Goal: Task Accomplishment & Management: Manage account settings

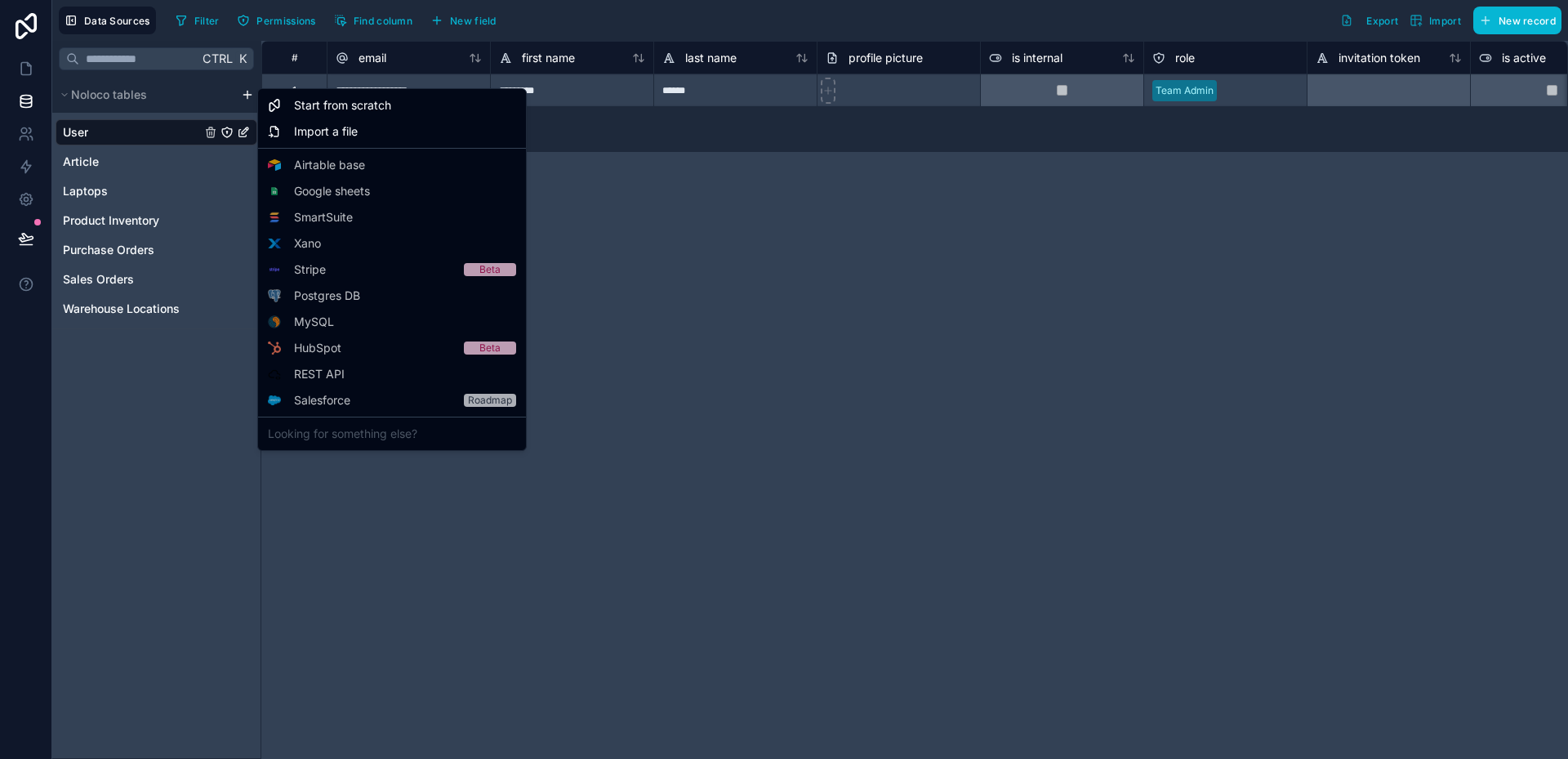
click at [246, 92] on html "**********" at bounding box center [784, 379] width 1568 height 759
click at [290, 129] on div "Import a file" at bounding box center [391, 132] width 261 height 26
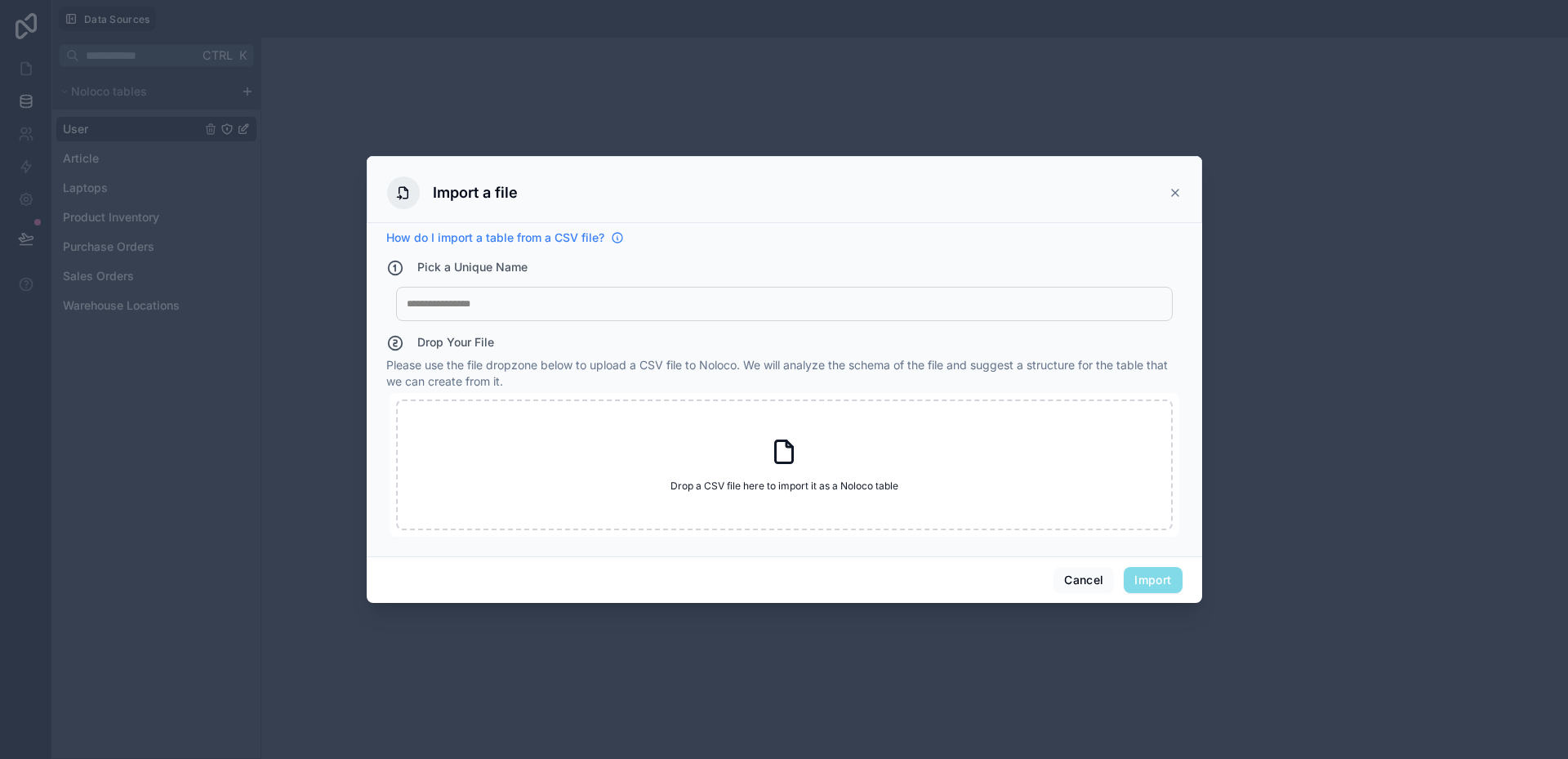
click at [540, 235] on span "How do I import a table from a CSV file?" at bounding box center [495, 237] width 218 height 16
click at [502, 309] on div at bounding box center [784, 304] width 756 height 13
click at [794, 463] on icon at bounding box center [784, 452] width 29 height 29
type input "**********"
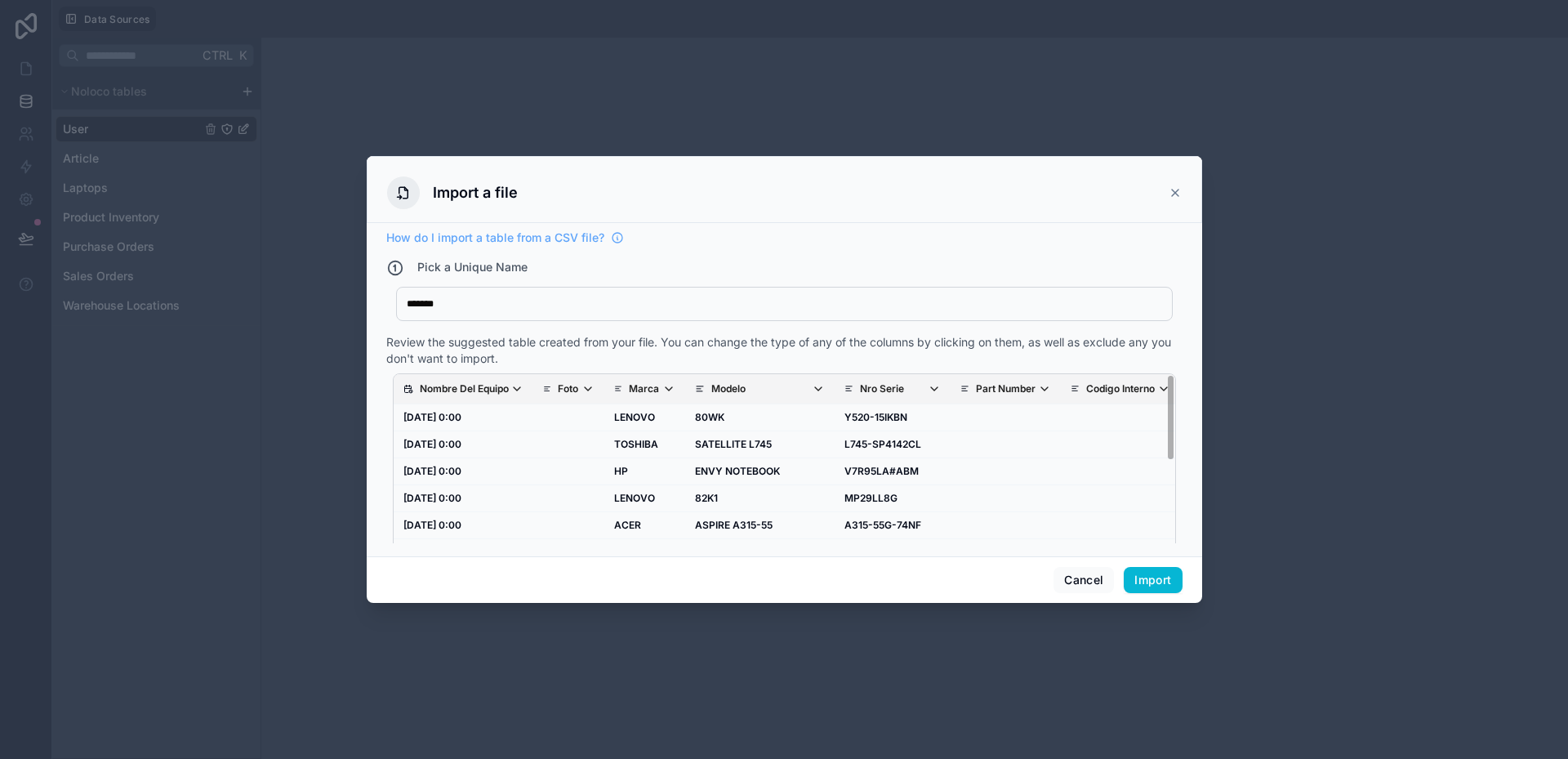
click at [877, 389] on p "Nro Serie" at bounding box center [882, 389] width 44 height 13
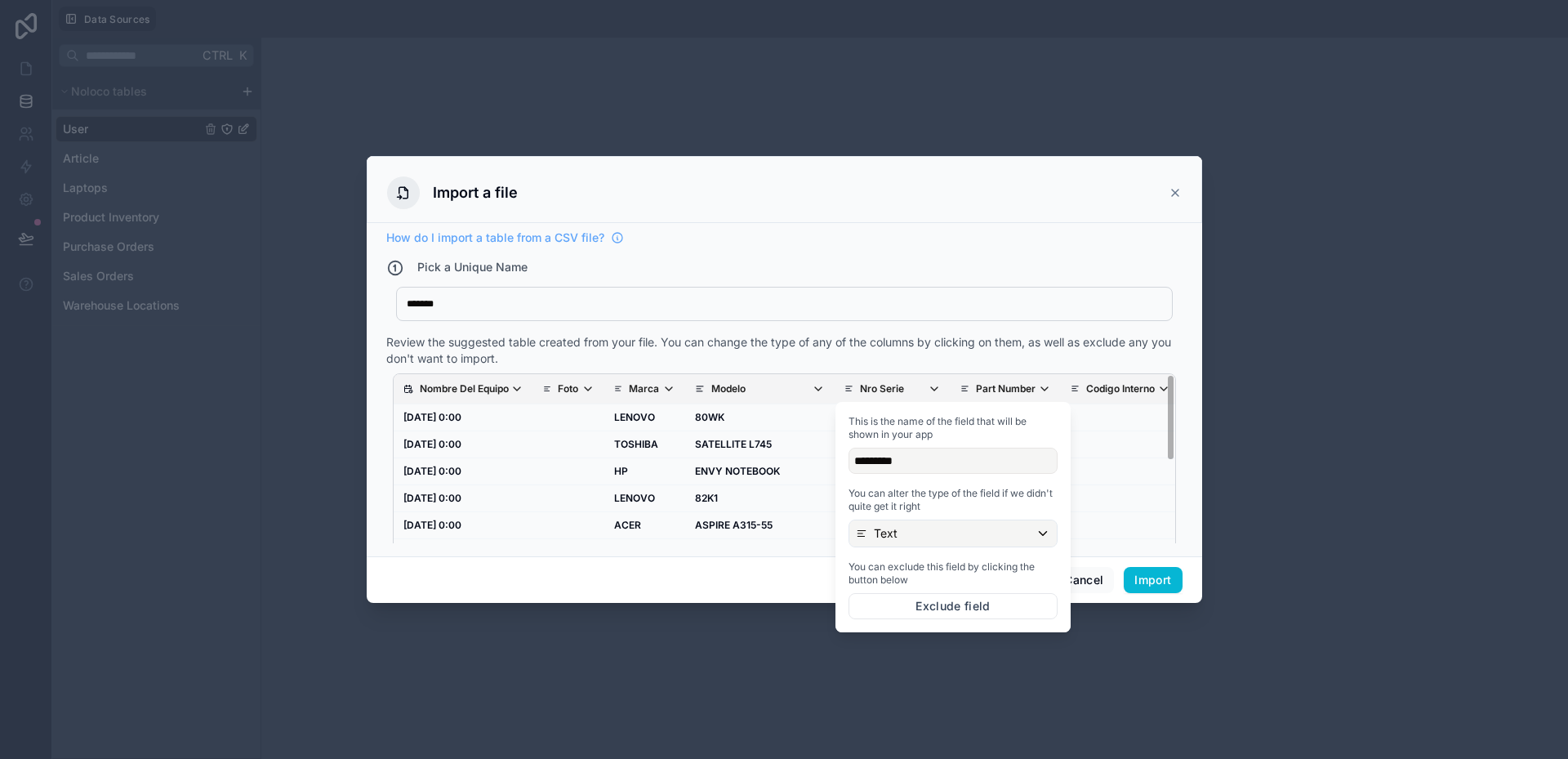
click at [877, 389] on p "Nro Serie" at bounding box center [882, 389] width 44 height 13
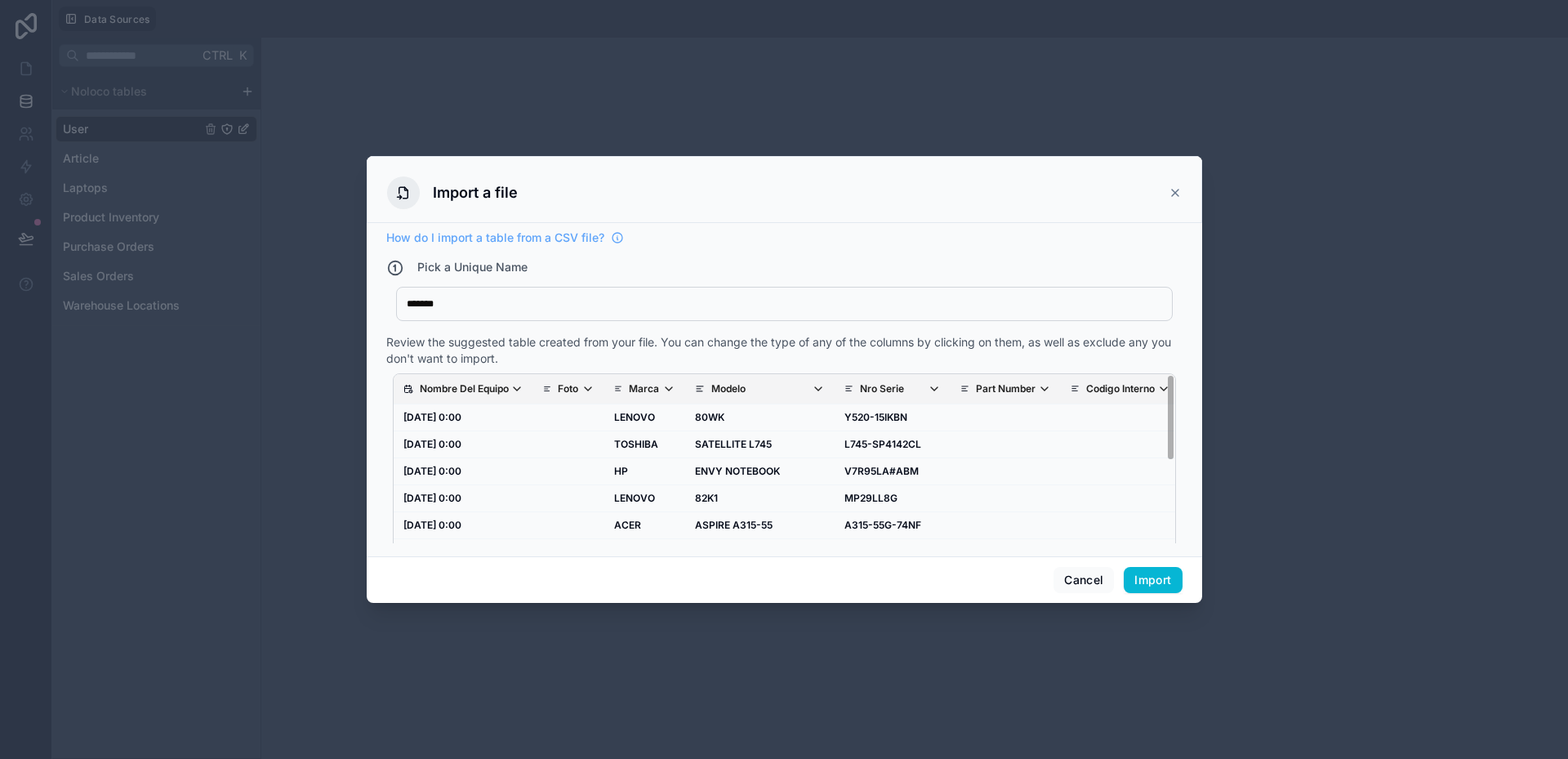
click at [889, 359] on div "Review the suggested table created from your file. You can change the type of a…" at bounding box center [784, 350] width 797 height 33
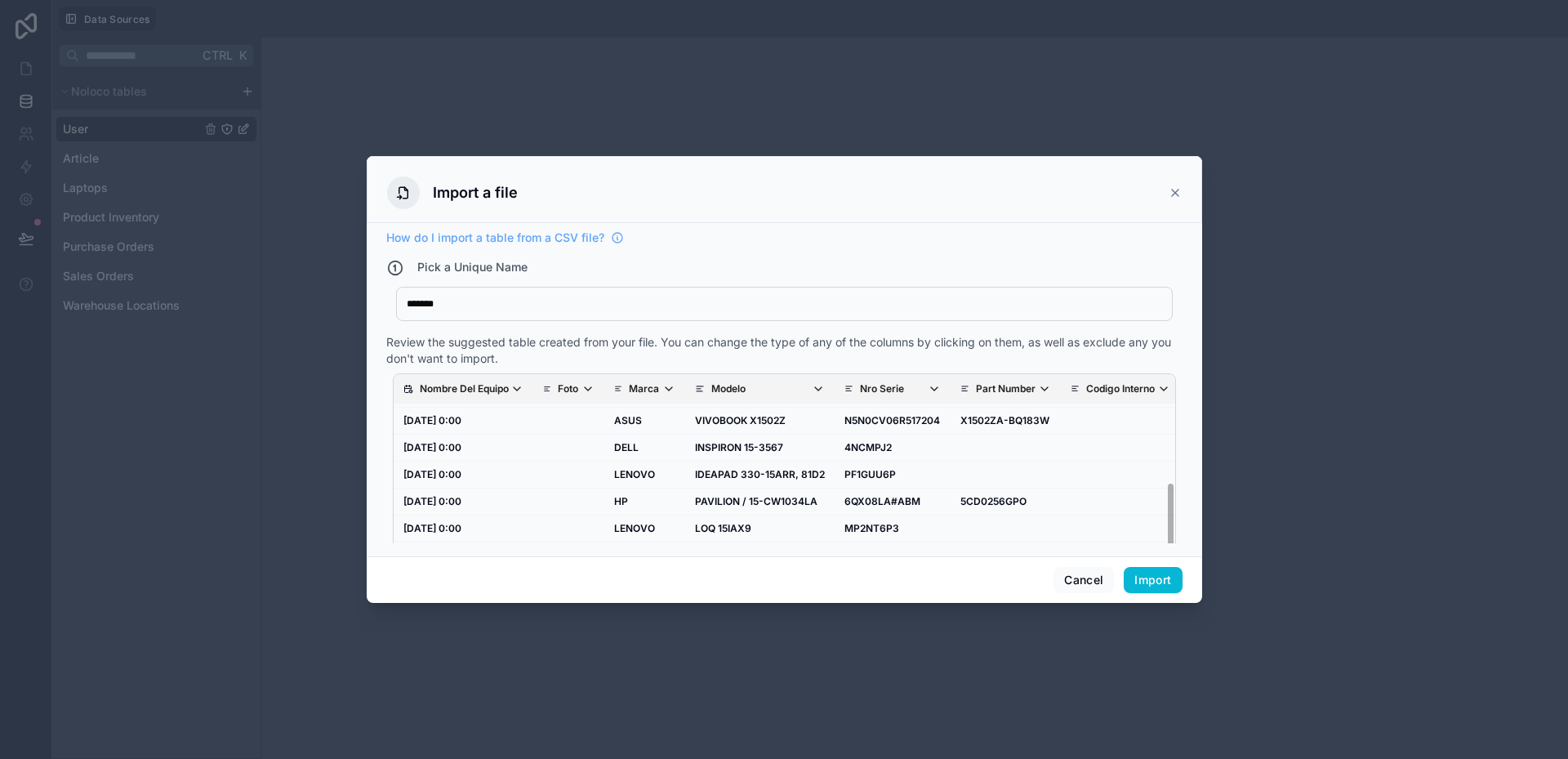
scroll to position [33, 0]
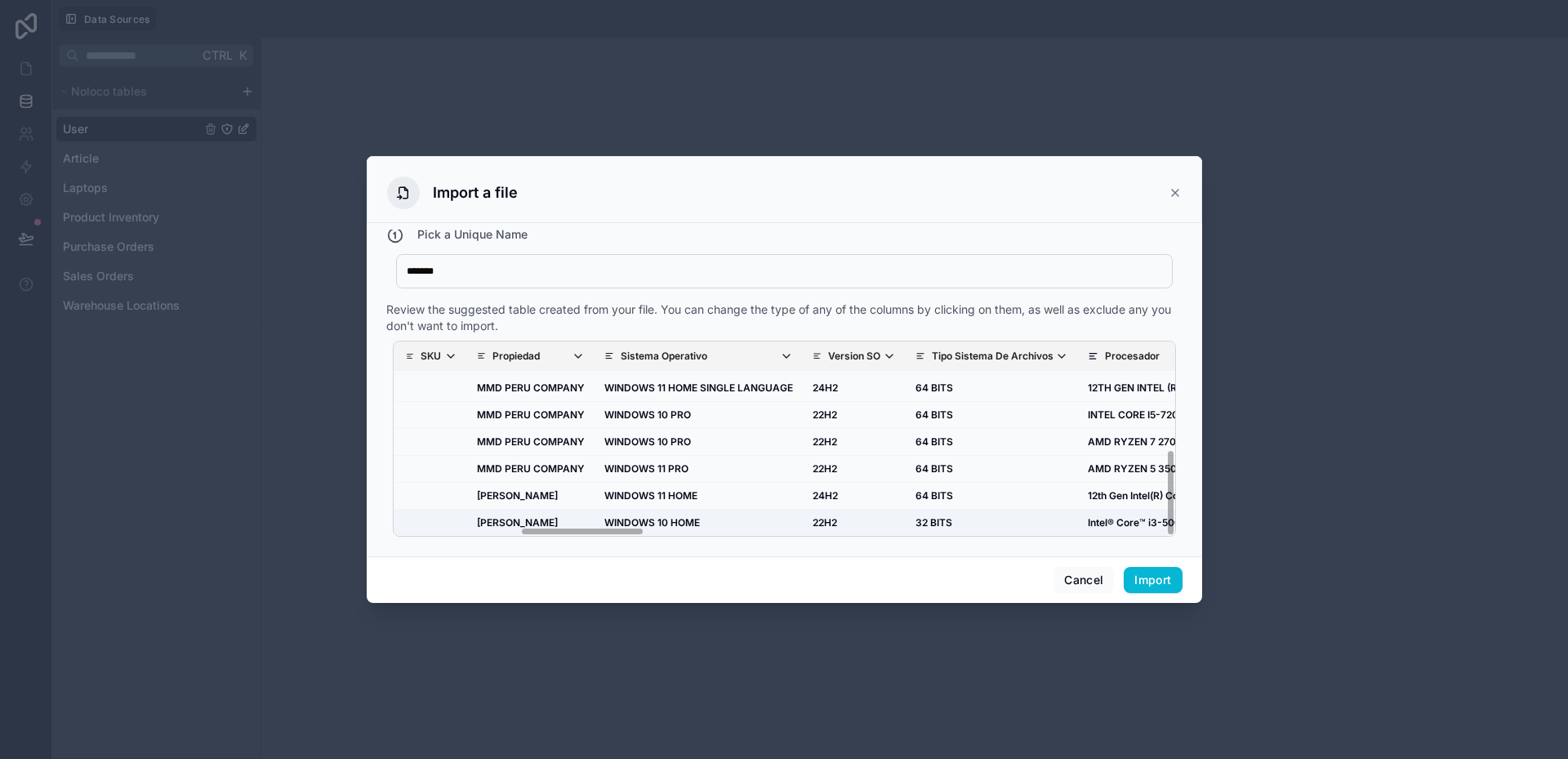
drag, startPoint x: 484, startPoint y: 527, endPoint x: 472, endPoint y: 527, distance: 12.0
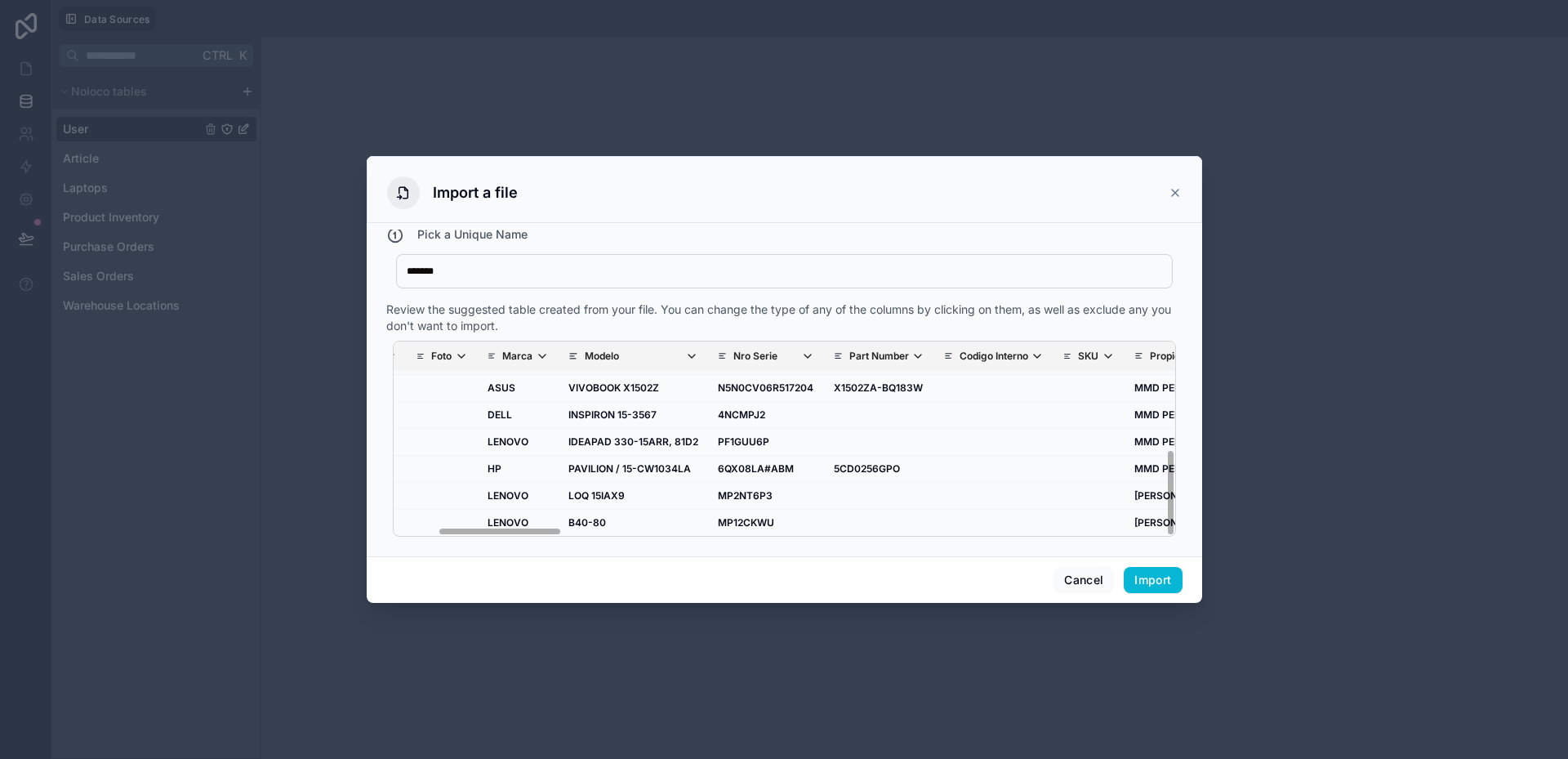
scroll to position [239, 0]
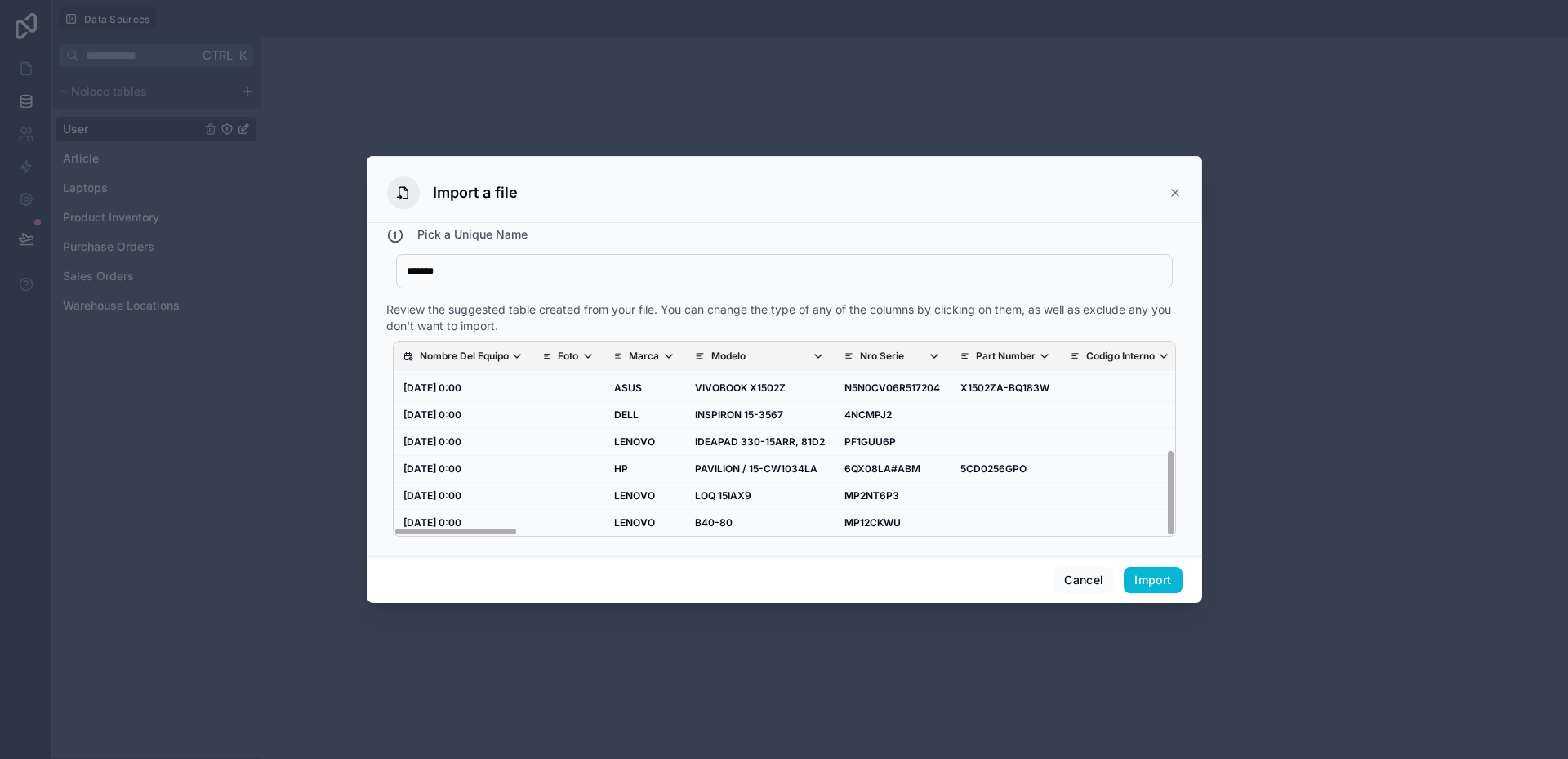
drag, startPoint x: 562, startPoint y: 531, endPoint x: 394, endPoint y: 533, distance: 168.0
click at [394, 533] on div "Nombre Del Equipo Foto Marca Modelo Nro Serie Part Number Codigo Interno SKU Pr…" at bounding box center [784, 438] width 784 height 196
click at [514, 355] on icon "scrollable content" at bounding box center [517, 356] width 13 height 13
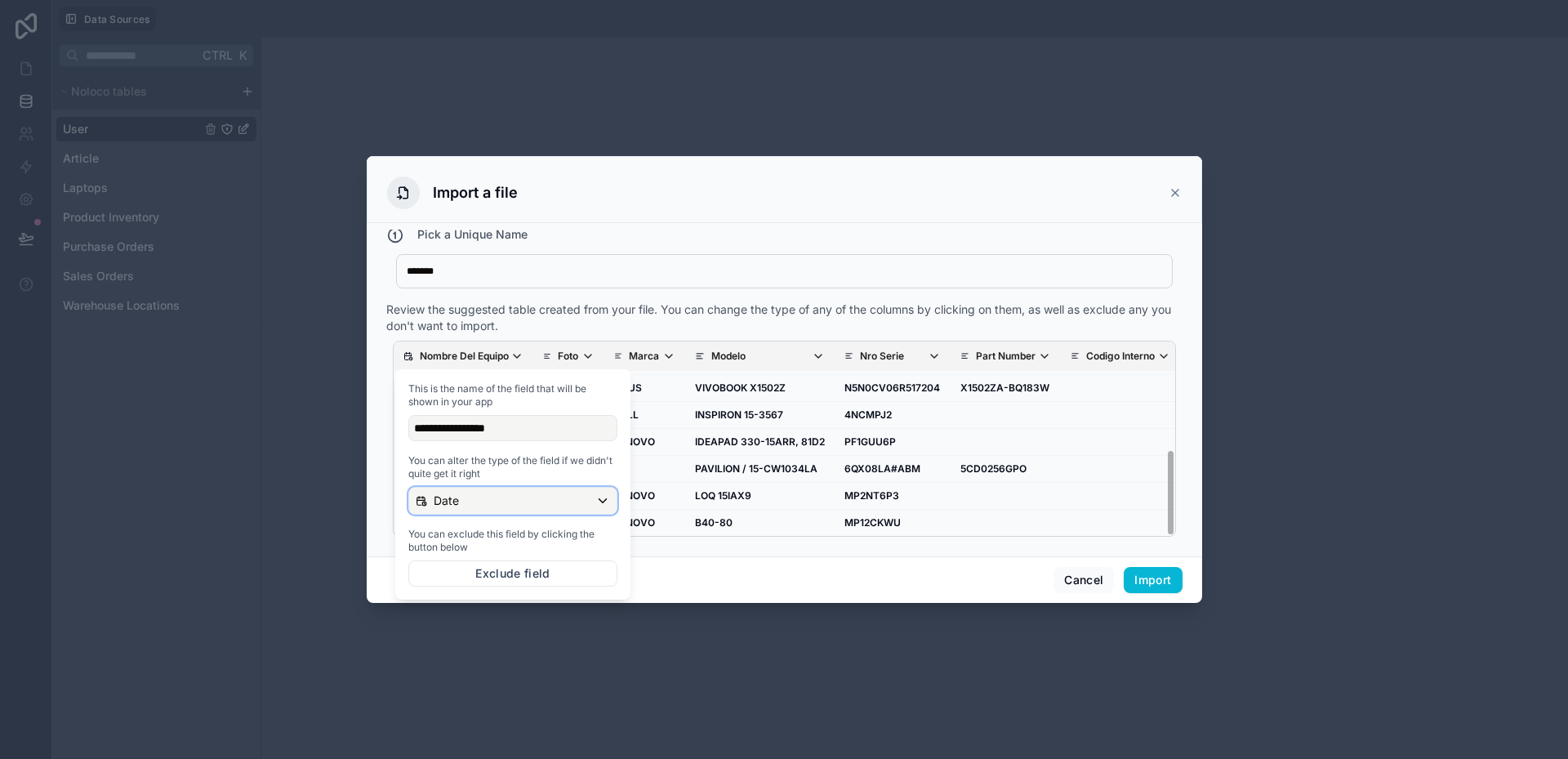
click at [535, 502] on div "Date" at bounding box center [513, 501] width 207 height 26
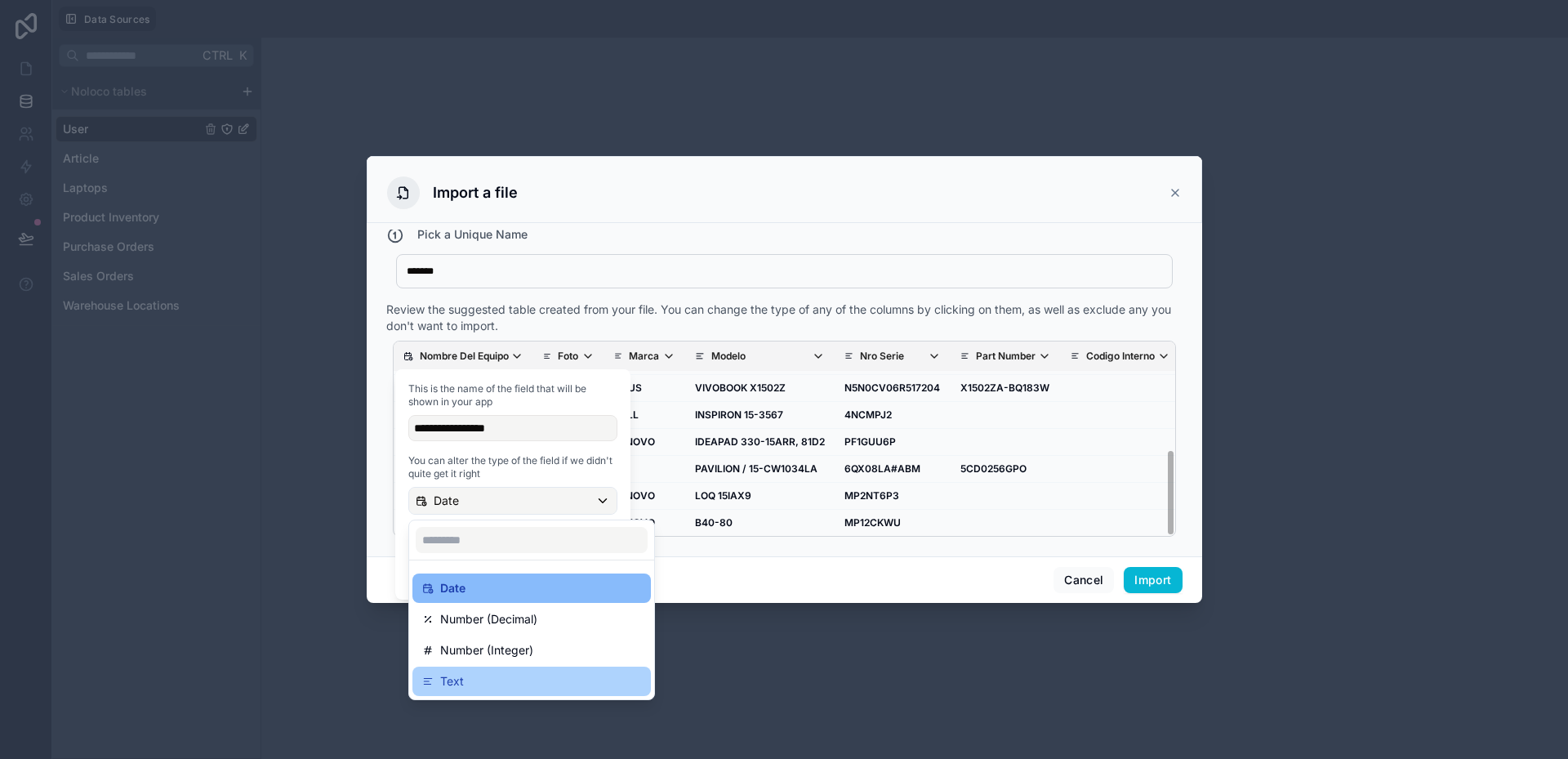
click at [468, 685] on div "Text" at bounding box center [531, 681] width 219 height 20
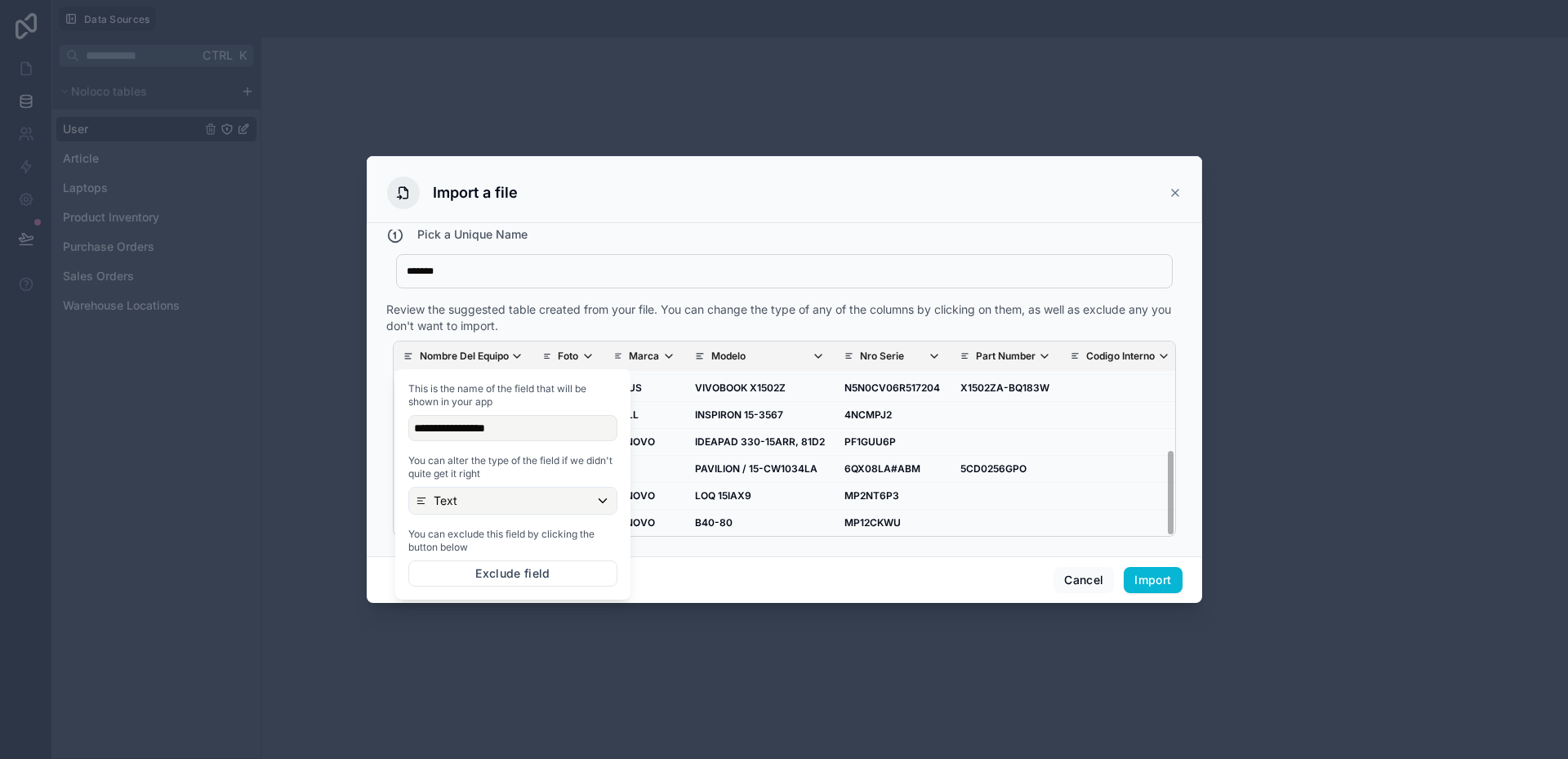
click at [659, 575] on div "Cancel Import" at bounding box center [784, 579] width 835 height 47
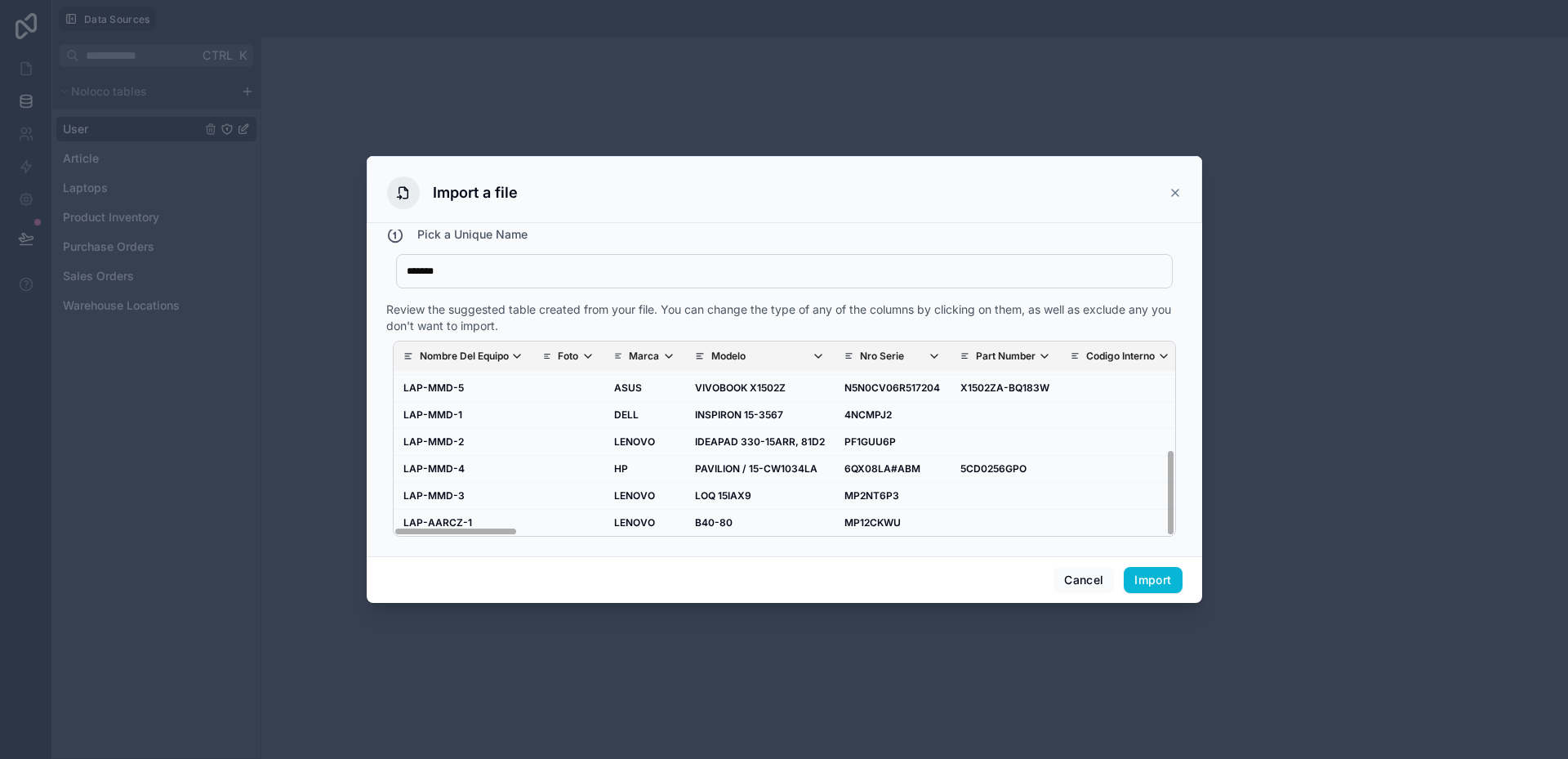
click at [586, 356] on icon "scrollable content" at bounding box center [588, 356] width 13 height 13
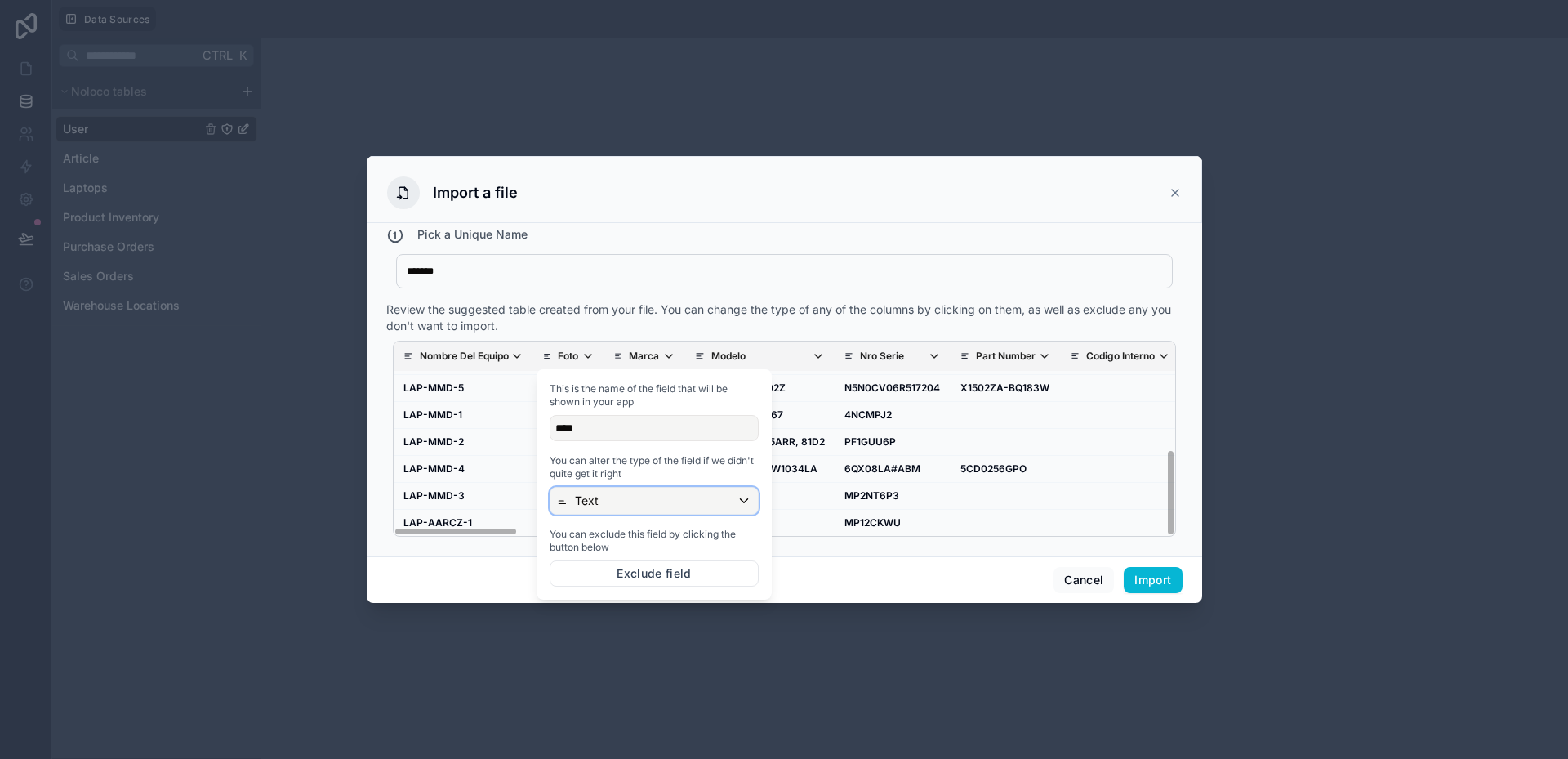
click at [603, 501] on div "Text" at bounding box center [653, 501] width 207 height 26
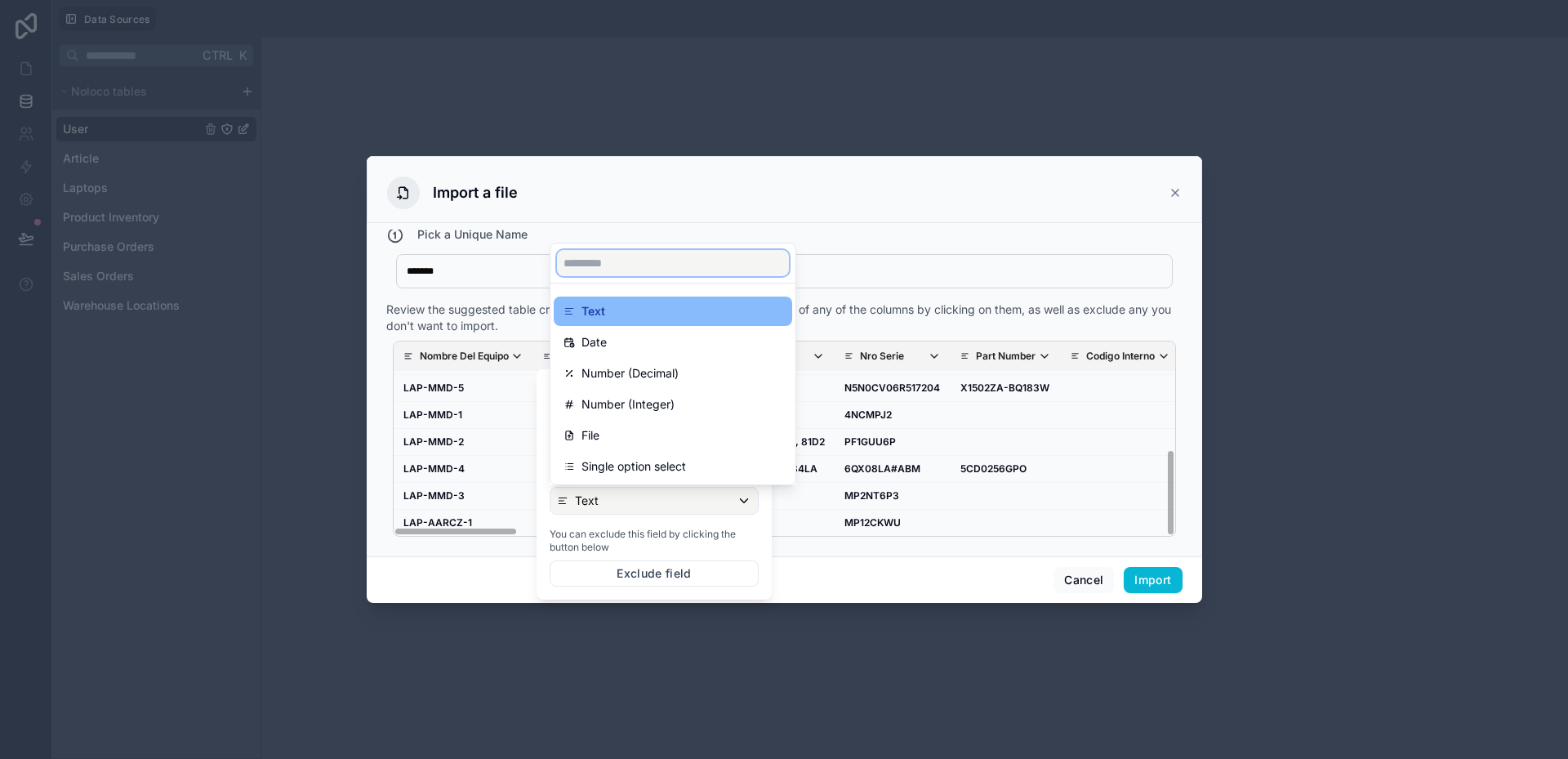
click at [608, 267] on input "text" at bounding box center [672, 263] width 232 height 26
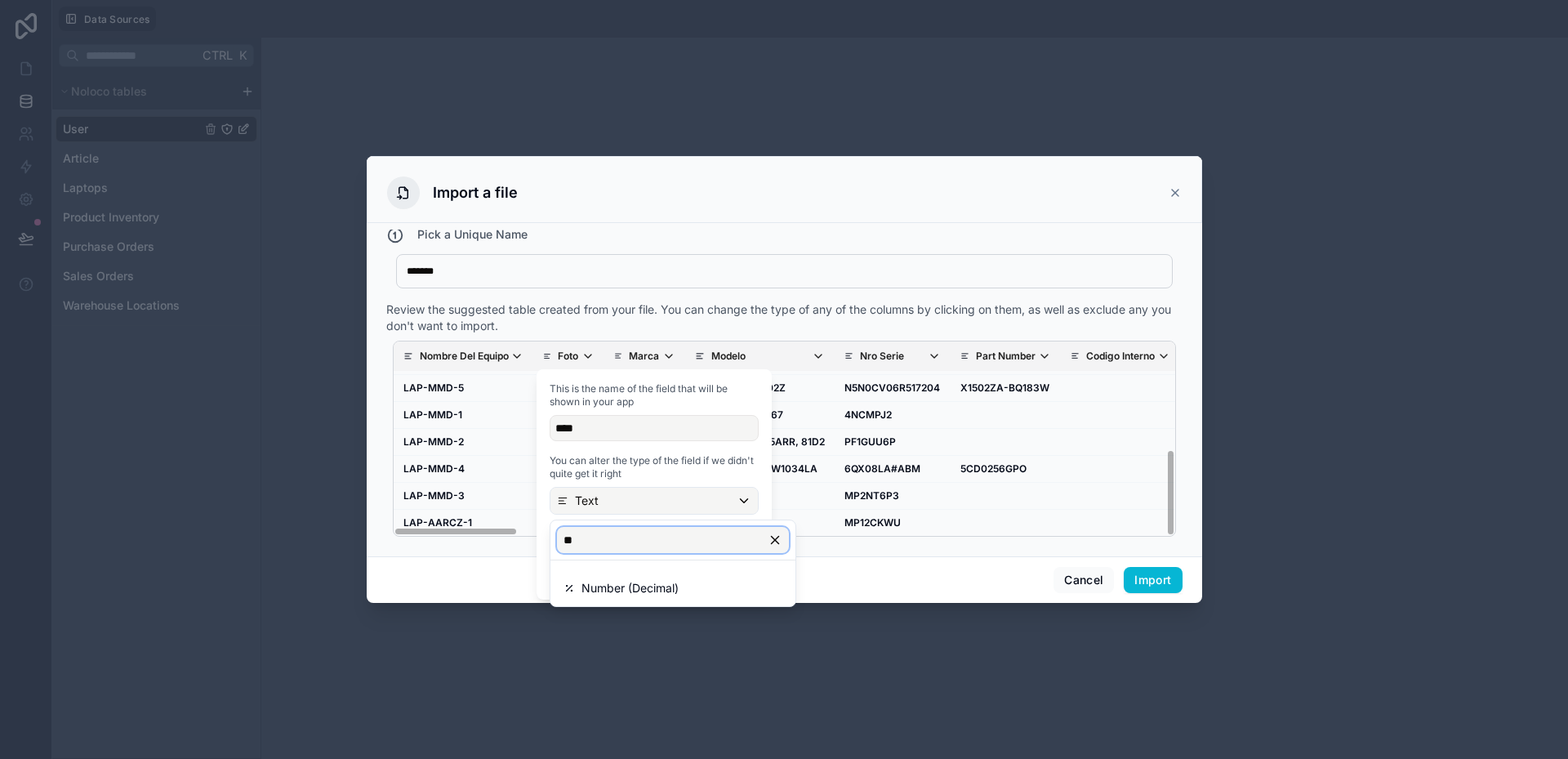
type input "*"
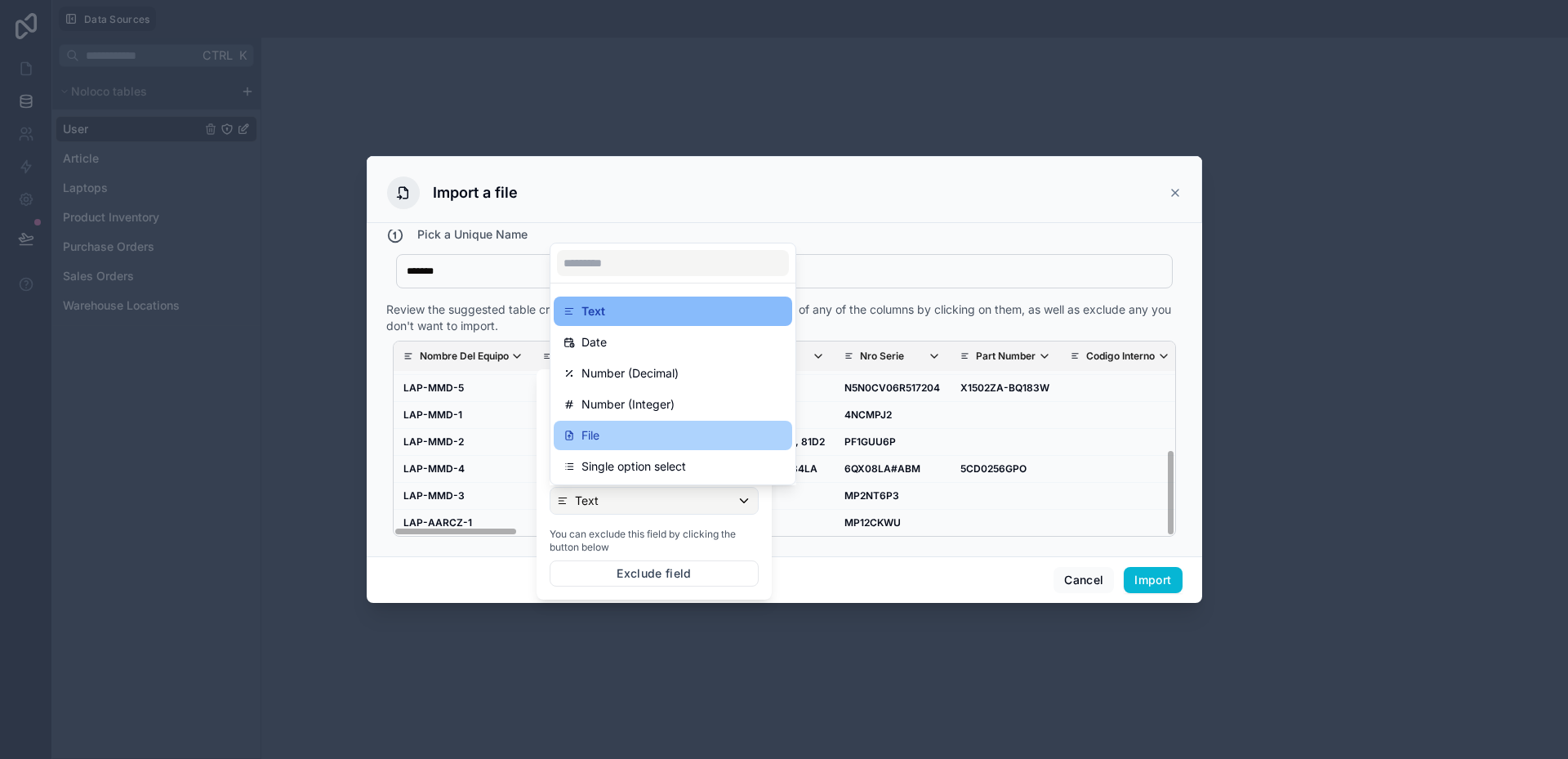
click at [609, 437] on div "File" at bounding box center [672, 436] width 219 height 20
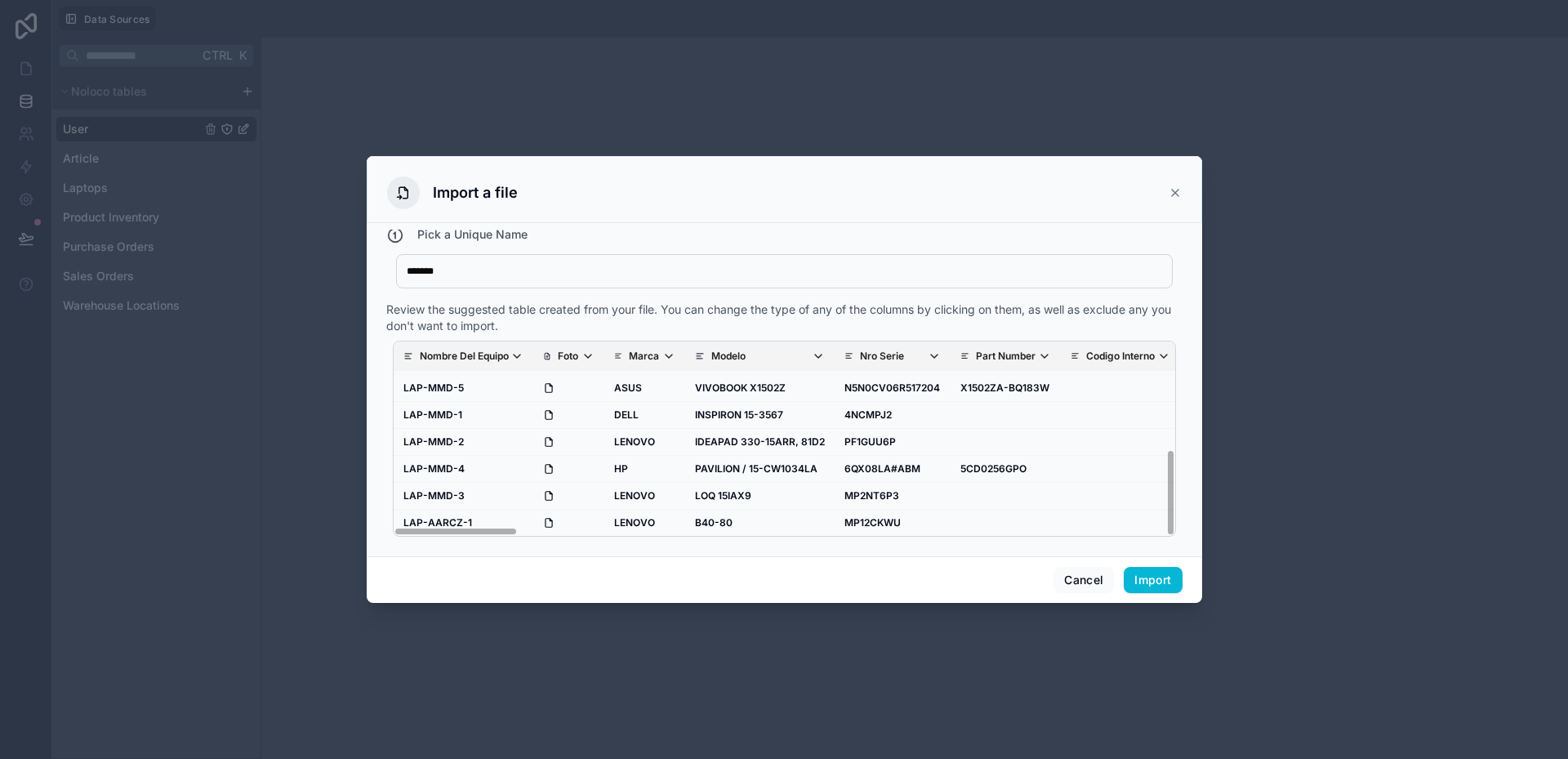
click at [657, 356] on p "Marca" at bounding box center [644, 356] width 30 height 13
click at [684, 328] on div "Review the suggested table created from your file. You can change the type of a…" at bounding box center [784, 318] width 797 height 33
click at [663, 356] on icon "scrollable content" at bounding box center [669, 356] width 13 height 13
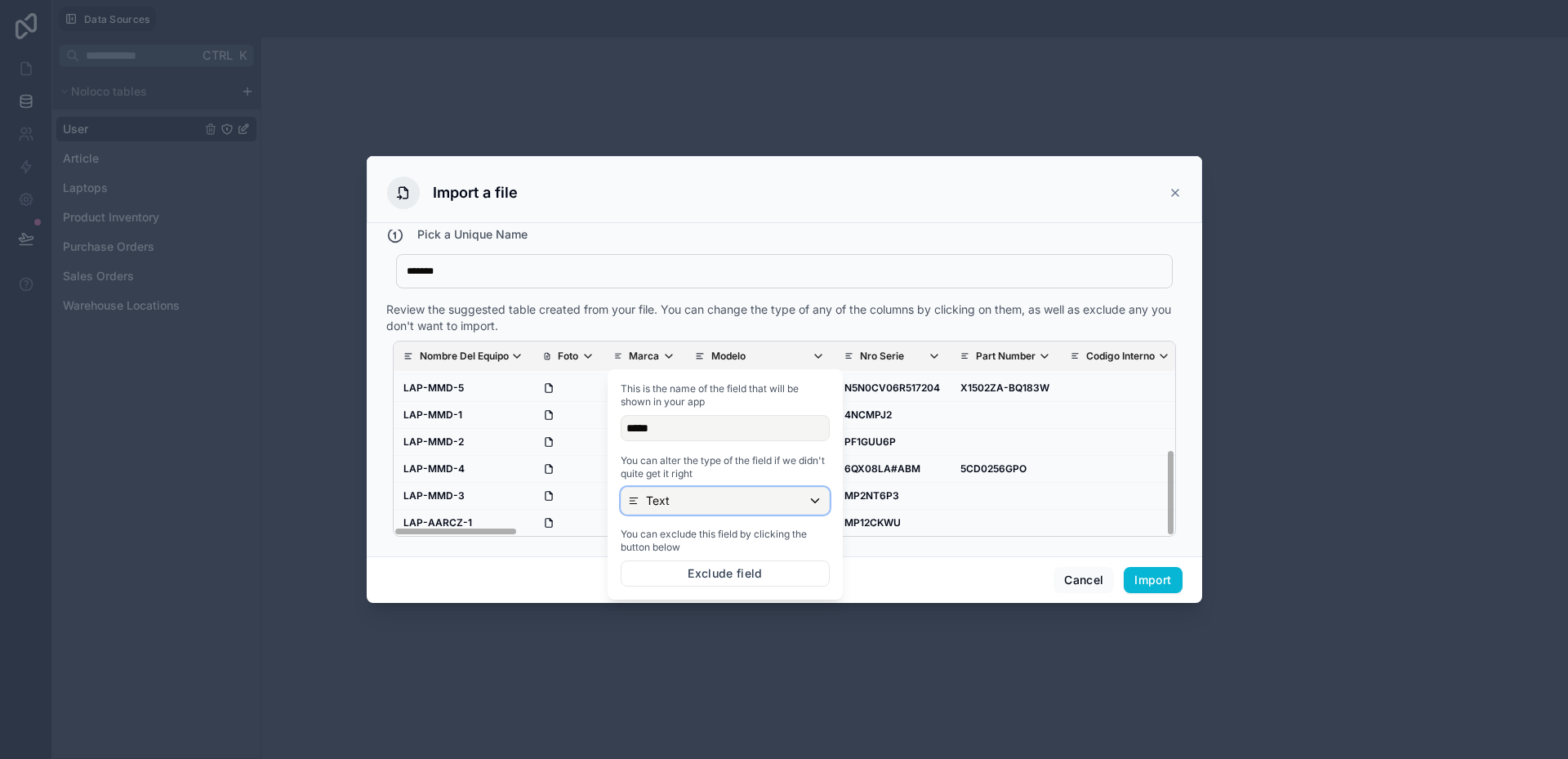
click at [729, 495] on div "Text" at bounding box center [725, 501] width 207 height 26
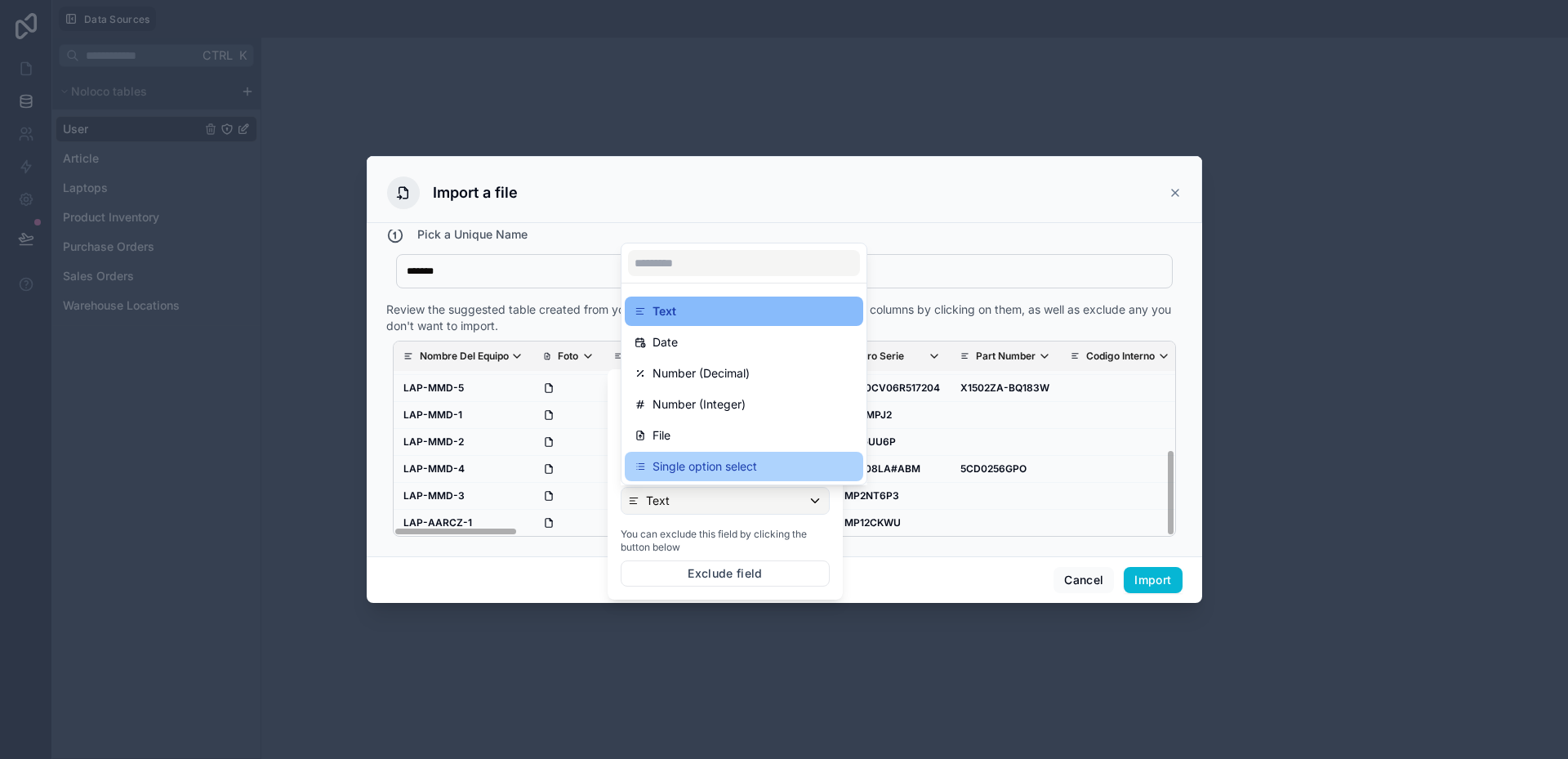
click at [728, 469] on p "Single option select" at bounding box center [705, 467] width 105 height 20
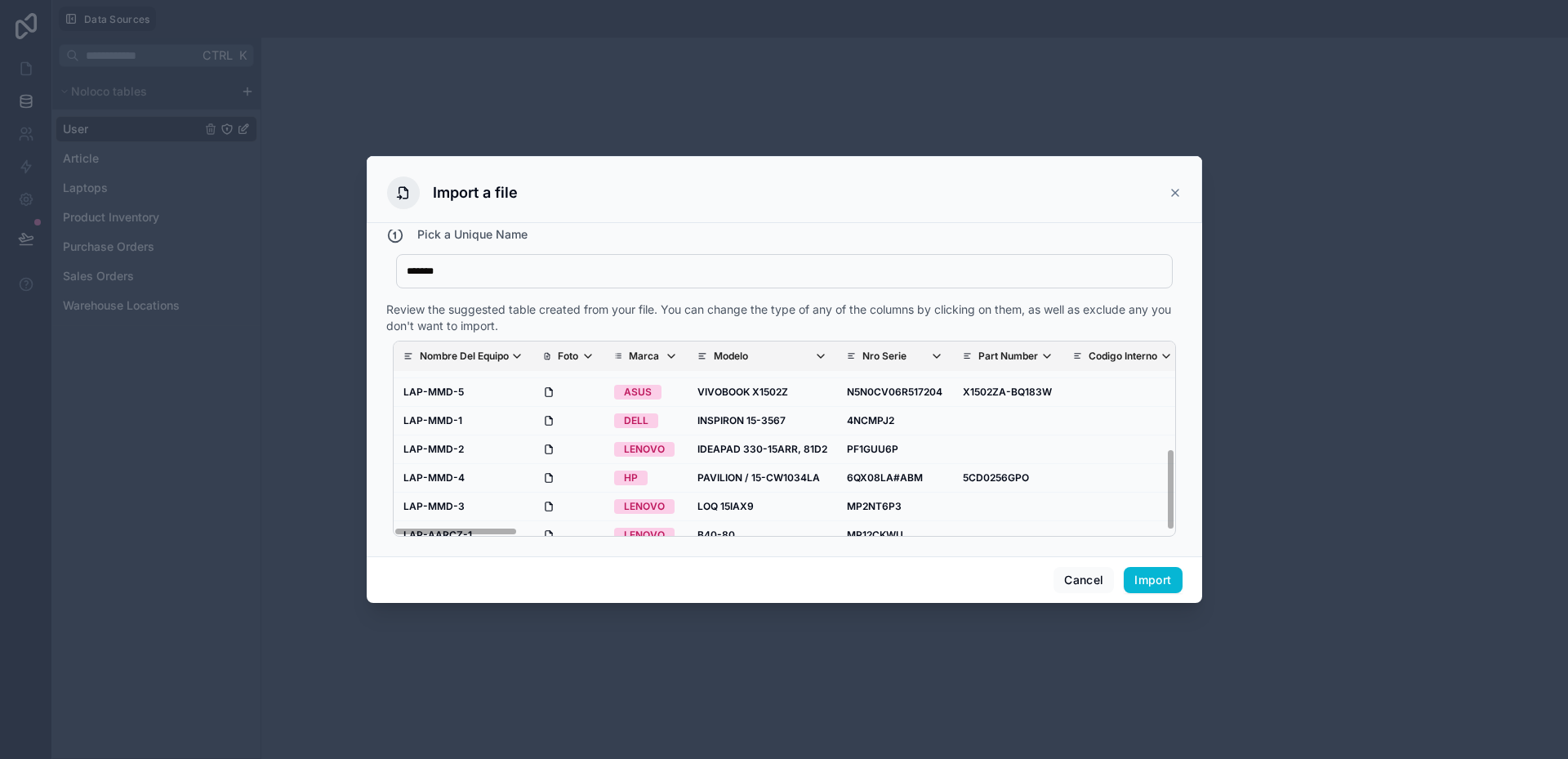
click at [734, 319] on div "Review the suggested table created from your file. You can change the type of a…" at bounding box center [784, 318] width 797 height 33
click at [796, 359] on span "Modelo" at bounding box center [770, 356] width 114 height 13
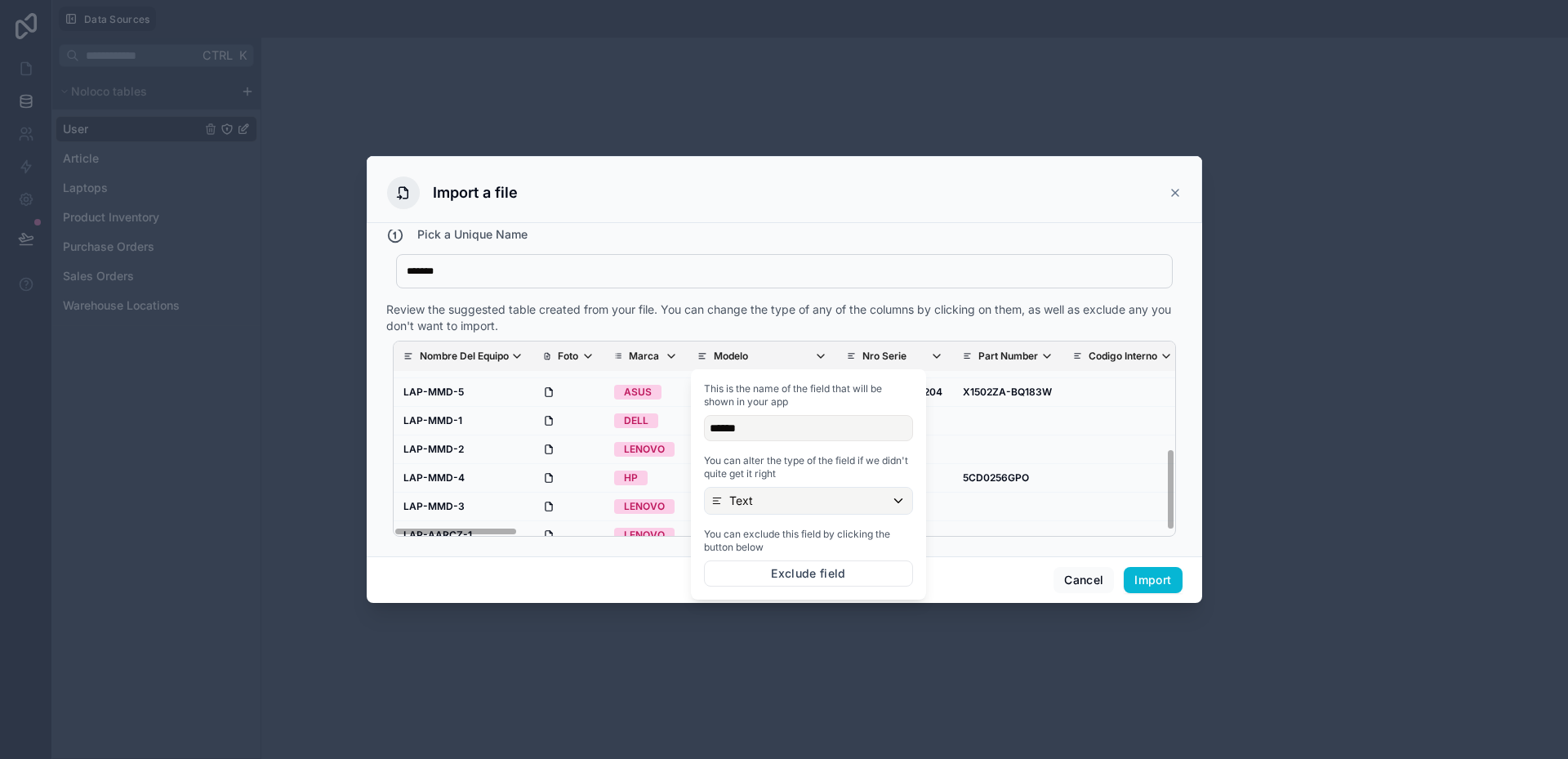
click at [796, 357] on span "Modelo" at bounding box center [770, 356] width 114 height 13
click at [859, 337] on div "Nombre Del Equipo Foto Marca Modelo Nro Serie Part Number Codigo Interno SKU Pr…" at bounding box center [784, 438] width 797 height 209
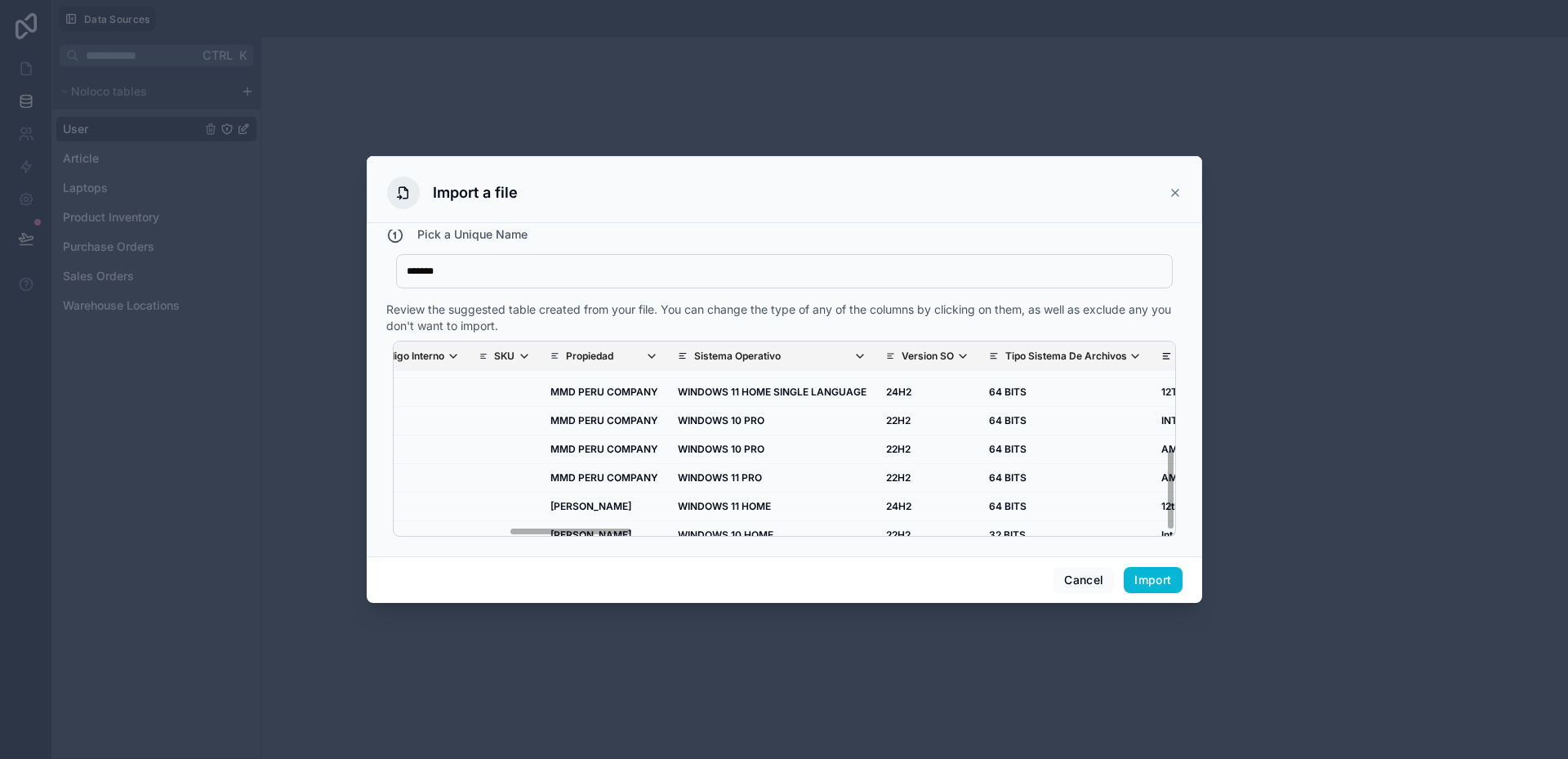
scroll to position [251, 718]
drag, startPoint x: 504, startPoint y: 531, endPoint x: 620, endPoint y: 539, distance: 116.3
click at [620, 539] on div "Nombre Del Equipo Foto Marca Modelo Nro Serie Part Number Codigo Interno SKU Pr…" at bounding box center [784, 438] width 797 height 209
click at [642, 358] on icon "scrollable content" at bounding box center [647, 356] width 13 height 13
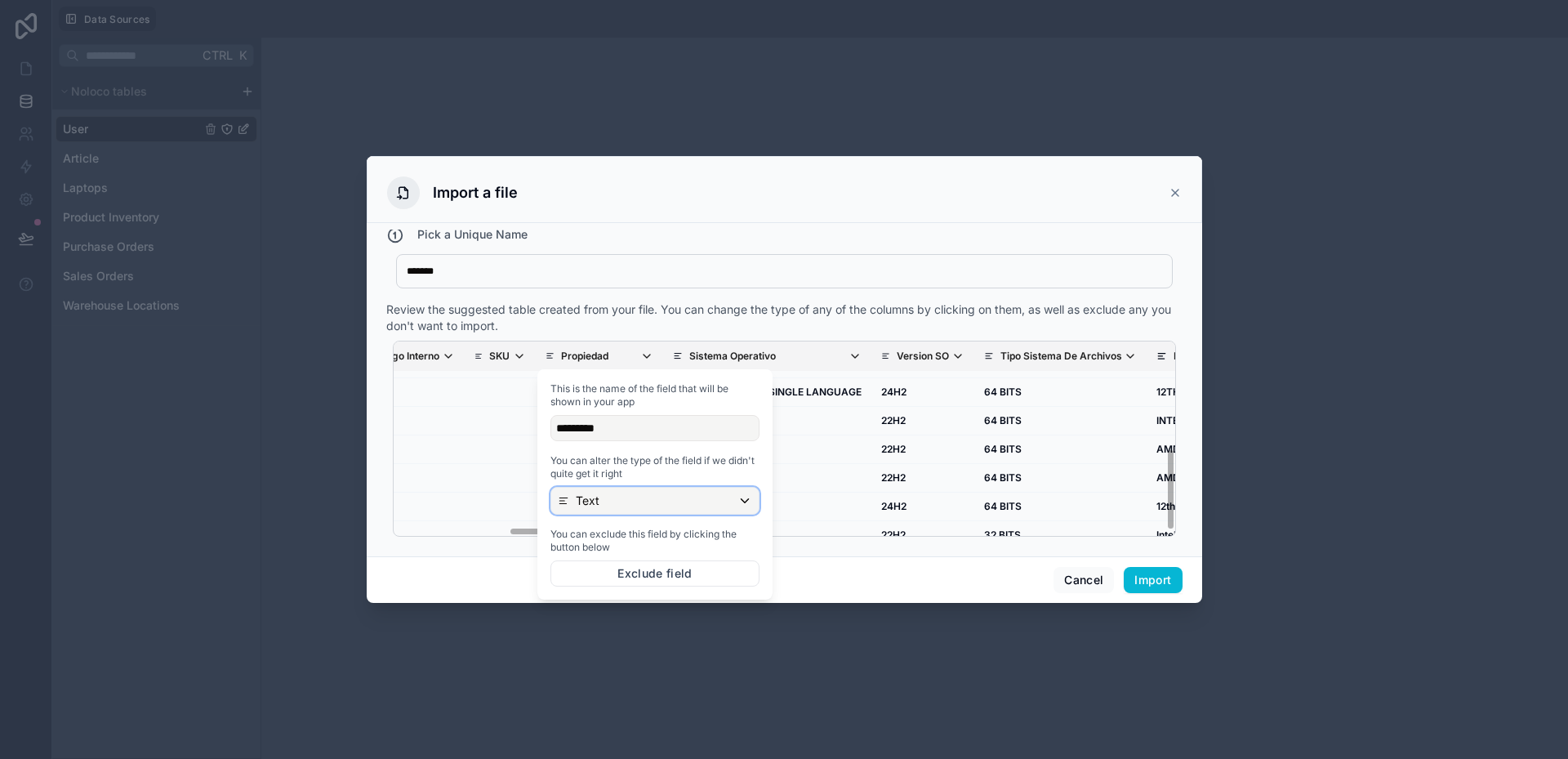
click at [612, 507] on div "Text" at bounding box center [654, 501] width 207 height 26
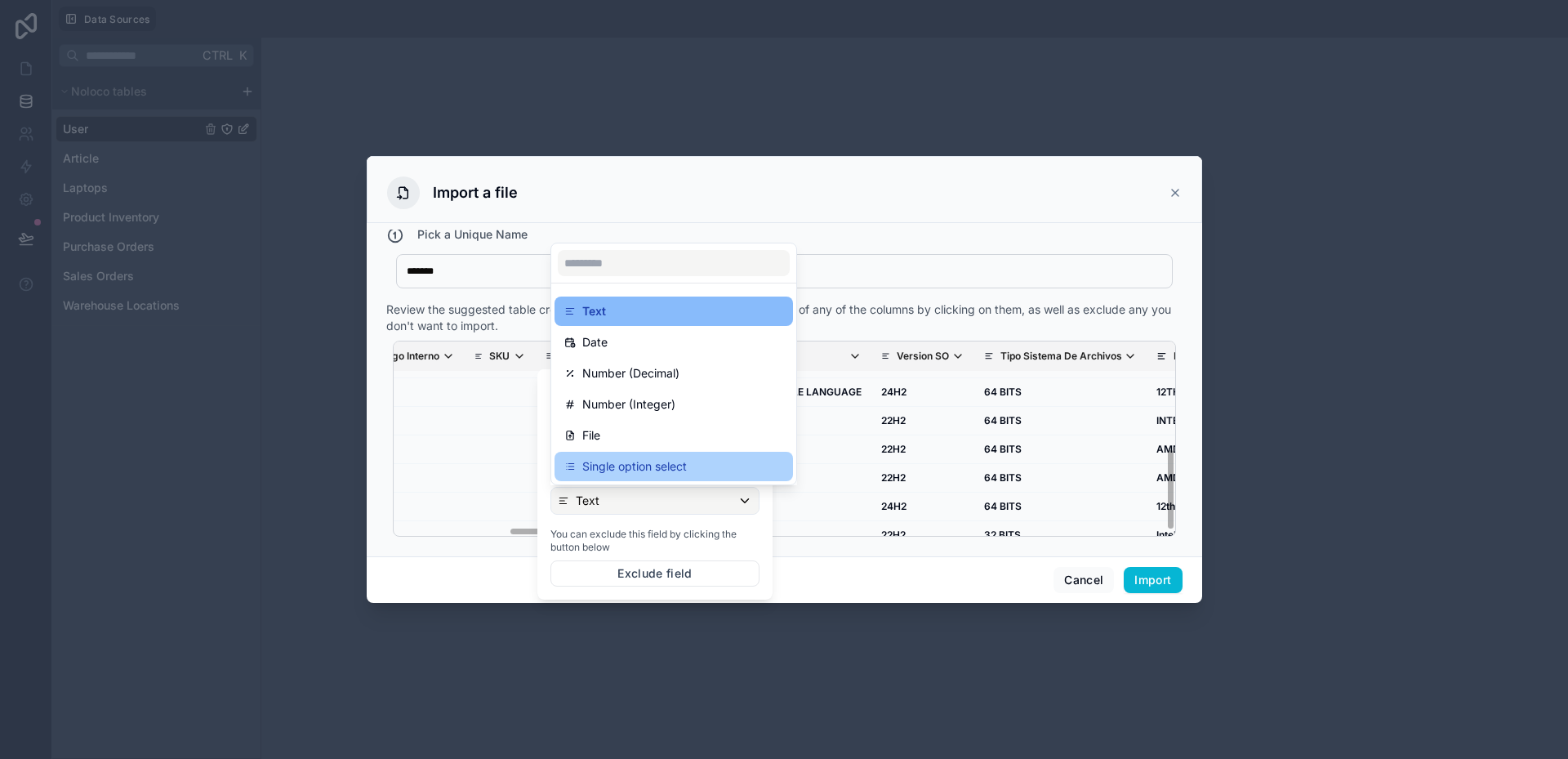
click at [614, 466] on p "Single option select" at bounding box center [635, 467] width 105 height 20
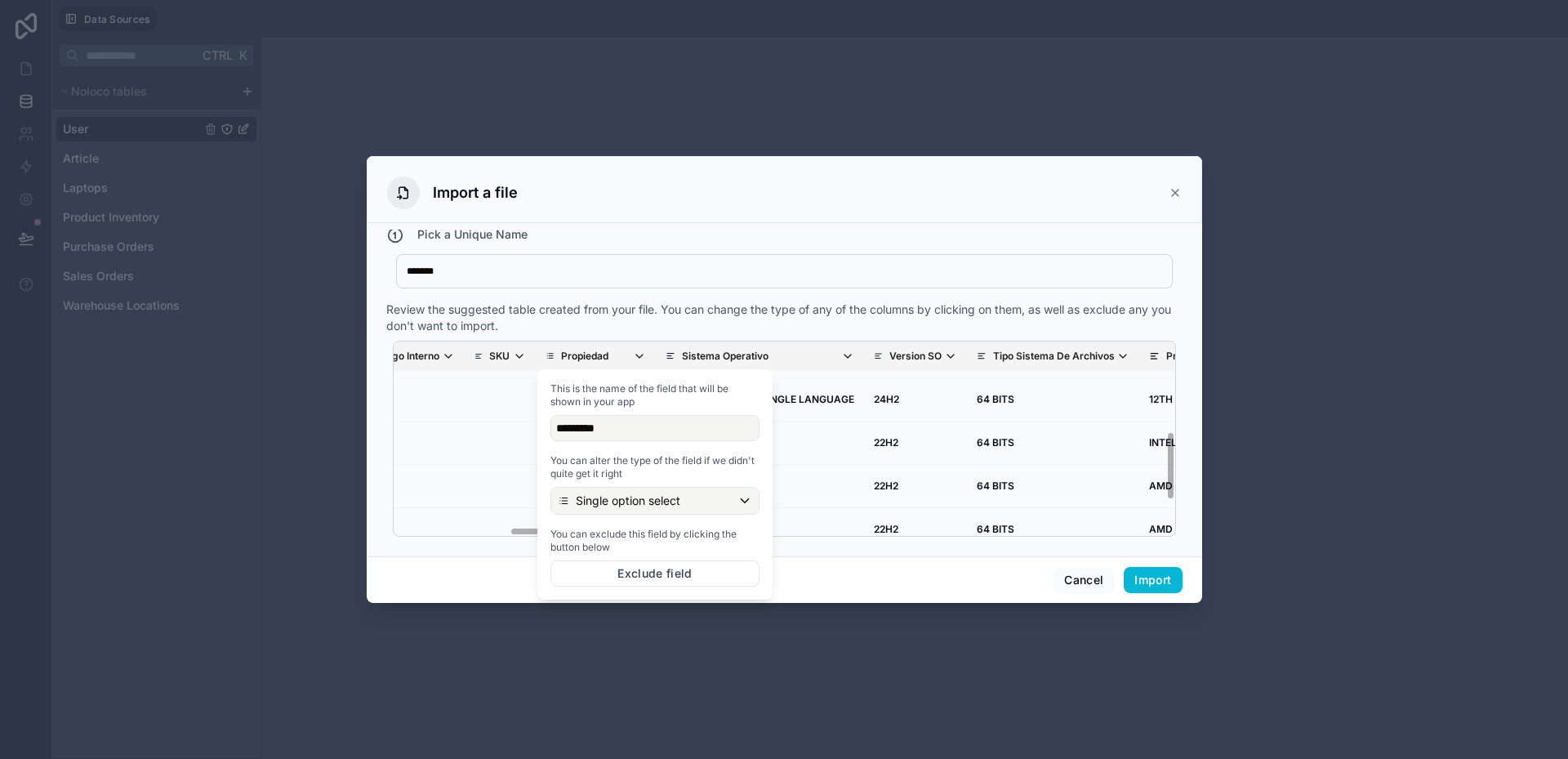
click at [687, 319] on div "Review the suggested table created from your file. You can change the type of a…" at bounding box center [784, 318] width 797 height 33
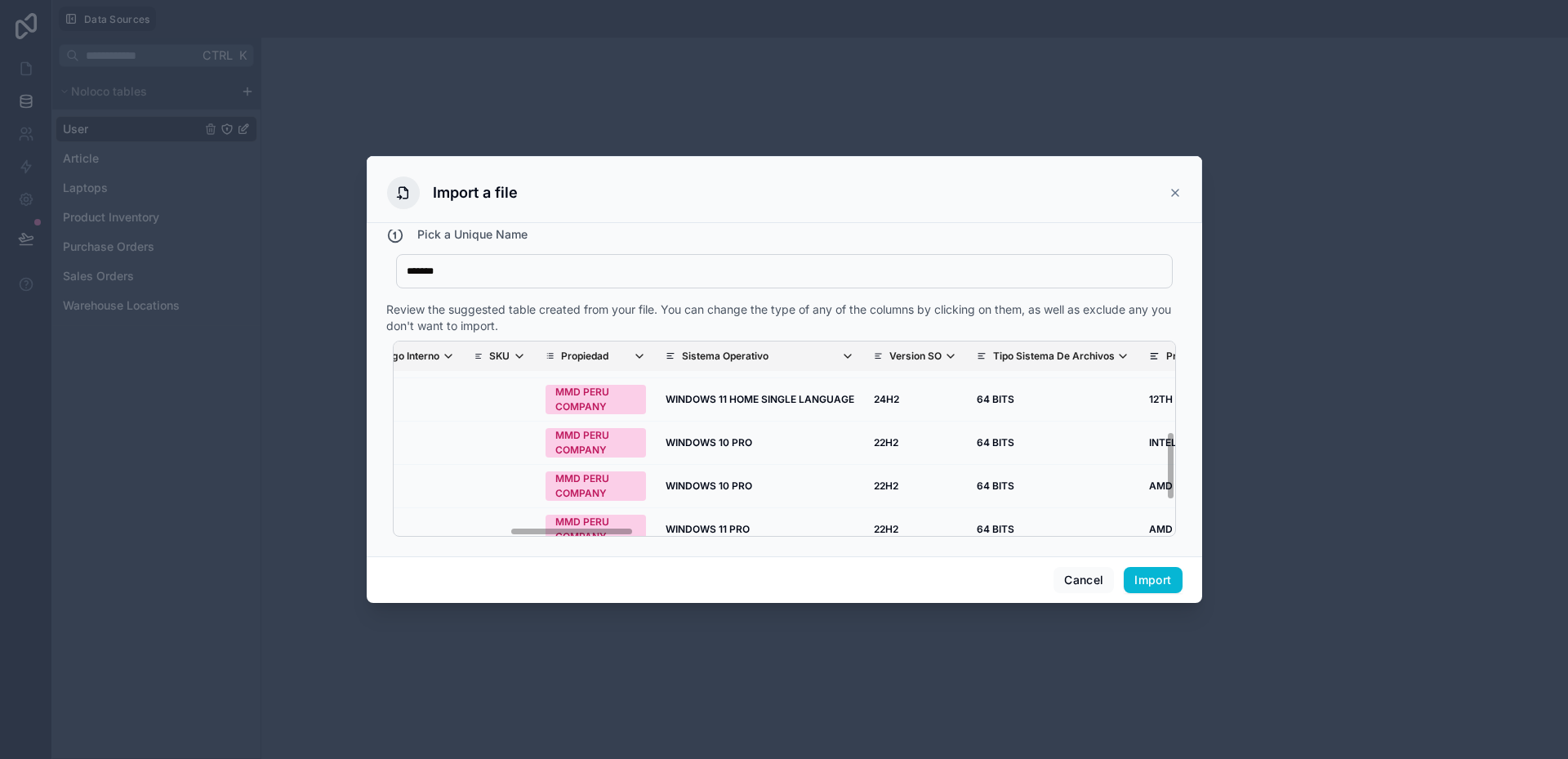
click at [758, 358] on span "Sistema Operativo" at bounding box center [767, 356] width 171 height 13
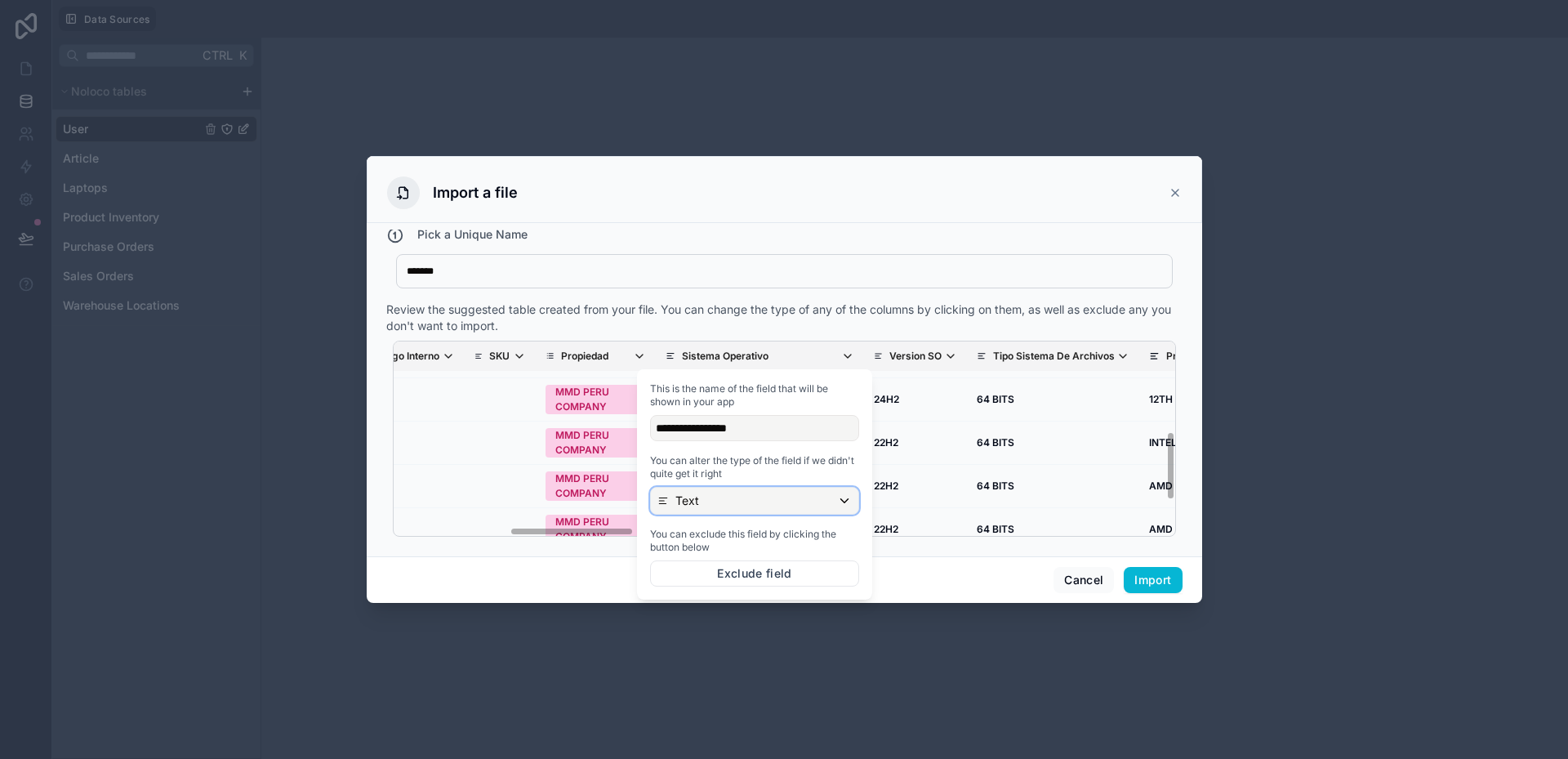
click at [712, 498] on div "Text" at bounding box center [754, 501] width 207 height 26
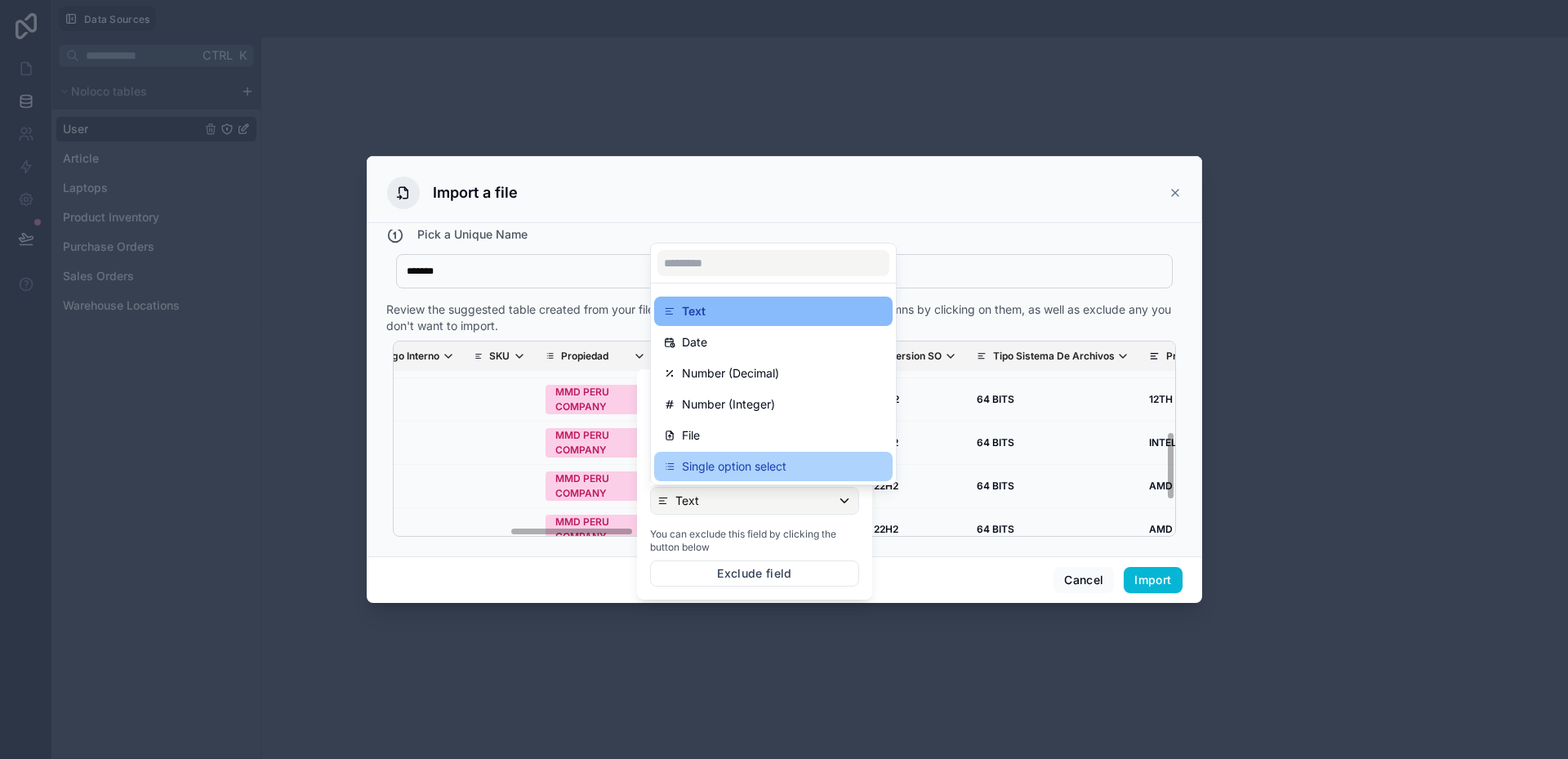
click at [709, 467] on p "Single option select" at bounding box center [734, 467] width 105 height 20
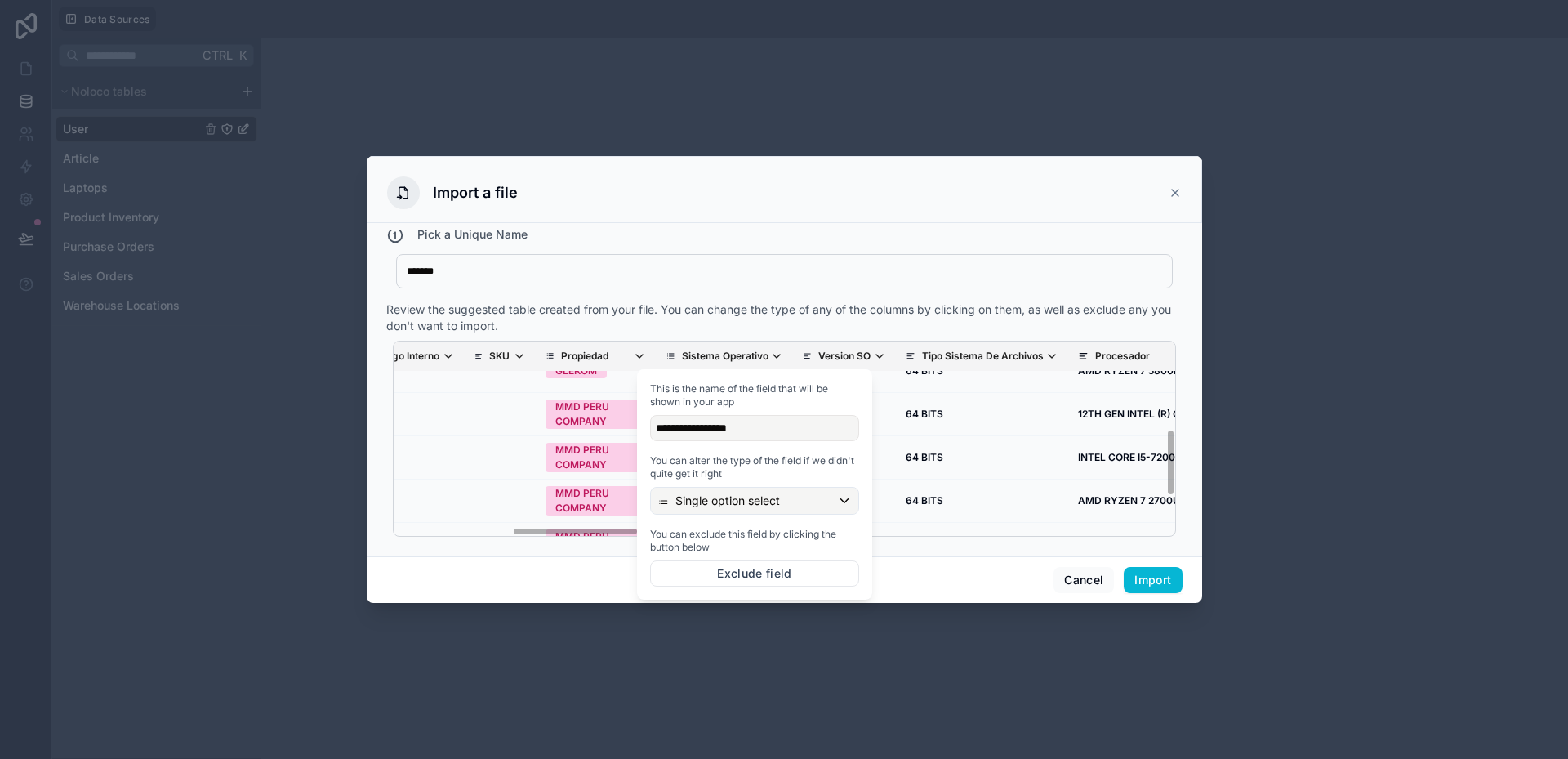
click at [753, 322] on div "Review the suggested table created from your file. You can change the type of a…" at bounding box center [784, 318] width 797 height 33
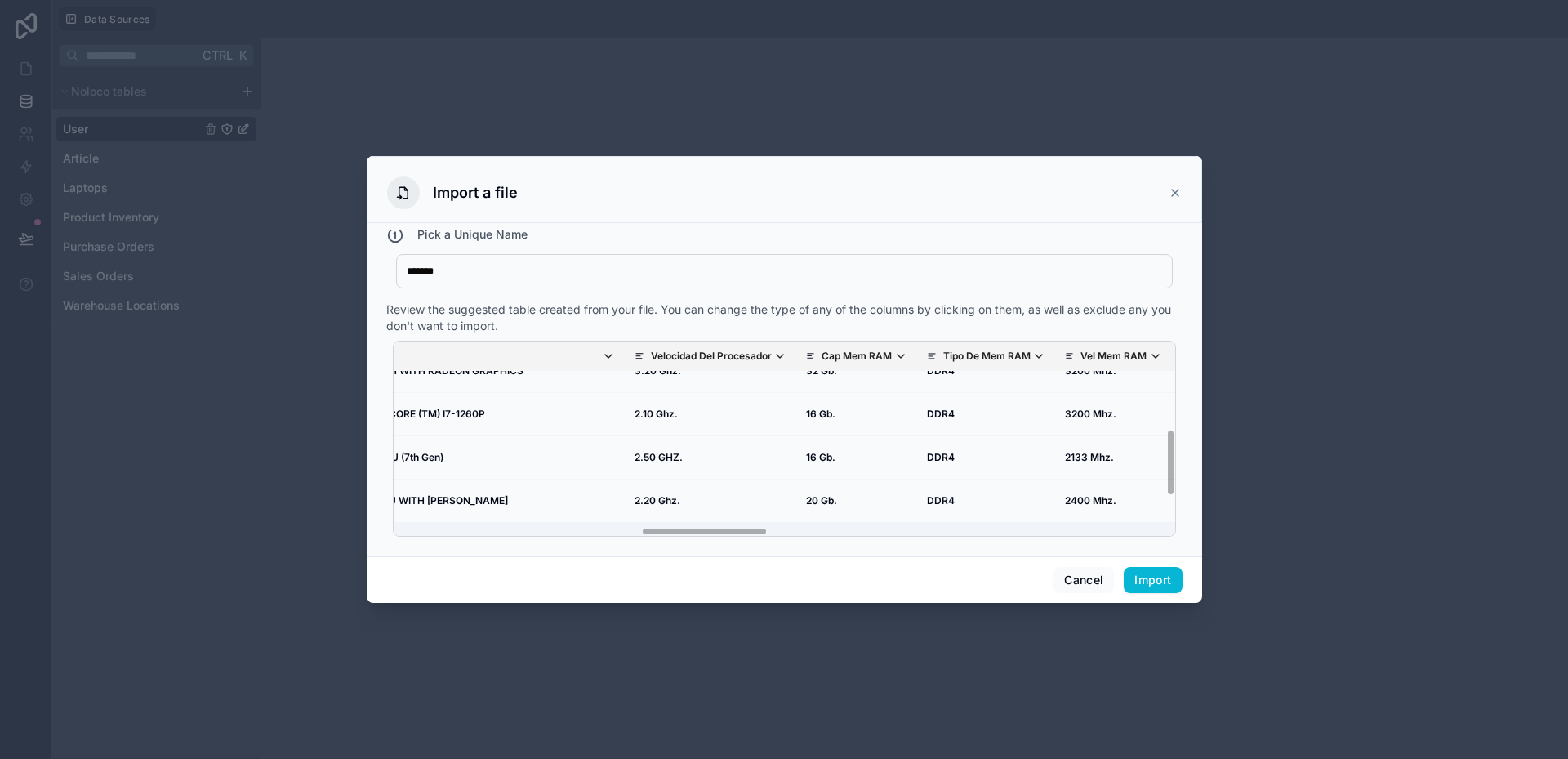
click at [613, 528] on tr "LAP-MMD-4 HP PAVILION / 15-CW1034LA 6QX08LA#ABM 5CD0256GPO MMD PERU COMPANY WIN…" at bounding box center [1274, 544] width 4766 height 43
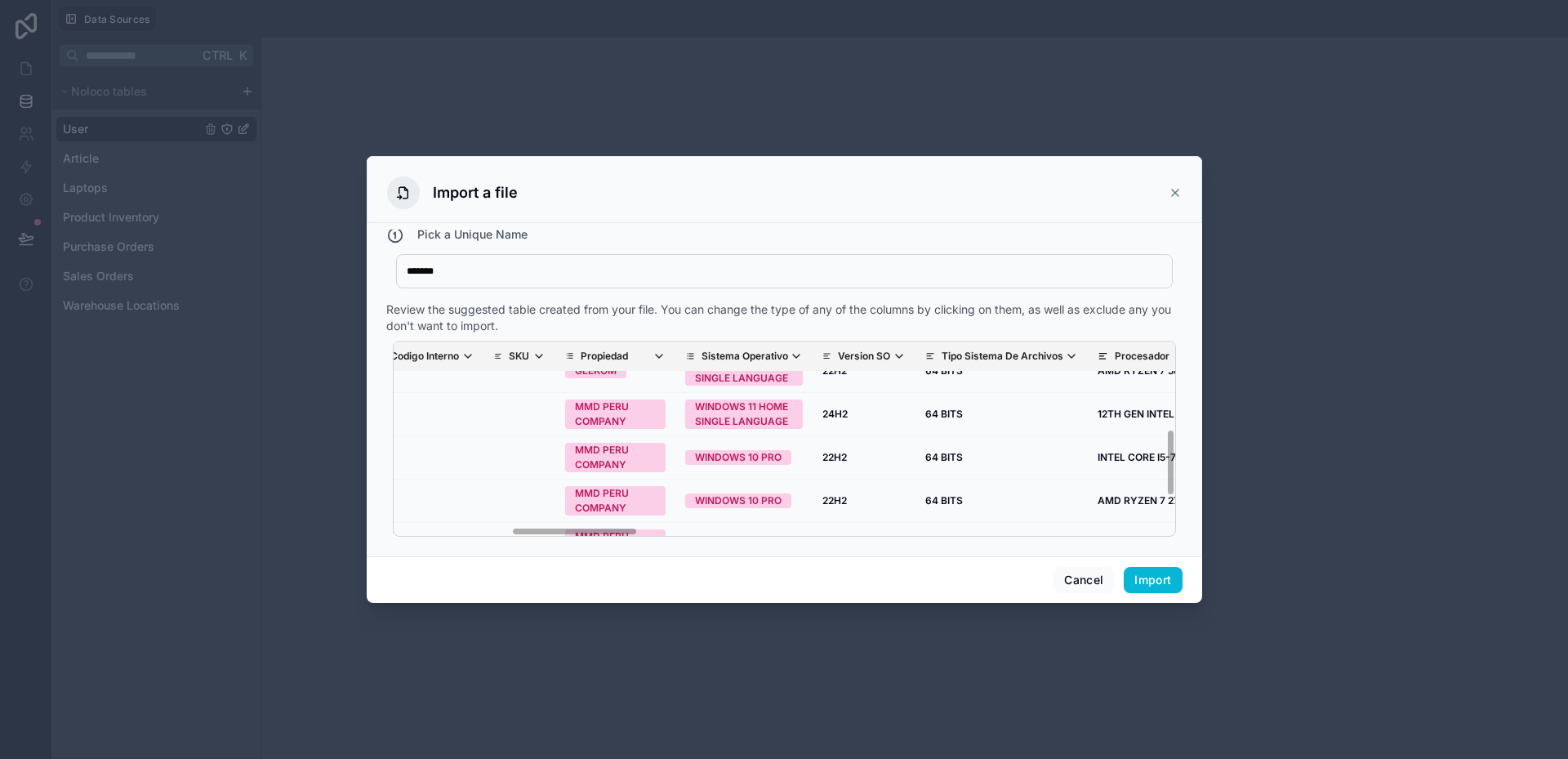
scroll to position [251, 683]
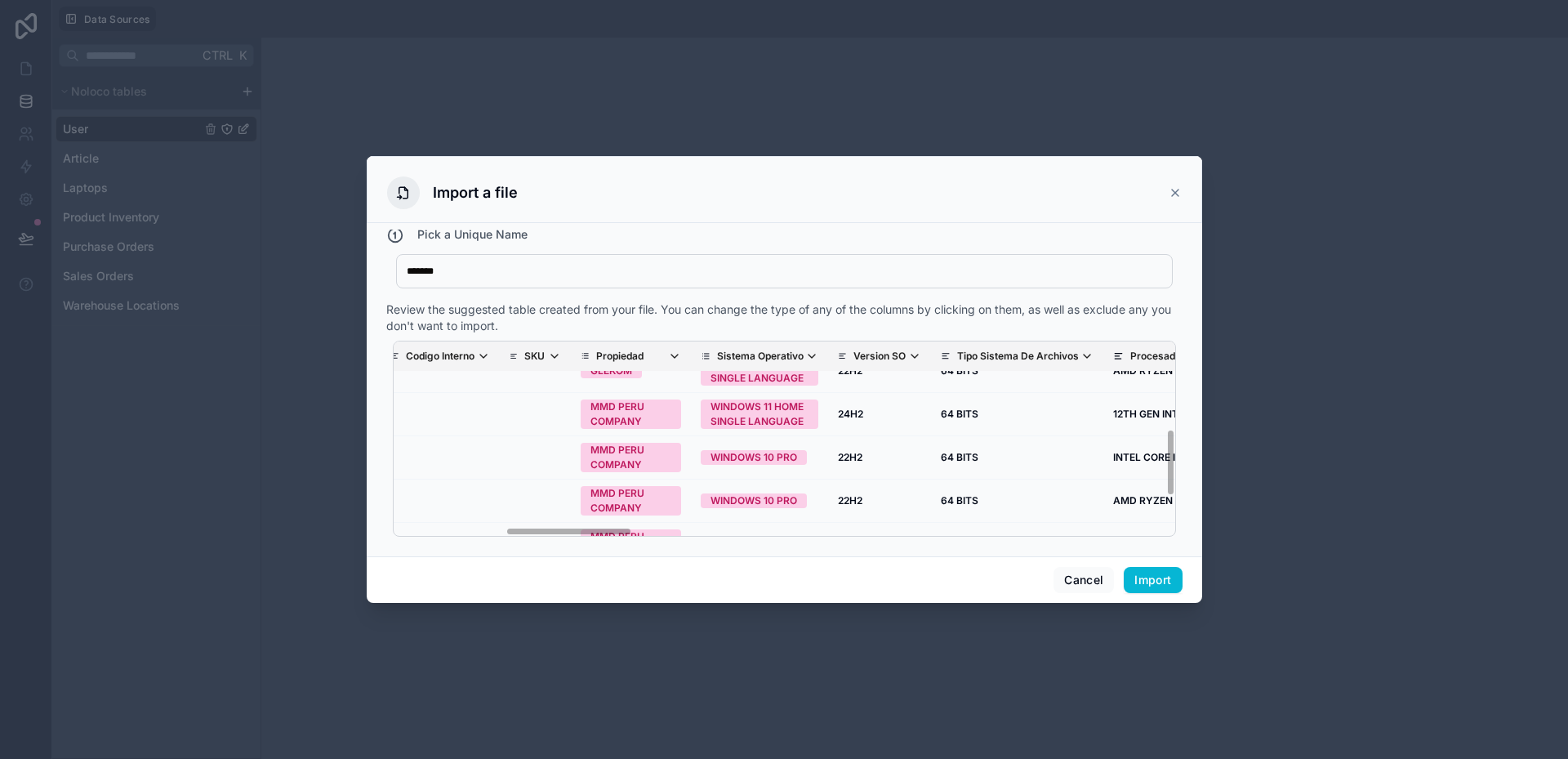
drag, startPoint x: 679, startPoint y: 529, endPoint x: 544, endPoint y: 529, distance: 135.0
click at [544, 529] on div "Nombre Del Equipo Foto Marca Modelo Nro Serie Part Number Codigo Interno SKU Pr…" at bounding box center [784, 438] width 784 height 196
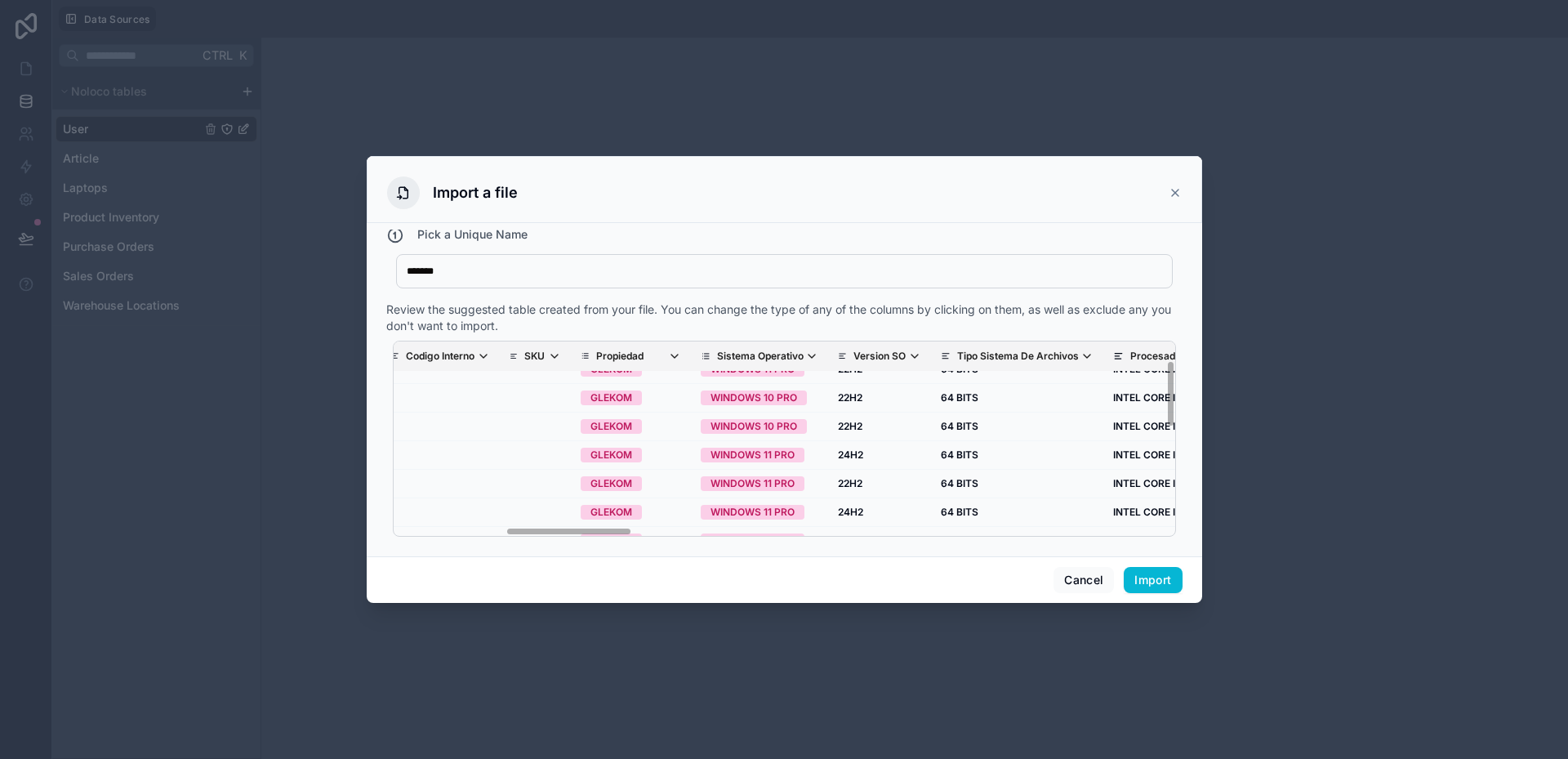
scroll to position [0, 683]
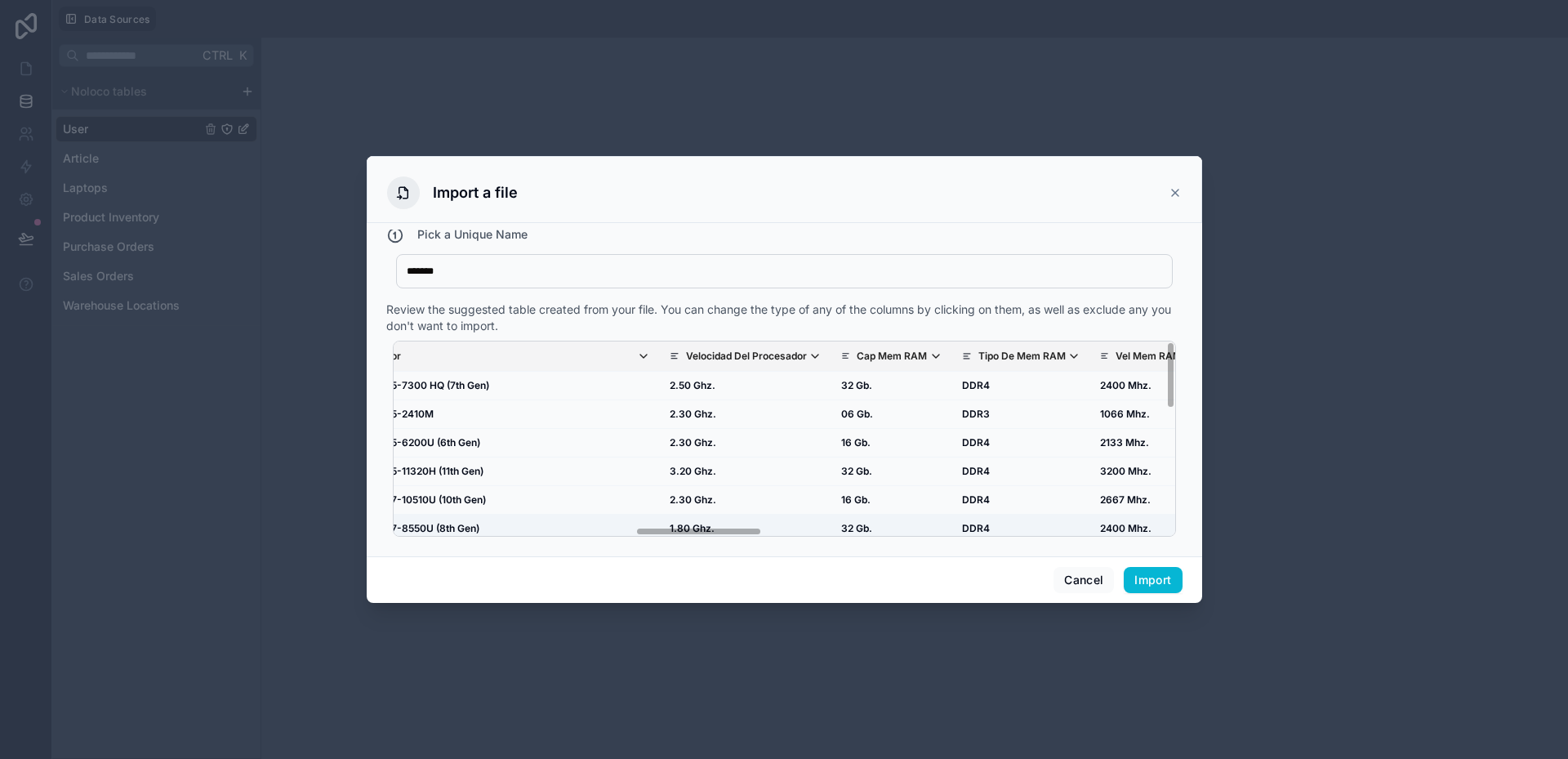
drag, startPoint x: 563, startPoint y: 527, endPoint x: 581, endPoint y: 527, distance: 18.0
click at [581, 527] on tr "LAP-GK-6 HP PAVILION 15-CS0003LA 3PX09LA GLEKOM WINDOWS 11 PRO 24H2 64 BITS INT…" at bounding box center [1309, 528] width 4766 height 29
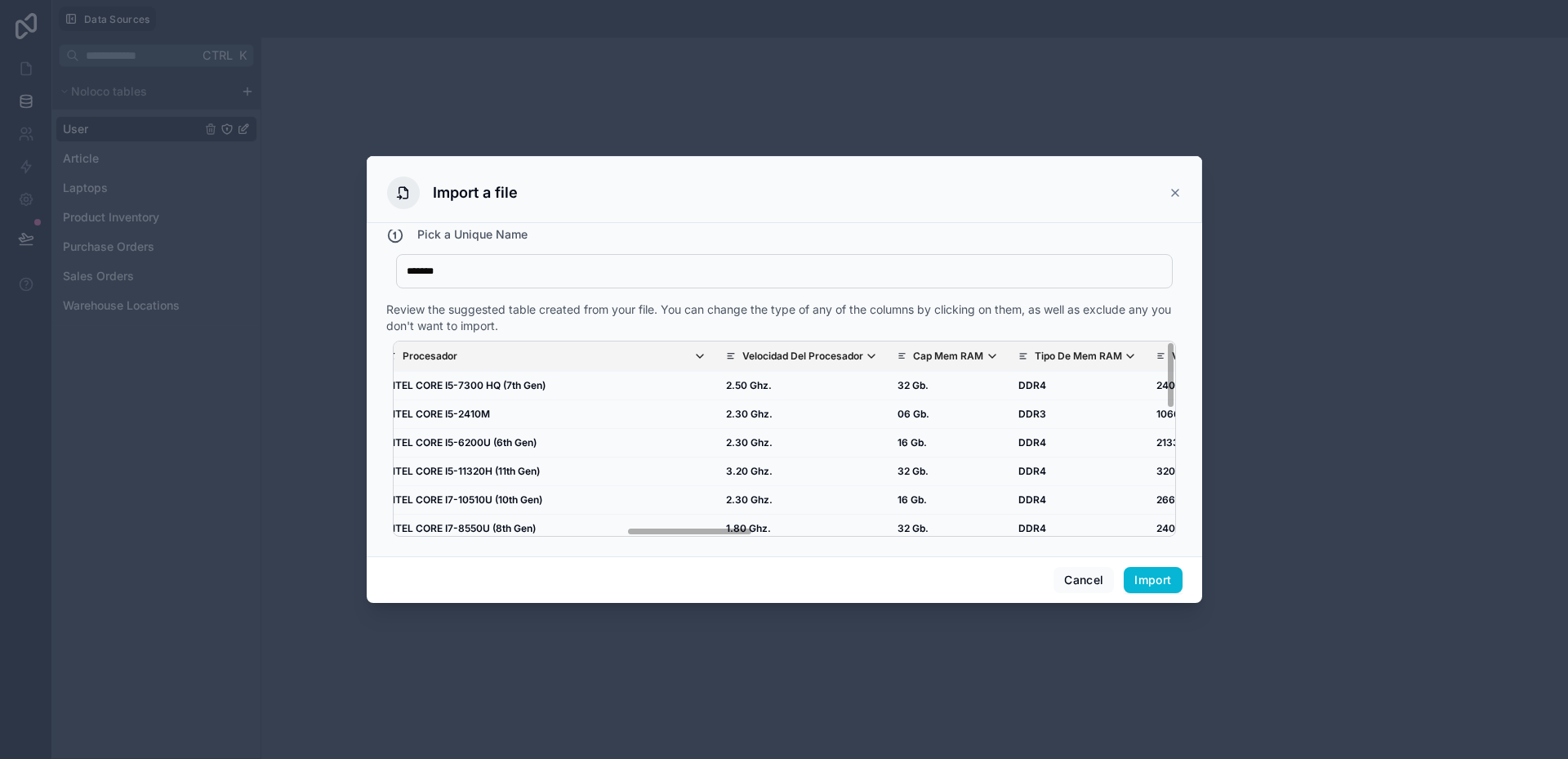
scroll to position [0, 1421]
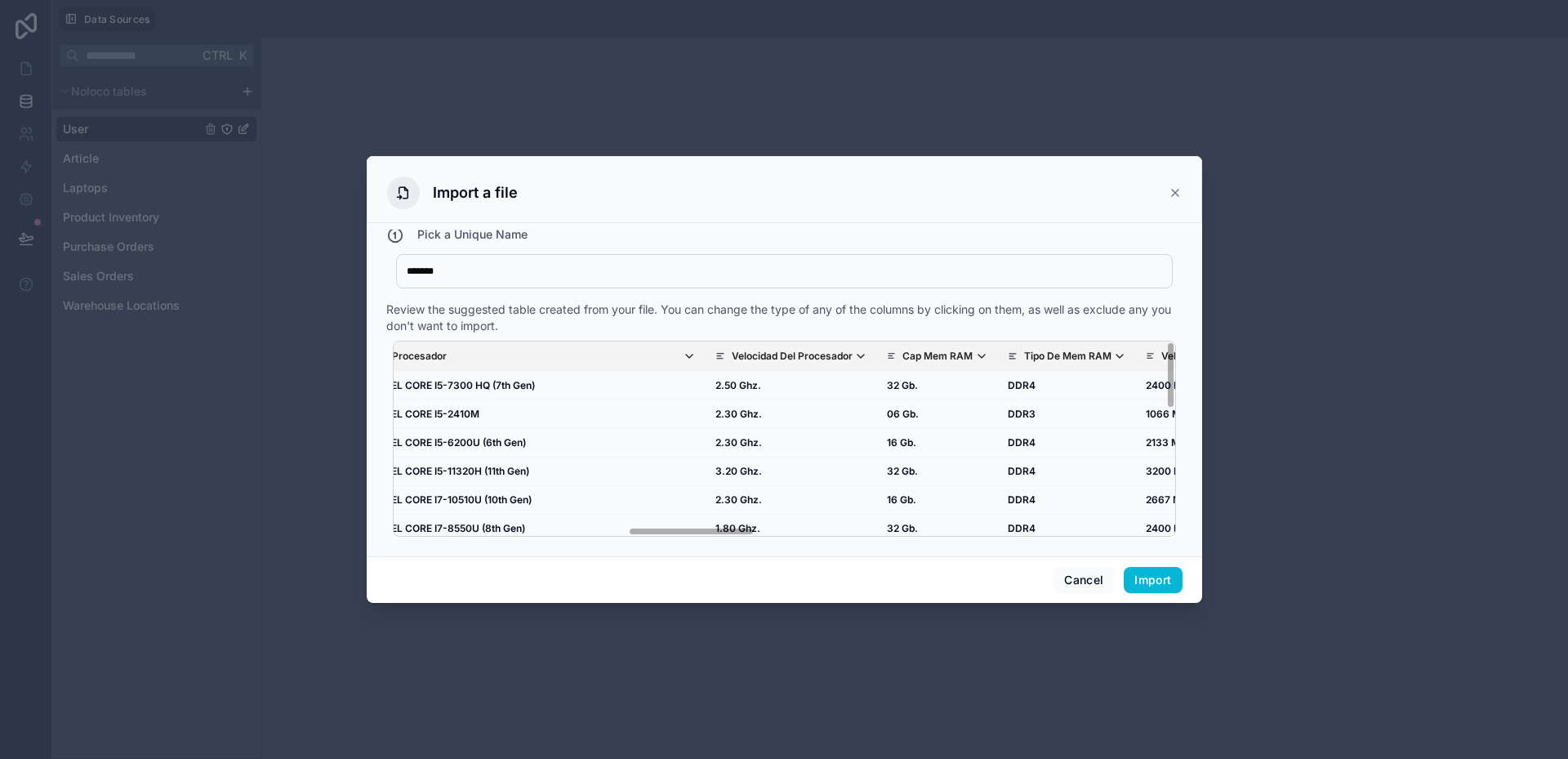
drag, startPoint x: 668, startPoint y: 529, endPoint x: 661, endPoint y: 535, distance: 9.2
click at [661, 535] on div "Nombre Del Equipo Foto Marca Modelo Nro Serie Part Number Codigo Interno SKU Pr…" at bounding box center [784, 438] width 784 height 196
click at [857, 358] on icon "scrollable content" at bounding box center [861, 356] width 7 height 3
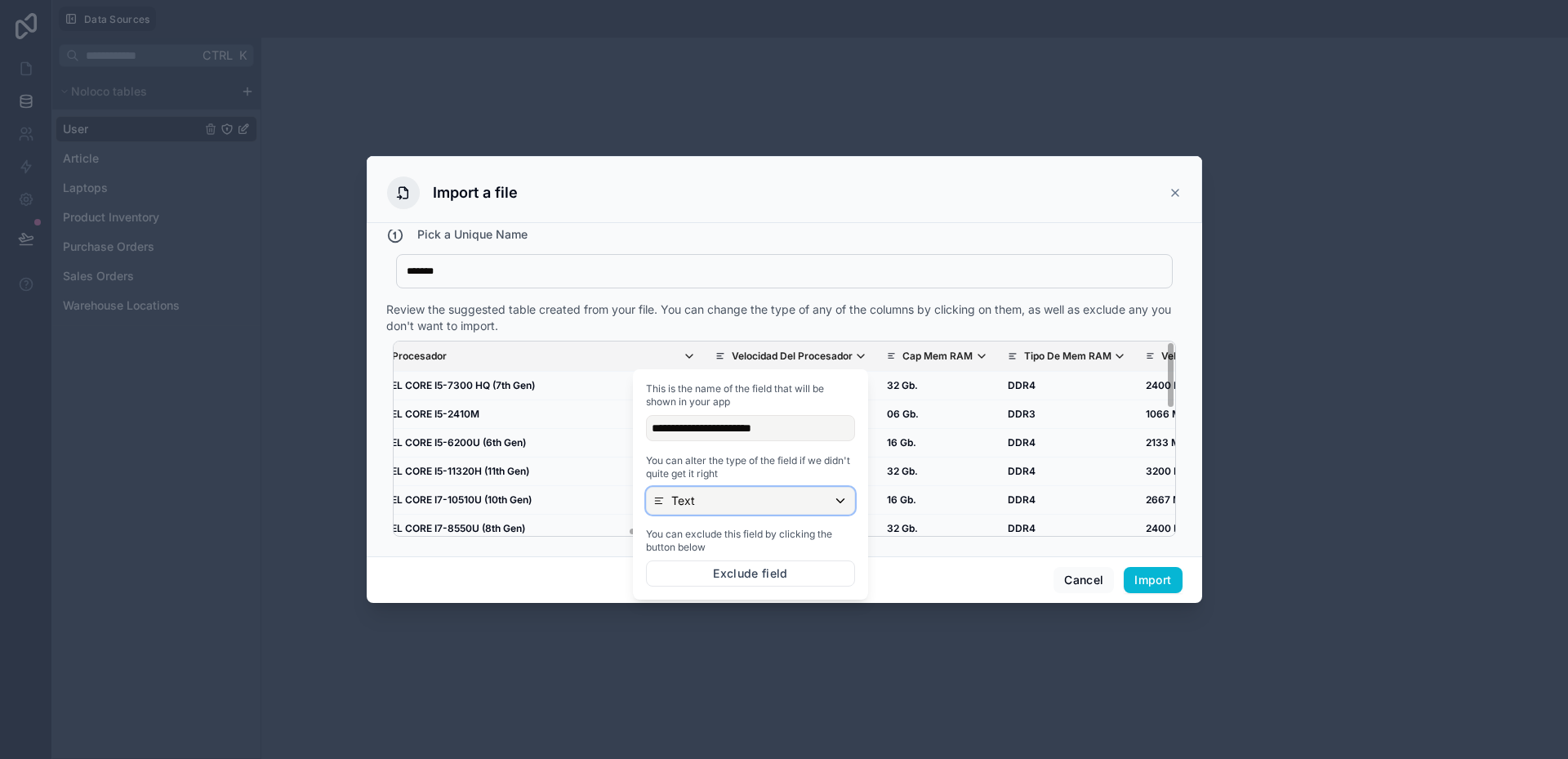
click at [747, 507] on div "Text" at bounding box center [750, 501] width 207 height 26
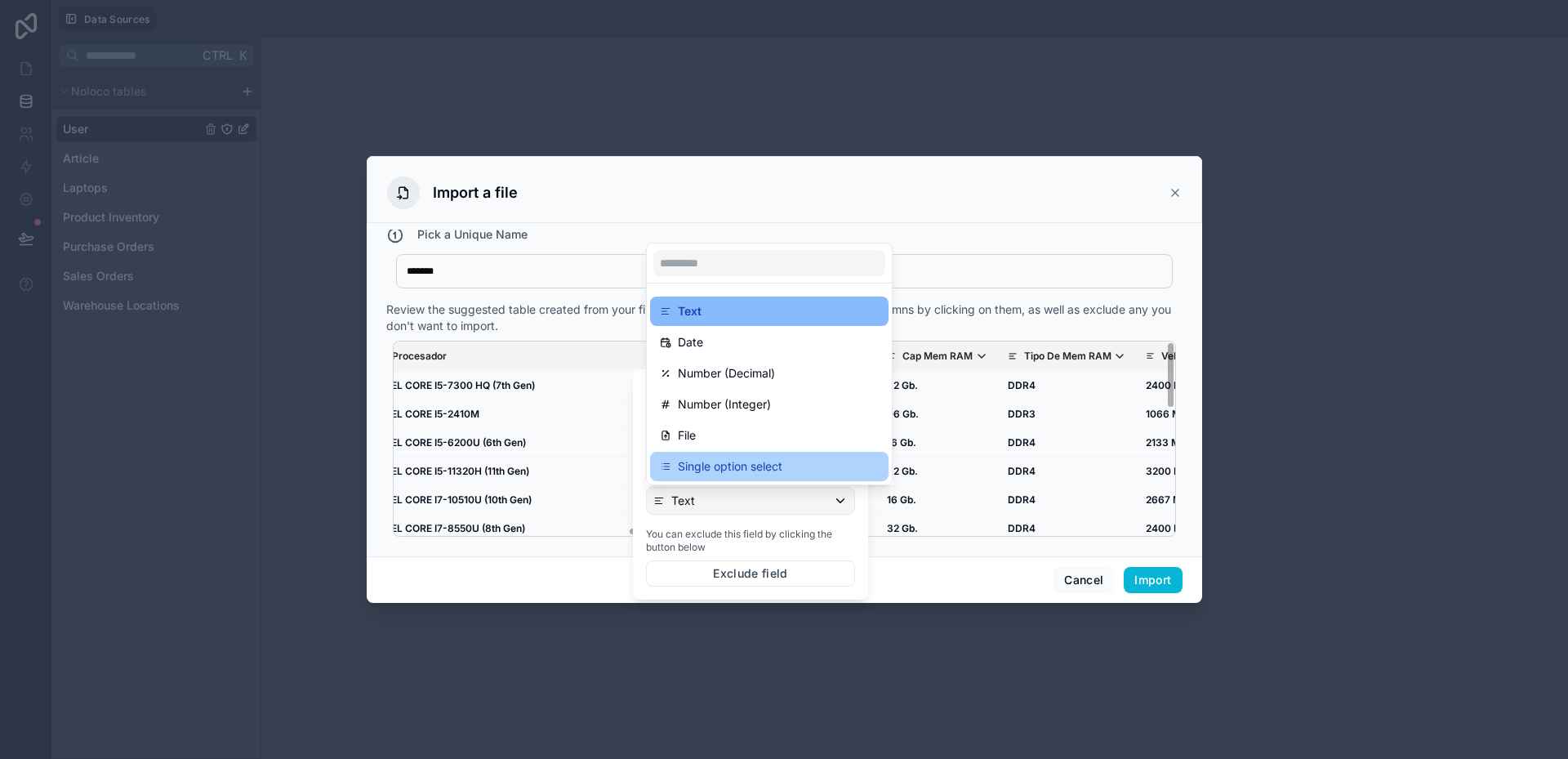
click at [723, 472] on p "Single option select" at bounding box center [730, 467] width 105 height 20
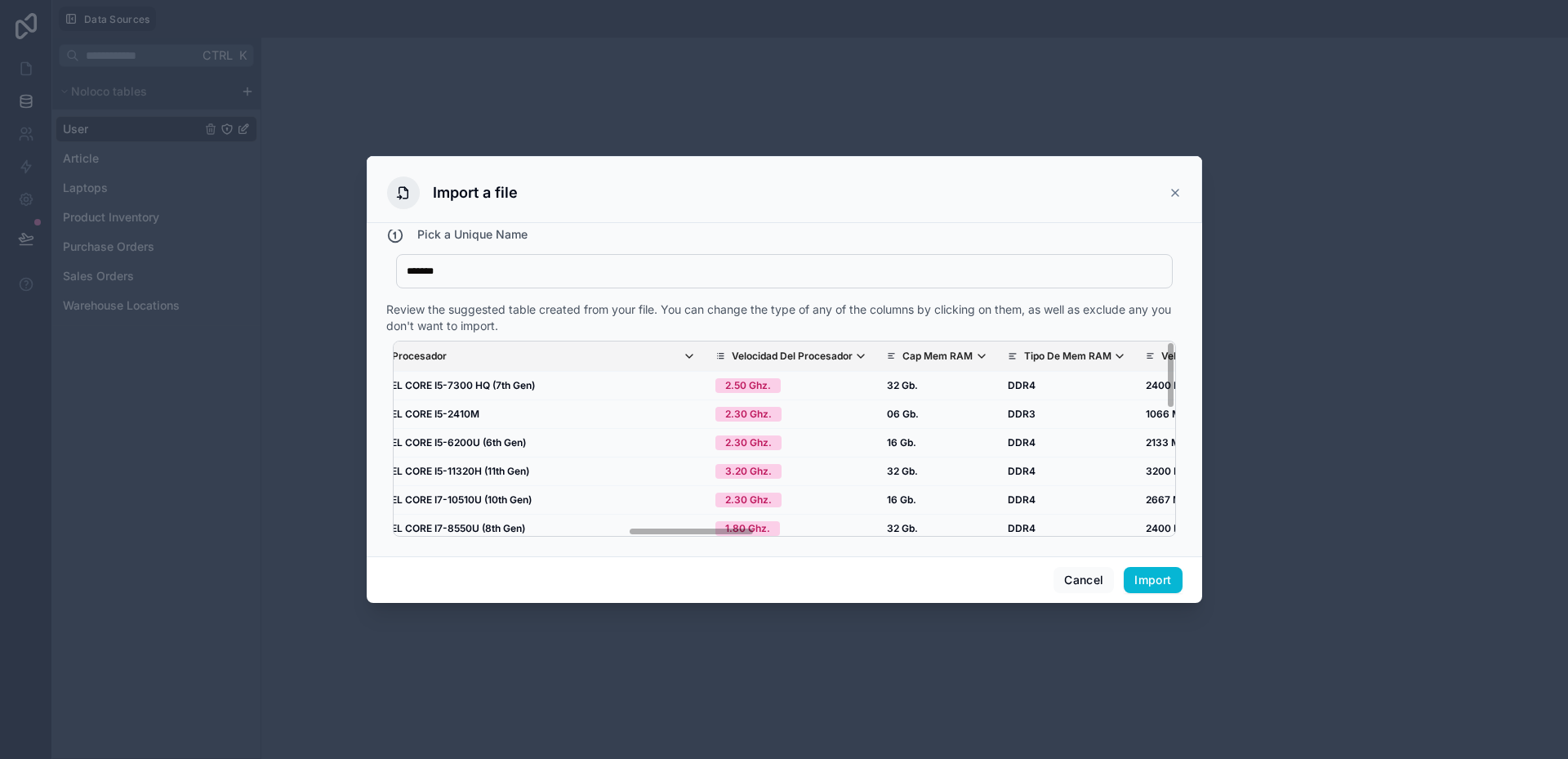
click at [777, 324] on div "Review the suggested table created from your file. You can change the type of a…" at bounding box center [784, 318] width 797 height 33
click at [902, 356] on p "Cap Mem RAM" at bounding box center [938, 356] width 70 height 13
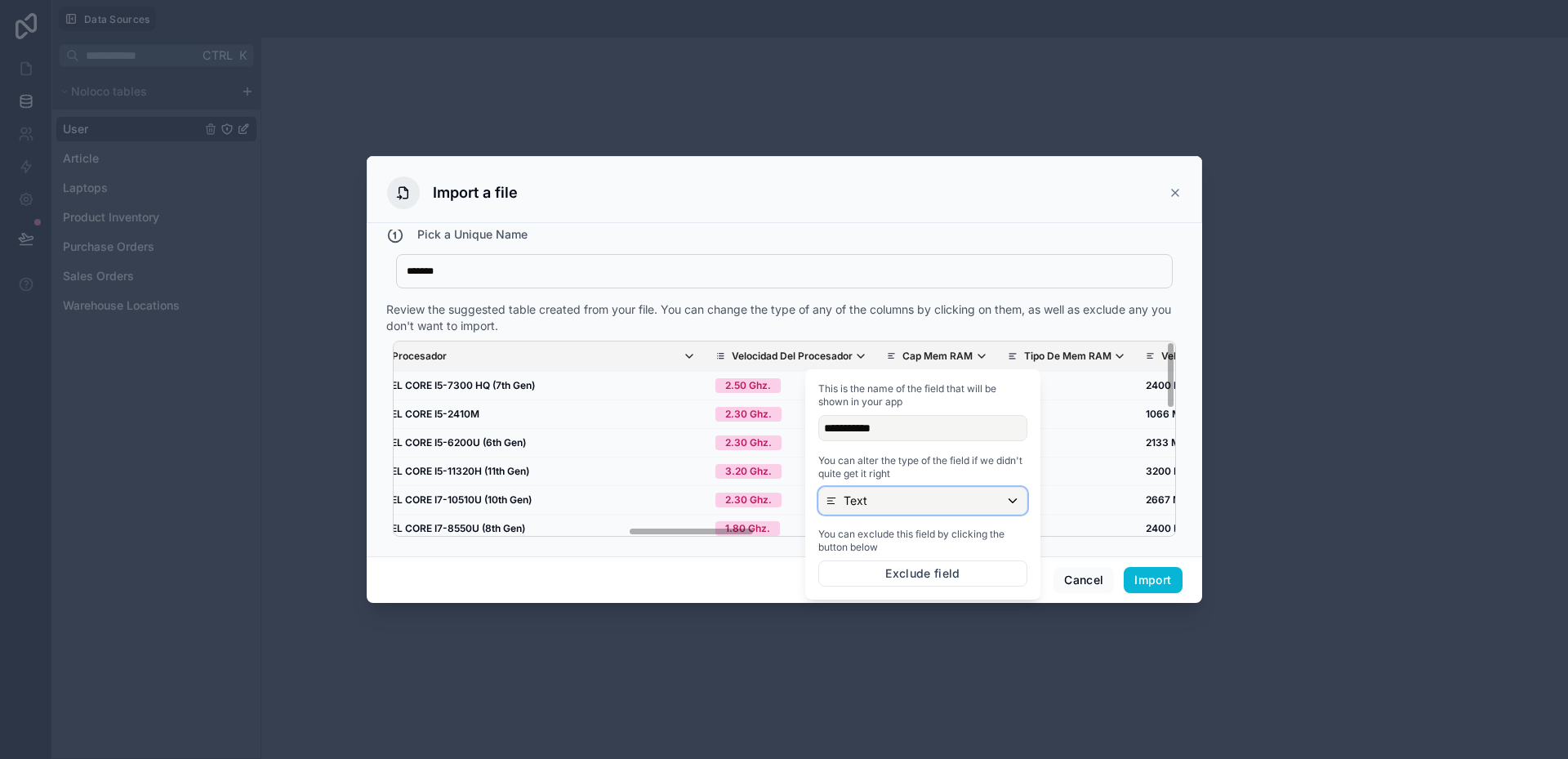
click at [881, 505] on div "Text" at bounding box center [923, 501] width 207 height 26
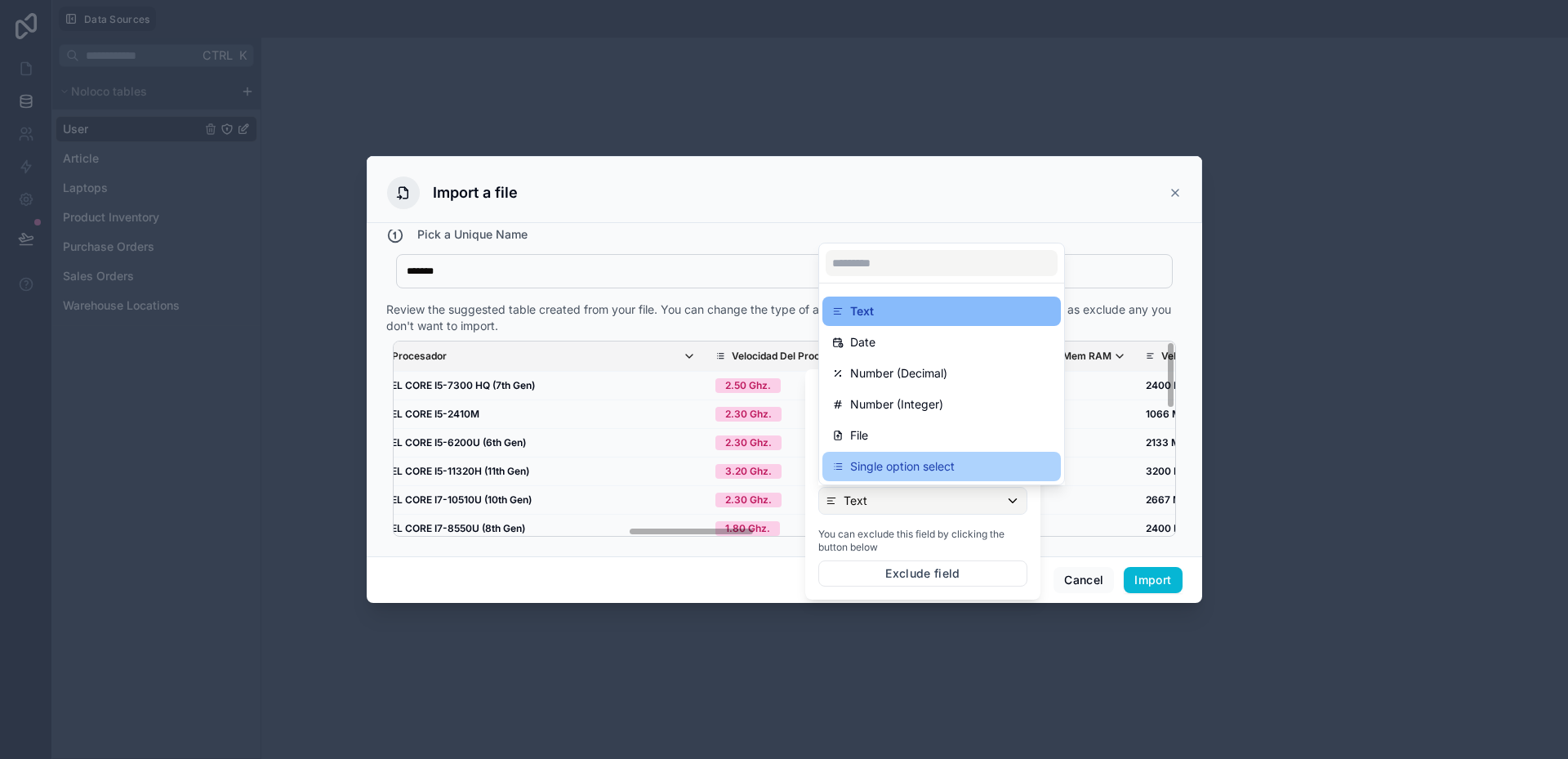
click at [874, 477] on div "Single option select" at bounding box center [942, 467] width 238 height 29
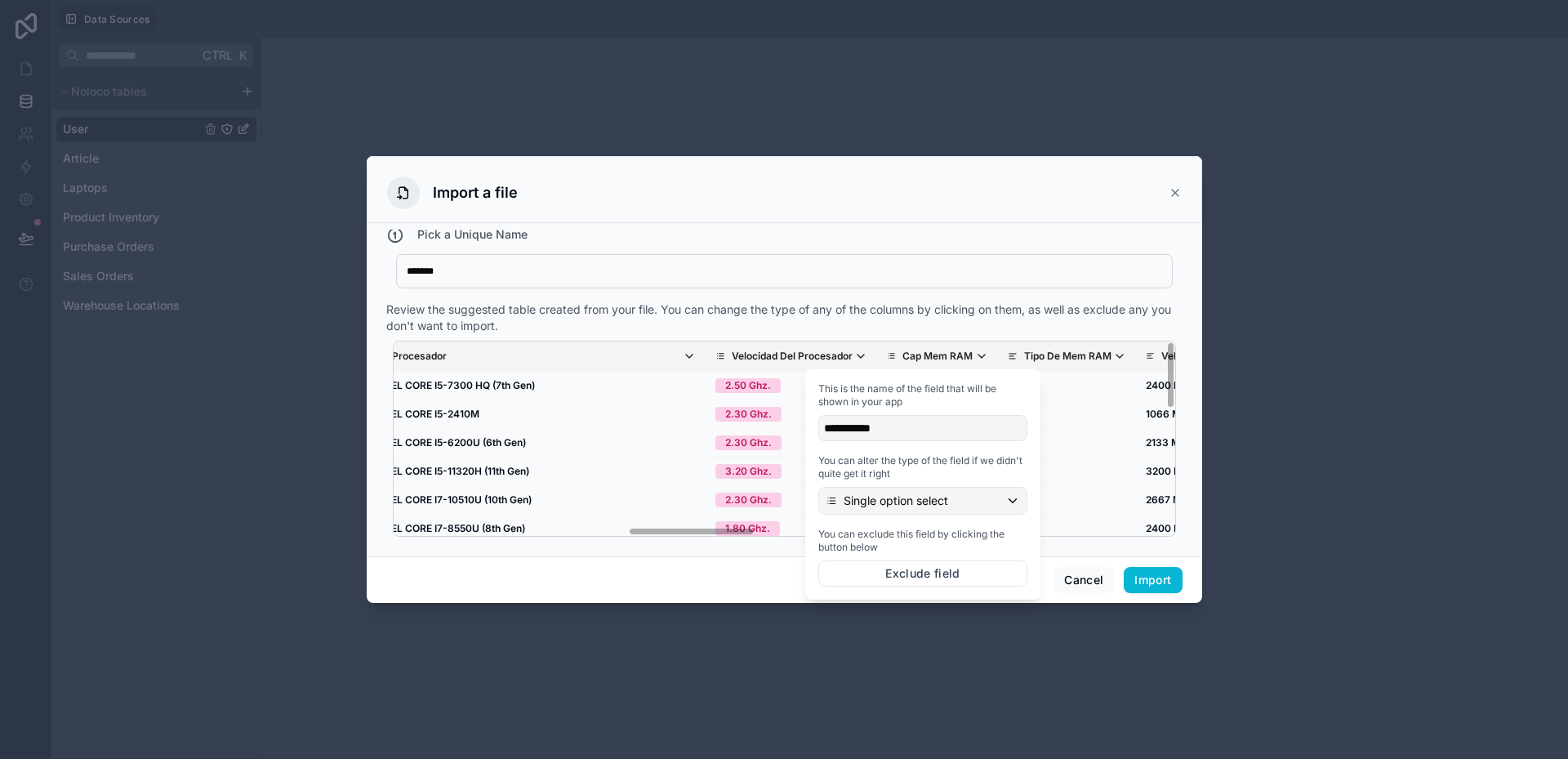
click at [869, 328] on div "Review the suggested table created from your file. You can change the type of a…" at bounding box center [784, 318] width 797 height 33
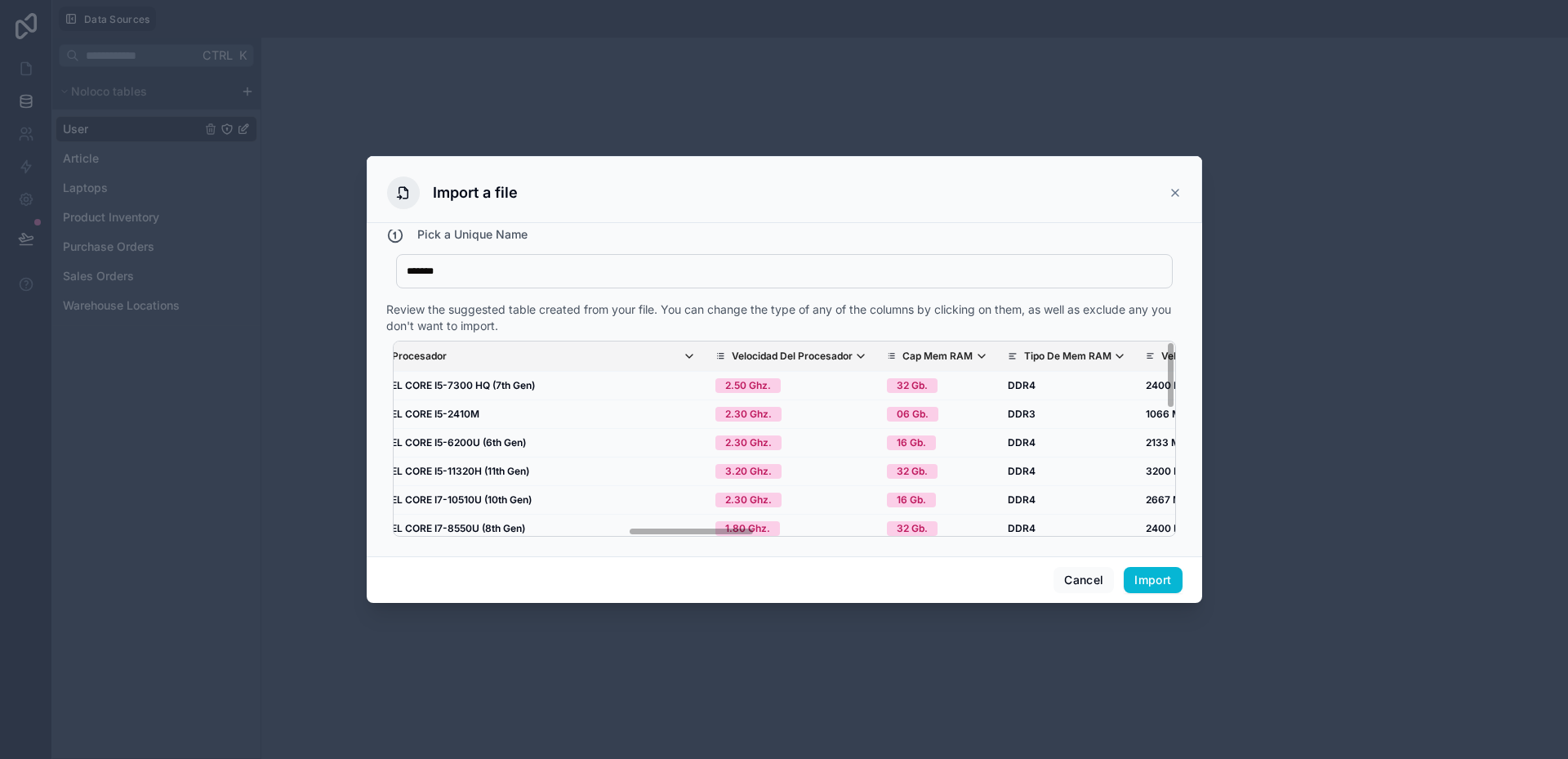
click at [1024, 355] on p "Tipo De Mem RAM" at bounding box center [1068, 356] width 88 height 13
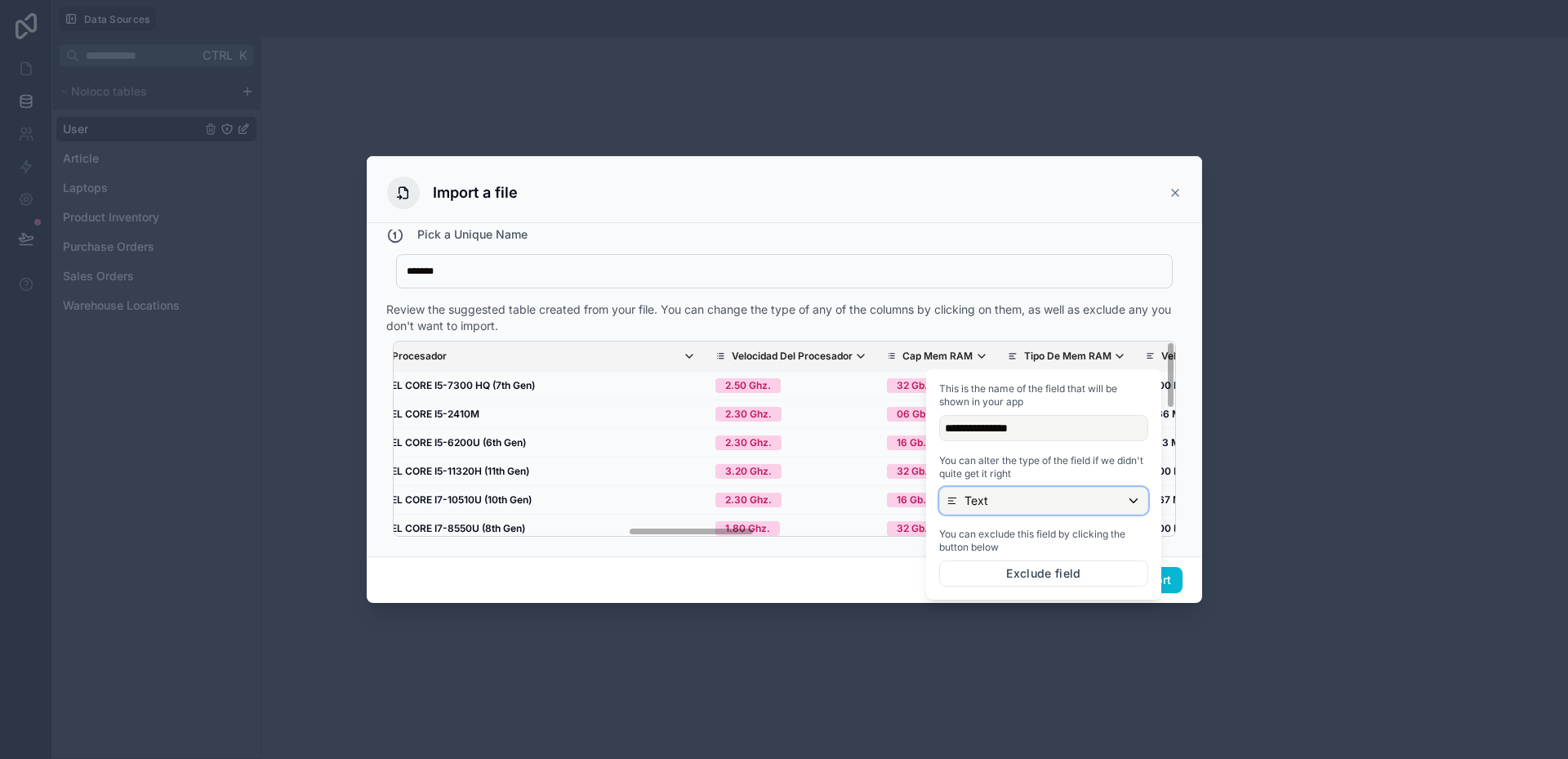
click at [1006, 508] on div "Text" at bounding box center [1043, 501] width 207 height 26
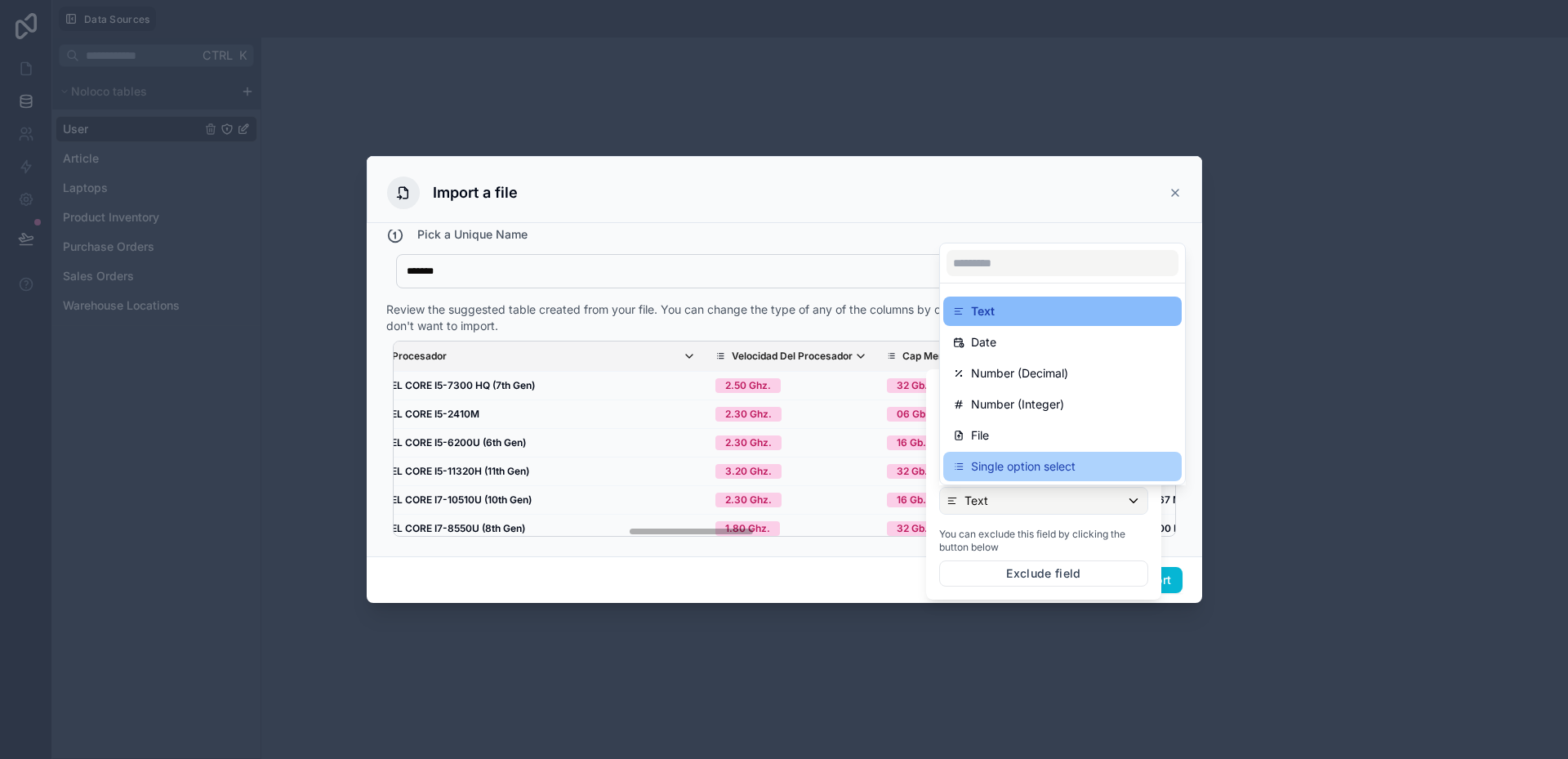
click at [996, 472] on p "Single option select" at bounding box center [1023, 467] width 105 height 20
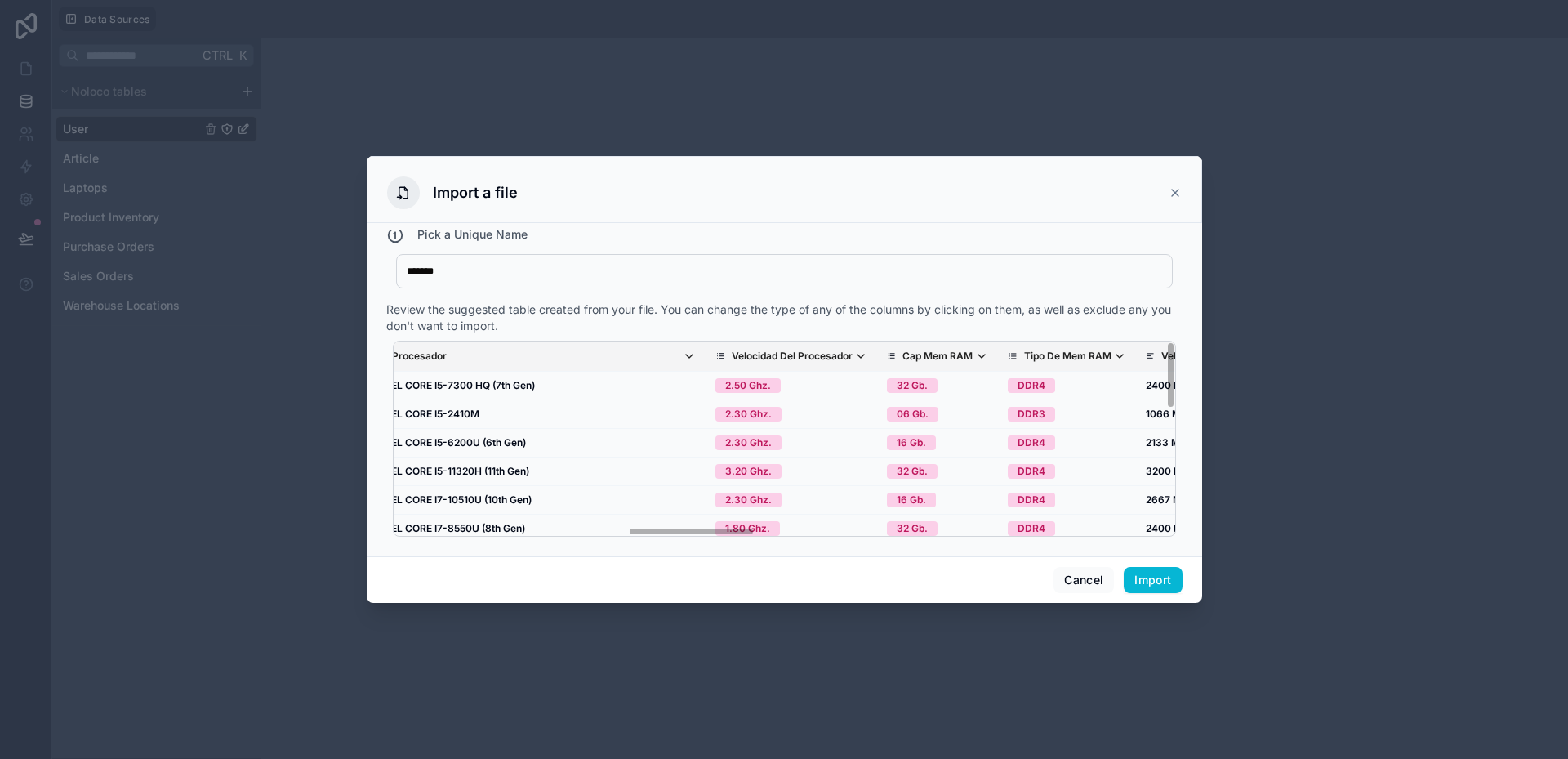
click at [859, 543] on div "Nombre Del Equipo Foto Marca Modelo Nro Serie Part Number Codigo Interno SKU Pr…" at bounding box center [784, 438] width 797 height 209
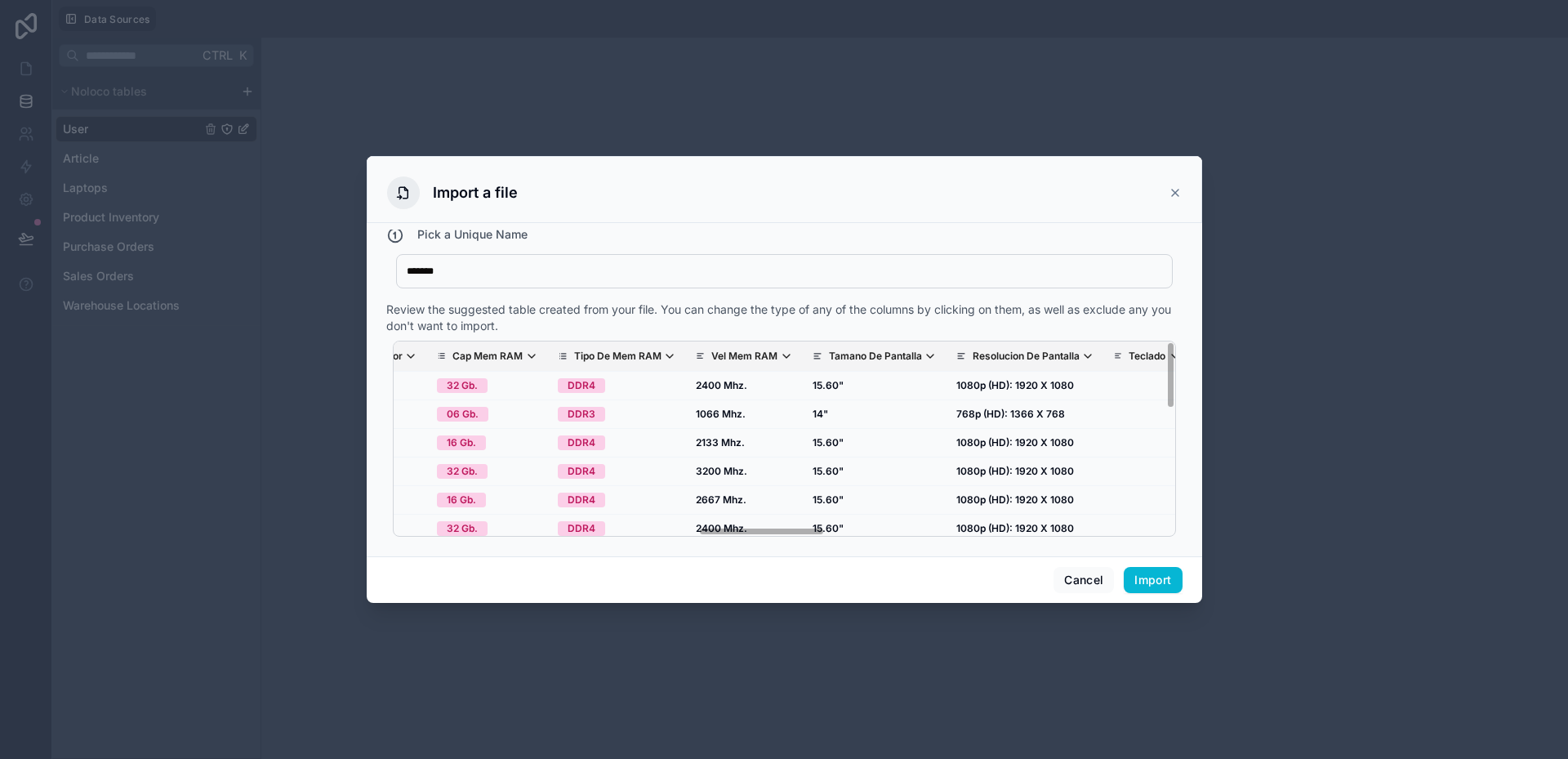
scroll to position [0, 1876]
drag, startPoint x: 721, startPoint y: 529, endPoint x: 796, endPoint y: 529, distance: 75.0
click at [796, 529] on div "Nombre Del Equipo Foto Marca Modelo Nro Serie Part Number Codigo Interno SKU Pr…" at bounding box center [784, 438] width 784 height 196
click at [707, 359] on p "Vel Mem RAM" at bounding box center [739, 356] width 66 height 13
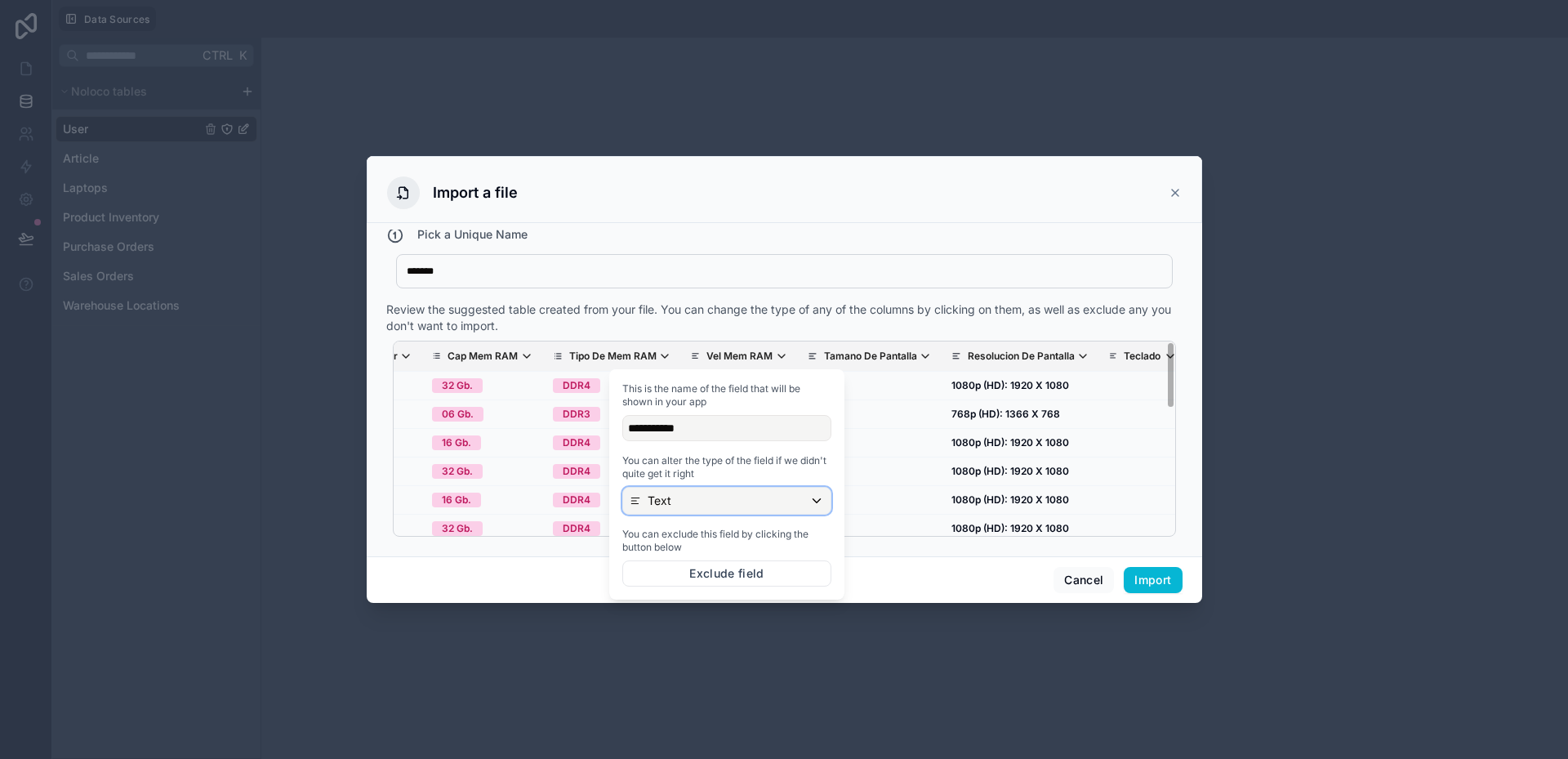
click at [699, 493] on div "Text" at bounding box center [726, 501] width 207 height 26
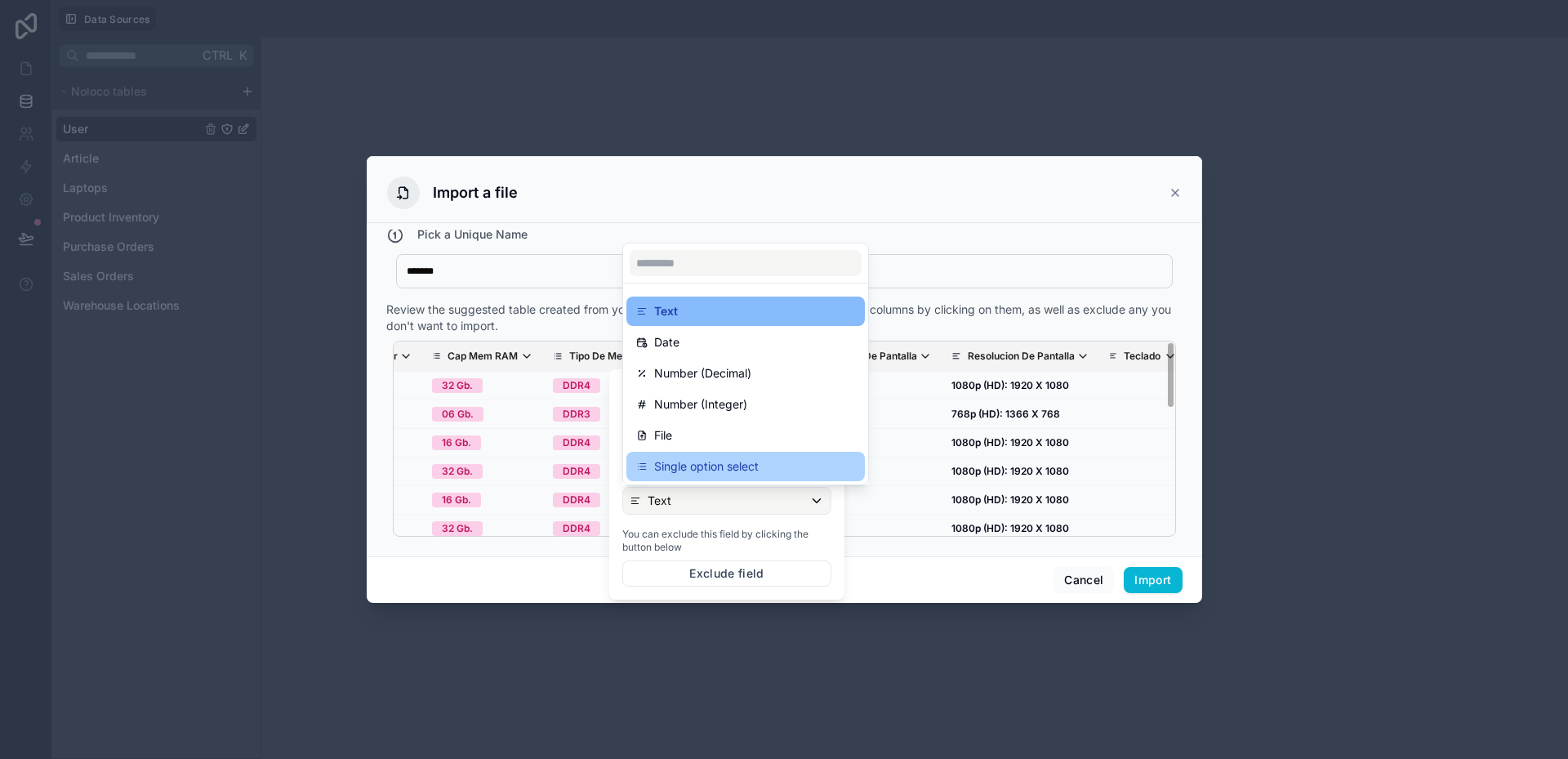
click at [698, 461] on p "Single option select" at bounding box center [707, 467] width 105 height 20
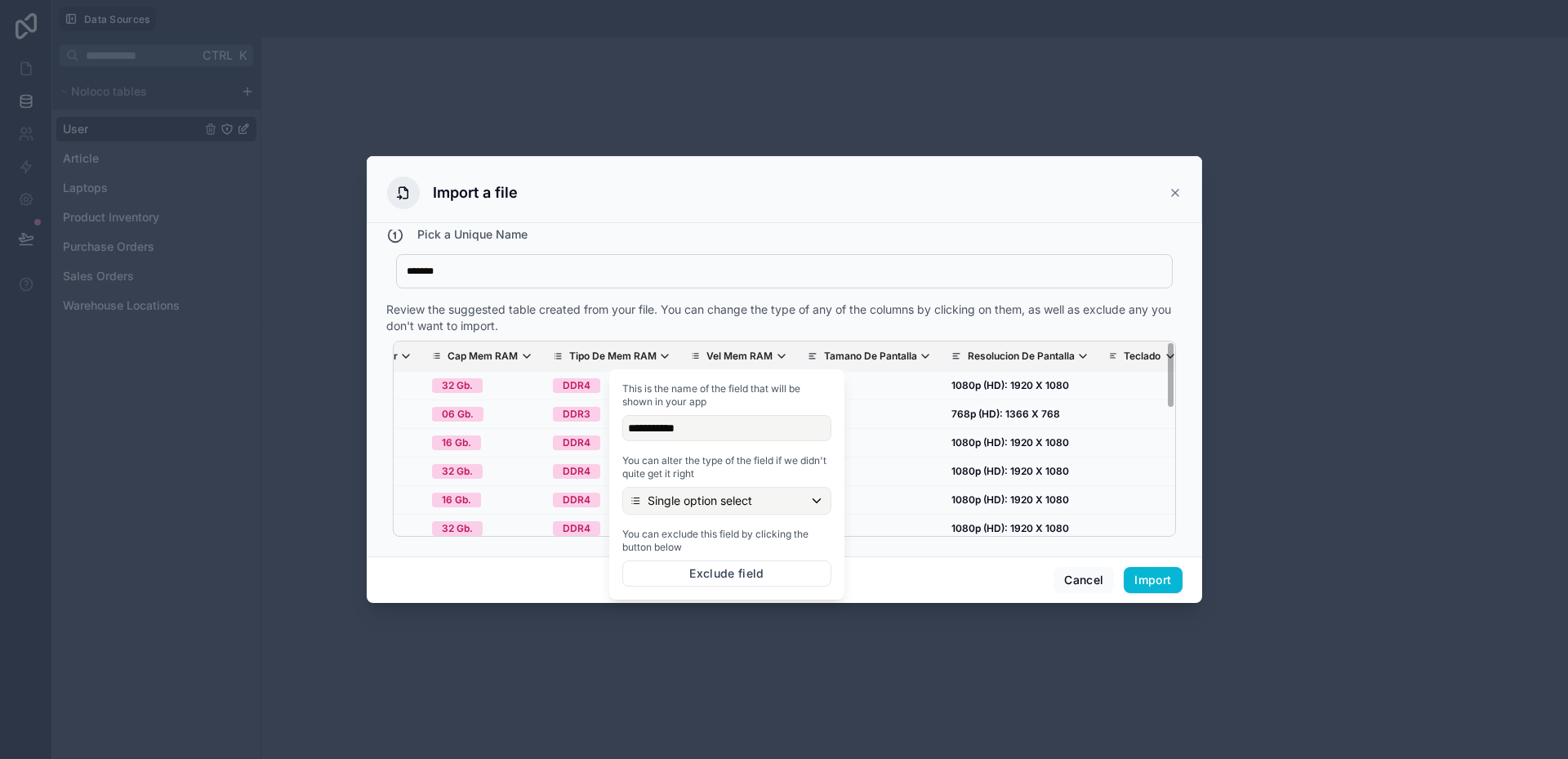
click at [884, 568] on div "Cancel Import" at bounding box center [784, 579] width 835 height 47
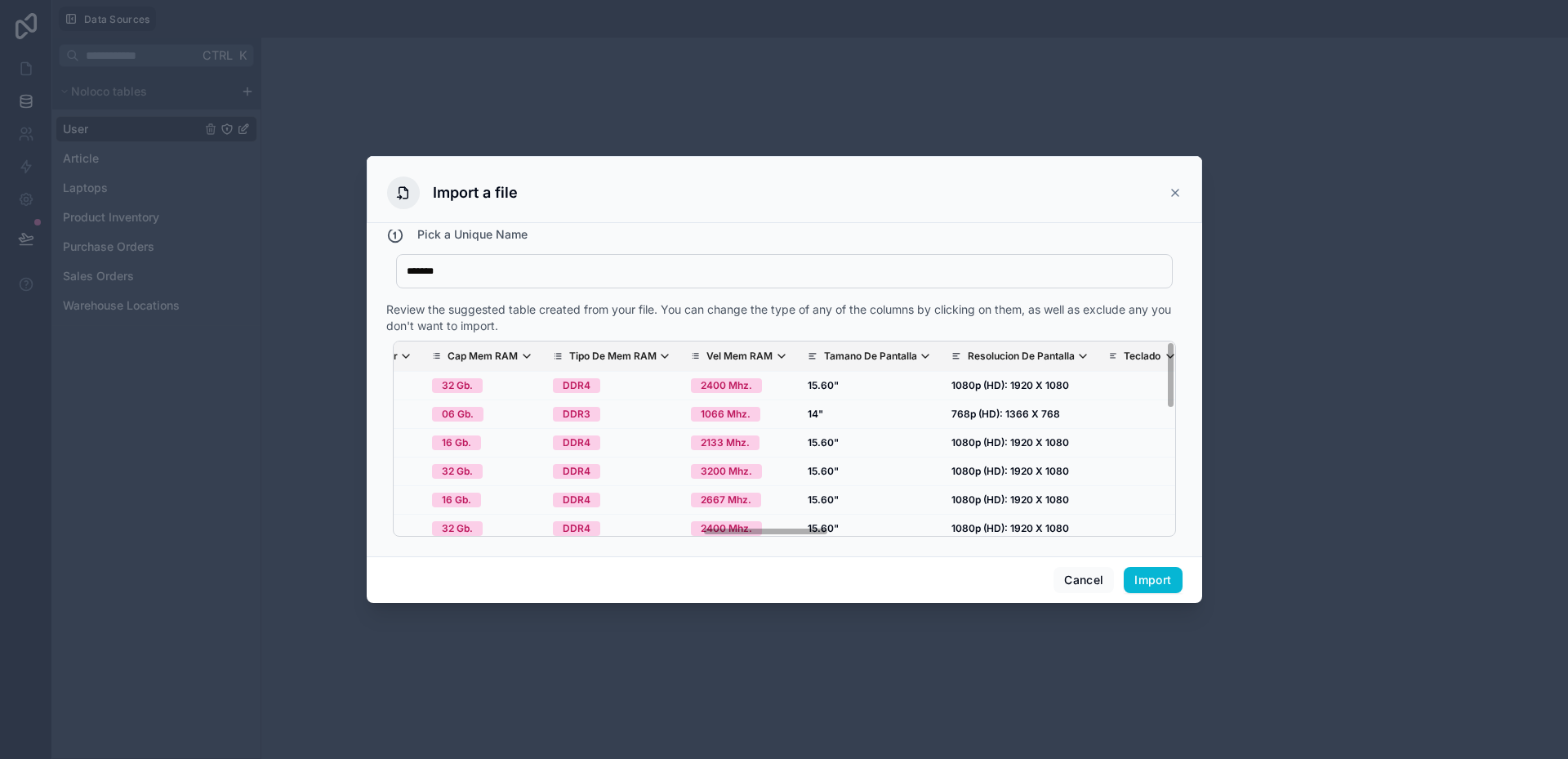
click at [825, 359] on p "Tamano De Pantalla" at bounding box center [871, 356] width 93 height 13
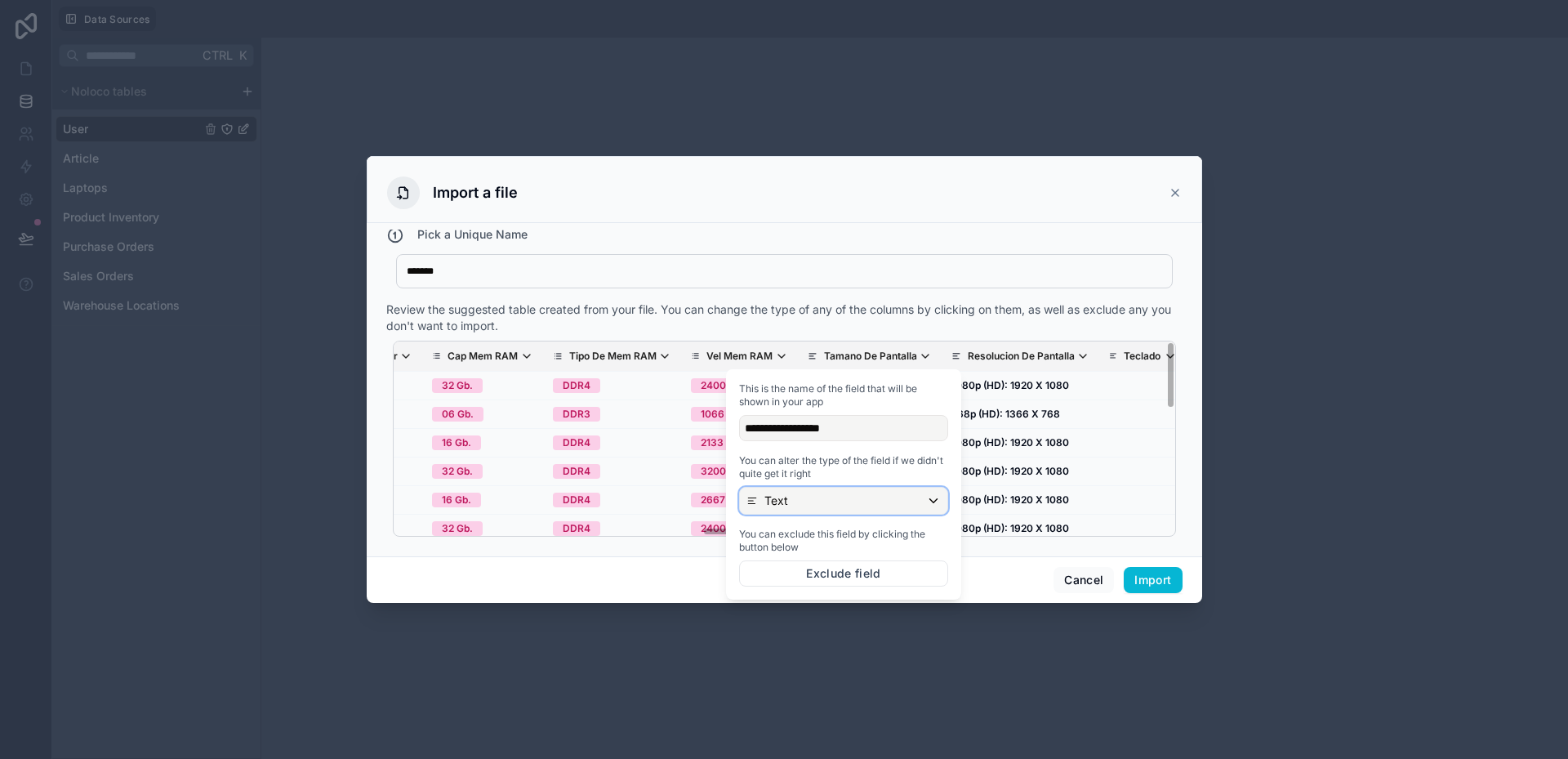
click at [821, 508] on div "Text" at bounding box center [843, 501] width 207 height 26
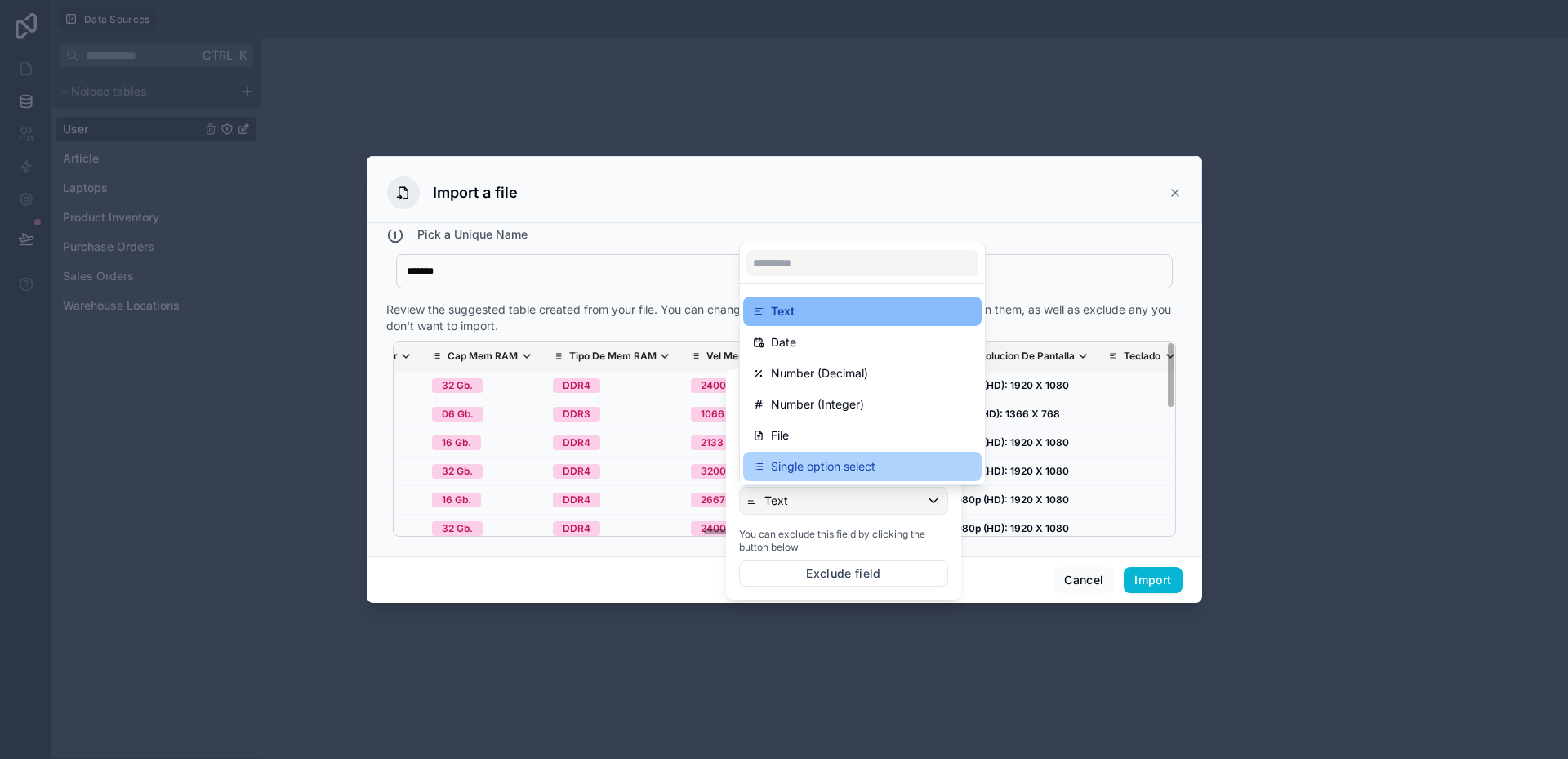
click at [802, 472] on p "Single option select" at bounding box center [824, 467] width 105 height 20
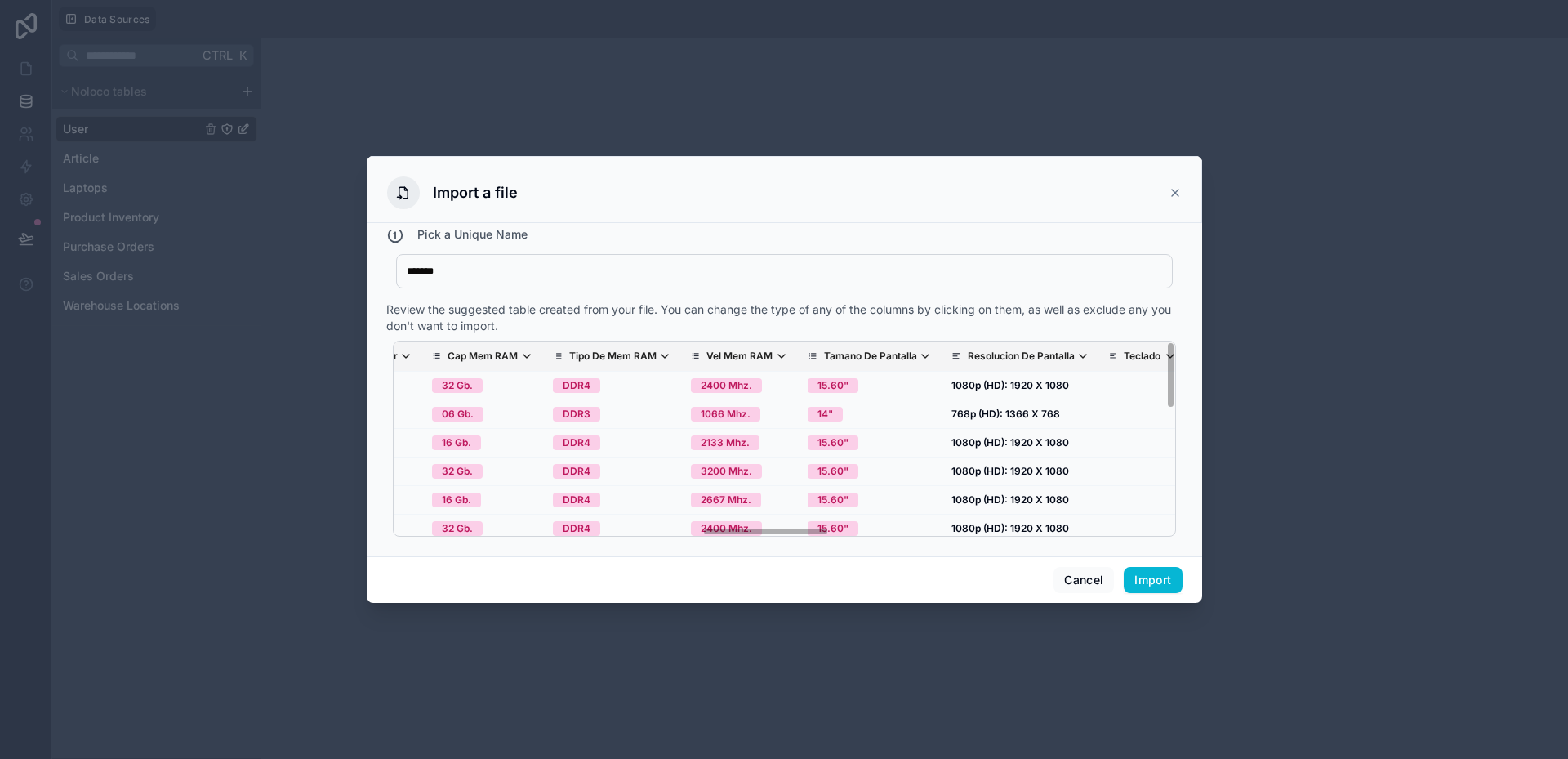
click at [923, 318] on div "Review the suggested table created from your file. You can change the type of a…" at bounding box center [784, 318] width 797 height 33
click at [968, 351] on p "Resolucion De Pantalla" at bounding box center [1021, 356] width 107 height 13
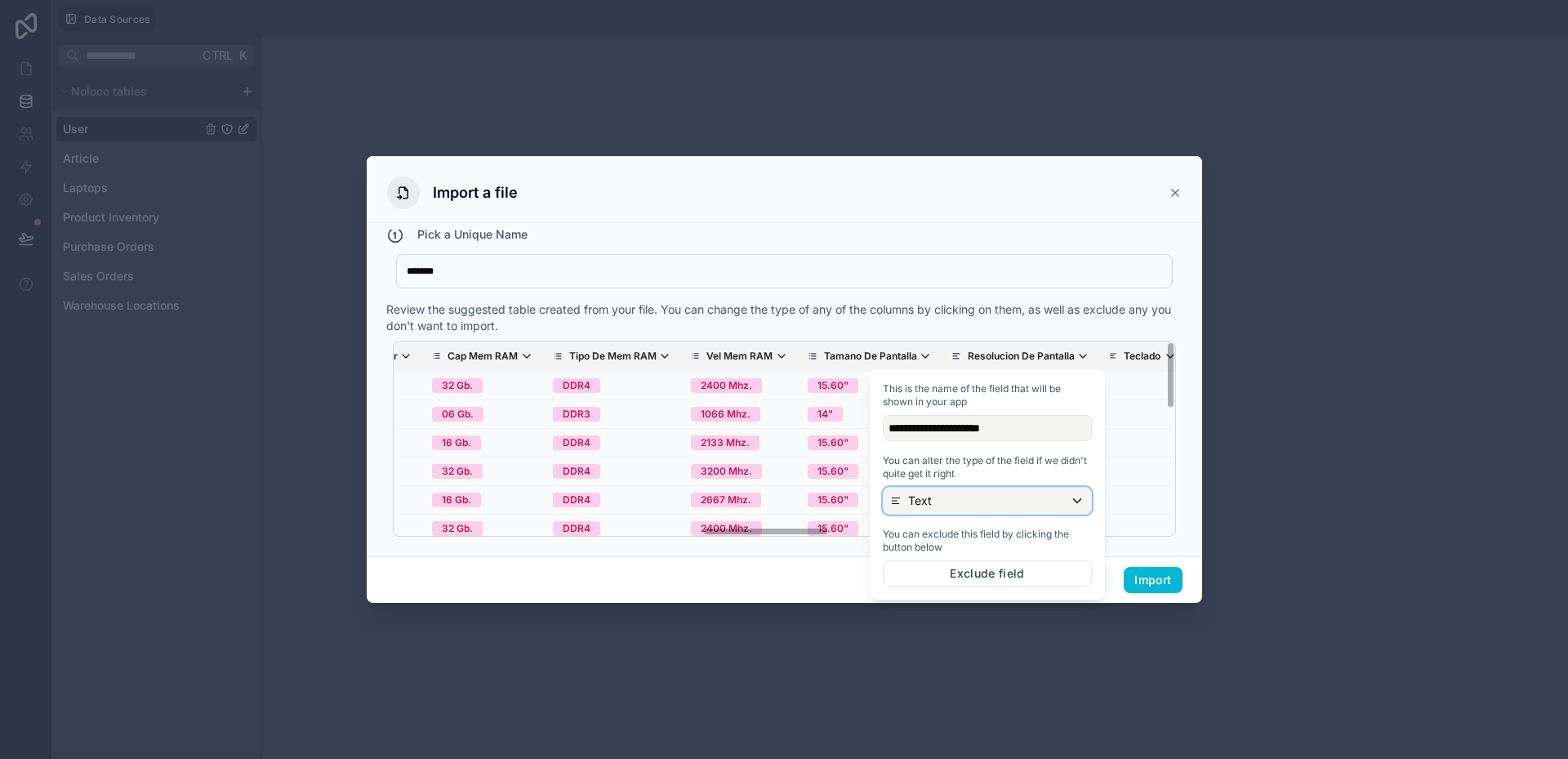
click at [950, 499] on div "Text" at bounding box center [987, 501] width 207 height 26
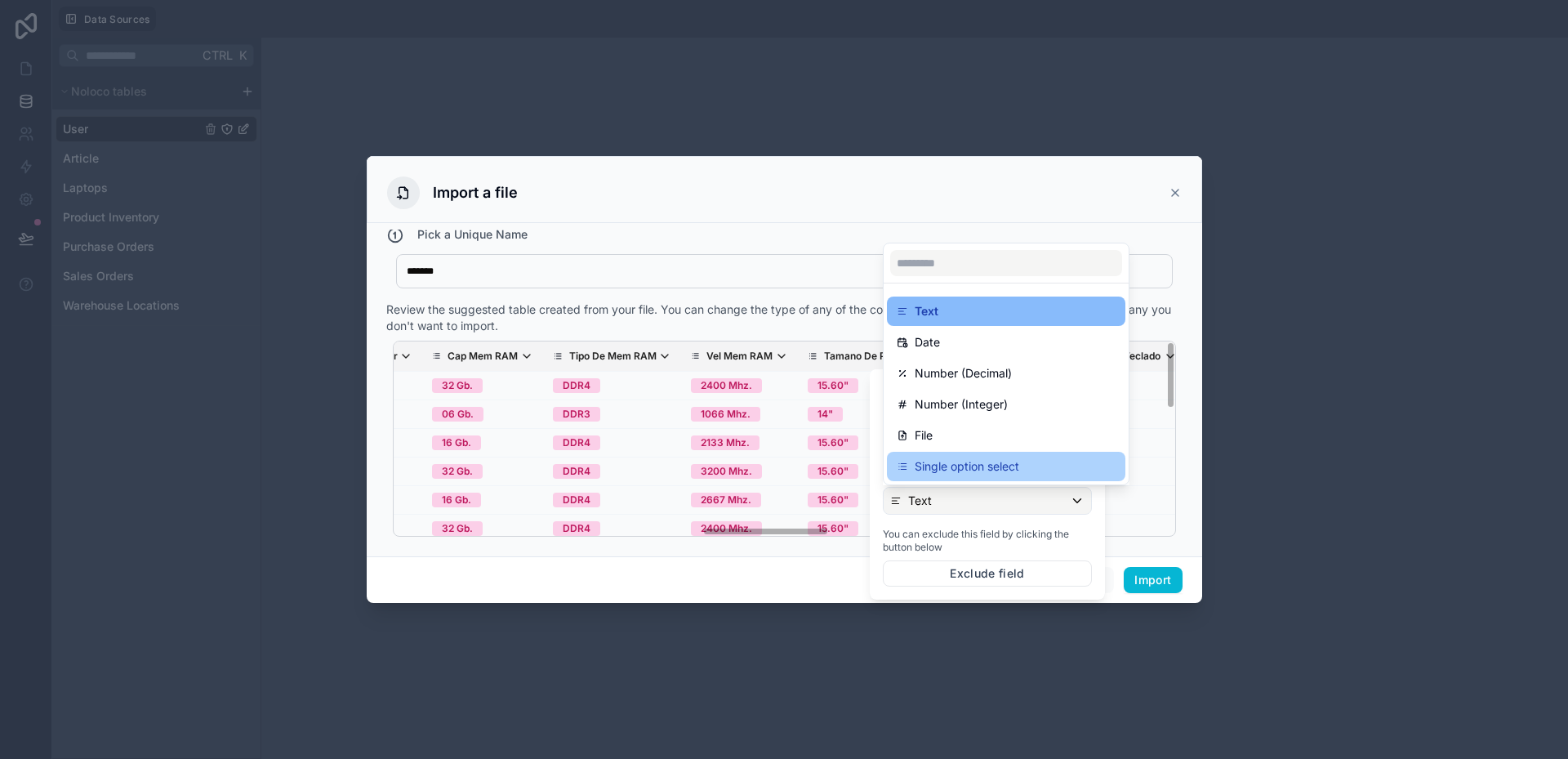
click at [951, 470] on p "Single option select" at bounding box center [967, 467] width 105 height 20
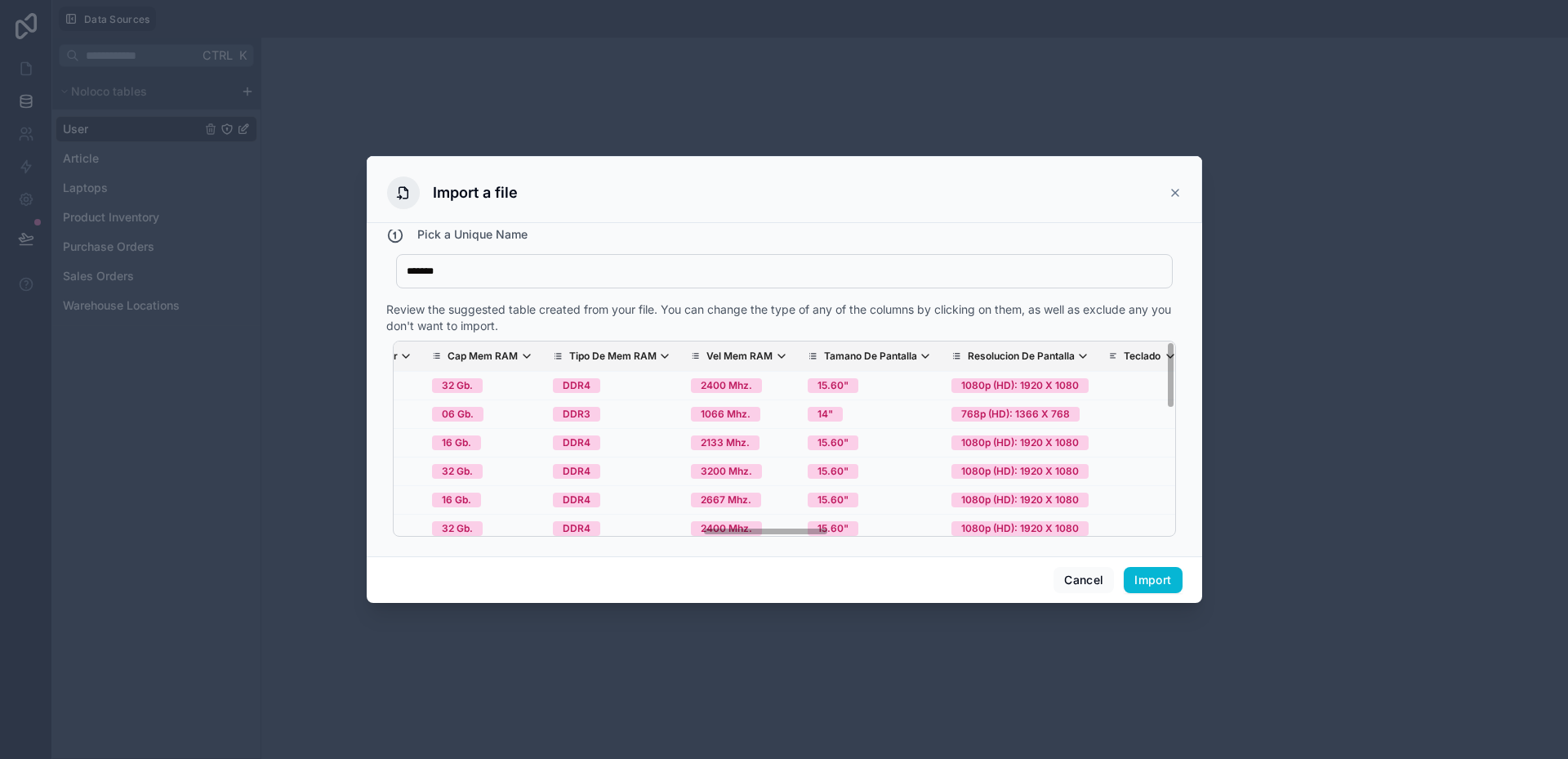
click at [826, 544] on div "How do I import a table from a CSV file? Pick a Unique Name ******* Laptops Rev…" at bounding box center [784, 389] width 835 height 333
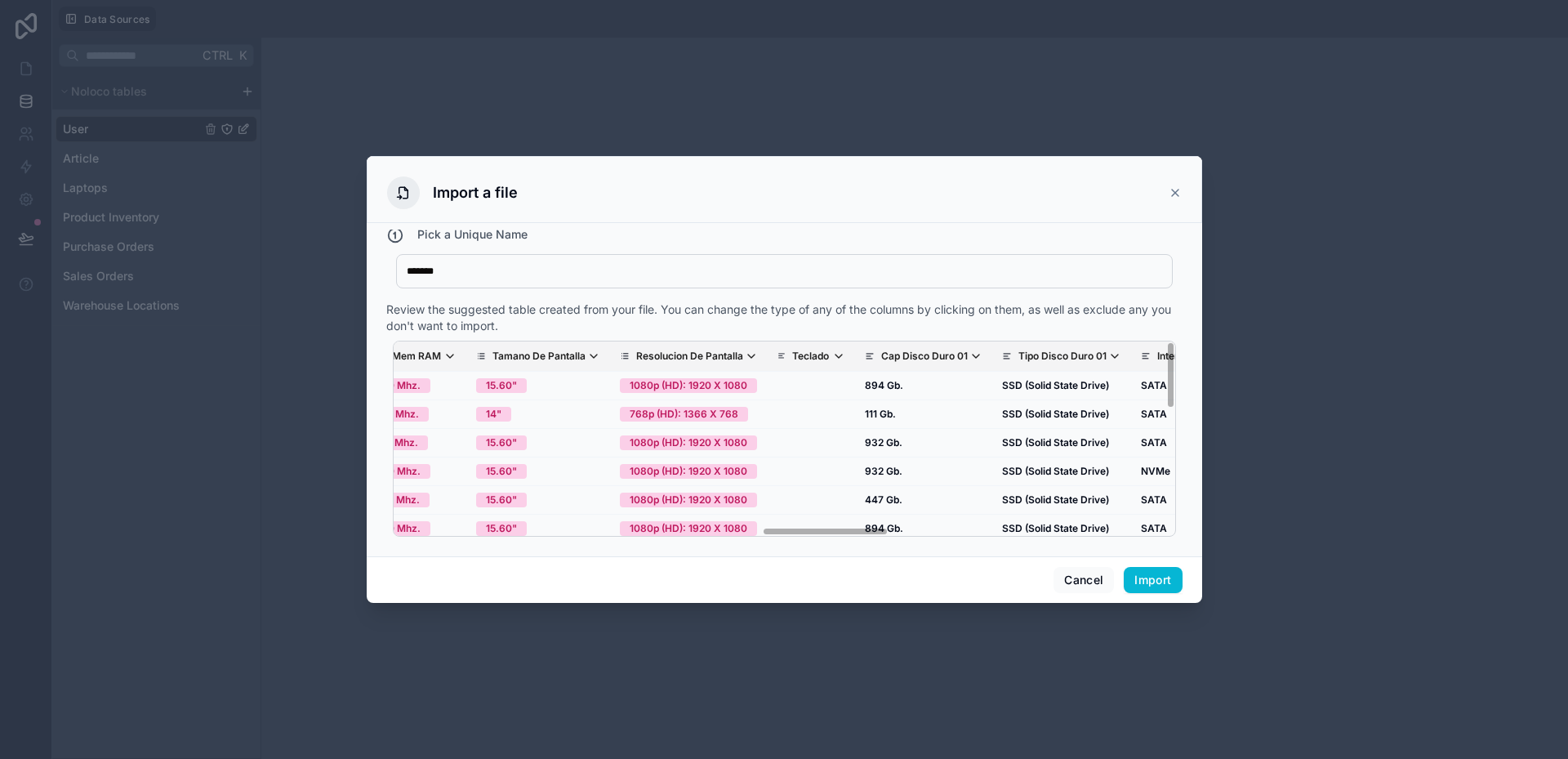
scroll to position [0, 2253]
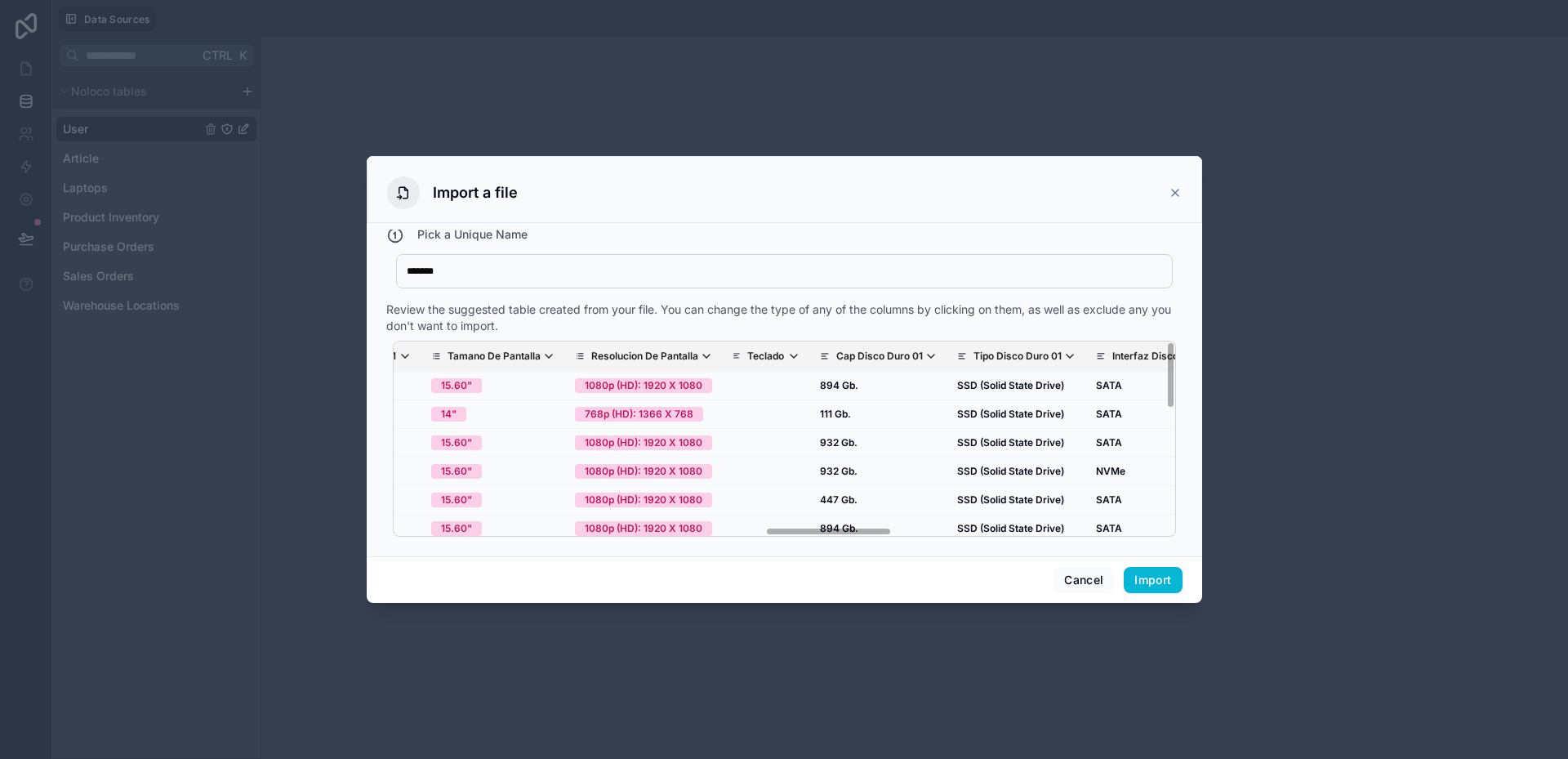
drag, startPoint x: 816, startPoint y: 531, endPoint x: 878, endPoint y: 531, distance: 62.0
click at [878, 531] on div "Nombre Del Equipo Foto Marca Modelo Nro Serie Part Number Codigo Interno SKU Pr…" at bounding box center [784, 438] width 784 height 196
click at [788, 359] on icon "scrollable content" at bounding box center [794, 356] width 13 height 13
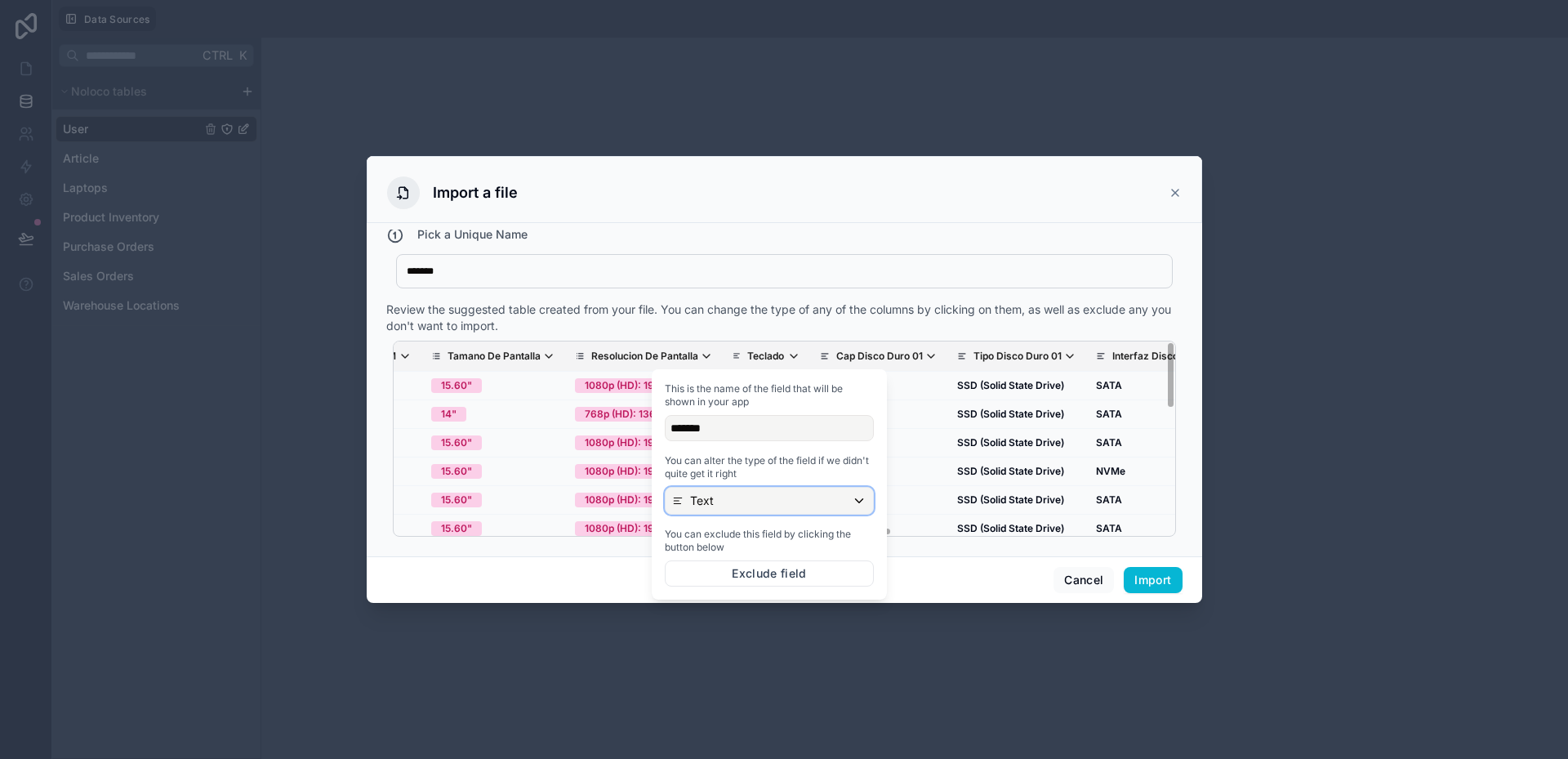
click at [739, 502] on div "Text" at bounding box center [769, 501] width 207 height 26
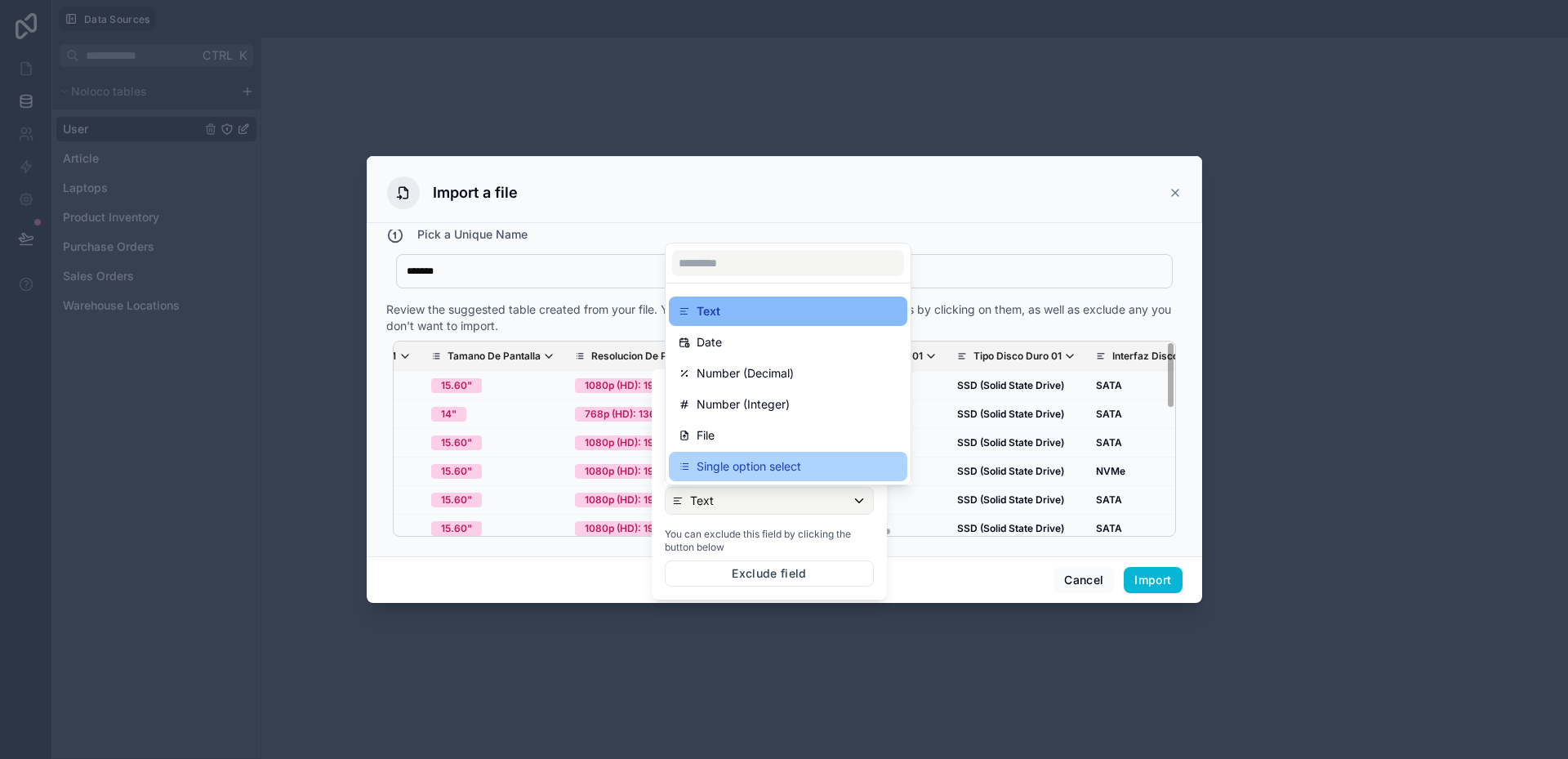
click at [737, 472] on p "Single option select" at bounding box center [749, 467] width 105 height 20
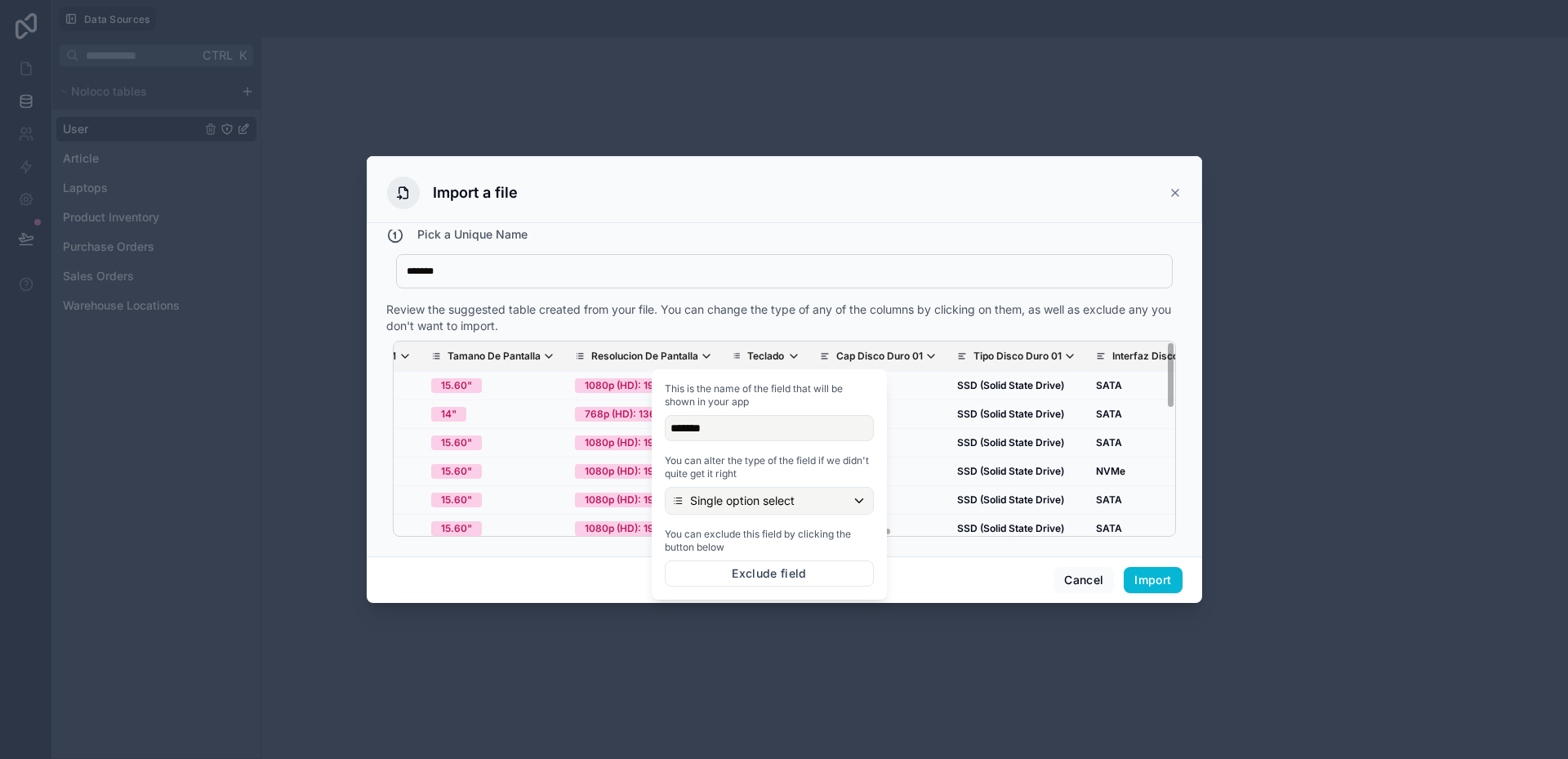
click at [766, 319] on div "Review the suggested table created from your file. You can change the type of a…" at bounding box center [784, 318] width 797 height 33
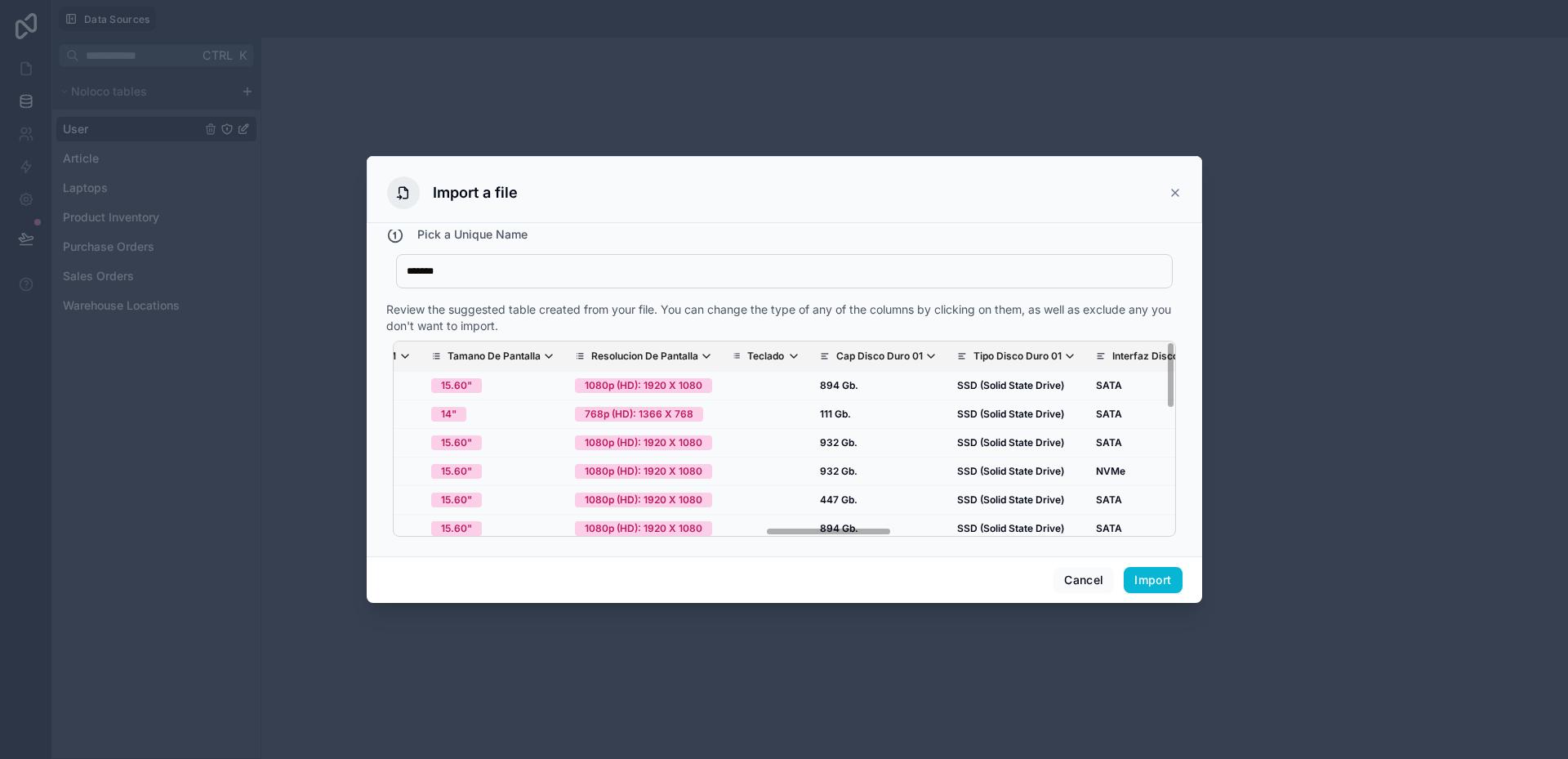
click at [836, 359] on p "Cap Disco Duro 01" at bounding box center [879, 356] width 87 height 13
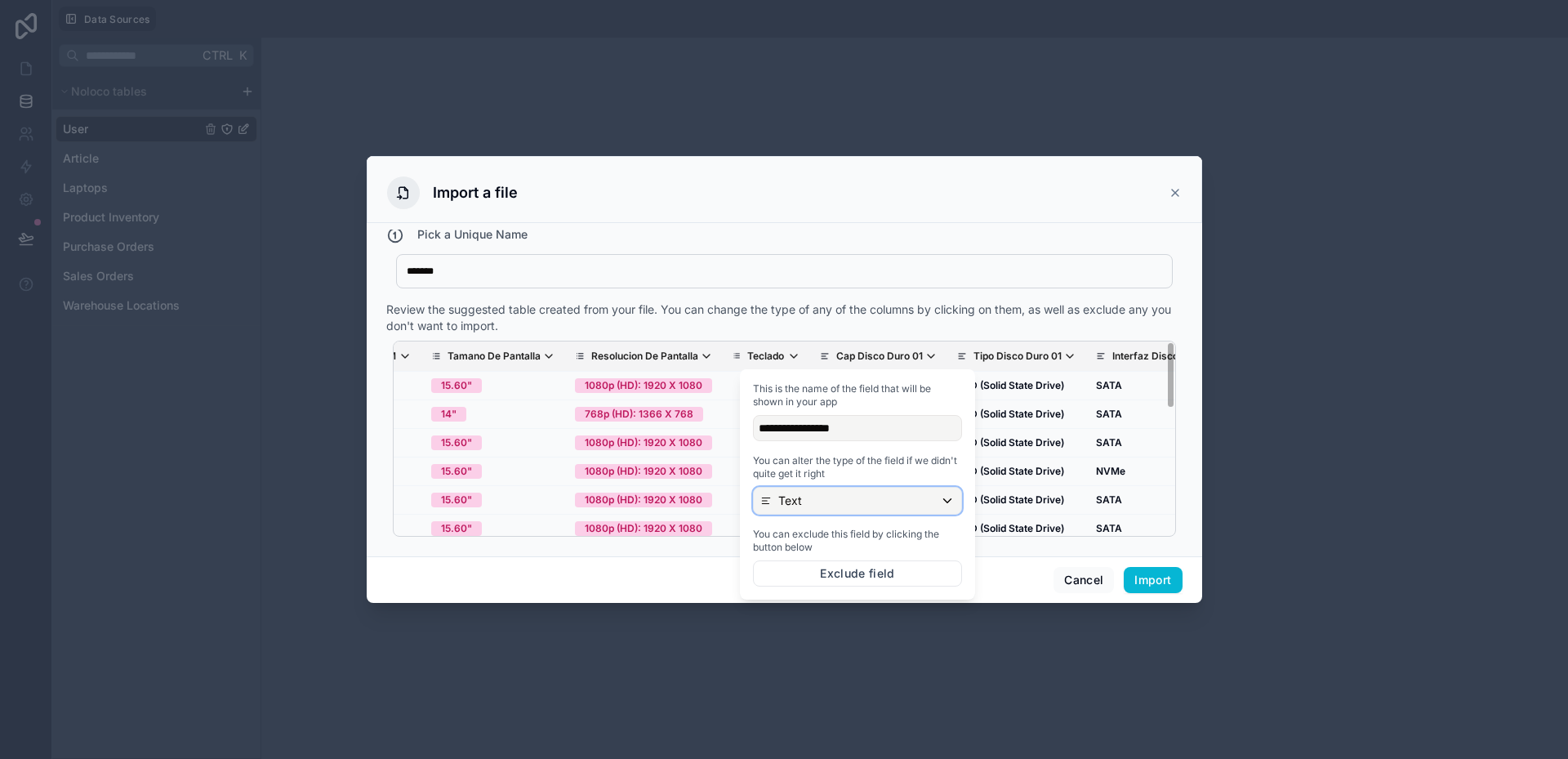
click at [822, 498] on div "Text" at bounding box center [857, 501] width 207 height 26
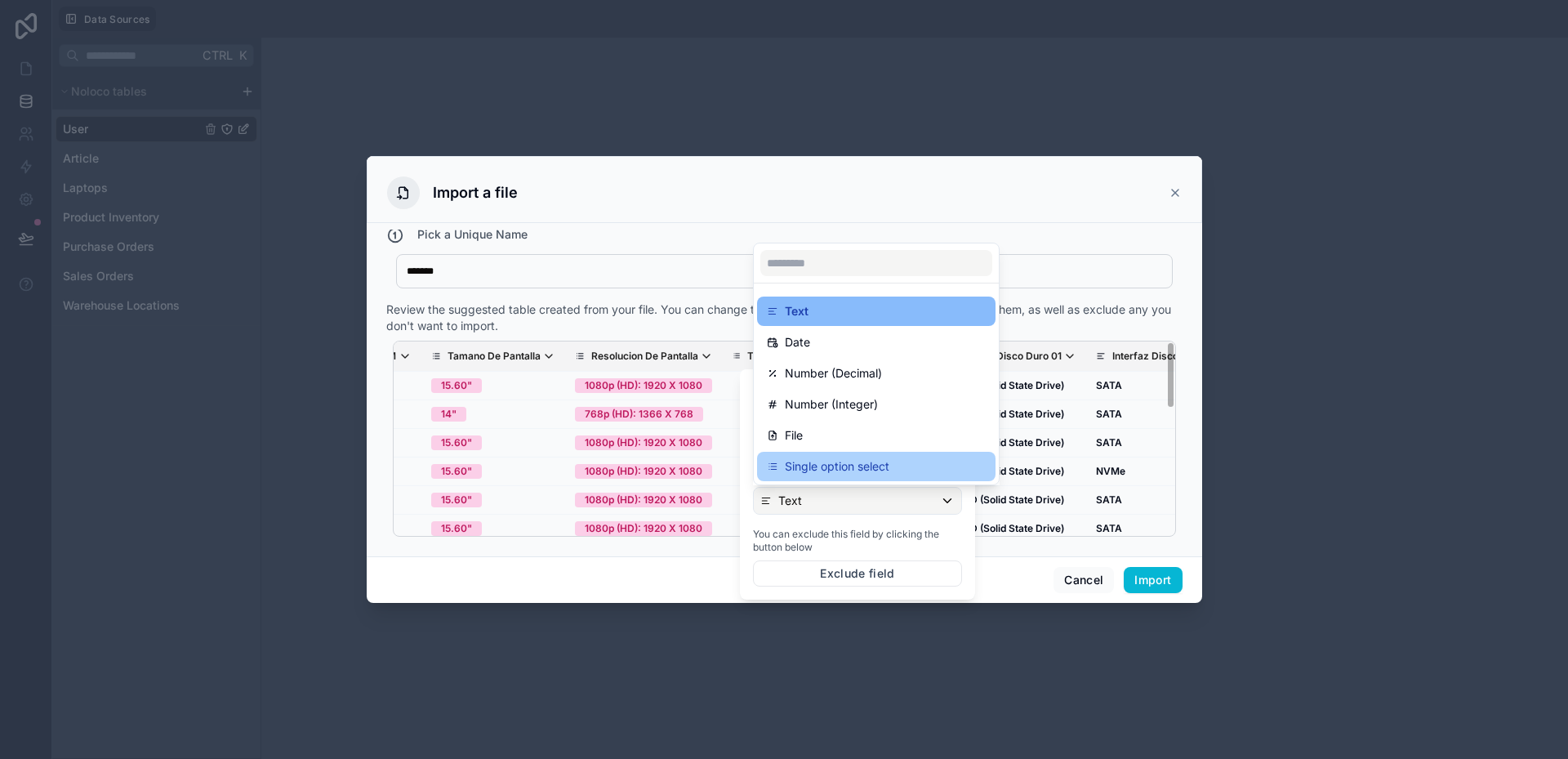
click at [817, 470] on p "Single option select" at bounding box center [838, 467] width 105 height 20
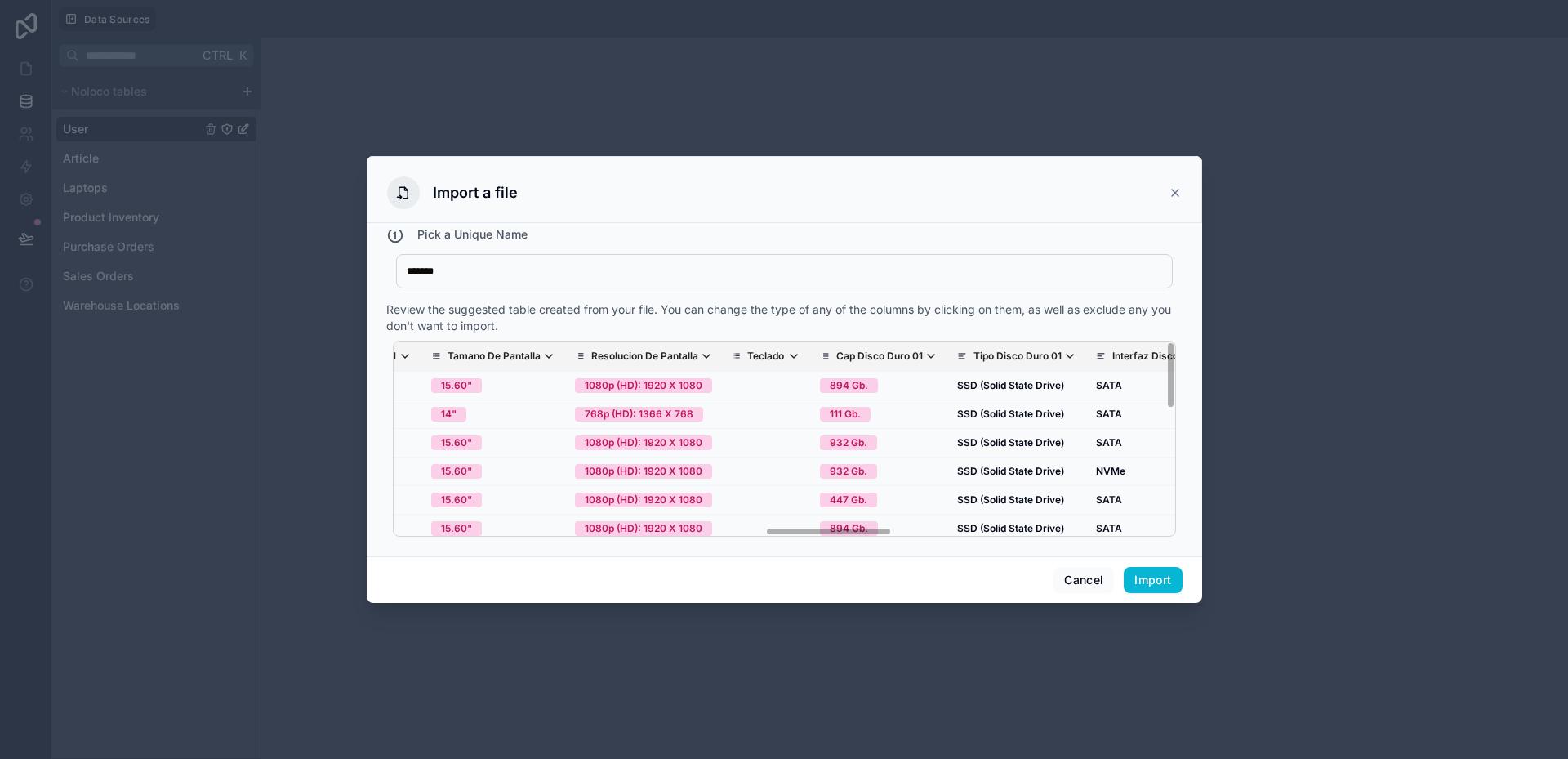
click at [875, 323] on div "Review the suggested table created from your file. You can change the type of a…" at bounding box center [784, 318] width 797 height 33
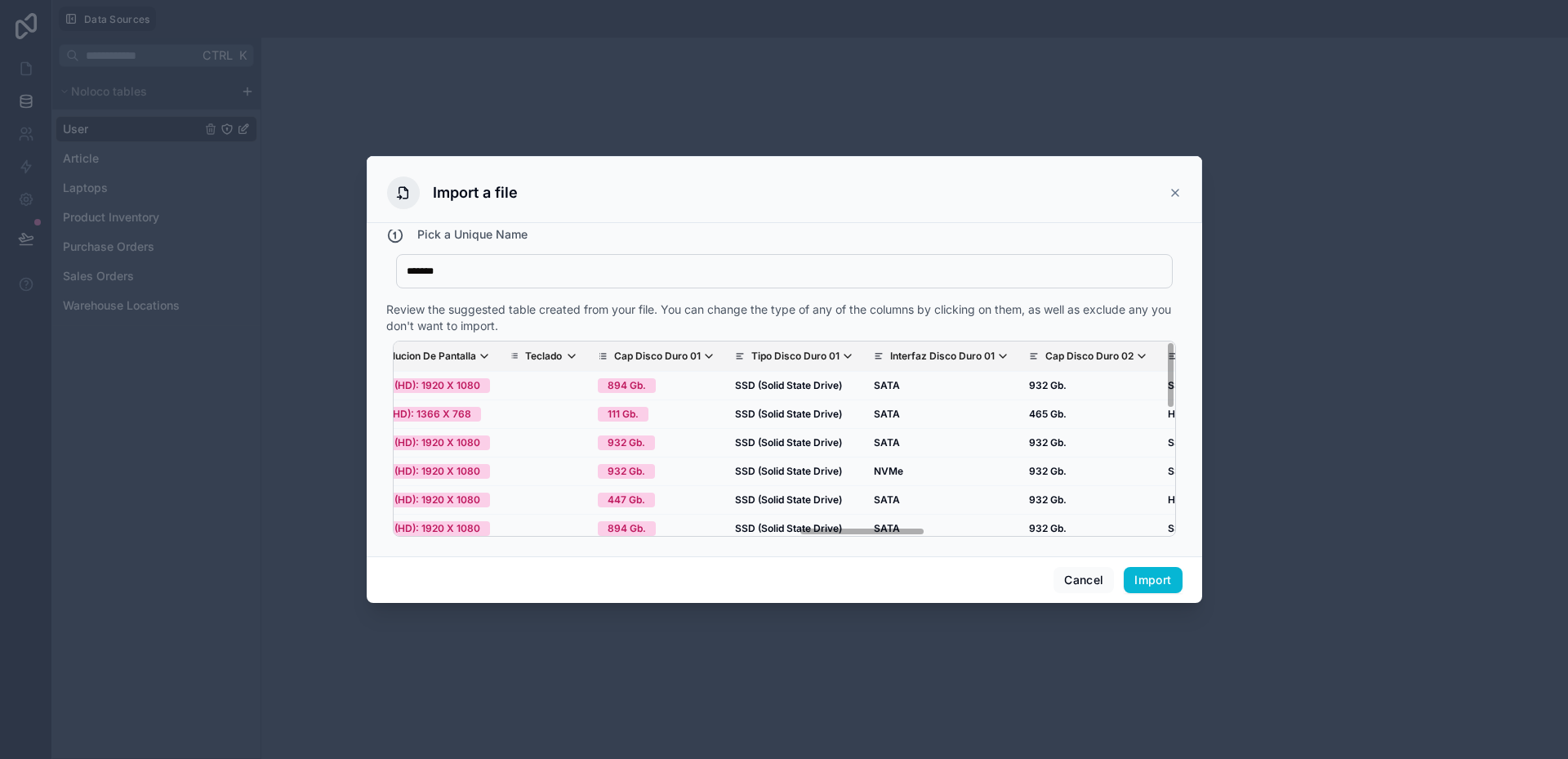
scroll to position [0, 2491]
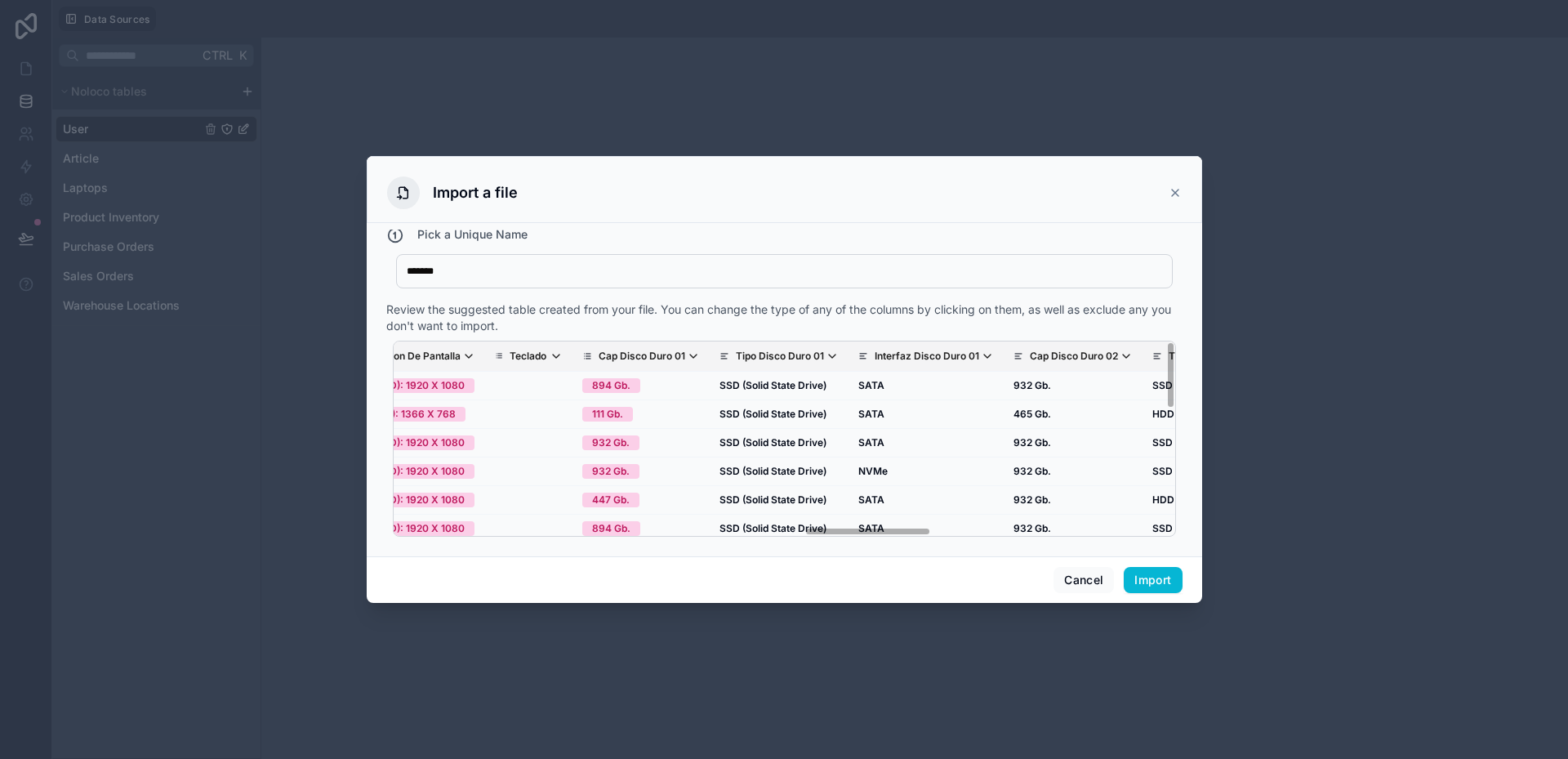
drag, startPoint x: 870, startPoint y: 531, endPoint x: 909, endPoint y: 528, distance: 39.1
click at [909, 528] on div "Nombre Del Equipo Foto Marca Modelo Nro Serie Part Number Codigo Interno SKU Pr…" at bounding box center [784, 438] width 784 height 196
click at [736, 359] on p "Tipo Disco Duro 01" at bounding box center [780, 356] width 88 height 13
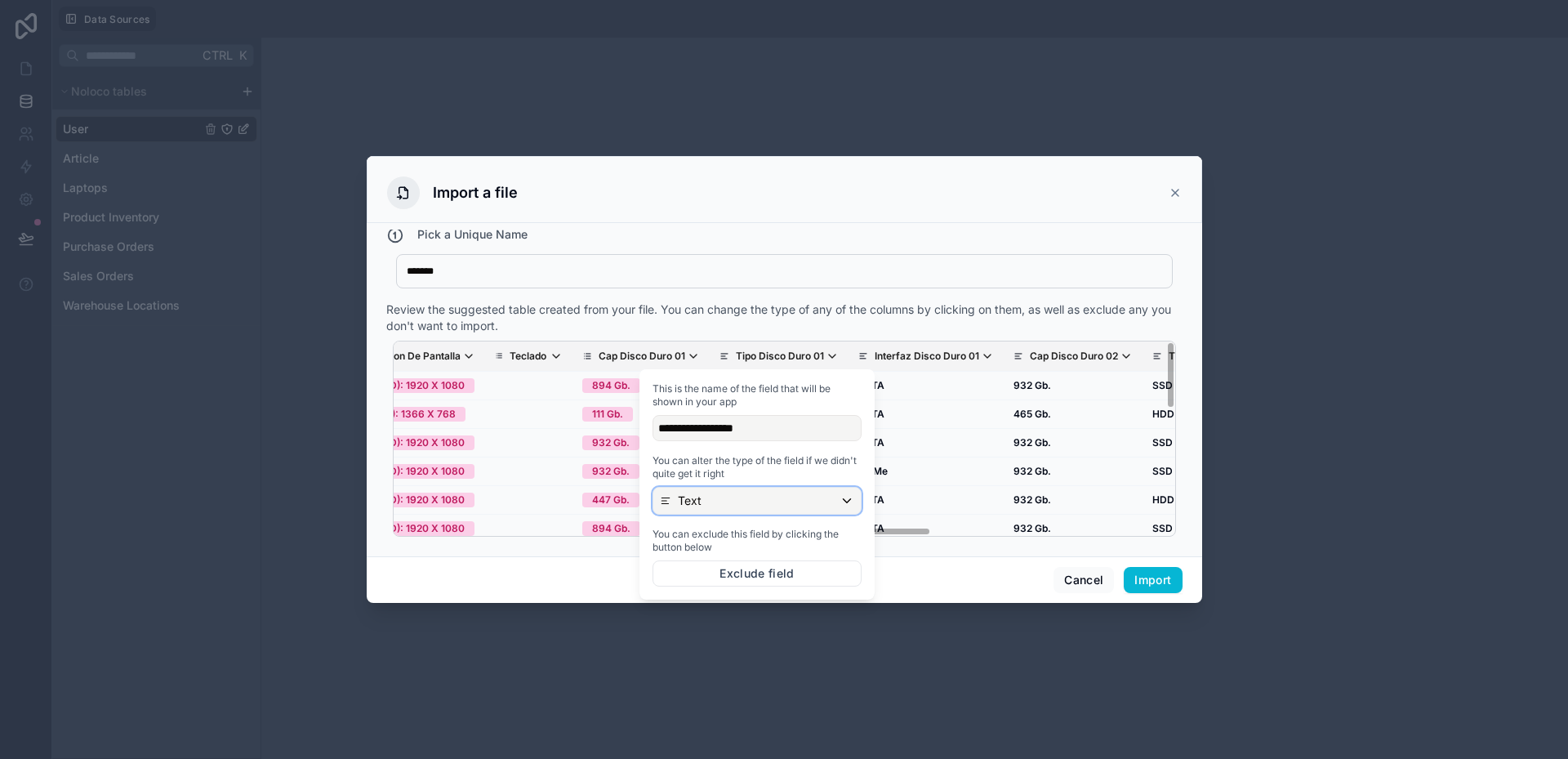
click at [730, 504] on div "Text" at bounding box center [757, 501] width 207 height 26
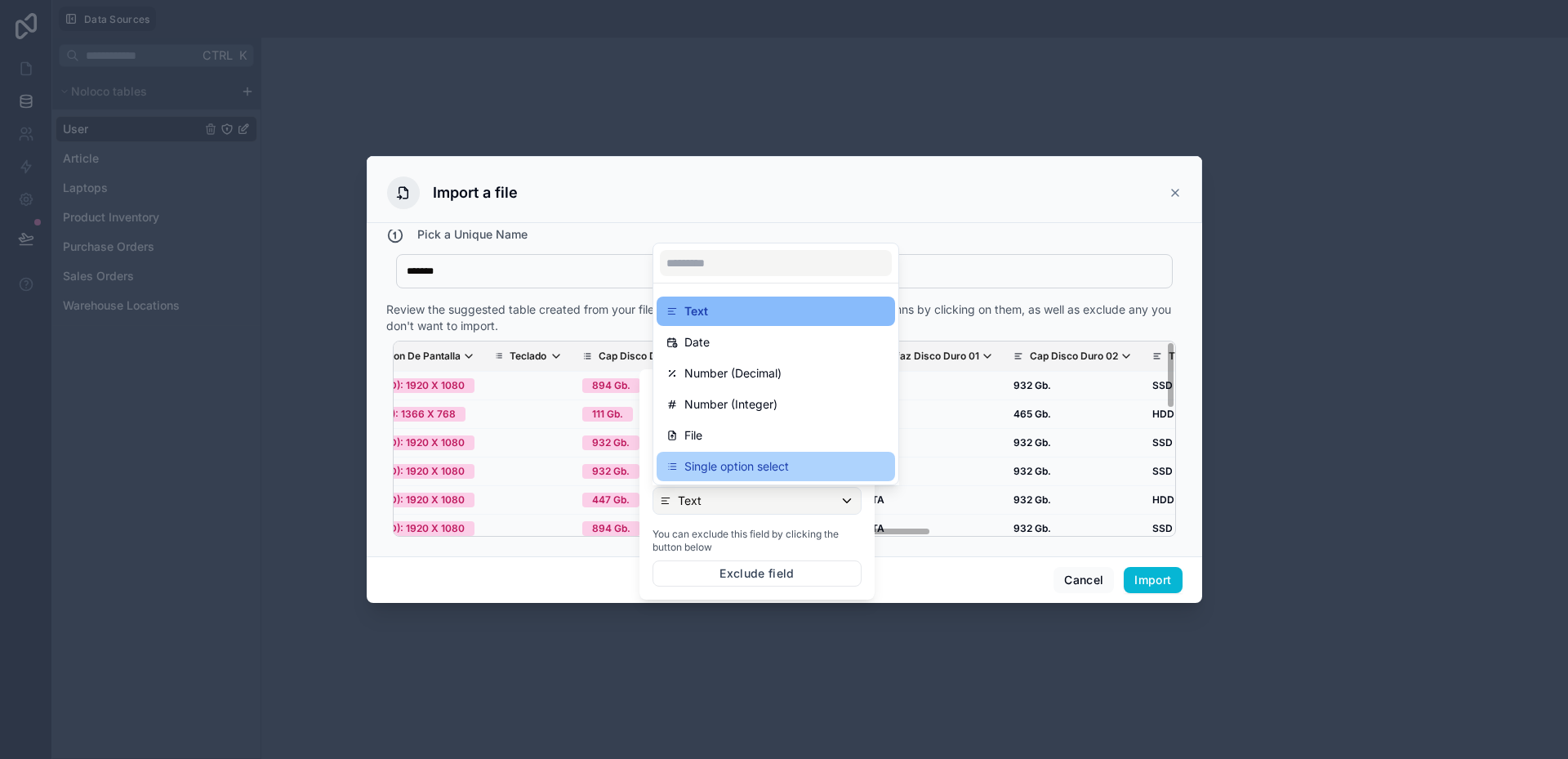
click at [731, 474] on p "Single option select" at bounding box center [737, 467] width 105 height 20
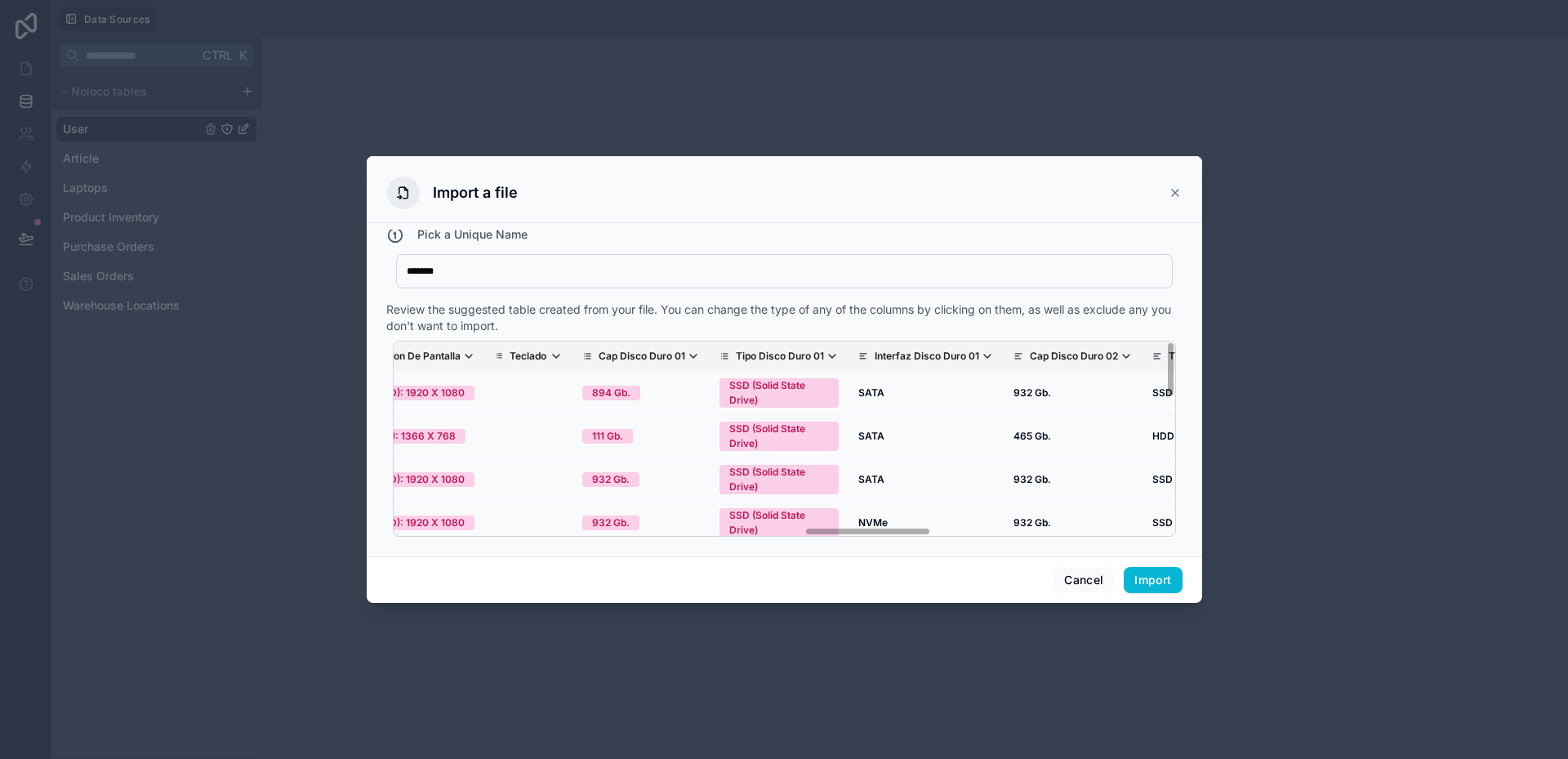
click at [874, 357] on p "Interfaz Disco Duro 01" at bounding box center [927, 356] width 105 height 13
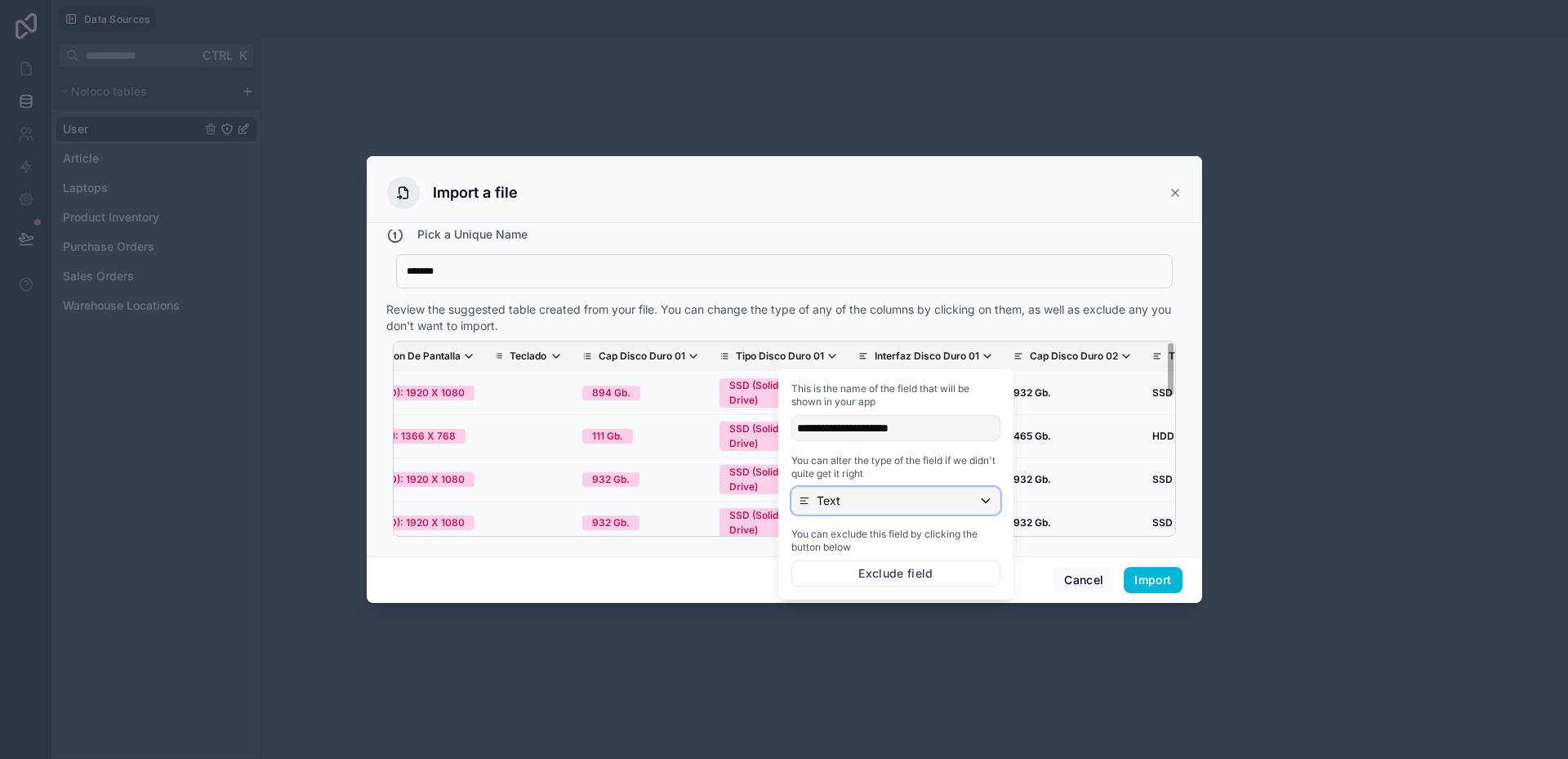
click at [852, 499] on div "Text" at bounding box center [896, 501] width 207 height 26
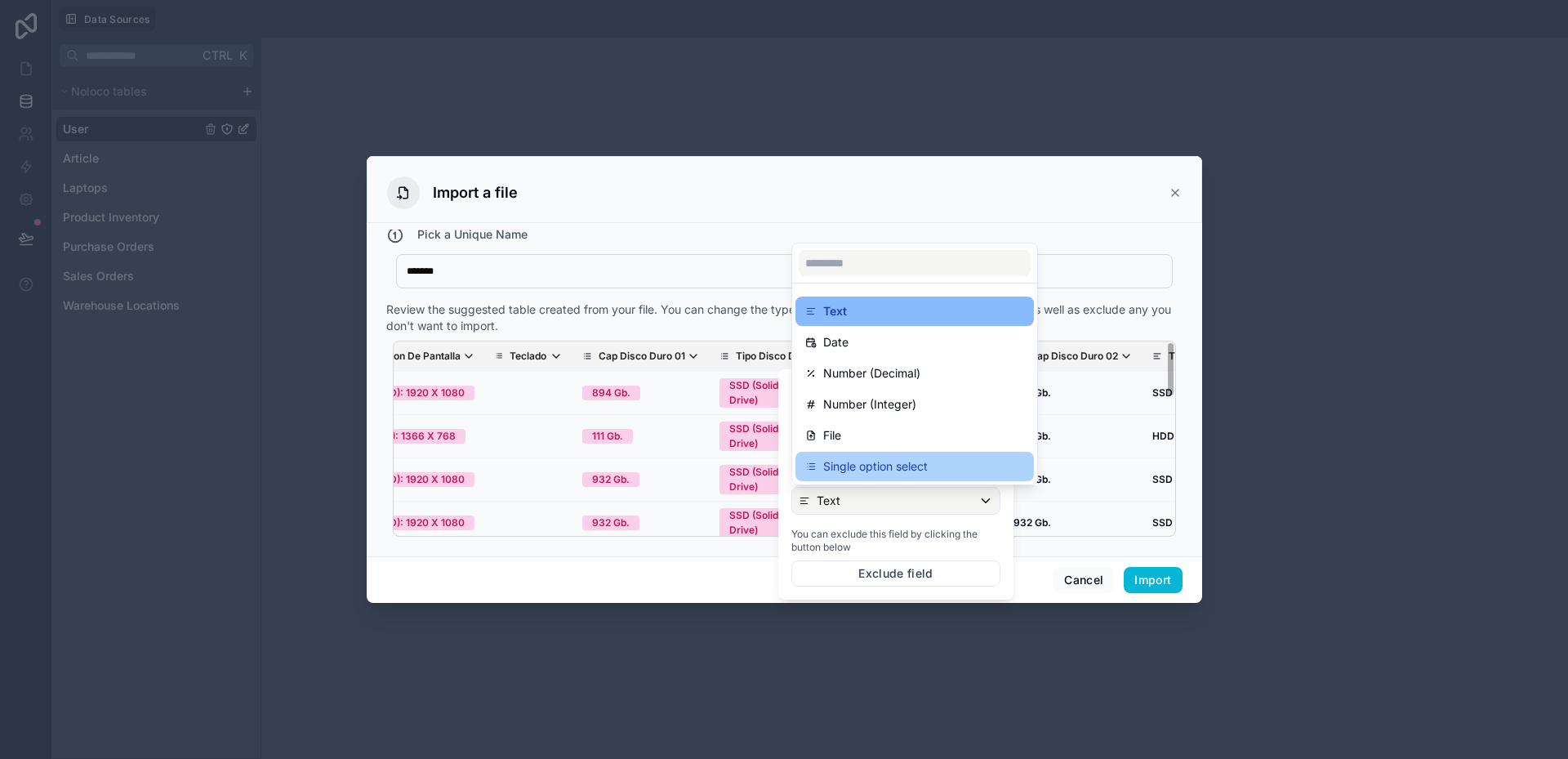
click at [858, 472] on p "Single option select" at bounding box center [876, 467] width 105 height 20
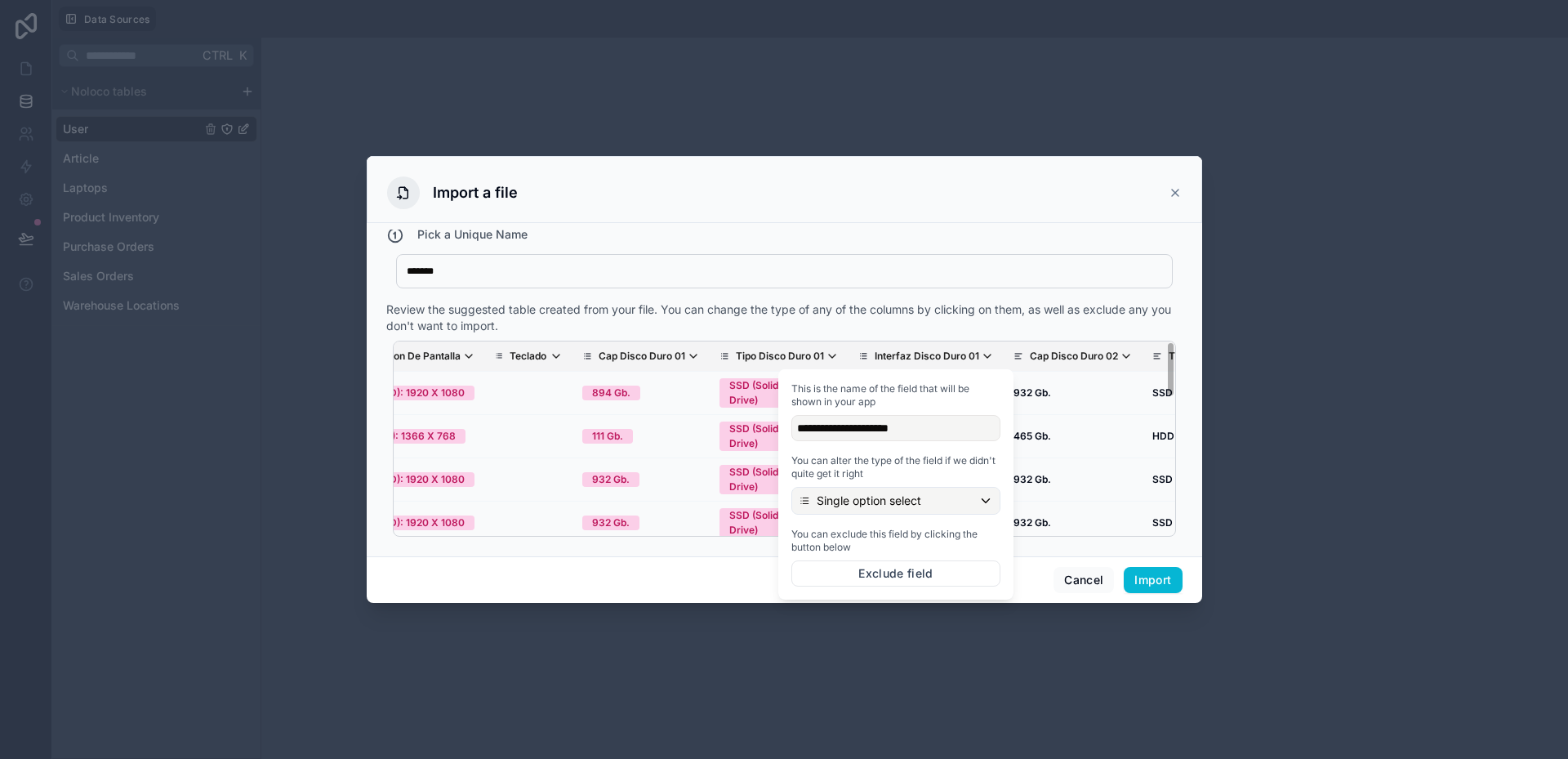
click at [900, 316] on div "Review the suggested table created from your file. You can change the type of a…" at bounding box center [784, 318] width 797 height 33
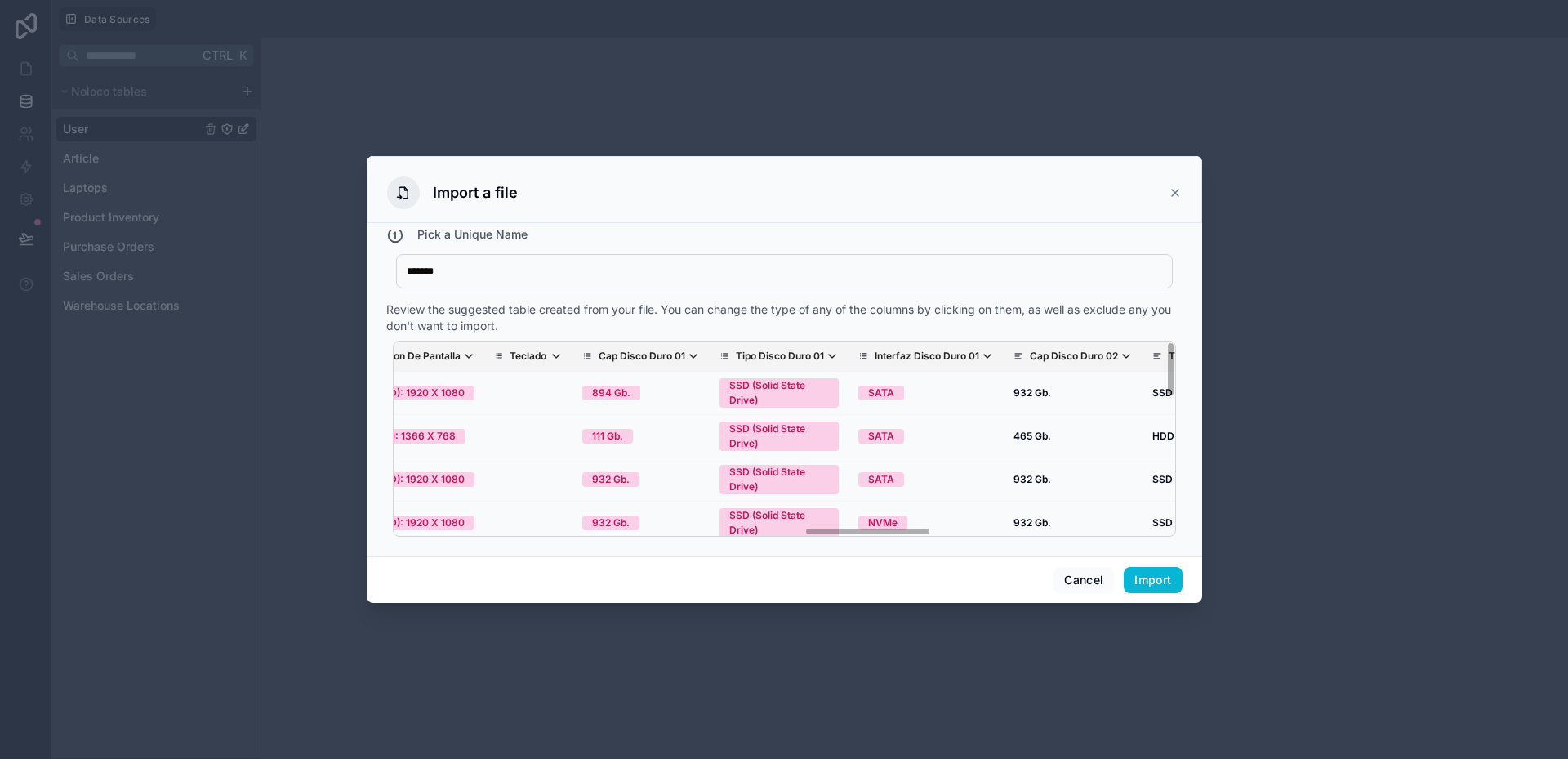
click at [1030, 357] on p "Cap Disco Duro 02" at bounding box center [1074, 356] width 88 height 13
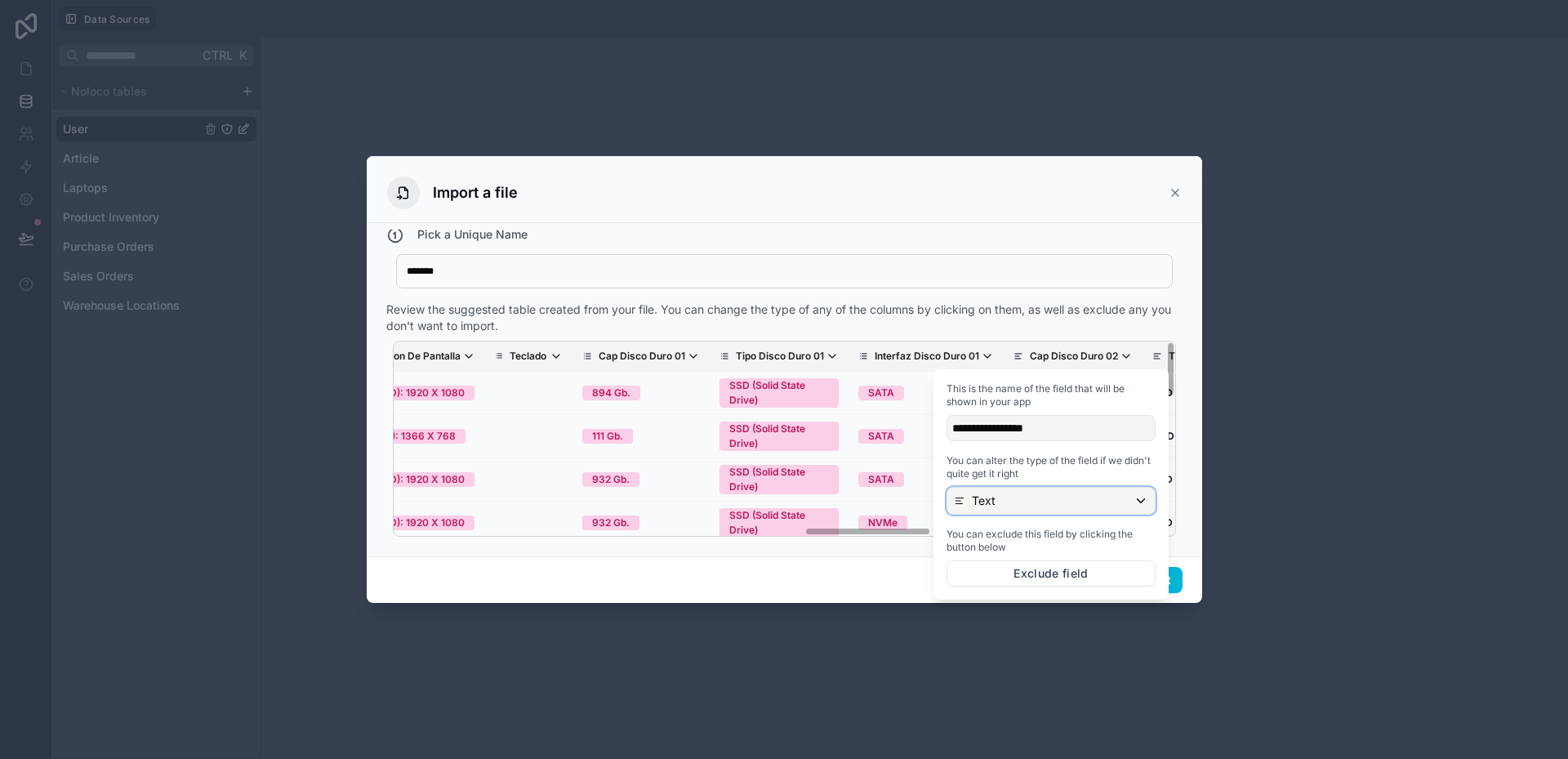
click at [1010, 504] on div "Text" at bounding box center [1051, 501] width 207 height 26
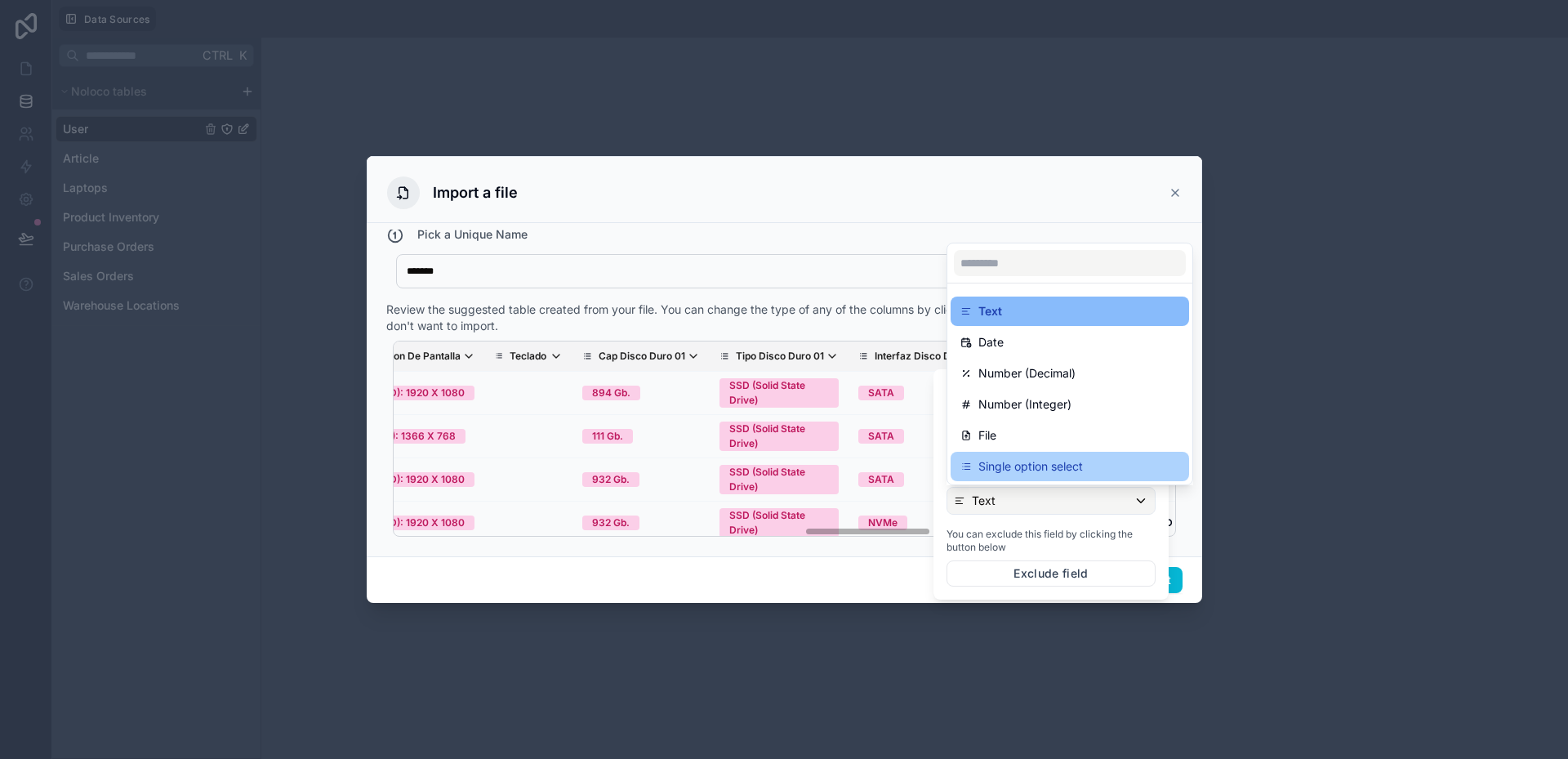
click at [997, 477] on div "Single option select" at bounding box center [1069, 467] width 238 height 29
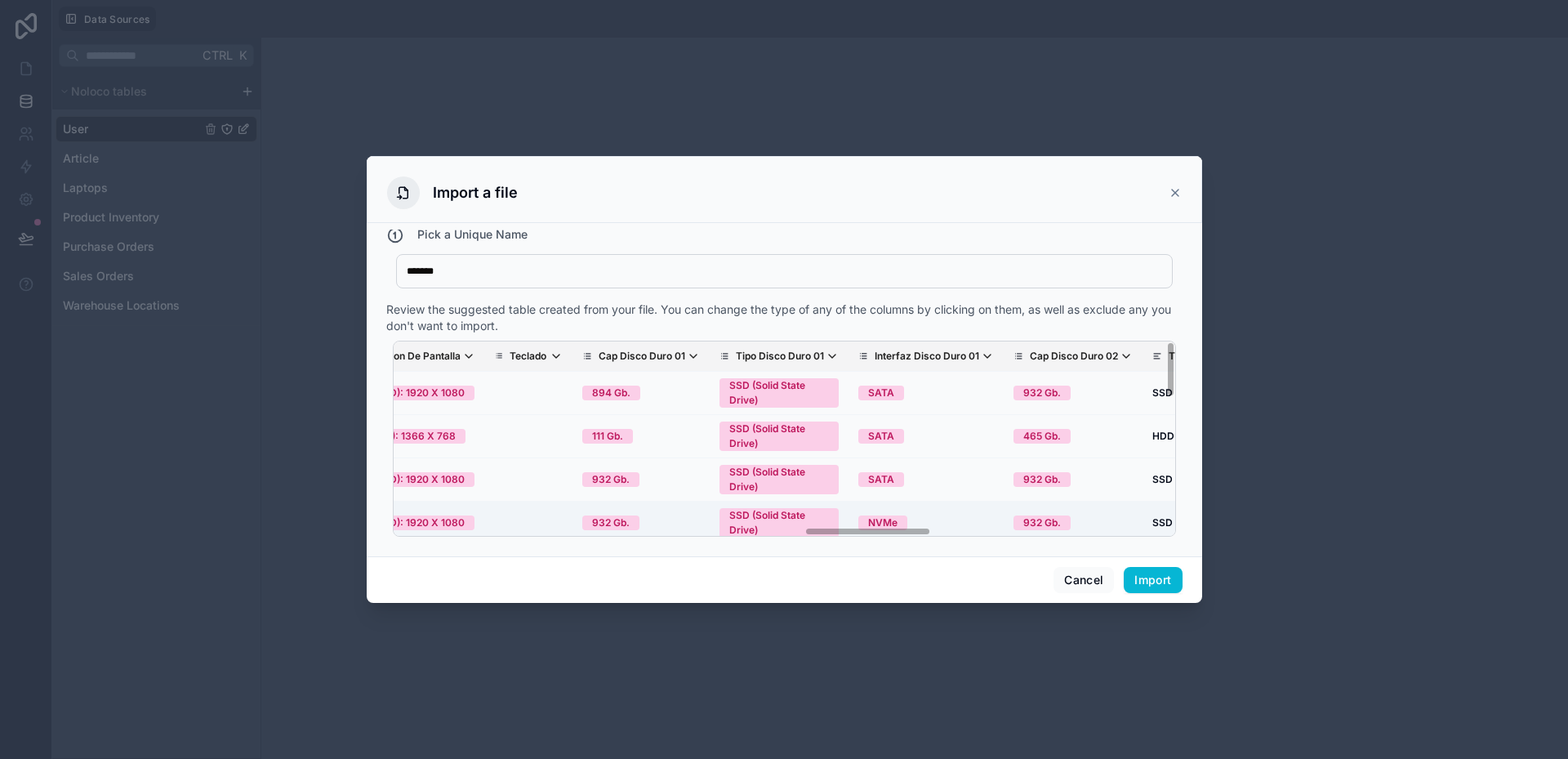
click at [897, 525] on td "NVMe" at bounding box center [926, 522] width 156 height 43
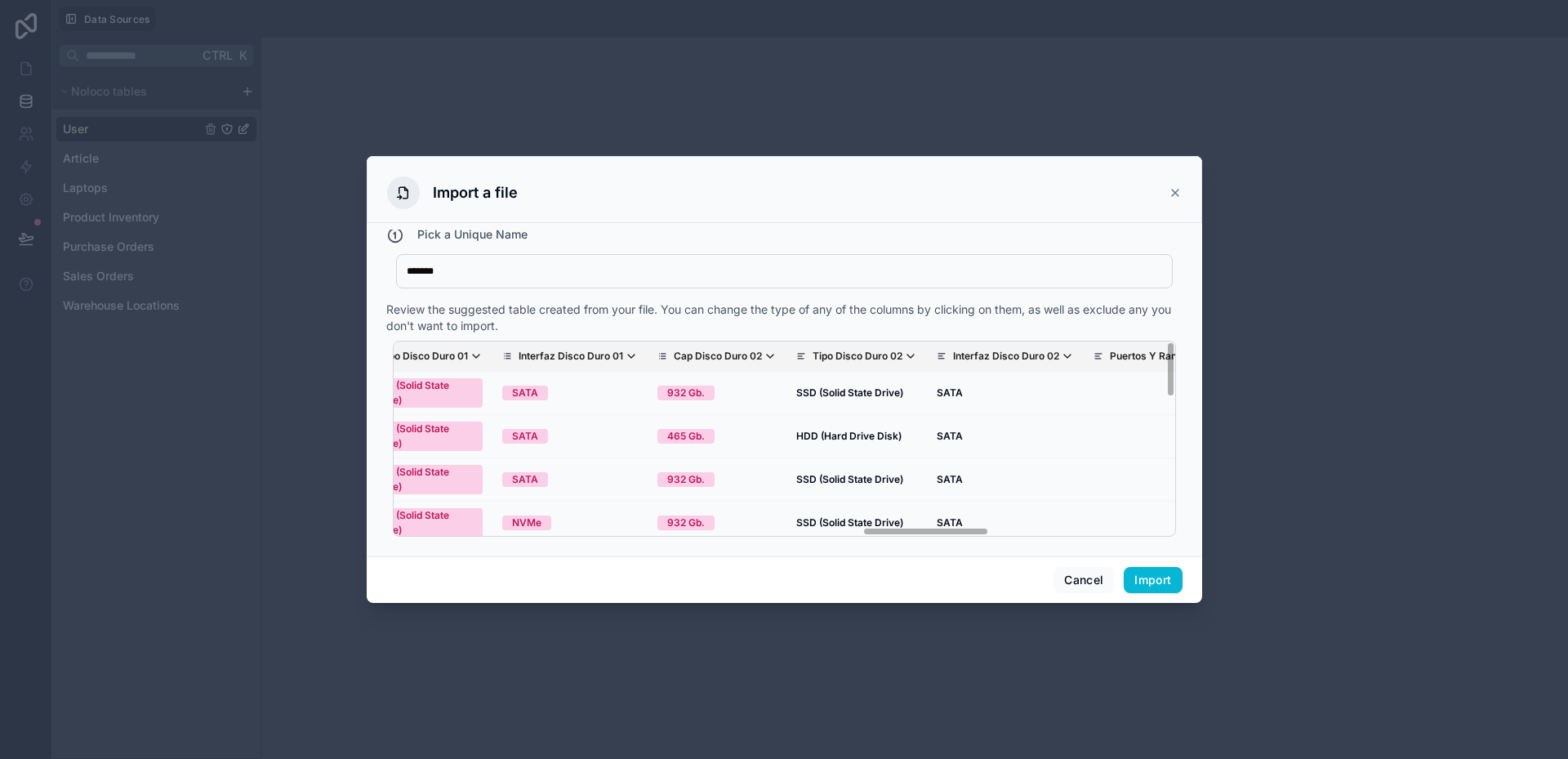
scroll to position [0, 2851]
drag, startPoint x: 902, startPoint y: 529, endPoint x: 962, endPoint y: 529, distance: 60.0
click at [962, 529] on div "Nombre Del Equipo Foto Marca Modelo Nro Serie Part Number Codigo Interno SKU Pr…" at bounding box center [784, 438] width 784 height 196
click at [808, 352] on p "Tipo Disco Duro 02" at bounding box center [853, 356] width 90 height 13
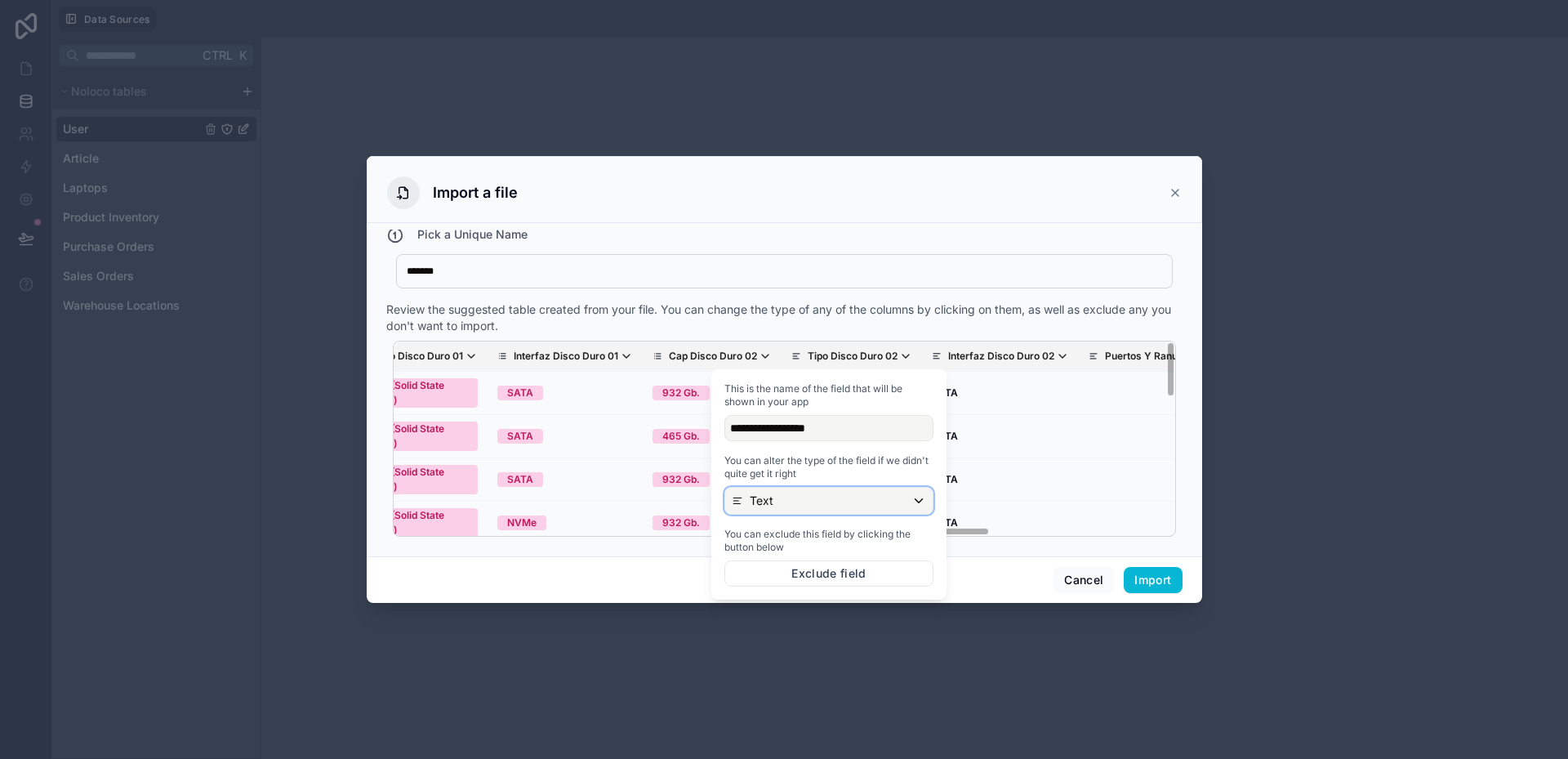
click at [798, 496] on div "Text" at bounding box center [829, 501] width 207 height 26
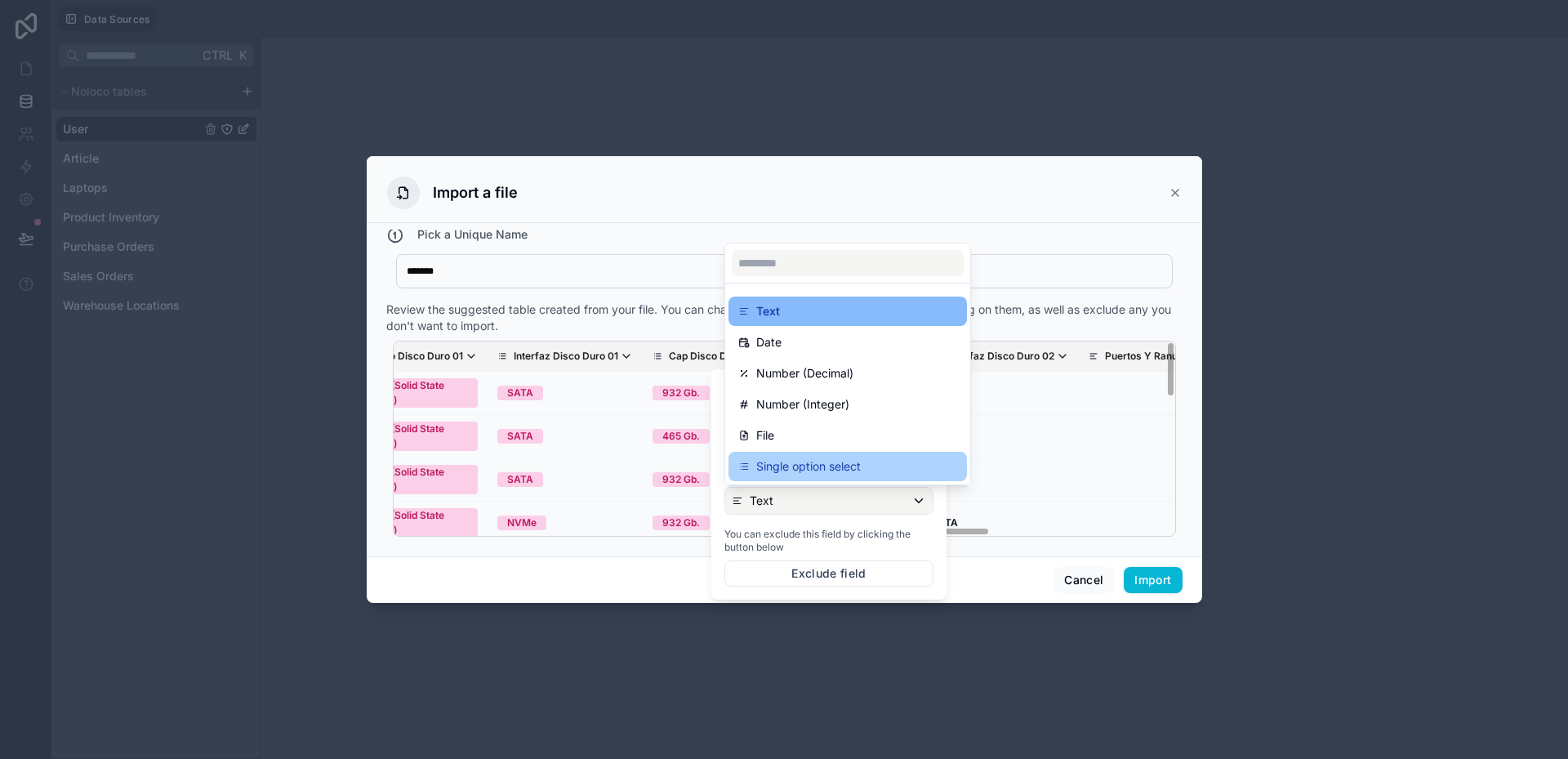
click at [798, 463] on p "Single option select" at bounding box center [809, 467] width 105 height 20
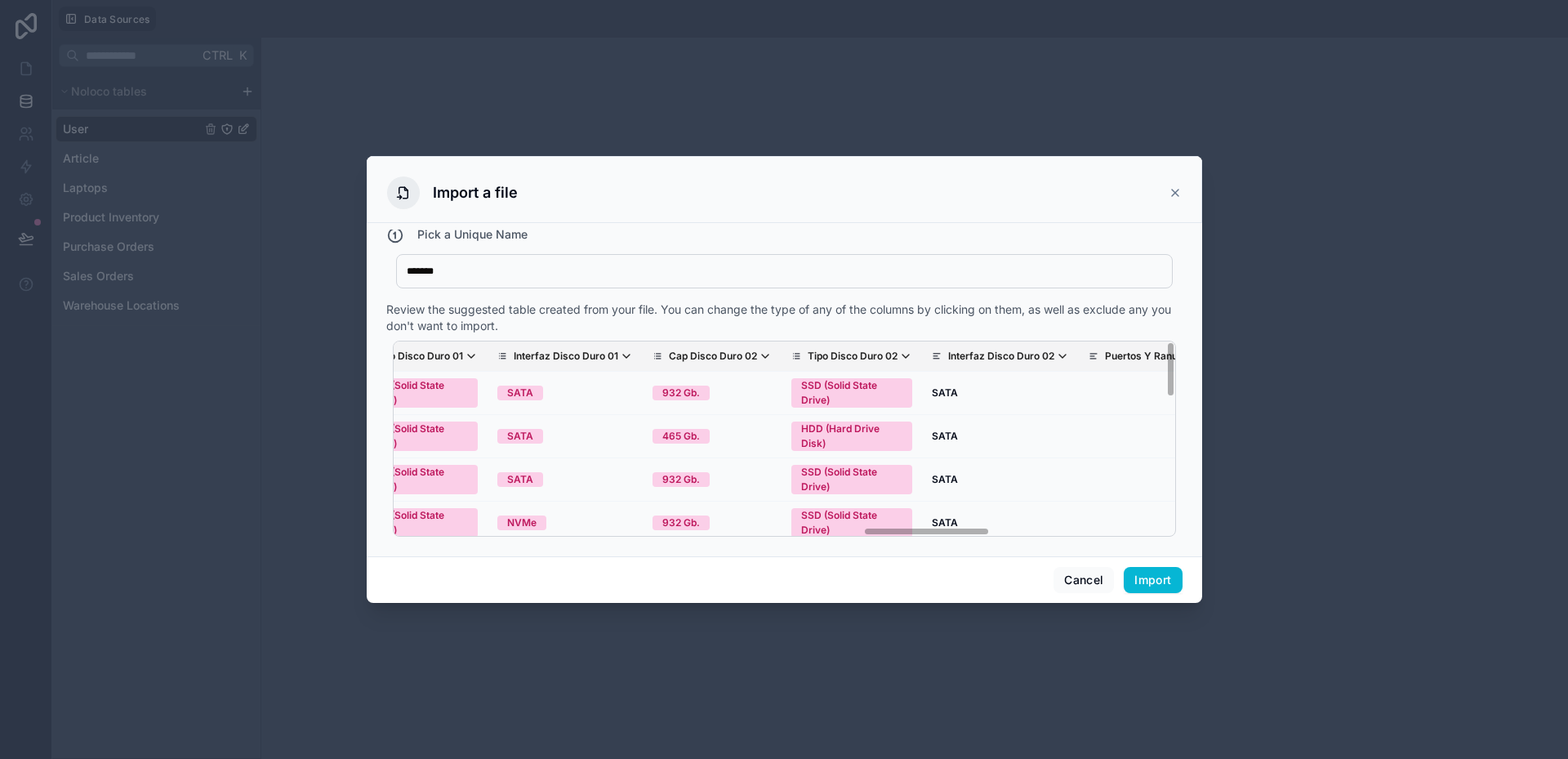
click at [830, 312] on div "Review the suggested table created from your file. You can change the type of a…" at bounding box center [784, 318] width 797 height 33
click at [948, 359] on p "Interfaz Disco Duro 02" at bounding box center [1001, 356] width 106 height 13
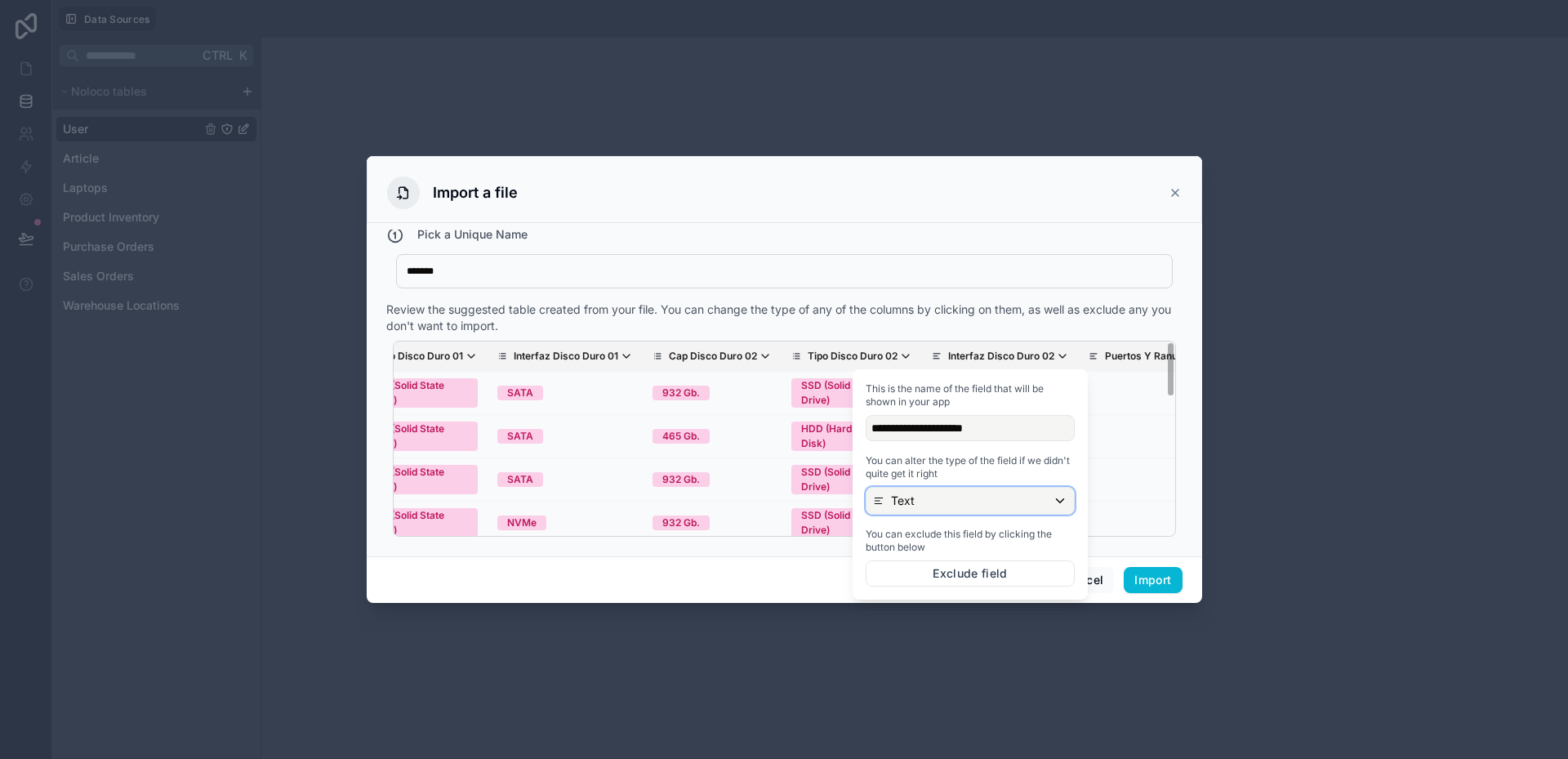
click at [919, 499] on div "Text" at bounding box center [969, 501] width 207 height 26
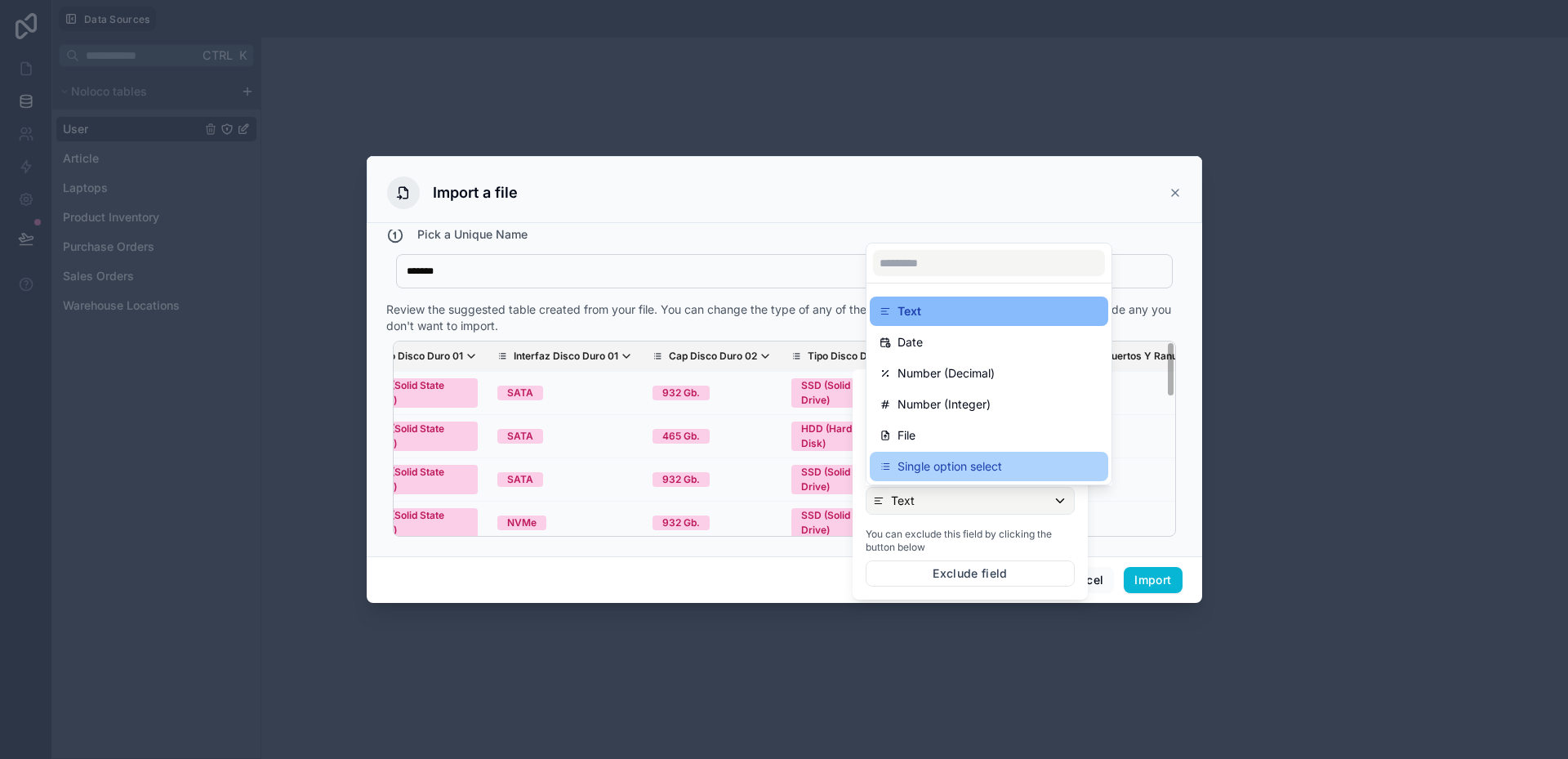
click at [926, 464] on p "Single option select" at bounding box center [950, 467] width 105 height 20
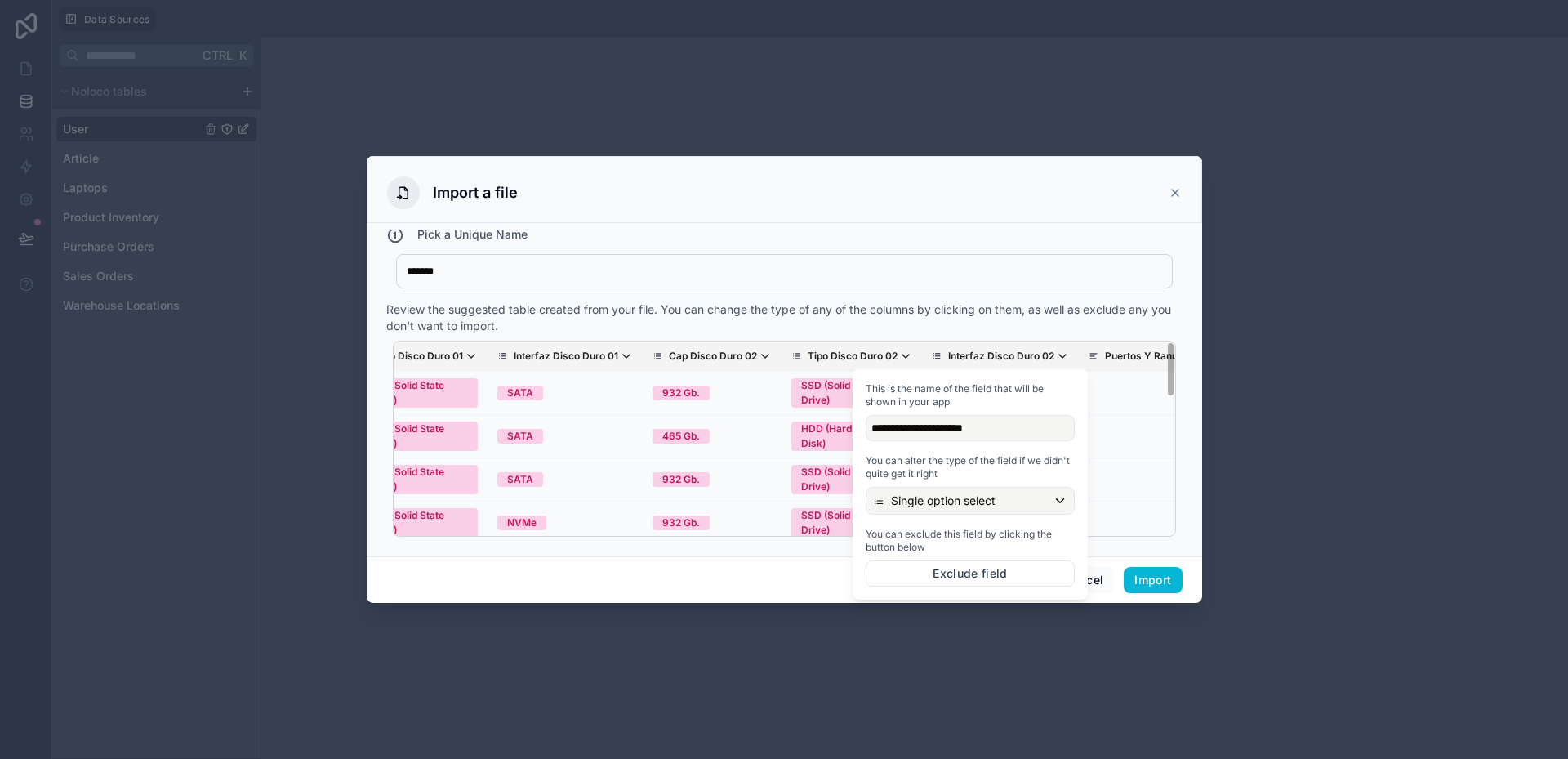
click at [922, 364] on th "Interfaz Disco Duro 02" at bounding box center [1001, 356] width 157 height 30
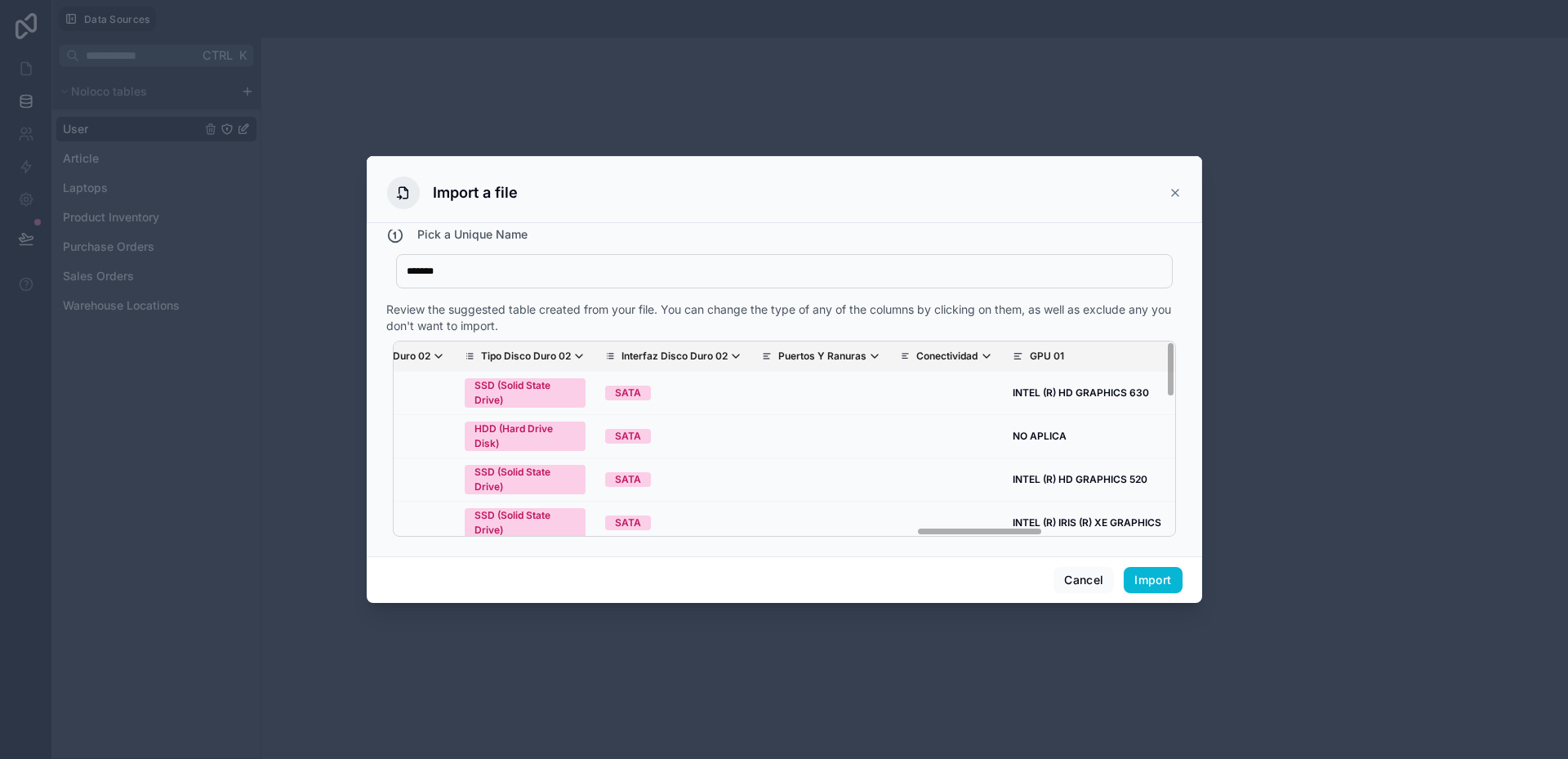
scroll to position [0, 3183]
drag, startPoint x: 914, startPoint y: 530, endPoint x: 969, endPoint y: 529, distance: 55.0
click at [969, 529] on div "Nombre Del Equipo Foto Marca Modelo Nro Serie Part Number Codigo Interno SKU Pr…" at bounding box center [784, 438] width 784 height 196
click at [774, 360] on p "Puertos Y Ranuras" at bounding box center [818, 356] width 88 height 13
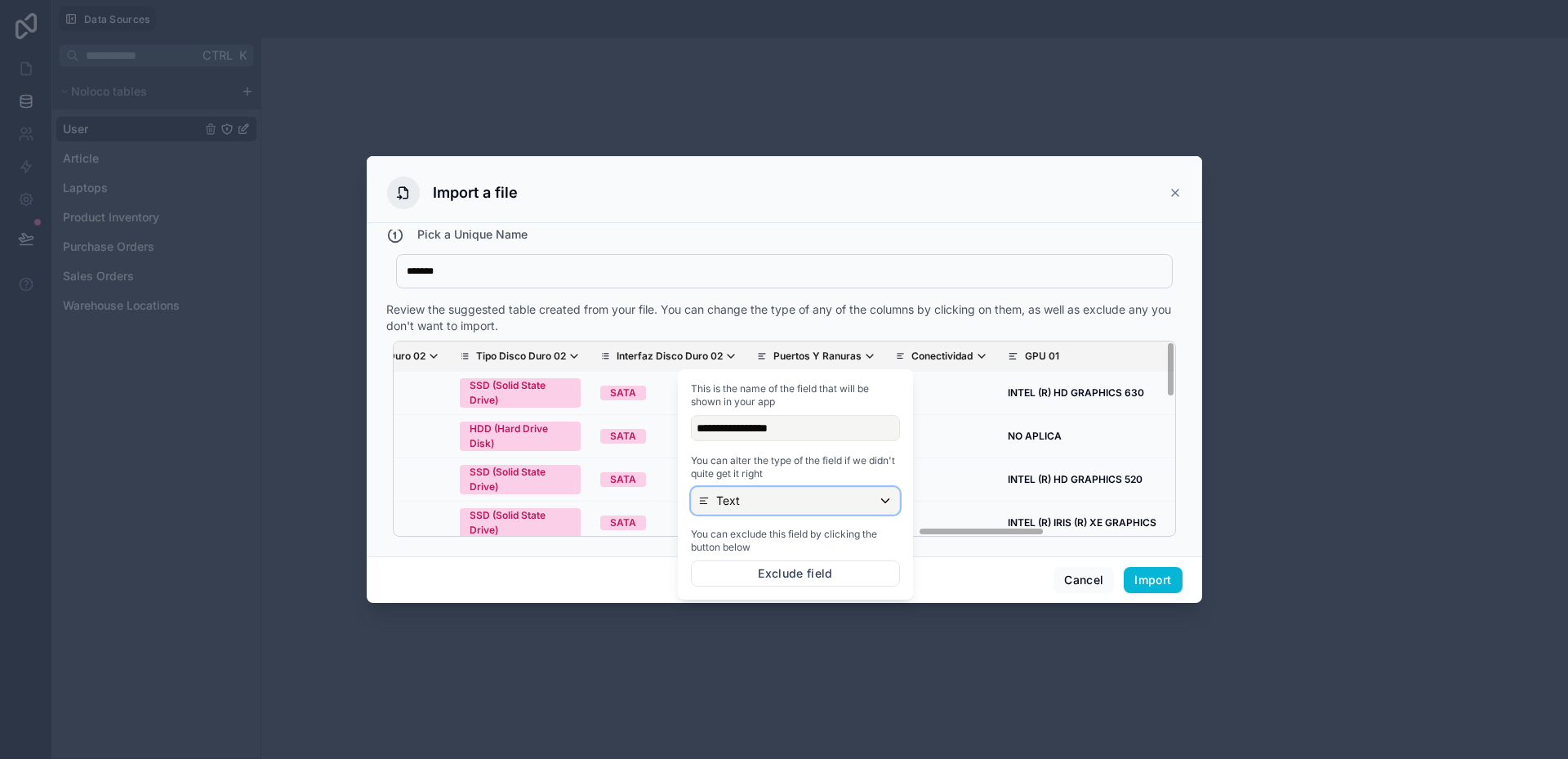
click at [775, 500] on div "Text" at bounding box center [795, 501] width 207 height 26
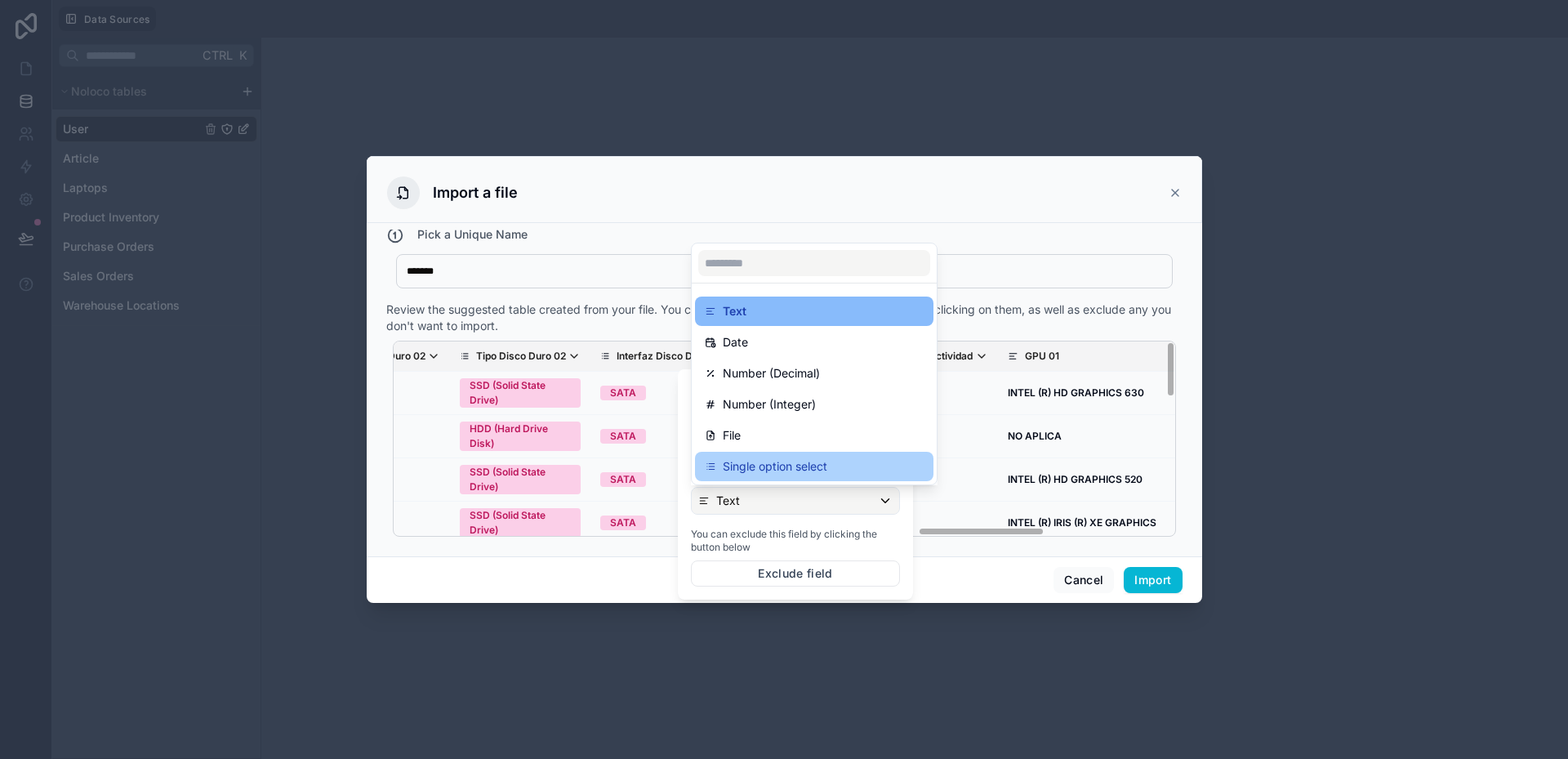
click at [771, 471] on p "Single option select" at bounding box center [775, 467] width 105 height 20
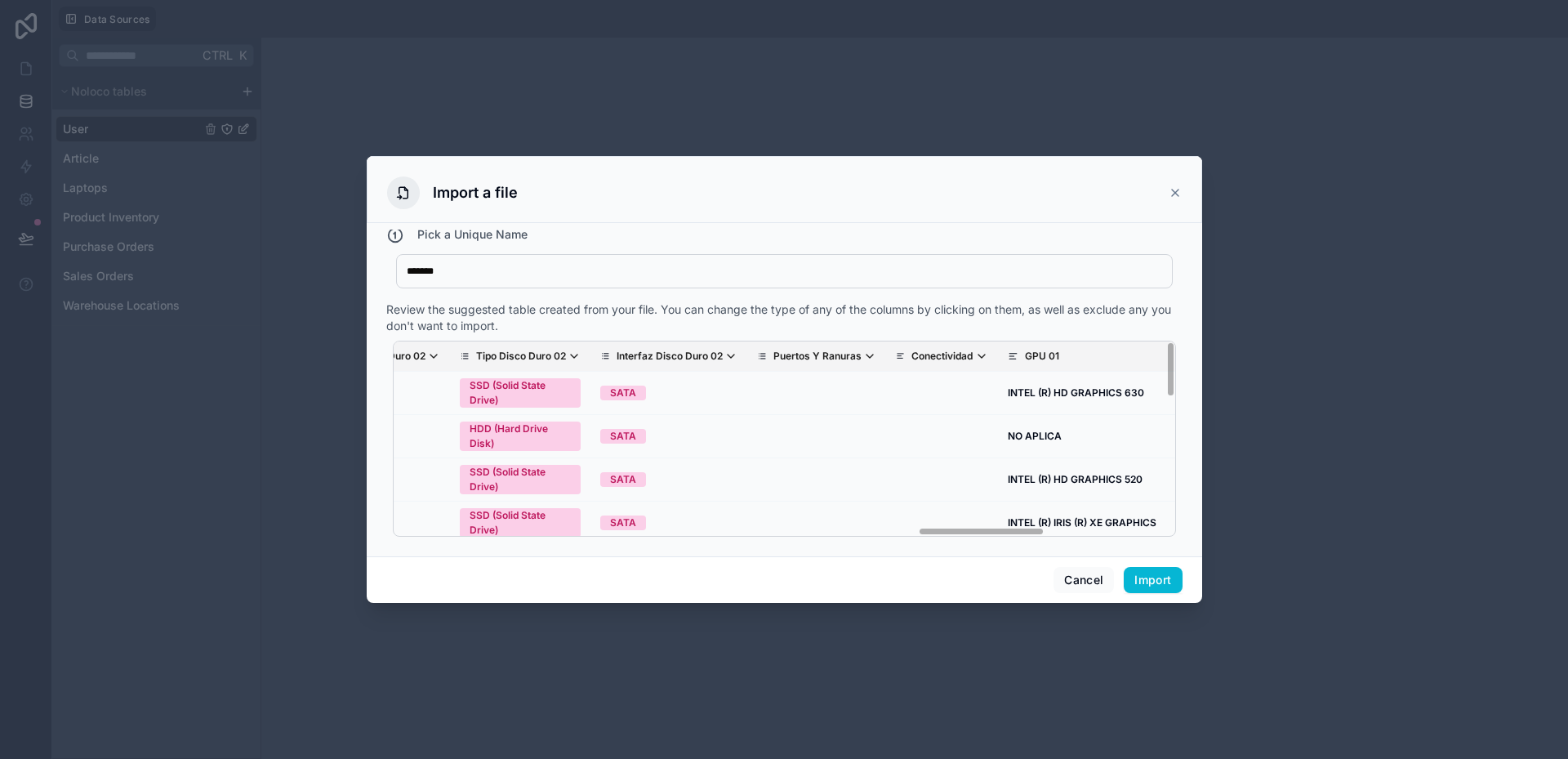
click at [842, 319] on div "Review the suggested table created from your file. You can change the type of a…" at bounding box center [784, 318] width 797 height 33
click at [911, 355] on p "Conectividad" at bounding box center [942, 356] width 61 height 13
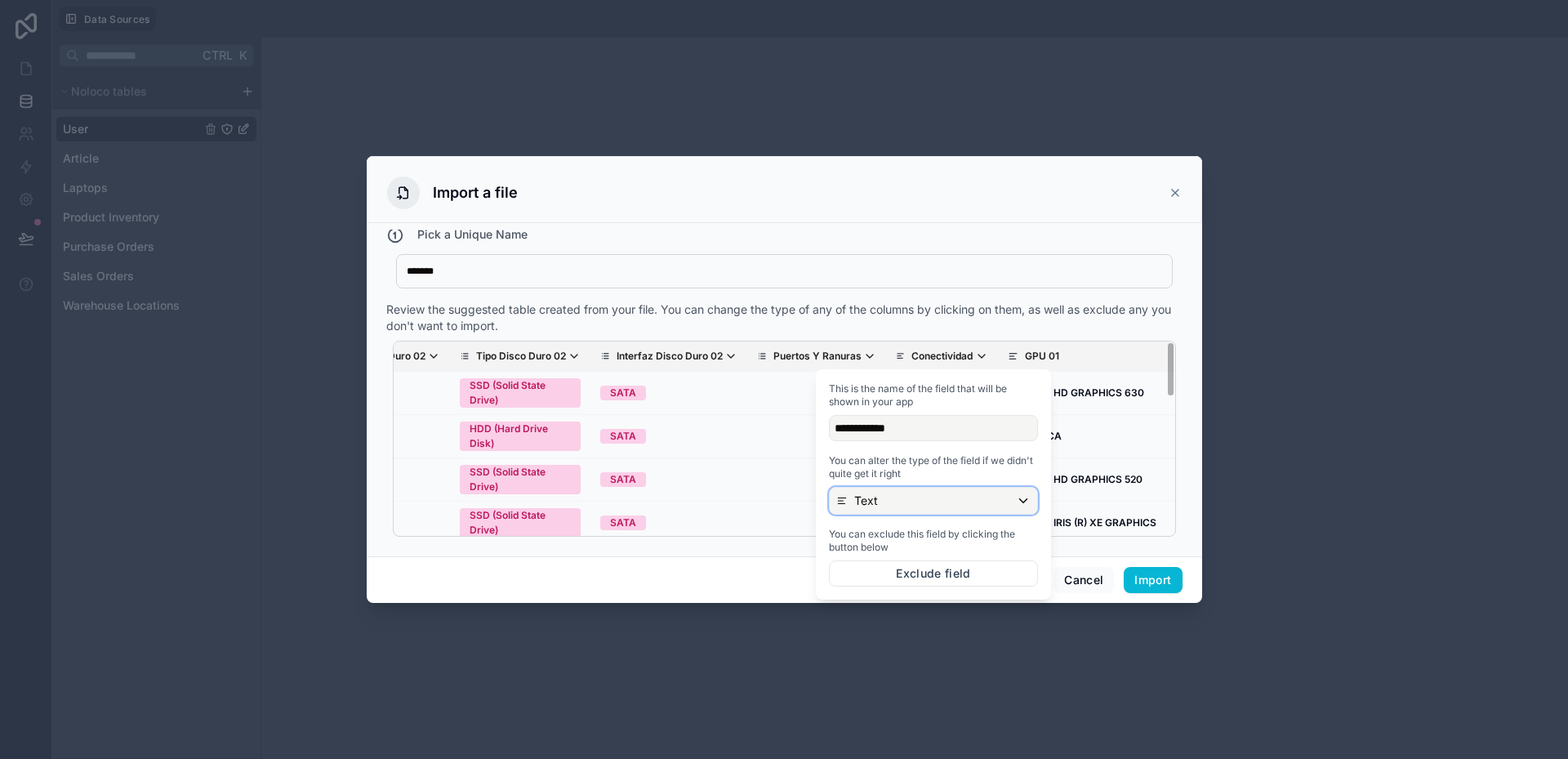
click at [874, 499] on p "Text" at bounding box center [865, 501] width 24 height 16
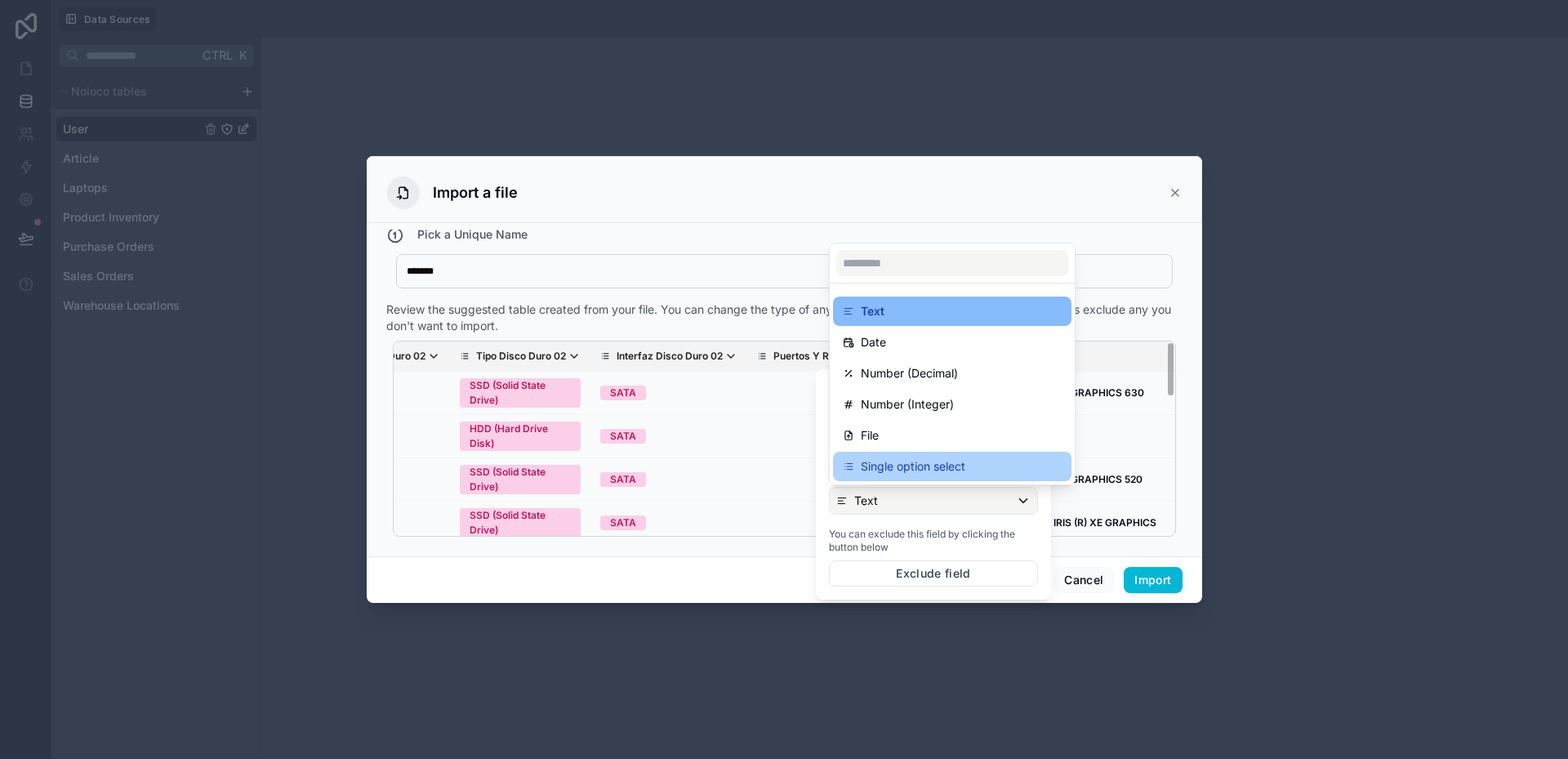
click at [890, 471] on p "Single option select" at bounding box center [913, 467] width 105 height 20
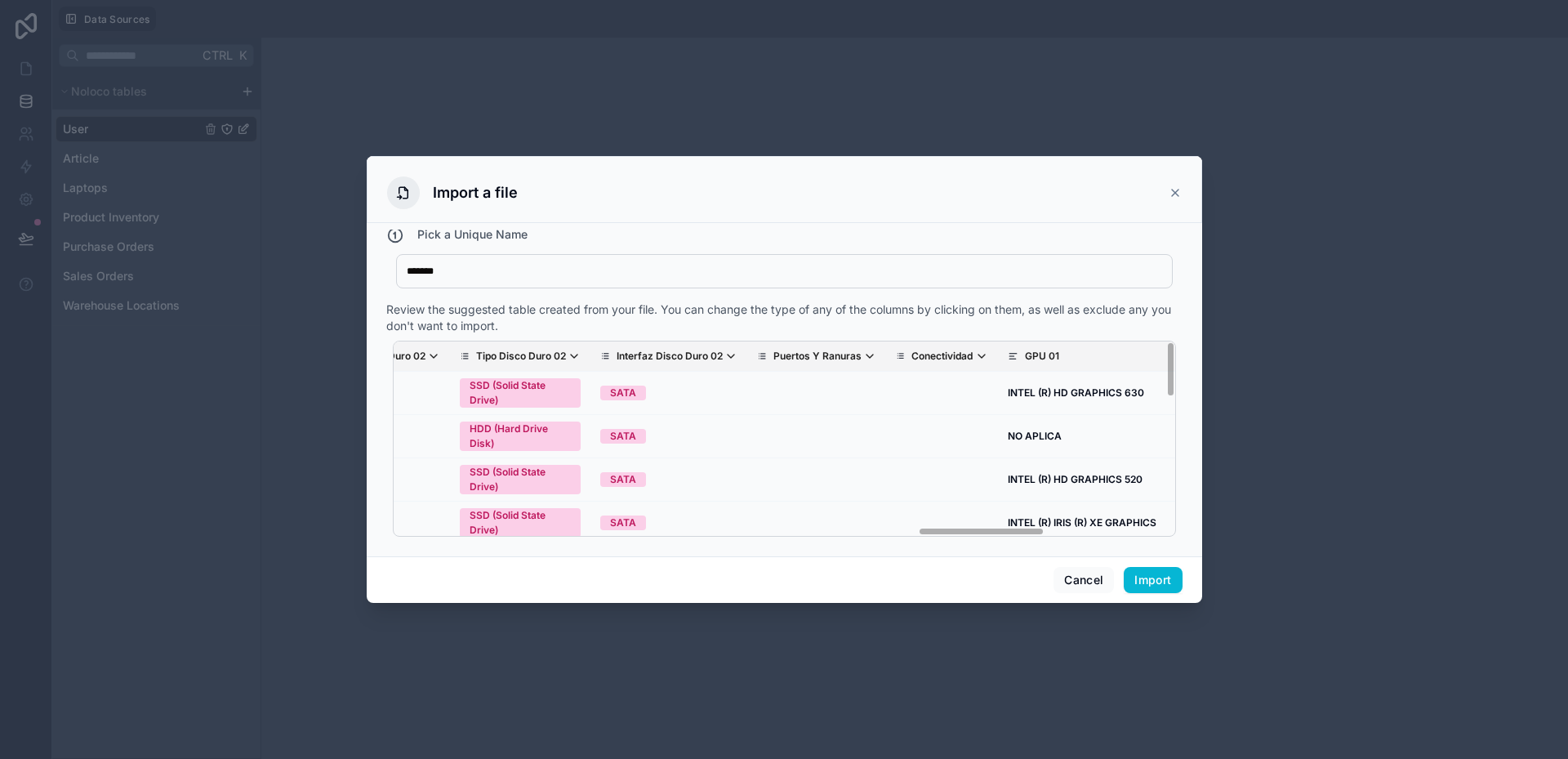
click at [892, 309] on div "Review the suggested table created from your file. You can change the type of a…" at bounding box center [784, 318] width 797 height 33
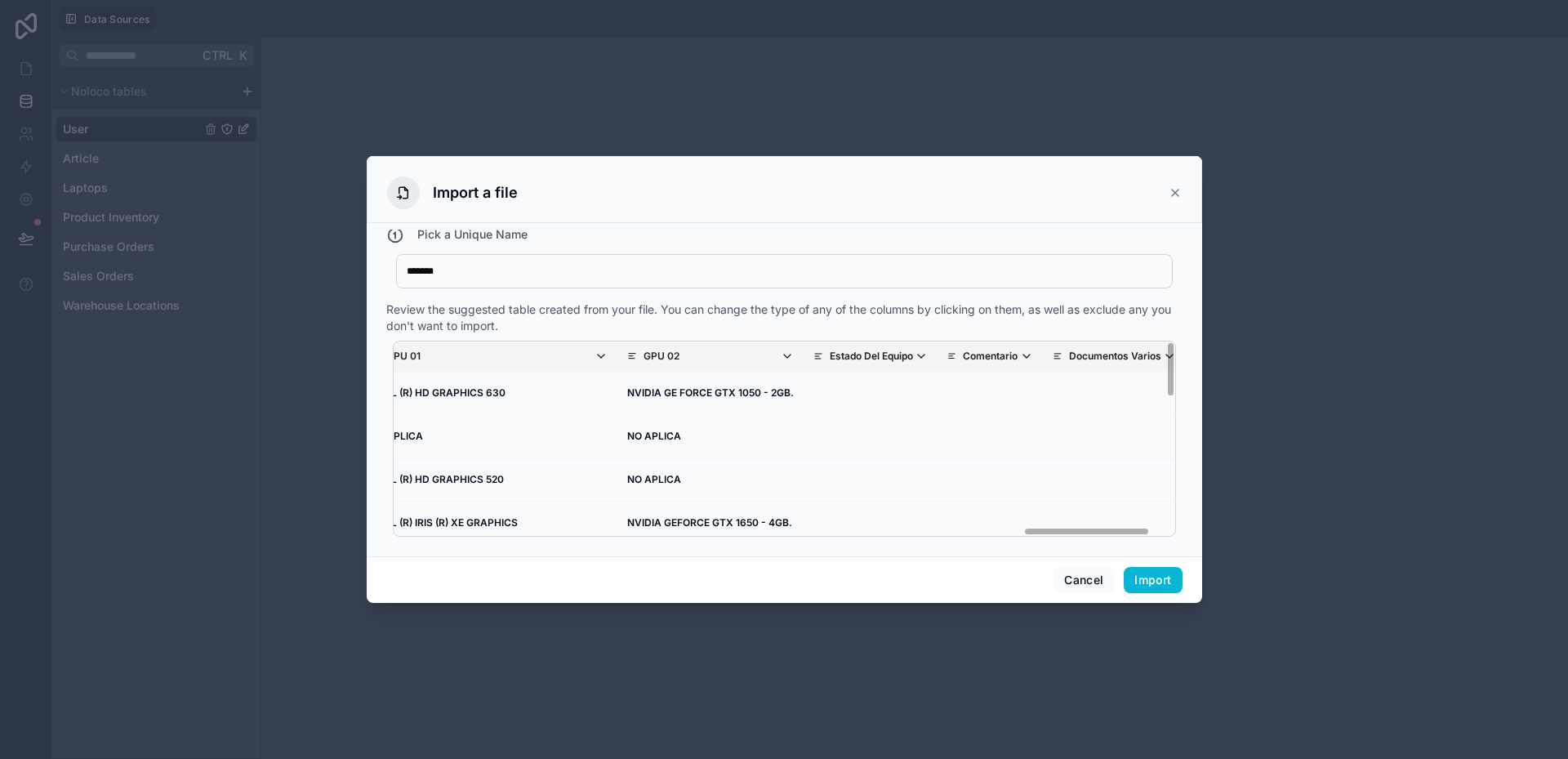
scroll to position [0, 3841]
drag, startPoint x: 985, startPoint y: 530, endPoint x: 1095, endPoint y: 528, distance: 110.0
click at [1095, 528] on div "Nombre Del Equipo Foto Marca Modelo Nro Serie Part Number Codigo Interno SKU Pr…" at bounding box center [784, 438] width 784 height 196
click at [811, 356] on p "Estado Del Equipo" at bounding box center [852, 356] width 84 height 13
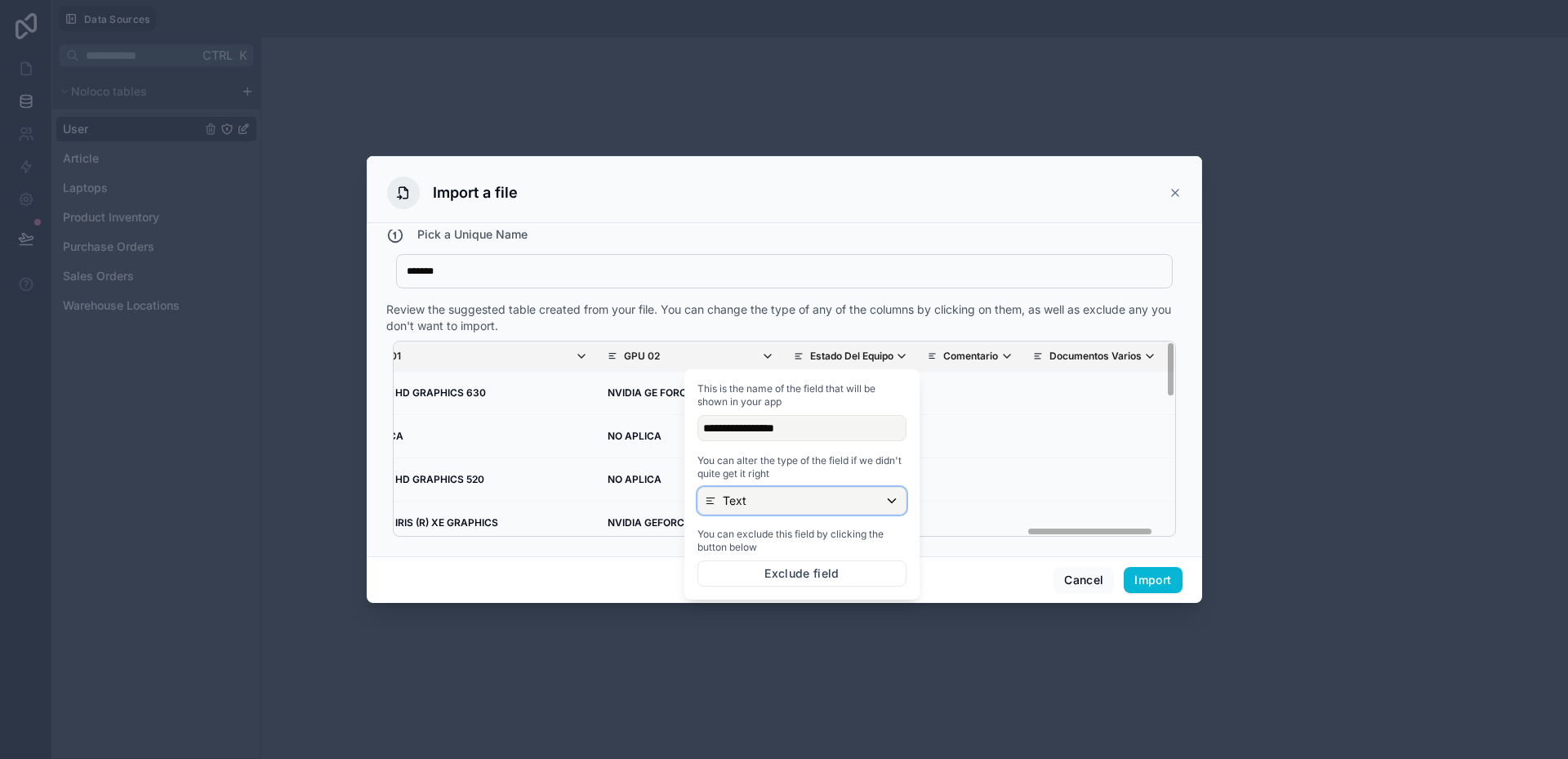
click at [783, 497] on div "Text" at bounding box center [802, 501] width 207 height 26
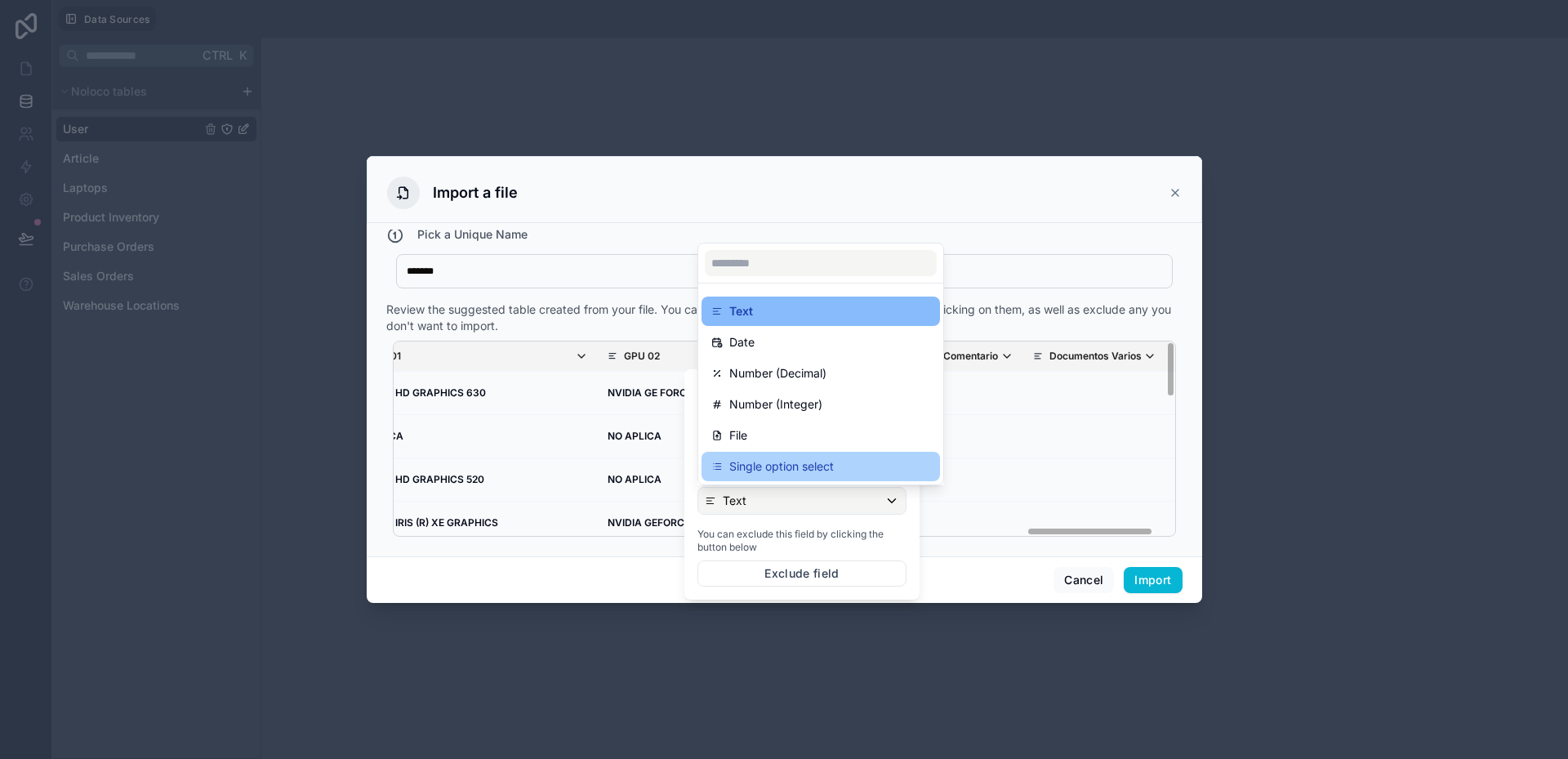
click at [786, 468] on p "Single option select" at bounding box center [782, 467] width 105 height 20
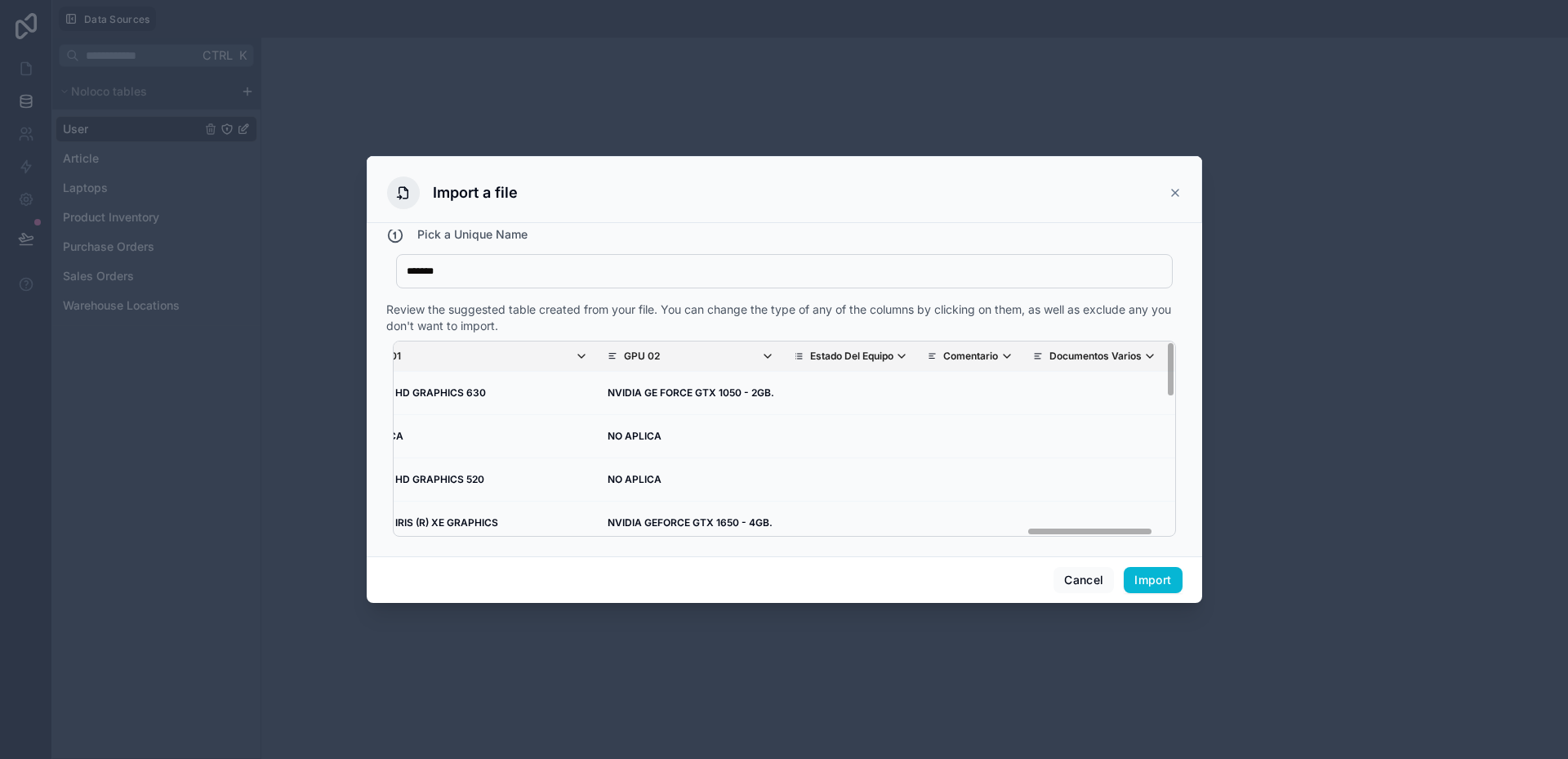
click at [848, 324] on div "Review the suggested table created from your file. You can change the type of a…" at bounding box center [784, 318] width 797 height 33
click at [1050, 357] on p "Documentos Varios" at bounding box center [1096, 356] width 93 height 13
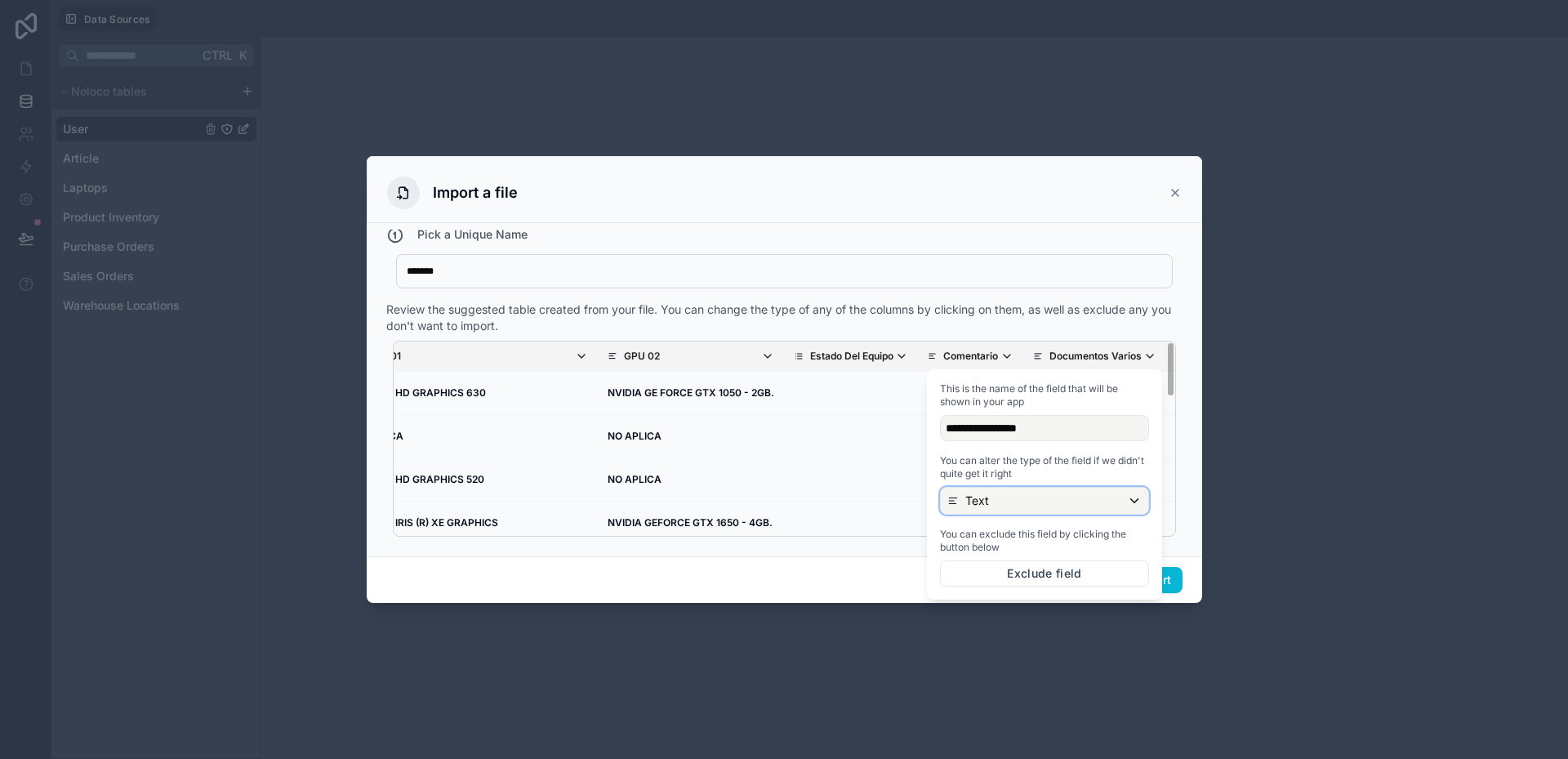
click at [993, 503] on div "Text" at bounding box center [1044, 501] width 207 height 26
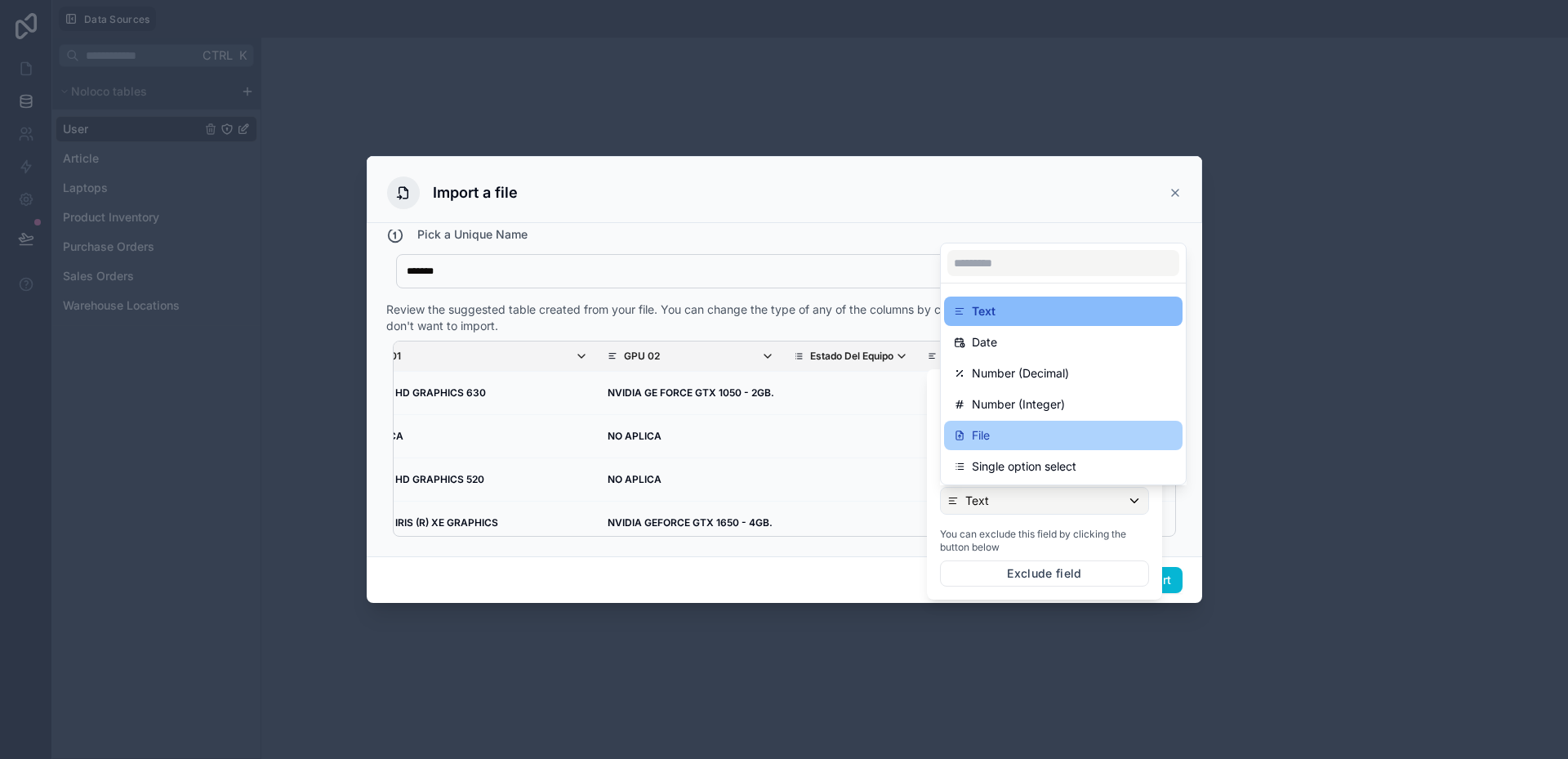
click at [987, 440] on p "File" at bounding box center [981, 436] width 18 height 20
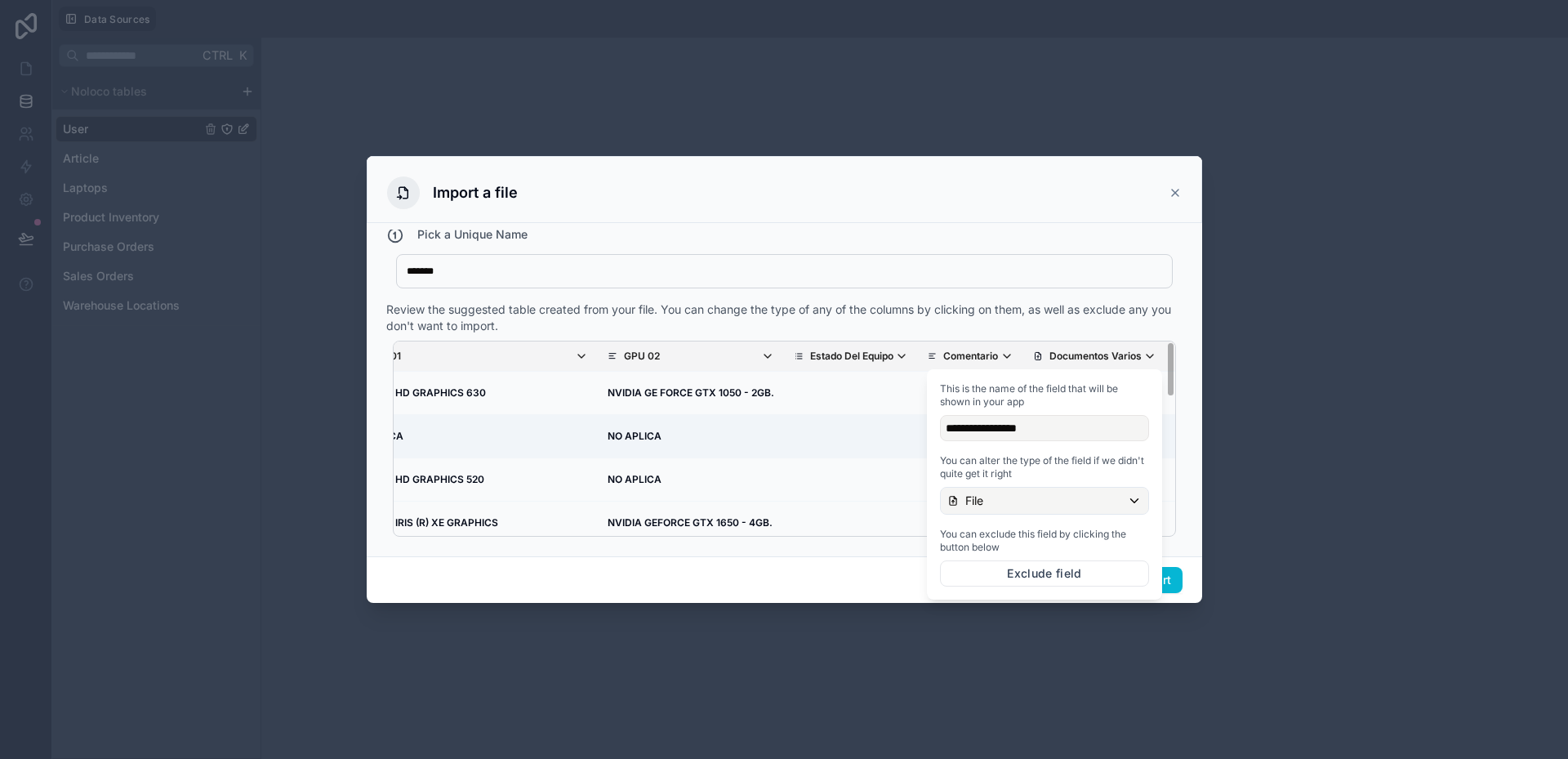
click at [918, 456] on td "scrollable content" at bounding box center [970, 436] width 106 height 43
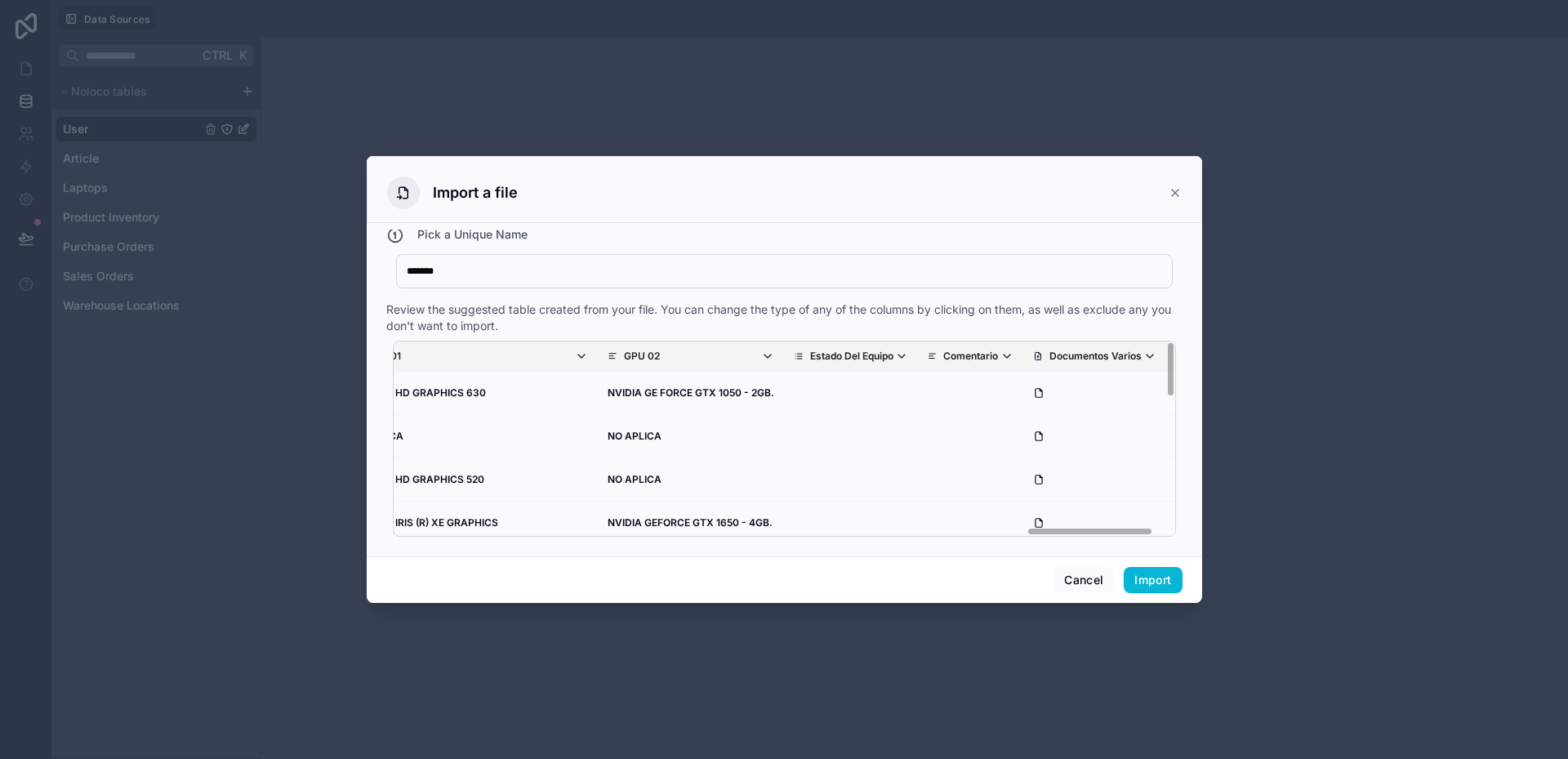
scroll to position [0, 3897]
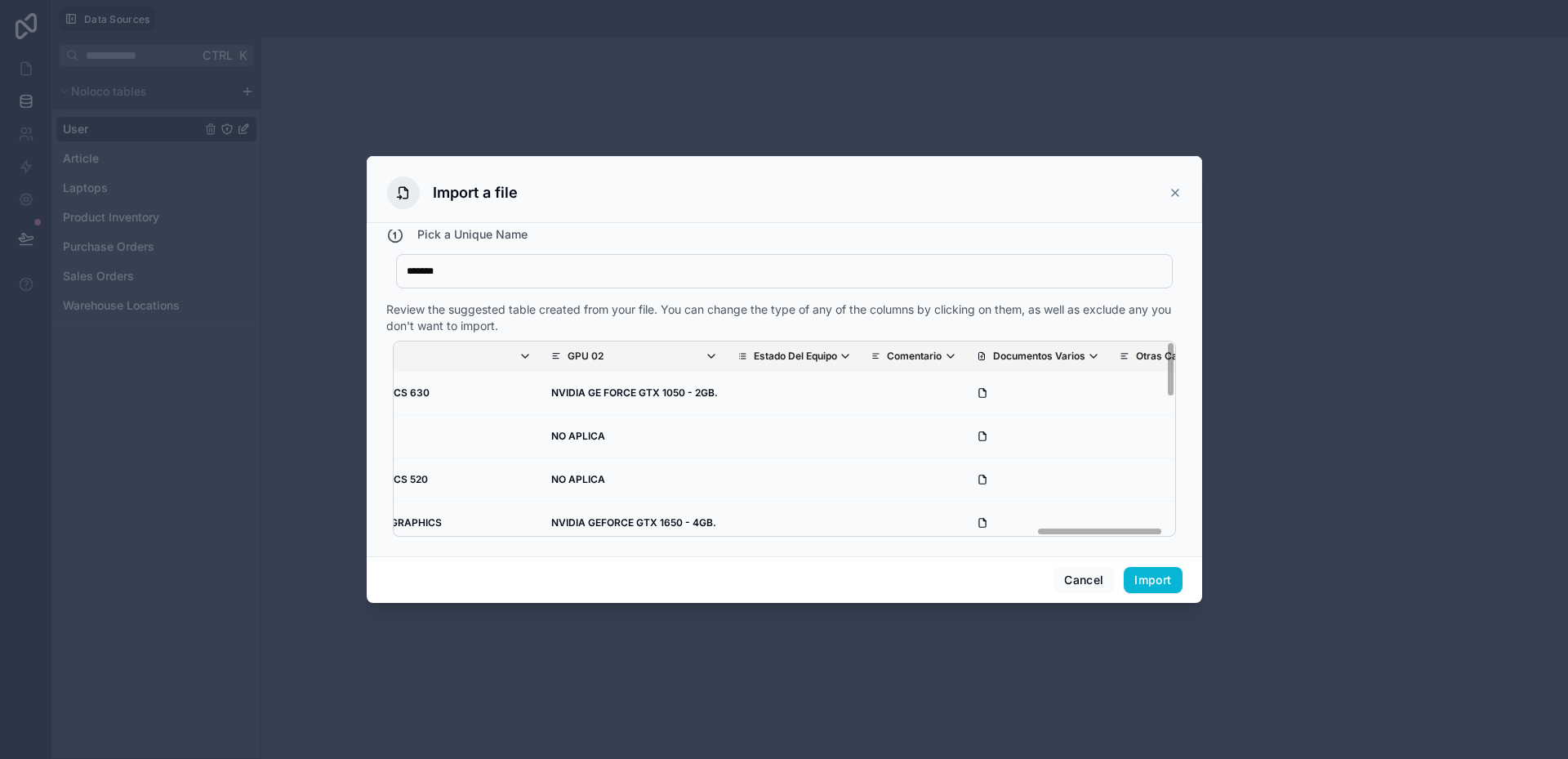
drag, startPoint x: 1057, startPoint y: 529, endPoint x: 1118, endPoint y: 535, distance: 61.3
click at [1118, 535] on div "Nombre Del Equipo Foto Marca Modelo Nro Serie Part Number Codigo Interno SKU Pr…" at bounding box center [784, 438] width 784 height 196
click at [1145, 578] on button "Import" at bounding box center [1153, 580] width 58 height 26
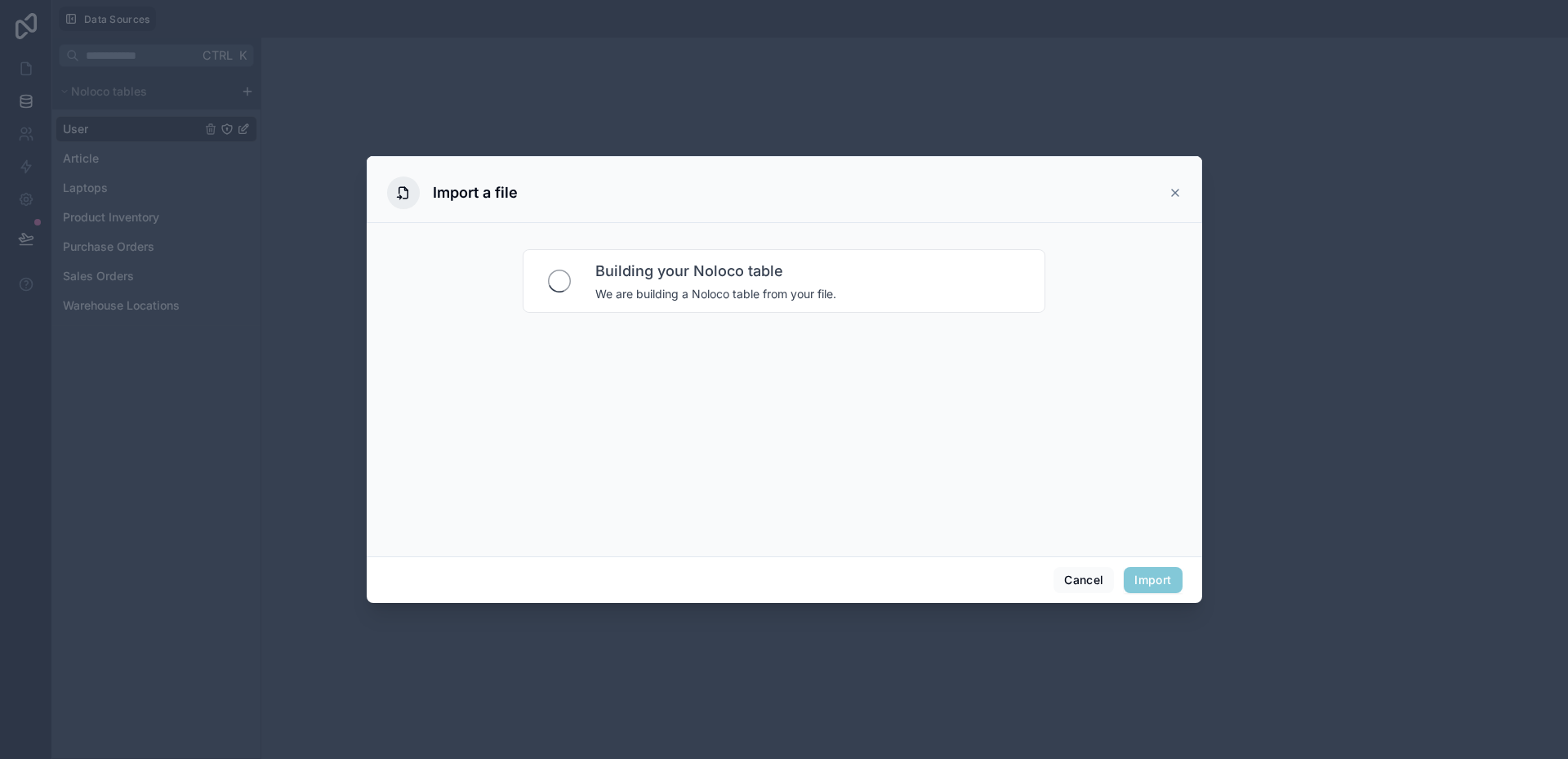
scroll to position [0, 0]
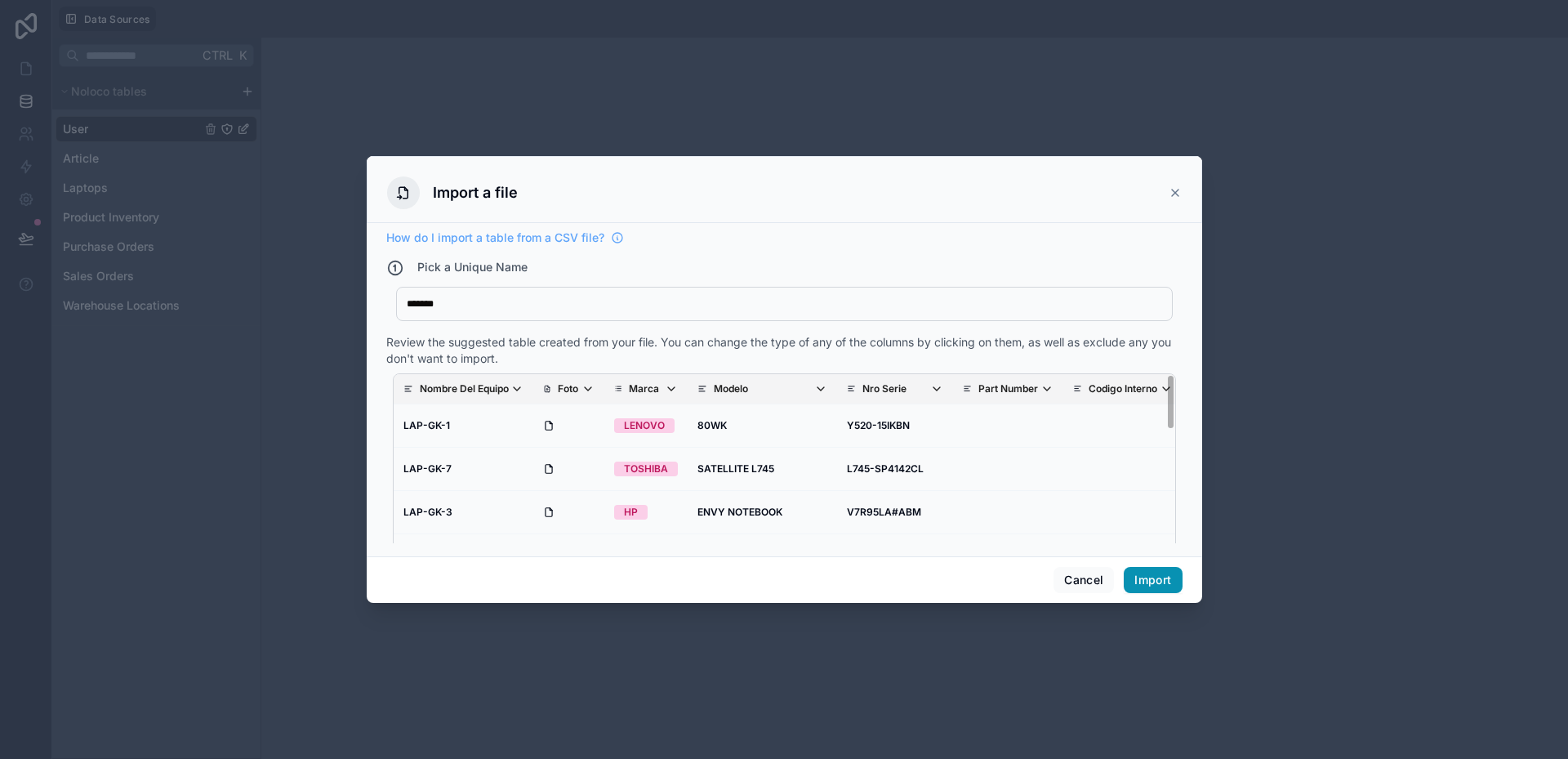
click at [1145, 578] on button "Import" at bounding box center [1153, 580] width 58 height 26
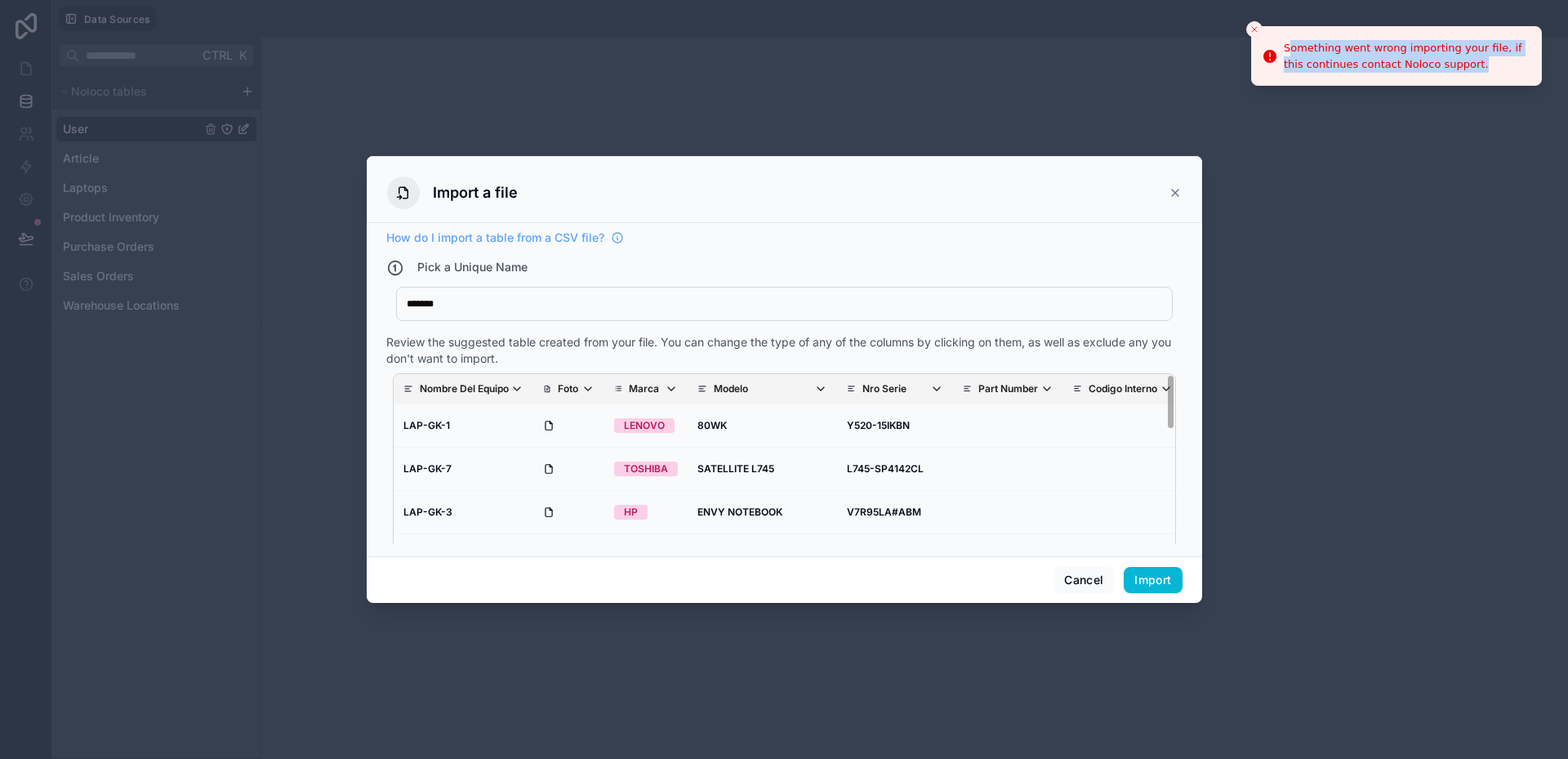
drag, startPoint x: 1288, startPoint y: 46, endPoint x: 1454, endPoint y: 66, distance: 167.2
click at [1454, 66] on div "Something went wrong importing your file, if this continues contact Noloco supp…" at bounding box center [1406, 56] width 244 height 32
click at [1436, 67] on div "Something went wrong importing your file, if this continues contact Noloco supp…" at bounding box center [1406, 56] width 244 height 32
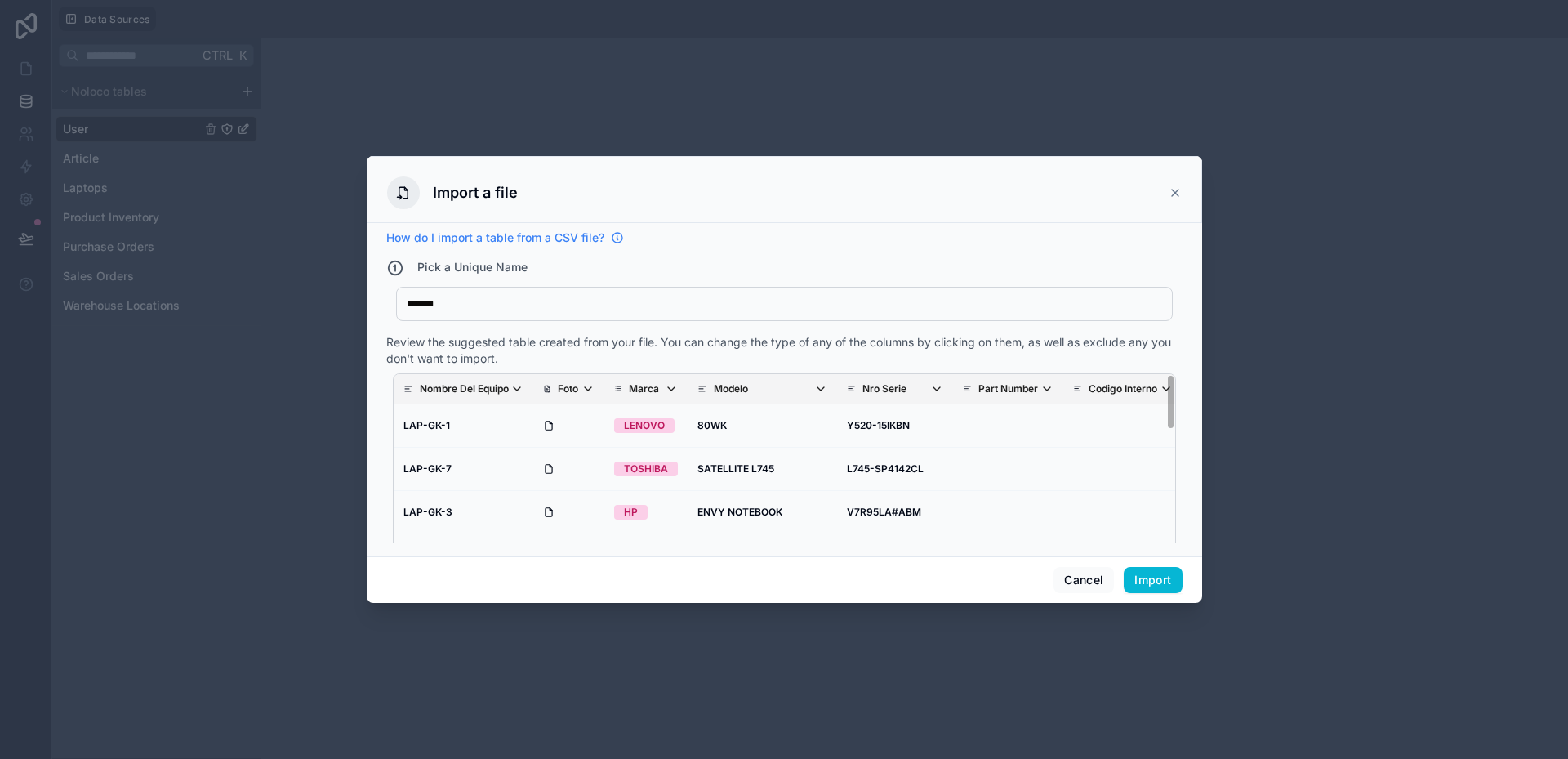
click at [488, 238] on span "How do I import a table from a CSV file?" at bounding box center [495, 237] width 218 height 16
click at [1153, 582] on button "Import" at bounding box center [1153, 580] width 58 height 26
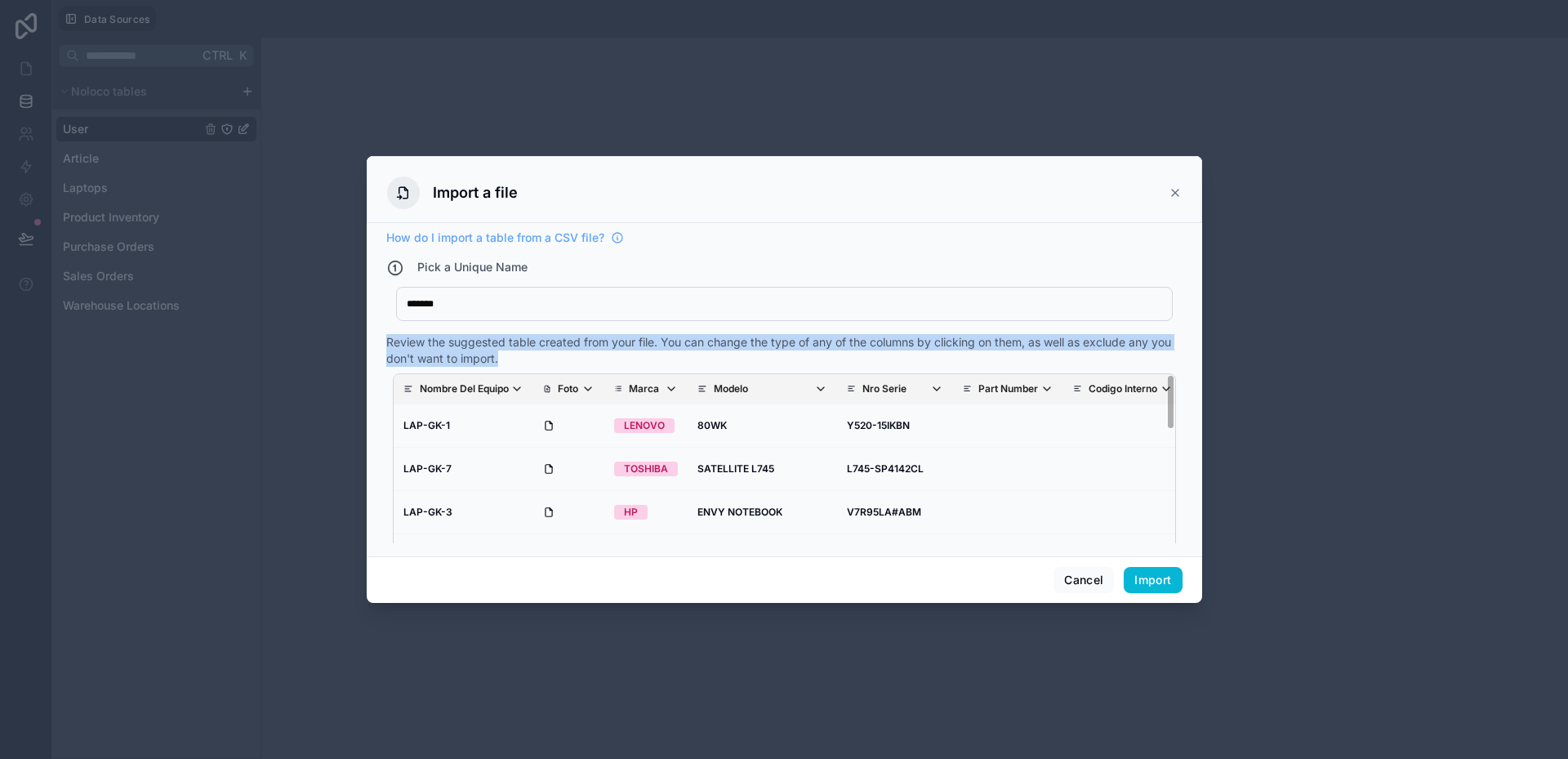
drag, startPoint x: 387, startPoint y: 338, endPoint x: 526, endPoint y: 358, distance: 140.4
click at [526, 358] on div "Review the suggested table created from your file. You can change the type of a…" at bounding box center [784, 350] width 797 height 33
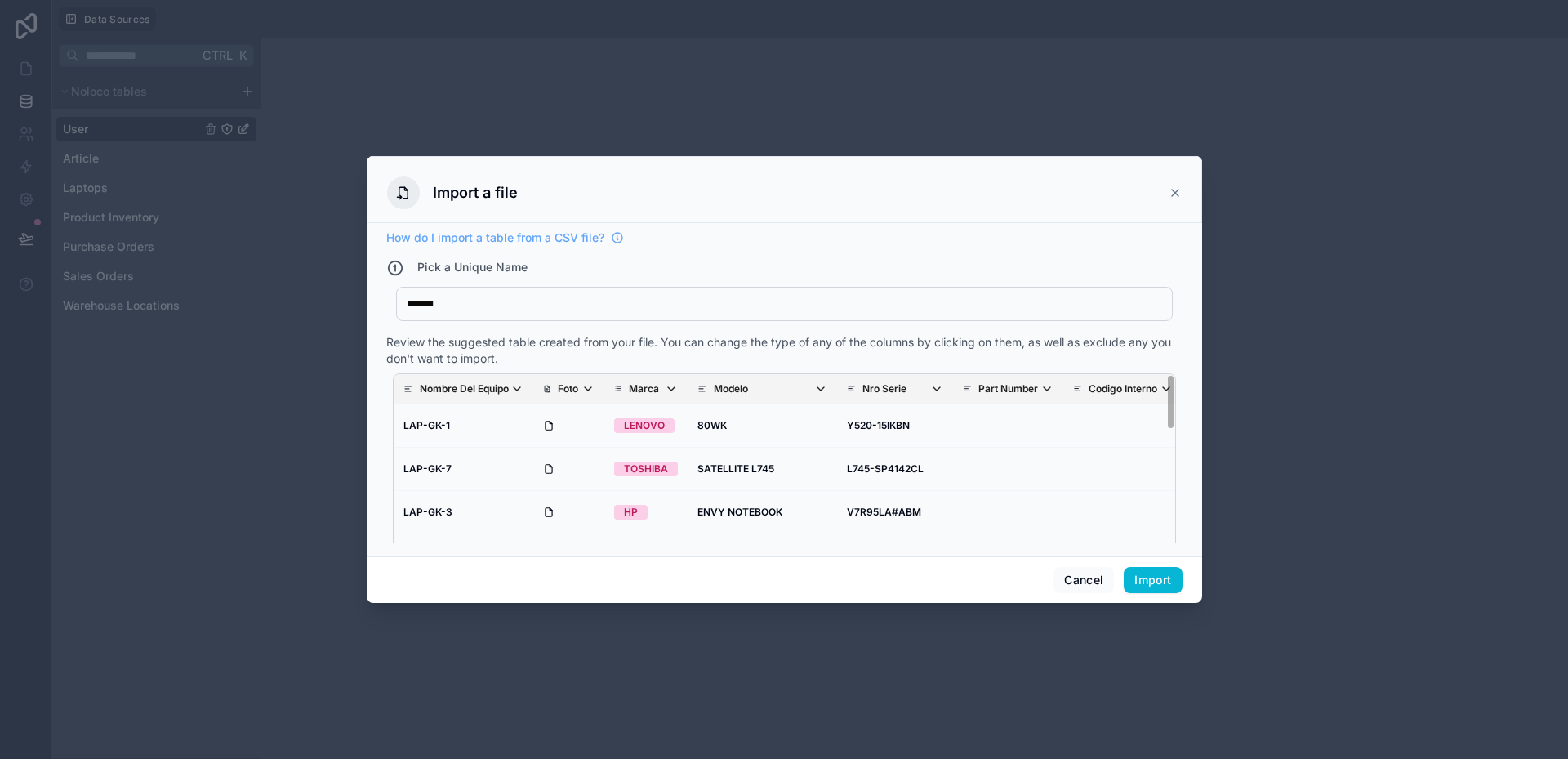
click at [481, 305] on div "*******" at bounding box center [779, 304] width 743 height 13
type div "*******"
click at [1156, 577] on button "Import" at bounding box center [1153, 580] width 58 height 26
drag, startPoint x: 467, startPoint y: 304, endPoint x: 373, endPoint y: 300, distance: 94.1
click at [373, 300] on div "How do I import a table from a CSV file? Pick a Unique Name ******** Laptops2 R…" at bounding box center [784, 389] width 835 height 333
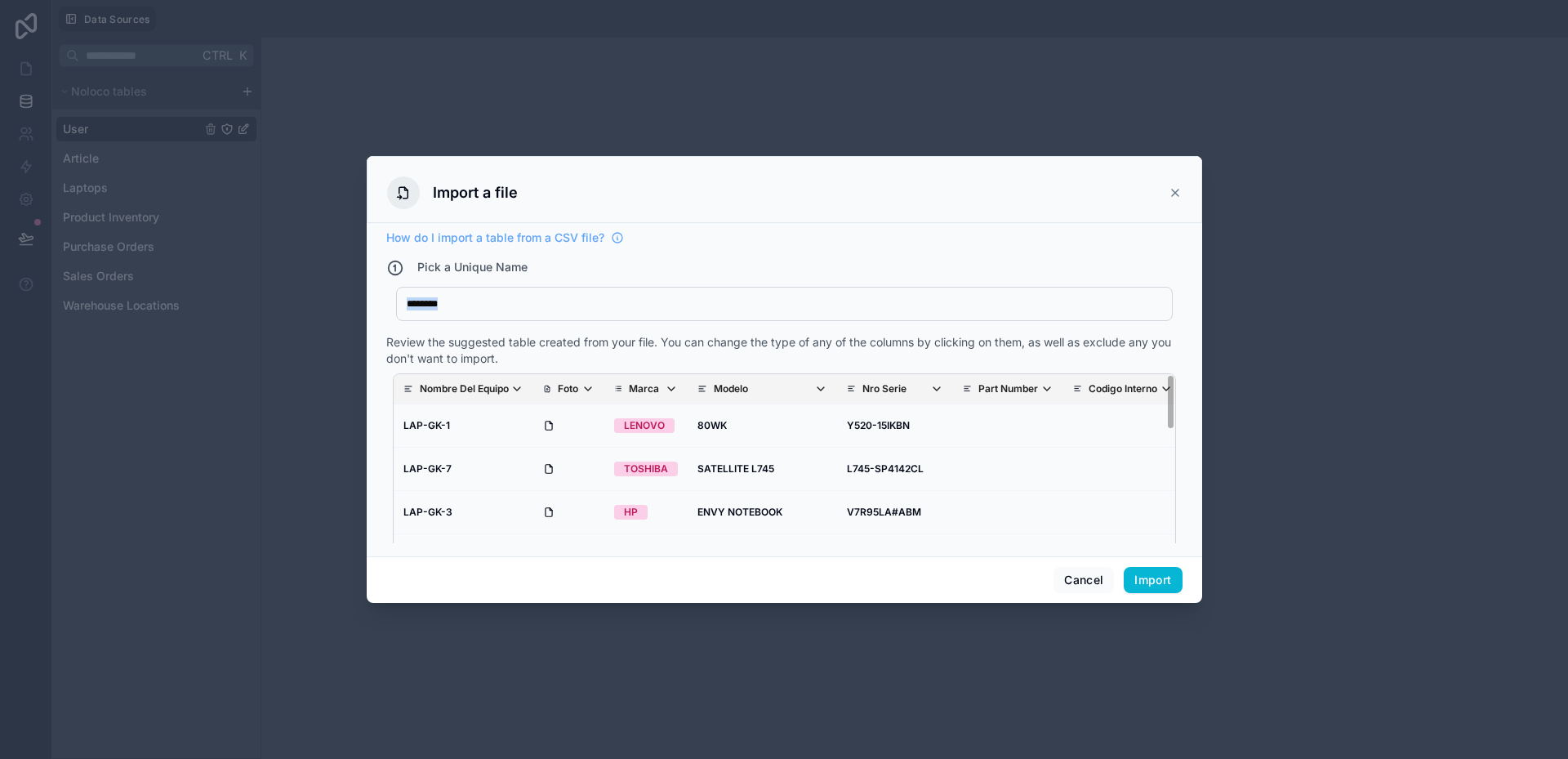
type div "********"
click at [1166, 585] on button "Import" at bounding box center [1153, 580] width 58 height 26
click at [1079, 577] on button "Cancel" at bounding box center [1084, 580] width 61 height 26
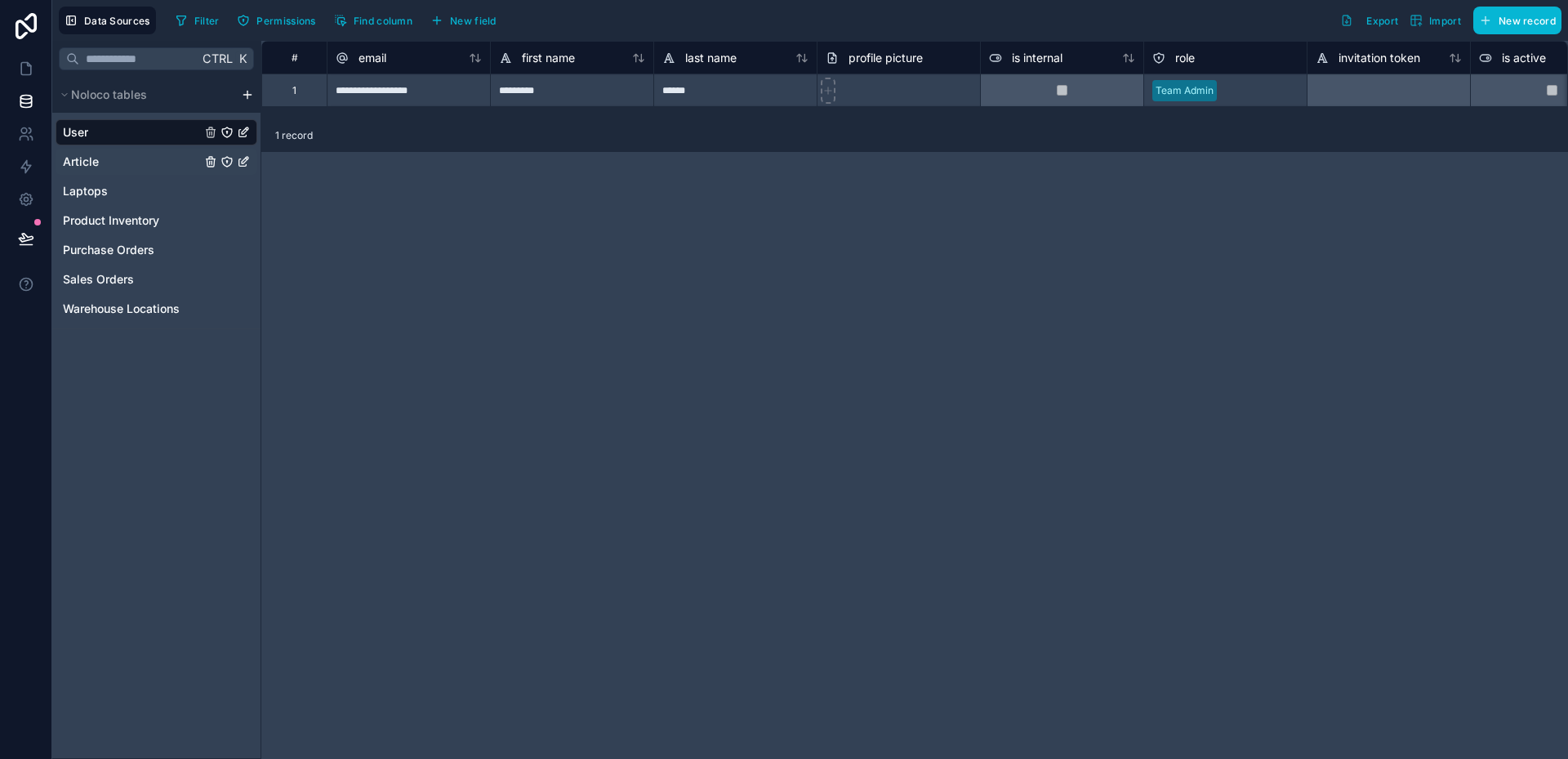
click at [105, 165] on link "Article" at bounding box center [132, 162] width 138 height 16
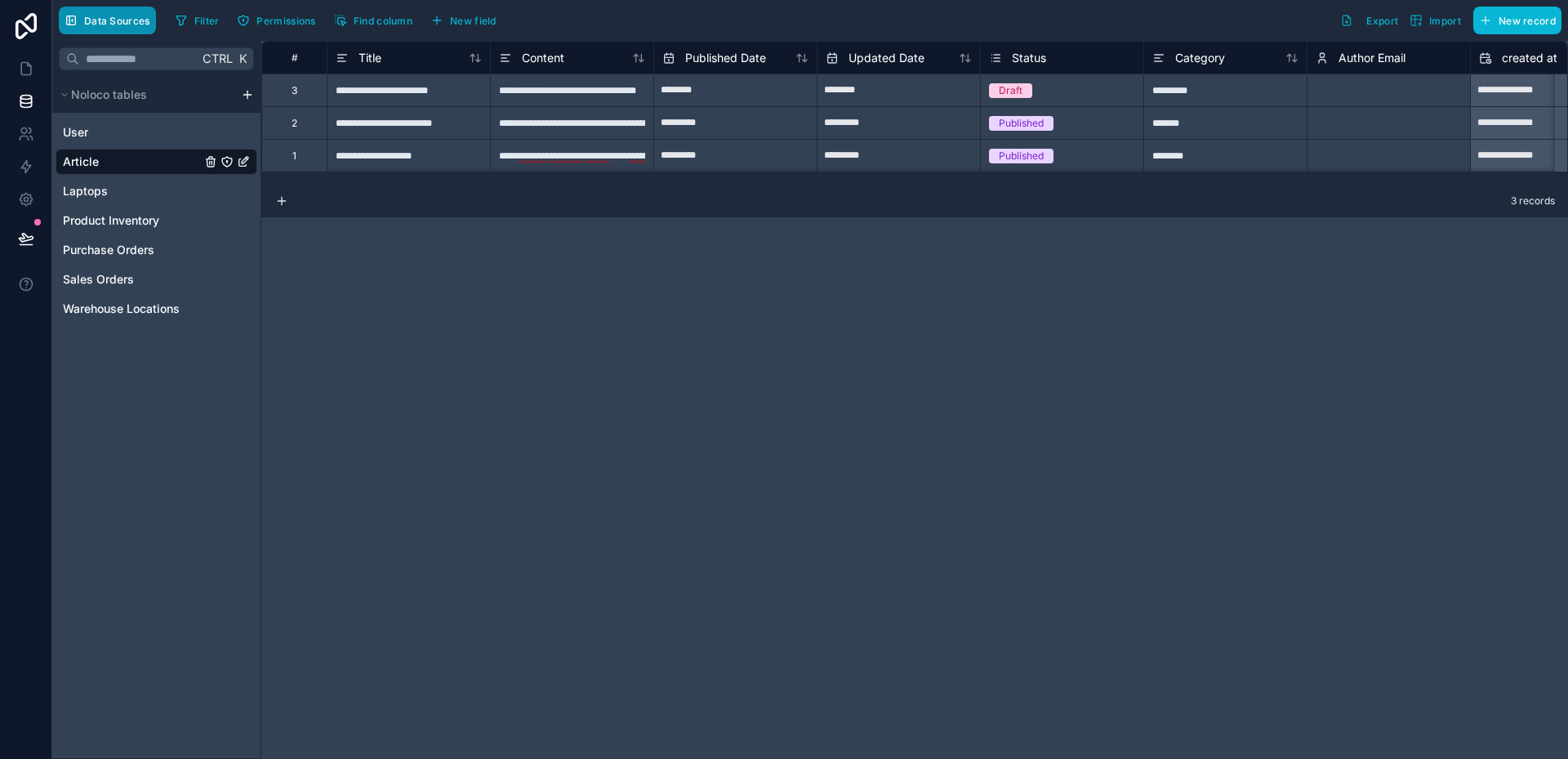
click at [107, 26] on span "Data Sources" at bounding box center [117, 20] width 66 height 12
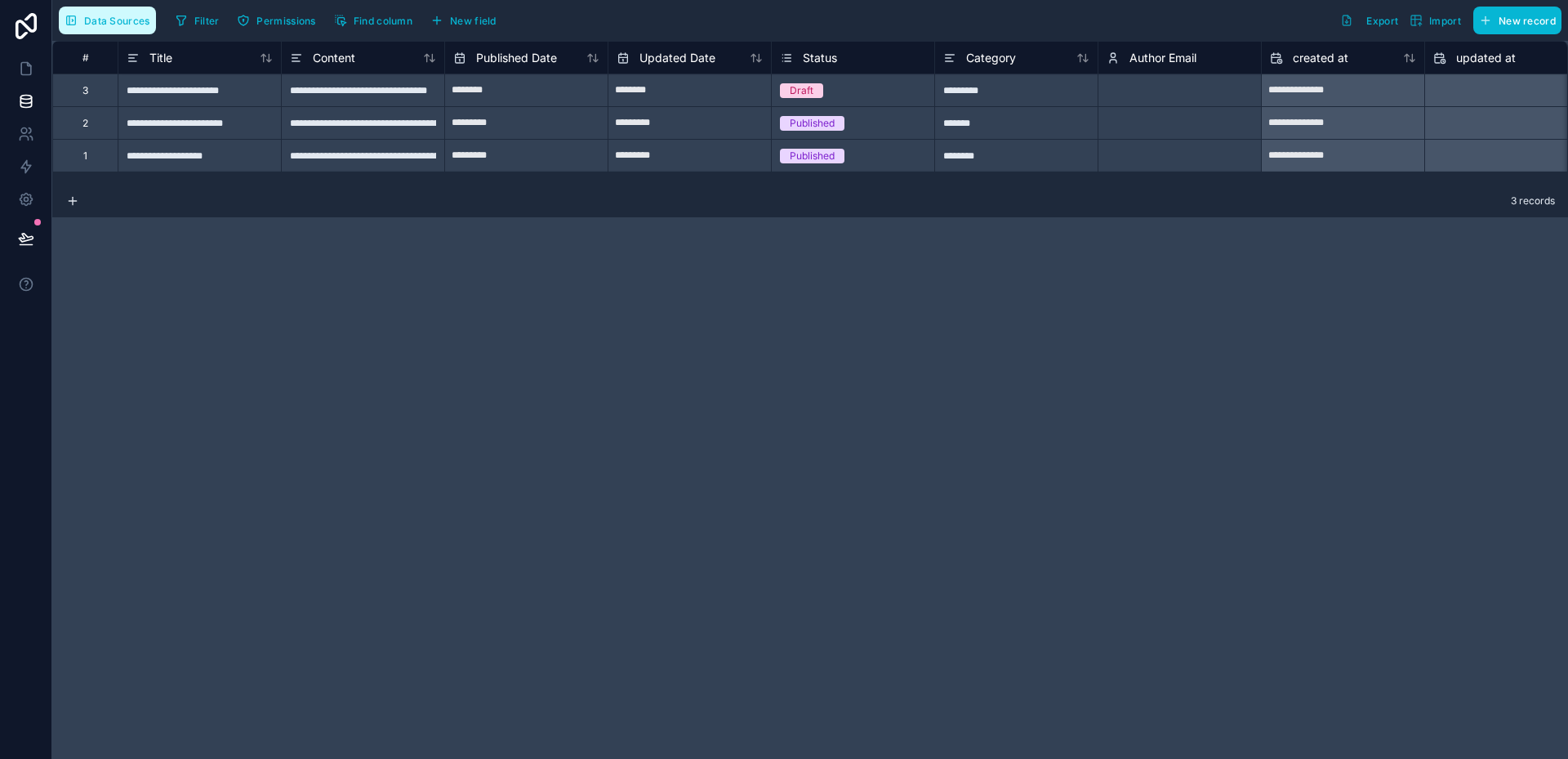
click at [107, 26] on span "Data Sources" at bounding box center [117, 20] width 66 height 12
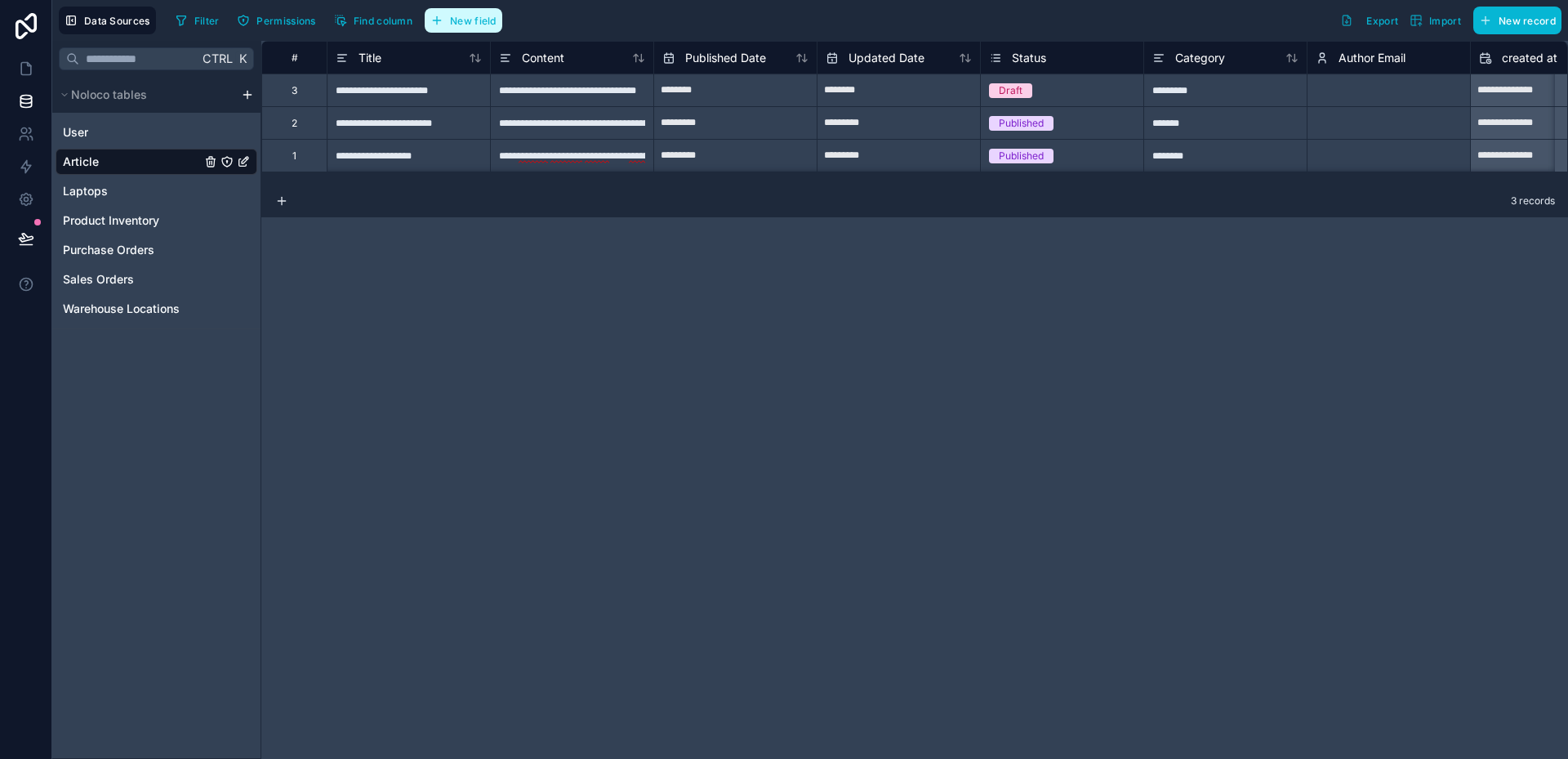
click at [480, 25] on span "New field" at bounding box center [473, 20] width 47 height 12
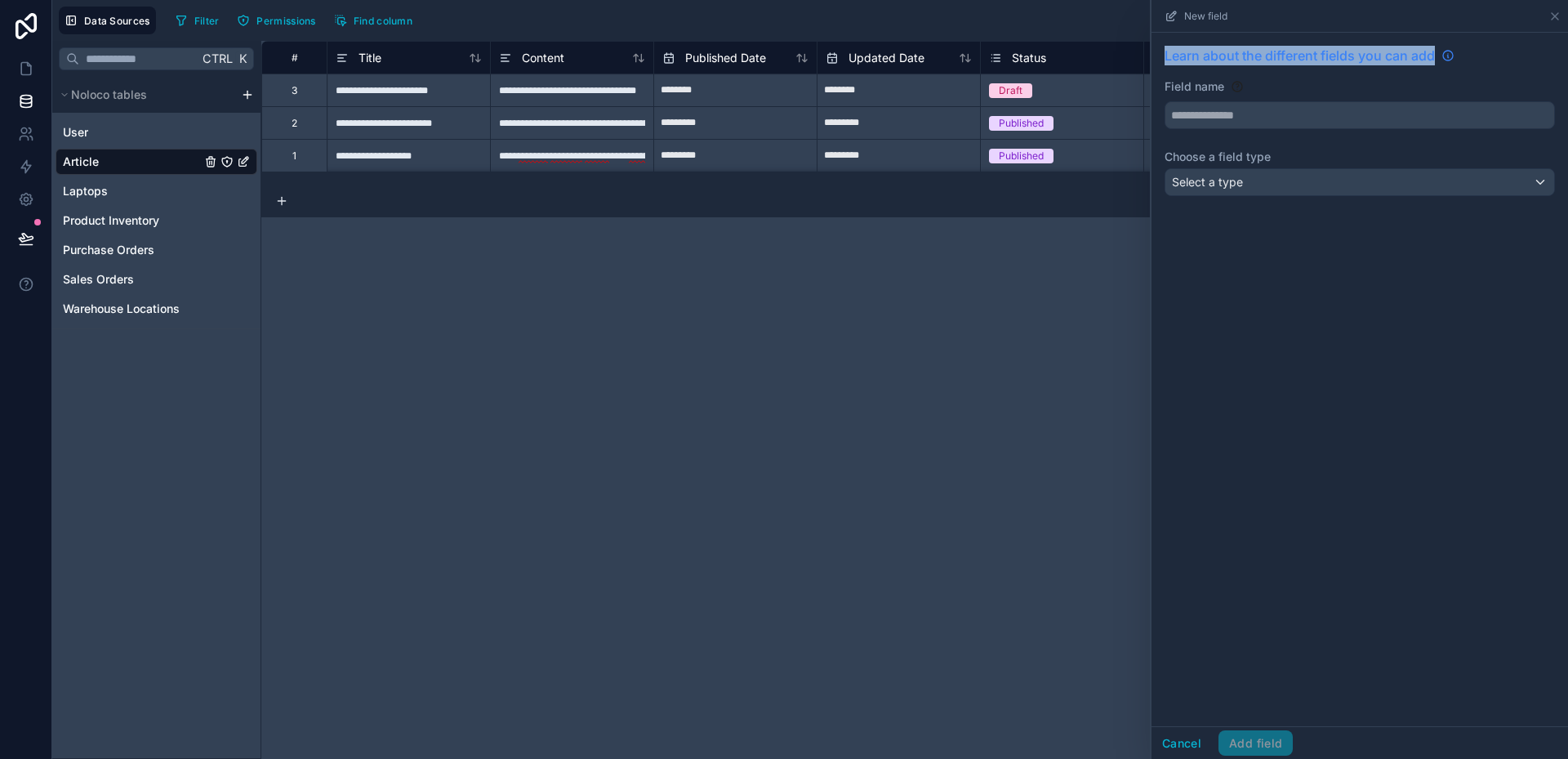
drag, startPoint x: 1160, startPoint y: 57, endPoint x: 1433, endPoint y: 61, distance: 273.0
click at [1436, 62] on div "Learn about the different fields you can add Field name Choose a field type Sel…" at bounding box center [1360, 124] width 417 height 183
click at [1251, 337] on div "Learn about the different fields you can add Field name Choose a field type Sel…" at bounding box center [1360, 379] width 417 height 693
click at [1552, 16] on icon at bounding box center [1555, 16] width 13 height 13
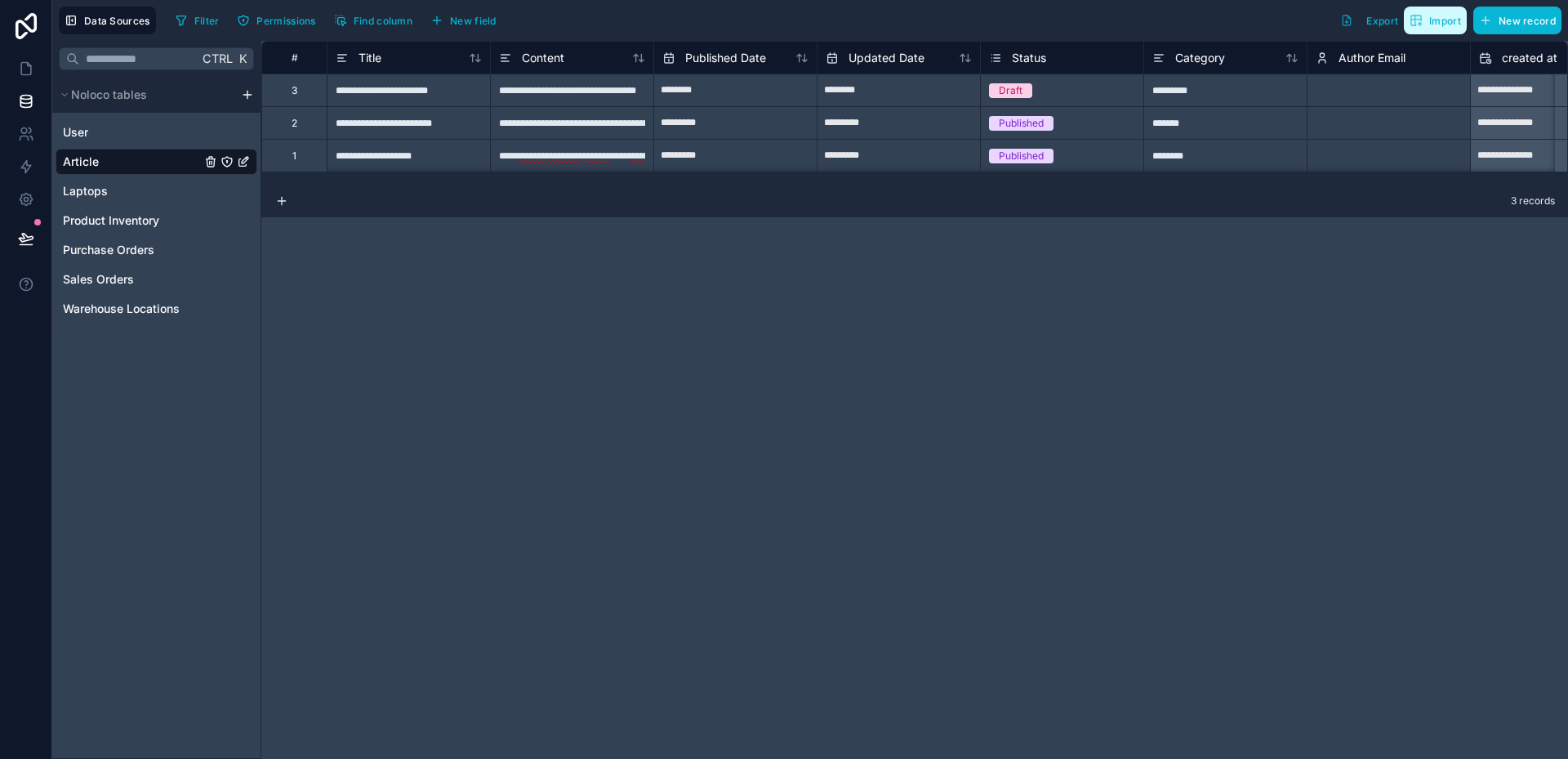
click at [1448, 24] on span "Import" at bounding box center [1445, 20] width 32 height 12
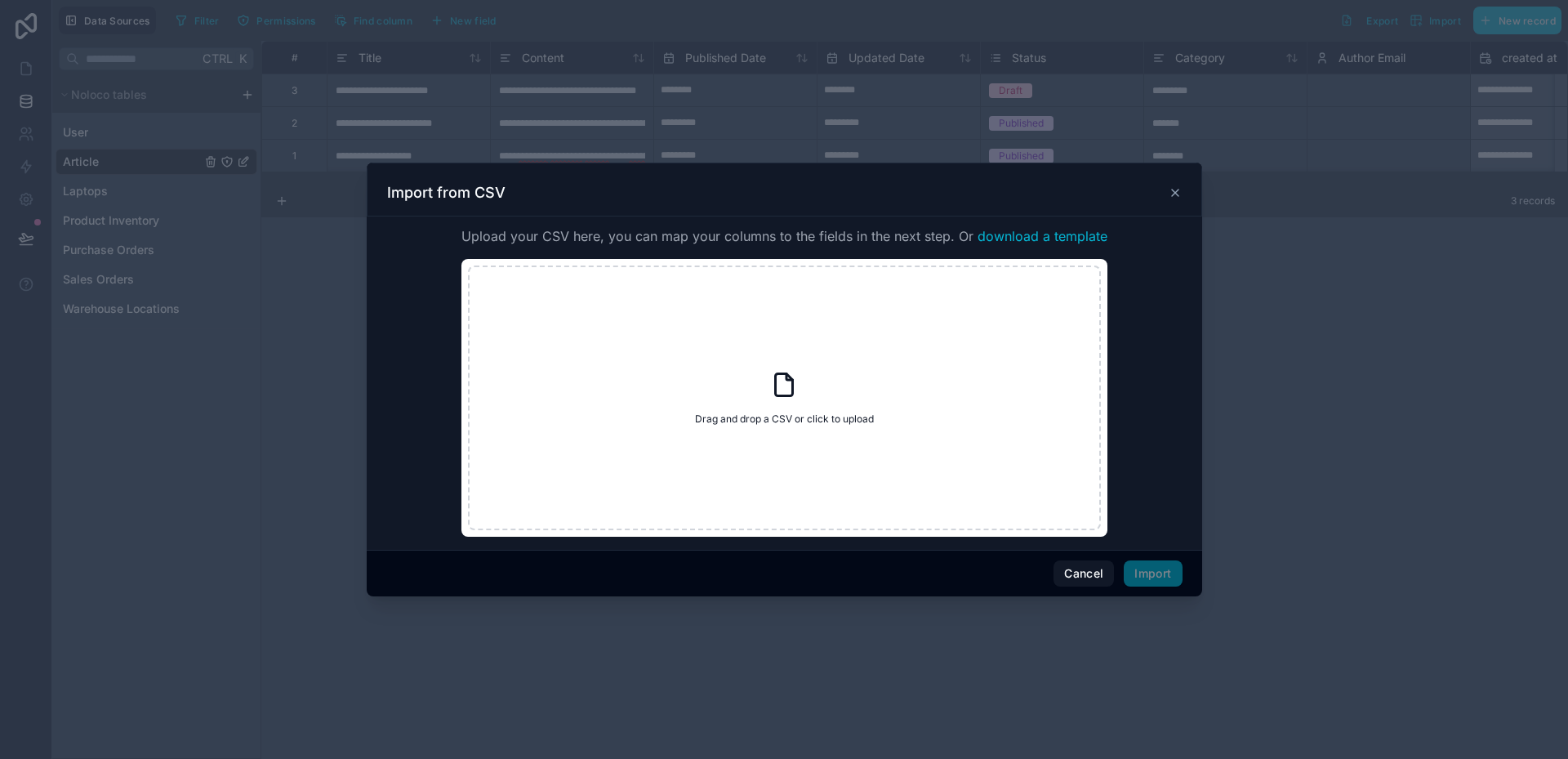
click at [1177, 189] on icon at bounding box center [1175, 192] width 13 height 13
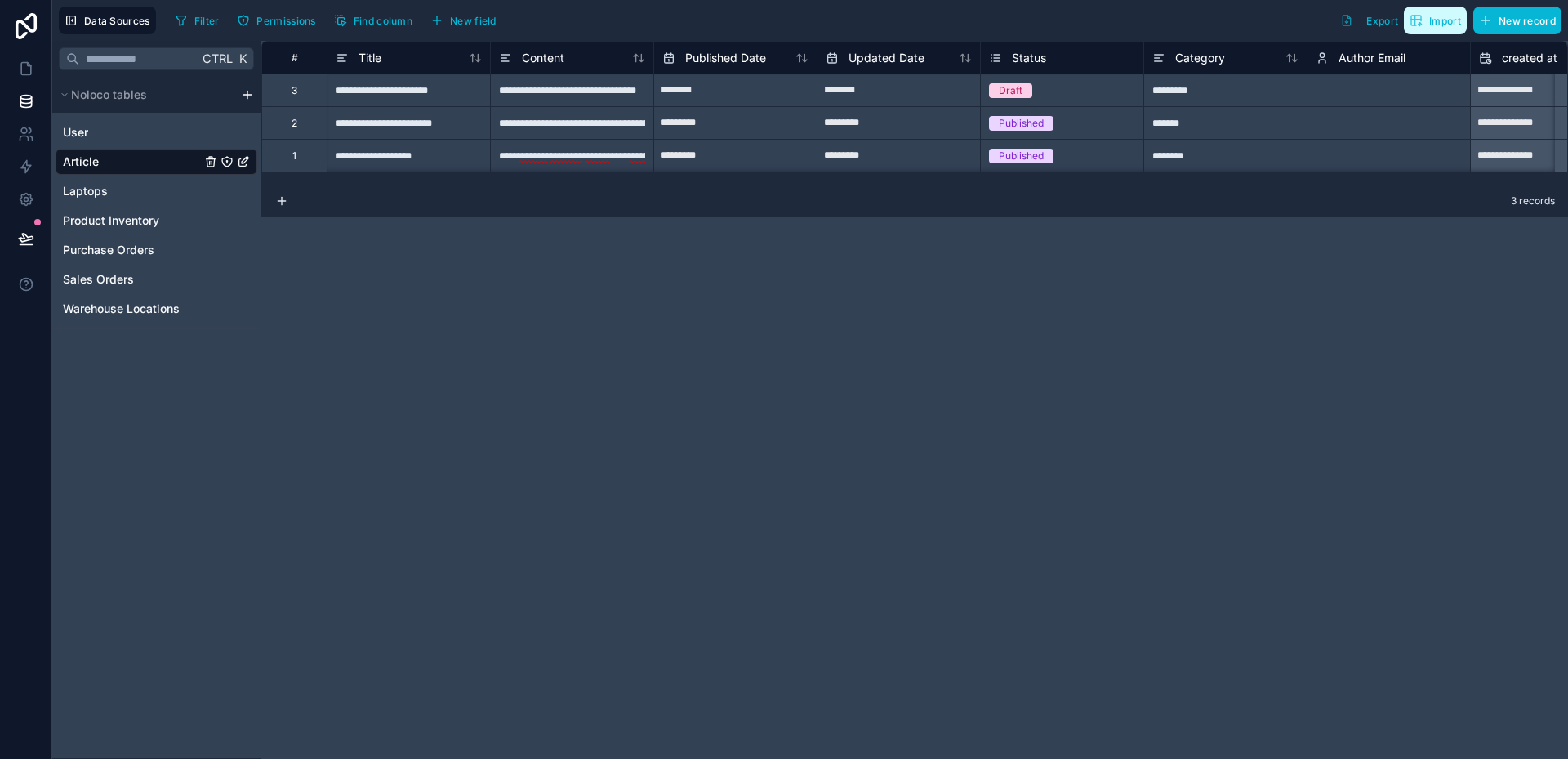
click at [1442, 26] on span "Import" at bounding box center [1445, 20] width 32 height 12
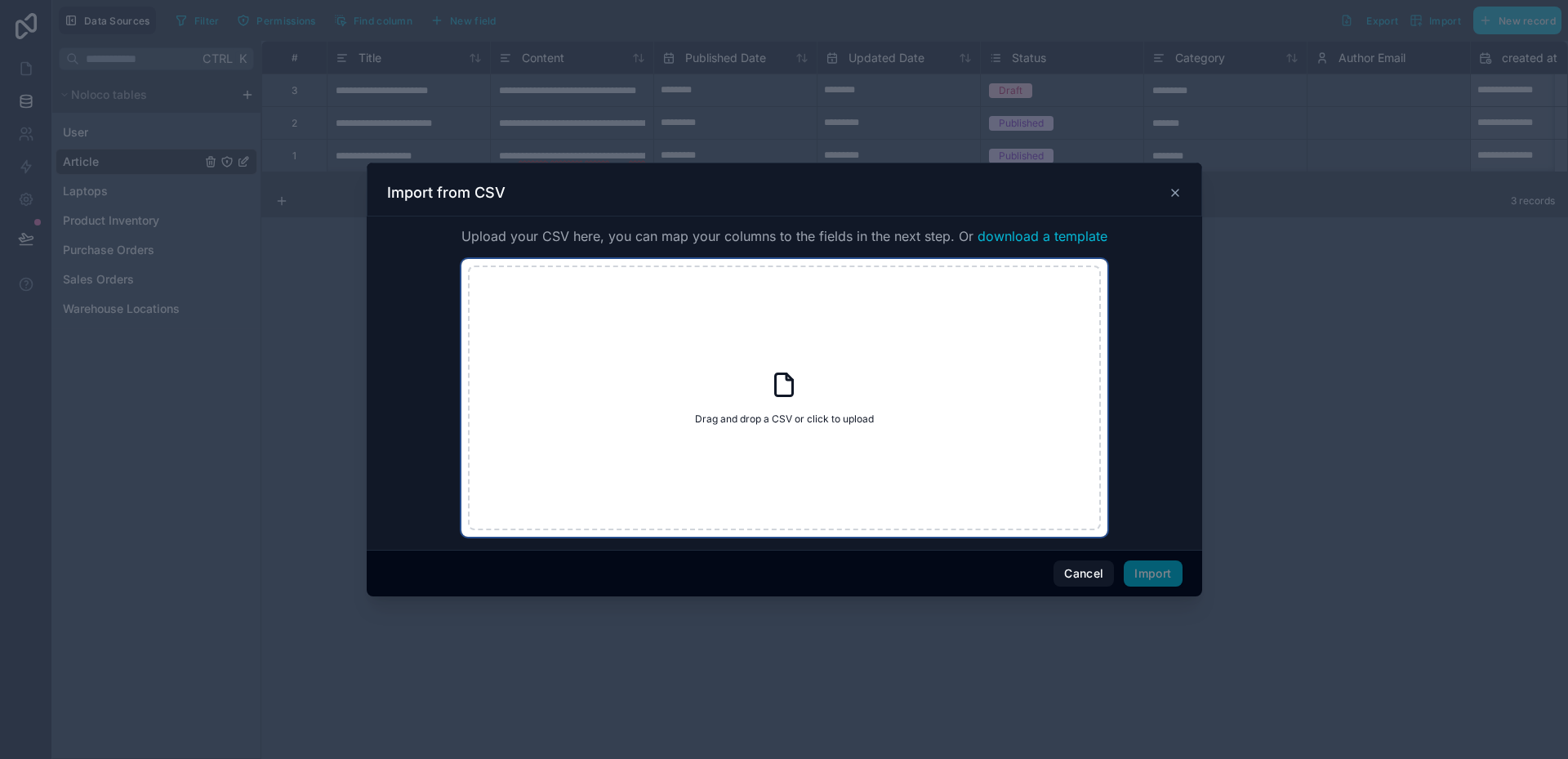
click at [800, 401] on div "Drag and drop a CSV or click to upload Drag and drop a CSV or click to upload" at bounding box center [784, 397] width 633 height 264
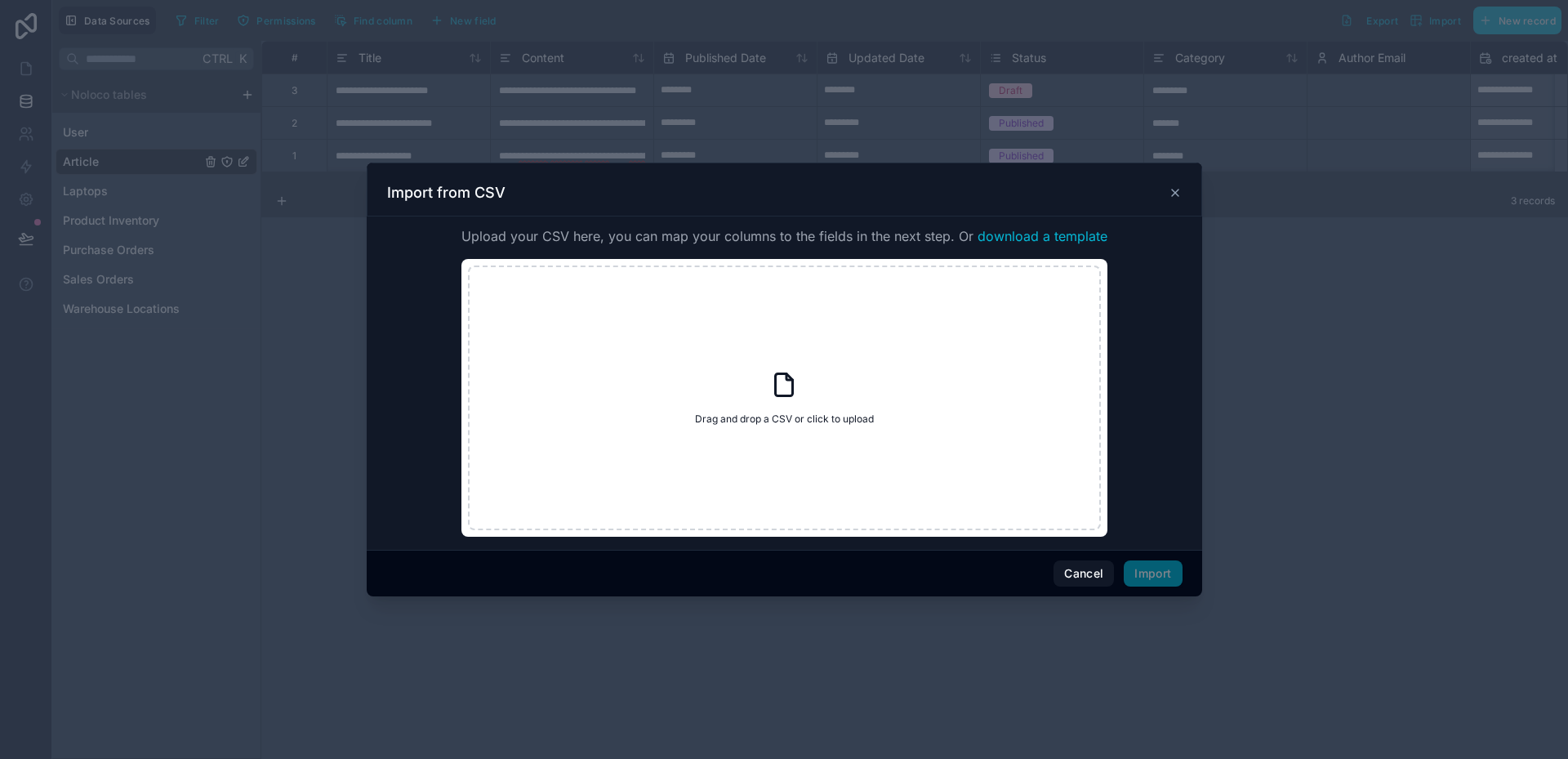
click at [1176, 192] on icon at bounding box center [1175, 192] width 7 height 7
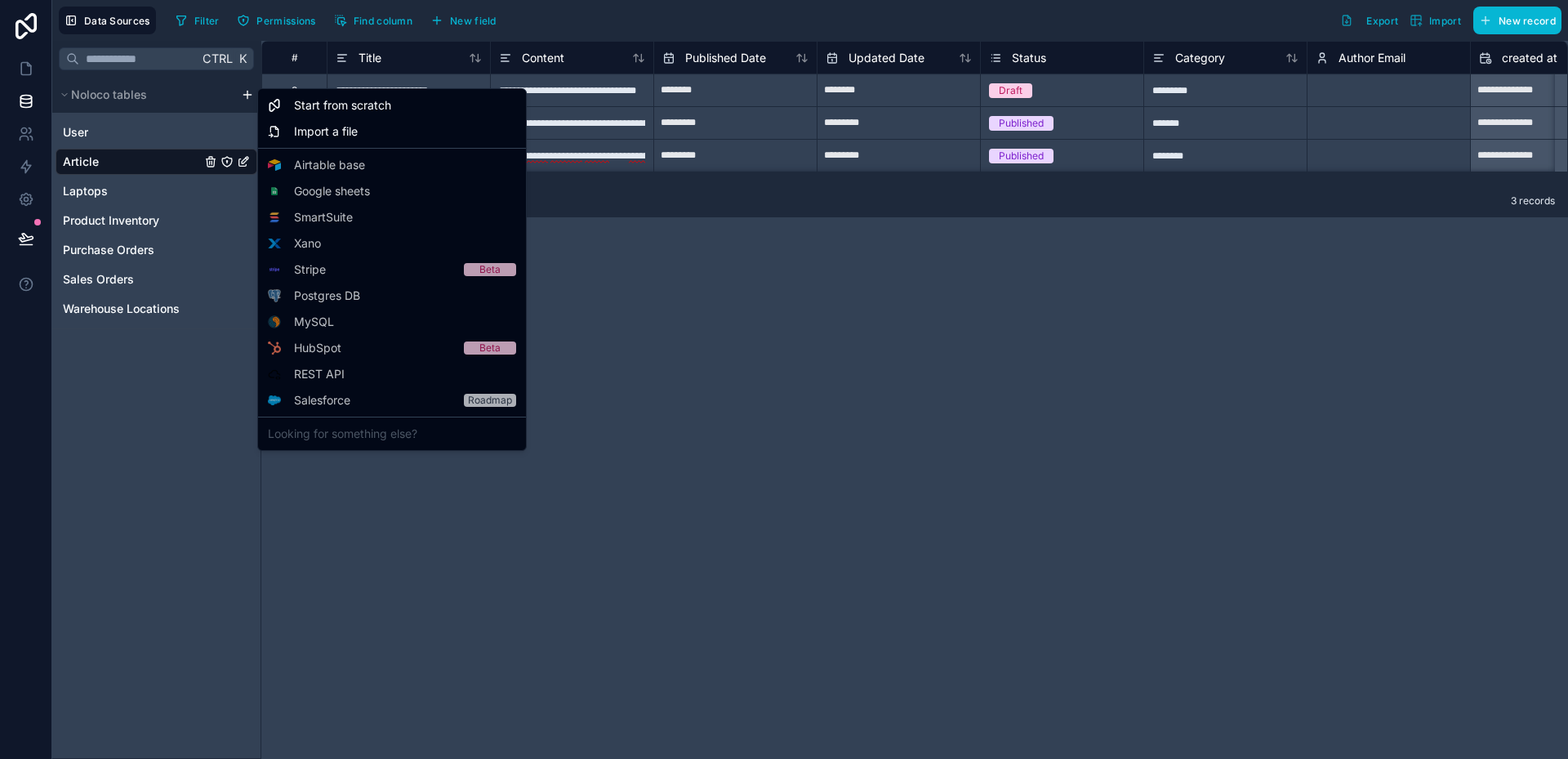
click at [242, 97] on html "**********" at bounding box center [784, 379] width 1568 height 759
click at [307, 131] on span "Import a file" at bounding box center [326, 132] width 64 height 16
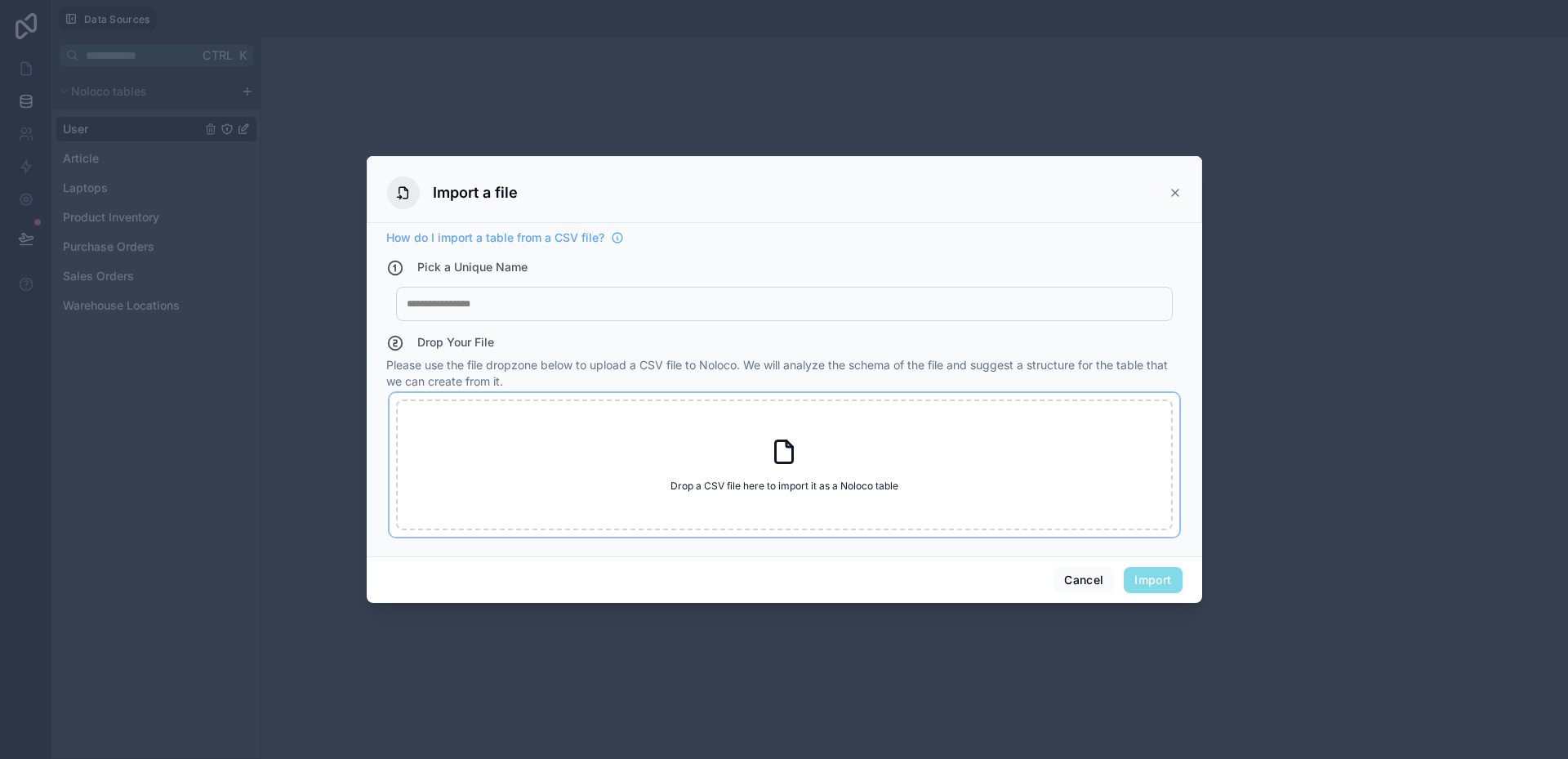
click at [716, 465] on div "Drop a CSV file here to import it as a Noloco table Drop a CSV file here to imp…" at bounding box center [784, 465] width 777 height 131
type input "**********"
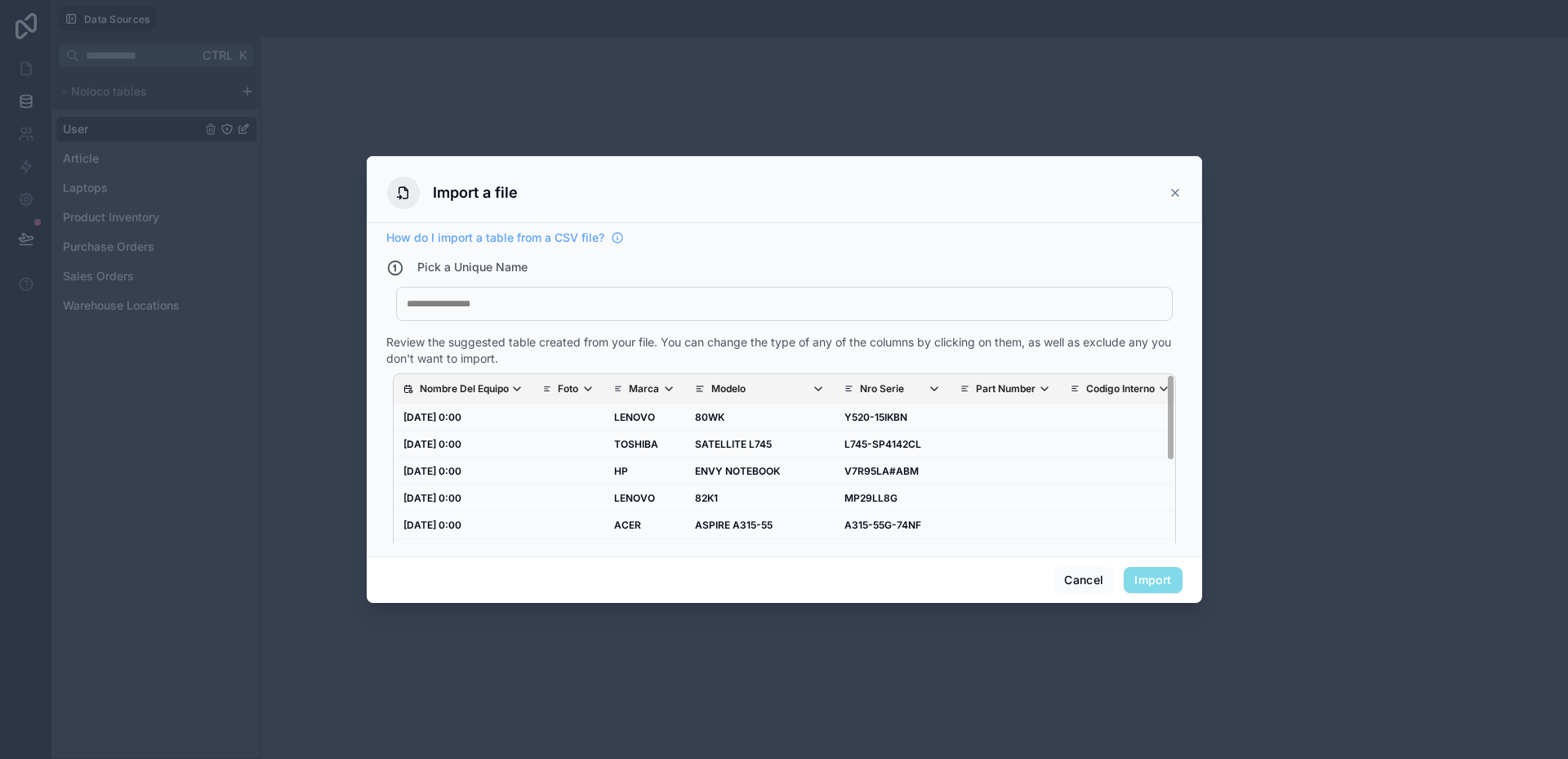
click at [505, 386] on p "Nombre Del Equipo" at bounding box center [464, 389] width 89 height 13
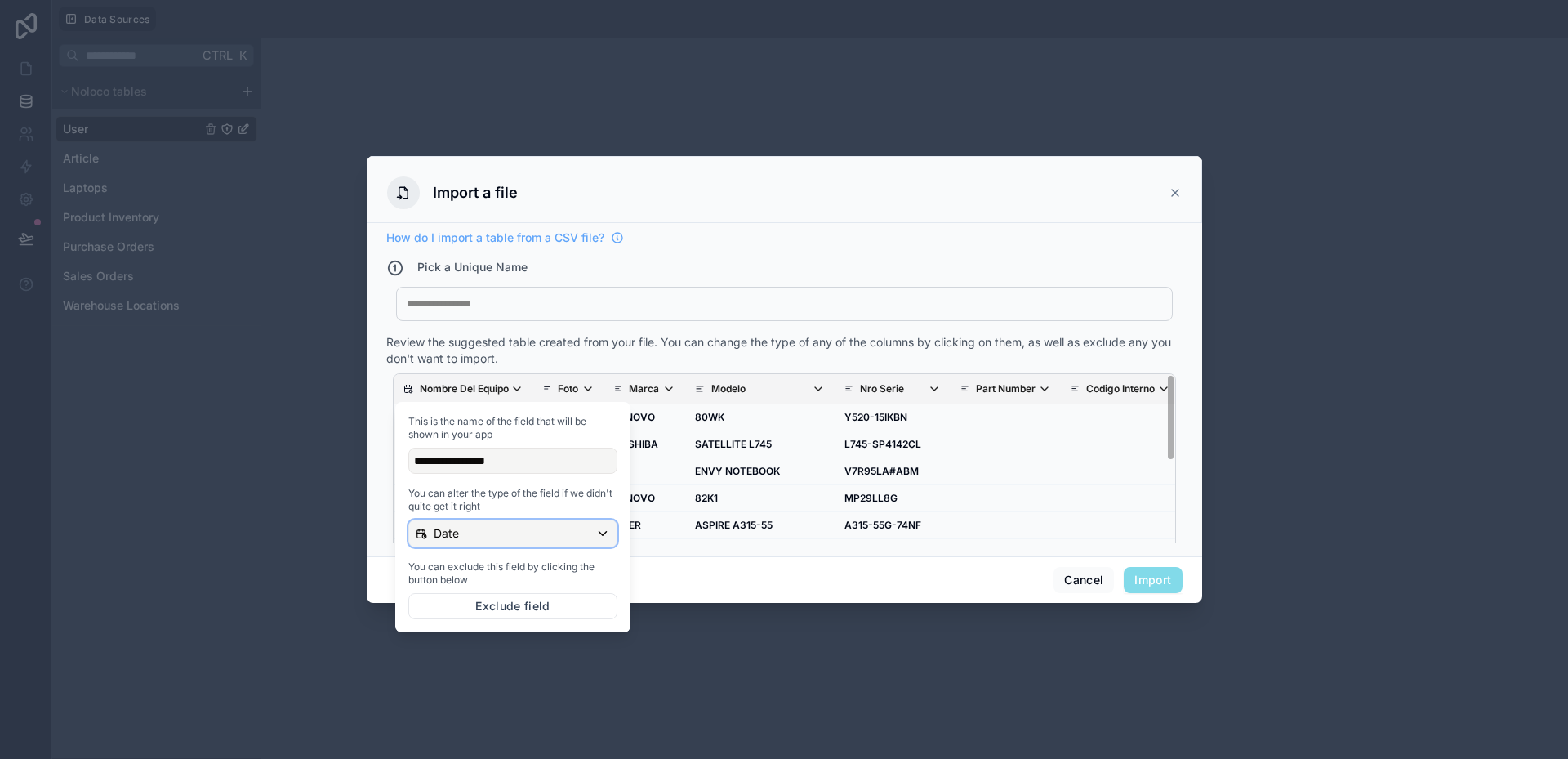
click at [483, 543] on div "Date" at bounding box center [513, 533] width 207 height 26
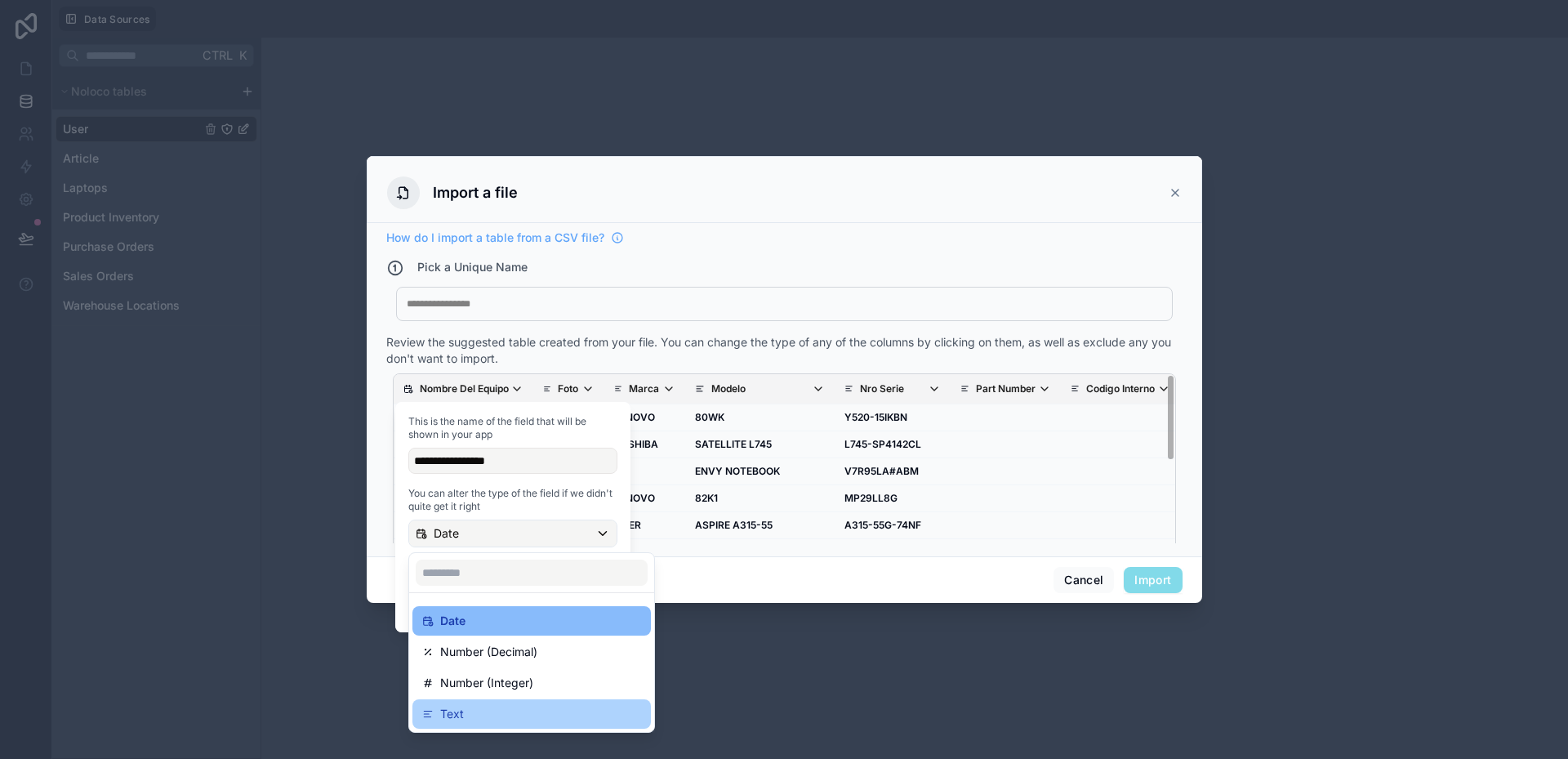
click at [463, 710] on p "Text" at bounding box center [452, 714] width 24 height 20
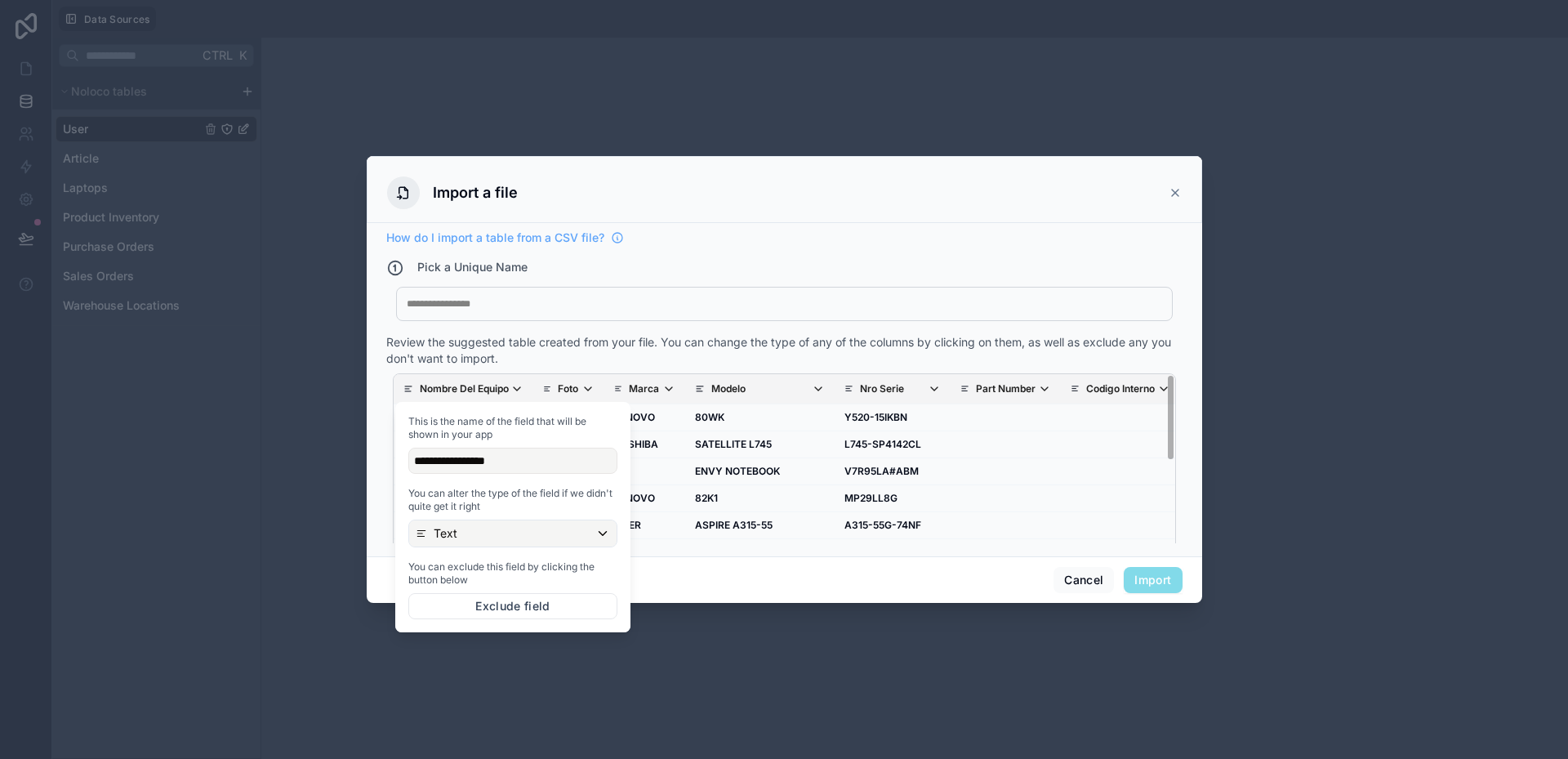
click at [779, 594] on div "Cancel Import" at bounding box center [784, 579] width 835 height 47
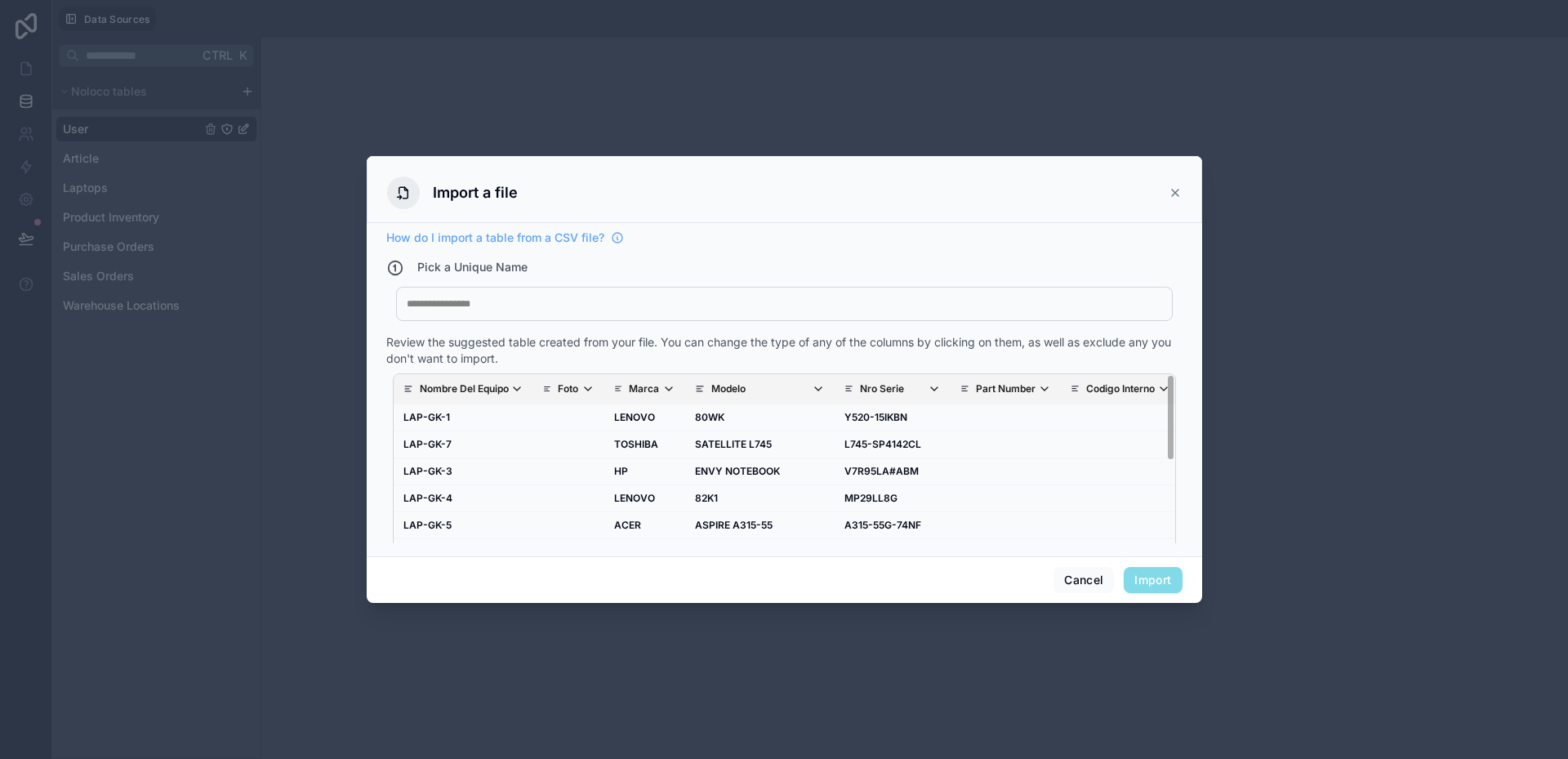
click at [586, 385] on icon "scrollable content" at bounding box center [588, 389] width 13 height 13
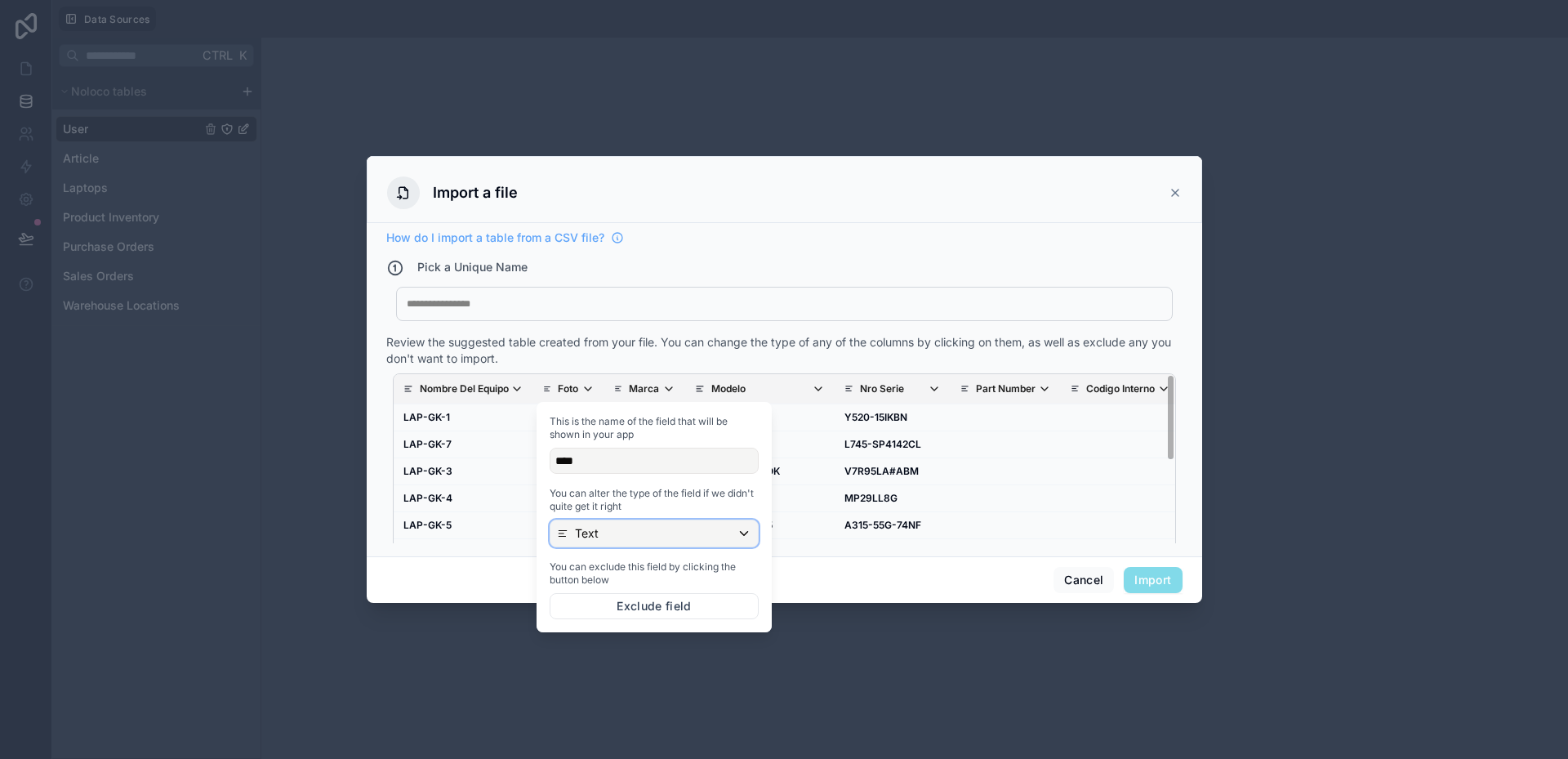
click at [604, 534] on div "Text" at bounding box center [653, 533] width 207 height 26
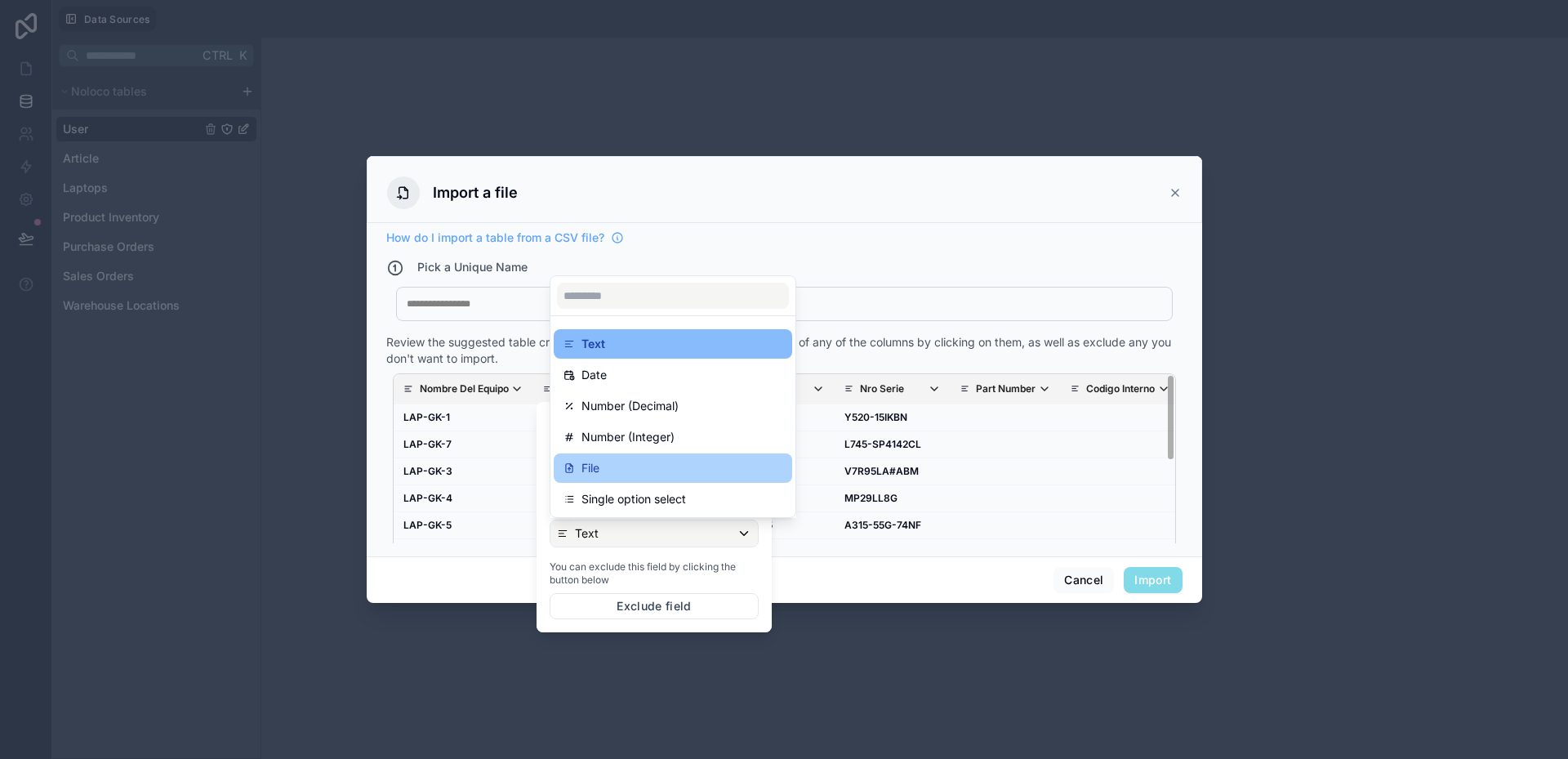
click at [603, 468] on div "File" at bounding box center [672, 468] width 219 height 20
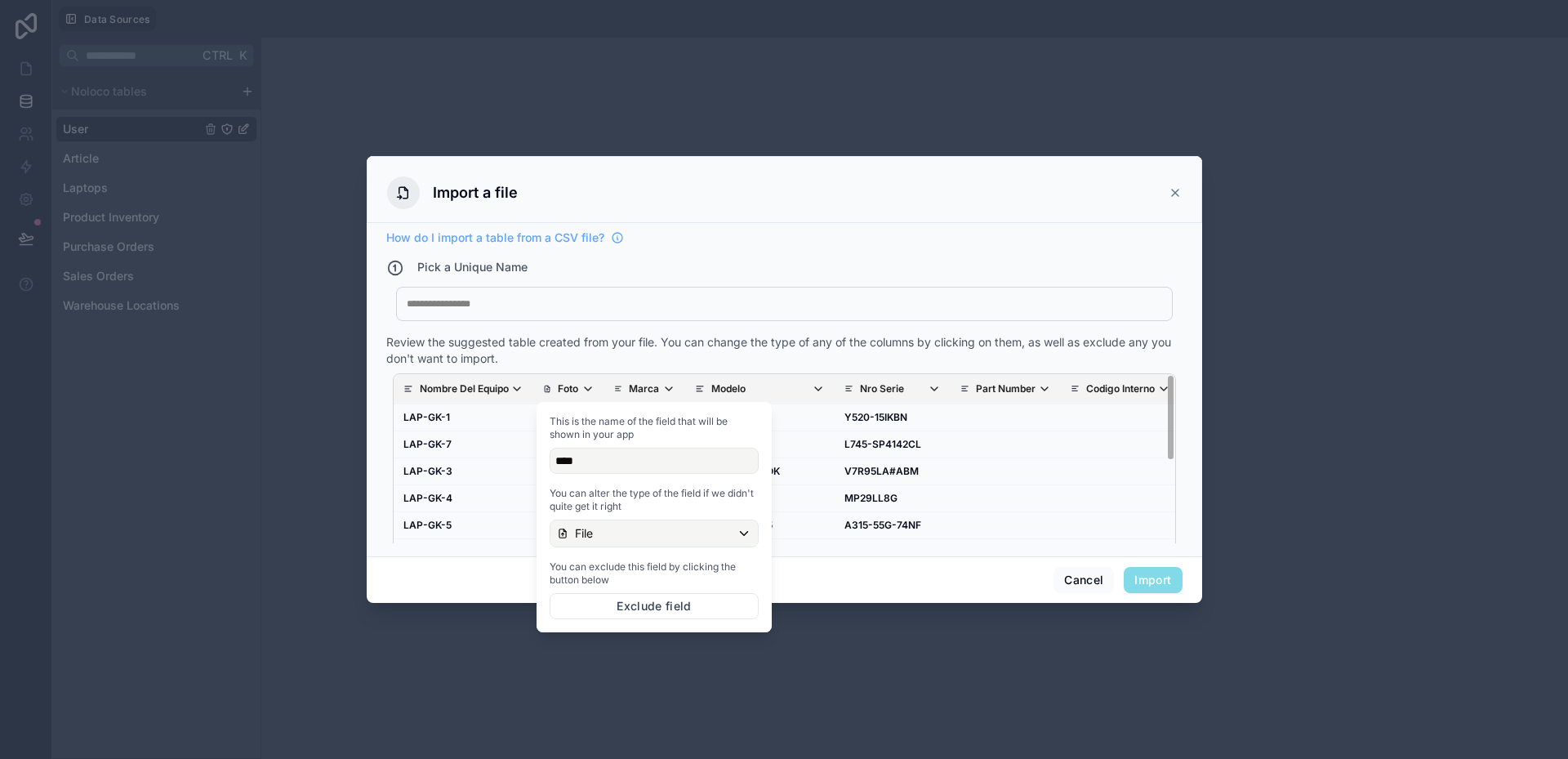
click at [839, 581] on div "Cancel Import" at bounding box center [784, 579] width 835 height 47
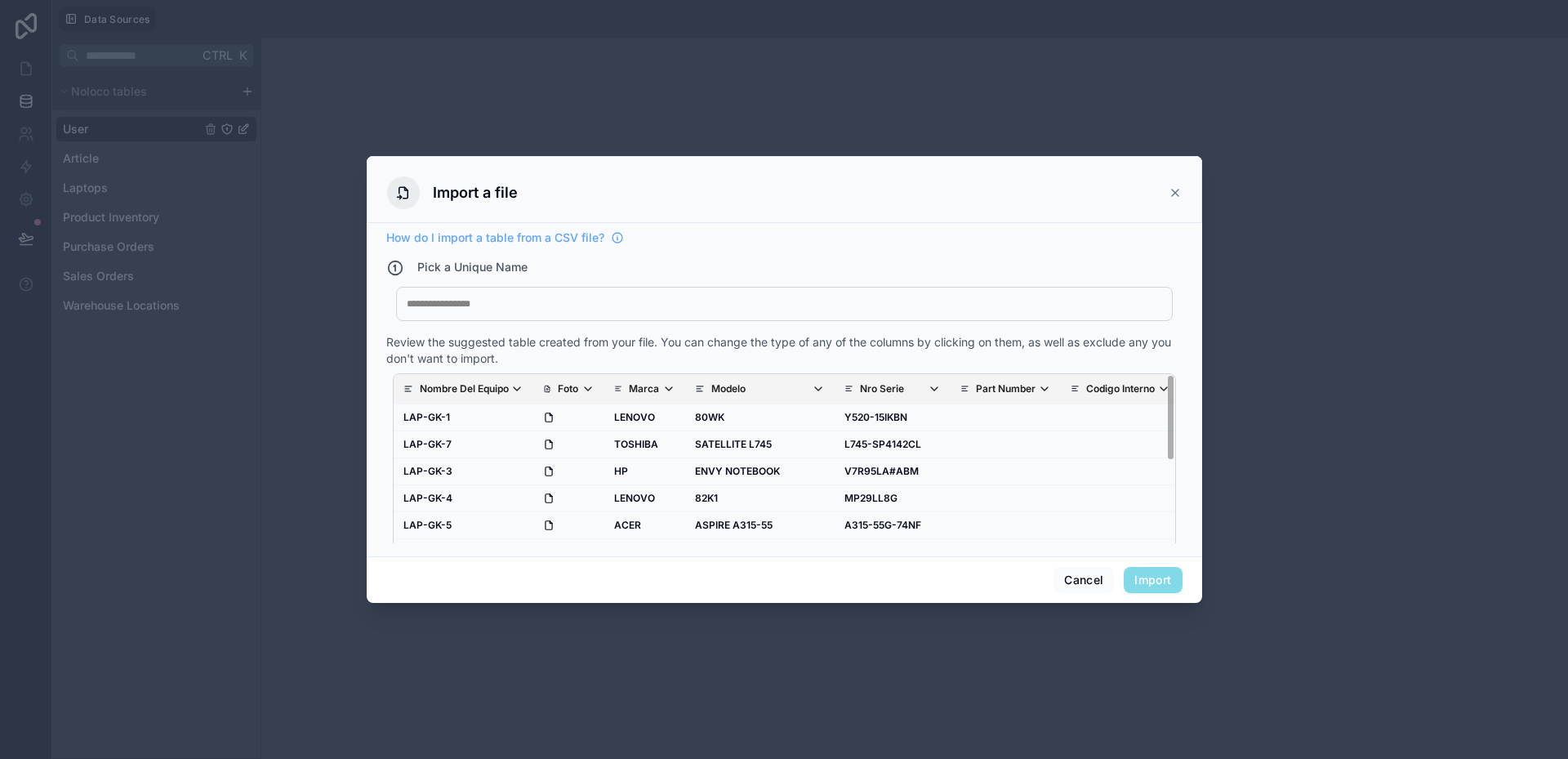
click at [657, 390] on p "Marca" at bounding box center [644, 389] width 30 height 13
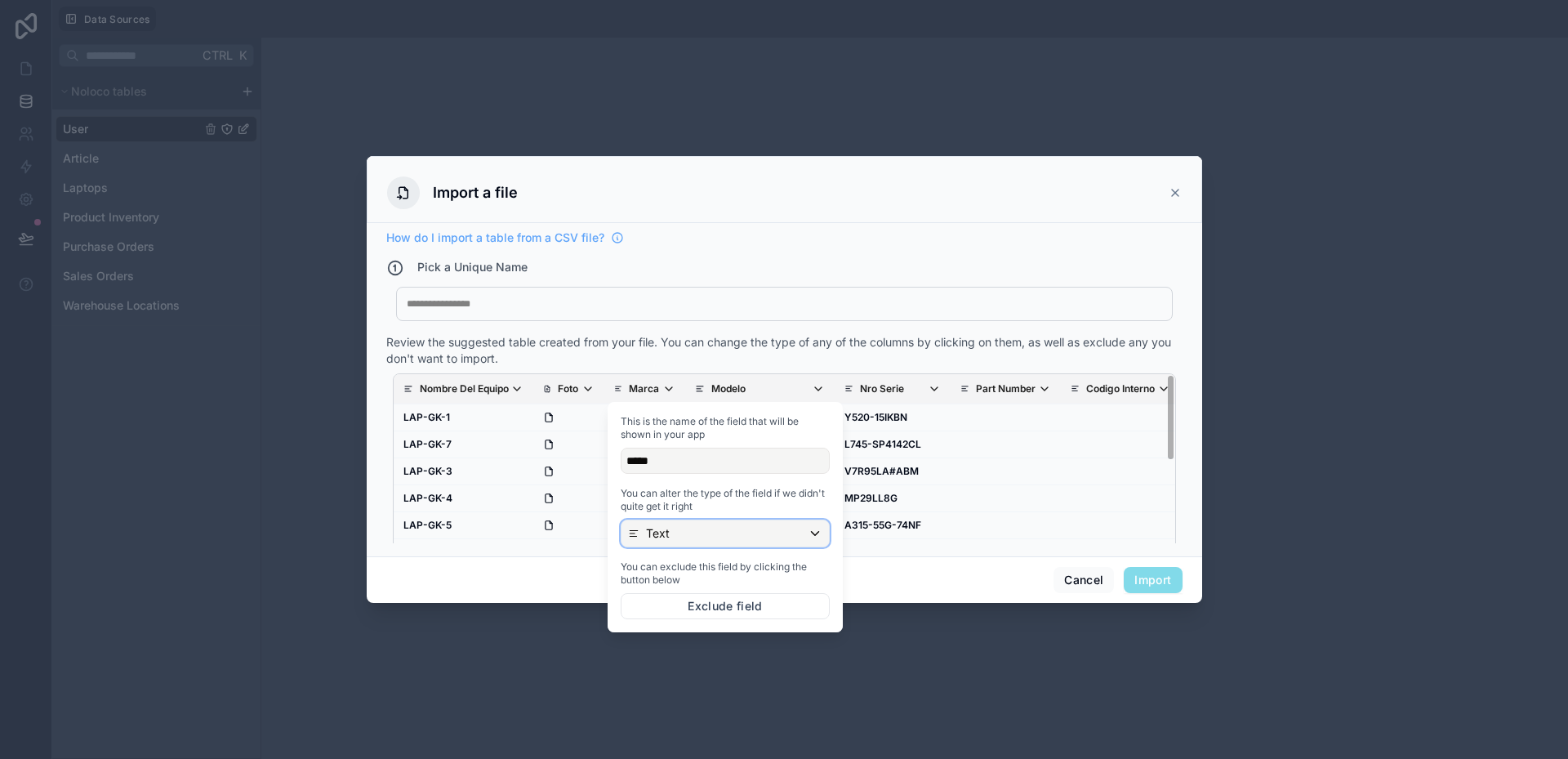
click at [680, 538] on div "Text" at bounding box center [725, 533] width 207 height 26
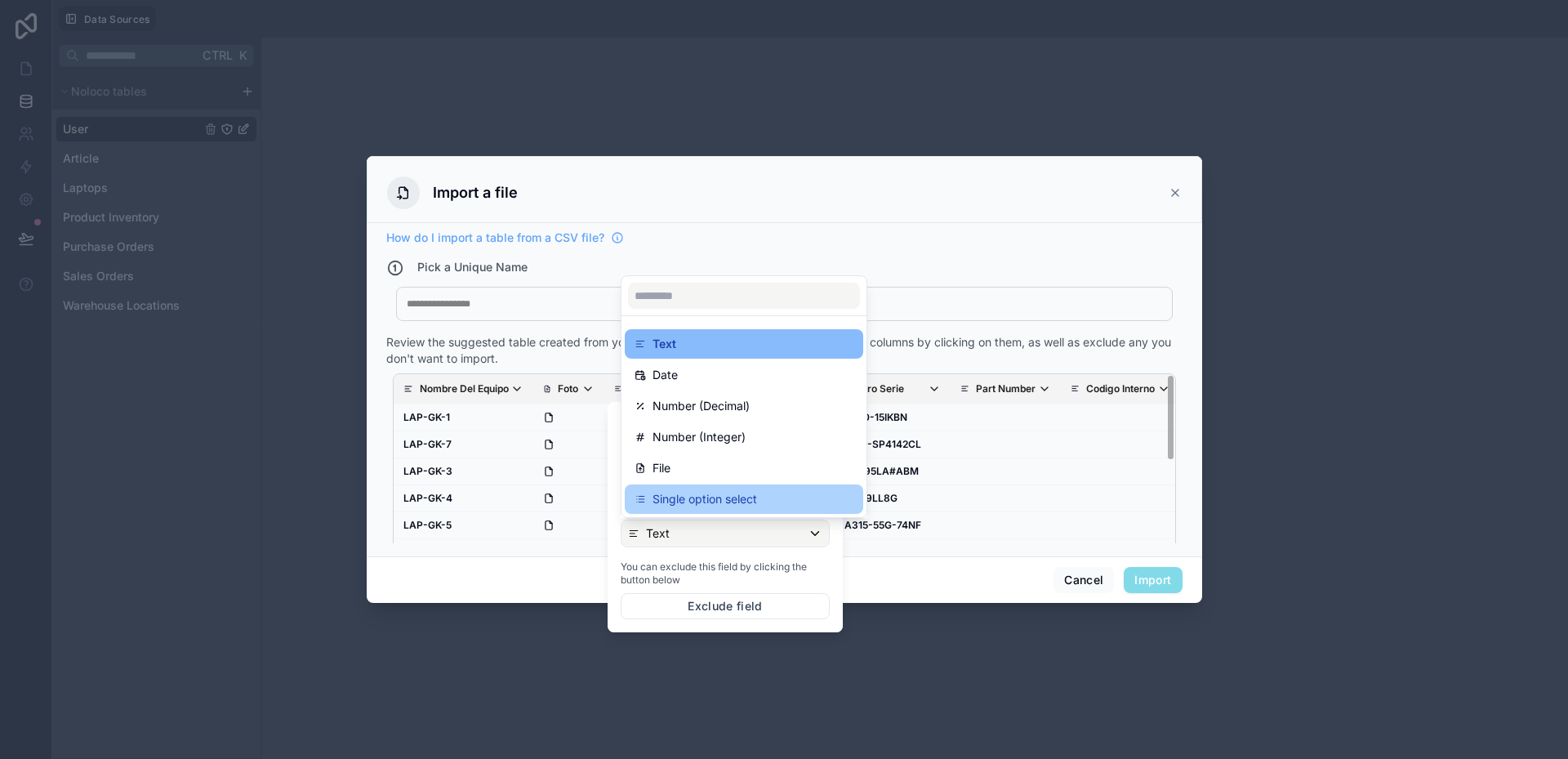
click at [685, 502] on p "Single option select" at bounding box center [705, 499] width 105 height 20
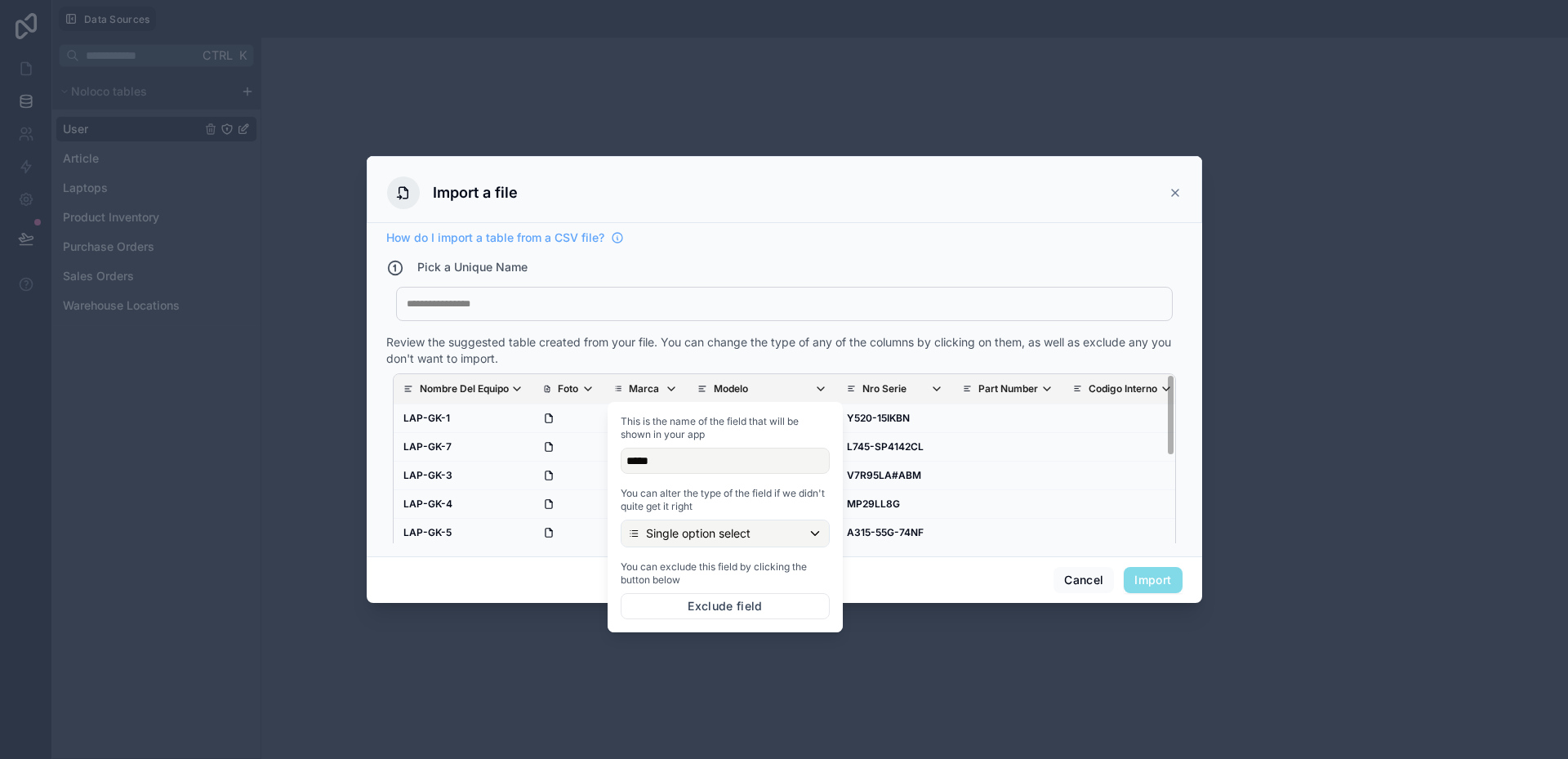
click at [909, 591] on div "Cancel Import" at bounding box center [784, 579] width 835 height 47
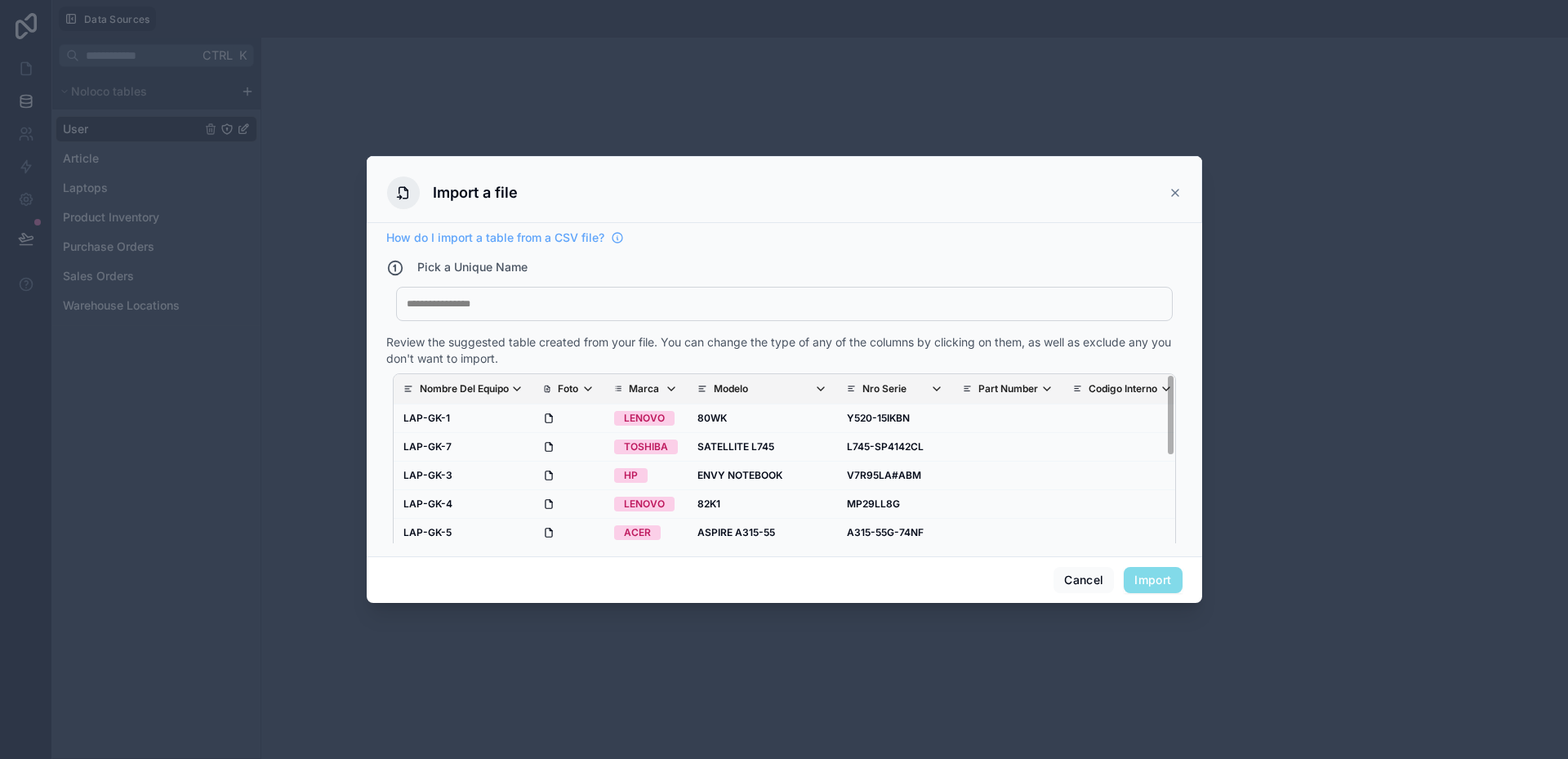
click at [757, 392] on span "Modelo" at bounding box center [770, 389] width 114 height 13
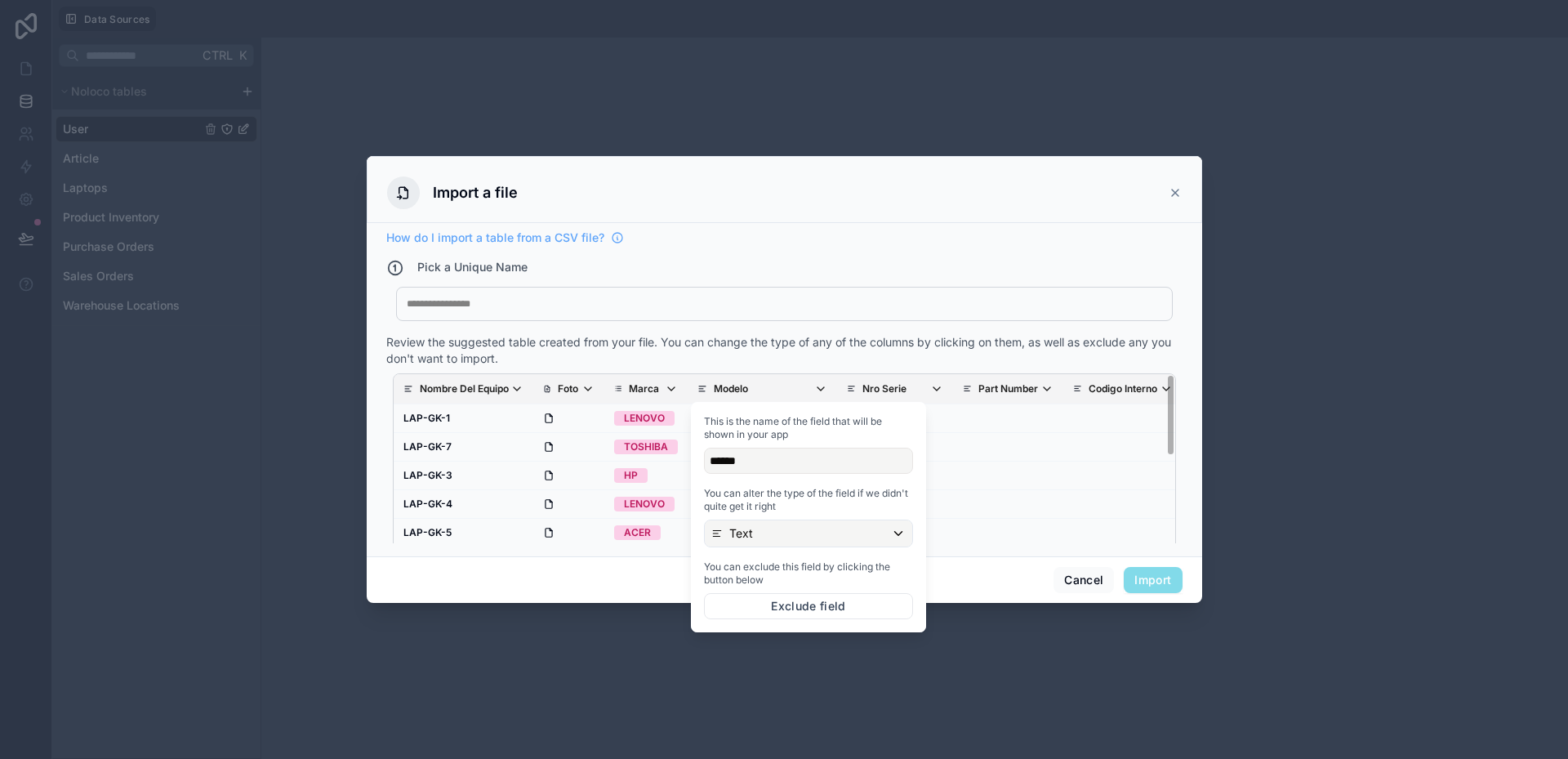
click at [757, 391] on span "Modelo" at bounding box center [770, 389] width 114 height 13
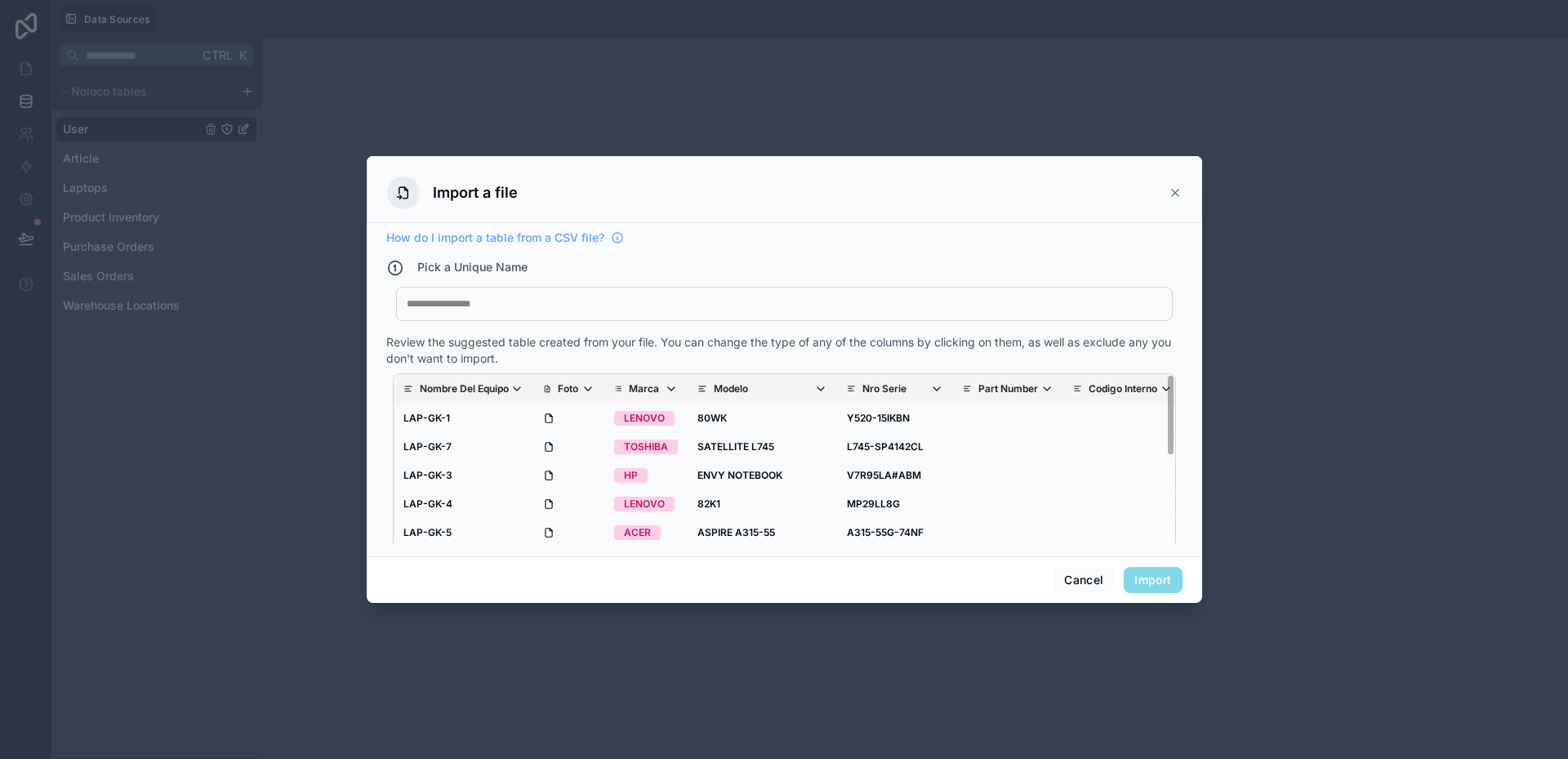
click at [951, 367] on div "Nombre Del Equipo Foto Marca Modelo Nro Serie Part Number Codigo Interno SKU Pr…" at bounding box center [784, 471] width 797 height 209
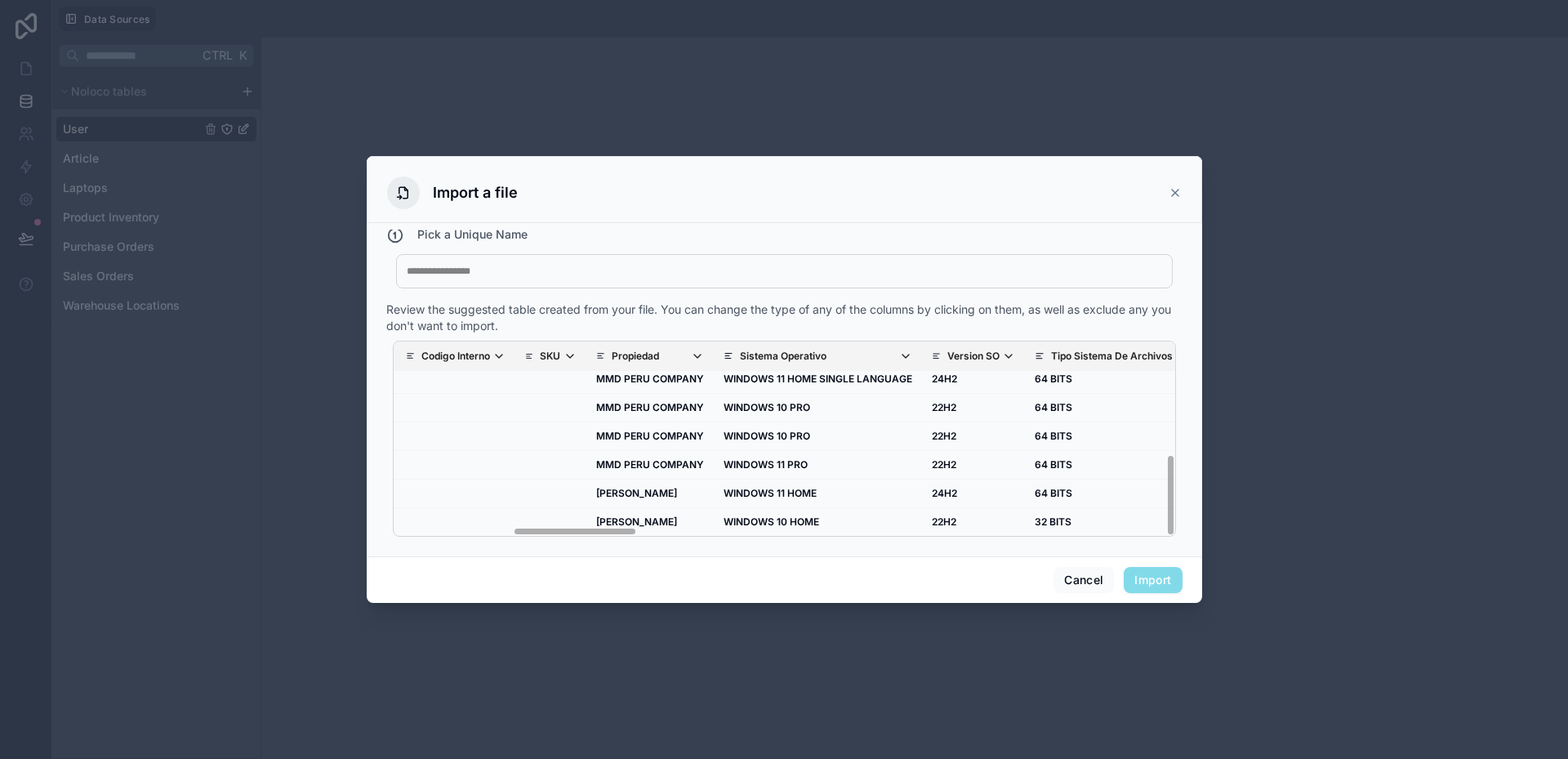
scroll to position [264, 748]
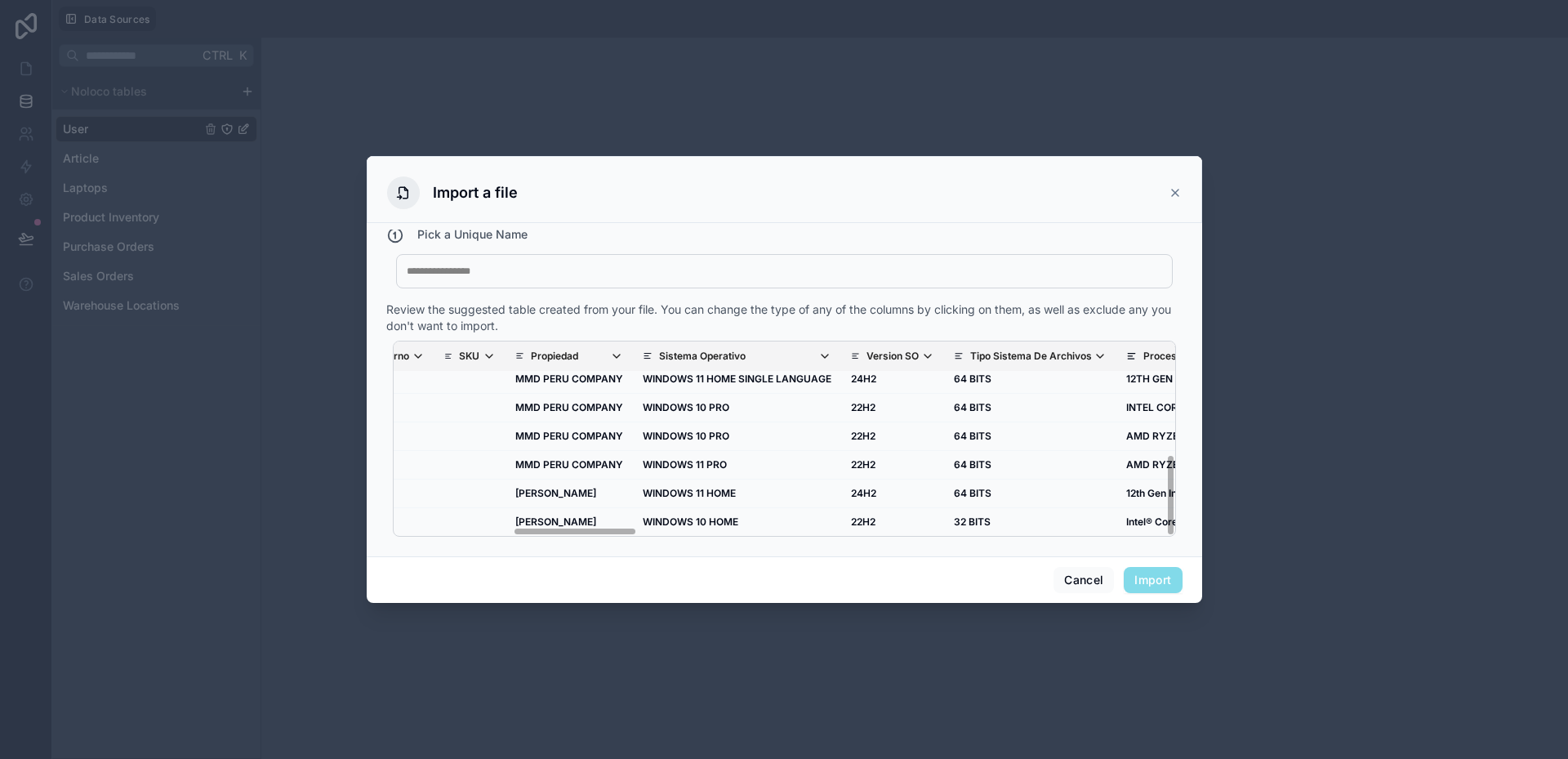
drag, startPoint x: 499, startPoint y: 531, endPoint x: 621, endPoint y: 536, distance: 122.1
click at [621, 536] on div "Nombre Del Equipo Foto Marca Modelo Nro Serie Part Number Codigo Interno SKU Pr…" at bounding box center [784, 438] width 784 height 196
click at [607, 358] on span "Propiedad" at bounding box center [576, 356] width 92 height 13
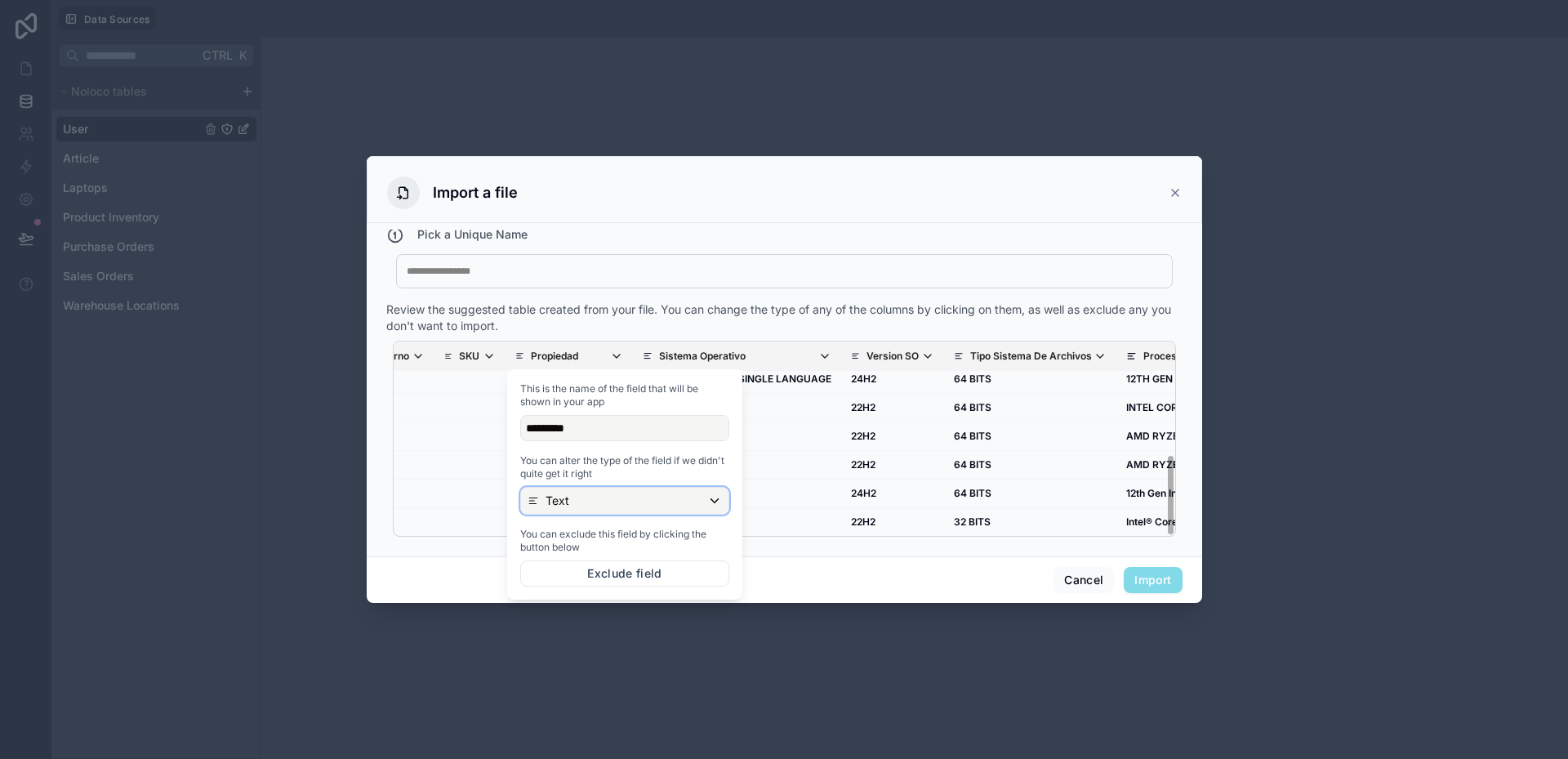
click at [594, 504] on div "Text" at bounding box center [624, 501] width 207 height 26
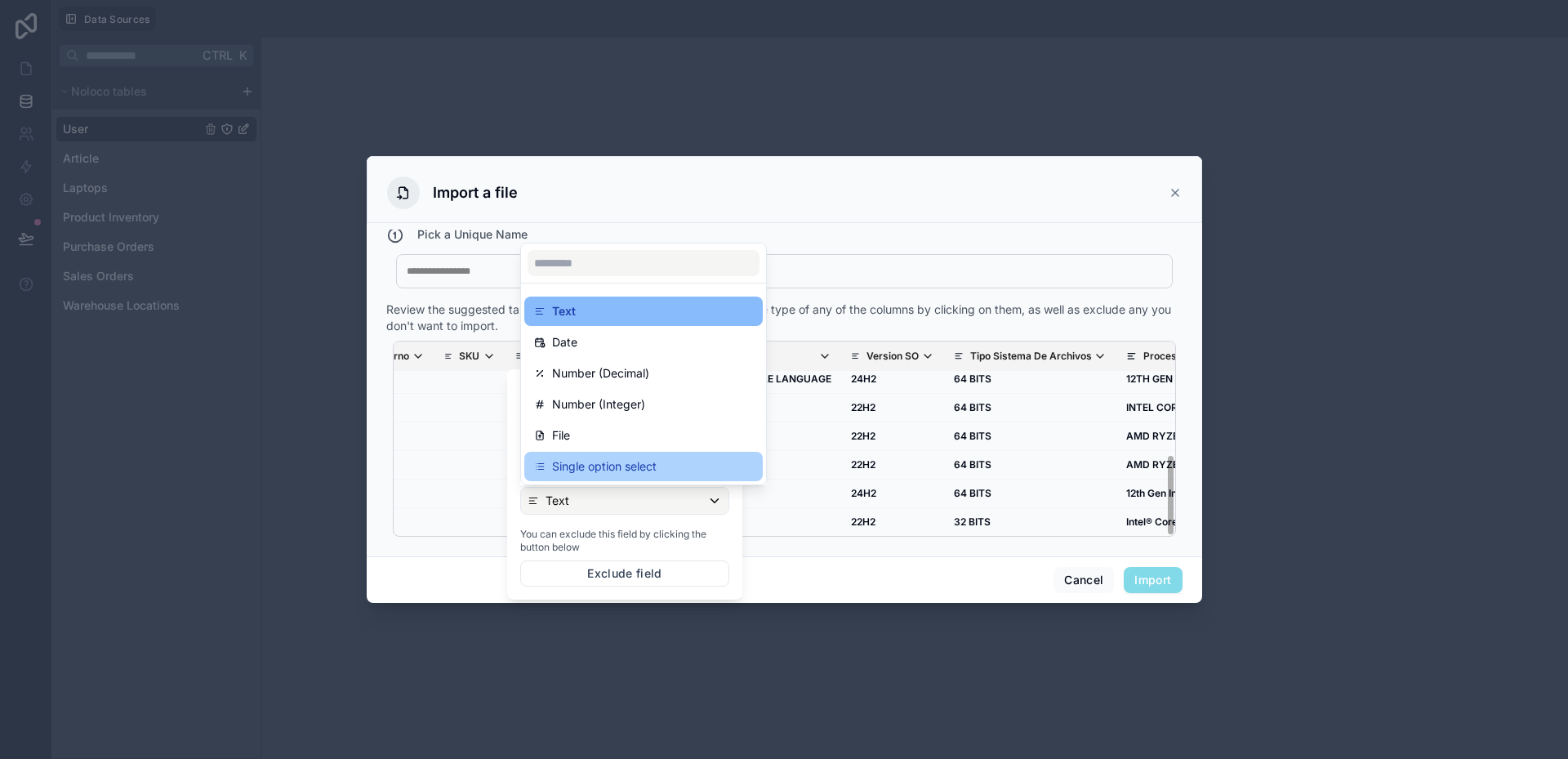
click at [593, 474] on p "Single option select" at bounding box center [604, 467] width 105 height 20
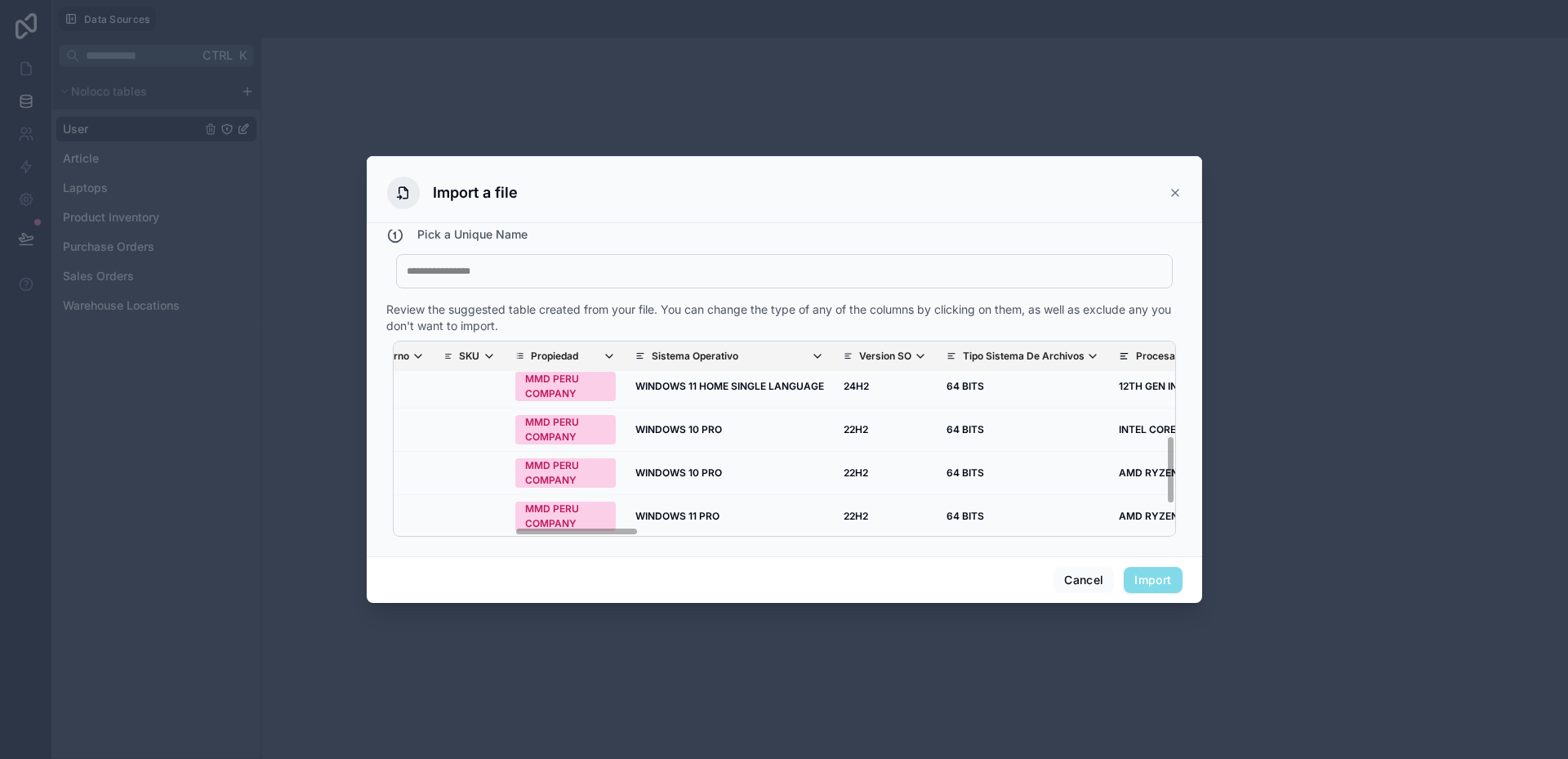
click at [693, 314] on div "Review the suggested table created from your file. You can change the type of a…" at bounding box center [784, 318] width 797 height 33
click at [689, 355] on p "Sistema Operativo" at bounding box center [695, 356] width 87 height 13
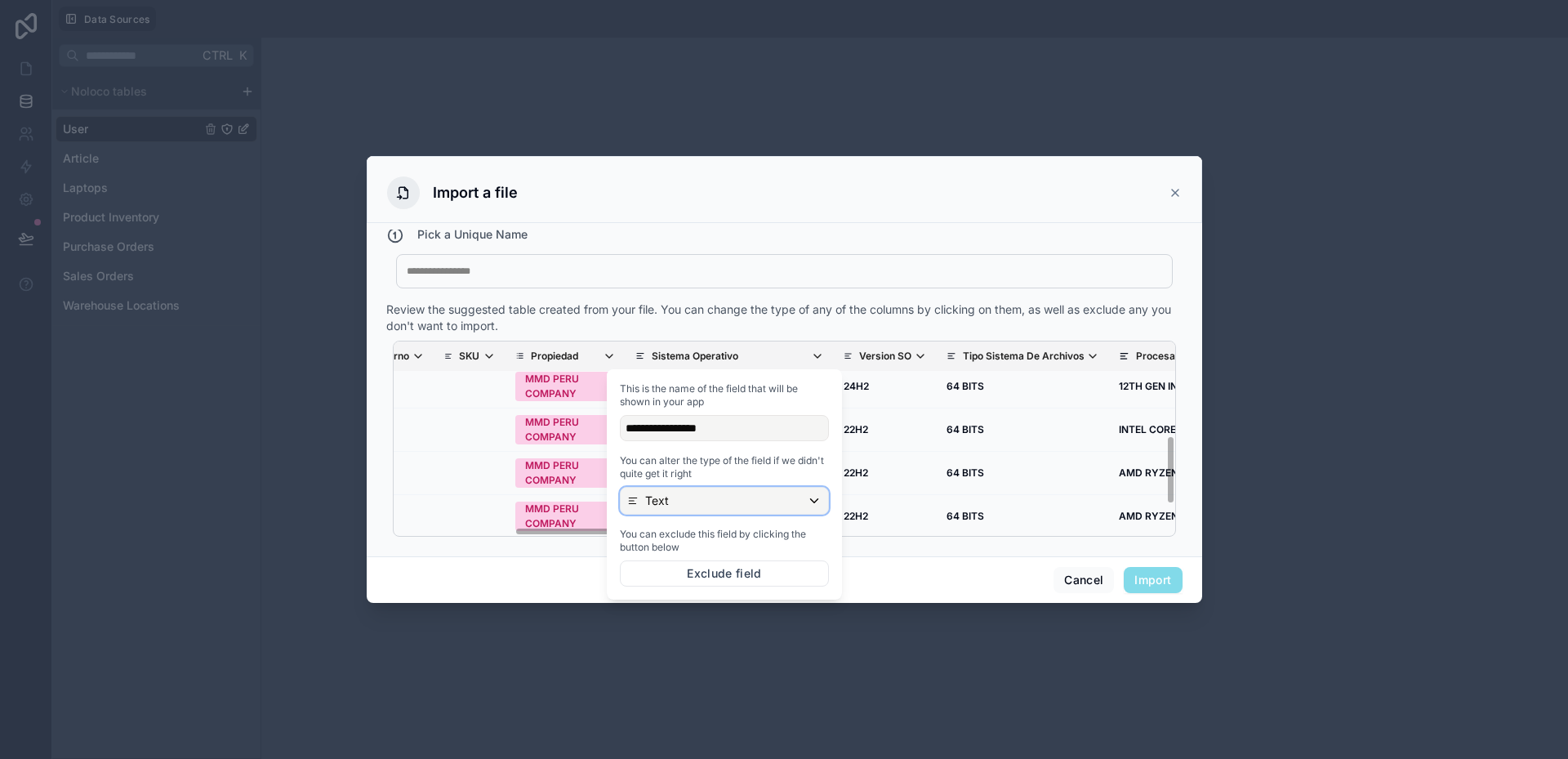
click at [692, 504] on div "Text" at bounding box center [724, 501] width 207 height 26
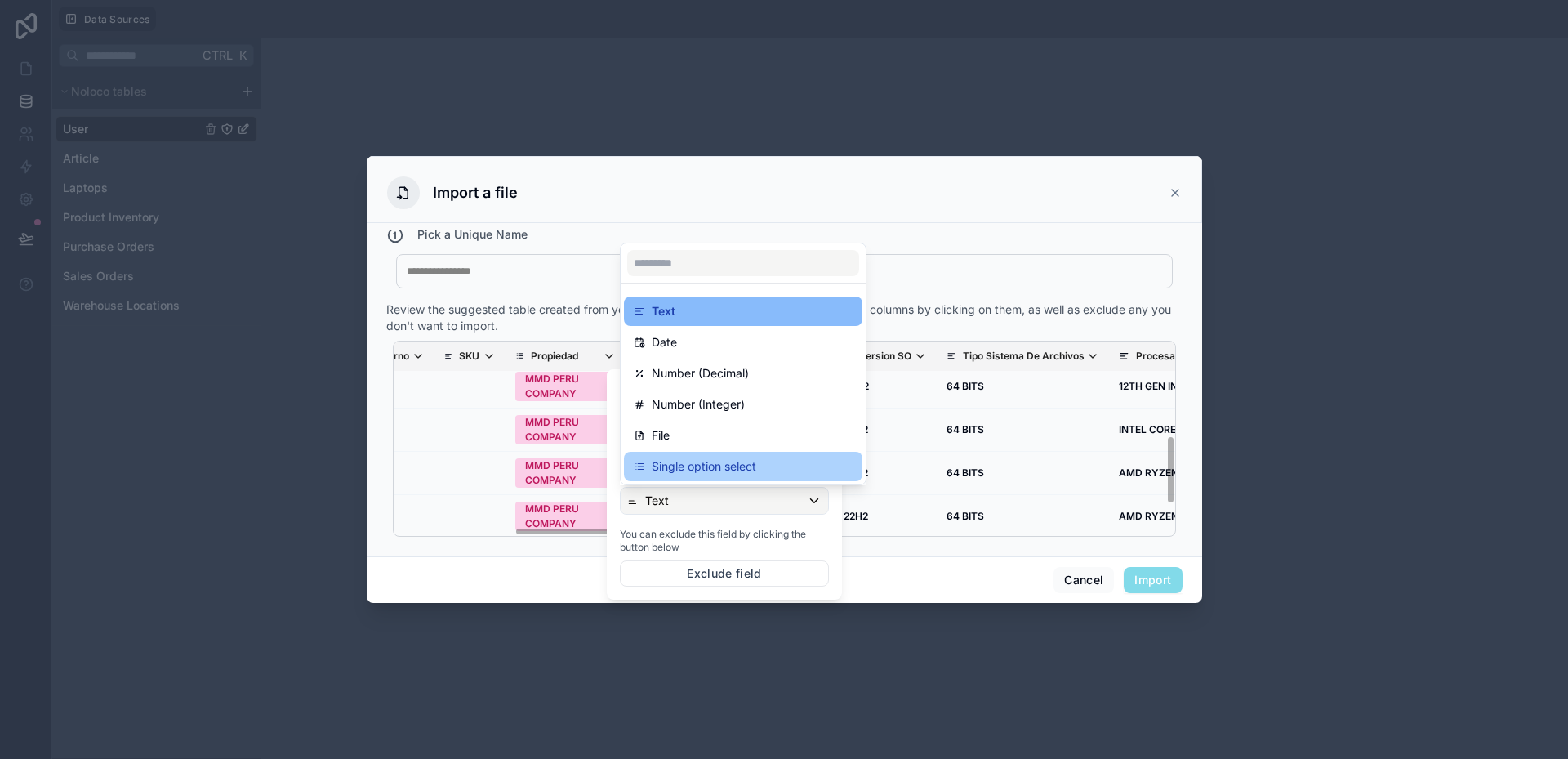
click at [693, 475] on p "Single option select" at bounding box center [704, 467] width 105 height 20
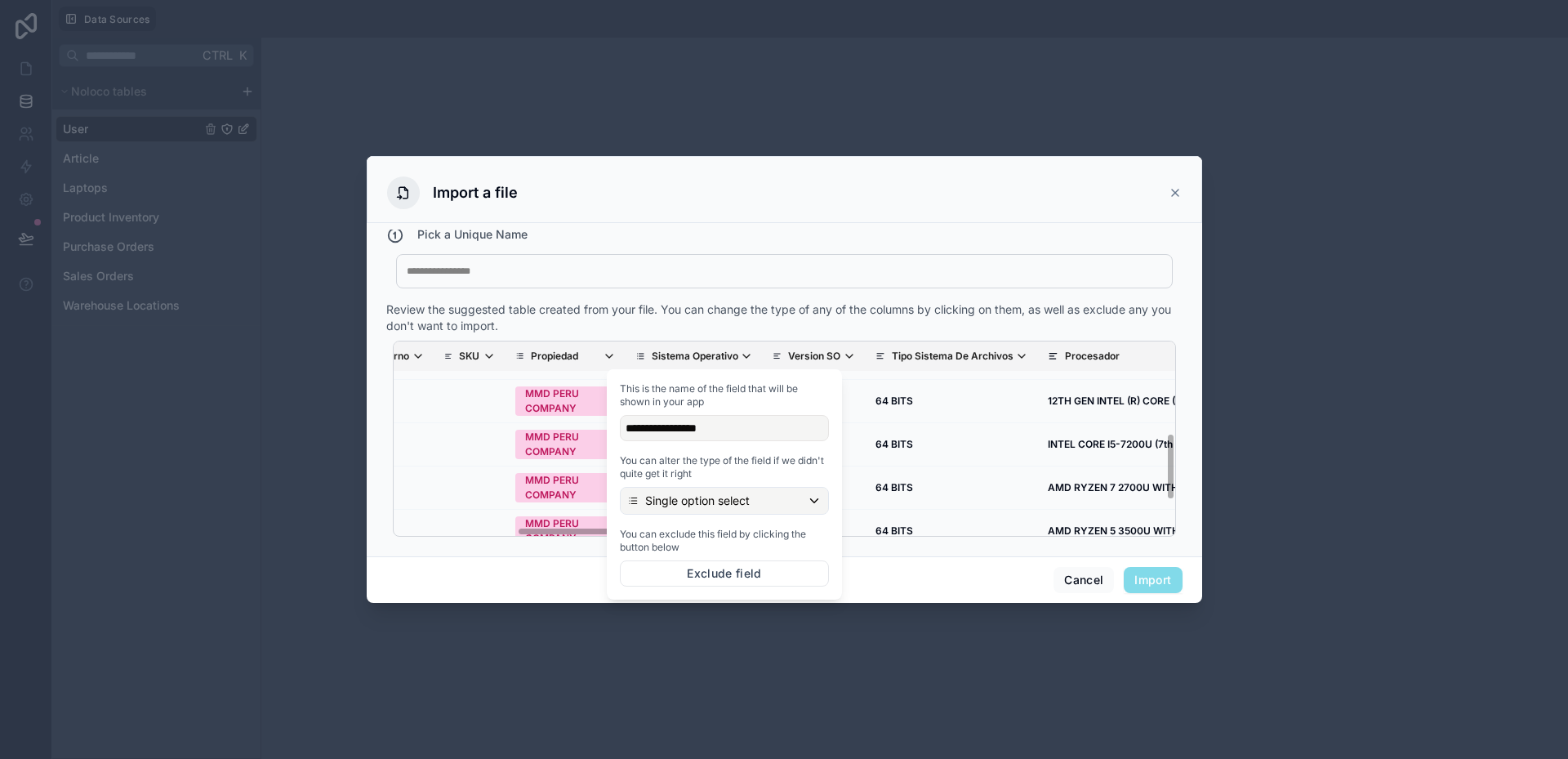
click at [906, 579] on div "Cancel Import" at bounding box center [784, 579] width 835 height 47
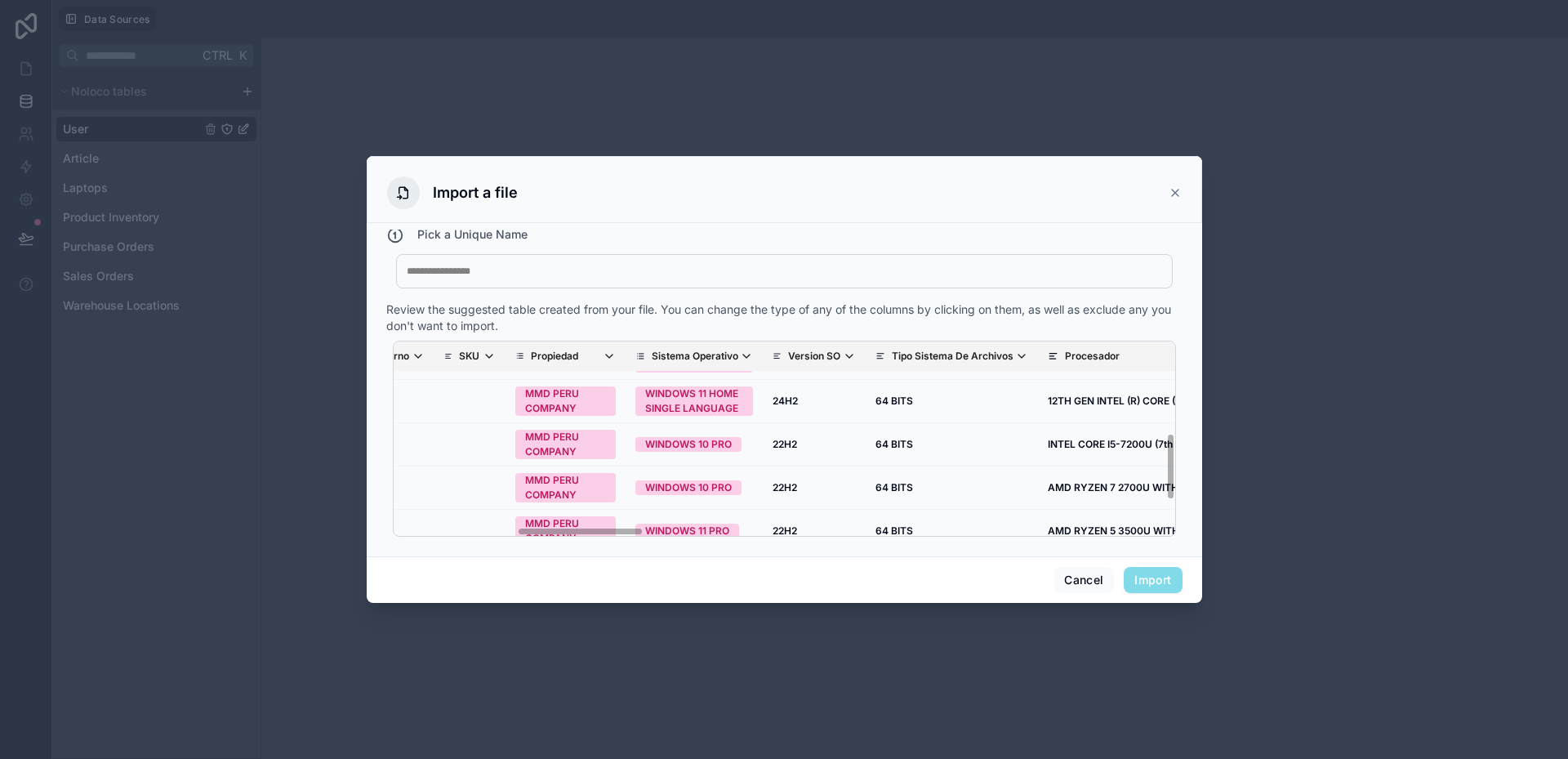
click at [899, 356] on p "Tipo Sistema De Archivos" at bounding box center [952, 356] width 122 height 13
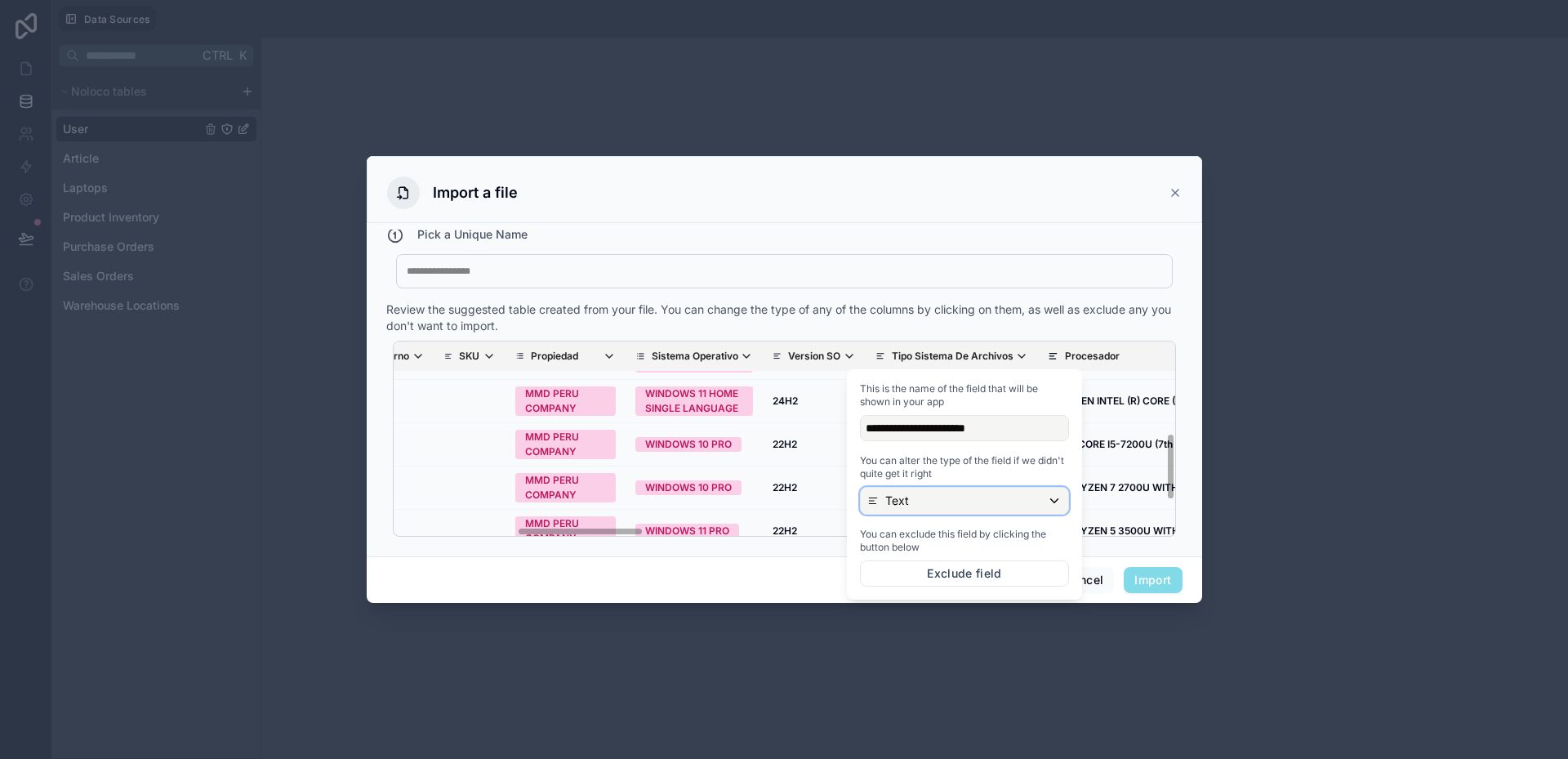
click at [938, 499] on div "Text" at bounding box center [964, 501] width 207 height 26
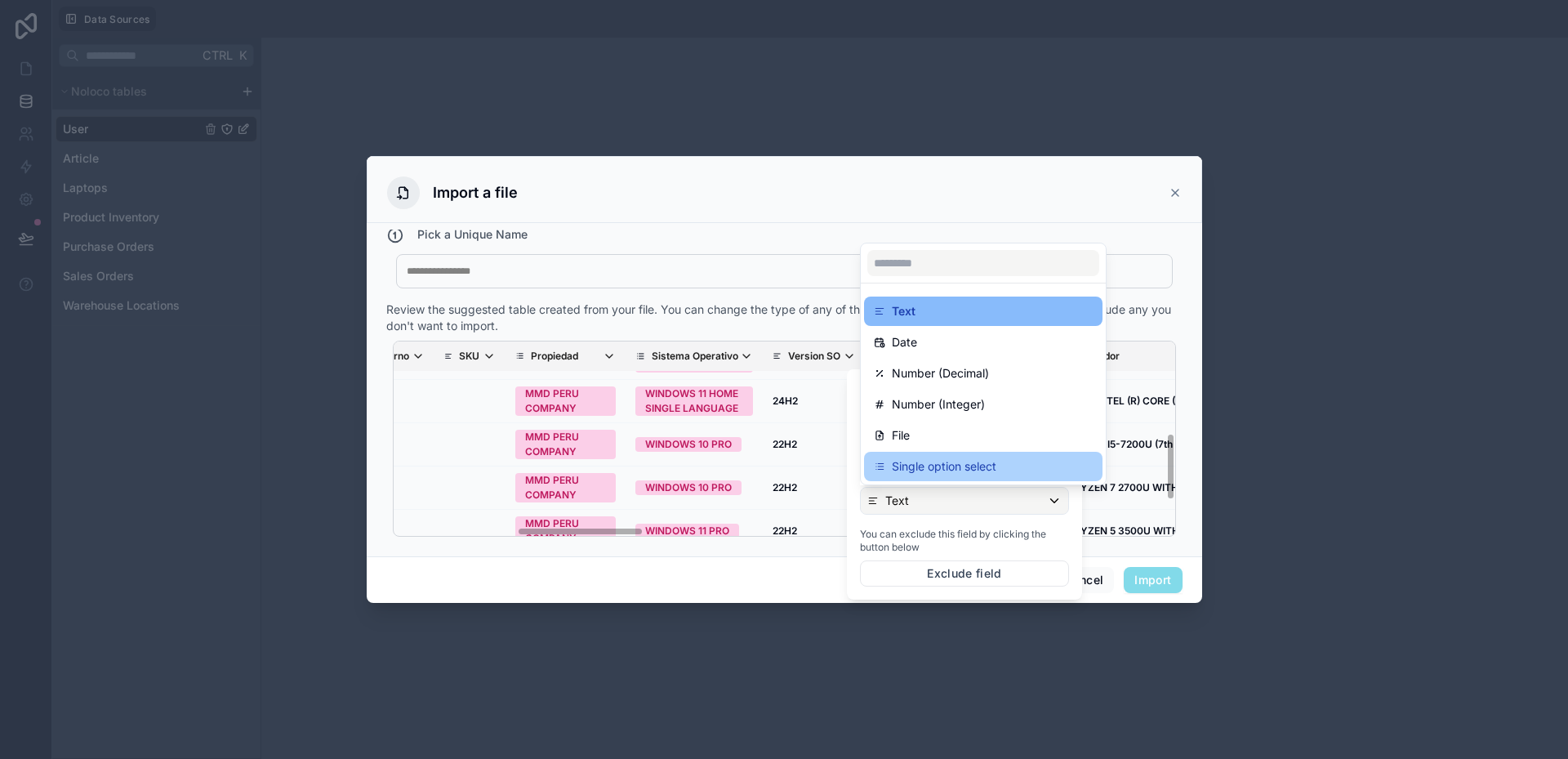
click at [938, 468] on p "Single option select" at bounding box center [944, 467] width 105 height 20
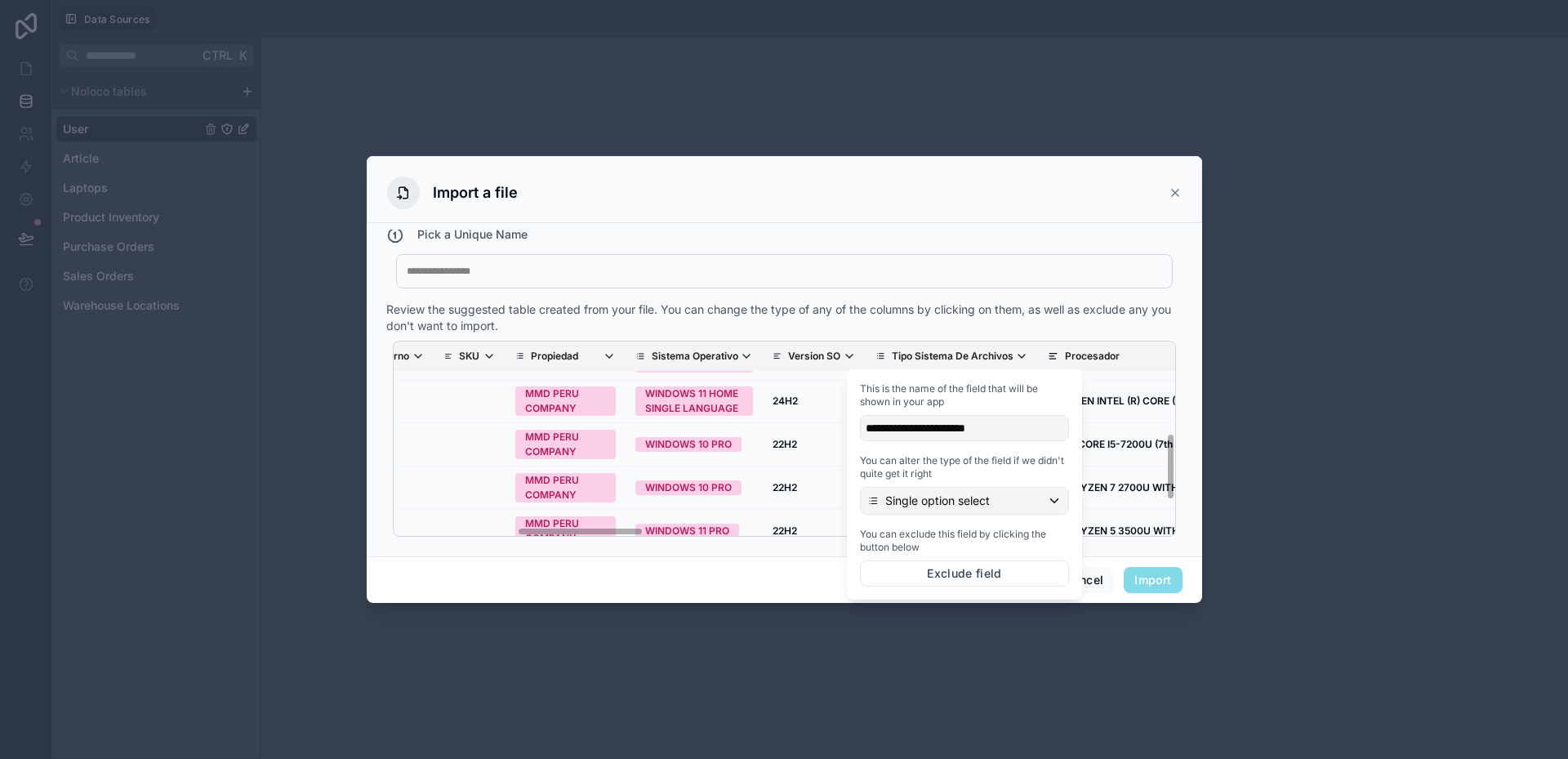
click at [801, 556] on div "Cancel Import" at bounding box center [784, 579] width 835 height 47
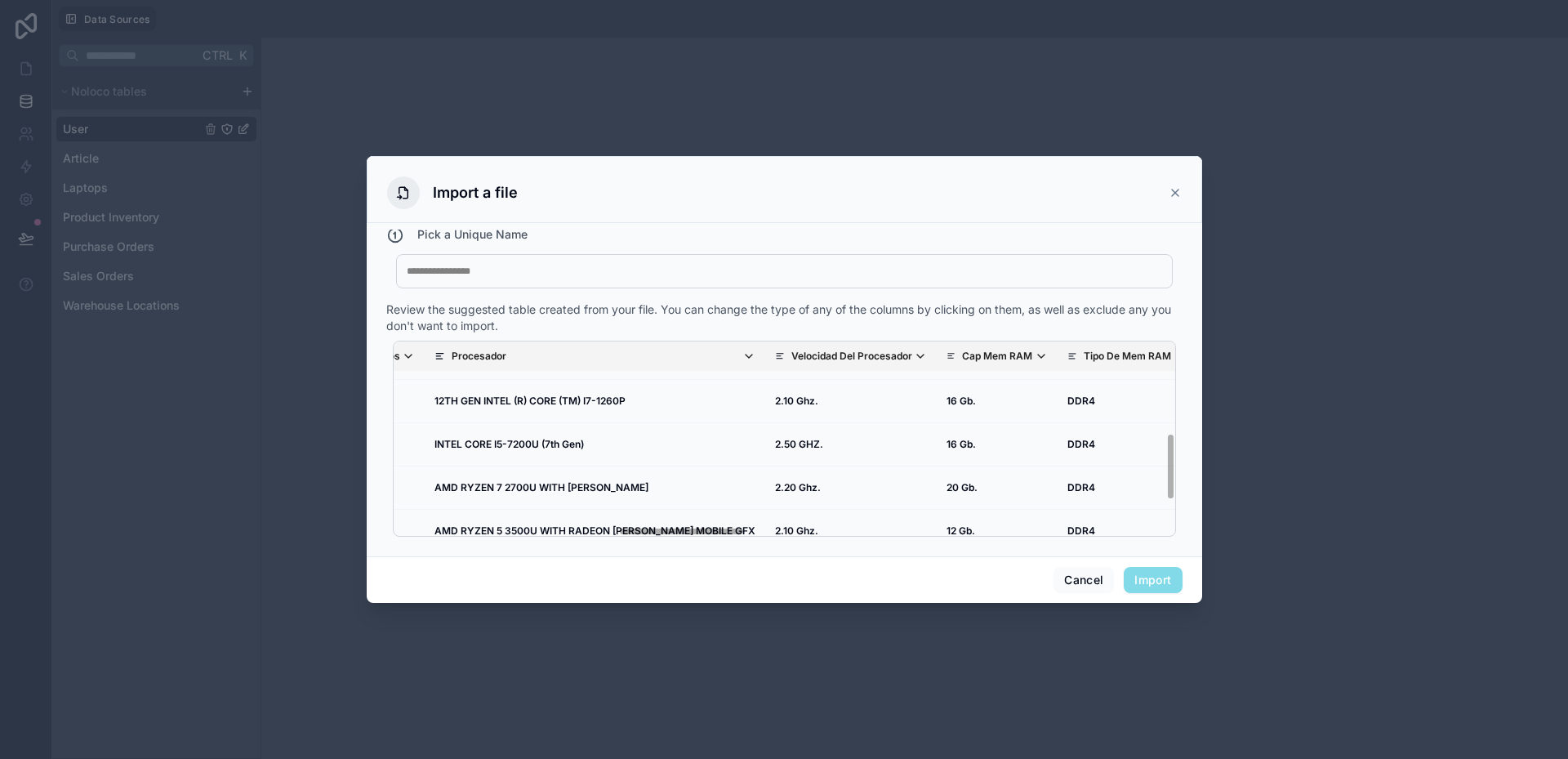
scroll to position [264, 1367]
drag, startPoint x: 609, startPoint y: 530, endPoint x: 712, endPoint y: 534, distance: 103.1
click at [712, 534] on div "Nombre Del Equipo Foto Marca Modelo Nro Serie Part Number Codigo Interno SKU Pr…" at bounding box center [784, 438] width 784 height 196
click at [787, 358] on p "Velocidad Del Procesador" at bounding box center [847, 356] width 121 height 13
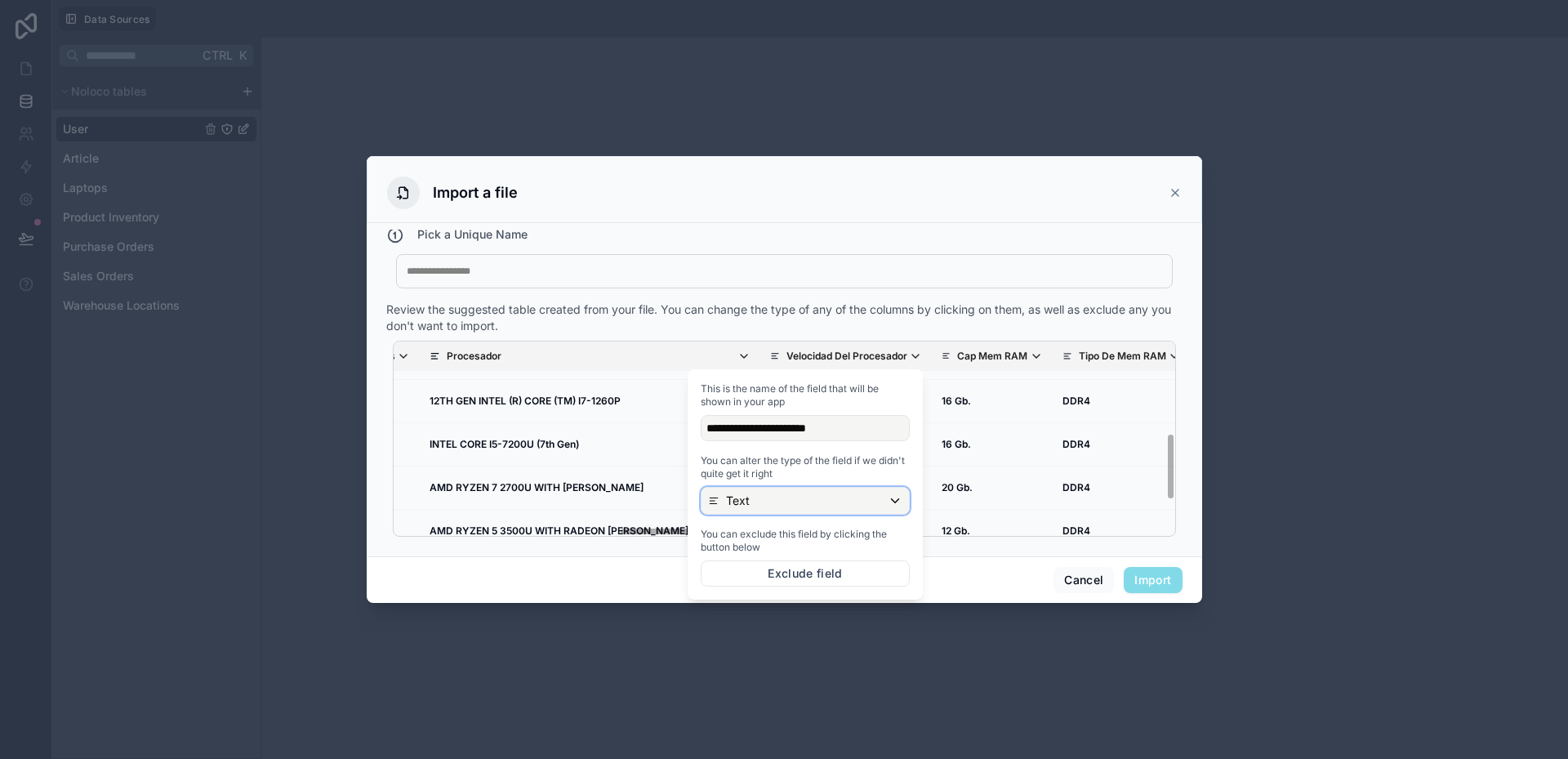
click at [770, 498] on div "Text" at bounding box center [805, 501] width 207 height 26
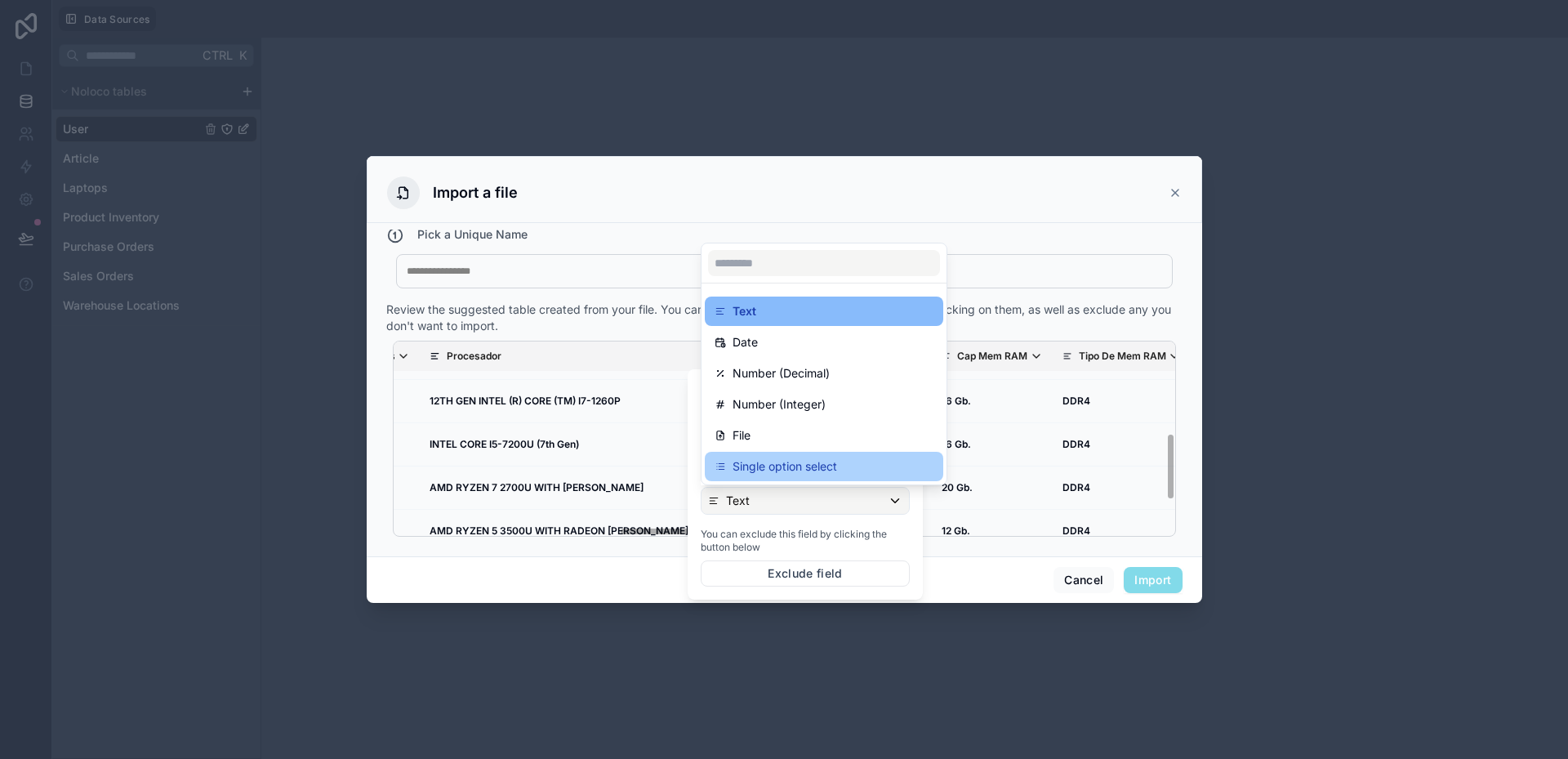
click at [775, 468] on p "Single option select" at bounding box center [785, 467] width 105 height 20
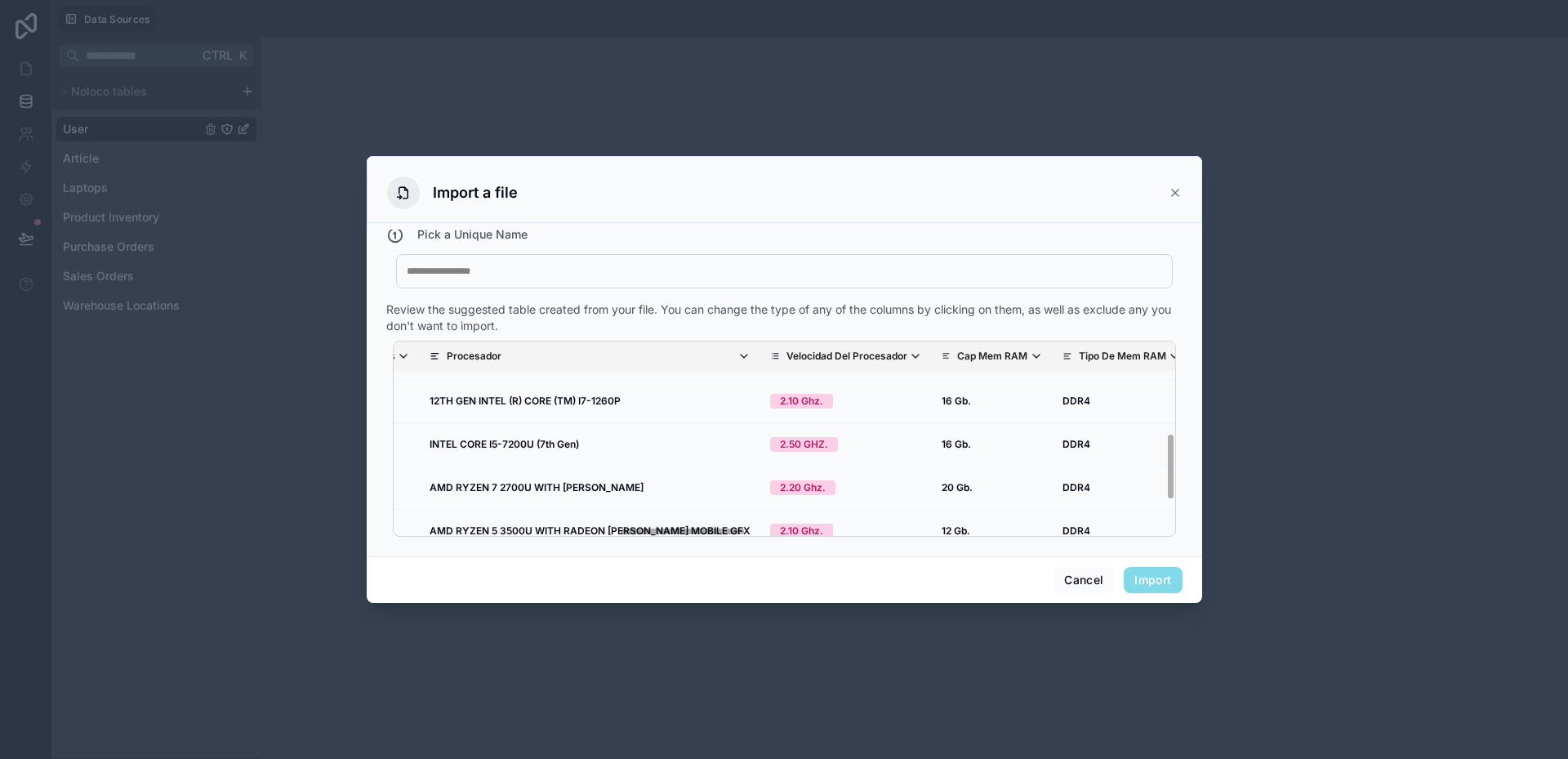
click at [974, 565] on div "Cancel Import" at bounding box center [784, 579] width 835 height 47
click at [957, 356] on p "Cap Mem RAM" at bounding box center [992, 356] width 70 height 13
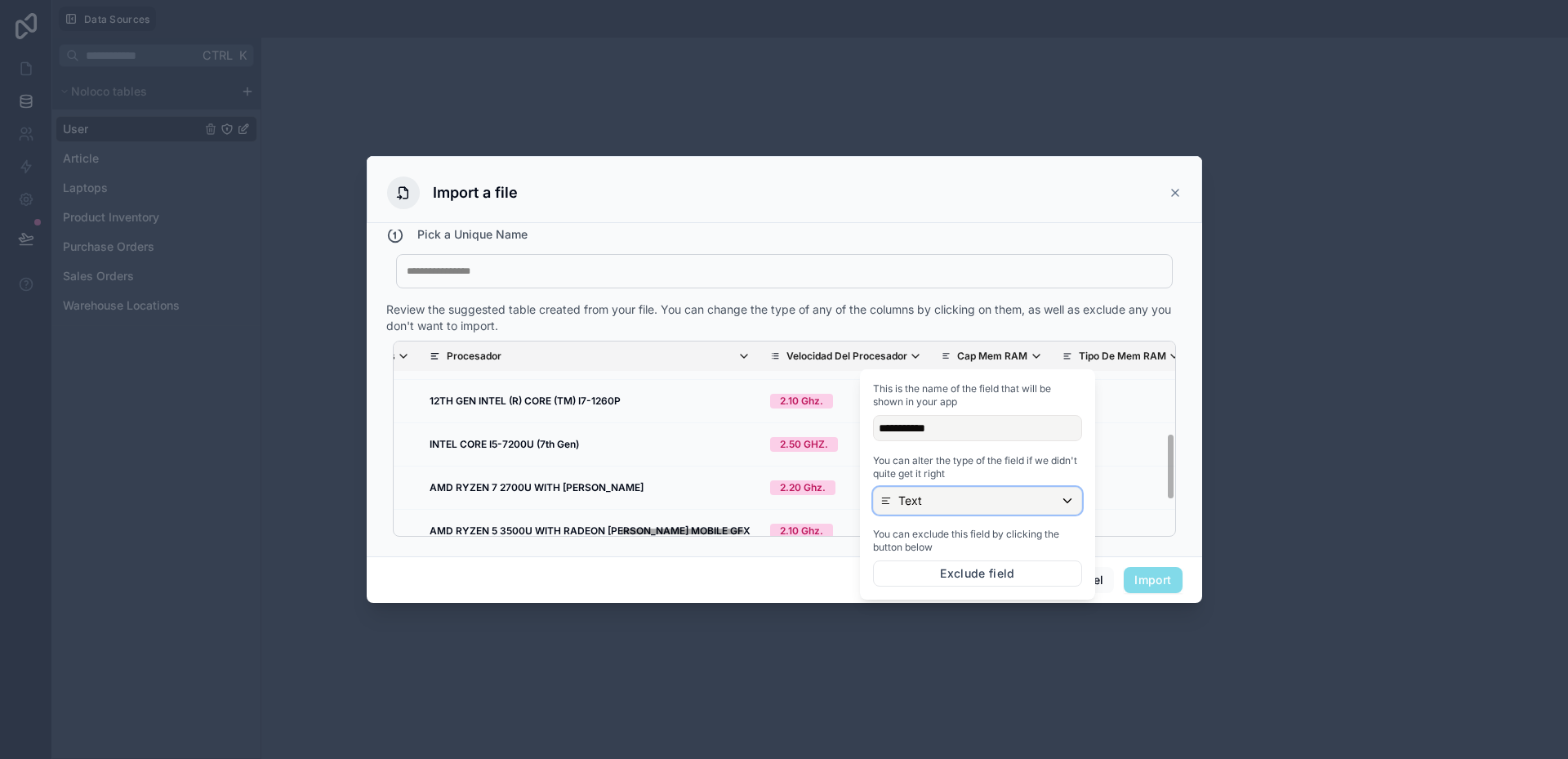
click at [940, 495] on div "Text" at bounding box center [977, 501] width 207 height 26
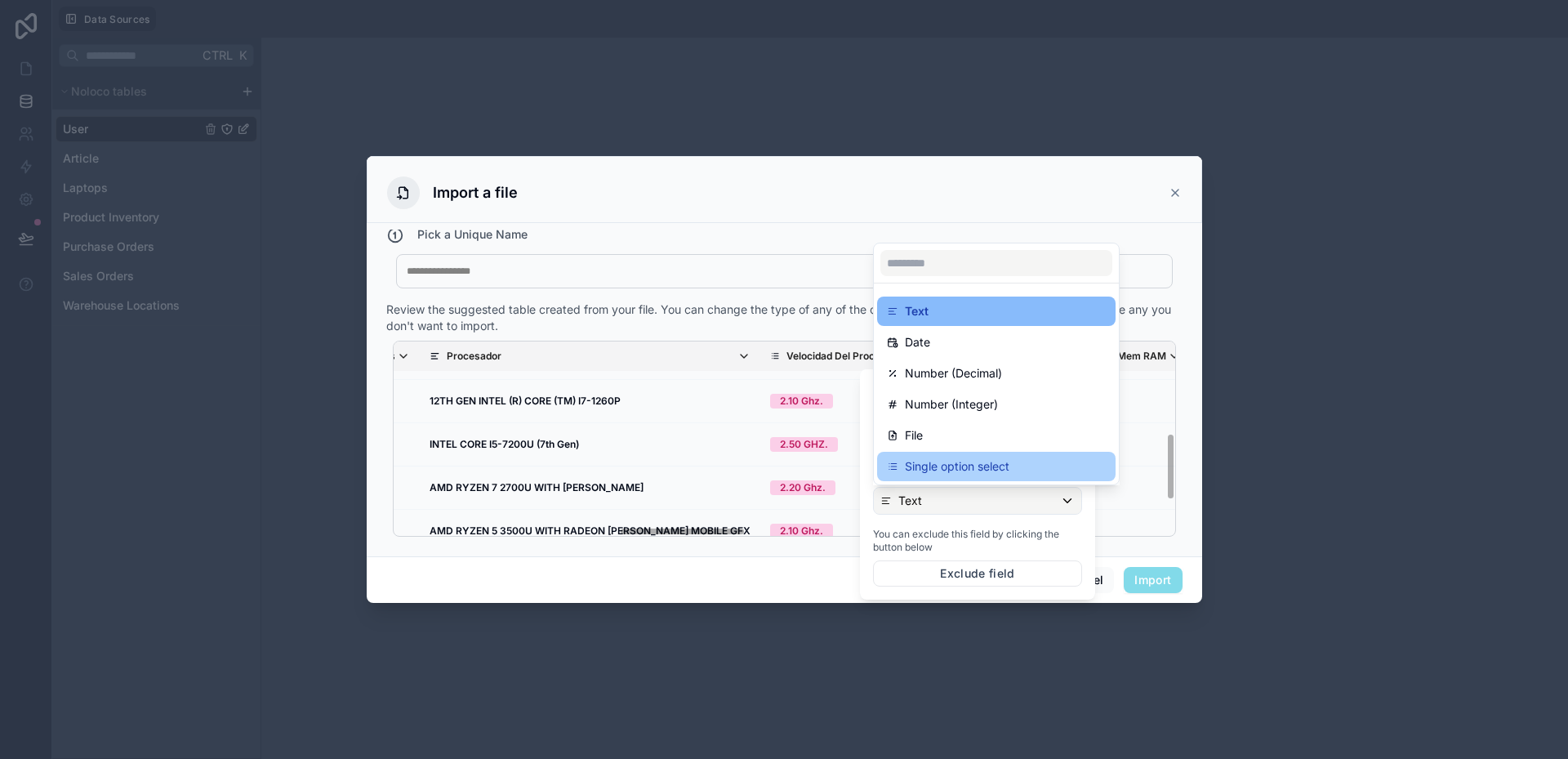
click at [940, 472] on p "Single option select" at bounding box center [957, 467] width 105 height 20
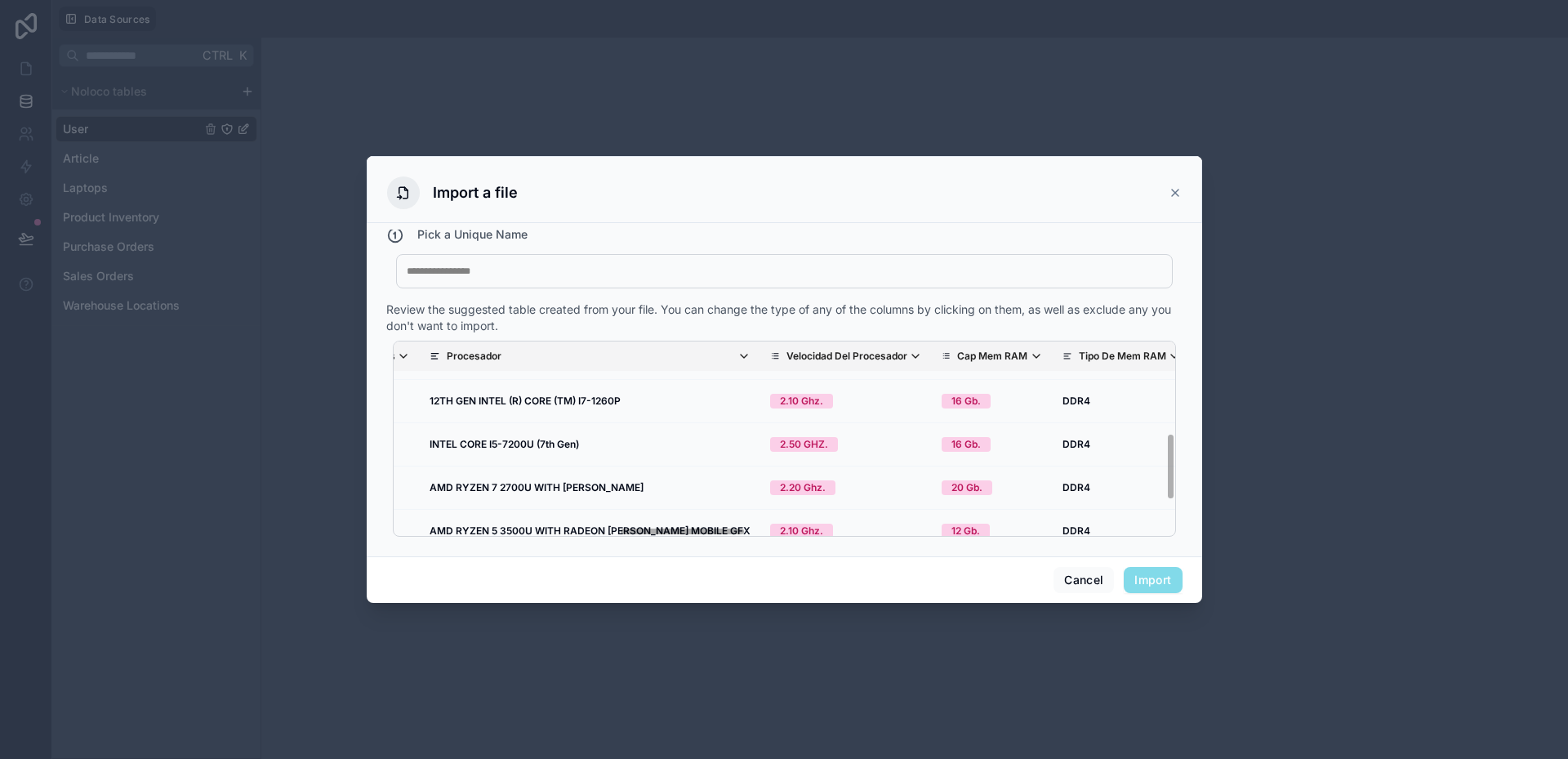
click at [825, 558] on div "Cancel Import" at bounding box center [784, 579] width 835 height 47
click at [706, 531] on div "Nombre Del Equipo Foto Marca Modelo Nro Serie Part Number Codigo Interno SKU Pr…" at bounding box center [784, 438] width 784 height 196
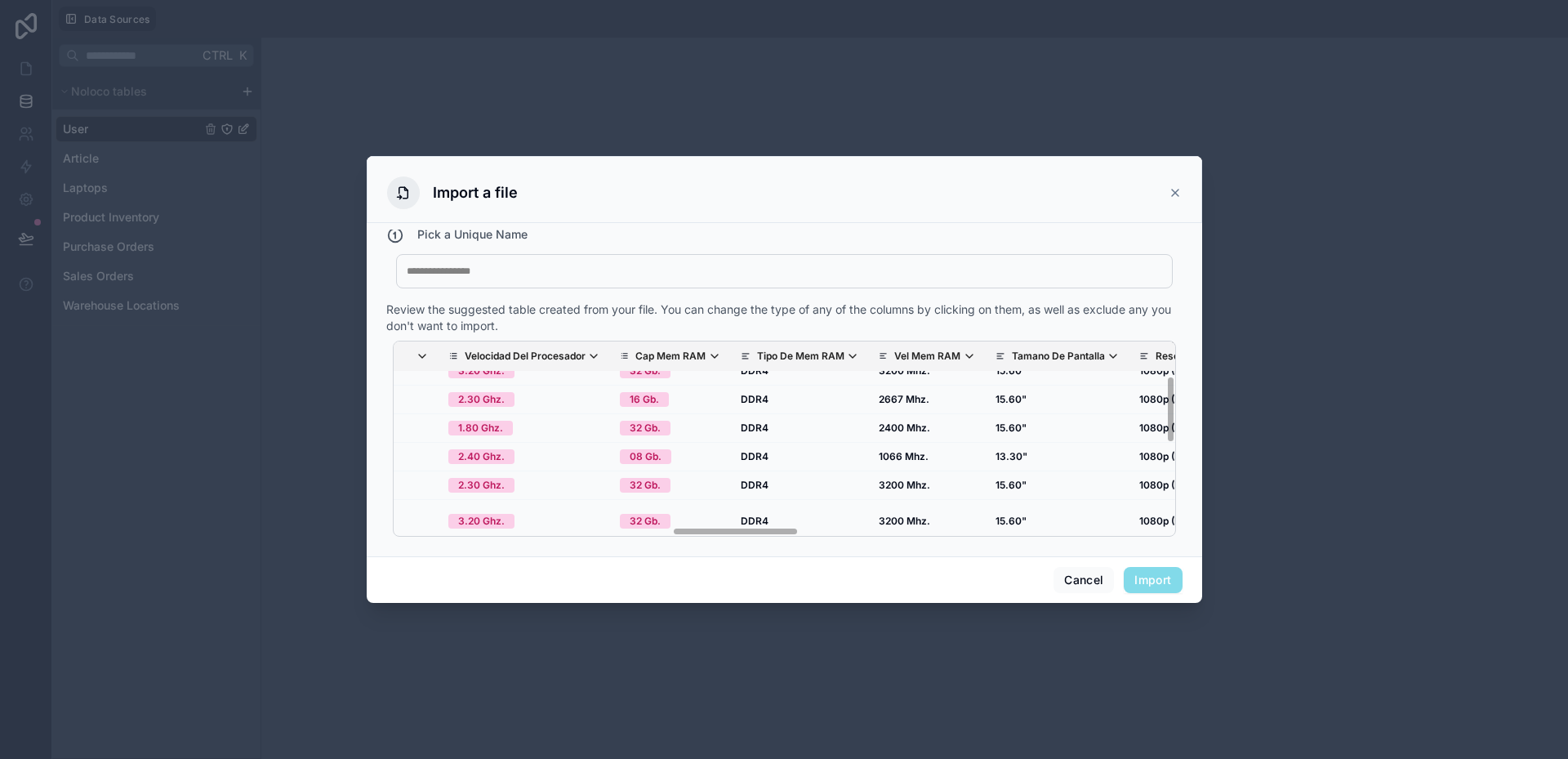
scroll to position [101, 1693]
drag, startPoint x: 723, startPoint y: 531, endPoint x: 764, endPoint y: 533, distance: 41.0
click at [764, 533] on div "Nombre Del Equipo Foto Marca Modelo Nro Serie Part Number Codigo Interno SKU Pr…" at bounding box center [784, 438] width 784 height 196
click at [841, 360] on icon "scrollable content" at bounding box center [847, 356] width 13 height 13
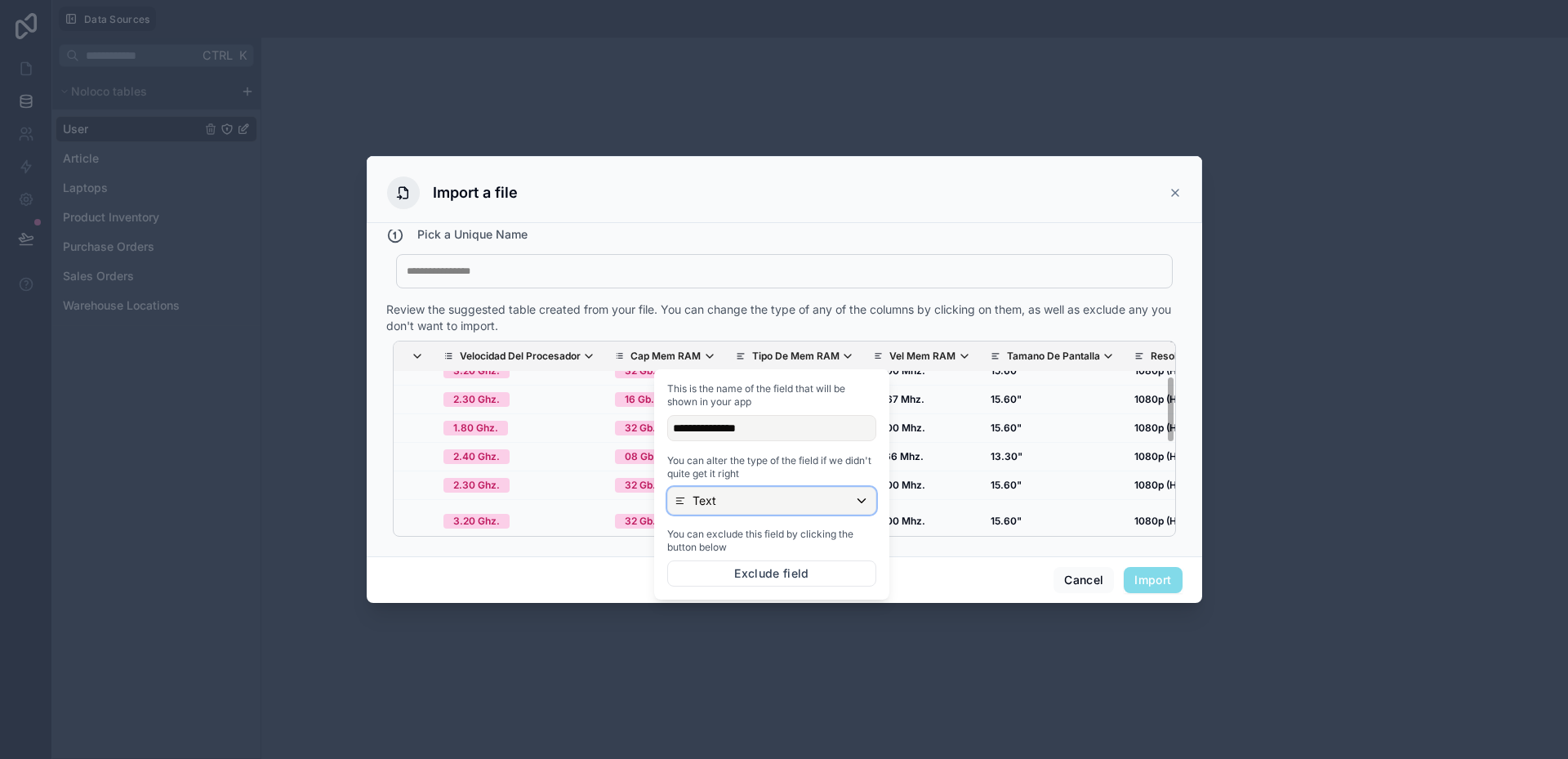
click at [753, 496] on div "Text" at bounding box center [771, 501] width 207 height 26
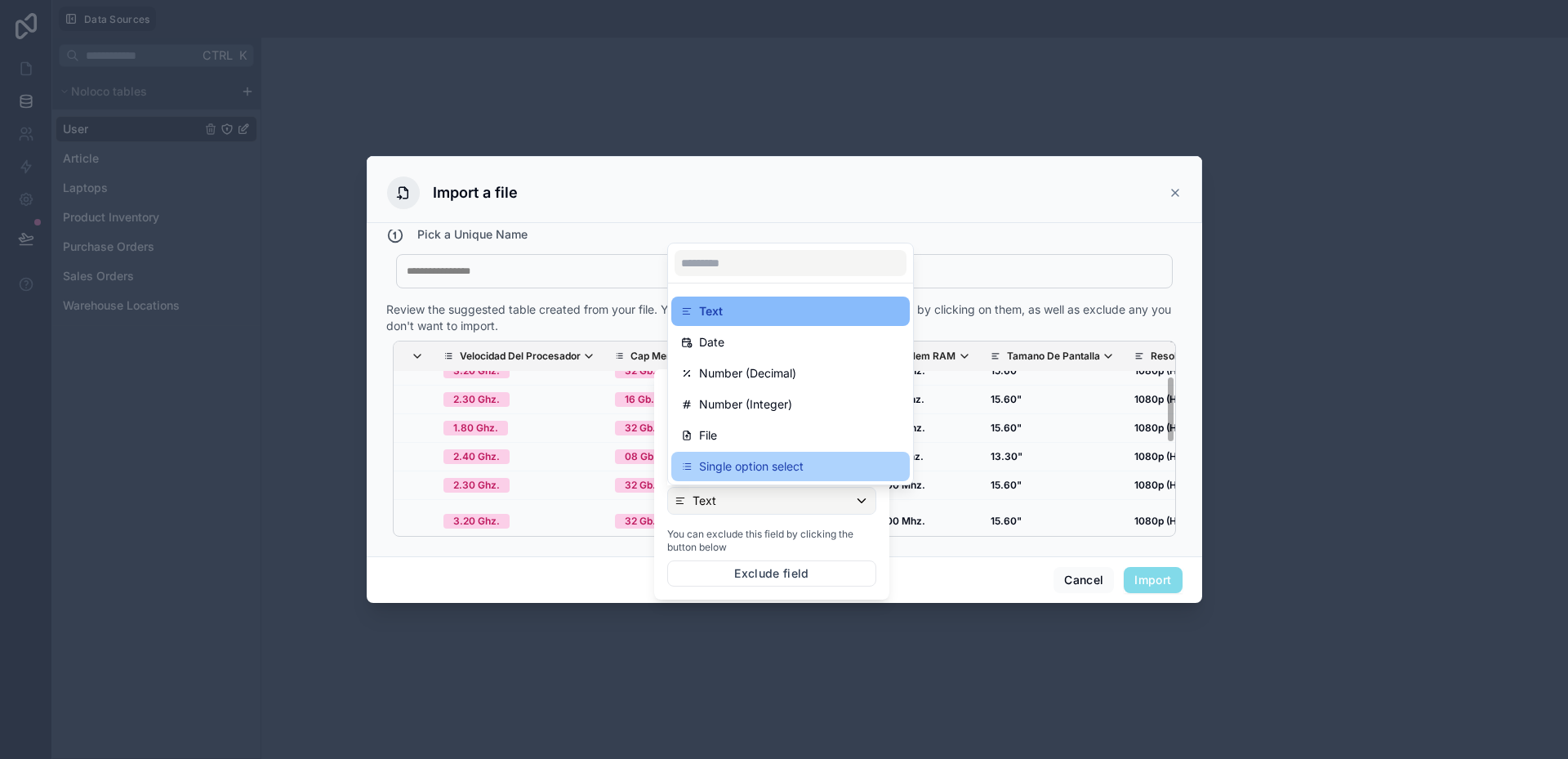
click at [755, 469] on p "Single option select" at bounding box center [752, 467] width 105 height 20
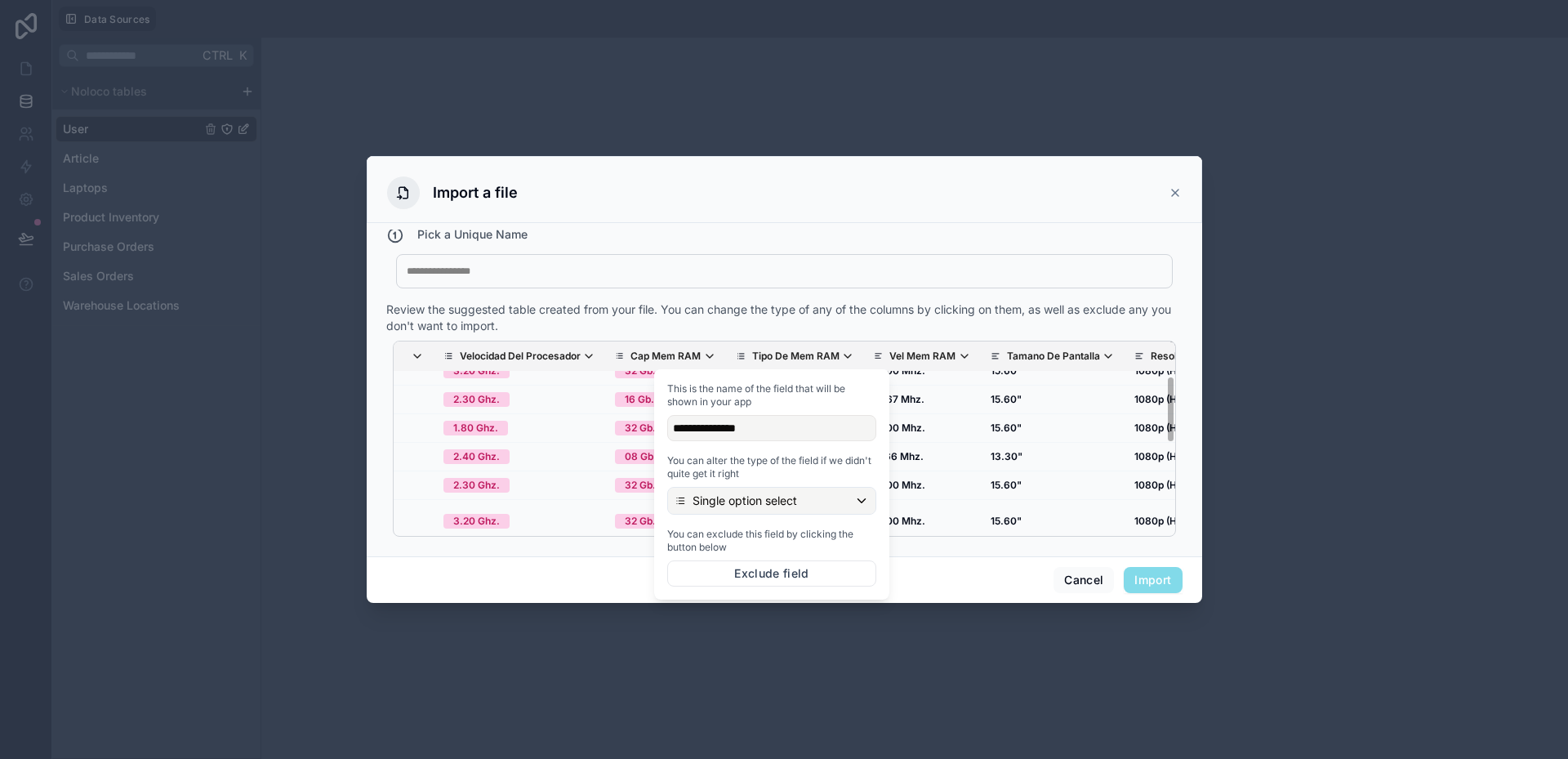
click at [906, 575] on div "Cancel Import" at bounding box center [784, 579] width 835 height 47
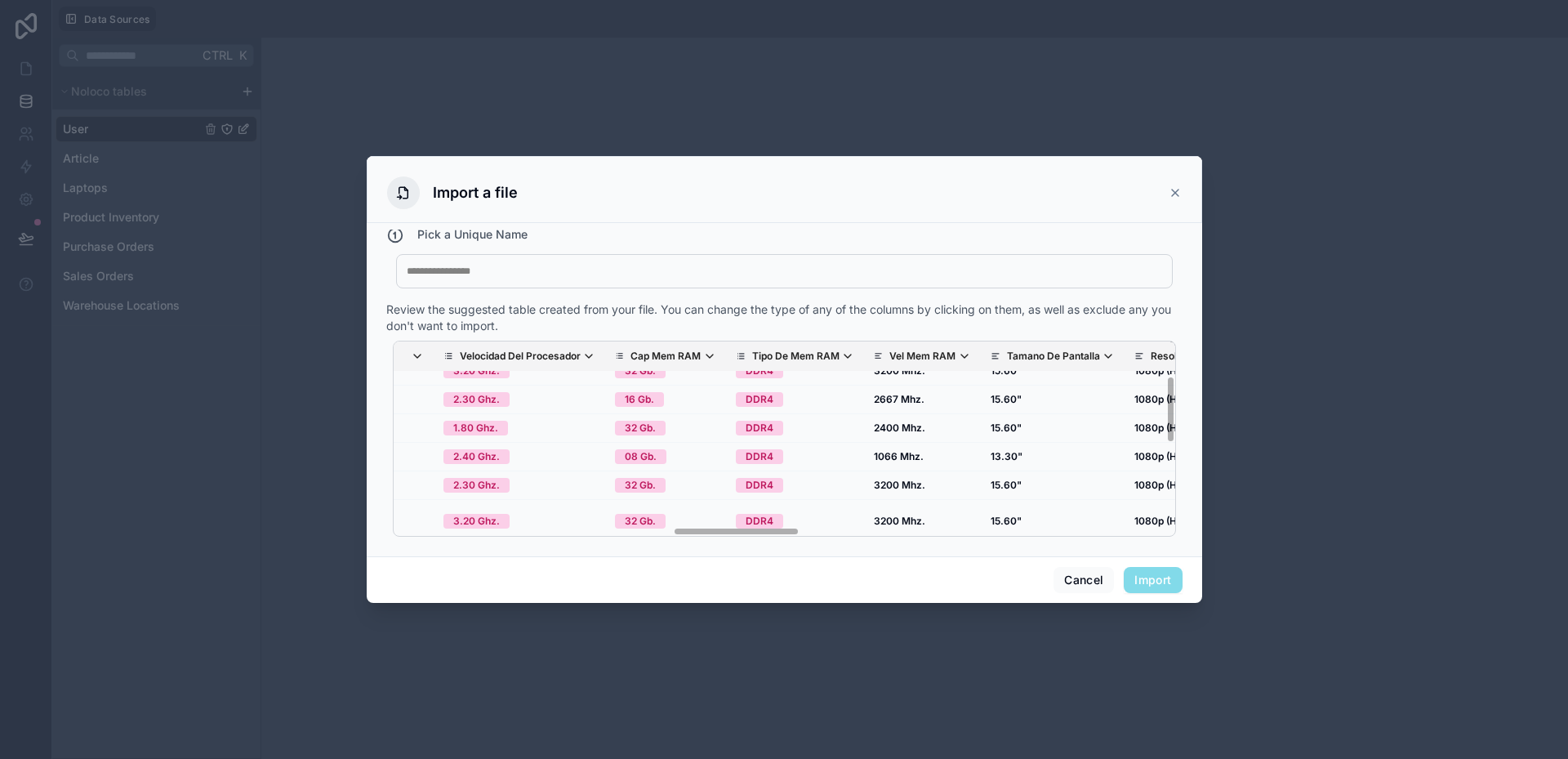
click at [889, 355] on p "Vel Mem RAM" at bounding box center [922, 356] width 66 height 13
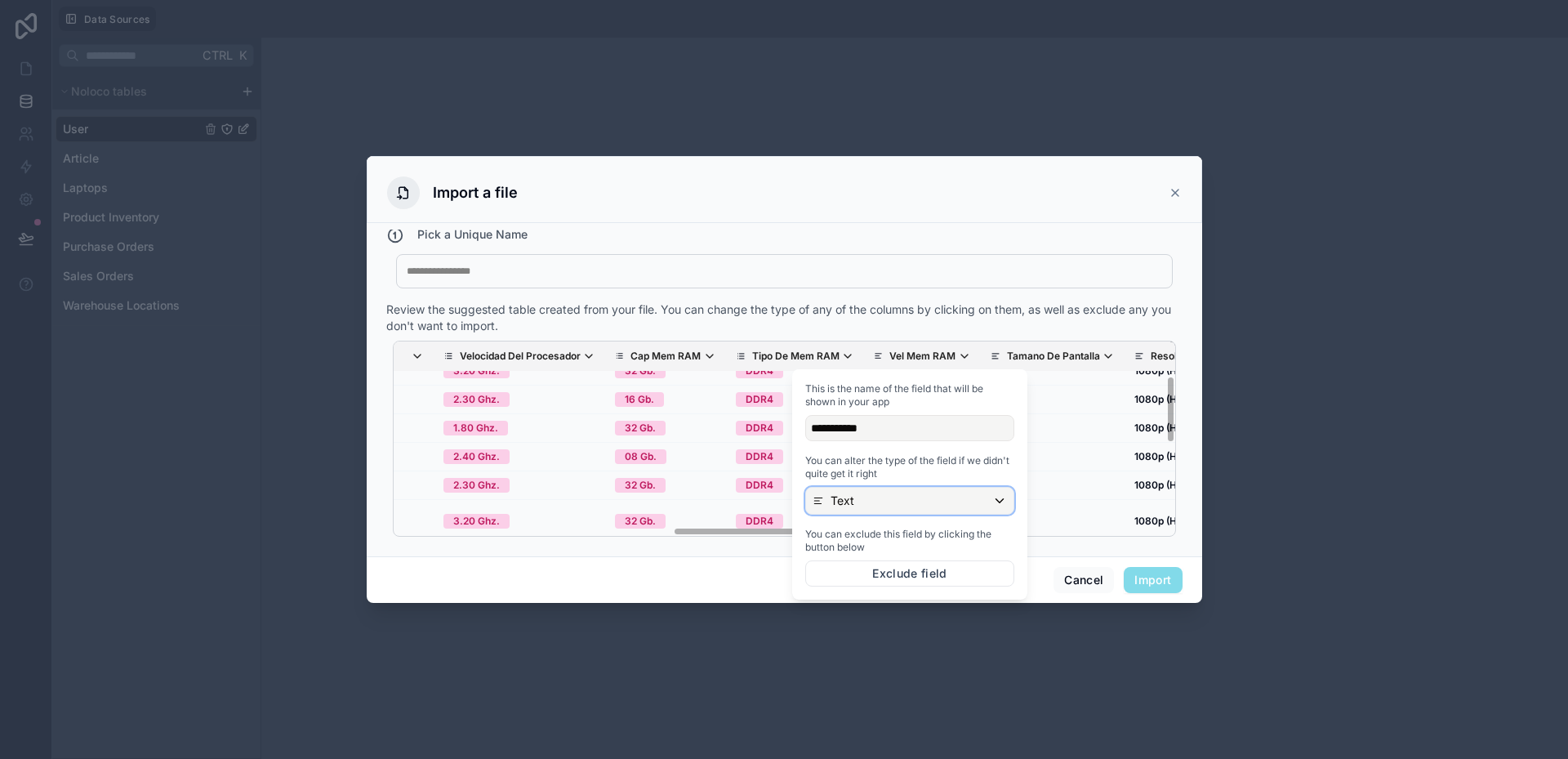
click at [871, 504] on div "Text" at bounding box center [910, 501] width 207 height 26
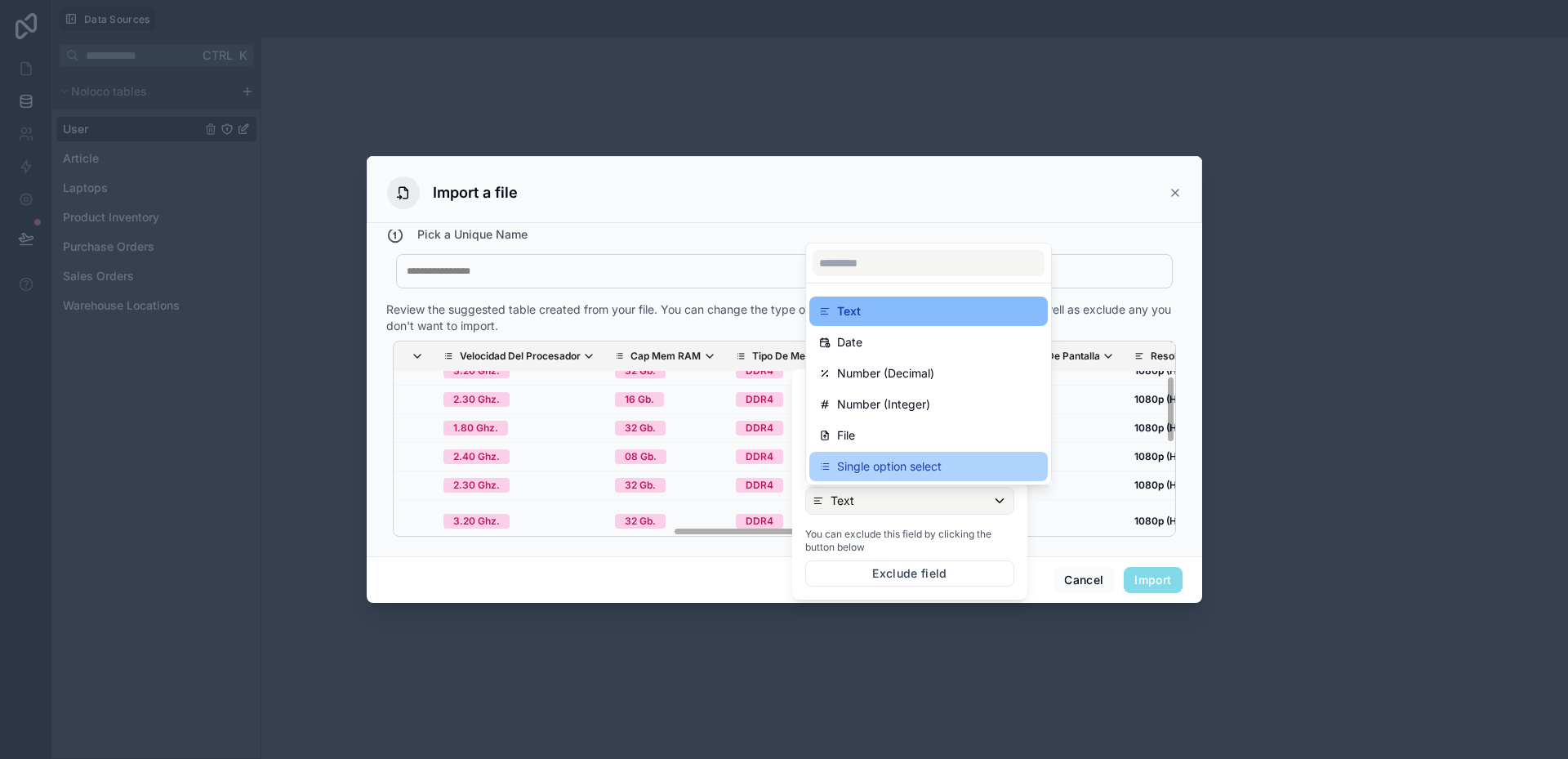
click at [873, 472] on p "Single option select" at bounding box center [889, 467] width 105 height 20
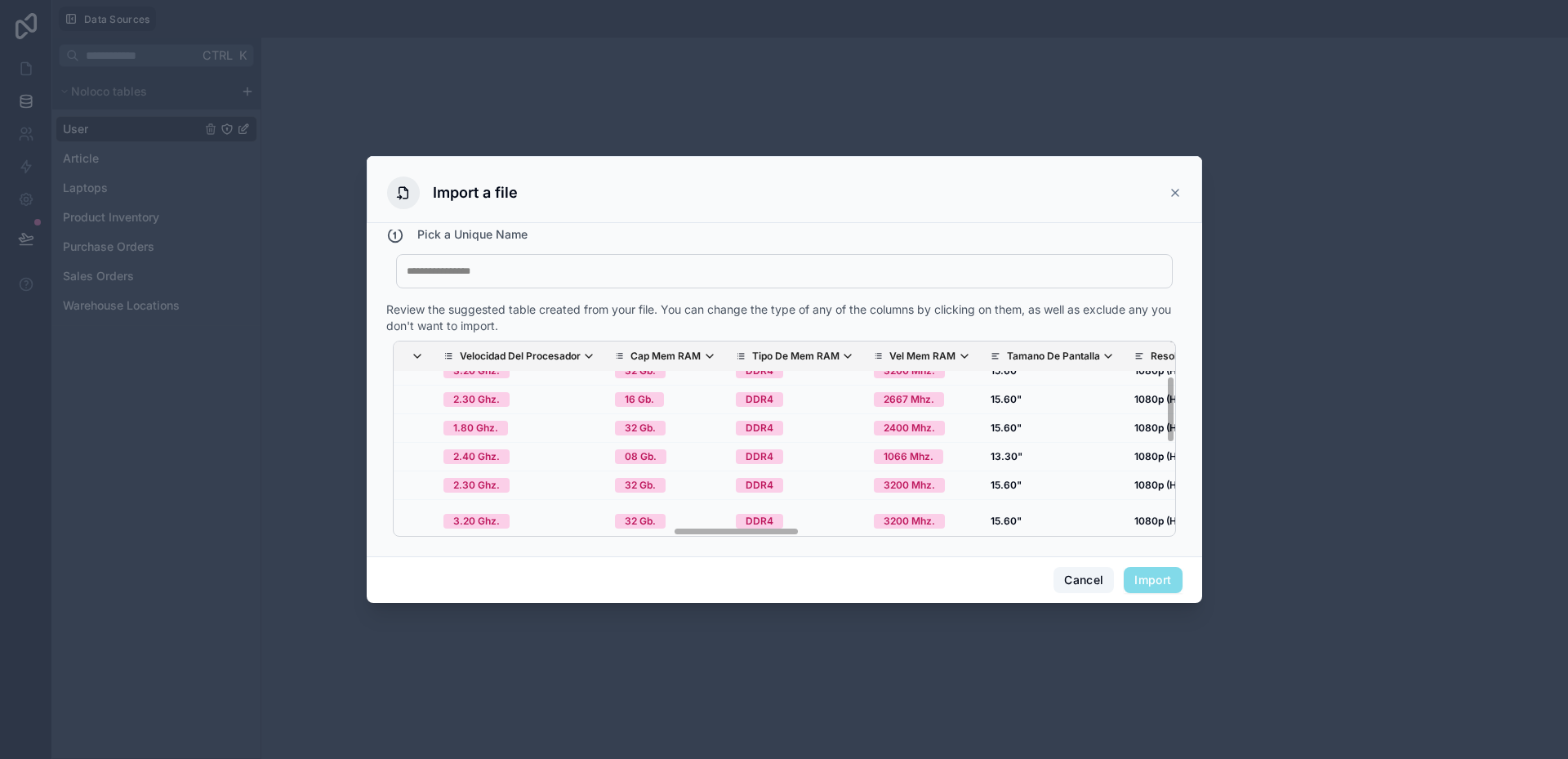
click at [1054, 572] on button "Cancel" at bounding box center [1084, 580] width 61 height 26
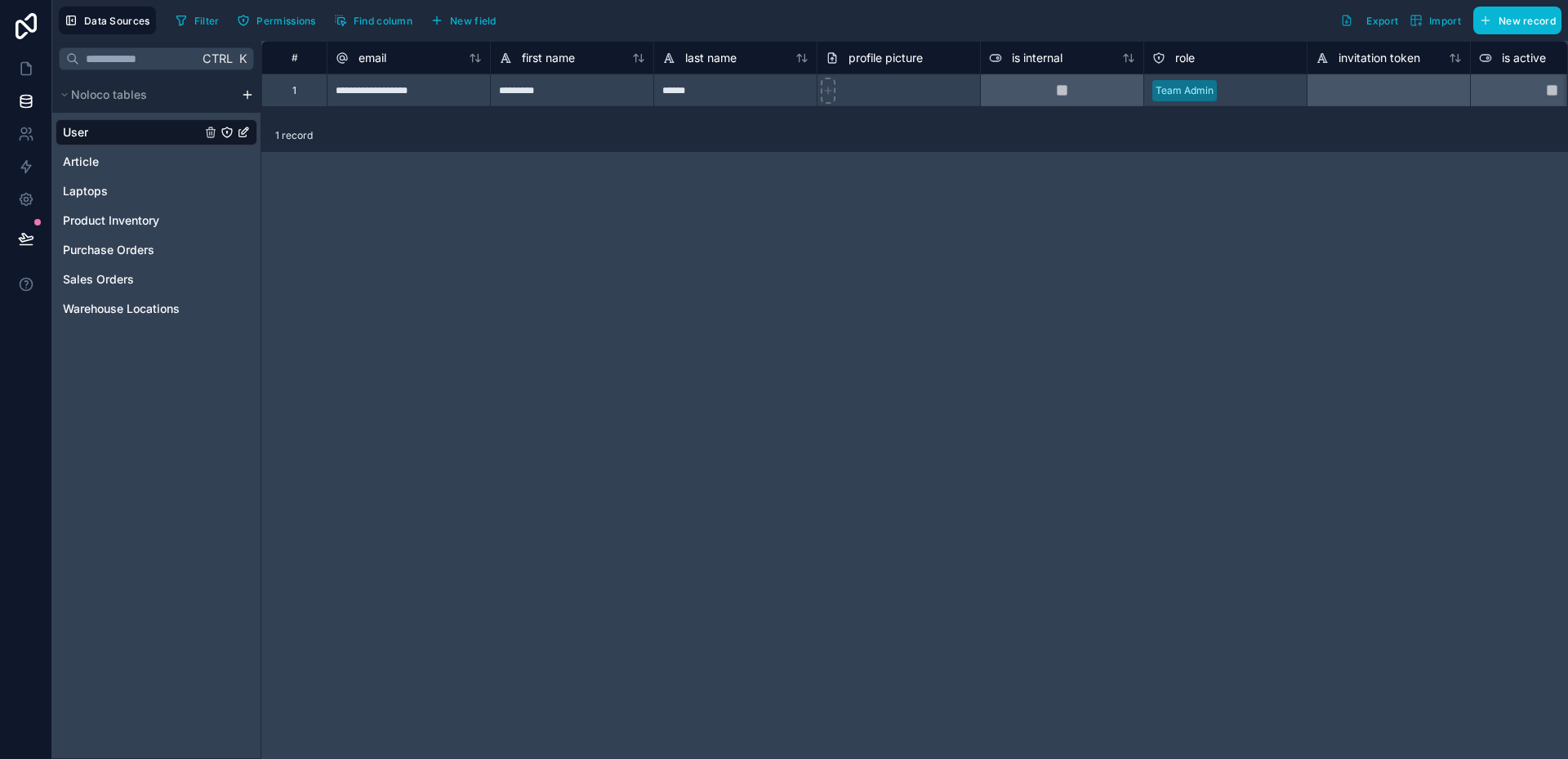
click at [793, 511] on div "**********" at bounding box center [915, 400] width 1307 height 718
click at [207, 162] on icon "Article" at bounding box center [210, 163] width 7 height 7
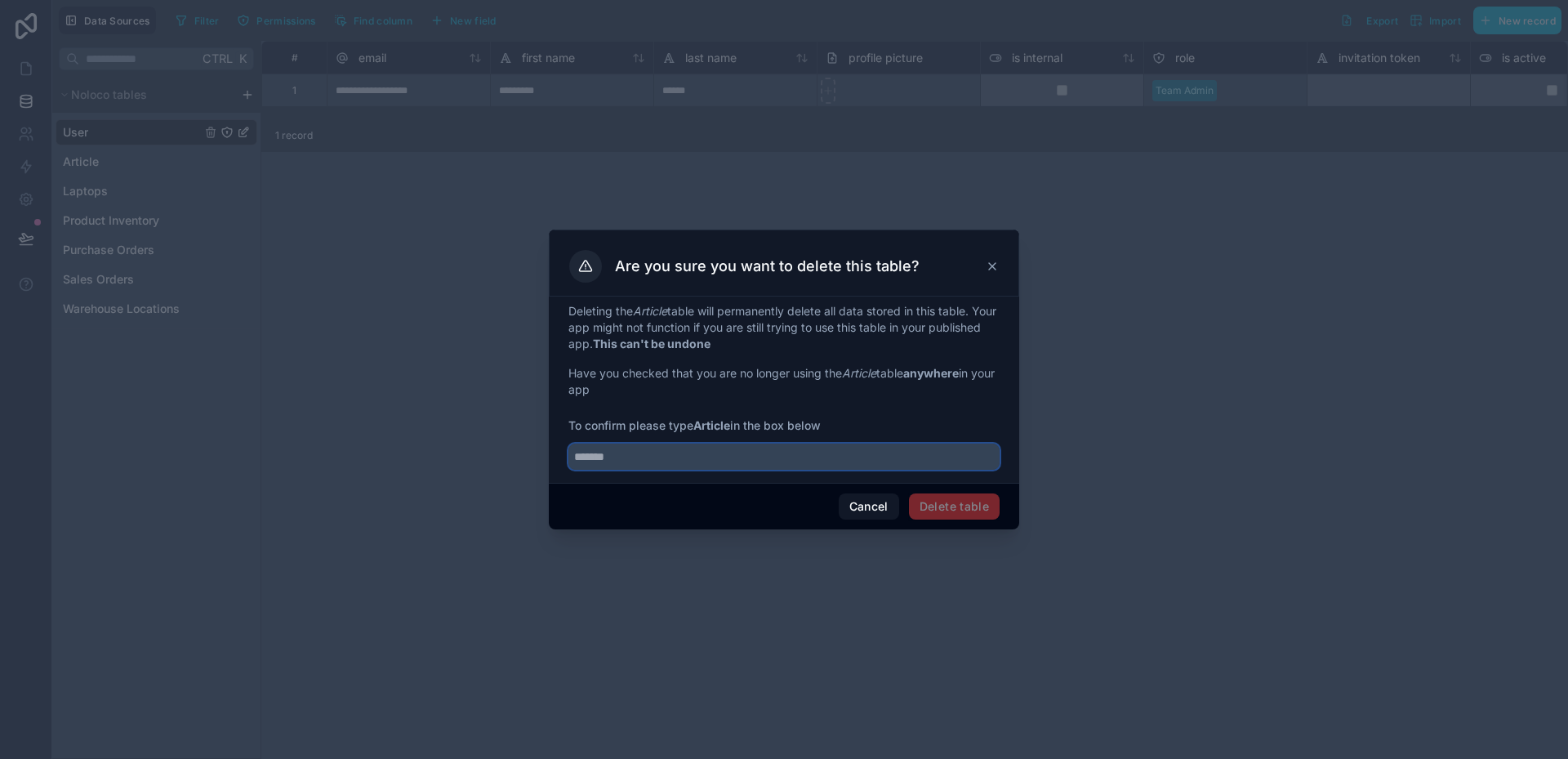
click at [639, 448] on input "text" at bounding box center [784, 457] width 432 height 26
click at [707, 422] on strong "Article" at bounding box center [712, 425] width 37 height 14
copy span "Article"
click at [681, 458] on input "text" at bounding box center [784, 457] width 432 height 26
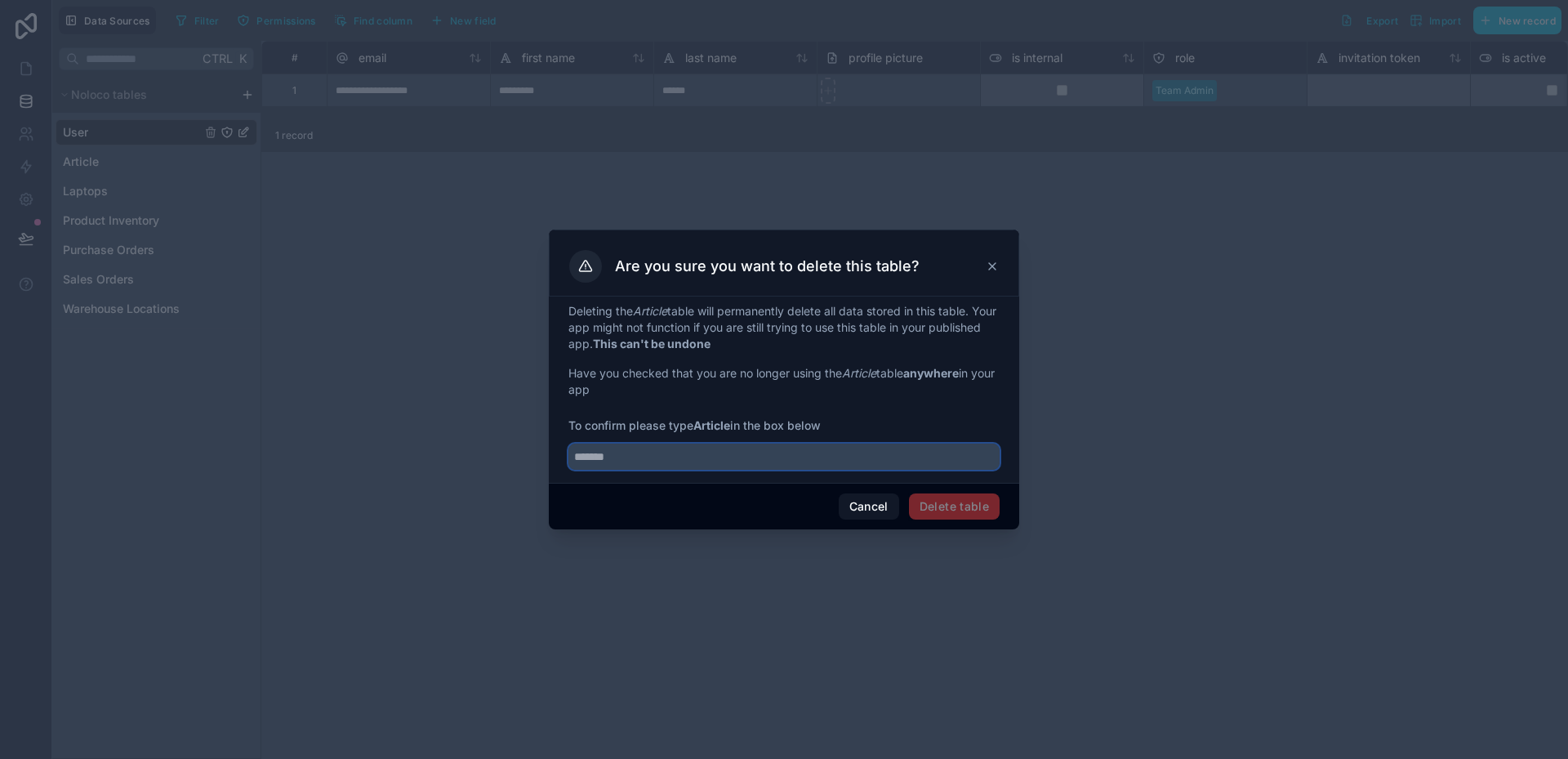
paste input "*******"
type input "*******"
click at [946, 504] on button "Delete table" at bounding box center [954, 507] width 91 height 26
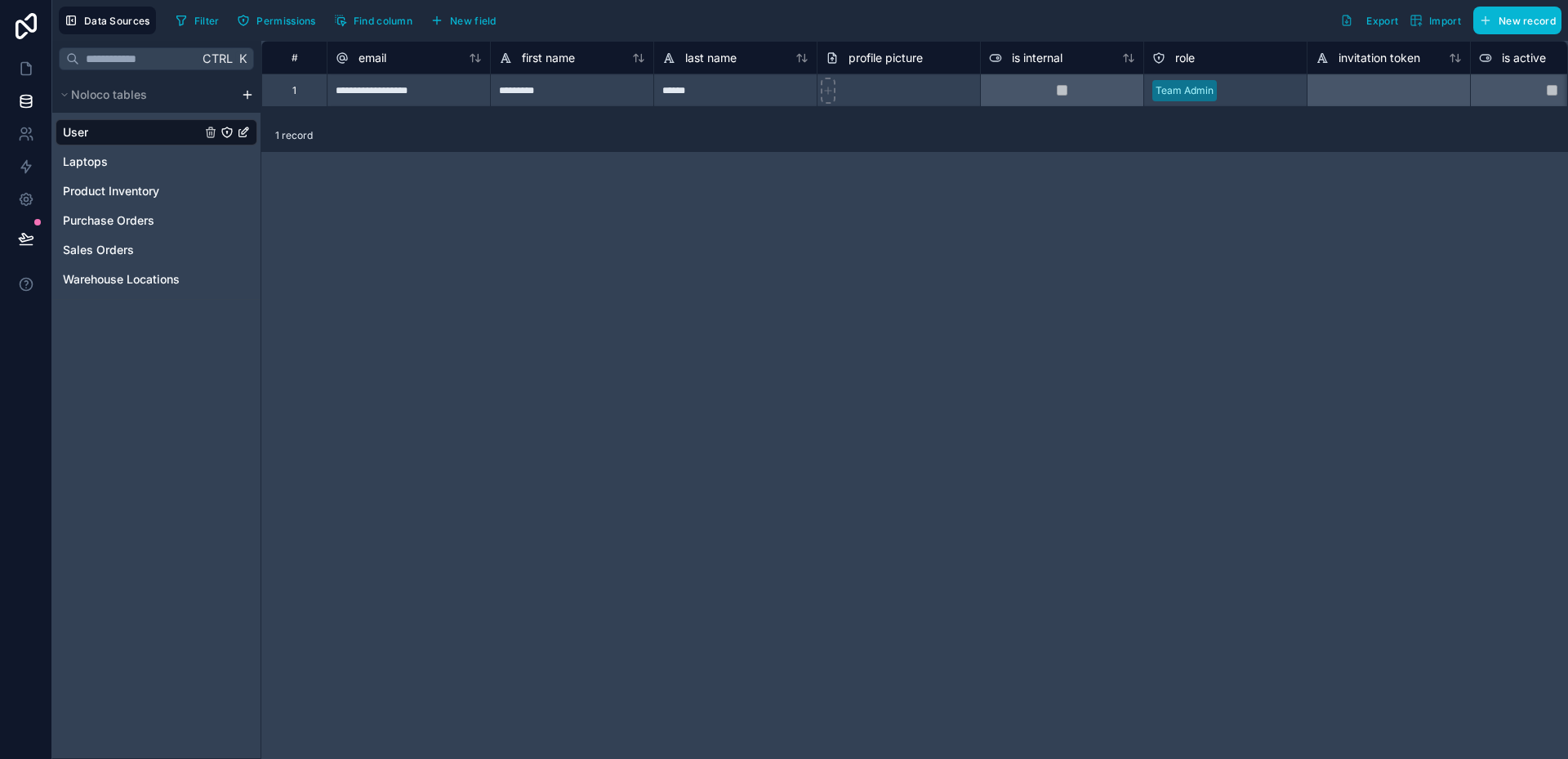
click at [246, 97] on html "**********" at bounding box center [784, 379] width 1568 height 759
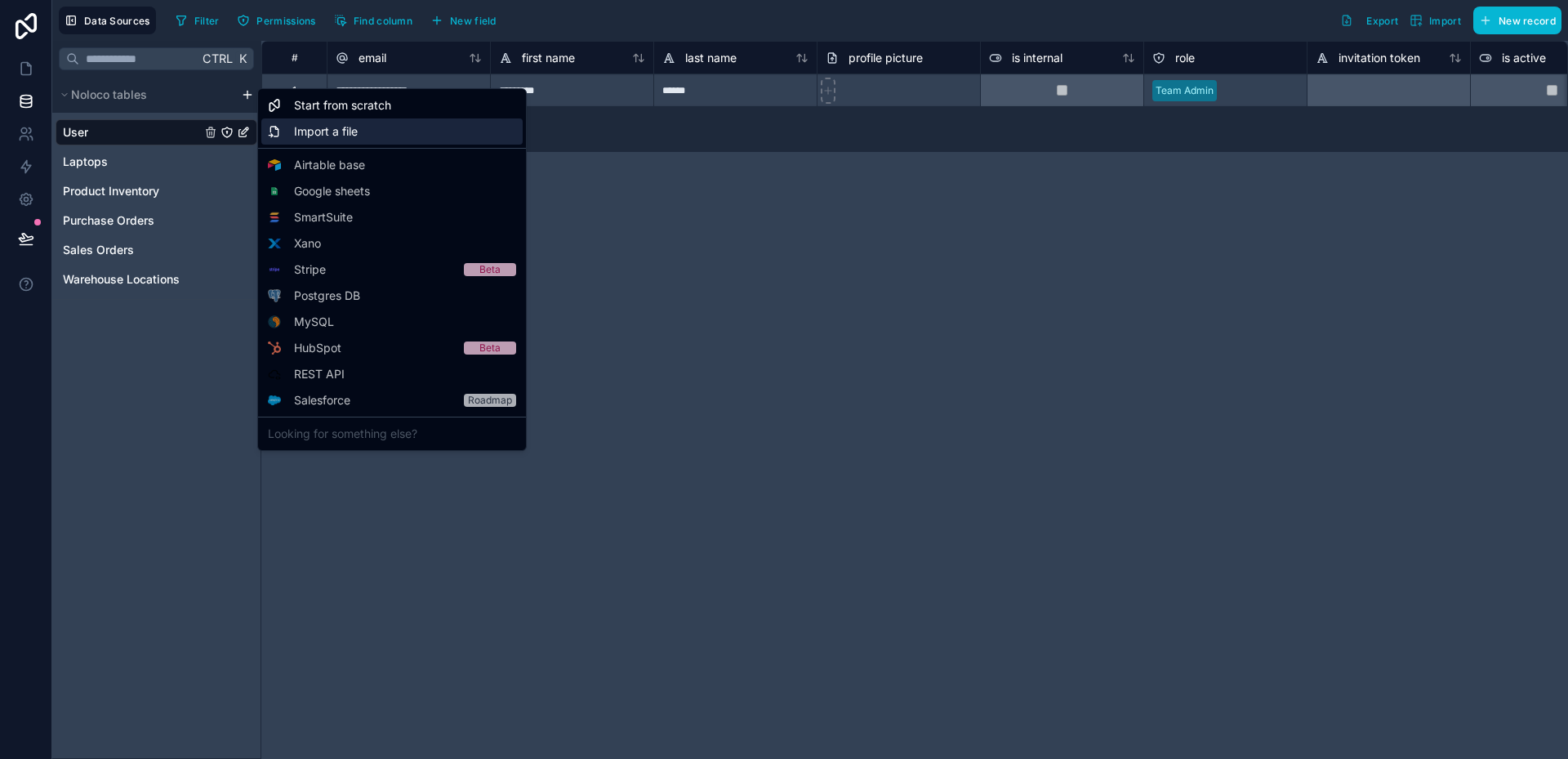
click at [309, 134] on span "Import a file" at bounding box center [326, 132] width 64 height 16
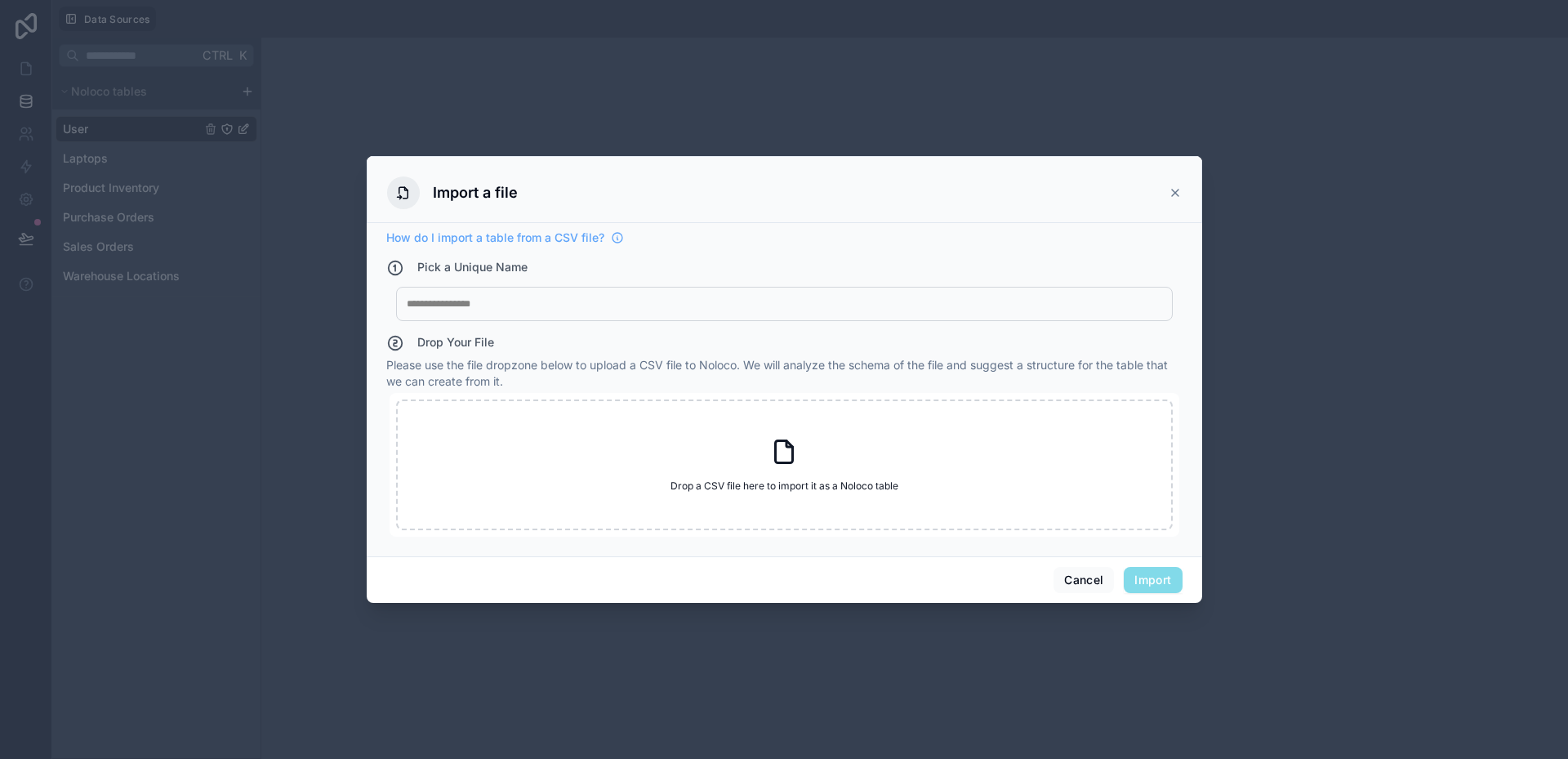
click at [472, 303] on div at bounding box center [784, 304] width 756 height 13
click at [781, 467] on icon at bounding box center [784, 452] width 29 height 29
type input "**********"
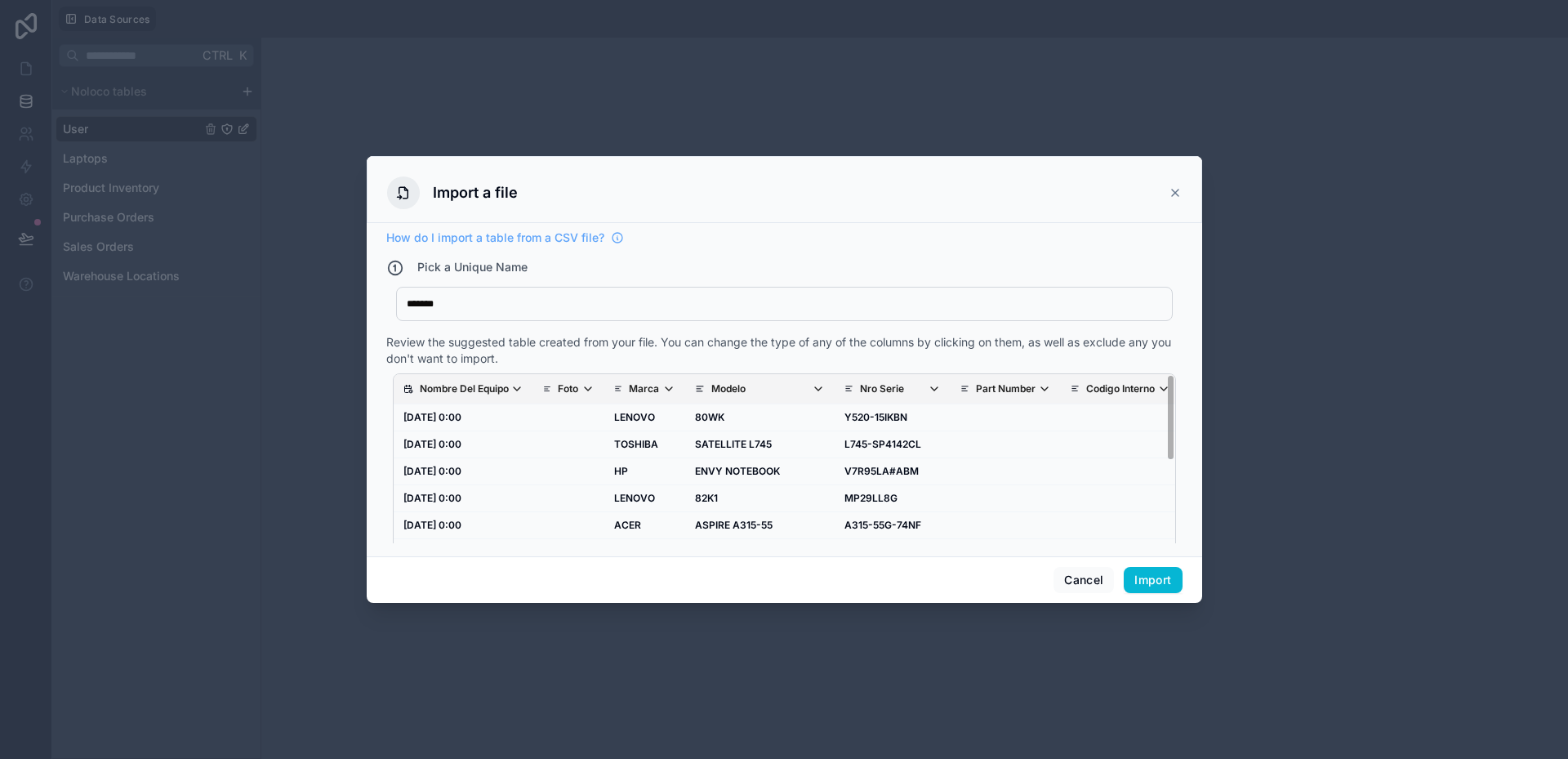
click at [489, 385] on p "Nombre Del Equipo" at bounding box center [464, 389] width 89 height 13
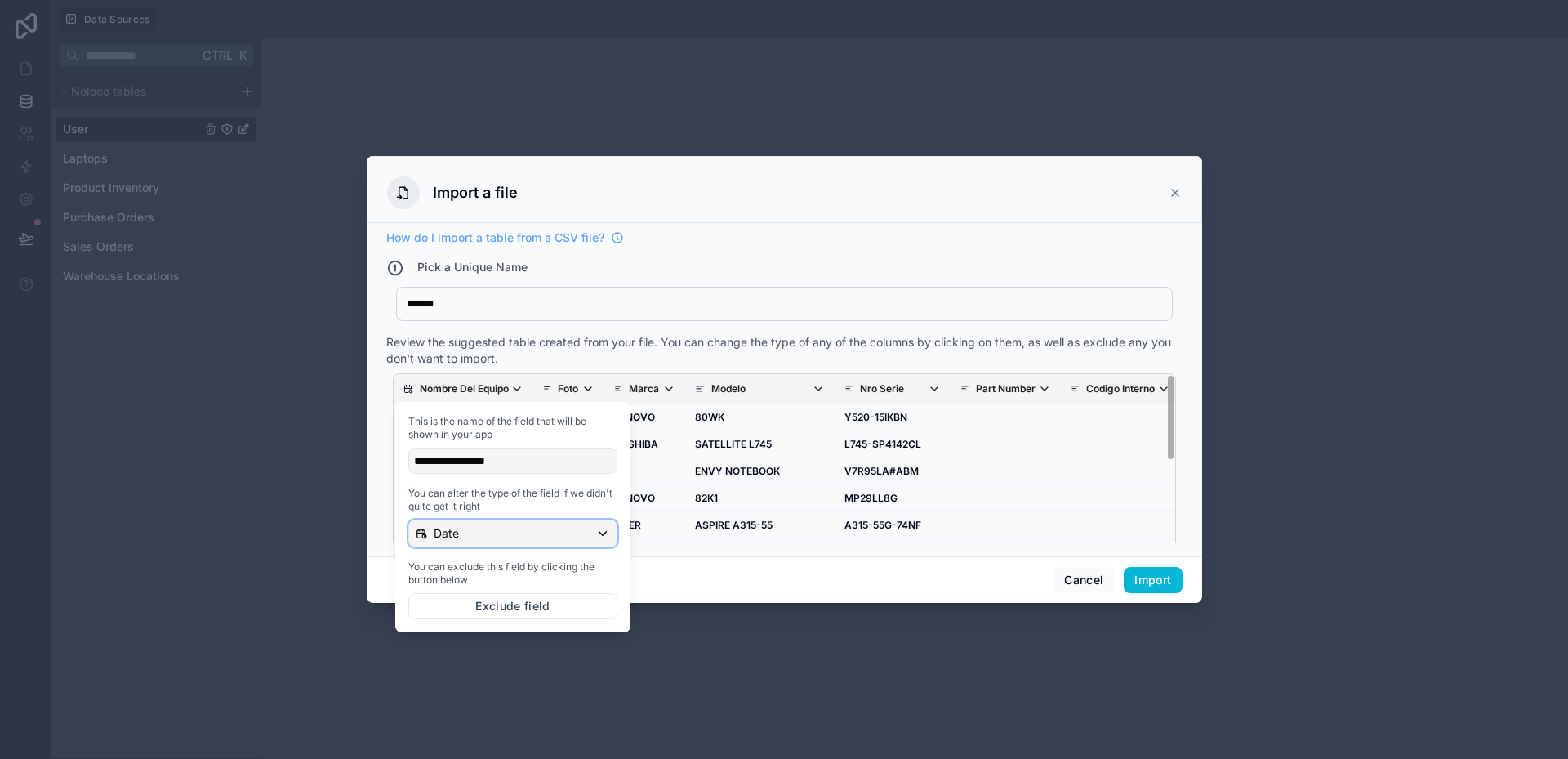
click at [485, 533] on div "Date" at bounding box center [513, 533] width 207 height 26
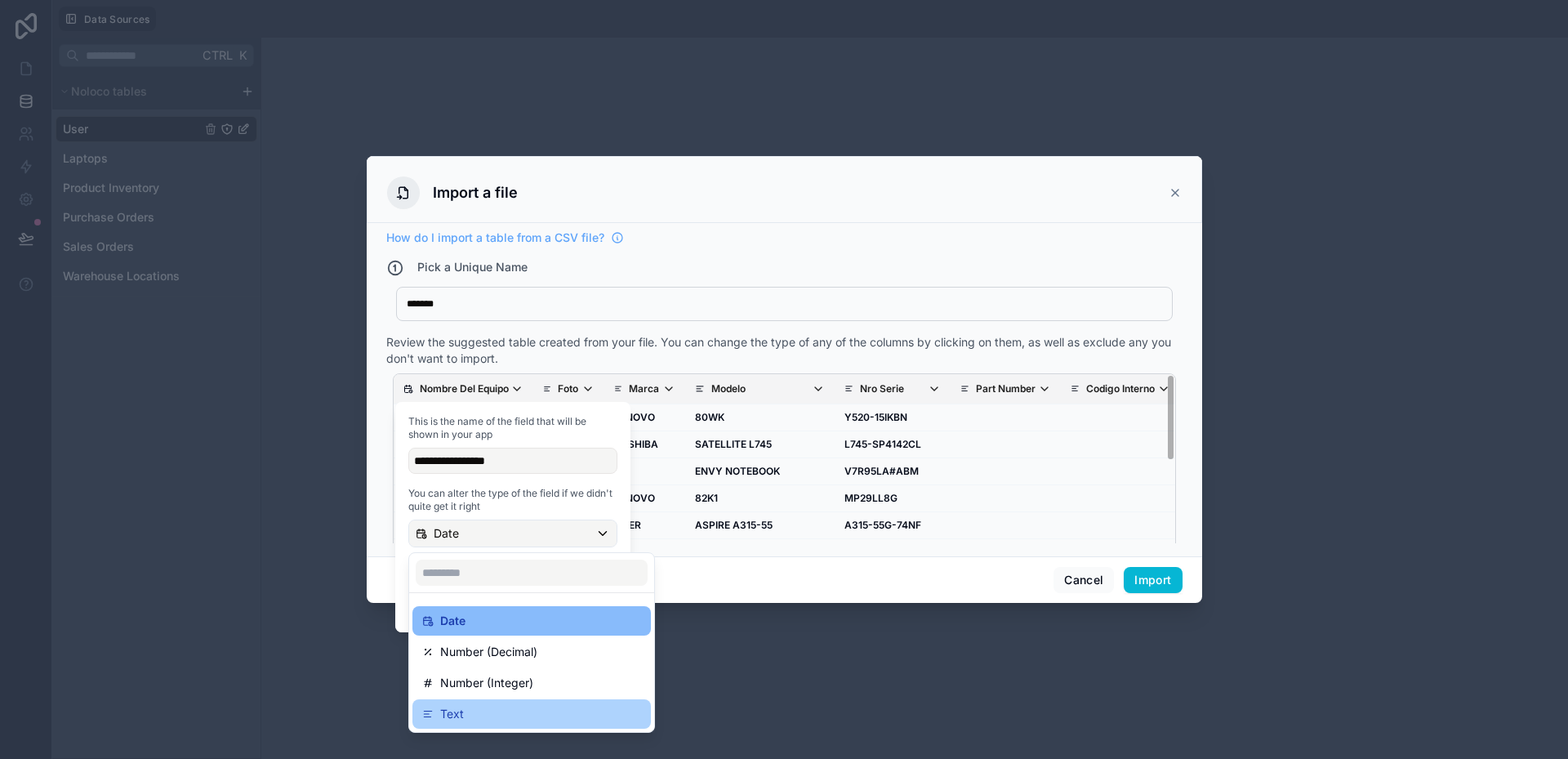
click at [465, 709] on div "Text" at bounding box center [531, 714] width 219 height 20
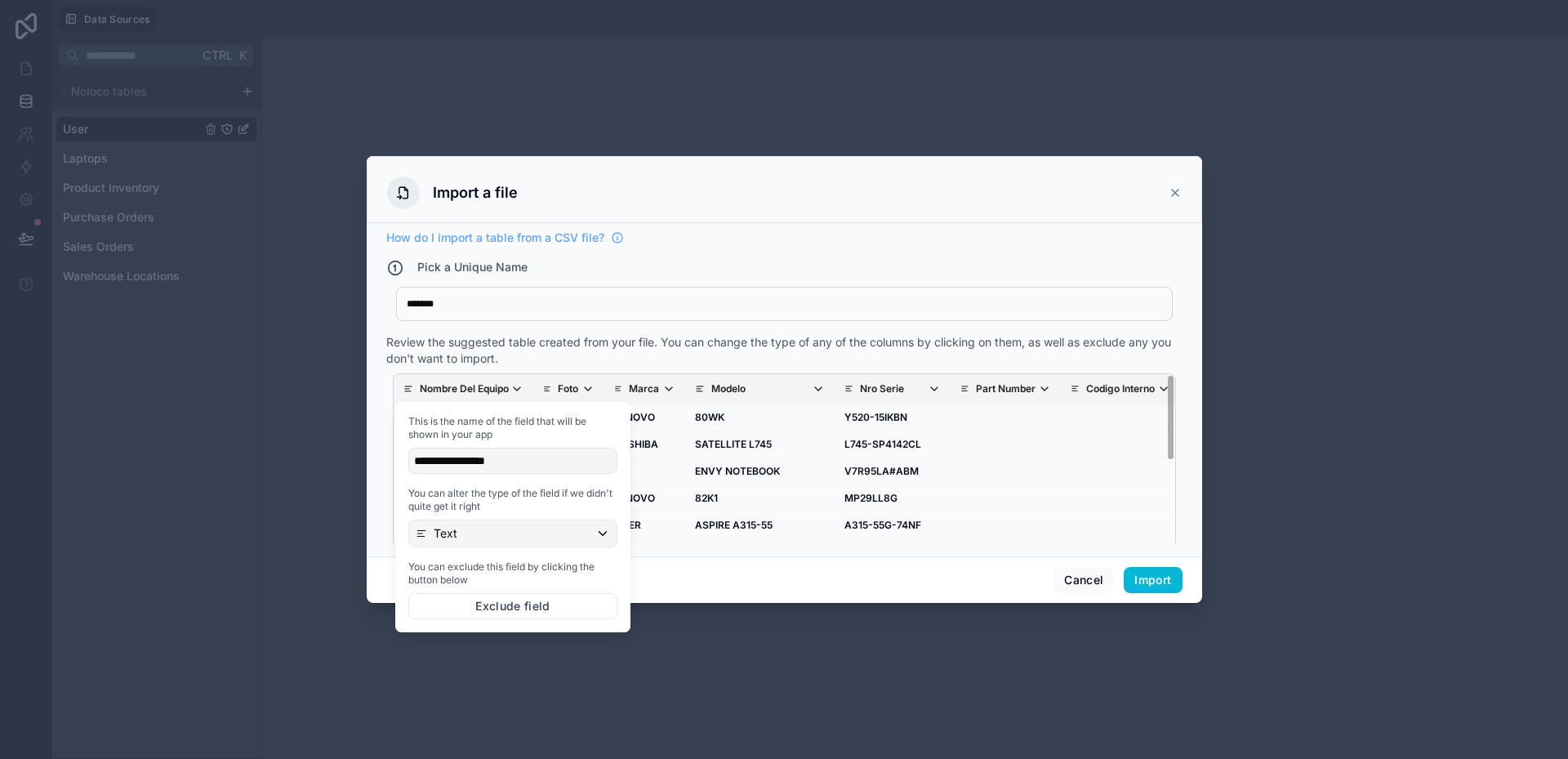
click at [715, 558] on div "Cancel Import" at bounding box center [784, 579] width 835 height 47
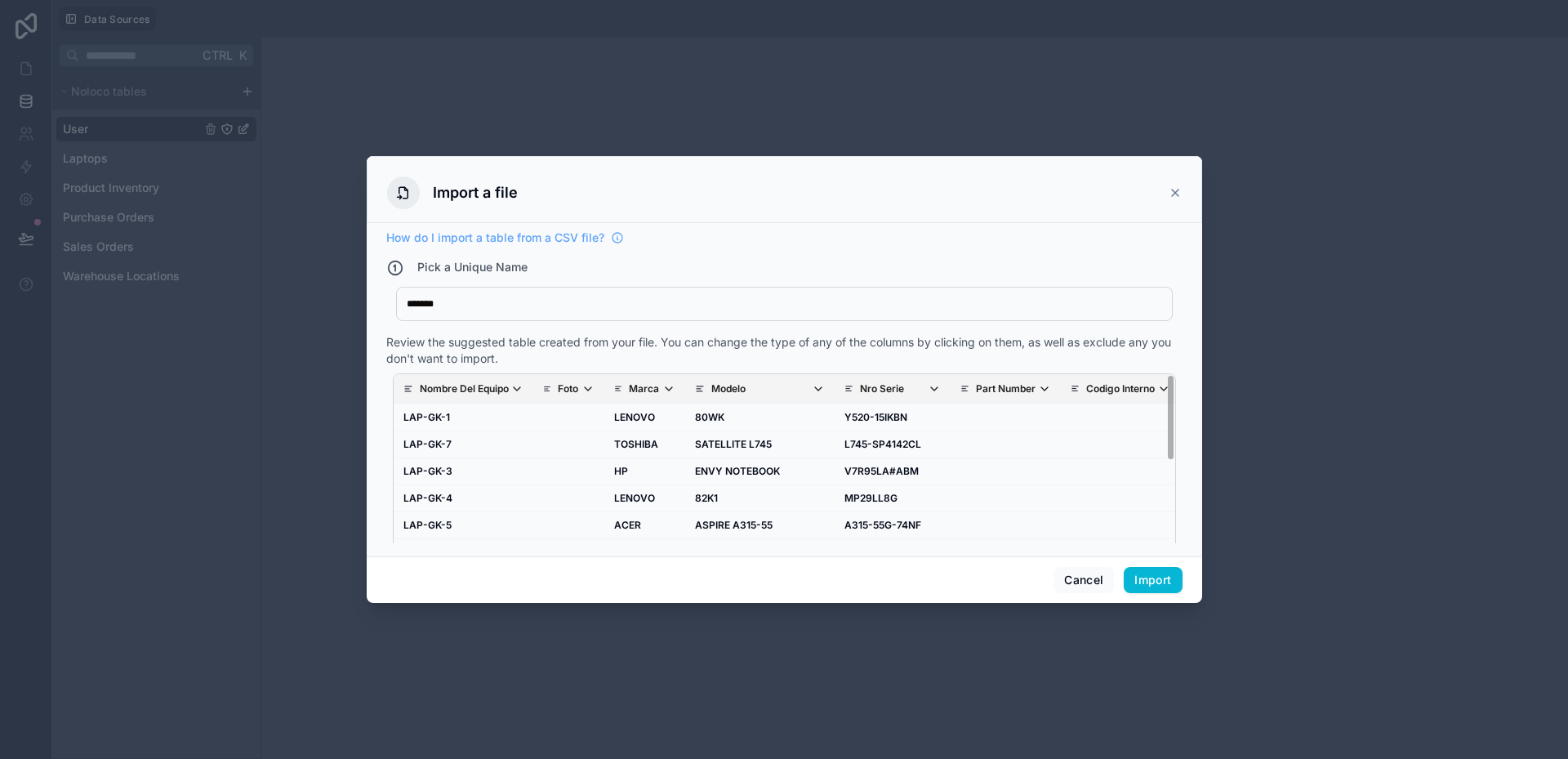
click at [589, 391] on icon "scrollable content" at bounding box center [588, 389] width 13 height 13
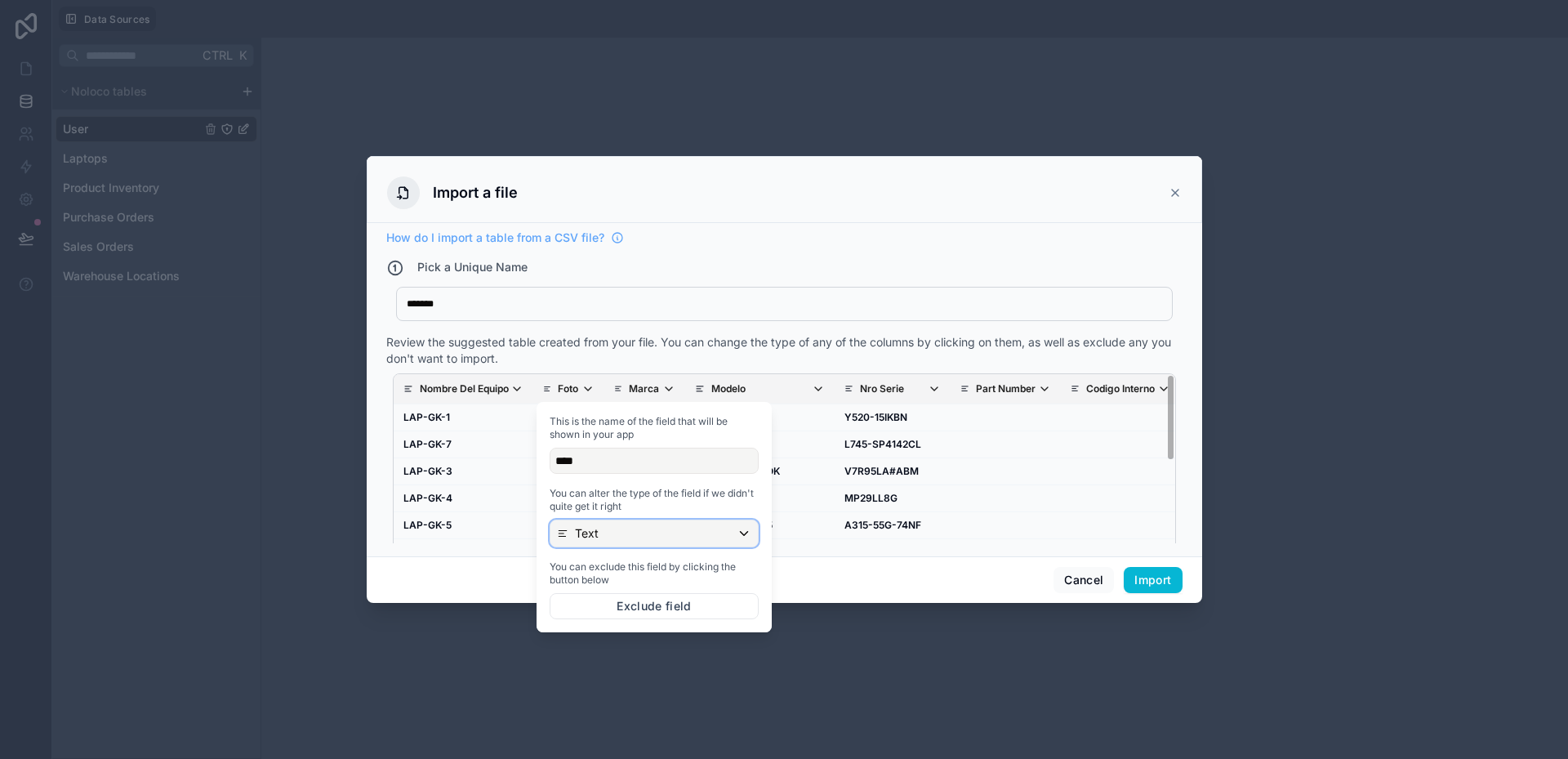
click at [608, 540] on div "Text" at bounding box center [653, 533] width 207 height 26
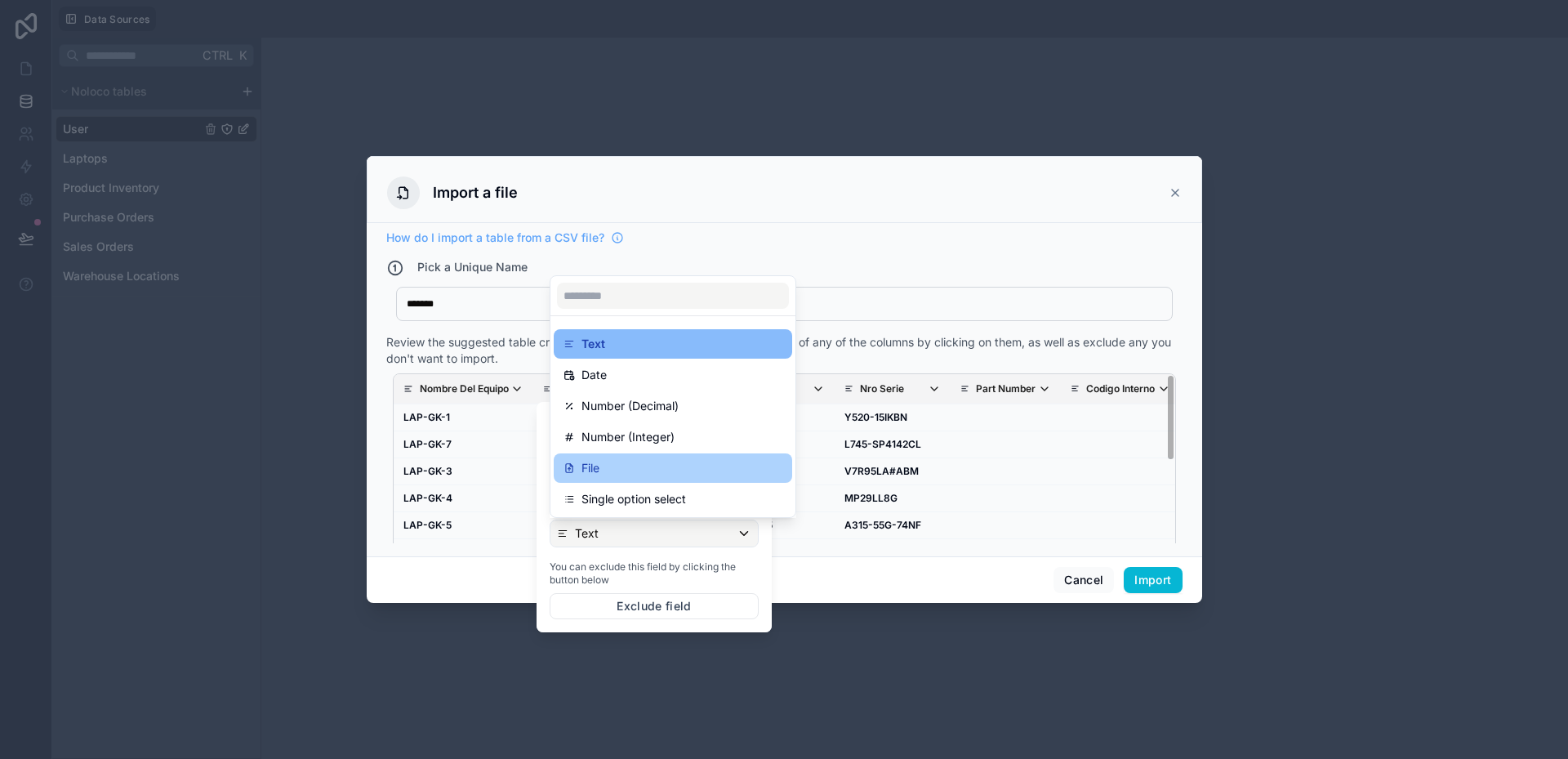
click at [594, 468] on p "File" at bounding box center [590, 468] width 18 height 20
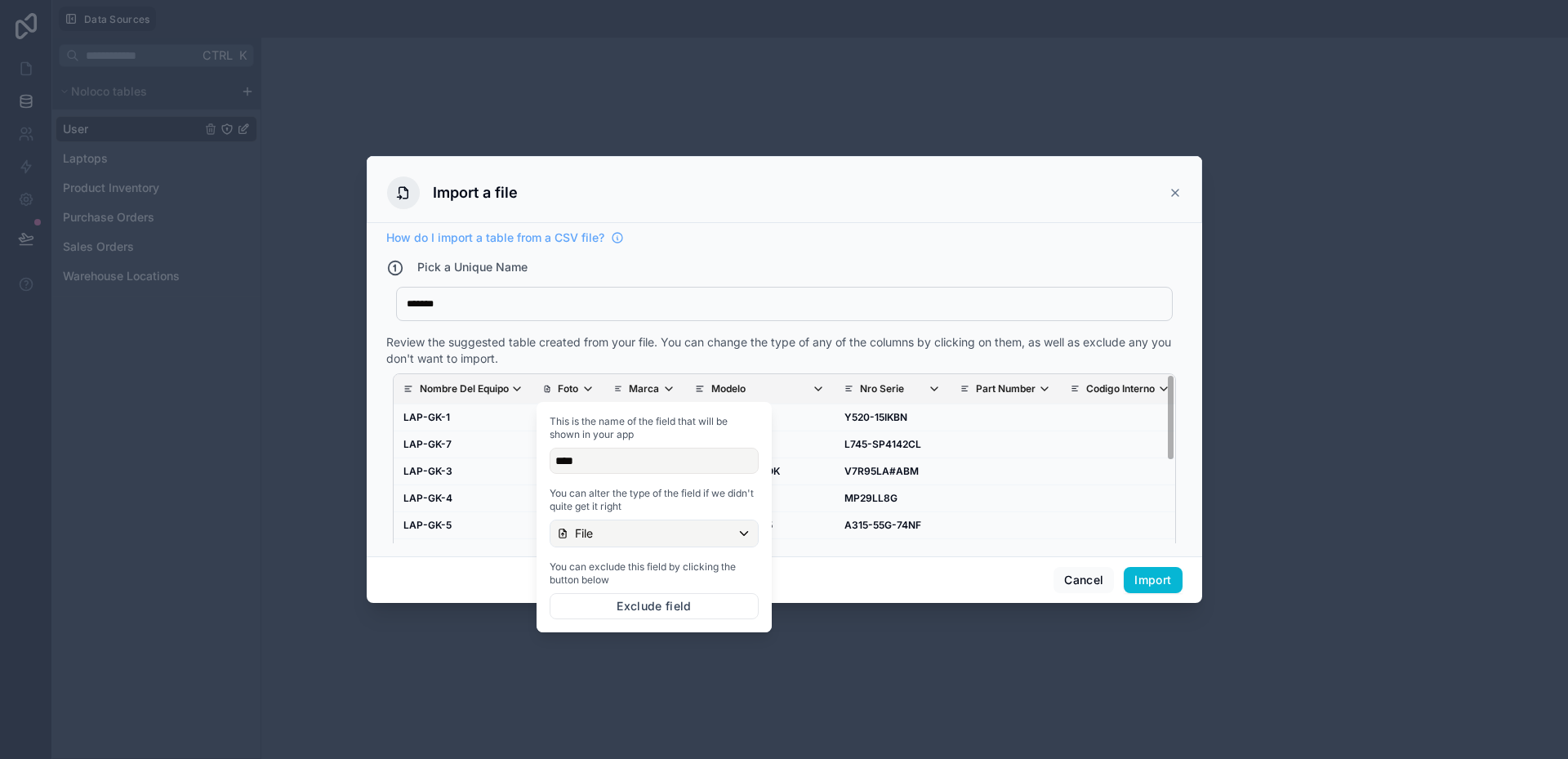
click at [842, 586] on div "Cancel Import" at bounding box center [784, 579] width 835 height 47
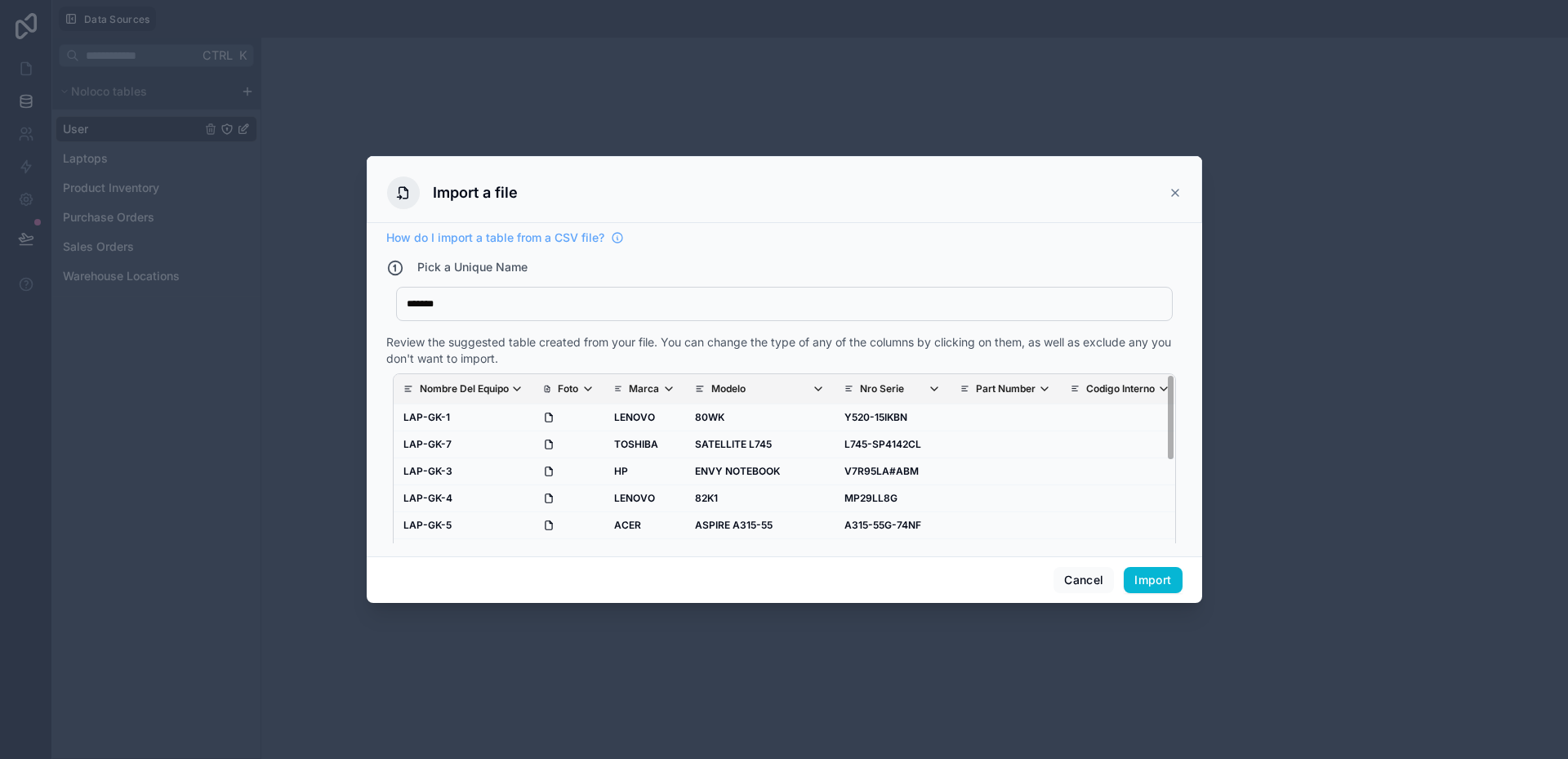
click at [653, 393] on p "Marca" at bounding box center [644, 389] width 30 height 13
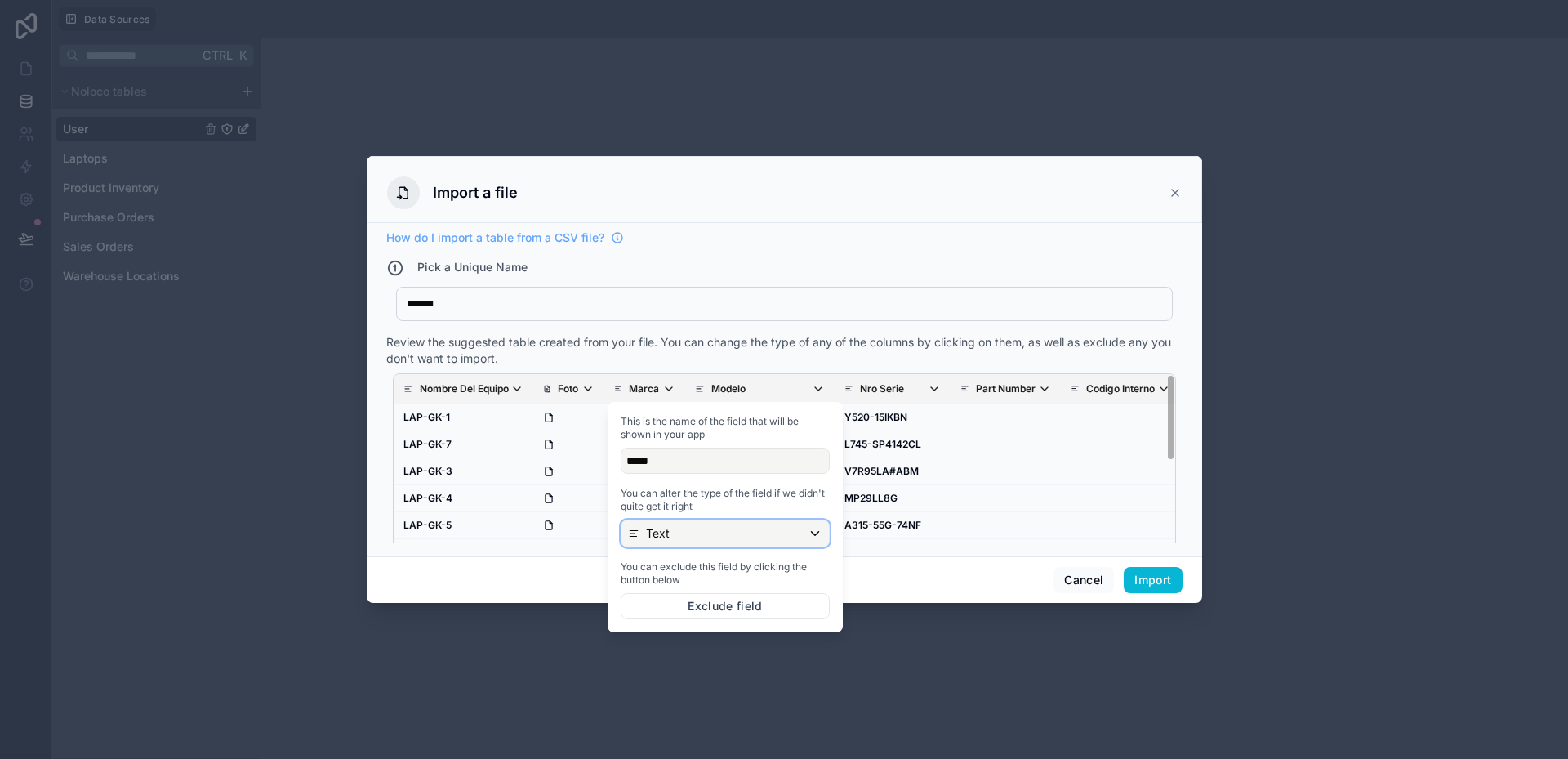
click at [662, 527] on p "Text" at bounding box center [657, 533] width 24 height 16
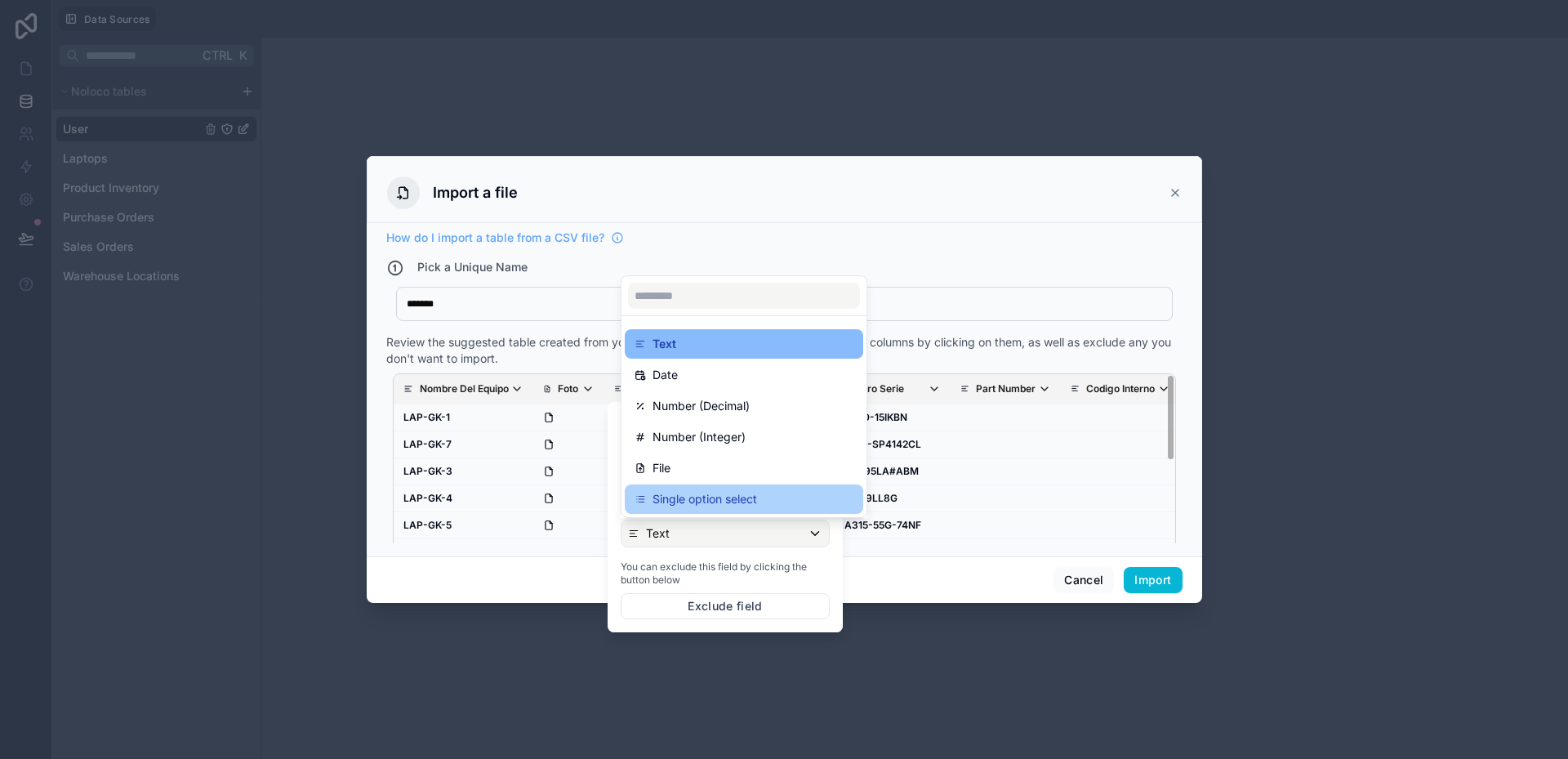
click at [668, 509] on div "Single option select" at bounding box center [743, 499] width 238 height 29
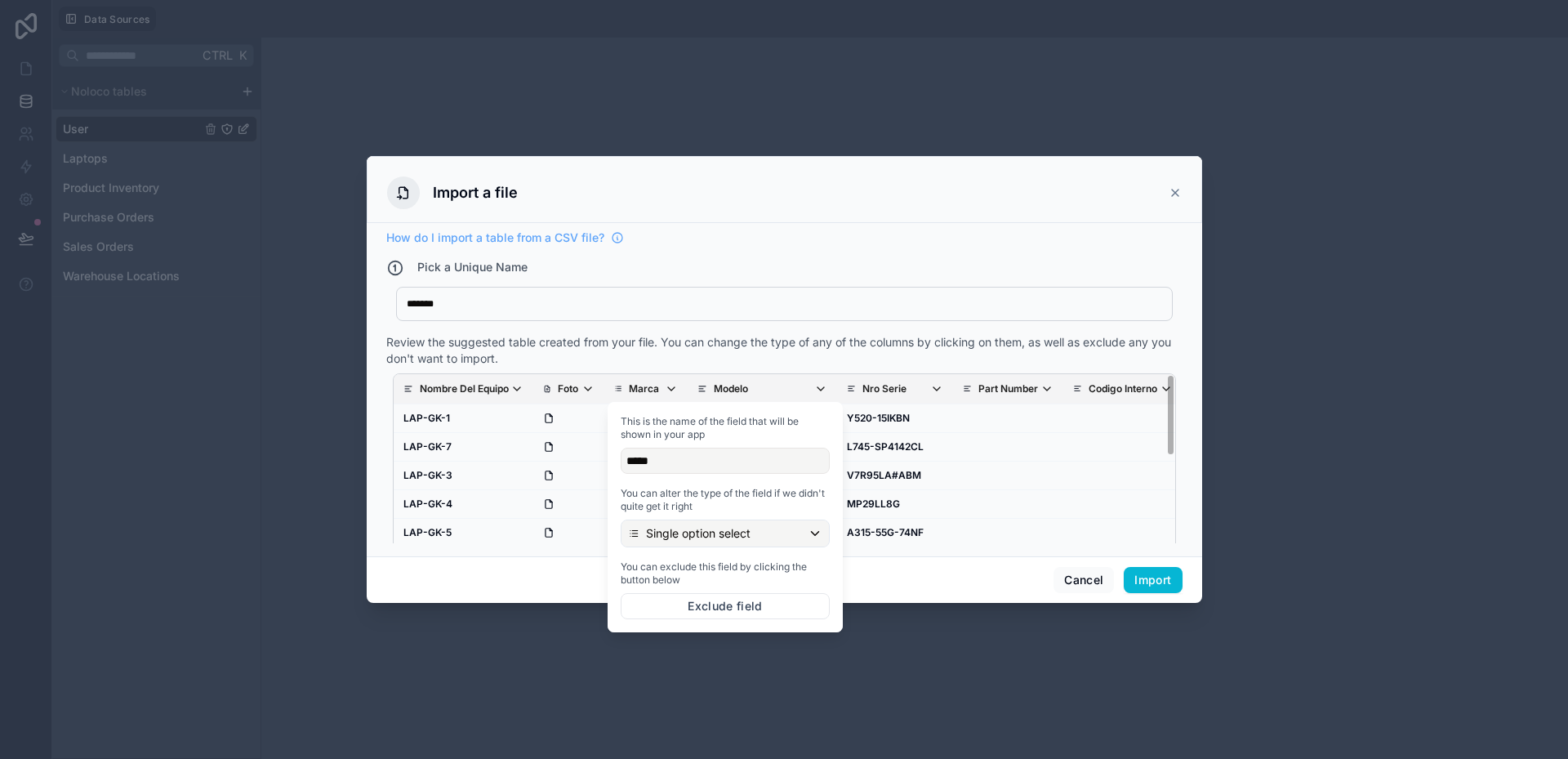
click at [847, 592] on div "Cancel Import" at bounding box center [784, 579] width 835 height 47
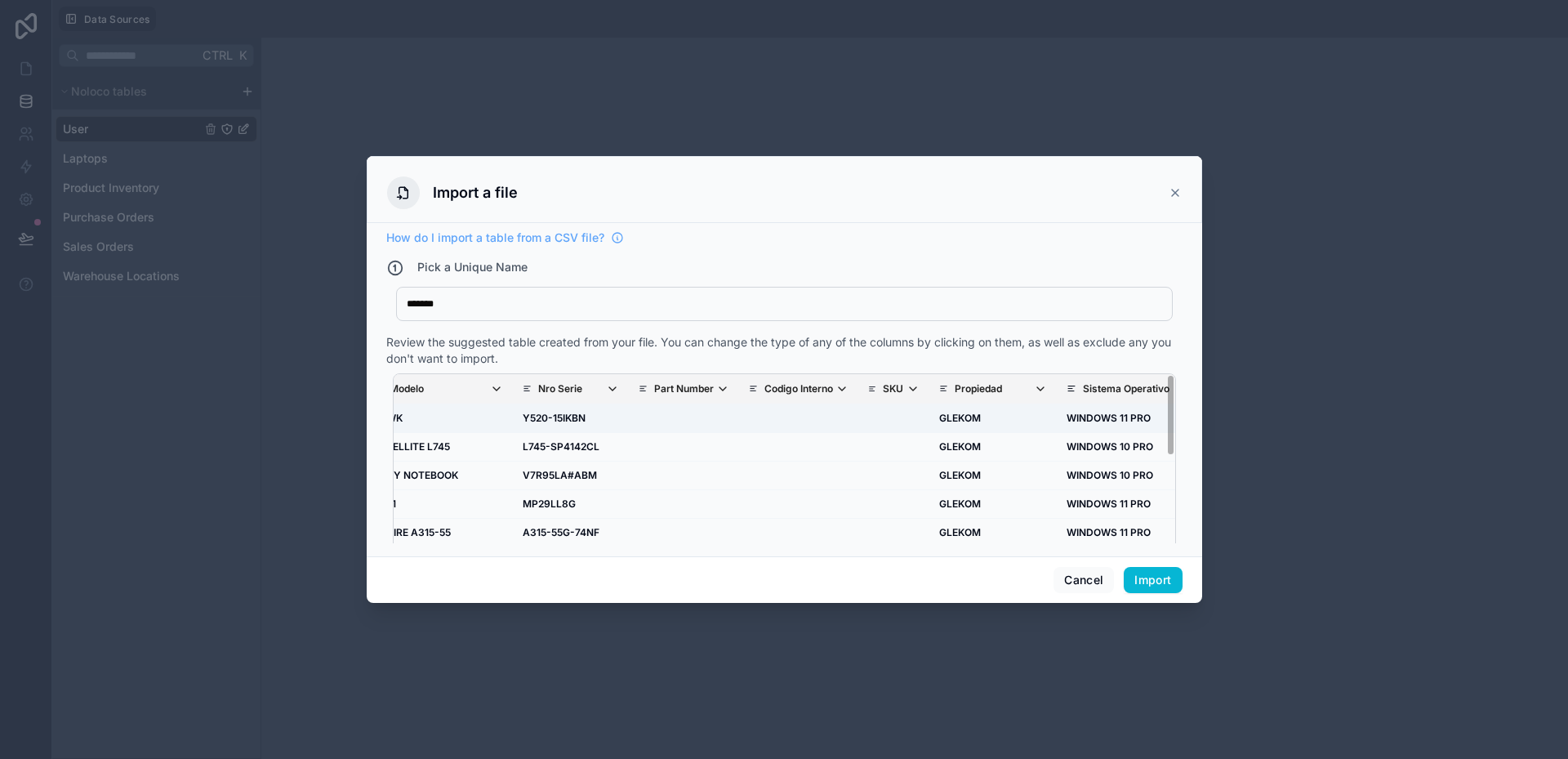
scroll to position [0, 325]
click at [1037, 389] on icon "scrollable content" at bounding box center [1040, 389] width 13 height 13
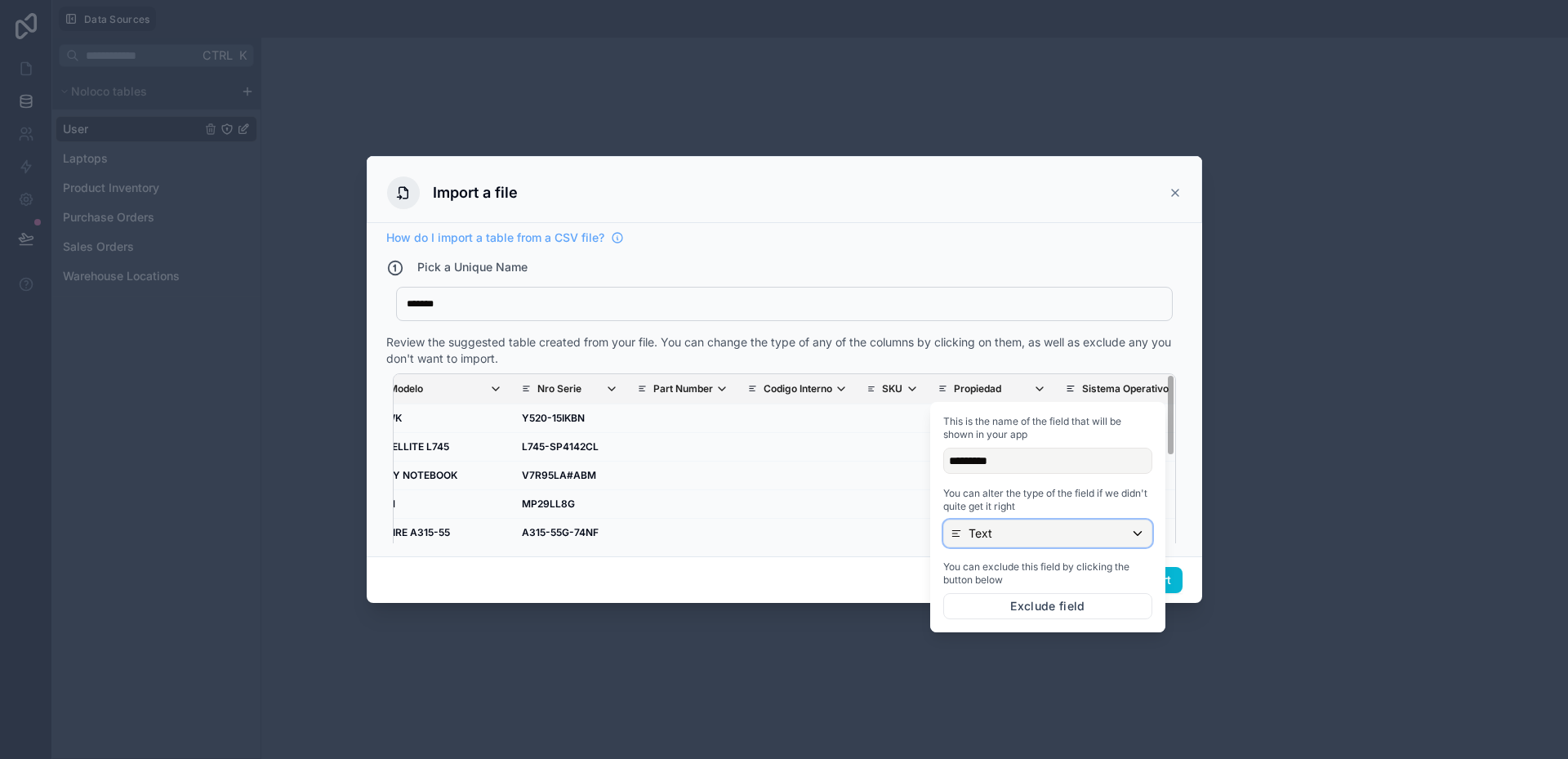
click at [1023, 529] on div "Text" at bounding box center [1047, 533] width 207 height 26
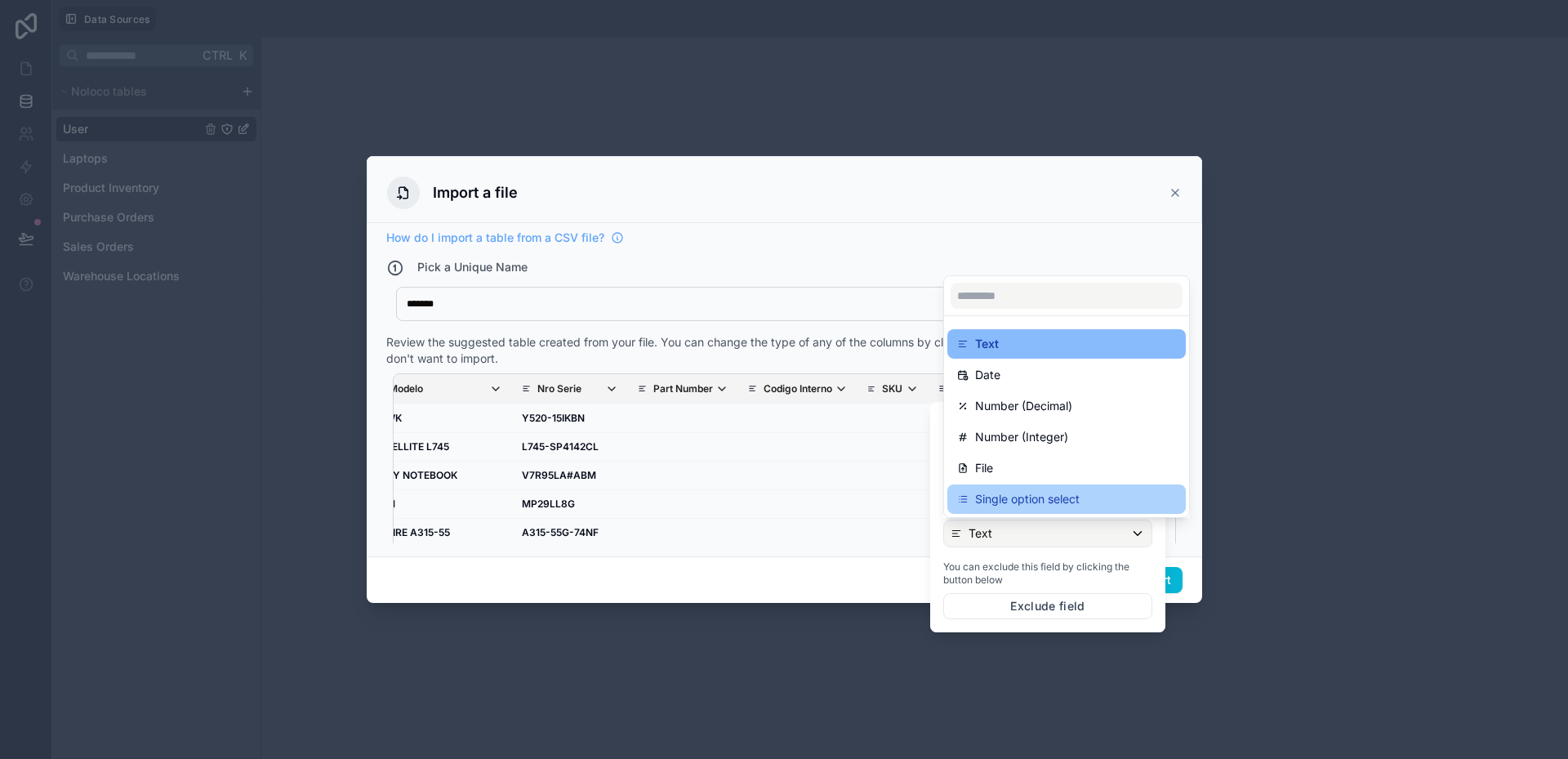
click at [1014, 502] on p "Single option select" at bounding box center [1028, 499] width 105 height 20
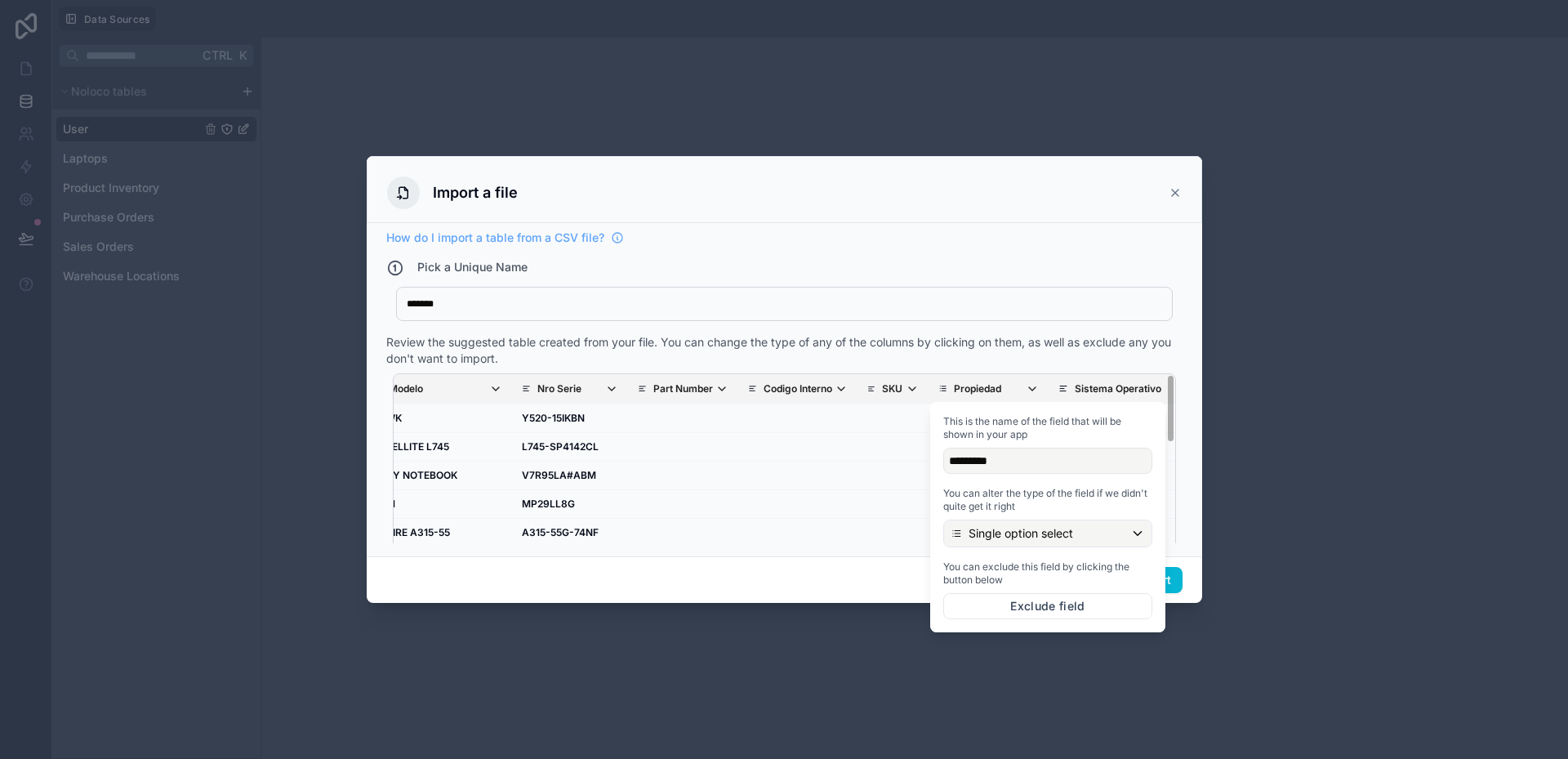
click at [984, 389] on p "Propiedad" at bounding box center [978, 389] width 47 height 13
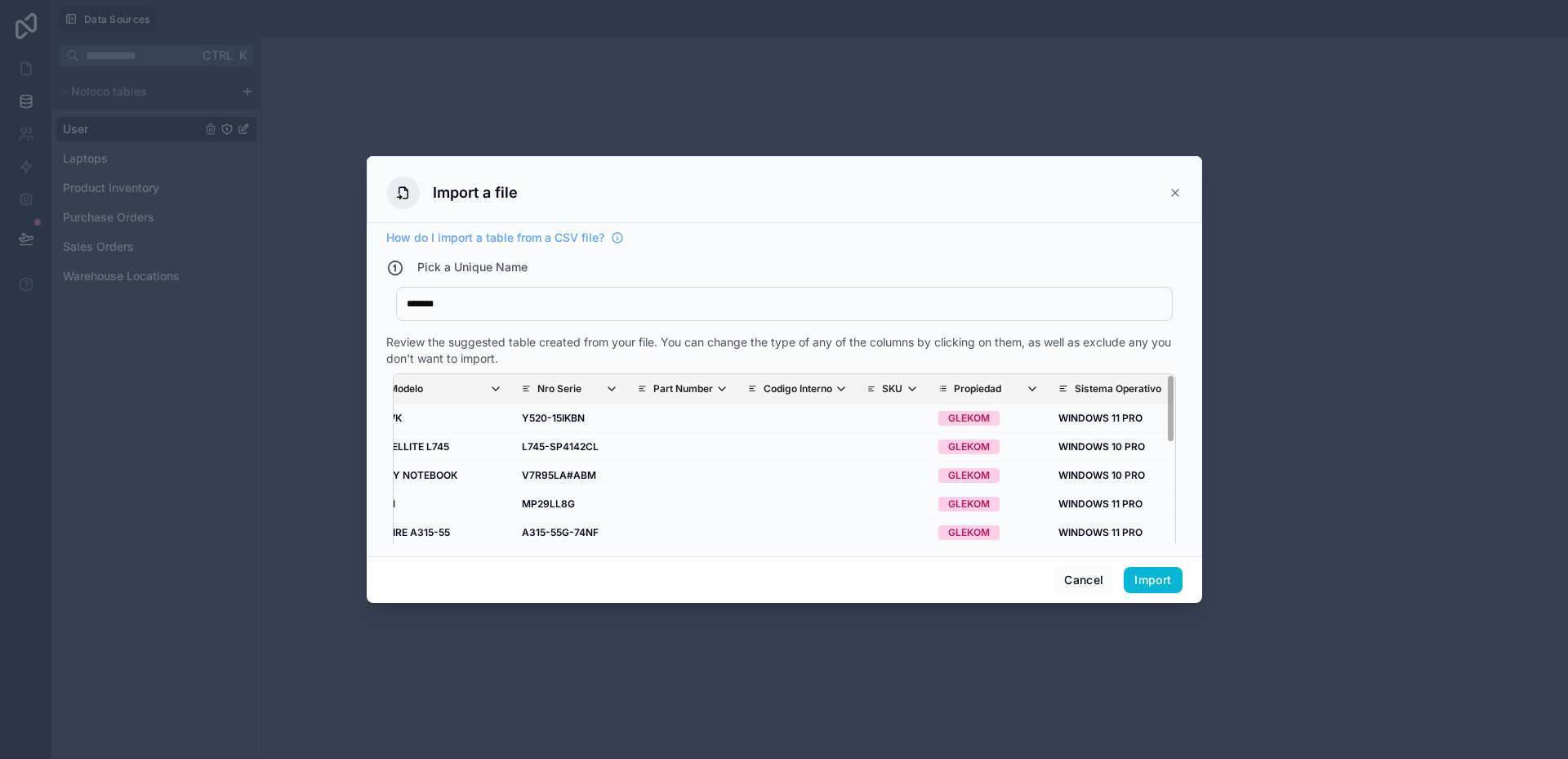
click at [983, 389] on p "Propiedad" at bounding box center [978, 389] width 47 height 13
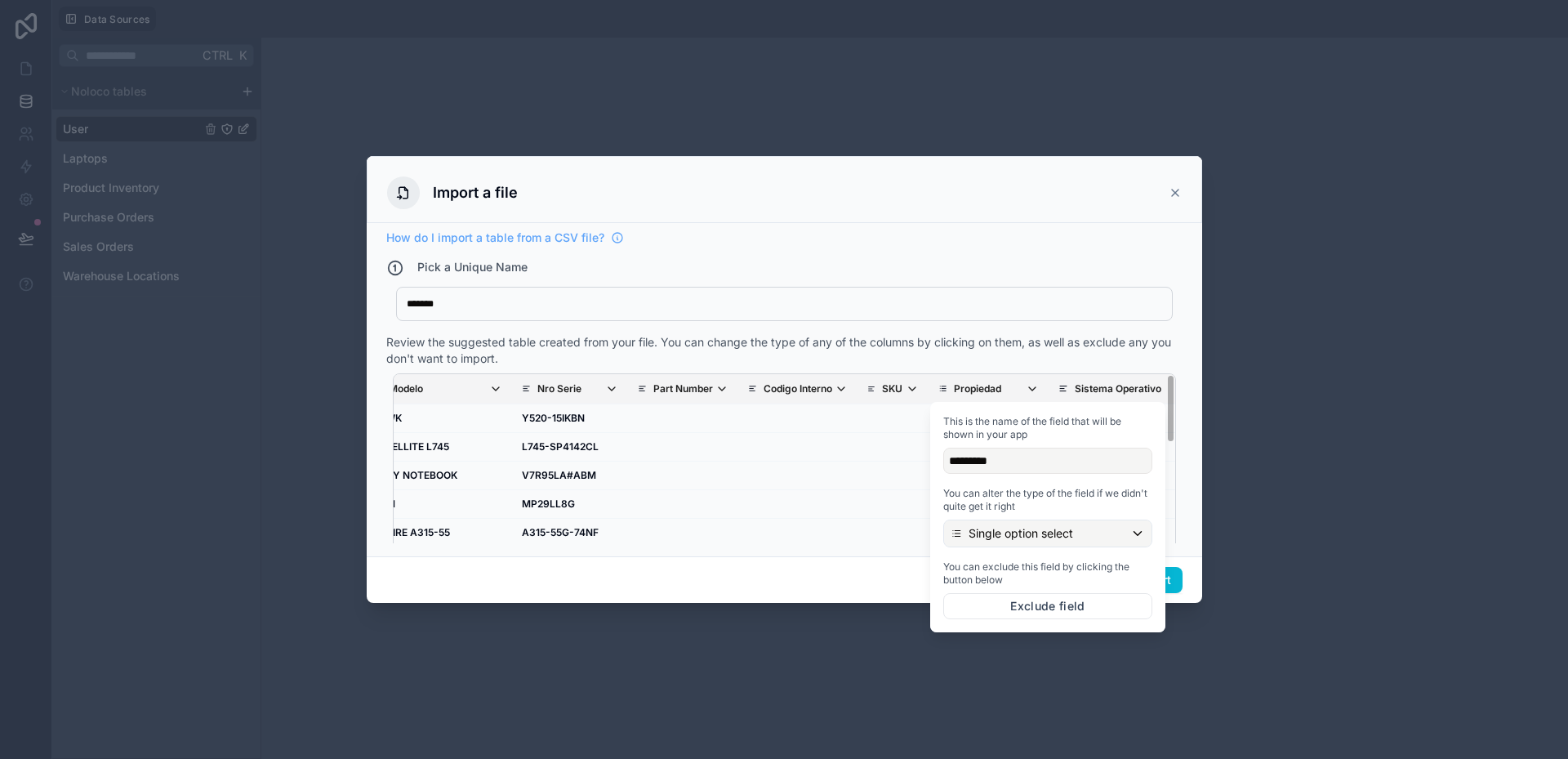
click at [981, 367] on div "Nombre Del Equipo Foto Marca Modelo Nro Serie Part Number Codigo Interno SKU Pr…" at bounding box center [784, 471] width 797 height 209
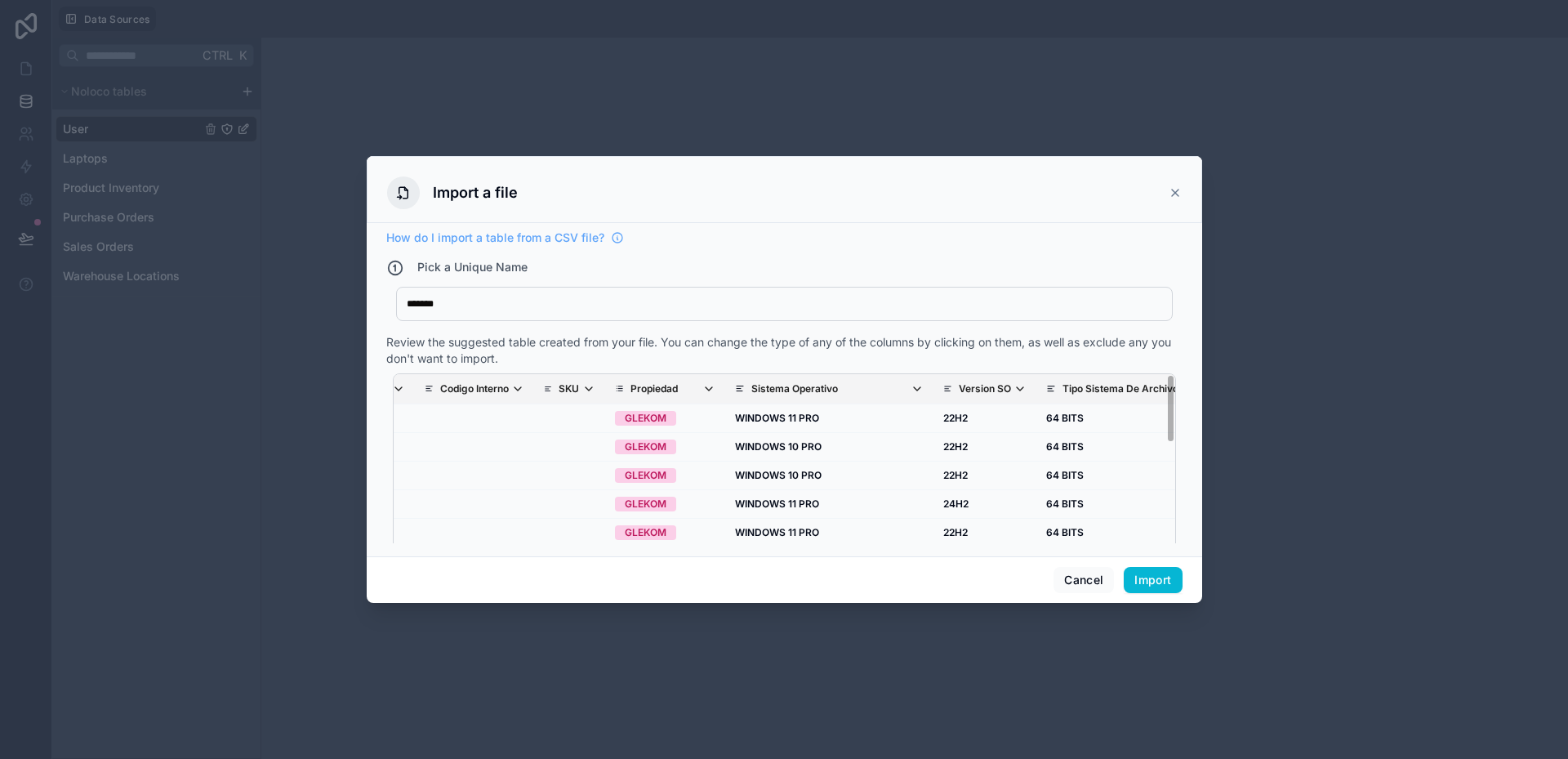
click at [789, 387] on p "Sistema Operativo" at bounding box center [795, 389] width 87 height 13
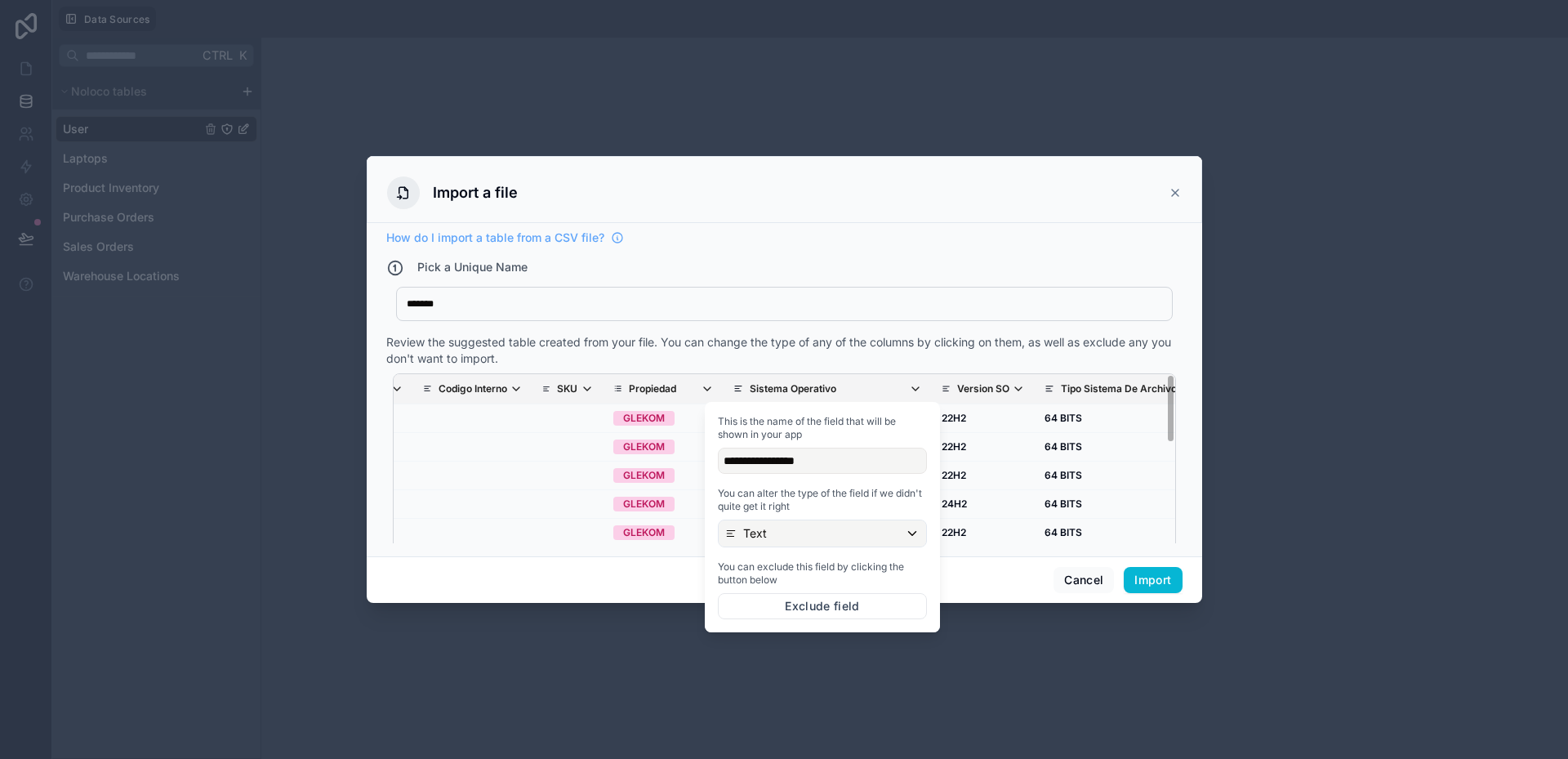
scroll to position [0, 651]
click at [779, 532] on div "Text" at bounding box center [821, 533] width 207 height 26
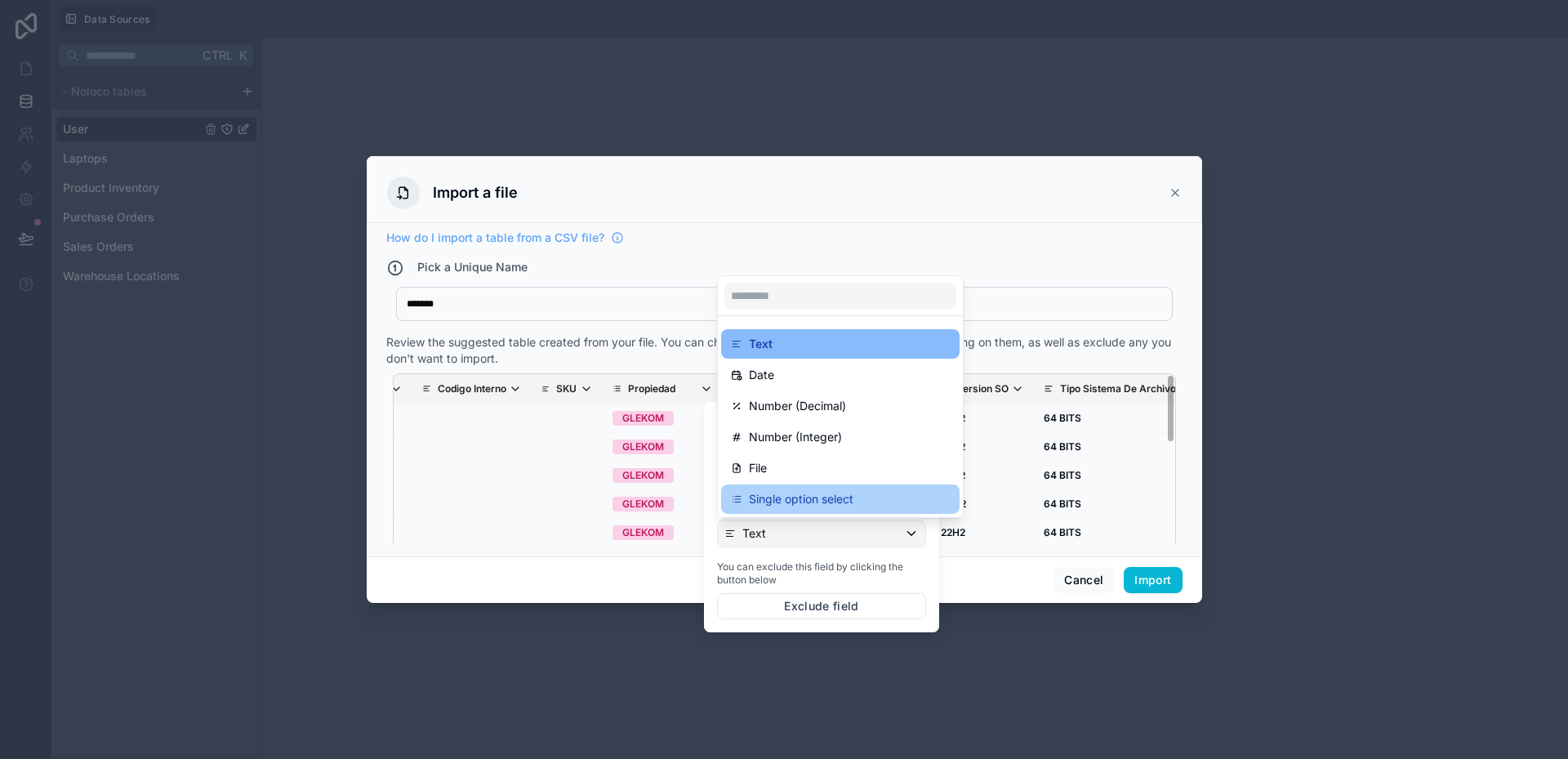
click at [781, 503] on p "Single option select" at bounding box center [802, 499] width 105 height 20
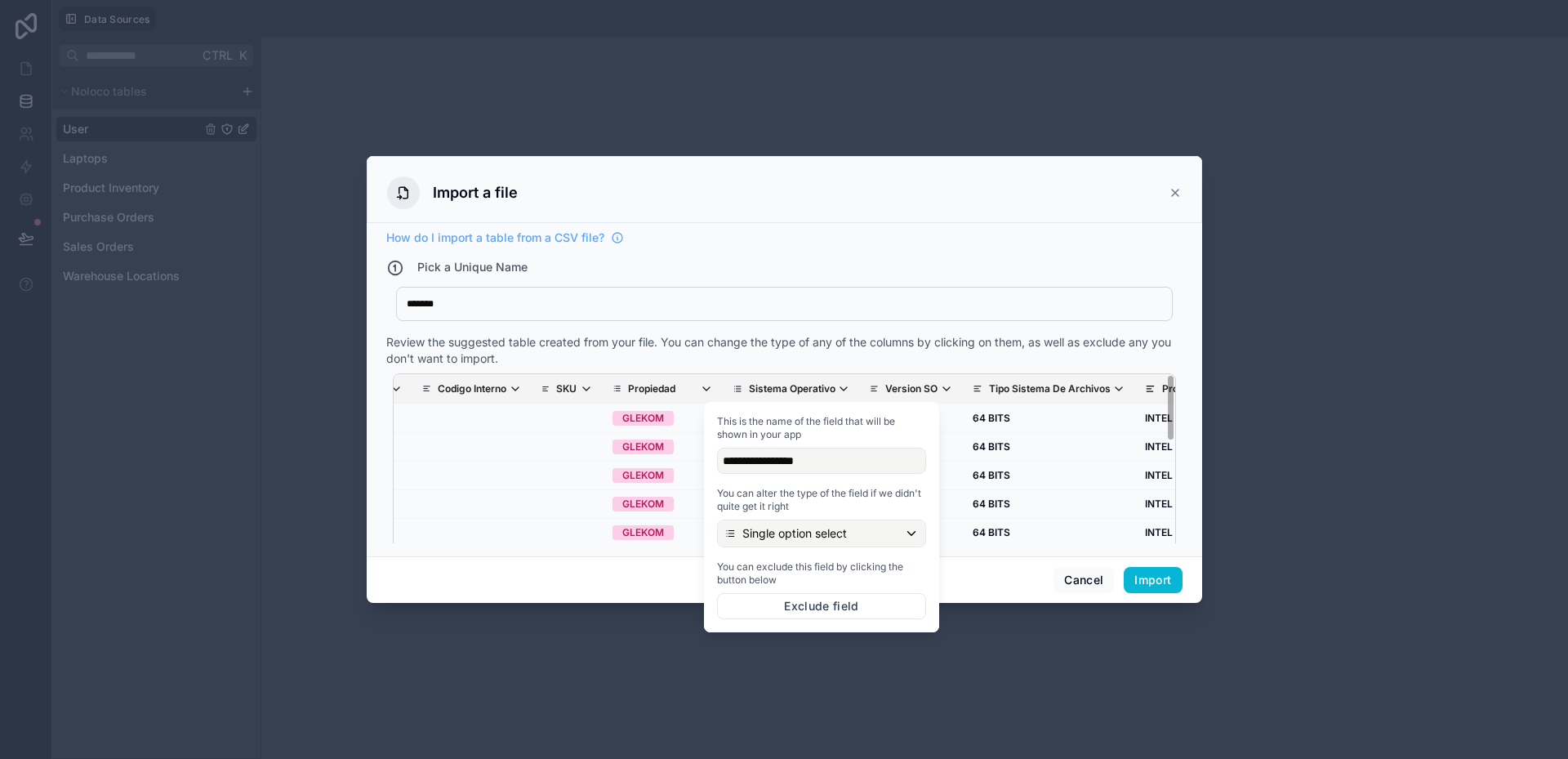
click at [799, 383] on p "Sistema Operativo" at bounding box center [793, 389] width 87 height 13
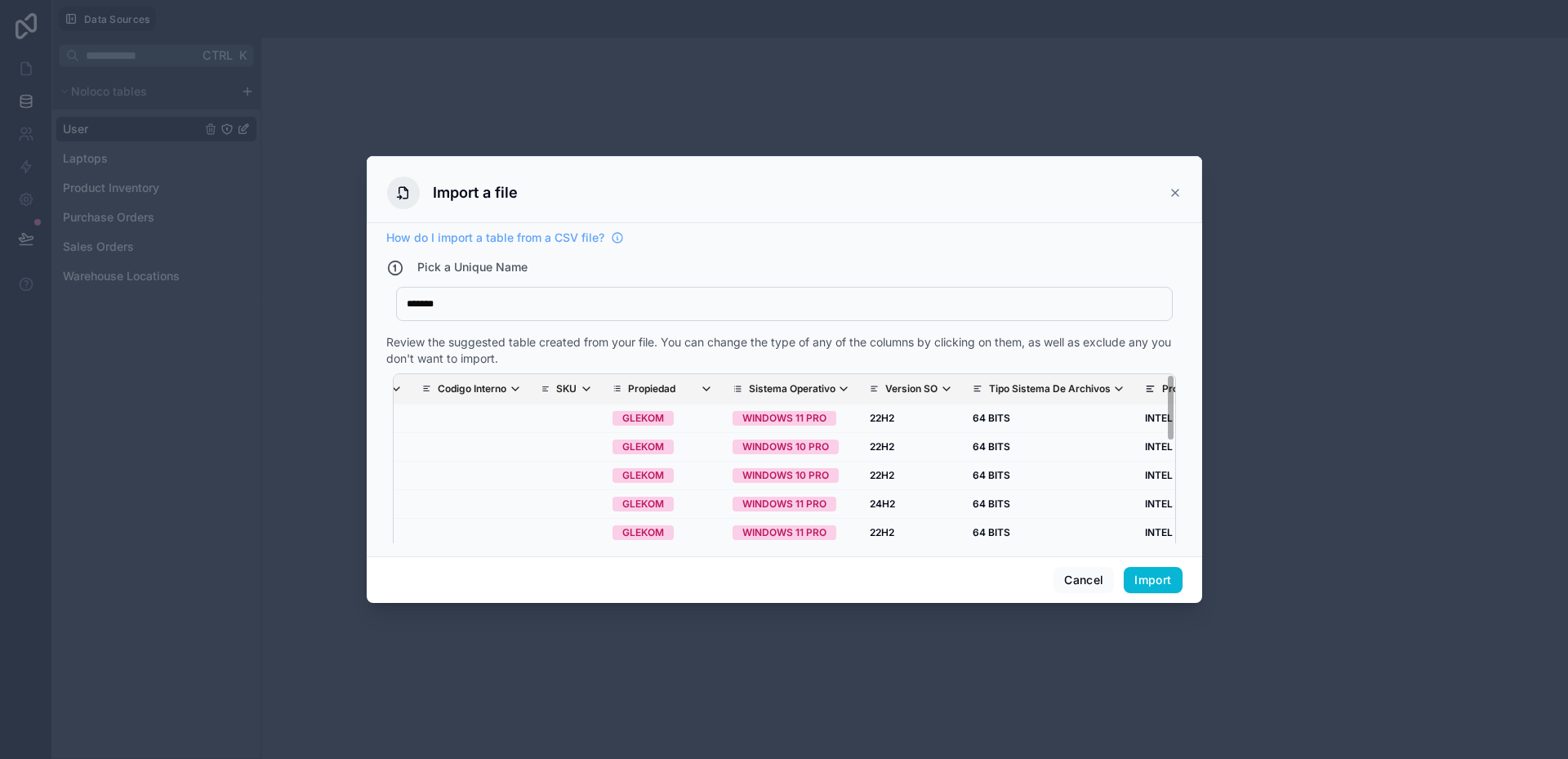
click at [799, 383] on p "Sistema Operativo" at bounding box center [793, 389] width 87 height 13
click at [799, 364] on div "Review the suggested table created from your file. You can change the type of a…" at bounding box center [784, 350] width 797 height 33
click at [1001, 388] on p "Tipo Sistema De Archivos" at bounding box center [1050, 389] width 122 height 13
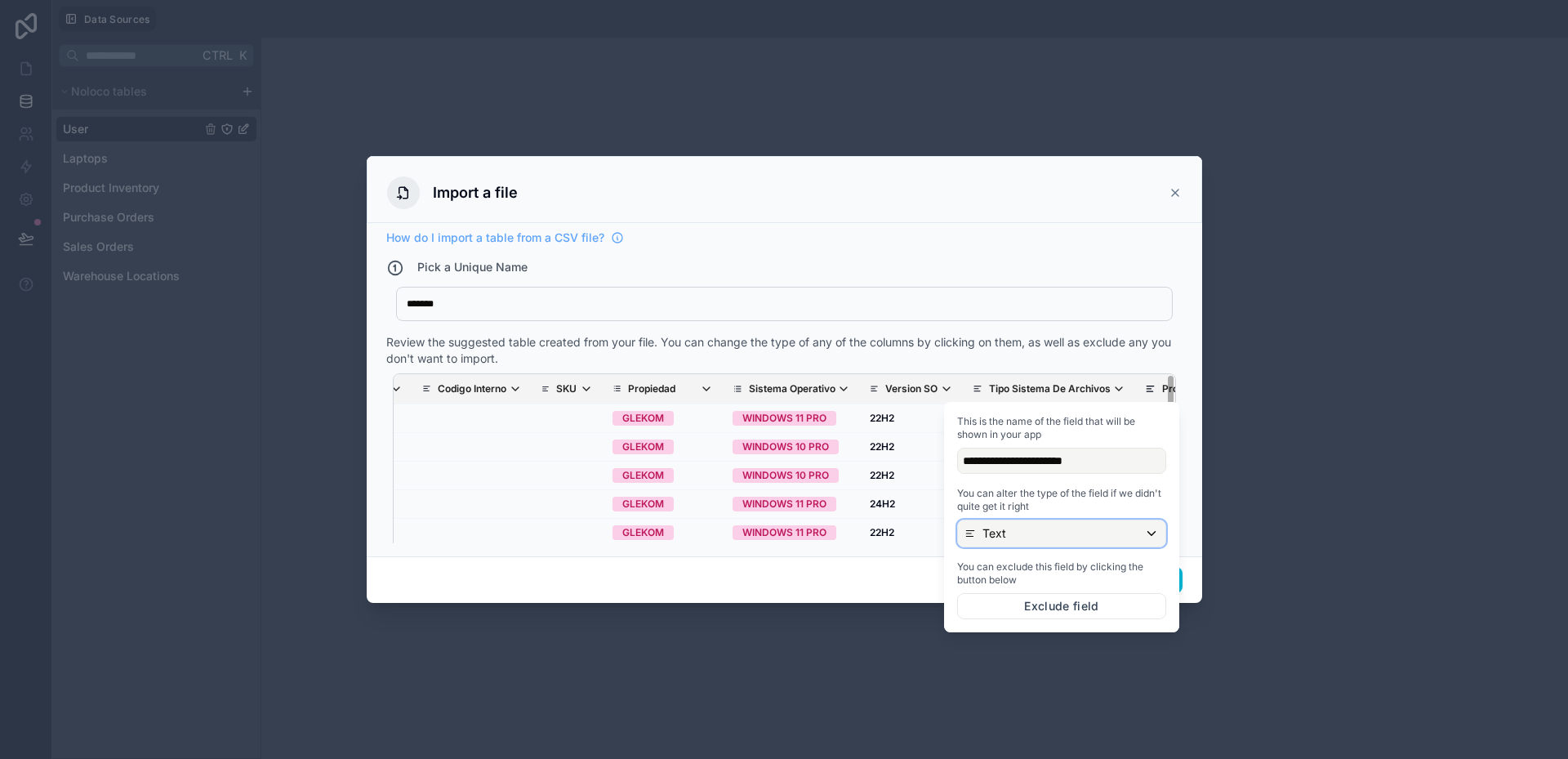
click at [1035, 533] on div "Text" at bounding box center [1061, 533] width 207 height 26
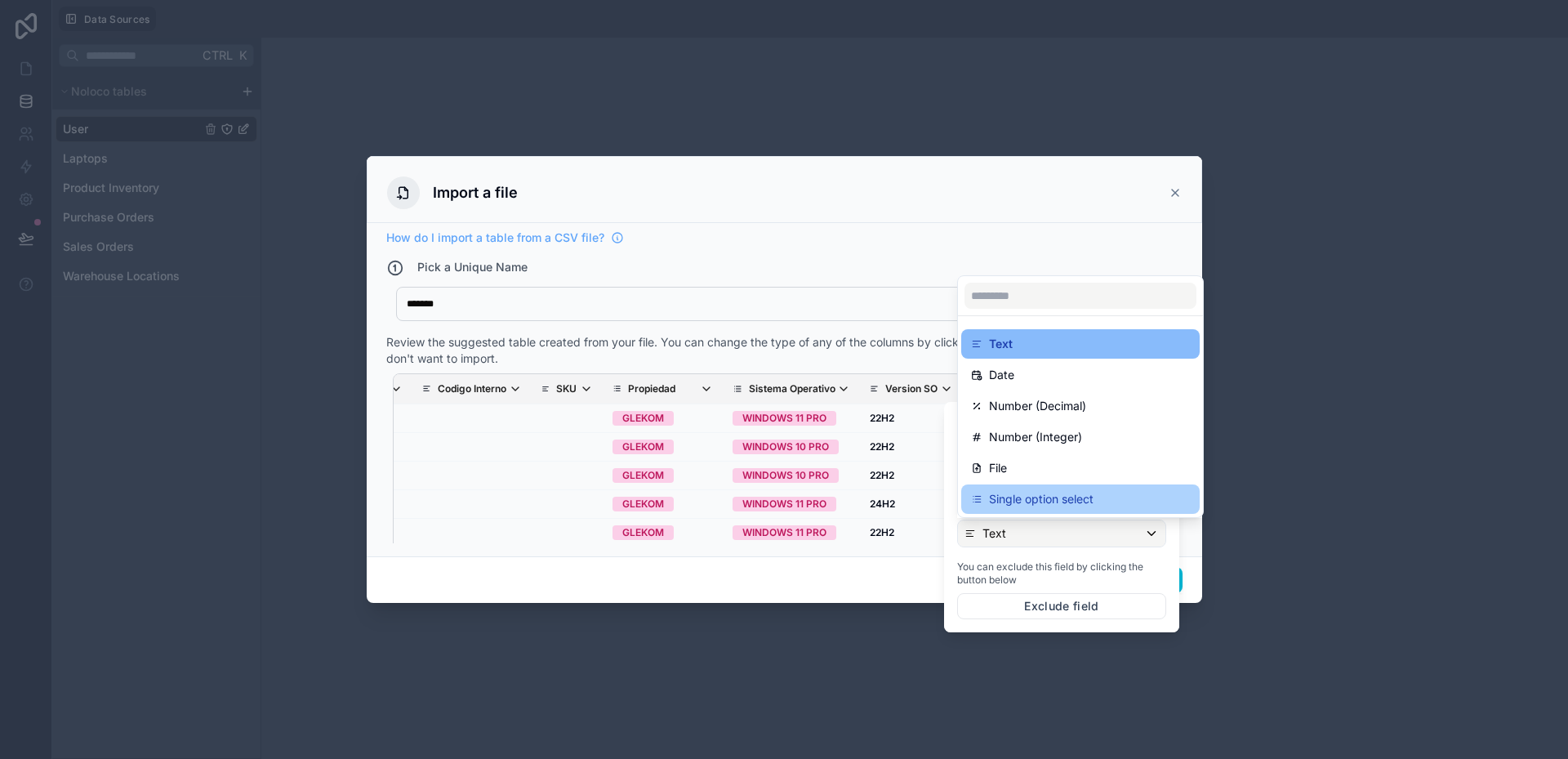
click at [1031, 497] on p "Single option select" at bounding box center [1042, 499] width 105 height 20
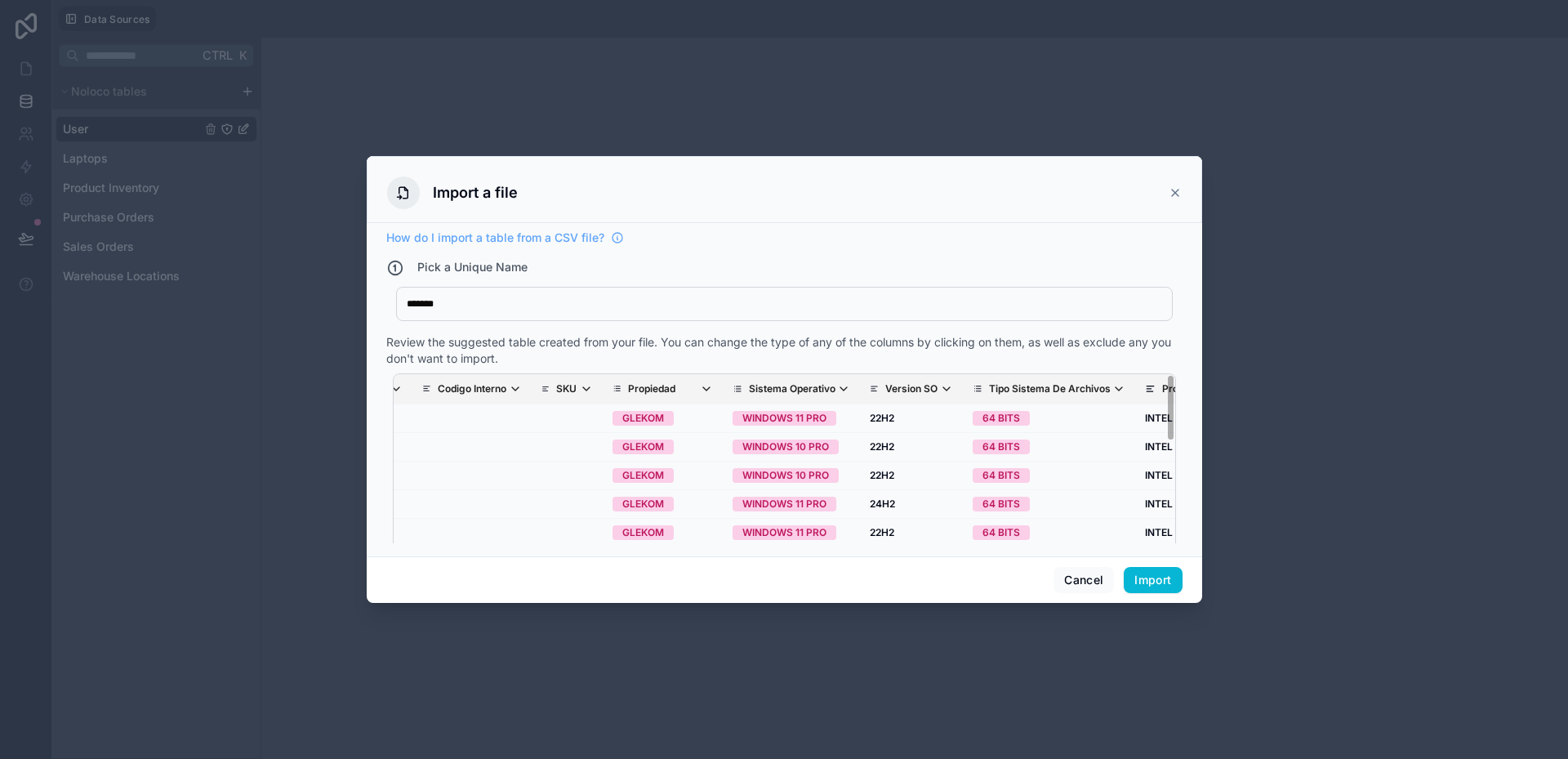
click at [994, 366] on div "Review the suggested table created from your file. You can change the type of a…" at bounding box center [784, 350] width 797 height 33
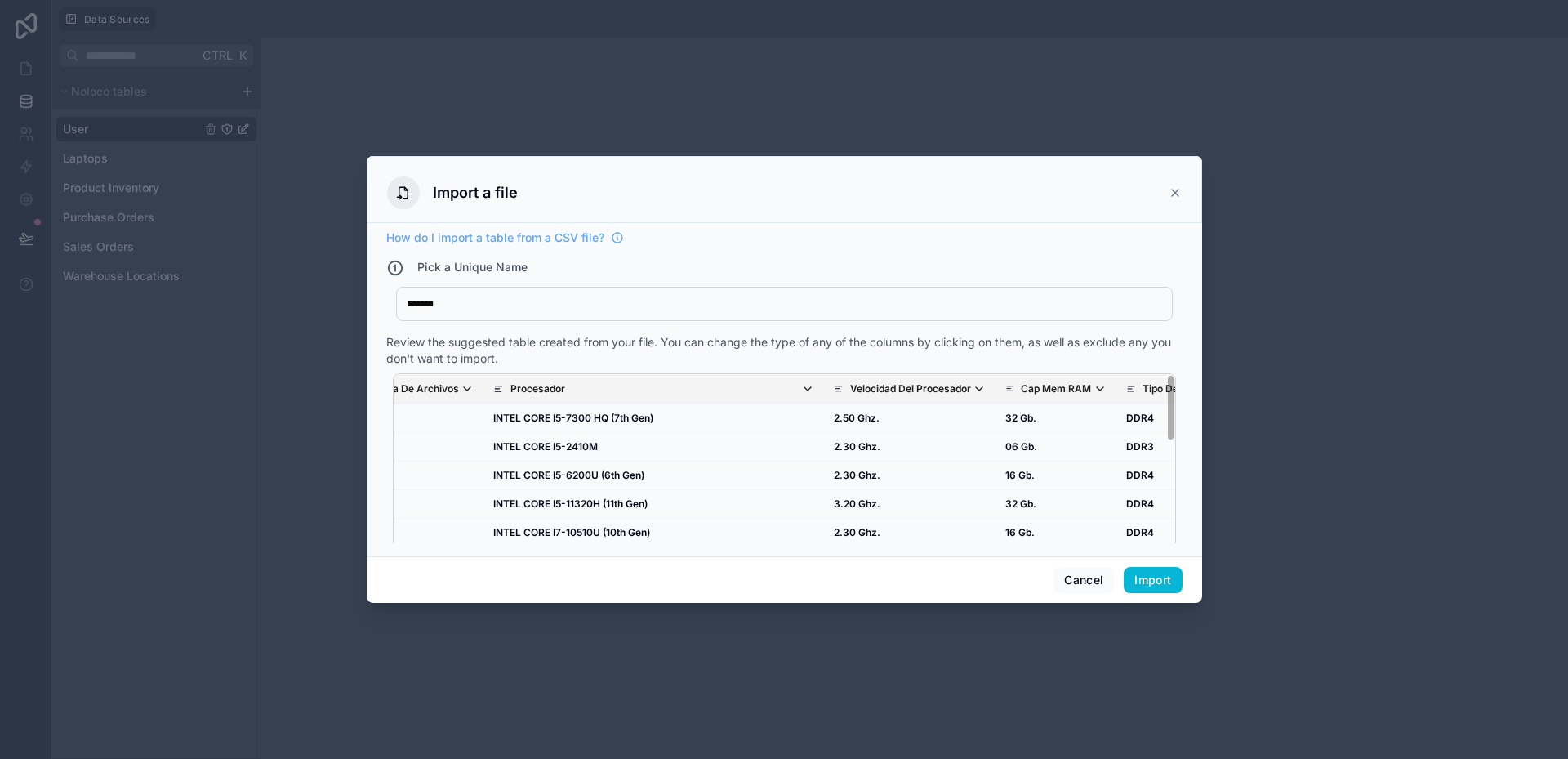
scroll to position [0, 1304]
click at [849, 382] on p "Velocidad Del Procesador" at bounding box center [910, 389] width 121 height 13
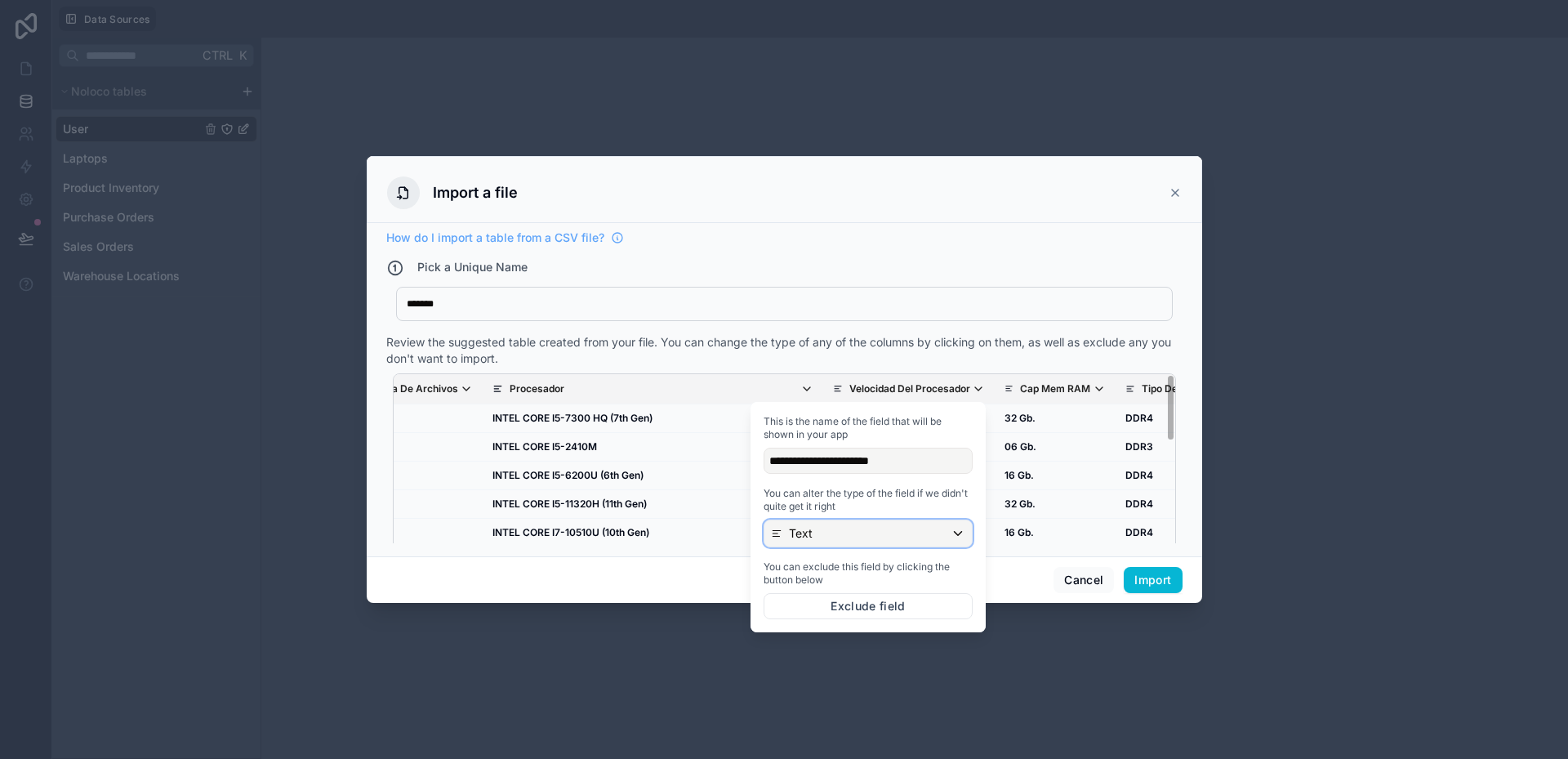
click at [809, 533] on p "Text" at bounding box center [801, 533] width 24 height 16
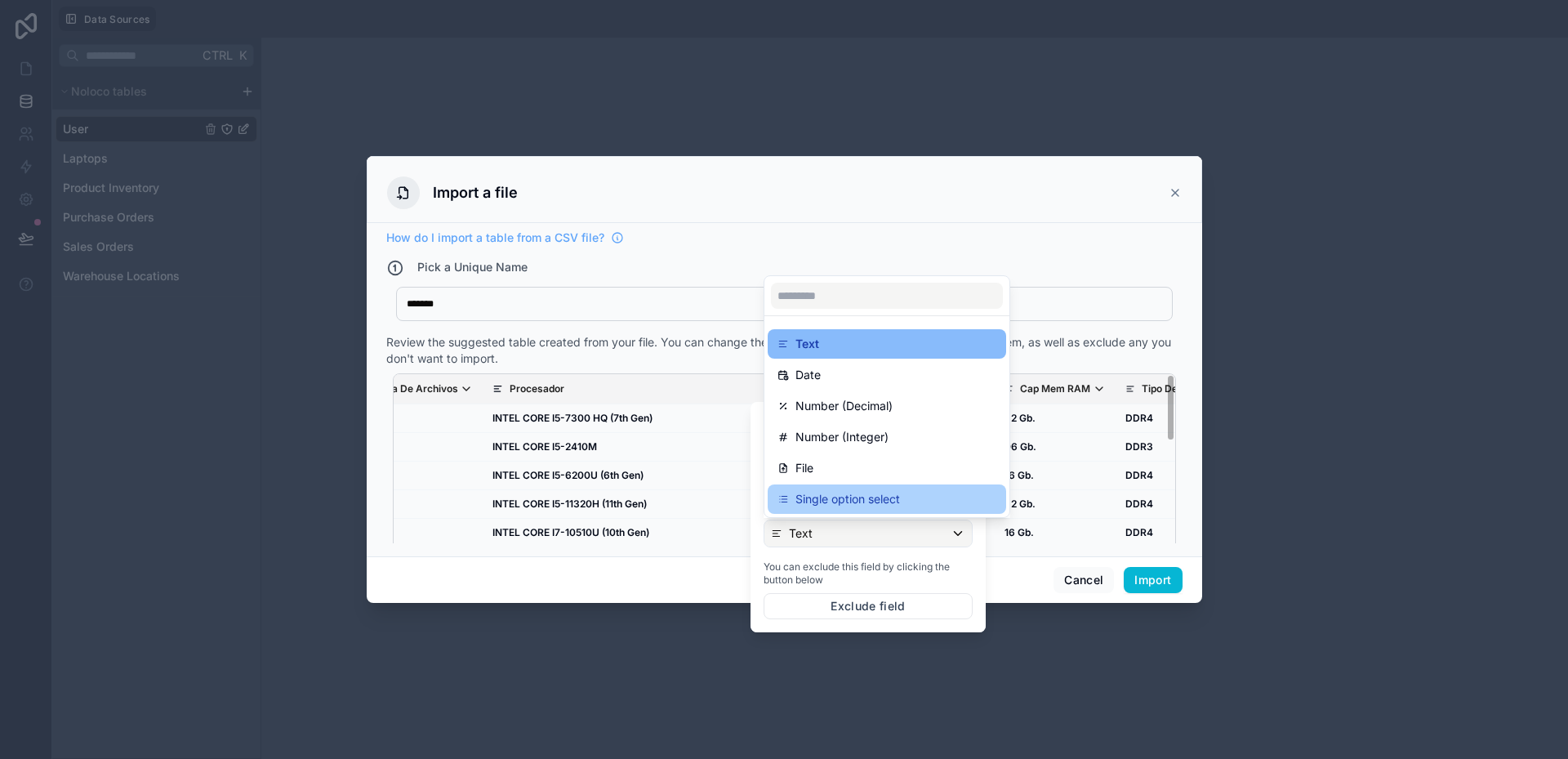
click at [821, 502] on p "Single option select" at bounding box center [848, 499] width 105 height 20
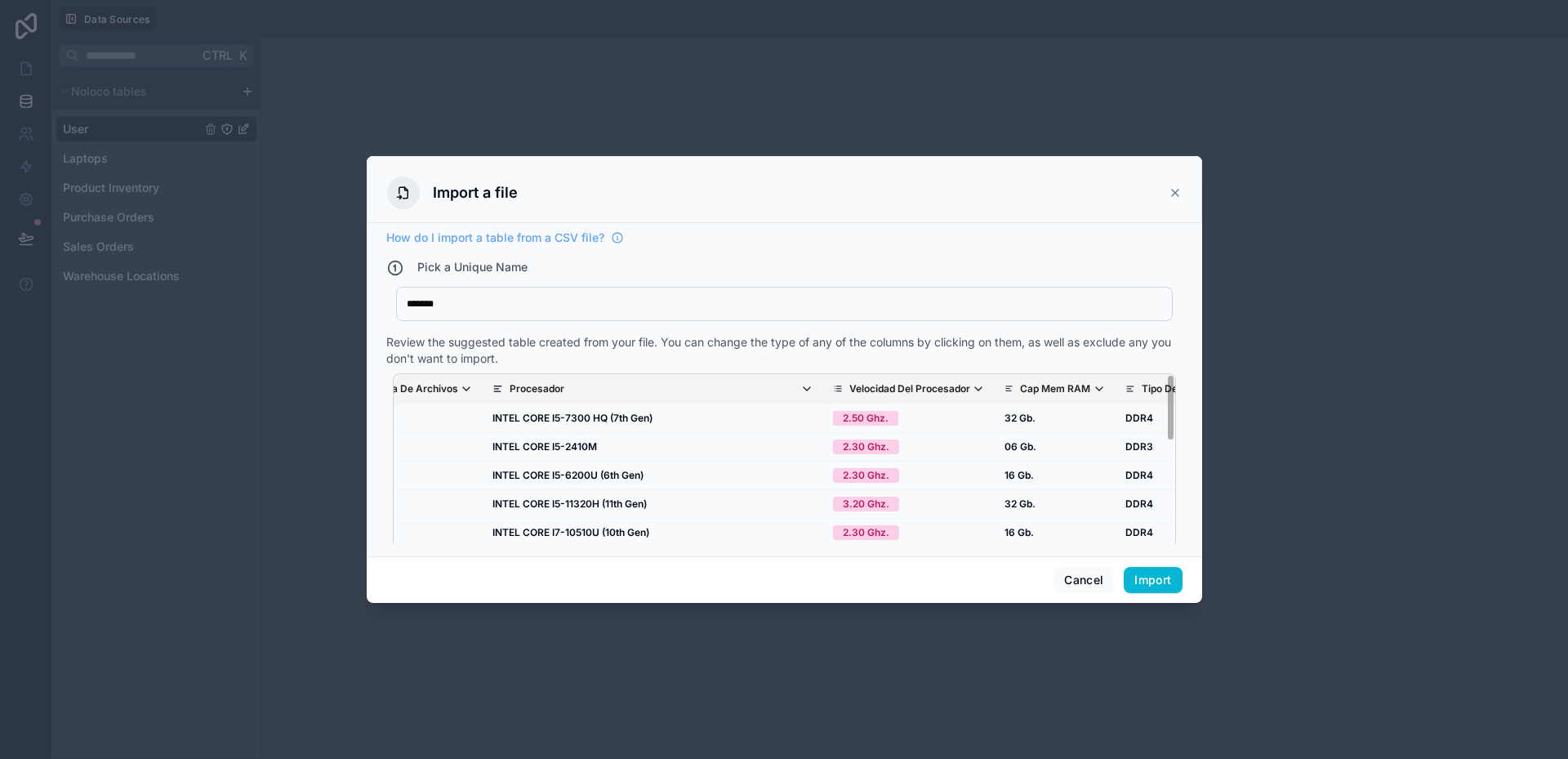
click at [854, 346] on div "Review the suggested table created from your file. You can change the type of a…" at bounding box center [784, 350] width 797 height 33
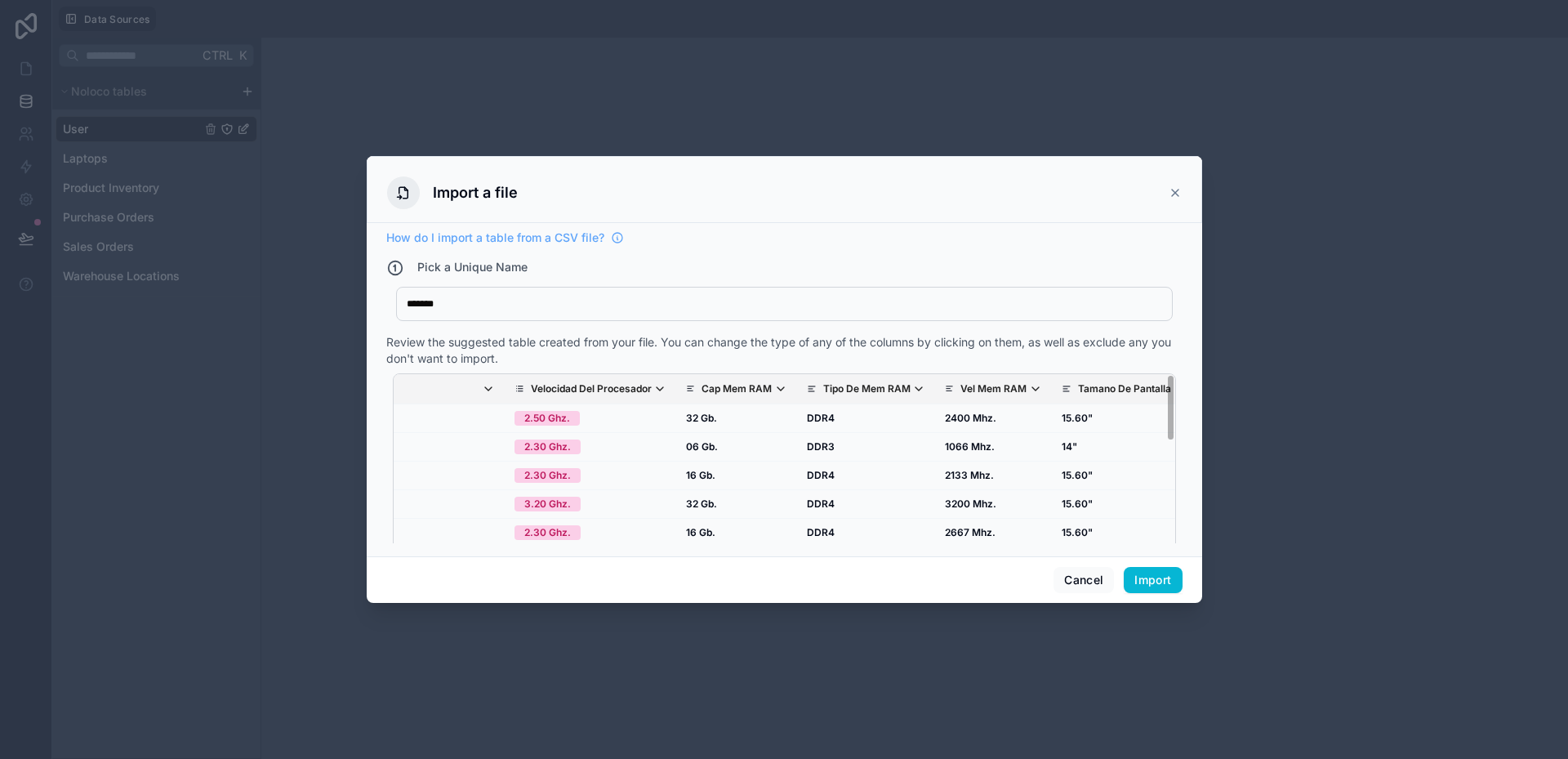
click at [702, 387] on p "Cap Mem RAM" at bounding box center [737, 389] width 70 height 13
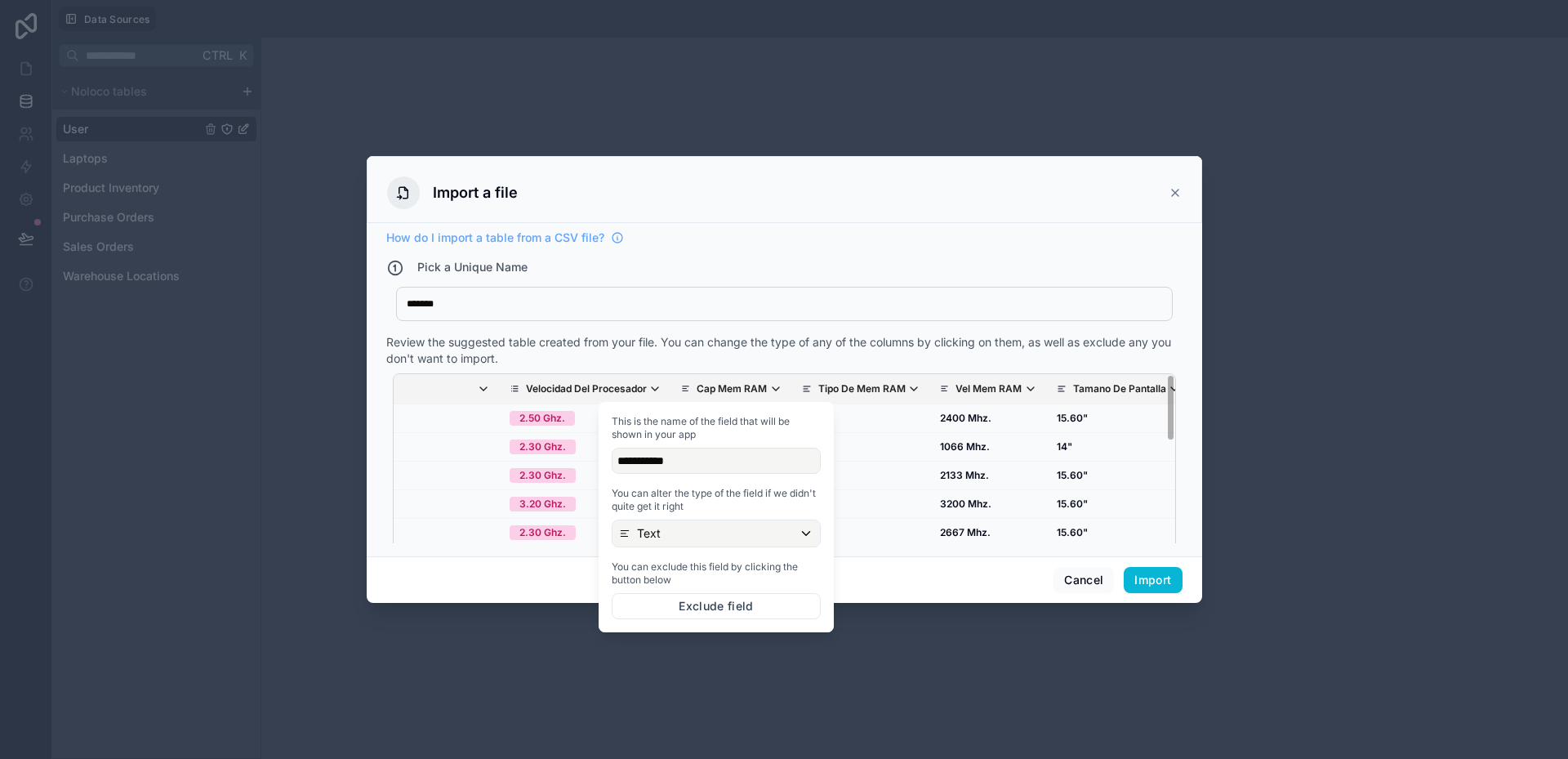
scroll to position [0, 1628]
click at [677, 531] on div "Text" at bounding box center [716, 533] width 207 height 26
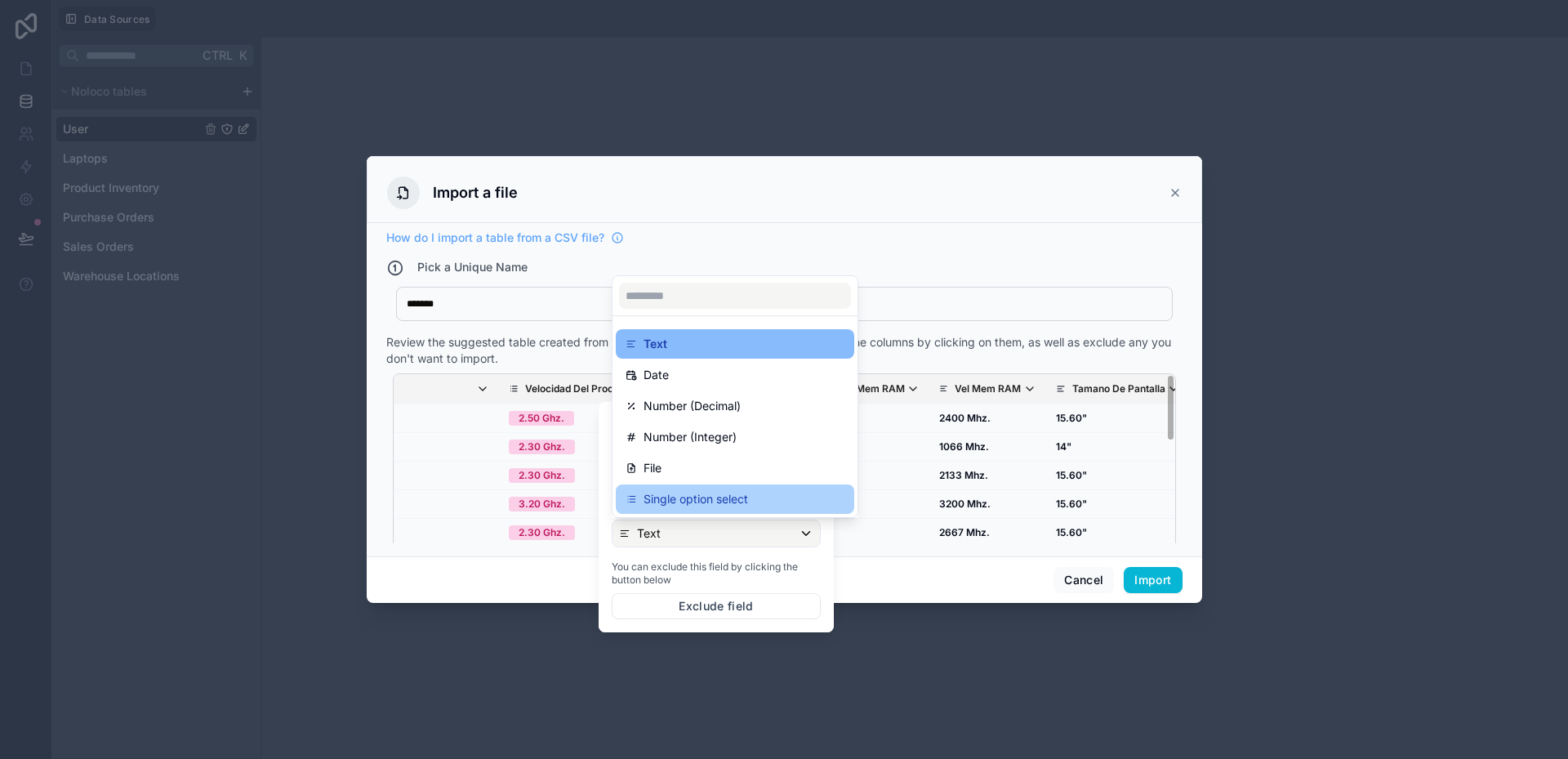
click at [694, 499] on p "Single option select" at bounding box center [696, 499] width 105 height 20
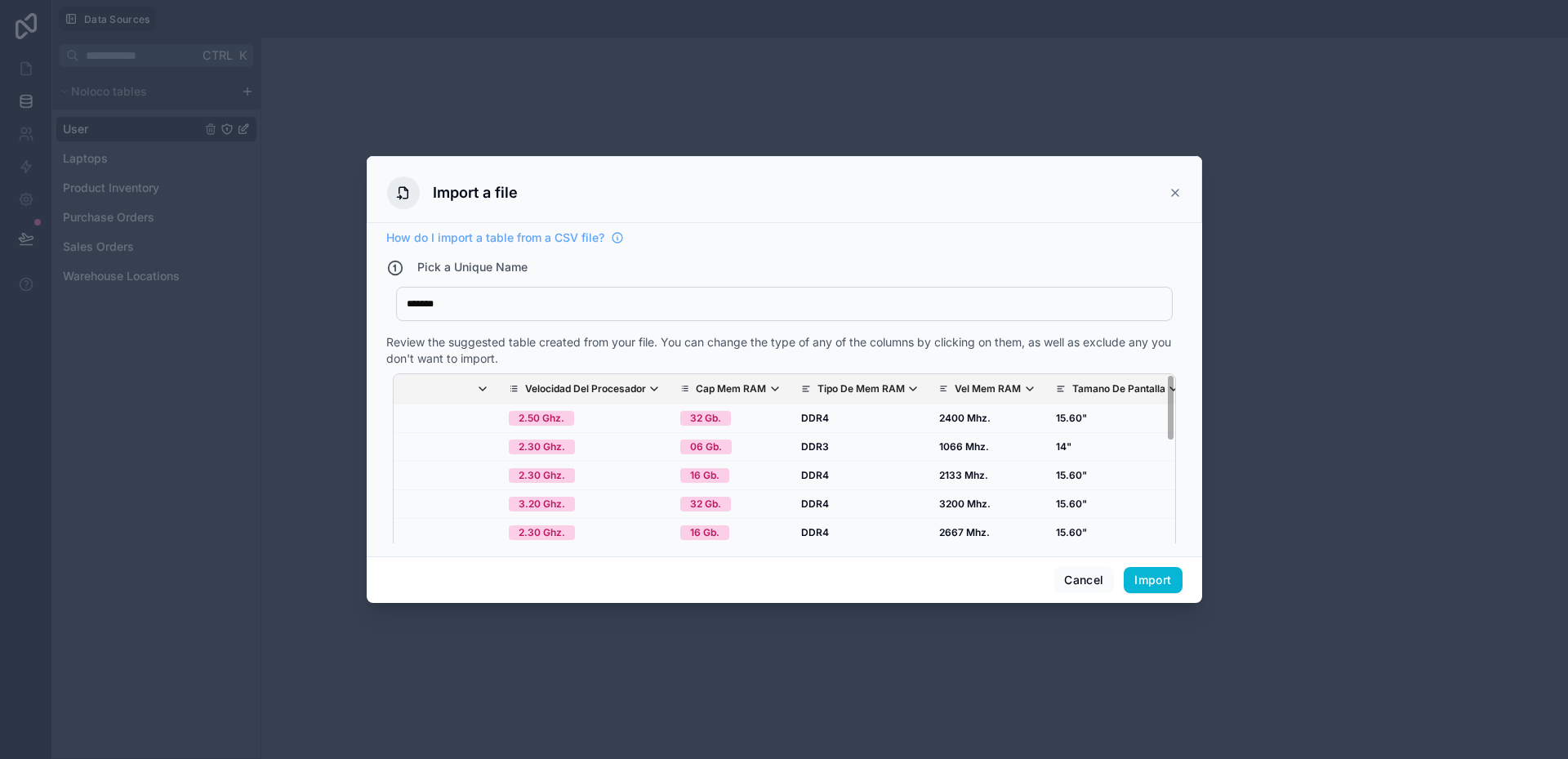
click at [818, 393] on p "Tipo De Mem RAM" at bounding box center [861, 389] width 88 height 13
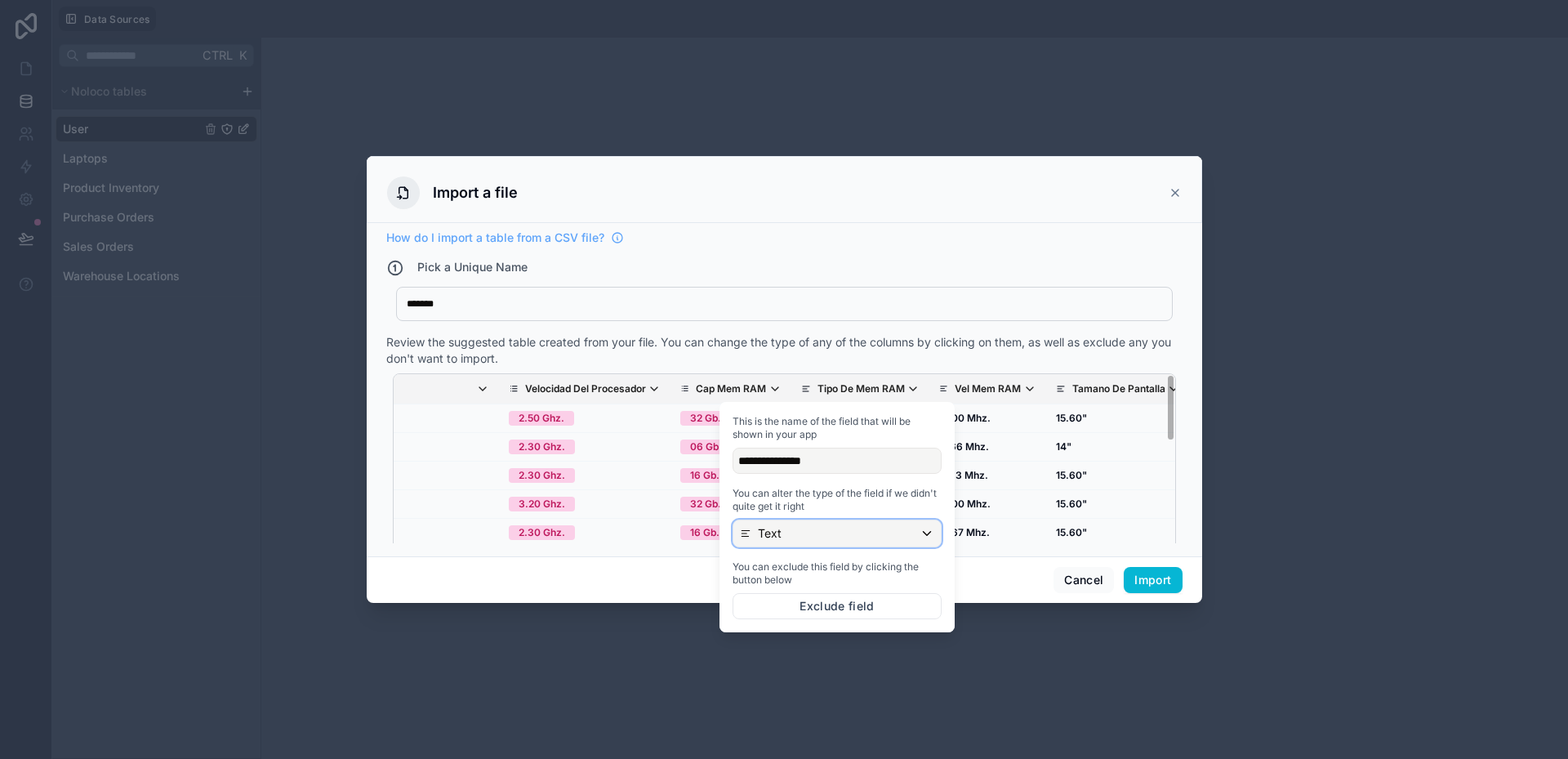
click at [791, 540] on div "Text" at bounding box center [837, 533] width 207 height 26
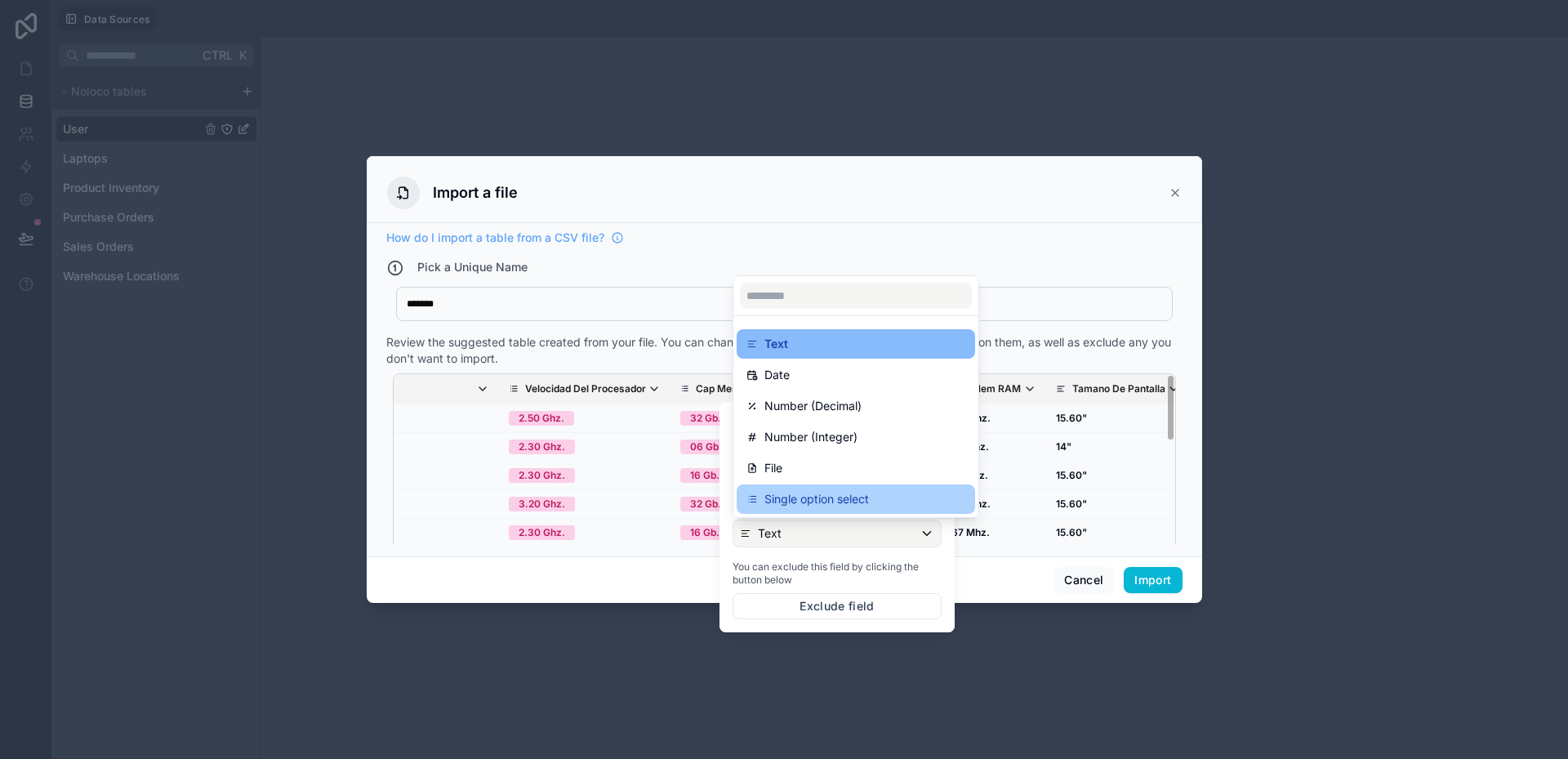
click at [798, 506] on p "Single option select" at bounding box center [817, 499] width 105 height 20
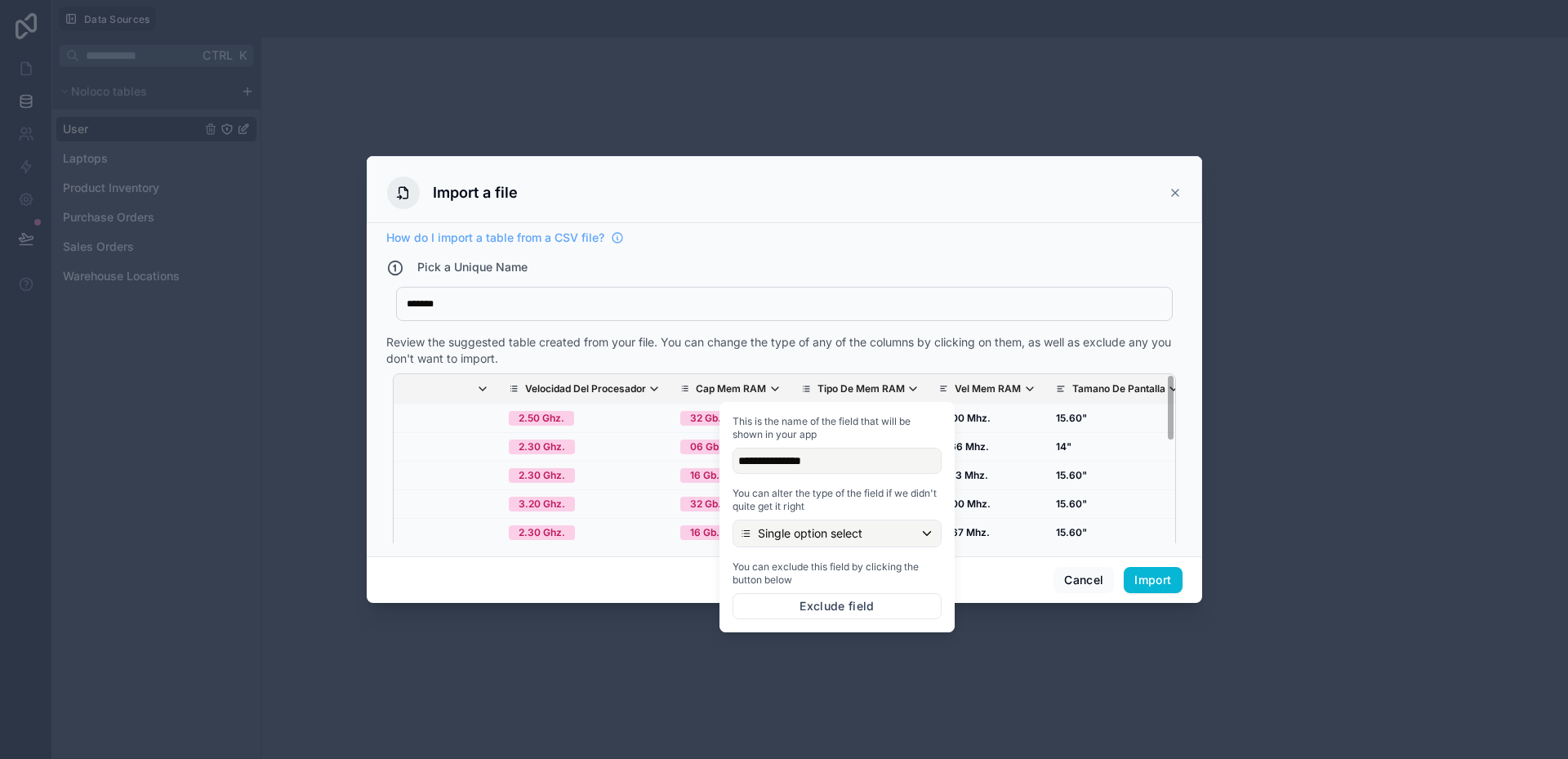
click at [818, 385] on p "Tipo De Mem RAM" at bounding box center [861, 389] width 88 height 13
click at [785, 359] on div "Review the suggested table created from your file. You can change the type of a…" at bounding box center [784, 350] width 797 height 33
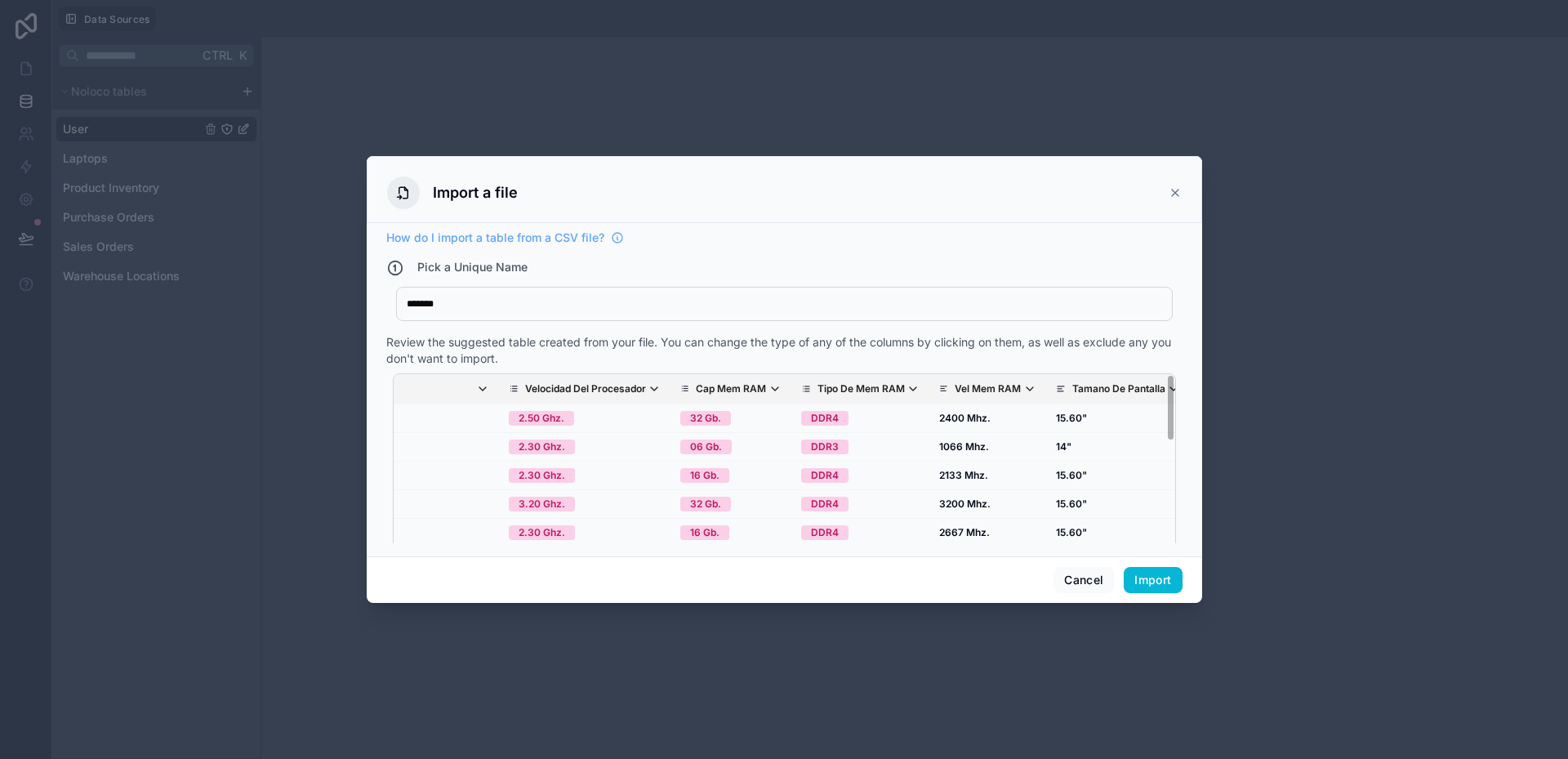
click at [955, 382] on p "Vel Mem RAM" at bounding box center [987, 389] width 66 height 13
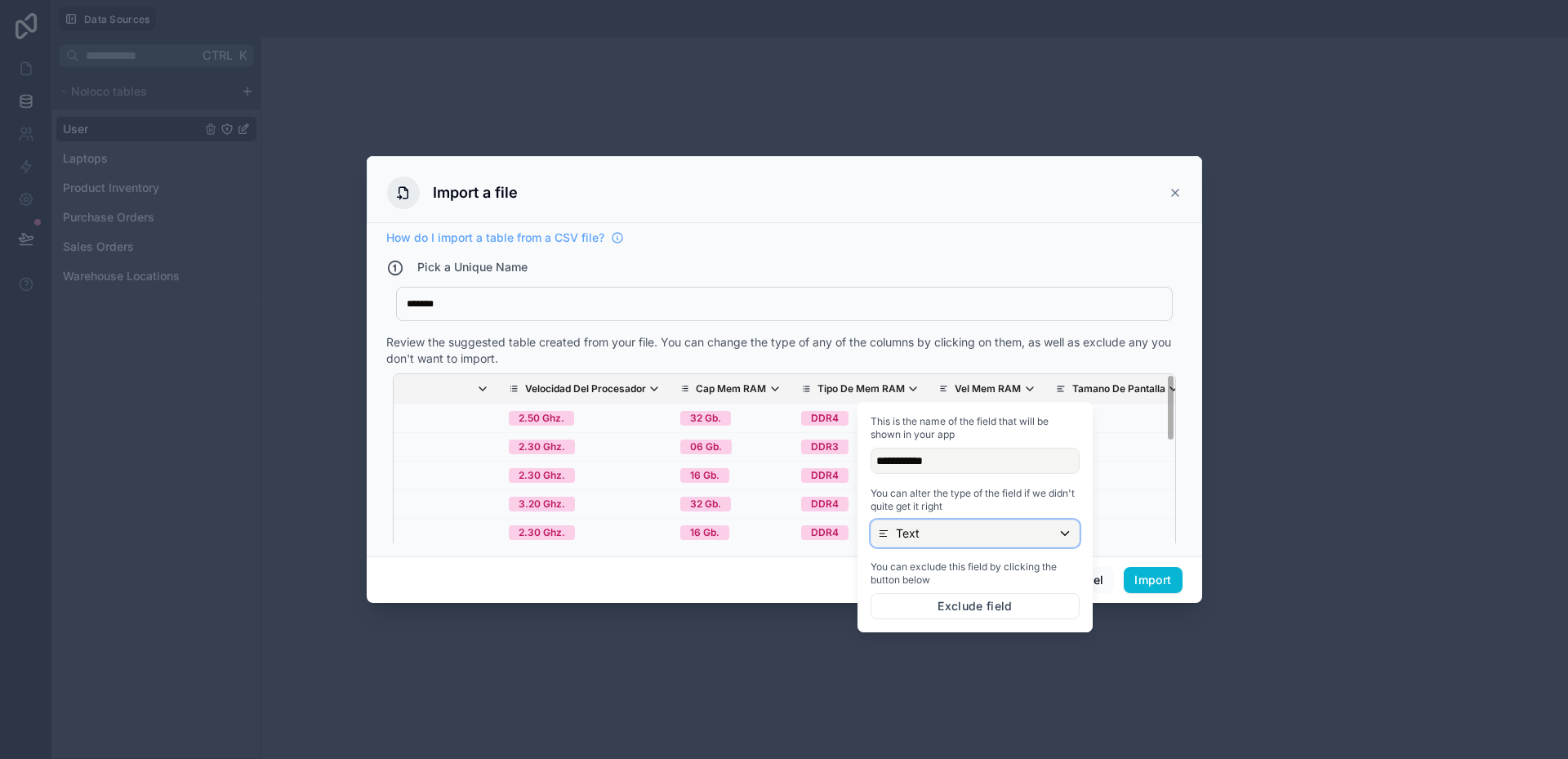
click at [934, 526] on div "Text" at bounding box center [974, 533] width 207 height 26
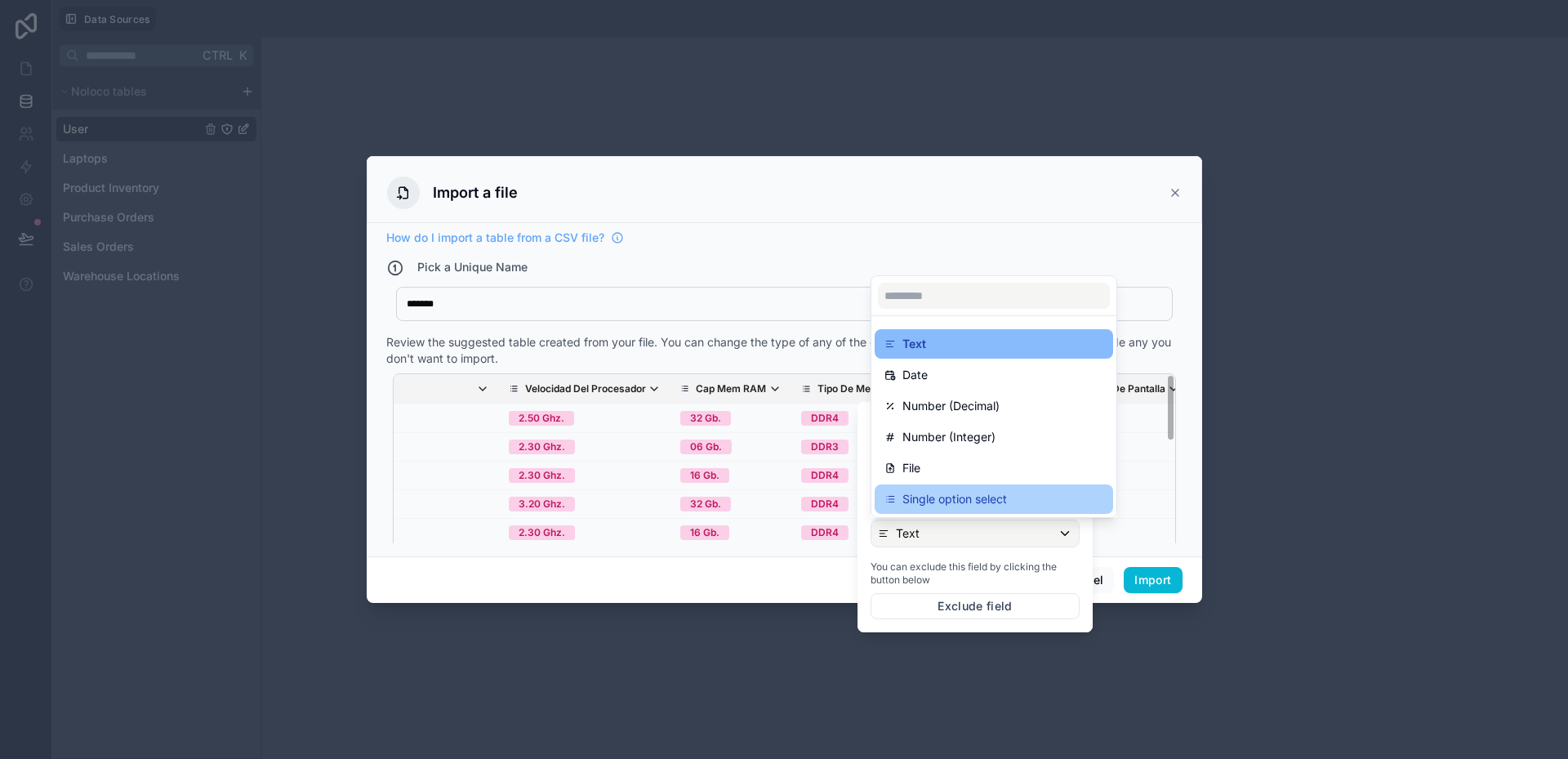
click at [936, 499] on p "Single option select" at bounding box center [955, 499] width 105 height 20
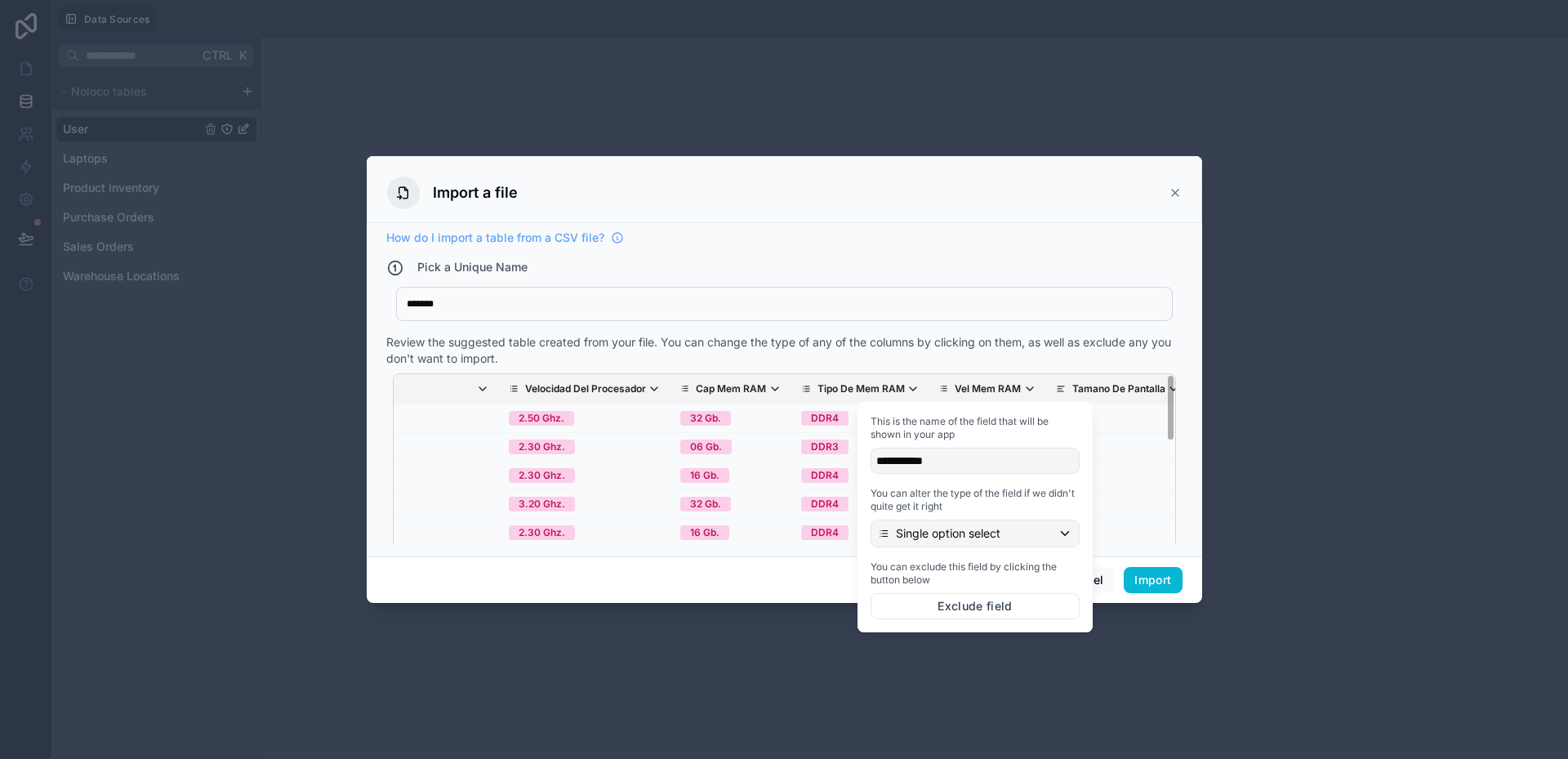
click at [895, 354] on div "Review the suggested table created from your file. You can change the type of a…" at bounding box center [784, 350] width 797 height 33
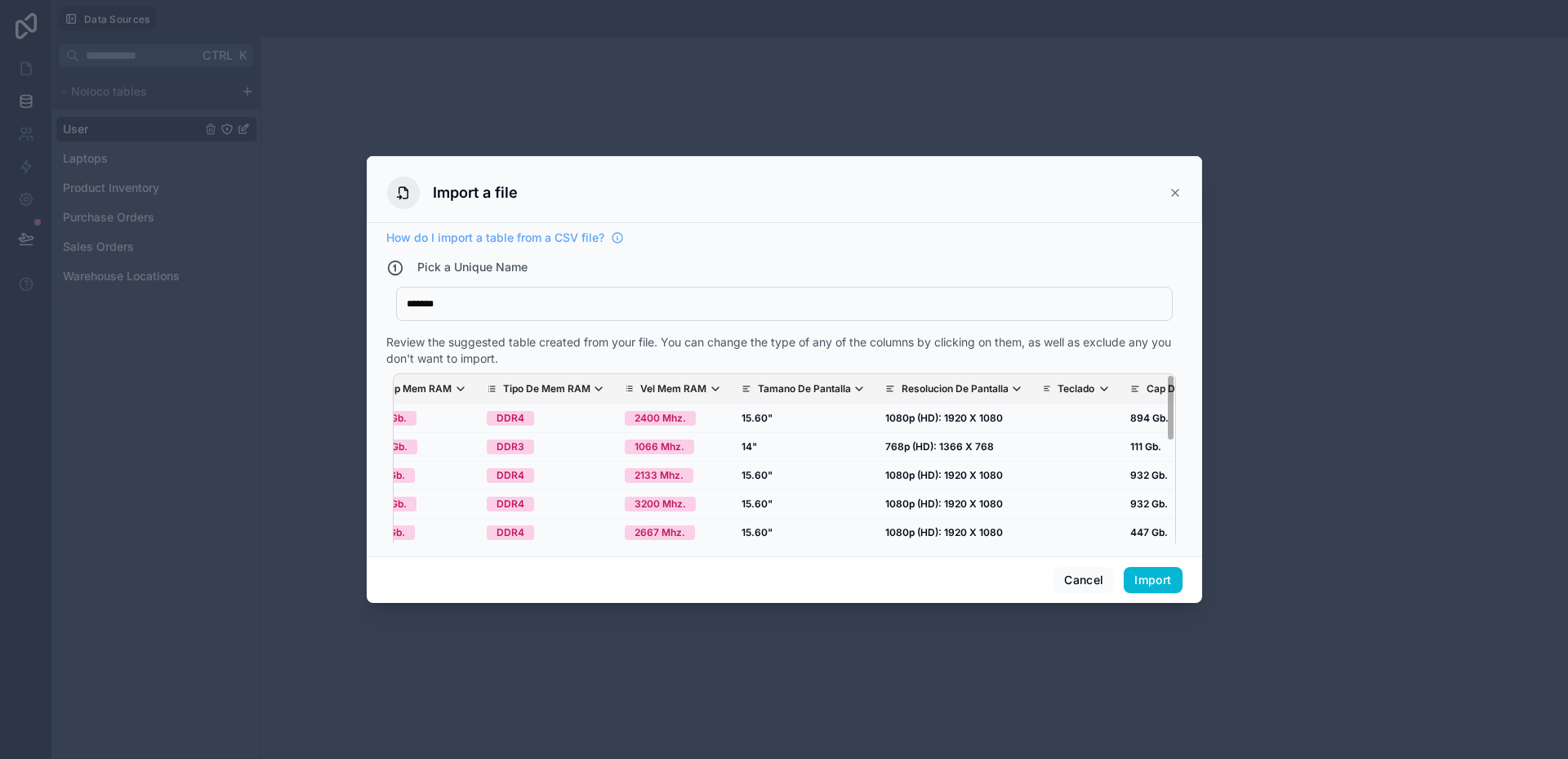
click at [758, 390] on p "Tamano De Pantalla" at bounding box center [805, 389] width 93 height 13
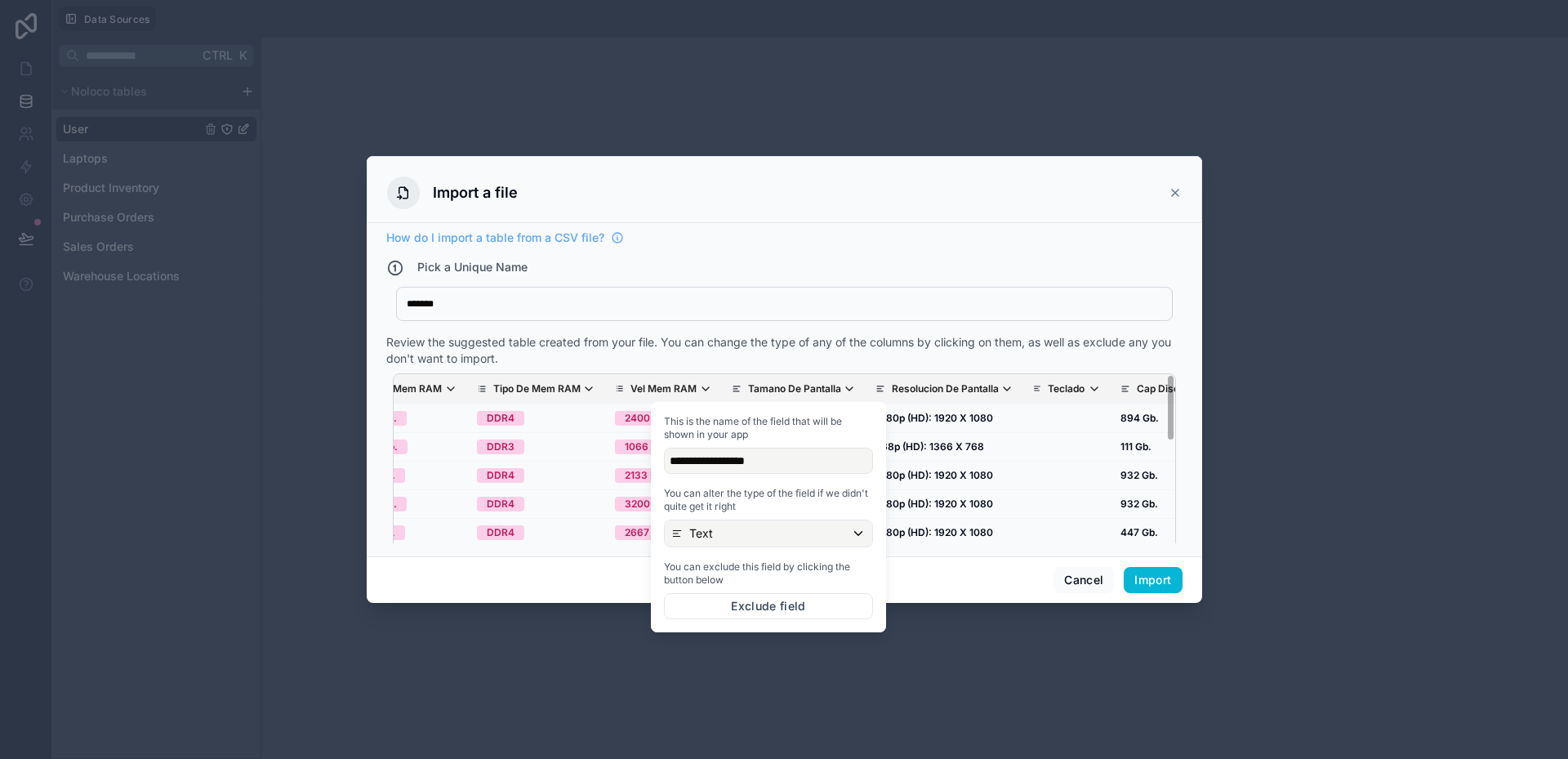
scroll to position [0, 1953]
click at [734, 531] on div "Text" at bounding box center [766, 533] width 207 height 26
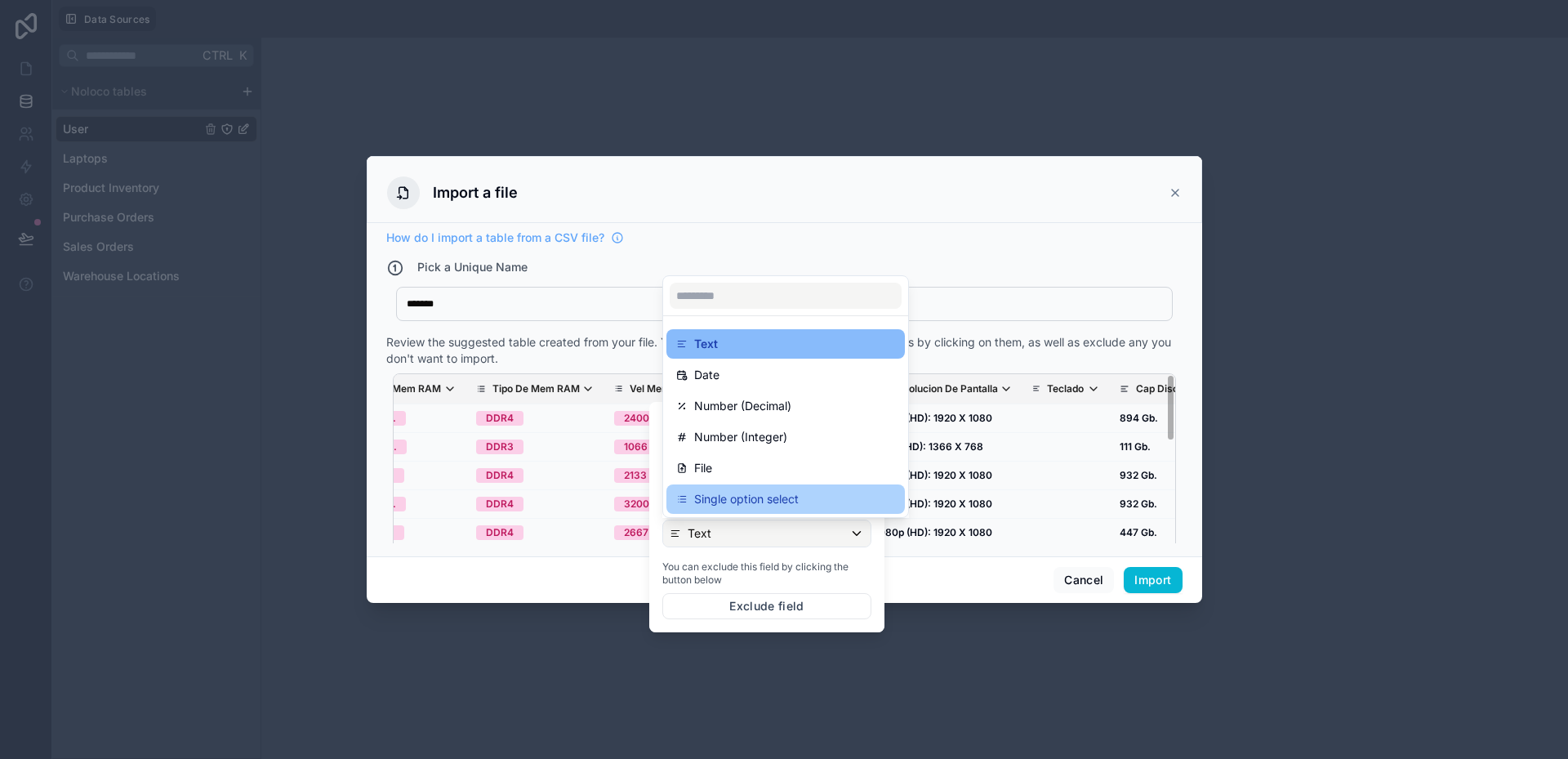
click at [739, 507] on p "Single option select" at bounding box center [747, 499] width 105 height 20
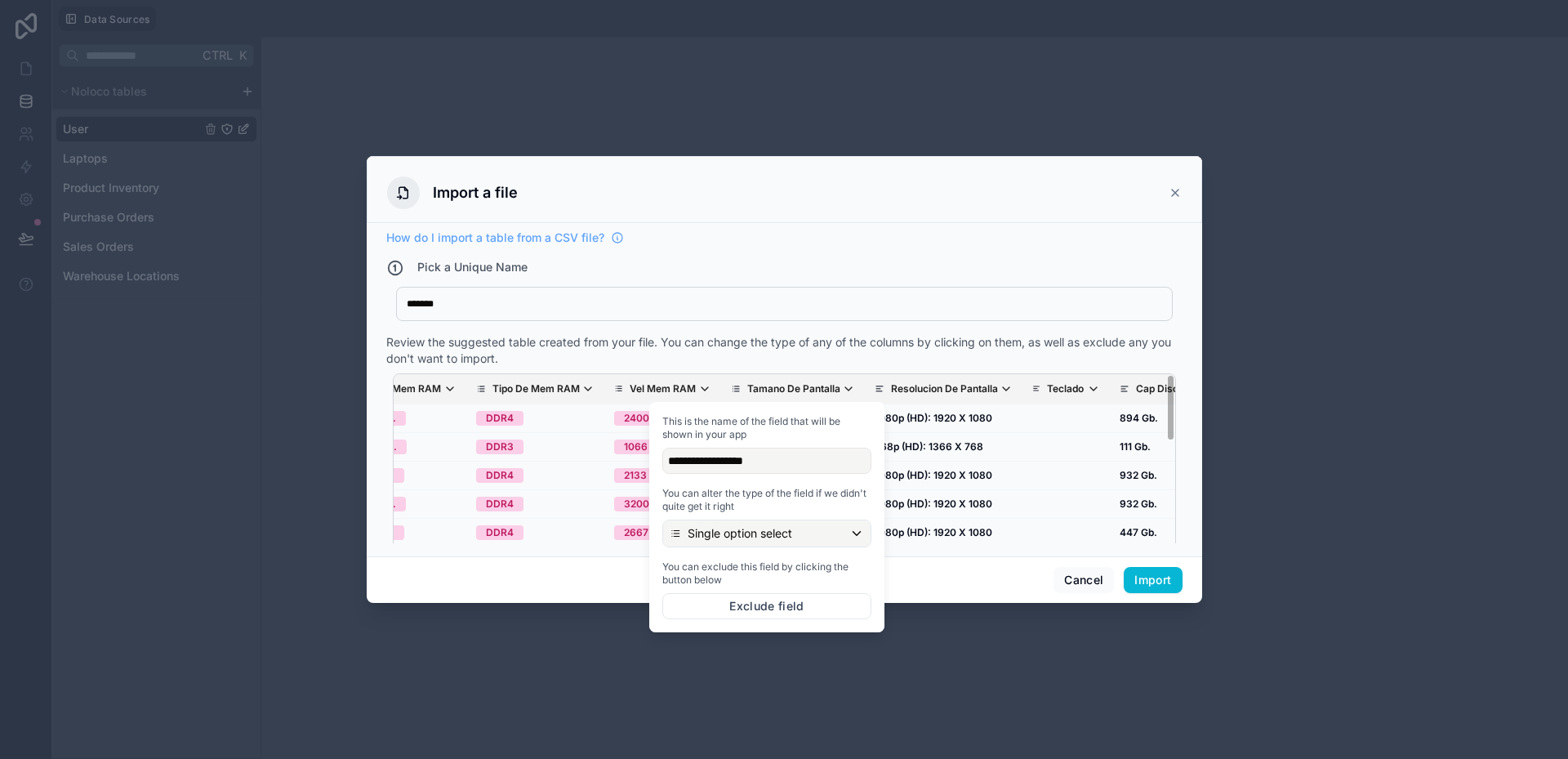
click at [773, 350] on div "Review the suggested table created from your file. You can change the type of a…" at bounding box center [784, 350] width 797 height 33
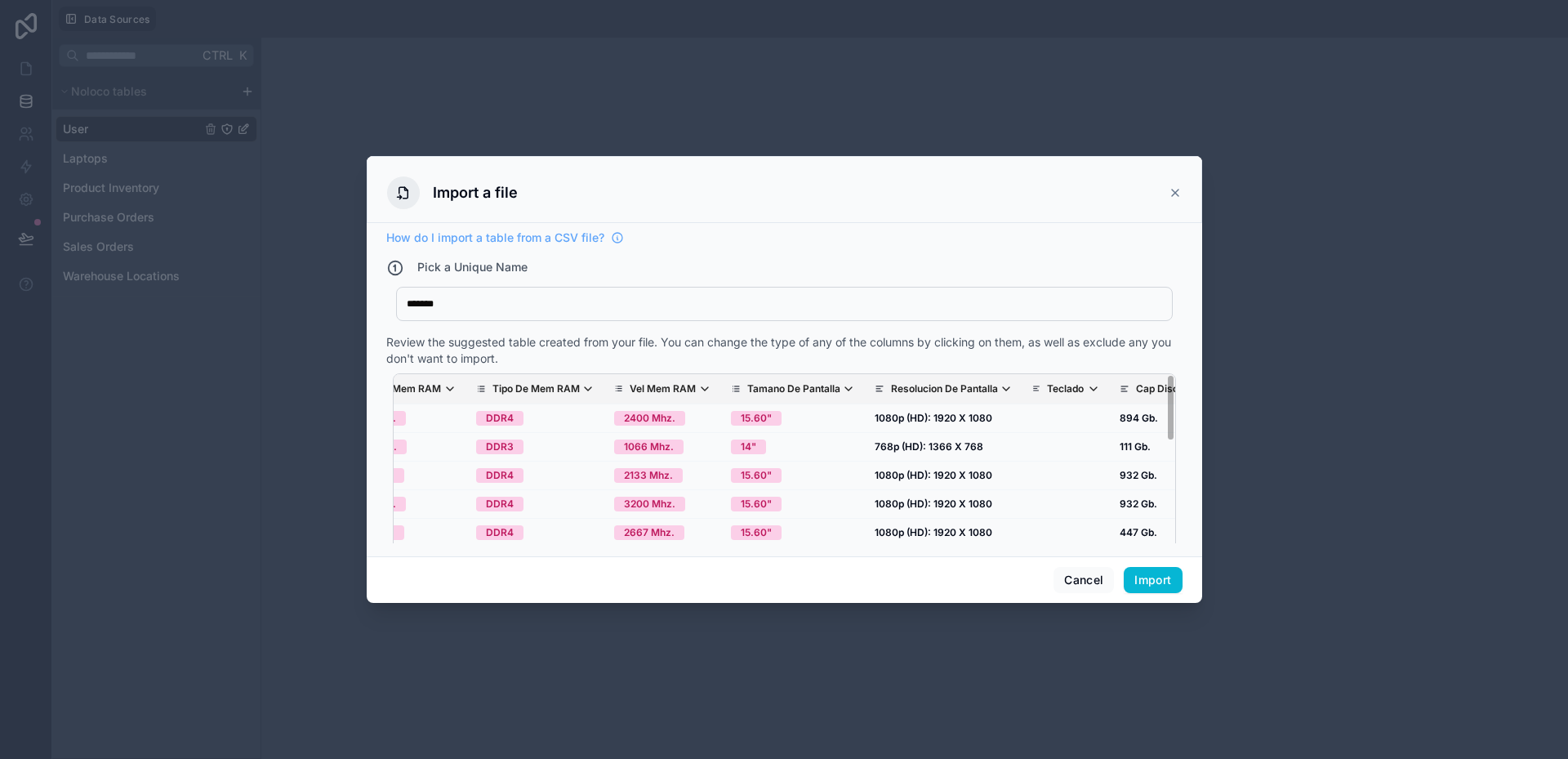
click at [891, 382] on p "Resolucion De Pantalla" at bounding box center [944, 389] width 107 height 13
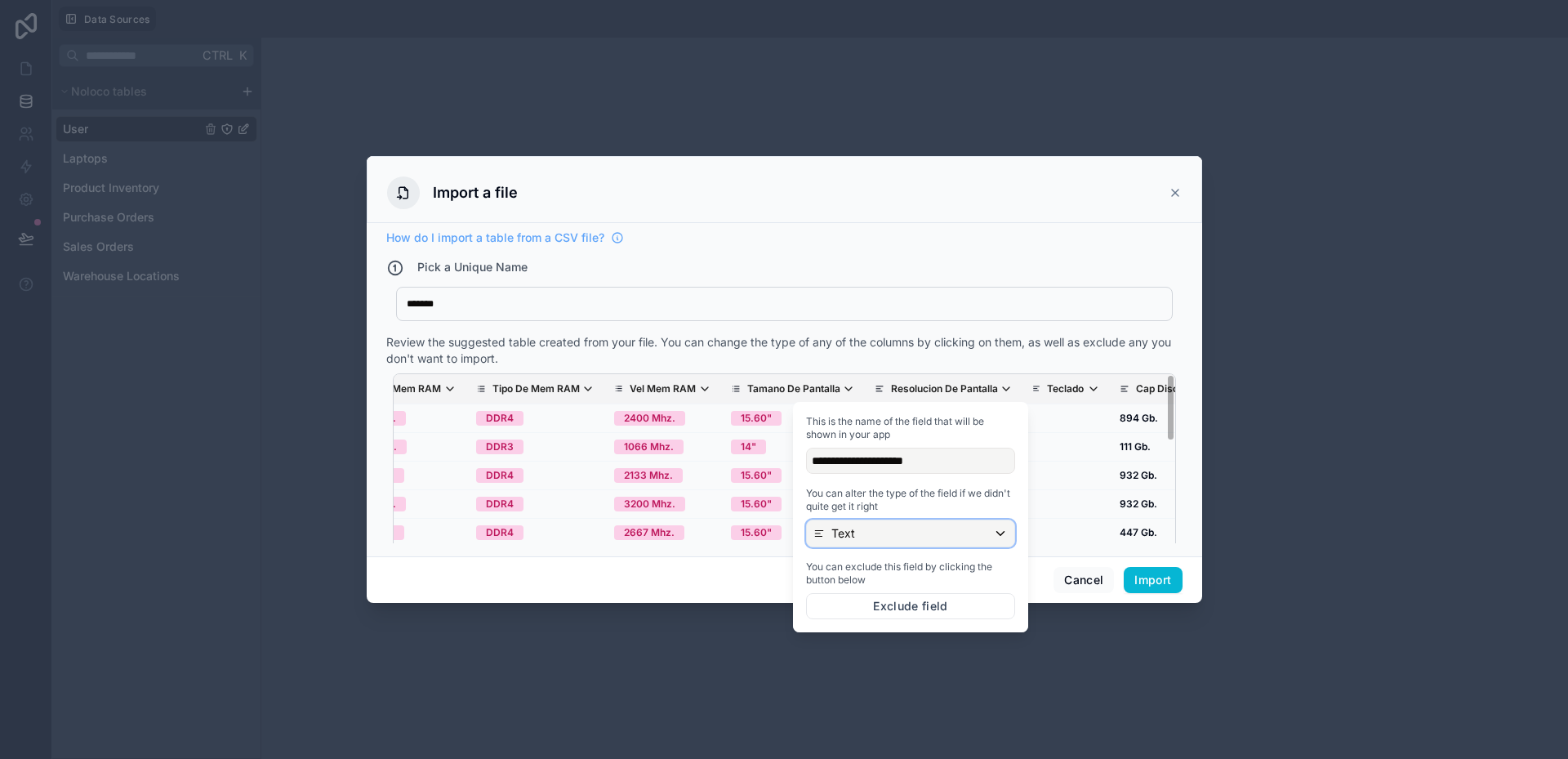
click at [862, 531] on div "Text" at bounding box center [911, 533] width 207 height 26
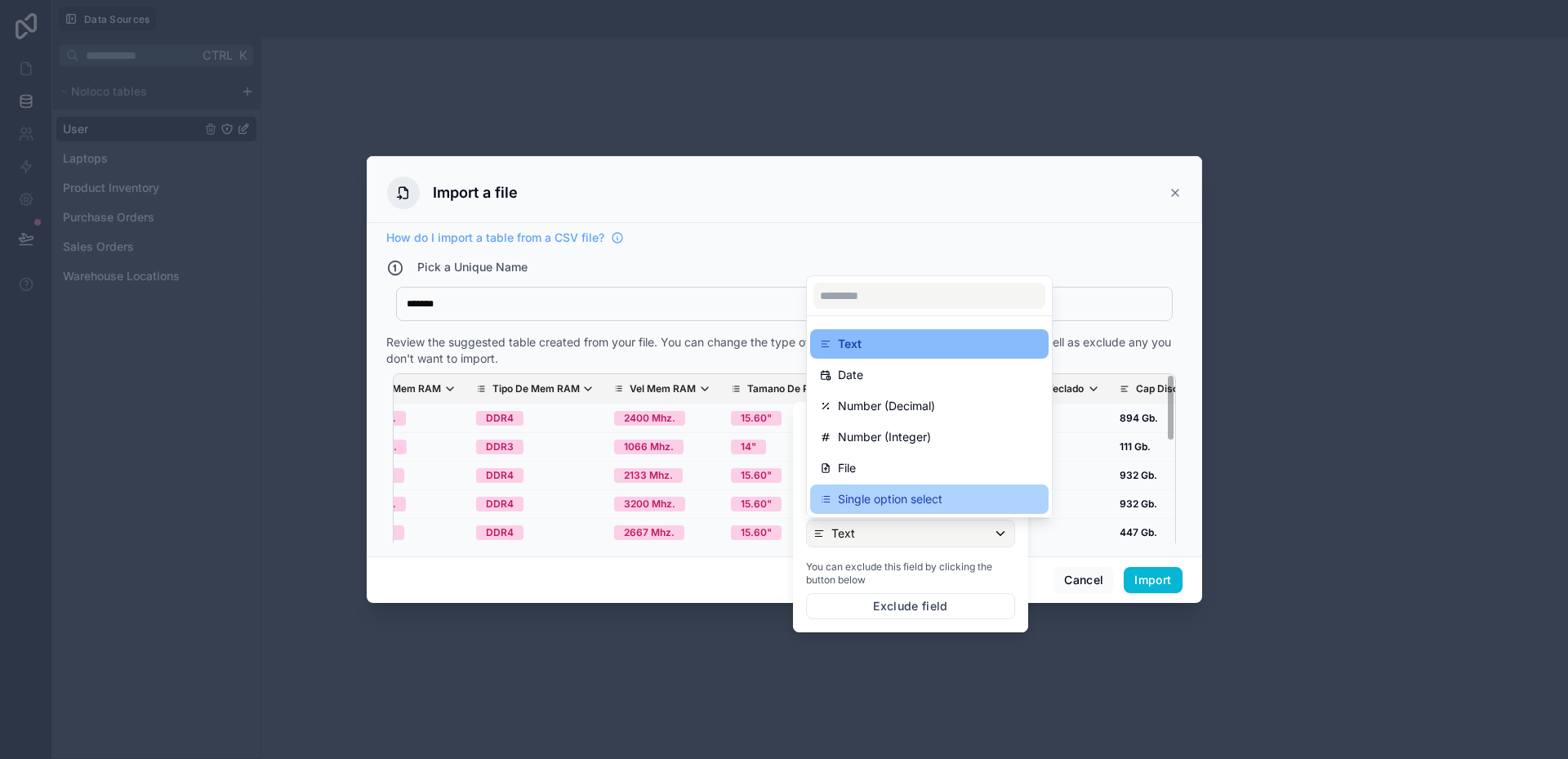
click at [867, 506] on p "Single option select" at bounding box center [890, 499] width 105 height 20
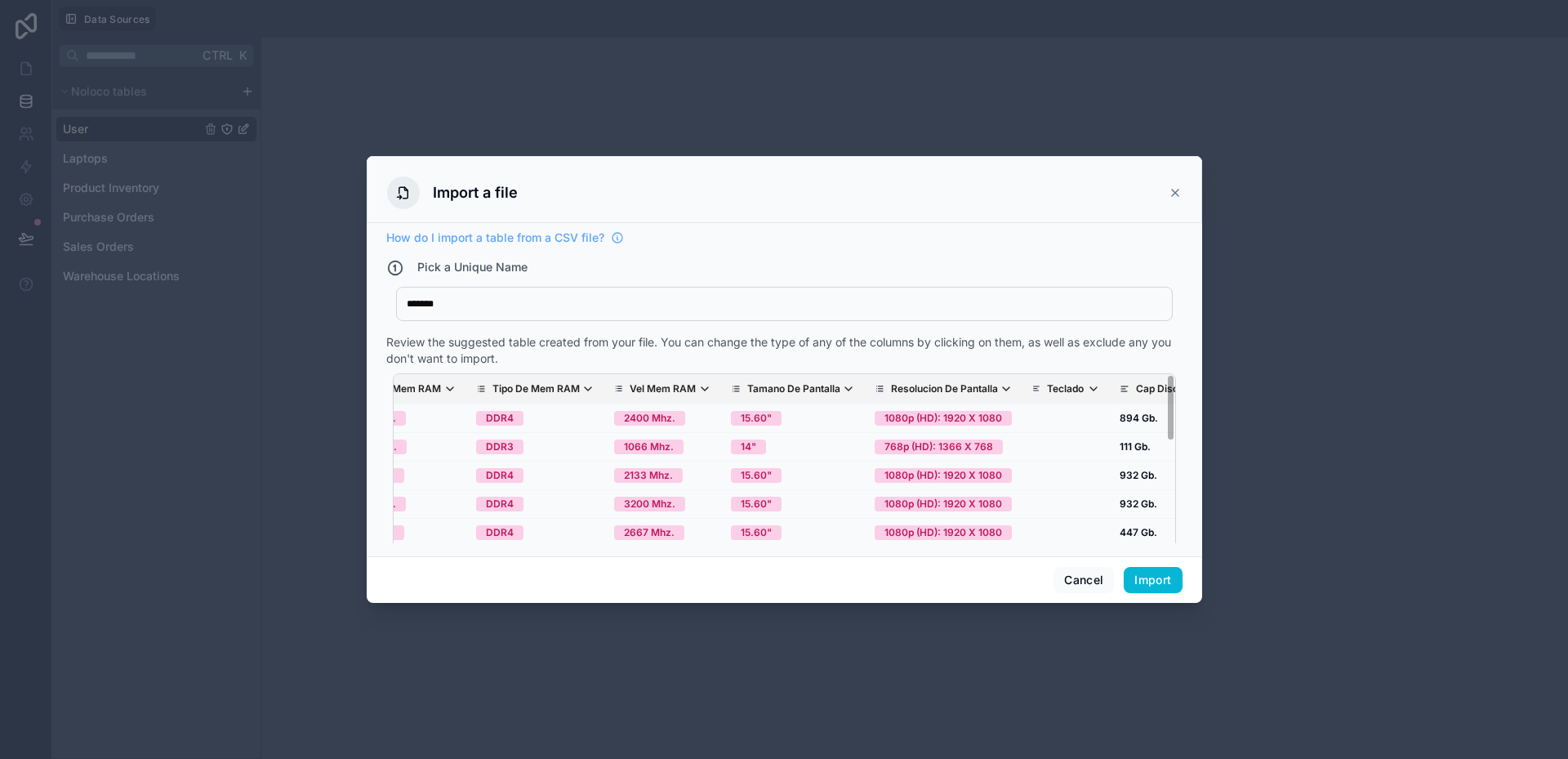
click at [862, 359] on div "Review the suggested table created from your file. You can change the type of a…" at bounding box center [784, 350] width 797 height 33
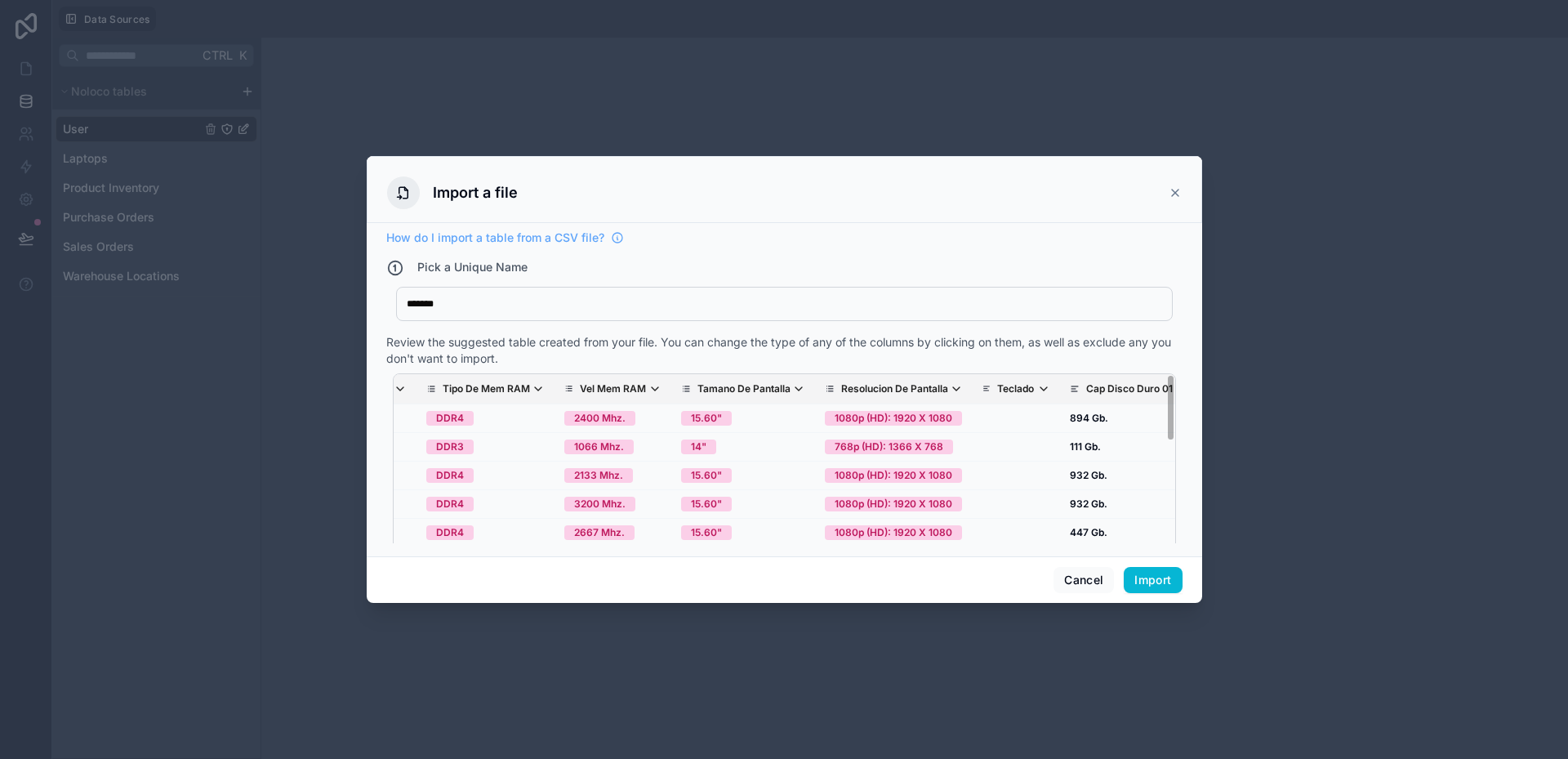
click at [987, 385] on th "Teclado" at bounding box center [1016, 389] width 88 height 30
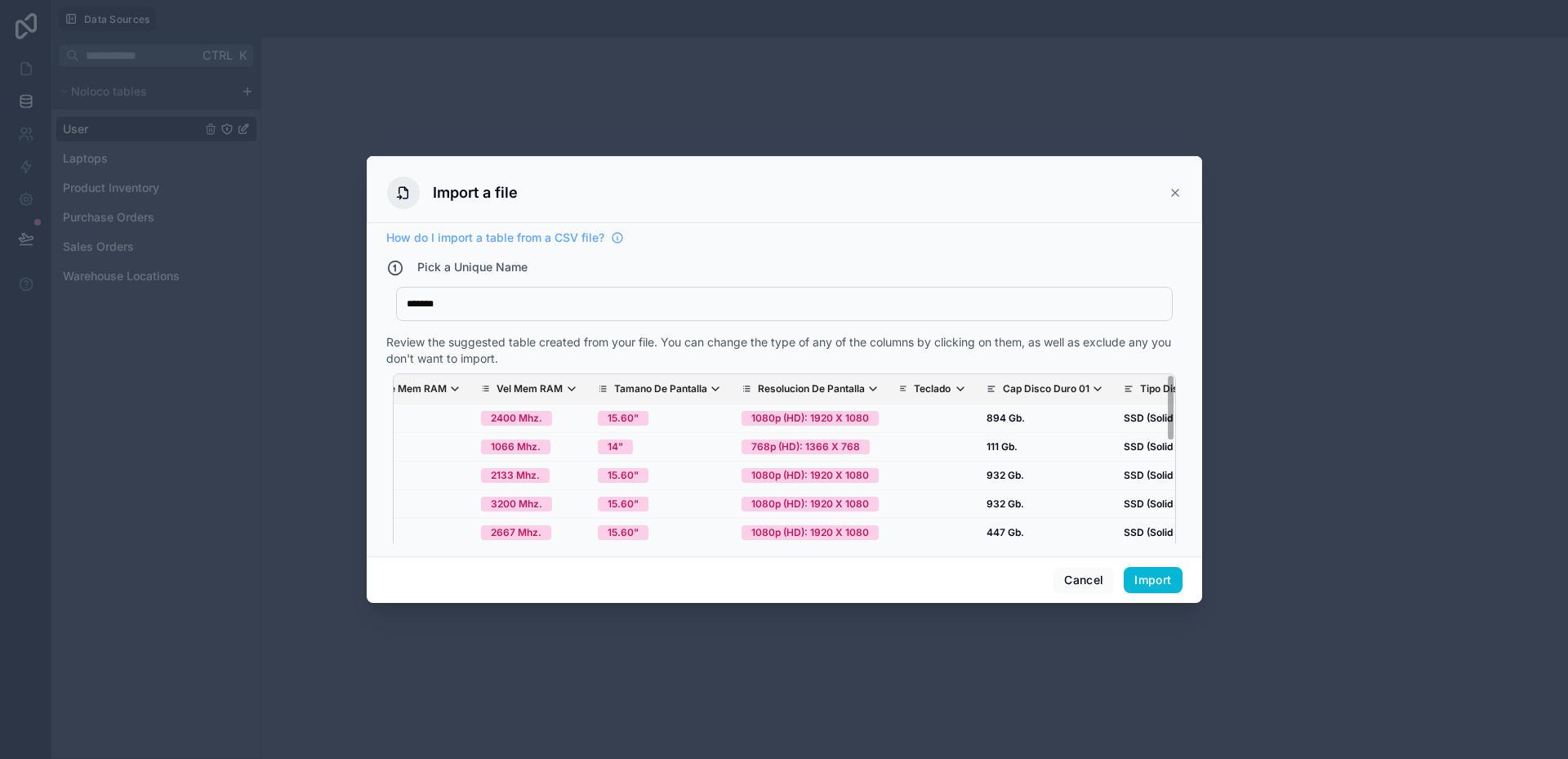
click at [914, 389] on p "Teclado" at bounding box center [932, 389] width 37 height 13
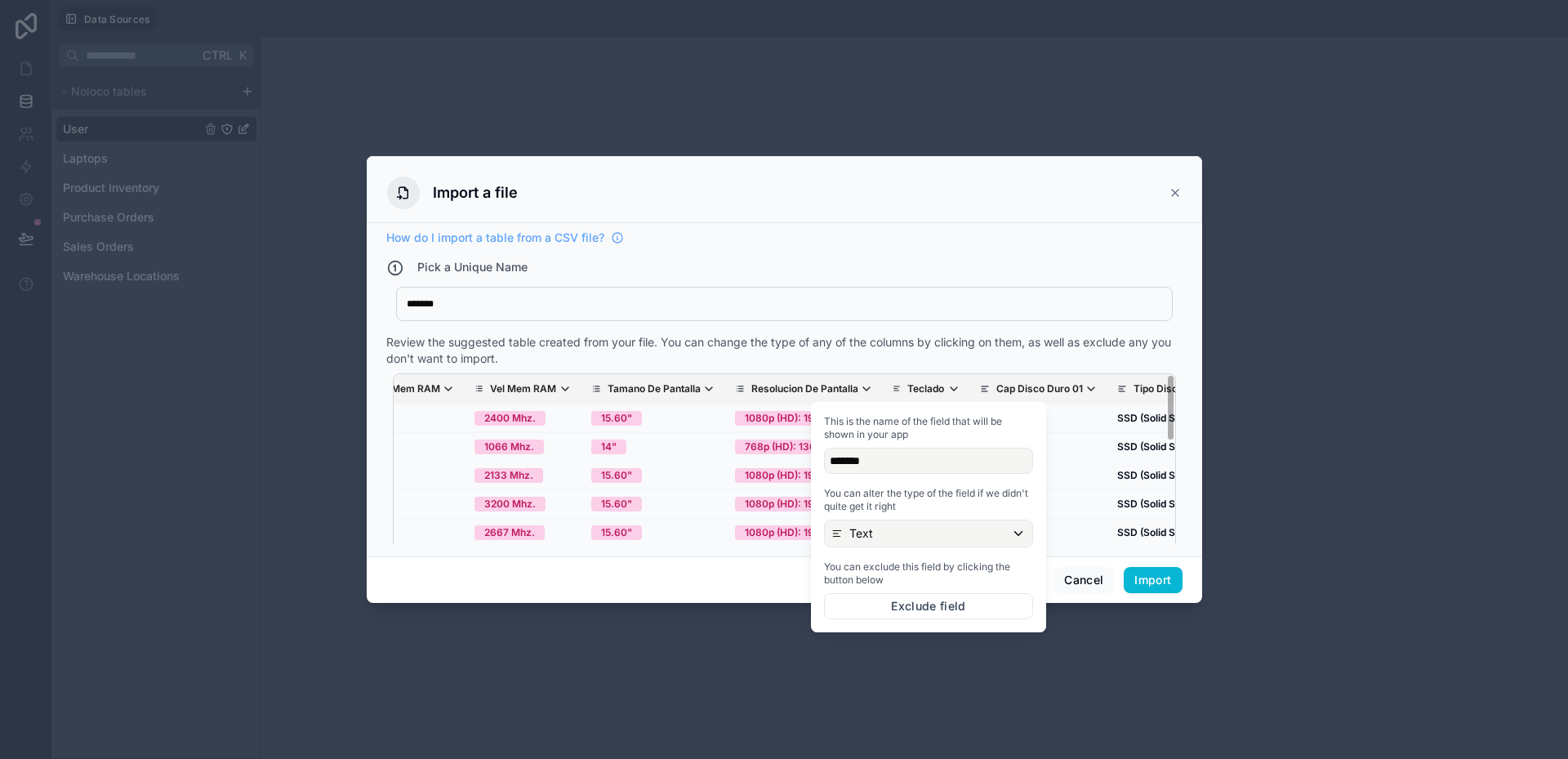
scroll to position [0, 2094]
click at [879, 527] on div "Text" at bounding box center [929, 533] width 207 height 26
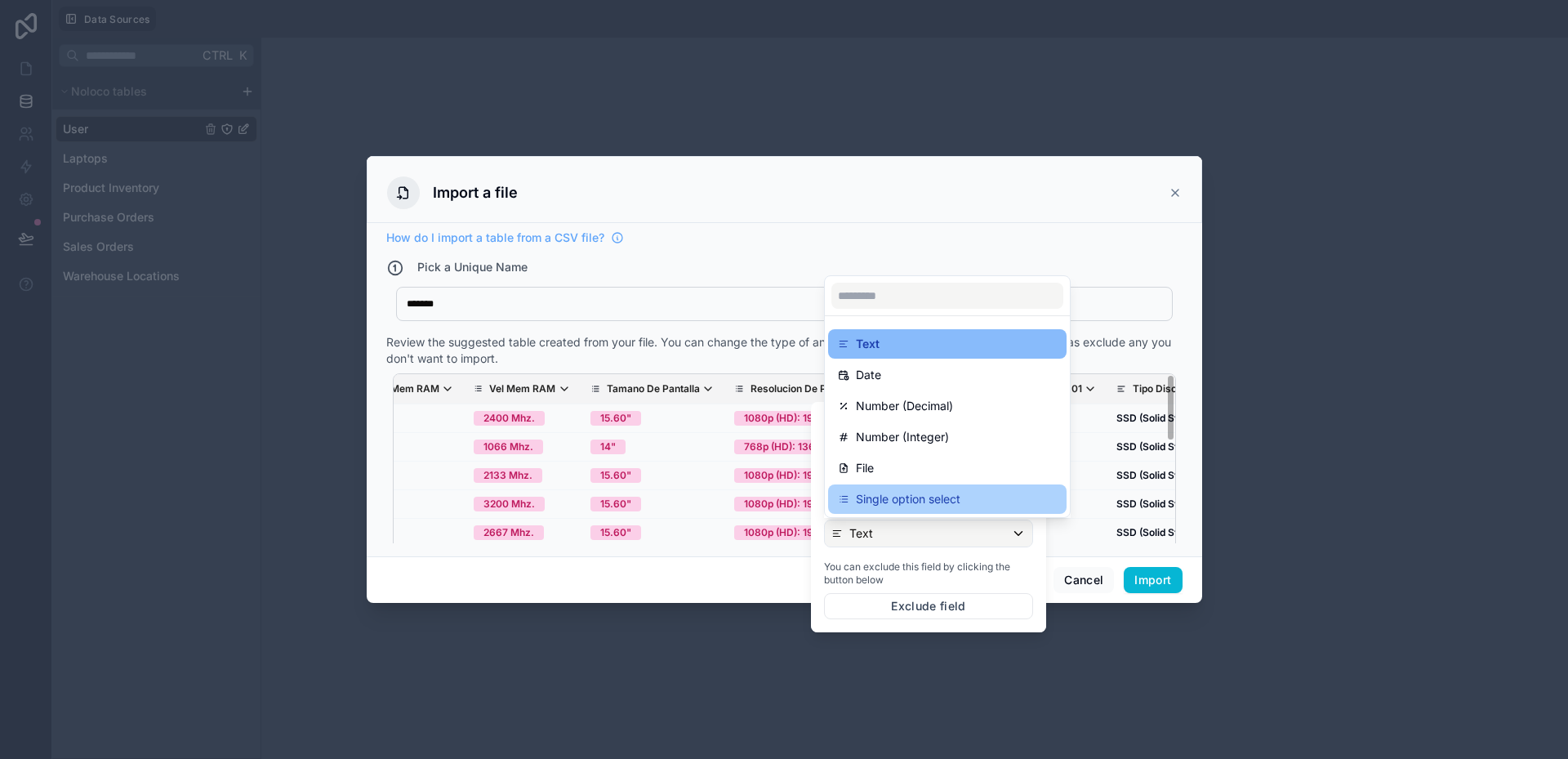
click at [887, 504] on p "Single option select" at bounding box center [908, 499] width 105 height 20
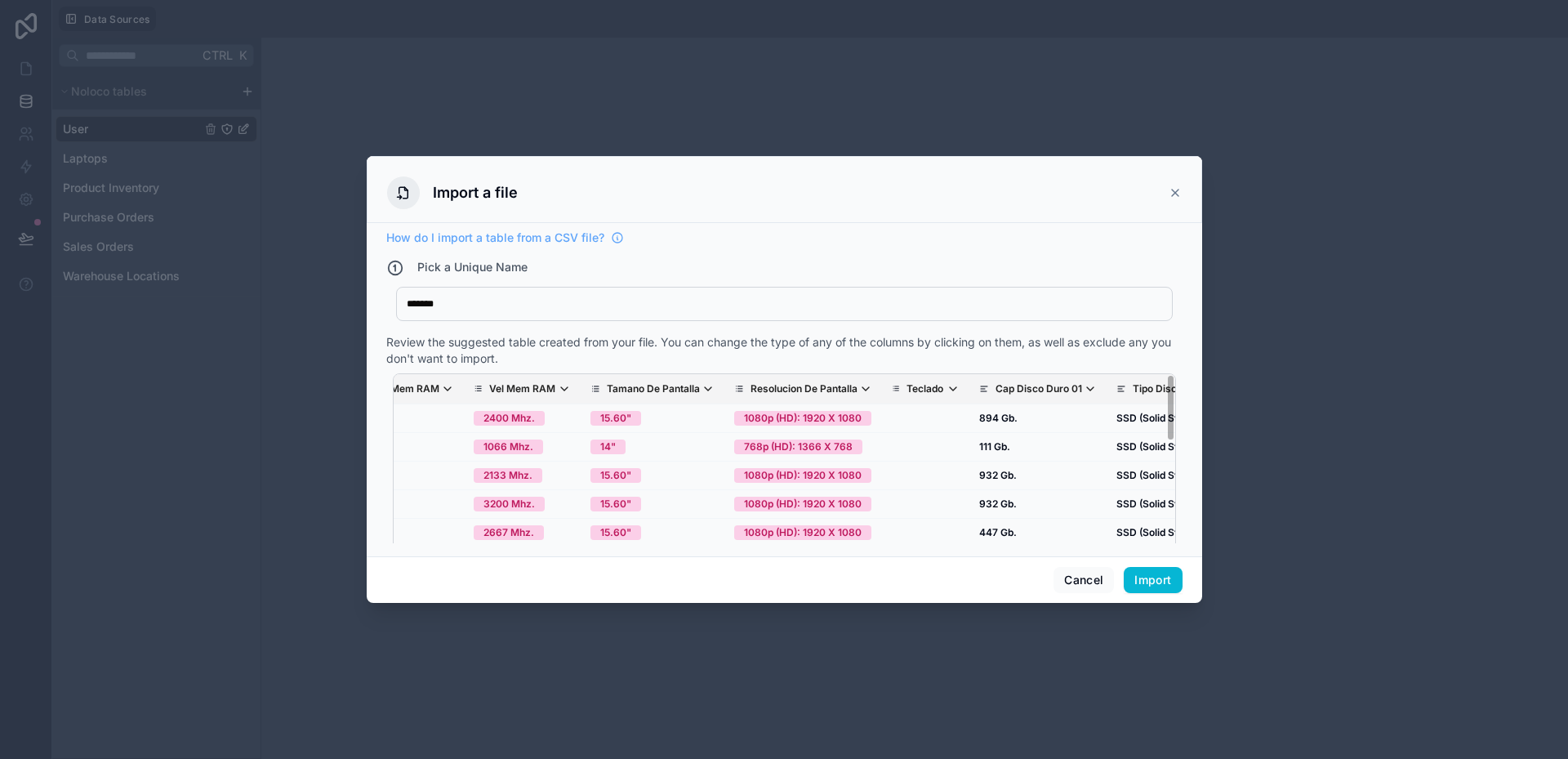
click at [847, 341] on div "Review the suggested table created from your file. You can change the type of a…" at bounding box center [784, 350] width 797 height 33
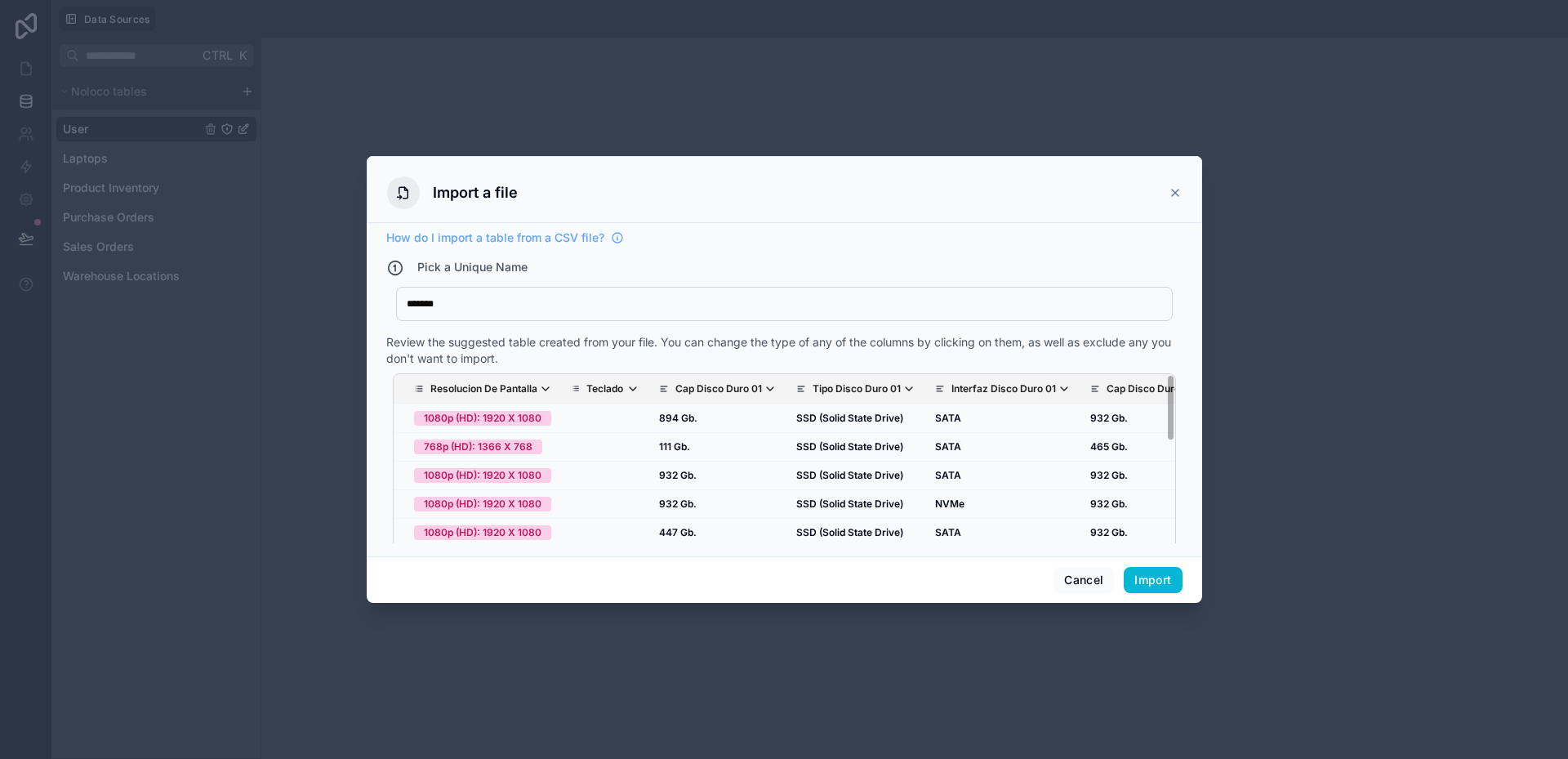
click at [676, 388] on p "Cap Disco Duro 01" at bounding box center [719, 389] width 87 height 13
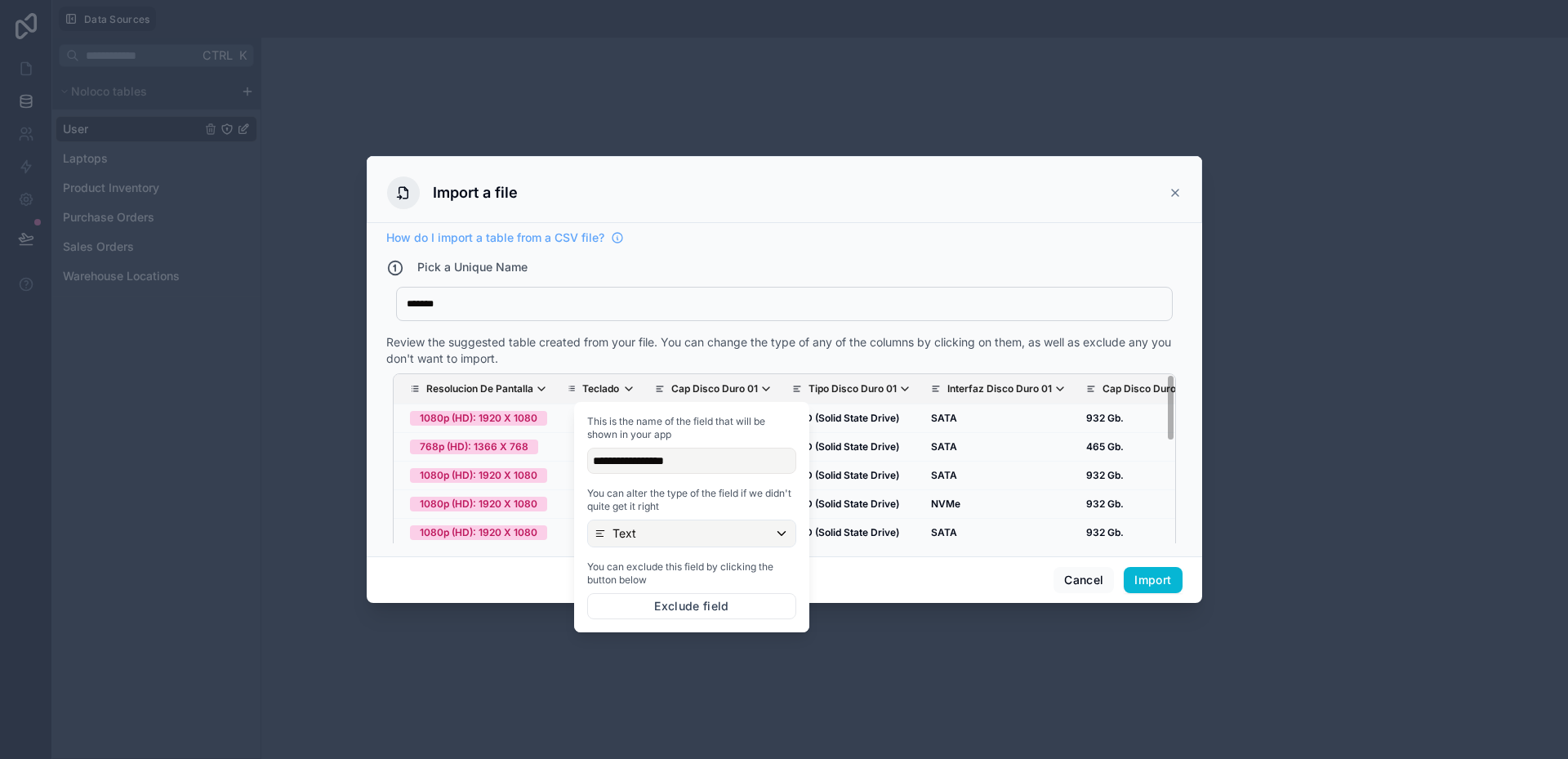
scroll to position [0, 2419]
click at [646, 532] on div "Text" at bounding box center [691, 533] width 207 height 26
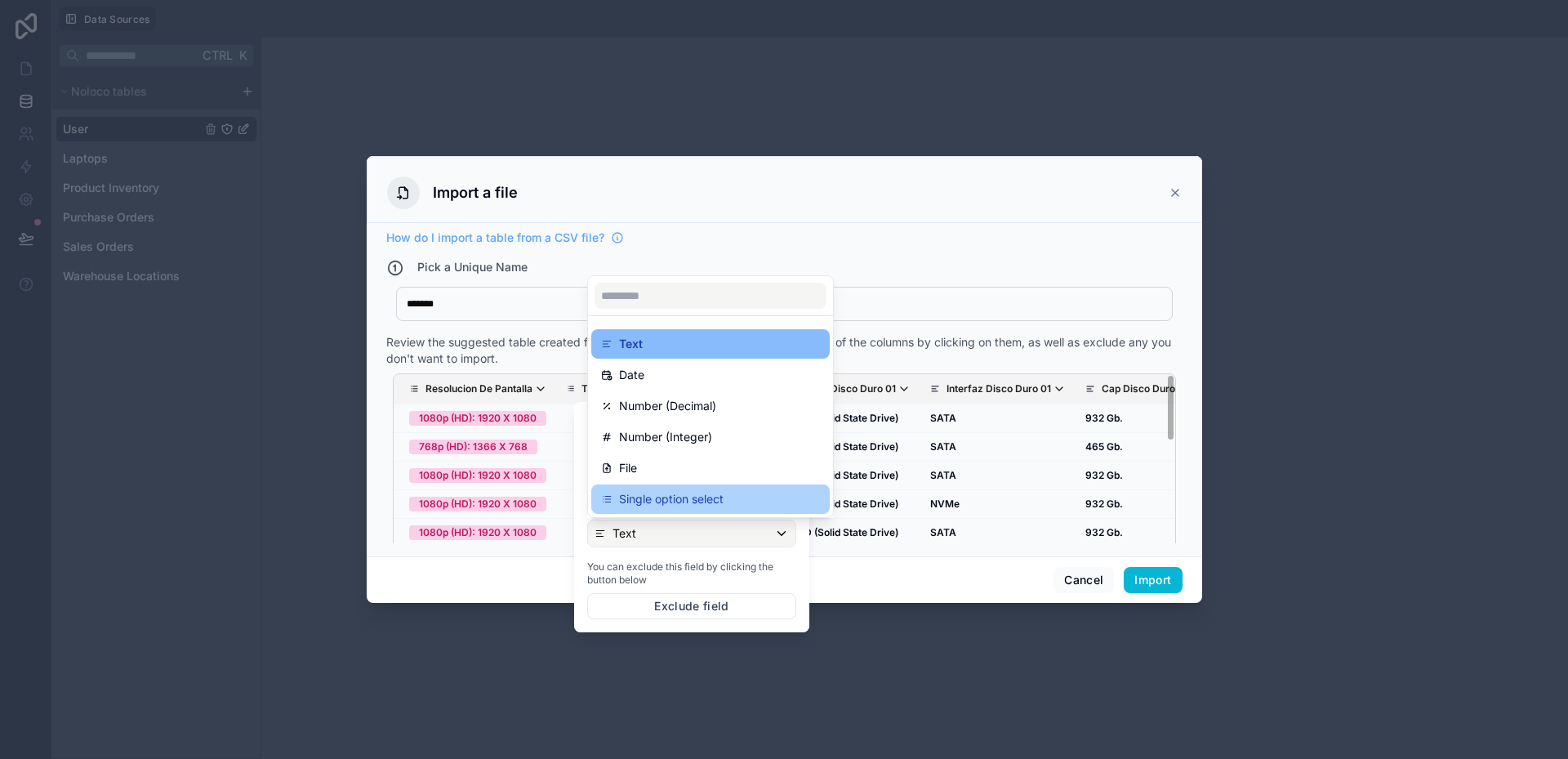
click at [685, 506] on p "Single option select" at bounding box center [671, 499] width 105 height 20
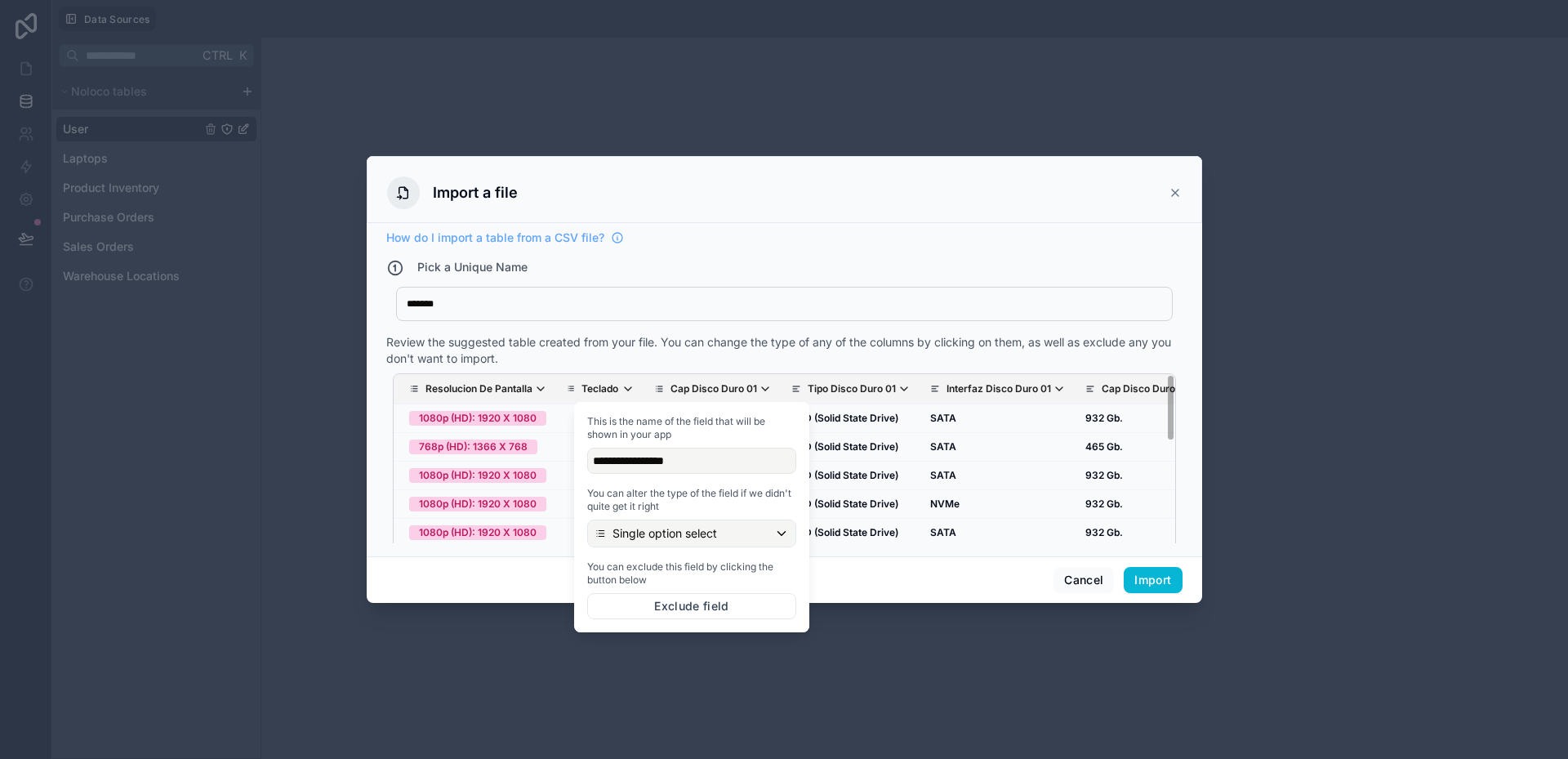
click at [718, 328] on div "How do I import a table from a CSV file? Pick a Unique Name ******* Equipos Rev…" at bounding box center [784, 386] width 797 height 314
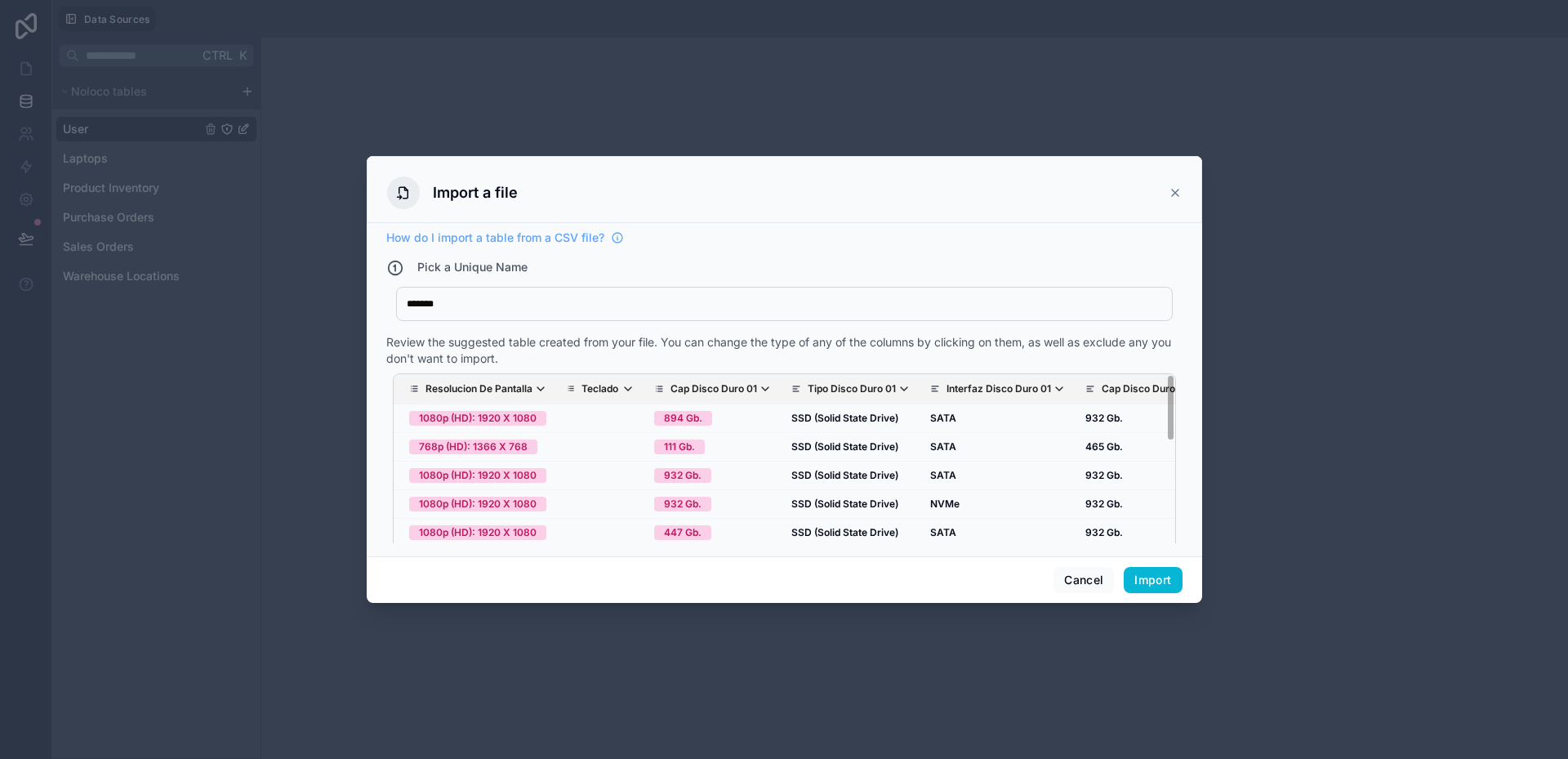
click at [808, 384] on p "Tipo Disco Duro 01" at bounding box center [852, 389] width 88 height 13
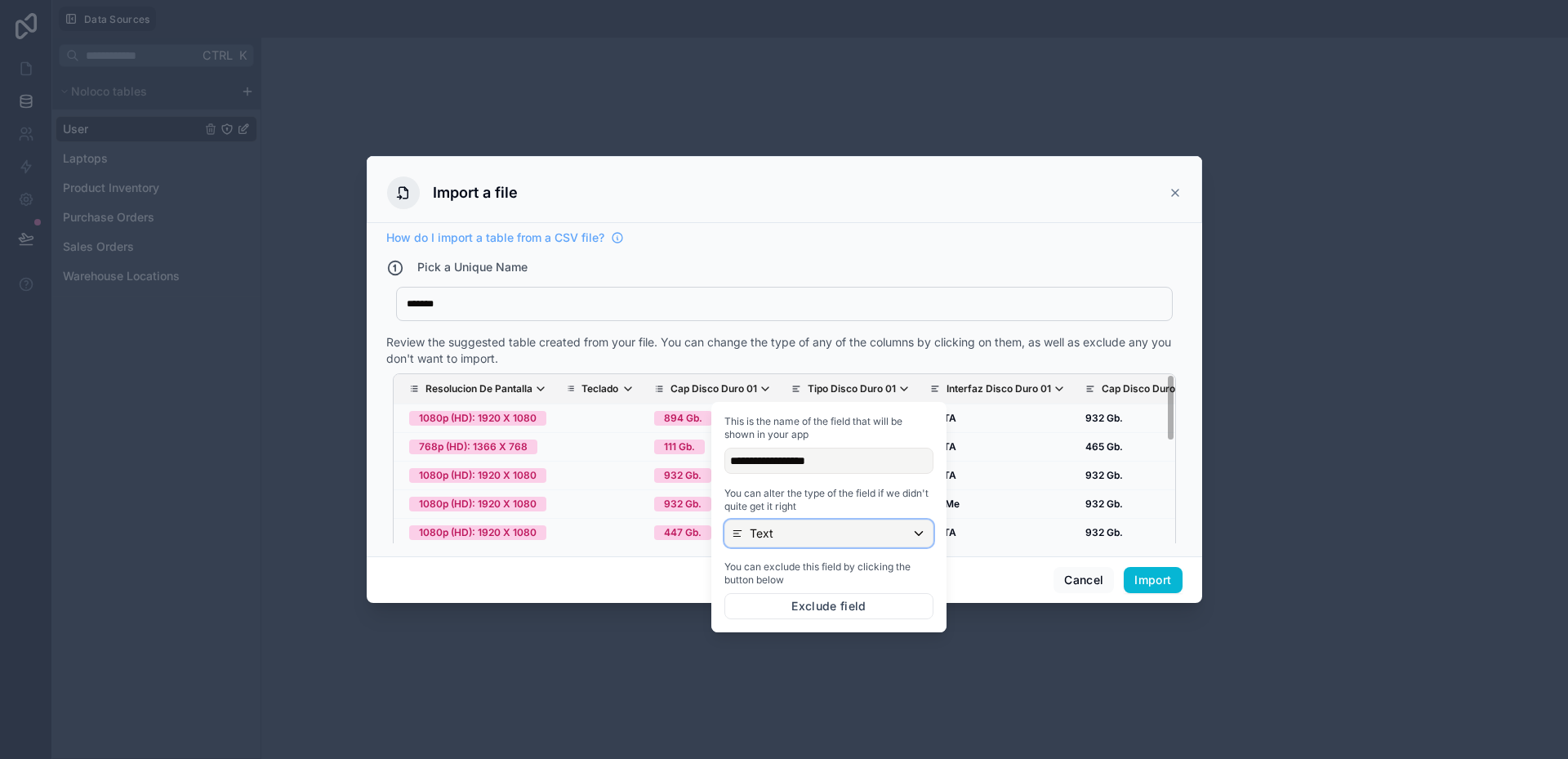
click at [789, 528] on div "Text" at bounding box center [829, 533] width 207 height 26
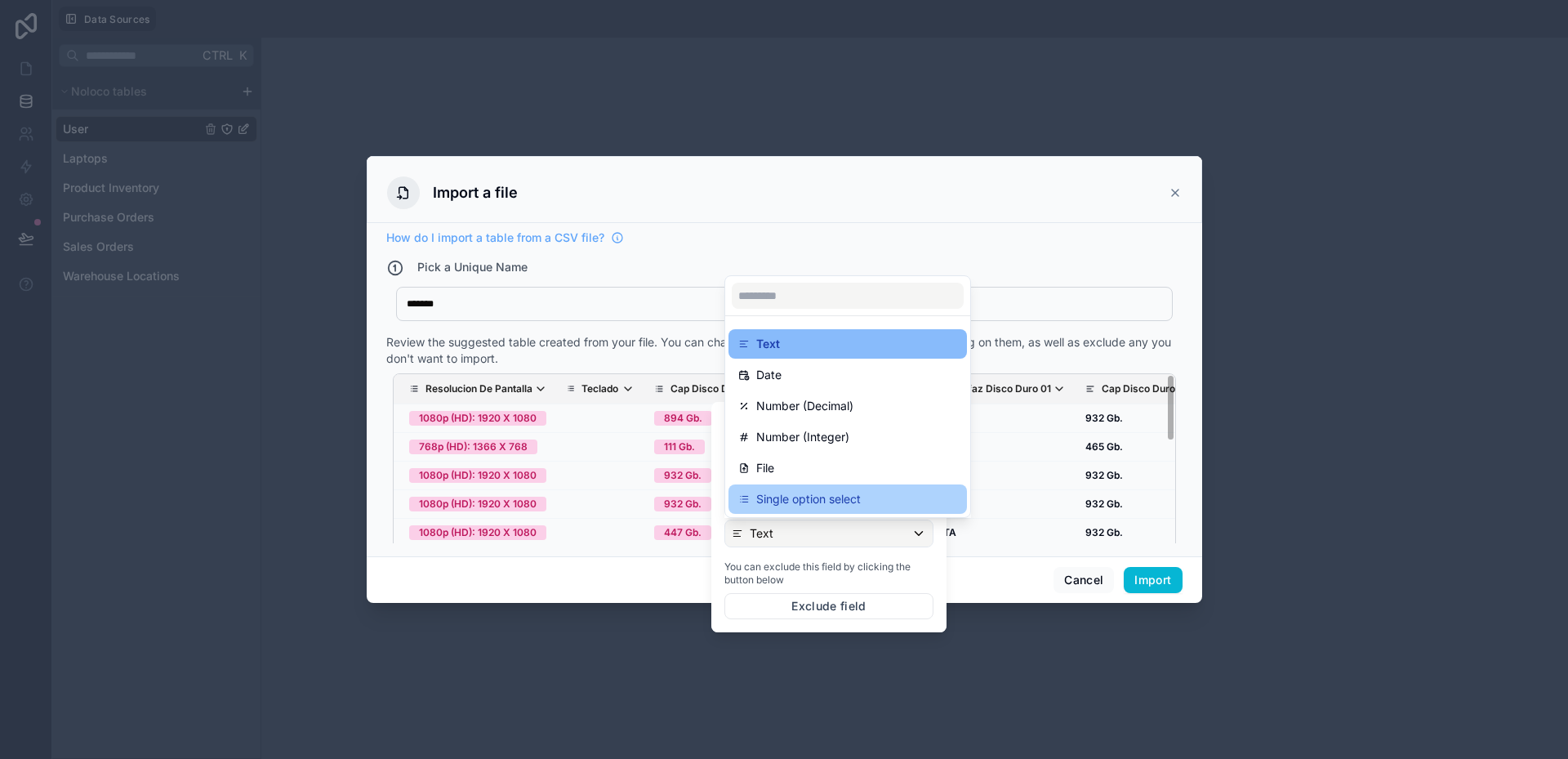
click at [793, 508] on p "Single option select" at bounding box center [809, 499] width 105 height 20
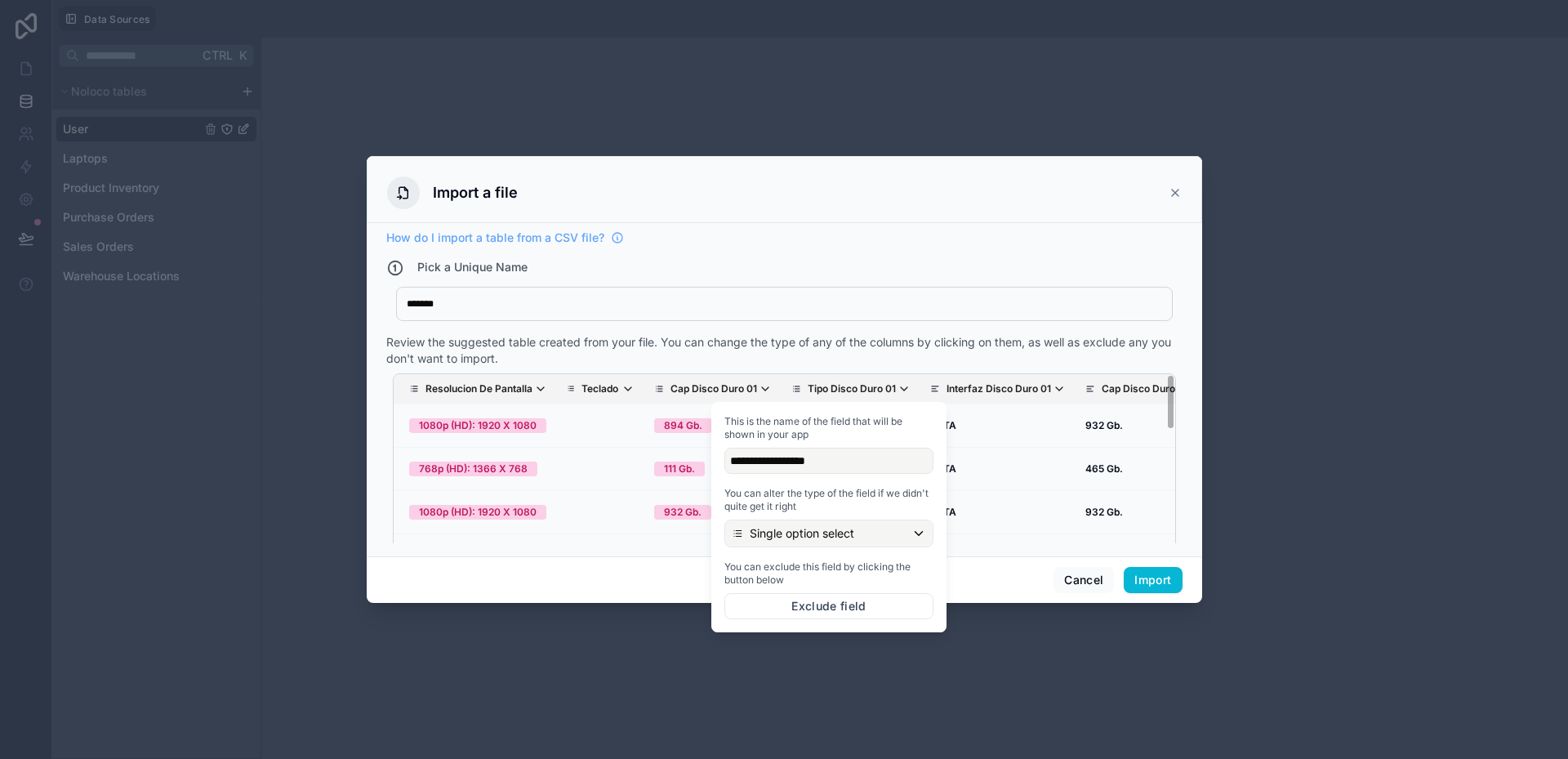
click at [765, 332] on div "How do I import a table from a CSV file? Pick a Unique Name ******* Equipos Rev…" at bounding box center [784, 386] width 797 height 314
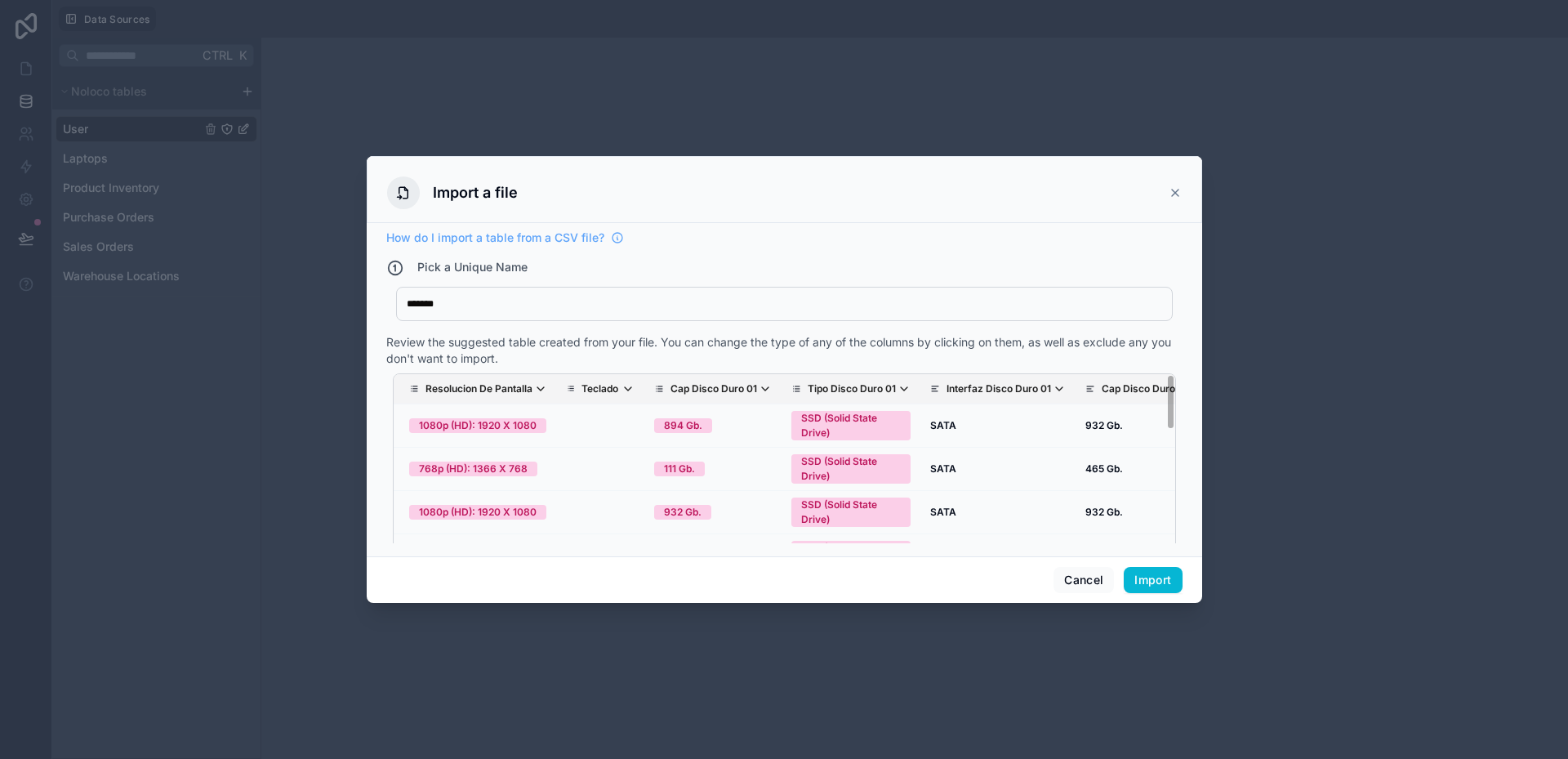
click at [947, 391] on p "Interfaz Disco Duro 01" at bounding box center [999, 389] width 105 height 13
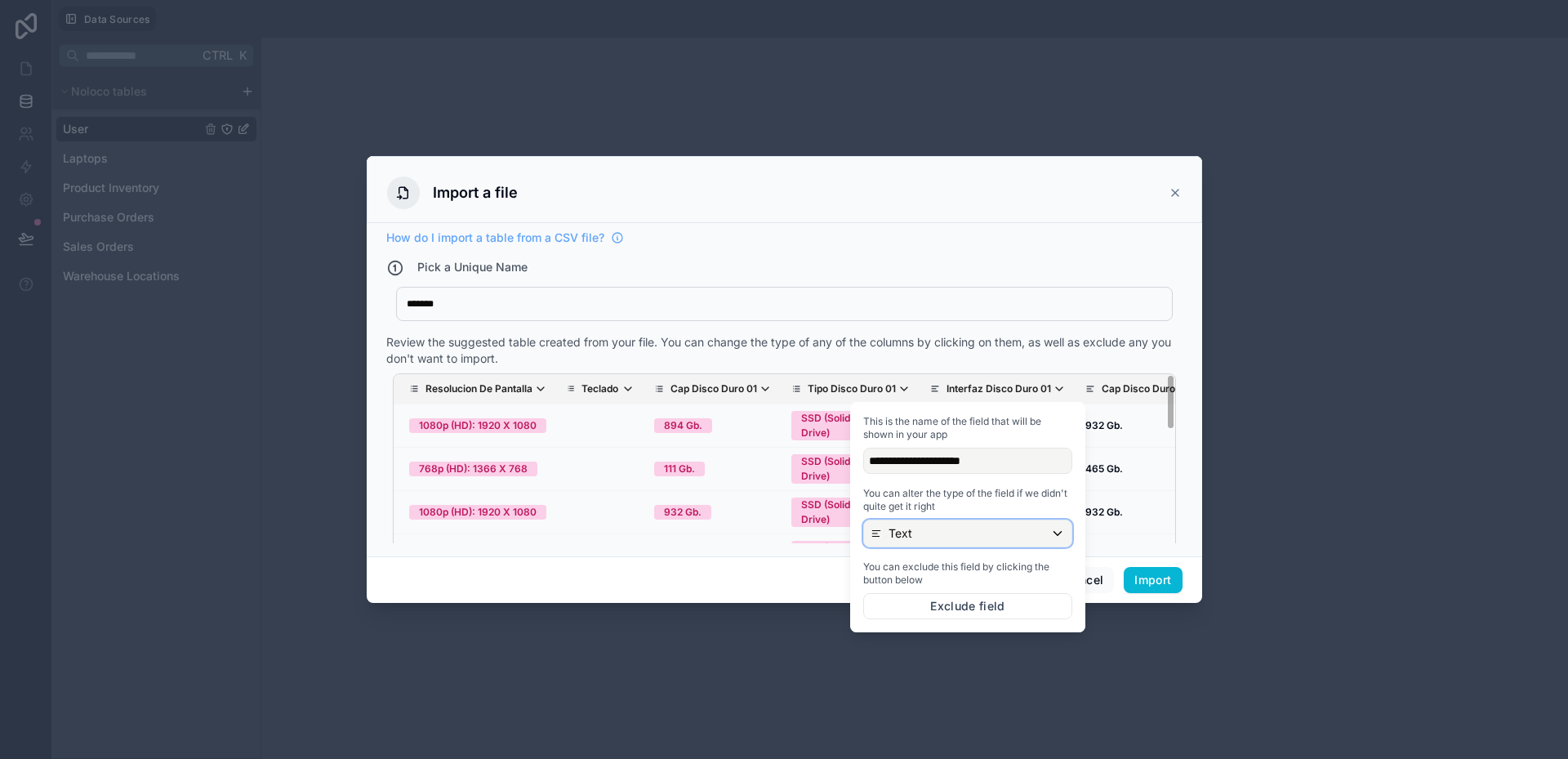
click at [914, 535] on div "Text" at bounding box center [967, 533] width 207 height 26
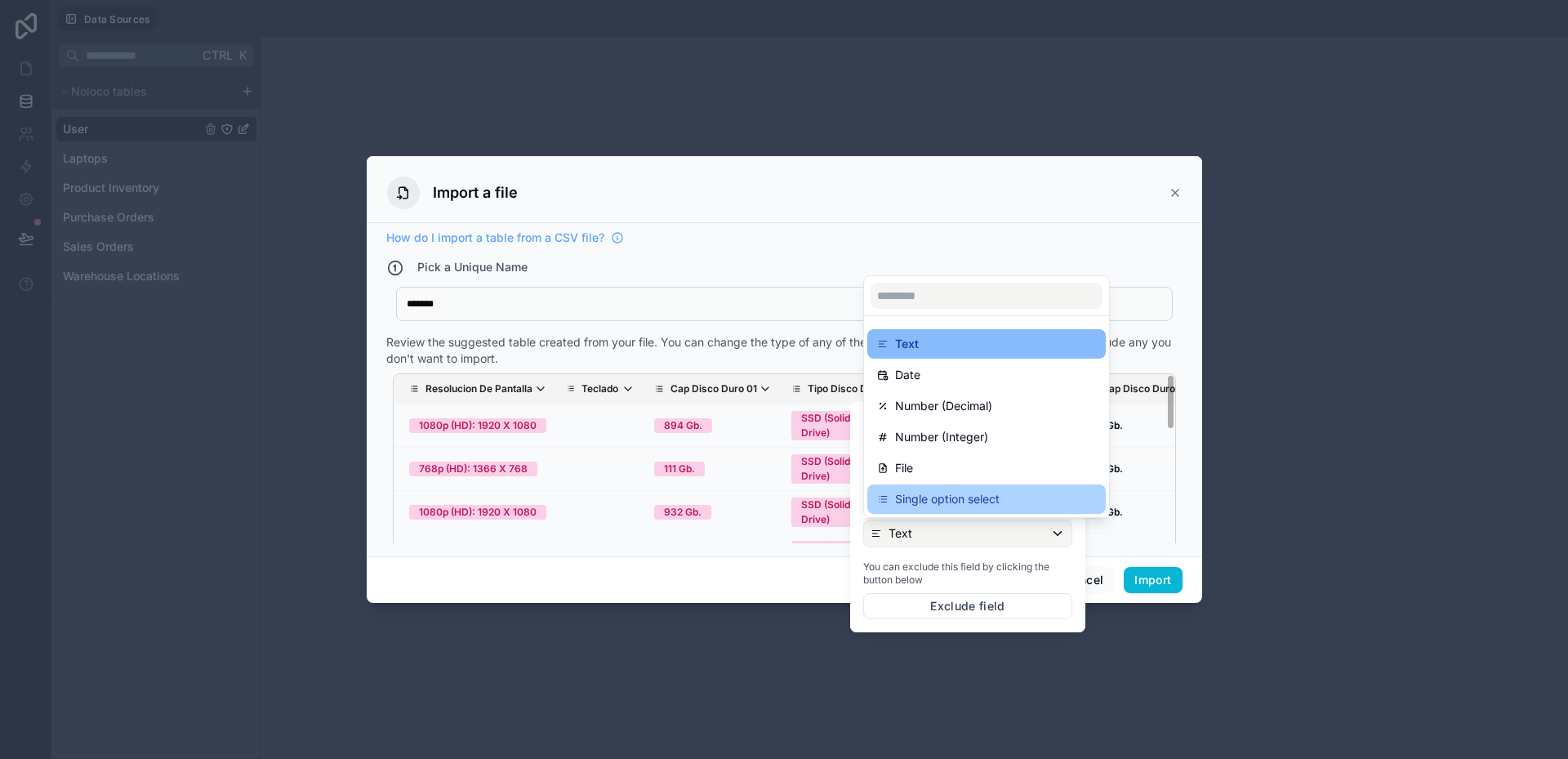
click at [917, 504] on p "Single option select" at bounding box center [947, 499] width 105 height 20
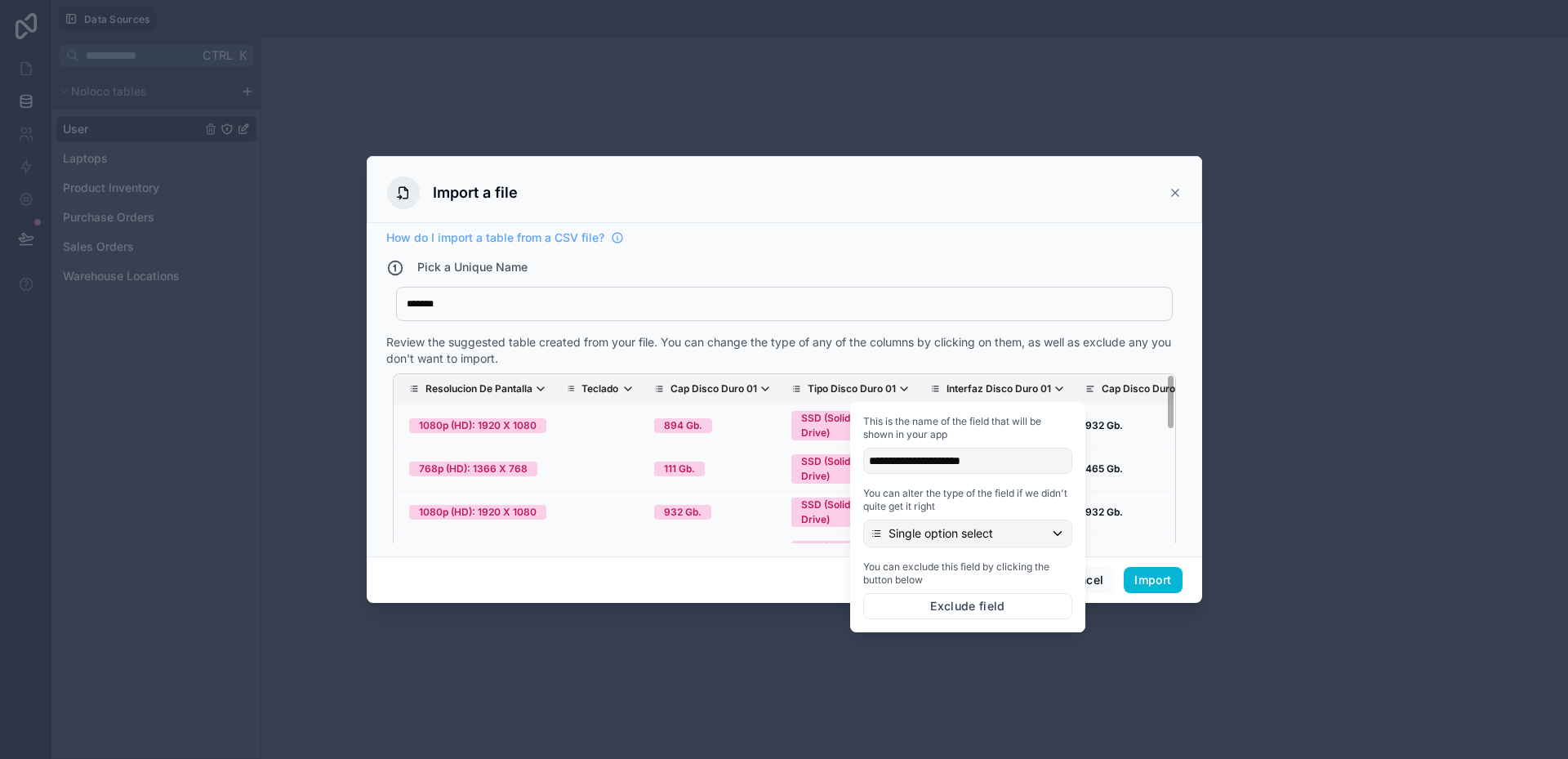
click at [859, 314] on div "******* Equipos" at bounding box center [784, 304] width 777 height 34
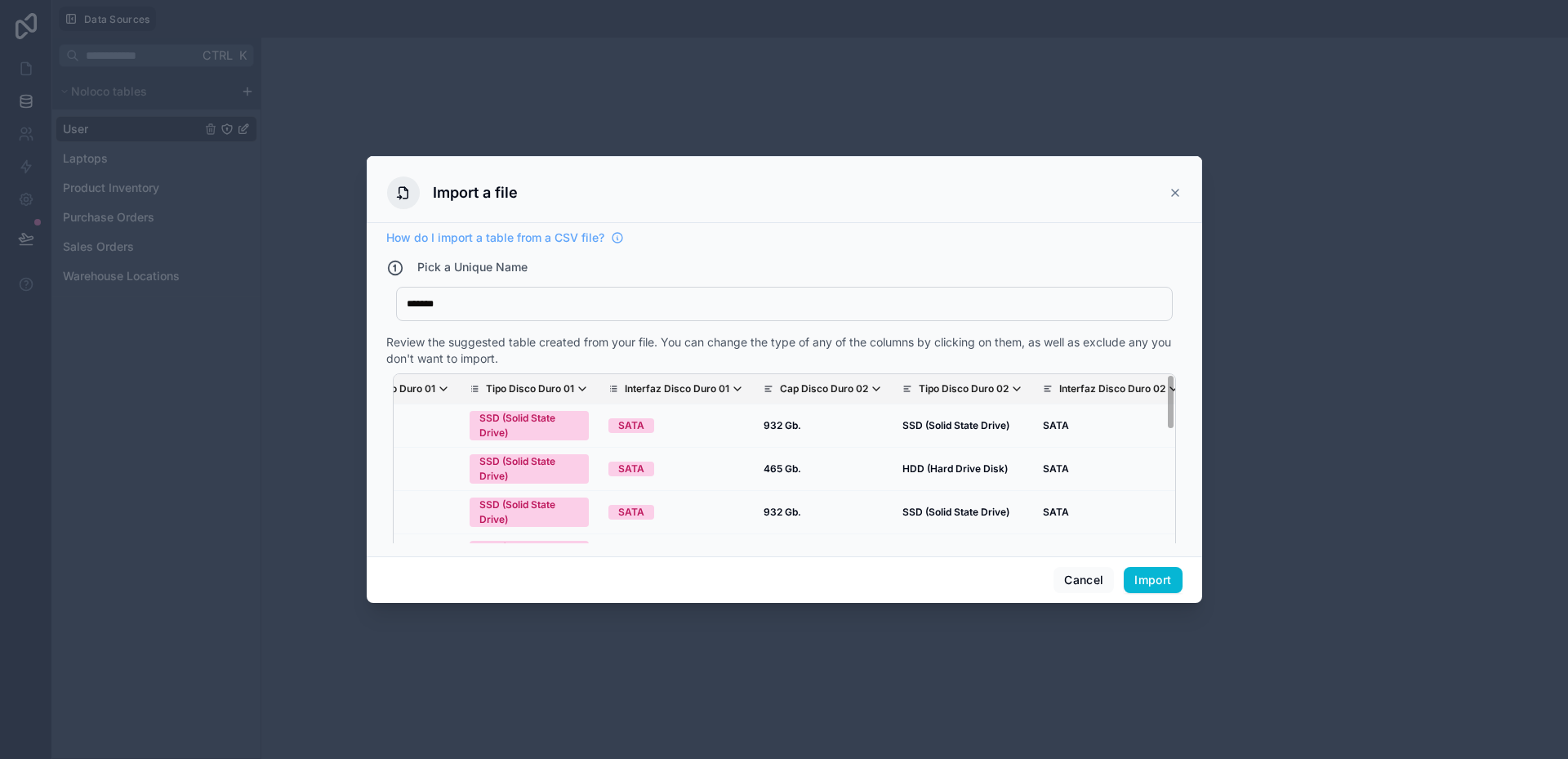
click at [780, 390] on p "Cap Disco Duro 02" at bounding box center [825, 389] width 88 height 13
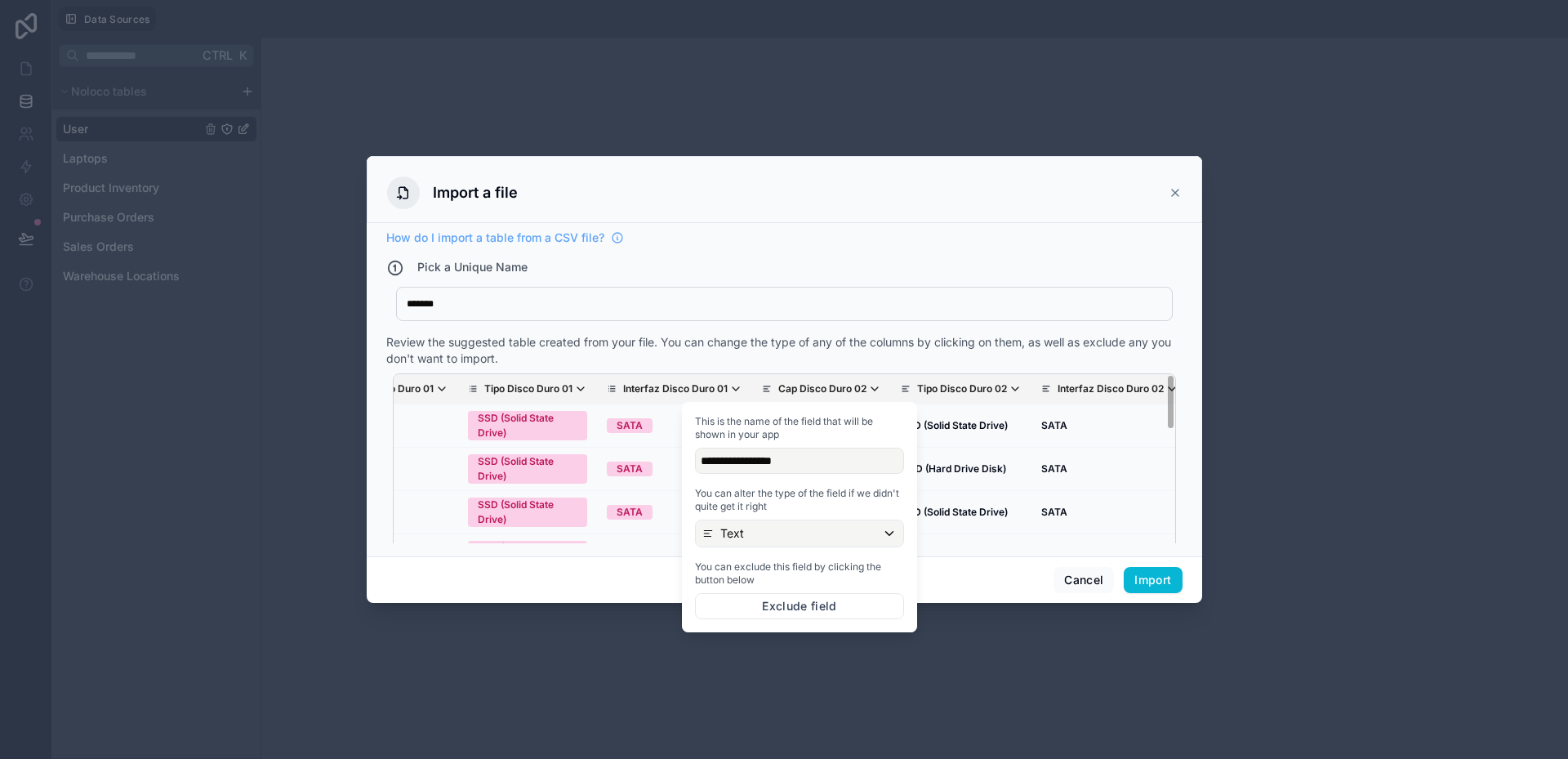
scroll to position [0, 2743]
click at [750, 532] on div "Text" at bounding box center [798, 533] width 207 height 26
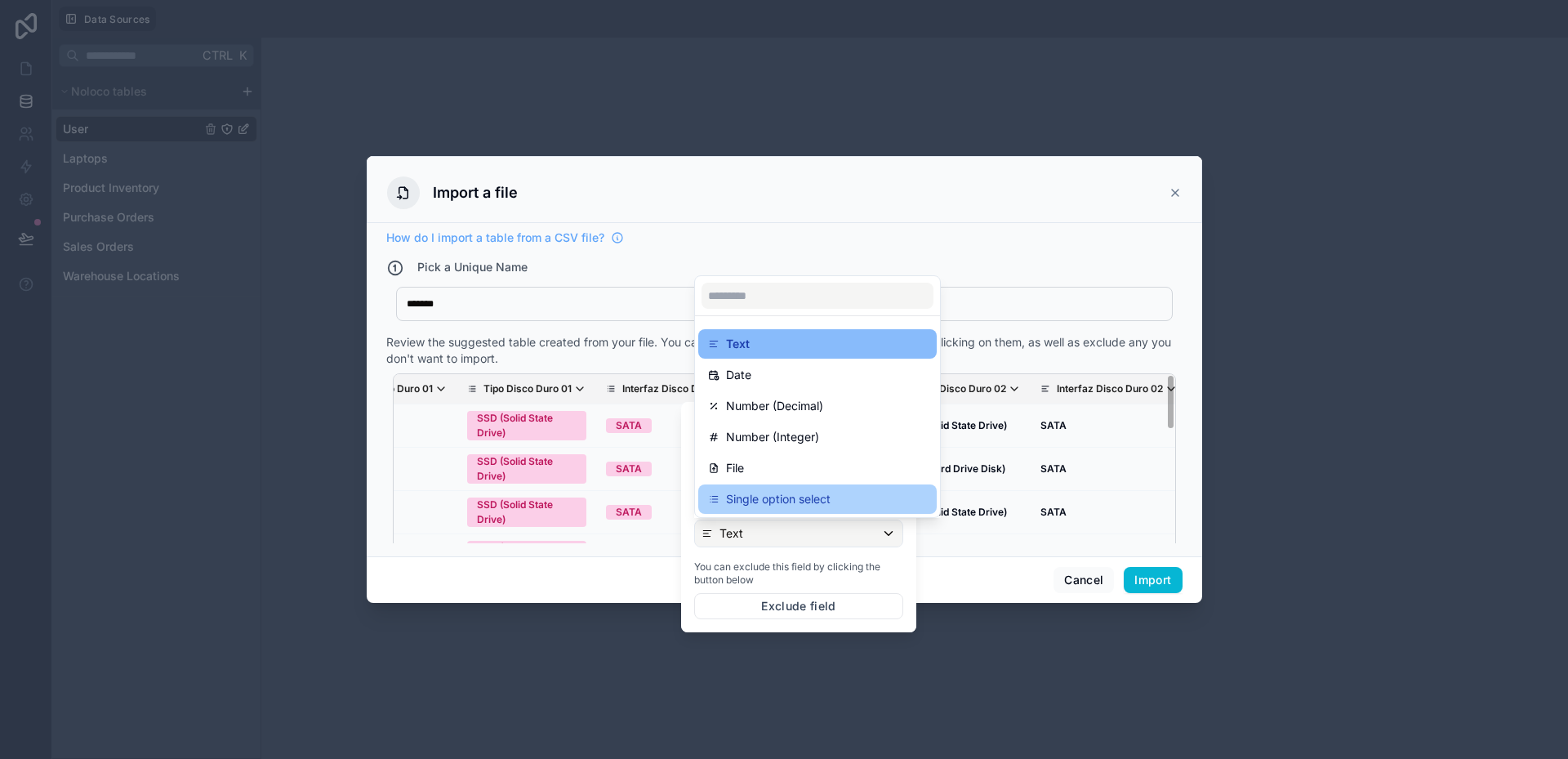
click at [770, 504] on p "Single option select" at bounding box center [779, 499] width 105 height 20
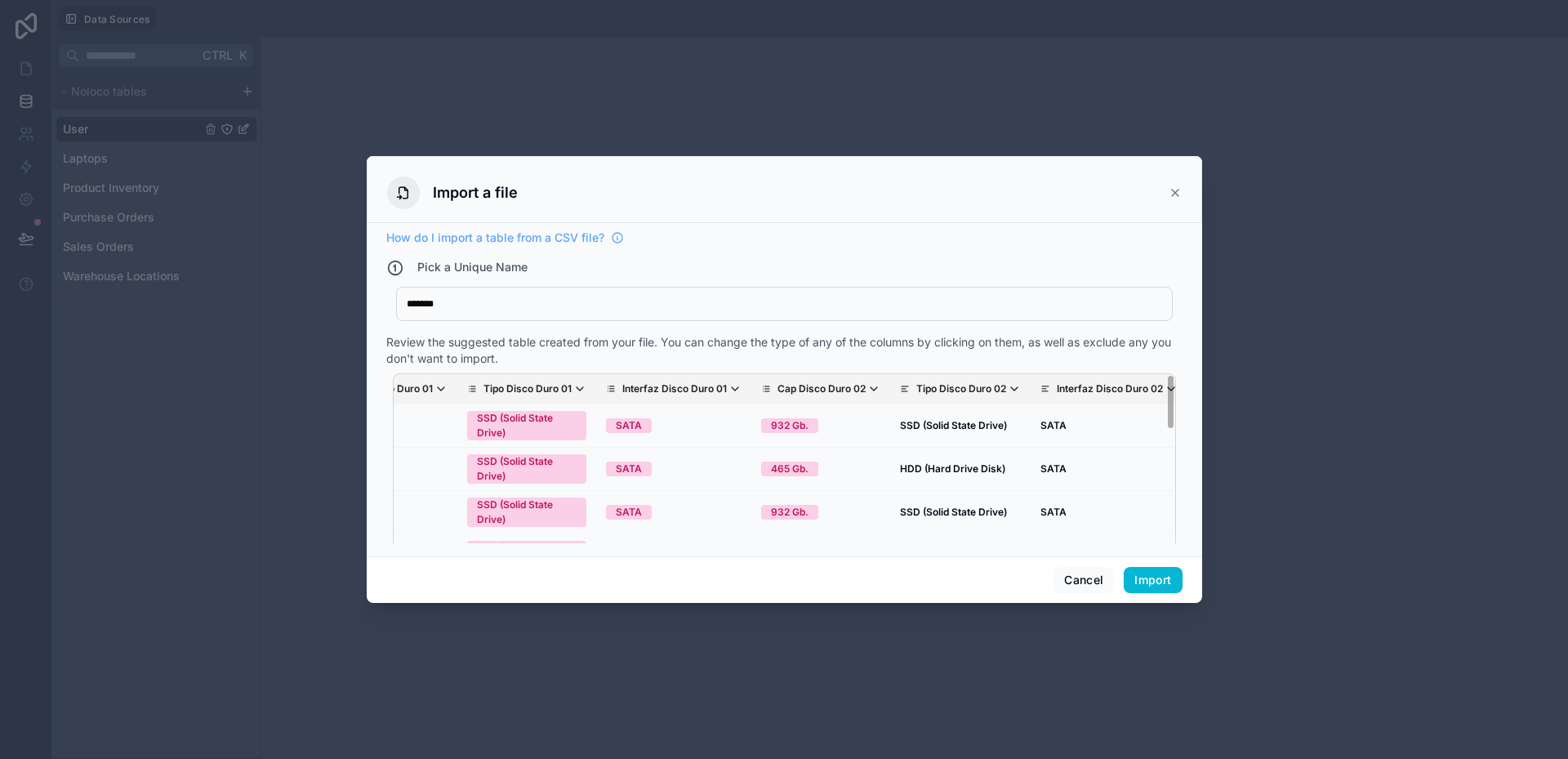
click at [872, 367] on div "Nombre Del Equipo Foto Marca Modelo Nro Serie Part Number Codigo Interno SKU Pr…" at bounding box center [784, 471] width 797 height 209
click at [916, 388] on p "Tipo Disco Duro 02" at bounding box center [961, 389] width 90 height 13
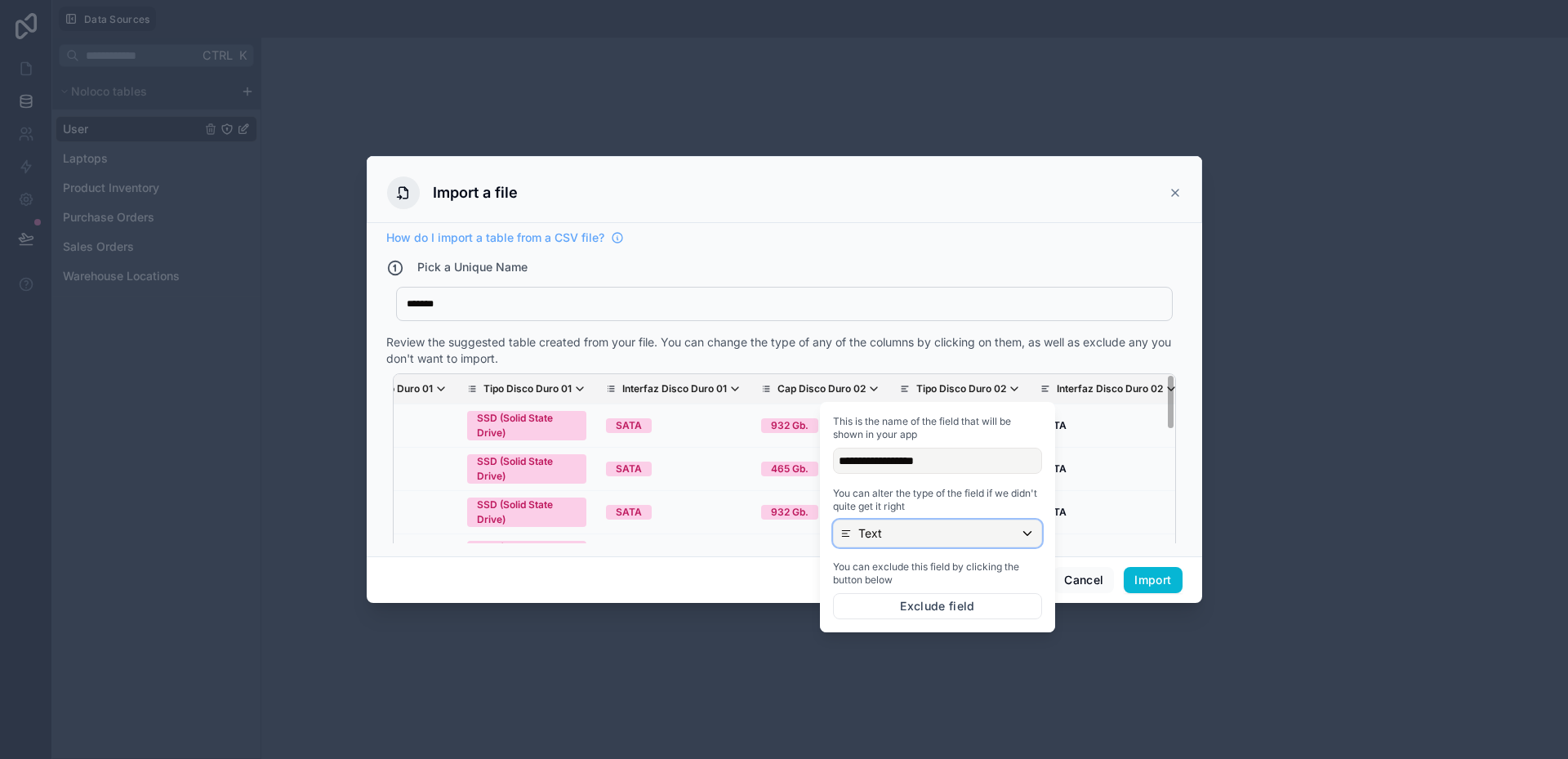
click at [890, 535] on div "Text" at bounding box center [937, 533] width 207 height 26
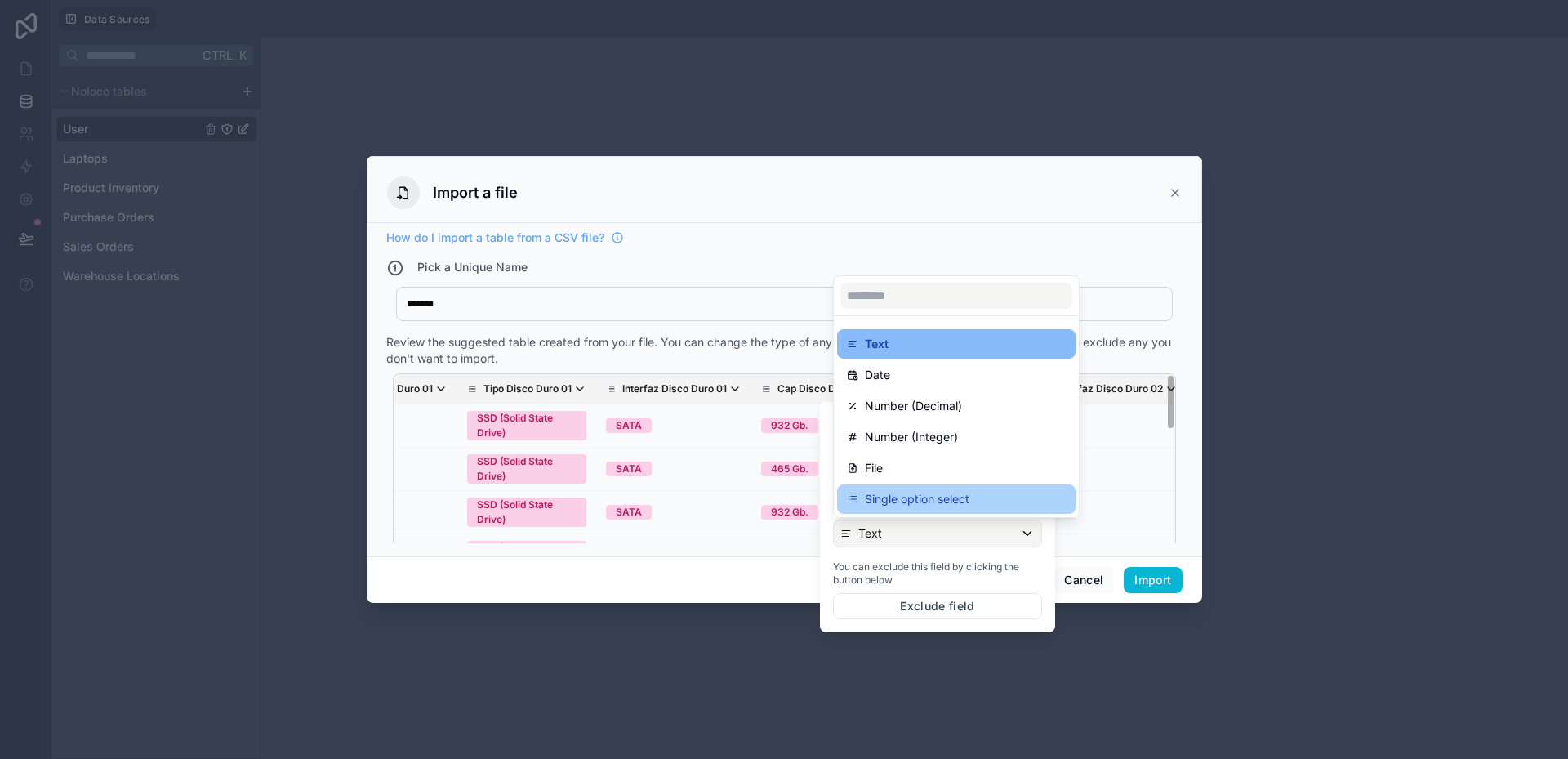
click at [897, 504] on p "Single option select" at bounding box center [917, 499] width 105 height 20
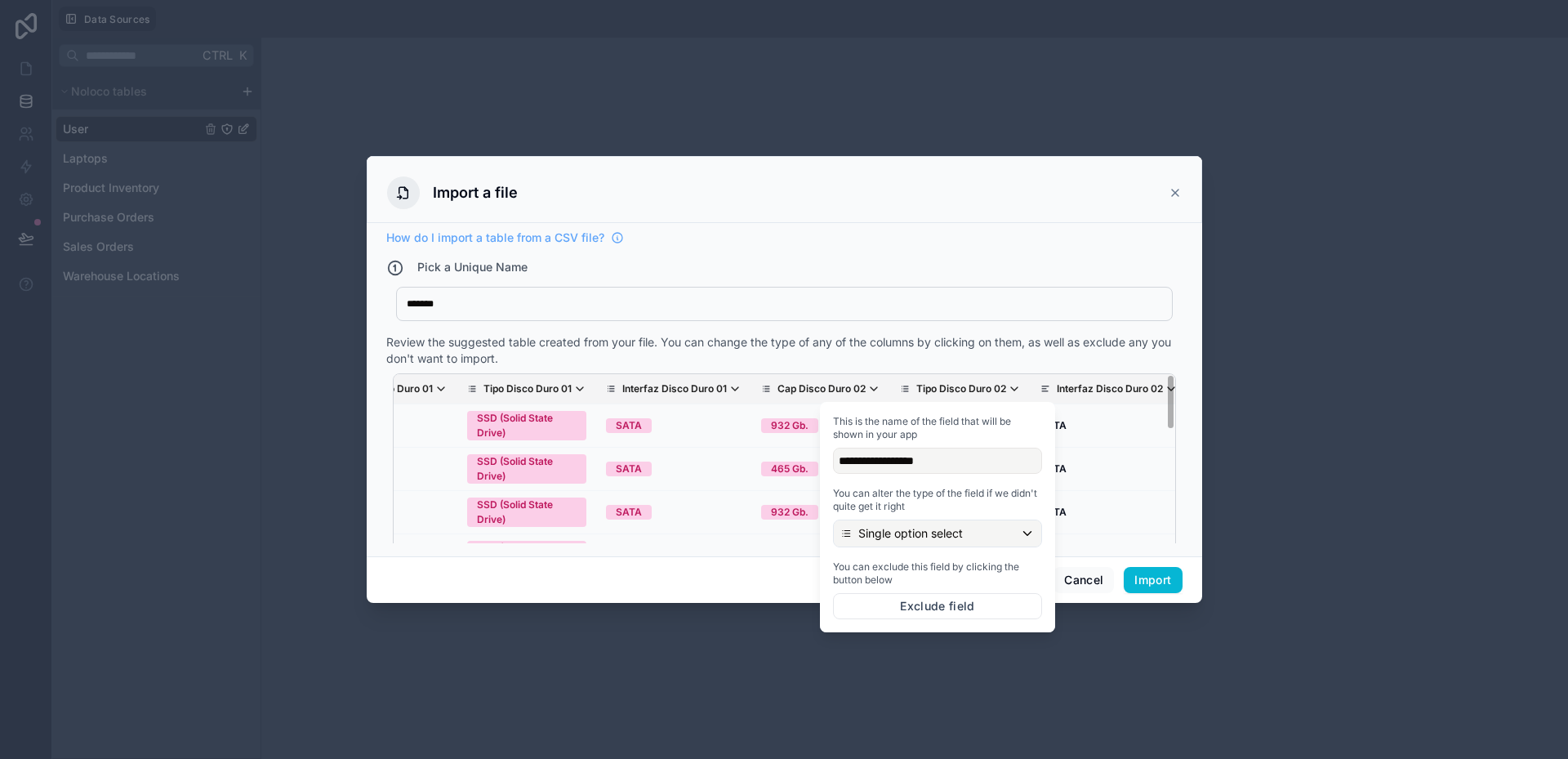
click at [888, 313] on div "******* Equipos" at bounding box center [784, 304] width 777 height 34
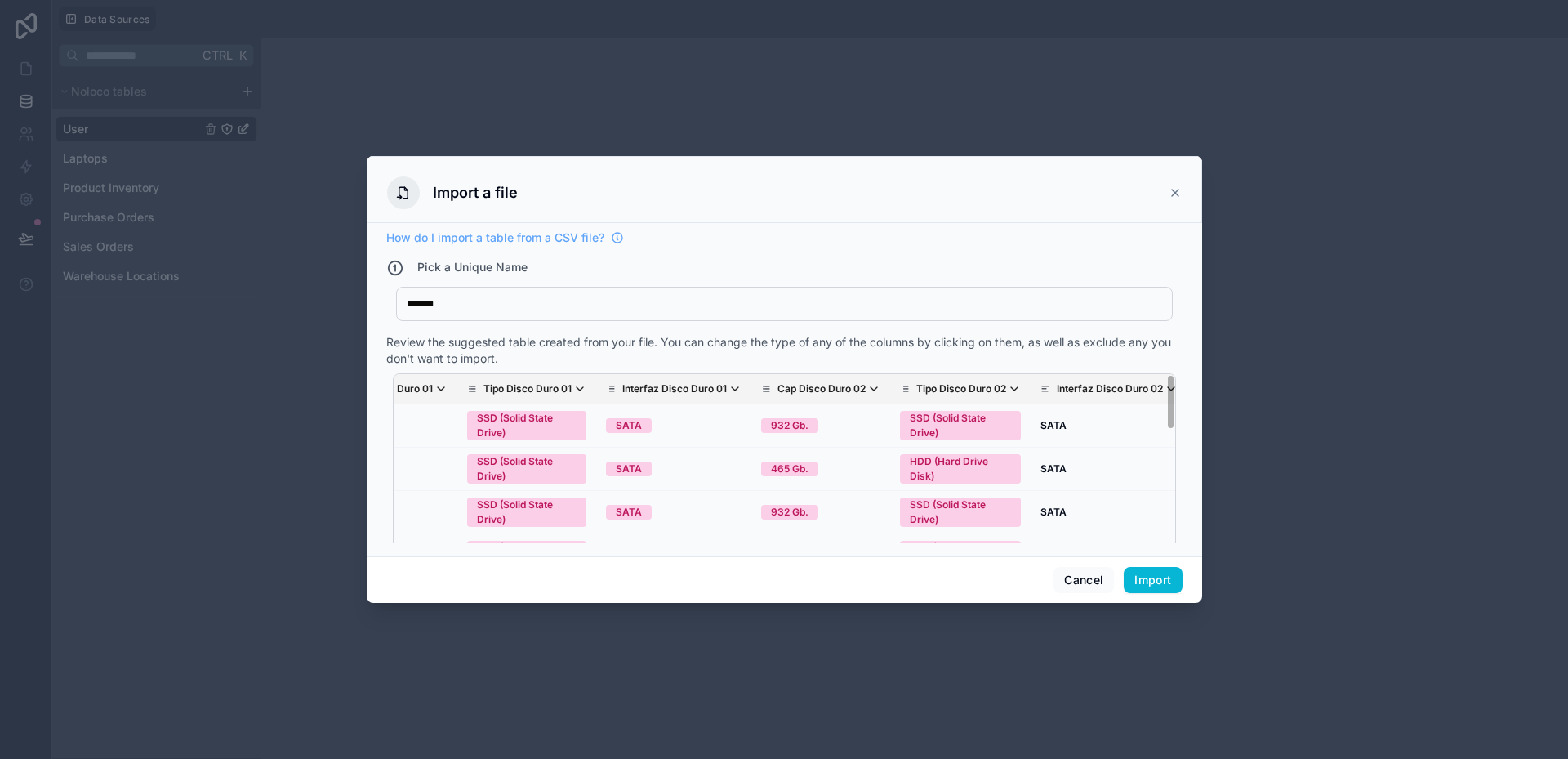
click at [1057, 391] on p "Interfaz Disco Duro 02" at bounding box center [1110, 389] width 106 height 13
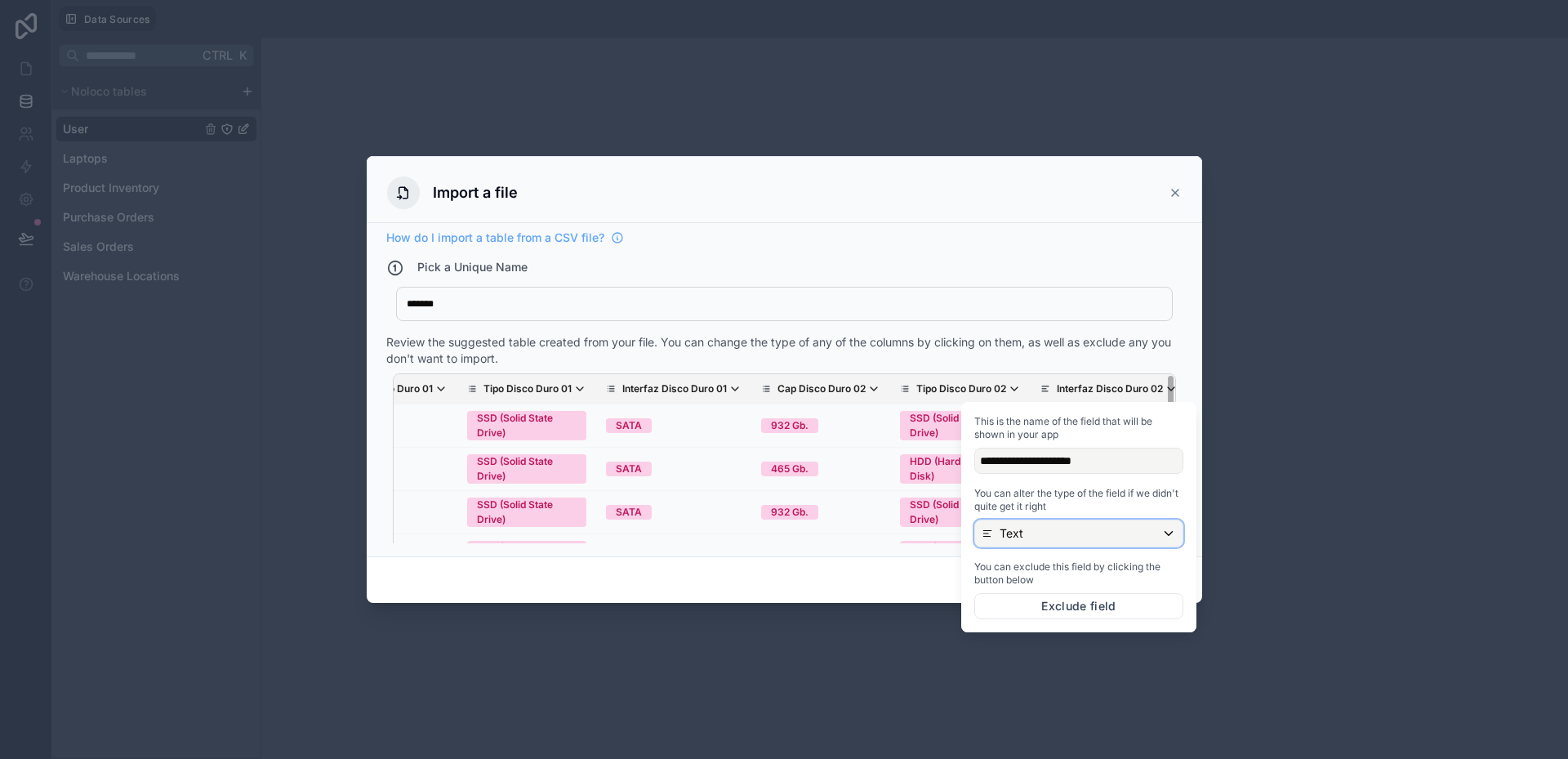
click at [1027, 529] on div "Text" at bounding box center [1078, 533] width 207 height 26
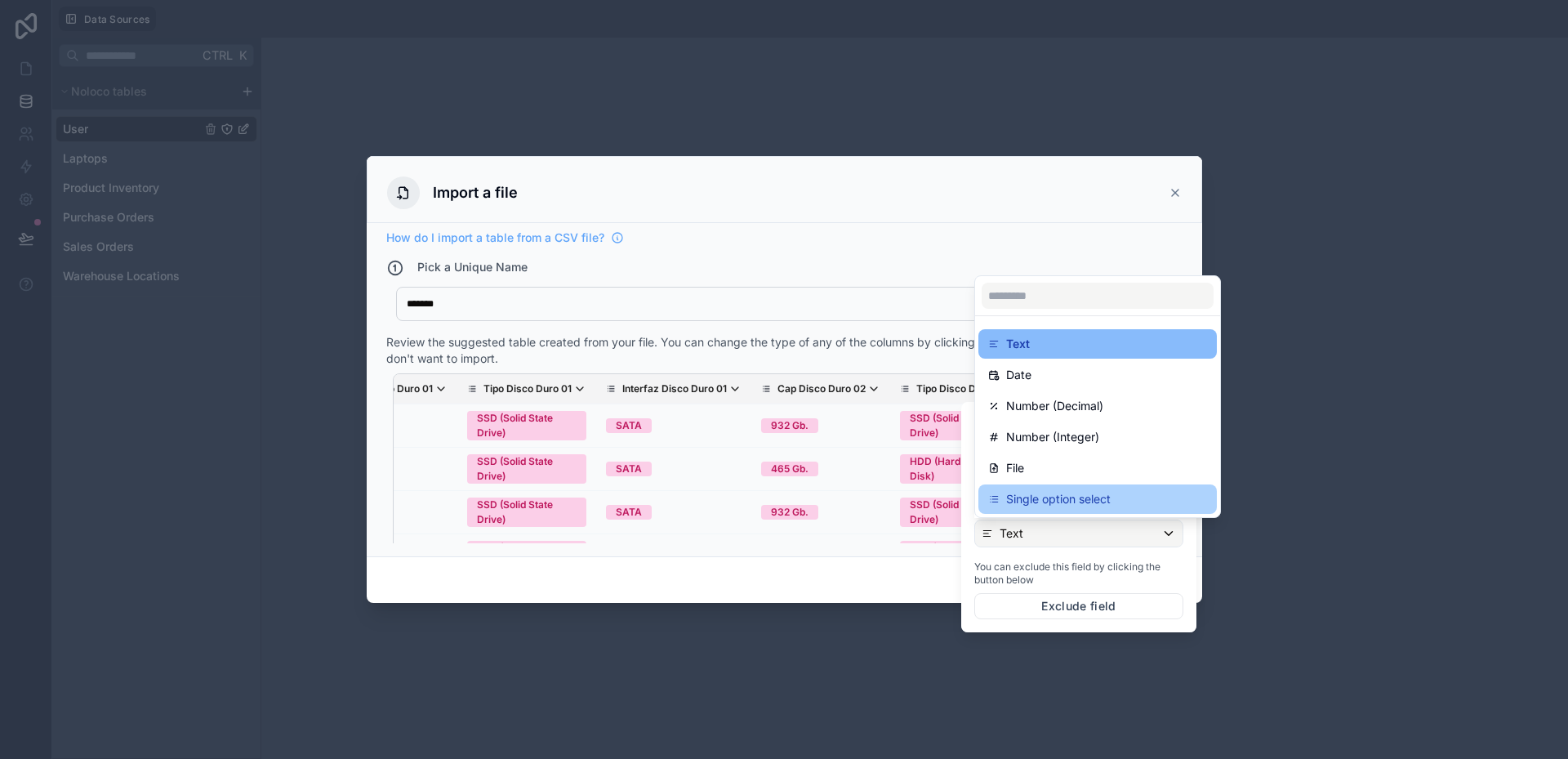
click at [1028, 504] on p "Single option select" at bounding box center [1059, 499] width 105 height 20
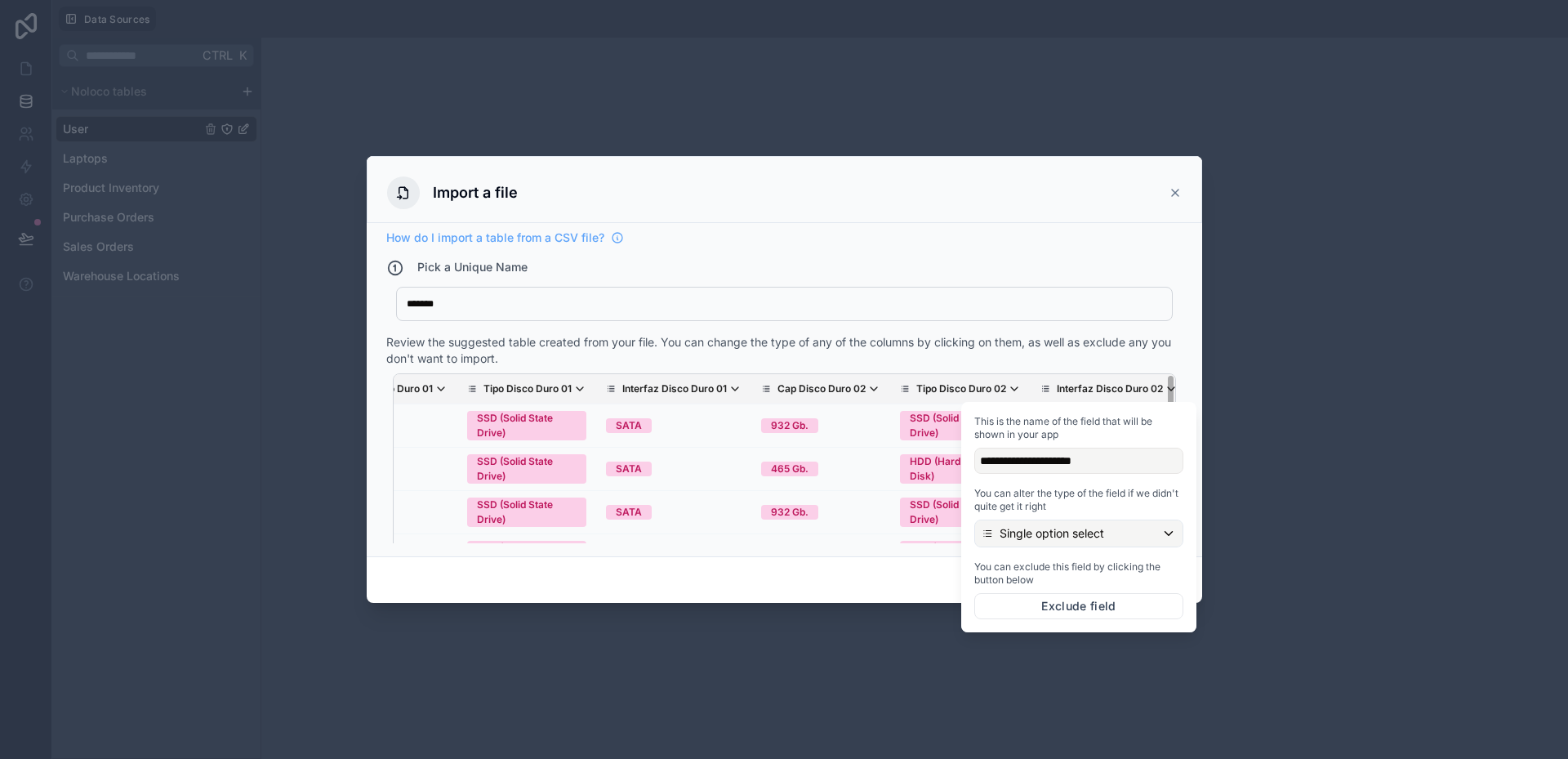
click at [929, 323] on div "******* Equipos" at bounding box center [784, 307] width 797 height 41
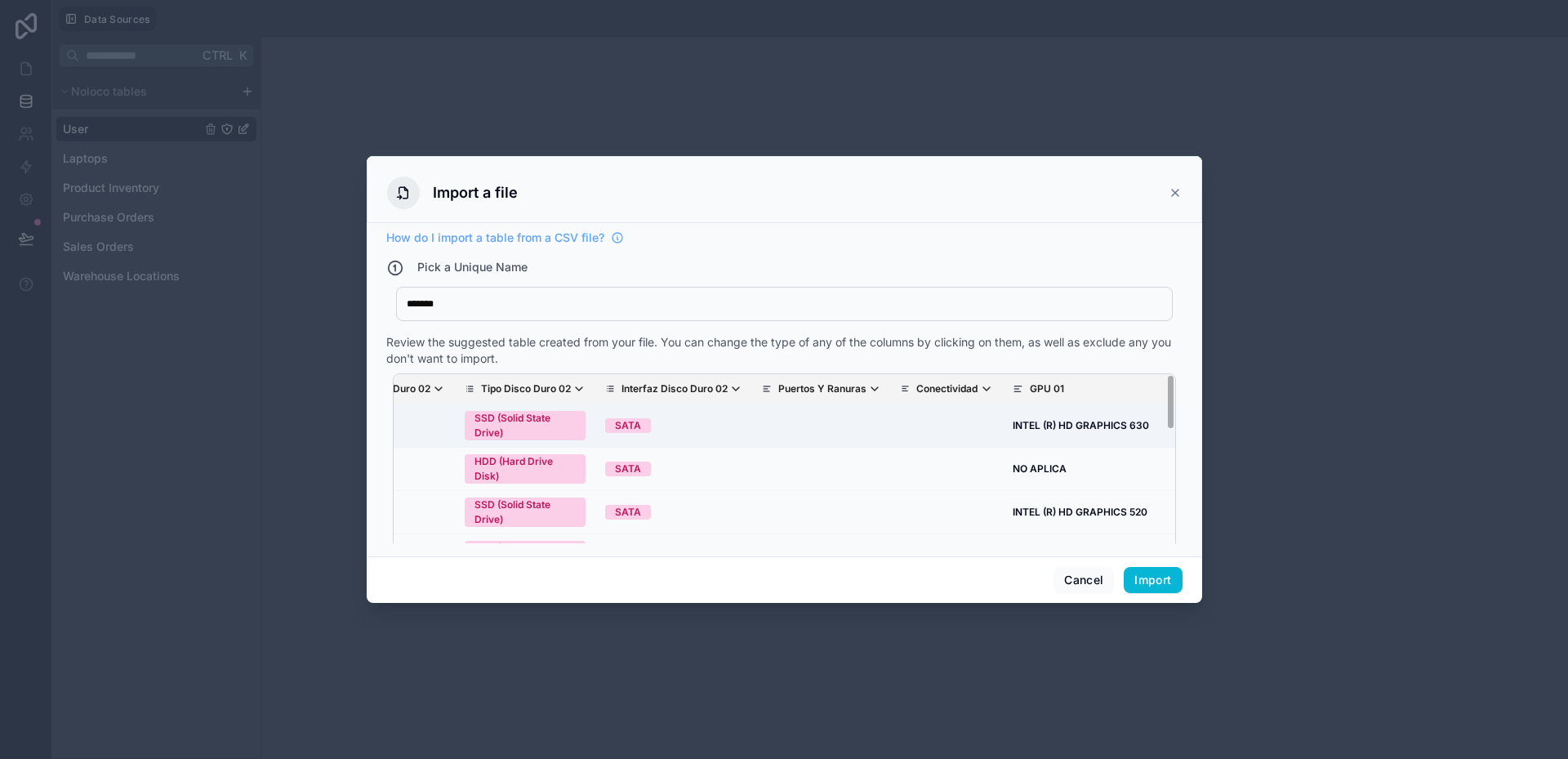
scroll to position [0, 3179]
click at [777, 395] on p "Puertos Y Ranuras" at bounding box center [821, 389] width 88 height 13
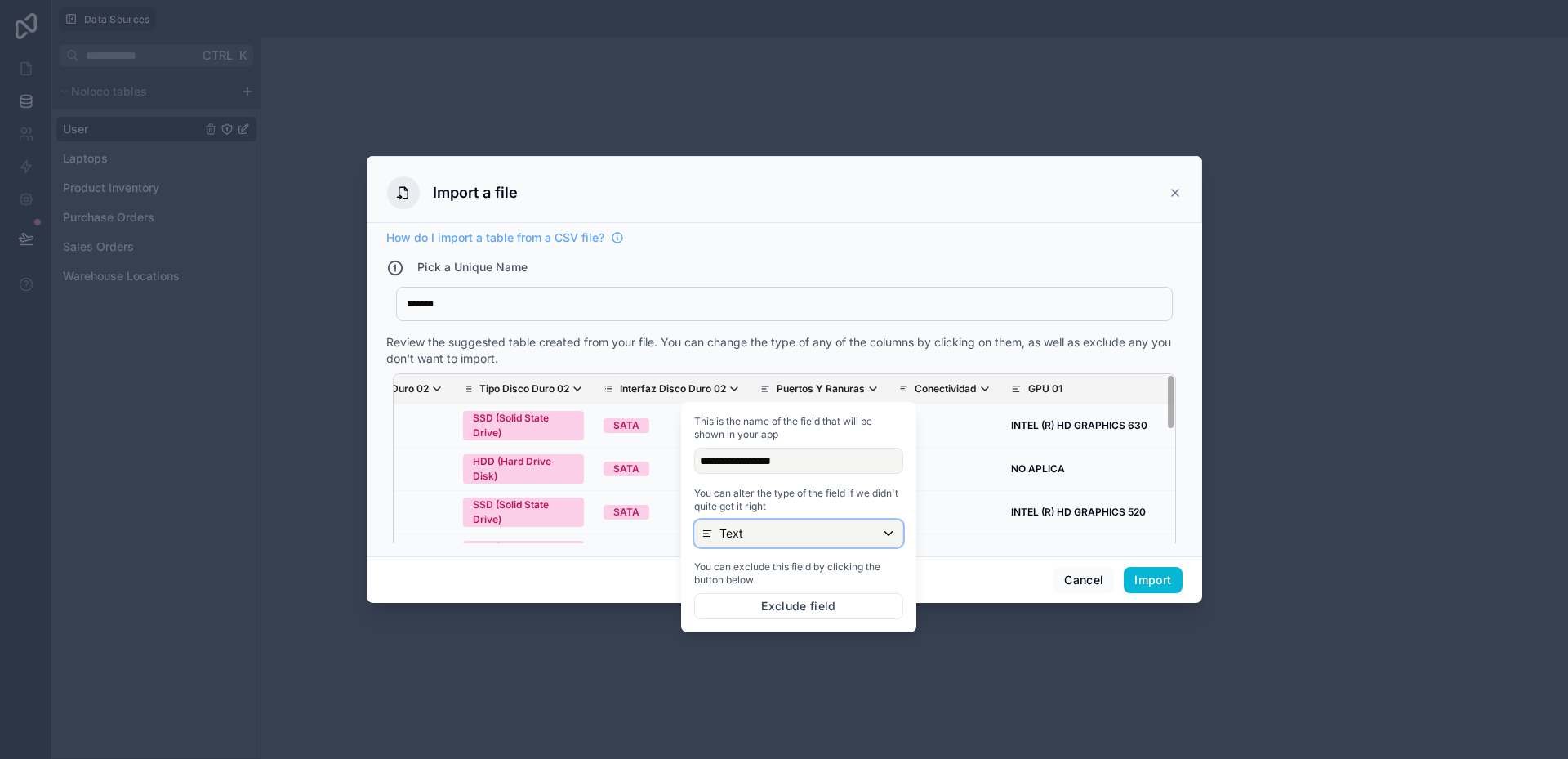
click at [778, 540] on div "Text" at bounding box center [798, 533] width 207 height 26
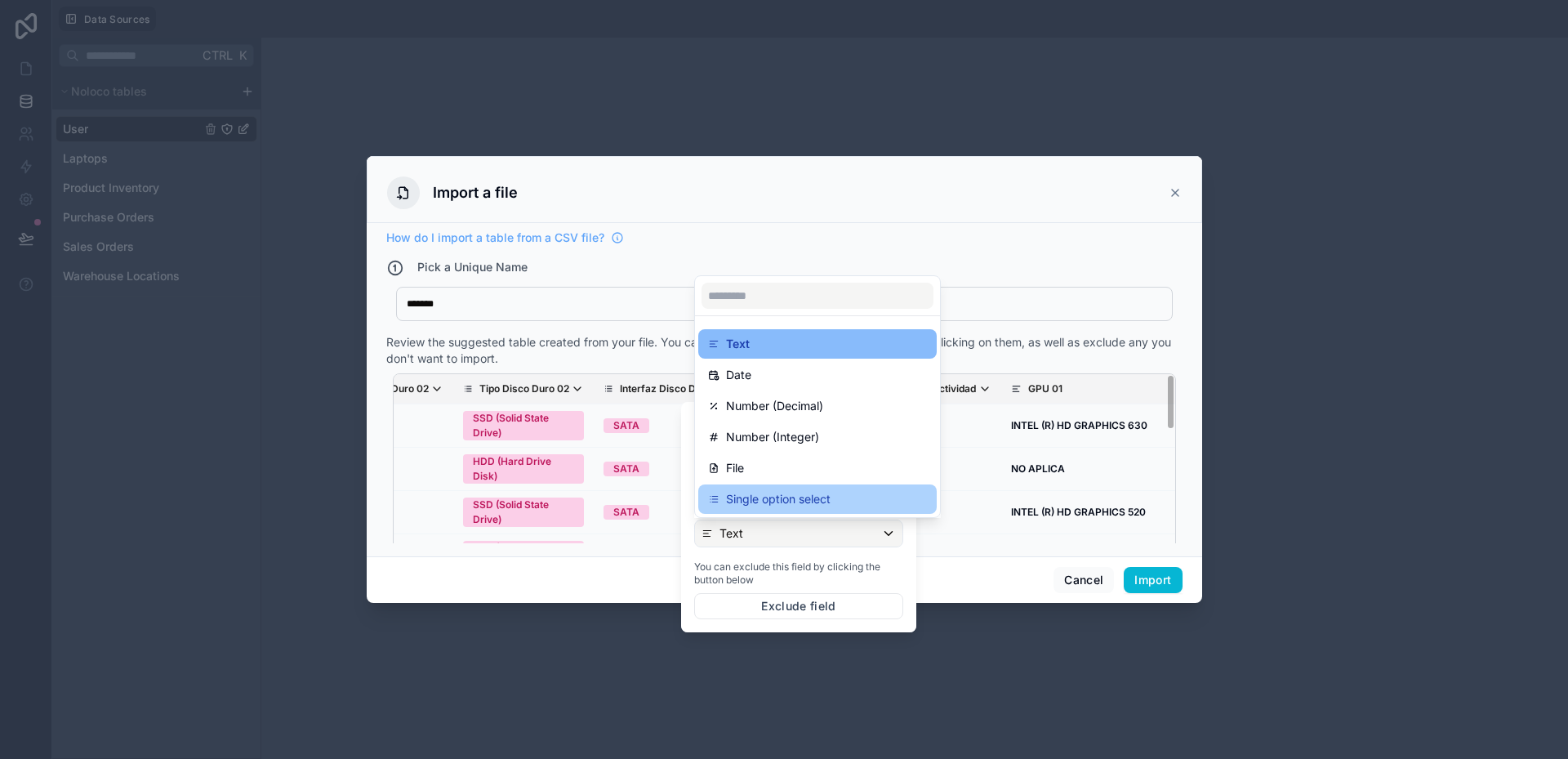
click at [783, 505] on p "Single option select" at bounding box center [779, 499] width 105 height 20
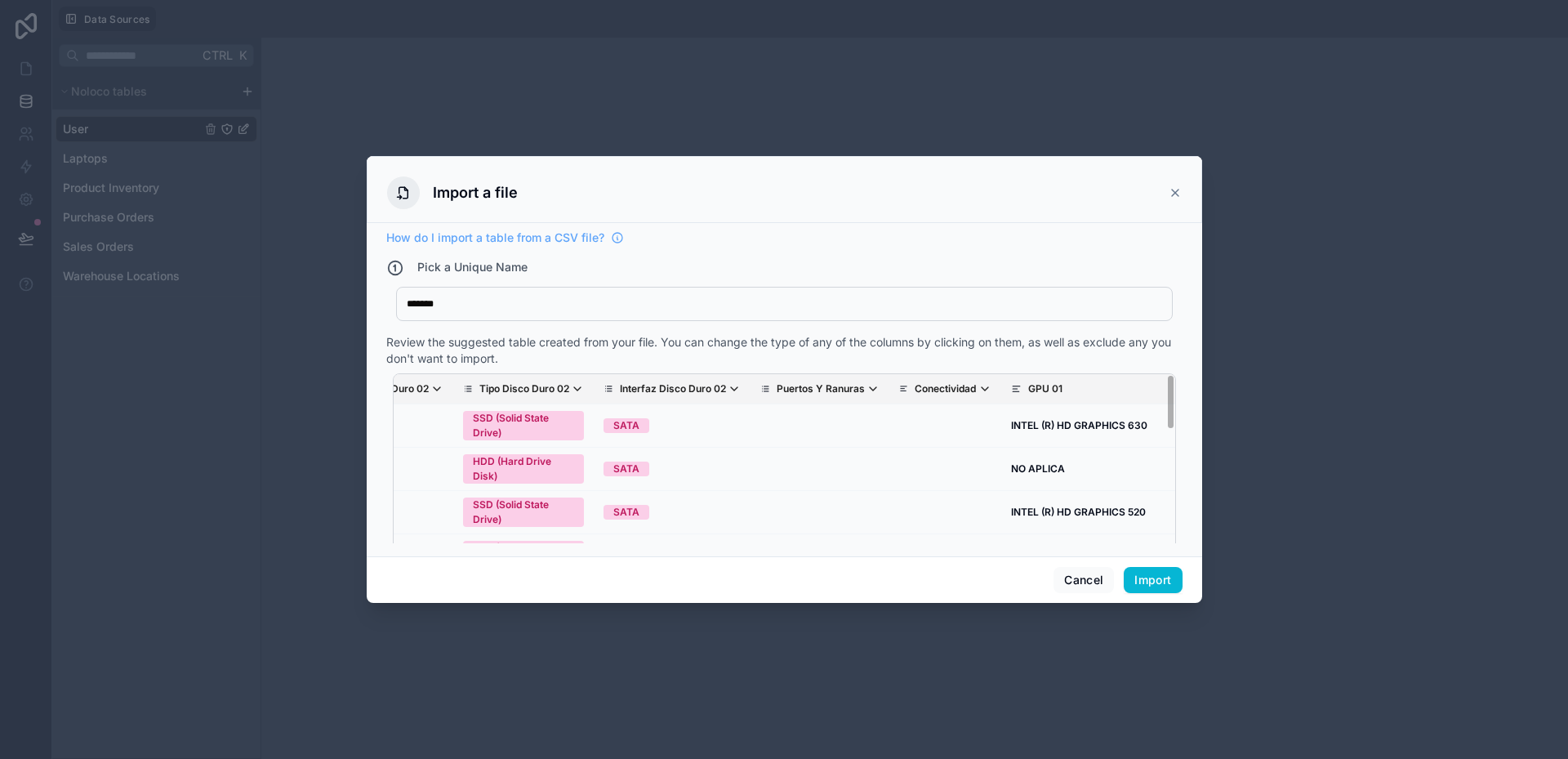
click at [802, 292] on div "******* Equipos" at bounding box center [784, 304] width 777 height 34
click at [915, 389] on p "Conectividad" at bounding box center [945, 389] width 61 height 13
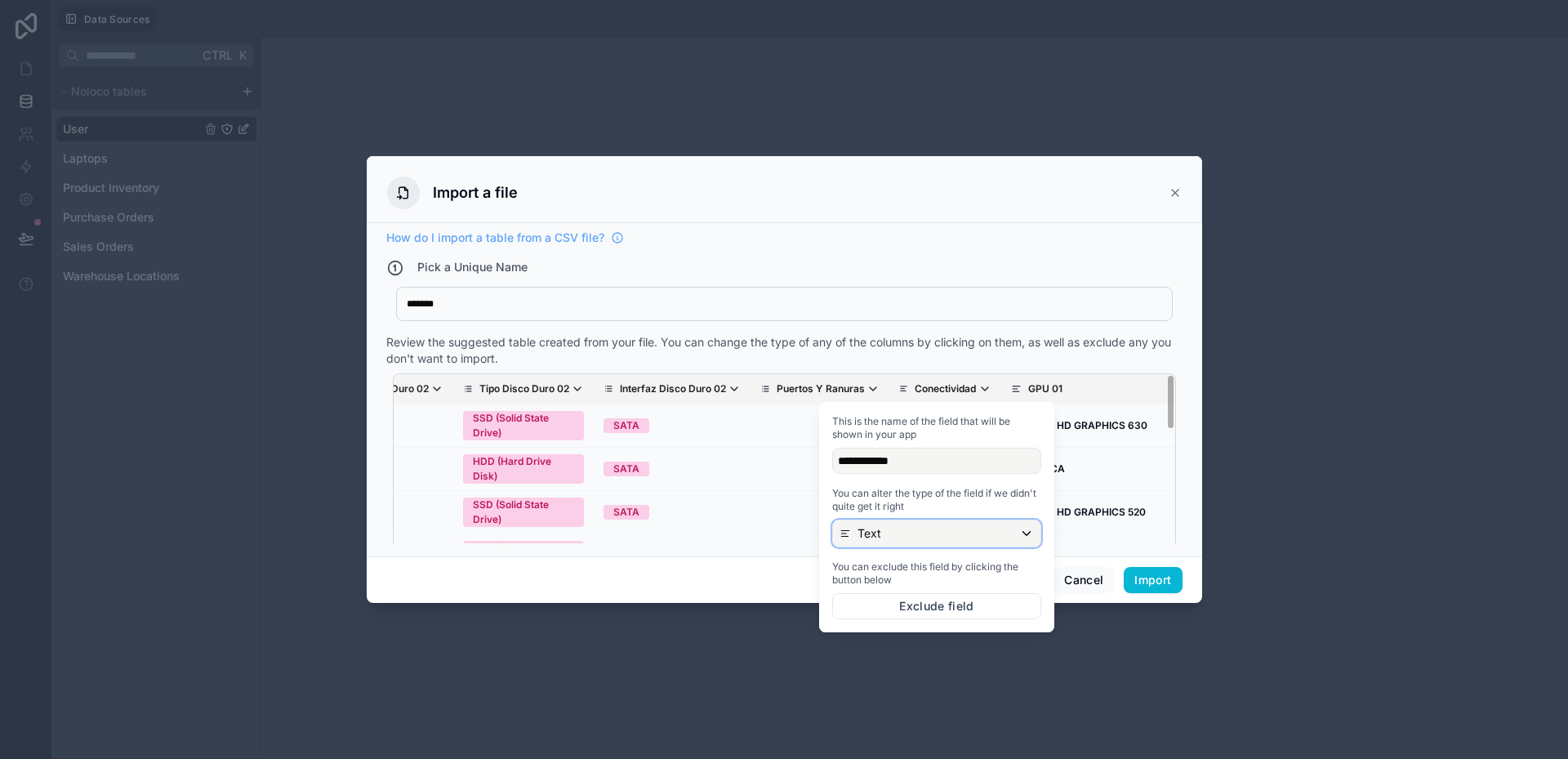
click at [892, 532] on div "Text" at bounding box center [936, 533] width 207 height 26
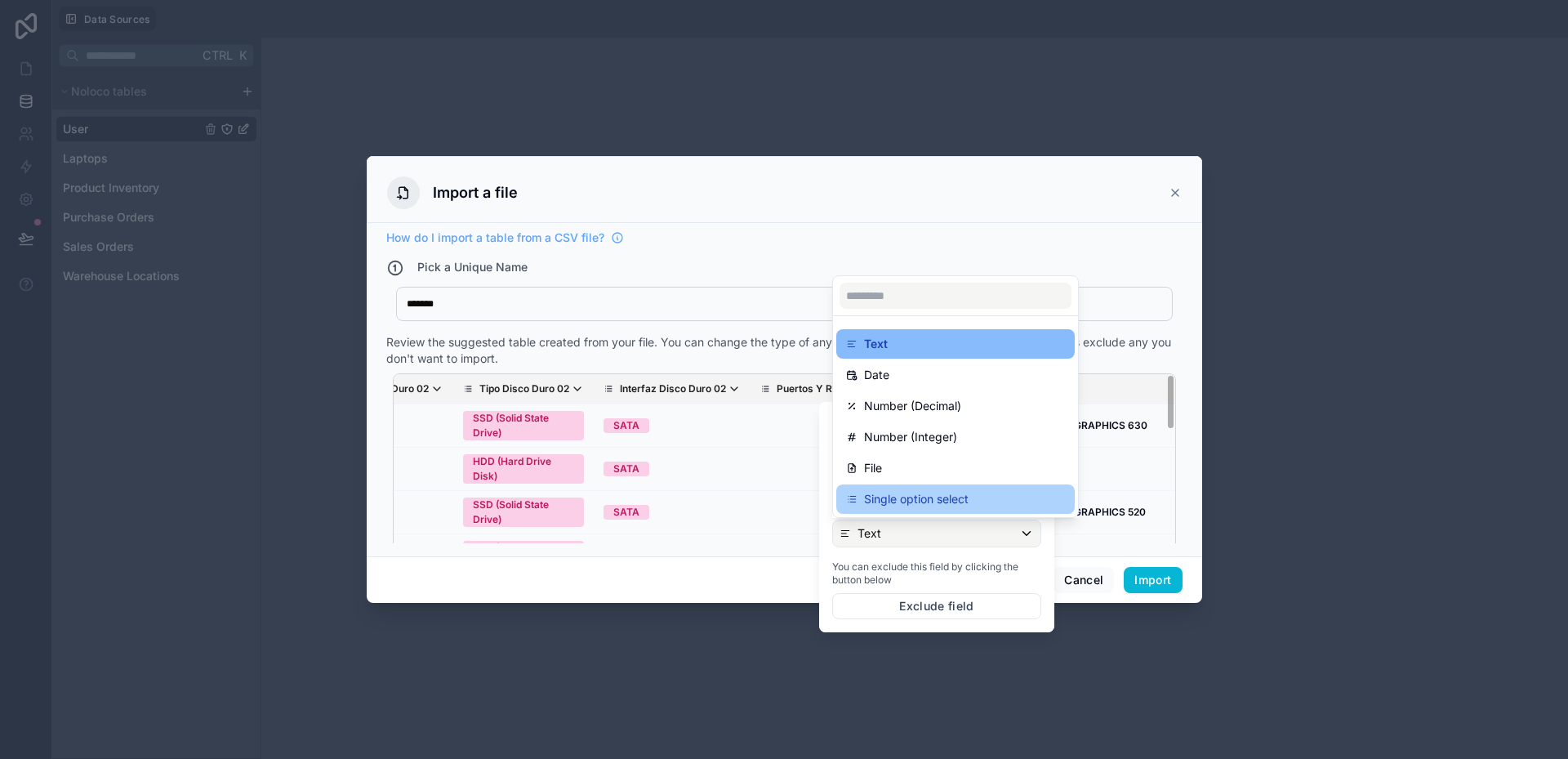
click at [897, 504] on p "Single option select" at bounding box center [916, 499] width 105 height 20
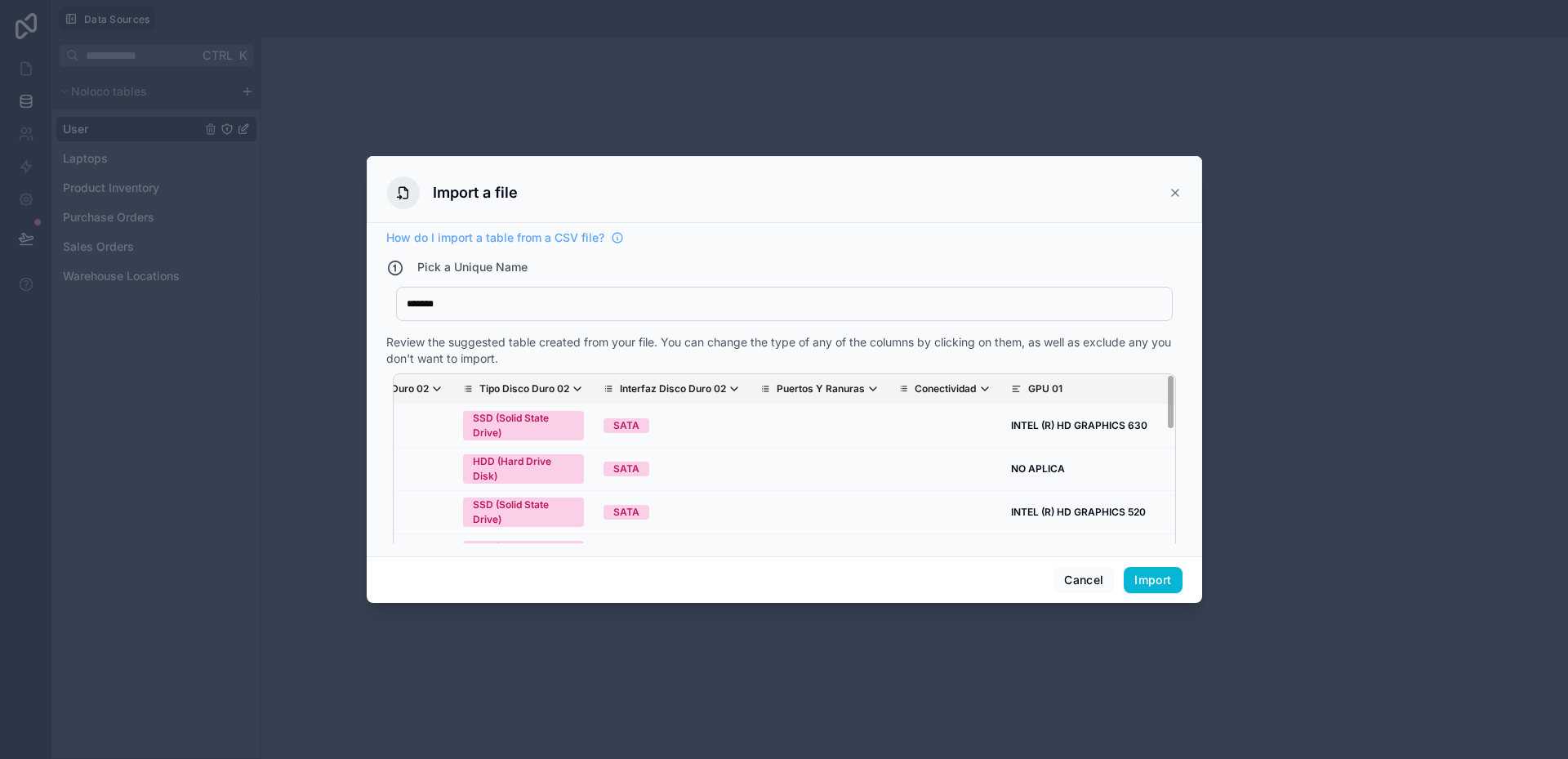
click at [888, 327] on div "******* Equipos" at bounding box center [784, 307] width 797 height 41
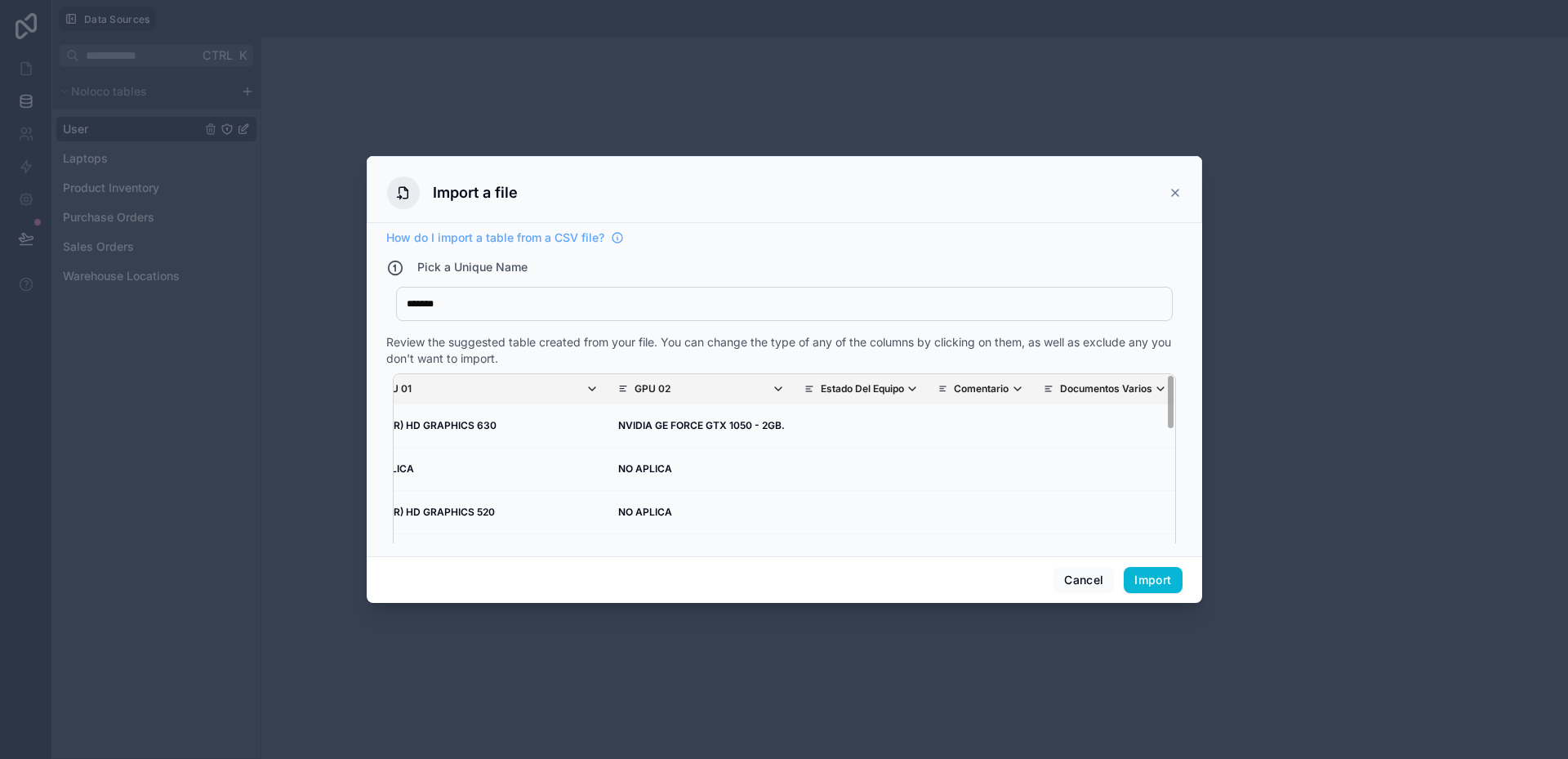
click at [821, 388] on p "Estado Del Equipo" at bounding box center [863, 389] width 84 height 13
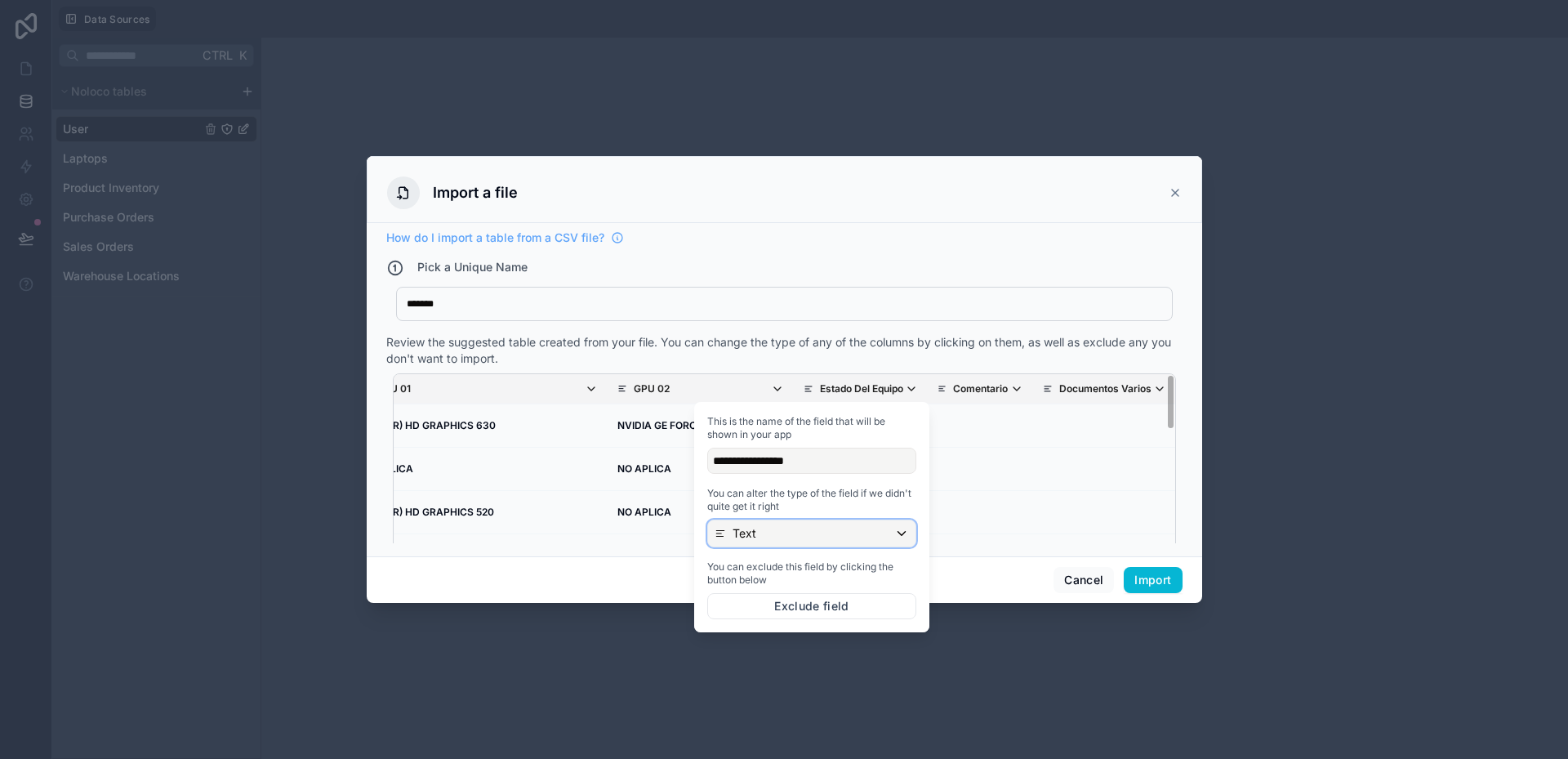
click at [770, 525] on div "Text" at bounding box center [811, 533] width 207 height 26
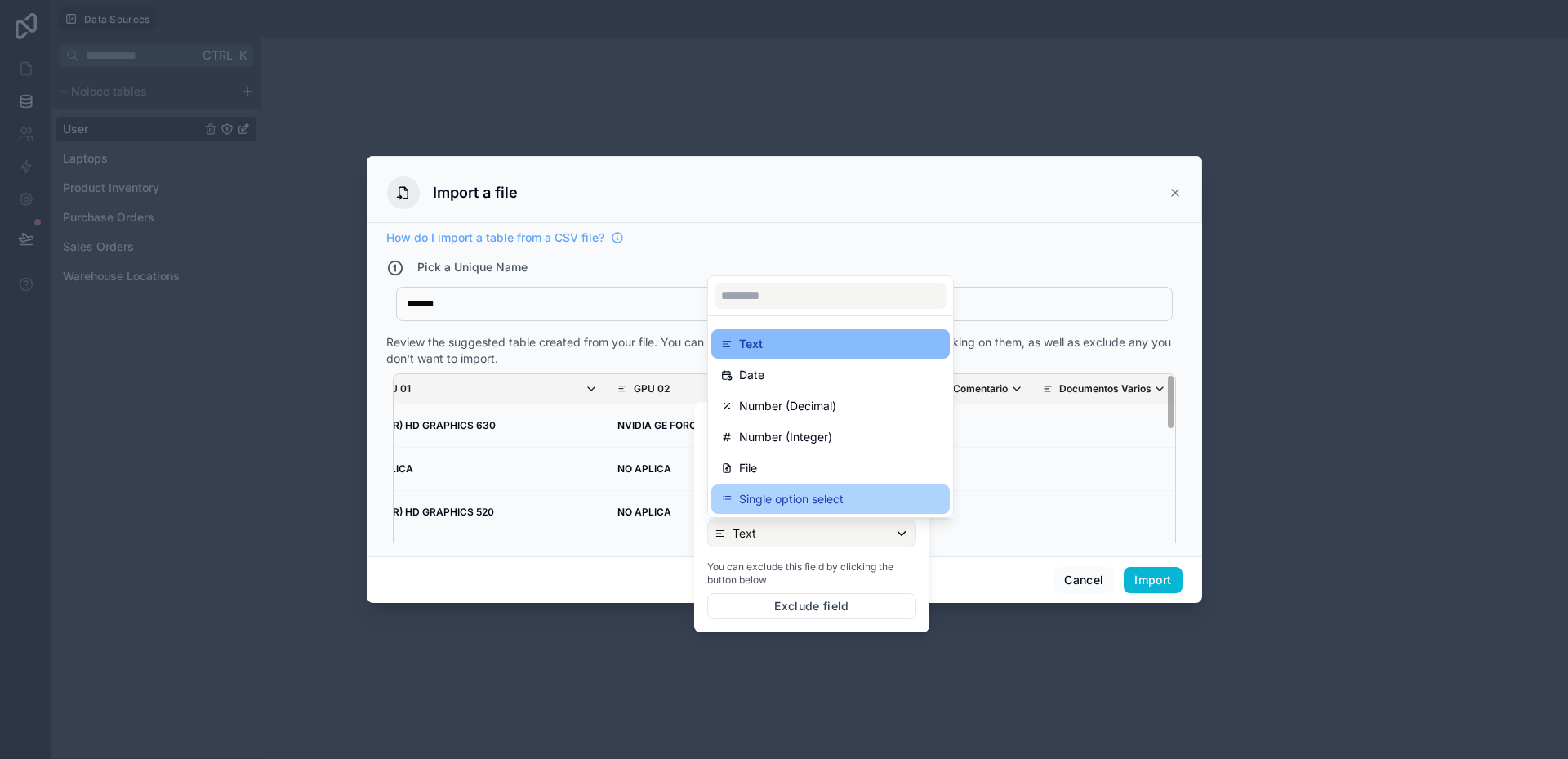
click at [783, 501] on p "Single option select" at bounding box center [792, 499] width 105 height 20
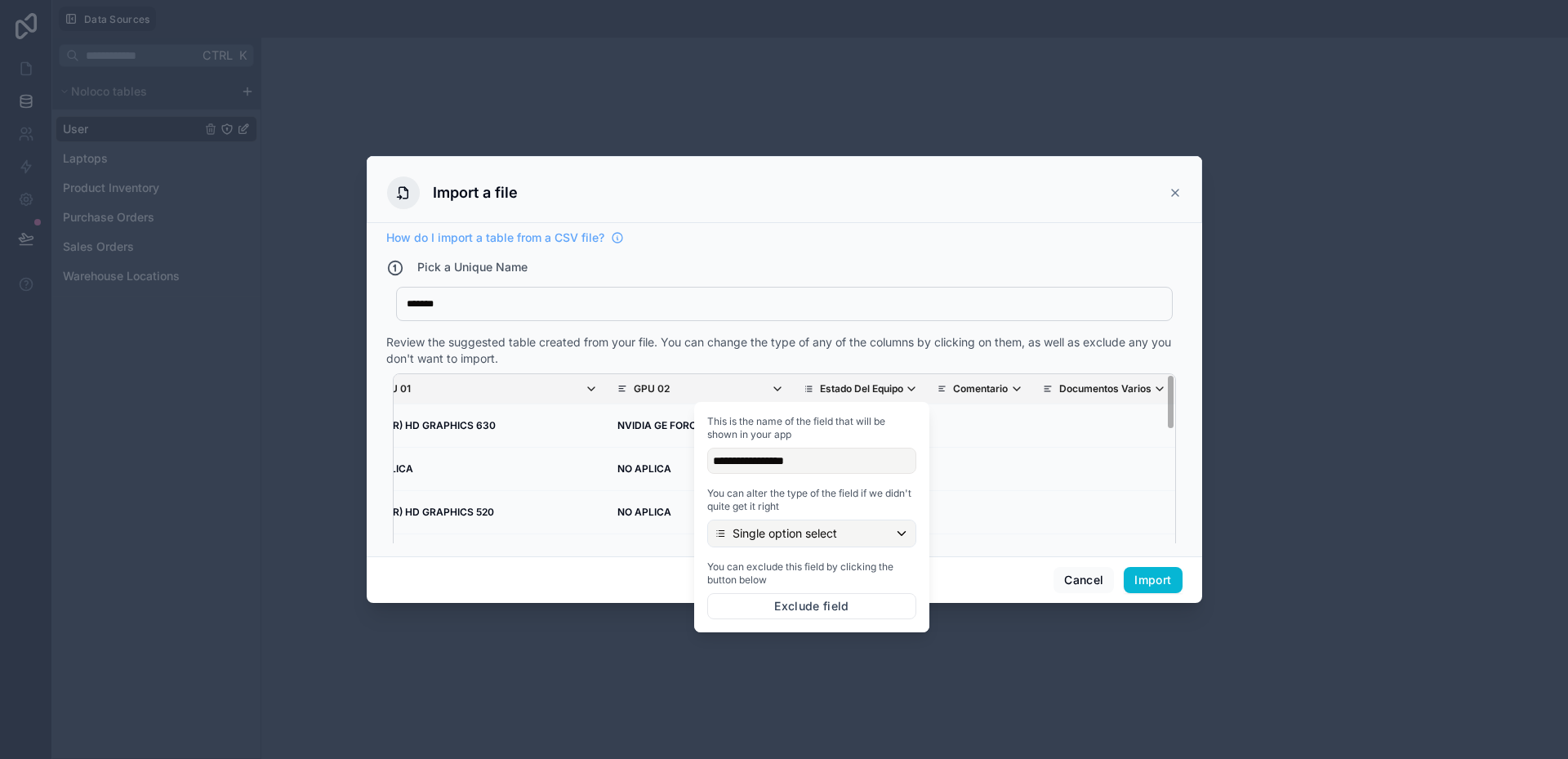
click at [802, 321] on div "******* Equipos" at bounding box center [784, 304] width 777 height 34
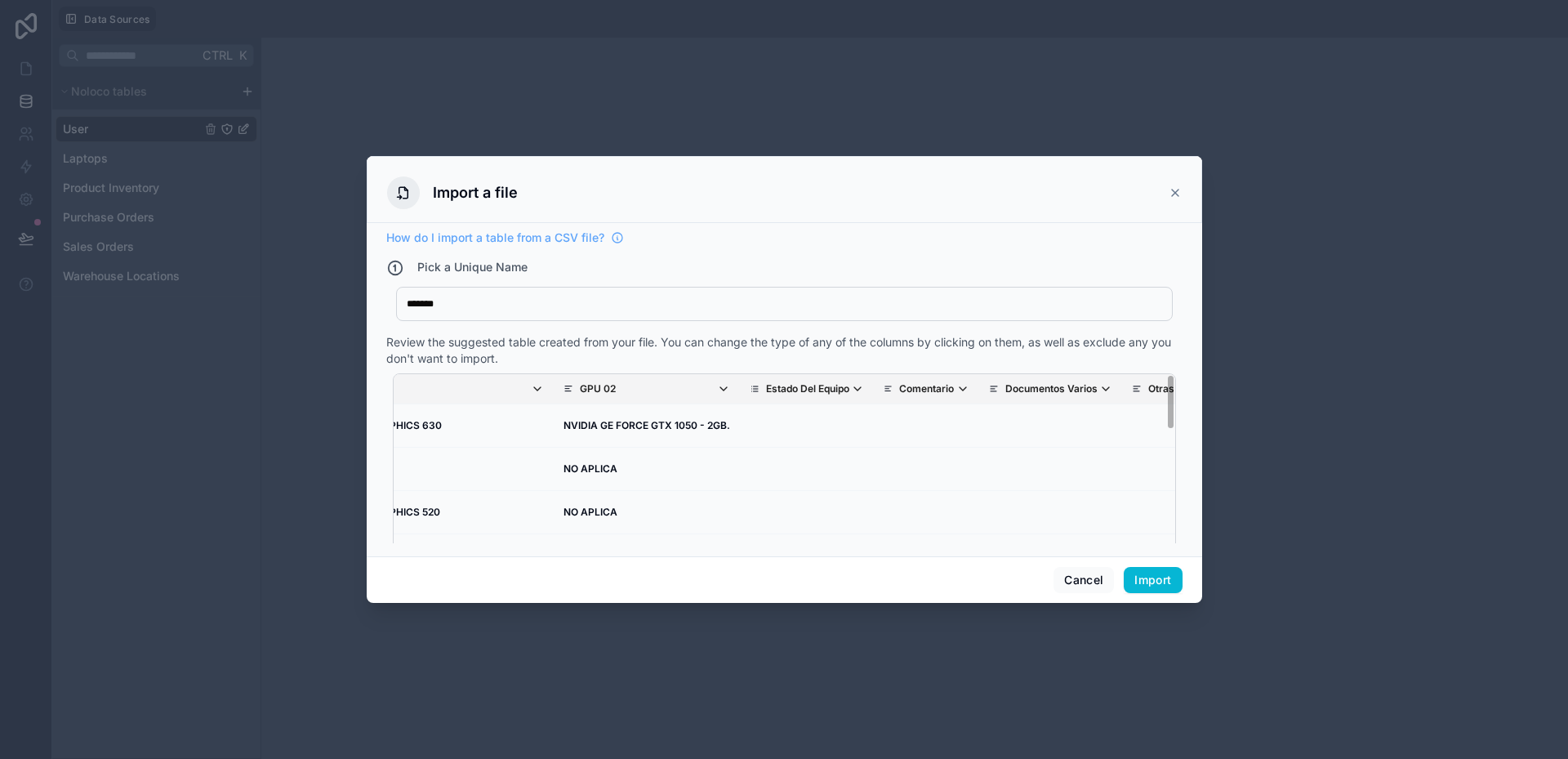
scroll to position [0, 3897]
click at [993, 395] on p "Documentos Varios" at bounding box center [1039, 389] width 93 height 13
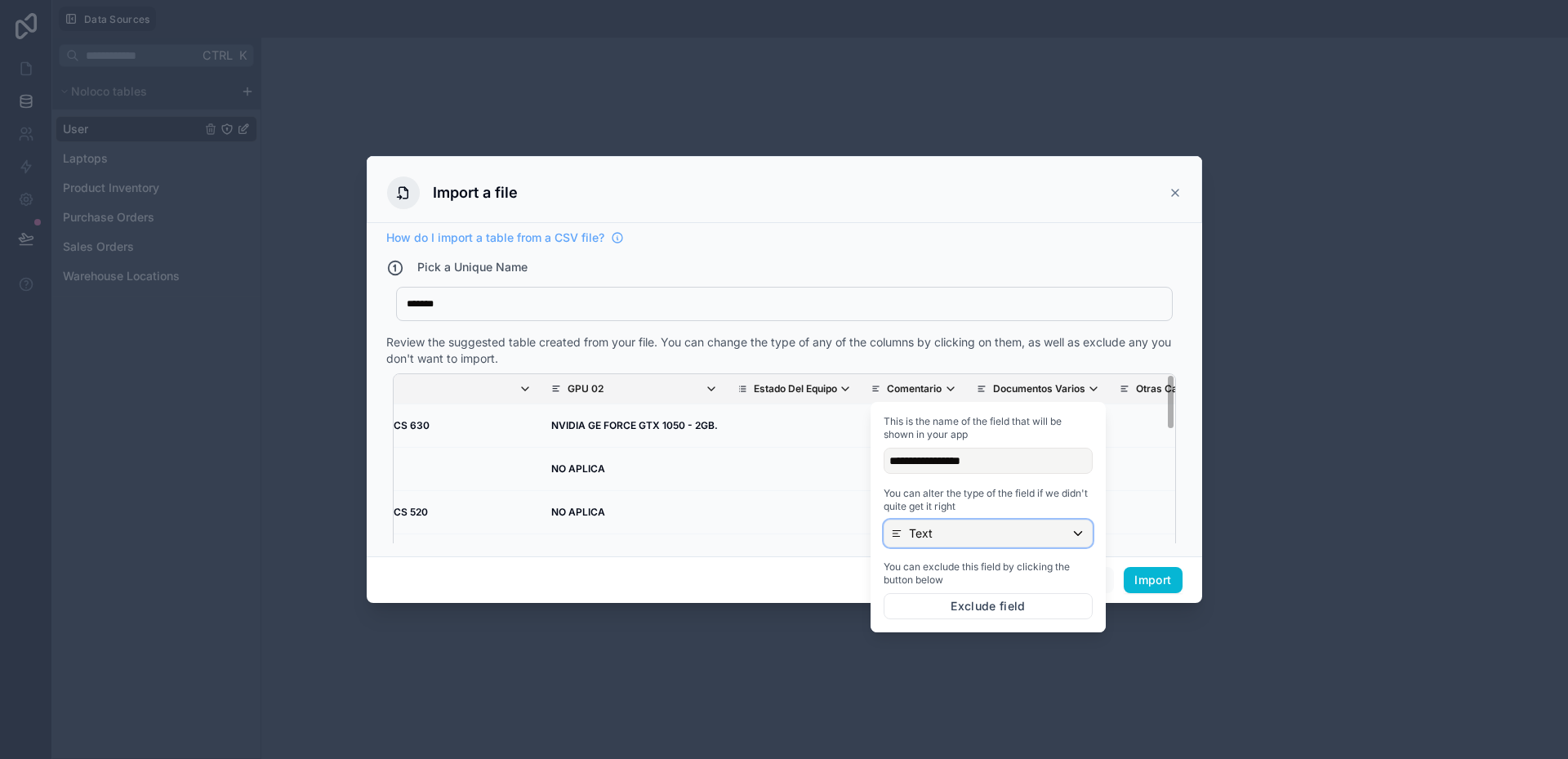
click at [941, 536] on div "Text" at bounding box center [987, 533] width 207 height 26
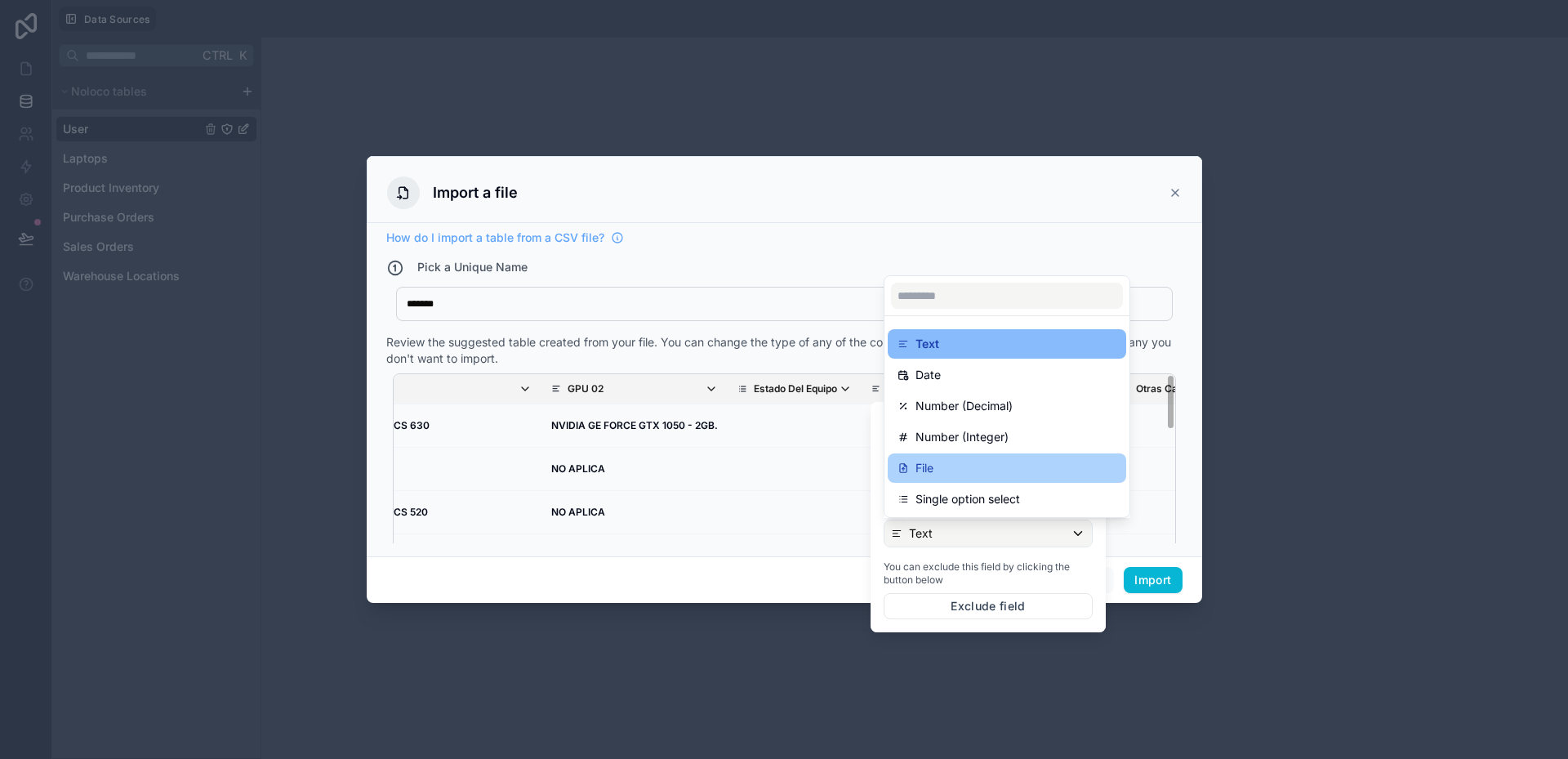
click at [938, 477] on div "File" at bounding box center [1006, 468] width 219 height 20
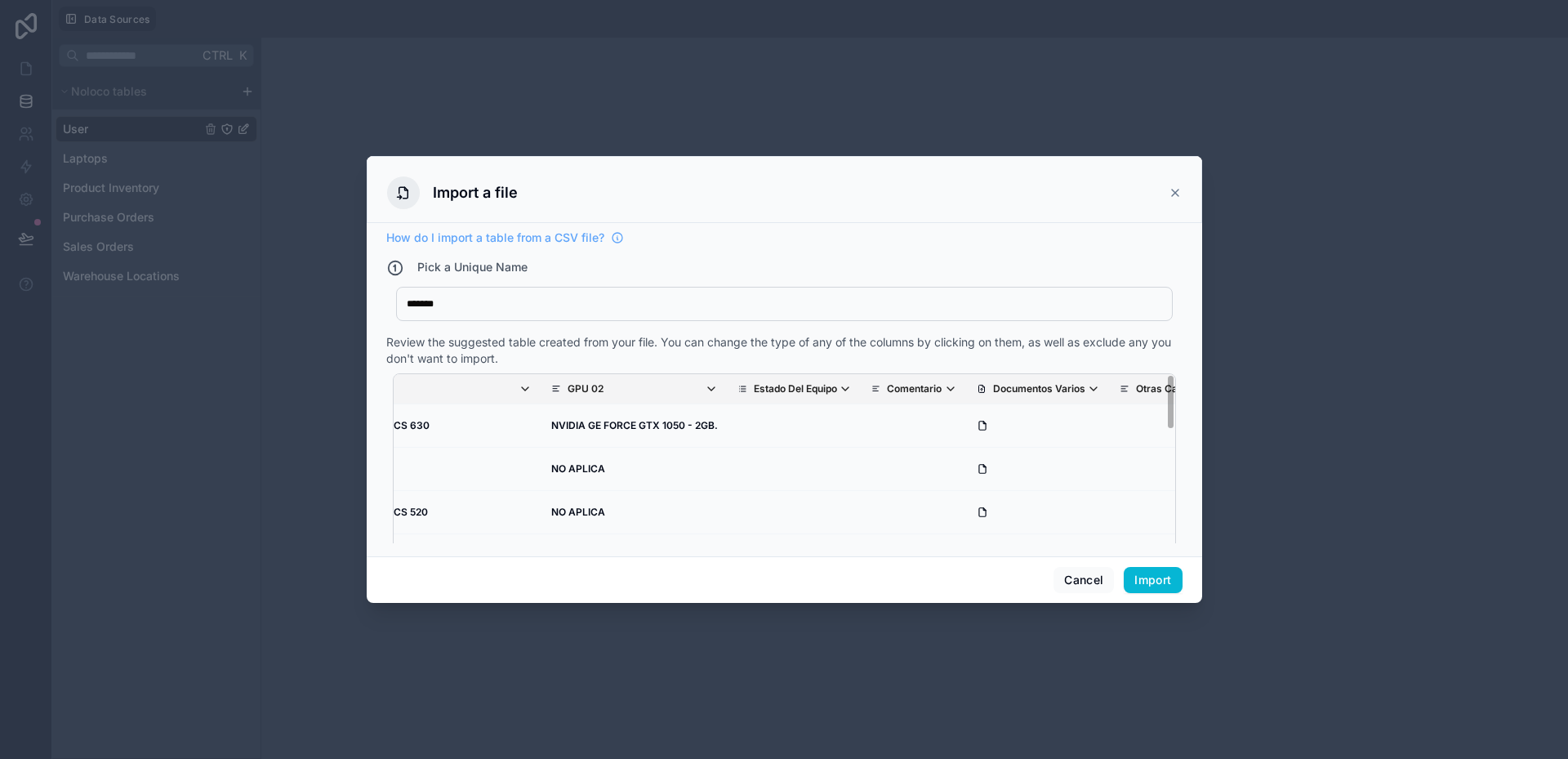
click at [947, 319] on div "******* Equipos" at bounding box center [784, 304] width 777 height 34
click at [1147, 581] on button "Import" at bounding box center [1153, 580] width 58 height 26
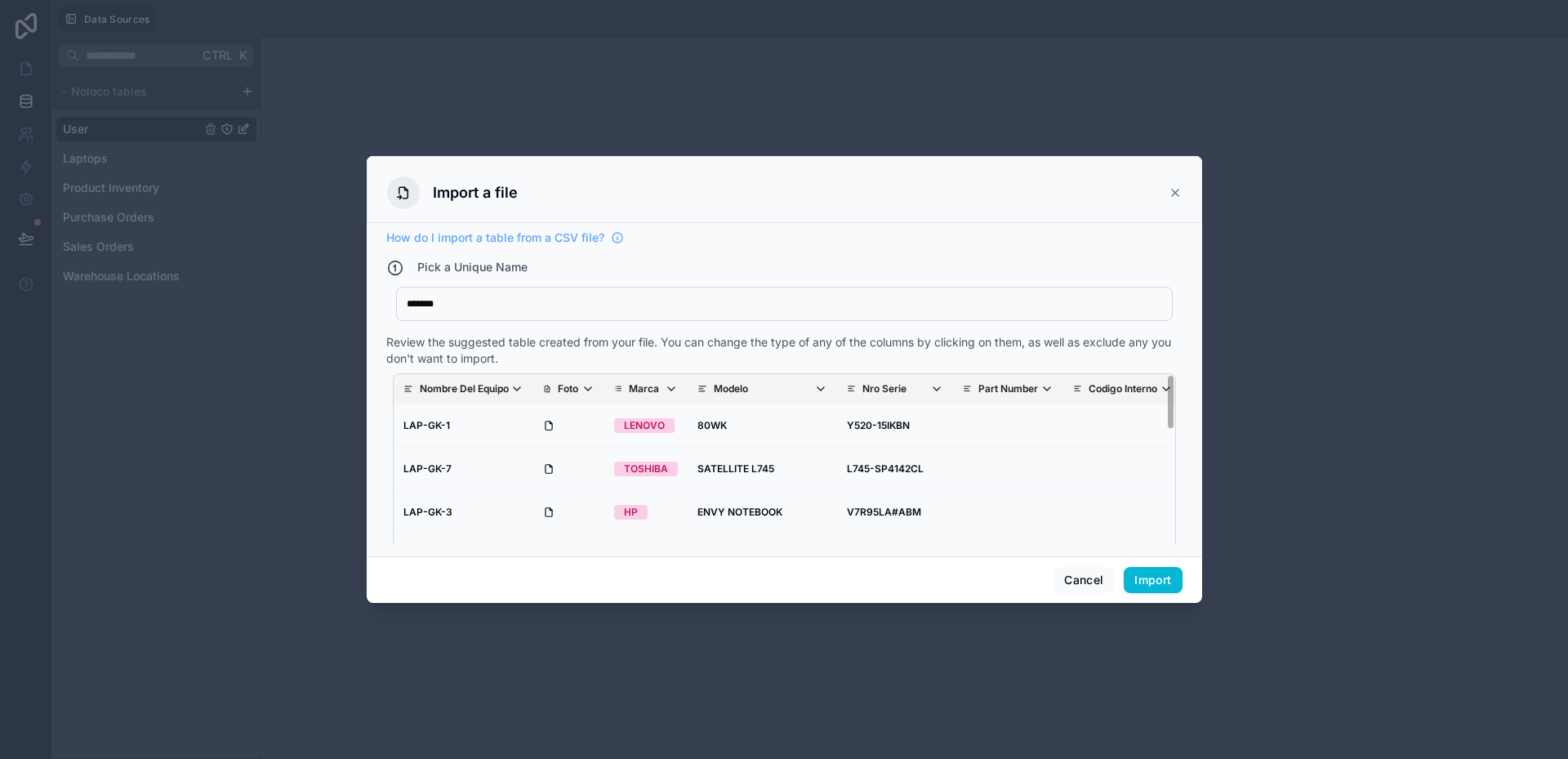
click at [1176, 192] on icon at bounding box center [1175, 192] width 7 height 7
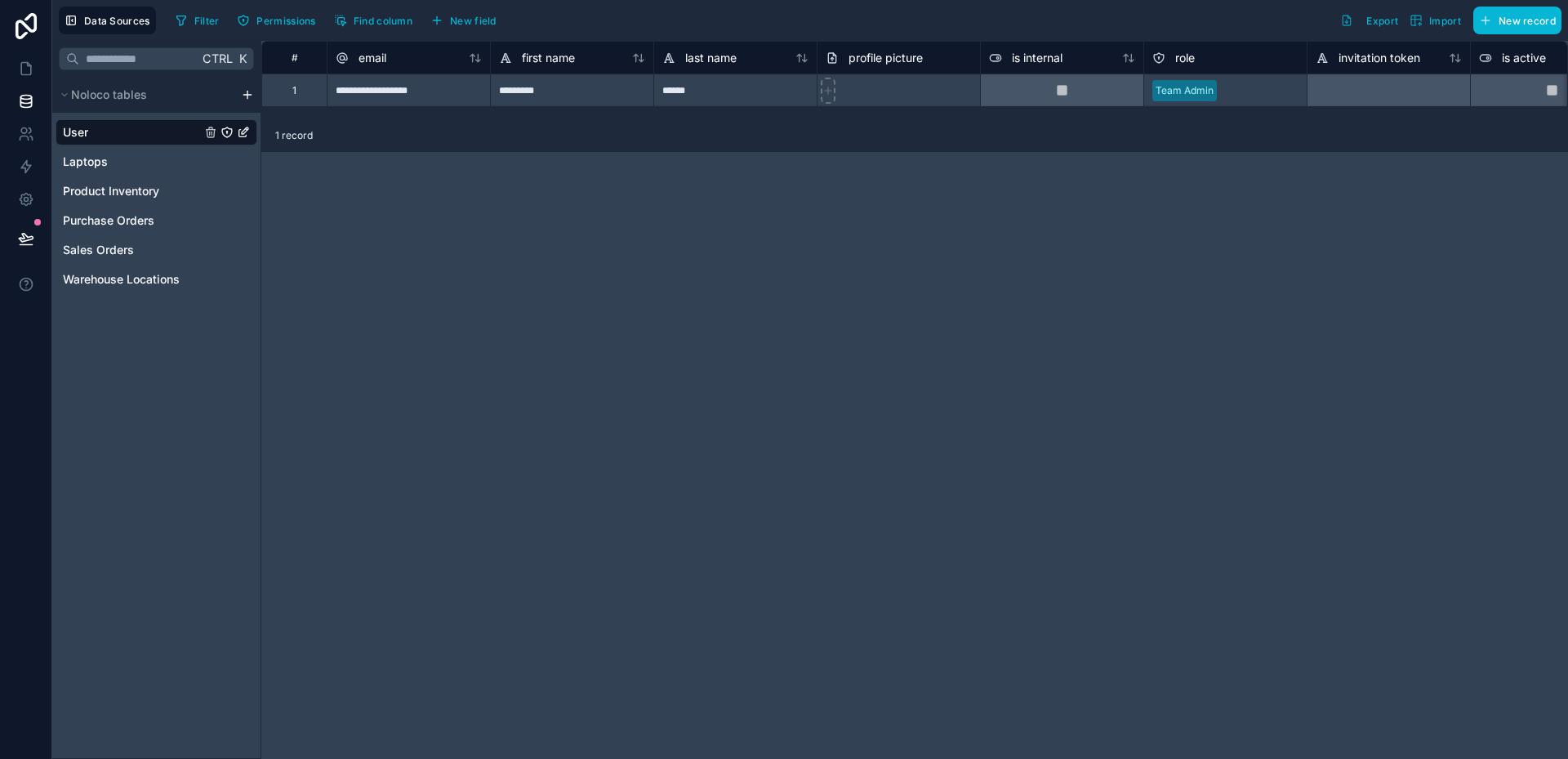
click at [246, 92] on html "**********" at bounding box center [784, 379] width 1568 height 759
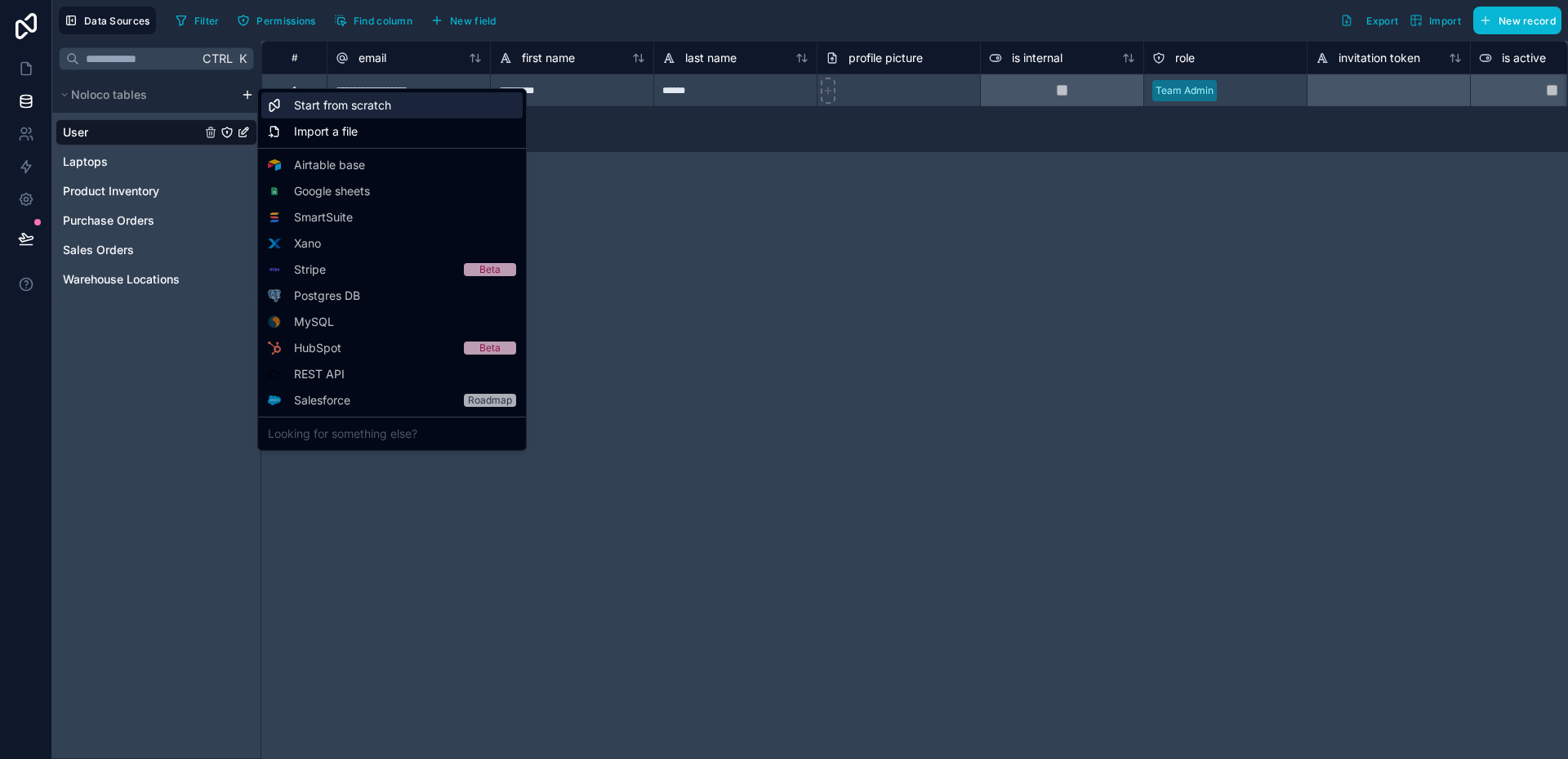
click at [346, 108] on span "Start from scratch" at bounding box center [342, 106] width 97 height 16
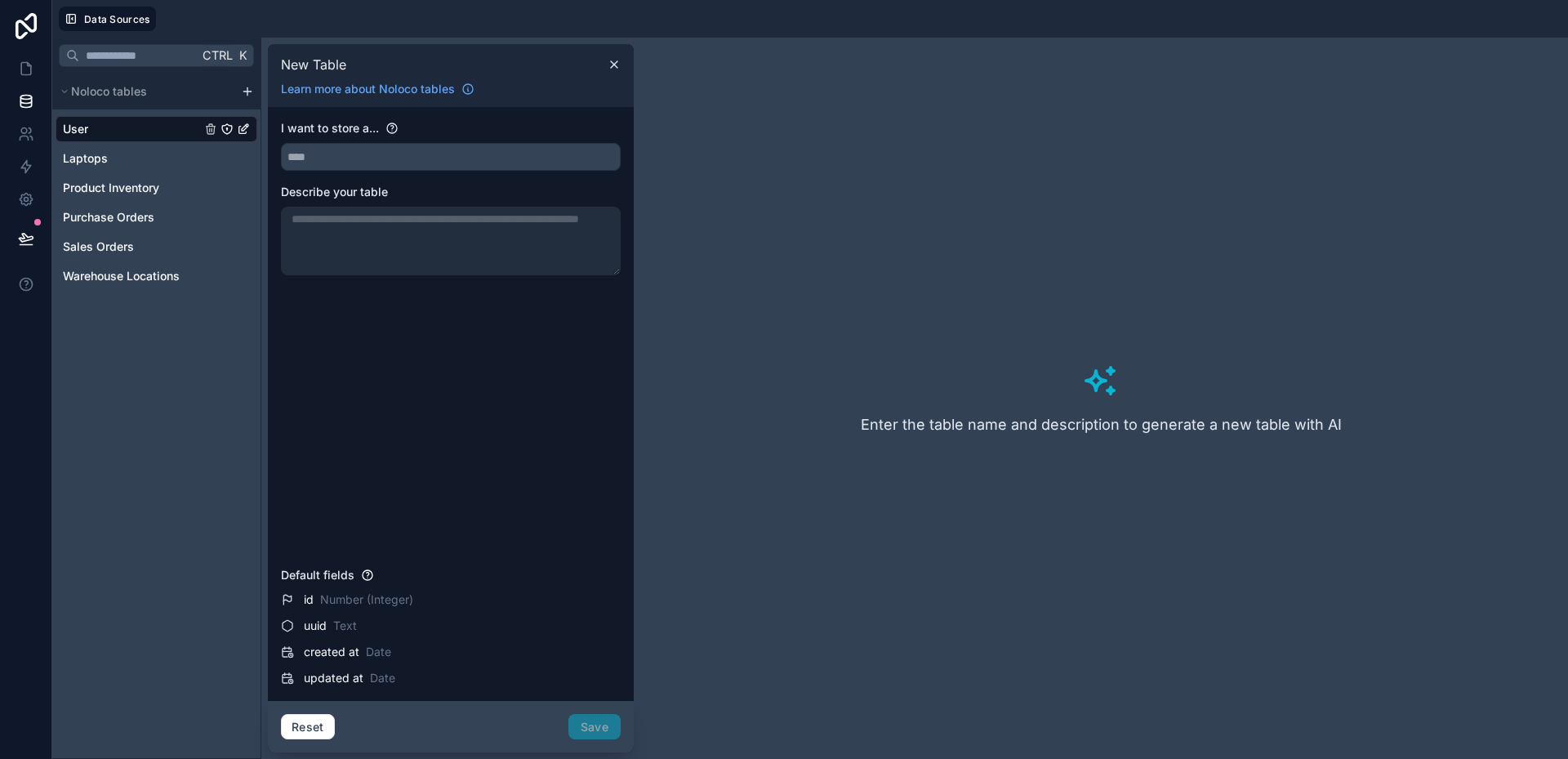
click at [320, 598] on span "Number (Integer)" at bounding box center [367, 599] width 93 height 16
click at [296, 600] on div "id Number (Integer)" at bounding box center [450, 599] width 340 height 20
click at [615, 63] on icon at bounding box center [614, 65] width 13 height 13
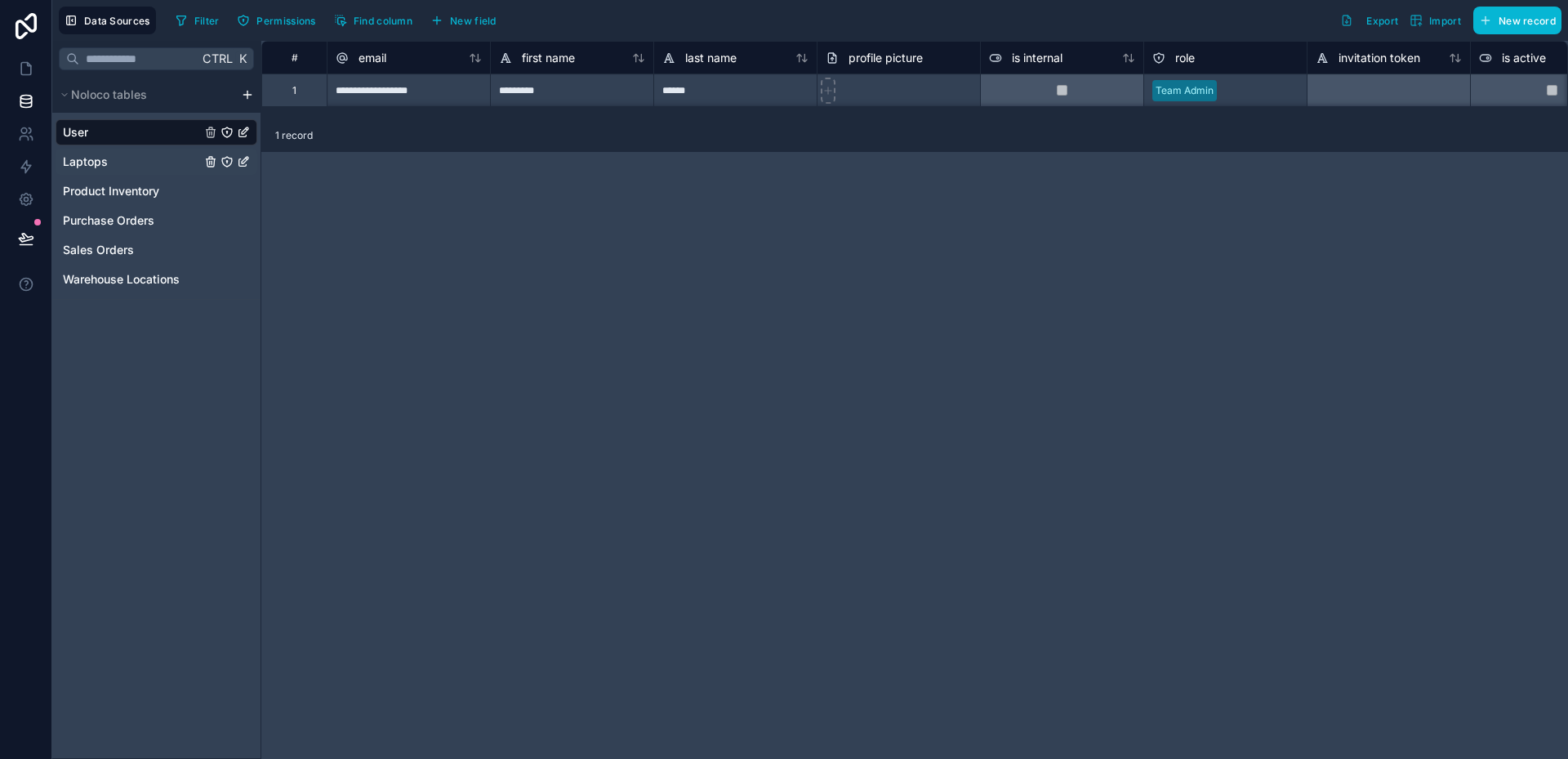
click at [118, 158] on link "Laptops" at bounding box center [132, 162] width 138 height 16
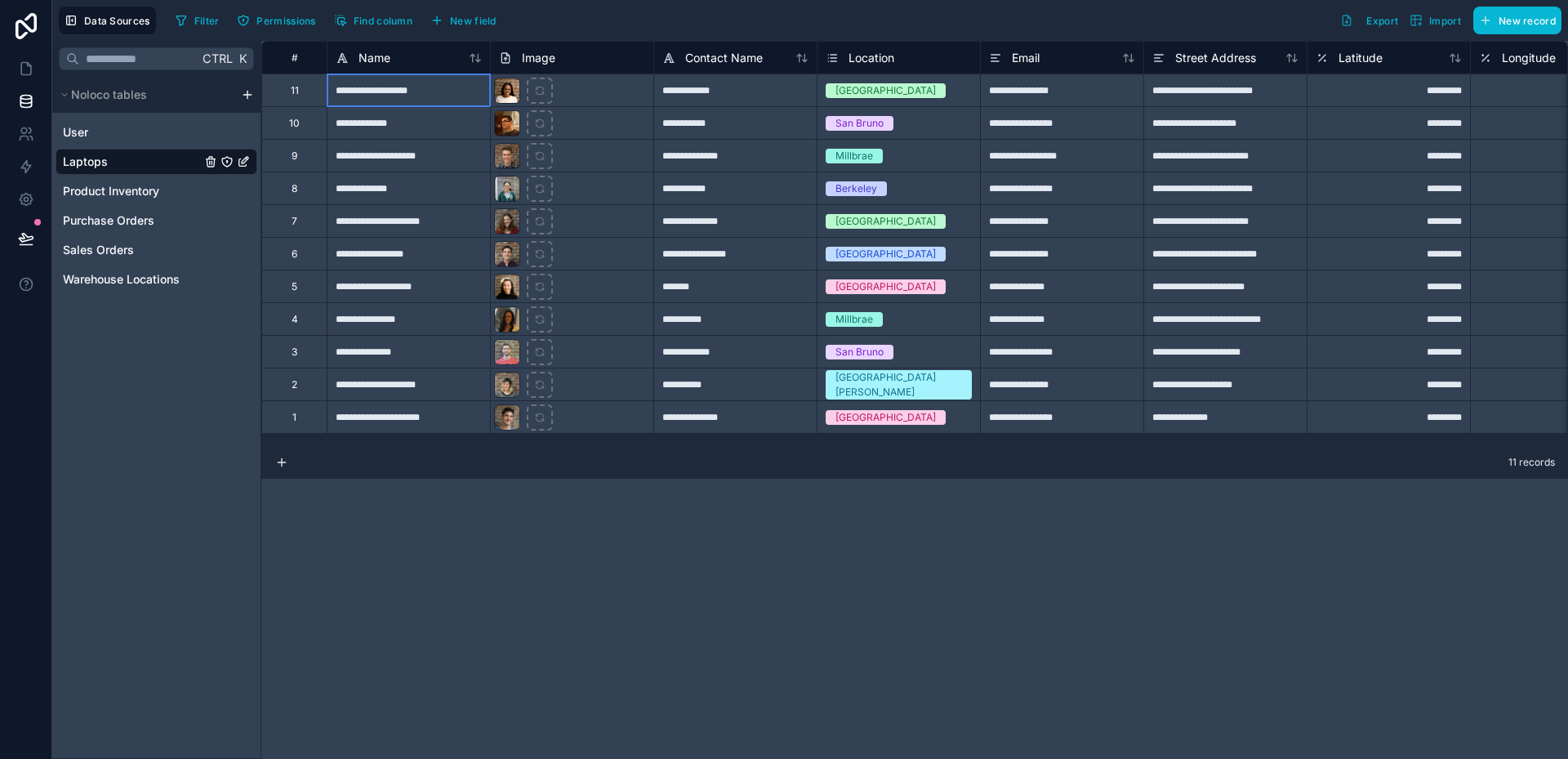
click at [383, 92] on div "**********" at bounding box center [409, 90] width 164 height 33
click at [383, 92] on input "**********" at bounding box center [409, 90] width 163 height 32
click at [678, 554] on div "**********" at bounding box center [915, 400] width 1307 height 718
click at [383, 283] on div "**********" at bounding box center [409, 286] width 164 height 33
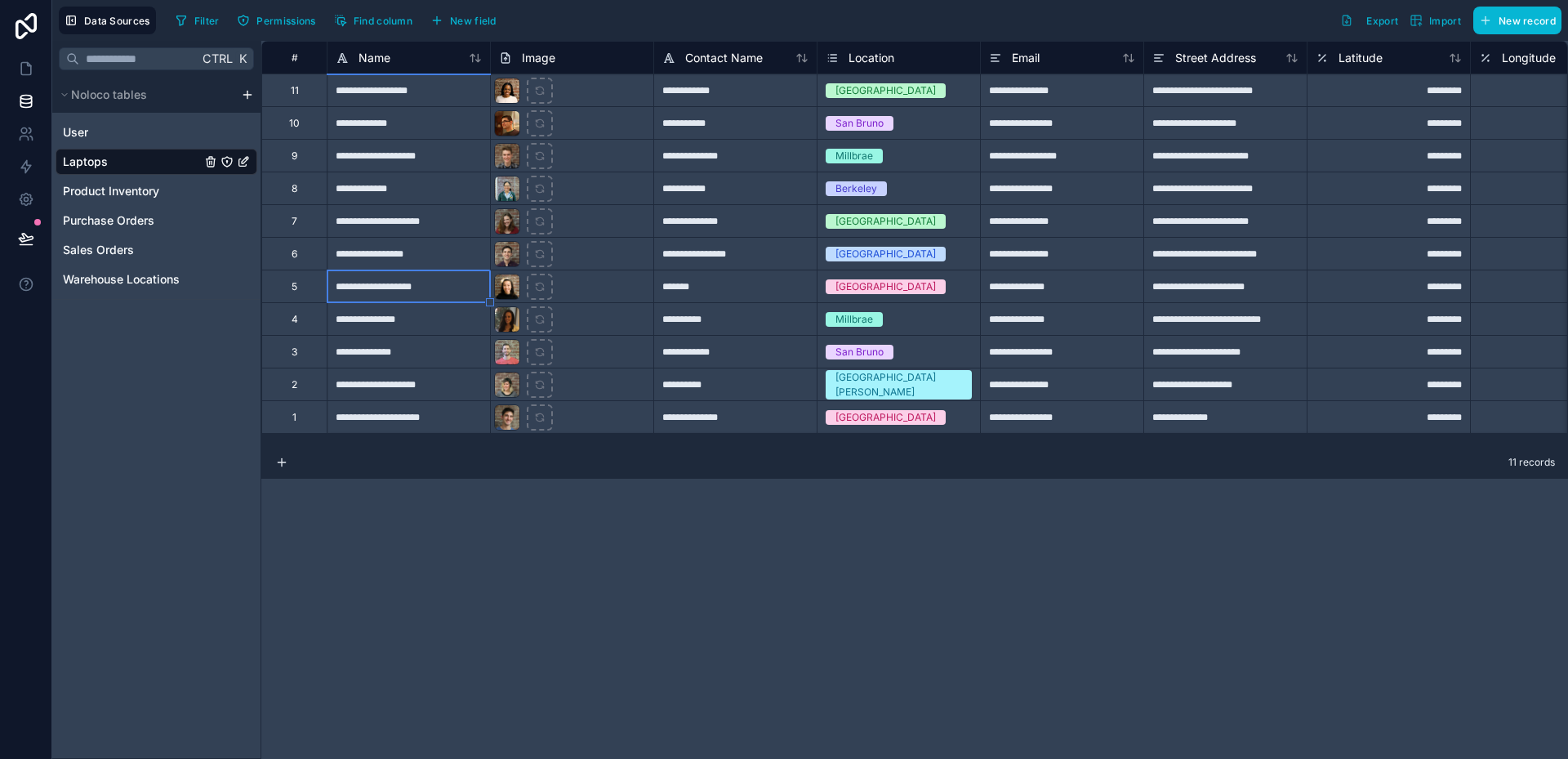
click at [383, 283] on div "**********" at bounding box center [409, 286] width 164 height 33
click at [484, 575] on div "**********" at bounding box center [915, 400] width 1307 height 718
click at [118, 185] on span "Product Inventory" at bounding box center [111, 191] width 97 height 16
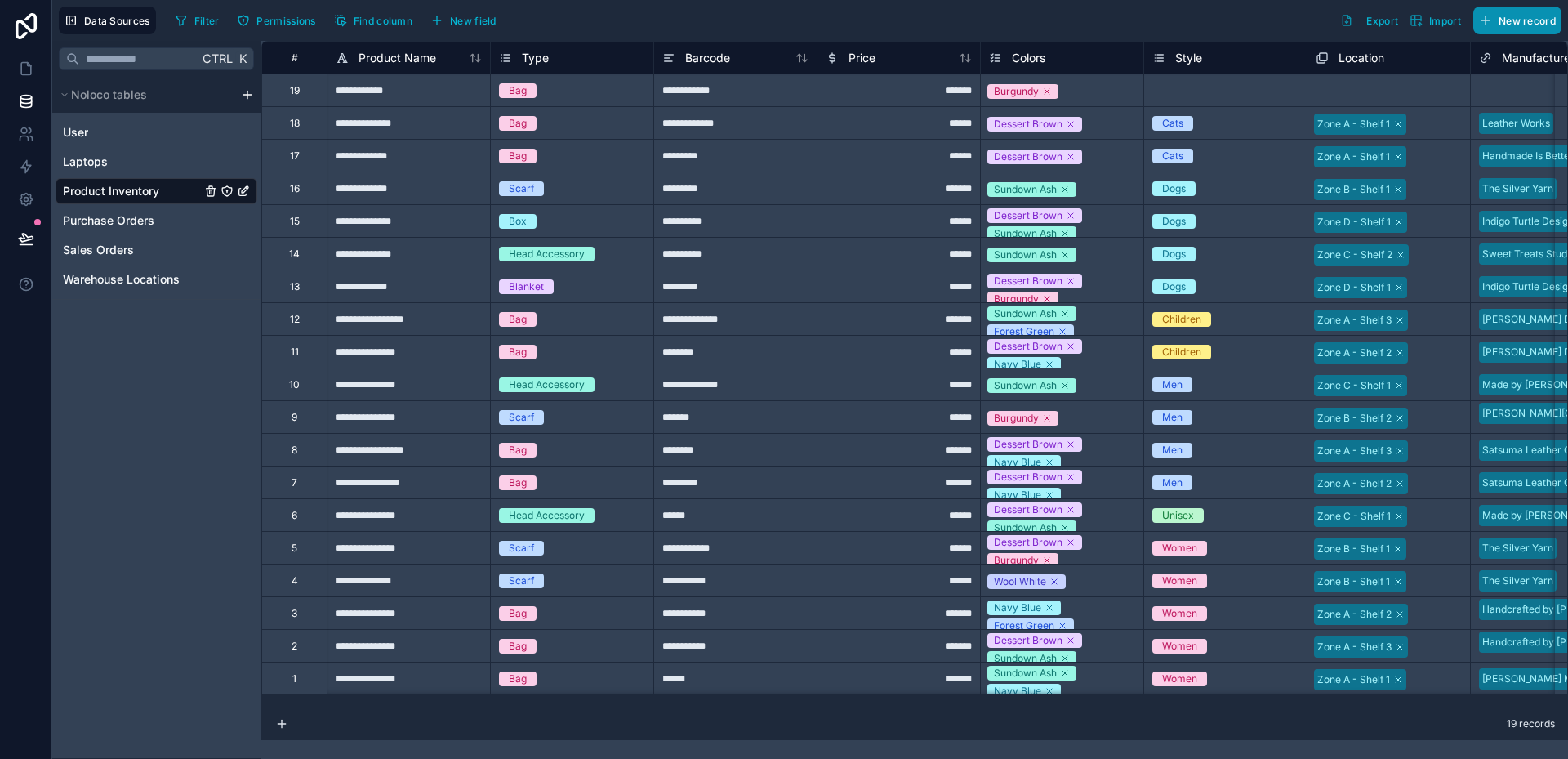
click at [1520, 24] on span "New record" at bounding box center [1527, 20] width 57 height 12
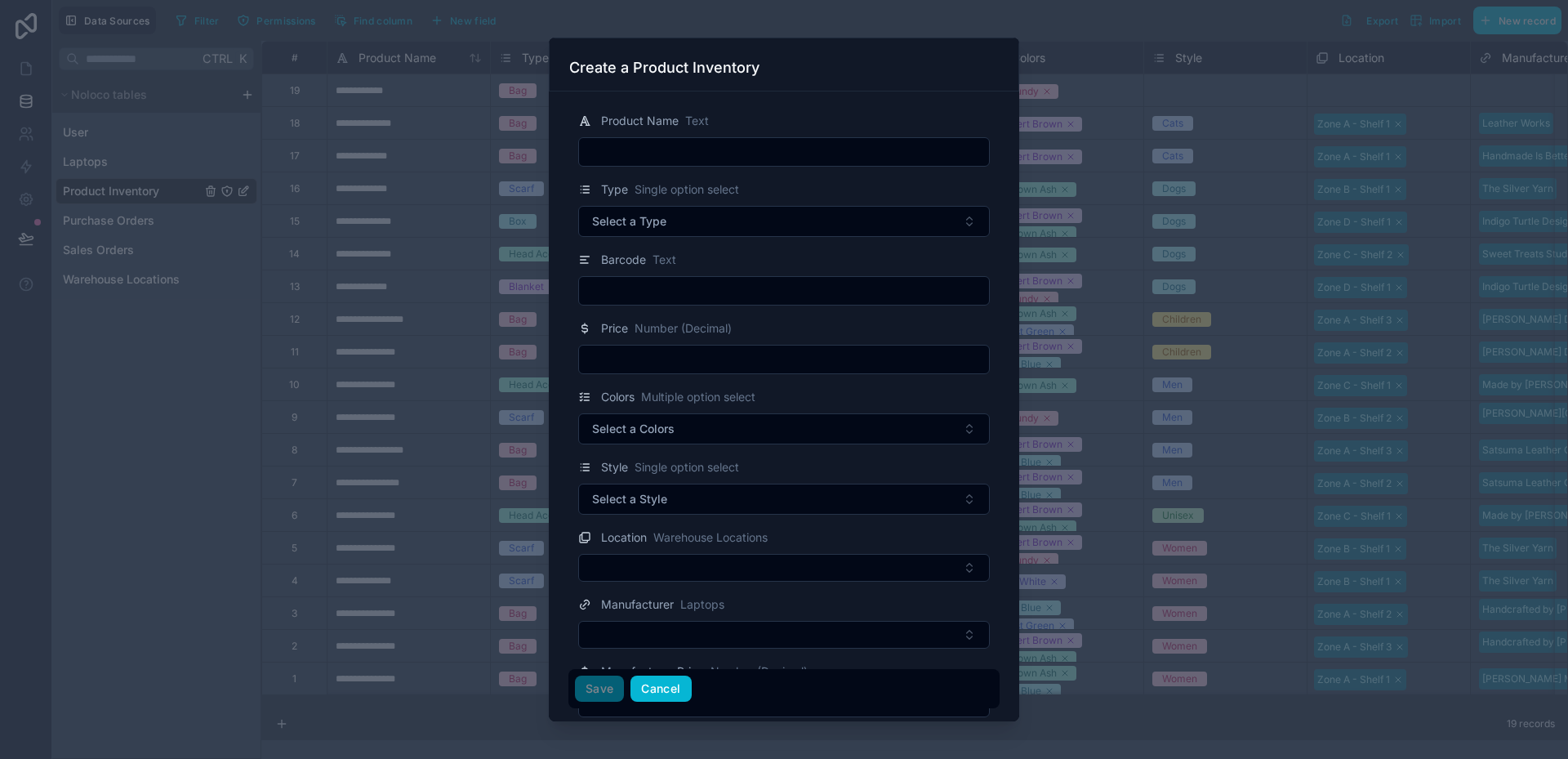
click at [667, 687] on button "Cancel" at bounding box center [661, 689] width 61 height 26
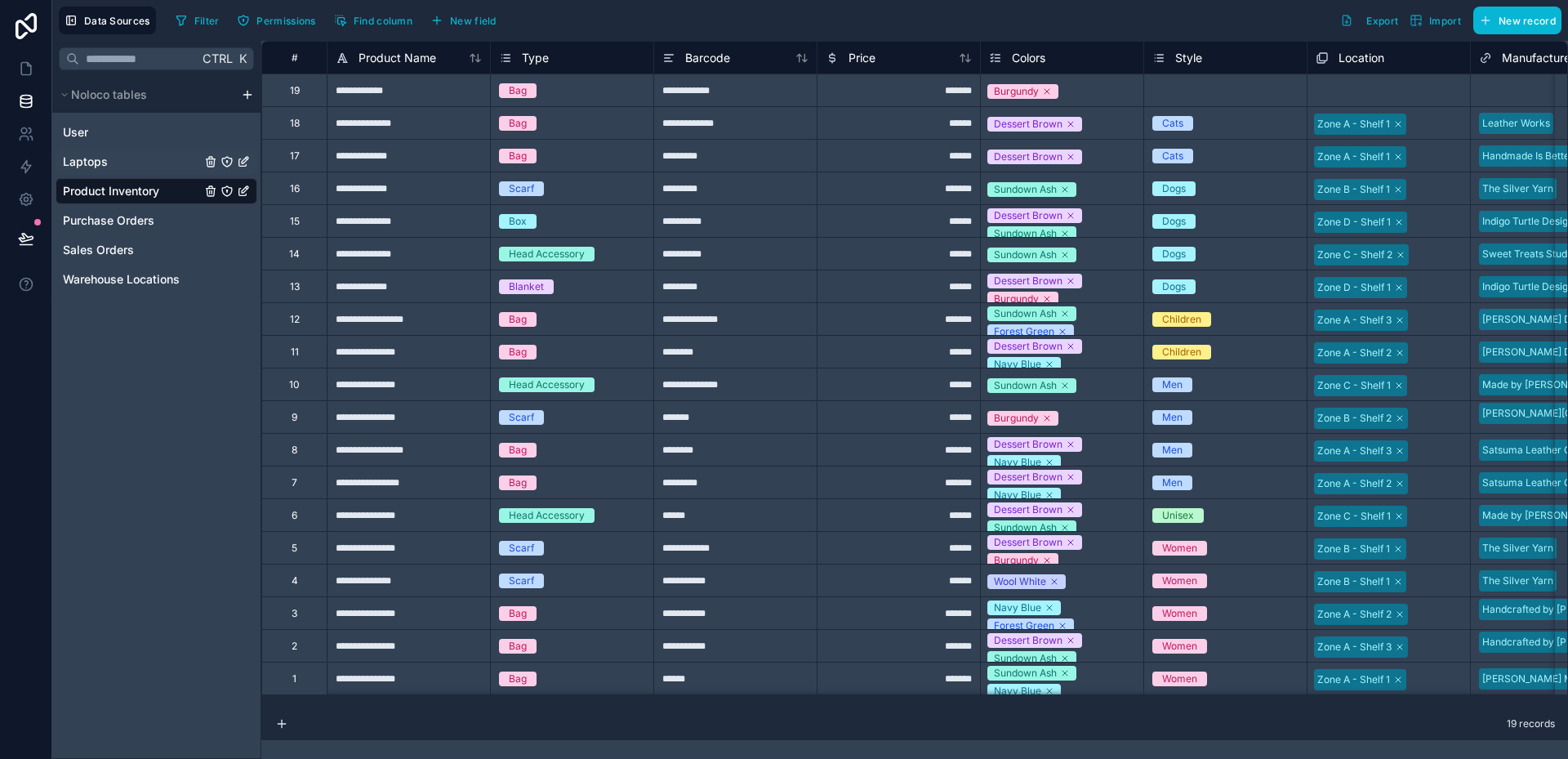
click at [99, 157] on span "Laptops" at bounding box center [85, 162] width 45 height 16
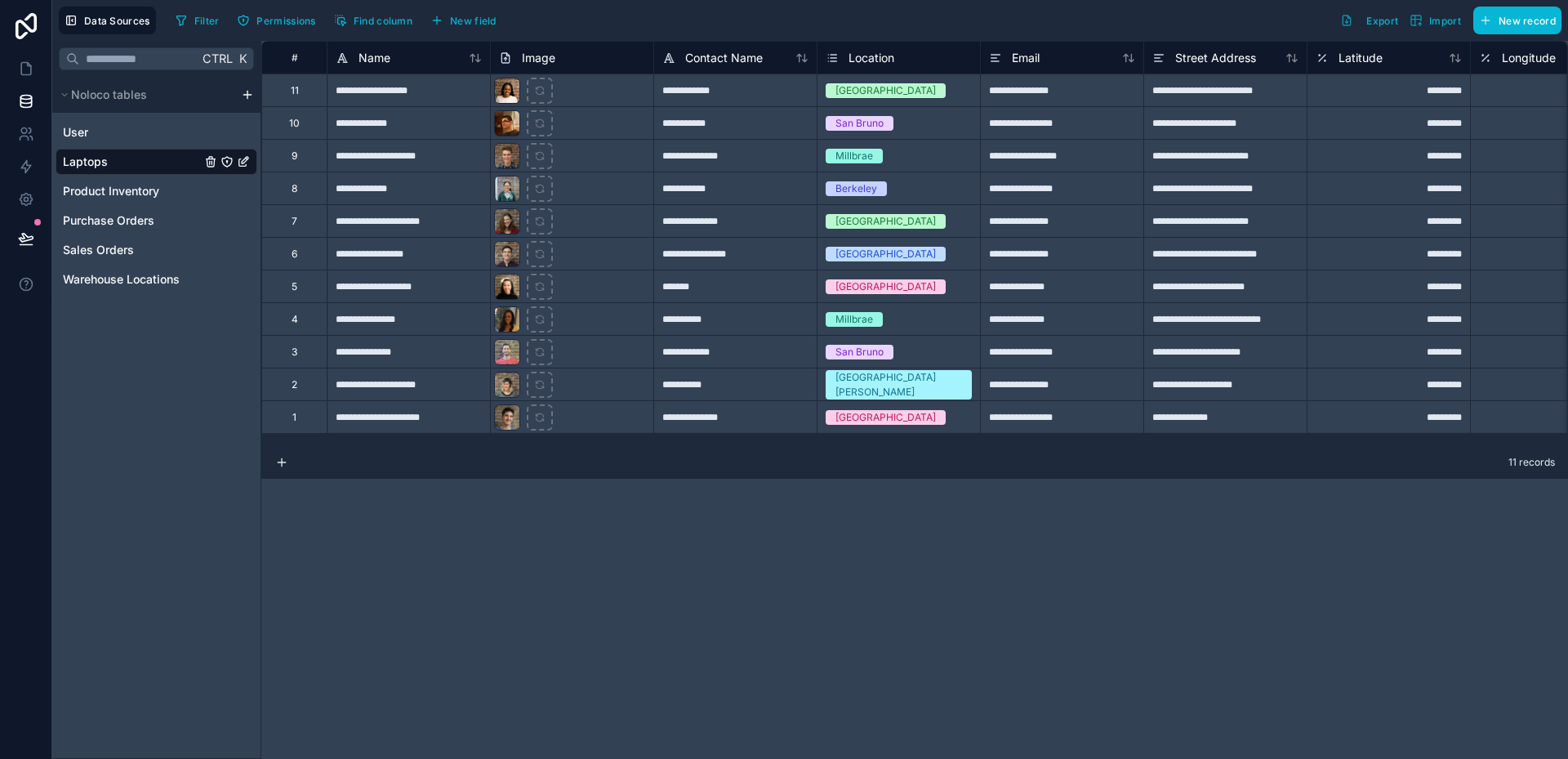
click at [244, 165] on icon "Laptops" at bounding box center [243, 162] width 13 height 13
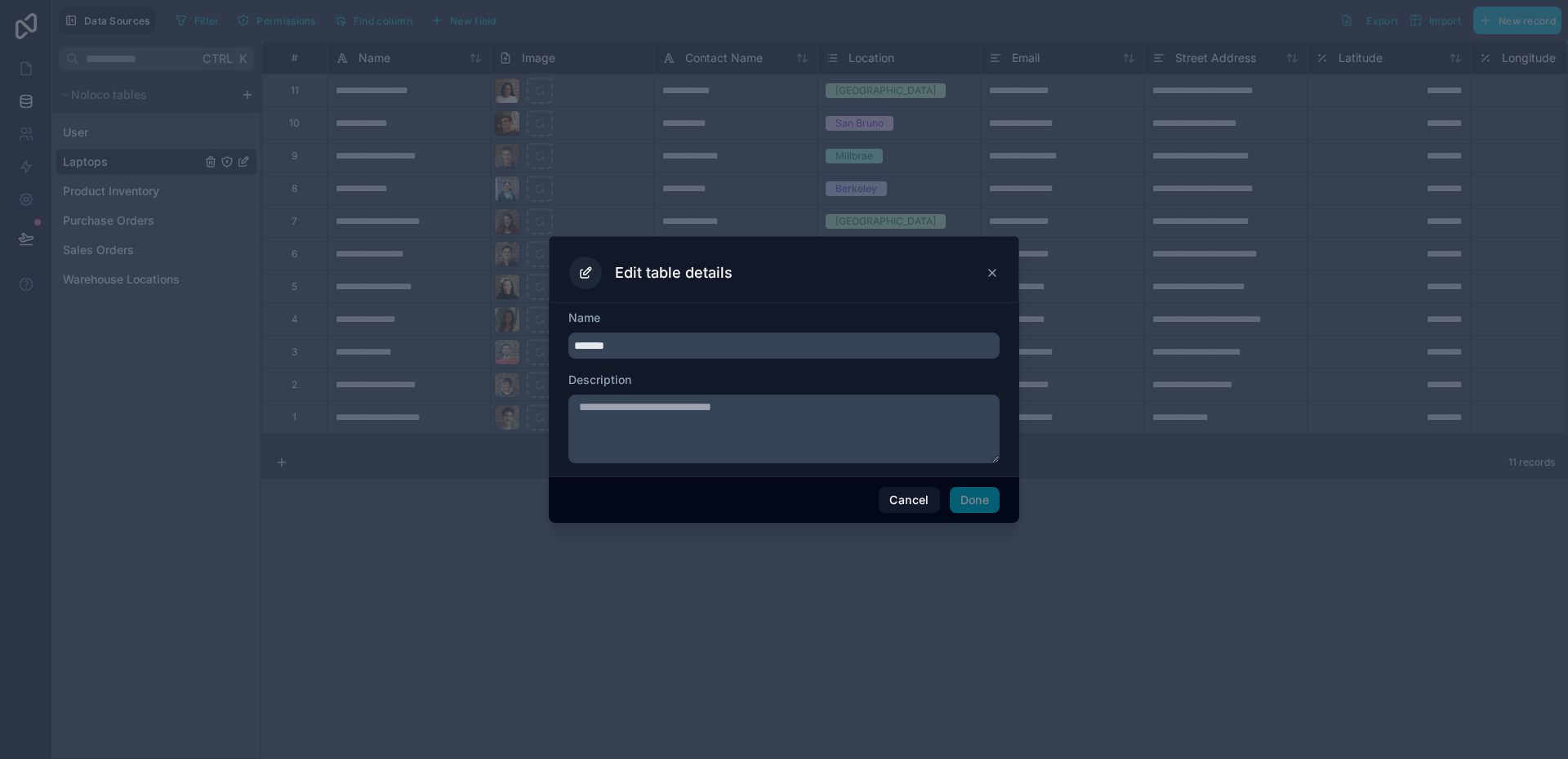
click at [598, 352] on input "*******" at bounding box center [784, 346] width 432 height 26
type input "*********"
click at [958, 498] on button "Done" at bounding box center [974, 500] width 50 height 26
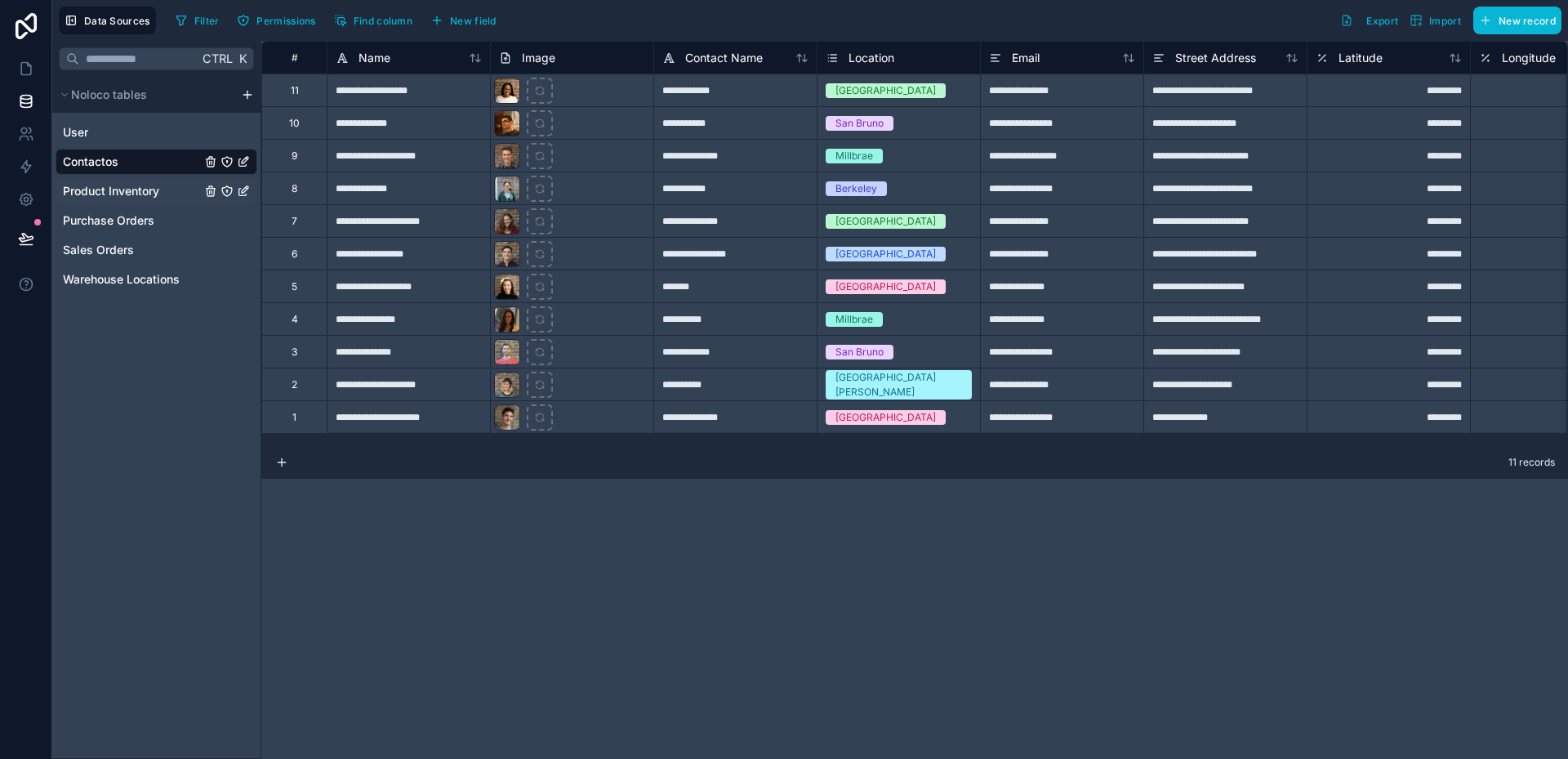
click at [247, 189] on icon "Product Inventory" at bounding box center [243, 191] width 13 height 13
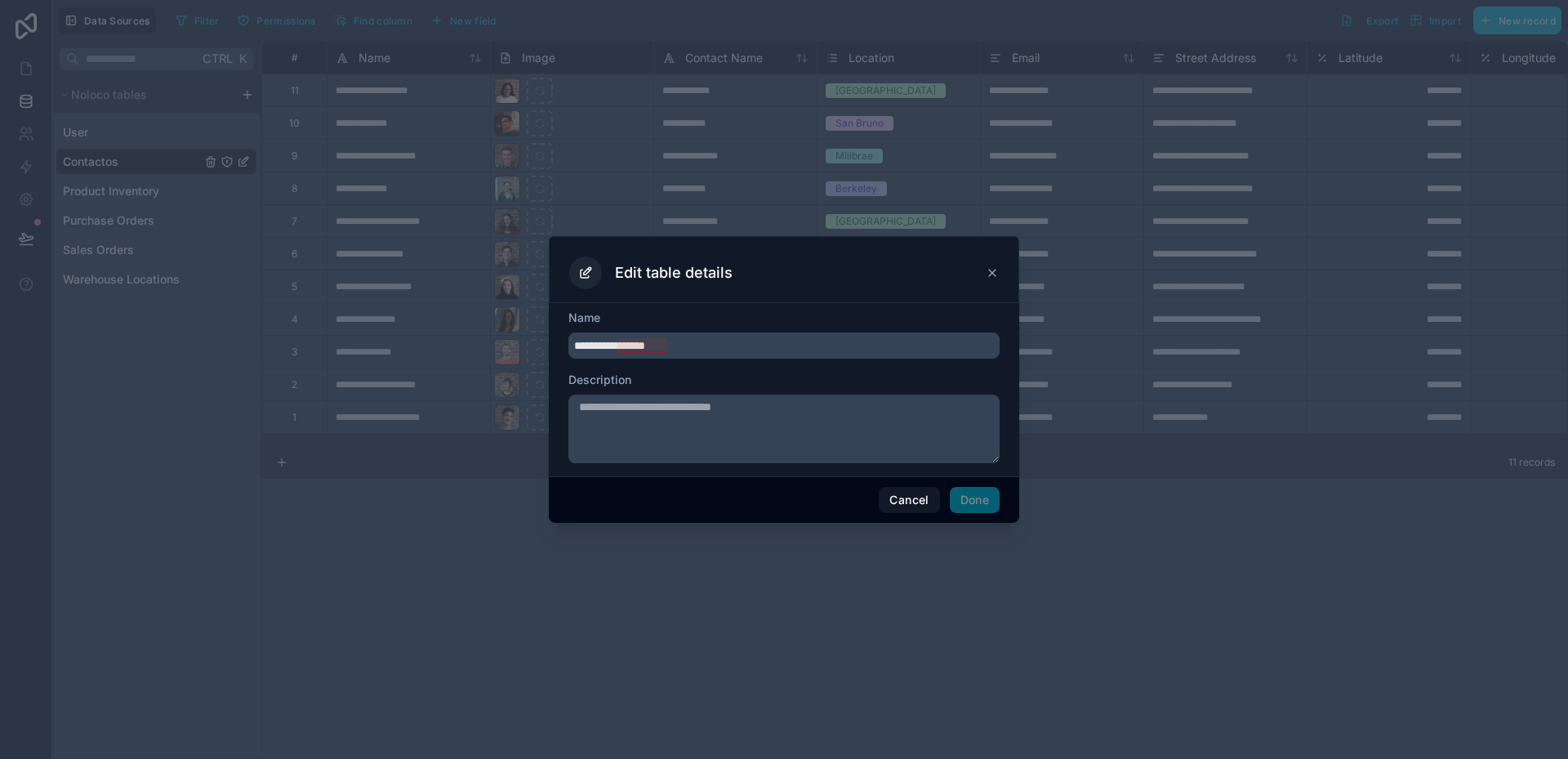
click at [707, 352] on input "**********" at bounding box center [784, 346] width 432 height 26
click at [700, 349] on input "**********" at bounding box center [784, 346] width 432 height 26
click at [700, 346] on input "**********" at bounding box center [784, 346] width 432 height 26
click at [722, 309] on div "**********" at bounding box center [784, 389] width 471 height 173
drag, startPoint x: 694, startPoint y: 346, endPoint x: 550, endPoint y: 339, distance: 144.2
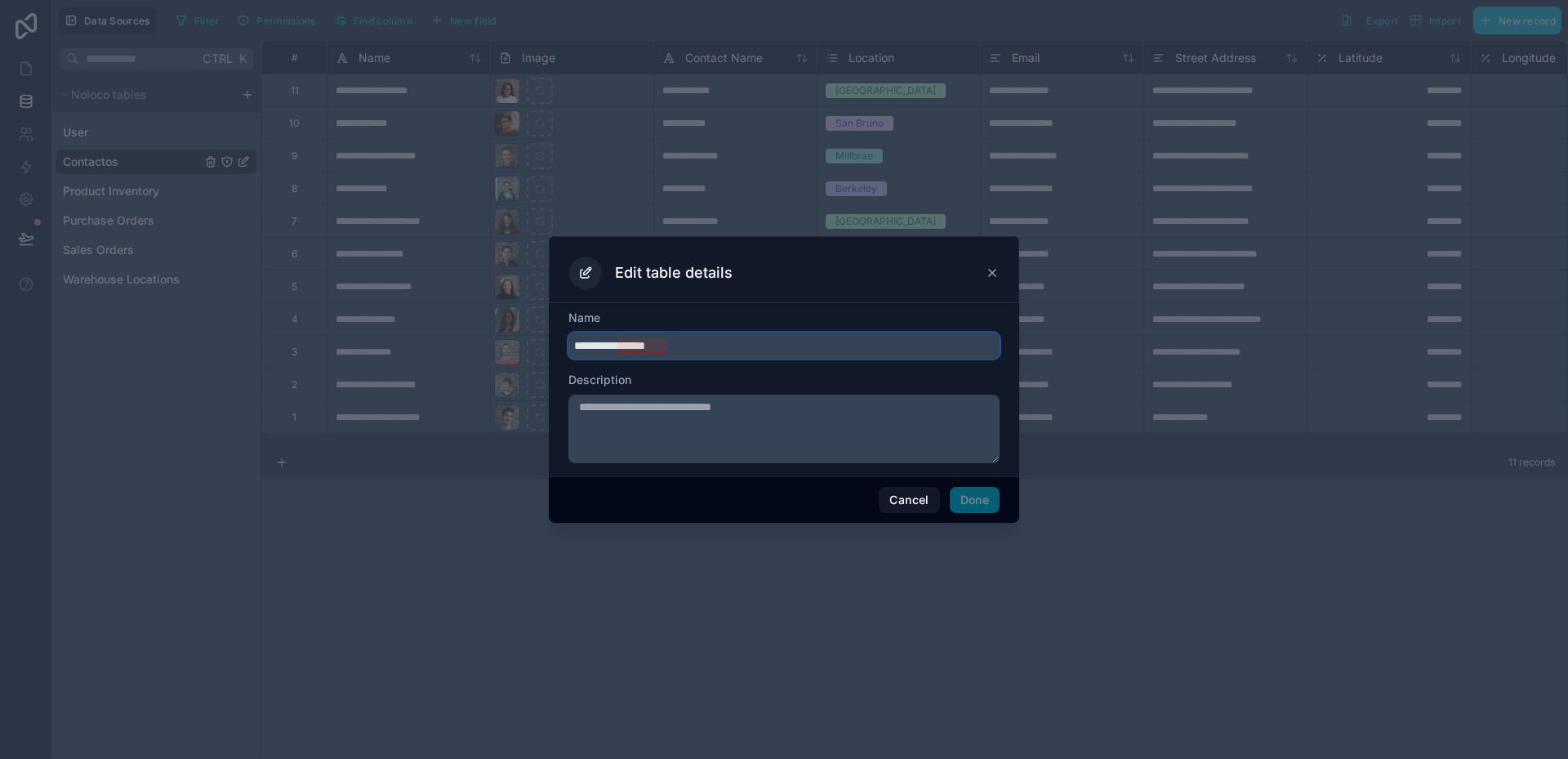
click at [554, 339] on div "**********" at bounding box center [784, 389] width 471 height 173
type input "*******"
click at [973, 504] on button "Done" at bounding box center [974, 500] width 50 height 26
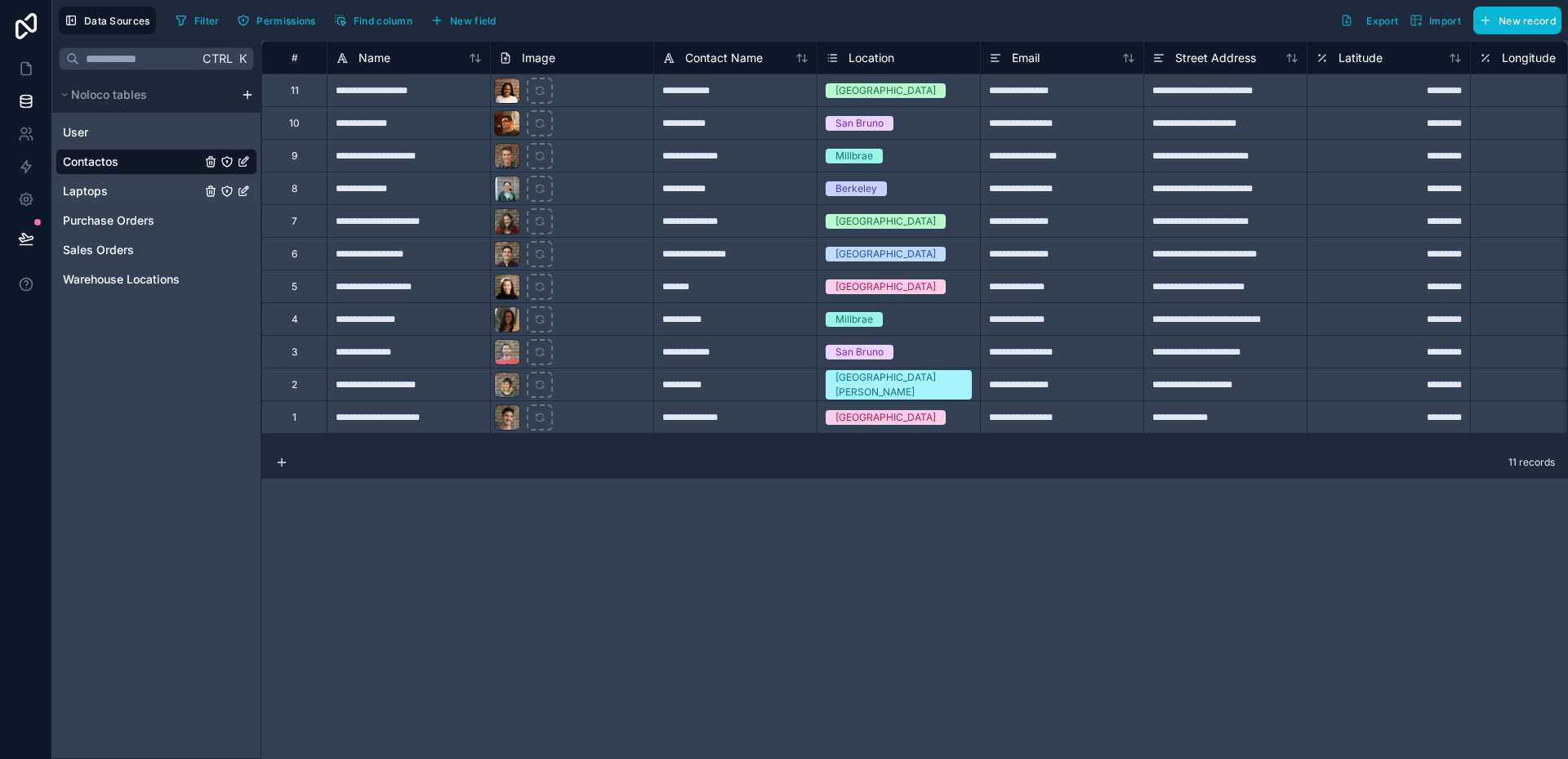
click at [123, 185] on link "Laptops" at bounding box center [132, 191] width 138 height 16
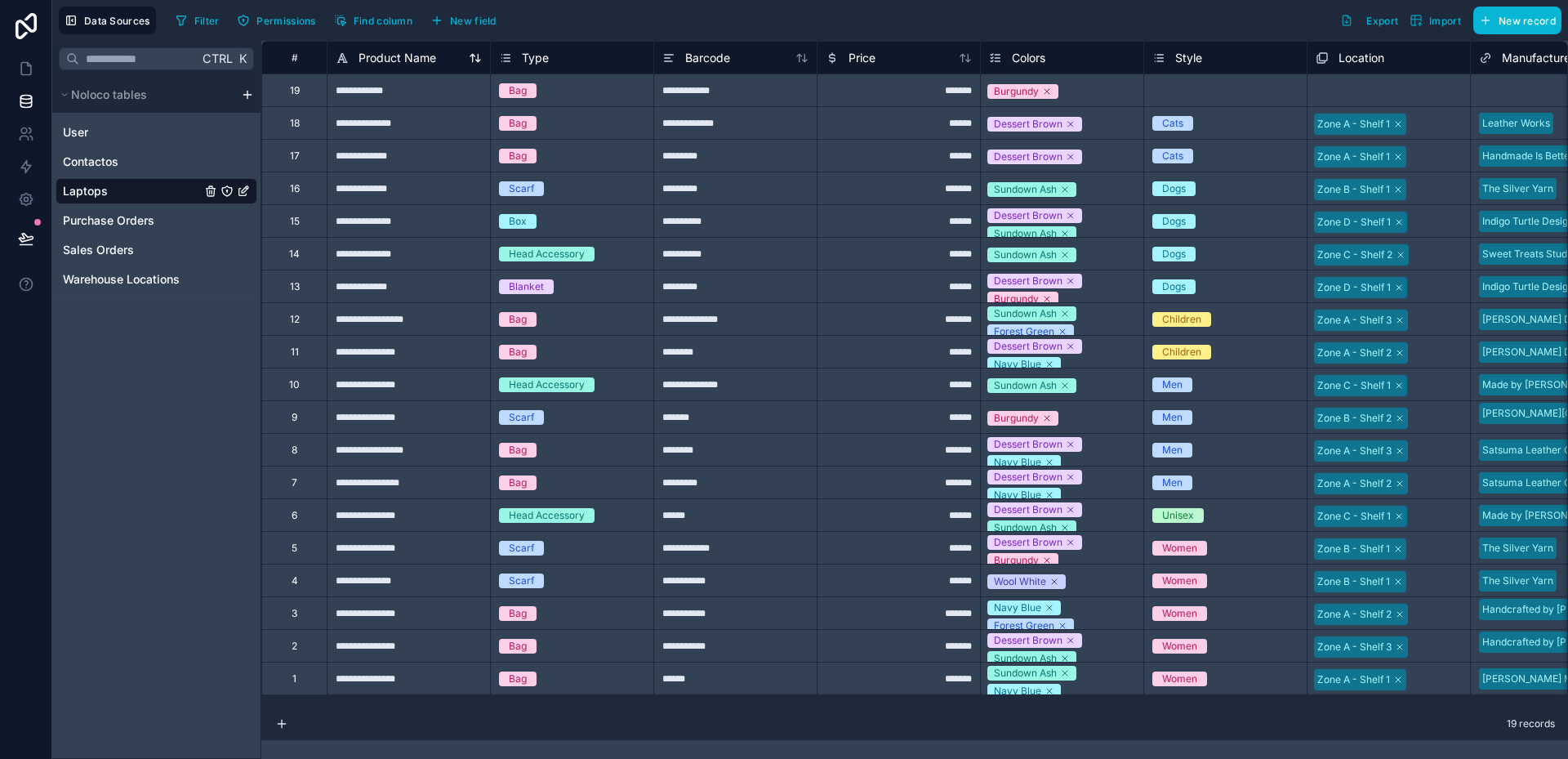
click at [415, 56] on span "Product Name" at bounding box center [397, 58] width 78 height 16
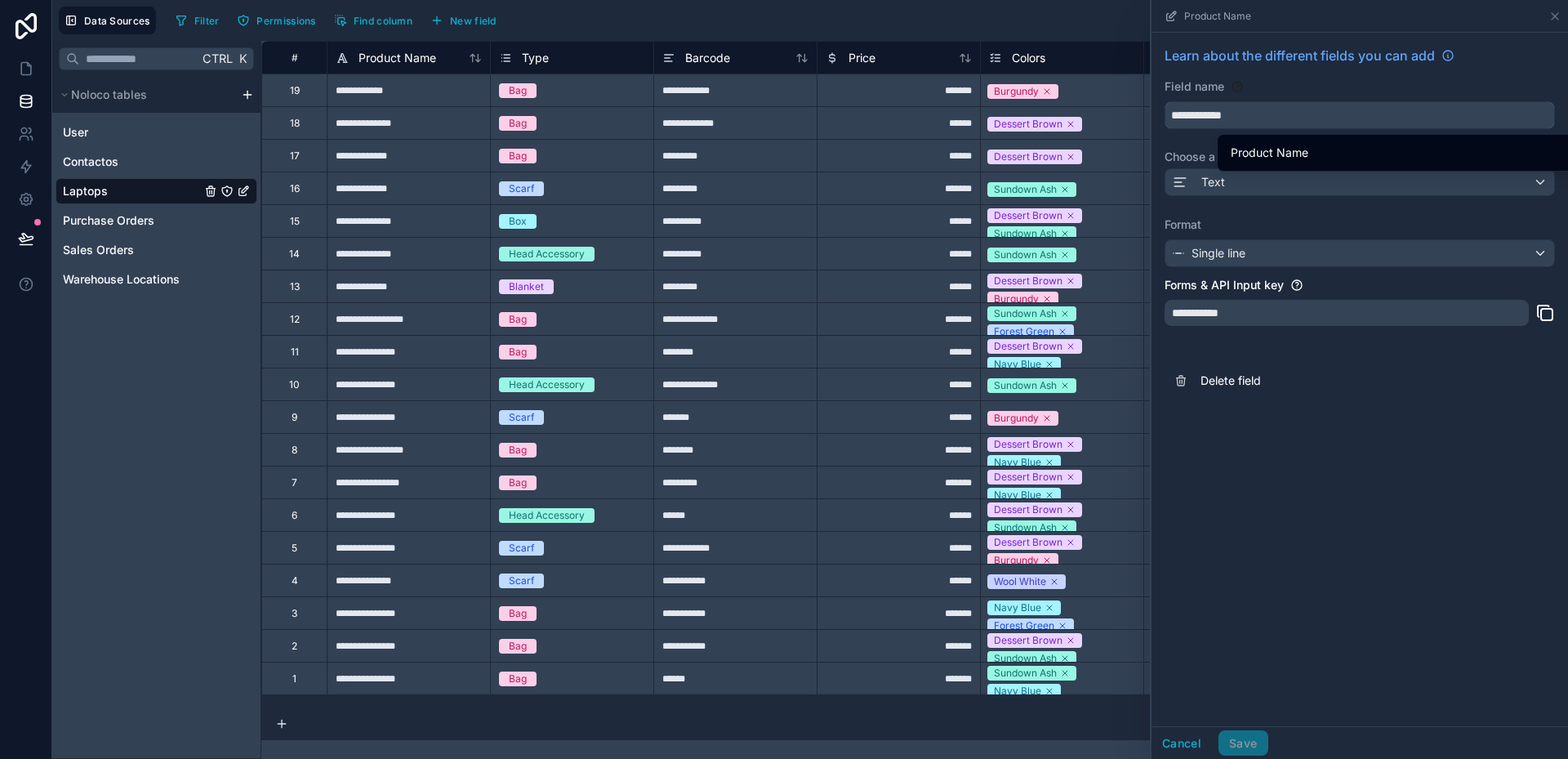
click at [1199, 115] on input "**********" at bounding box center [1359, 115] width 389 height 26
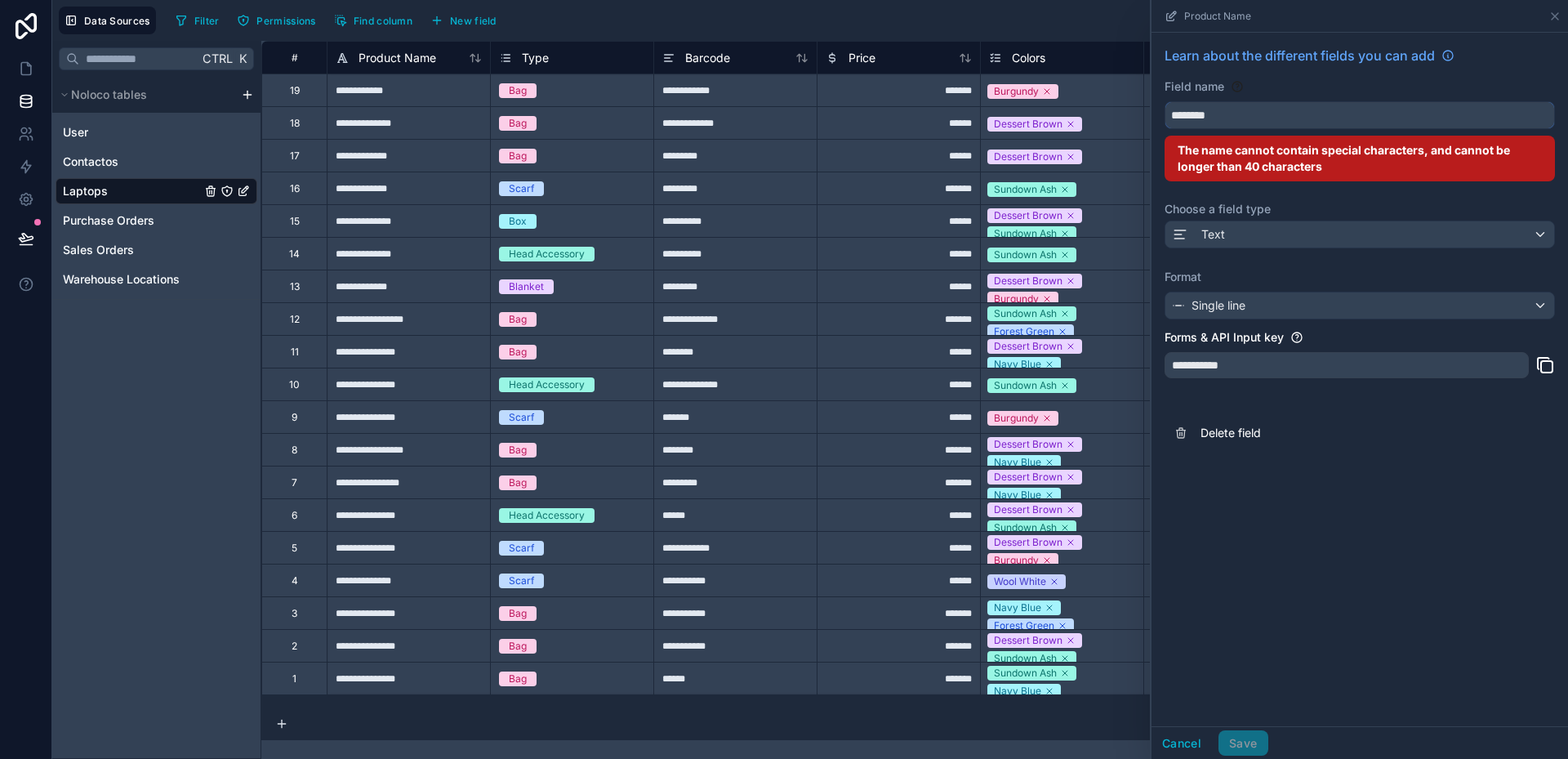
click at [1164, 102] on button "********" at bounding box center [1359, 115] width 391 height 28
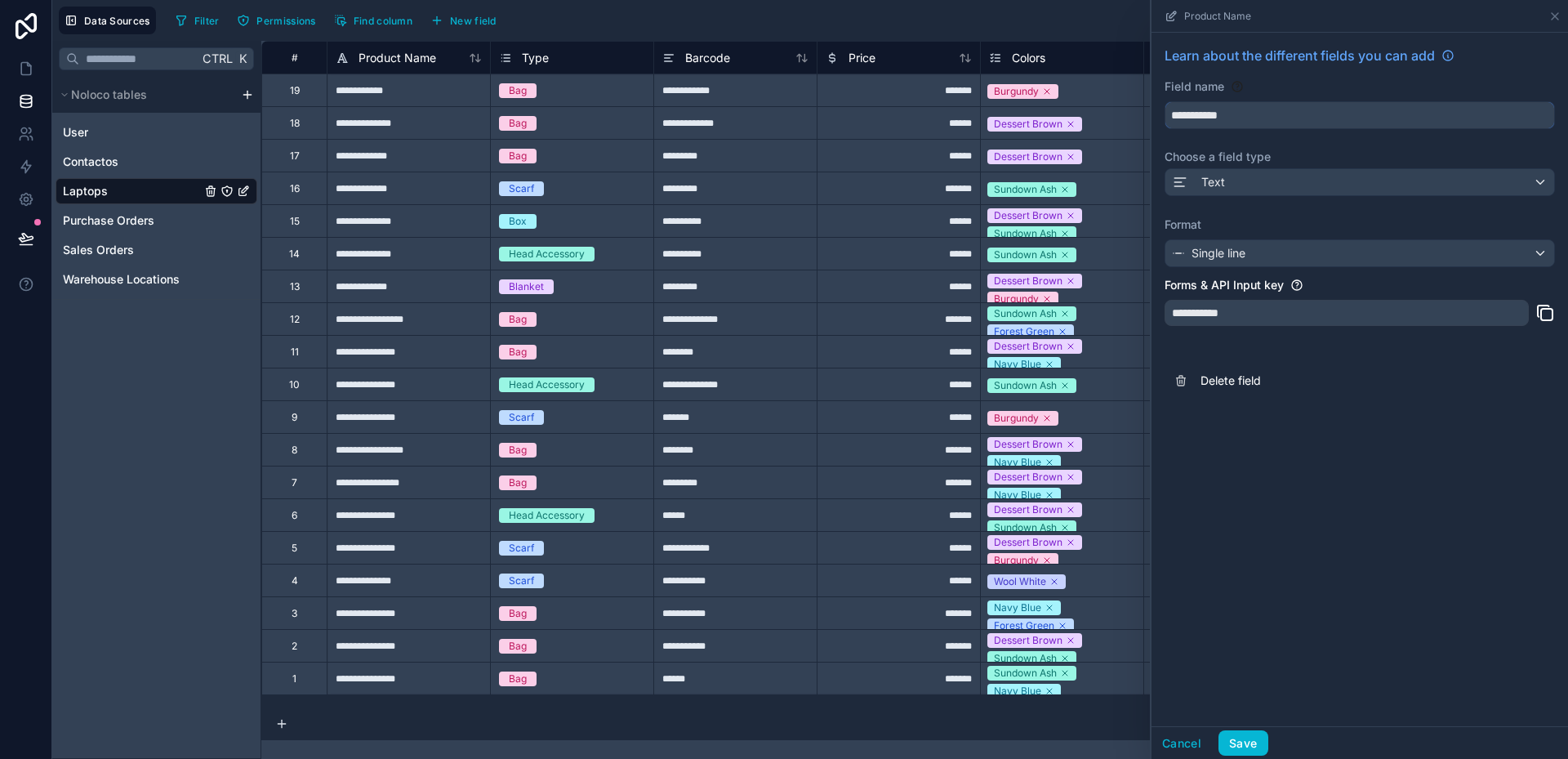
click at [1164, 102] on button "**********" at bounding box center [1359, 115] width 391 height 28
type input "**********"
click at [1268, 253] on div "Single line" at bounding box center [1359, 253] width 389 height 26
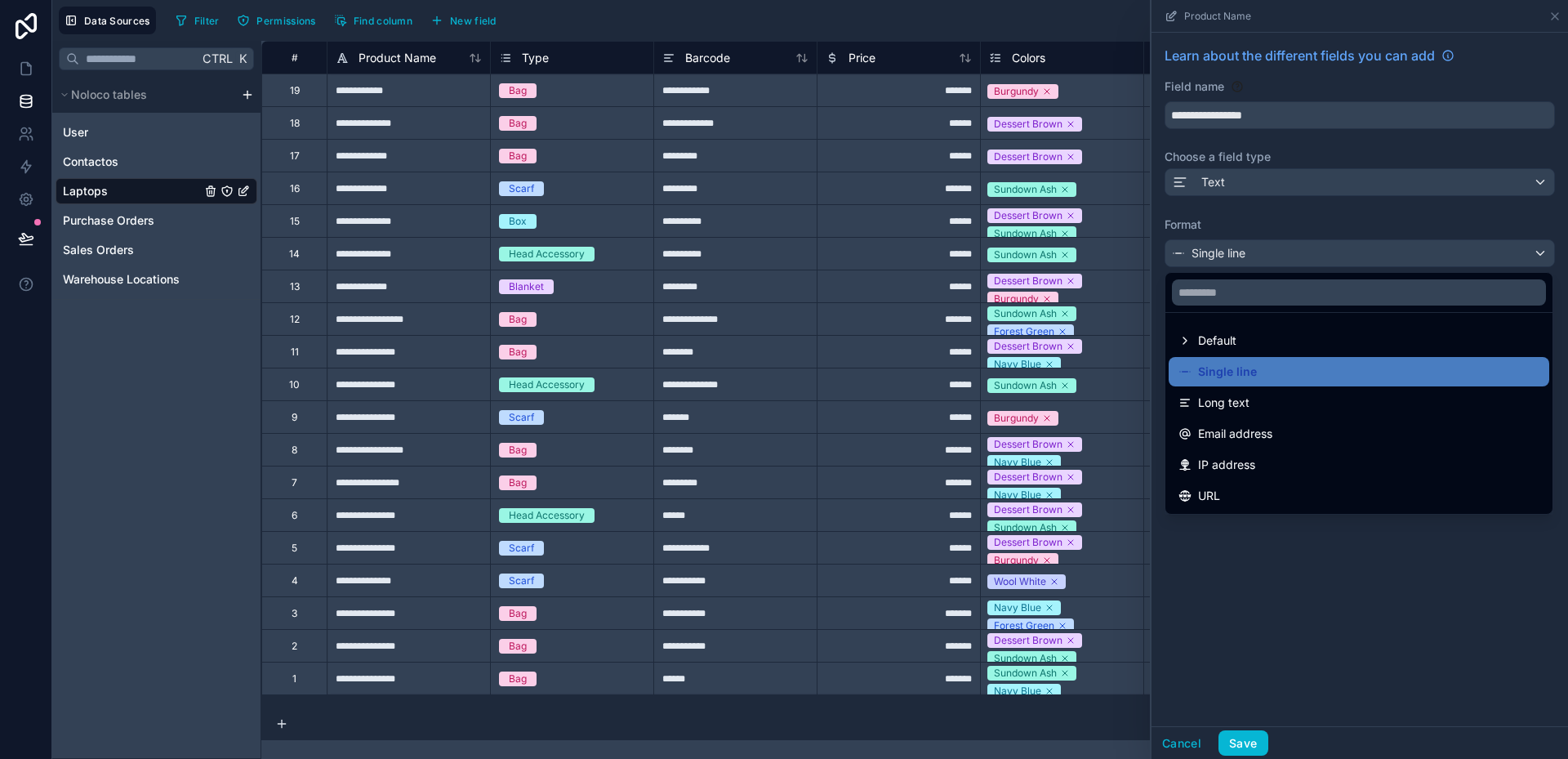
click at [1268, 253] on div at bounding box center [1360, 379] width 417 height 759
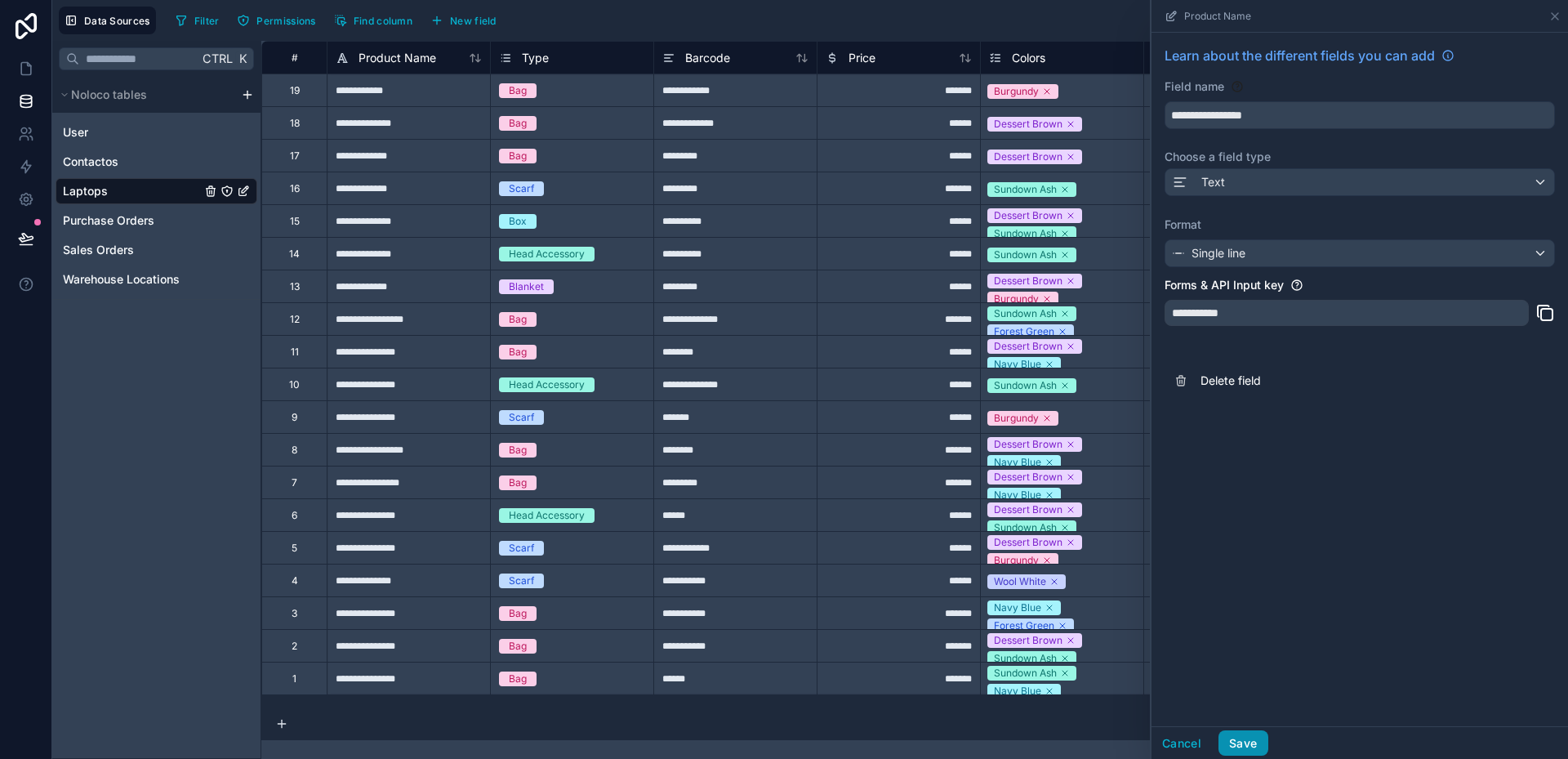
click at [1249, 739] on button "Save" at bounding box center [1243, 743] width 49 height 26
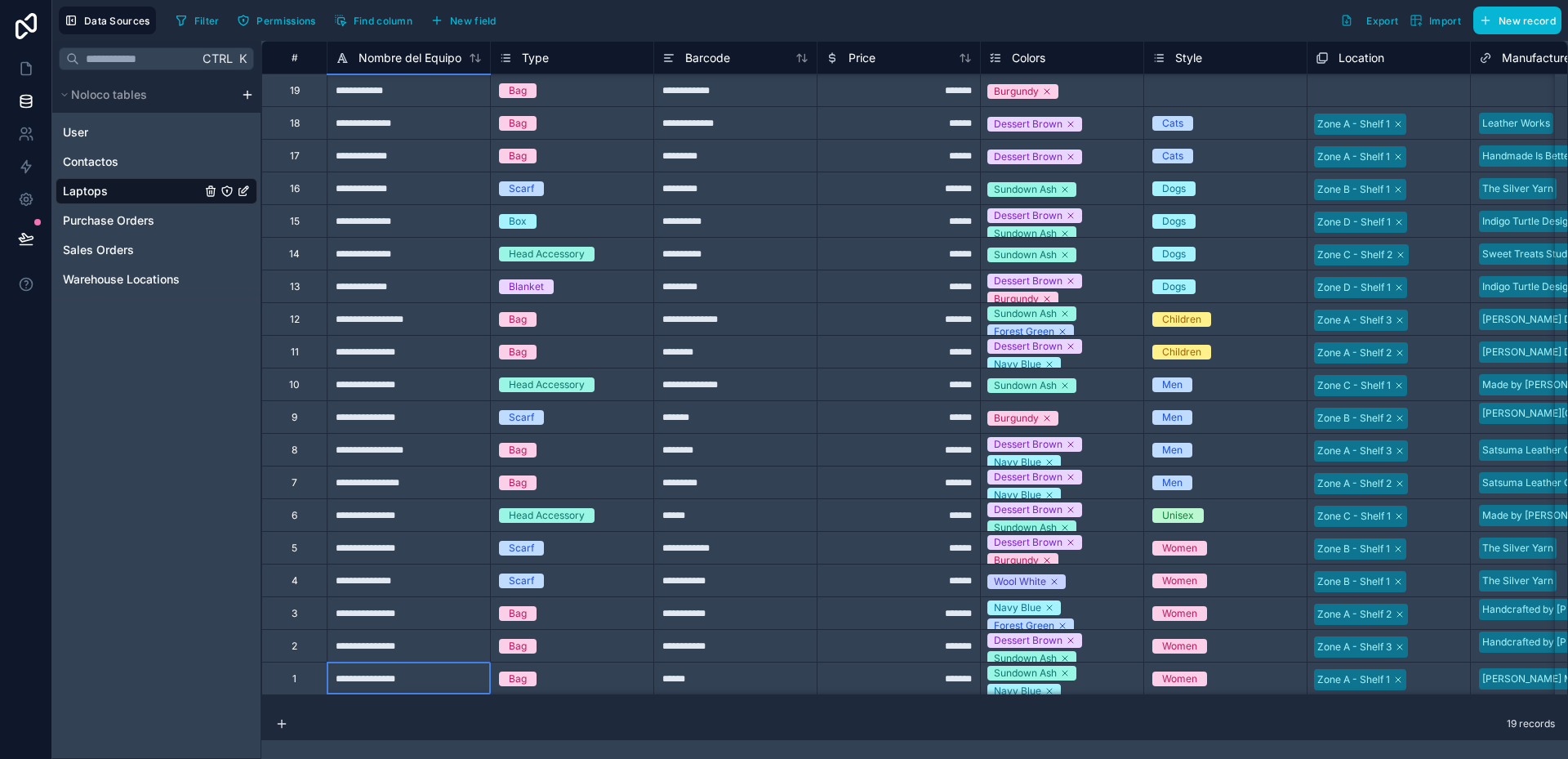
click at [383, 681] on div "**********" at bounding box center [409, 678] width 164 height 33
click at [383, 681] on input "**********" at bounding box center [409, 678] width 163 height 32
type input "********"
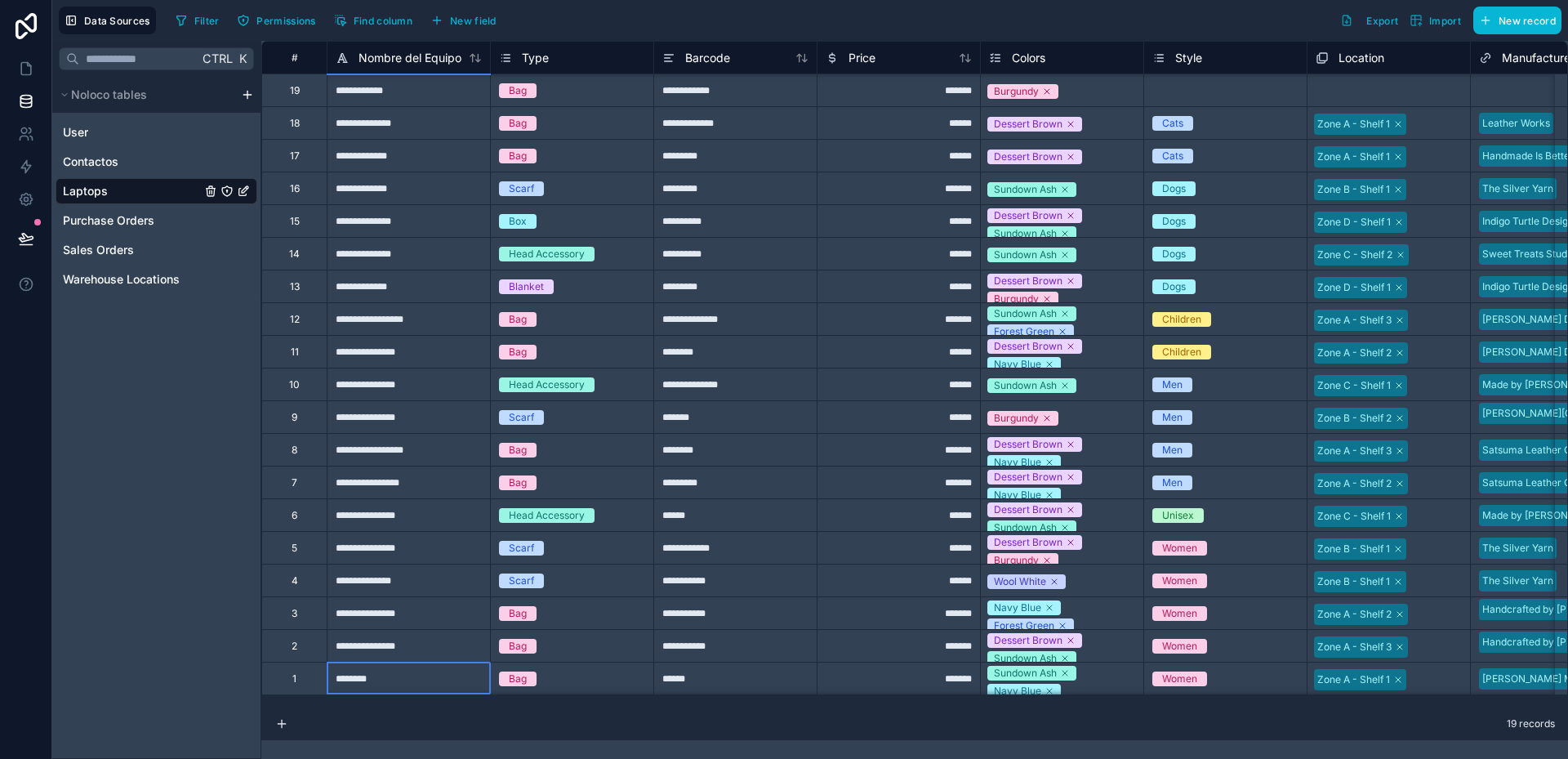
scroll to position [0, 0]
click at [293, 57] on div "#" at bounding box center [294, 57] width 40 height 12
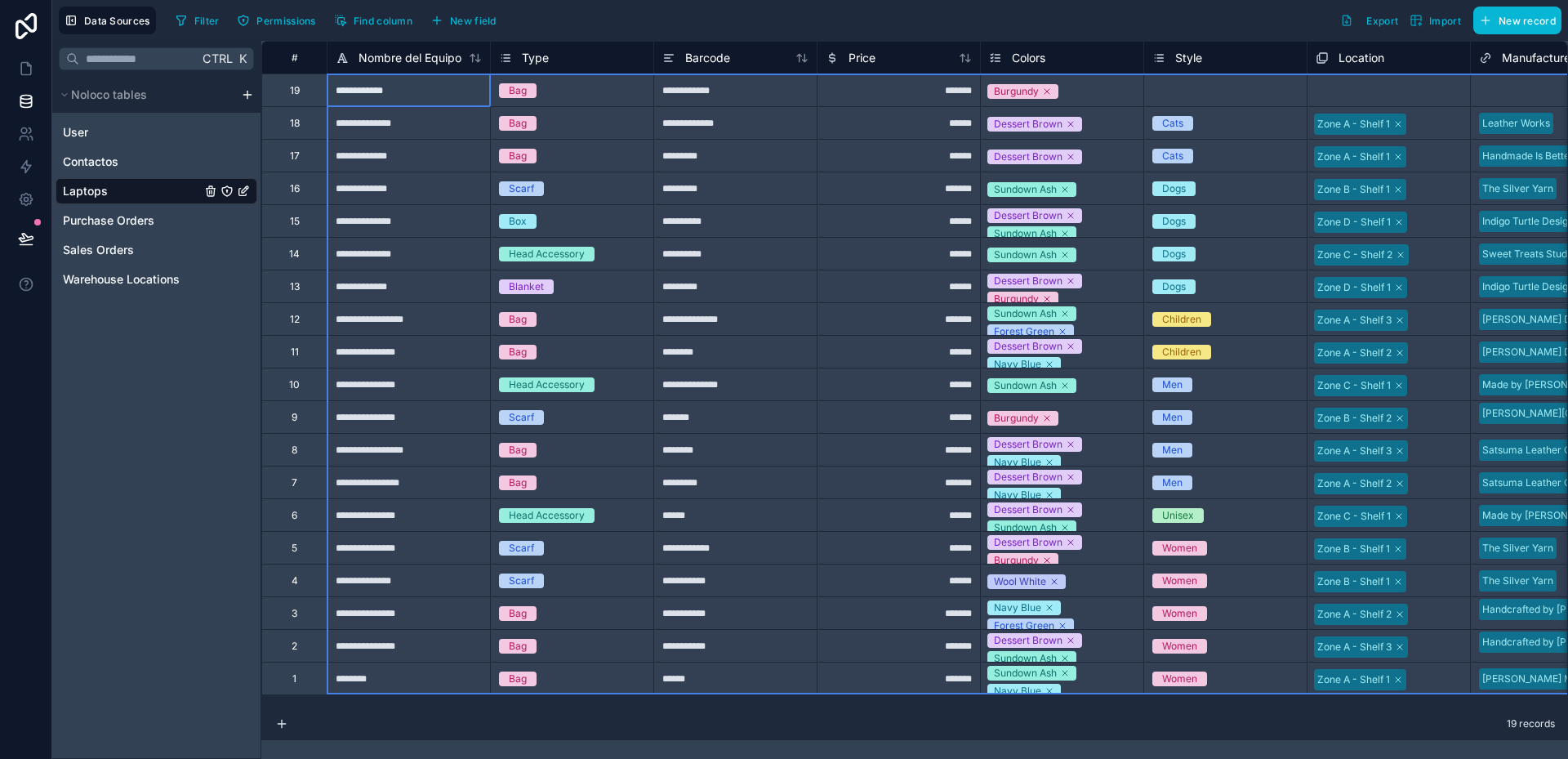
click at [291, 59] on div "#" at bounding box center [294, 57] width 40 height 12
click at [295, 61] on div "#" at bounding box center [294, 57] width 40 height 12
click at [549, 63] on div "Type" at bounding box center [572, 58] width 147 height 20
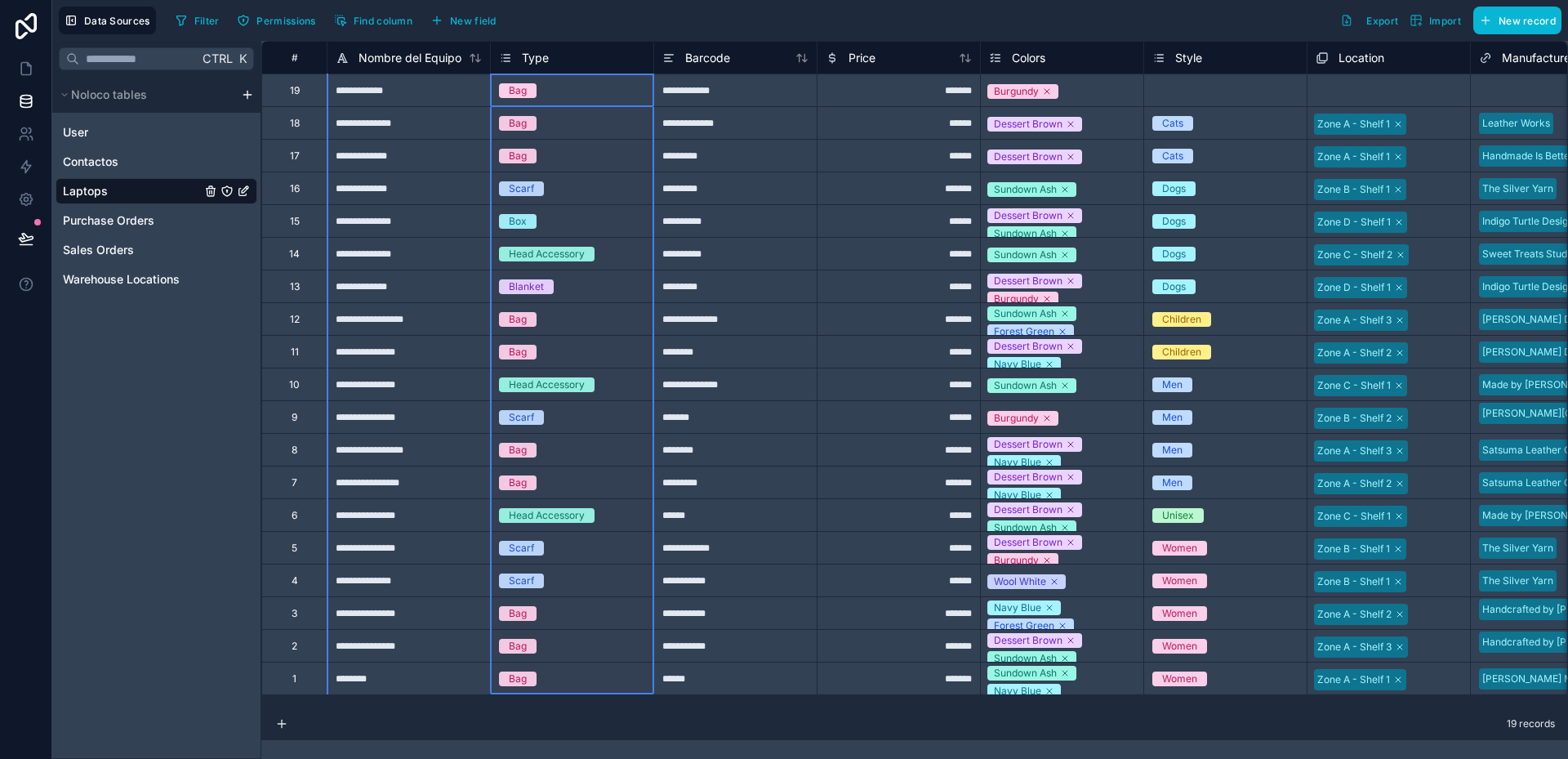
click at [549, 56] on div "Type" at bounding box center [572, 58] width 147 height 20
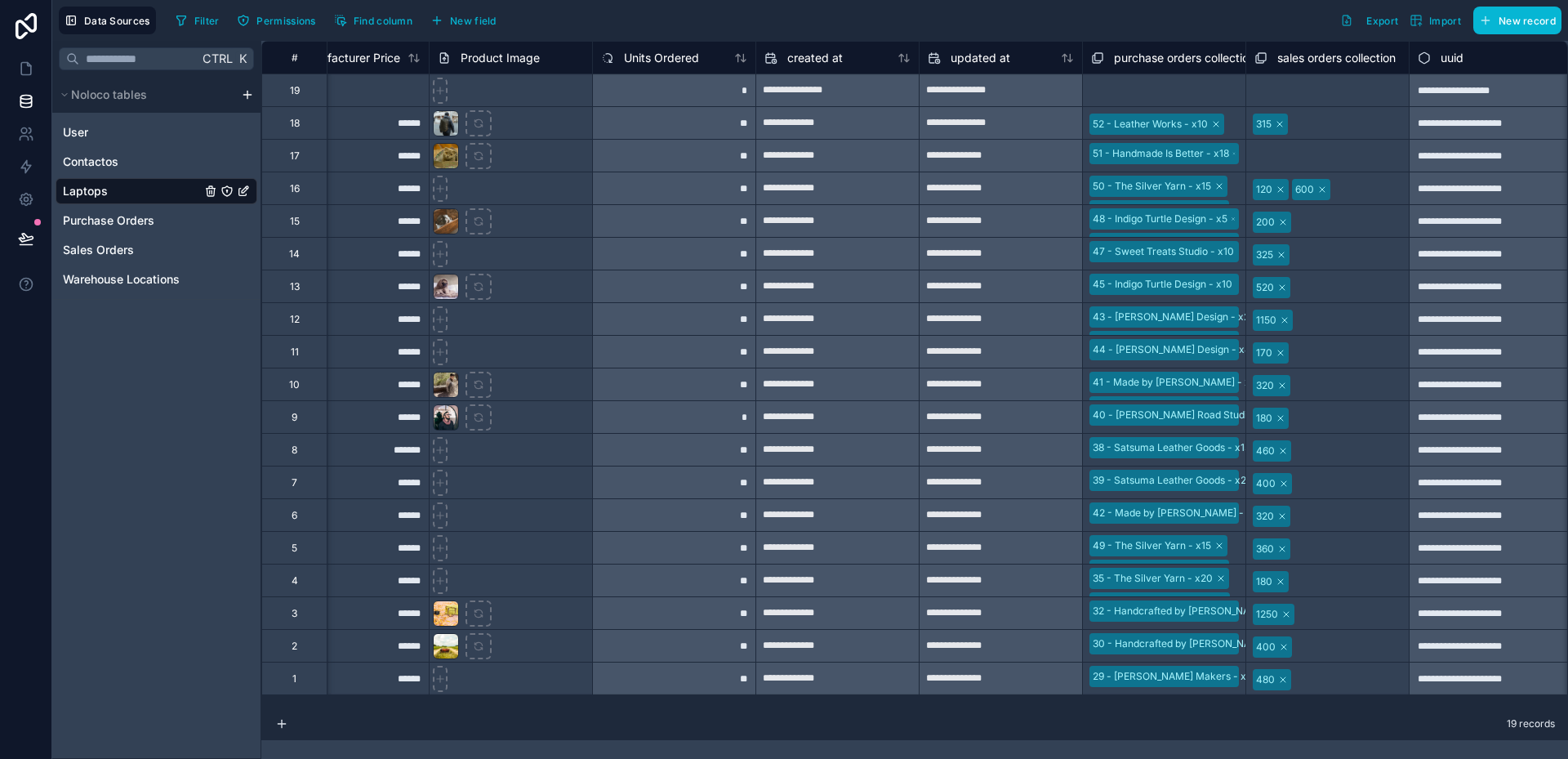
scroll to position [0, 1373]
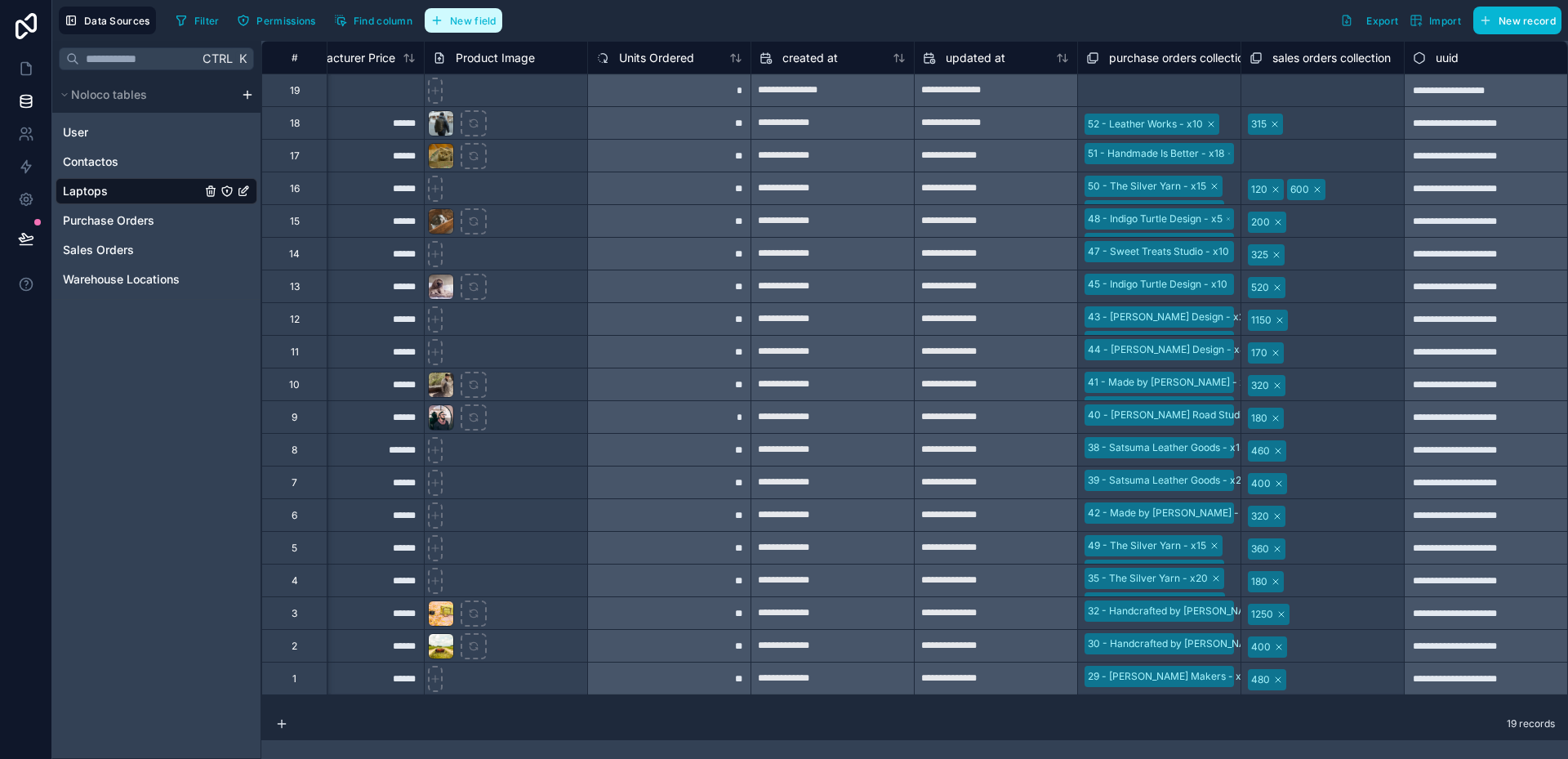
click at [456, 23] on span "New field" at bounding box center [473, 20] width 47 height 12
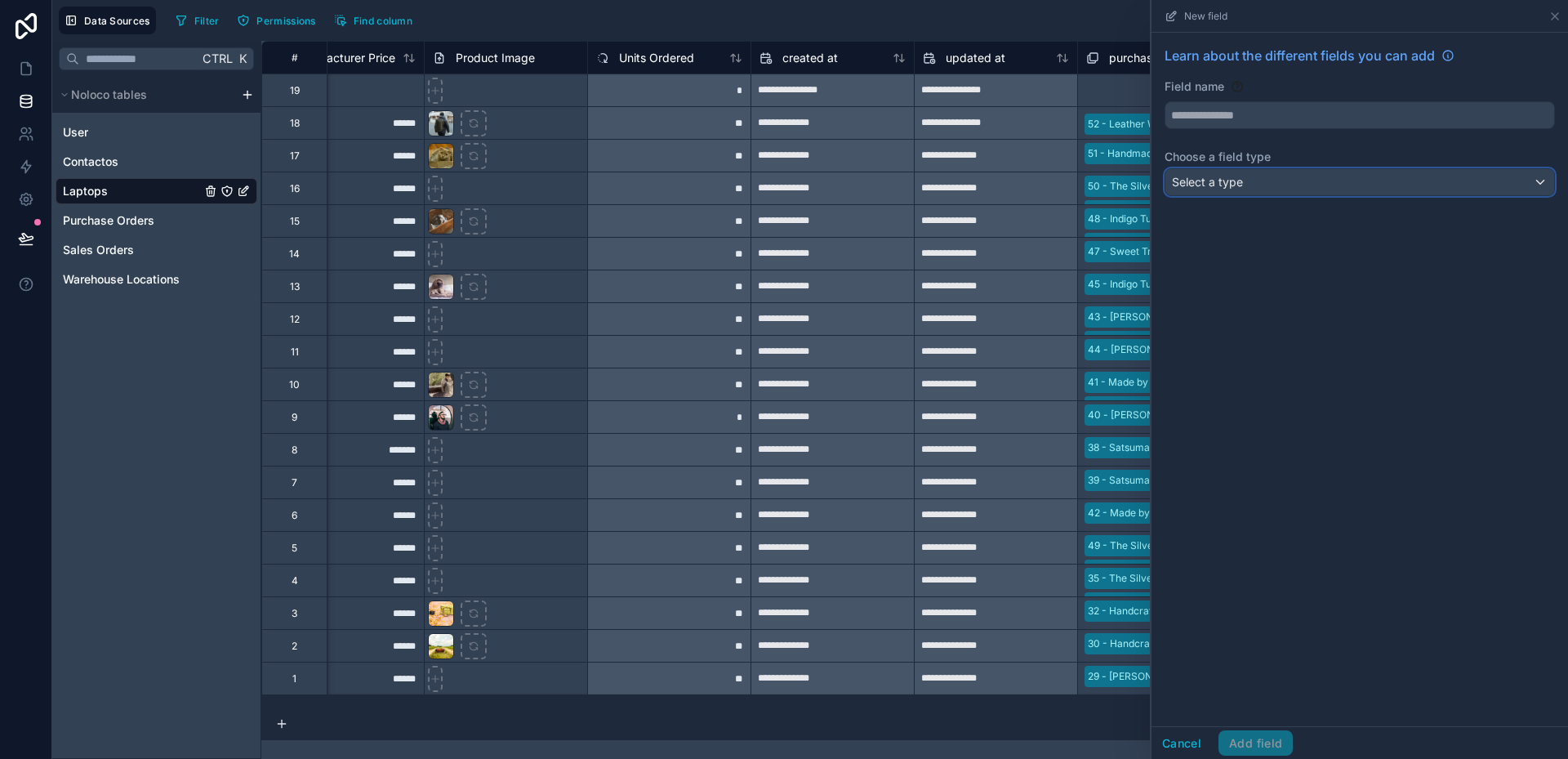
click at [1291, 187] on div "Select a type" at bounding box center [1359, 182] width 389 height 26
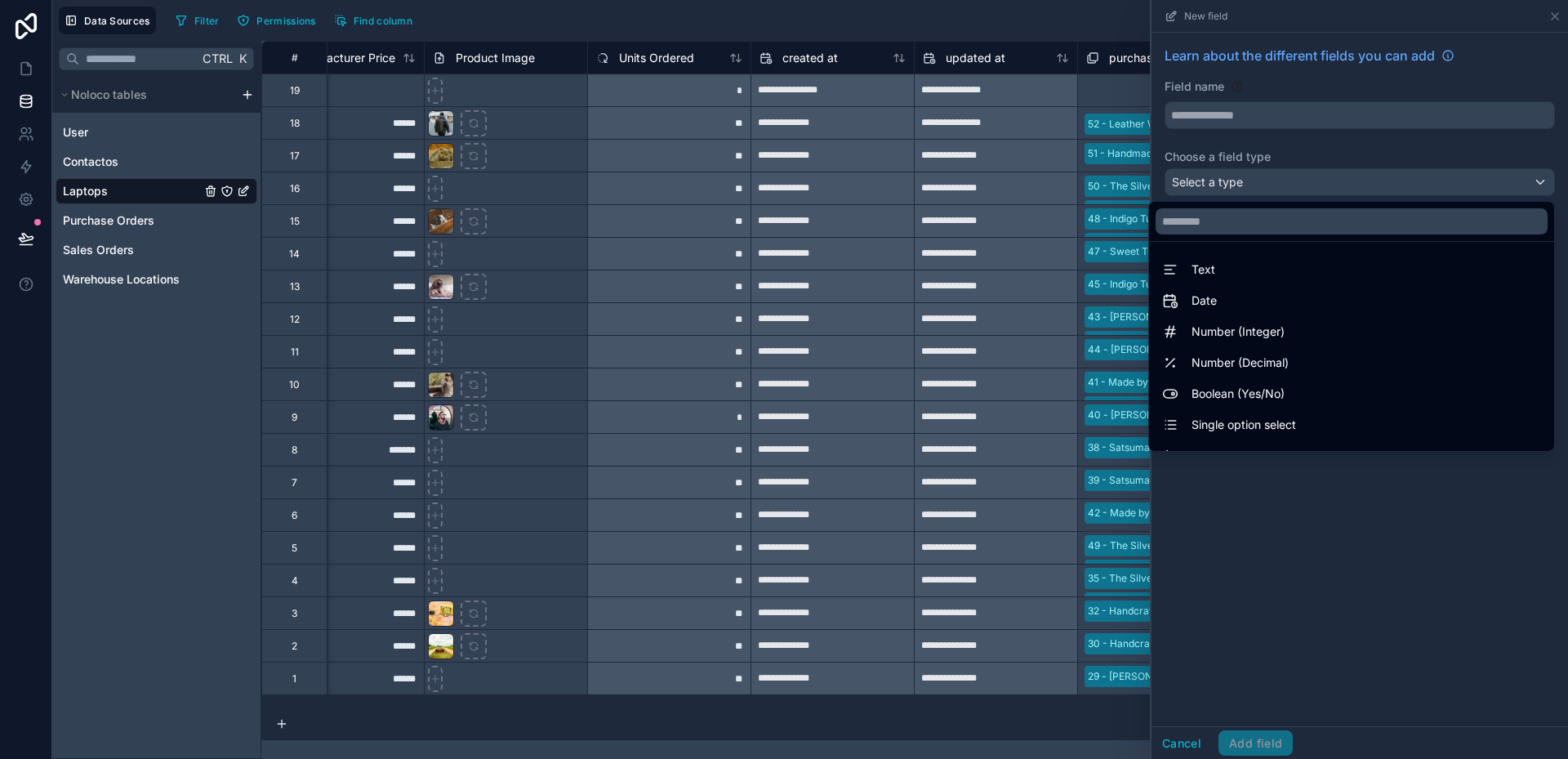
click at [1291, 187] on div at bounding box center [1360, 379] width 417 height 759
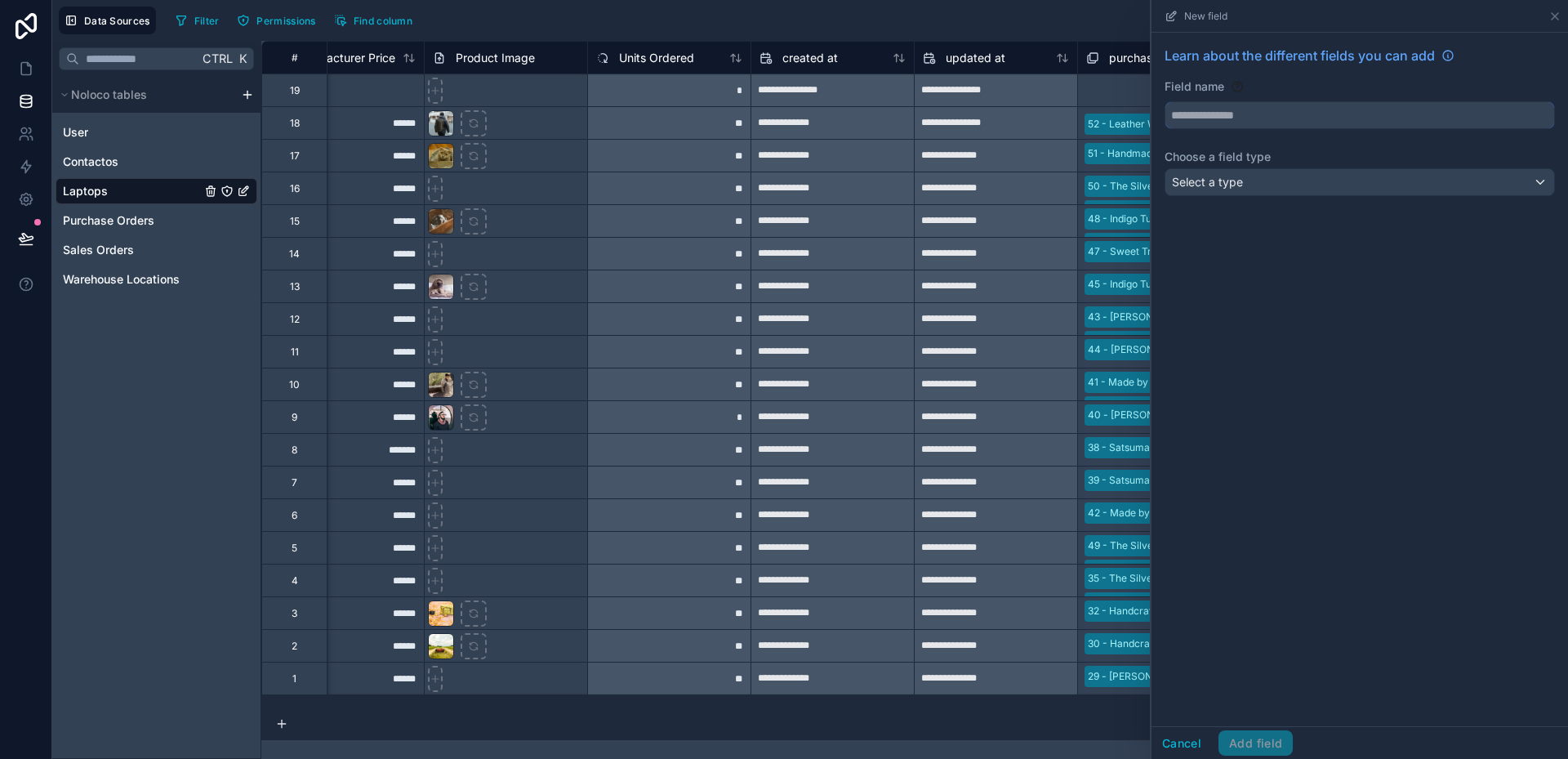
click at [1212, 113] on input "text" at bounding box center [1359, 115] width 389 height 26
type input "****"
click at [1218, 174] on span "Select a type" at bounding box center [1207, 182] width 71 height 16
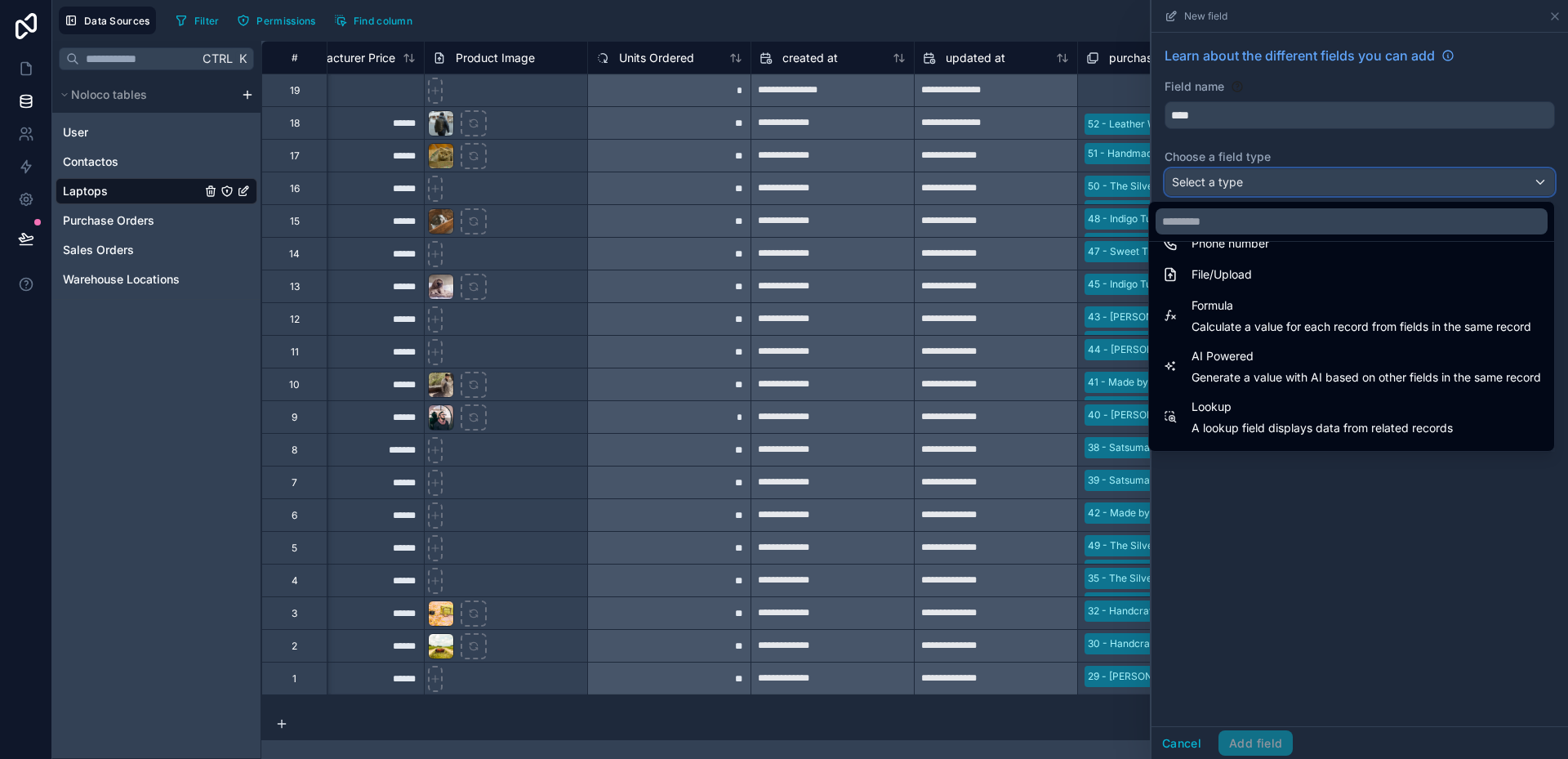
scroll to position [409, 0]
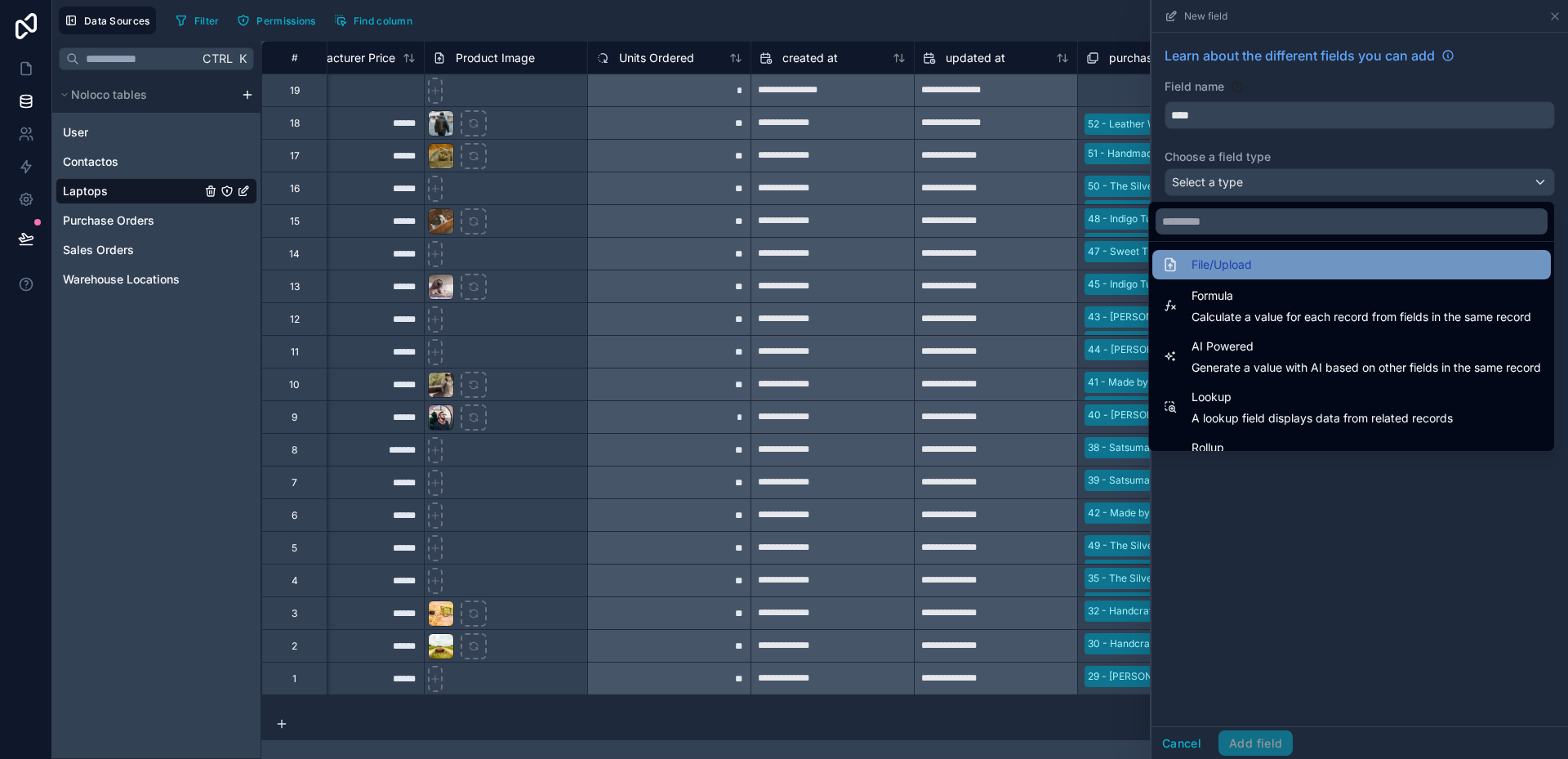
click at [1261, 269] on div "File/Upload" at bounding box center [1351, 264] width 379 height 20
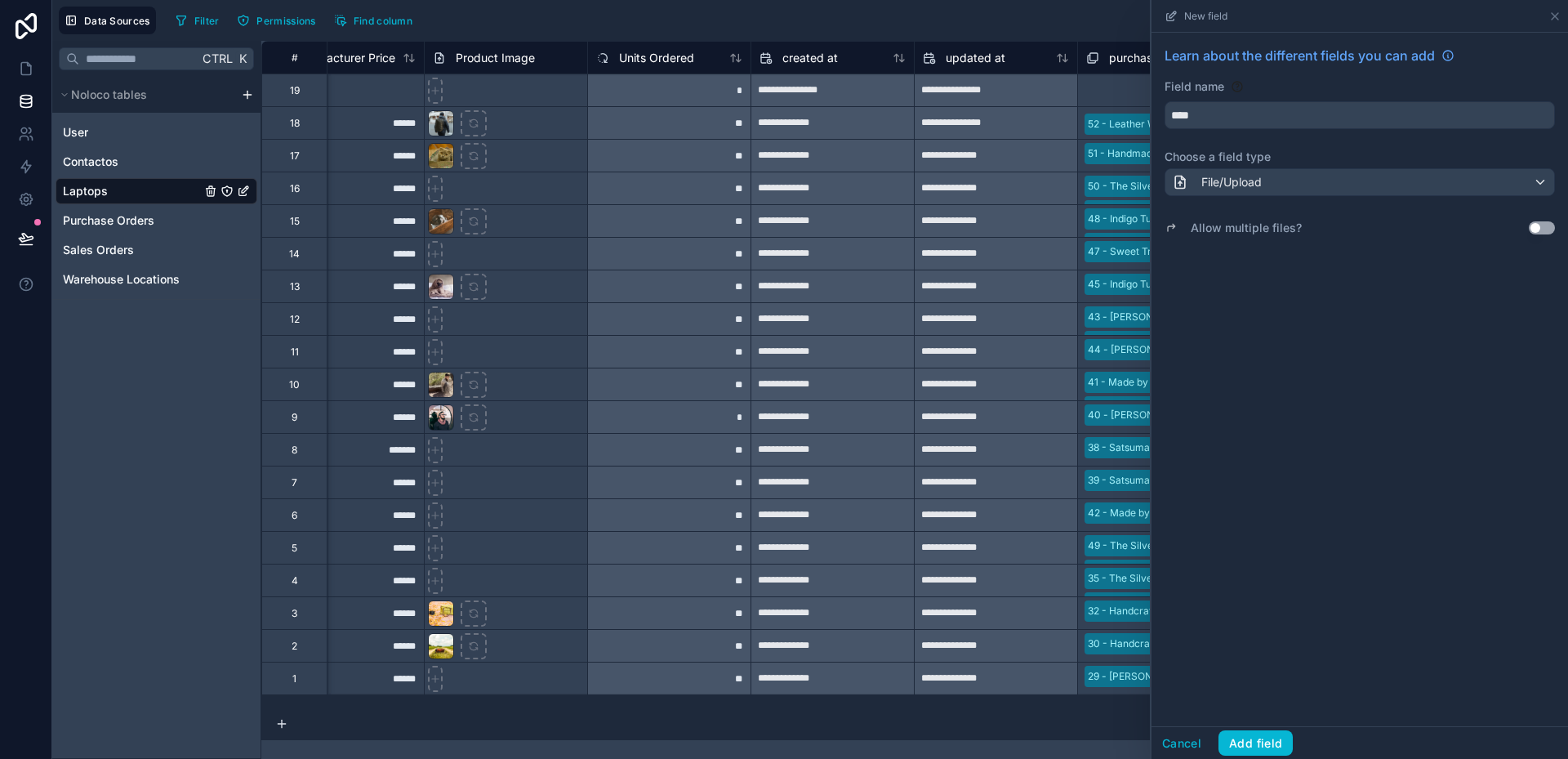
click at [1547, 224] on button "Use setting" at bounding box center [1542, 228] width 26 height 13
click at [1266, 739] on button "Add field" at bounding box center [1255, 743] width 75 height 26
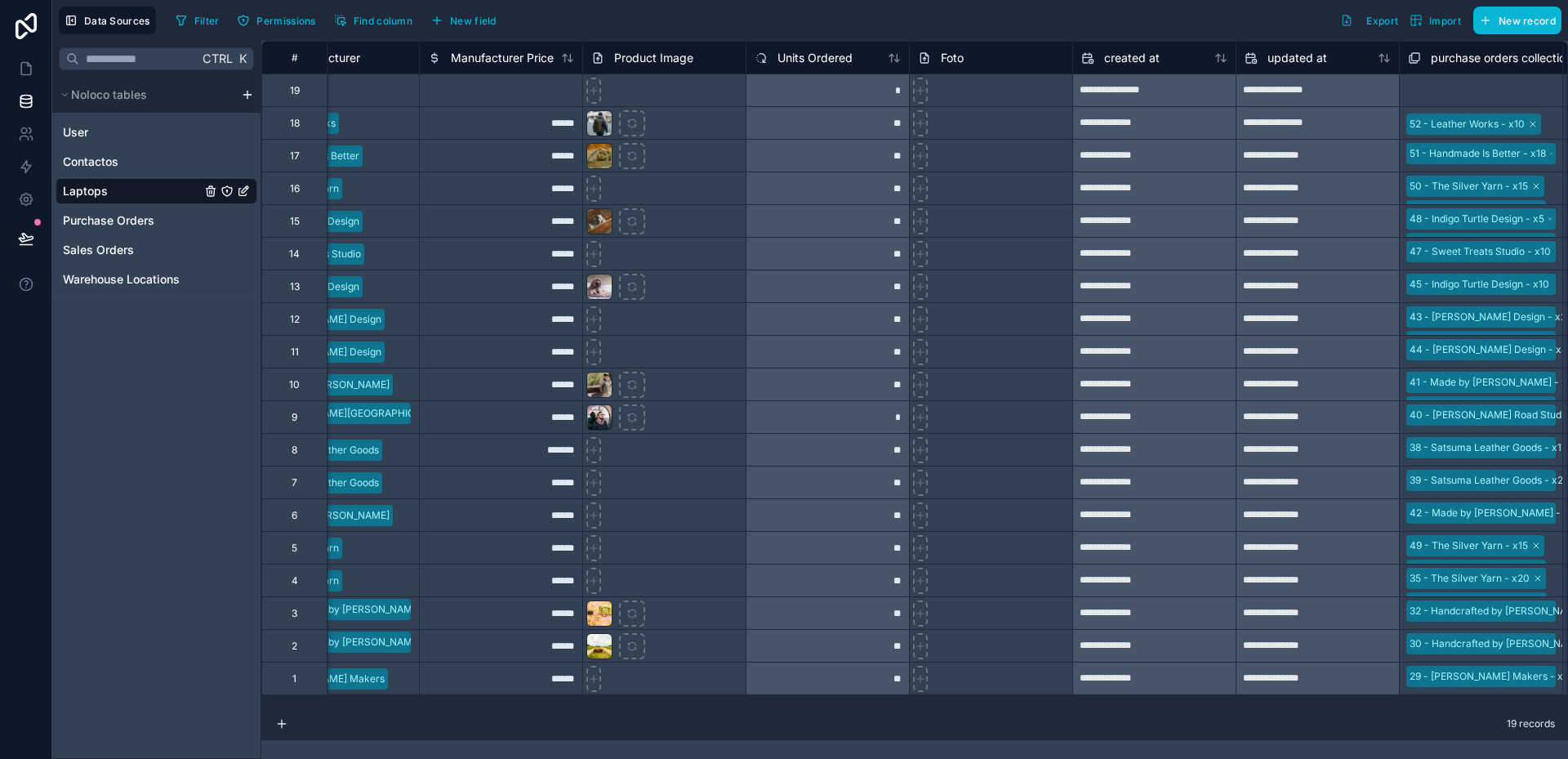
scroll to position [0, 1211]
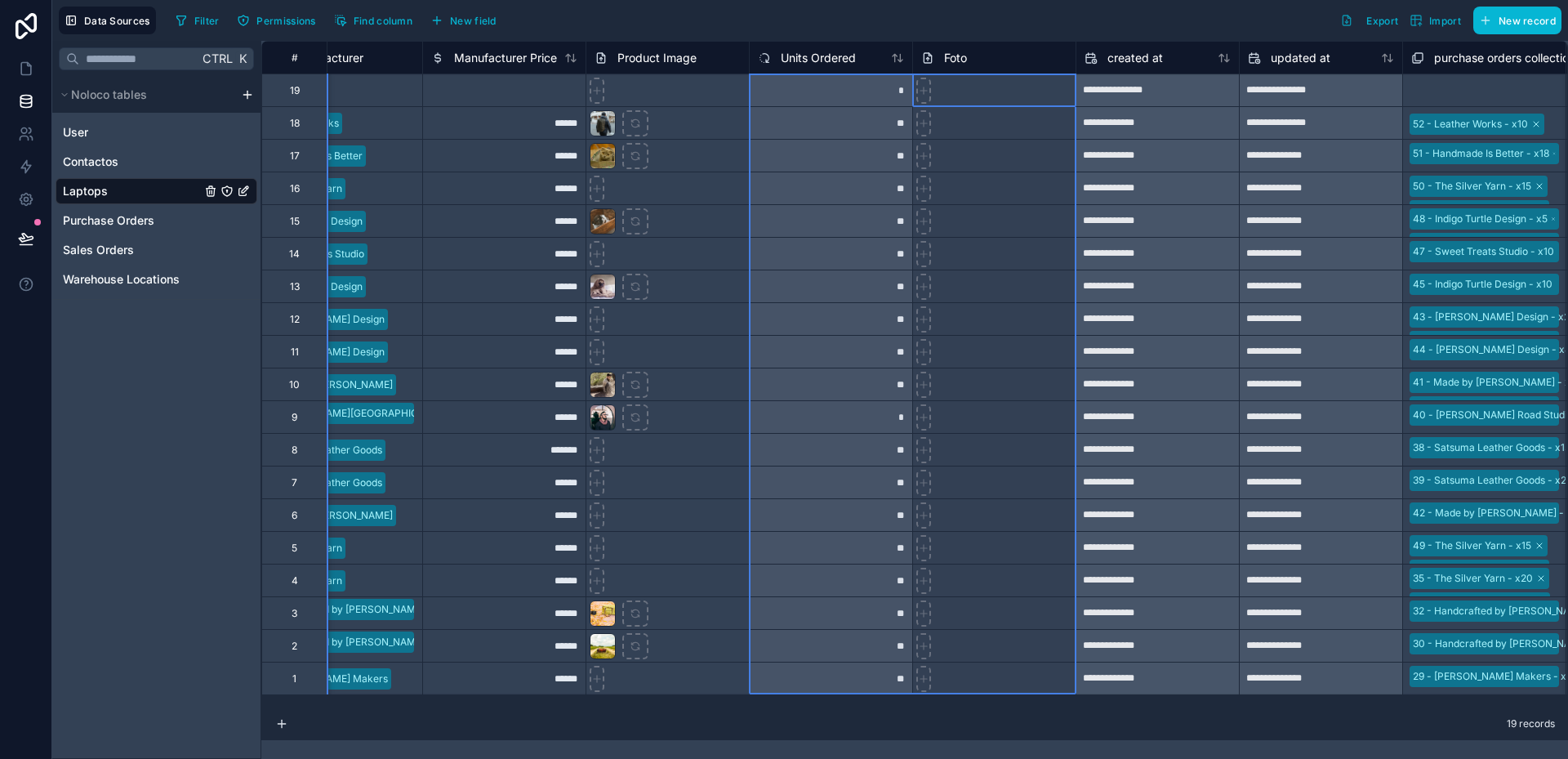
drag, startPoint x: 978, startPoint y: 61, endPoint x: 908, endPoint y: 62, distance: 70.0
click at [908, 62] on div "# Location Manufacturer Manufacturer Price Product Image Units Ordered Foto cre…" at bounding box center [471, 57] width 2842 height 33
click at [966, 51] on span "Foto" at bounding box center [956, 58] width 23 height 16
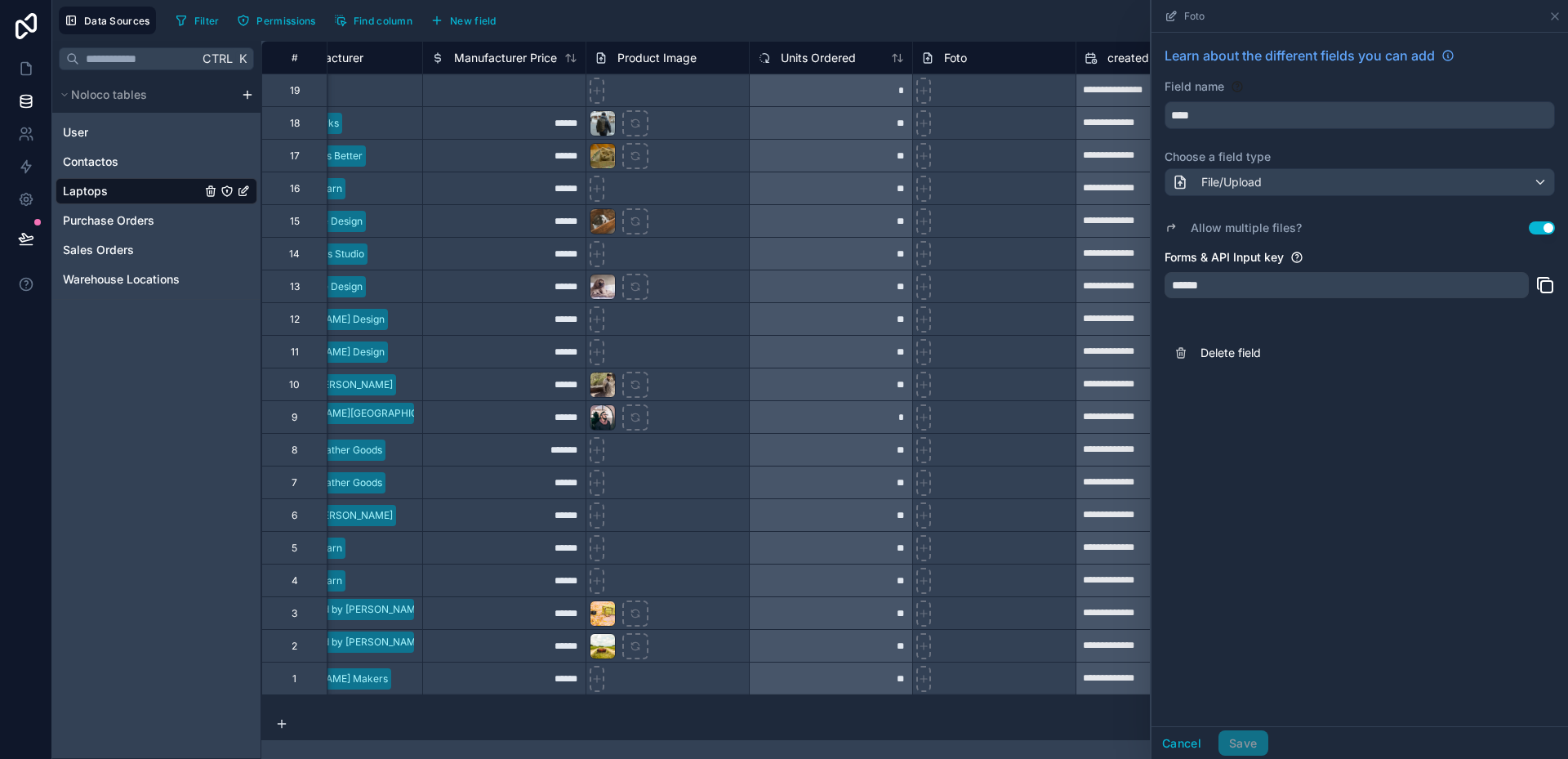
click at [981, 38] on div "Data Sources Filter Permissions Find column New field Export Import New record" at bounding box center [810, 20] width 1516 height 41
click at [983, 55] on div "Foto" at bounding box center [994, 58] width 147 height 20
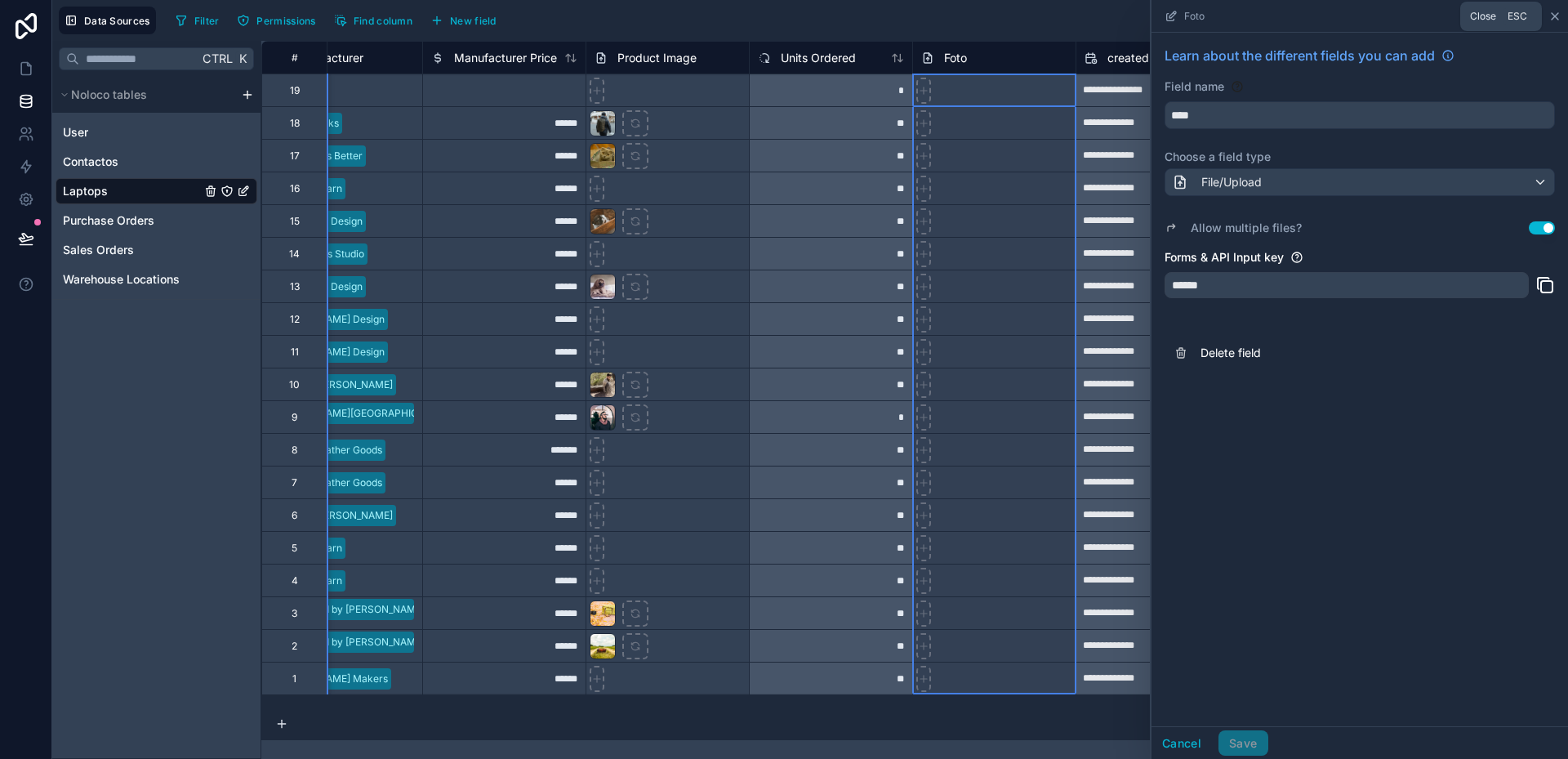
click at [1552, 15] on icon at bounding box center [1555, 16] width 13 height 13
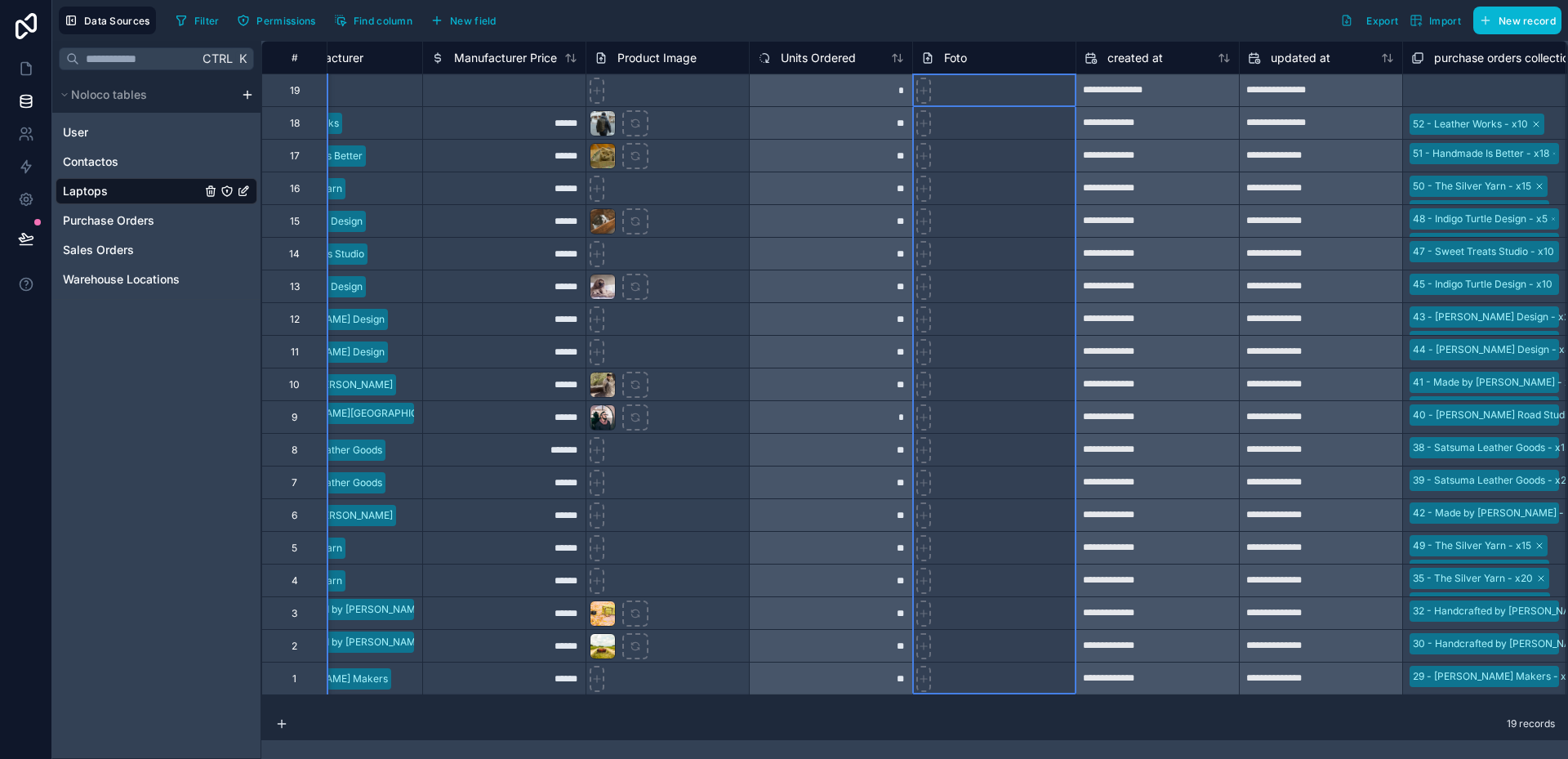
click at [992, 29] on div "Filter Permissions Find column New field Export Import New record" at bounding box center [865, 20] width 1393 height 28
drag, startPoint x: 992, startPoint y: 63, endPoint x: 962, endPoint y: 66, distance: 30.1
click at [962, 66] on div "Foto" at bounding box center [994, 58] width 147 height 20
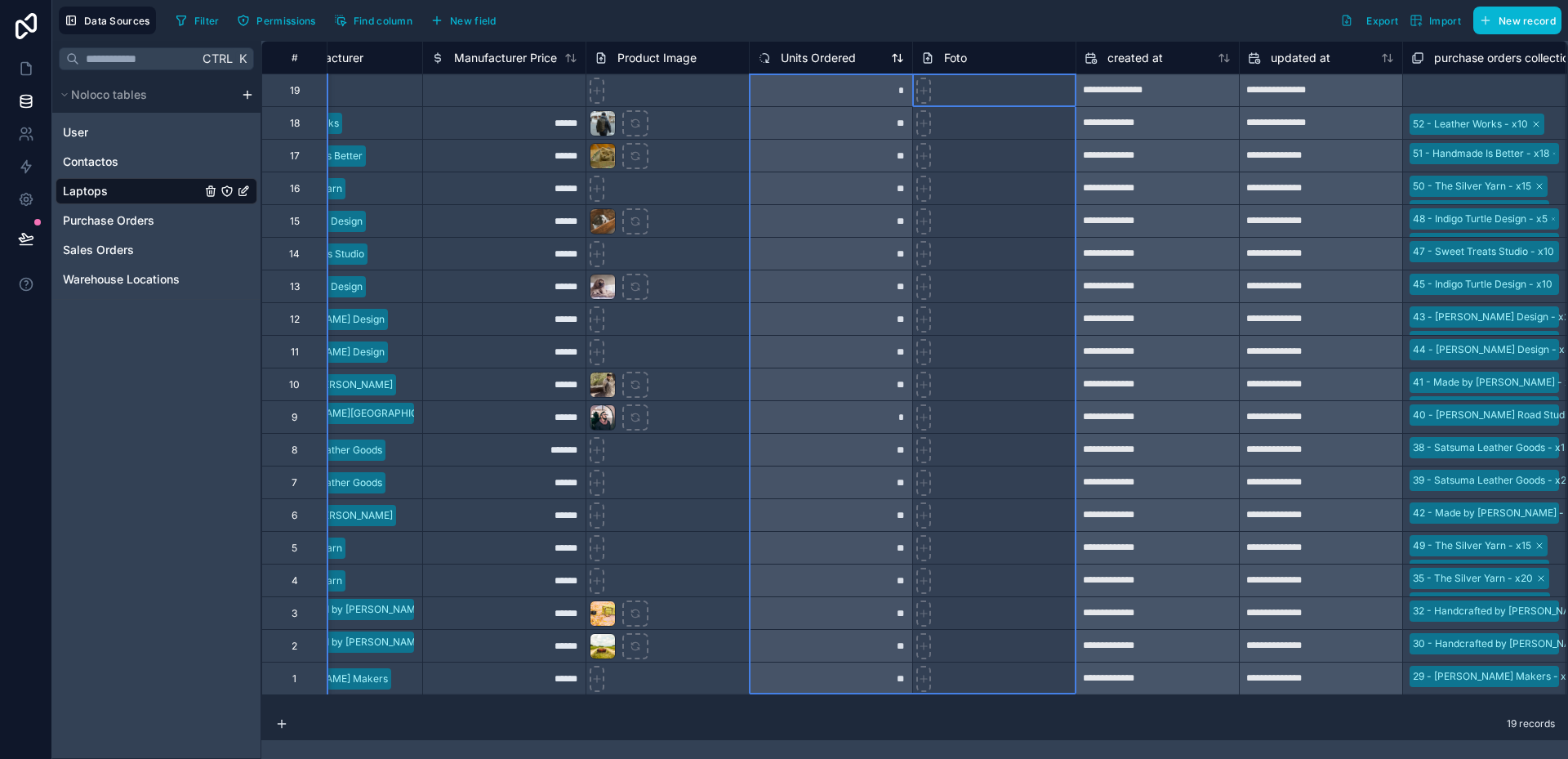
drag, startPoint x: 960, startPoint y: 61, endPoint x: 806, endPoint y: 66, distance: 154.1
click at [806, 66] on div "# Location Manufacturer Manufacturer Price Product Image Units Ordered Foto cre…" at bounding box center [471, 57] width 2842 height 33
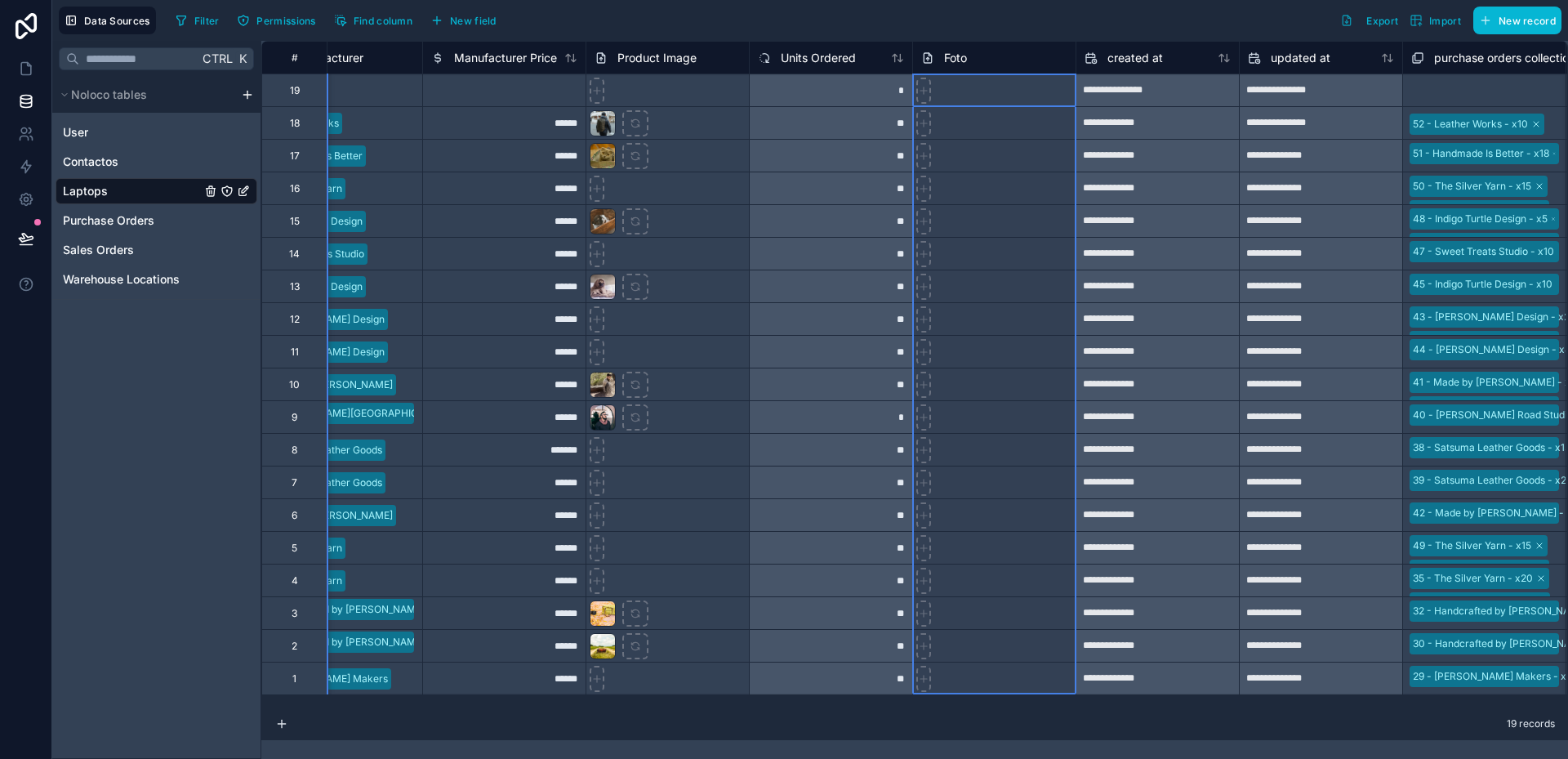
click at [956, 48] on div "Foto" at bounding box center [944, 58] width 46 height 20
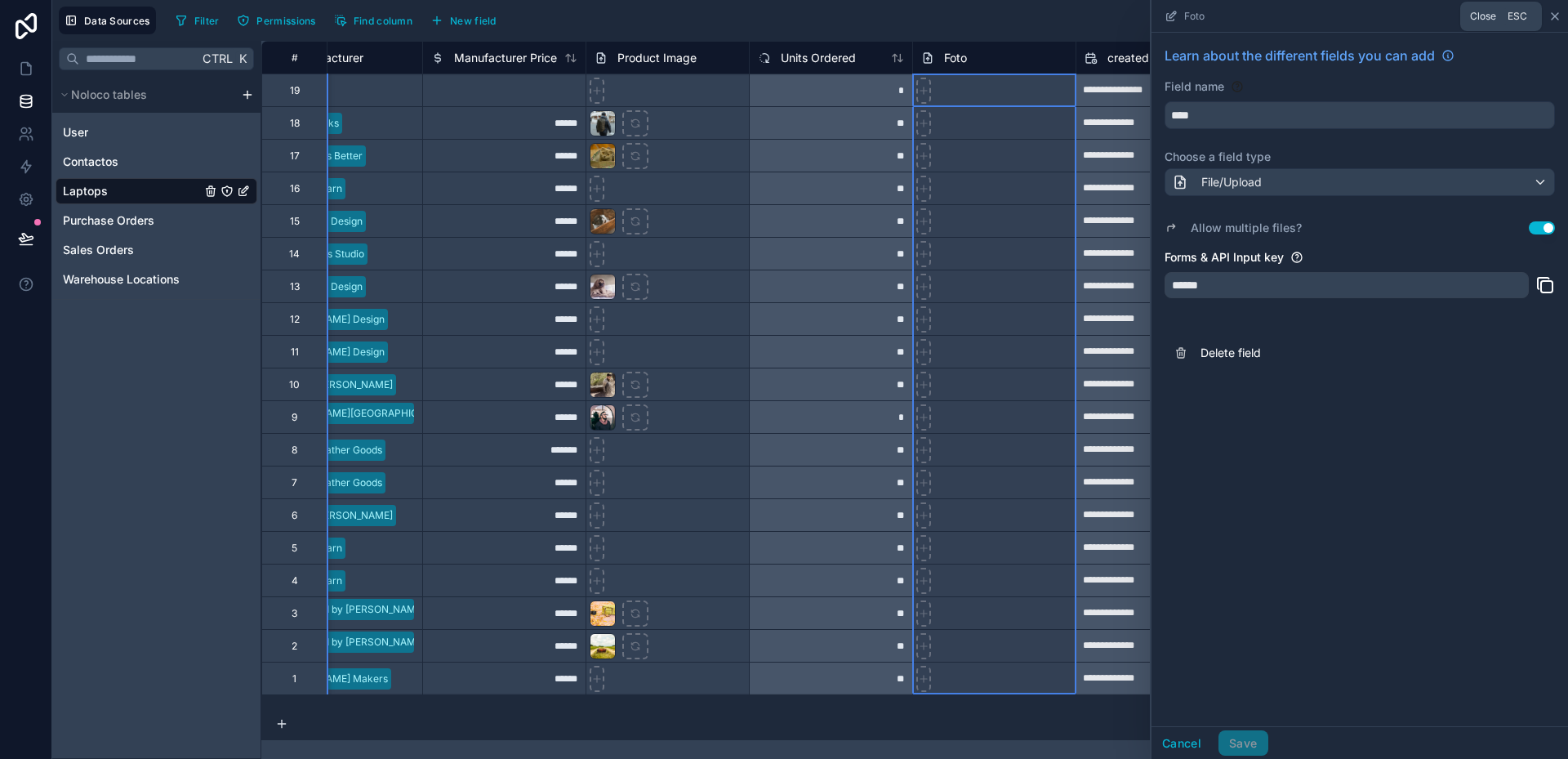
click at [1552, 12] on icon at bounding box center [1555, 16] width 13 height 13
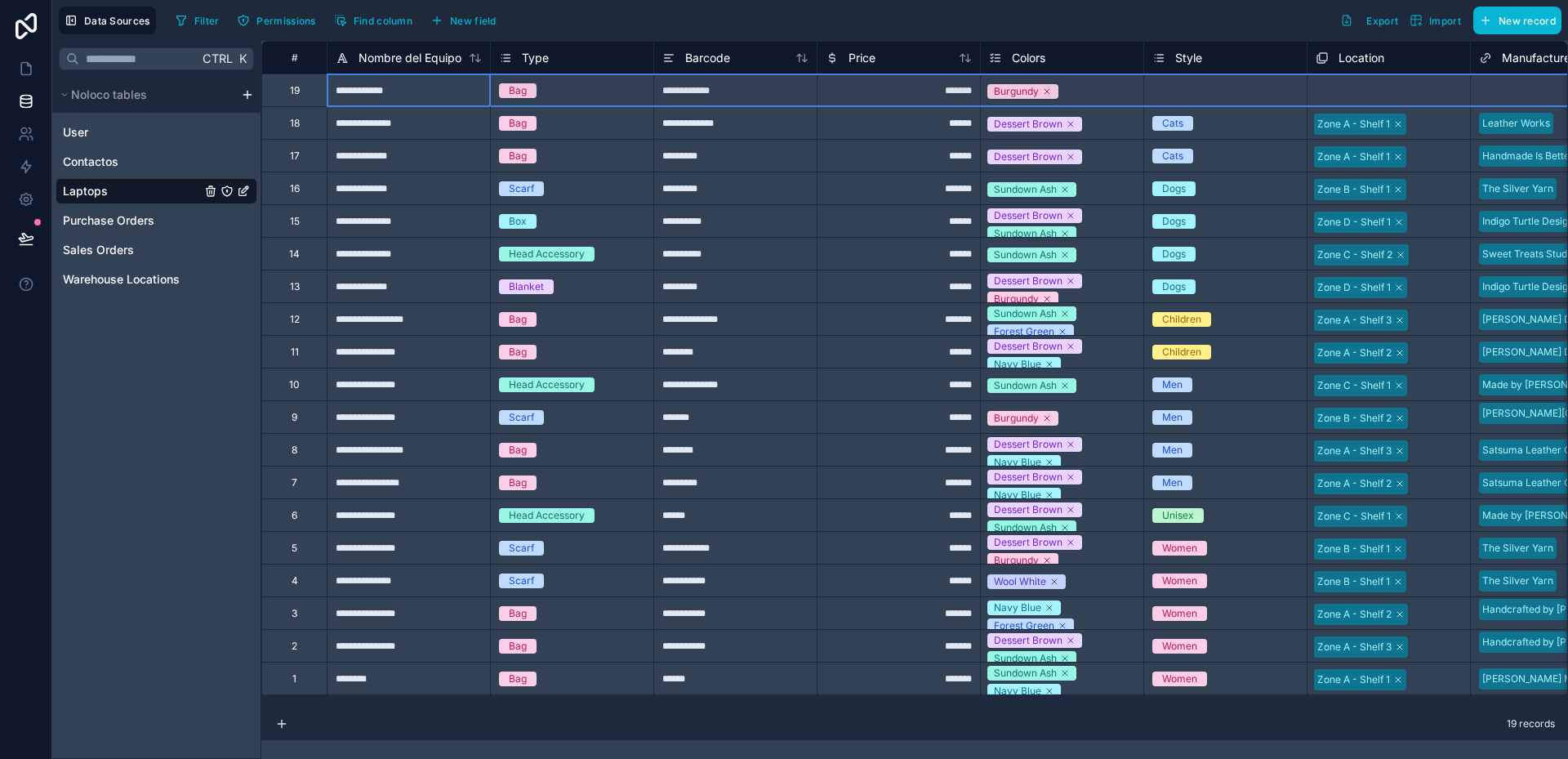
click at [296, 93] on div "19" at bounding box center [295, 91] width 10 height 13
click at [349, 161] on div "Delete row" at bounding box center [339, 160] width 84 height 18
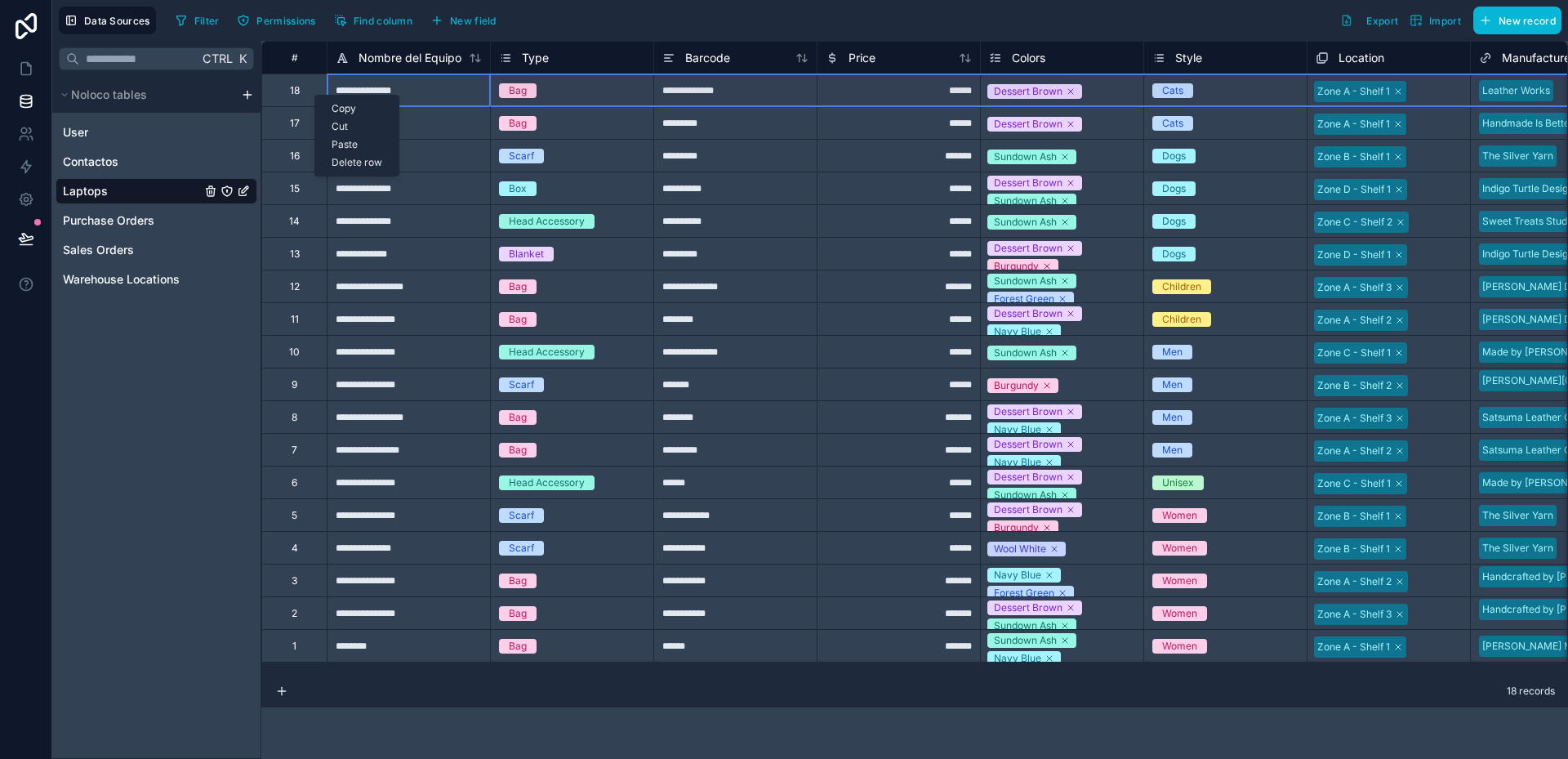
click at [349, 161] on div "Delete row" at bounding box center [357, 163] width 84 height 18
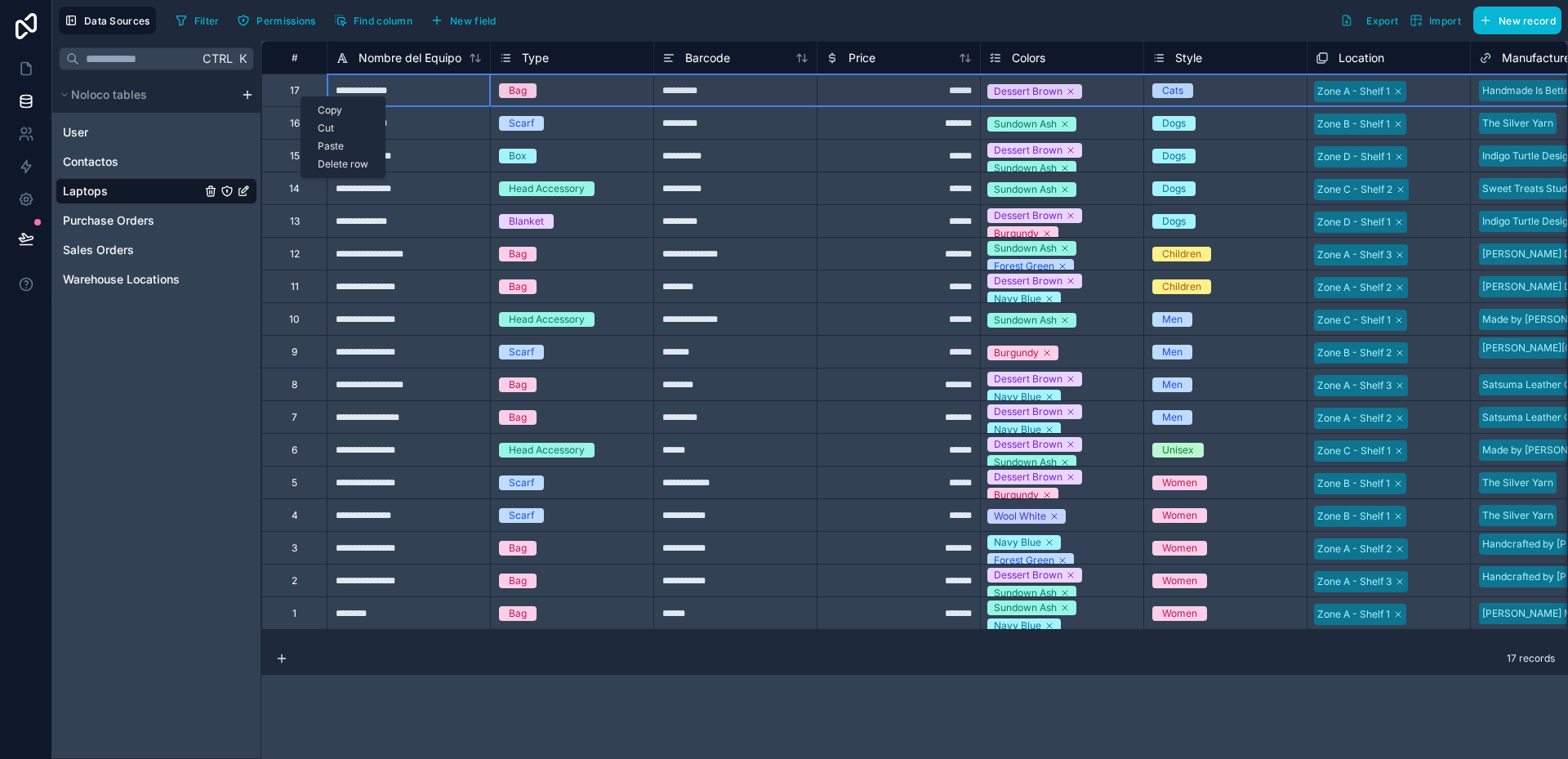
click at [338, 160] on div "Delete row" at bounding box center [343, 165] width 84 height 18
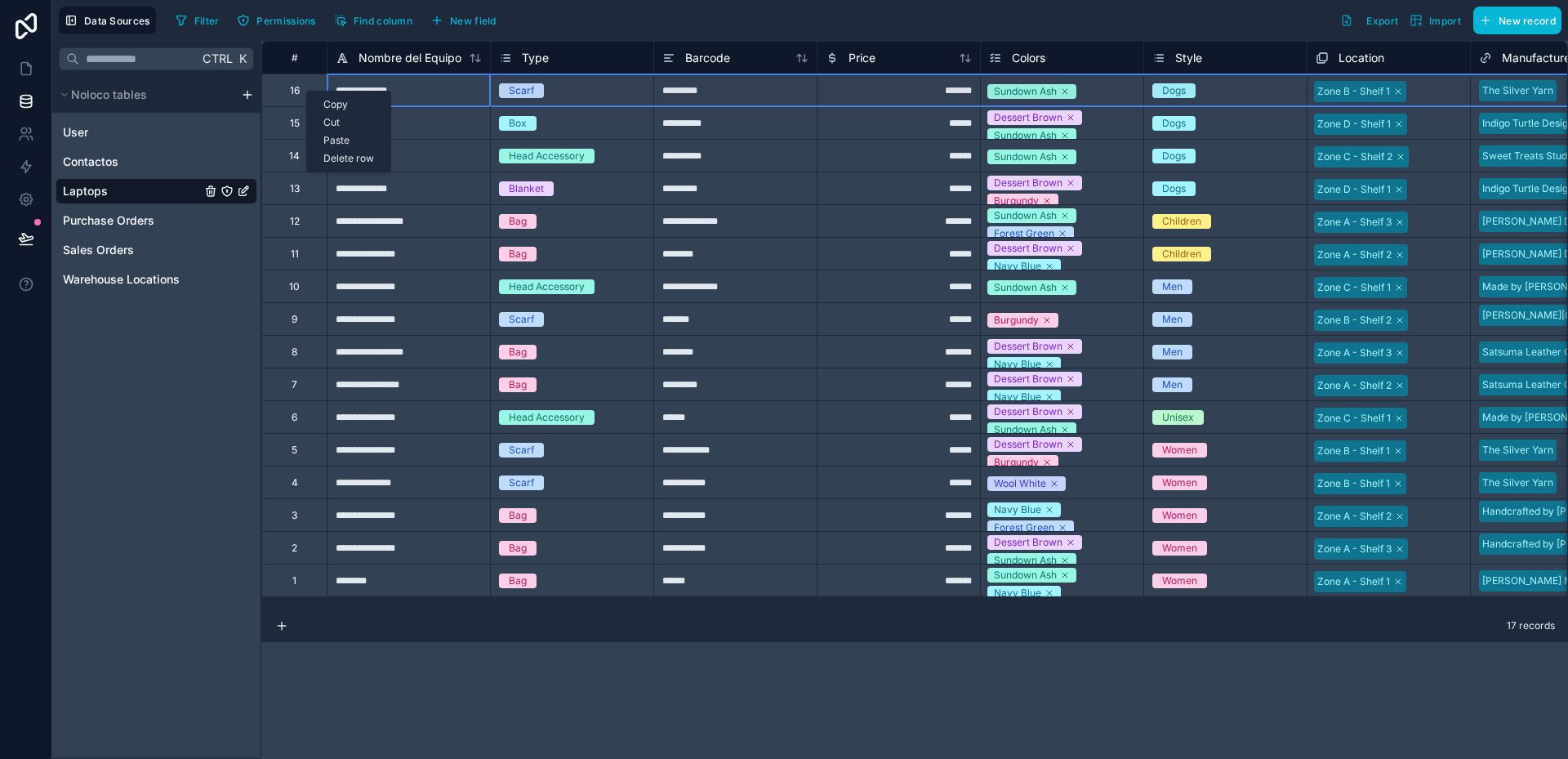
click at [345, 162] on div "Delete row" at bounding box center [349, 159] width 84 height 18
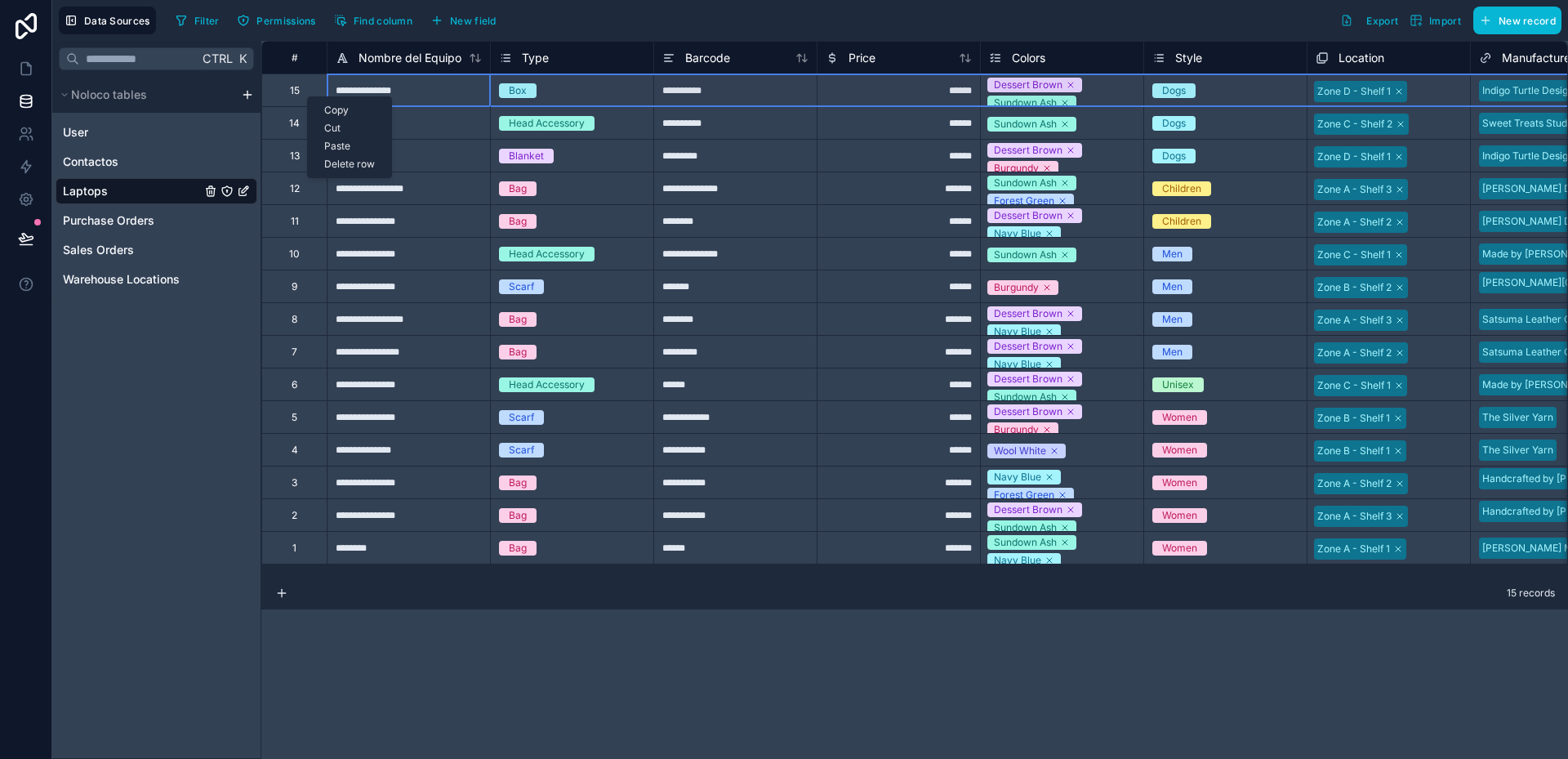
click at [345, 164] on div "Delete row" at bounding box center [350, 165] width 84 height 18
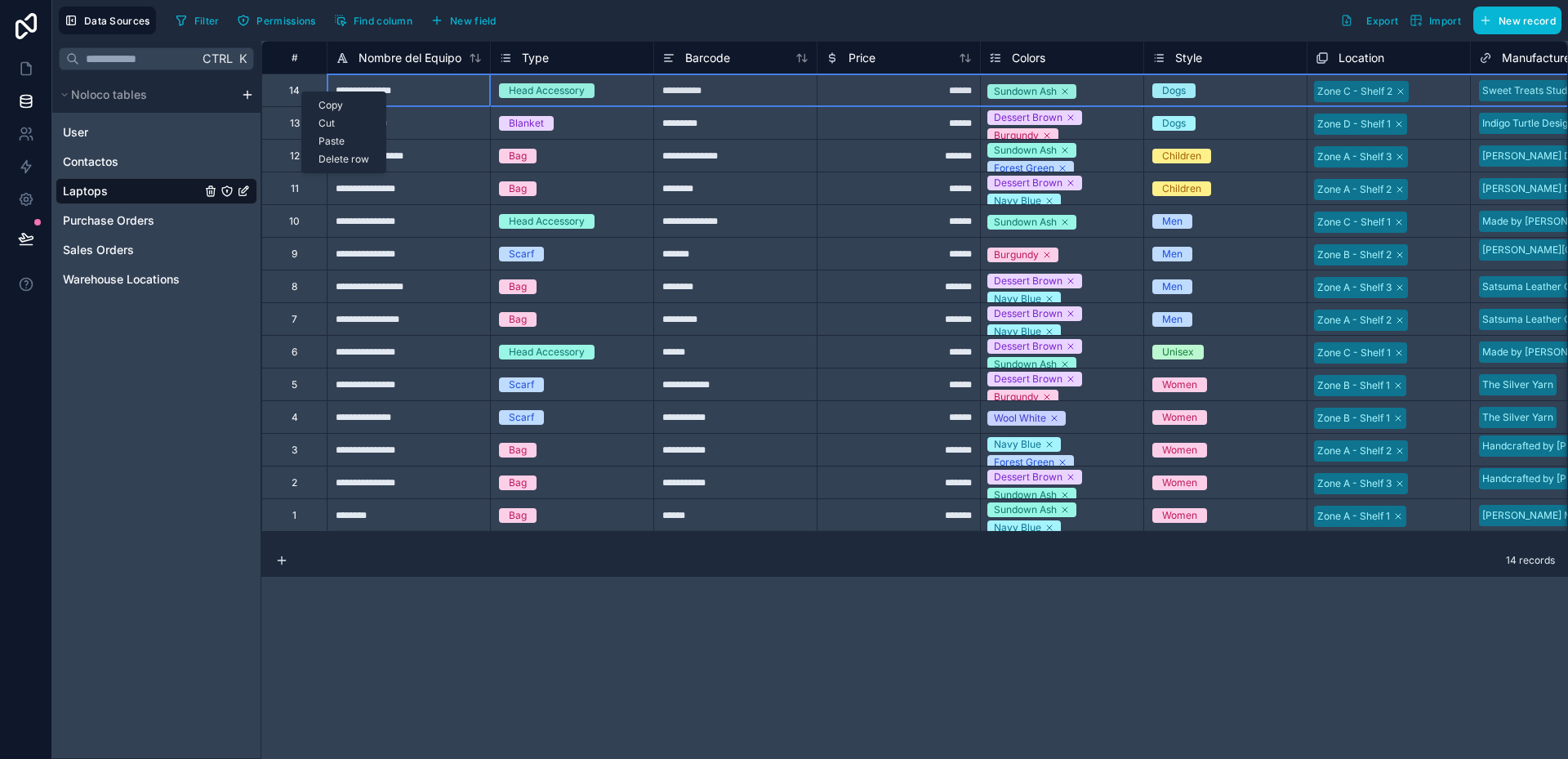
click at [337, 154] on div "Delete row" at bounding box center [344, 160] width 84 height 18
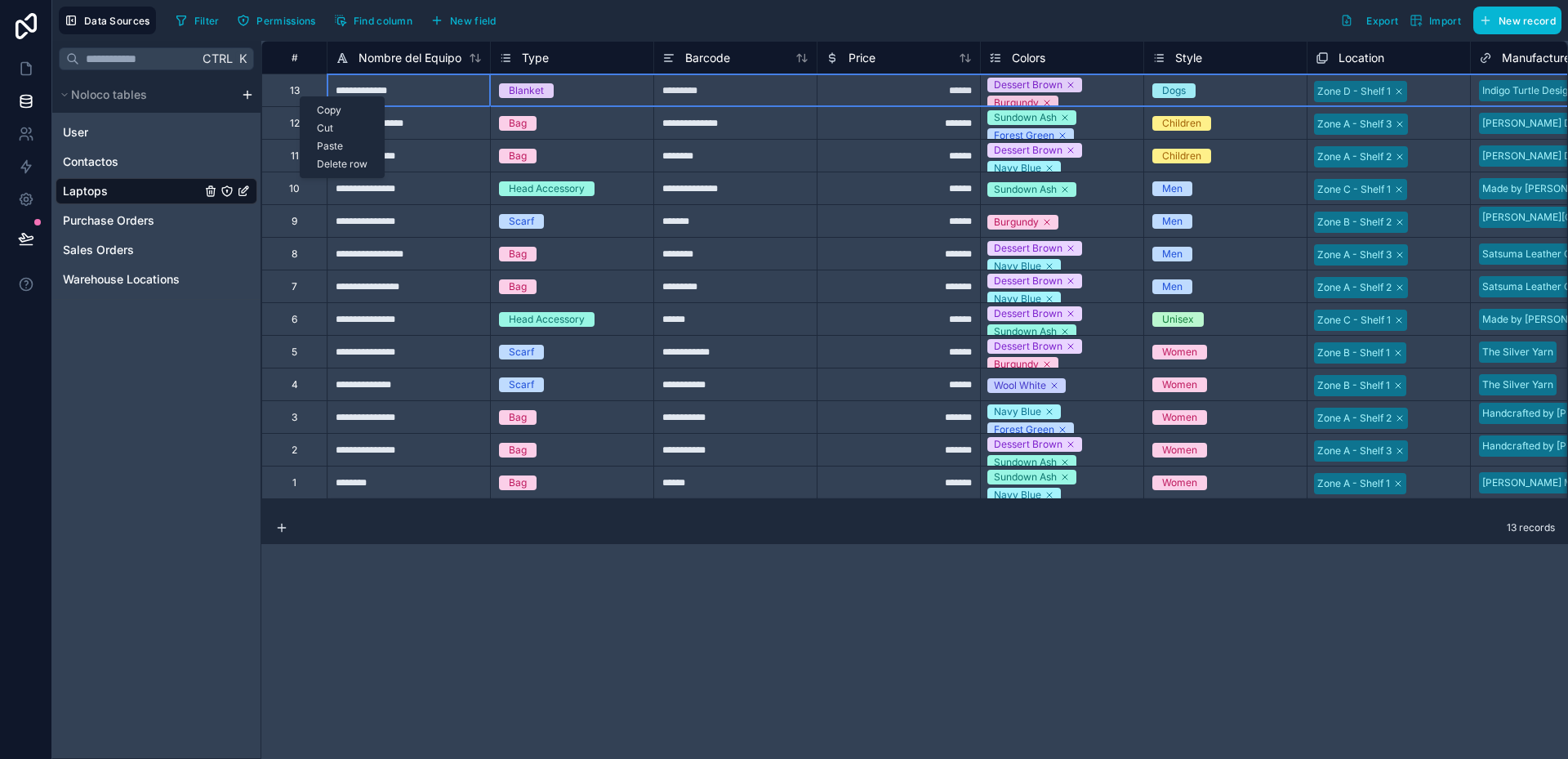
click at [340, 166] on div "Delete row" at bounding box center [342, 165] width 84 height 18
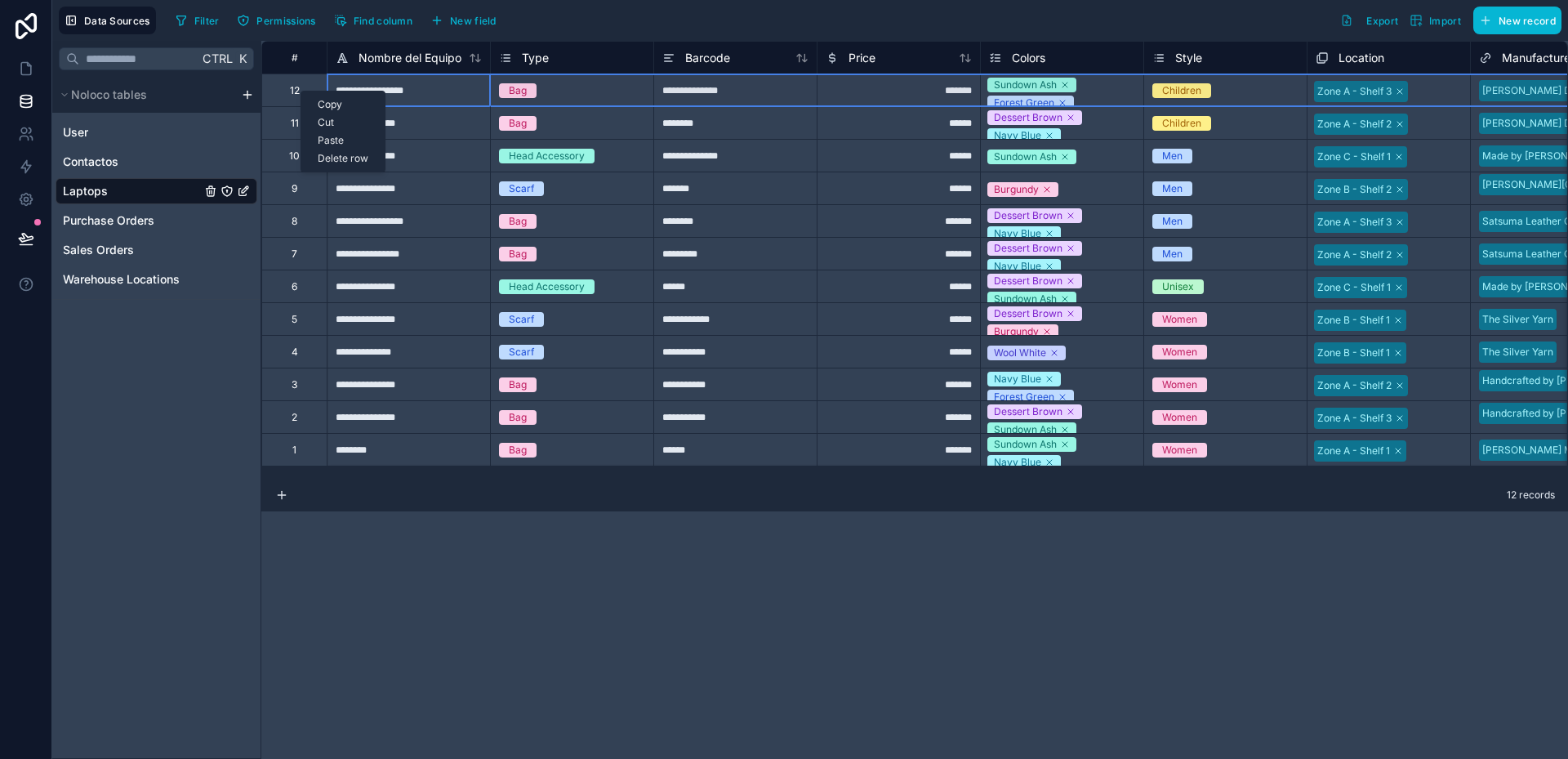
click at [339, 152] on div "Delete row" at bounding box center [343, 159] width 84 height 18
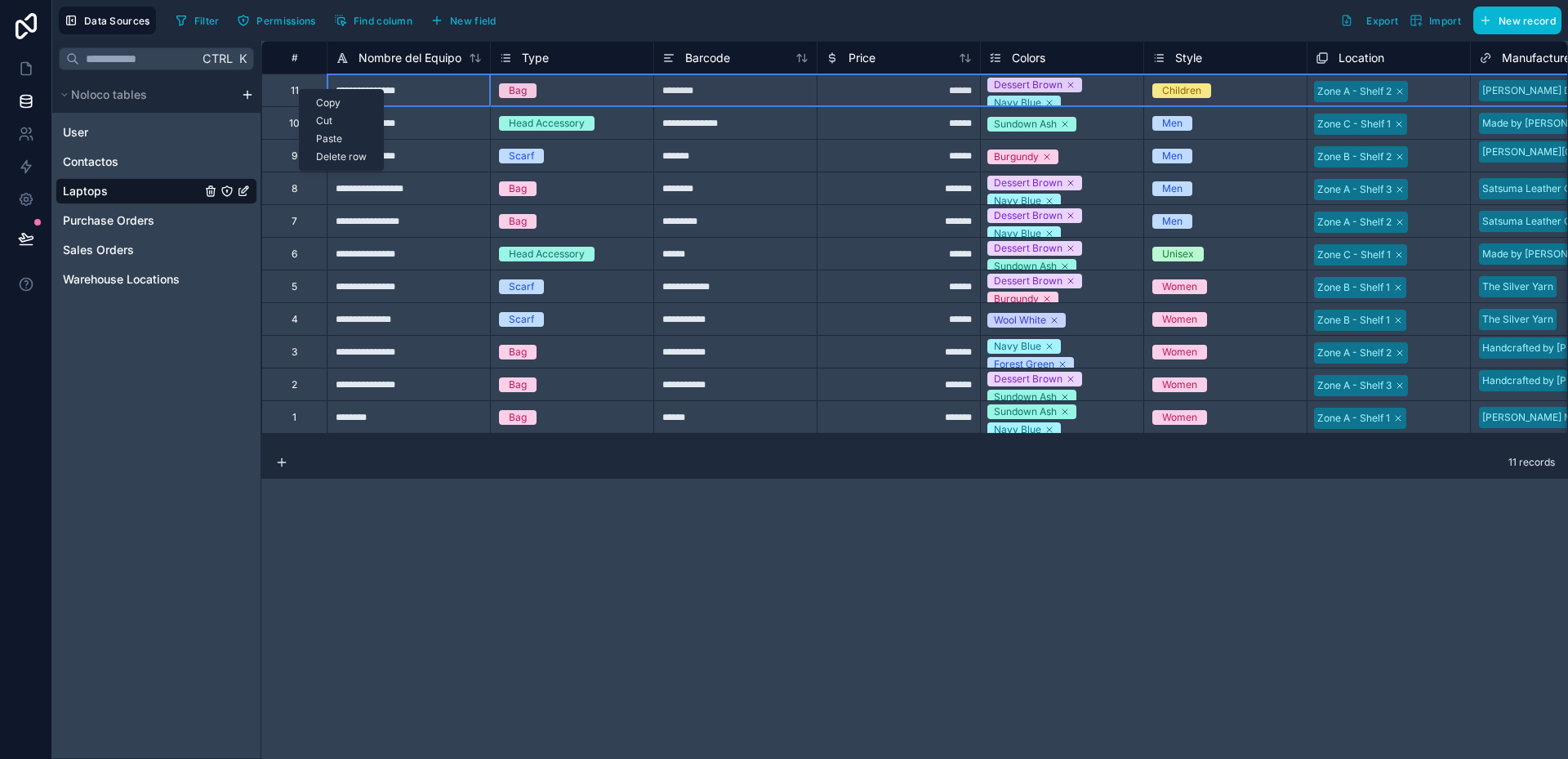
click at [337, 155] on div "Delete row" at bounding box center [341, 157] width 84 height 18
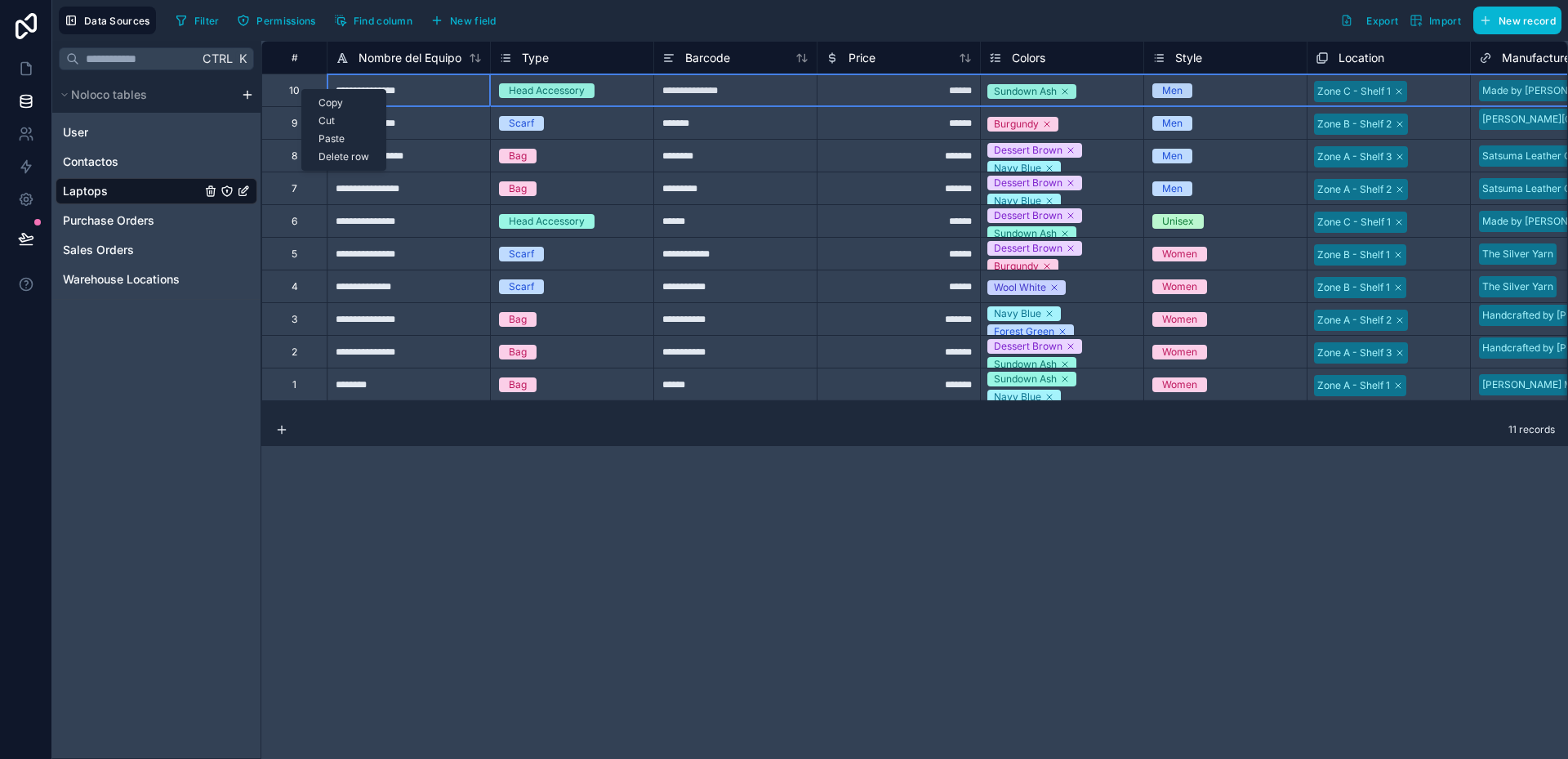
click at [336, 149] on div "Delete row" at bounding box center [344, 157] width 84 height 18
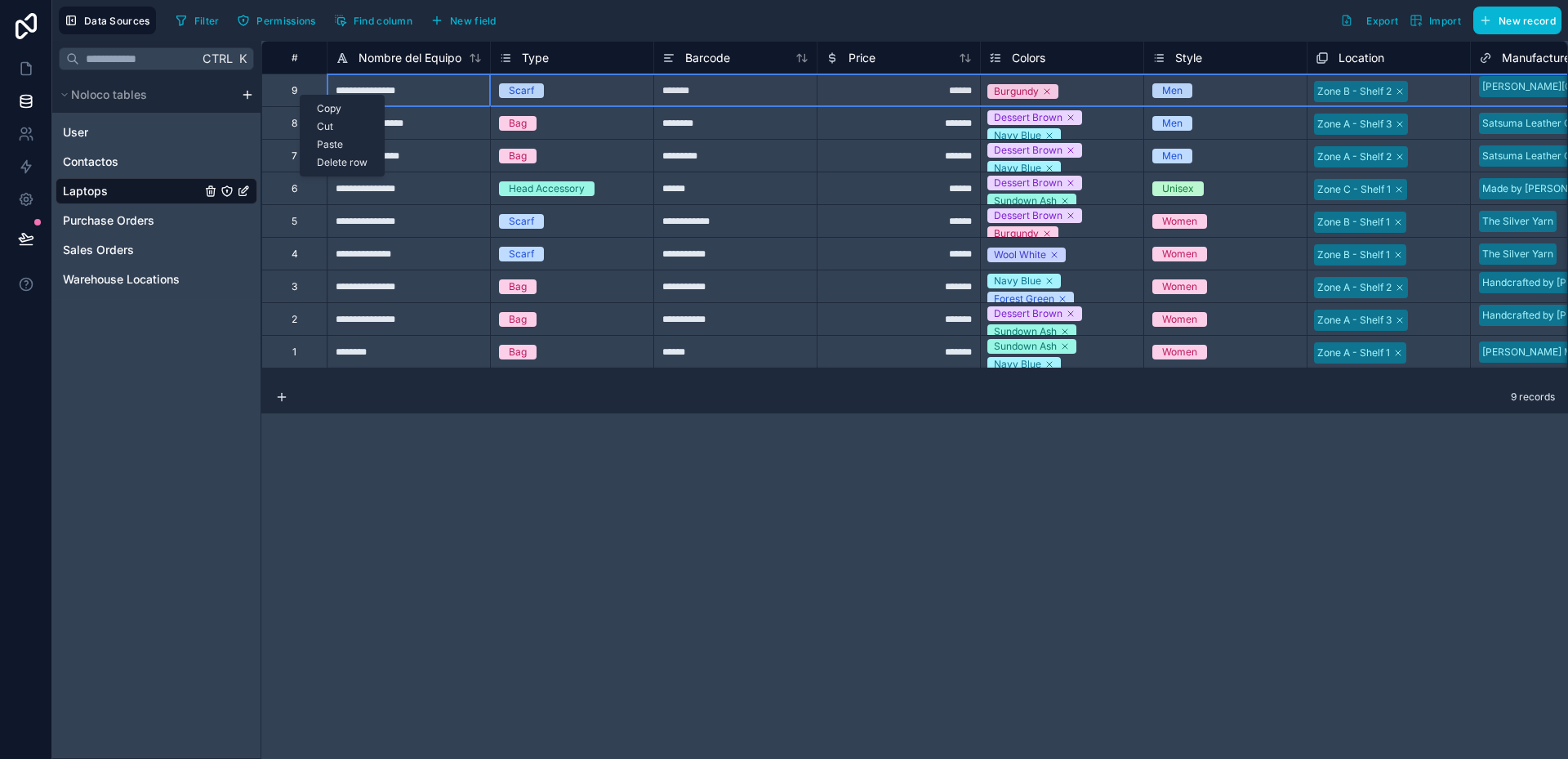
click at [345, 162] on div "Delete row" at bounding box center [342, 163] width 84 height 18
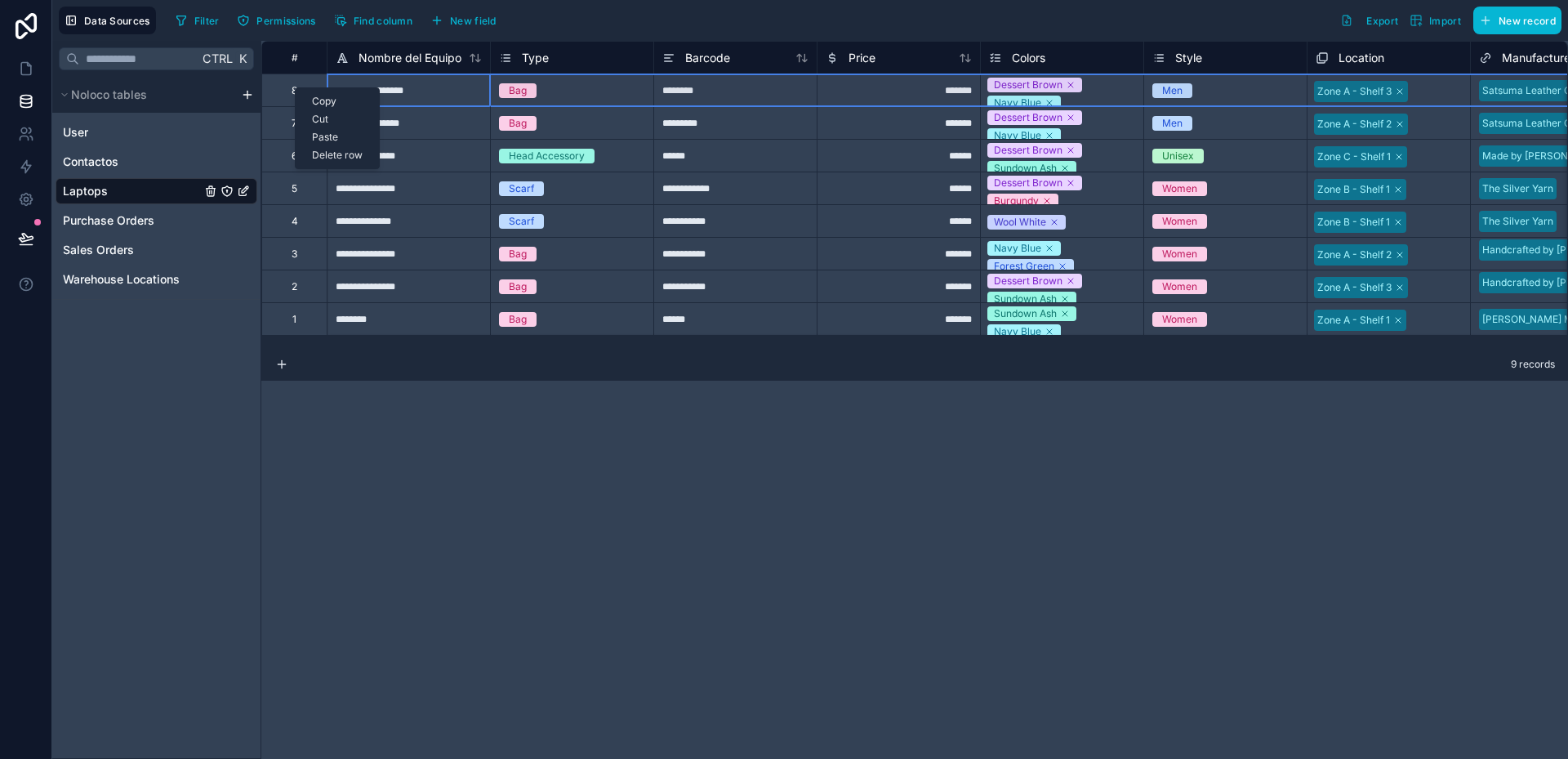
click at [340, 157] on div "Delete row" at bounding box center [337, 156] width 84 height 18
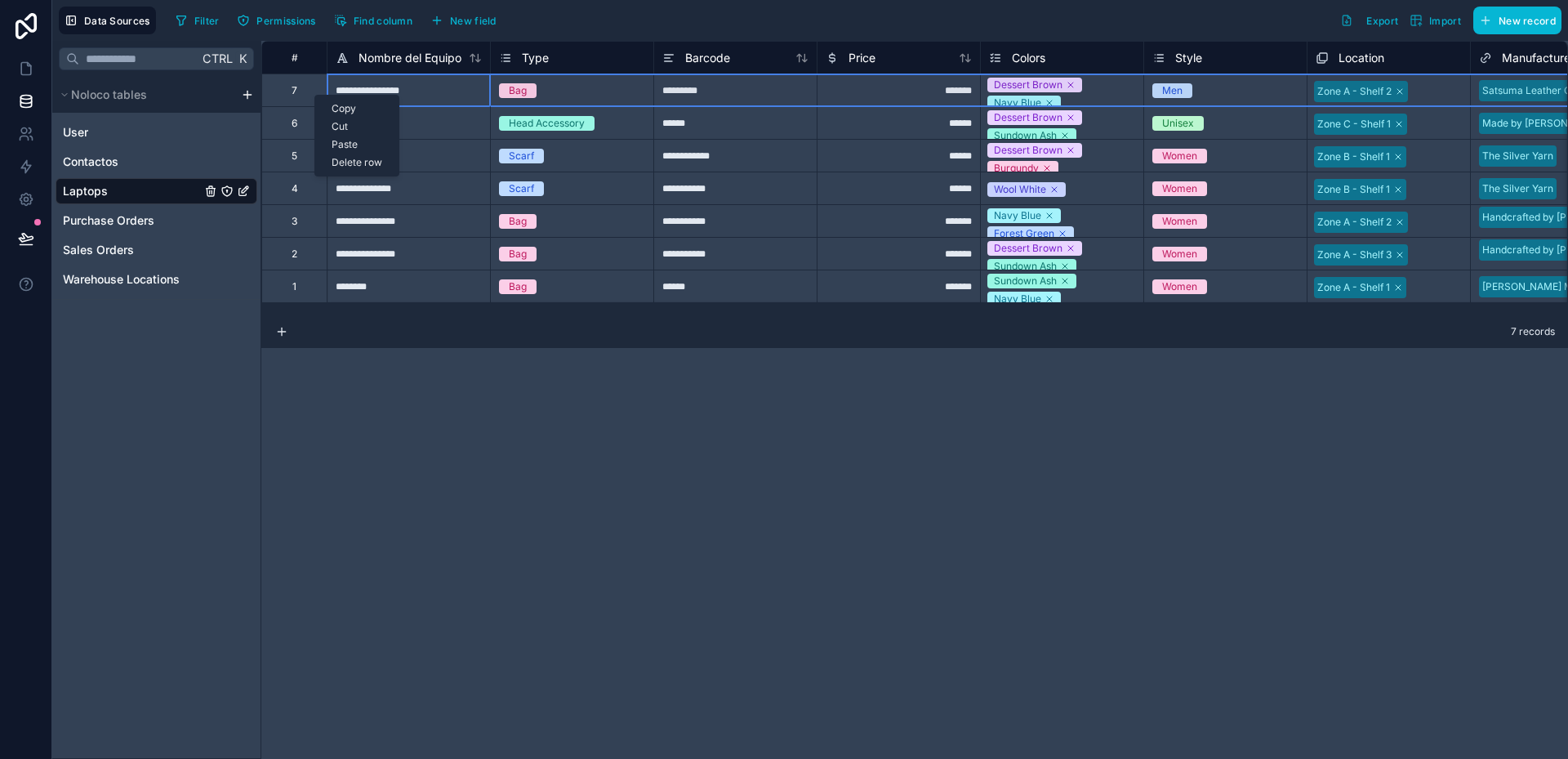
click at [350, 158] on div "Delete row" at bounding box center [357, 163] width 84 height 18
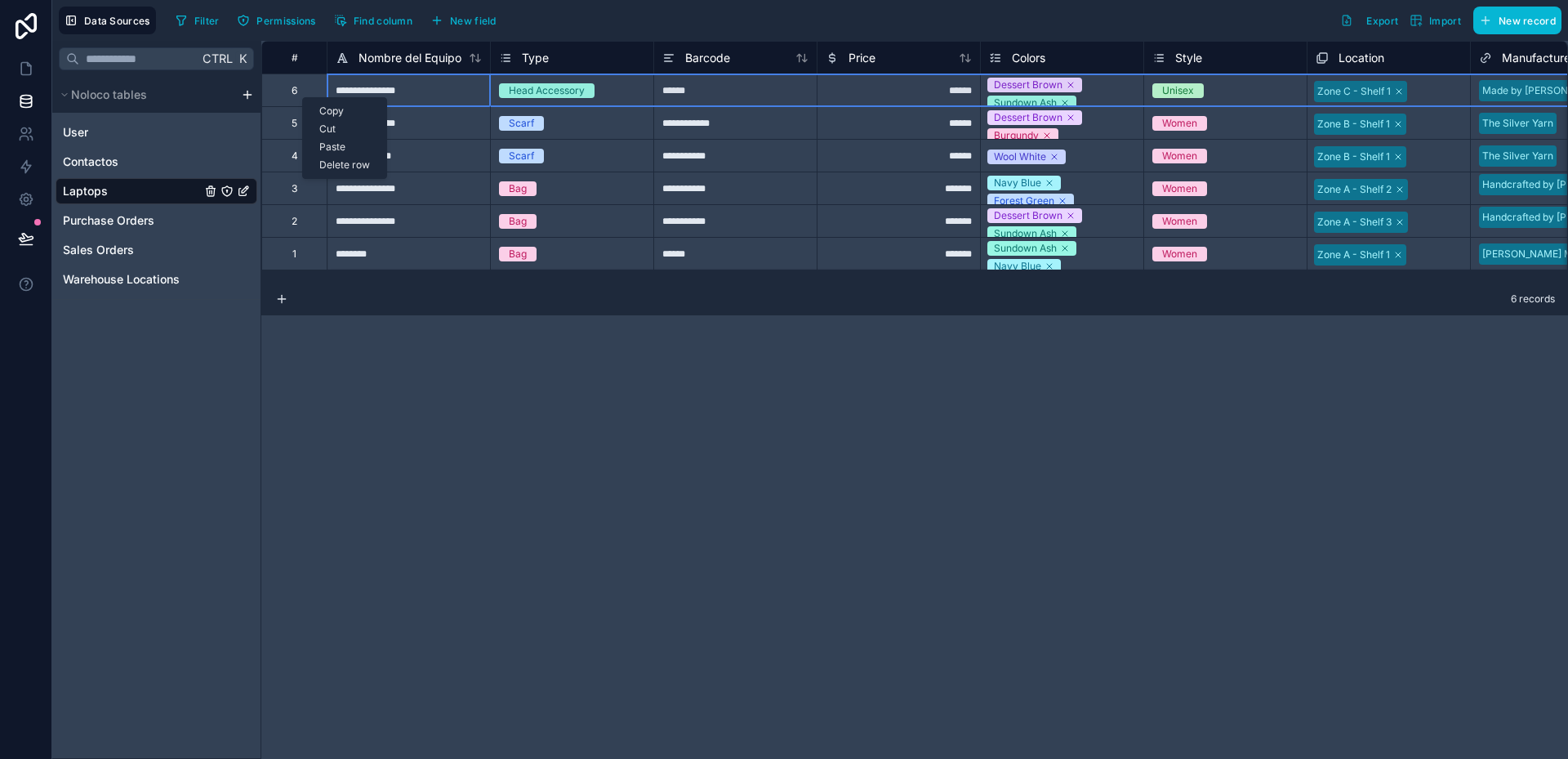
click at [337, 160] on div "Delete row" at bounding box center [345, 165] width 84 height 18
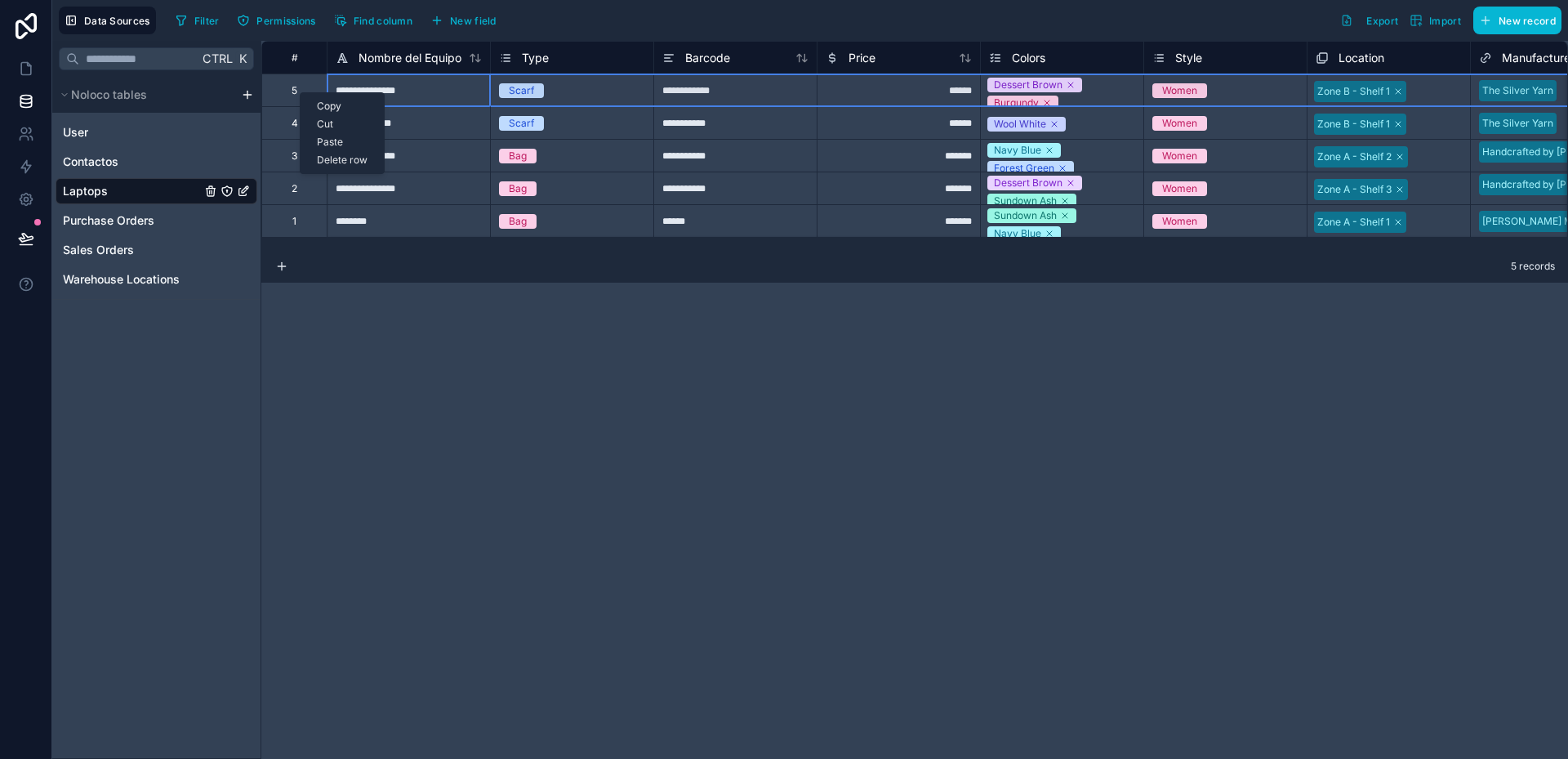
click at [348, 158] on div "Delete row" at bounding box center [342, 160] width 84 height 18
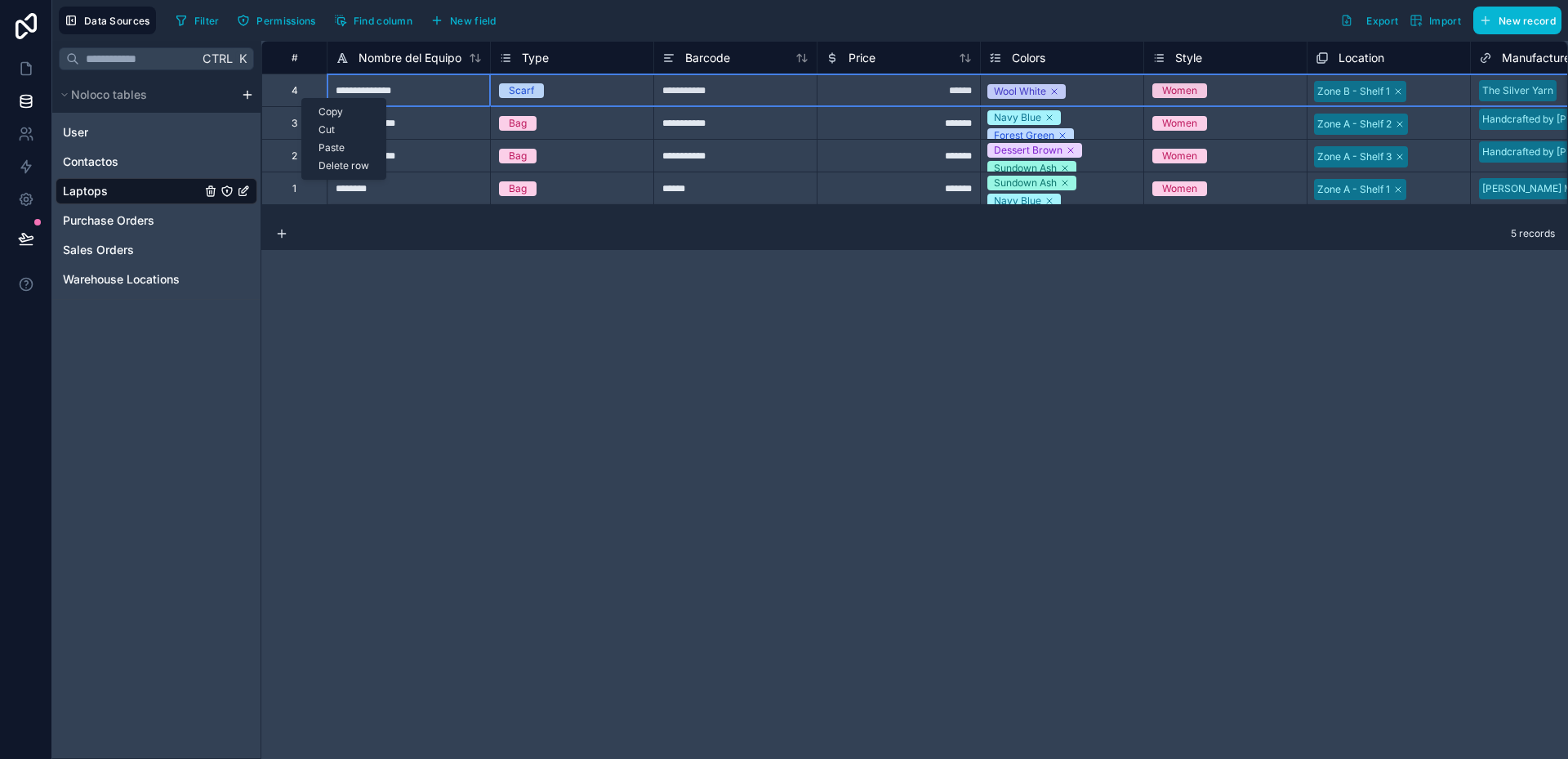
click at [341, 162] on div "Delete row" at bounding box center [344, 166] width 84 height 18
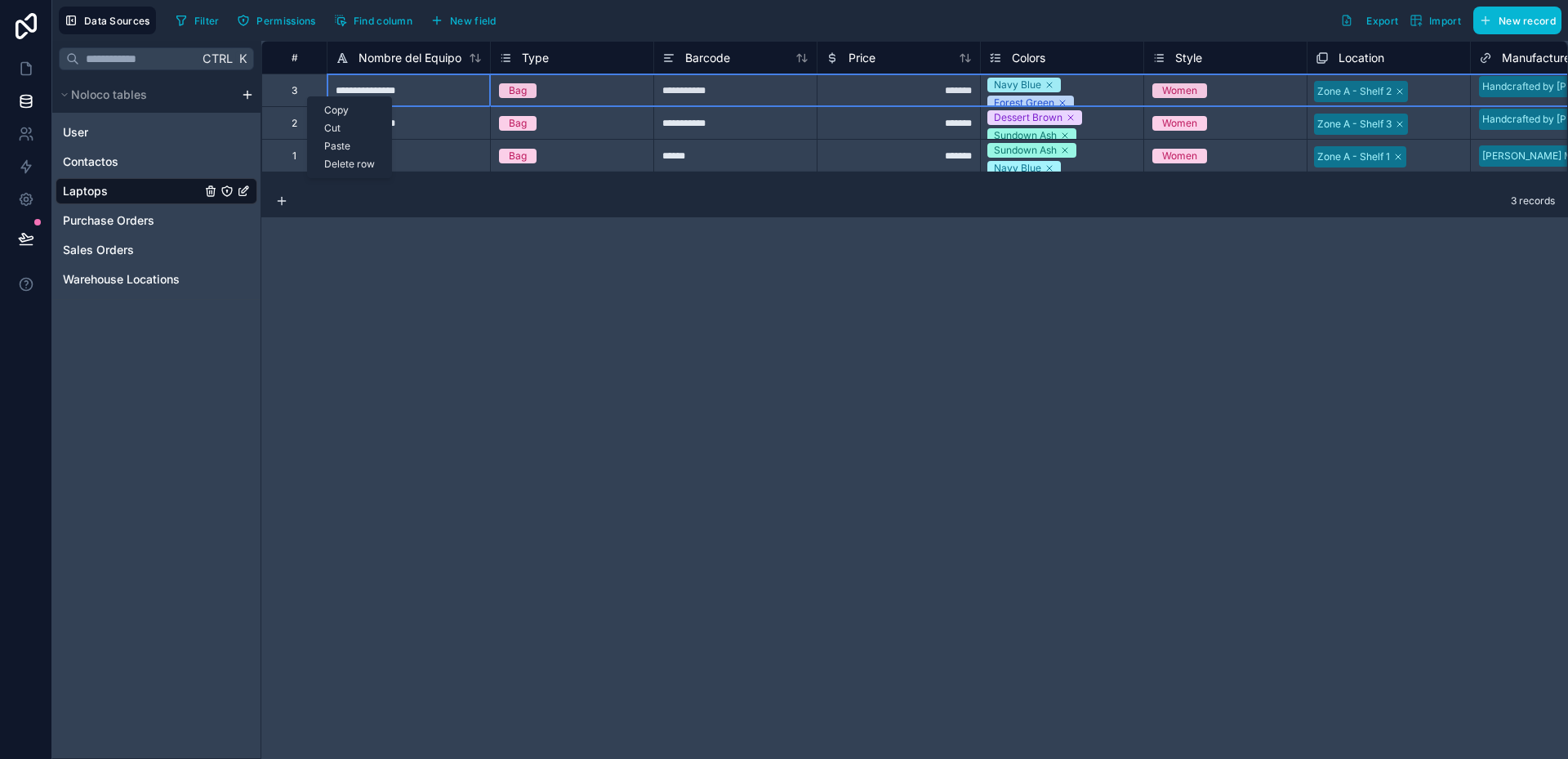
click at [345, 165] on div "Delete row" at bounding box center [350, 165] width 84 height 18
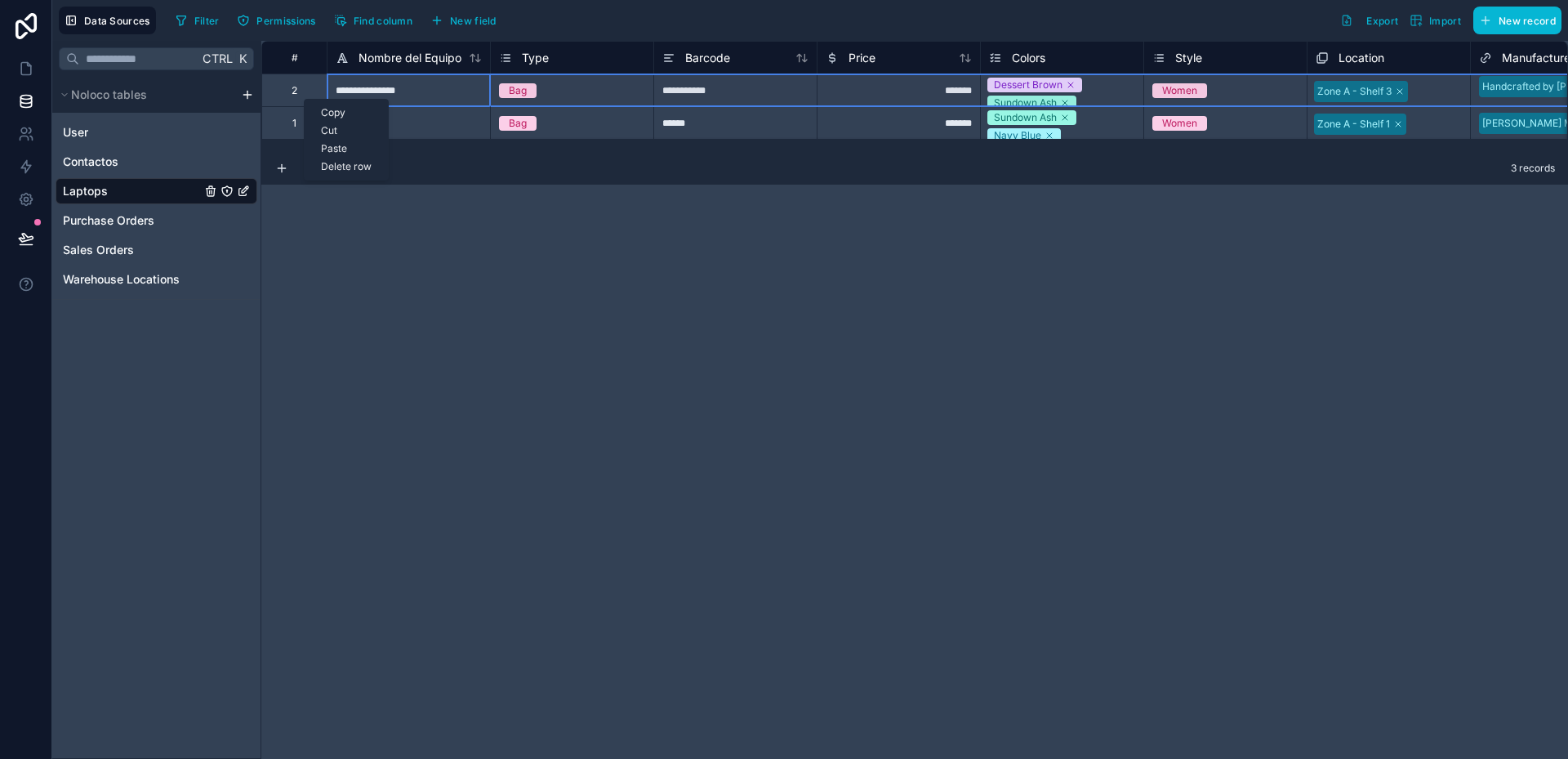
click at [342, 165] on div "Delete row" at bounding box center [346, 167] width 84 height 18
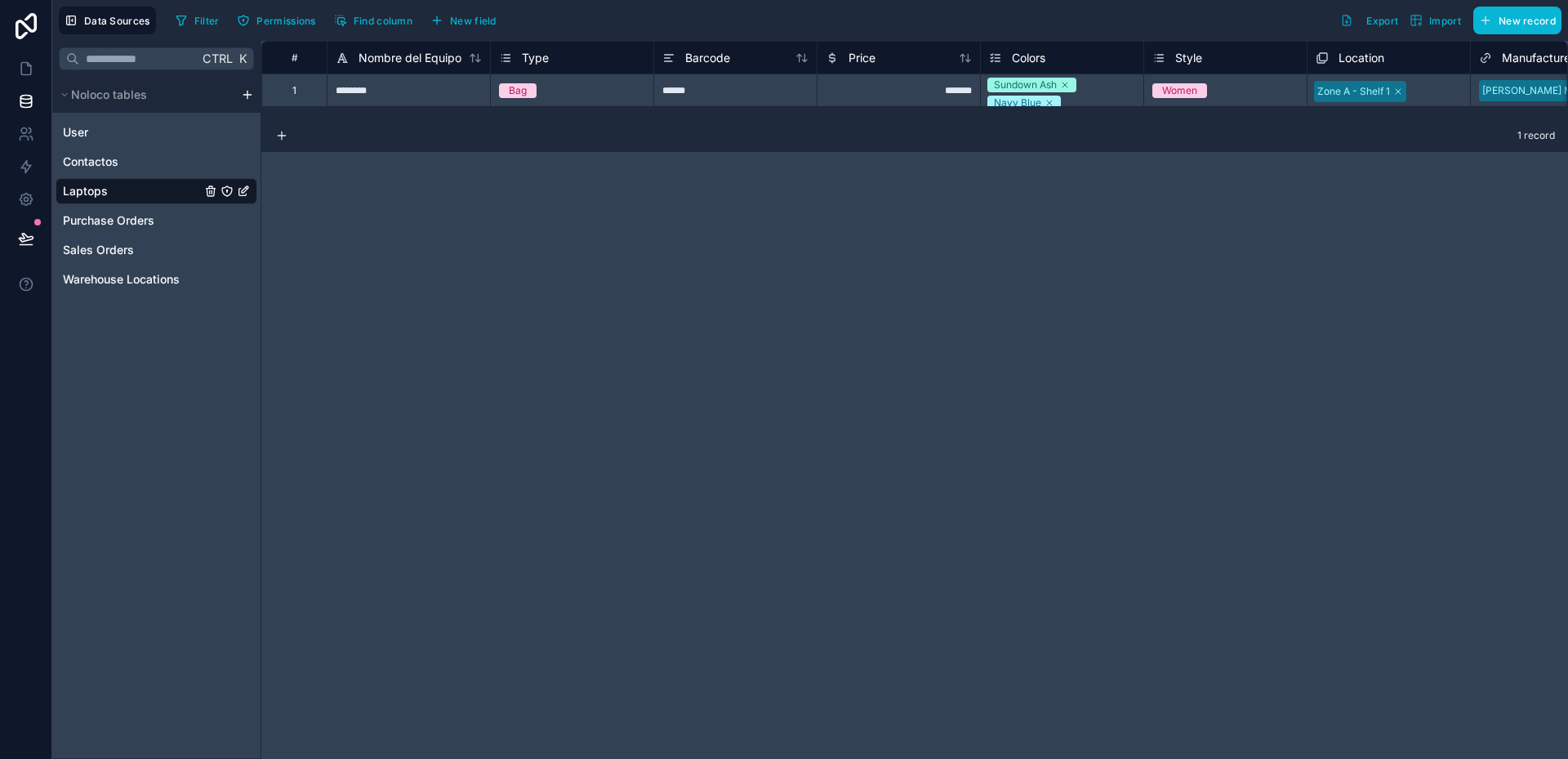
click at [587, 59] on div "Type" at bounding box center [572, 58] width 147 height 20
click at [533, 58] on span "Type" at bounding box center [535, 58] width 27 height 16
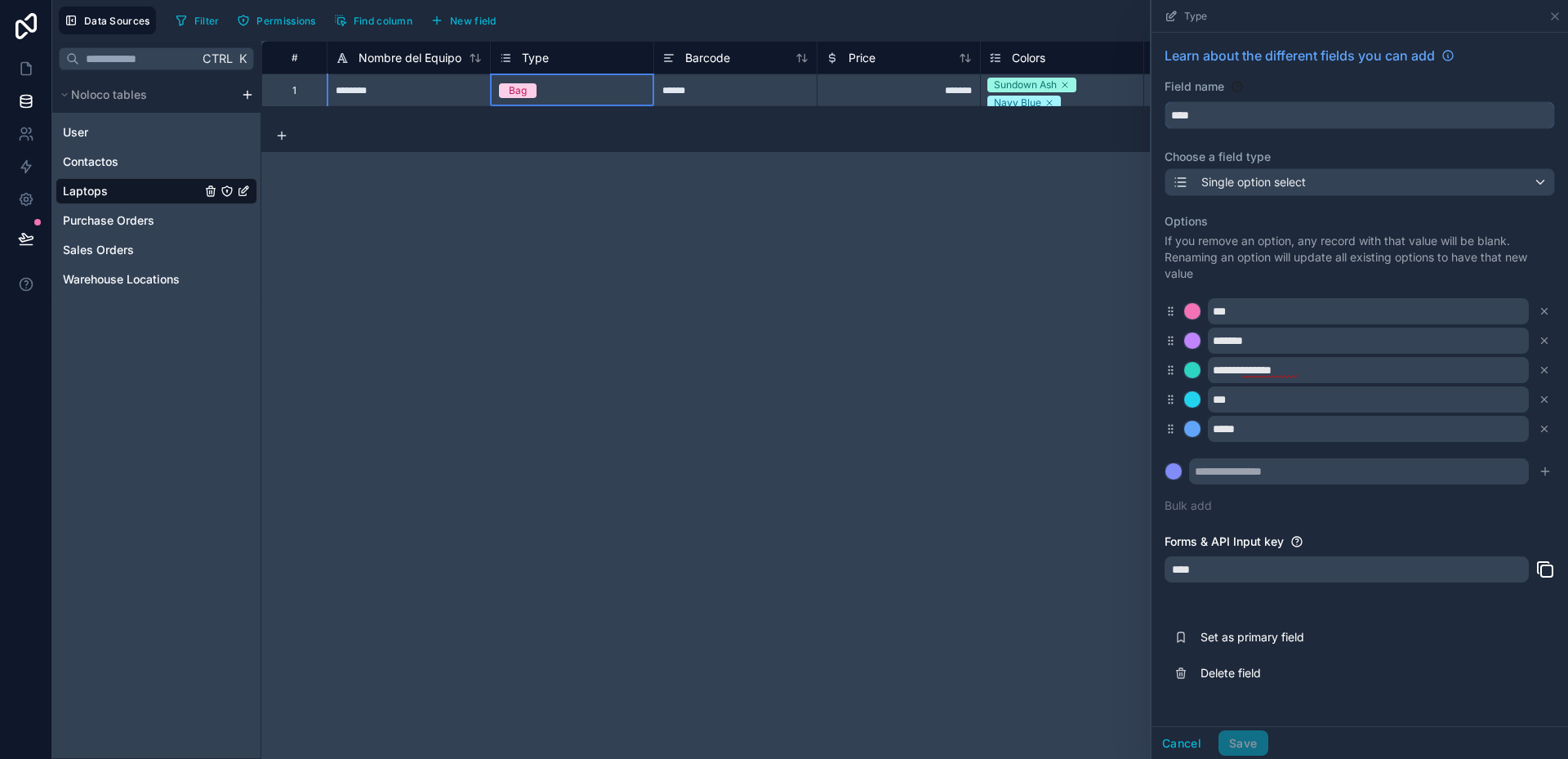
click at [1216, 114] on input "****" at bounding box center [1359, 115] width 389 height 26
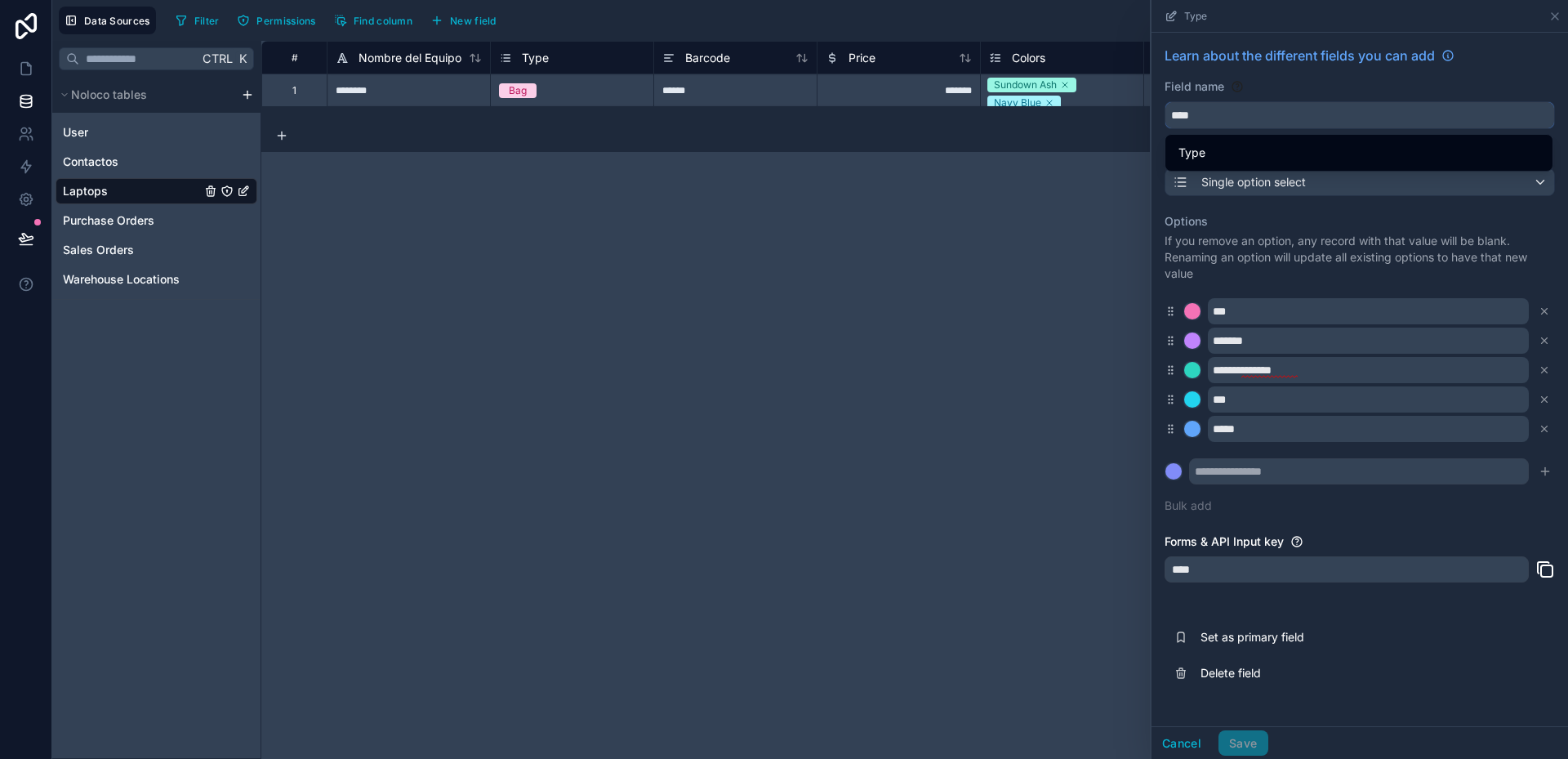
drag, startPoint x: 1213, startPoint y: 112, endPoint x: 1157, endPoint y: 113, distance: 56.0
click at [1157, 113] on div "**********" at bounding box center [1360, 368] width 417 height 671
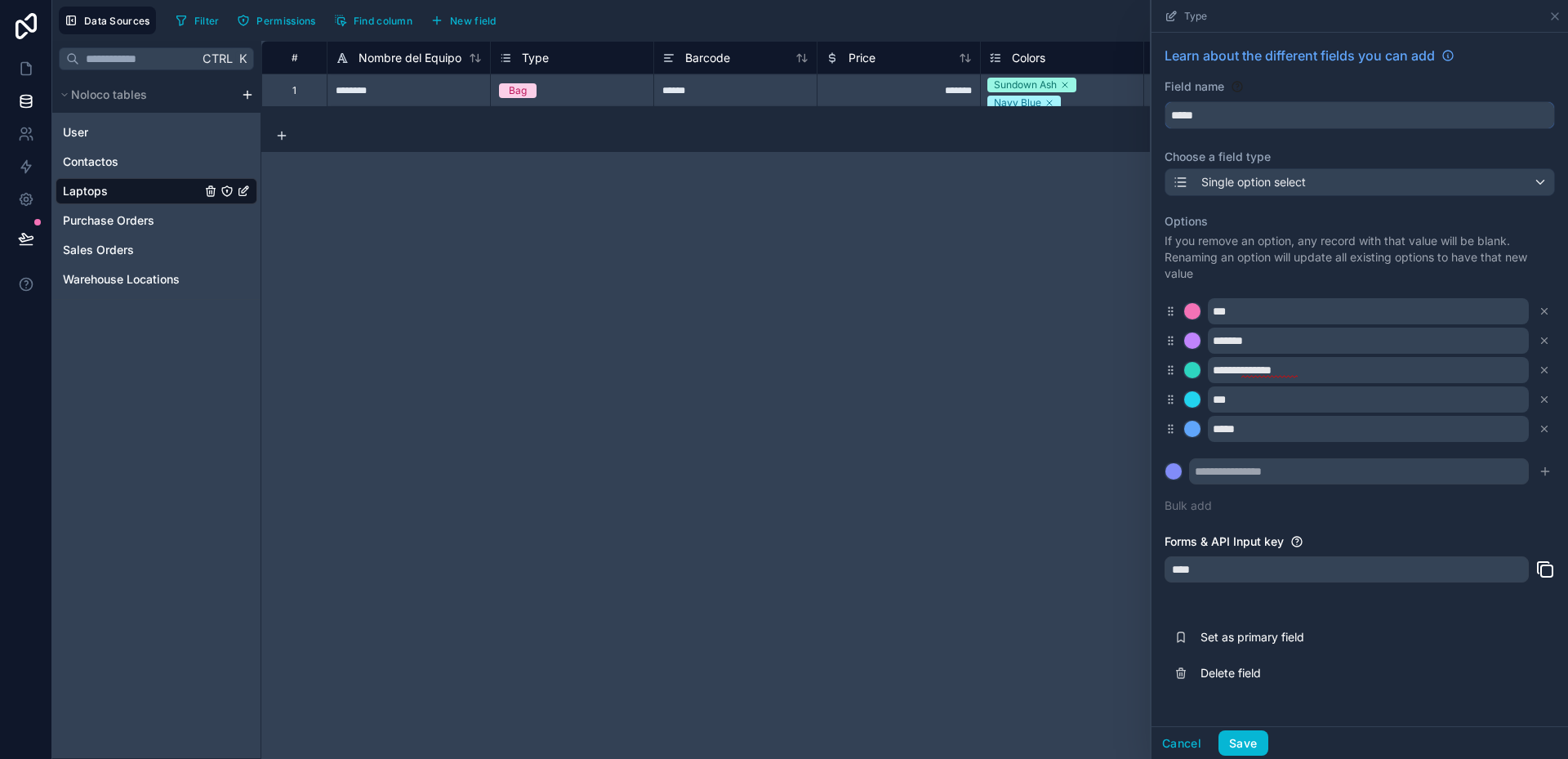
type input "*****"
click at [1242, 181] on span "Single option select" at bounding box center [1254, 182] width 105 height 16
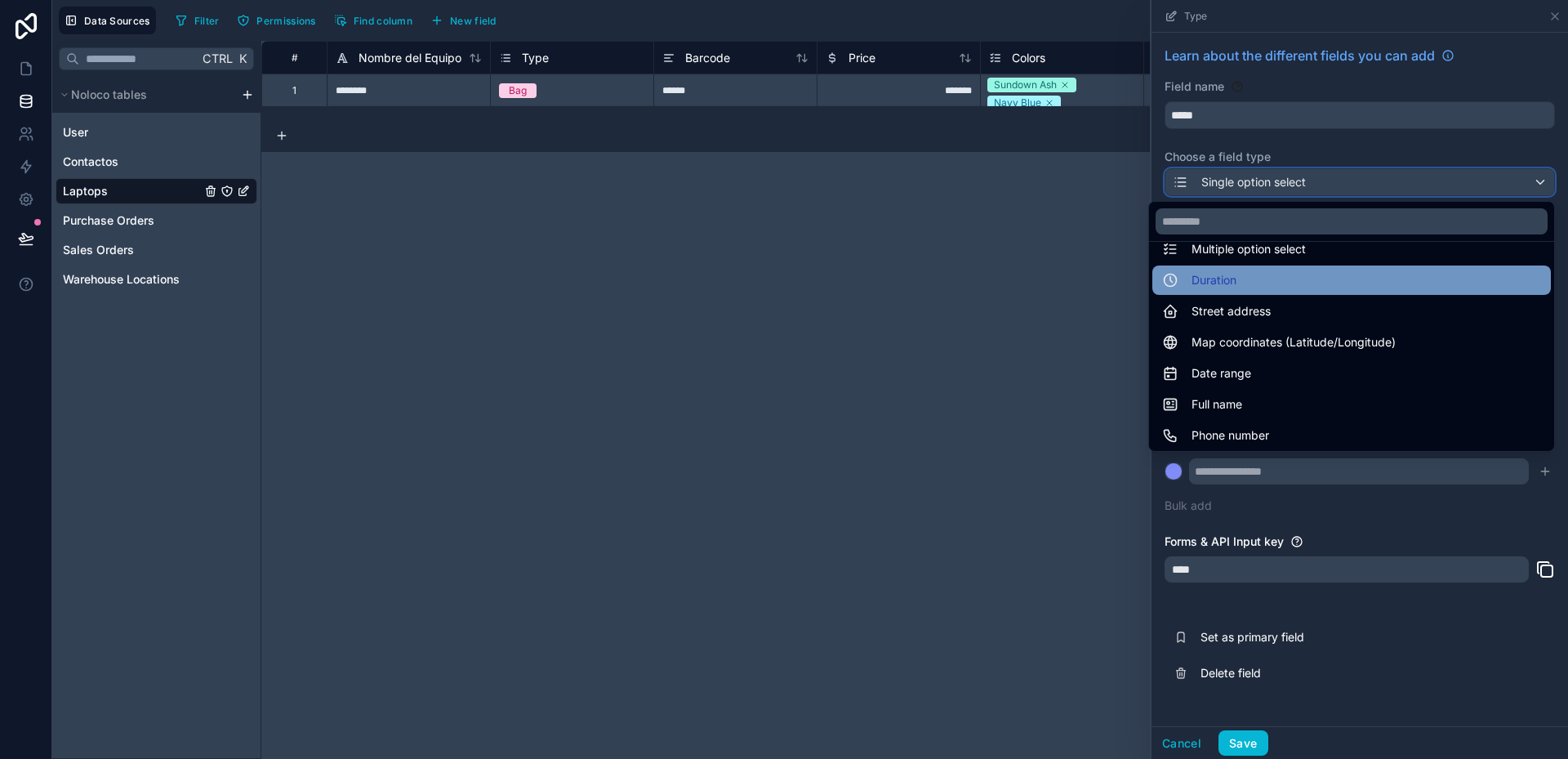
scroll to position [245, 0]
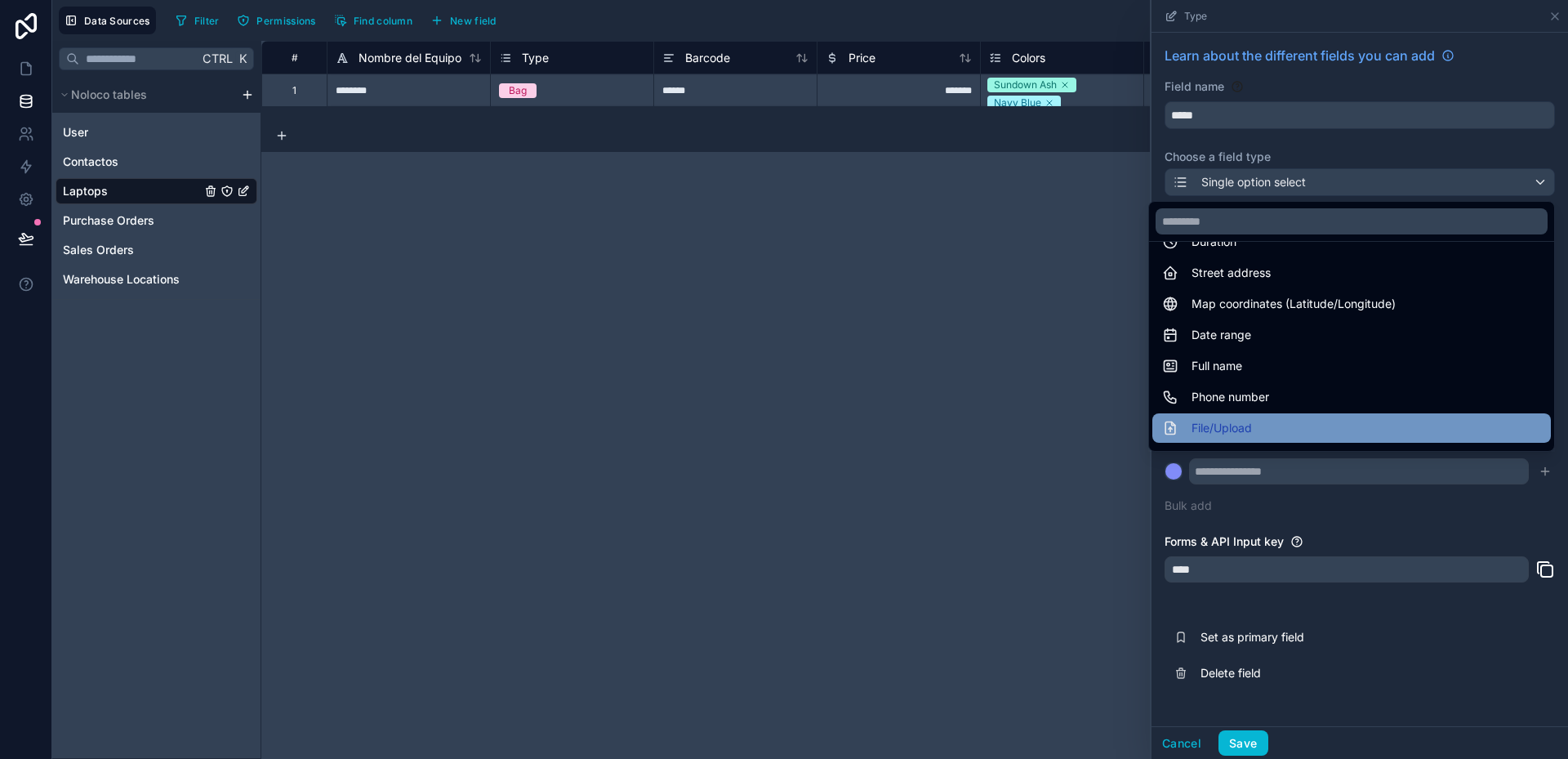
click at [1231, 425] on span "File/Upload" at bounding box center [1222, 428] width 61 height 20
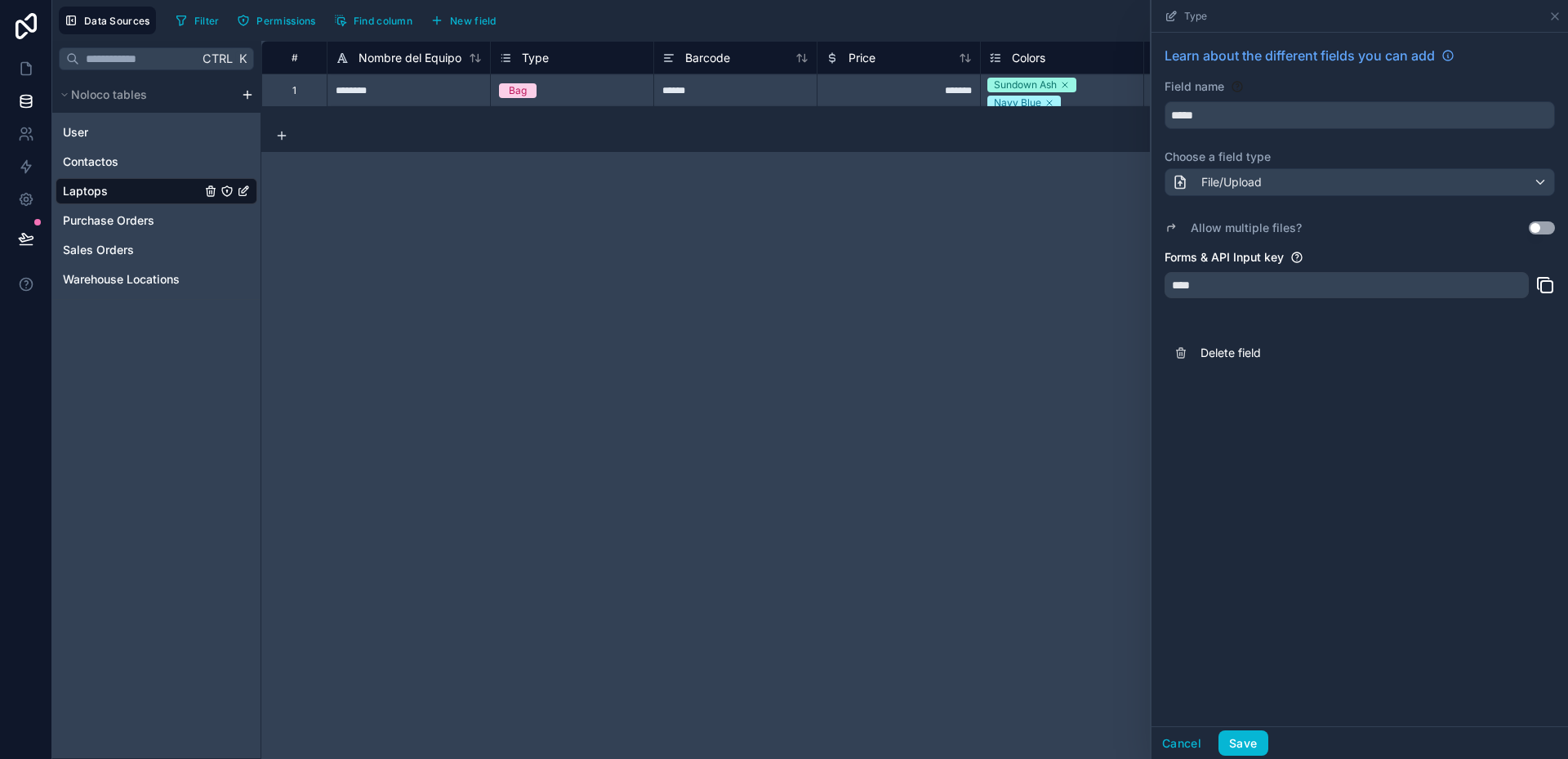
click at [1546, 228] on button "Use setting" at bounding box center [1542, 228] width 26 height 13
click at [1250, 740] on button "Save" at bounding box center [1243, 743] width 49 height 26
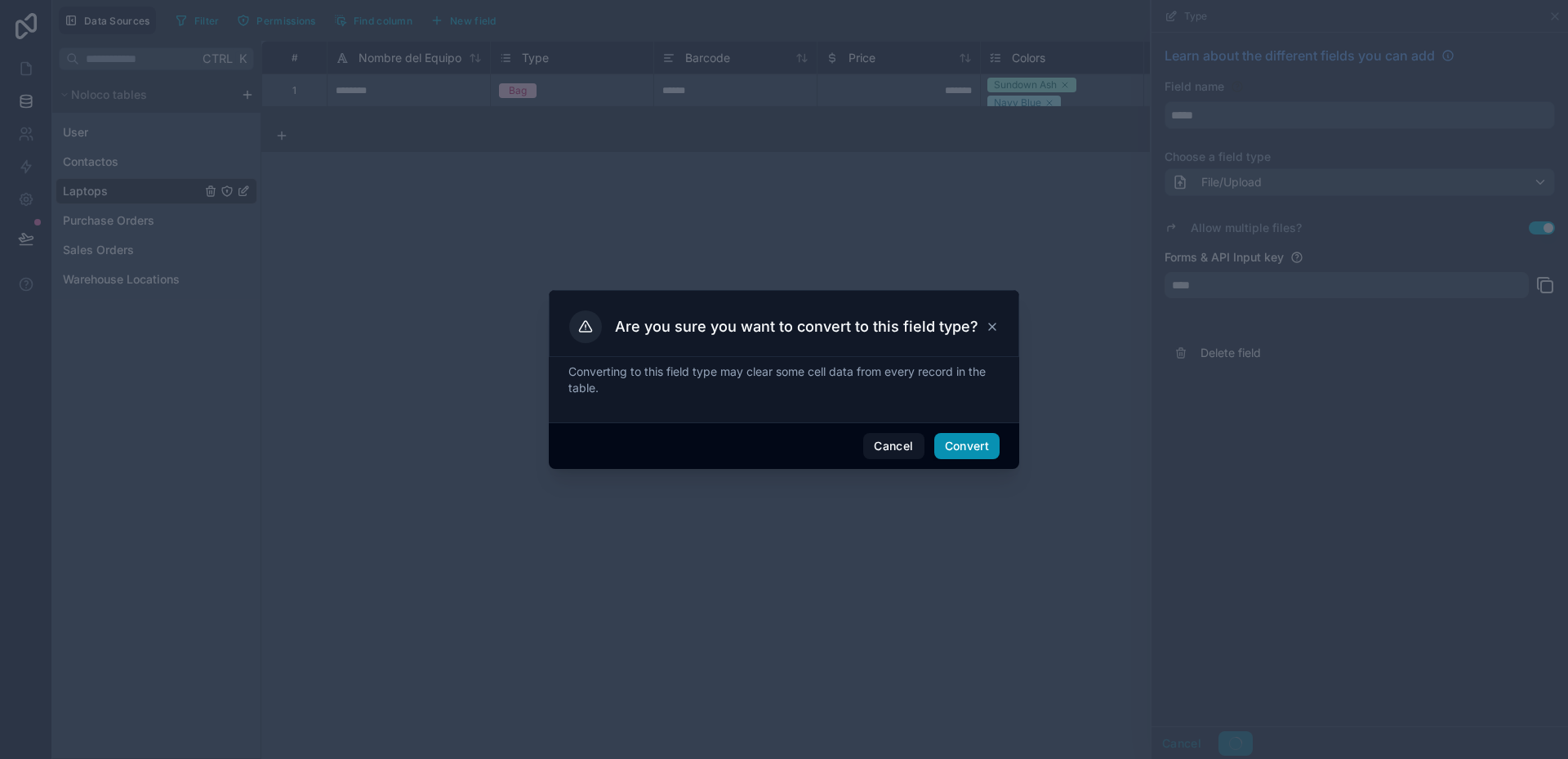
click at [958, 443] on button "Convert" at bounding box center [967, 446] width 66 height 26
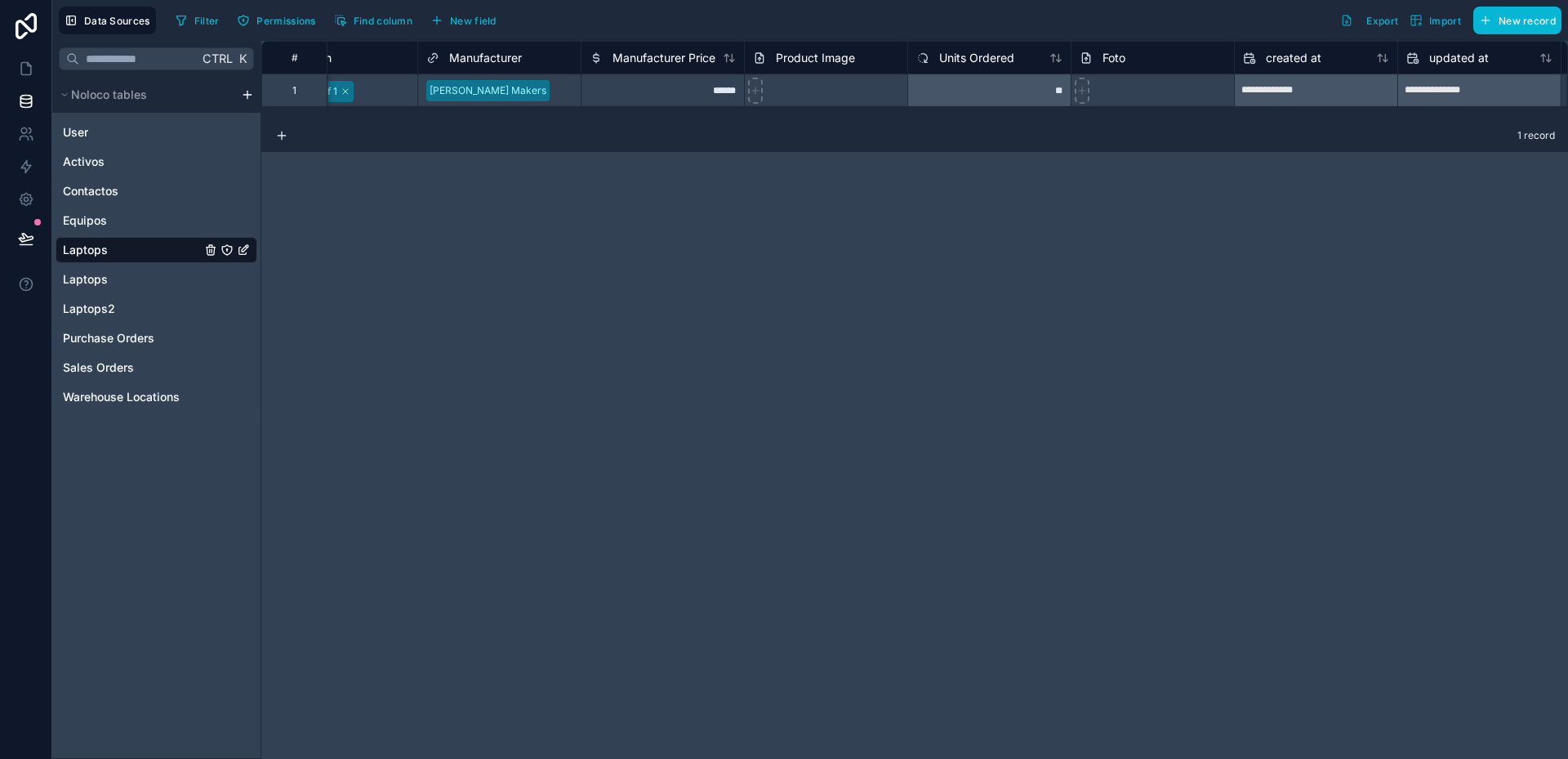
scroll to position [0, 1056]
click at [1137, 66] on div "Foto" at bounding box center [1150, 58] width 147 height 20
click at [1174, 125] on div "Delete row" at bounding box center [1182, 127] width 84 height 18
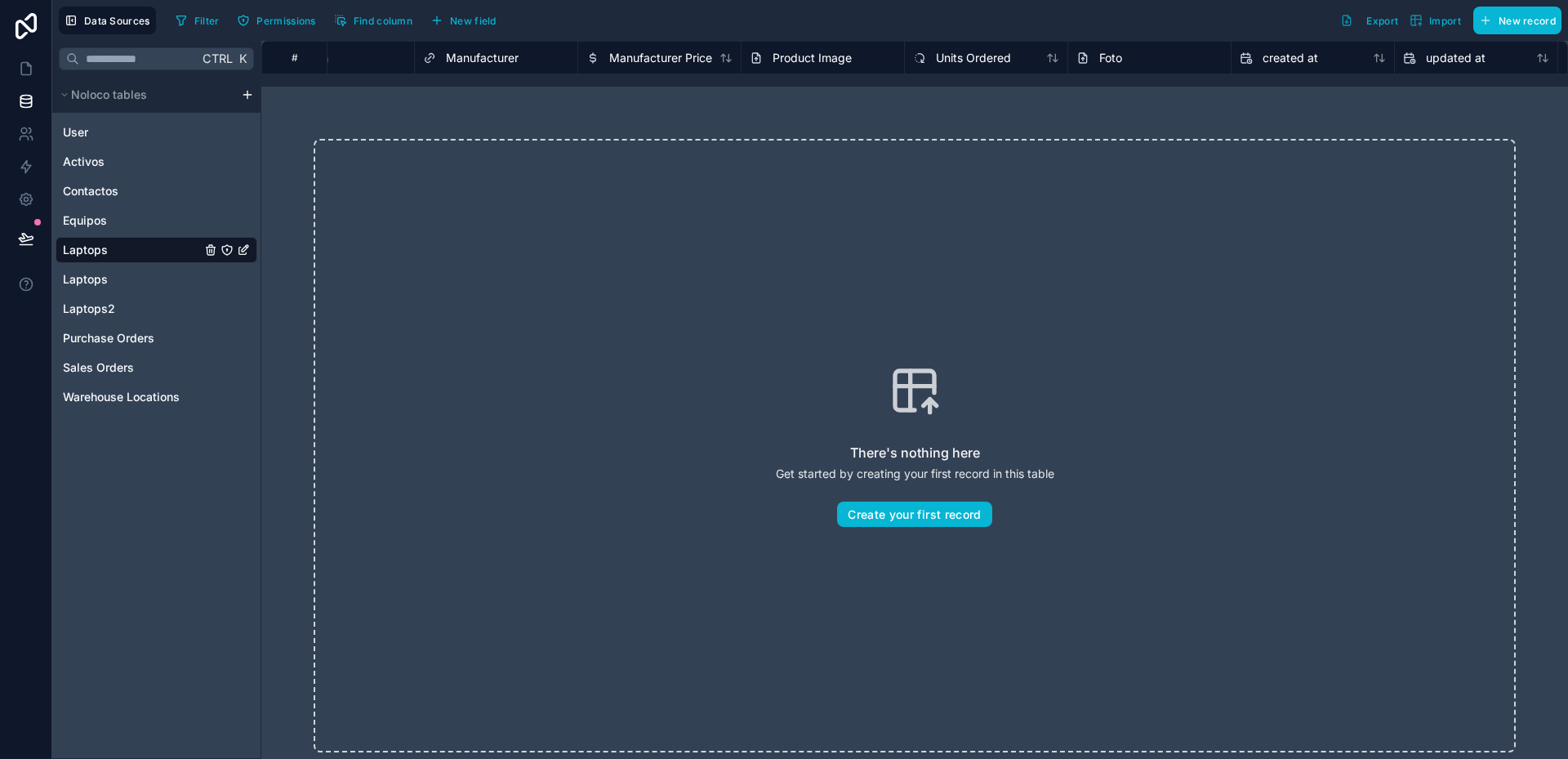
click at [1134, 56] on div "Foto" at bounding box center [1150, 58] width 147 height 20
click at [1505, 25] on span "New record" at bounding box center [1527, 20] width 57 height 12
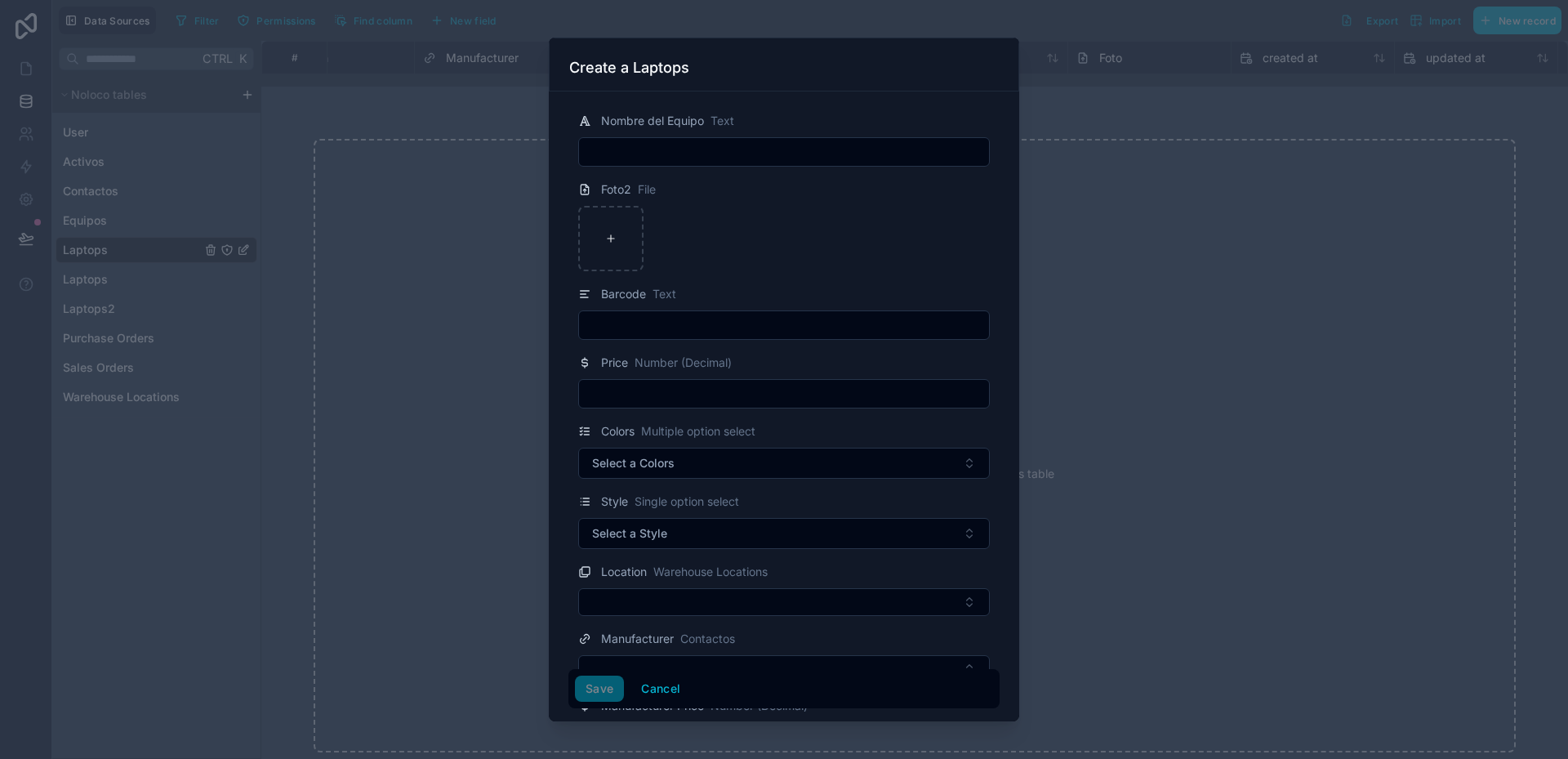
click at [609, 150] on input "text" at bounding box center [784, 152] width 410 height 23
type input "********"
click at [599, 689] on button "Save" at bounding box center [599, 689] width 49 height 26
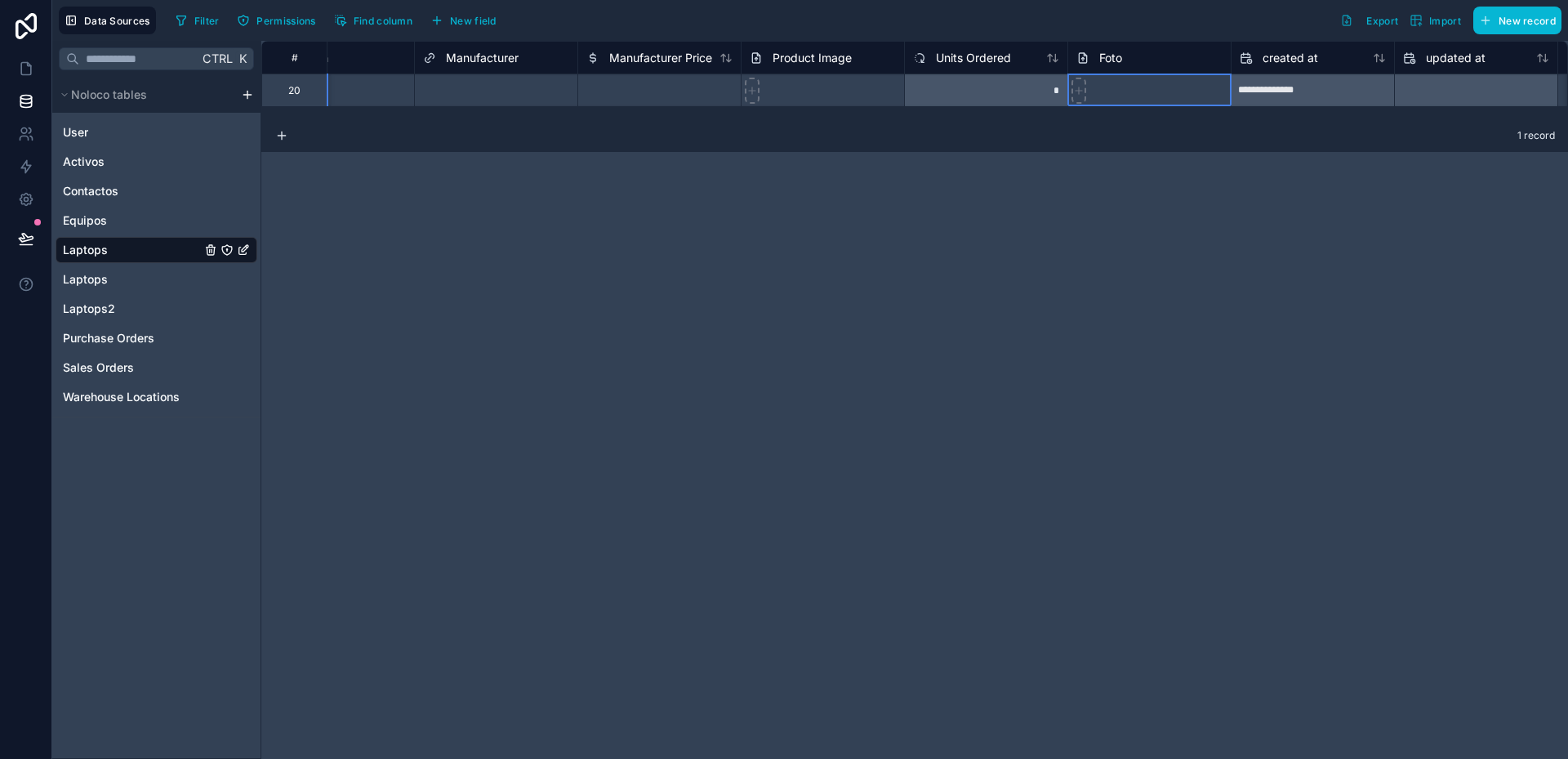
click at [1127, 58] on div "Foto" at bounding box center [1150, 58] width 147 height 20
click at [1117, 56] on span "Foto" at bounding box center [1111, 58] width 23 height 16
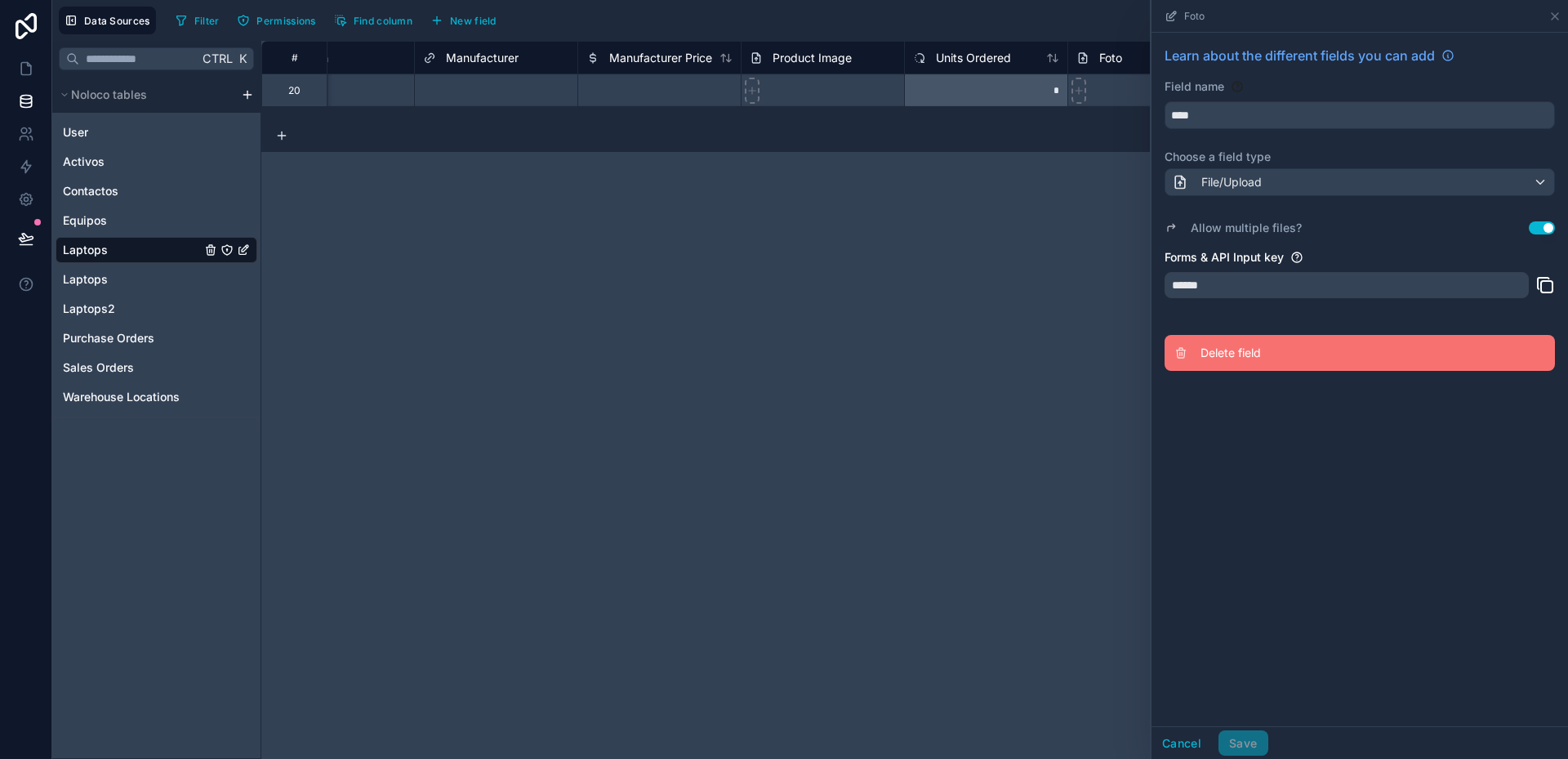
click at [1223, 353] on span "Delete field" at bounding box center [1317, 353] width 235 height 16
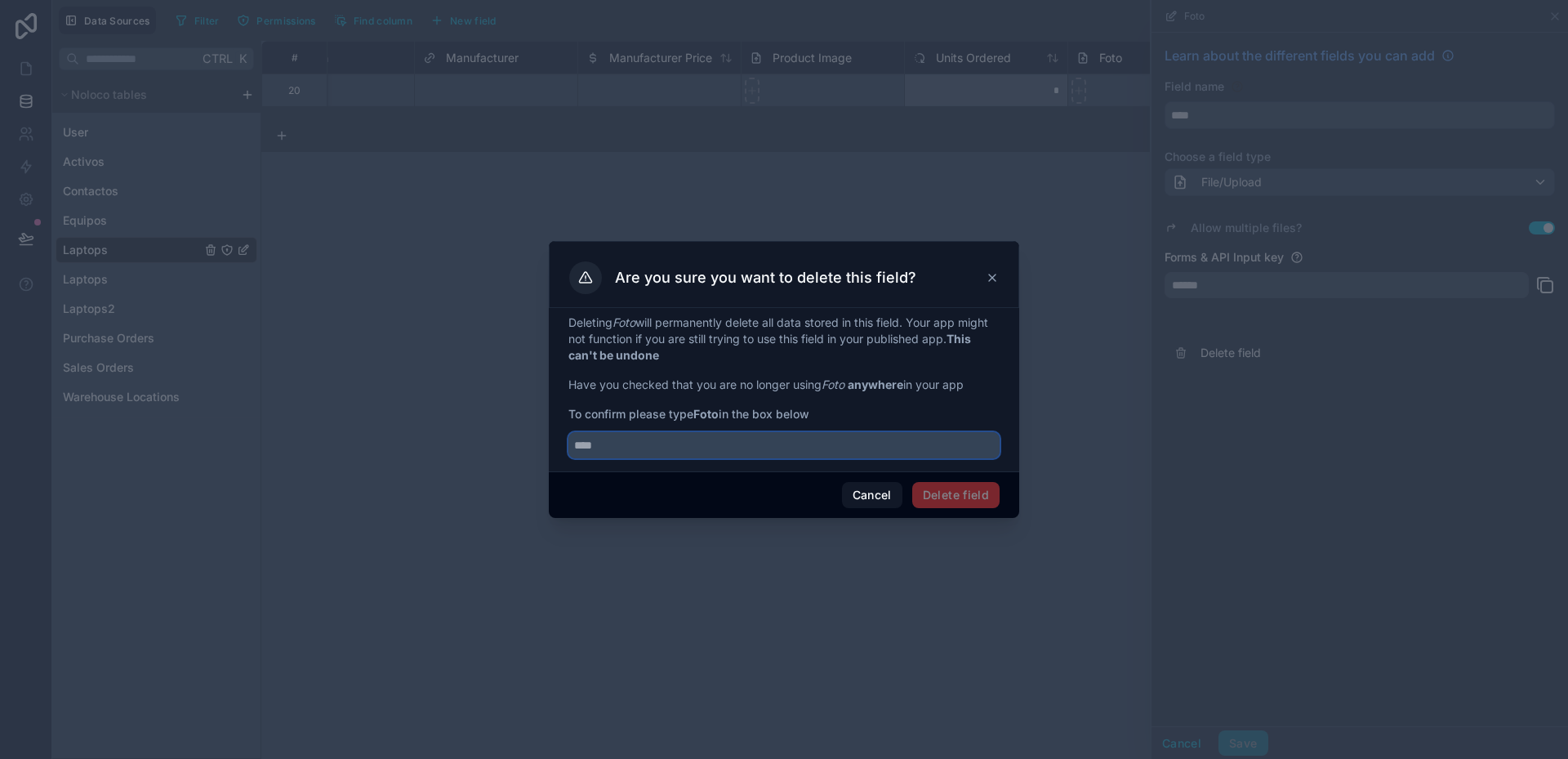
click at [581, 446] on input "text" at bounding box center [784, 445] width 432 height 26
type input "****"
click at [947, 493] on button "Delete field" at bounding box center [956, 495] width 88 height 26
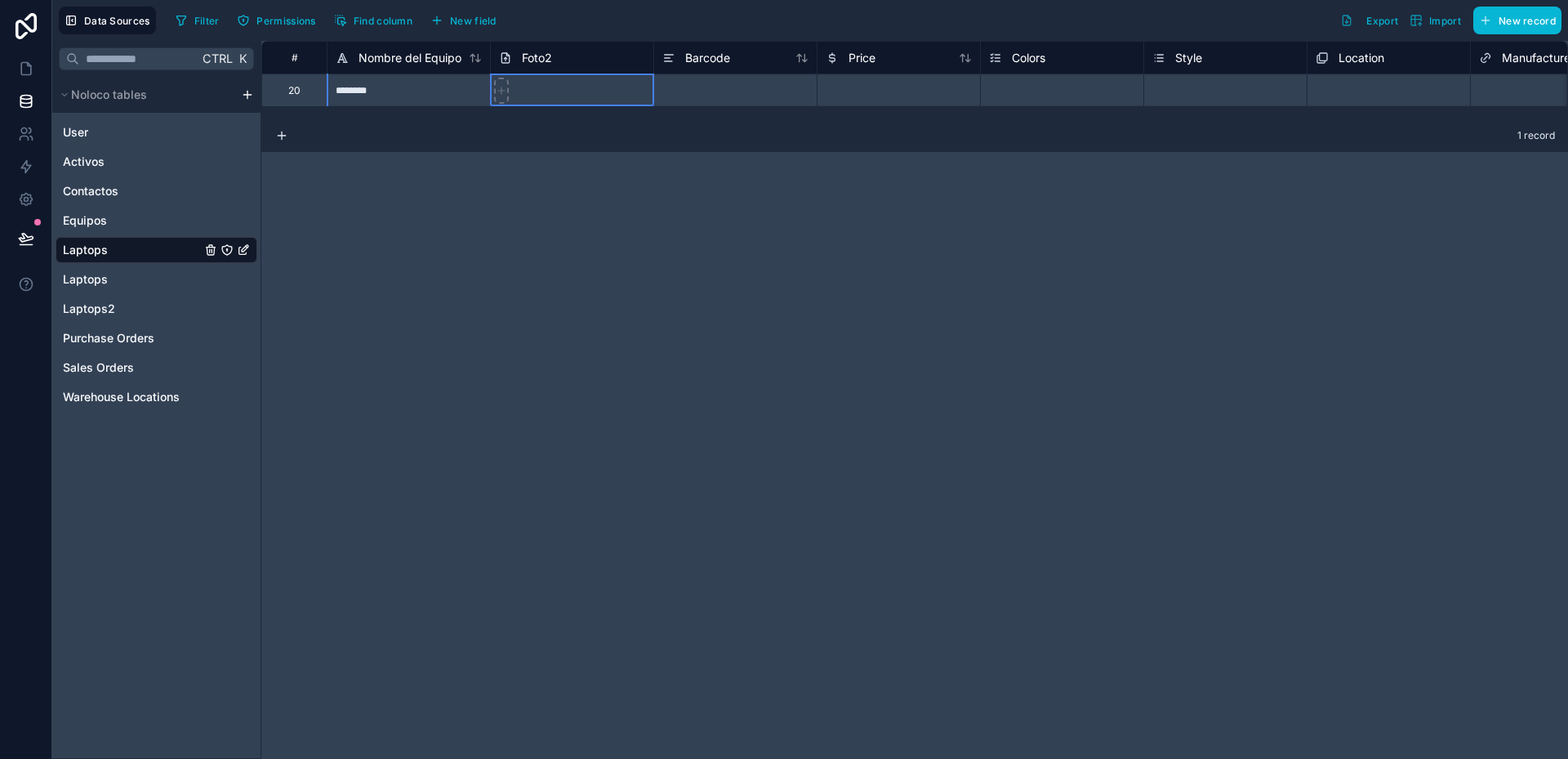
click at [550, 60] on span "Foto2" at bounding box center [536, 58] width 30 height 16
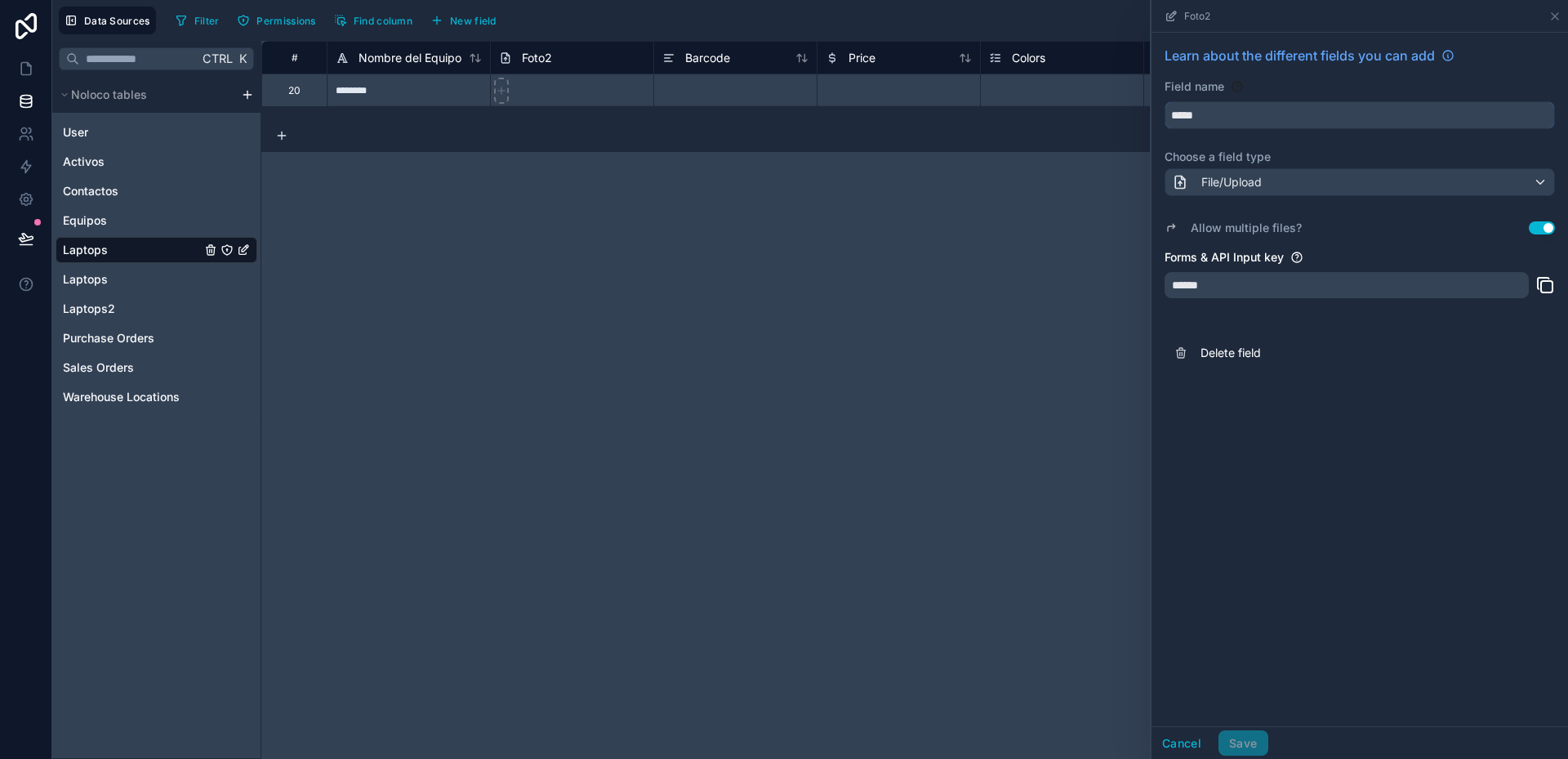
click at [1277, 112] on input "*****" at bounding box center [1359, 115] width 389 height 26
type input "****"
click at [1253, 747] on button "Save" at bounding box center [1243, 743] width 49 height 26
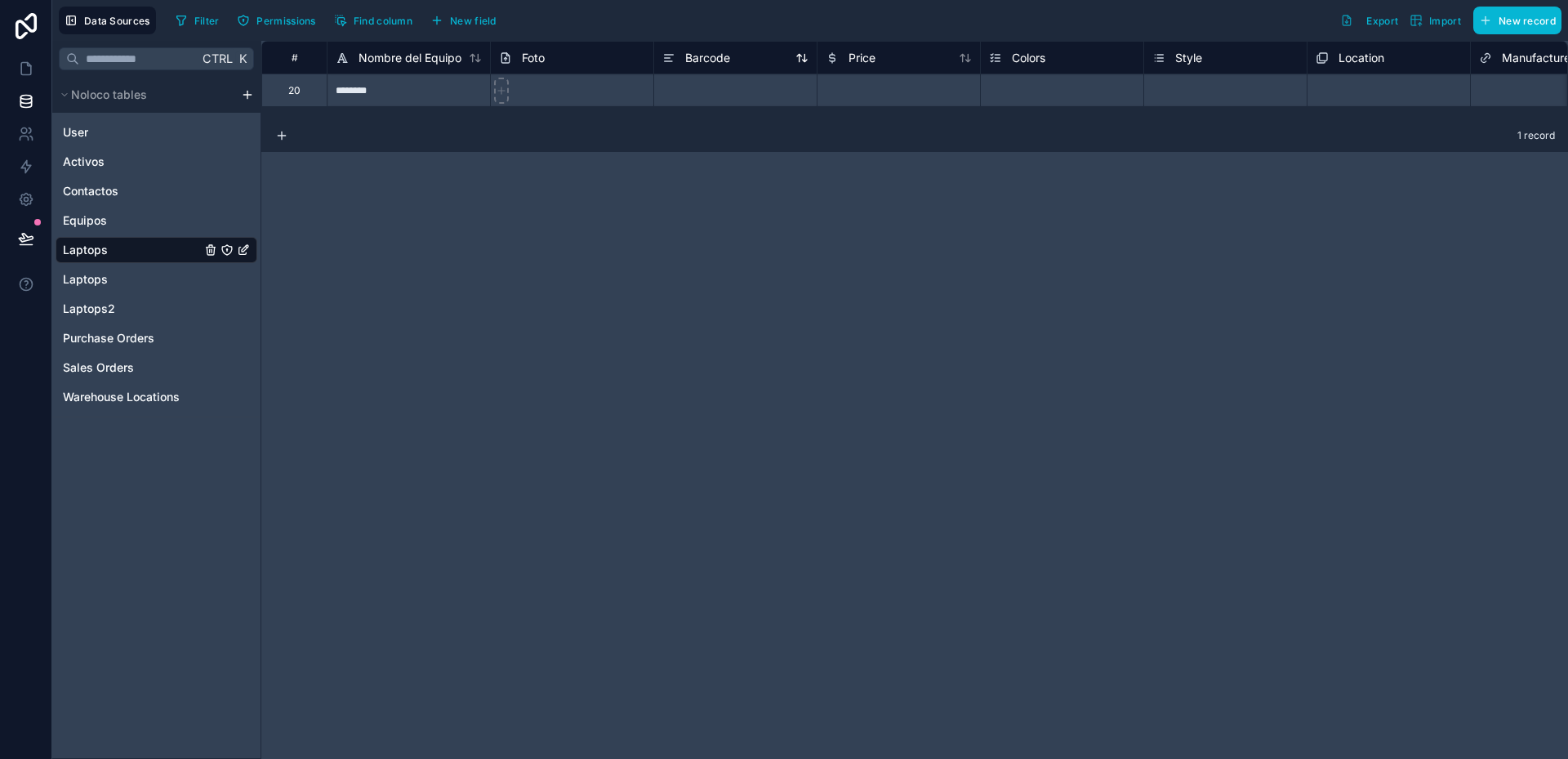
click at [714, 56] on span "Barcode" at bounding box center [707, 58] width 45 height 16
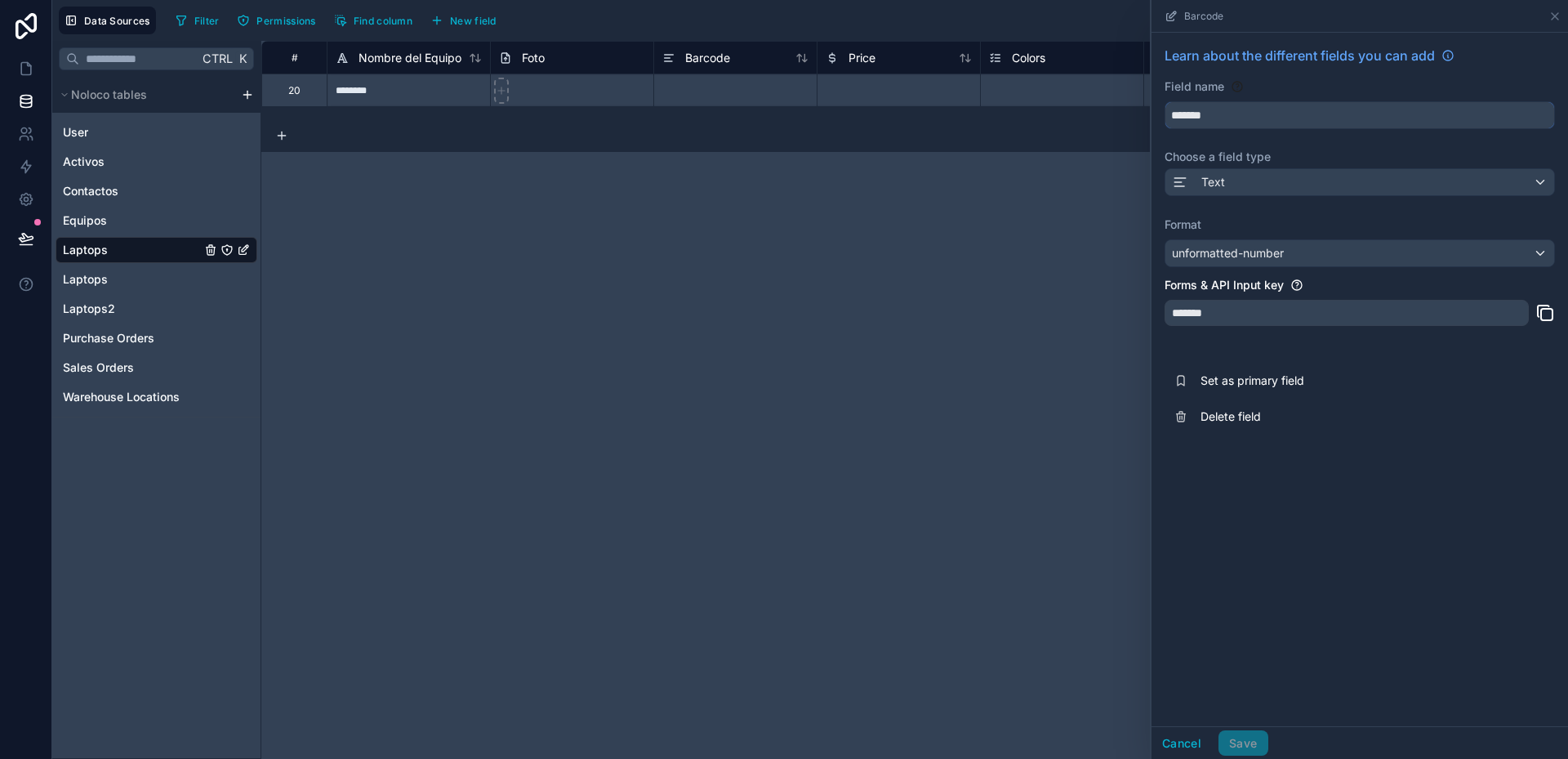
click at [1191, 119] on input "*******" at bounding box center [1359, 115] width 389 height 26
type input "*****"
click at [1247, 176] on div "Text" at bounding box center [1359, 182] width 389 height 26
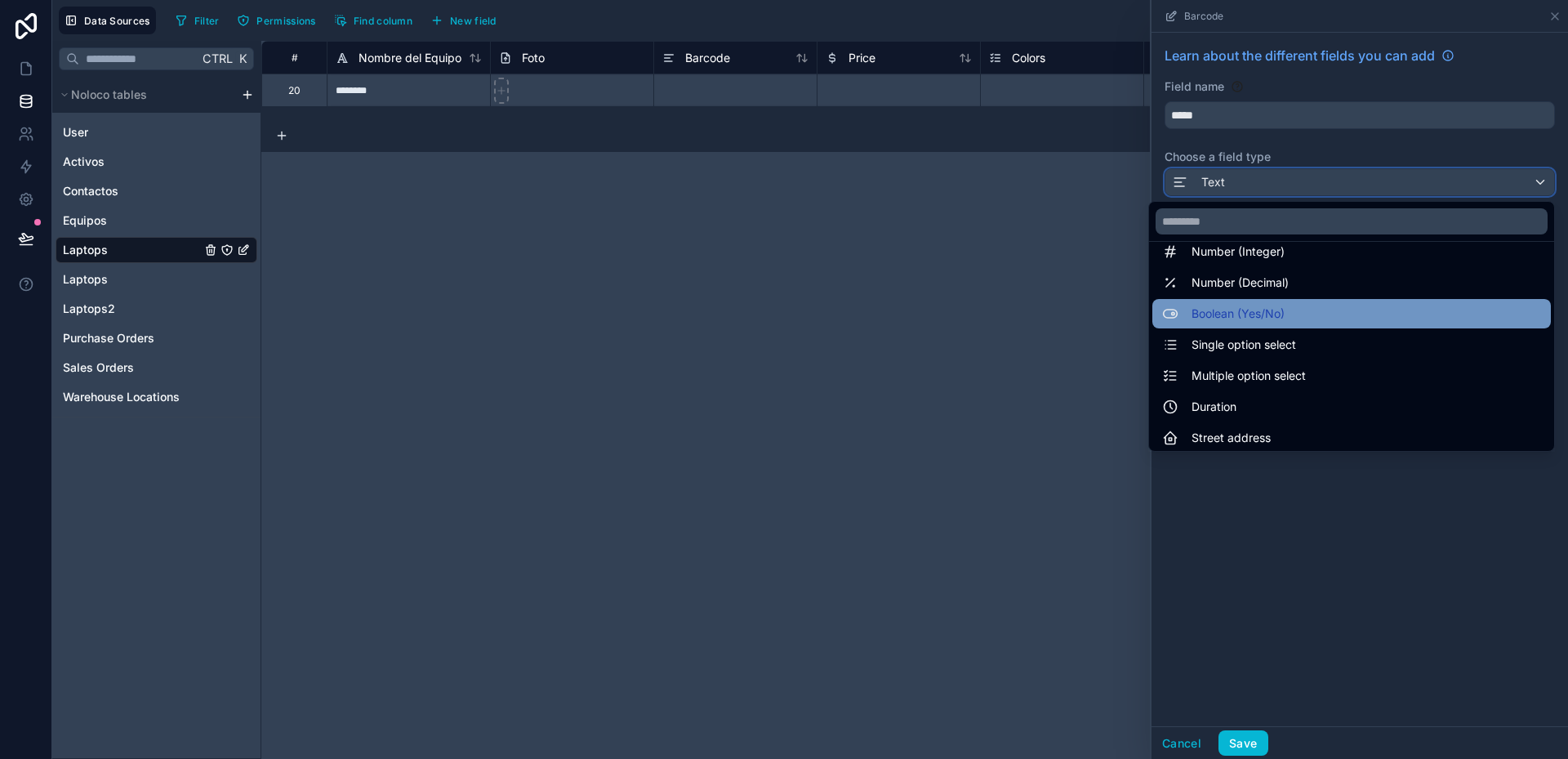
scroll to position [82, 0]
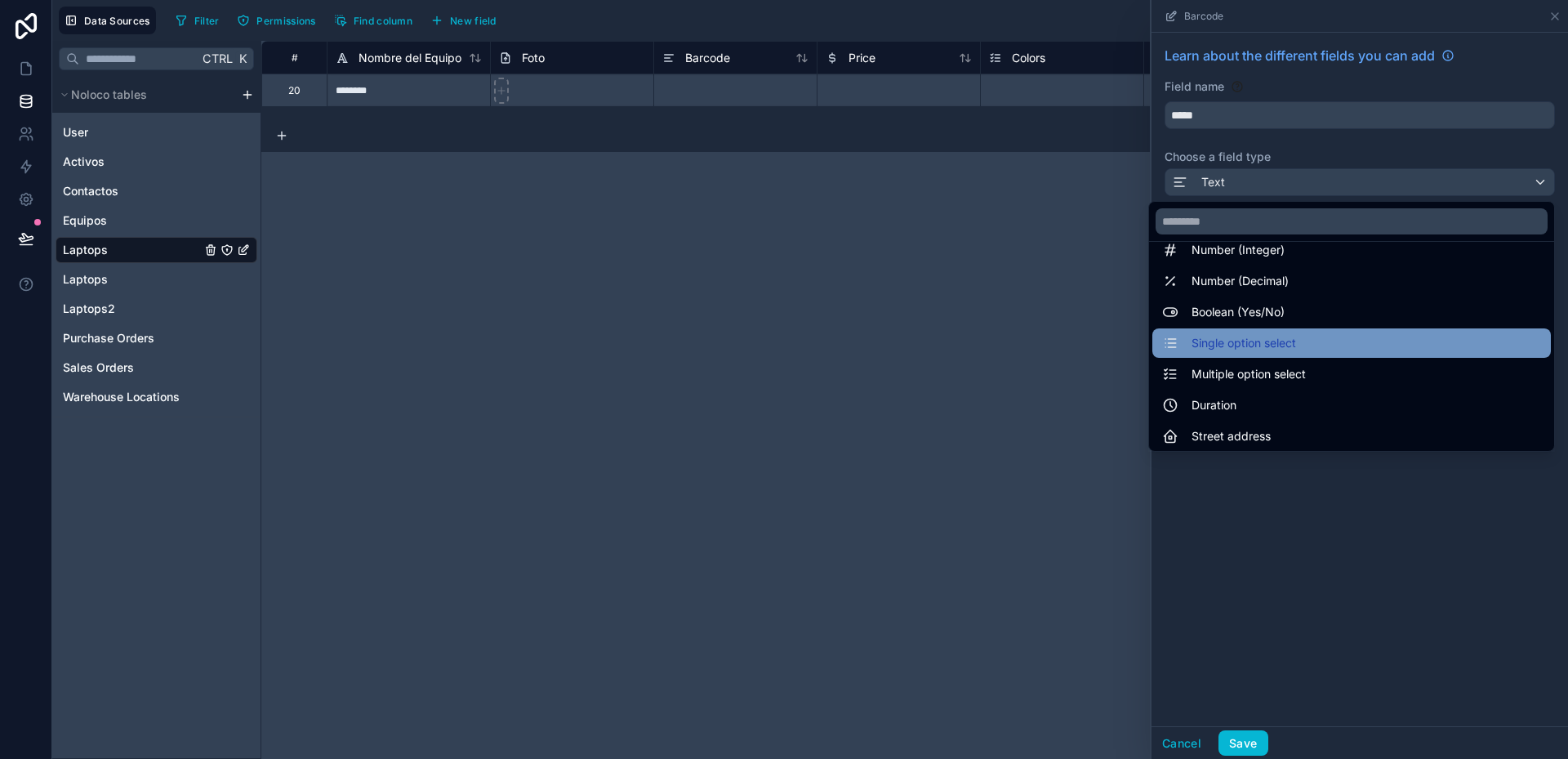
click at [1263, 346] on span "Single option select" at bounding box center [1244, 343] width 105 height 20
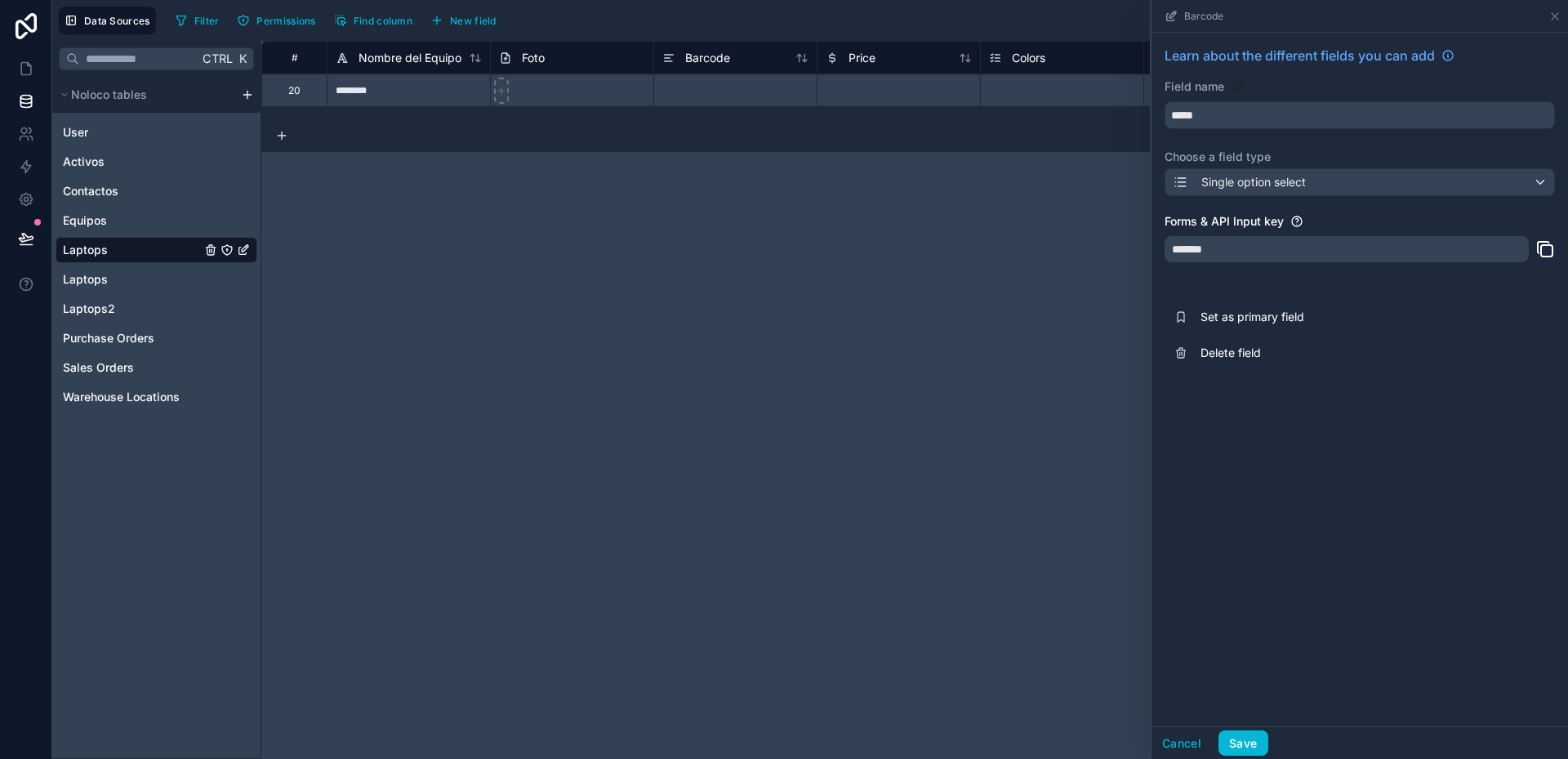
click at [1273, 247] on div "*******" at bounding box center [1346, 249] width 364 height 26
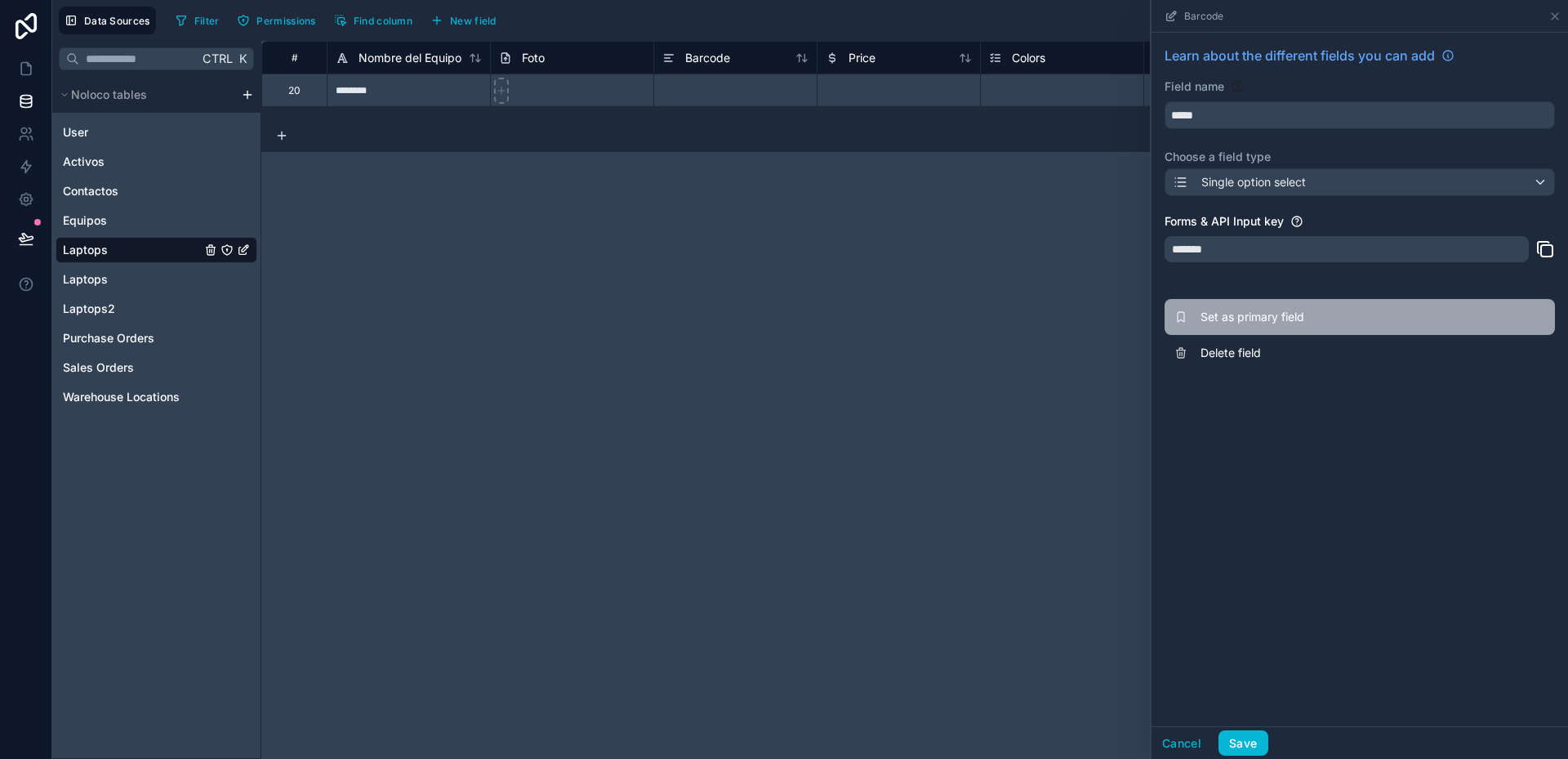
click at [1250, 316] on span "Set as primary field" at bounding box center [1317, 317] width 235 height 16
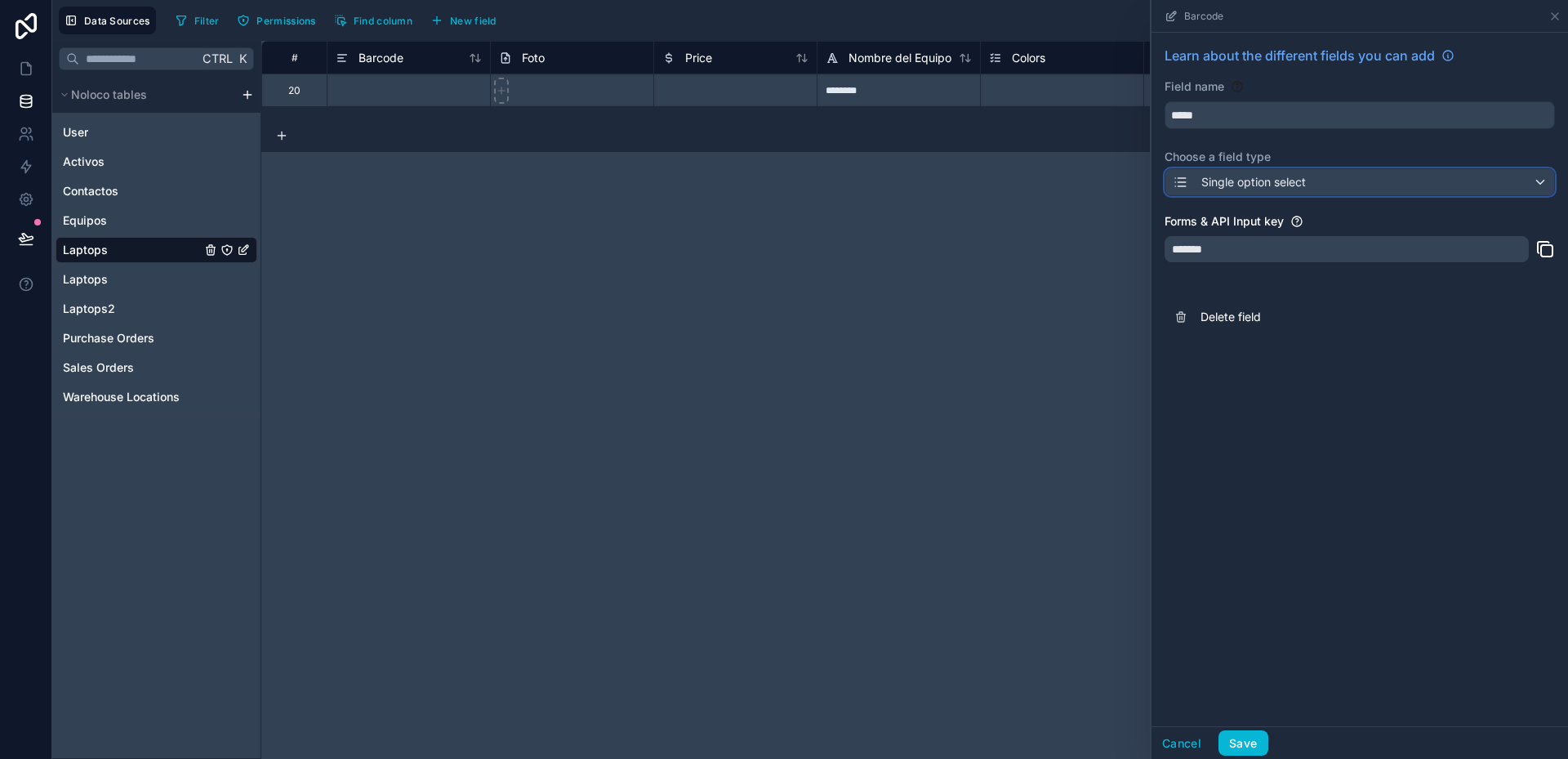
click at [1504, 178] on div "Single option select" at bounding box center [1359, 182] width 389 height 26
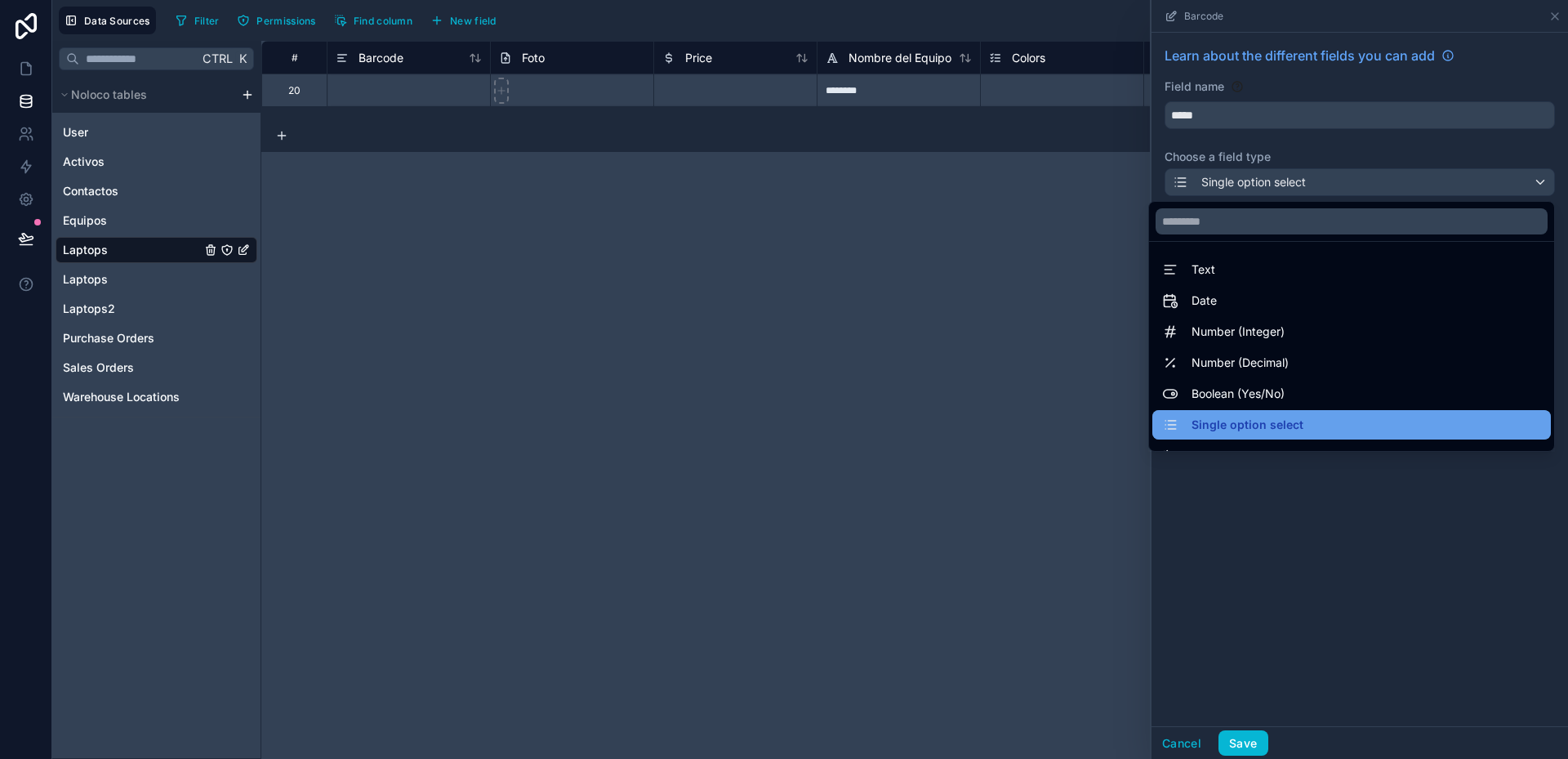
click at [1241, 425] on span "Single option select" at bounding box center [1247, 425] width 112 height 20
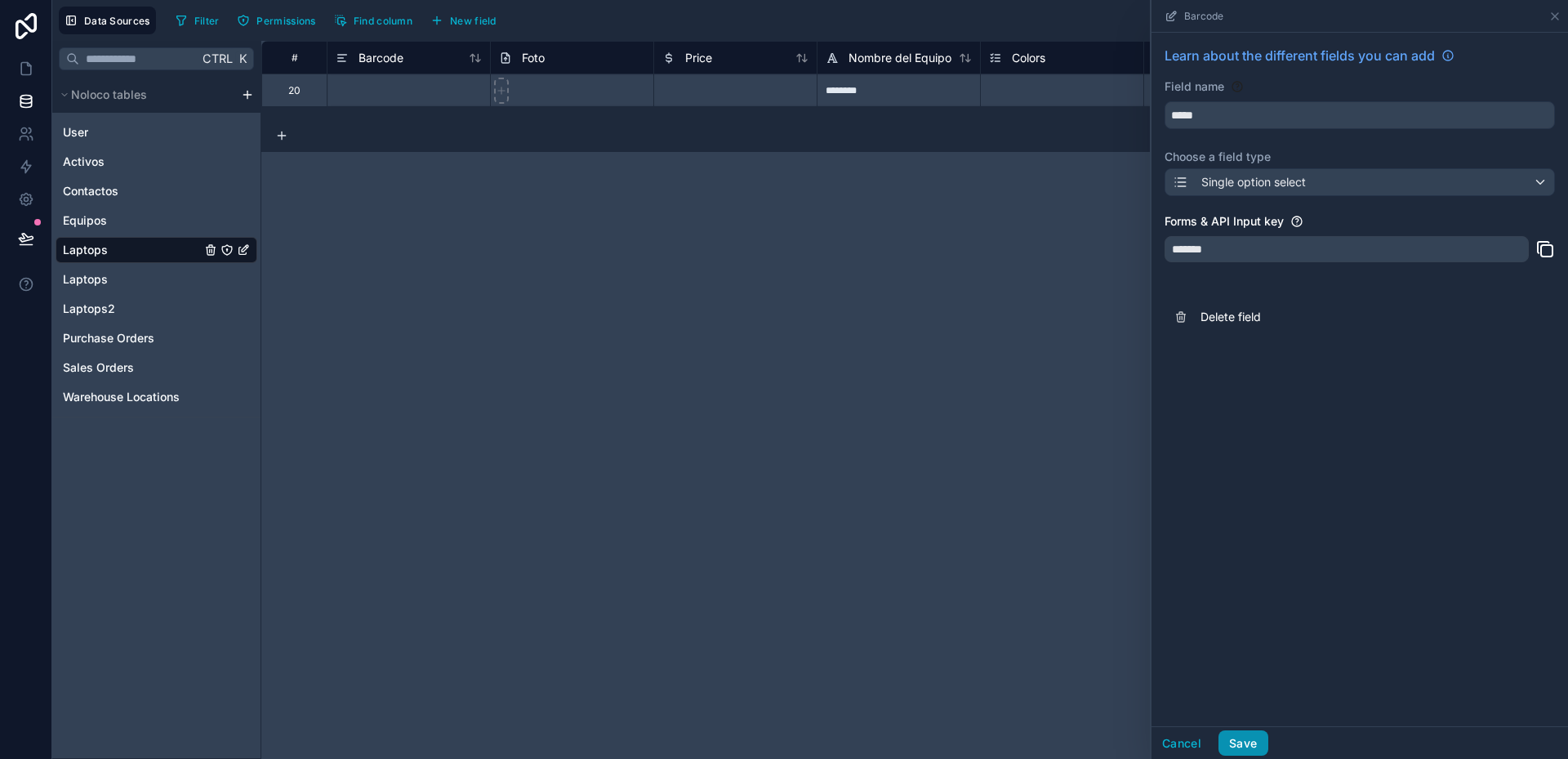
click at [1245, 750] on button "Save" at bounding box center [1243, 743] width 49 height 26
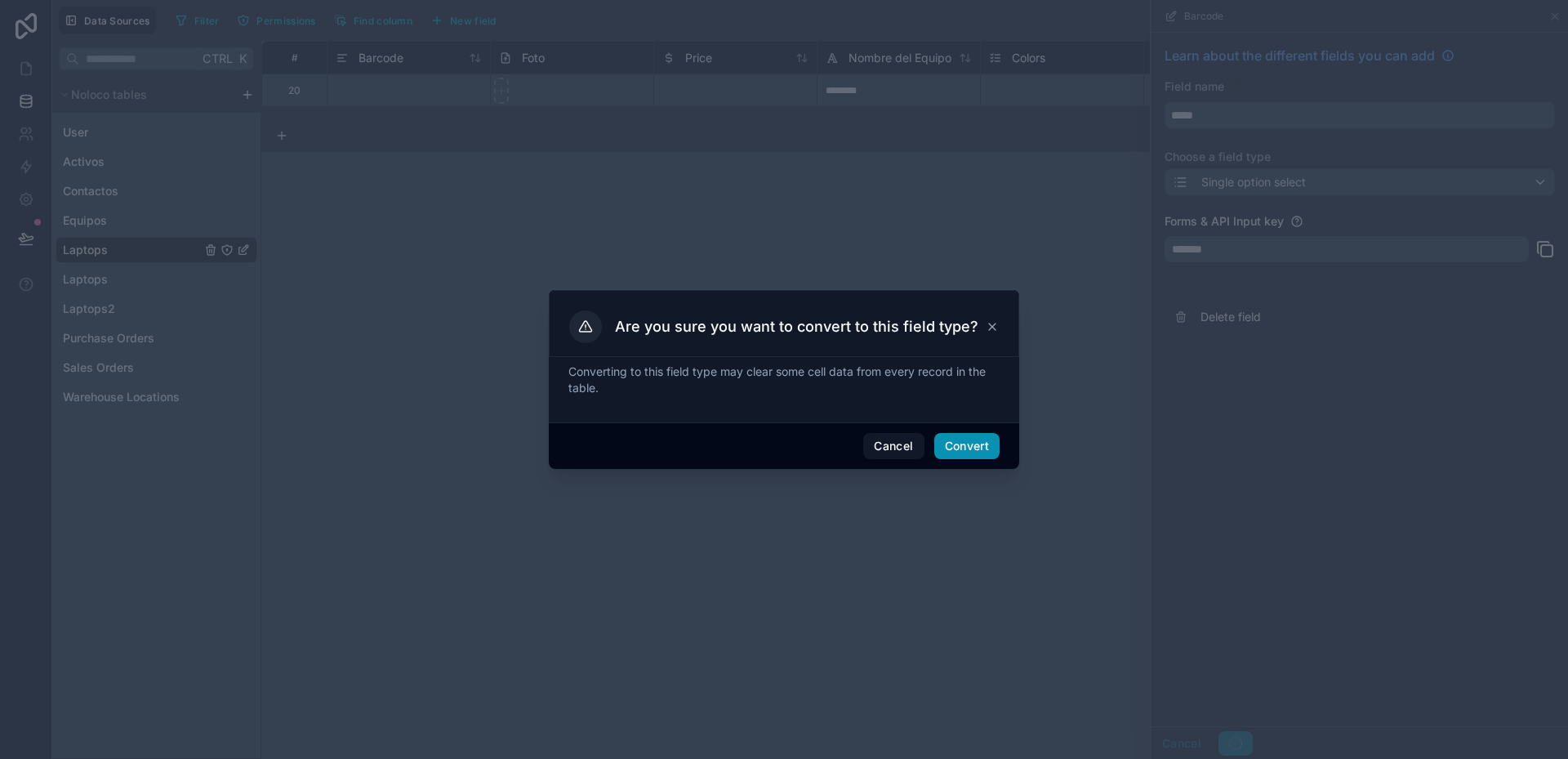
click at [969, 440] on button "Convert" at bounding box center [967, 446] width 66 height 26
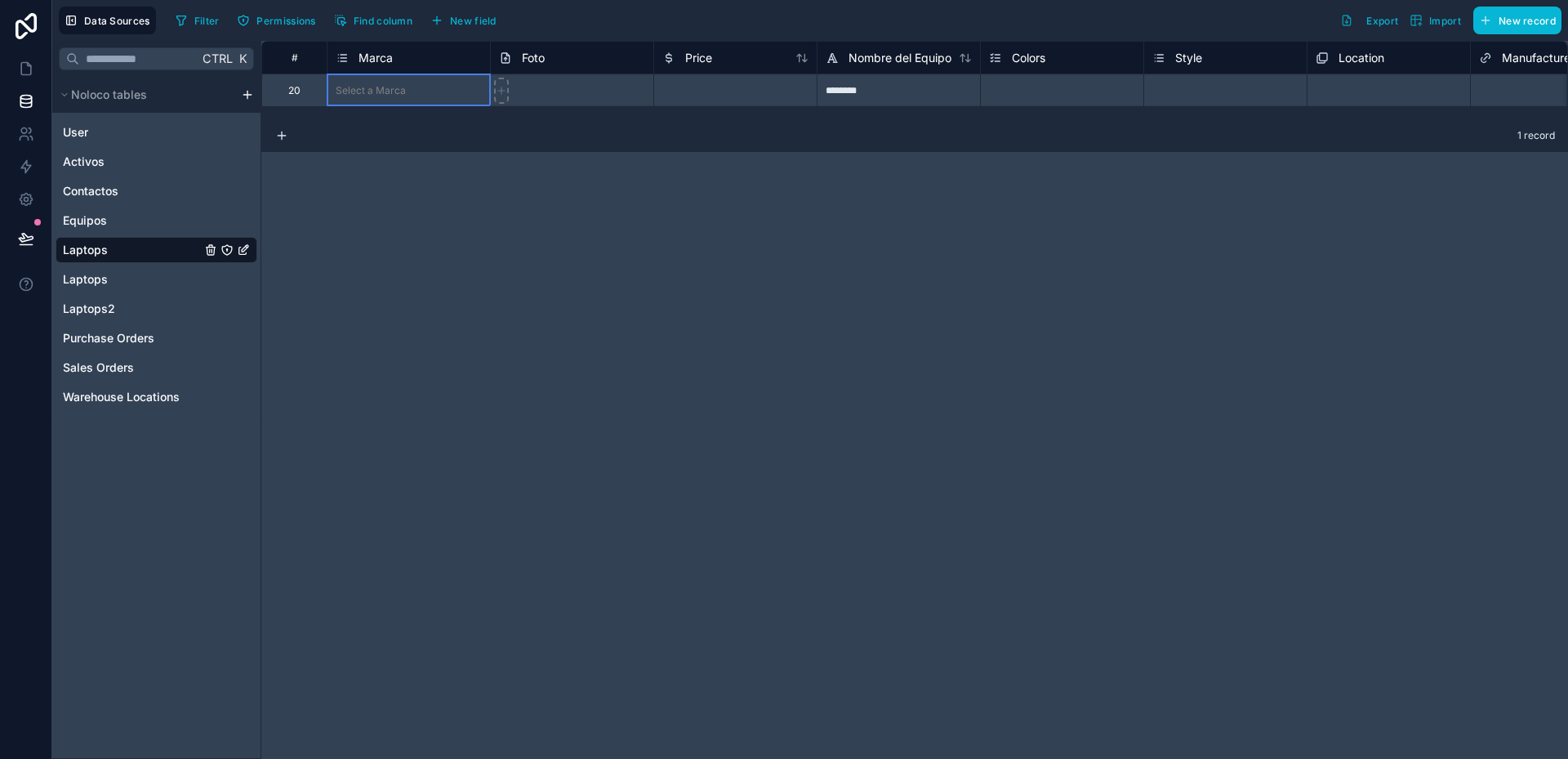
click at [404, 171] on div "# Marca Foto Price Nombre del Equipo Colors Style Location Manufacturer Manufac…" at bounding box center [915, 400] width 1307 height 718
click at [727, 60] on div "Price" at bounding box center [735, 58] width 147 height 20
click at [409, 83] on div "Select a Marca" at bounding box center [409, 91] width 163 height 16
click at [382, 88] on div "Select a Marca" at bounding box center [371, 91] width 70 height 13
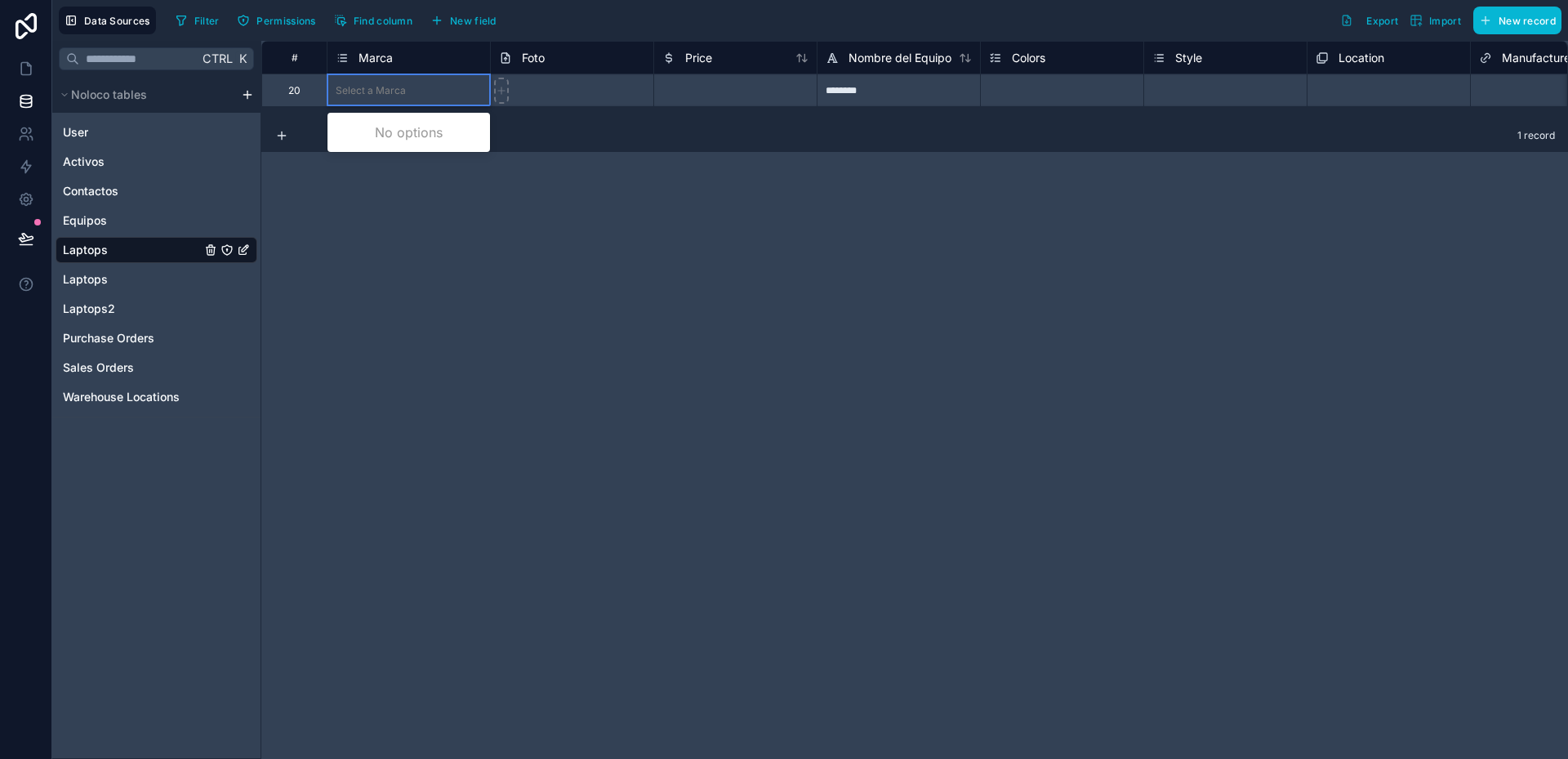
click at [398, 133] on div "No options" at bounding box center [409, 133] width 163 height 33
click at [377, 93] on div "Select a Marca" at bounding box center [371, 91] width 70 height 13
click at [378, 92] on div "Select a Marca" at bounding box center [371, 91] width 70 height 13
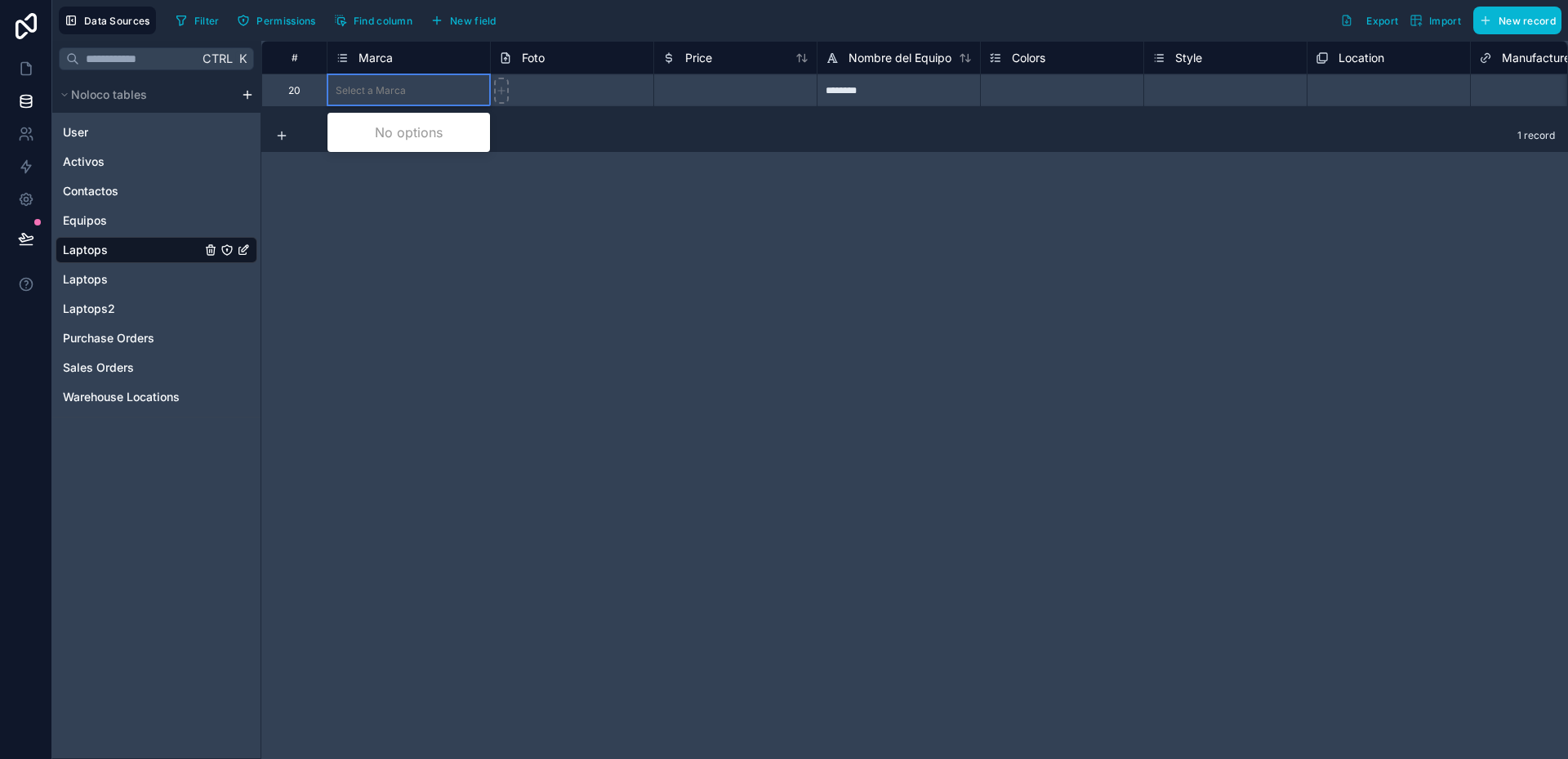
click at [833, 86] on div "********" at bounding box center [899, 90] width 164 height 33
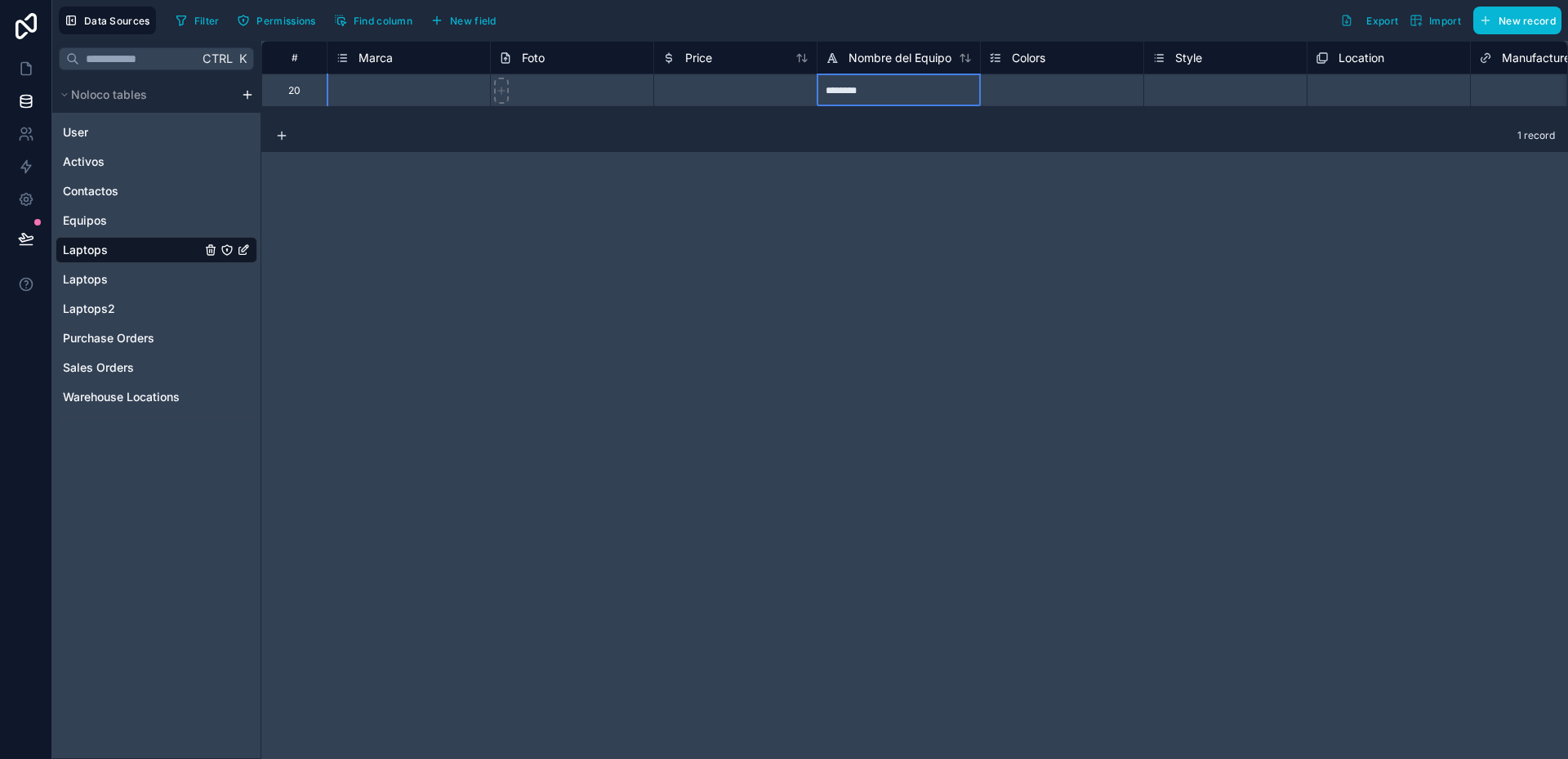
click at [833, 86] on div "********" at bounding box center [899, 90] width 164 height 33
click at [889, 92] on input "********" at bounding box center [899, 90] width 163 height 32
click at [737, 91] on div at bounding box center [735, 90] width 164 height 33
click at [420, 89] on div "Select a Marca" at bounding box center [409, 91] width 163 height 16
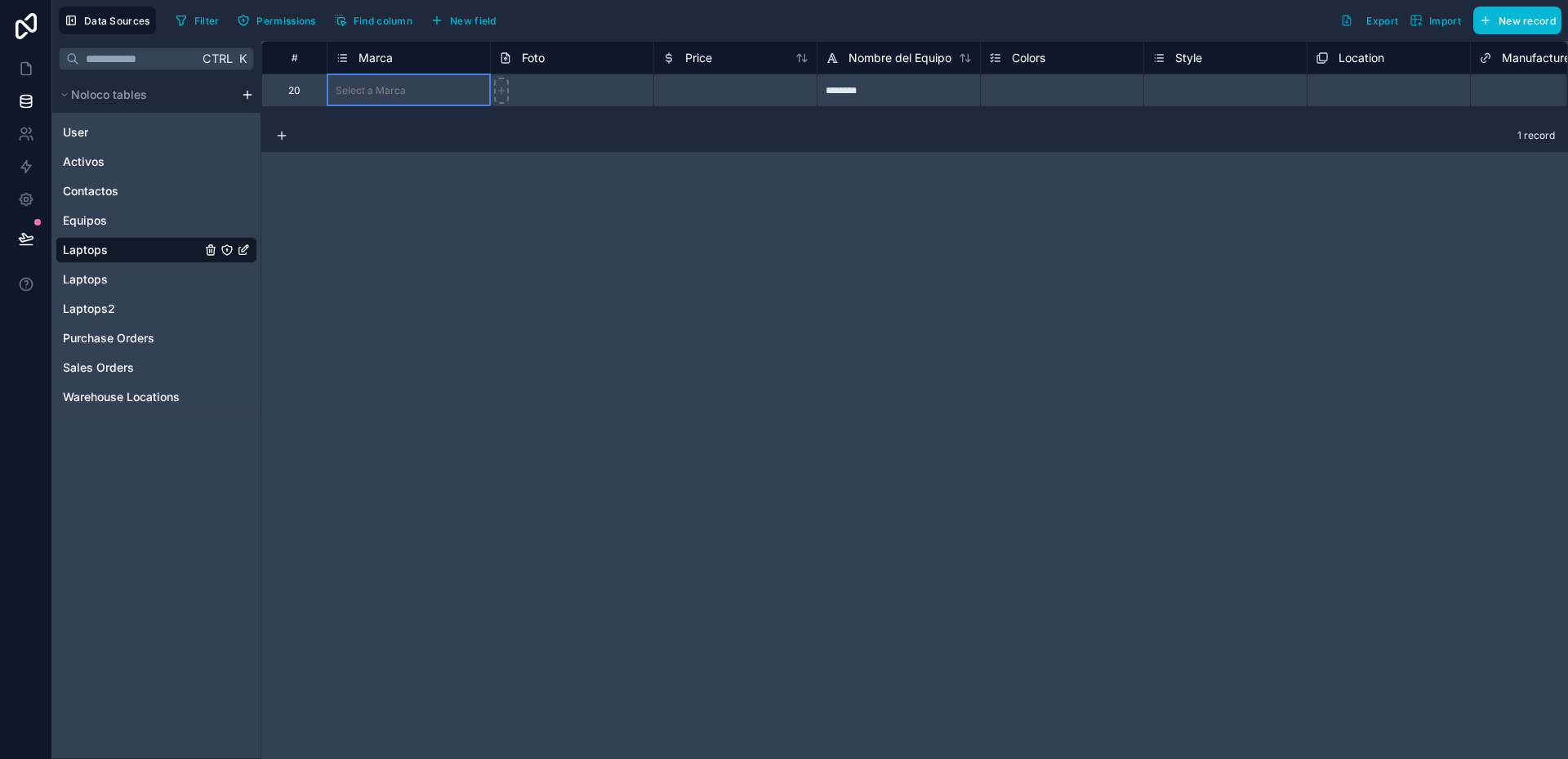
click at [420, 89] on div "Select a Marca" at bounding box center [409, 91] width 163 height 16
click at [399, 138] on div "No options" at bounding box center [409, 133] width 163 height 33
click at [397, 88] on div "Select a Marca" at bounding box center [371, 91] width 70 height 13
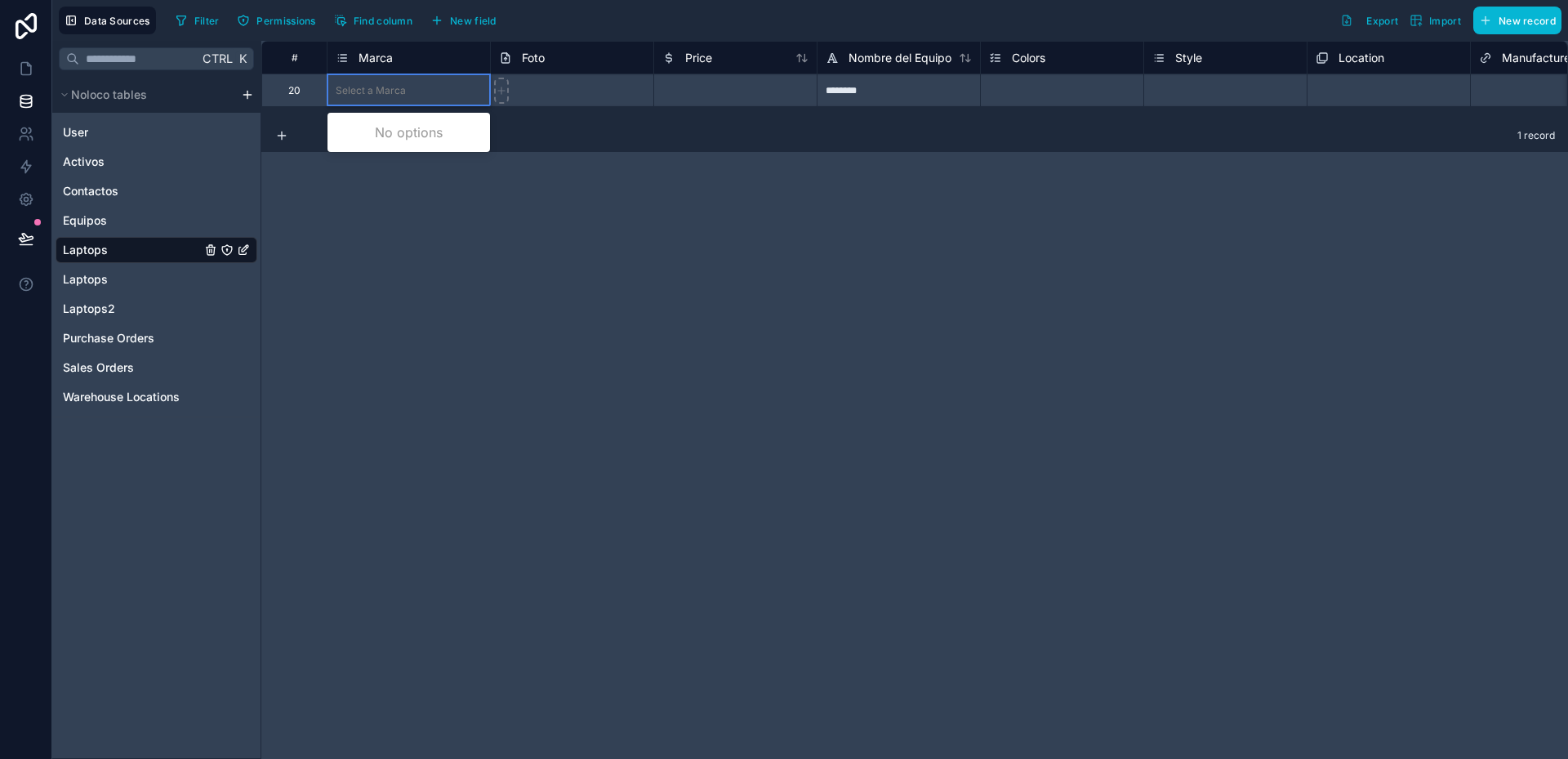
click at [377, 52] on span "Marca" at bounding box center [376, 58] width 34 height 16
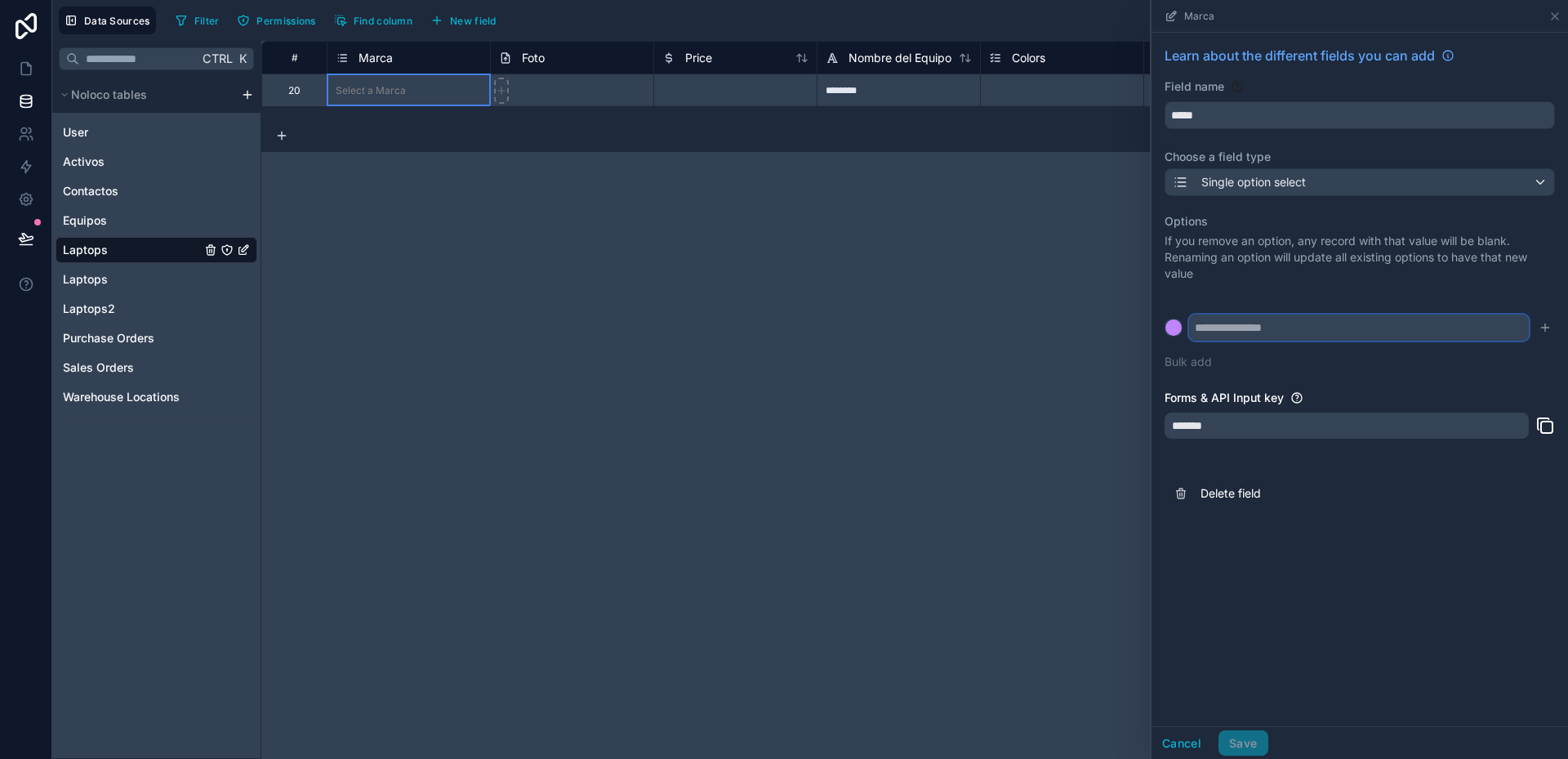
click at [1270, 328] on input "text" at bounding box center [1358, 328] width 340 height 26
type input "******"
click at [1164, 319] on button at bounding box center [1173, 328] width 18 height 18
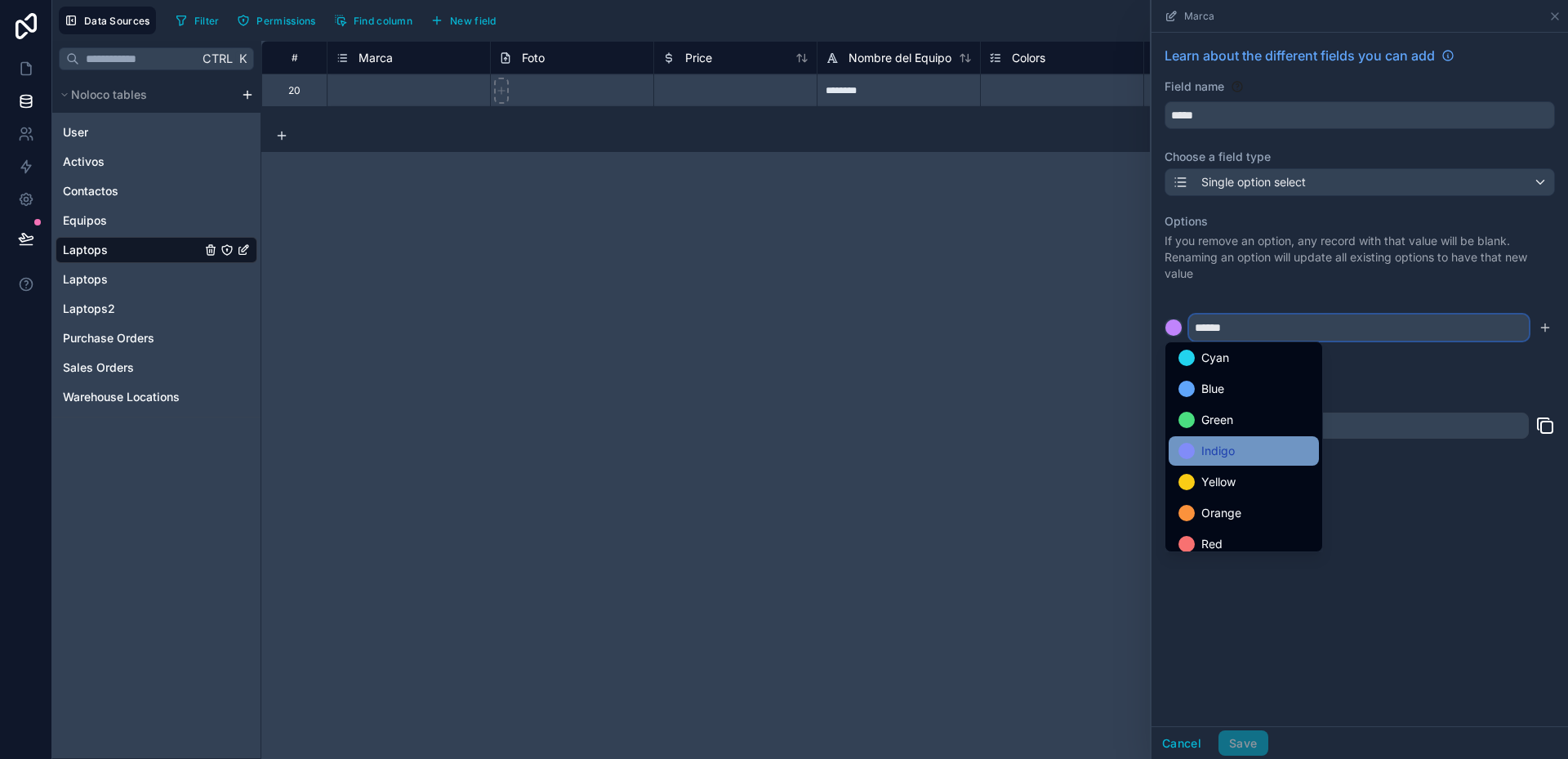
scroll to position [138, 0]
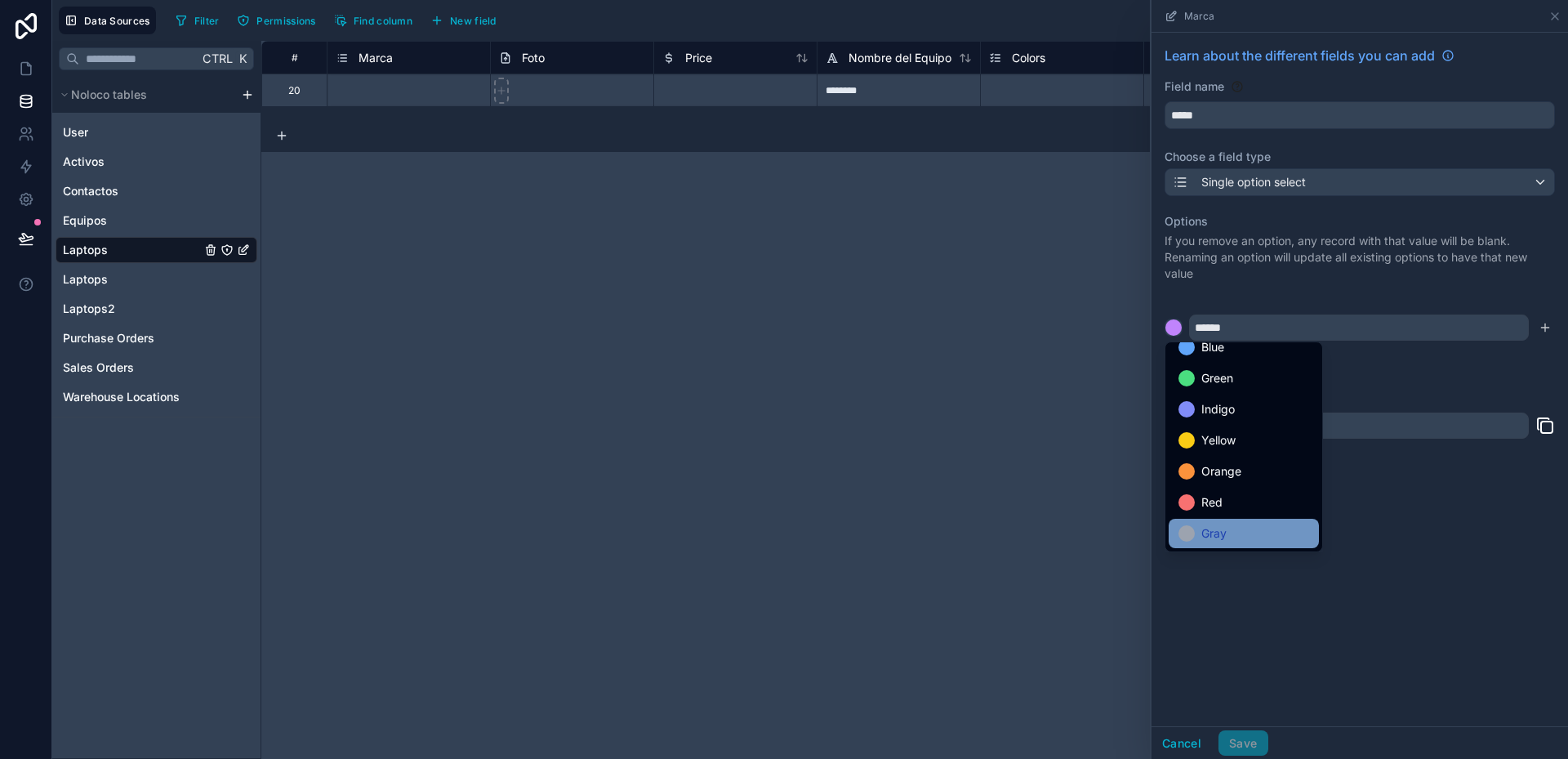
click at [1236, 529] on div "Gray" at bounding box center [1244, 533] width 131 height 20
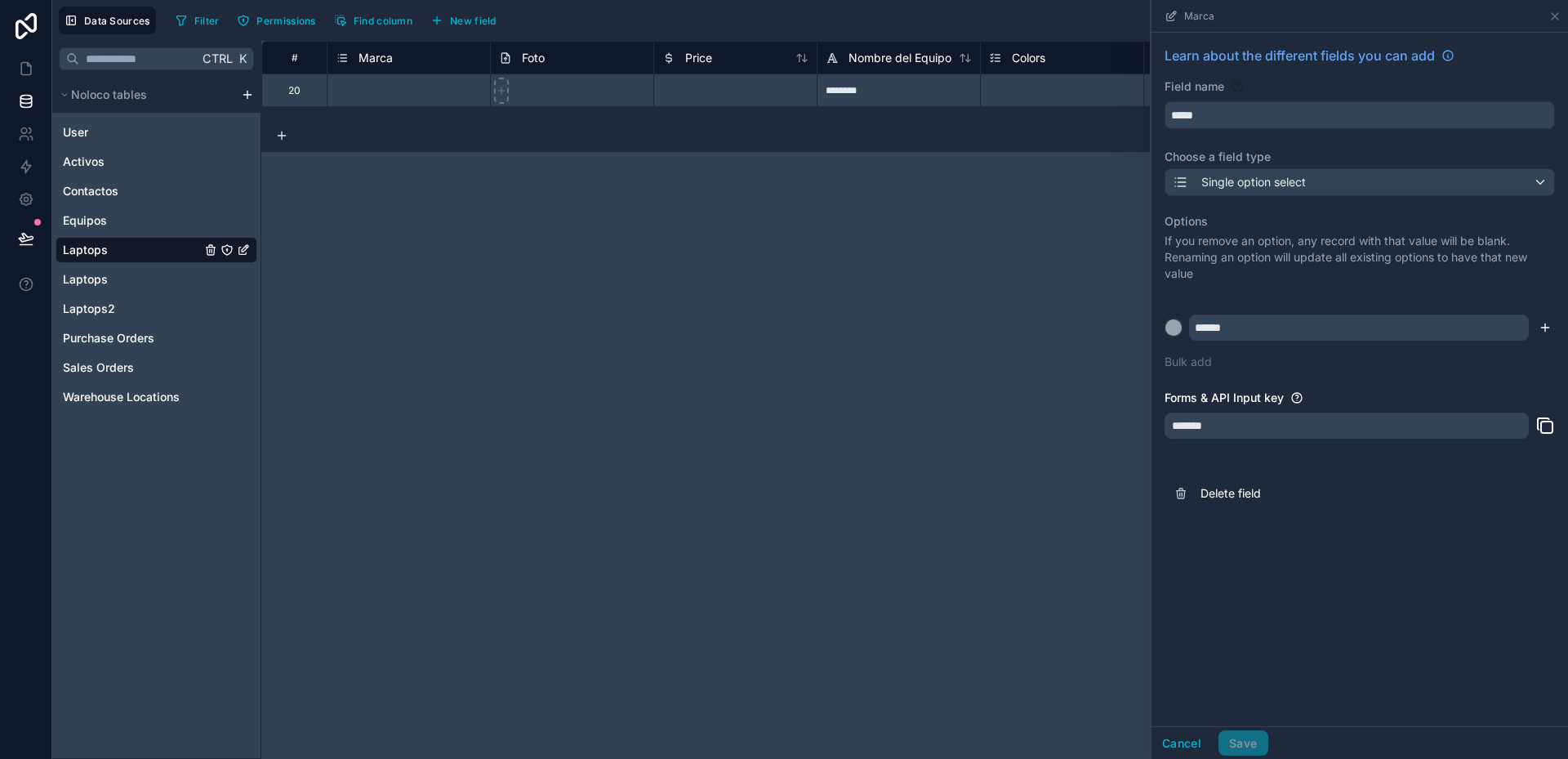
click at [1545, 327] on icon "submit" at bounding box center [1545, 327] width 0 height 7
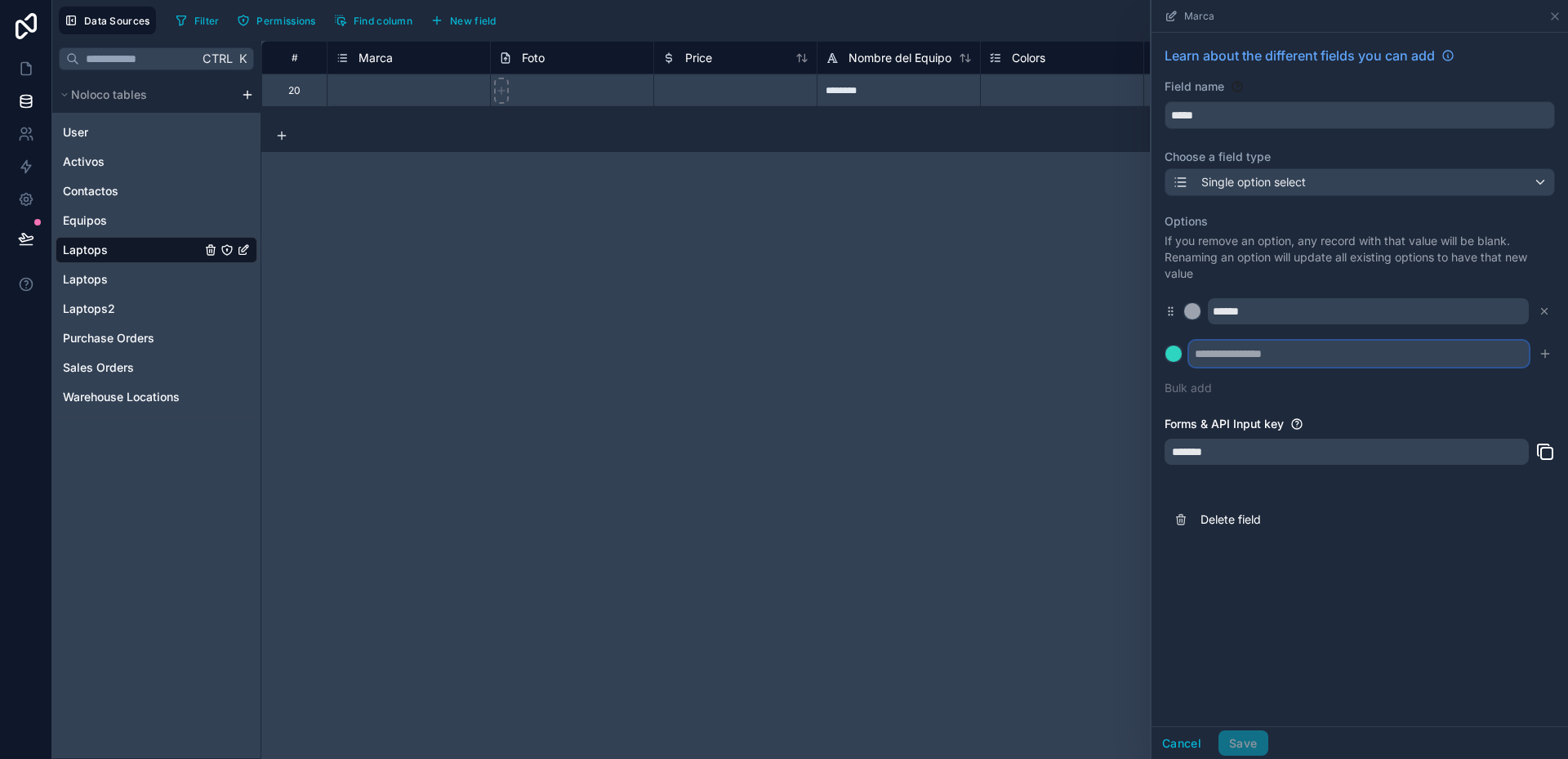
click at [1277, 355] on input "text" at bounding box center [1358, 354] width 340 height 26
type input "**"
click at [1164, 345] on button at bounding box center [1173, 354] width 18 height 18
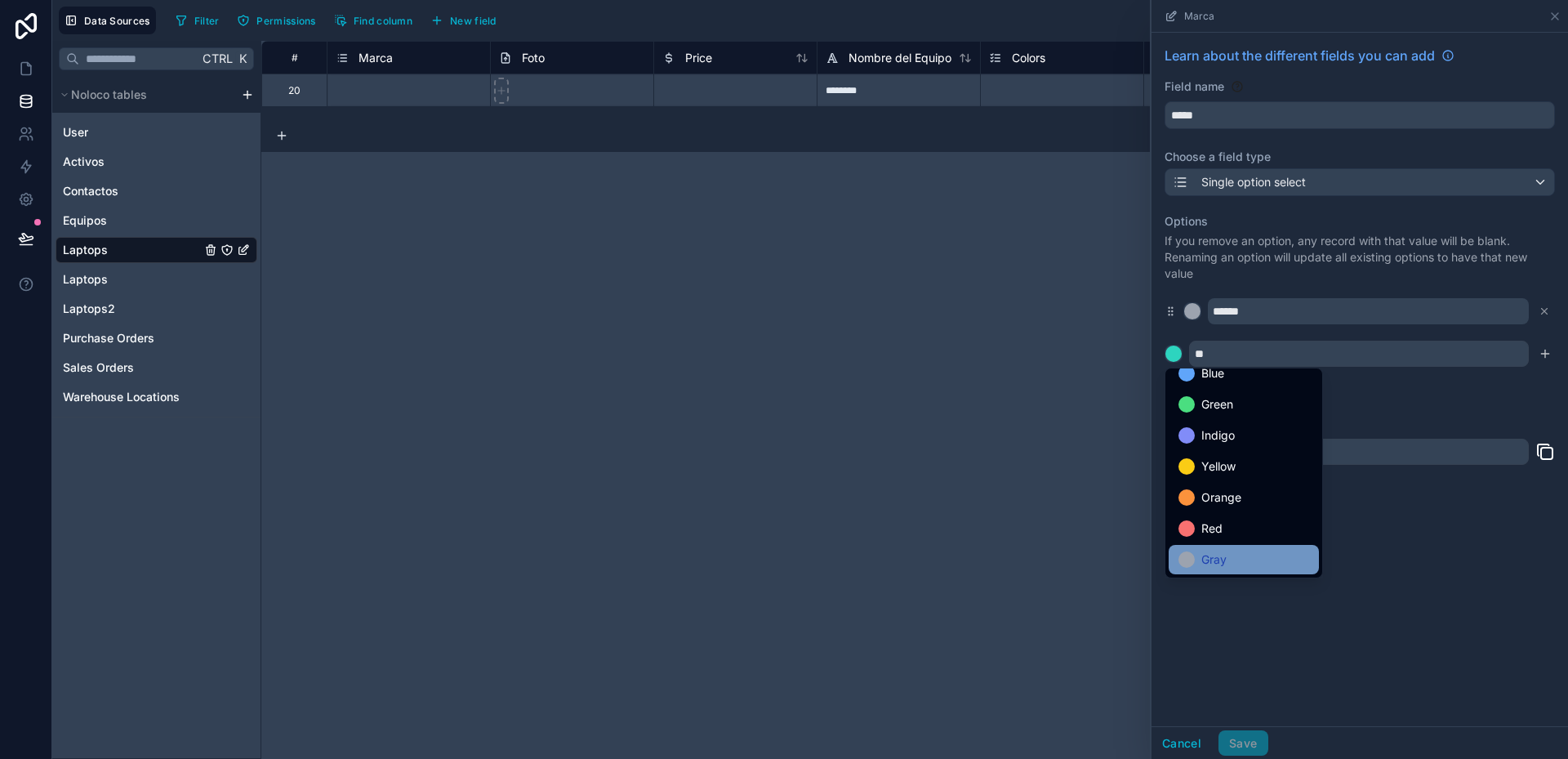
click at [1225, 557] on span "Gray" at bounding box center [1213, 559] width 25 height 20
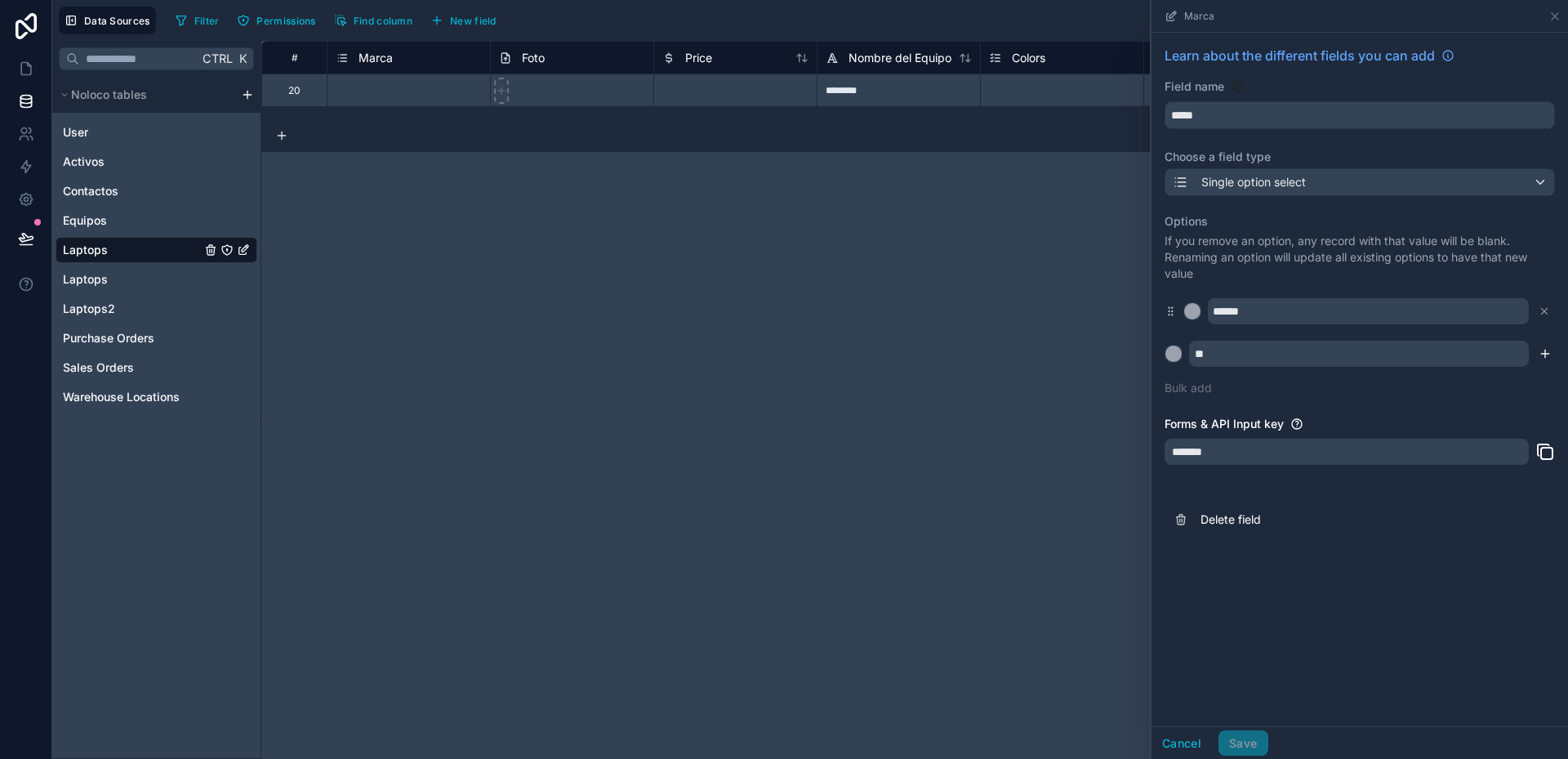
click at [1543, 355] on icon "submit" at bounding box center [1545, 354] width 13 height 13
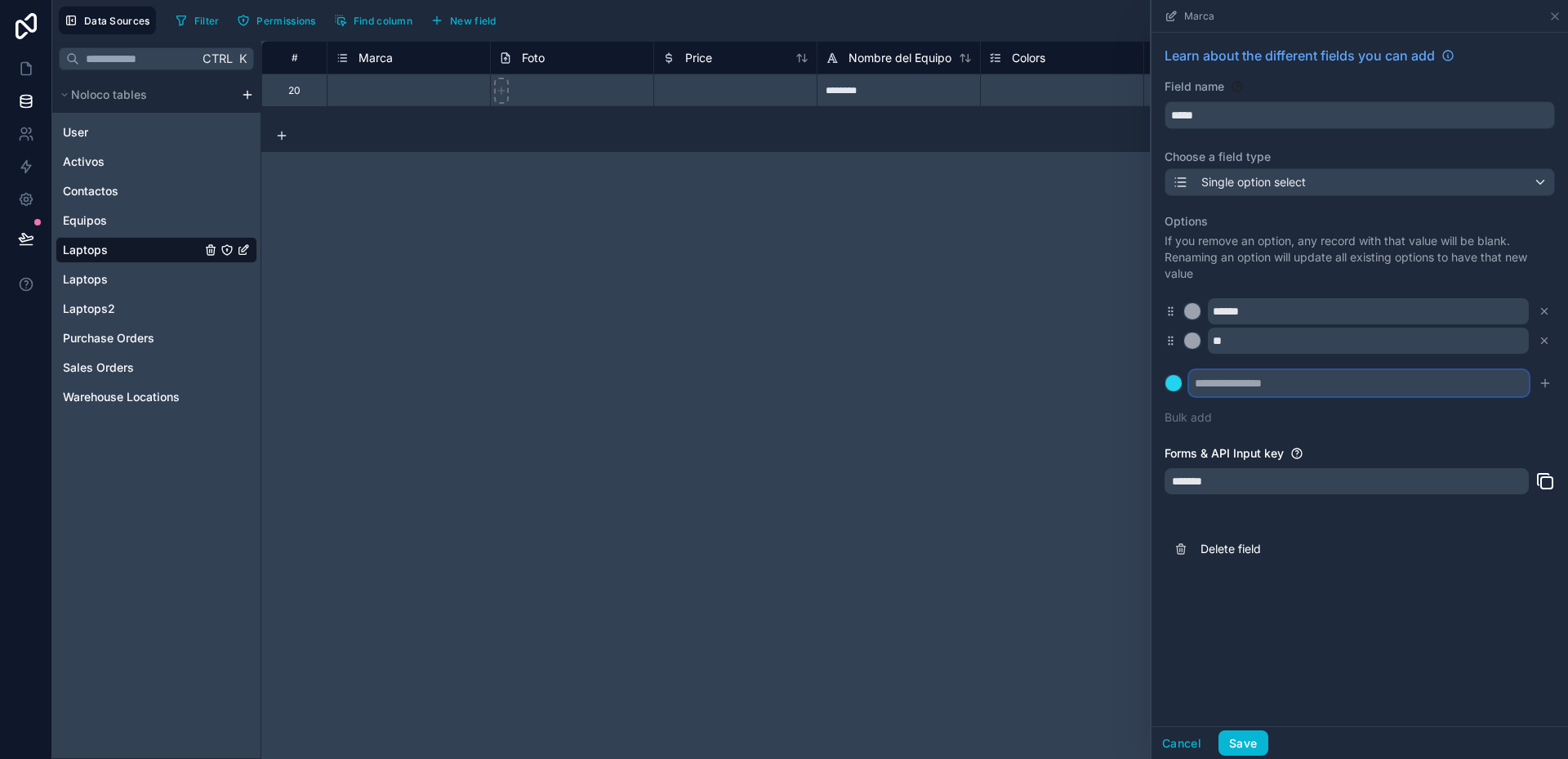
click at [1279, 382] on input "text" at bounding box center [1358, 383] width 340 height 26
type input "*******"
click at [1164, 374] on button at bounding box center [1173, 383] width 18 height 18
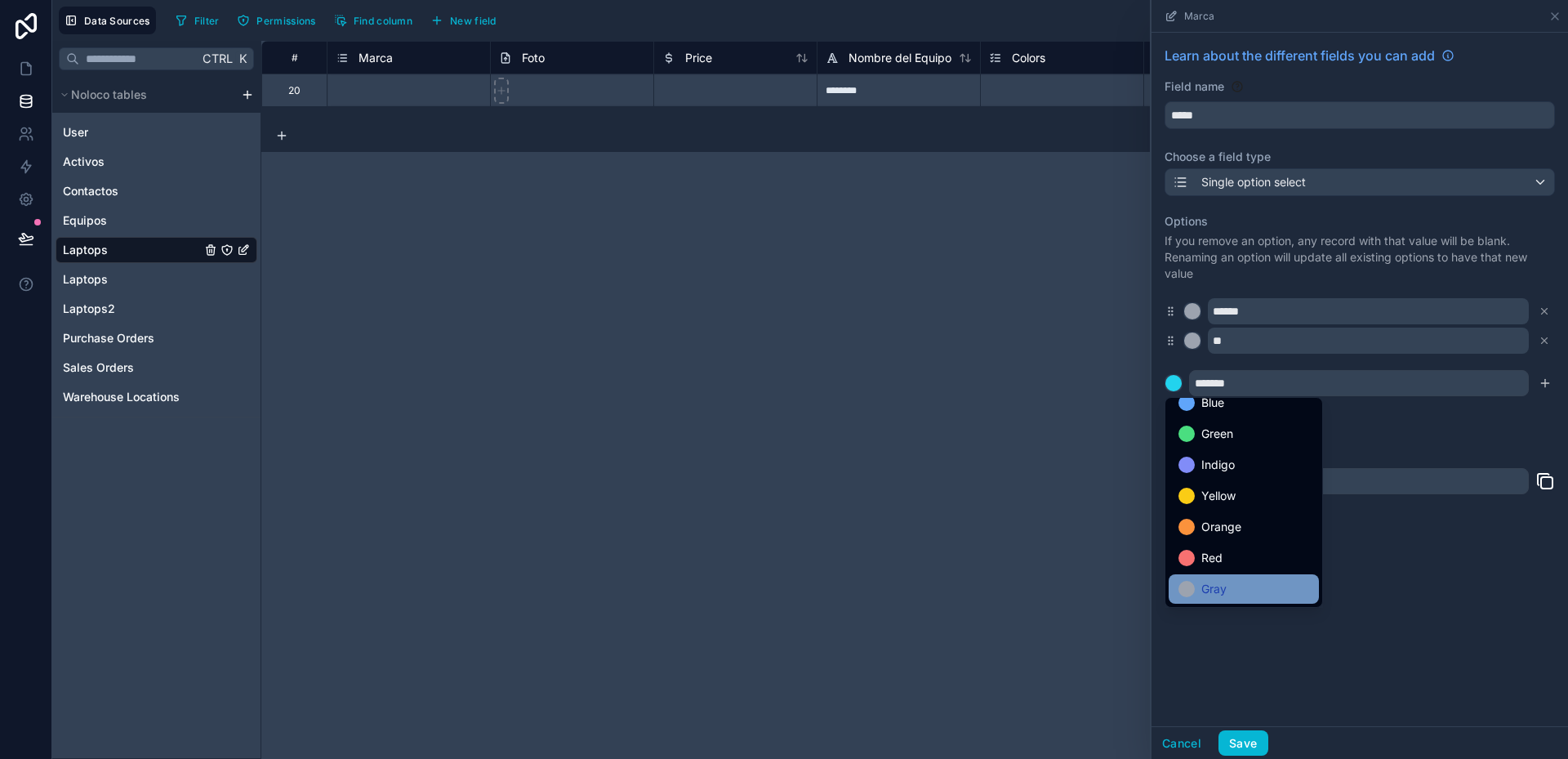
click at [1272, 580] on div "Gray" at bounding box center [1244, 589] width 131 height 20
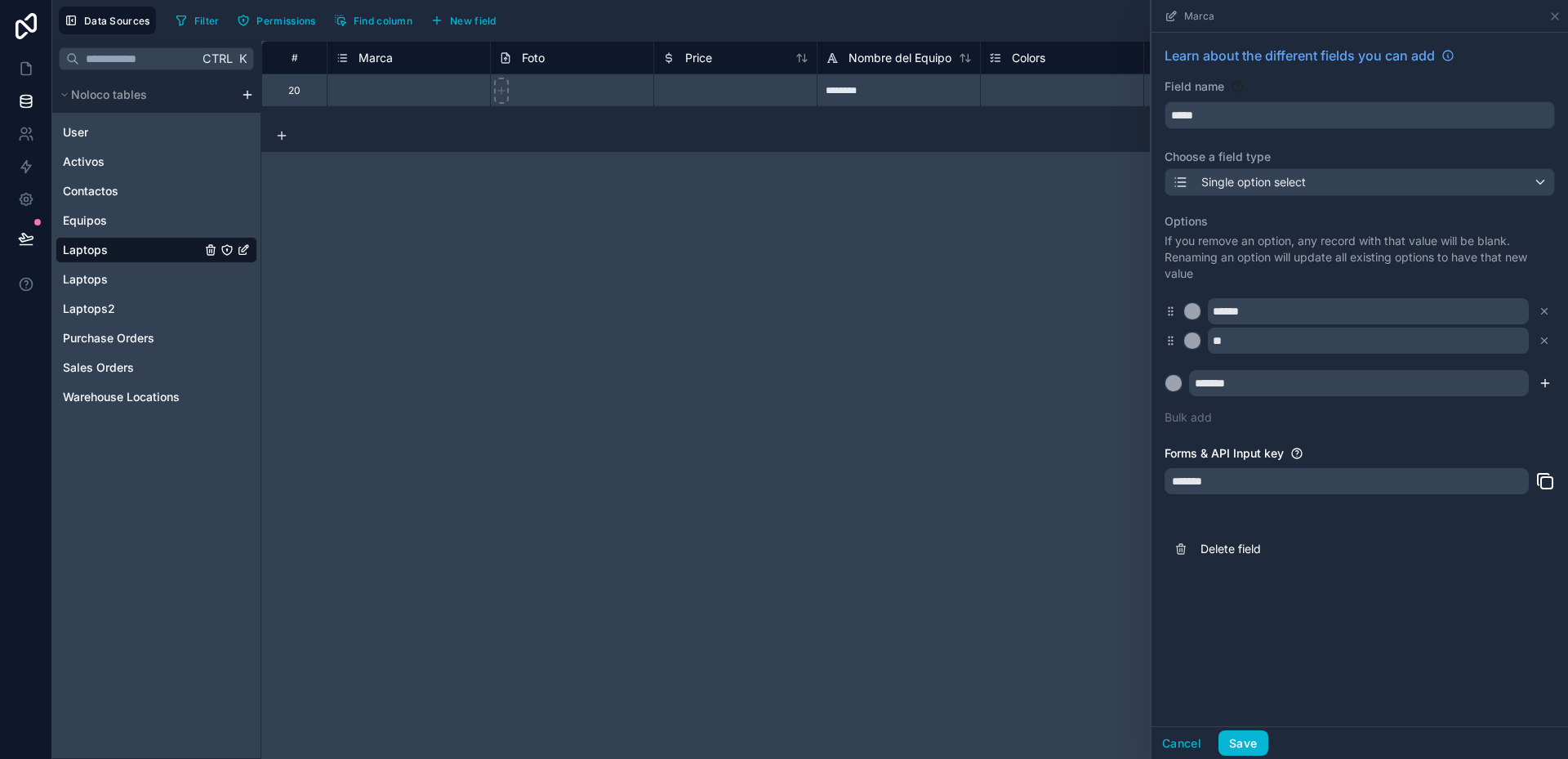
click at [1548, 382] on icon "submit" at bounding box center [1545, 383] width 13 height 13
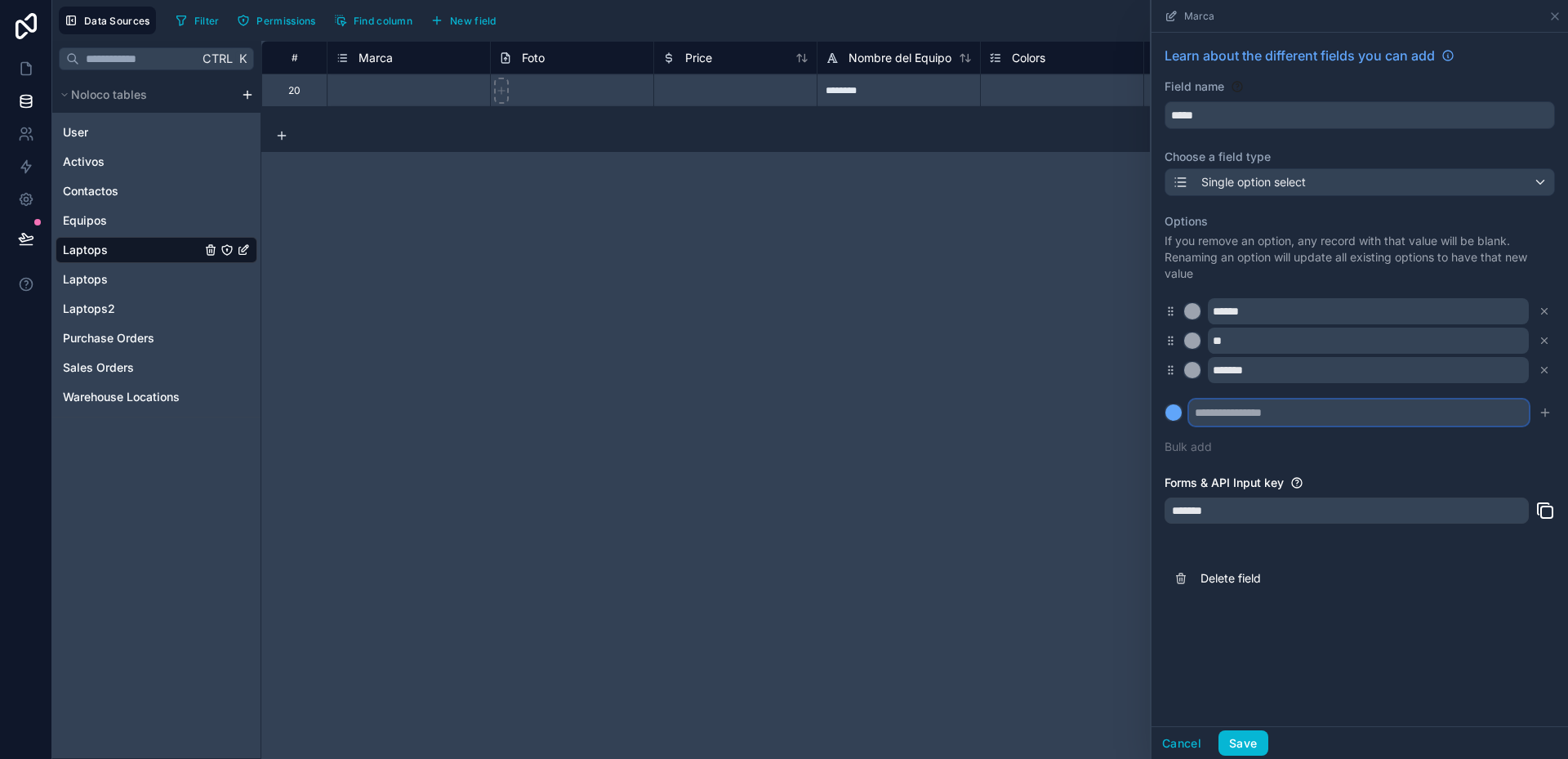
click at [1254, 410] on input "text" at bounding box center [1358, 413] width 340 height 26
type input "****"
click at [1164, 404] on button at bounding box center [1173, 413] width 18 height 18
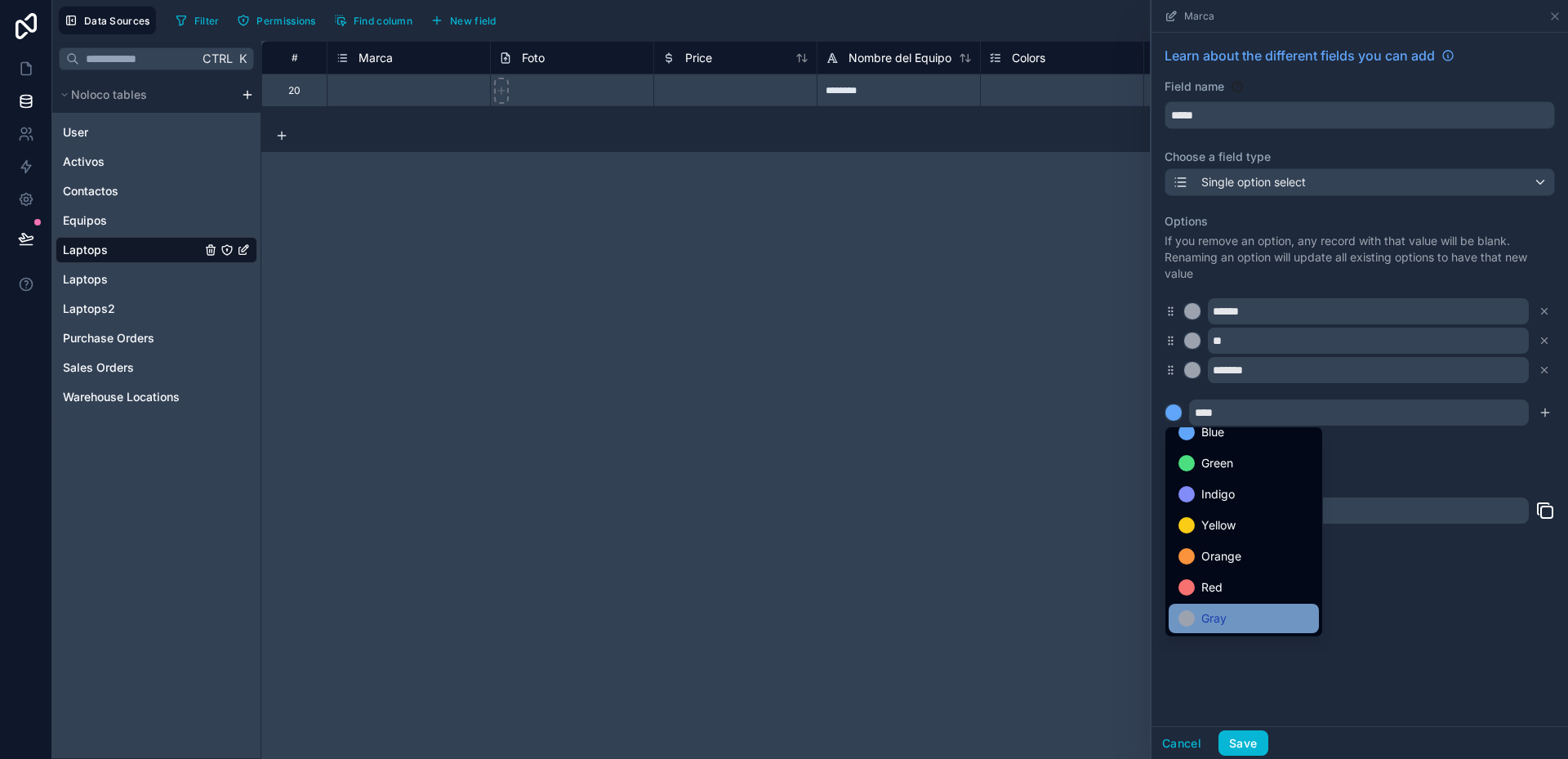
click at [1247, 611] on div "Gray" at bounding box center [1244, 618] width 131 height 20
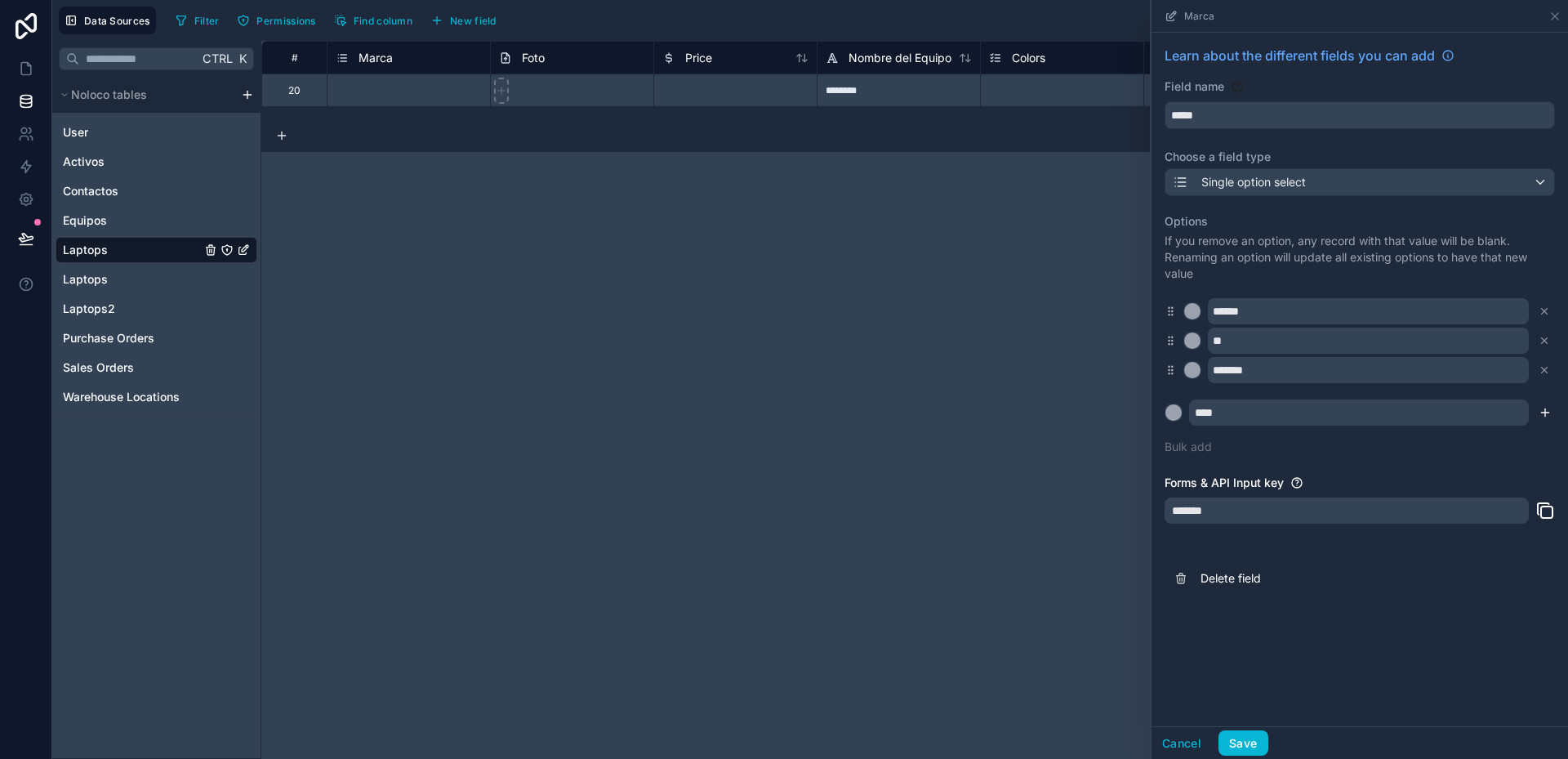
click at [1543, 413] on icon "submit" at bounding box center [1545, 413] width 13 height 13
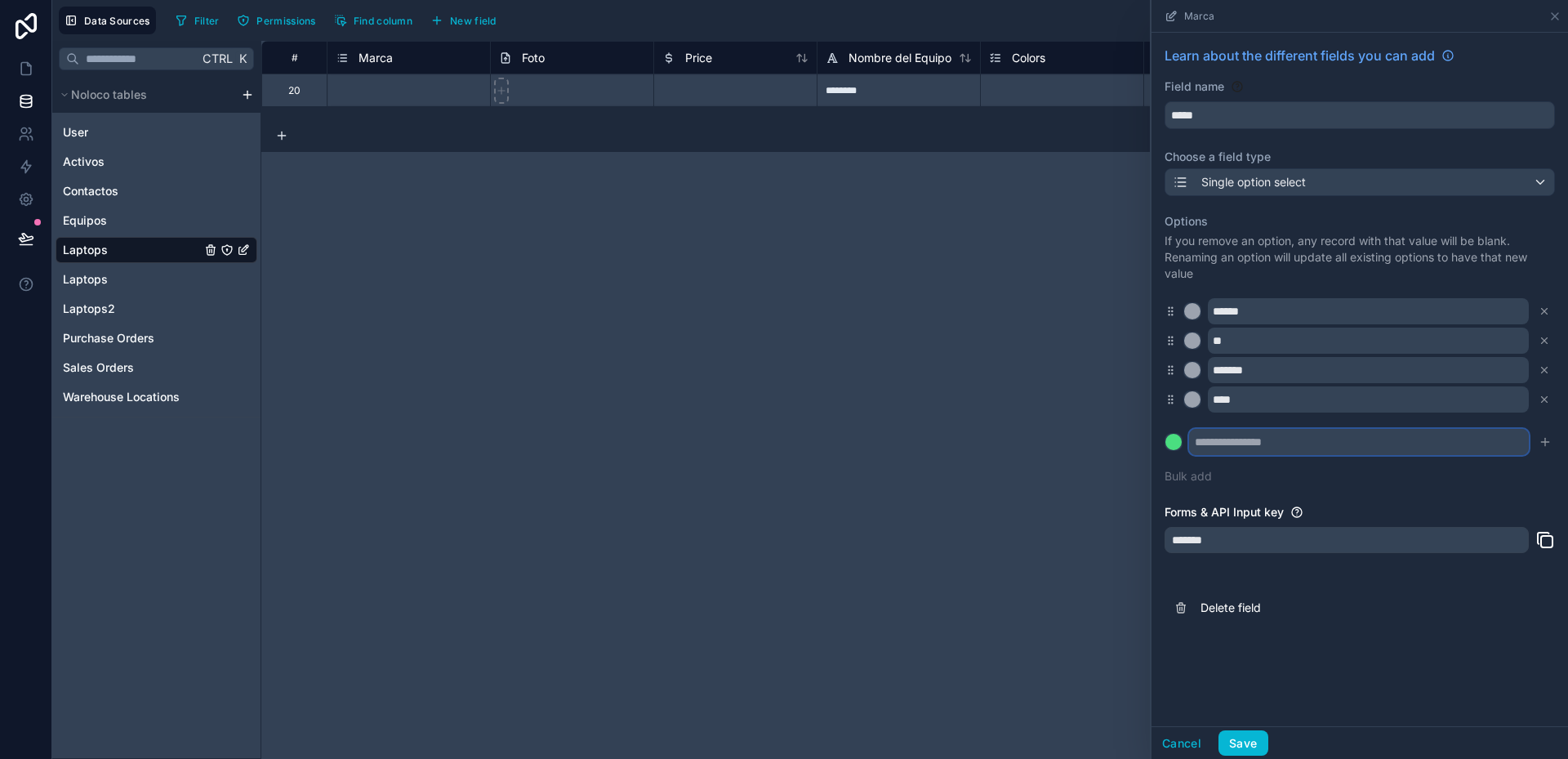
click at [1310, 446] on input "text" at bounding box center [1358, 442] width 340 height 26
type input "****"
click at [1164, 433] on button at bounding box center [1173, 442] width 18 height 18
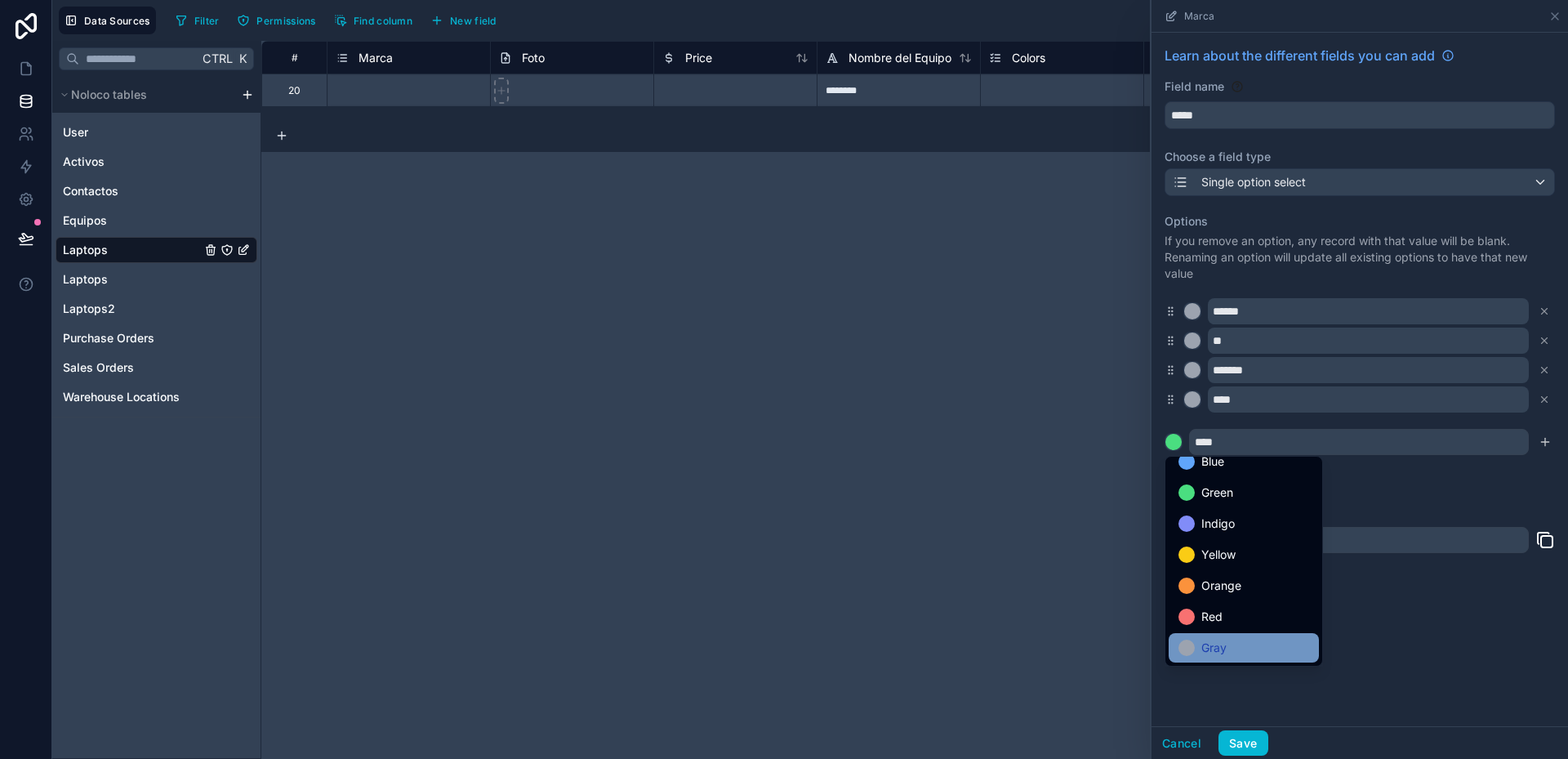
click at [1271, 651] on div "Gray" at bounding box center [1244, 648] width 131 height 20
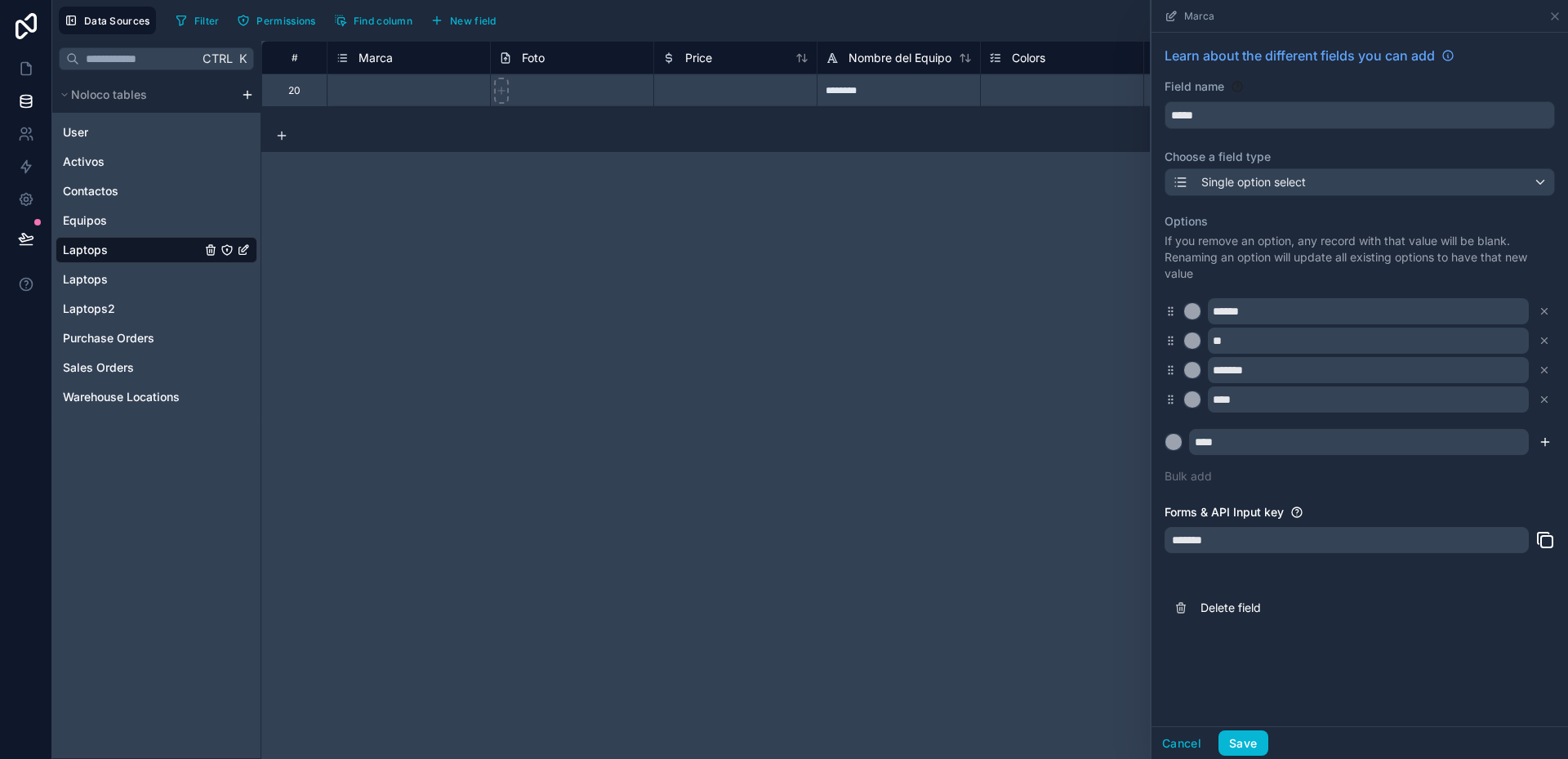
click at [1548, 445] on icon "submit" at bounding box center [1545, 442] width 13 height 13
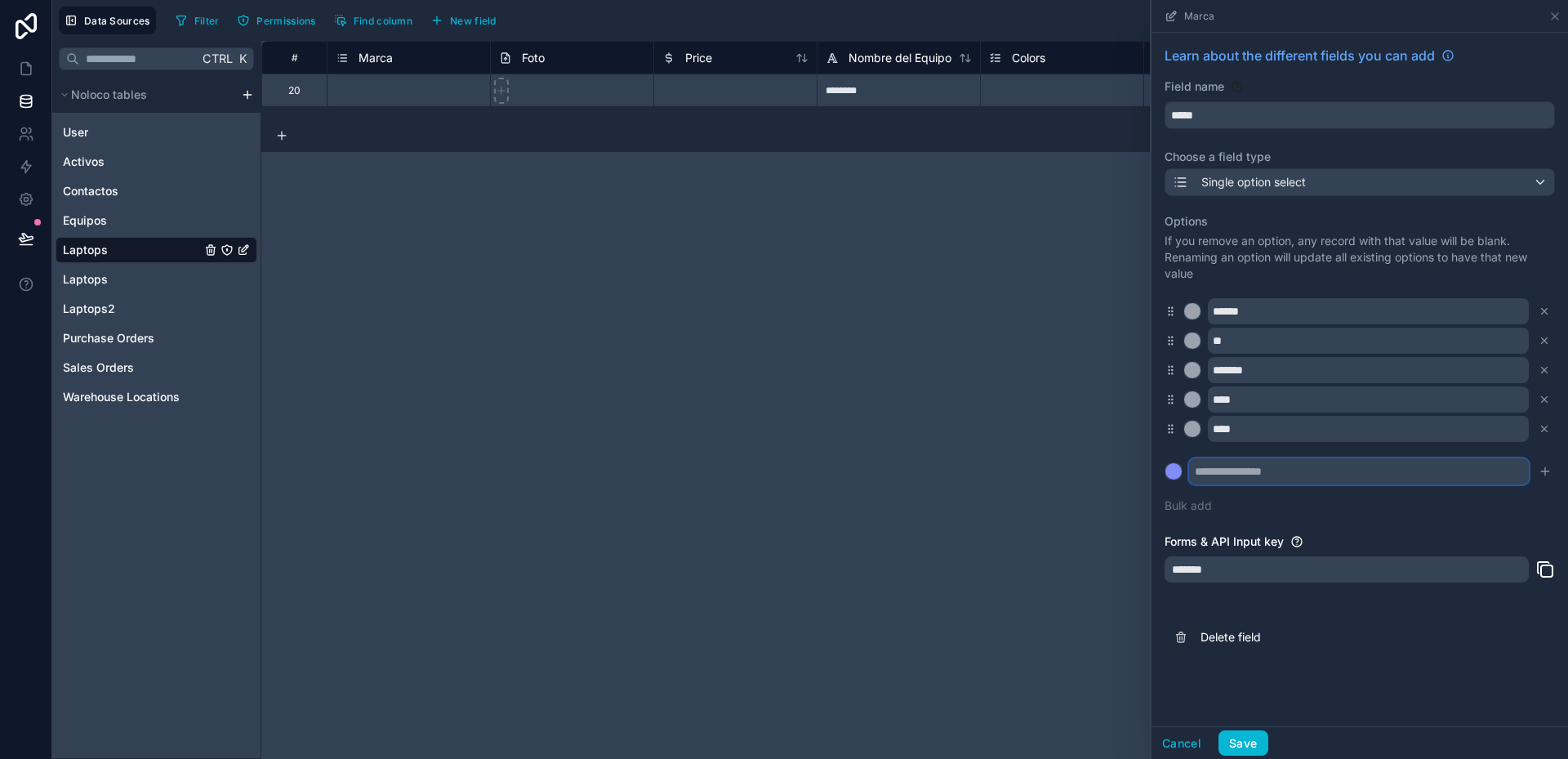
click at [1251, 465] on input "text" at bounding box center [1358, 472] width 340 height 26
type input "****"
click at [1175, 472] on div at bounding box center [1173, 472] width 16 height 16
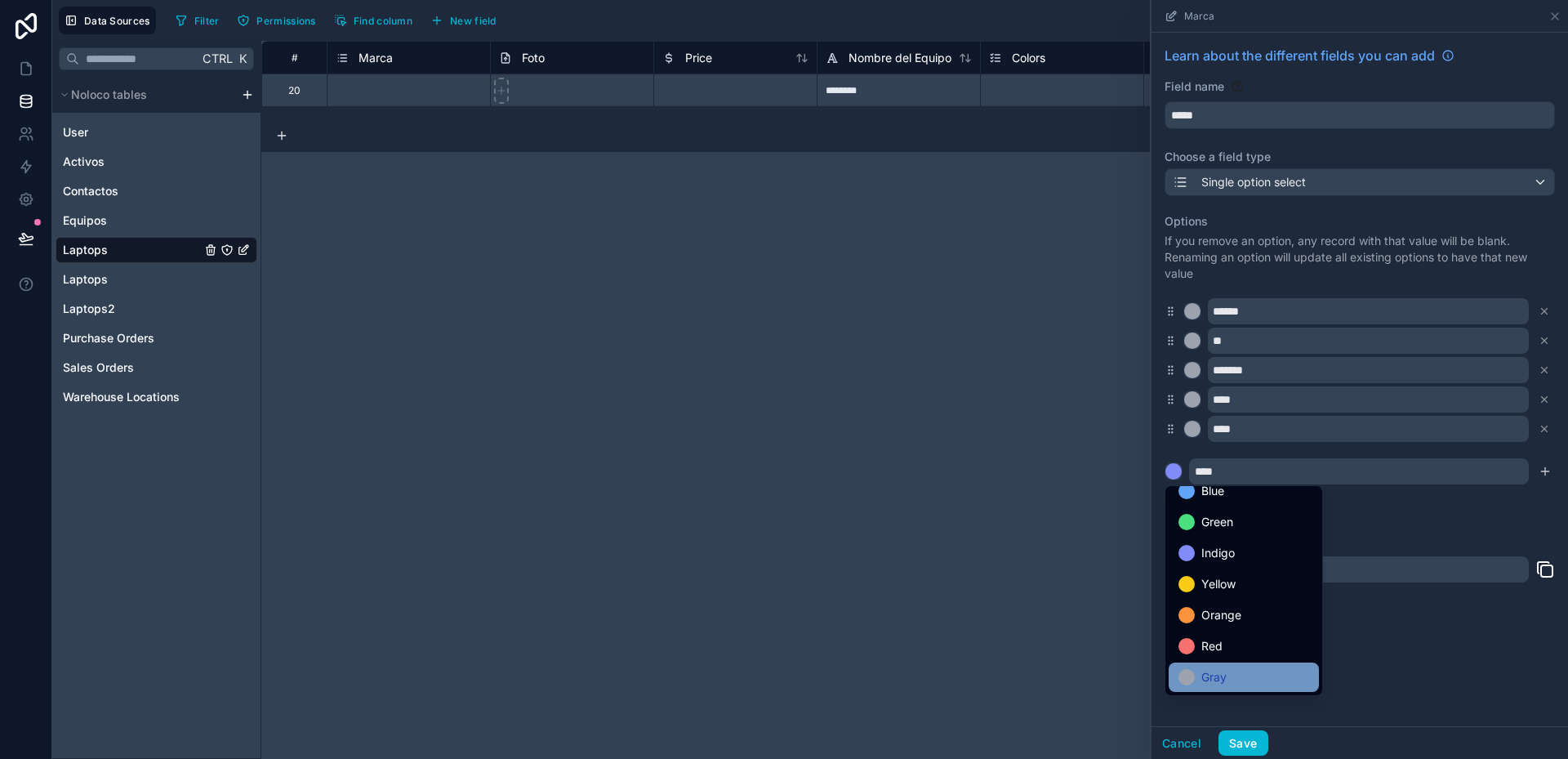
click at [1224, 678] on span "Gray" at bounding box center [1213, 677] width 25 height 20
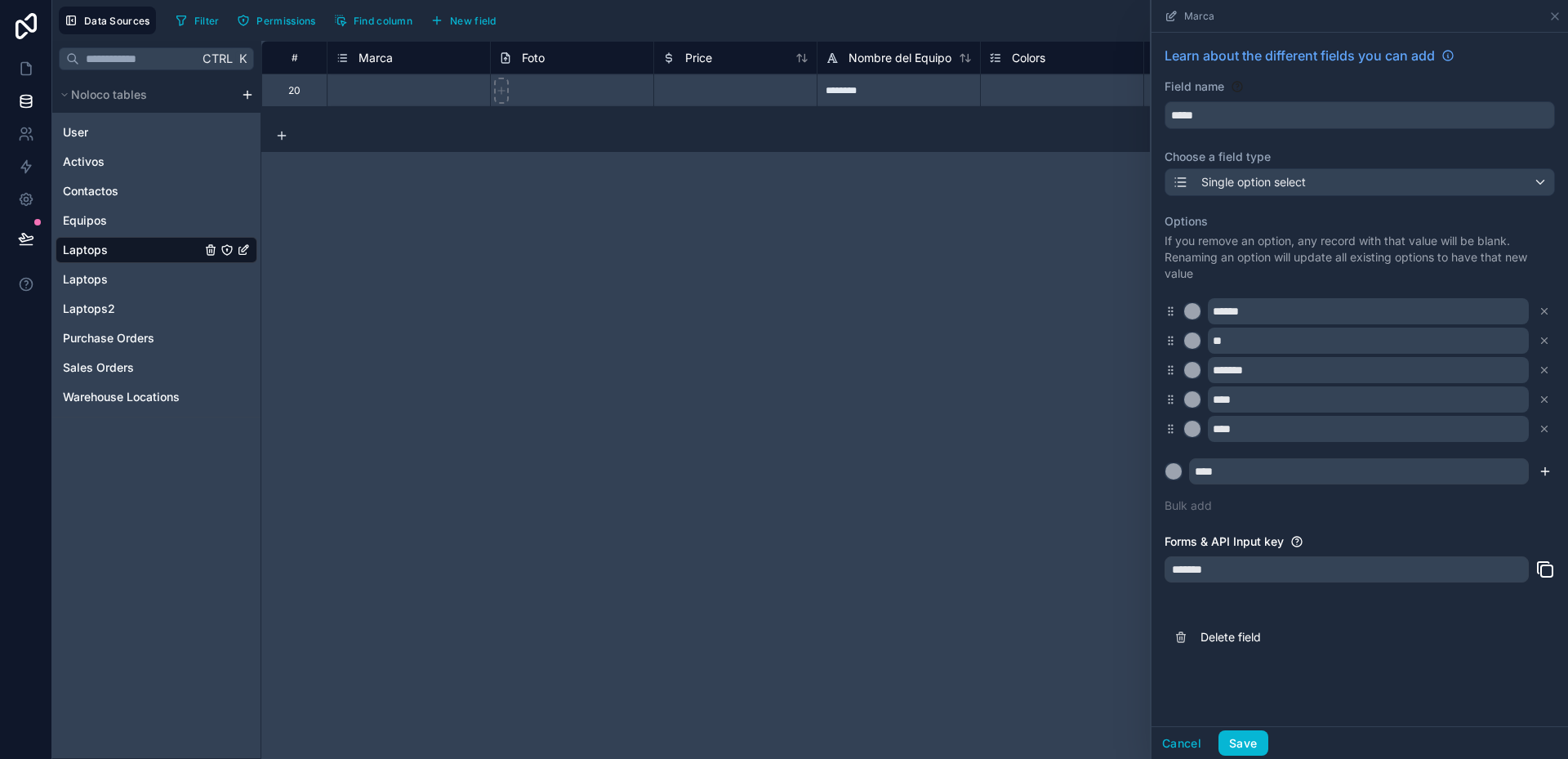
click at [1548, 472] on icon "submit" at bounding box center [1545, 472] width 13 height 13
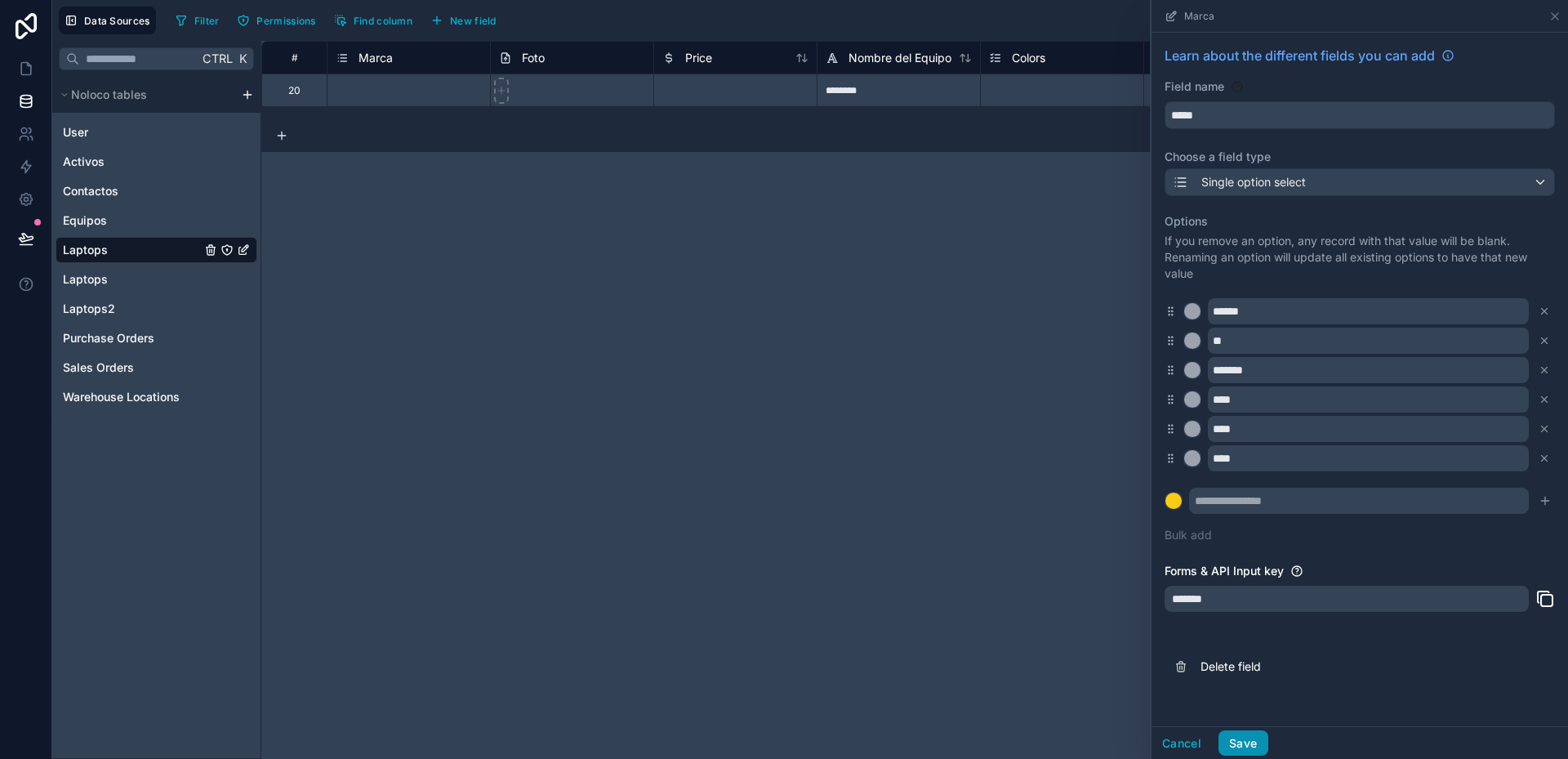
click at [1253, 741] on button "Save" at bounding box center [1243, 743] width 49 height 26
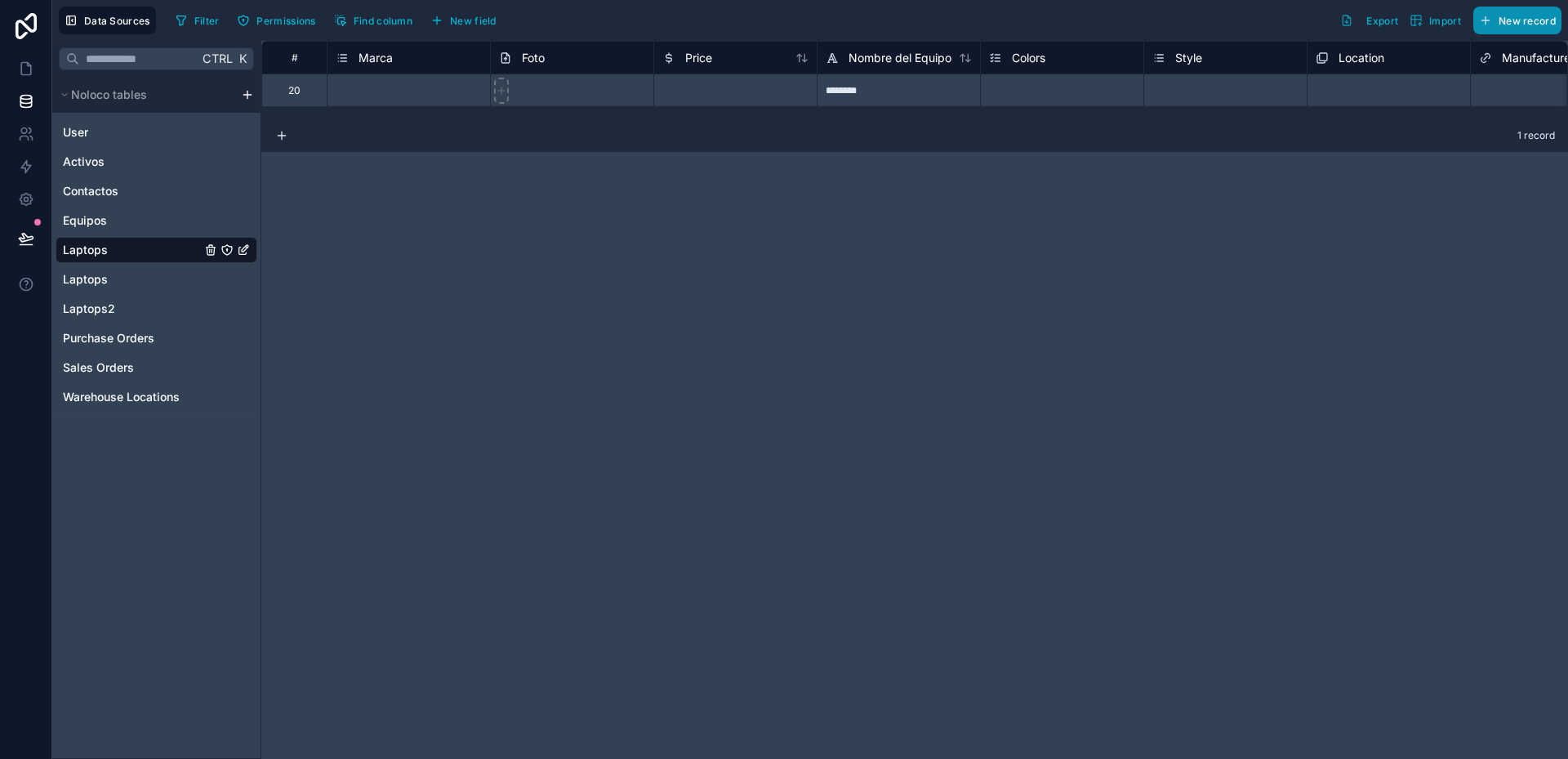
click at [1510, 29] on button "New record" at bounding box center [1518, 20] width 88 height 28
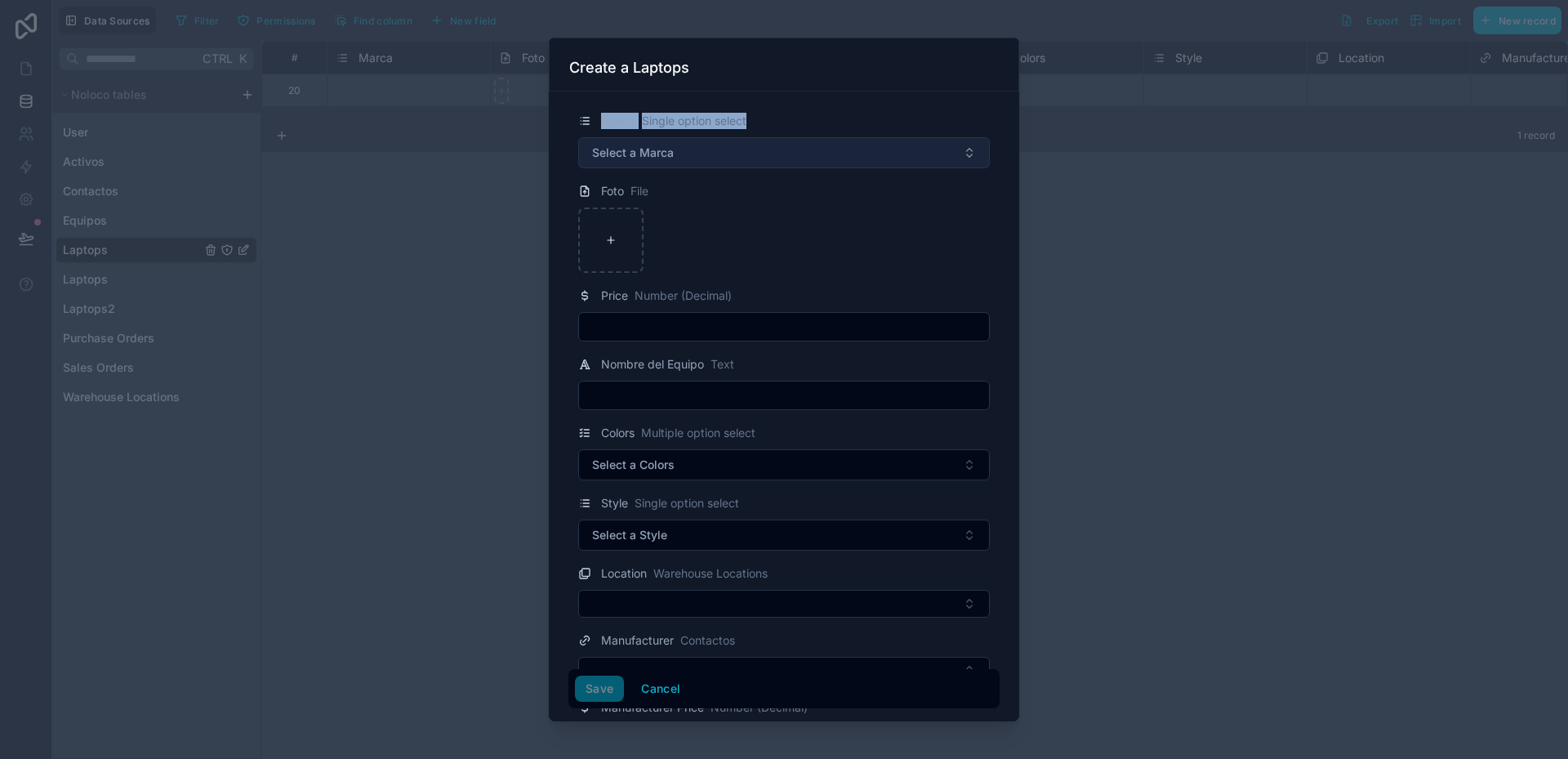
drag, startPoint x: 581, startPoint y: 117, endPoint x: 586, endPoint y: 148, distance: 31.4
click at [586, 148] on div "Marca Single option select Select a Marca" at bounding box center [784, 140] width 432 height 57
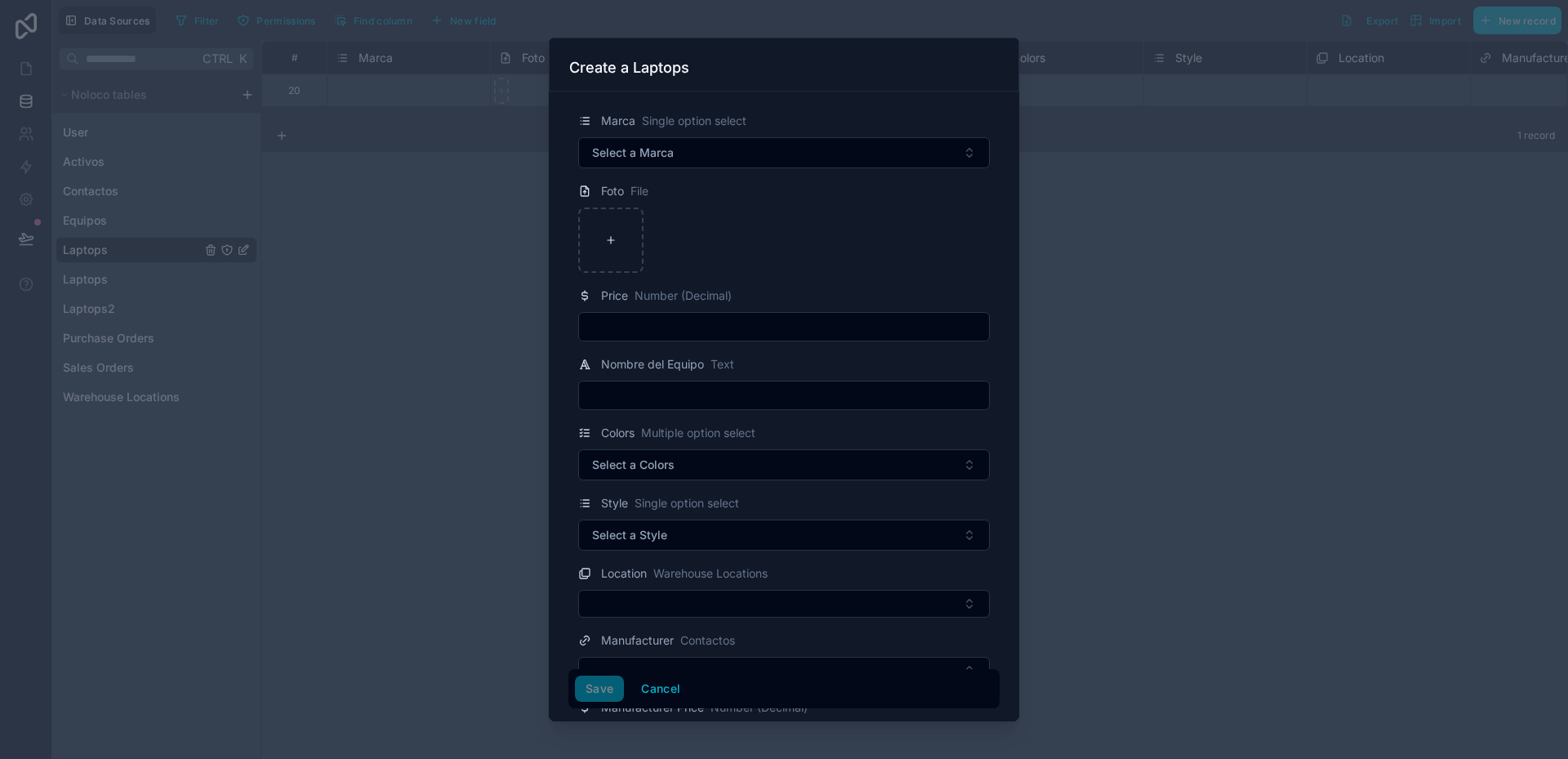
click at [766, 215] on div at bounding box center [784, 240] width 412 height 66
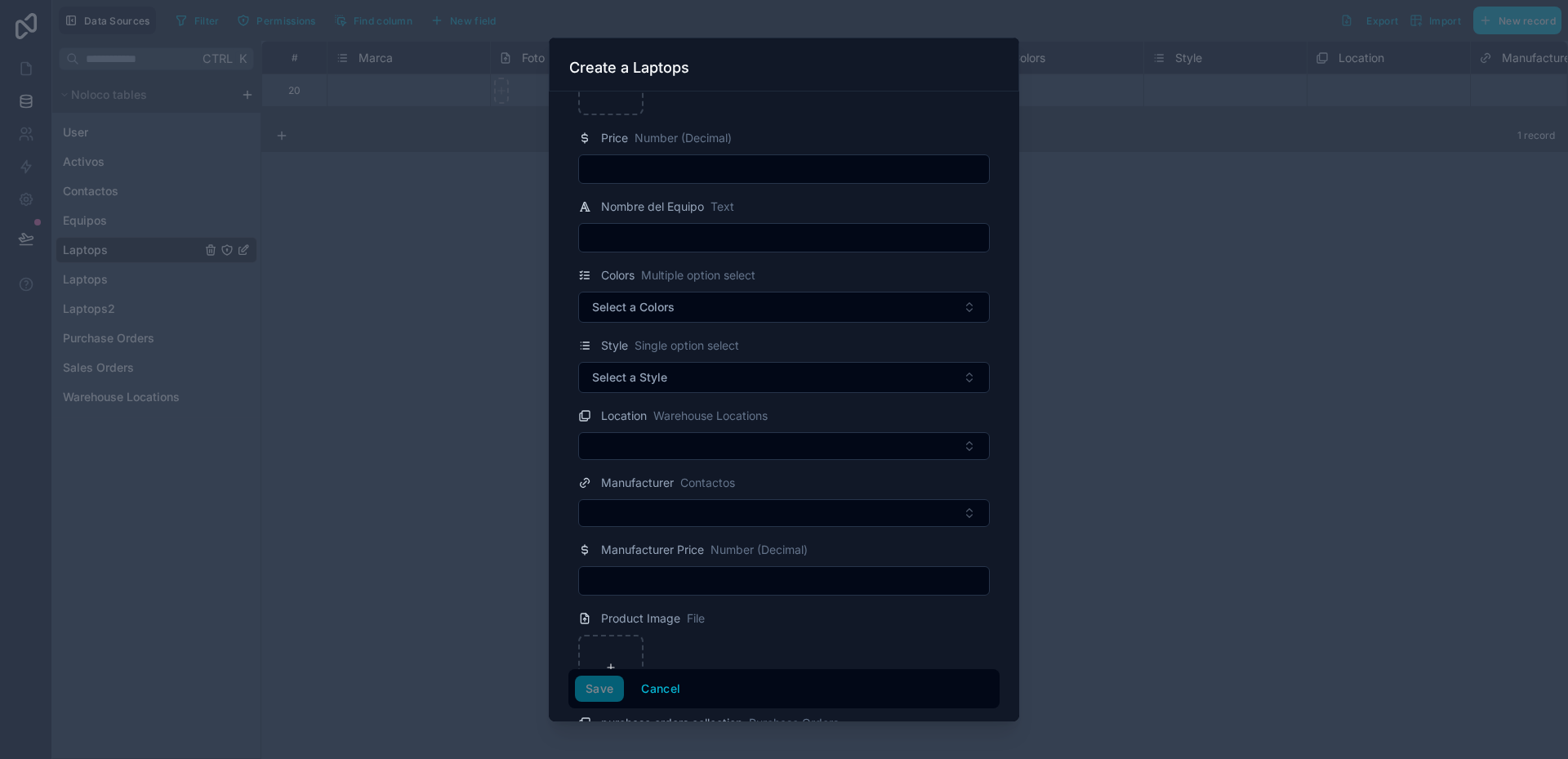
scroll to position [91, 0]
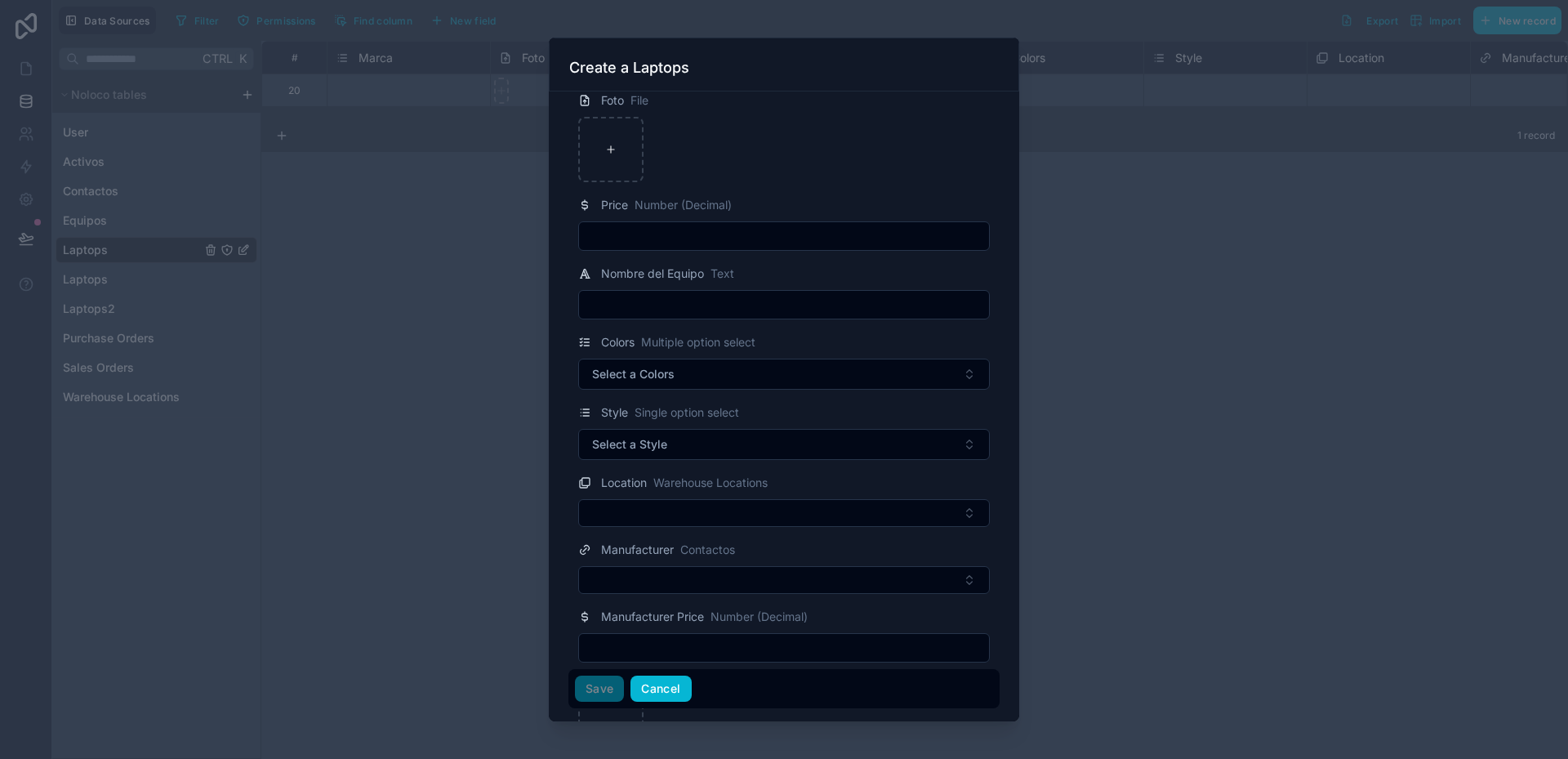
click at [662, 697] on button "Cancel" at bounding box center [661, 689] width 61 height 26
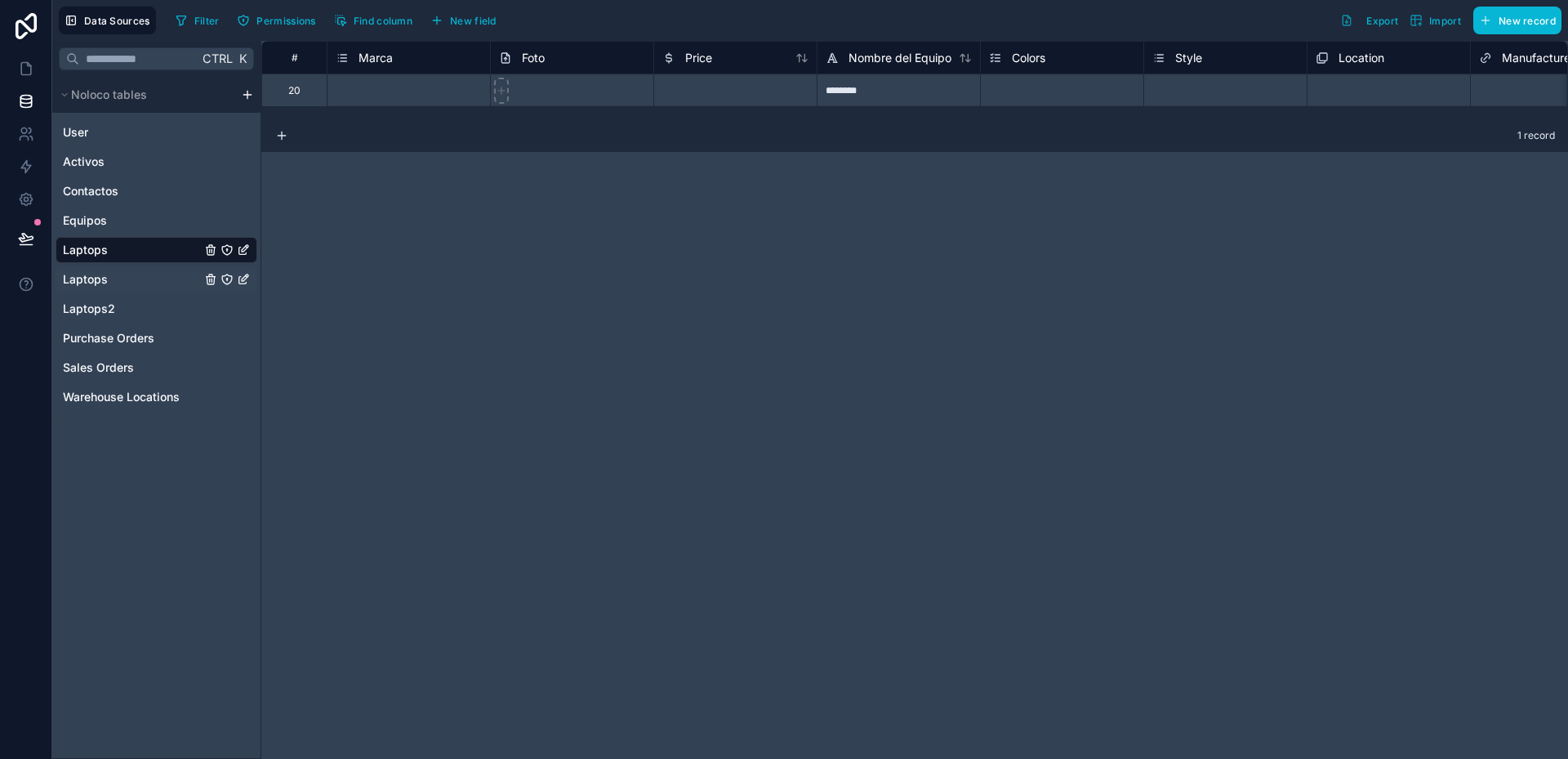
click at [83, 278] on span "Laptops" at bounding box center [85, 279] width 45 height 16
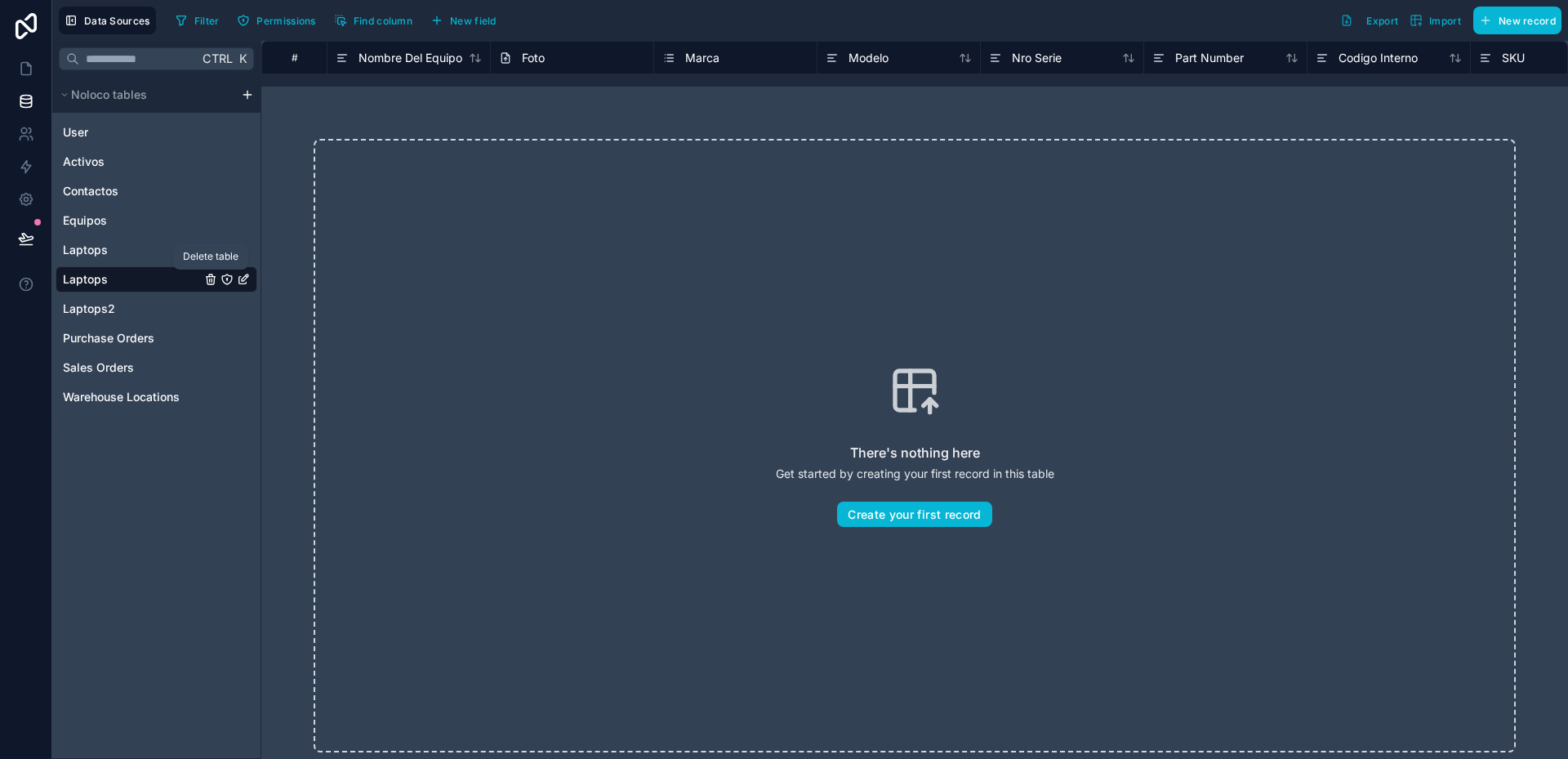
click at [210, 279] on icon "Laptops" at bounding box center [210, 280] width 0 height 3
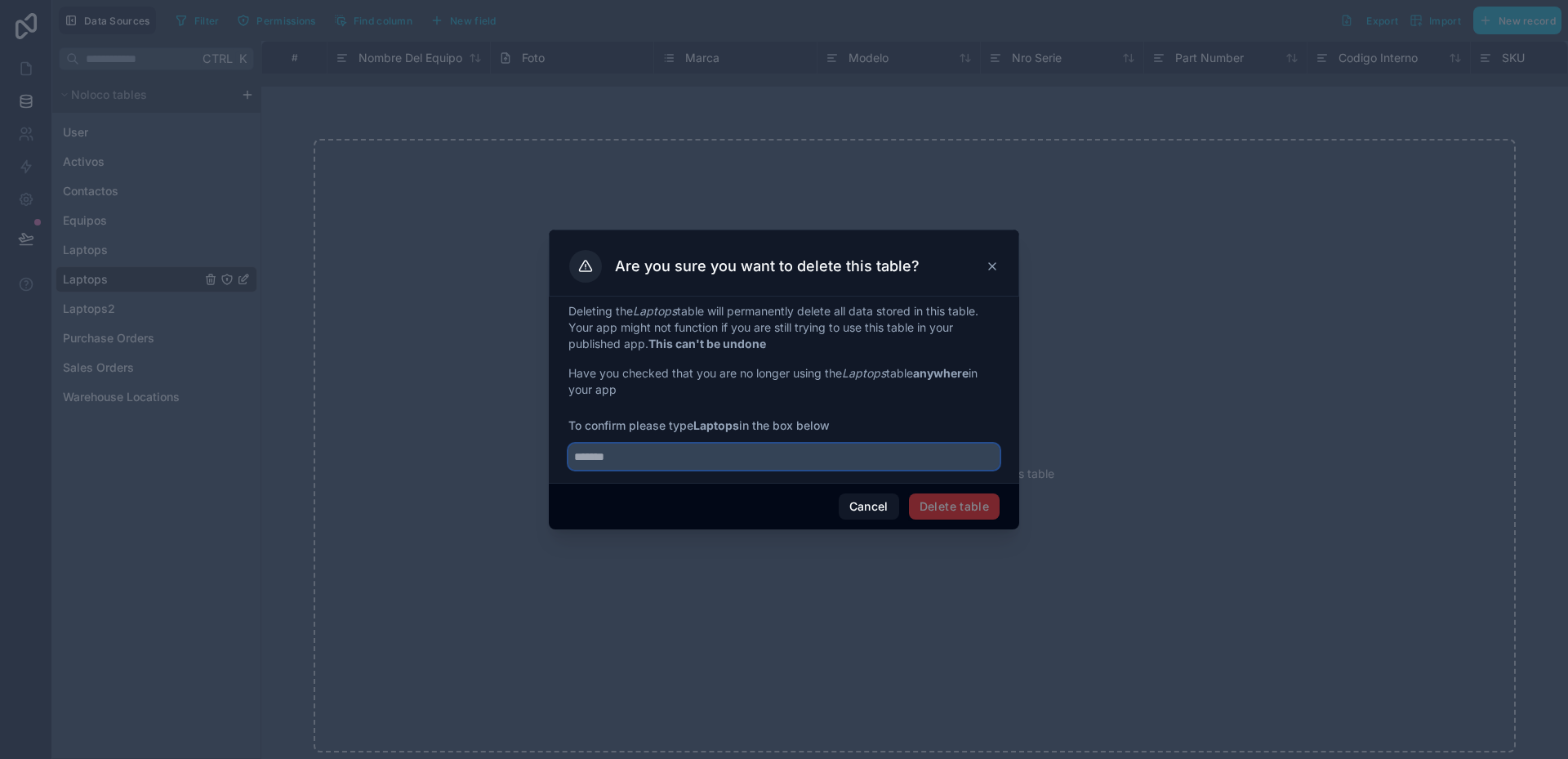
click at [631, 459] on input "text" at bounding box center [784, 457] width 432 height 26
drag, startPoint x: 698, startPoint y: 425, endPoint x: 739, endPoint y: 425, distance: 41.0
click at [739, 425] on strong "Laptops" at bounding box center [716, 425] width 46 height 14
copy strong "Laptops"
click at [624, 453] on input "text" at bounding box center [784, 457] width 432 height 26
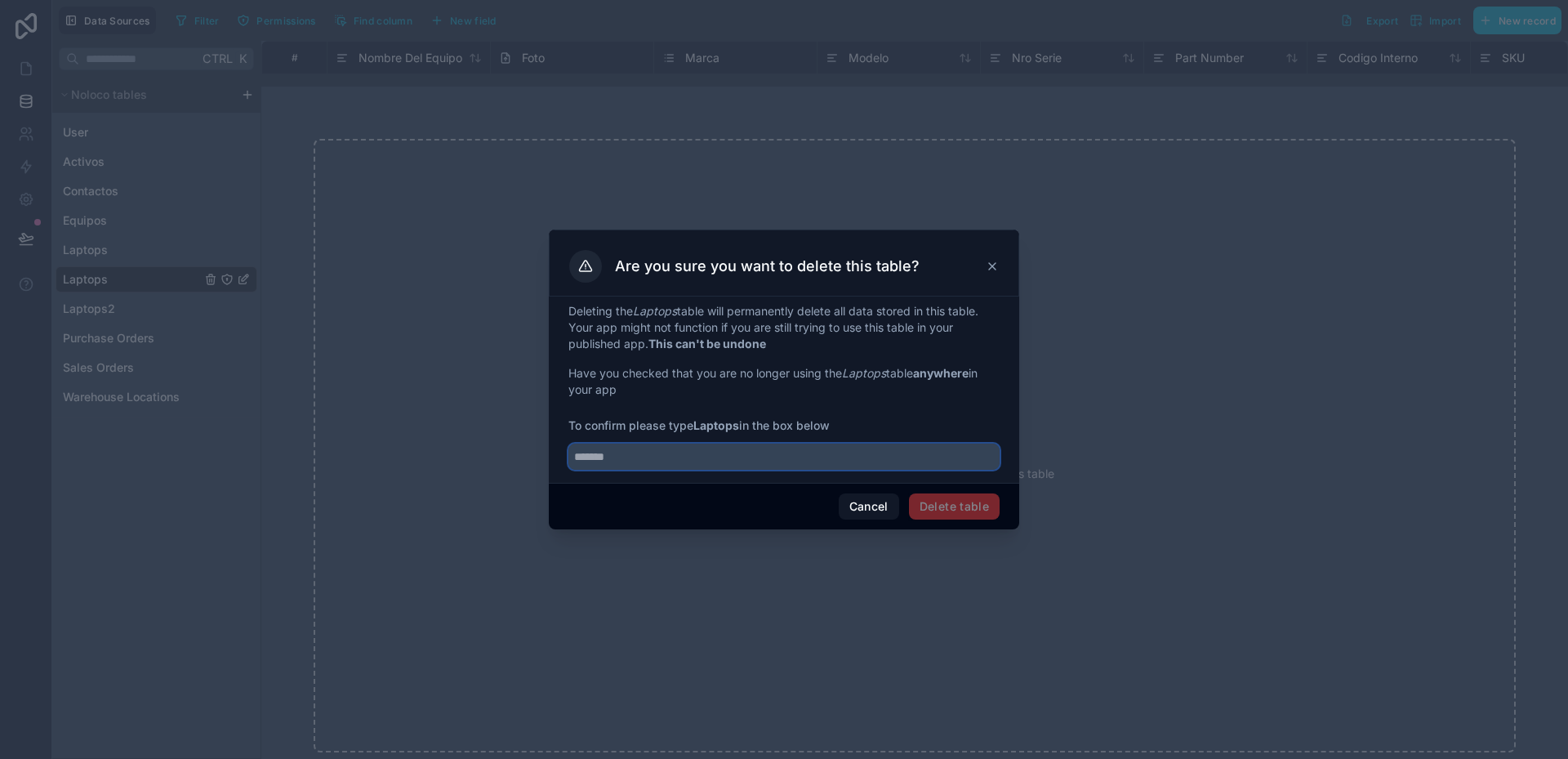
paste input "*******"
type input "*******"
click at [924, 504] on button "Delete table" at bounding box center [954, 507] width 91 height 26
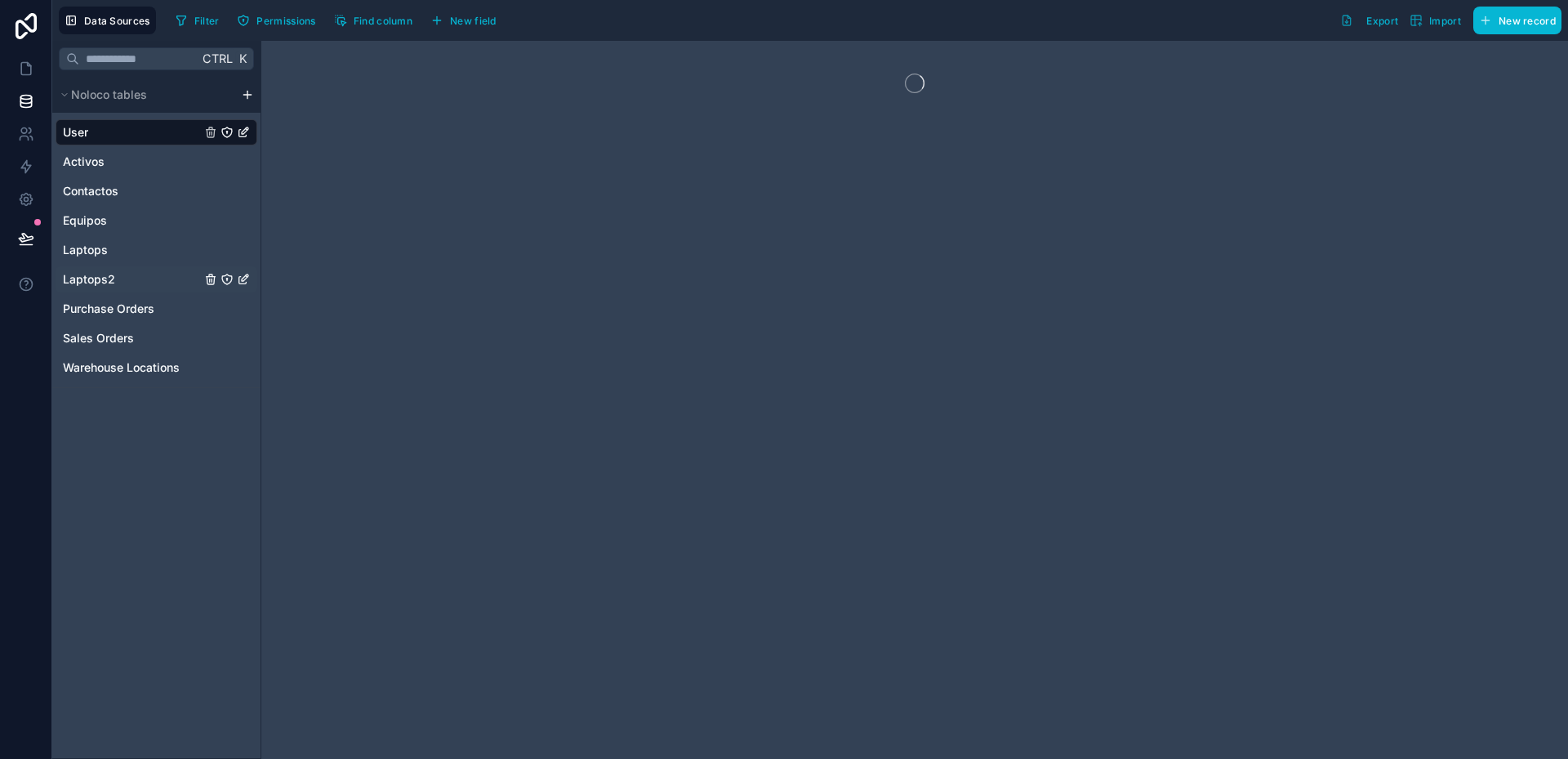
click at [94, 278] on span "Laptops2" at bounding box center [89, 279] width 52 height 16
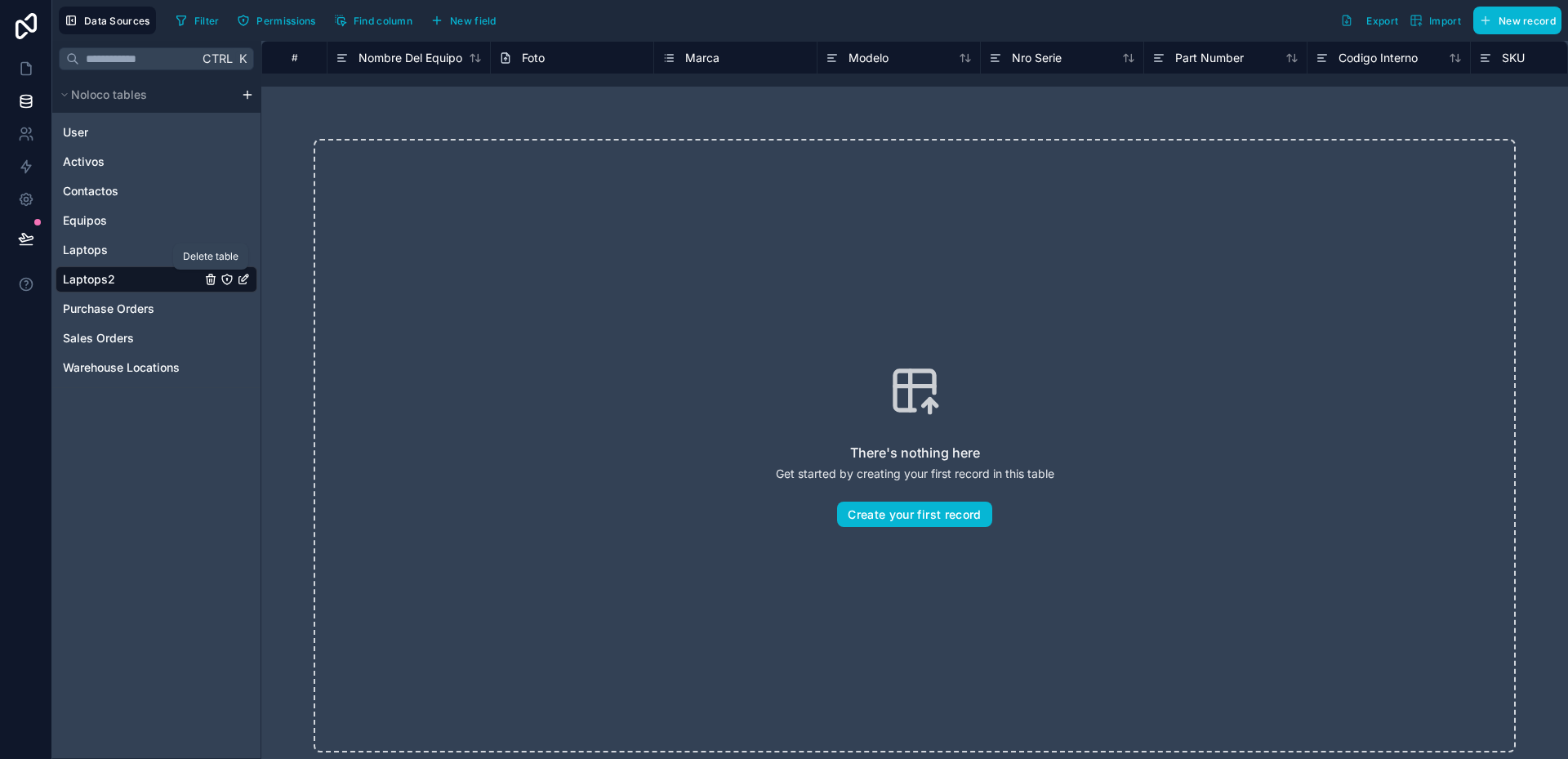
click at [205, 282] on icon "Laptops2" at bounding box center [210, 279] width 13 height 13
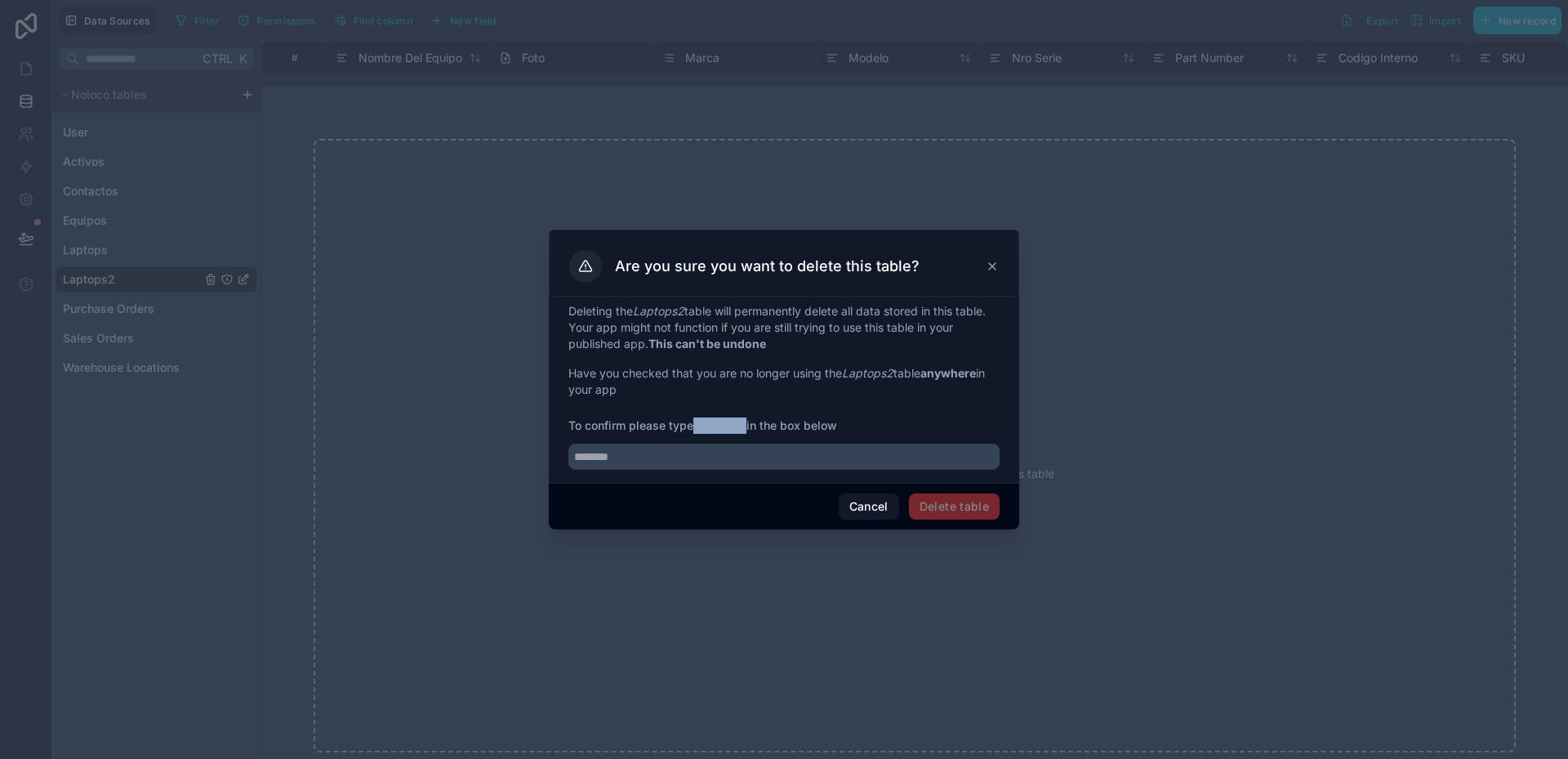
drag, startPoint x: 700, startPoint y: 426, endPoint x: 751, endPoint y: 424, distance: 51.0
click at [751, 424] on span "To confirm please type Laptops2 in the box below" at bounding box center [784, 426] width 432 height 16
copy strong "Laptops2"
click at [712, 455] on input "text" at bounding box center [784, 457] width 432 height 26
paste input "********"
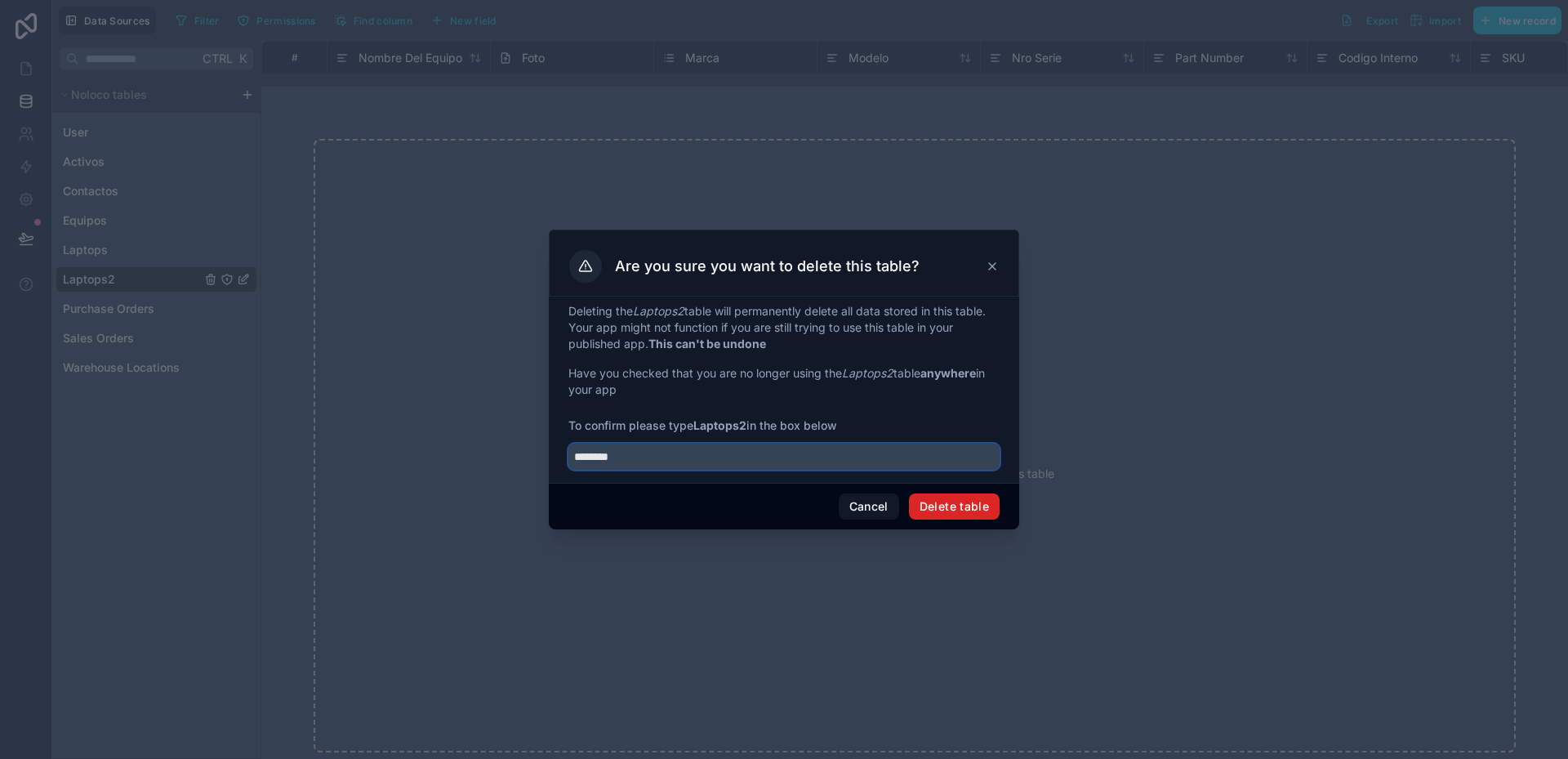
type input "********"
click at [938, 504] on button "Delete table" at bounding box center [954, 507] width 91 height 26
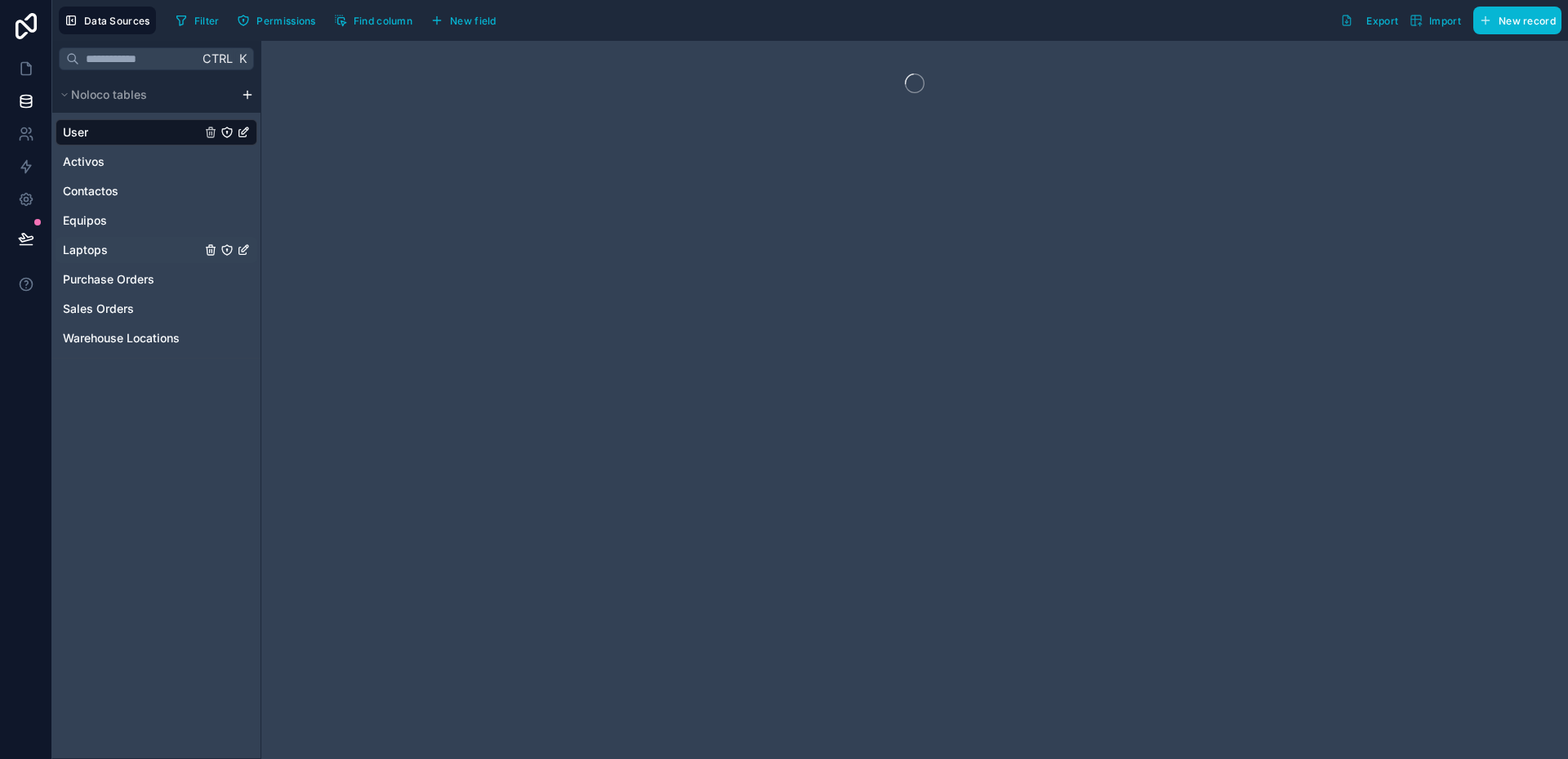
click at [90, 250] on span "Laptops" at bounding box center [85, 250] width 45 height 16
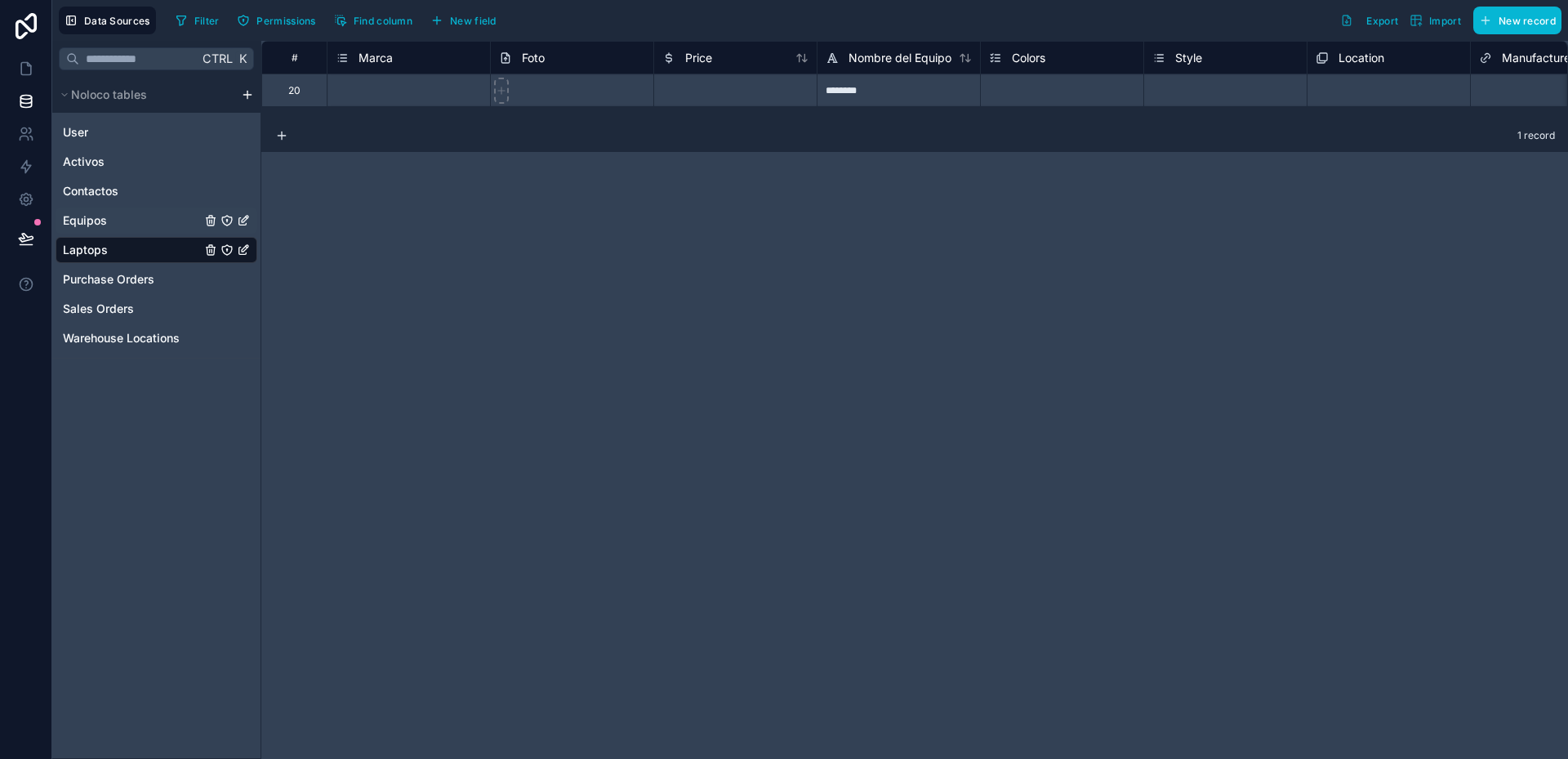
click at [120, 220] on link "Equipos" at bounding box center [132, 220] width 138 height 16
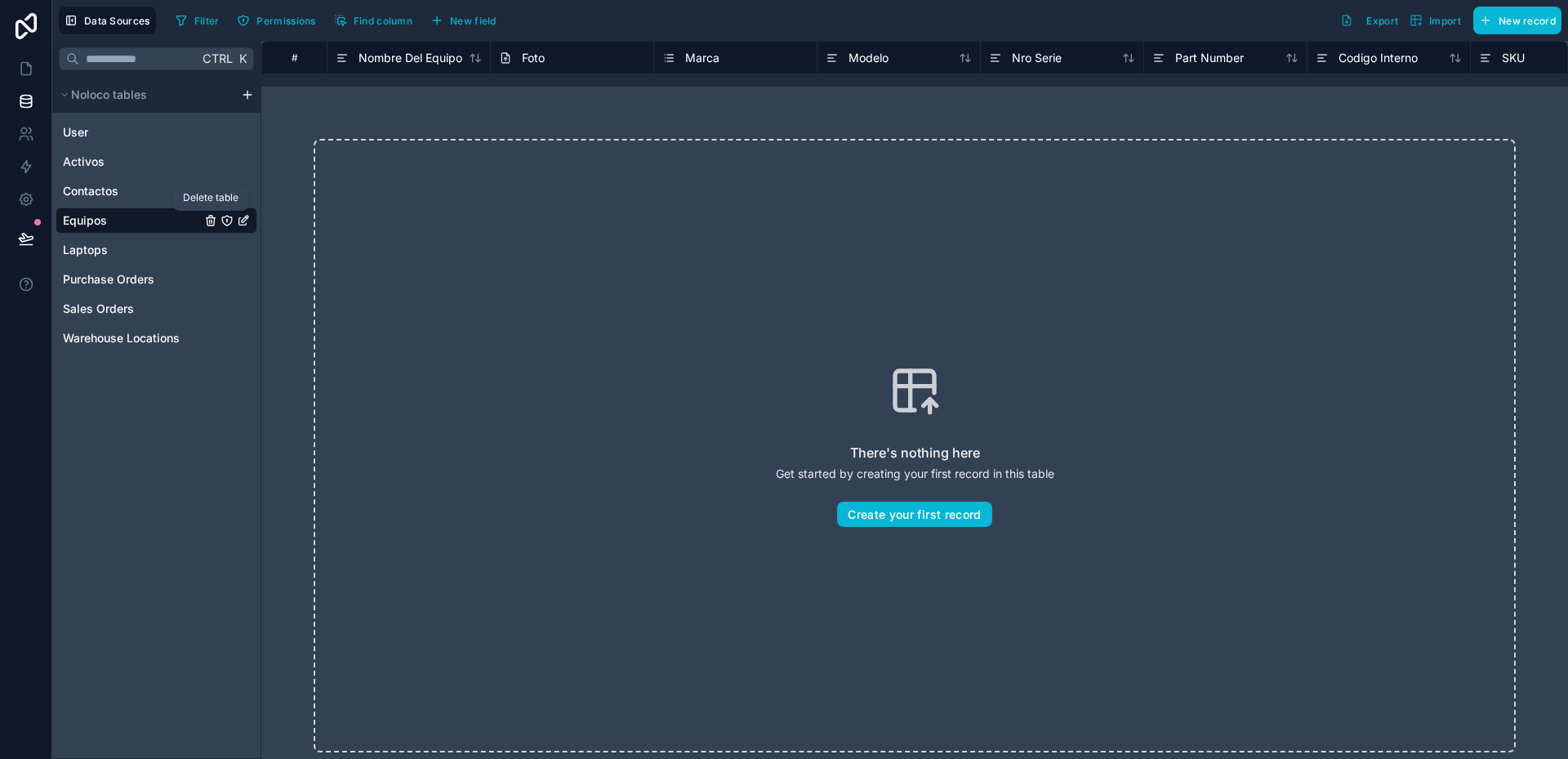
click at [210, 223] on icon "Equipos" at bounding box center [210, 221] width 0 height 3
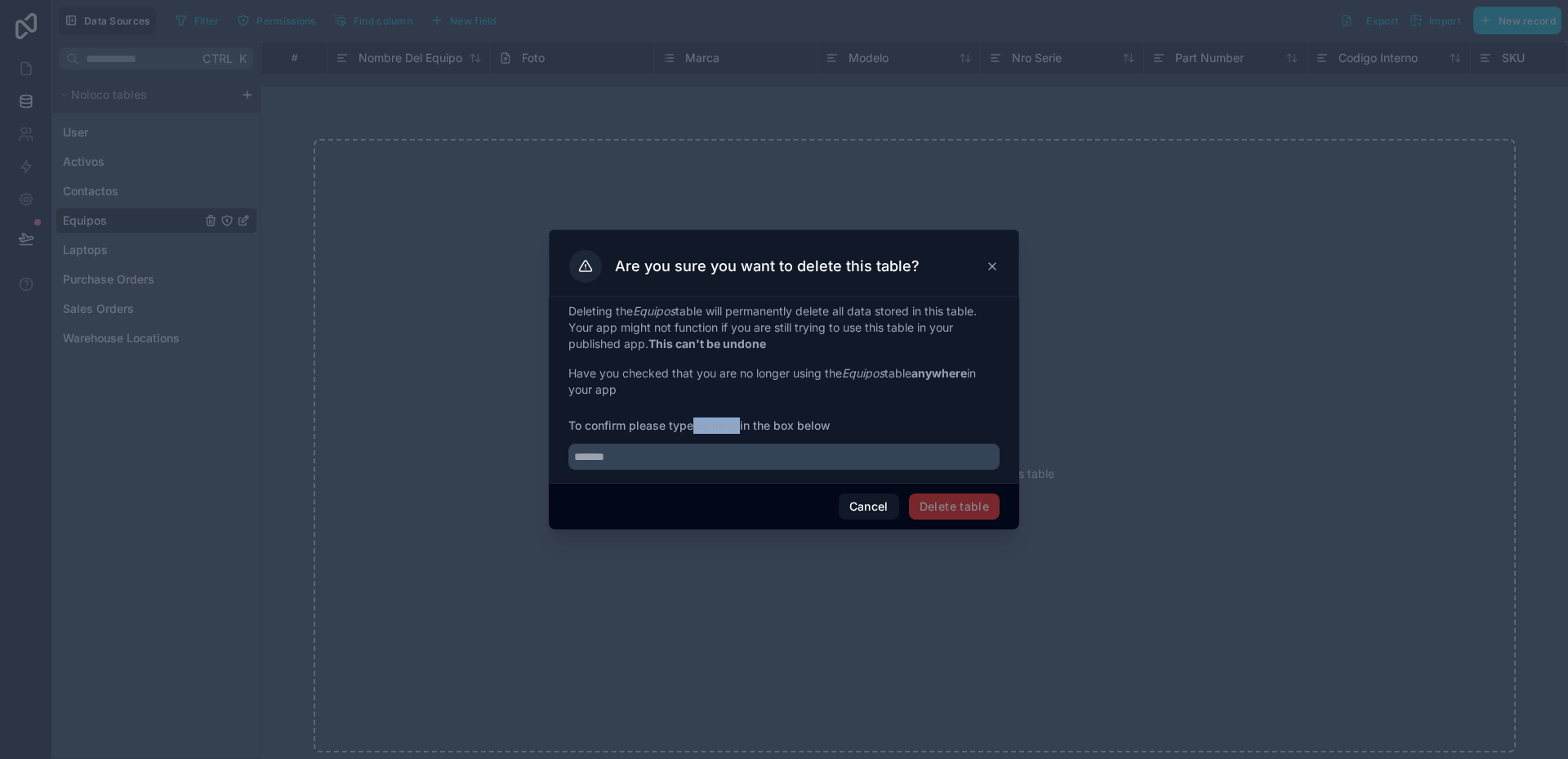
drag, startPoint x: 699, startPoint y: 427, endPoint x: 741, endPoint y: 430, distance: 42.1
click at [740, 430] on strong "Equipos" at bounding box center [716, 425] width 47 height 14
copy strong "Equipos"
click at [655, 458] on input "text" at bounding box center [784, 457] width 432 height 26
paste input "*******"
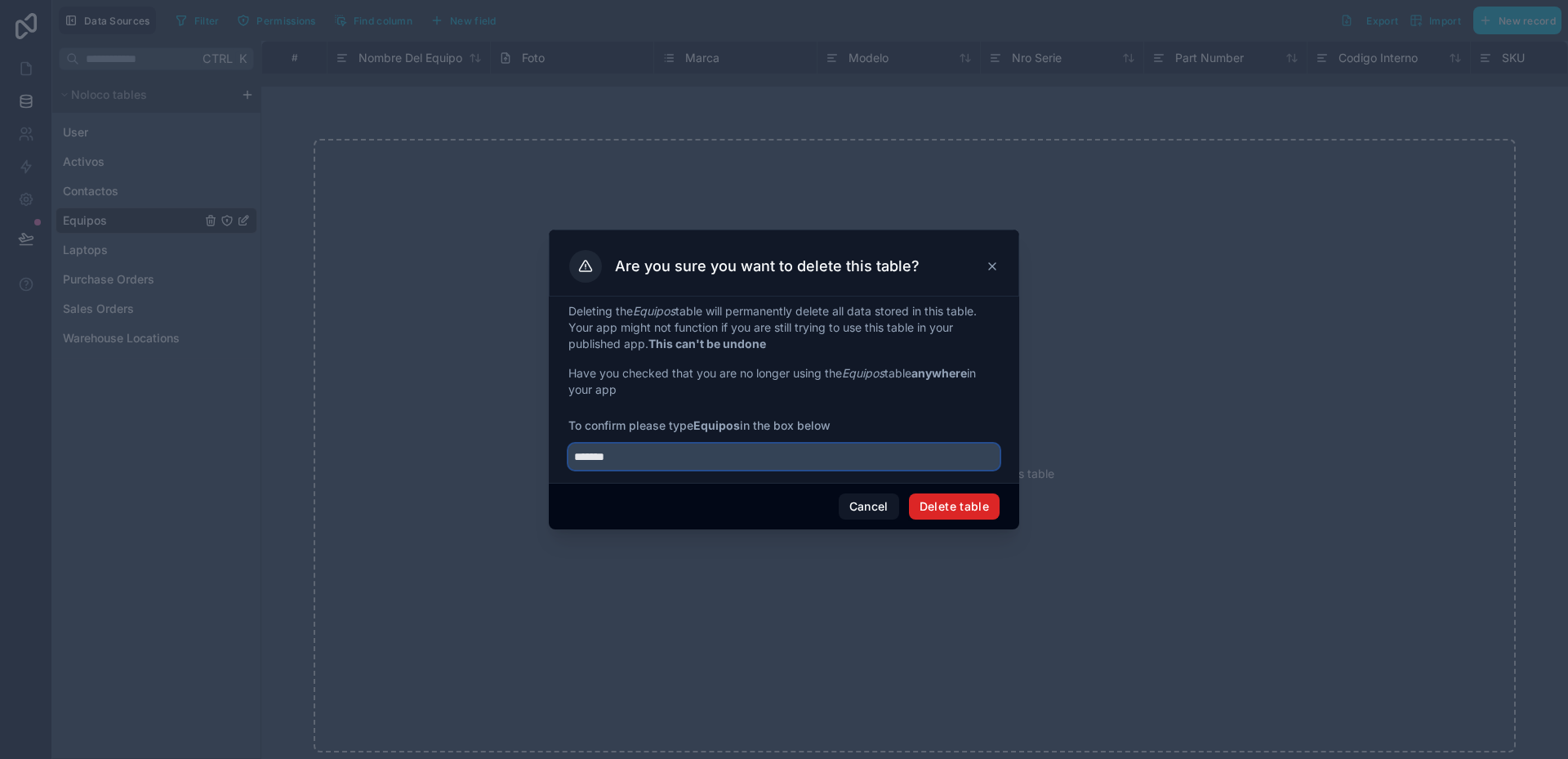
type input "*******"
click at [958, 508] on button "Delete table" at bounding box center [954, 507] width 91 height 26
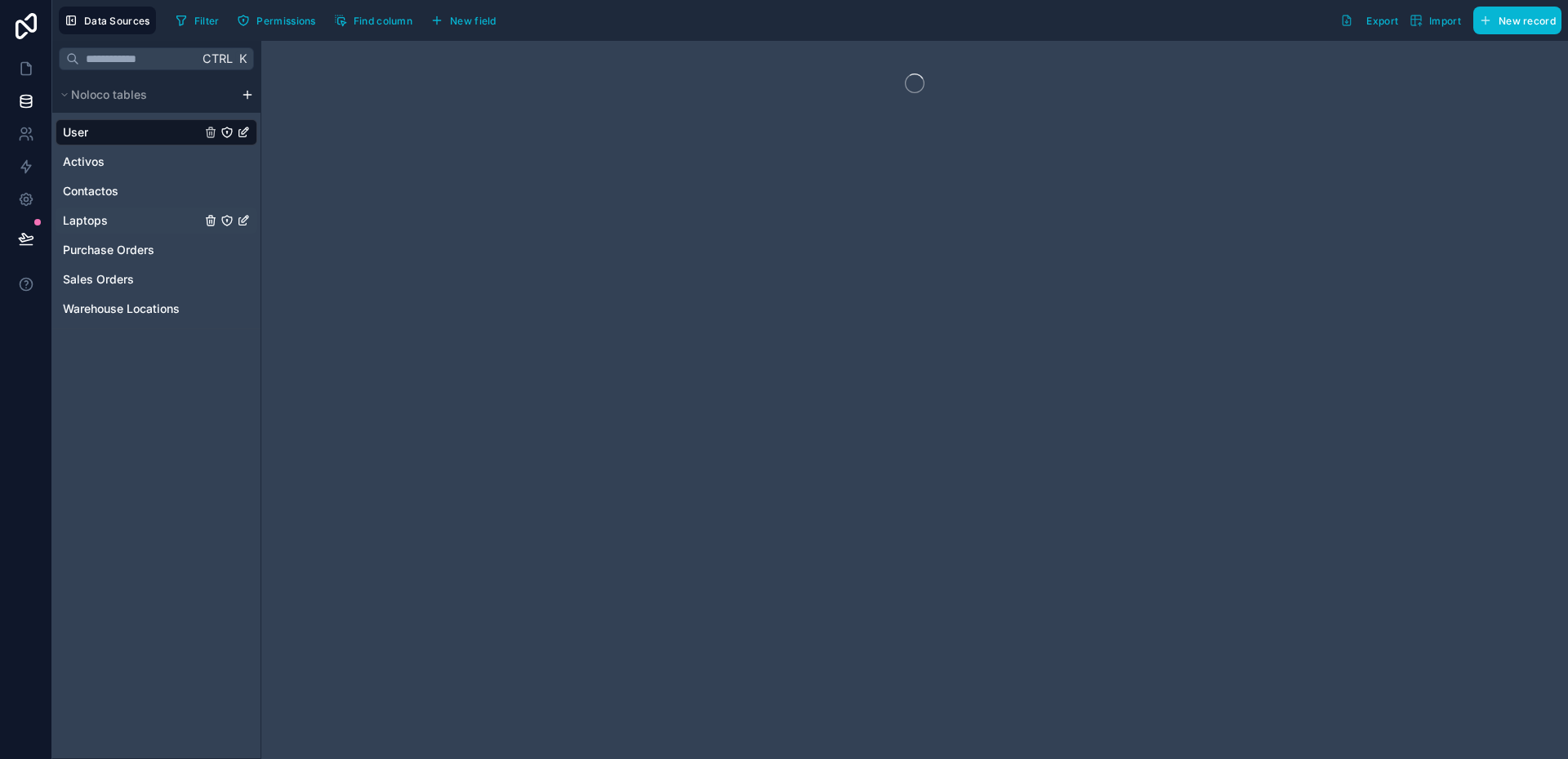
click at [84, 216] on span "Laptops" at bounding box center [85, 220] width 45 height 16
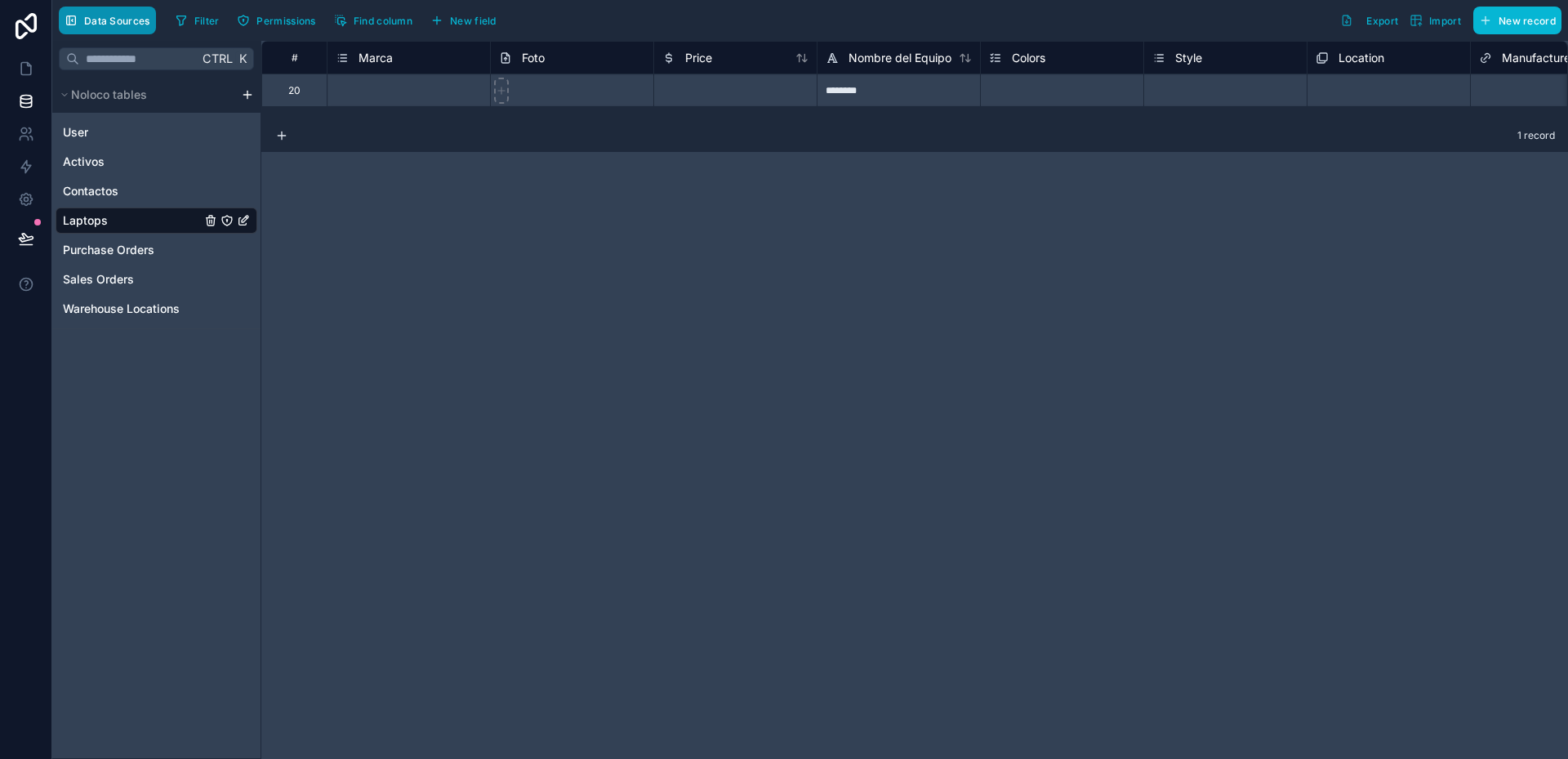
click at [109, 15] on span "Data Sources" at bounding box center [117, 20] width 66 height 12
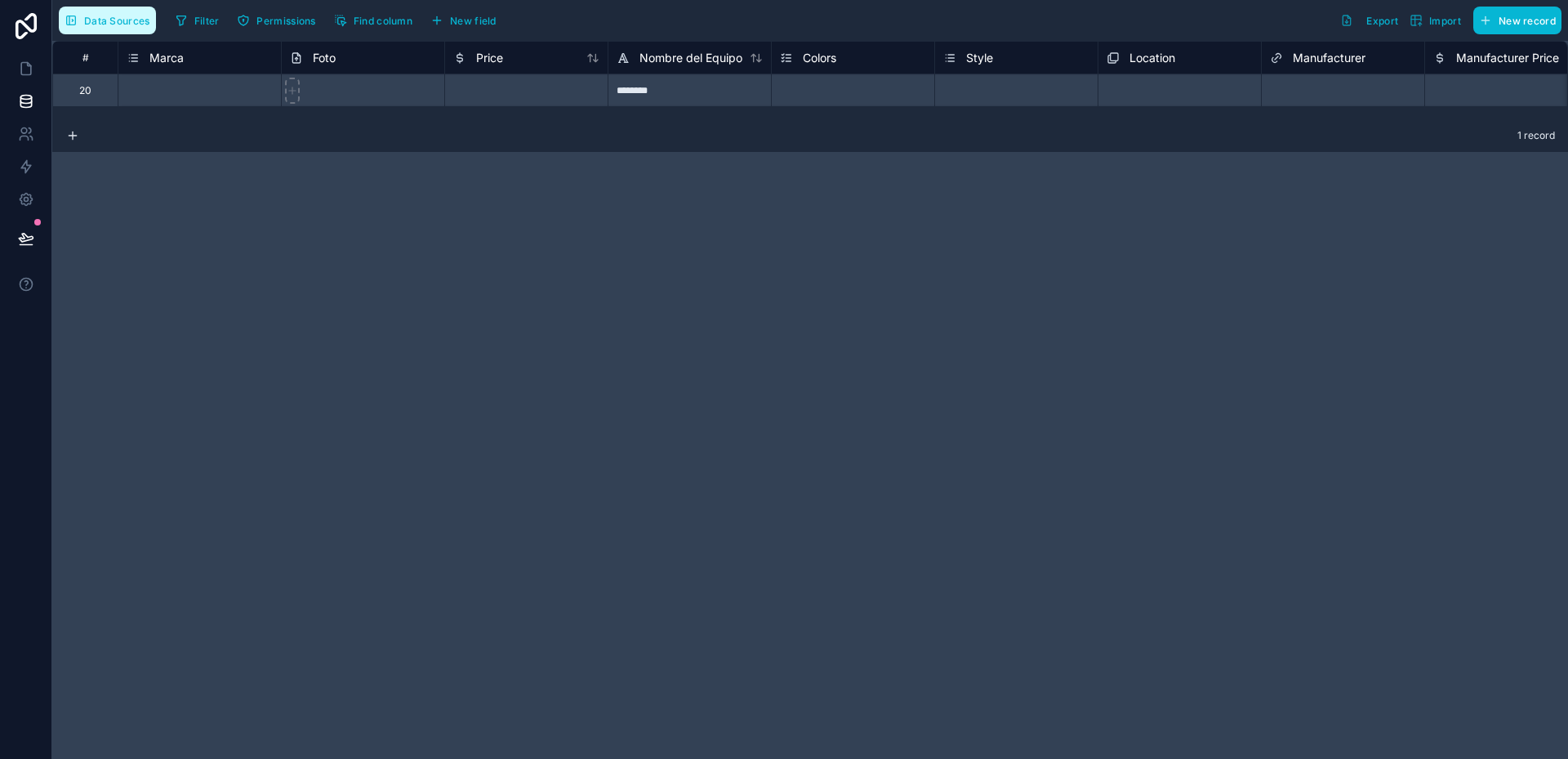
click at [109, 16] on span "Data Sources" at bounding box center [117, 20] width 66 height 12
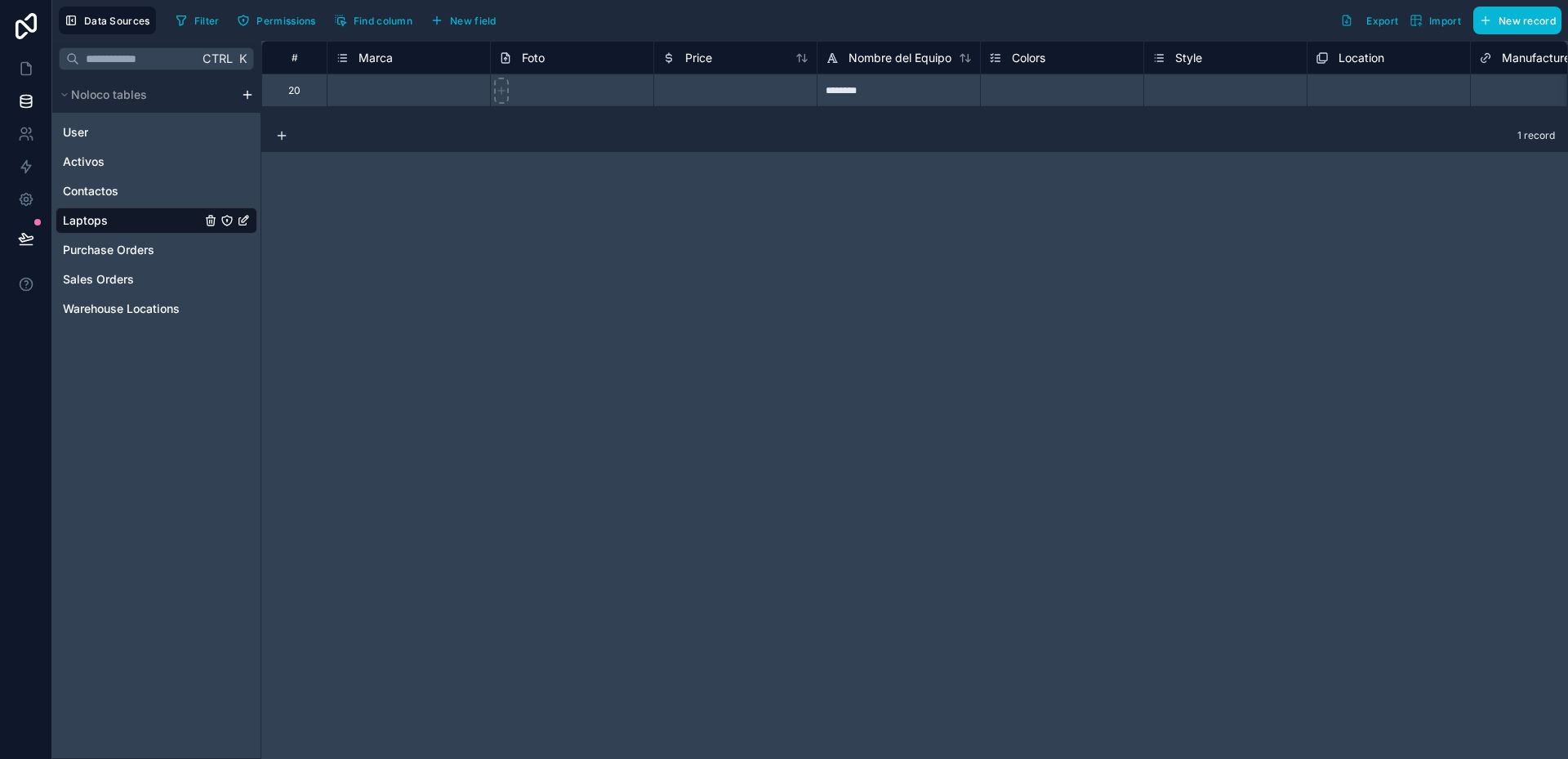
click at [289, 88] on div "20" at bounding box center [294, 91] width 12 height 13
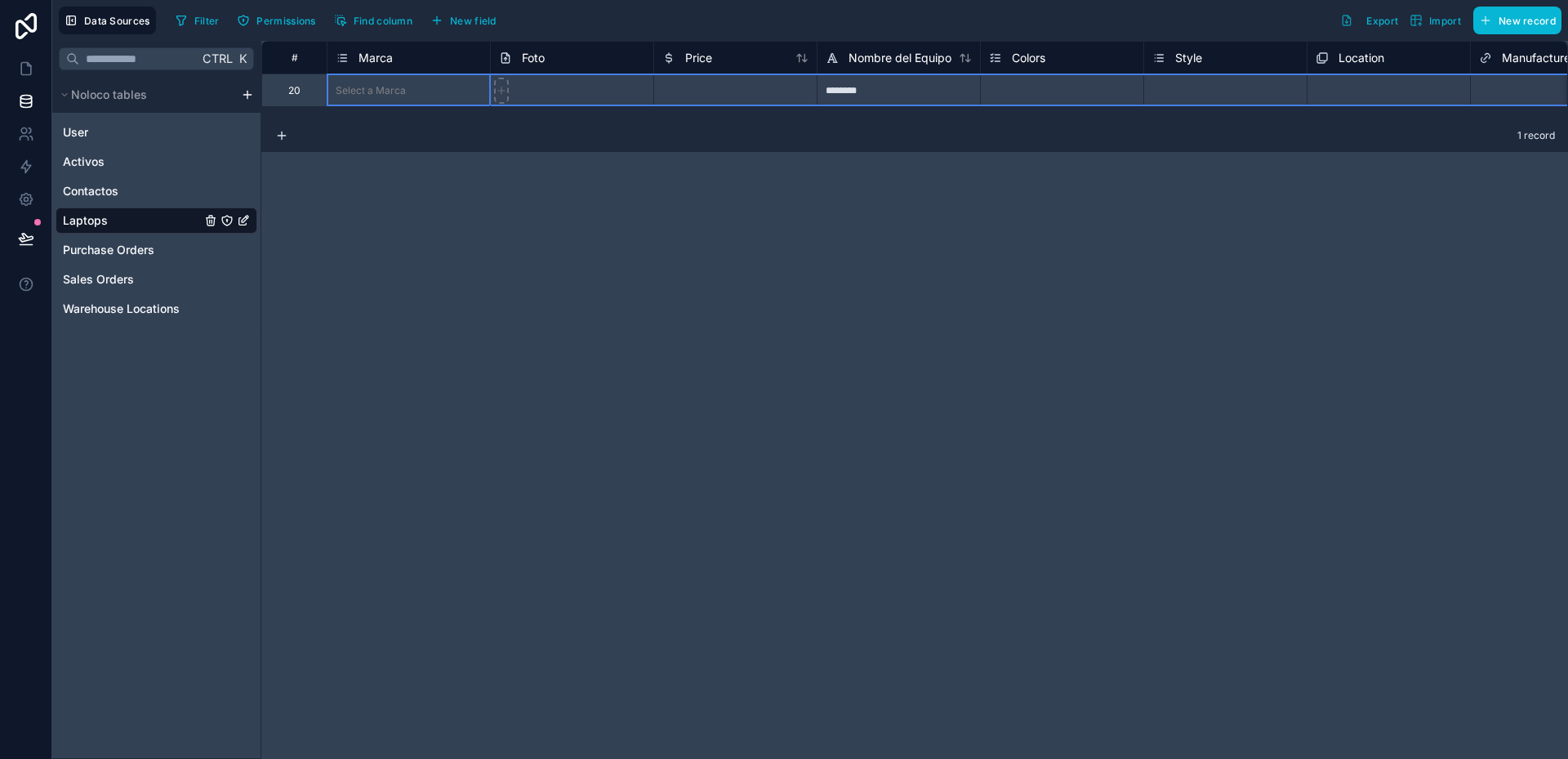
click at [289, 88] on div "20" at bounding box center [294, 91] width 12 height 13
click at [866, 96] on div "********" at bounding box center [899, 90] width 164 height 33
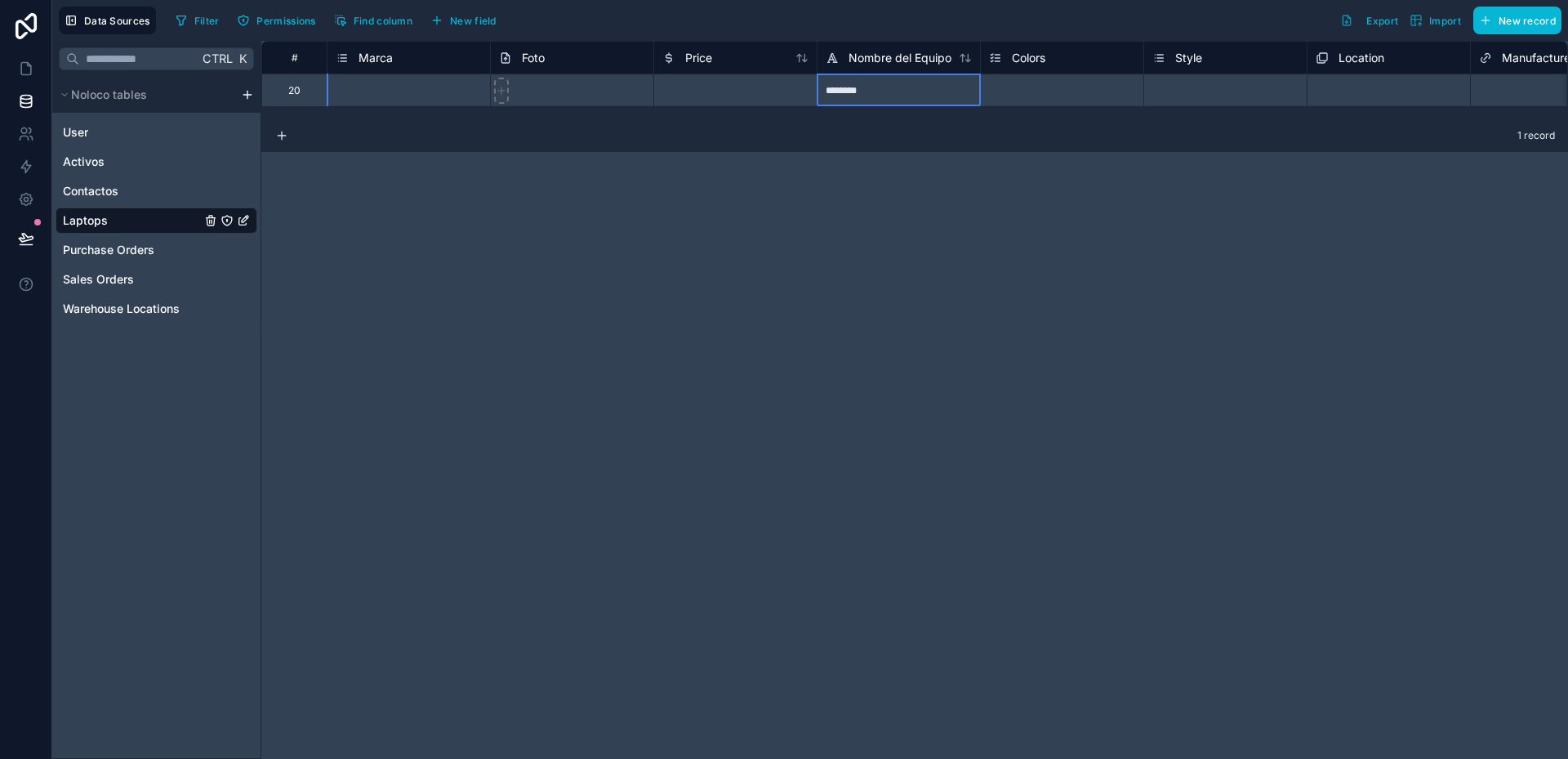
click at [865, 93] on div "********" at bounding box center [899, 90] width 164 height 33
click at [865, 93] on input "********" at bounding box center [899, 90] width 163 height 32
click at [382, 95] on div "Select a Marca" at bounding box center [371, 91] width 70 height 13
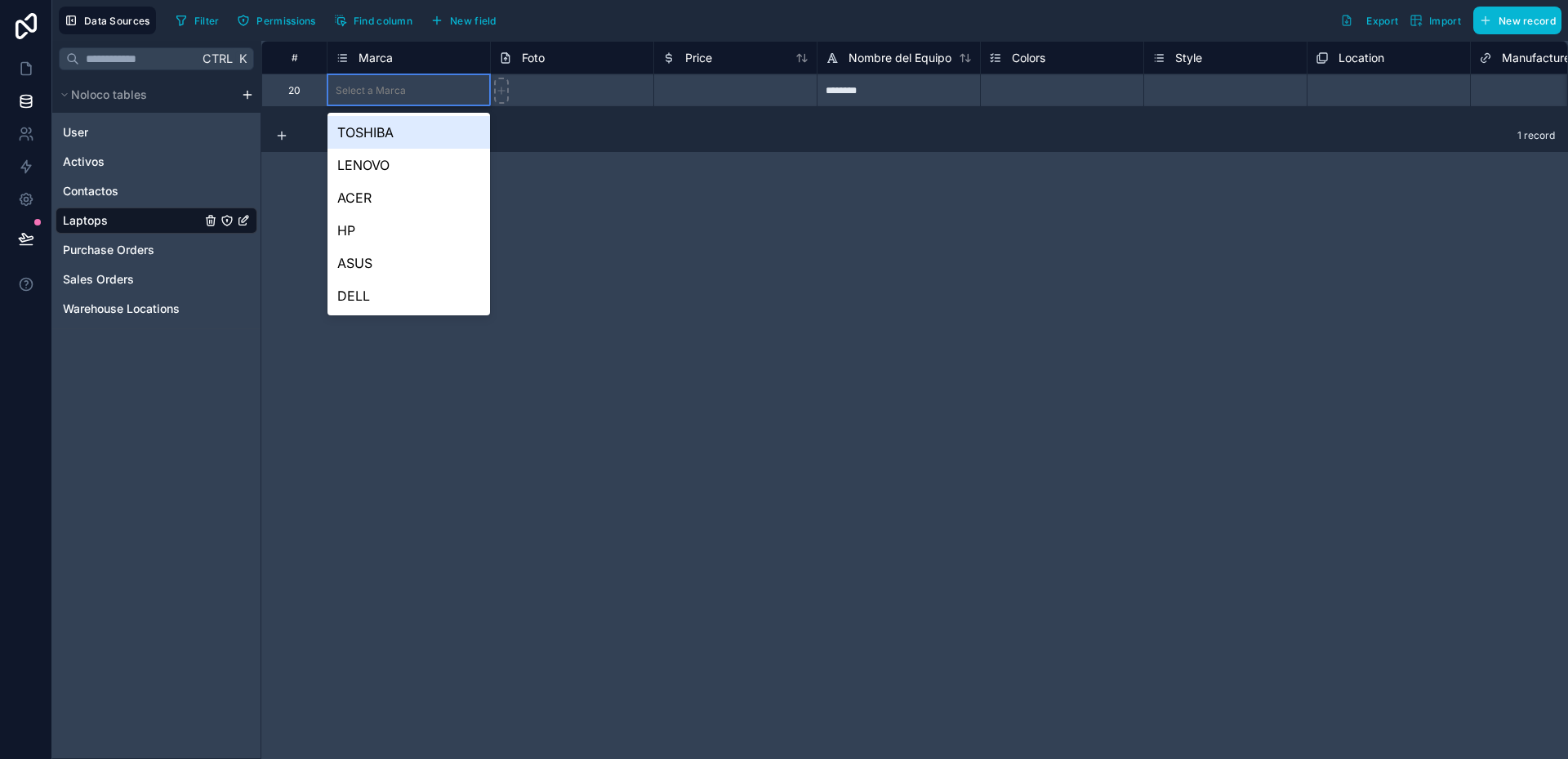
click at [382, 95] on div "Select a Marca" at bounding box center [371, 91] width 70 height 13
click at [377, 157] on div "LENOVO" at bounding box center [409, 165] width 163 height 33
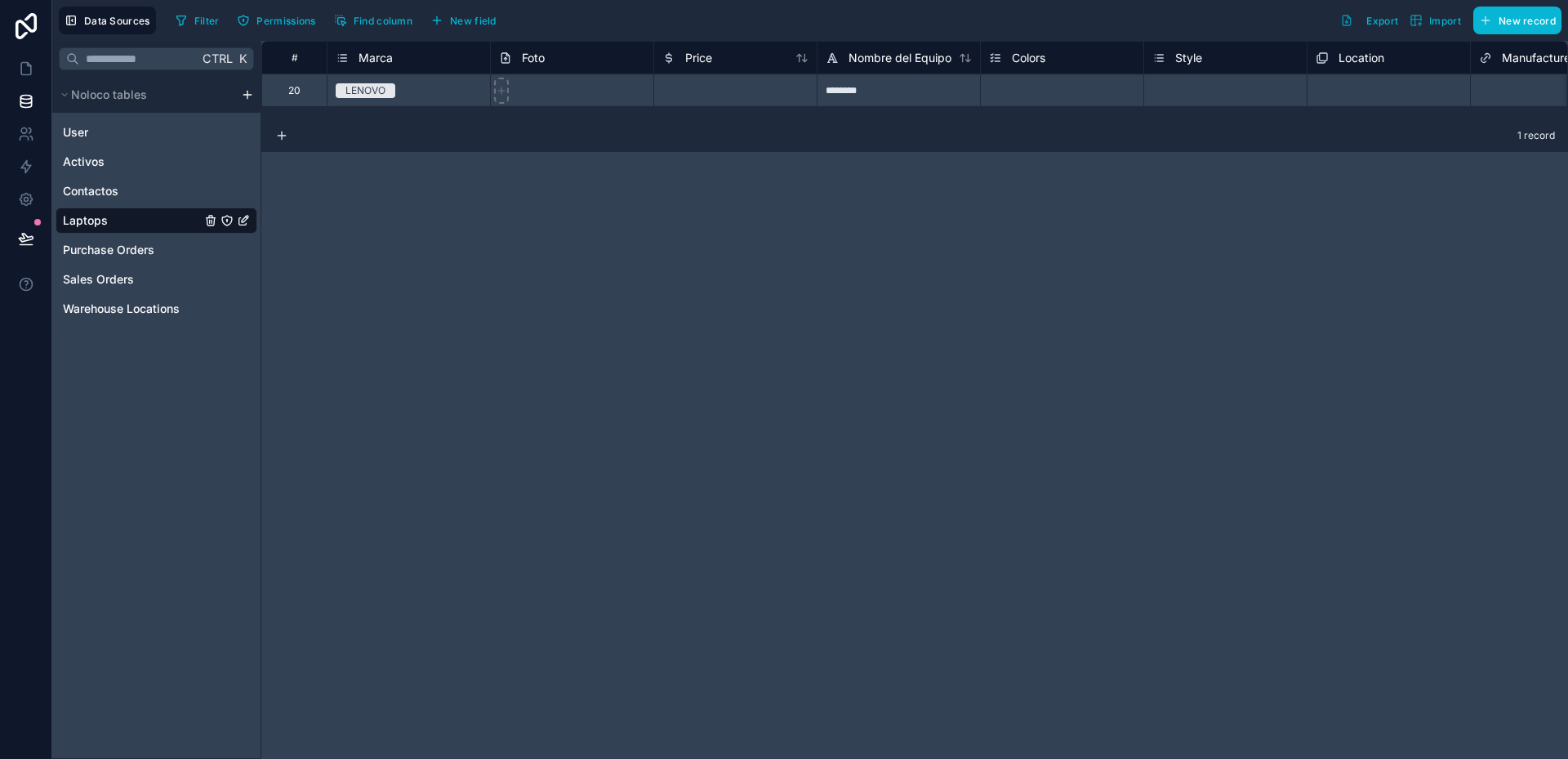
click at [535, 187] on div "# Marca Foto Price Nombre del Equipo Colors Style Location Manufacturer Manufac…" at bounding box center [915, 400] width 1307 height 718
click at [875, 57] on span "Nombre del Equipo" at bounding box center [900, 58] width 103 height 16
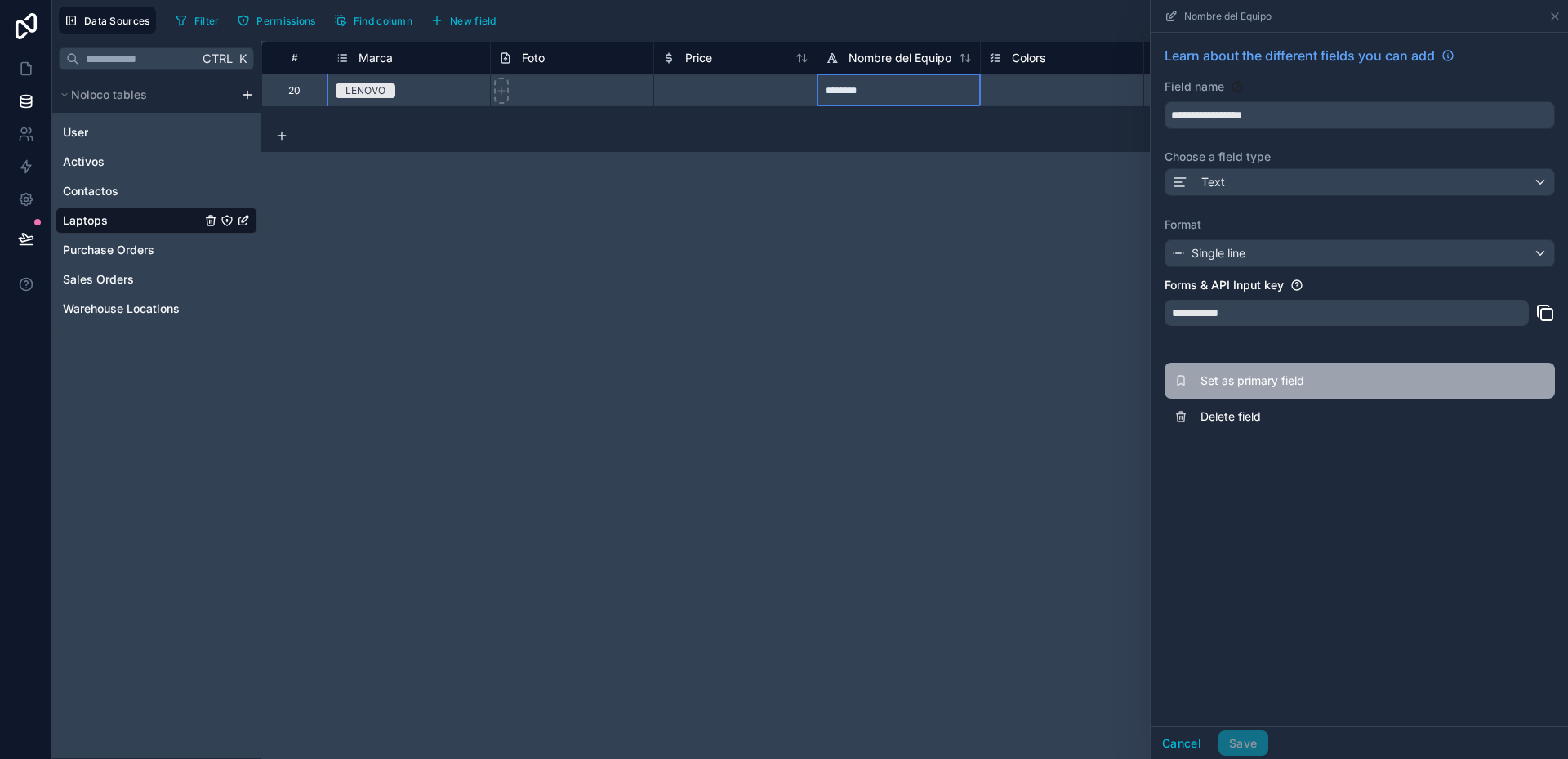
click at [1247, 378] on span "Set as primary field" at bounding box center [1317, 381] width 235 height 16
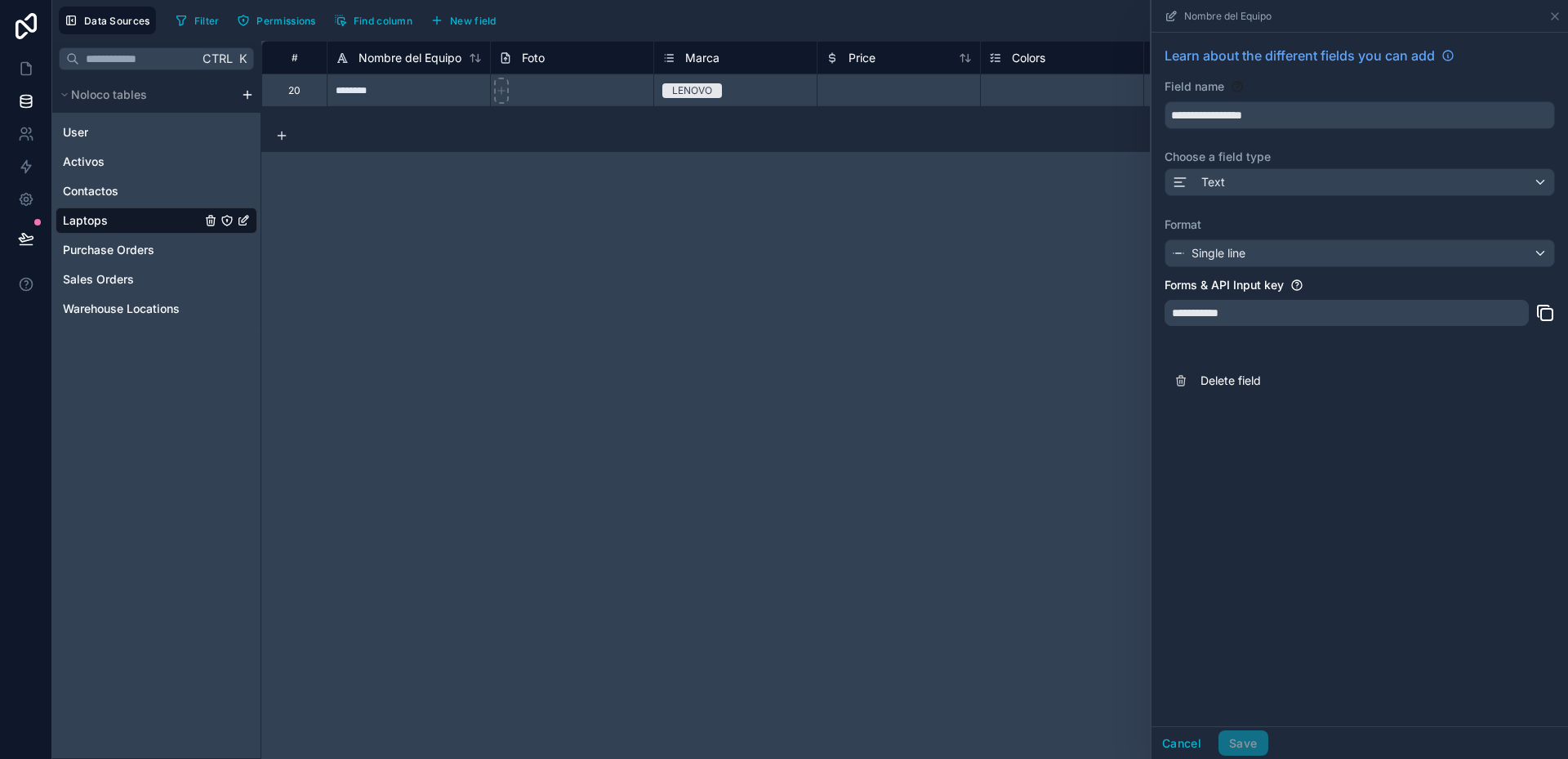
click at [1019, 307] on div "# Nombre del Equipo Foto Marca Price Colors Style Location Manufacturer Manufac…" at bounding box center [915, 400] width 1307 height 718
click at [1186, 748] on button "Cancel" at bounding box center [1182, 743] width 61 height 26
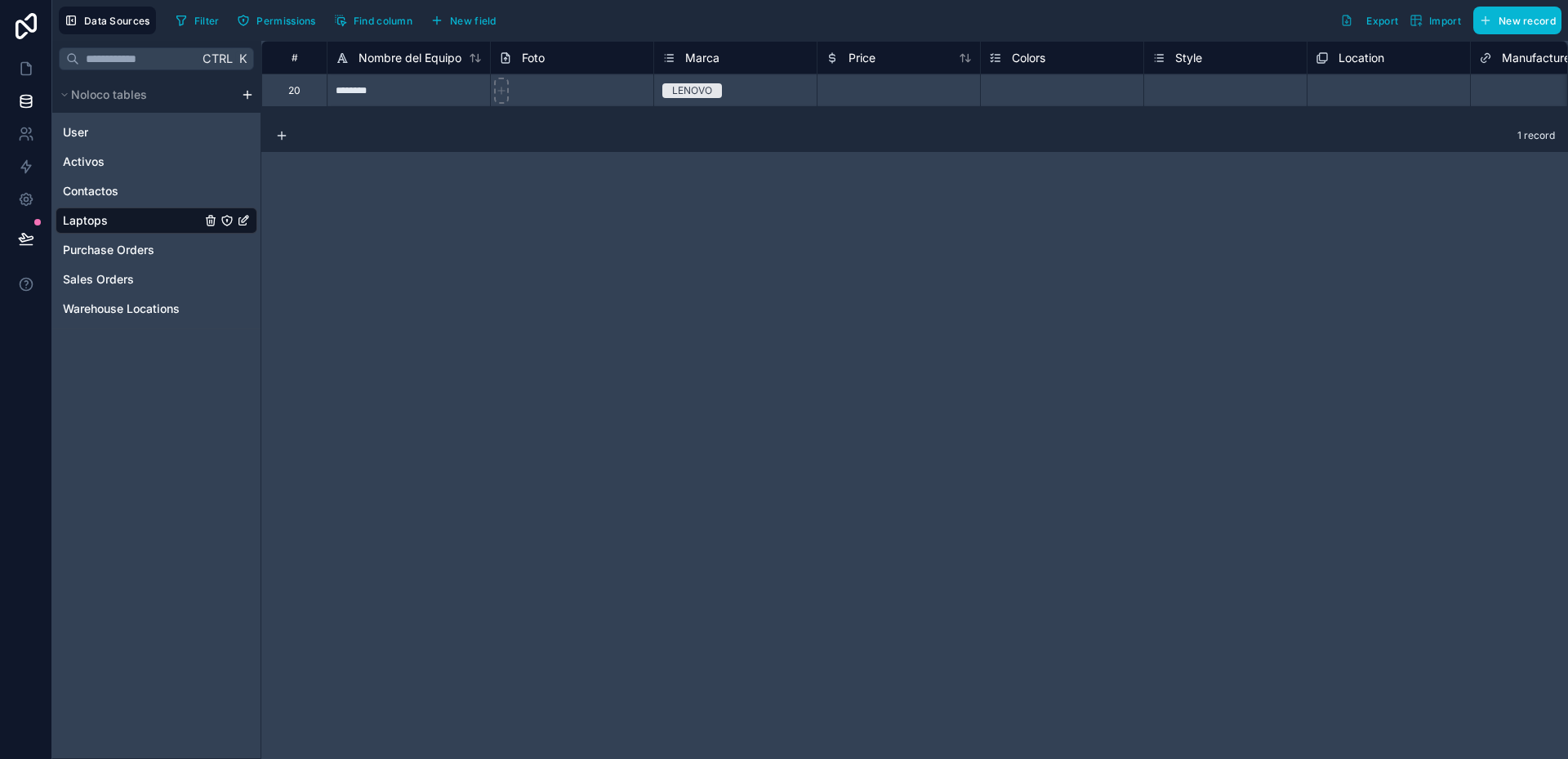
click at [716, 57] on span "Marca" at bounding box center [703, 58] width 34 height 16
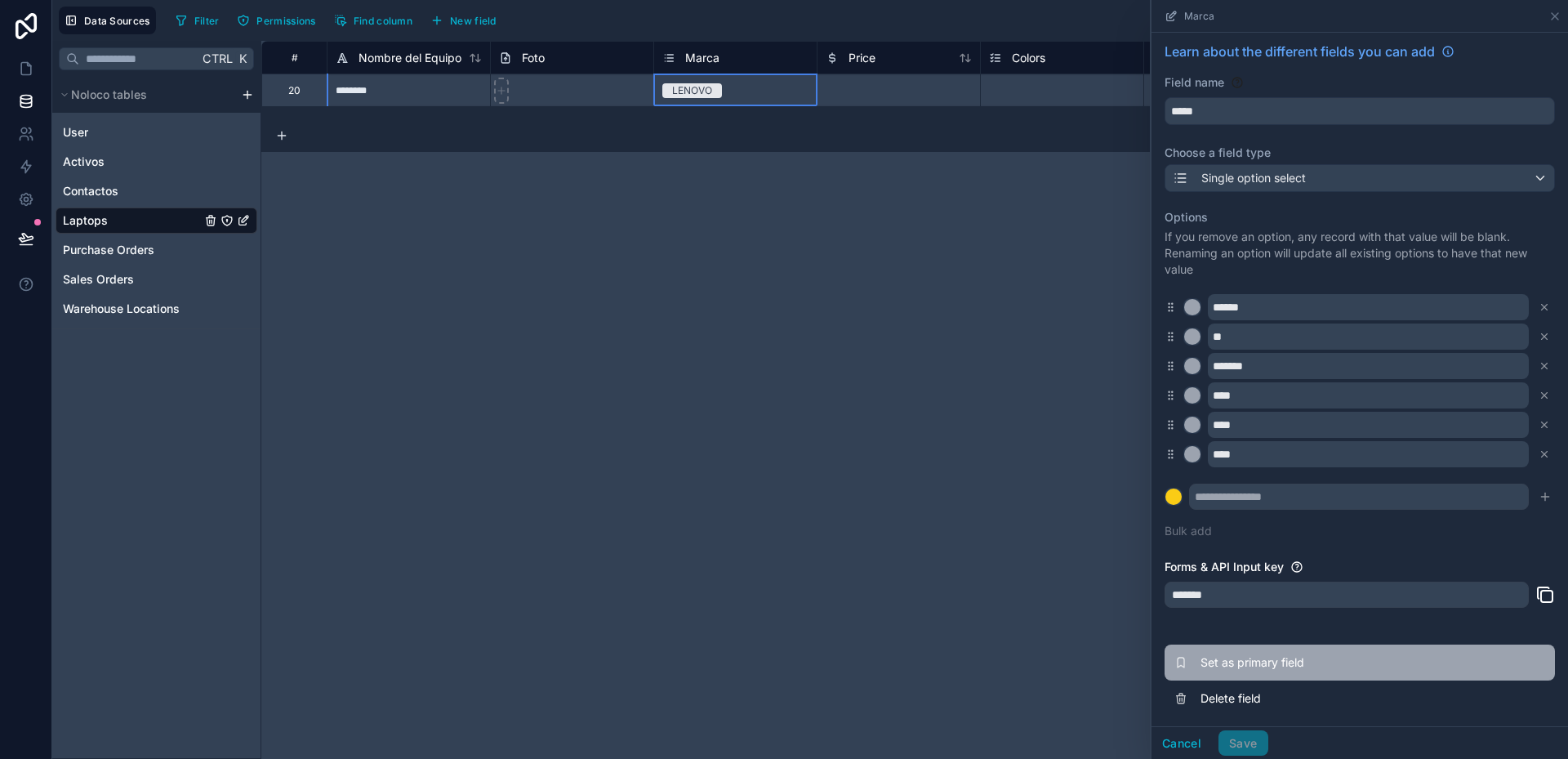
scroll to position [7, 0]
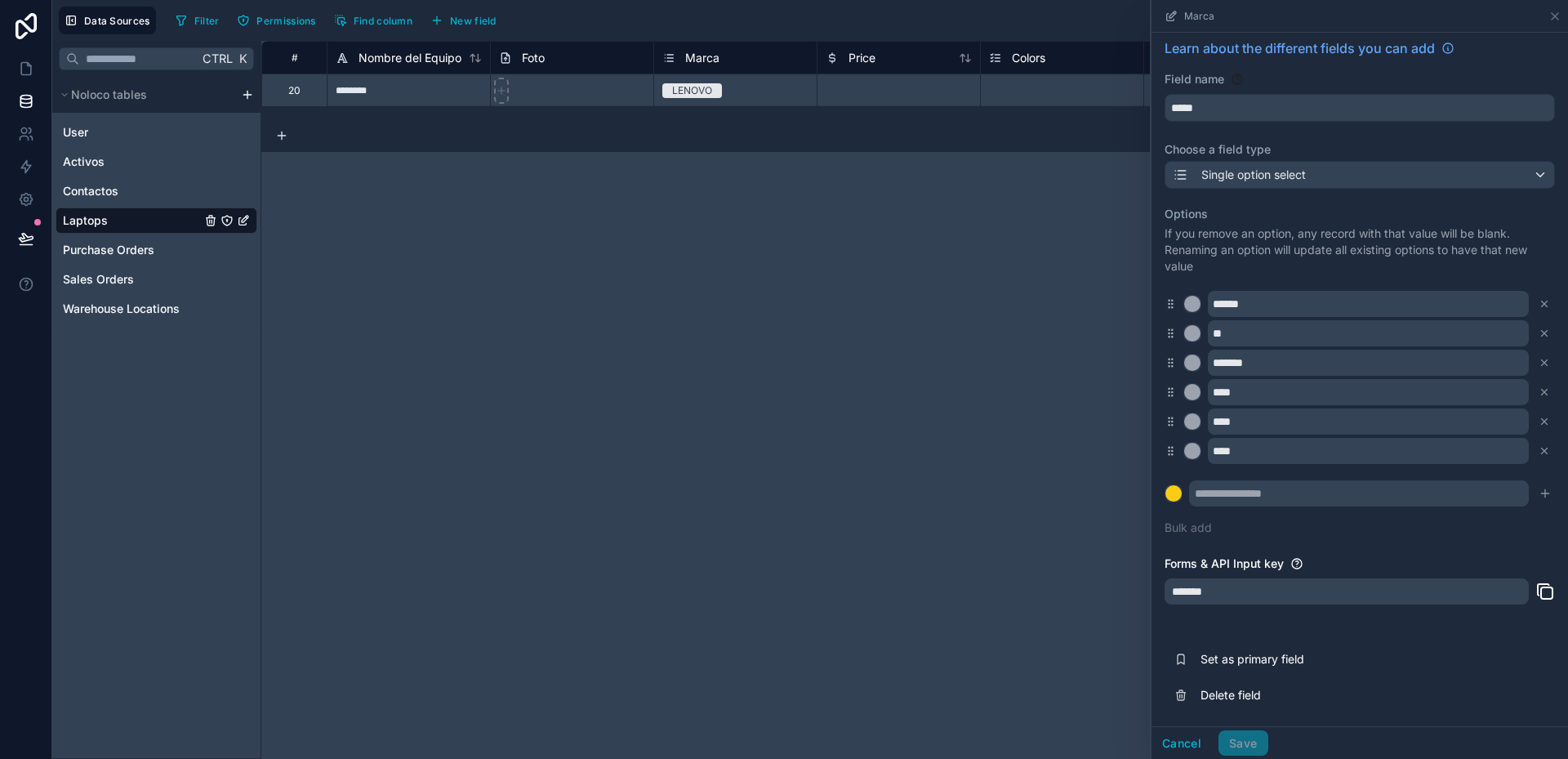
click at [993, 419] on div "# Nombre del Equipo Foto Marca Price Colors Style Location Manufacturer Manufac…" at bounding box center [915, 400] width 1307 height 718
click at [1191, 12] on span "Marca" at bounding box center [1199, 16] width 30 height 13
click at [1554, 16] on icon at bounding box center [1555, 16] width 7 height 7
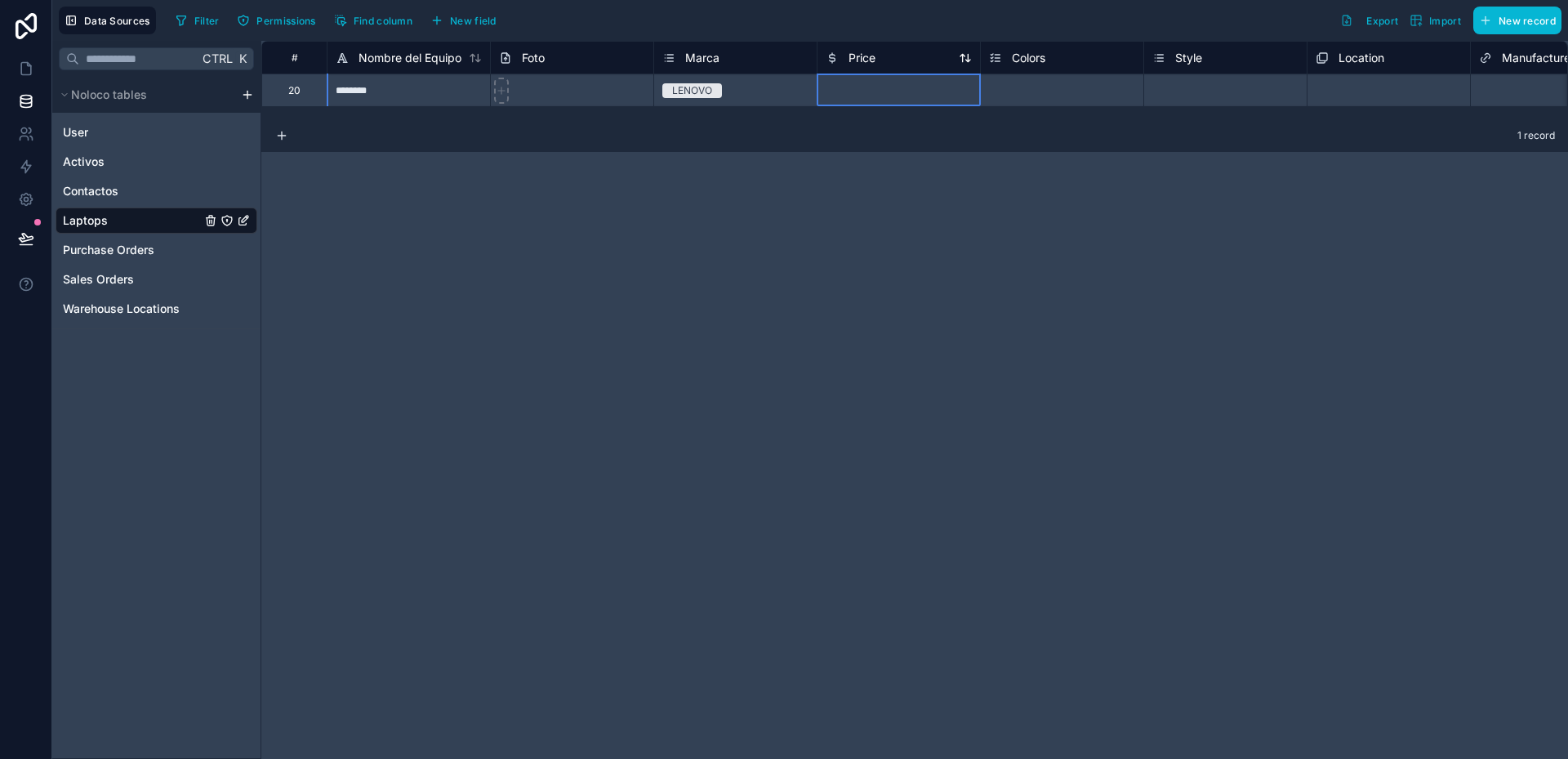
click at [904, 58] on div "Price" at bounding box center [899, 58] width 147 height 20
click at [889, 61] on div "Price" at bounding box center [899, 58] width 147 height 20
click at [886, 61] on div "Price" at bounding box center [899, 58] width 147 height 20
drag, startPoint x: 909, startPoint y: 207, endPoint x: 894, endPoint y: 107, distance: 101.1
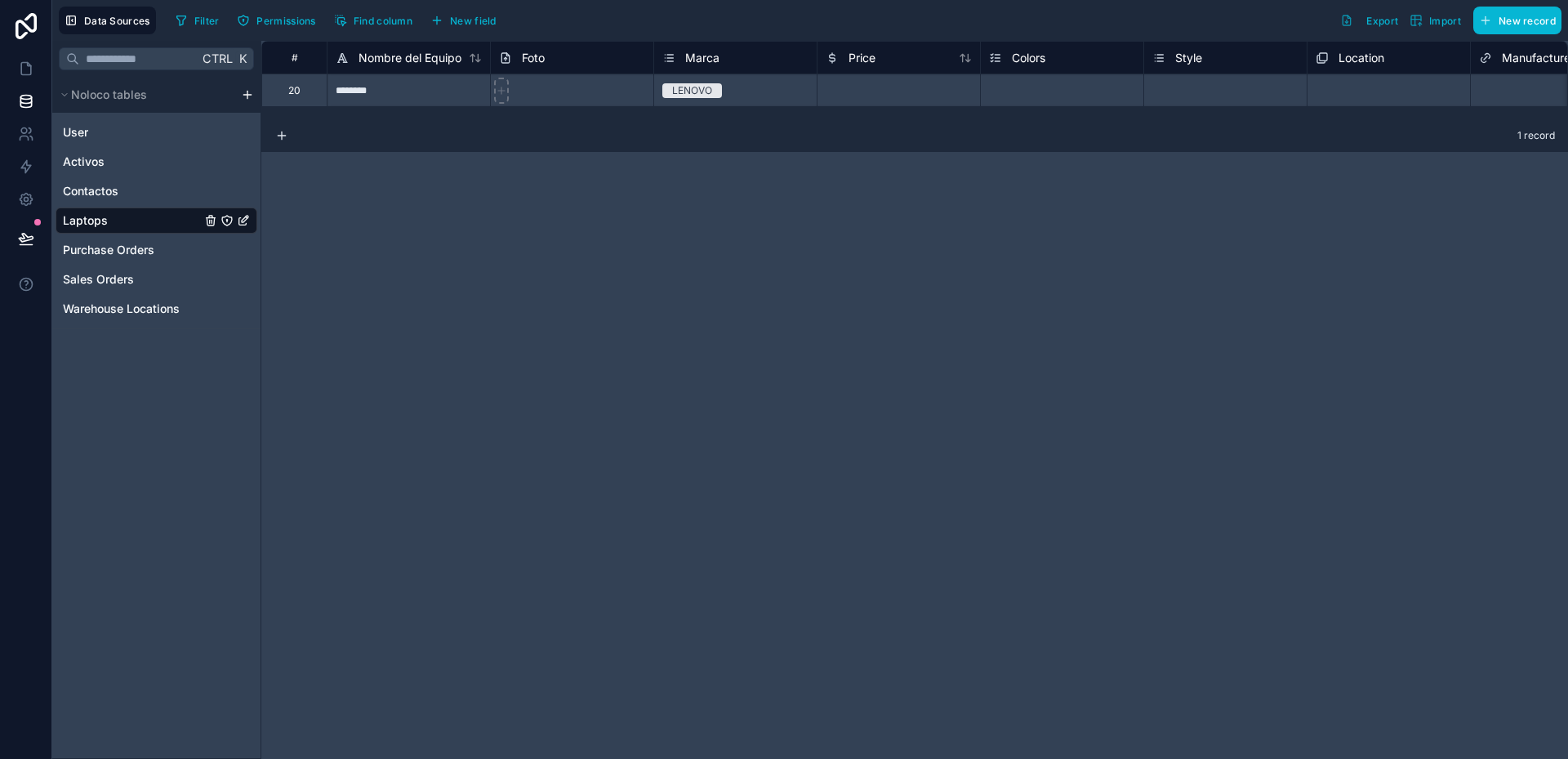
click at [909, 206] on div "# Nombre del Equipo Foto Marca Price Colors Style Location Manufacturer Manufac…" at bounding box center [915, 400] width 1307 height 718
click at [866, 54] on span "Price" at bounding box center [861, 58] width 27 height 16
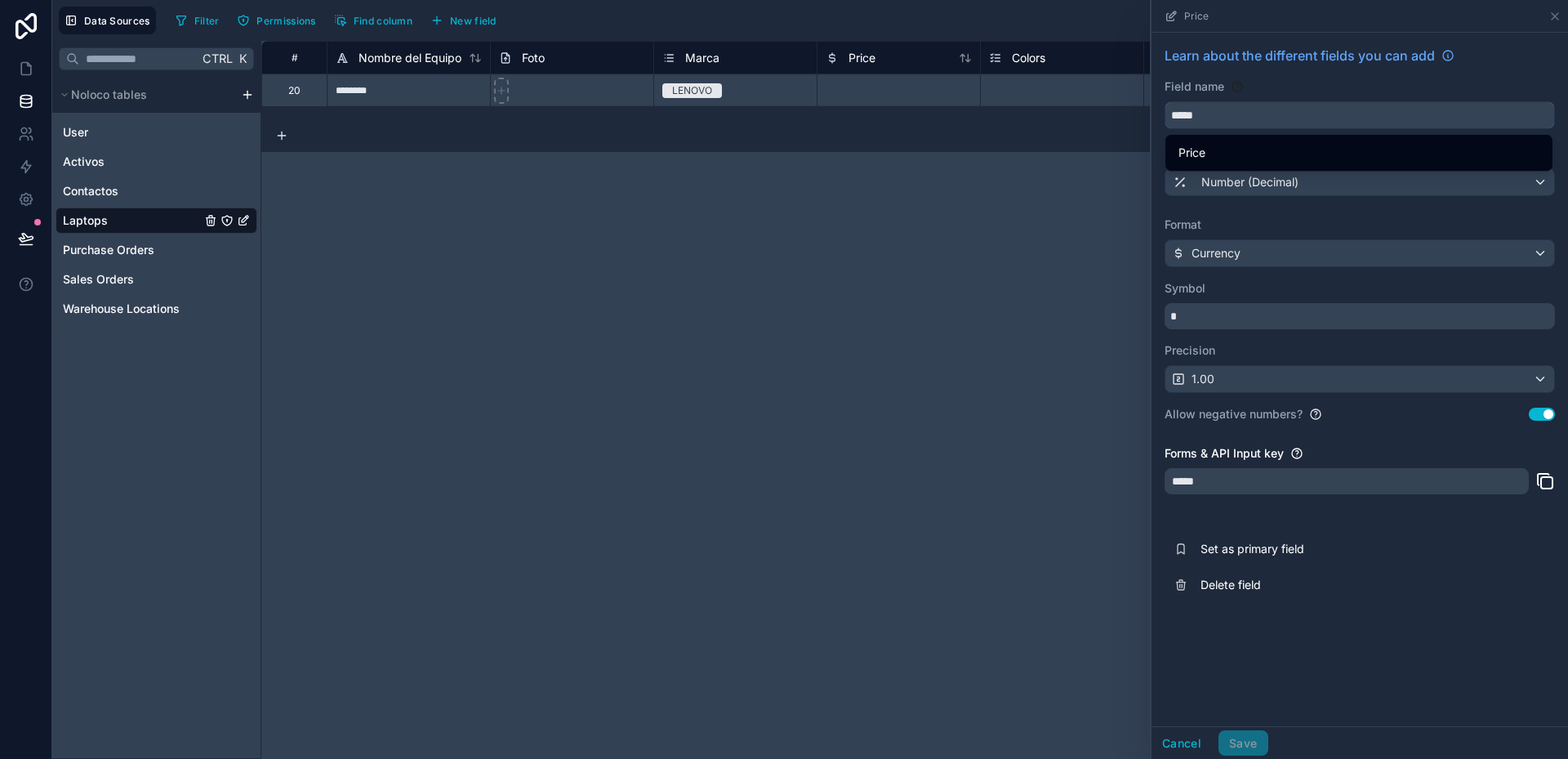
click at [1216, 112] on input "*****" at bounding box center [1359, 115] width 389 height 26
drag, startPoint x: 1191, startPoint y: 113, endPoint x: 1159, endPoint y: 112, distance: 32.0
click at [1159, 112] on div "Learn about the different fields you can add Field name ***** Choose a field ty…" at bounding box center [1360, 324] width 417 height 583
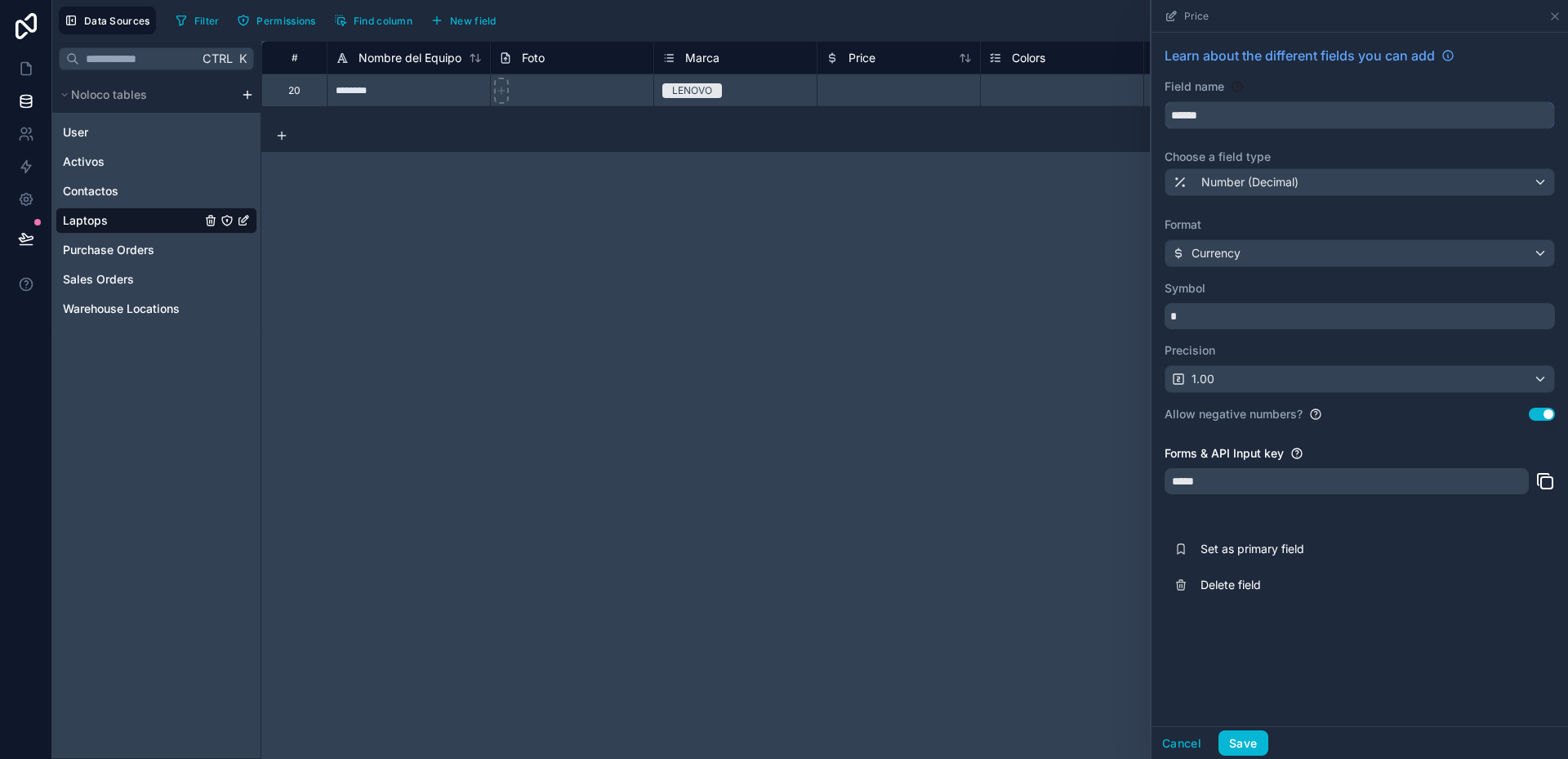
type input "******"
click at [1233, 174] on span "Number (Decimal)" at bounding box center [1249, 182] width 97 height 16
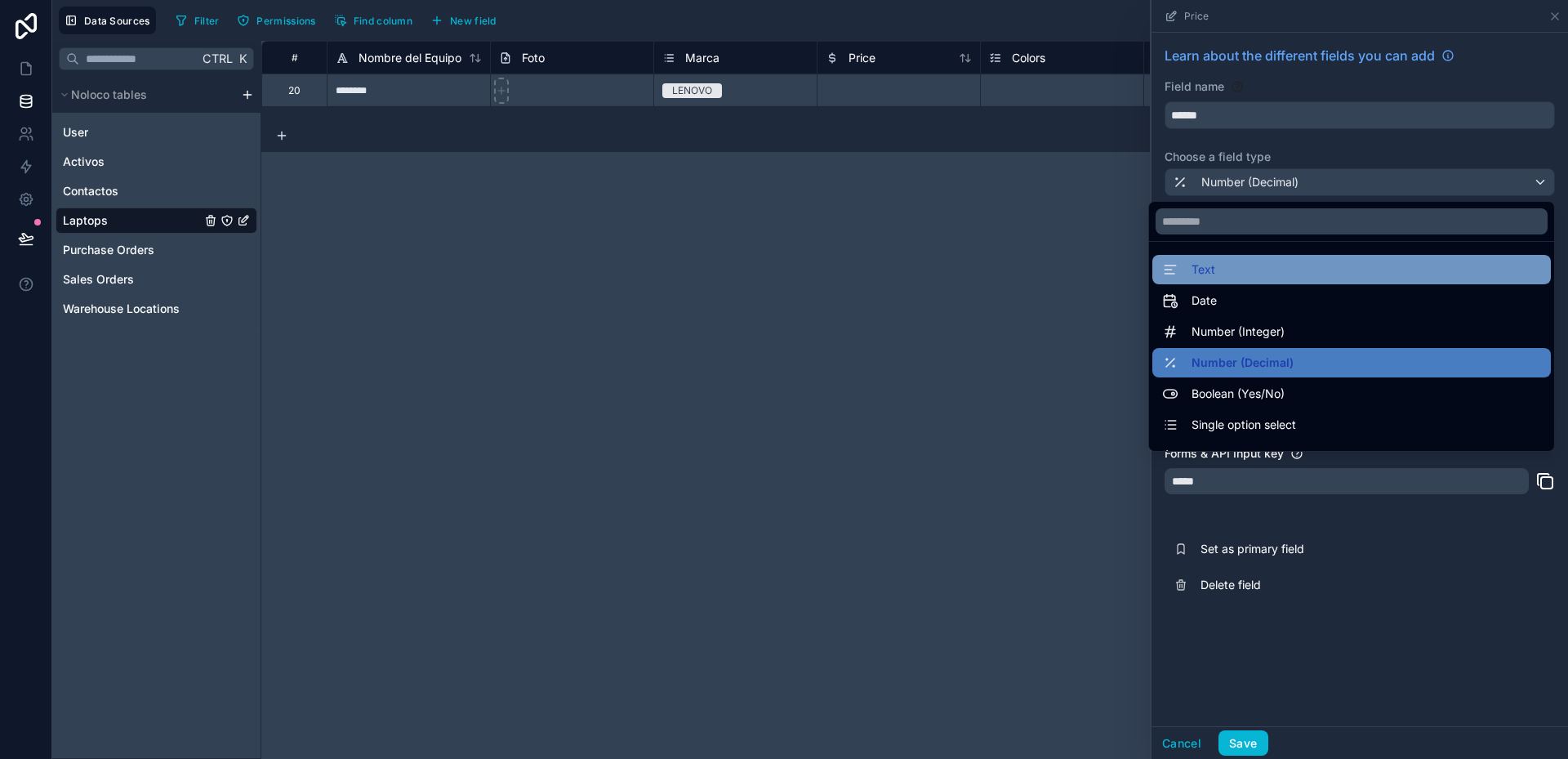
click at [1200, 269] on div "Text" at bounding box center [1351, 269] width 379 height 20
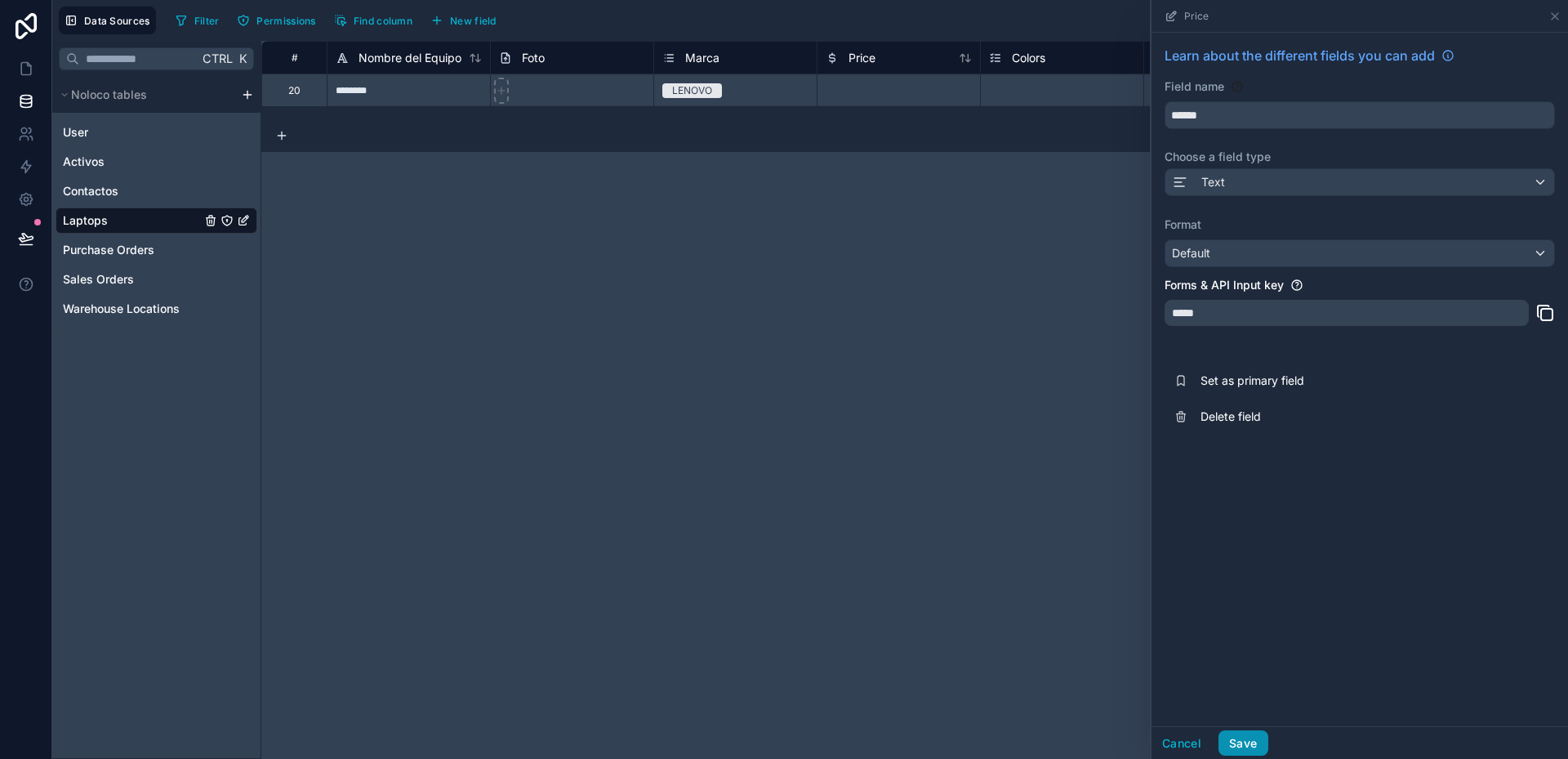
click at [1250, 740] on button "Save" at bounding box center [1243, 743] width 49 height 26
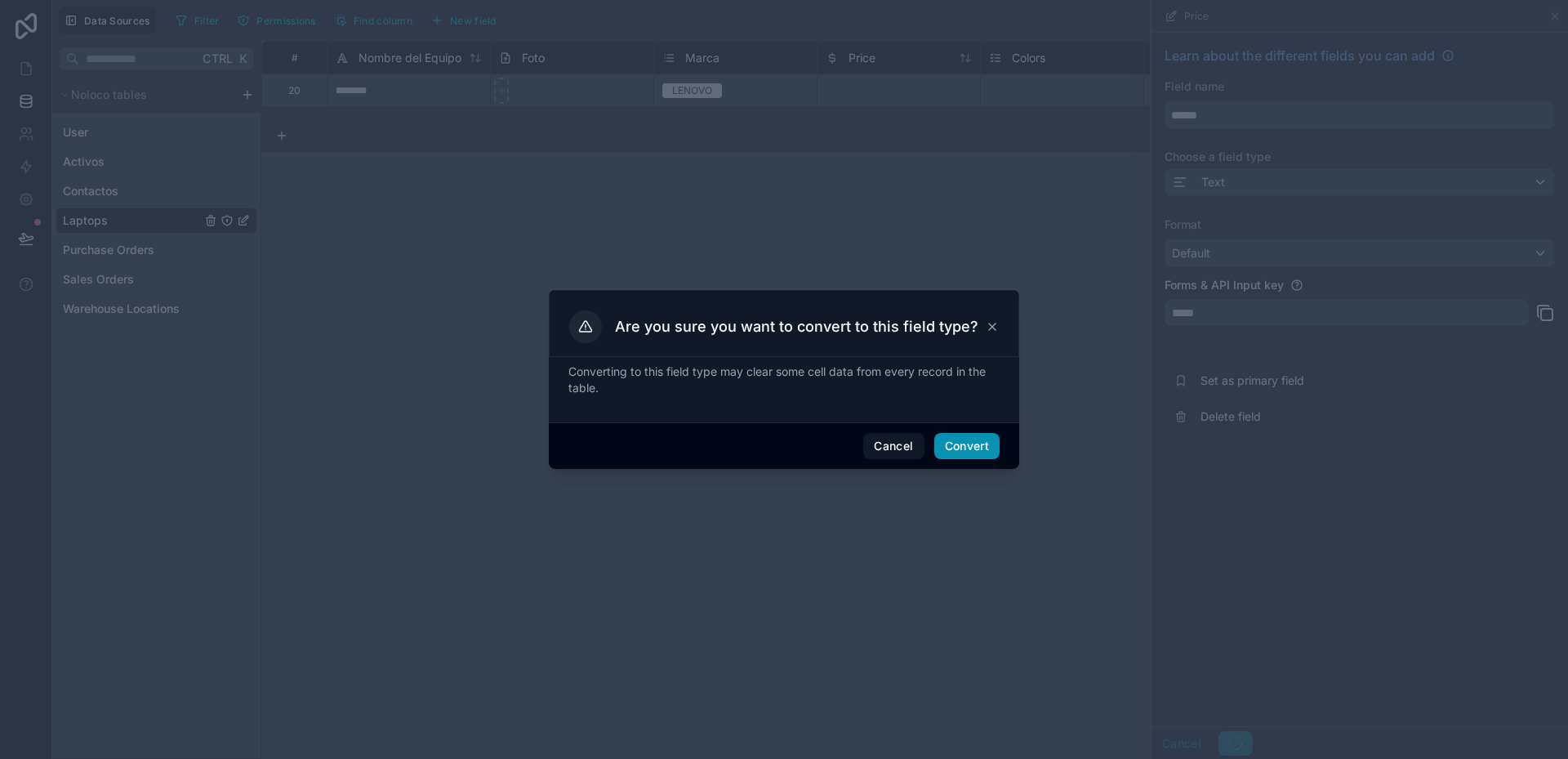
click at [966, 444] on button "Convert" at bounding box center [967, 446] width 66 height 26
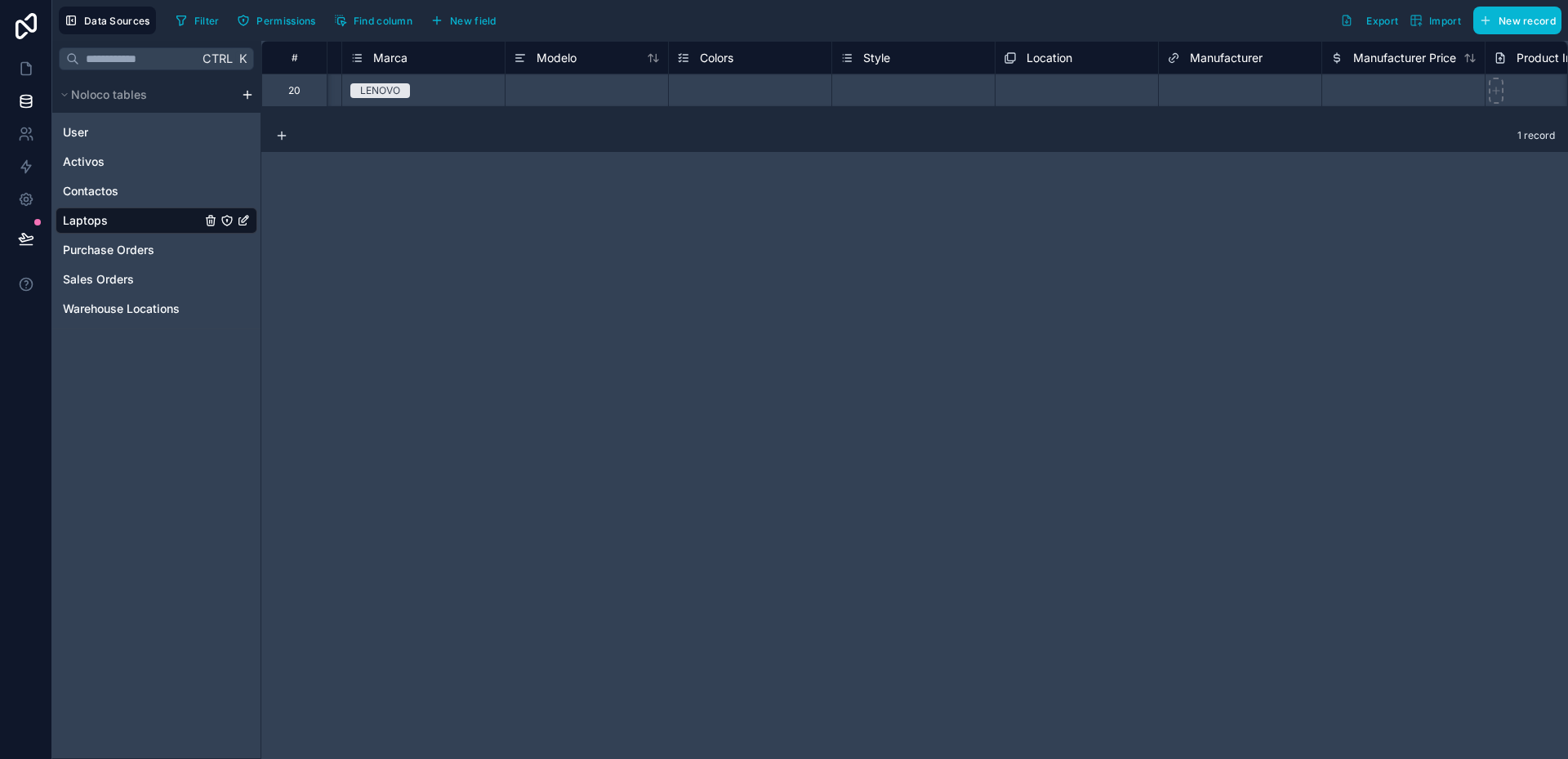
scroll to position [0, 315]
click at [724, 56] on span "Colors" at bounding box center [713, 58] width 34 height 16
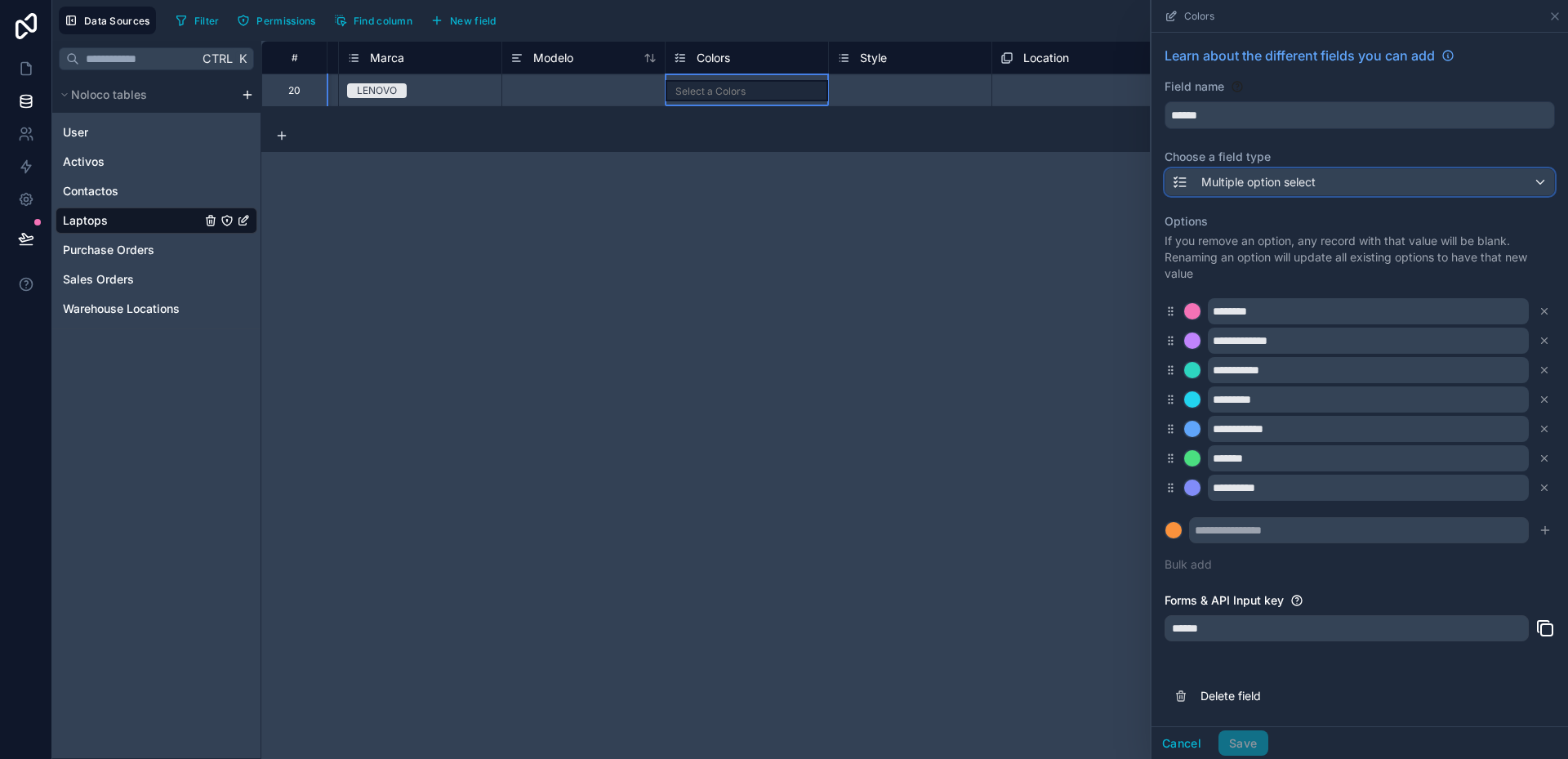
click at [1231, 177] on span "Multiple option select" at bounding box center [1258, 182] width 115 height 16
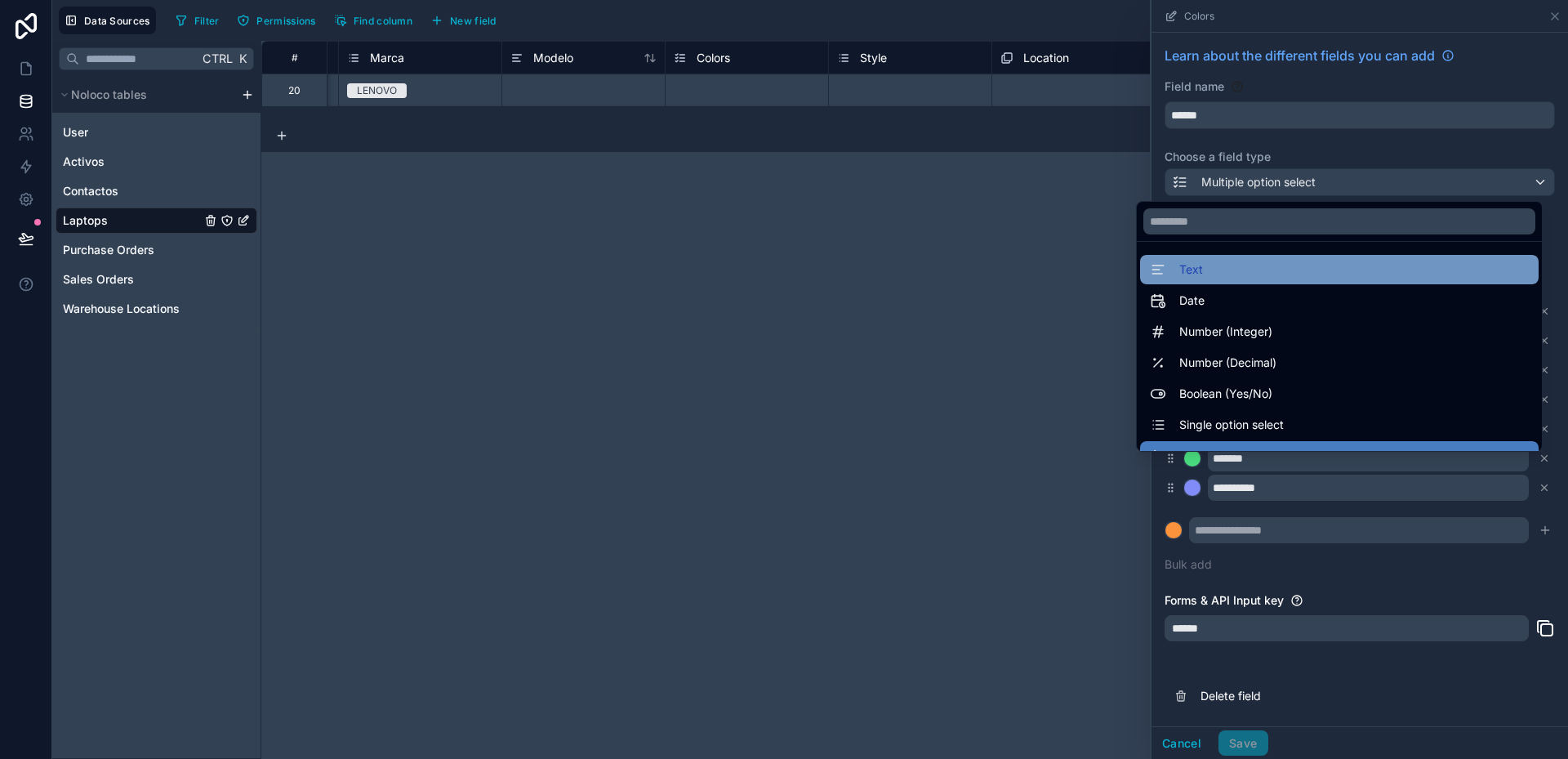
click at [1191, 269] on div "Text" at bounding box center [1340, 269] width 379 height 20
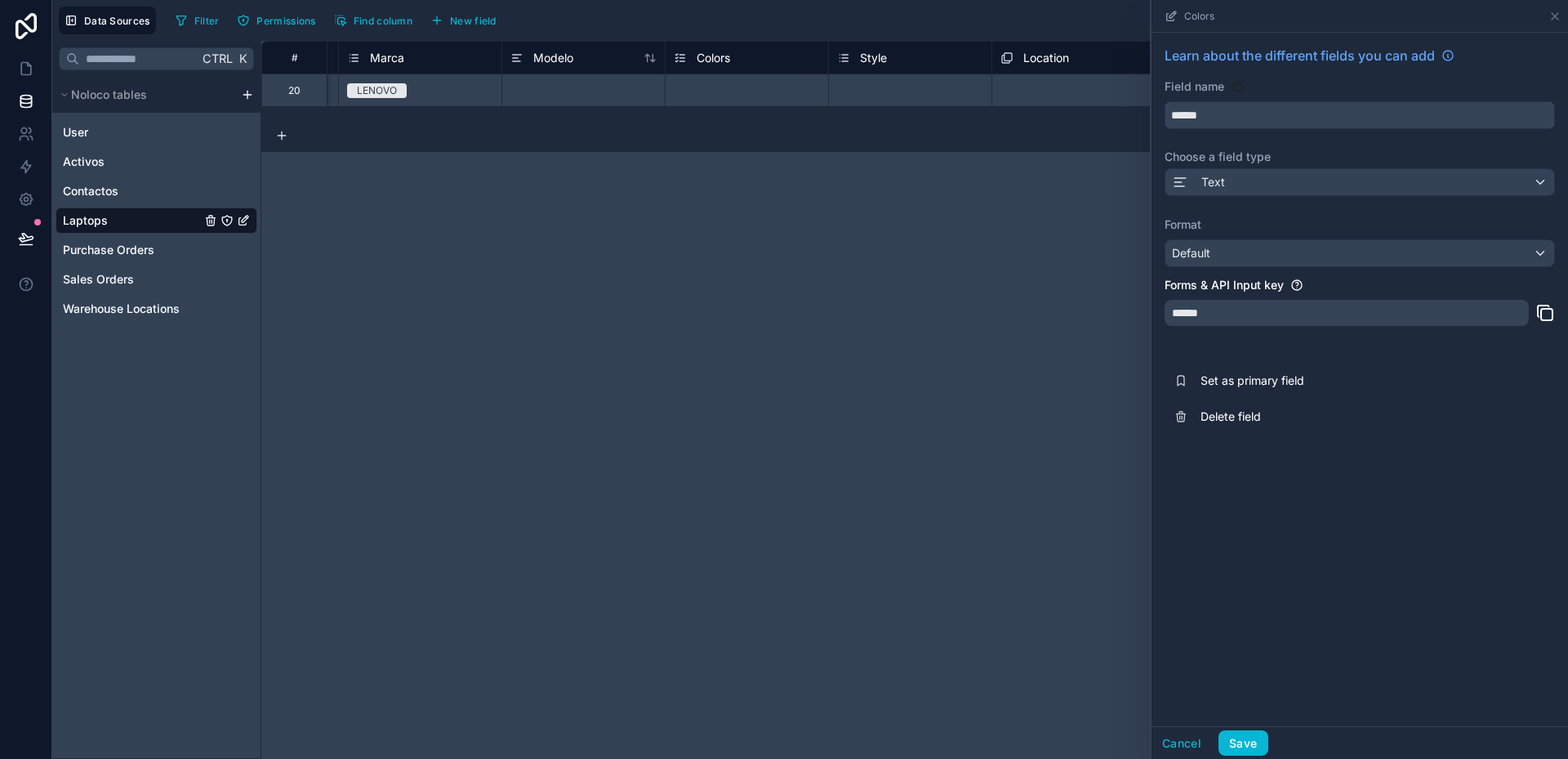
click at [1196, 112] on input "******" at bounding box center [1359, 115] width 389 height 26
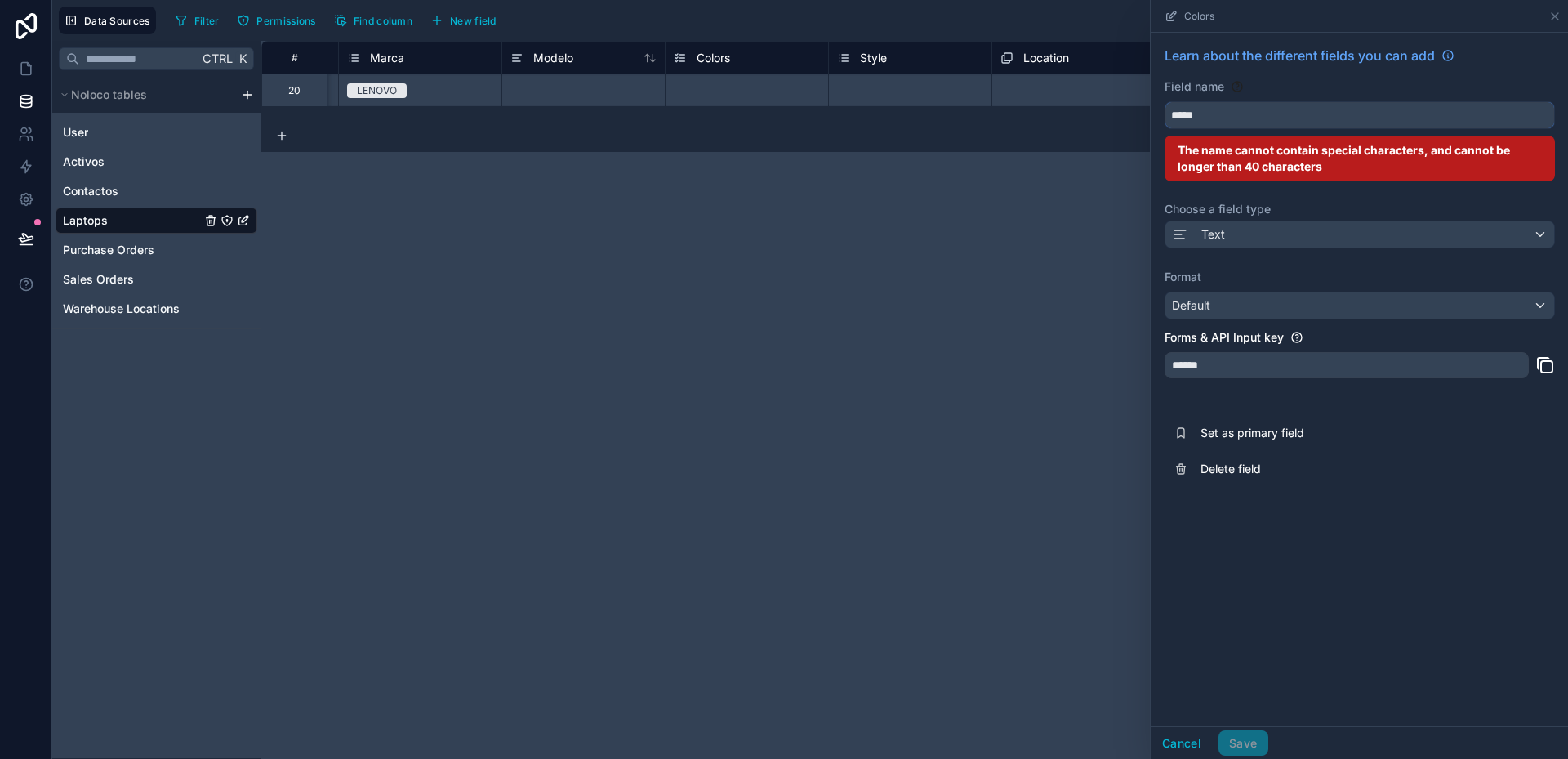
click at [1164, 102] on button "****" at bounding box center [1359, 115] width 391 height 28
click at [1195, 115] on input "**********" at bounding box center [1359, 115] width 389 height 26
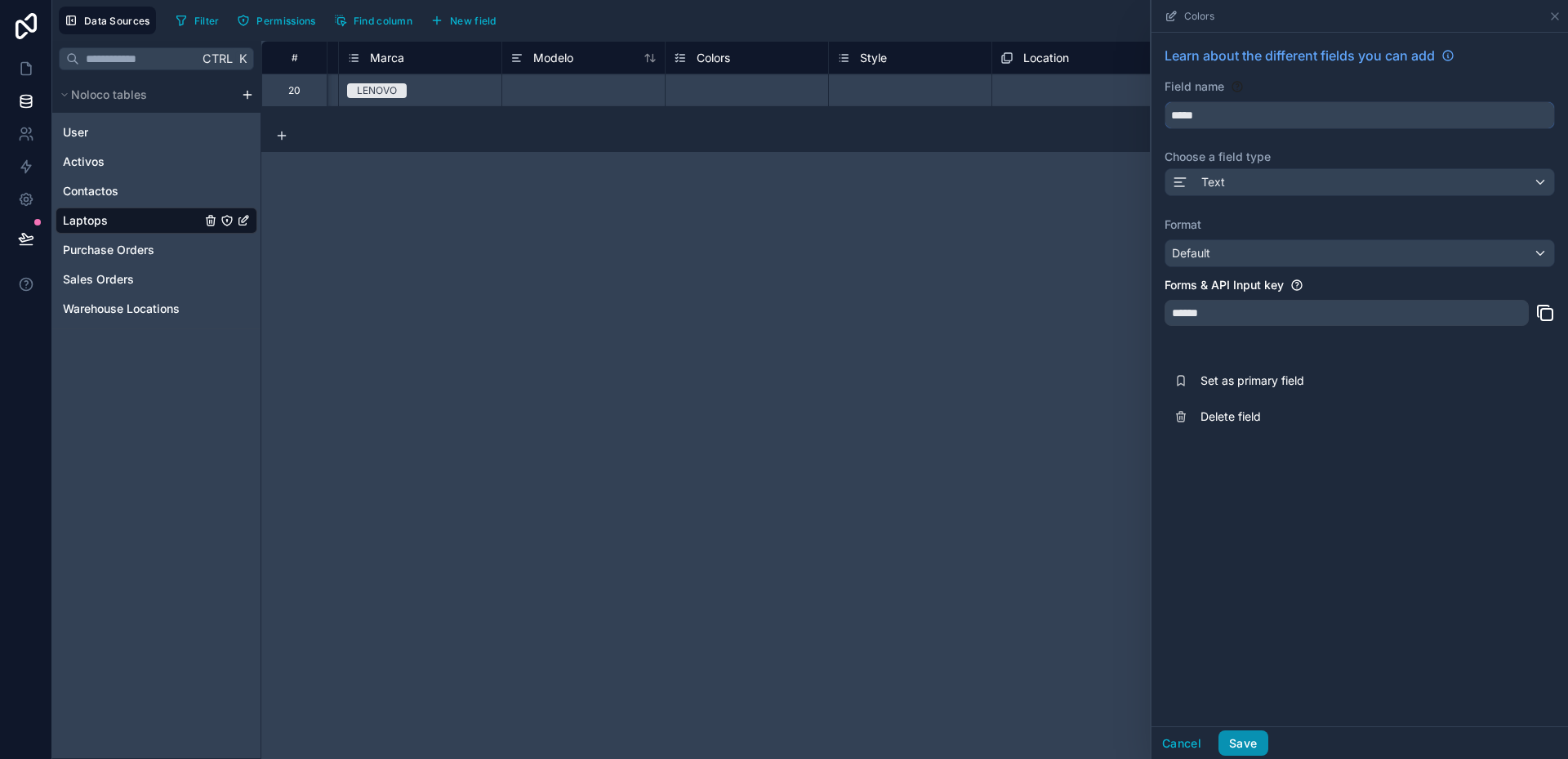
type input "*****"
click at [1249, 744] on button "Save" at bounding box center [1243, 743] width 49 height 26
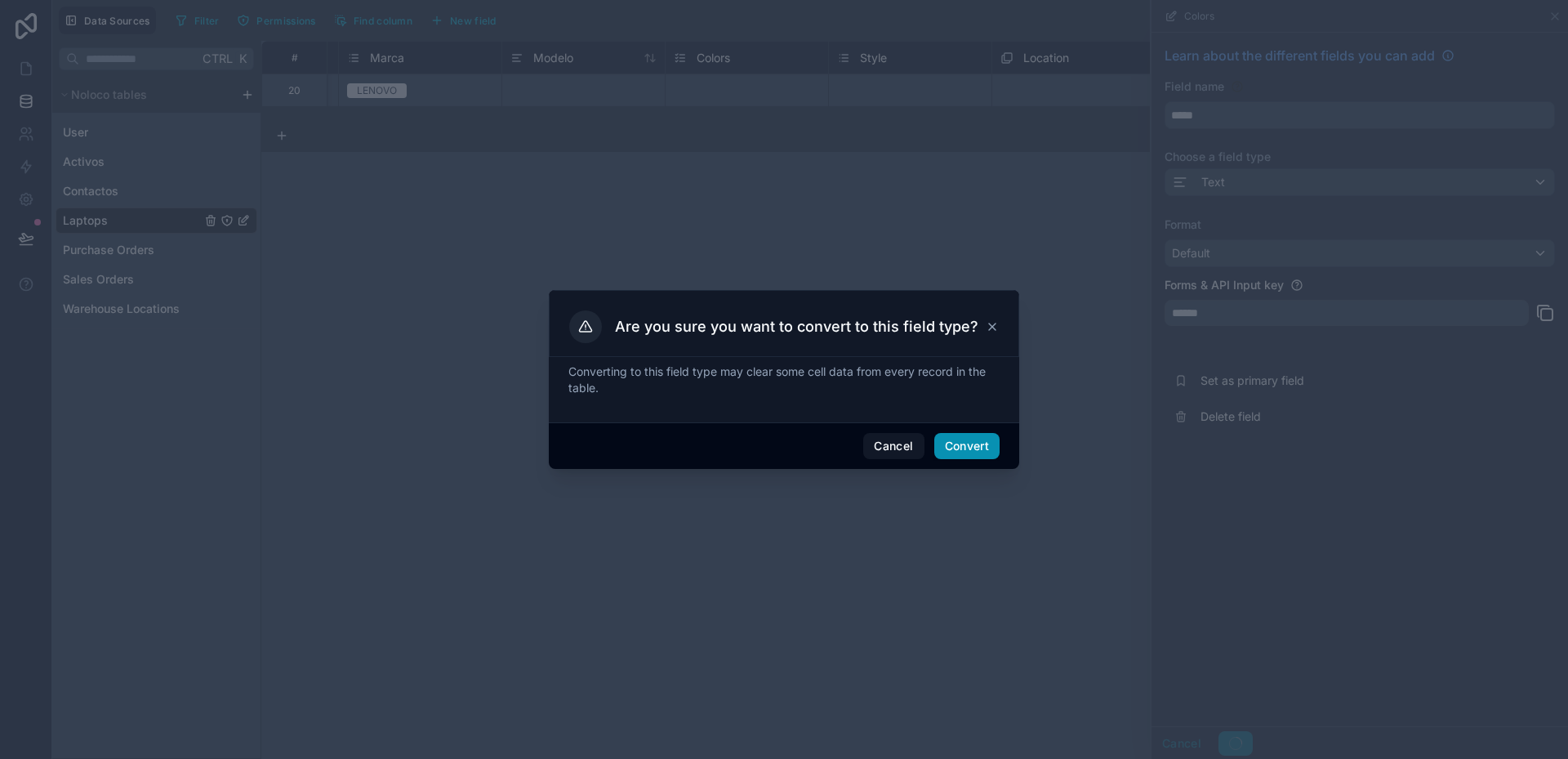
click at [961, 448] on button "Convert" at bounding box center [967, 446] width 66 height 26
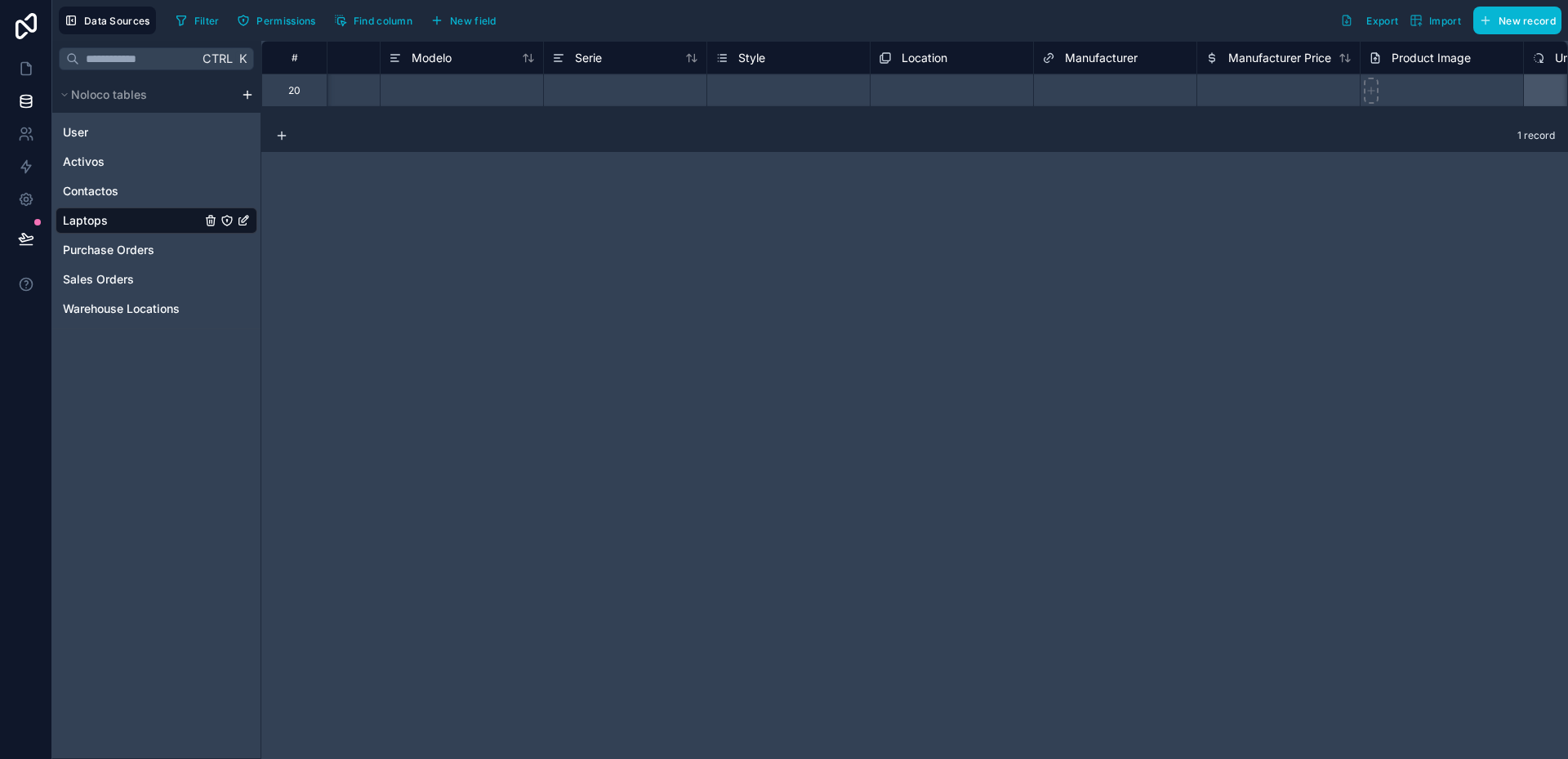
scroll to position [0, 439]
click at [748, 57] on span "Style" at bounding box center [750, 58] width 27 height 16
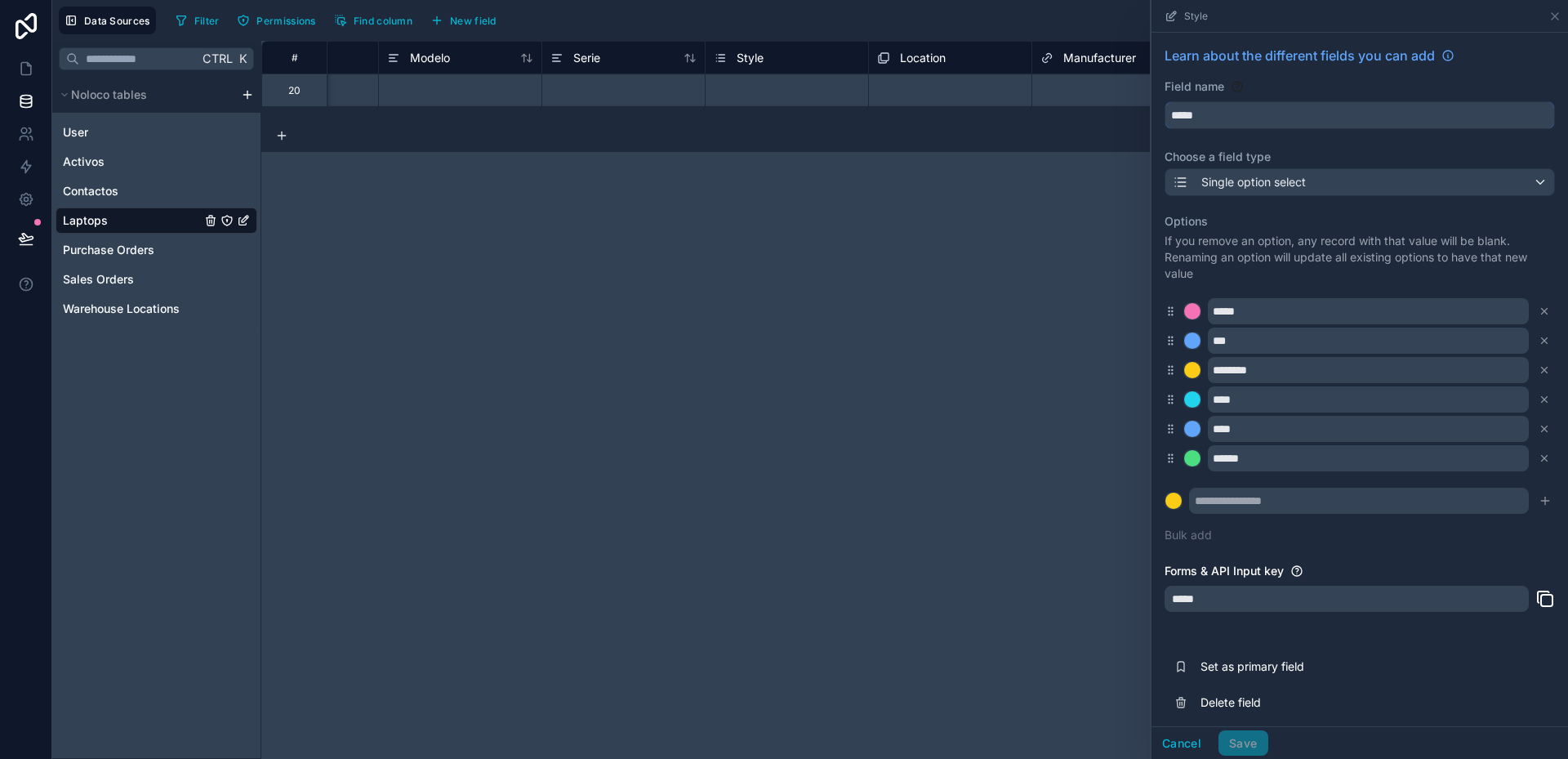
click at [1213, 111] on input "*****" at bounding box center [1359, 115] width 389 height 26
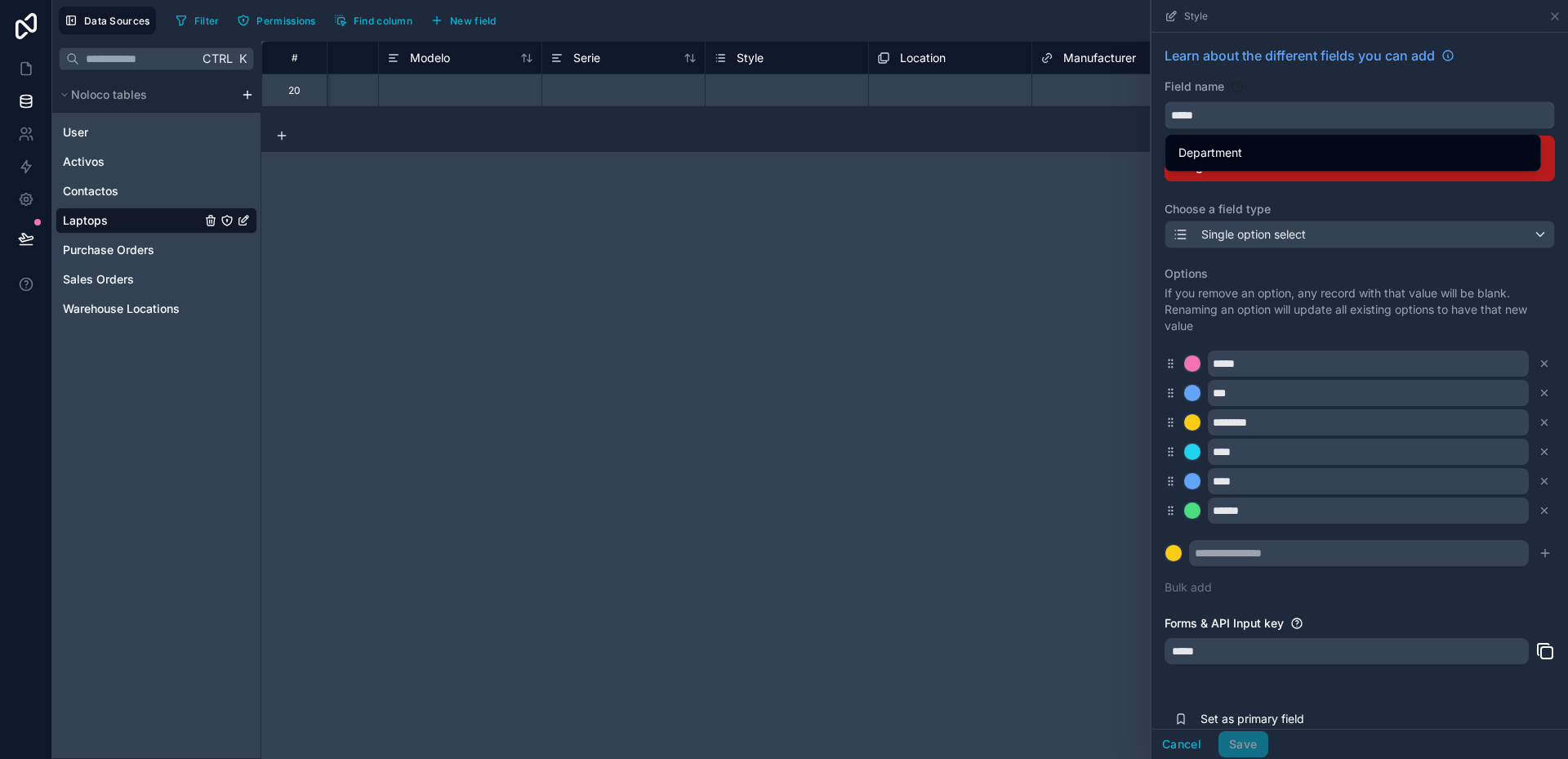
click at [1164, 102] on button "****" at bounding box center [1359, 115] width 391 height 28
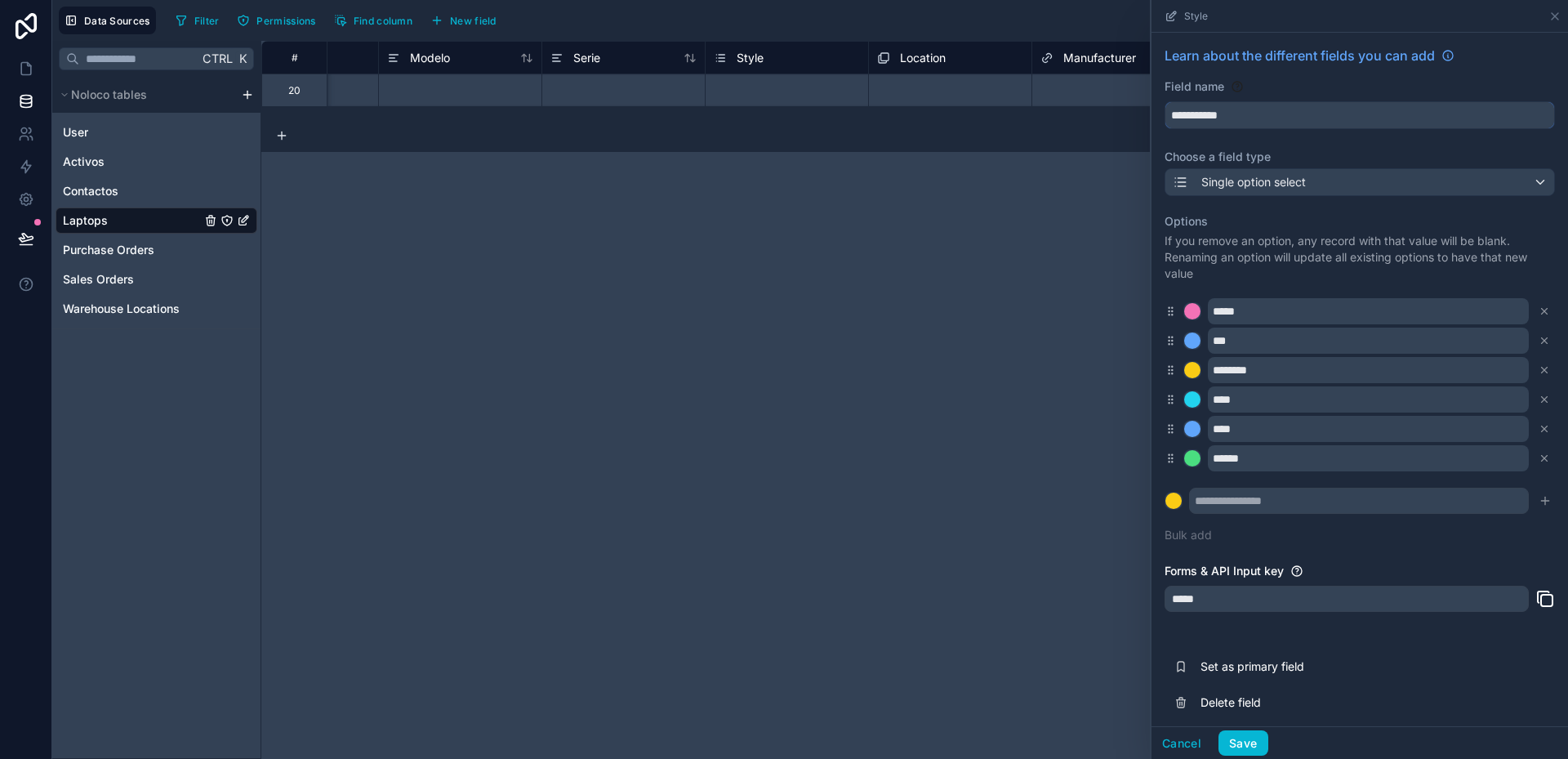
type input "**********"
click at [1240, 176] on span "Single option select" at bounding box center [1254, 182] width 105 height 16
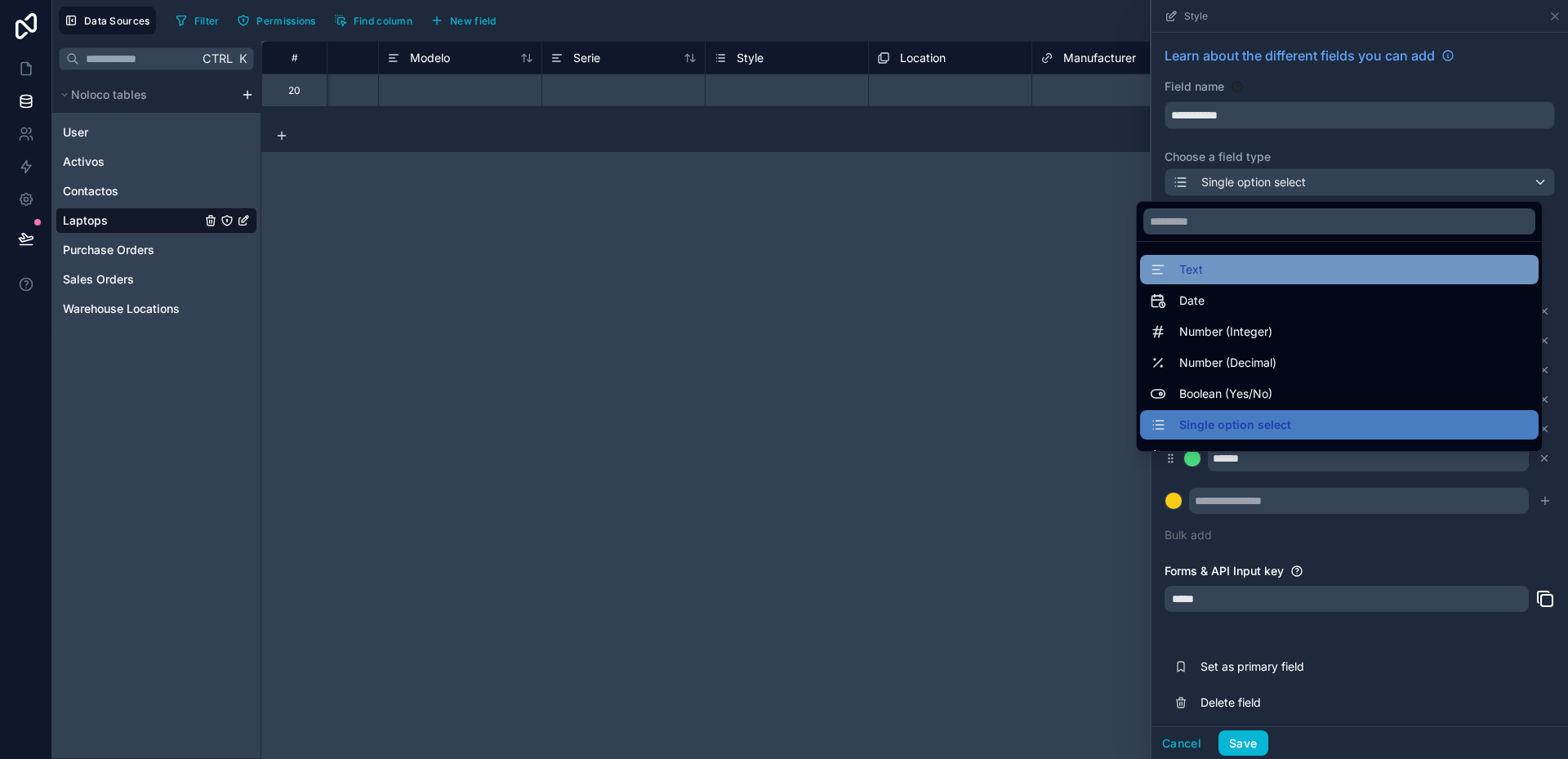
click at [1194, 264] on div "Text" at bounding box center [1340, 269] width 379 height 20
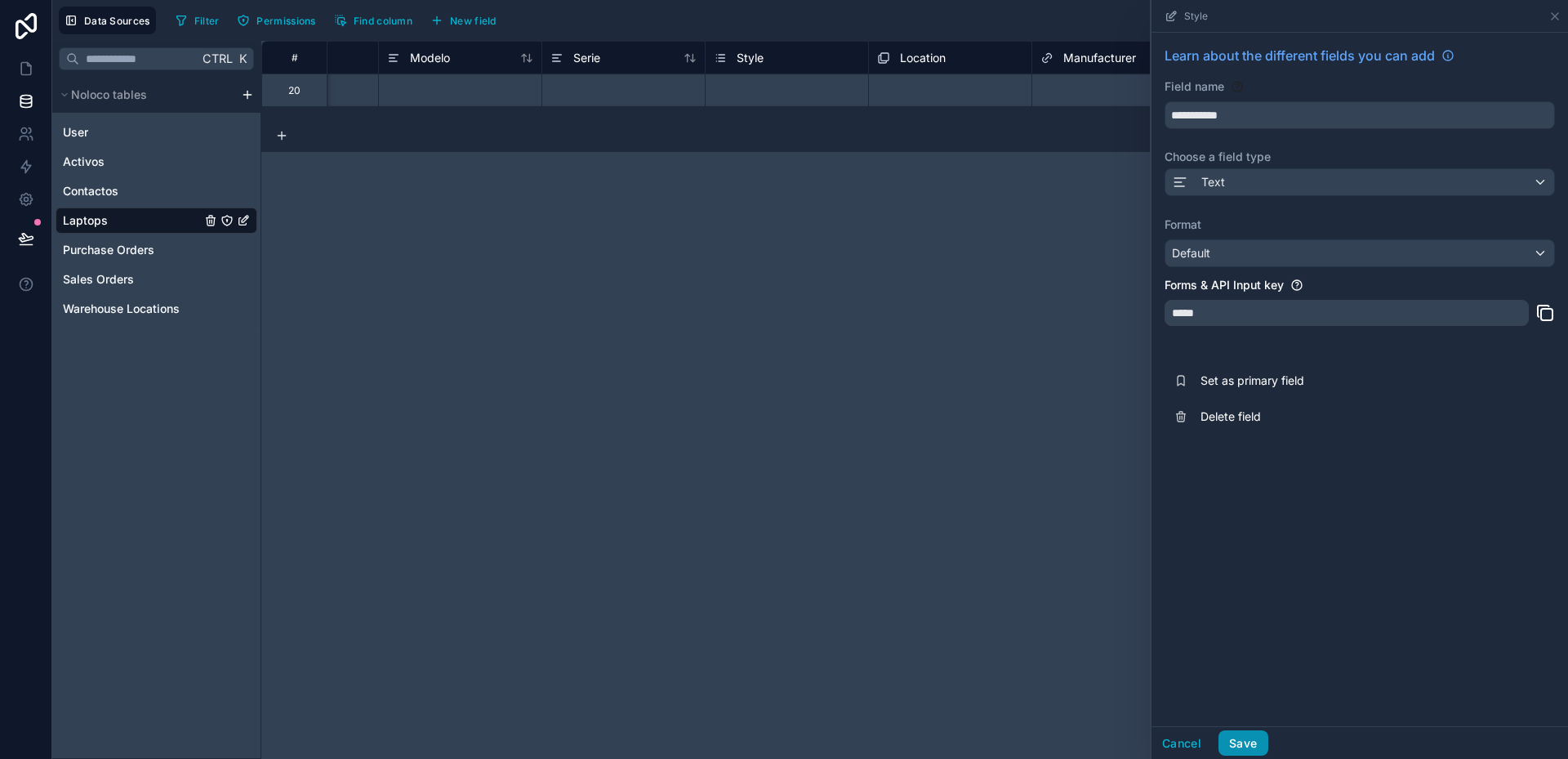
click at [1251, 739] on button "Save" at bounding box center [1243, 743] width 49 height 26
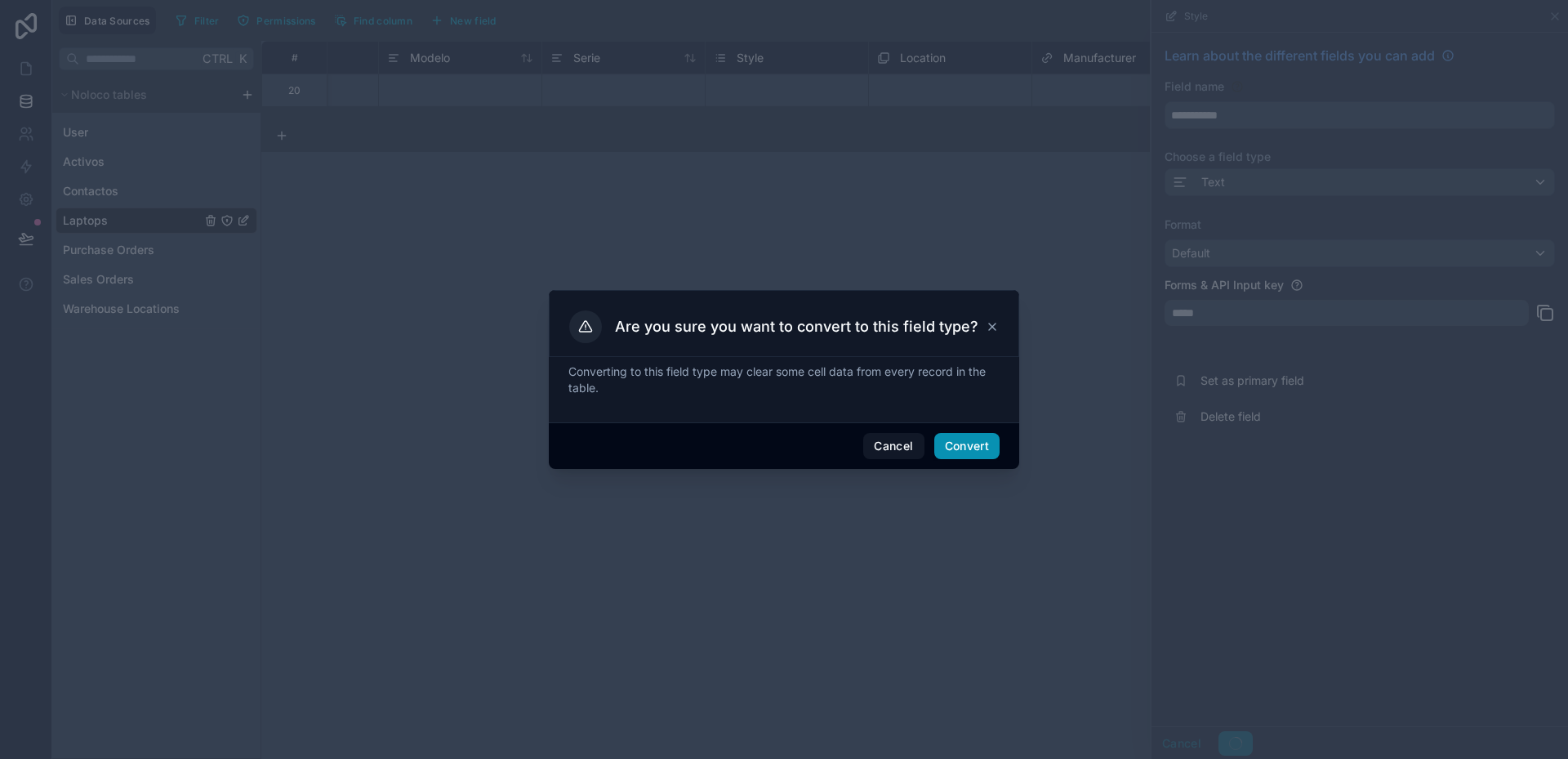
click at [980, 441] on button "Convert" at bounding box center [967, 446] width 66 height 26
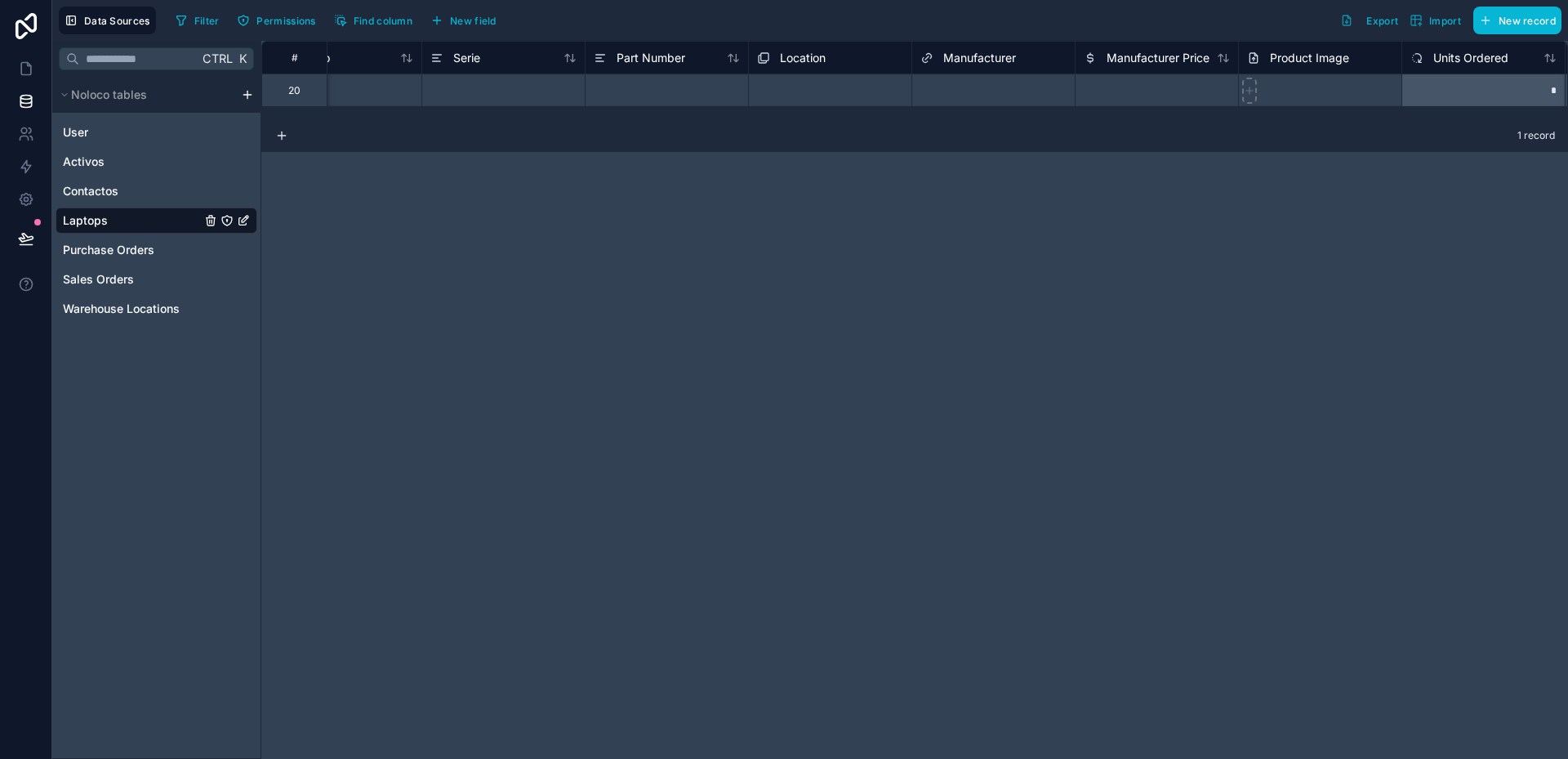
scroll to position [0, 560]
click at [828, 57] on div "Location" at bounding box center [829, 58] width 147 height 20
click at [800, 51] on span "Location" at bounding box center [802, 58] width 46 height 16
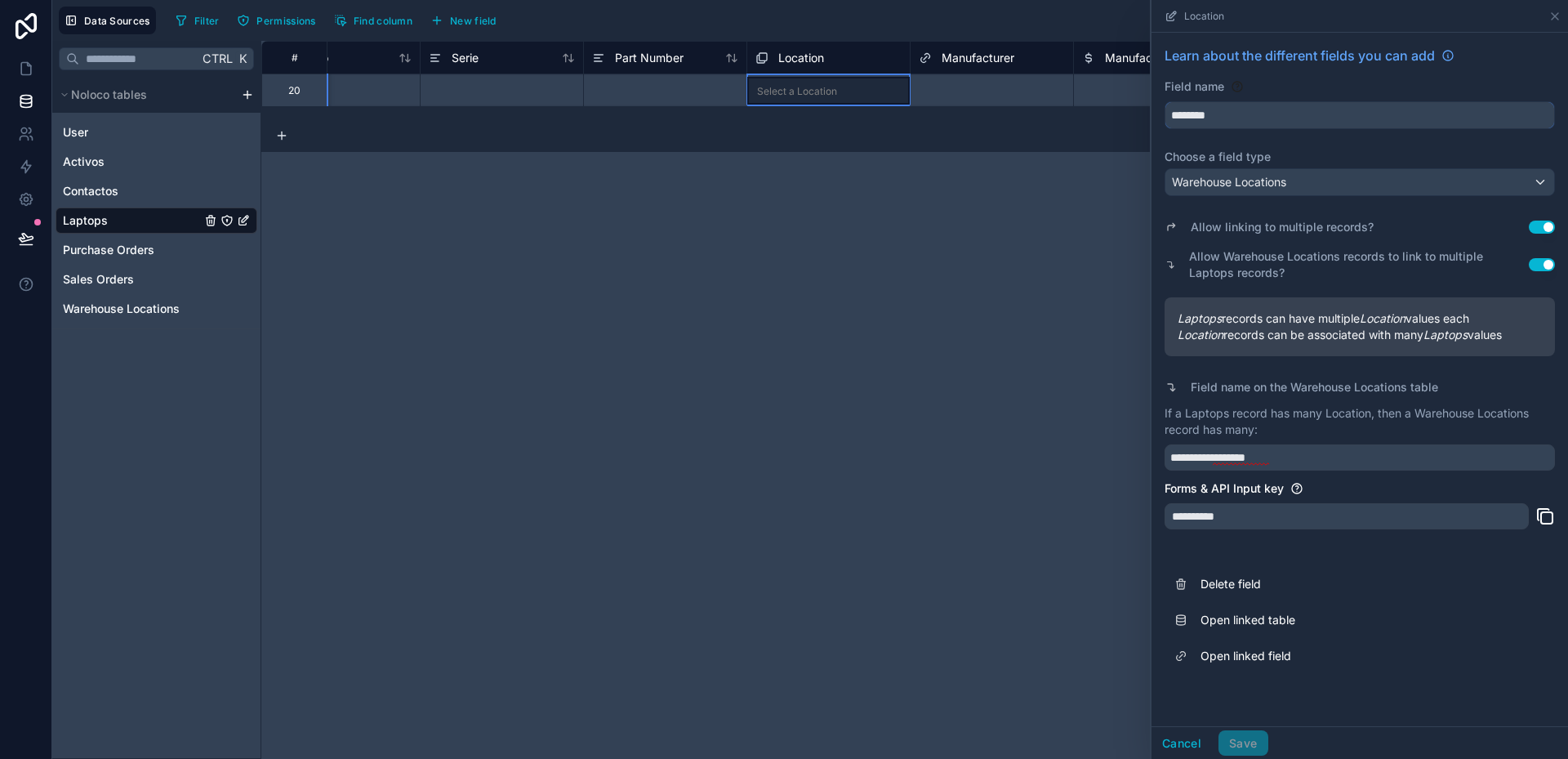
click at [1194, 119] on input "********" at bounding box center [1359, 115] width 389 height 26
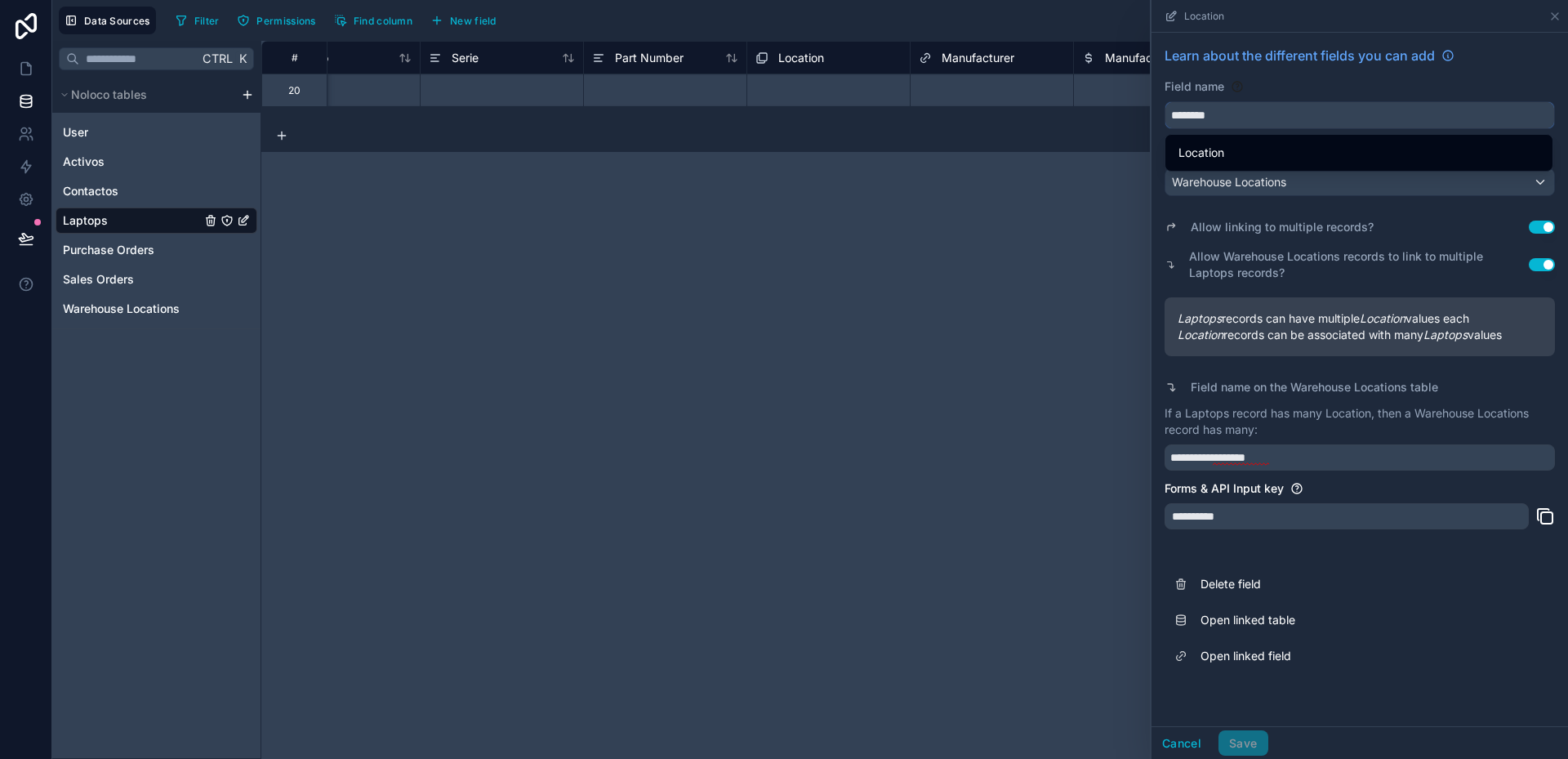
click at [1194, 119] on input "********" at bounding box center [1359, 115] width 389 height 26
click at [1194, 115] on input "********" at bounding box center [1359, 115] width 389 height 26
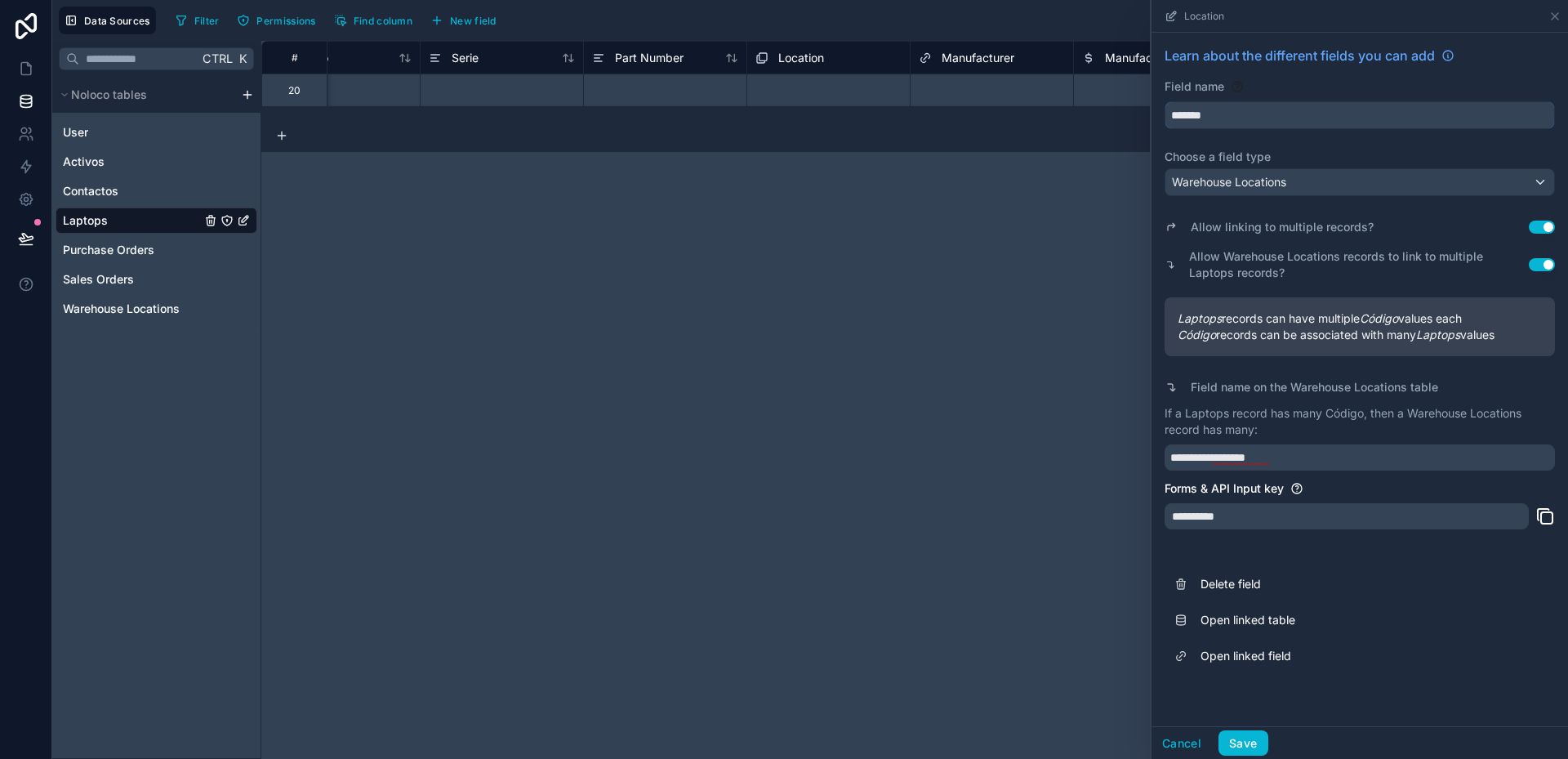
click at [1164, 102] on button "******" at bounding box center [1359, 115] width 391 height 28
type input "**********"
click at [1336, 187] on div "Warehouse Locations" at bounding box center [1359, 182] width 389 height 26
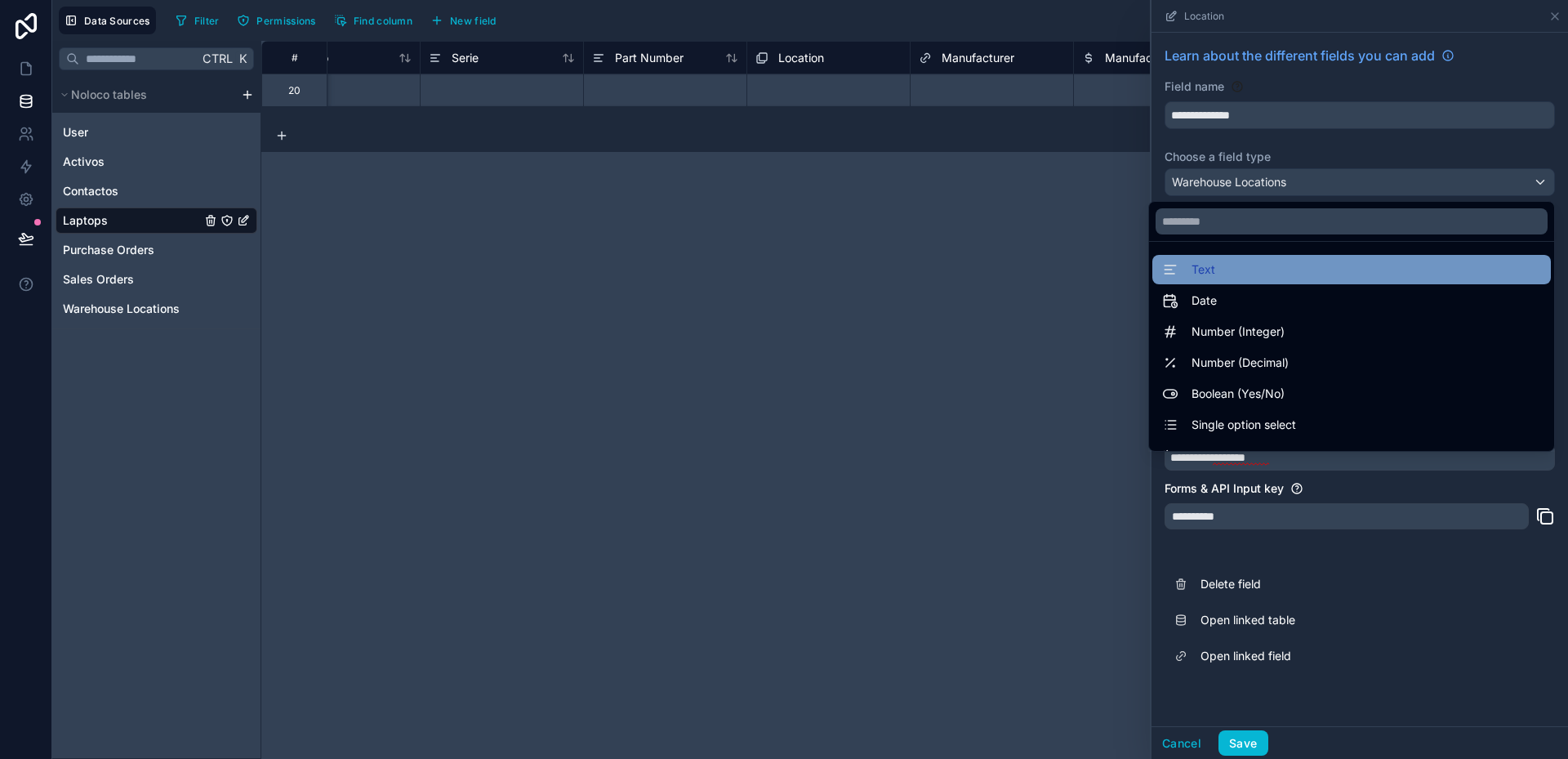
click at [1240, 264] on div "Text" at bounding box center [1351, 269] width 379 height 20
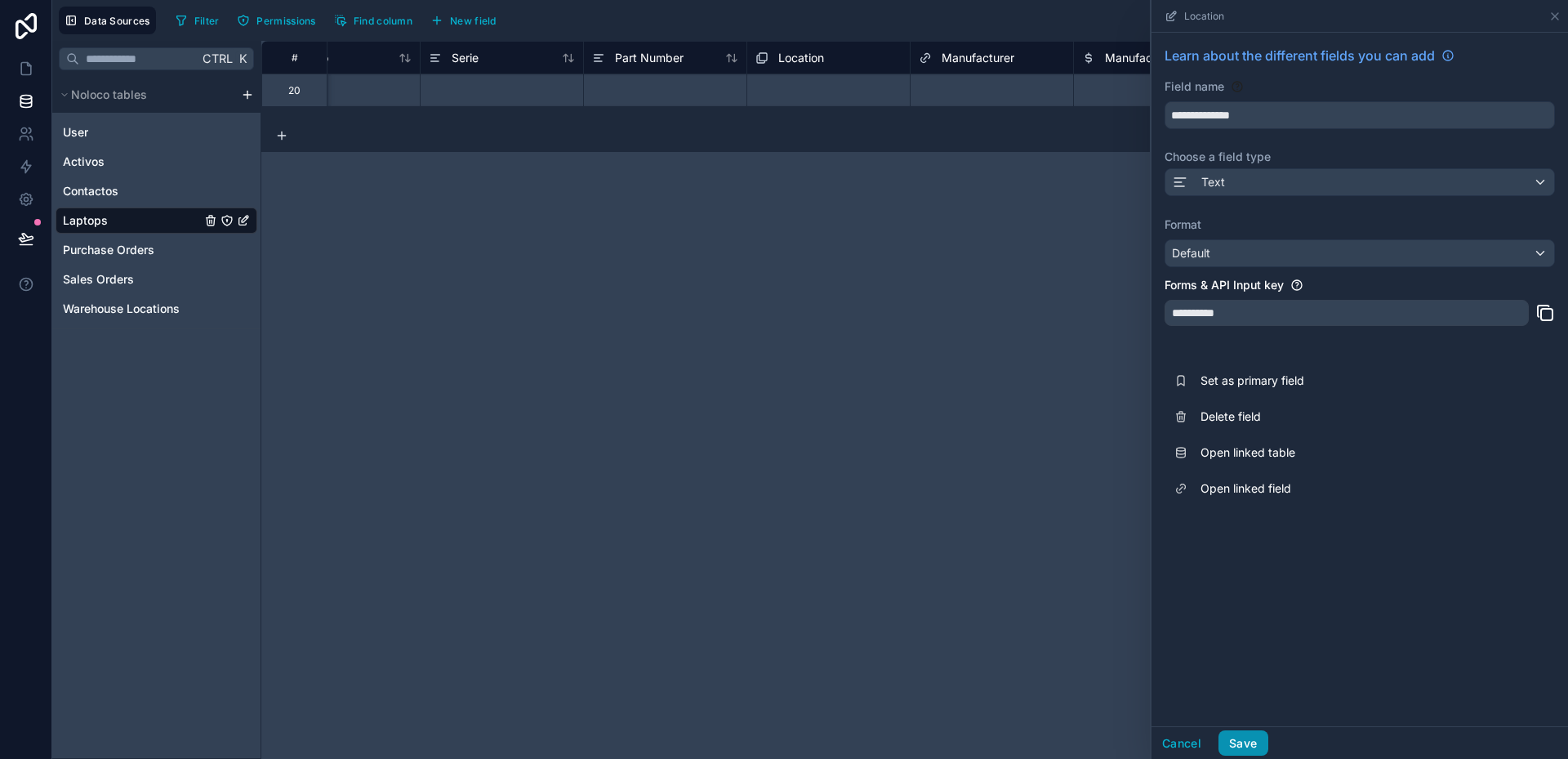
click at [1253, 743] on button "Save" at bounding box center [1243, 743] width 49 height 26
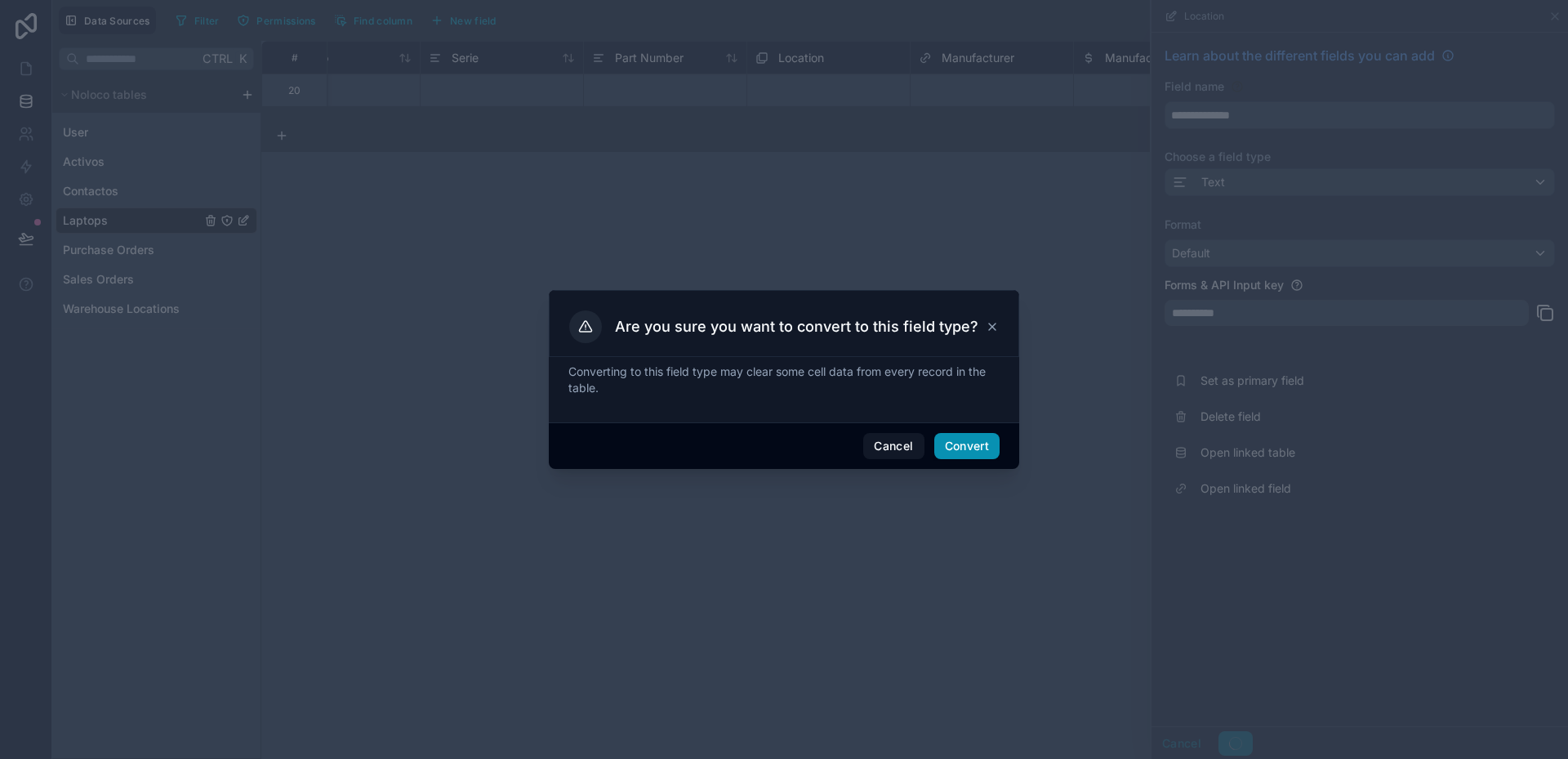
click at [978, 453] on button "Convert" at bounding box center [967, 446] width 66 height 26
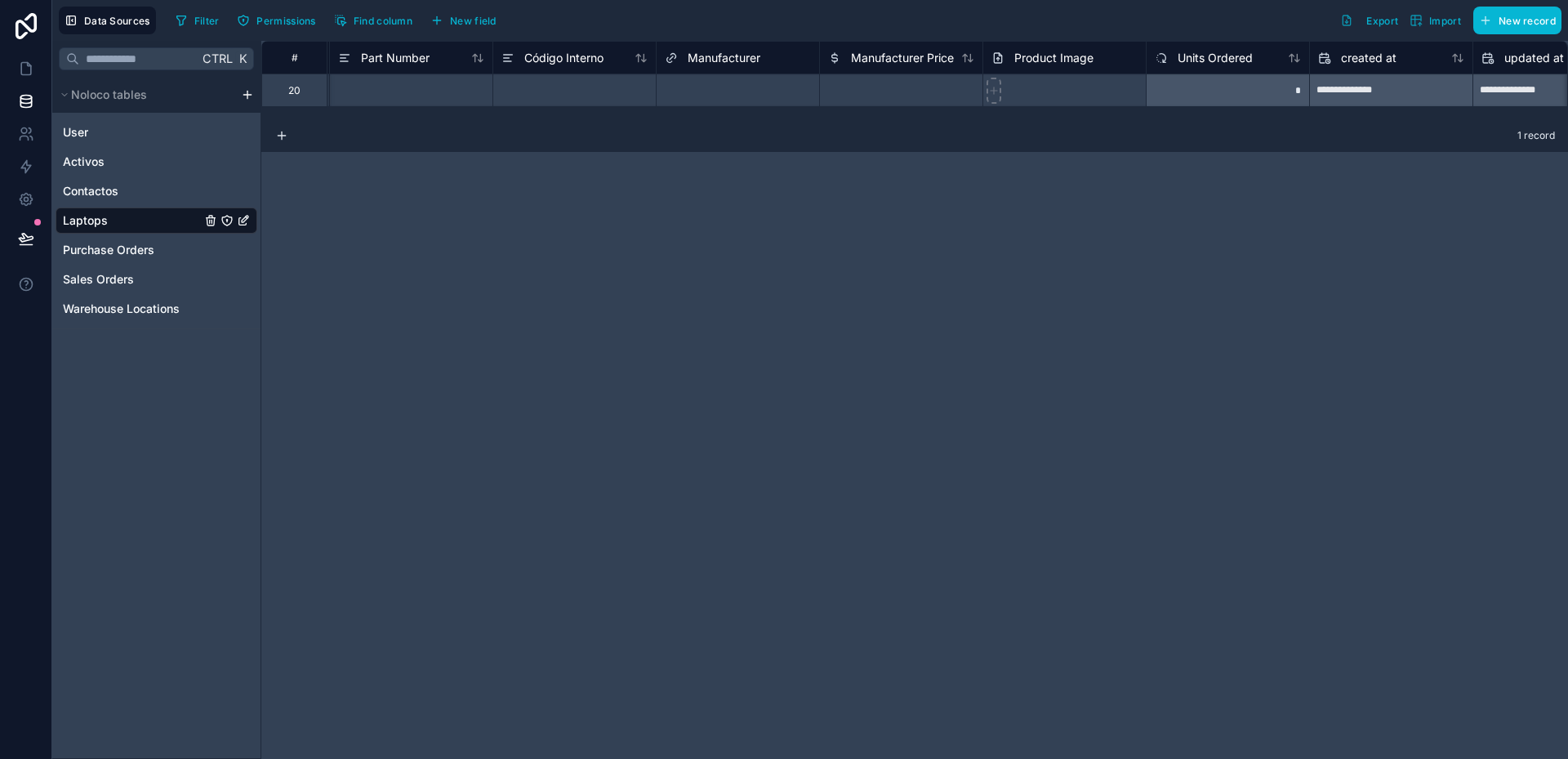
scroll to position [0, 820]
click at [741, 56] on span "Manufacturer" at bounding box center [719, 58] width 73 height 16
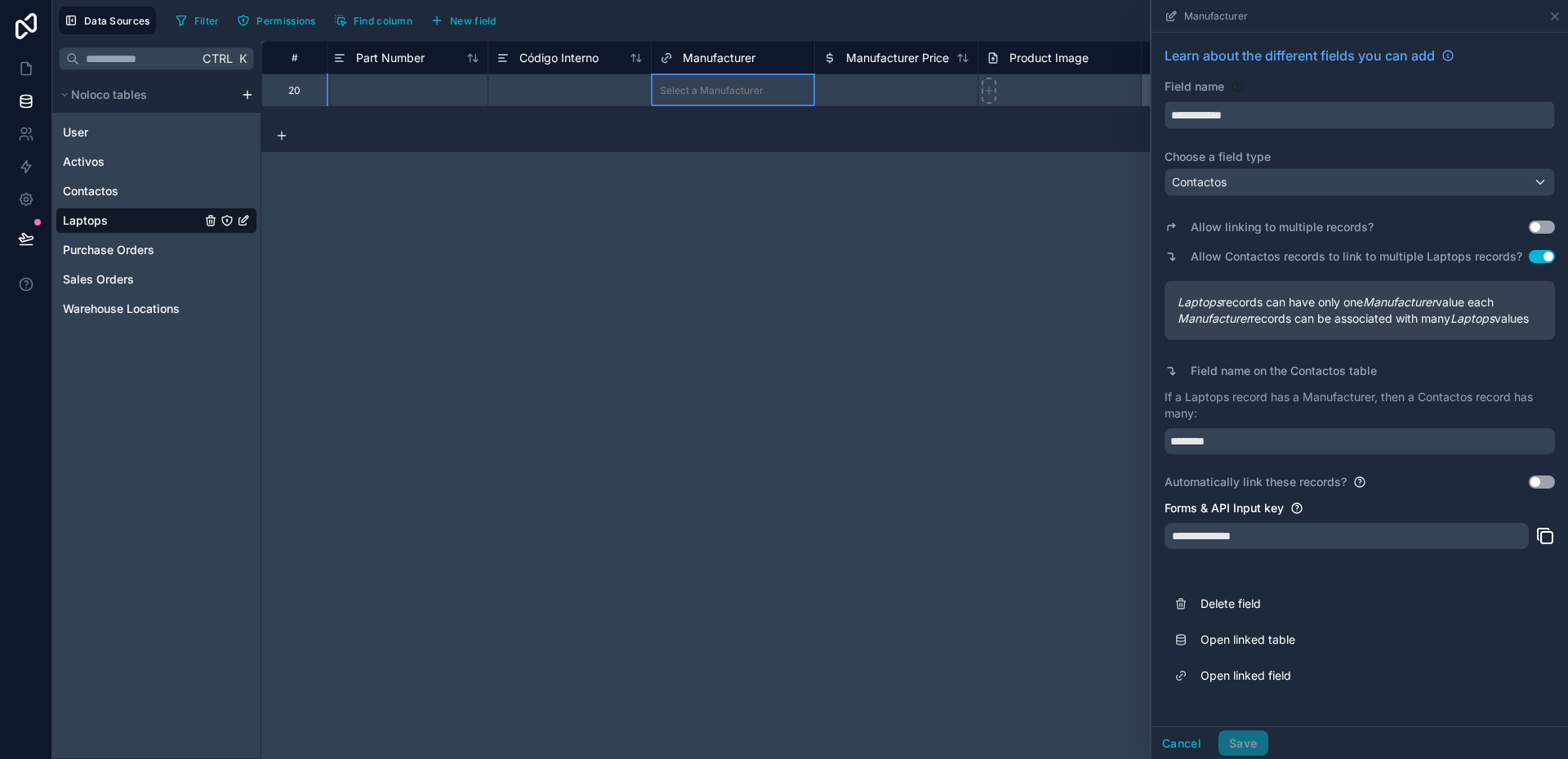
click at [1195, 115] on input "**********" at bounding box center [1359, 115] width 389 height 26
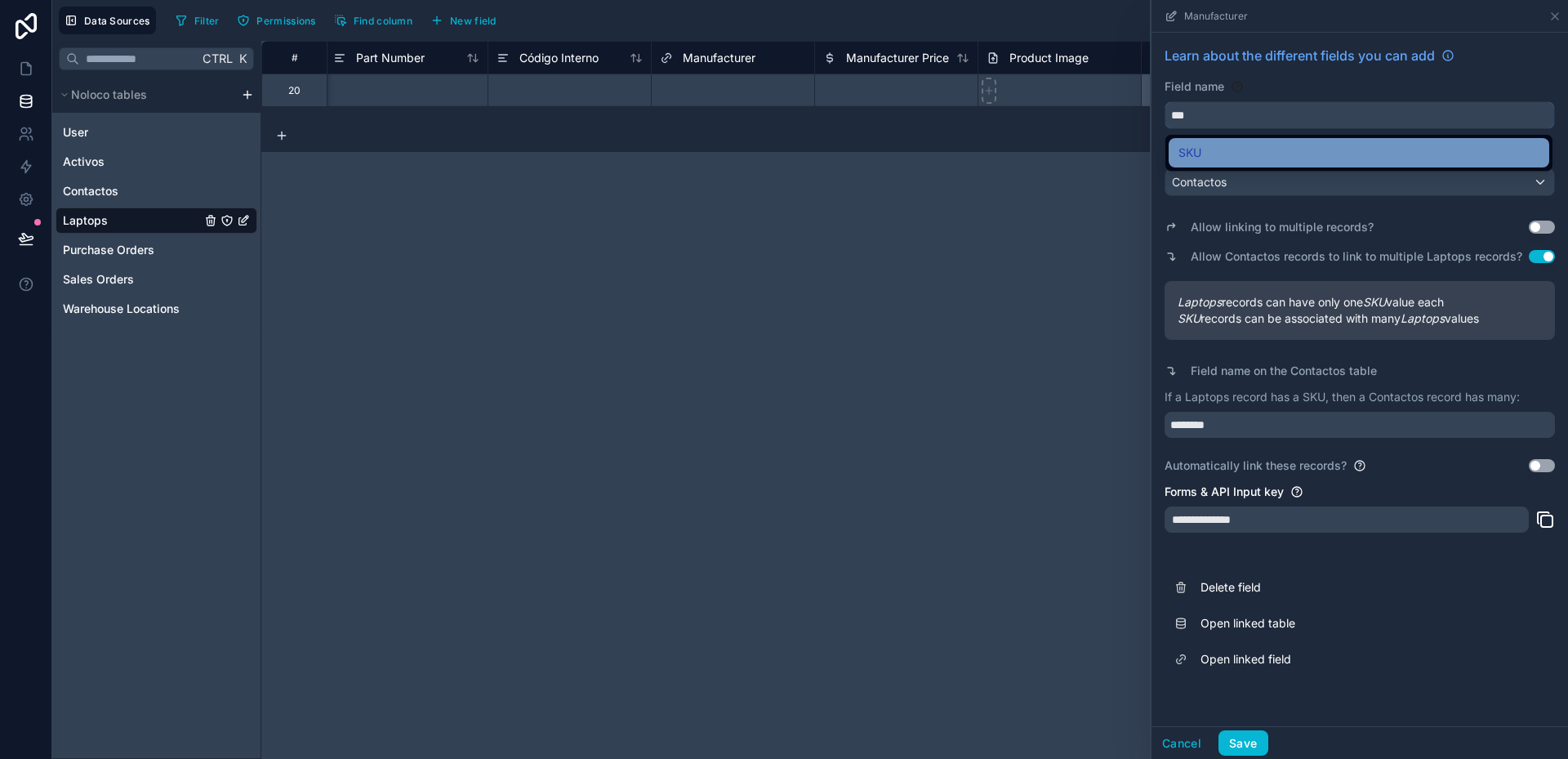
type input "***"
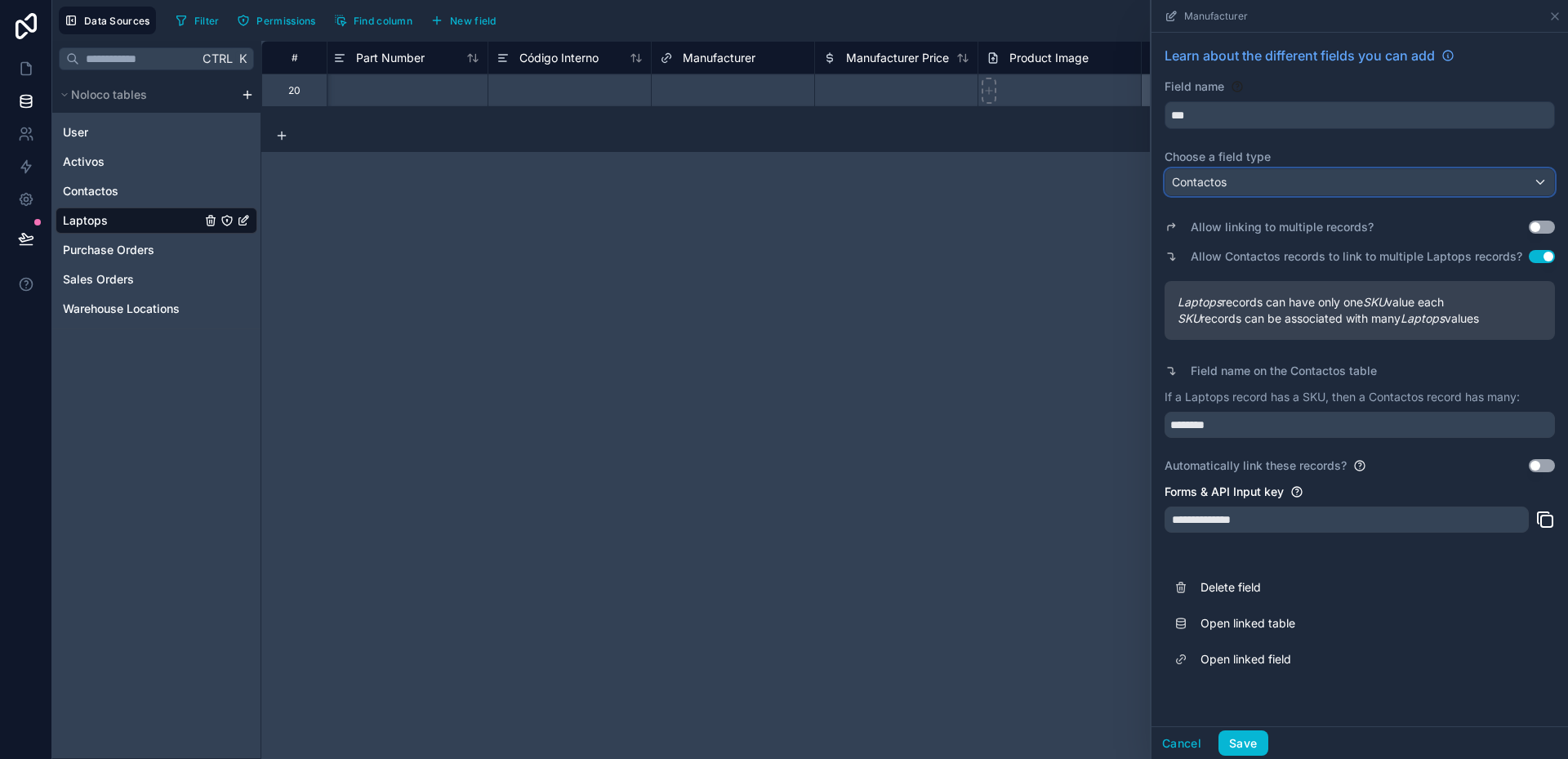
click at [1218, 177] on span "Contactos" at bounding box center [1199, 182] width 55 height 16
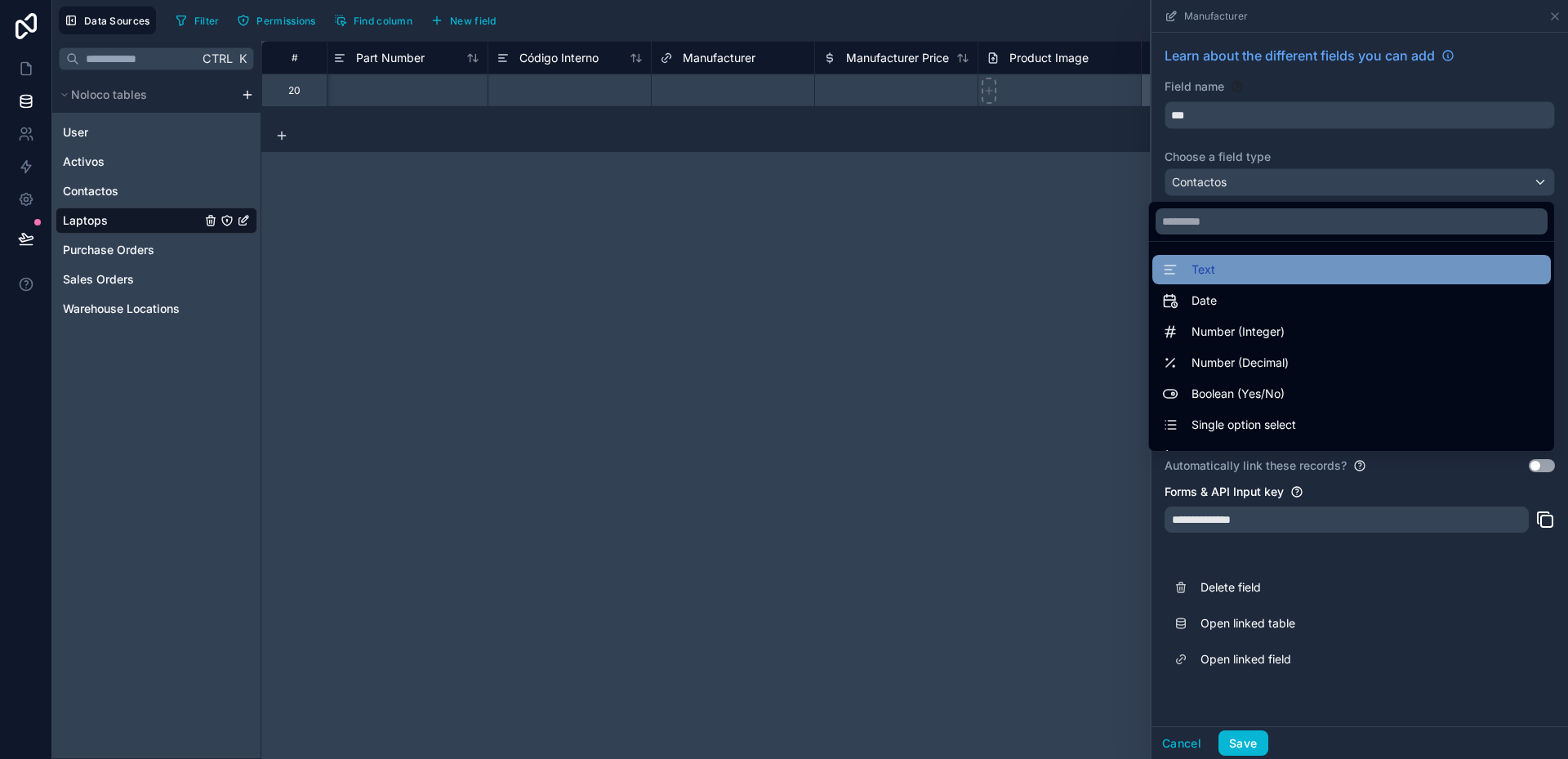
click at [1208, 266] on div "Text" at bounding box center [1351, 269] width 379 height 20
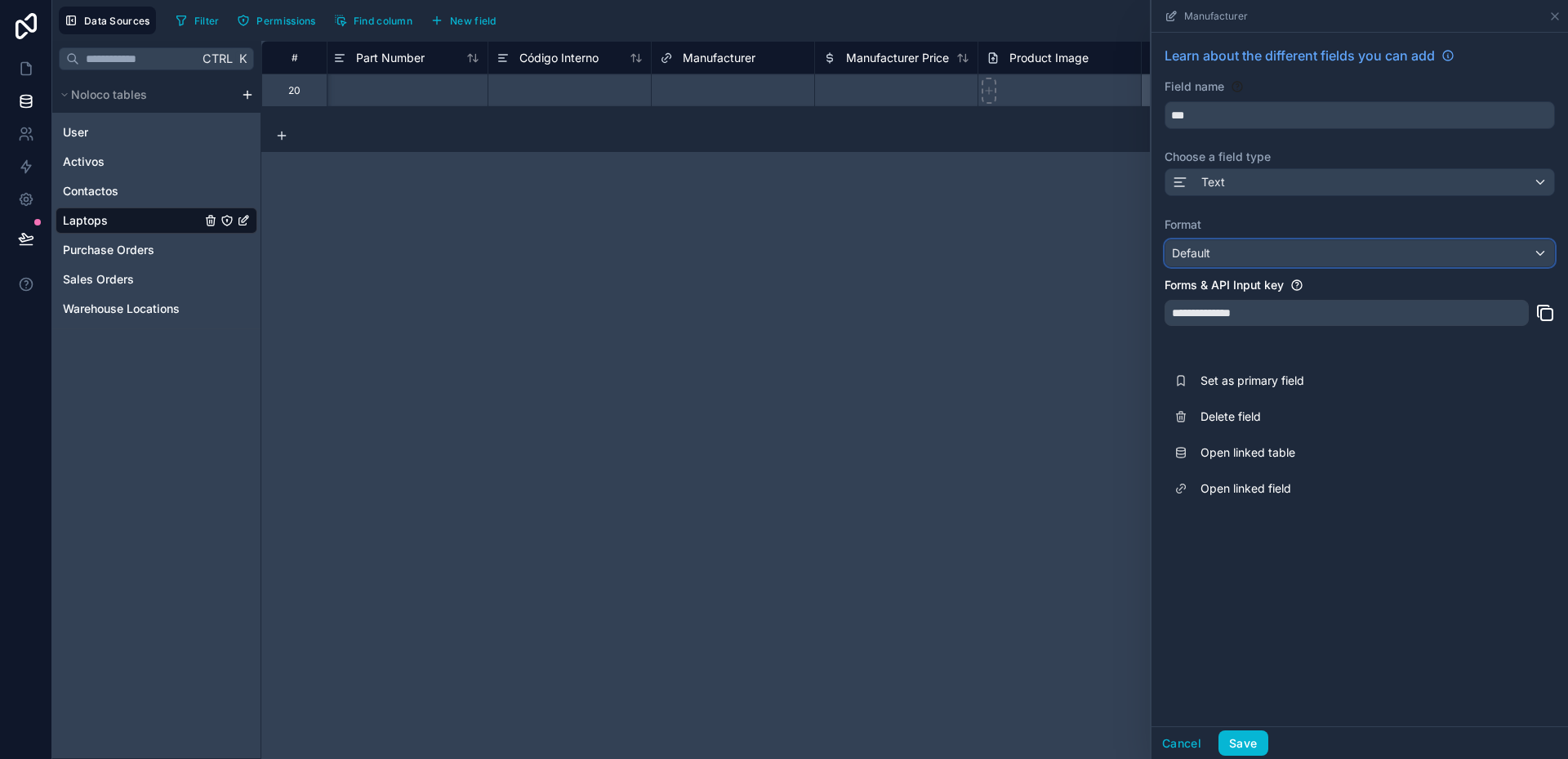
click at [1236, 251] on div "Default" at bounding box center [1359, 253] width 389 height 26
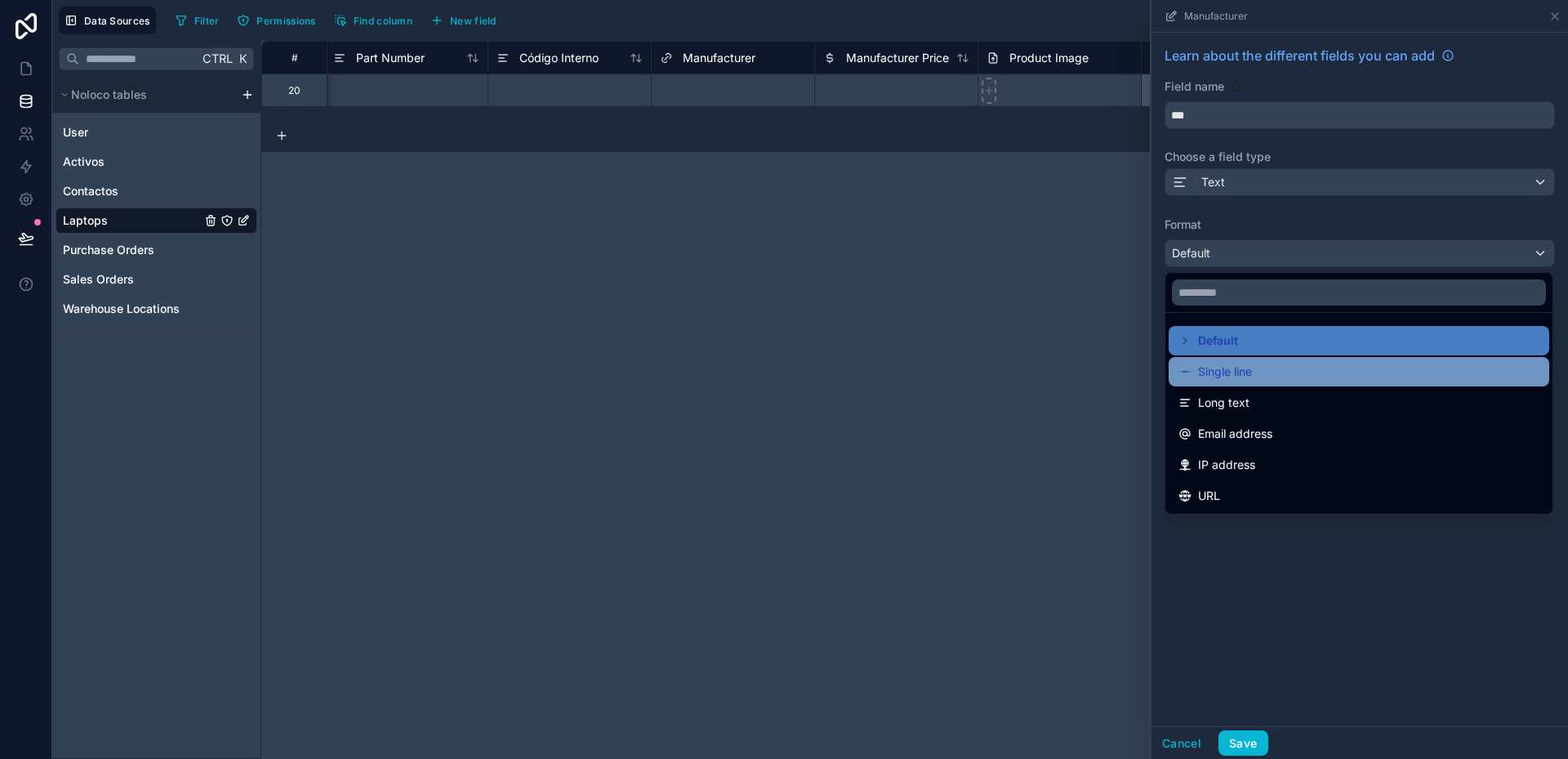
click at [1245, 380] on span "Single line" at bounding box center [1225, 372] width 54 height 20
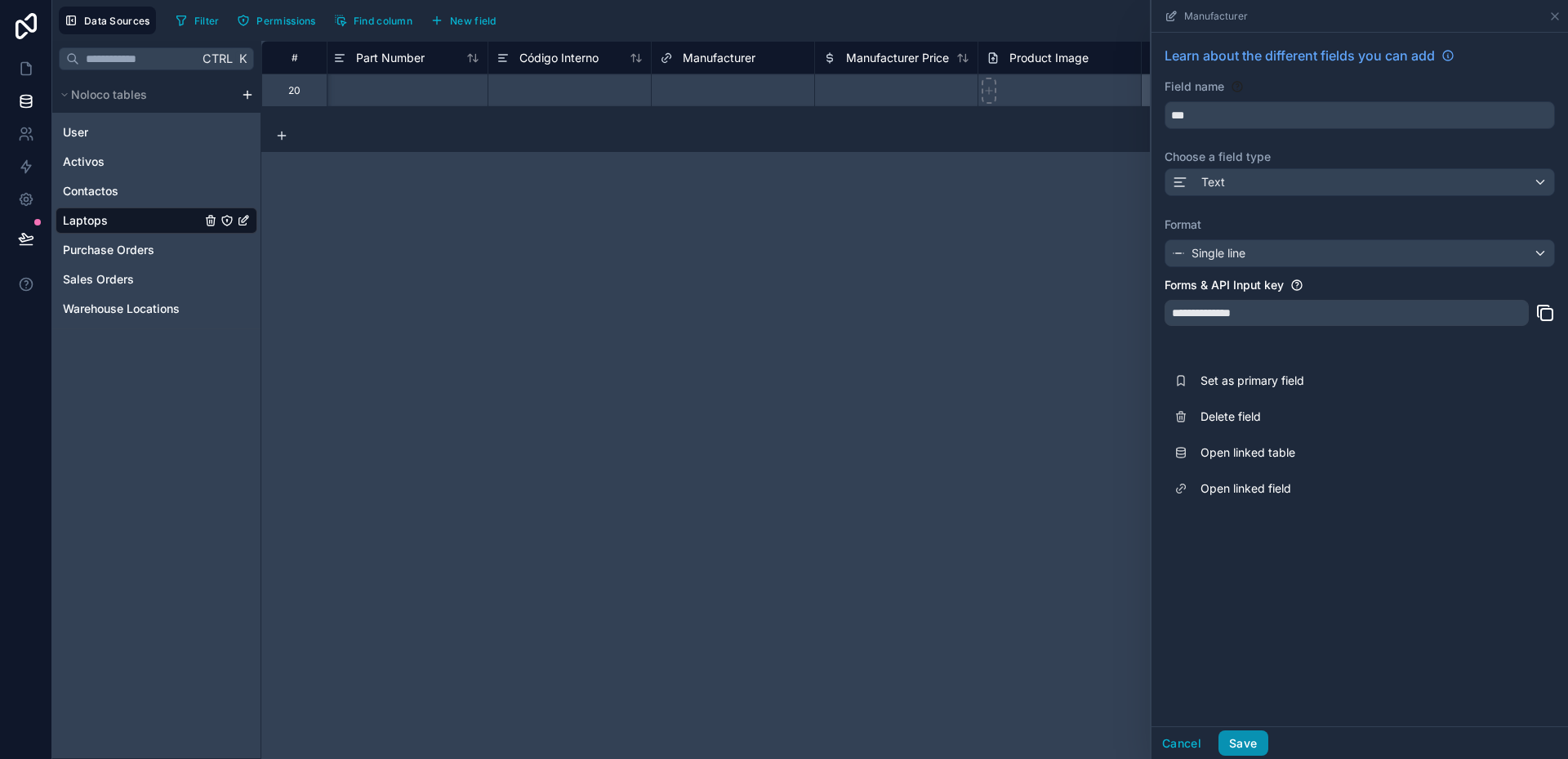
click at [1254, 743] on button "Save" at bounding box center [1243, 743] width 49 height 26
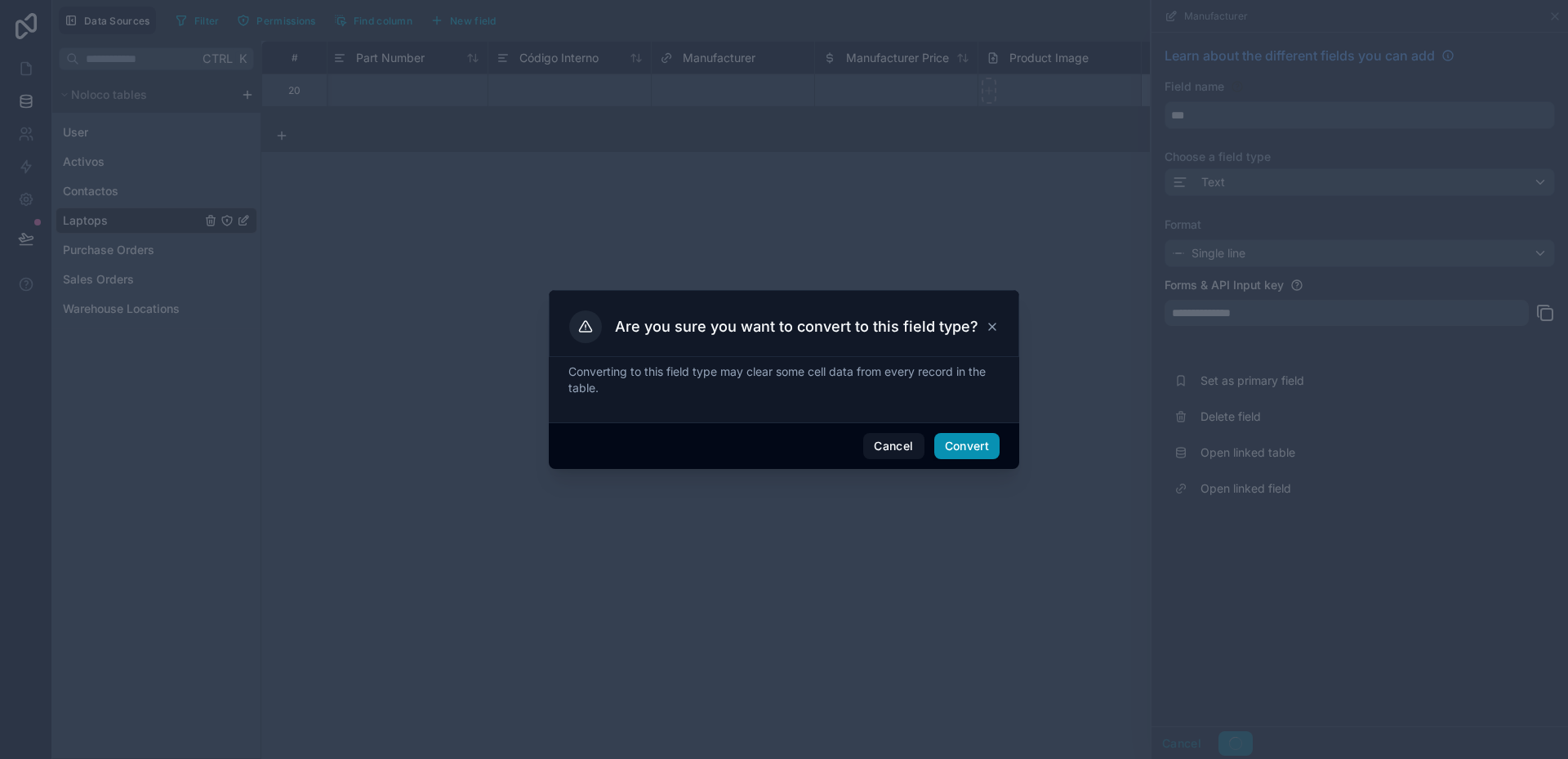
click at [982, 449] on button "Convert" at bounding box center [967, 446] width 66 height 26
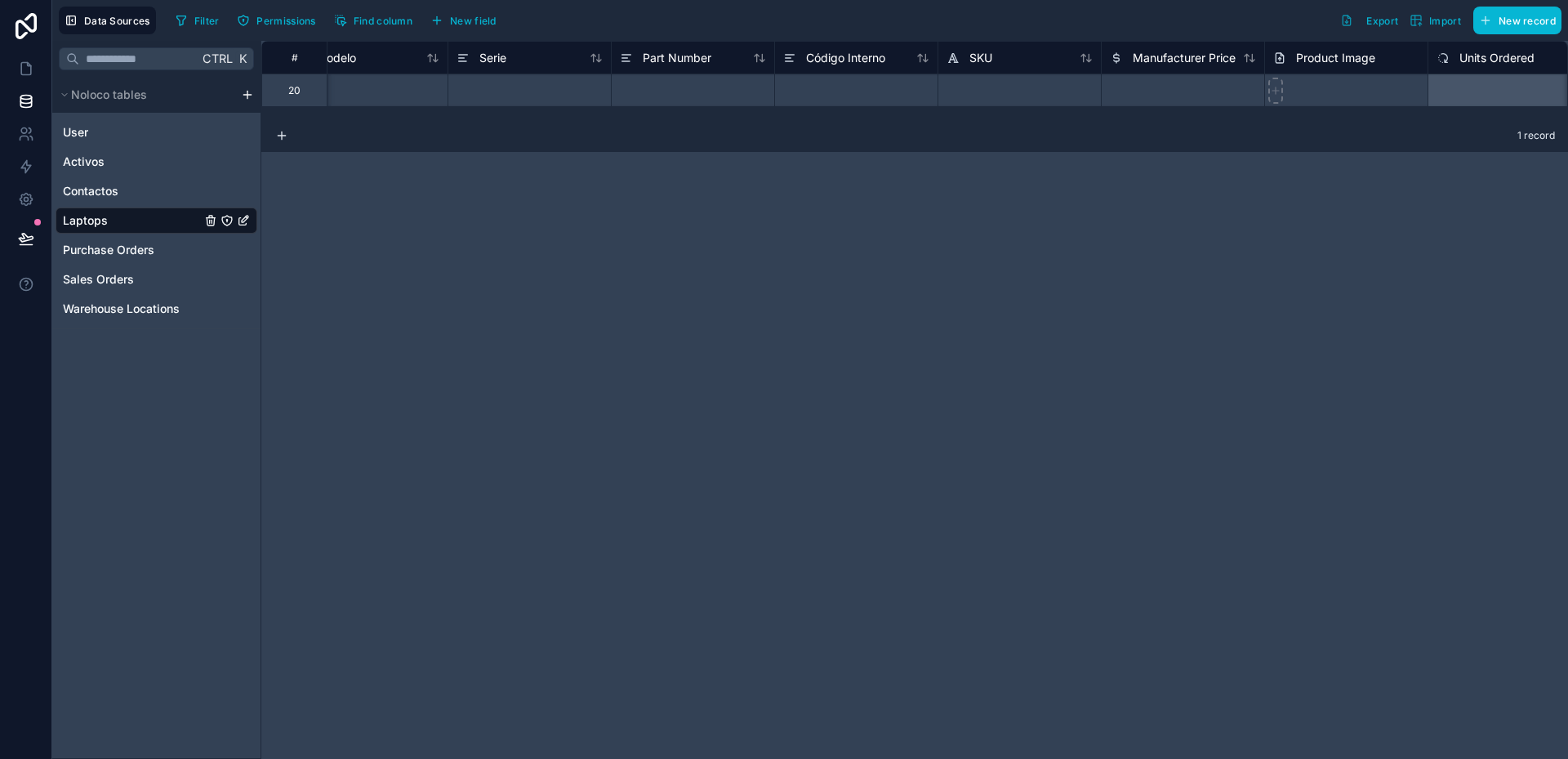
scroll to position [0, 535]
click at [851, 54] on span "Código Interno" at bounding box center [843, 58] width 79 height 16
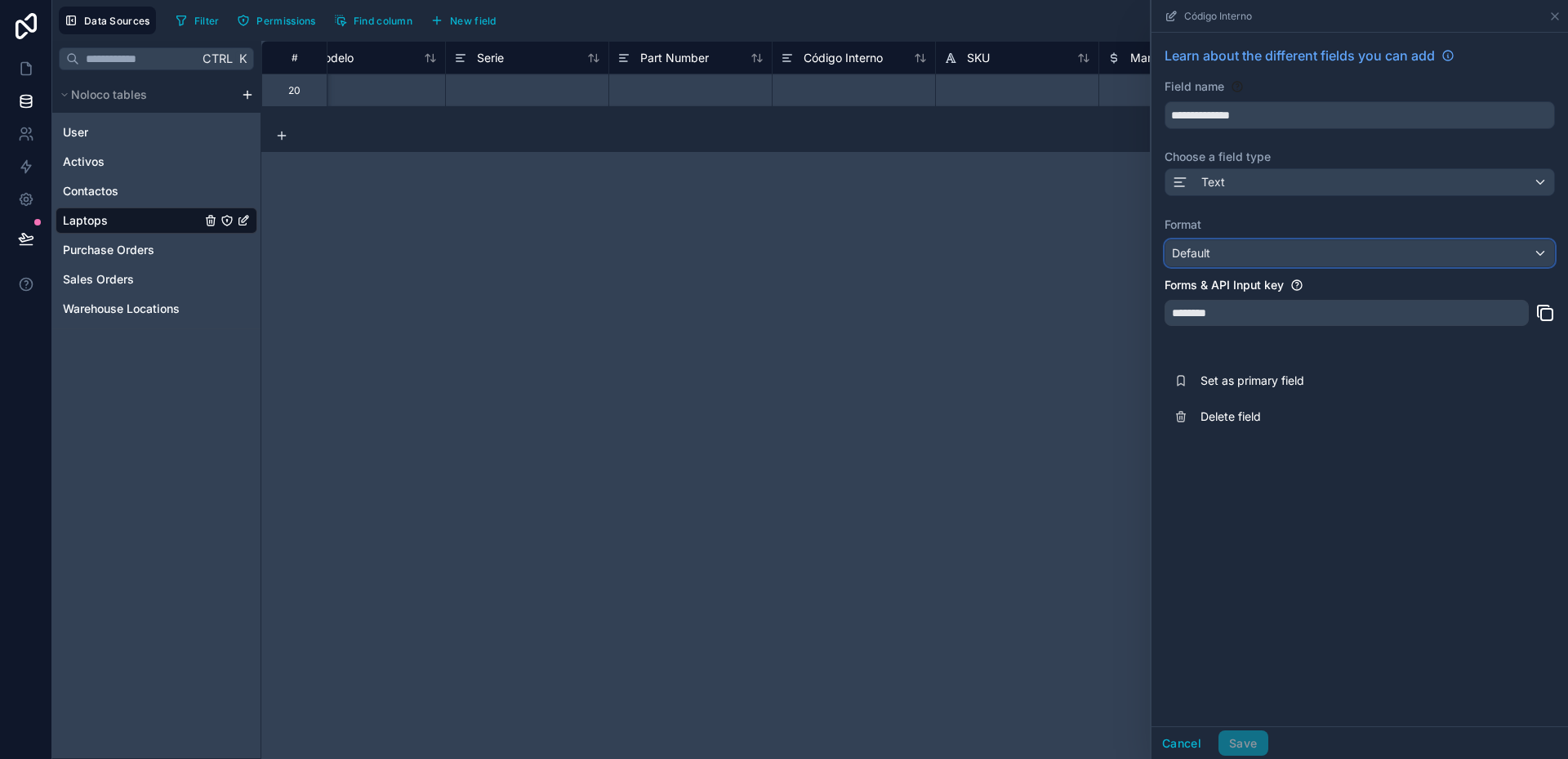
click at [1251, 250] on div "Default" at bounding box center [1359, 253] width 389 height 26
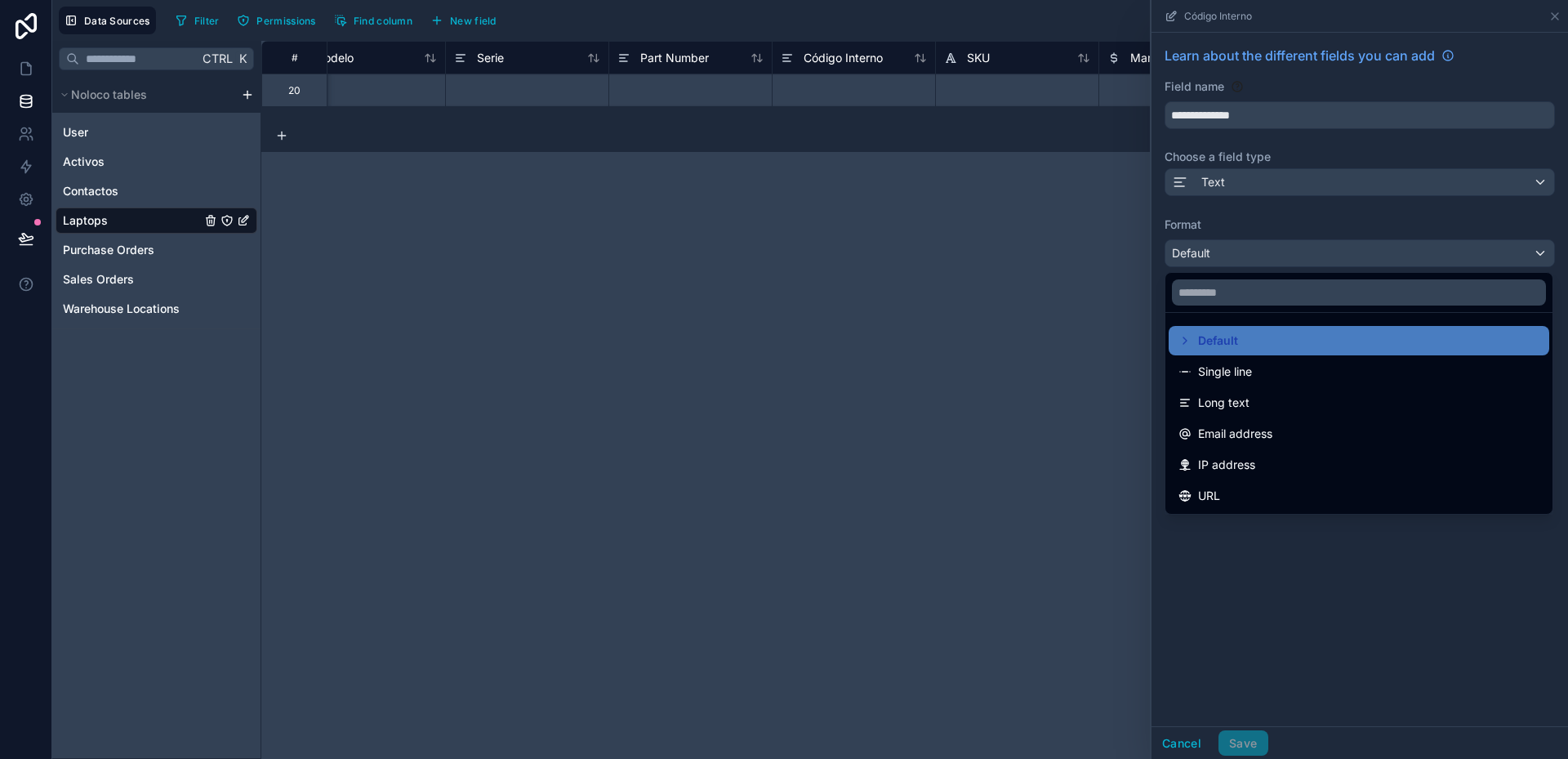
click at [1251, 250] on div at bounding box center [1360, 379] width 417 height 759
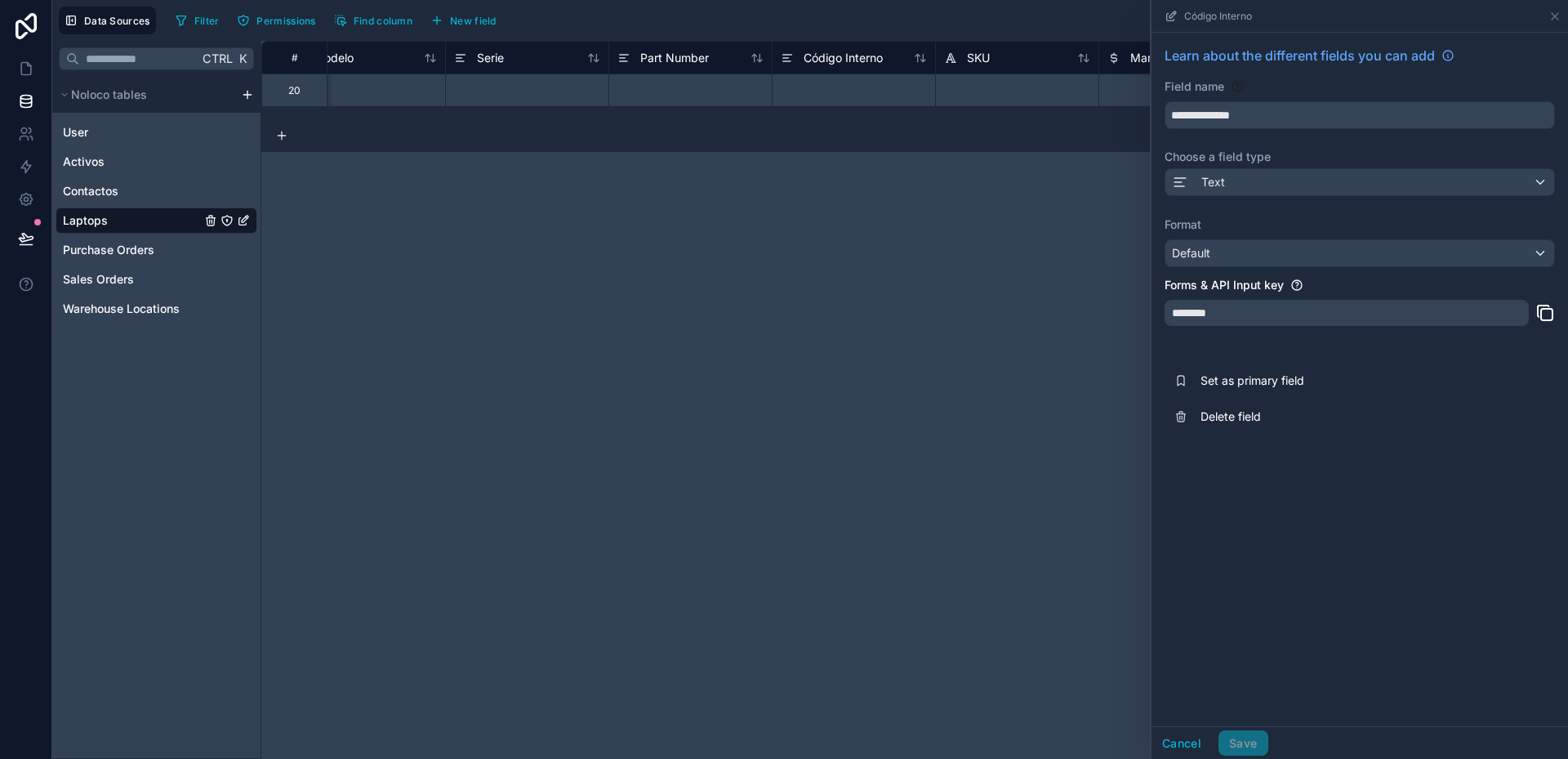
click at [1105, 260] on div "**********" at bounding box center [915, 400] width 1307 height 718
click at [996, 64] on div "SKU" at bounding box center [1017, 58] width 147 height 20
click at [993, 56] on div "SKU" at bounding box center [1017, 58] width 147 height 20
click at [1188, 16] on span "Código Interno" at bounding box center [1218, 16] width 68 height 13
click at [1557, 17] on icon at bounding box center [1555, 16] width 13 height 13
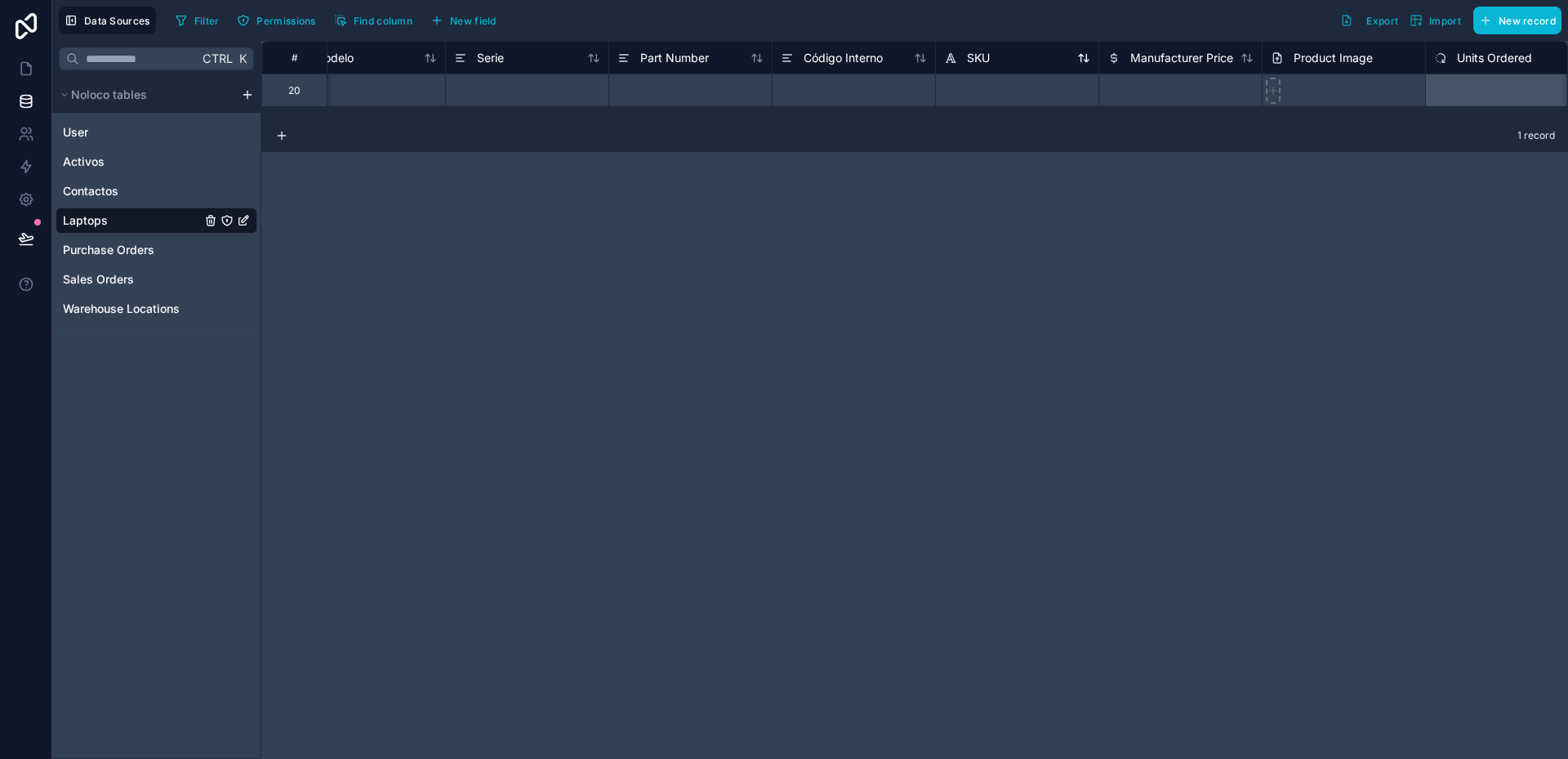
click at [992, 62] on div "SKU" at bounding box center [1017, 58] width 147 height 20
click at [985, 52] on span "SKU" at bounding box center [978, 58] width 23 height 16
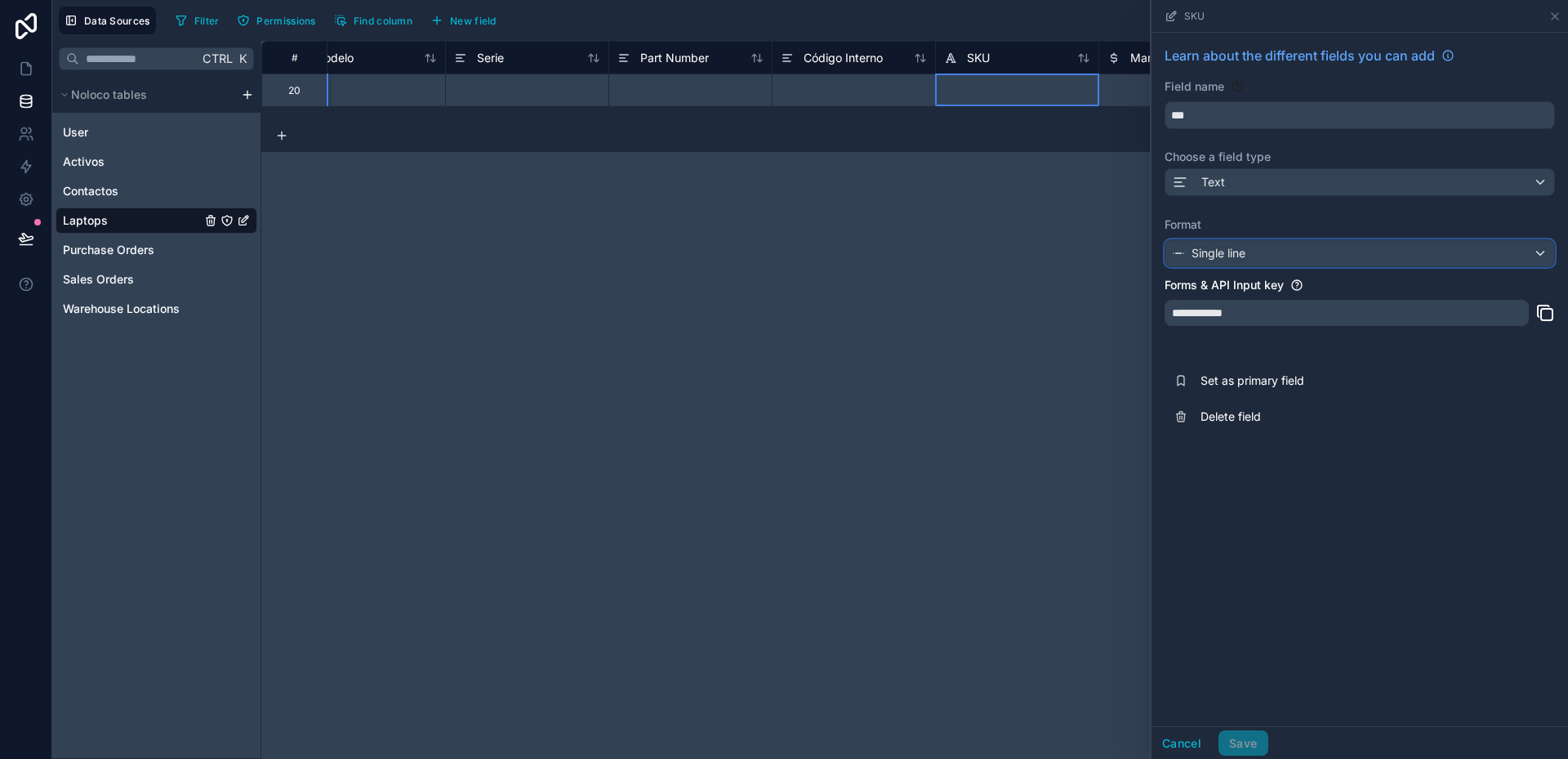
click at [1227, 254] on span "Single line" at bounding box center [1218, 253] width 54 height 16
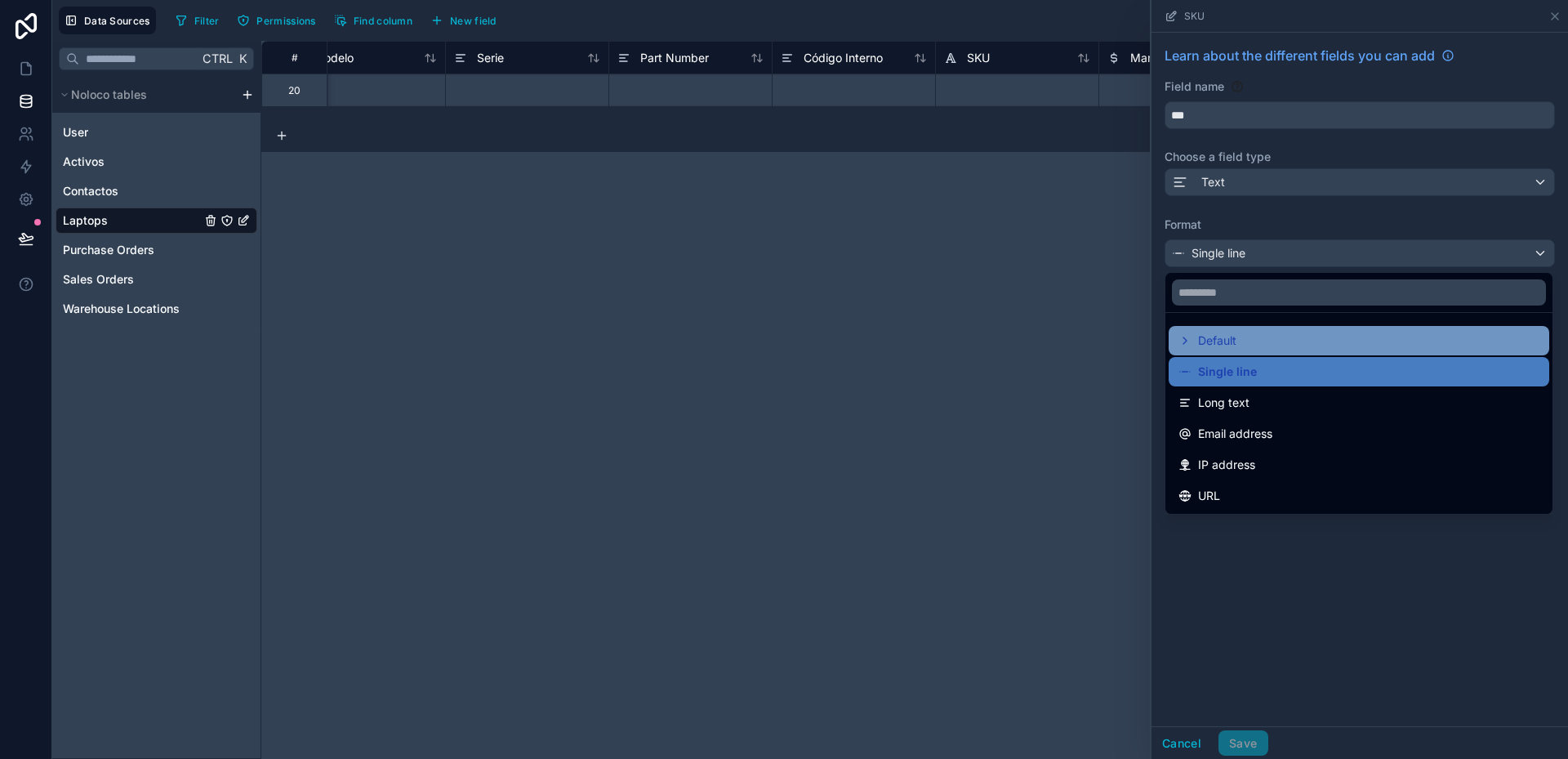
click at [1222, 338] on span "Default" at bounding box center [1217, 341] width 38 height 20
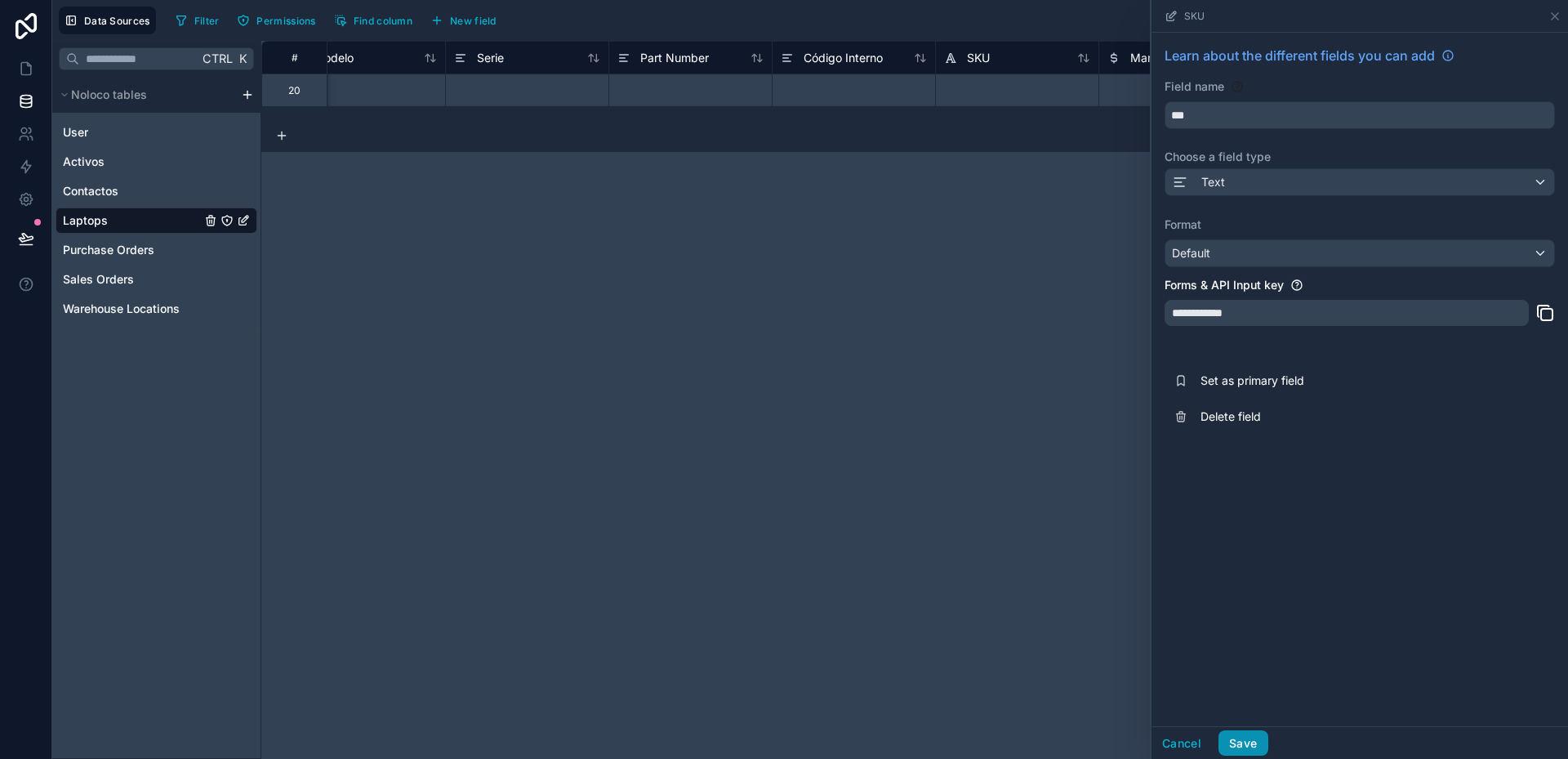
click at [1250, 744] on button "Save" at bounding box center [1243, 743] width 49 height 26
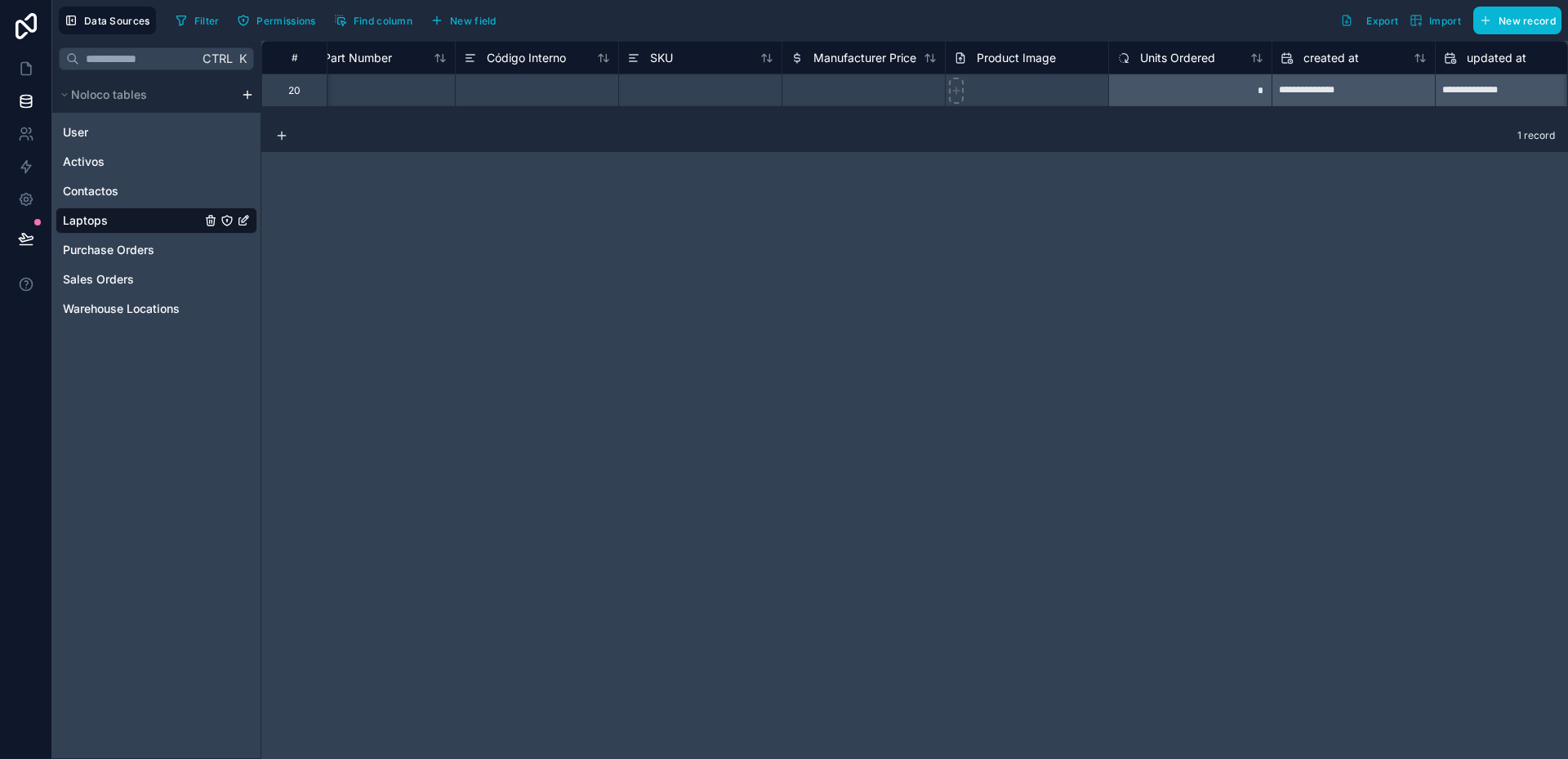
scroll to position [0, 861]
click at [847, 59] on span "Manufacturer Price" at bounding box center [856, 58] width 103 height 16
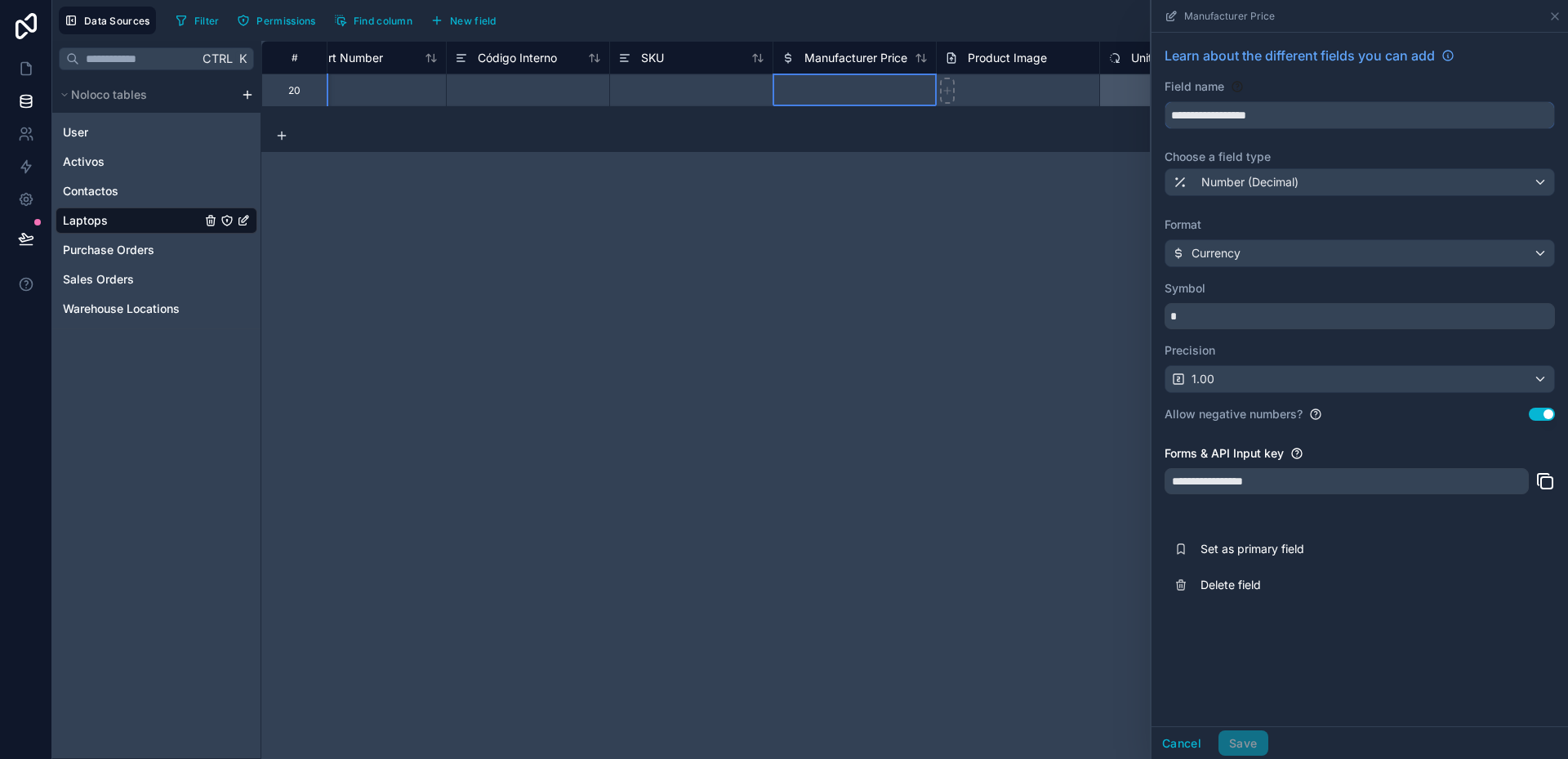
click at [1204, 109] on input "**********" at bounding box center [1359, 115] width 389 height 26
type input "*********"
click at [1238, 186] on span "Number (Decimal)" at bounding box center [1249, 182] width 97 height 16
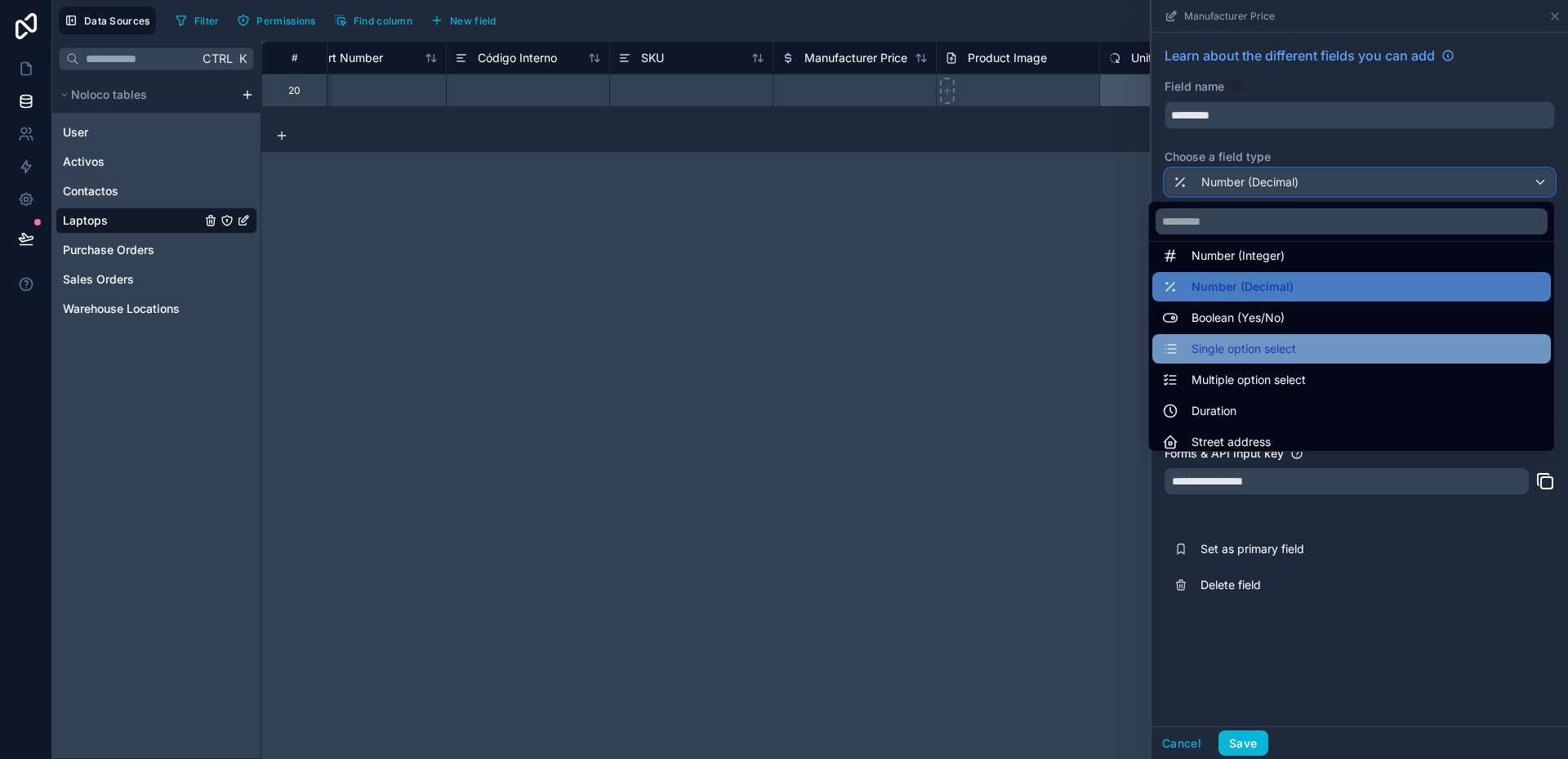
scroll to position [82, 0]
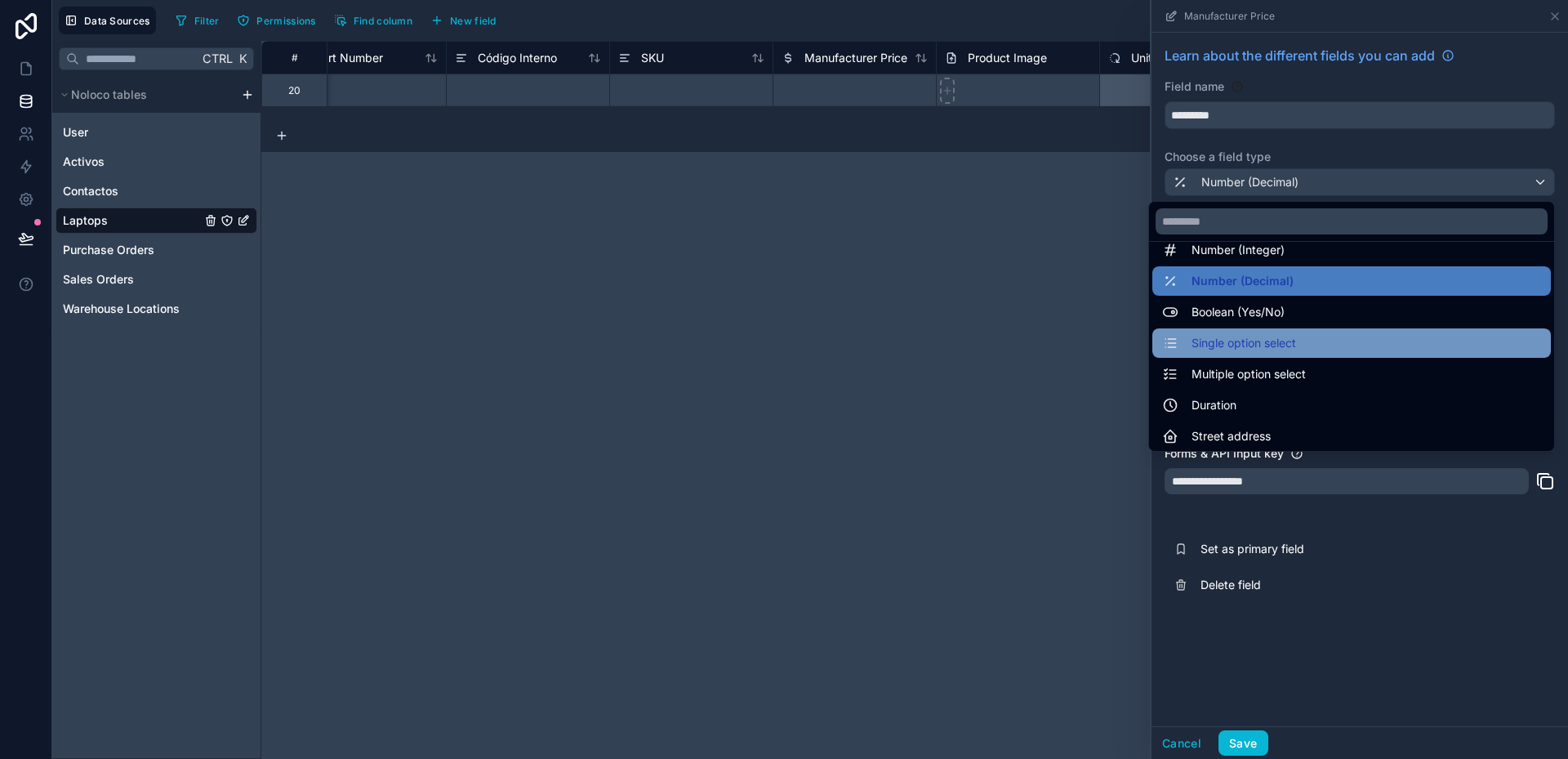
click at [1241, 346] on span "Single option select" at bounding box center [1244, 343] width 105 height 20
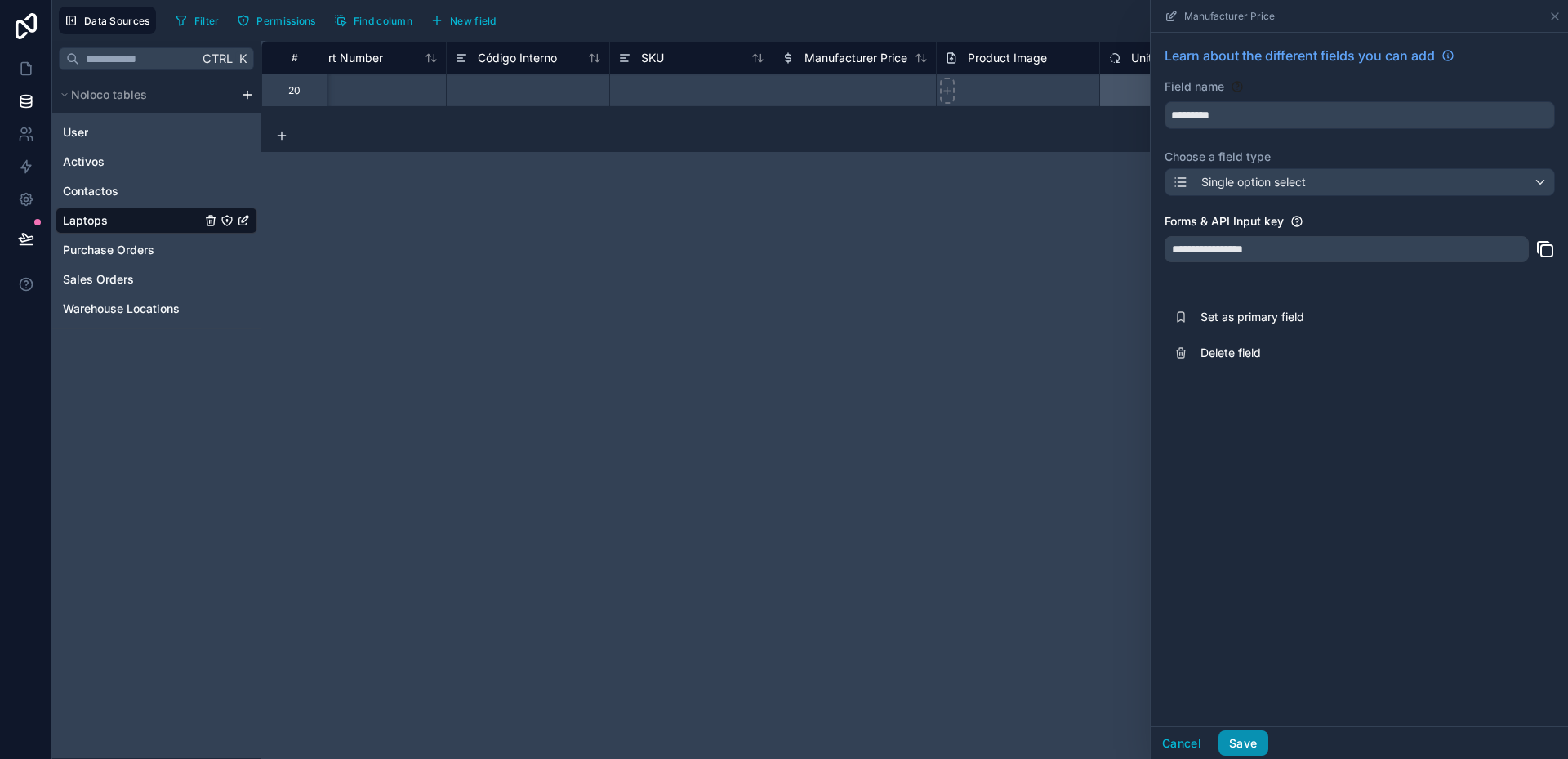
click at [1256, 746] on button "Save" at bounding box center [1243, 743] width 49 height 26
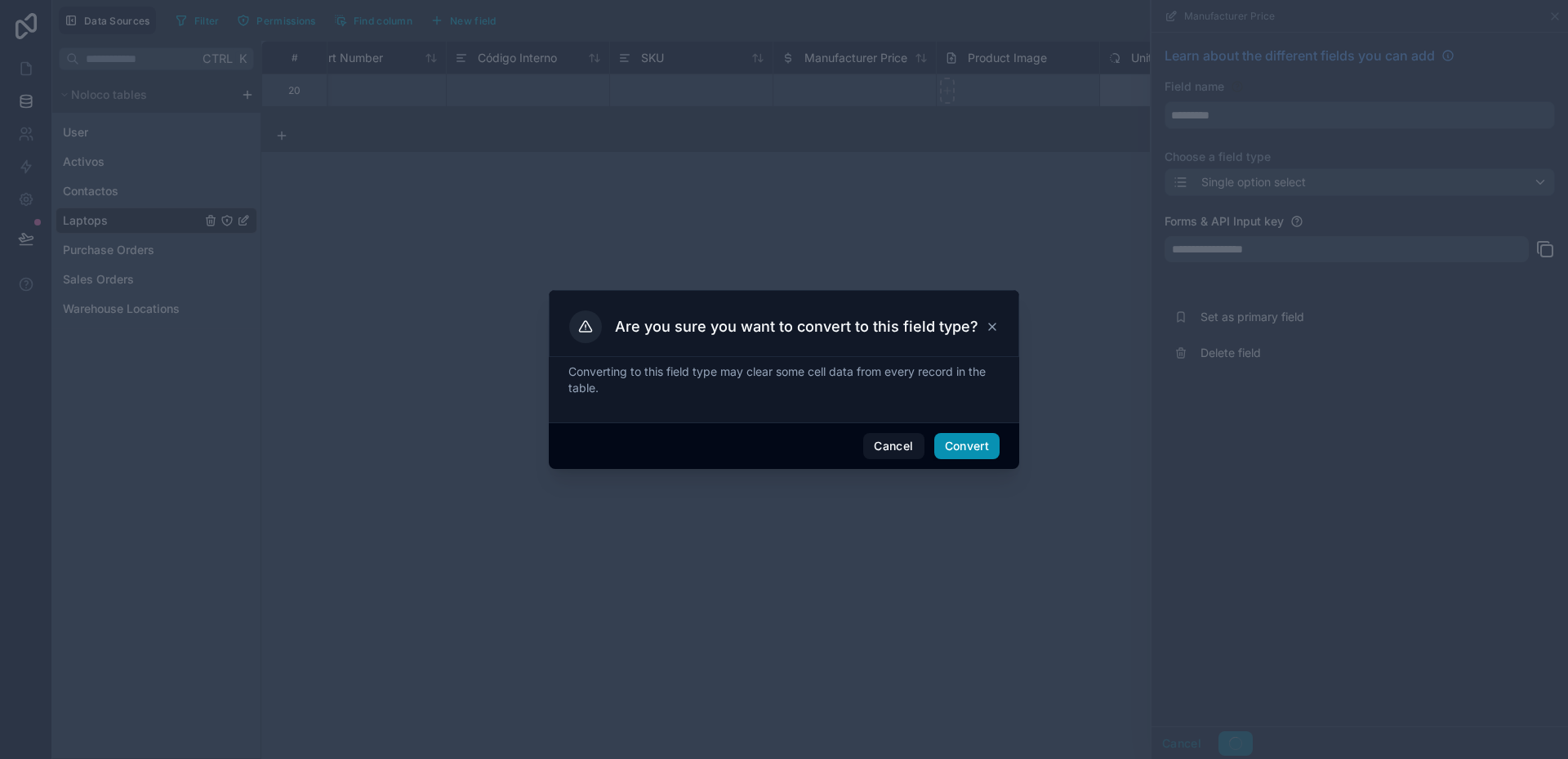
click at [975, 445] on button "Convert" at bounding box center [967, 446] width 66 height 26
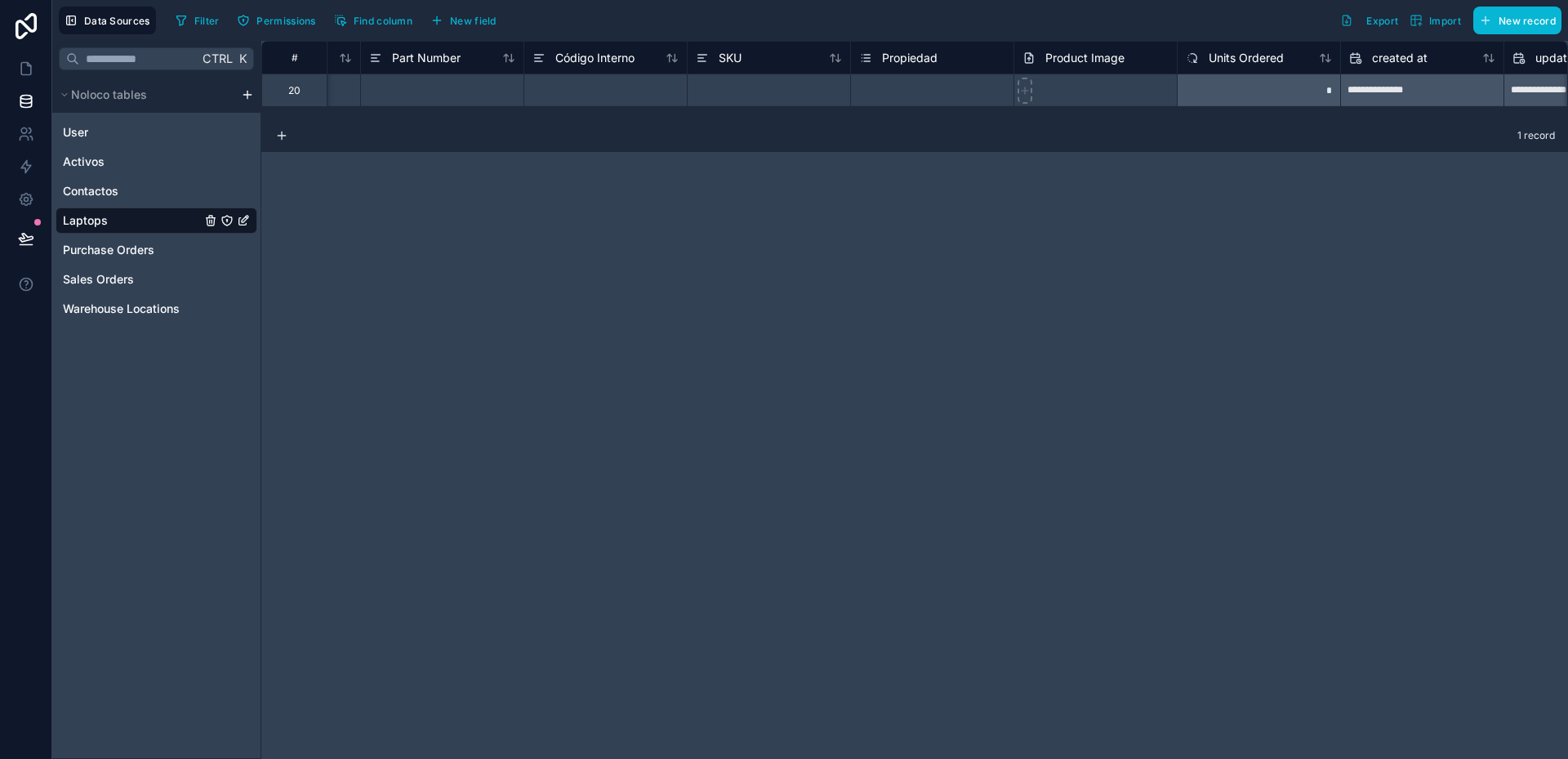
scroll to position [0, 802]
click at [911, 84] on div "Select a Propiedad" at bounding box center [883, 91] width 88 height 13
click at [910, 66] on span "Propiedad" at bounding box center [891, 58] width 56 height 16
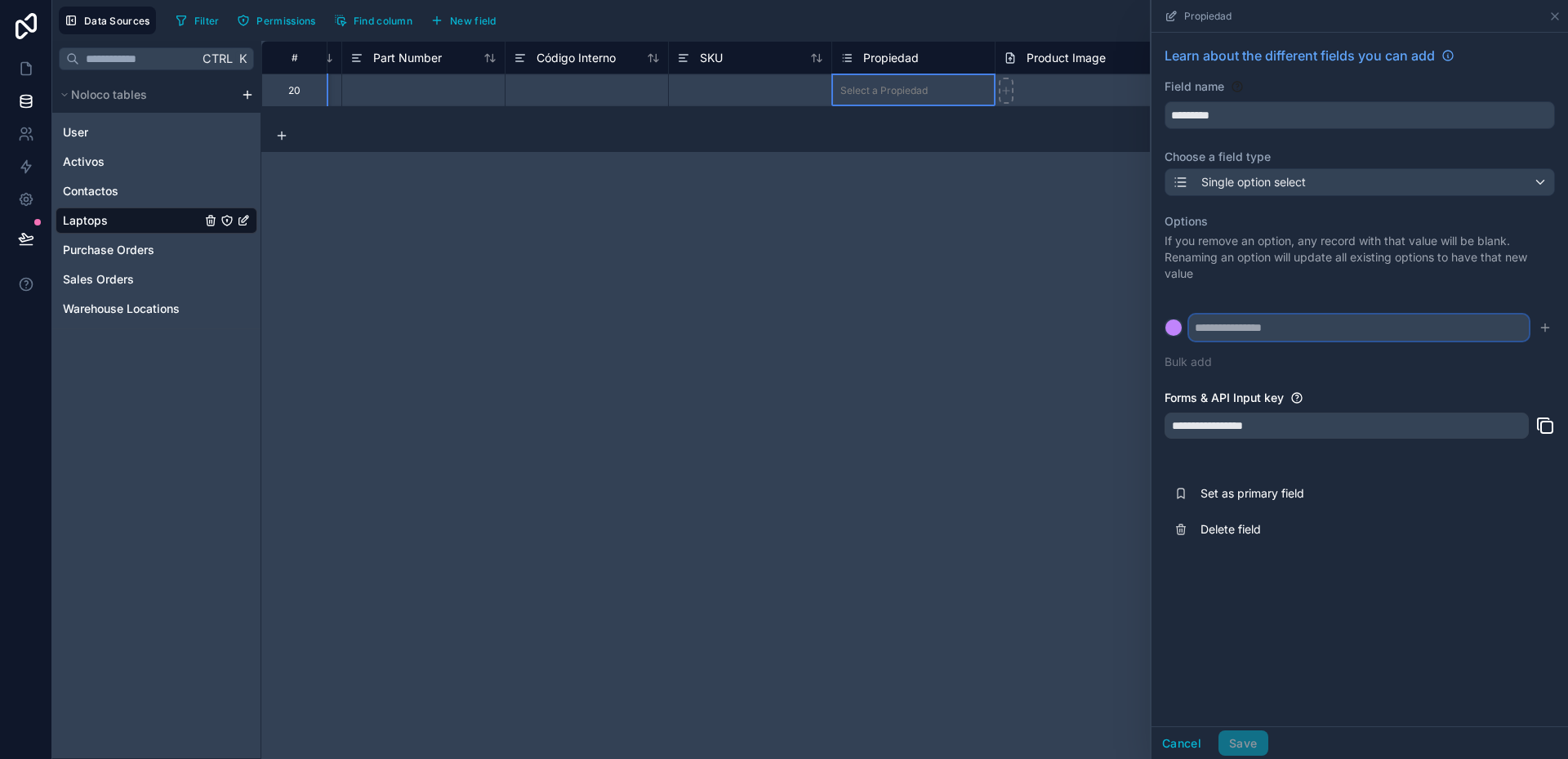
click at [1247, 333] on input "text" at bounding box center [1358, 328] width 340 height 26
type input "******"
click at [1164, 319] on button at bounding box center [1173, 328] width 18 height 18
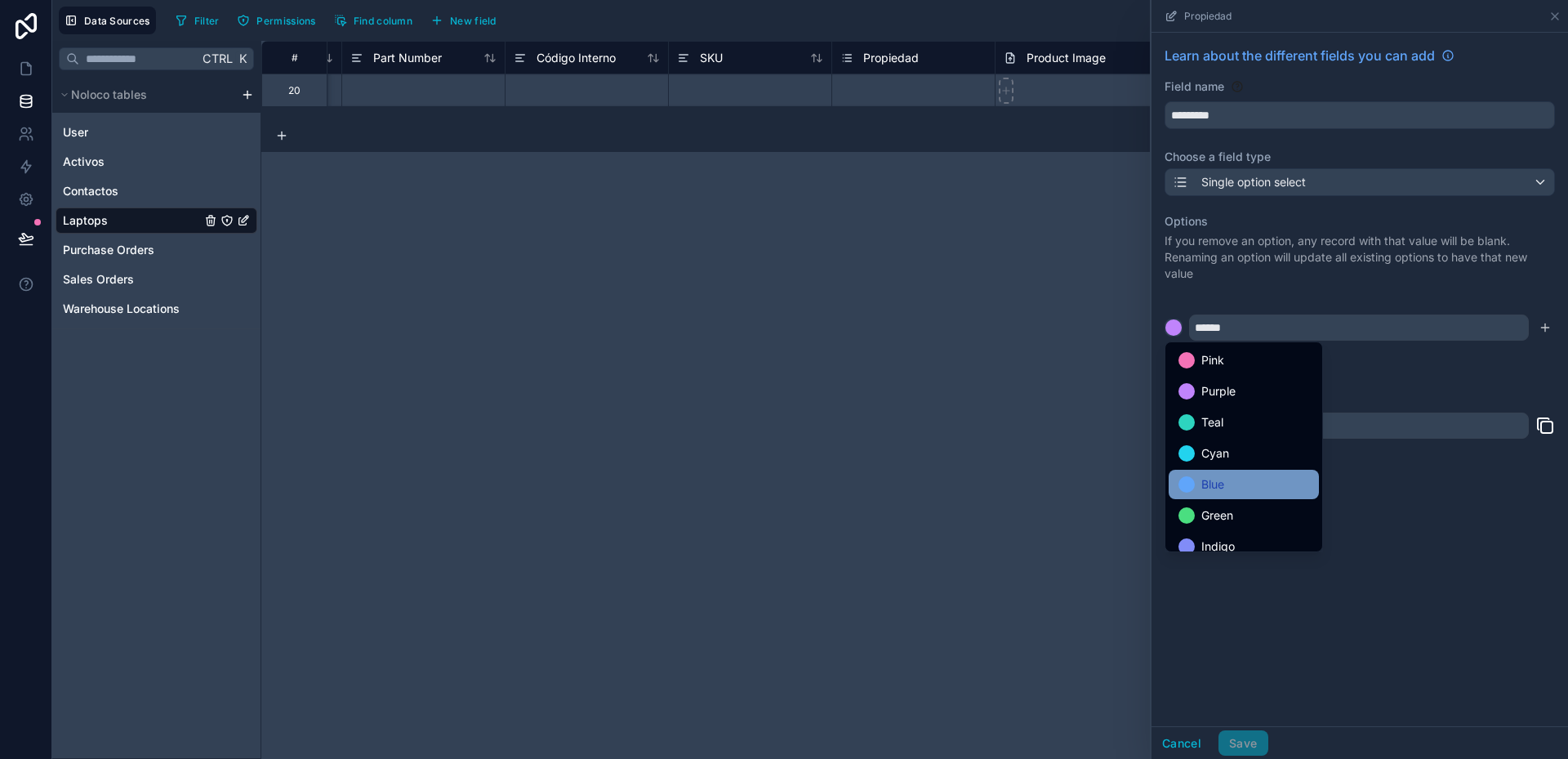
click at [1222, 481] on span "Blue" at bounding box center [1213, 485] width 23 height 20
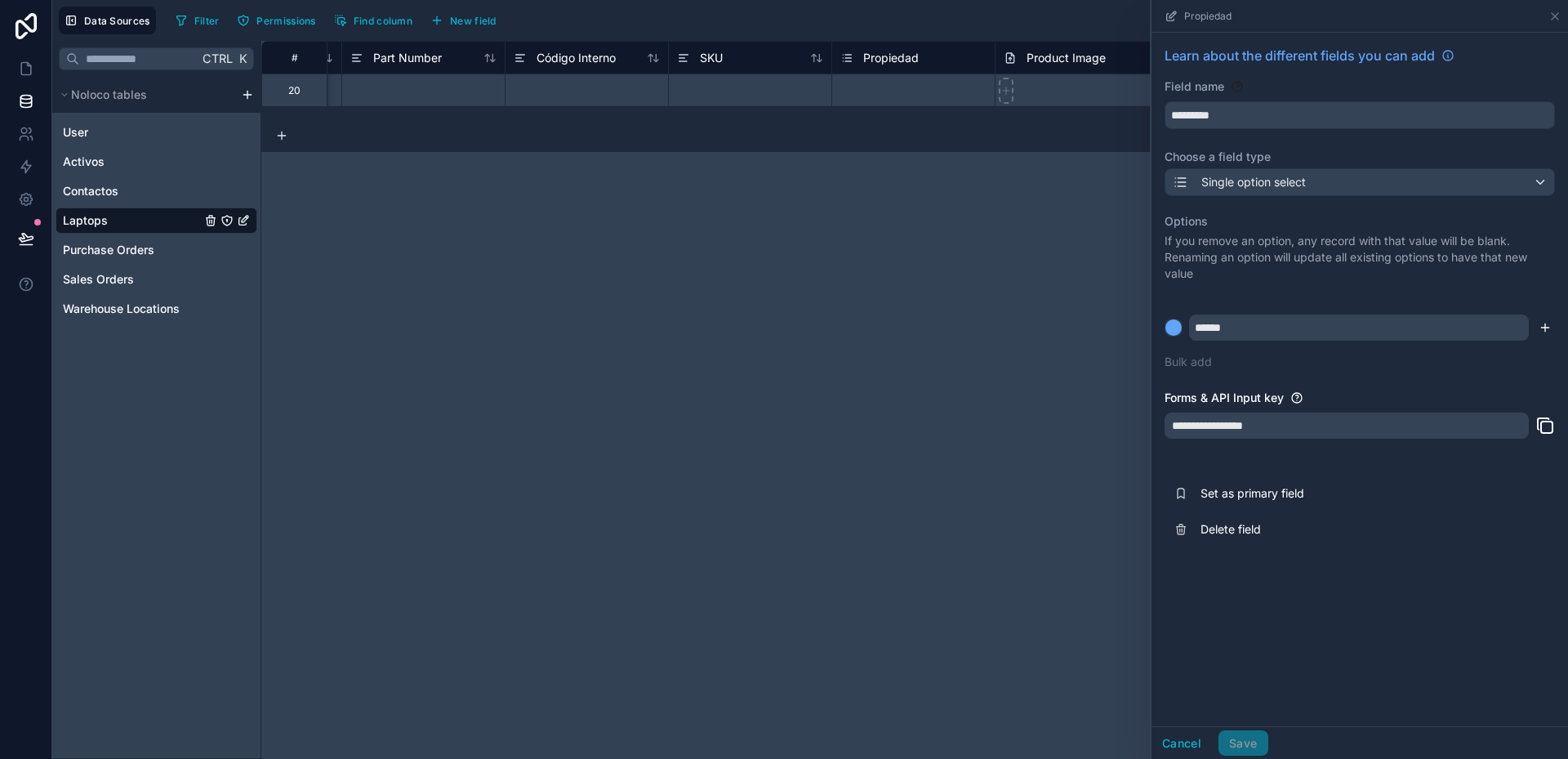
click at [1548, 323] on icon "submit" at bounding box center [1545, 328] width 13 height 13
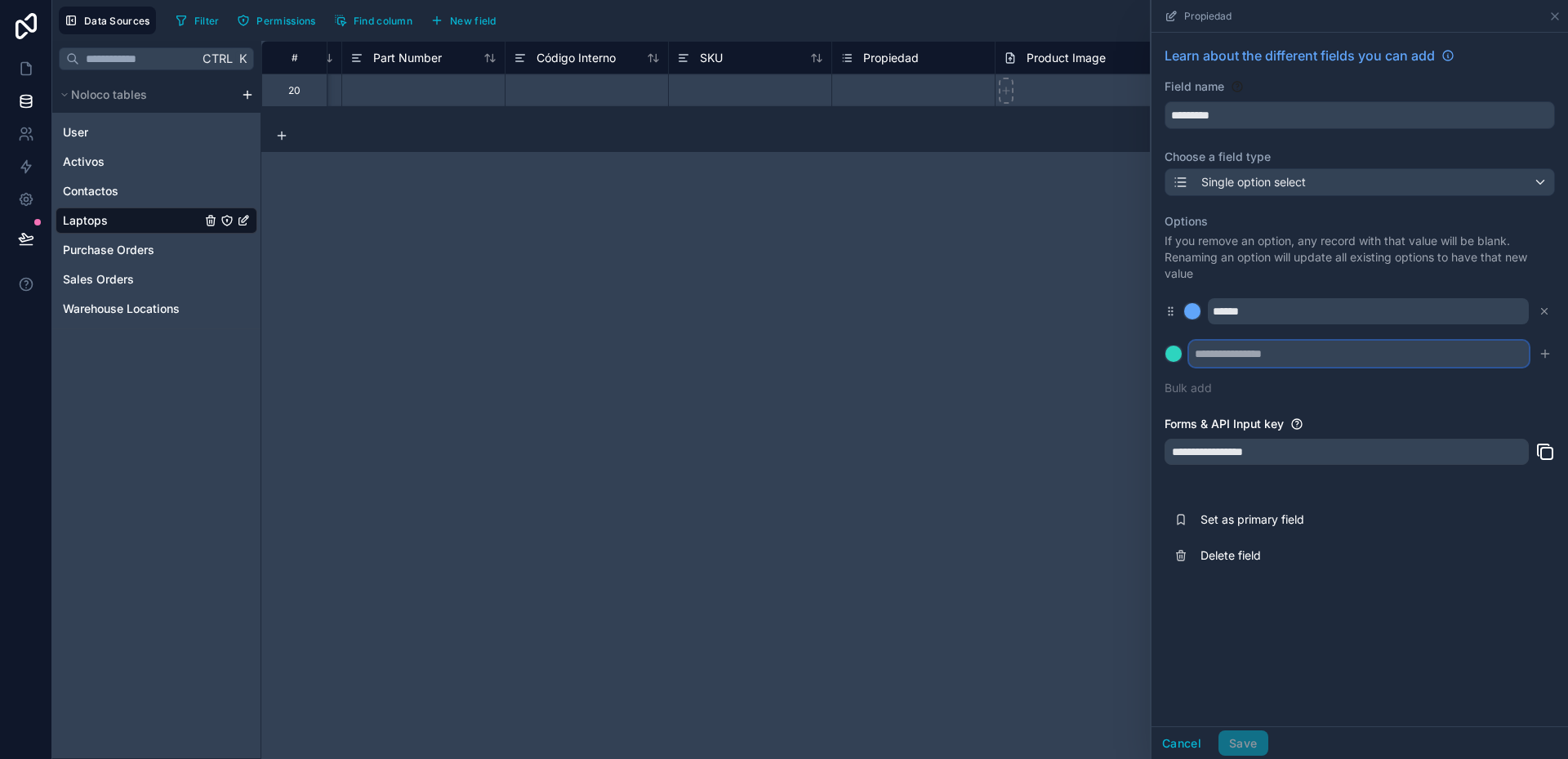
click at [1323, 347] on input "text" at bounding box center [1358, 354] width 340 height 26
type input "**********"
